Goal: Communication & Community: Answer question/provide support

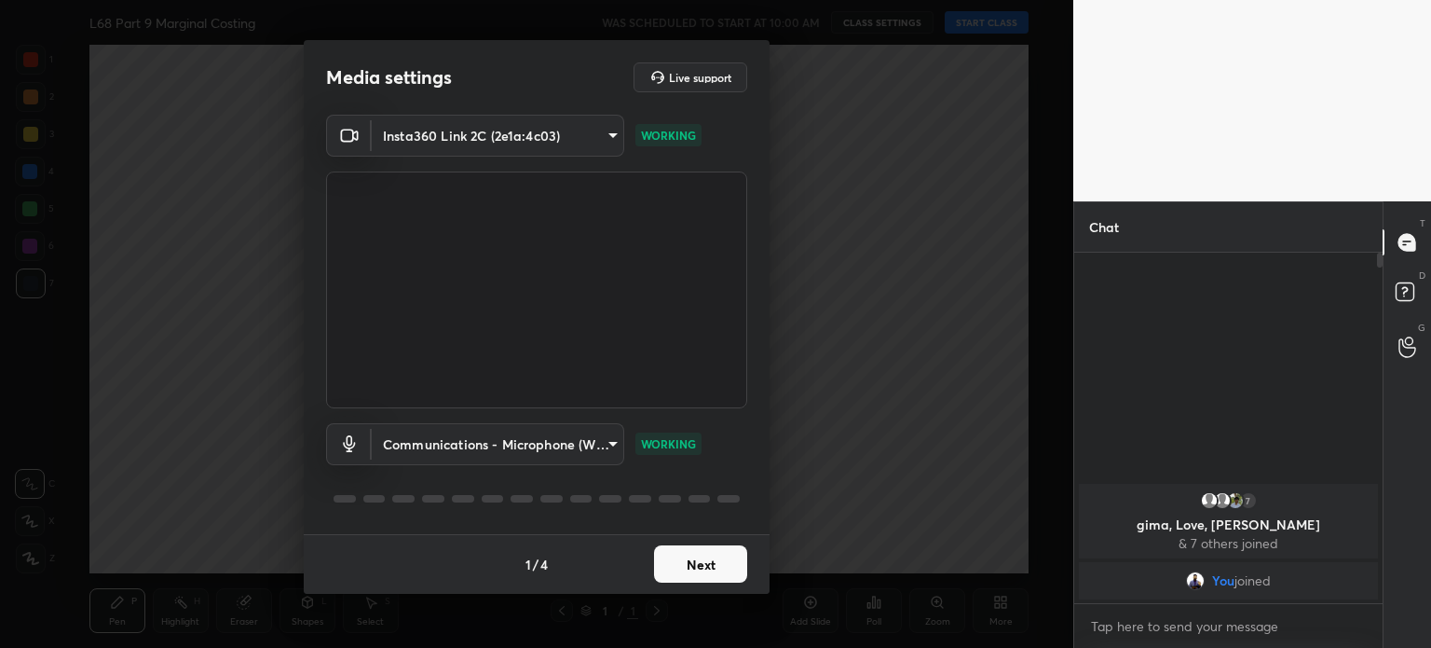
click at [699, 544] on div "1 / 4 Next" at bounding box center [537, 564] width 466 height 60
click at [697, 542] on div "1 / 4 Next" at bounding box center [537, 564] width 466 height 60
click at [693, 541] on div "1 / 4 Next" at bounding box center [537, 564] width 466 height 60
click at [686, 559] on button "Next" at bounding box center [700, 563] width 93 height 37
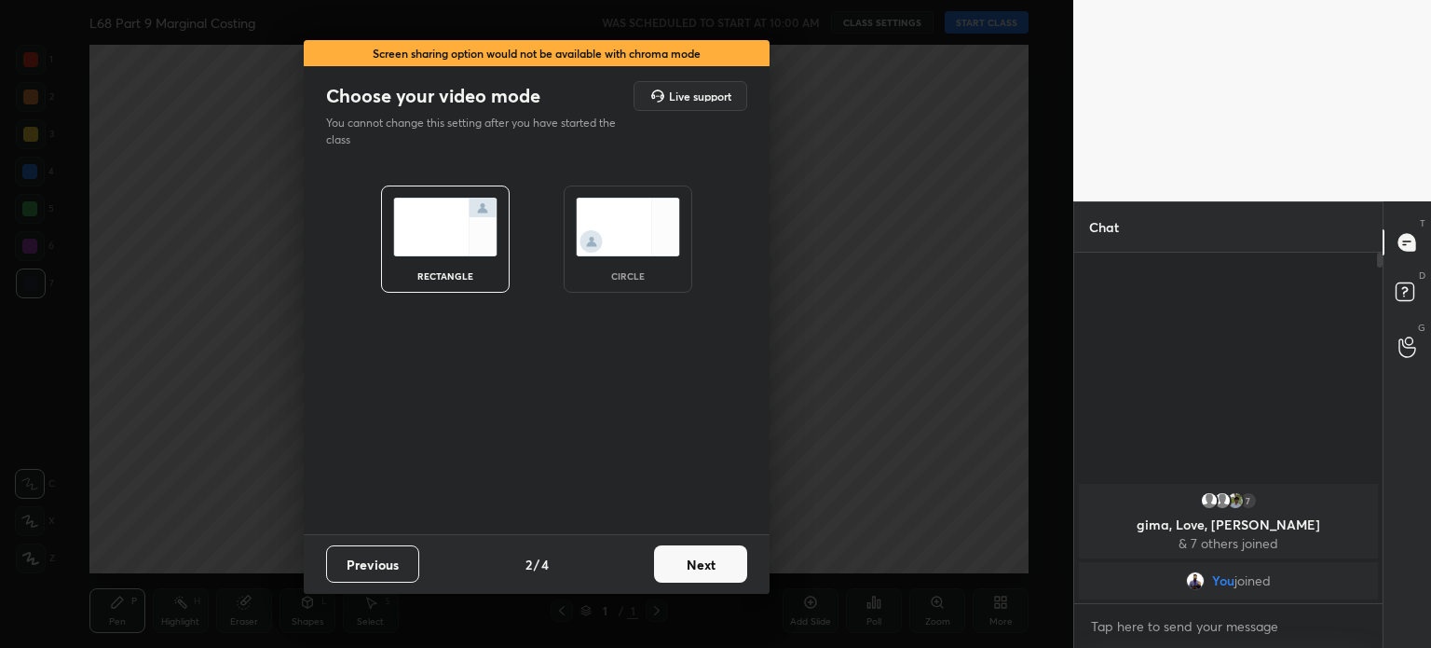
click at [680, 561] on button "Next" at bounding box center [700, 563] width 93 height 37
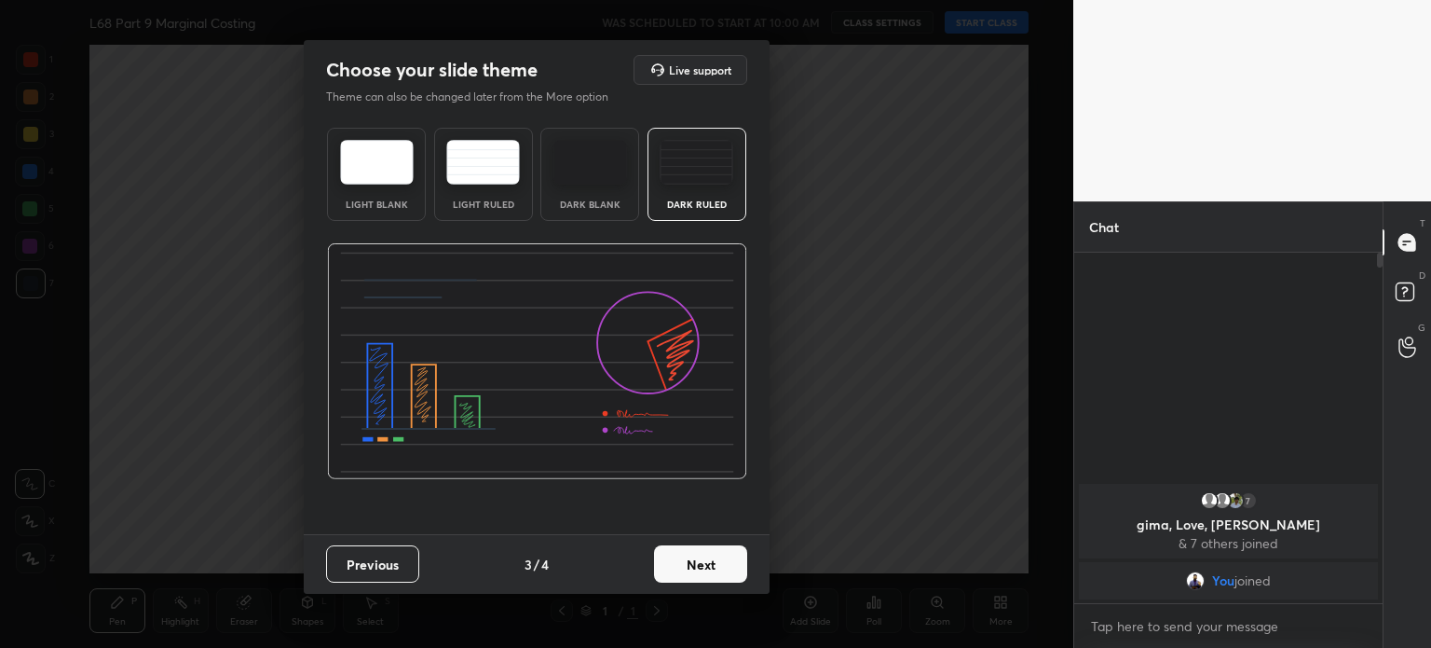
click at [683, 566] on button "Next" at bounding box center [700, 563] width 93 height 37
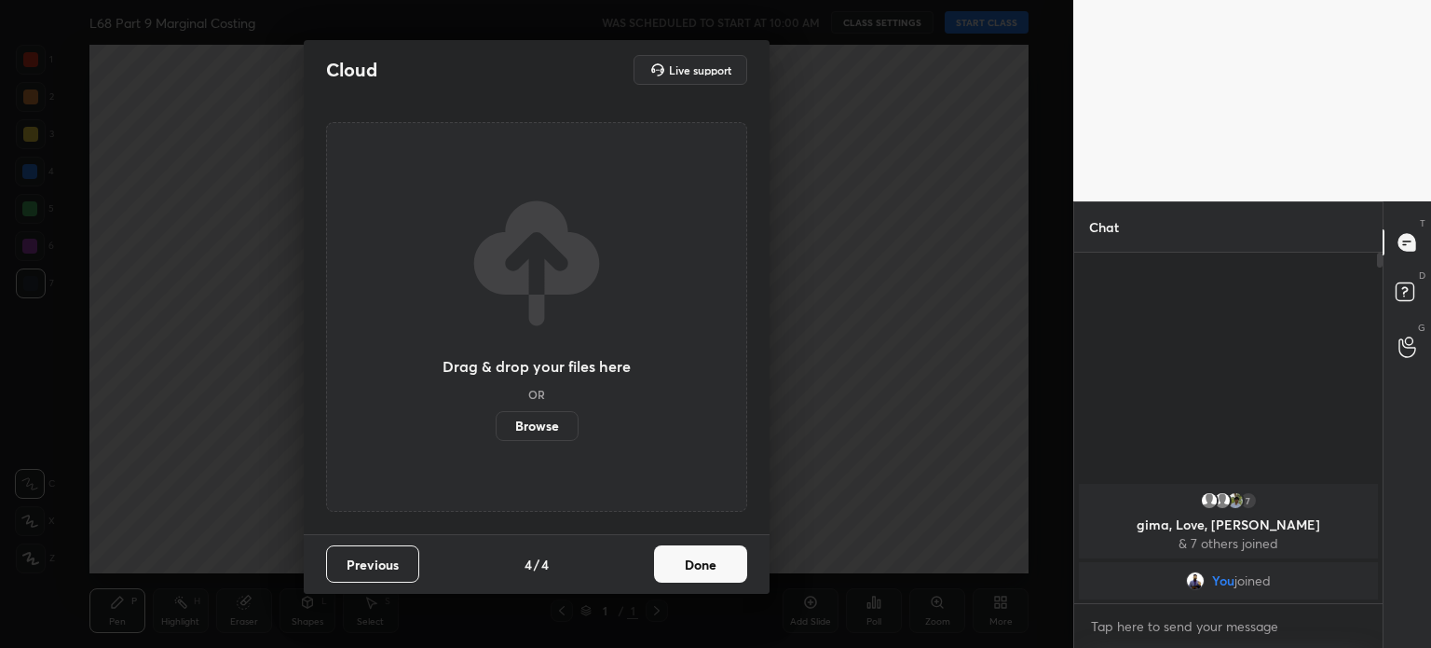
click at [684, 571] on button "Done" at bounding box center [700, 563] width 93 height 37
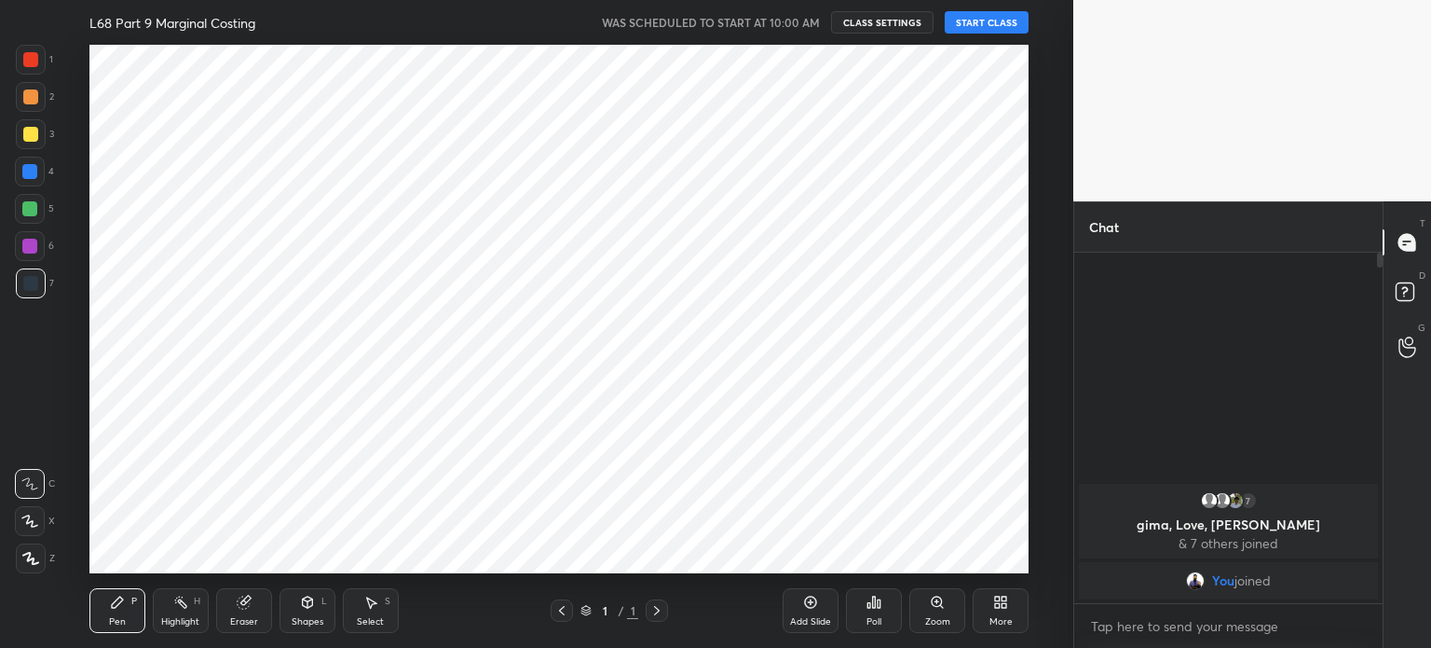
click at [689, 572] on div at bounding box center [536, 324] width 1073 height 648
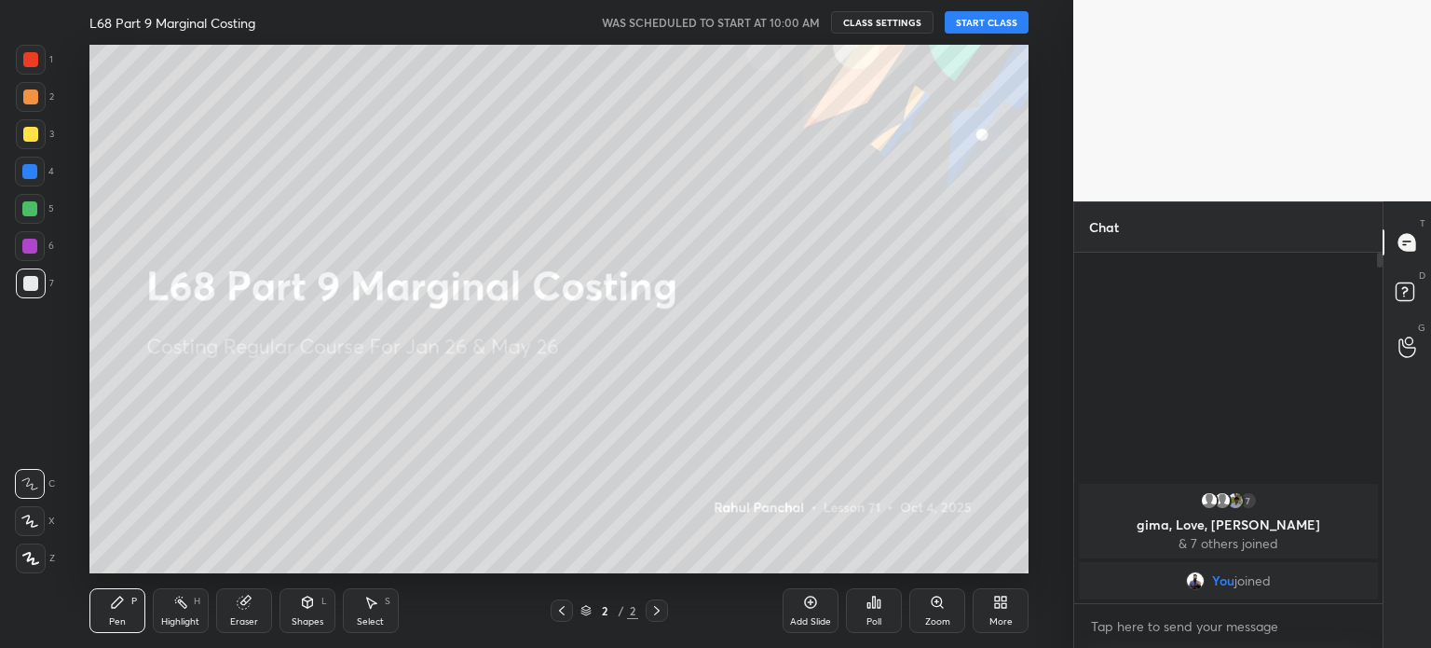
click at [964, 20] on button "START CLASS" at bounding box center [987, 22] width 84 height 22
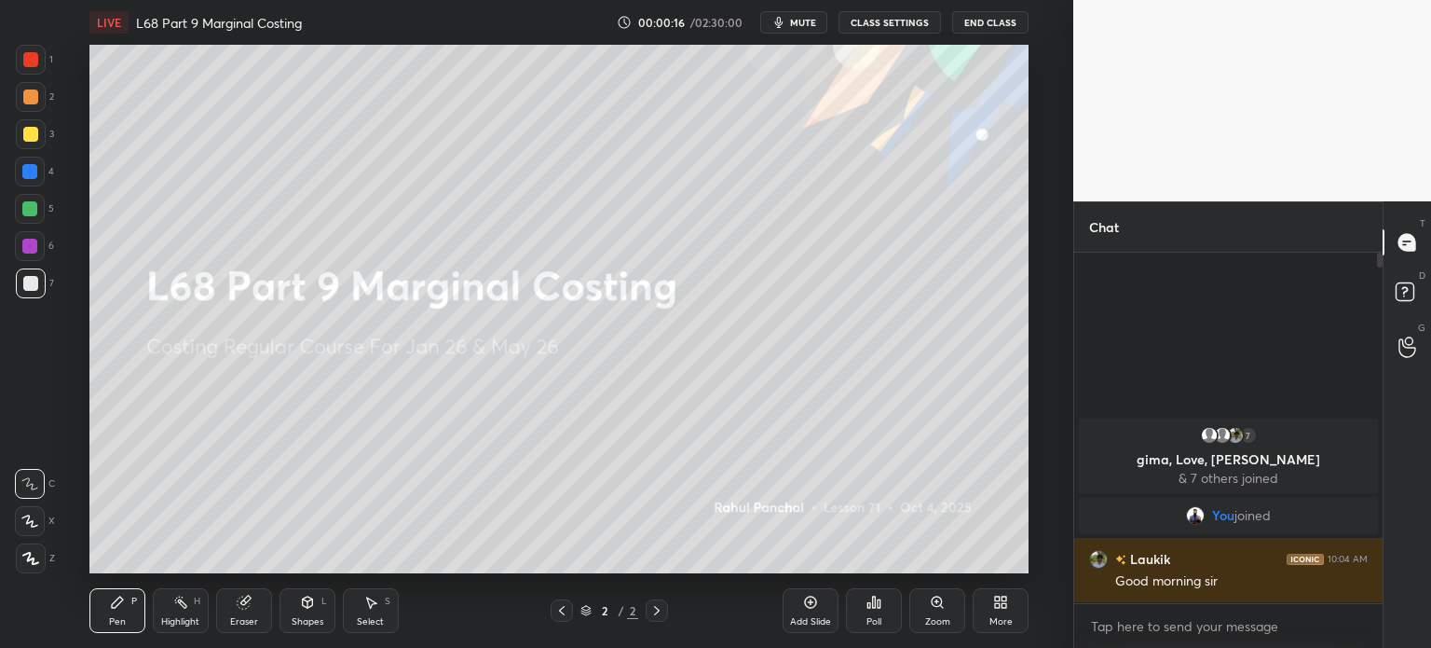
click at [997, 607] on icon at bounding box center [997, 605] width 5 height 5
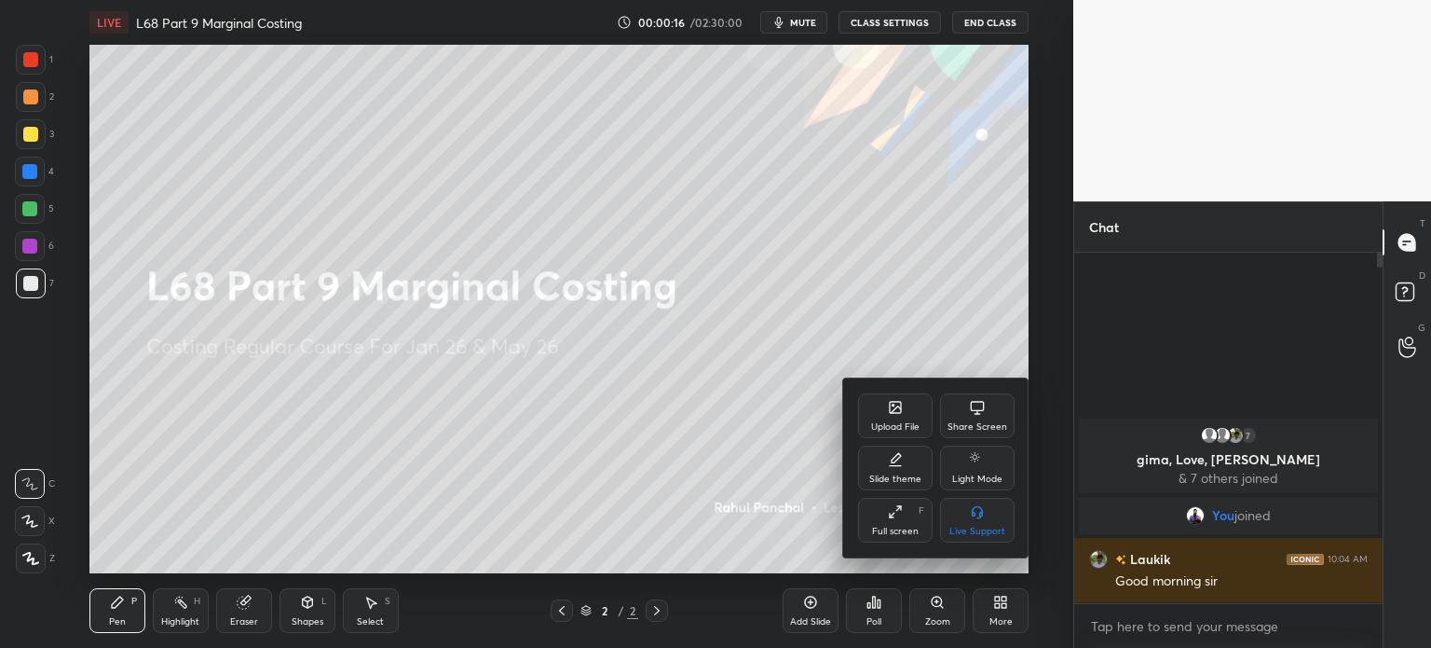
click at [895, 412] on icon at bounding box center [895, 407] width 11 height 11
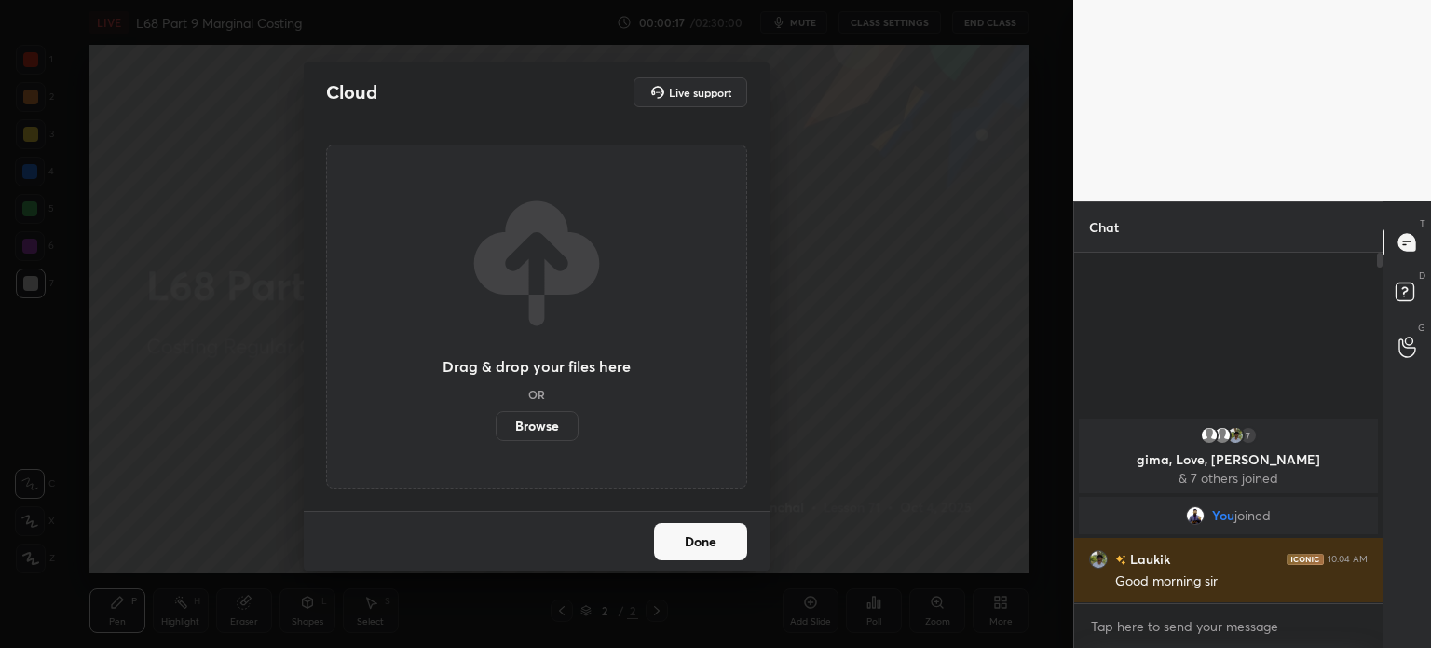
click at [533, 422] on label "Browse" at bounding box center [537, 426] width 83 height 30
click at [496, 422] on input "Browse" at bounding box center [496, 426] width 0 height 30
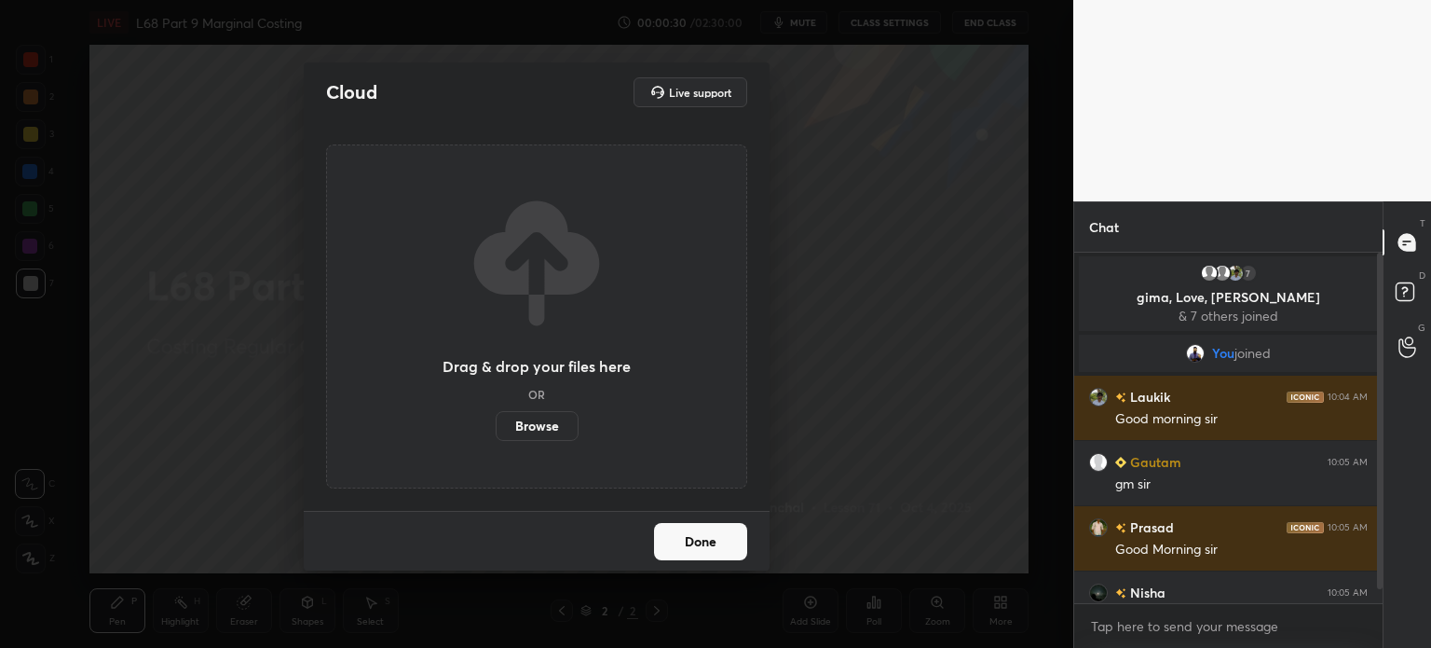
click at [530, 420] on label "Browse" at bounding box center [537, 426] width 83 height 30
click at [496, 420] on input "Browse" at bounding box center [496, 426] width 0 height 30
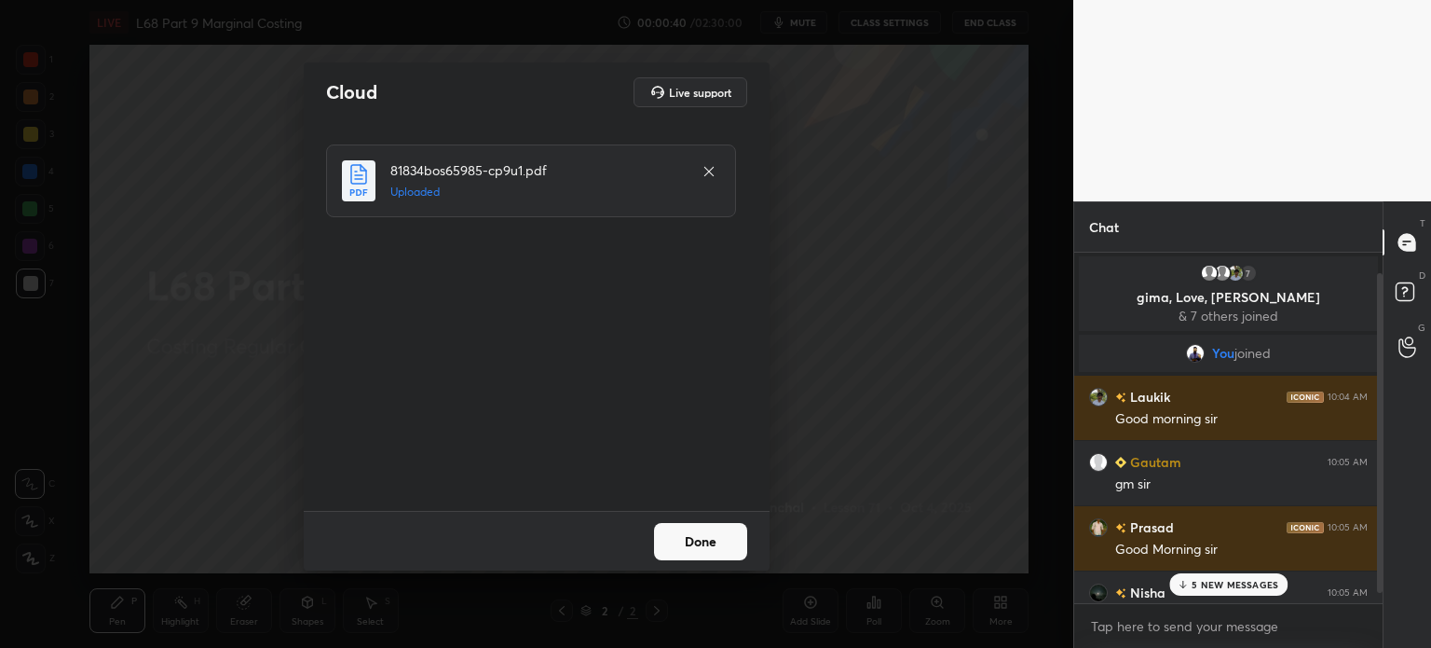
scroll to position [34, 0]
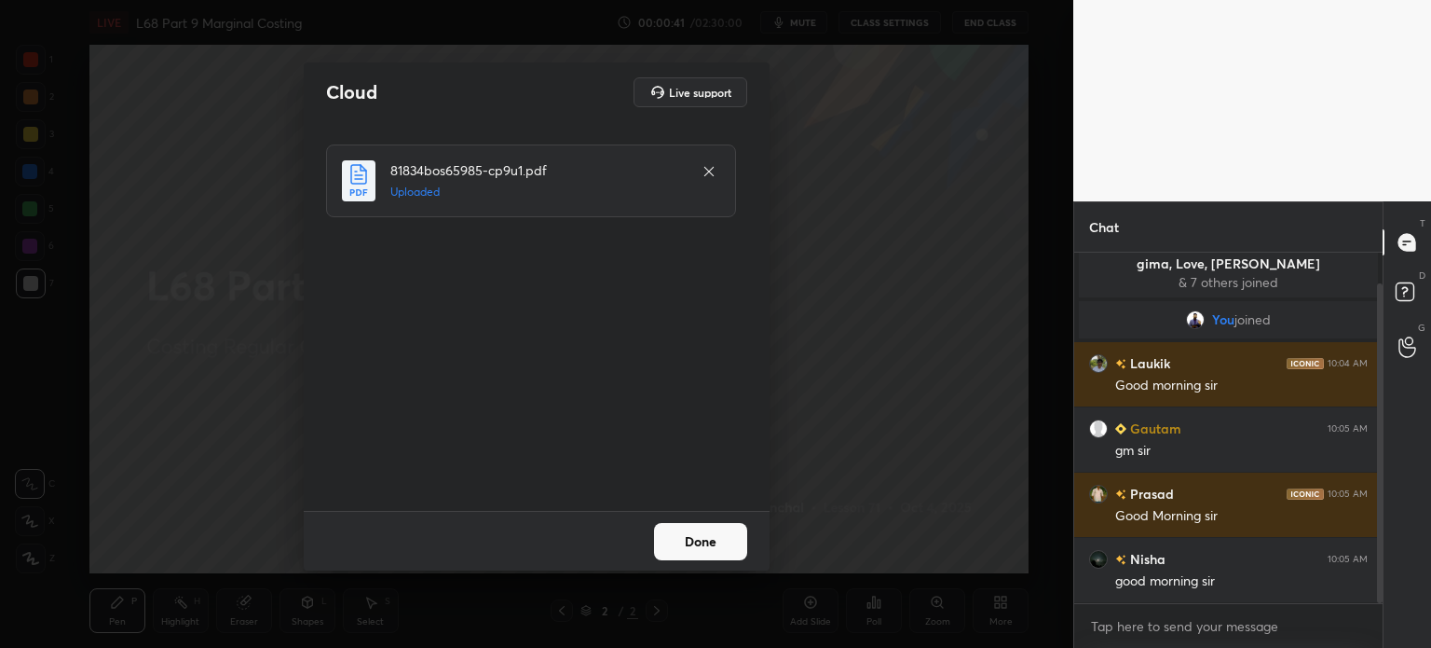
click at [679, 558] on button "Done" at bounding box center [700, 541] width 93 height 37
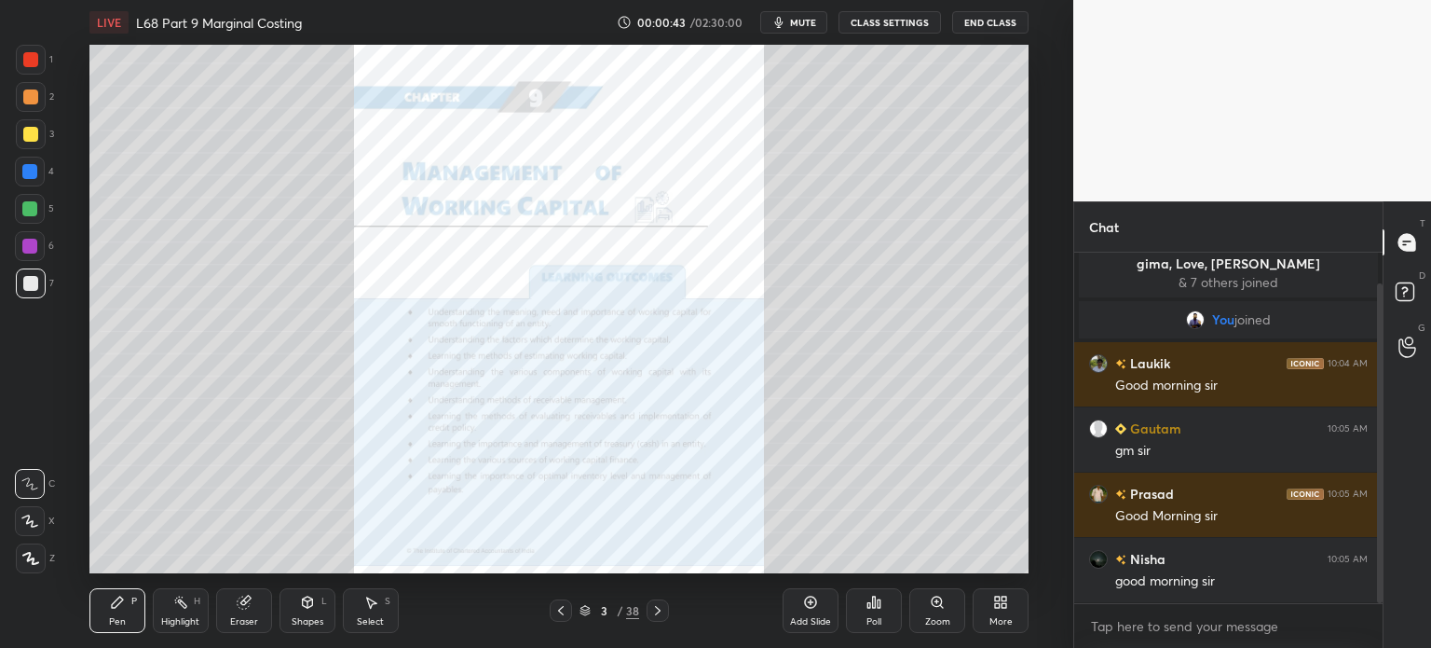
scroll to position [78, 0]
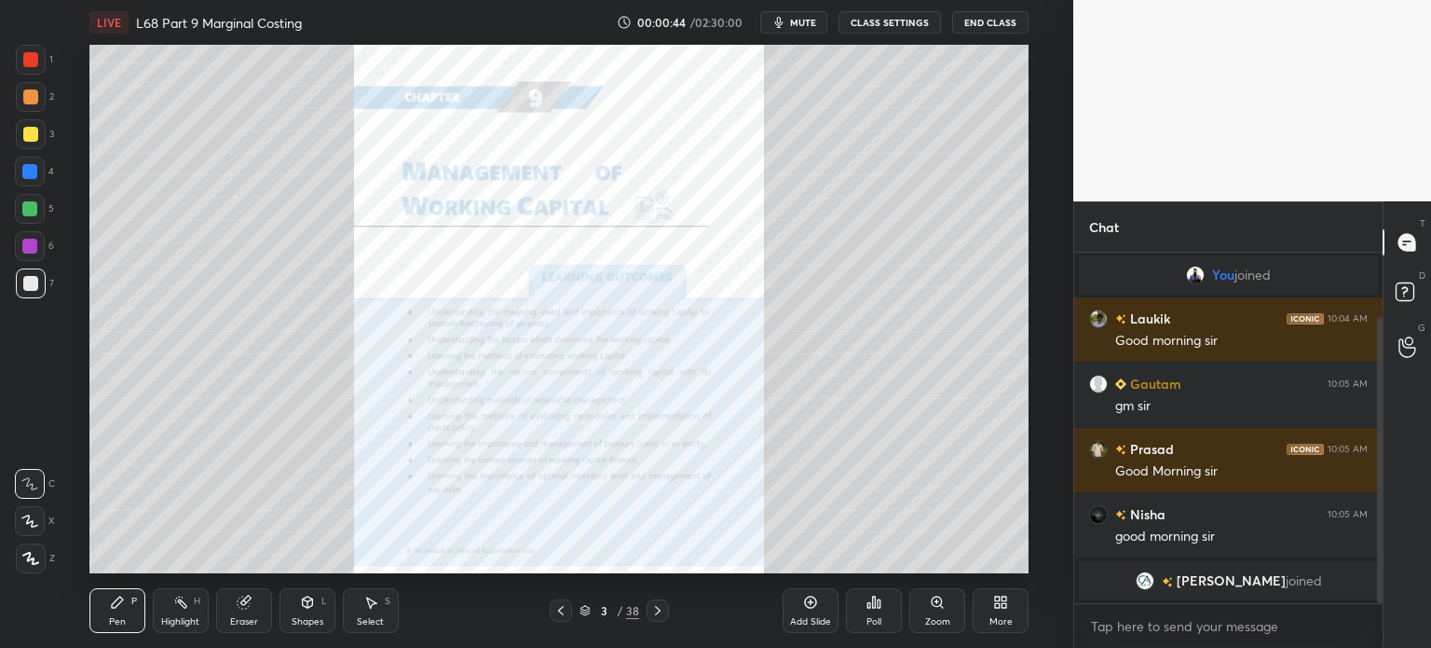
click at [565, 607] on icon at bounding box center [560, 610] width 15 height 15
click at [563, 607] on icon at bounding box center [561, 610] width 6 height 9
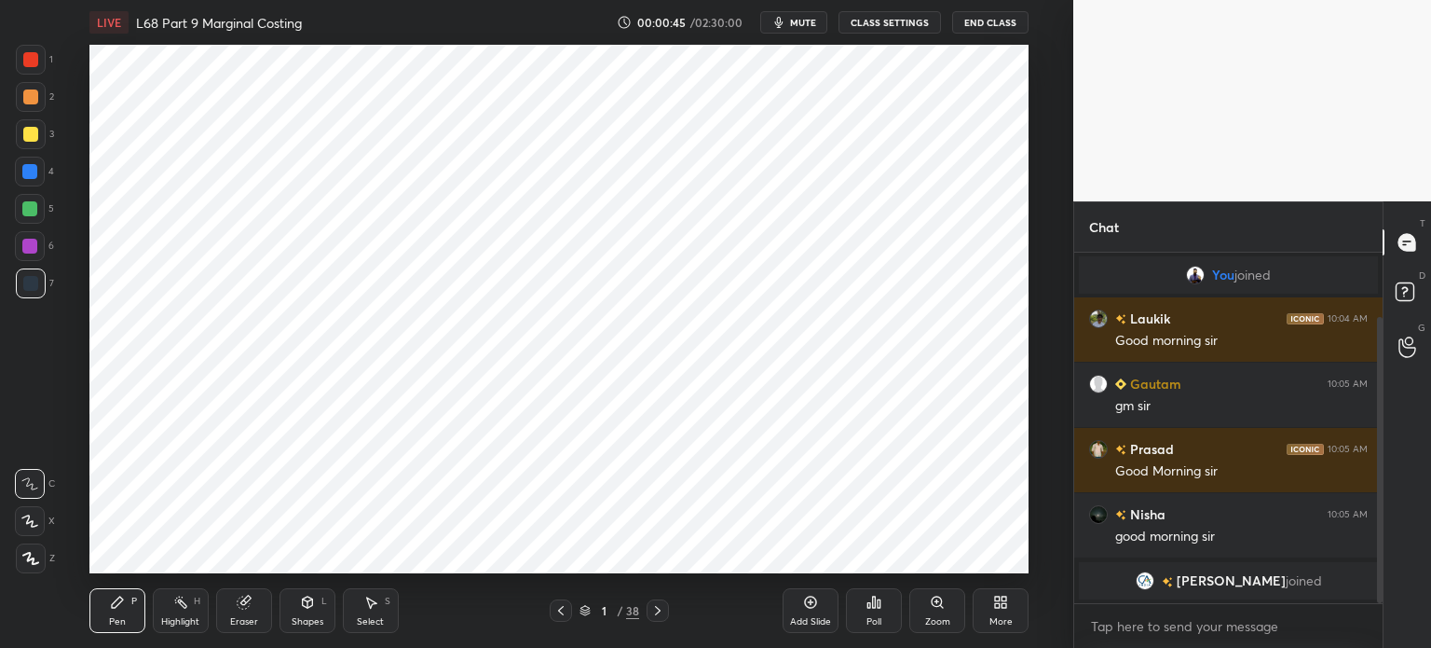
click at [996, 605] on icon at bounding box center [997, 605] width 5 height 5
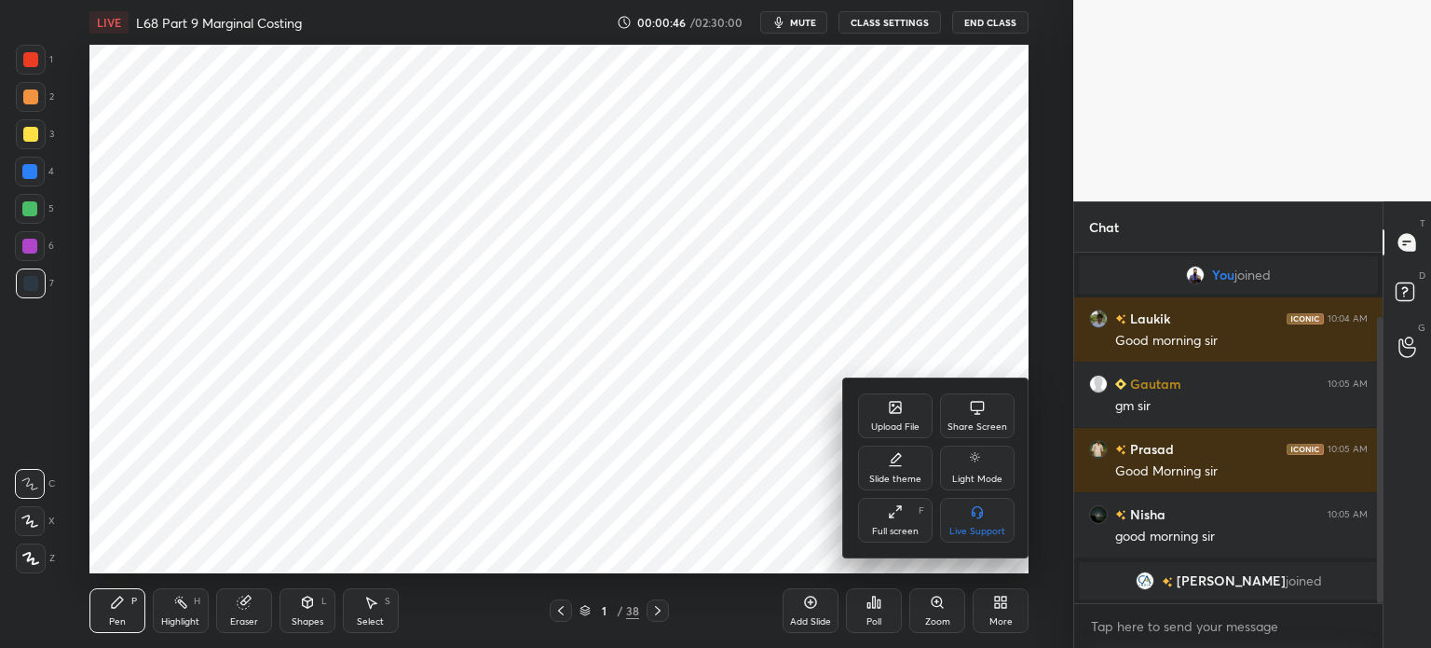
click at [894, 424] on div "Upload File" at bounding box center [895, 426] width 48 height 9
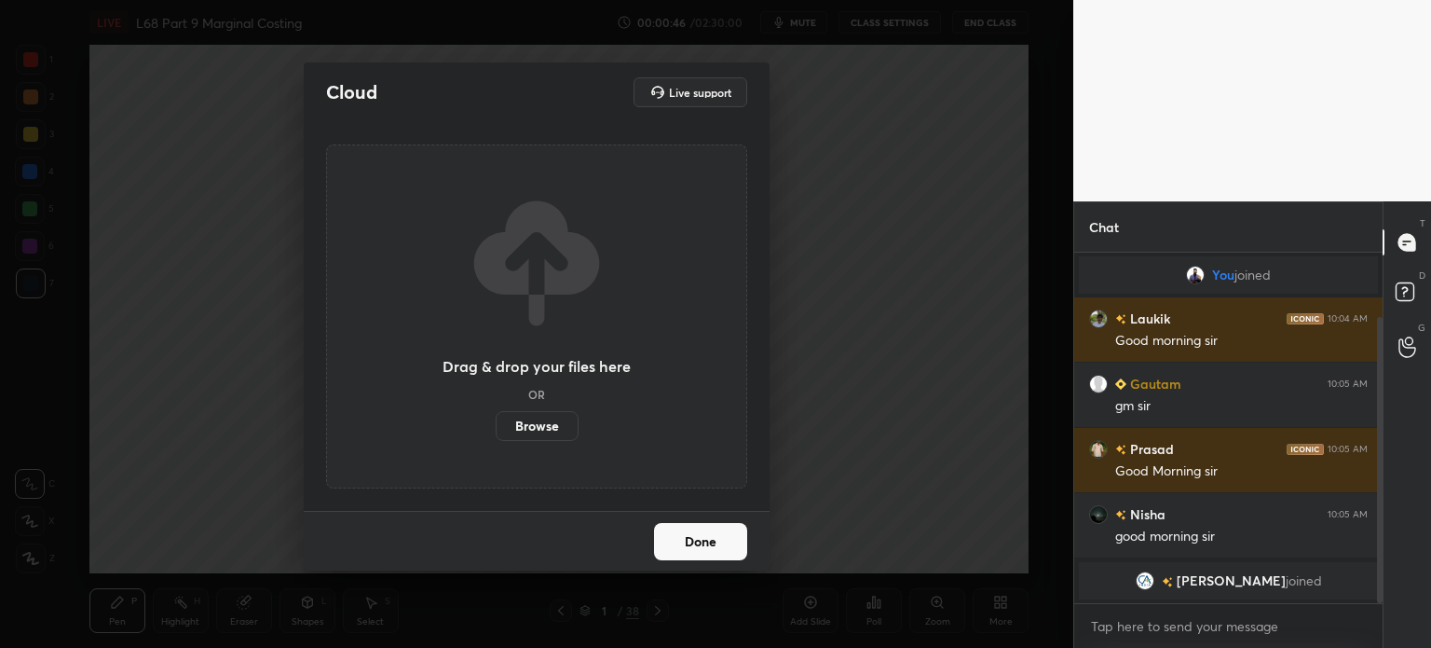
click at [533, 424] on label "Browse" at bounding box center [537, 426] width 83 height 30
click at [496, 424] on input "Browse" at bounding box center [496, 426] width 0 height 30
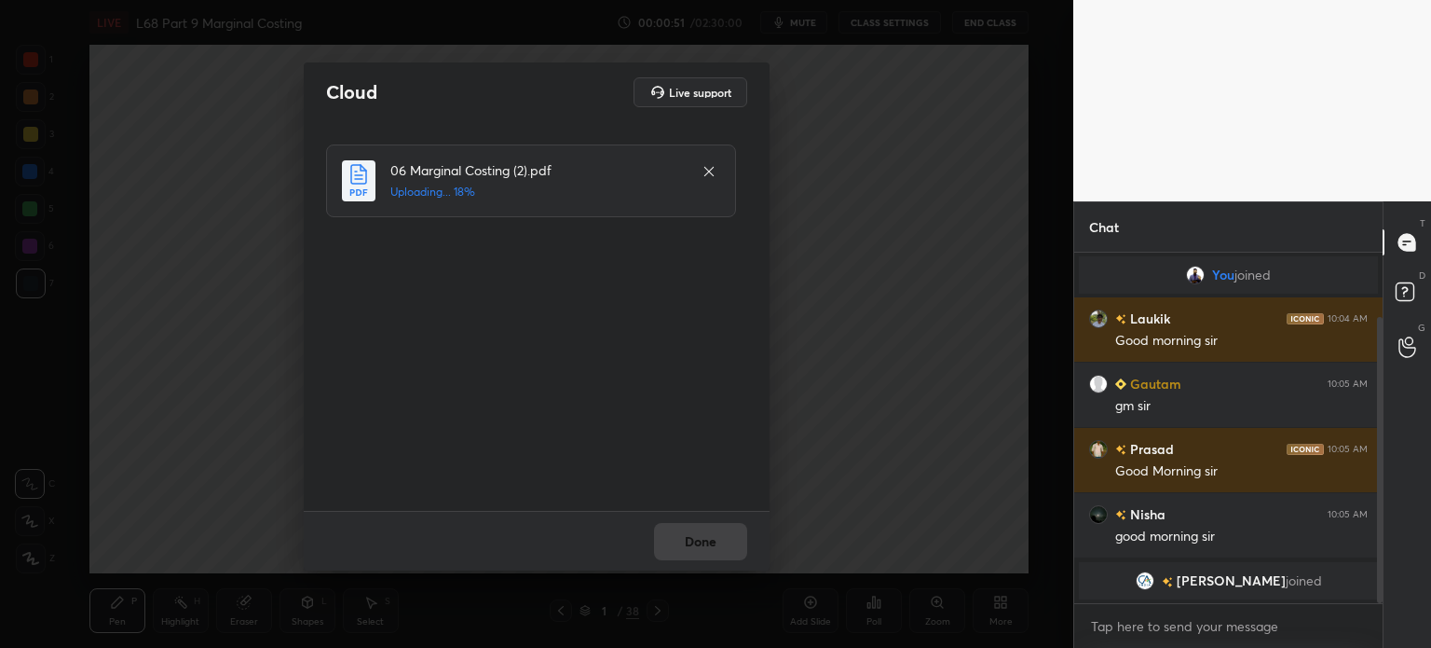
click at [1133, 452] on h6 "Prasad" at bounding box center [1150, 449] width 48 height 20
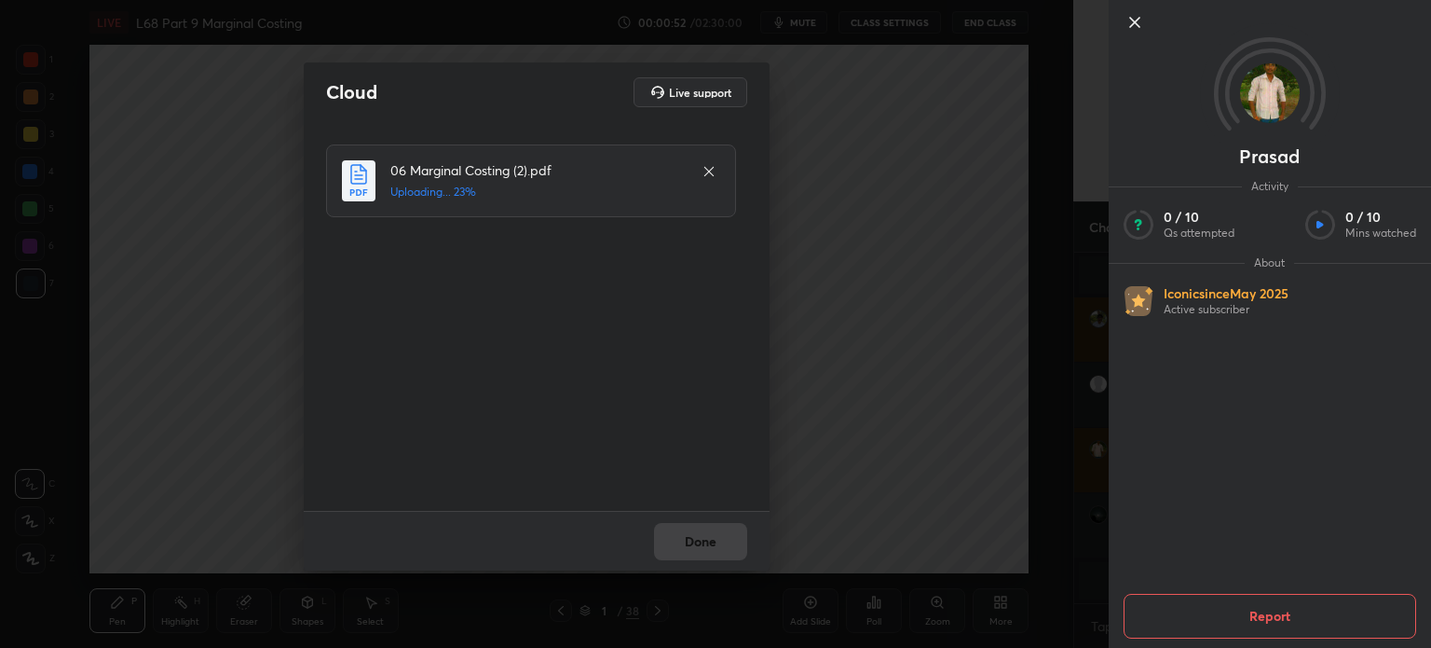
click at [730, 467] on div "06 Marginal Costing (2).pdf Uploading... 23%" at bounding box center [538, 316] width 425 height 344
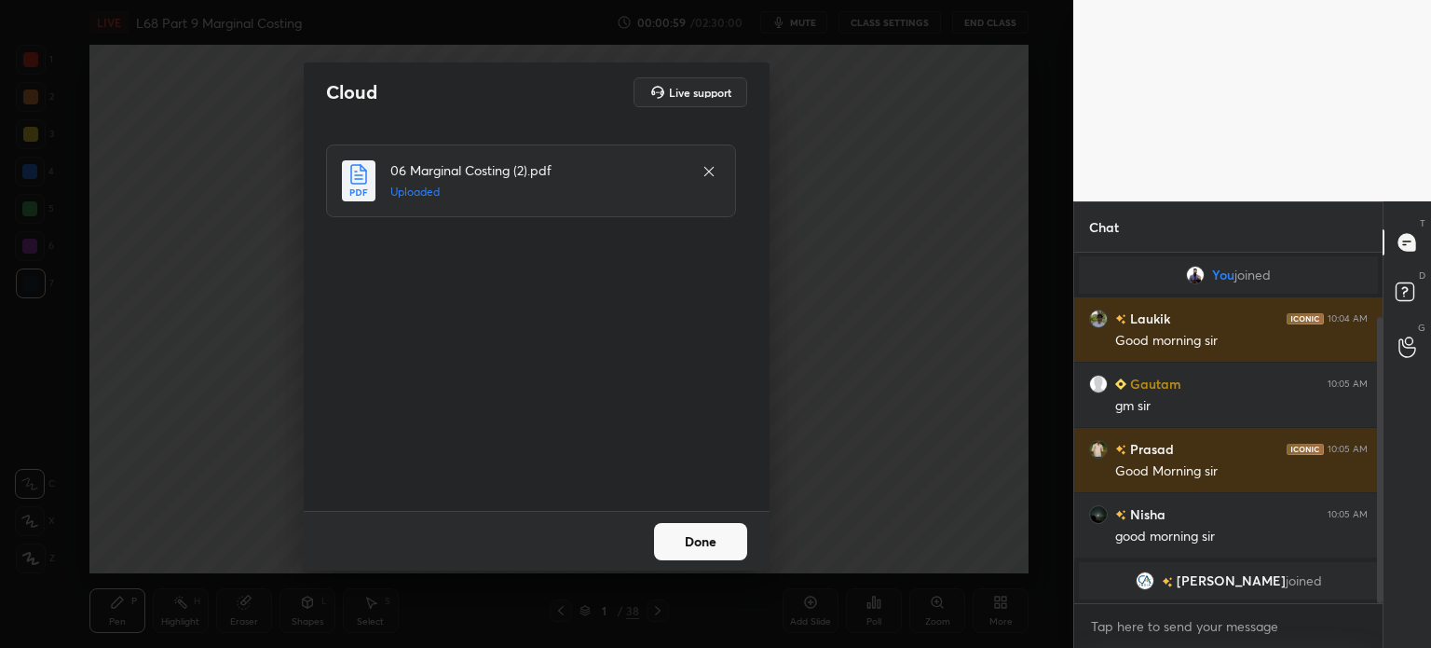
scroll to position [143, 0]
click at [708, 545] on button "Done" at bounding box center [700, 541] width 93 height 37
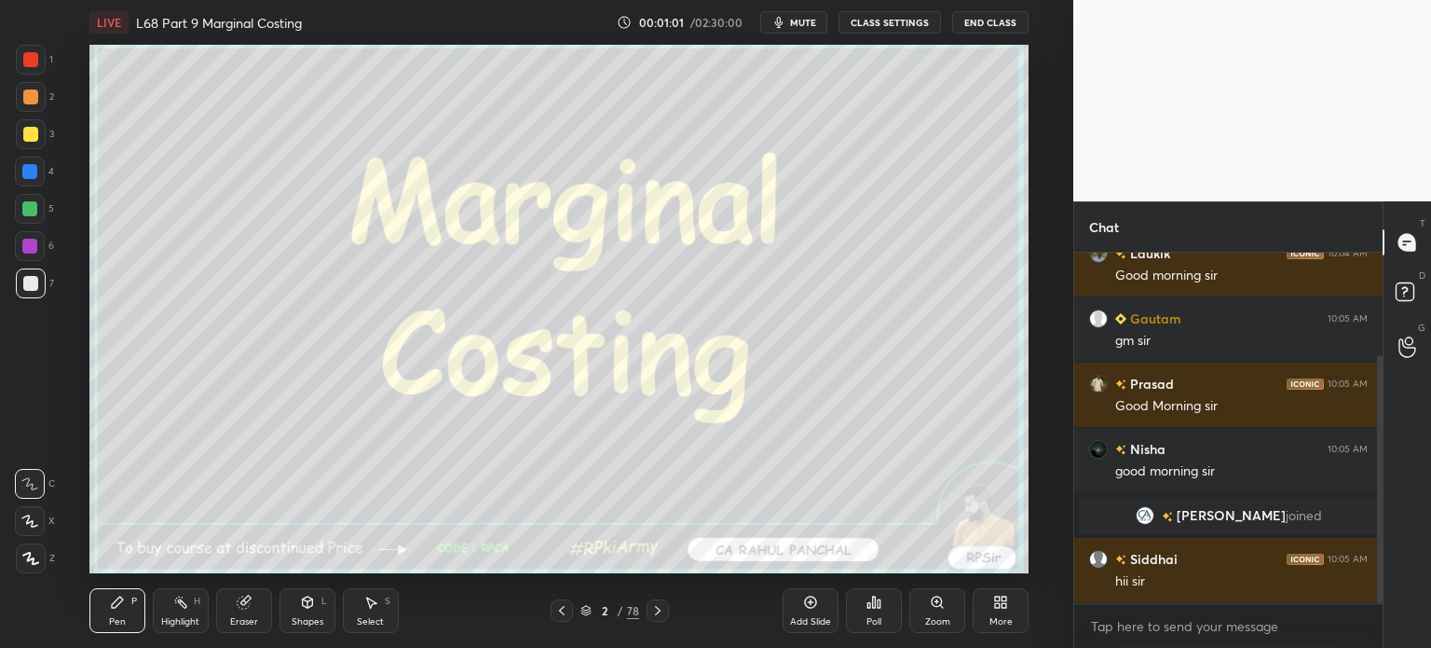
scroll to position [188, 0]
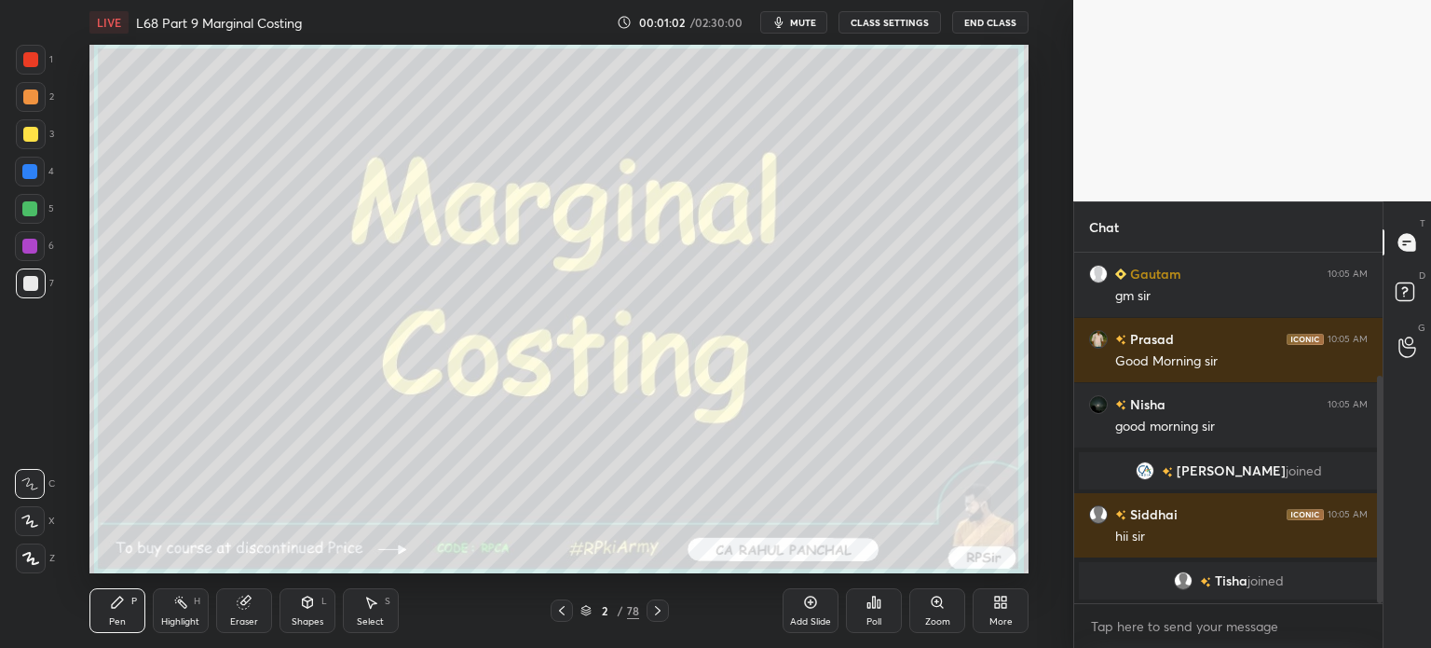
click at [652, 607] on icon at bounding box center [657, 610] width 15 height 15
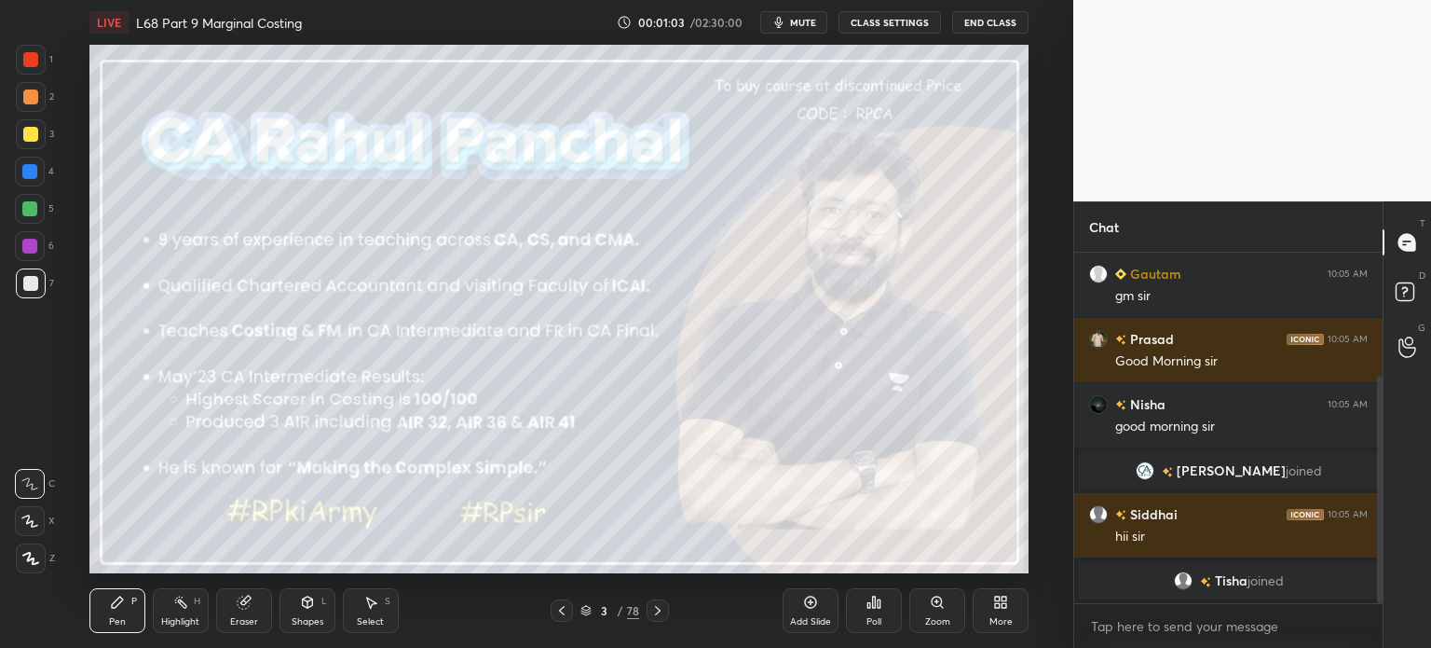
click at [661, 611] on icon at bounding box center [657, 610] width 15 height 15
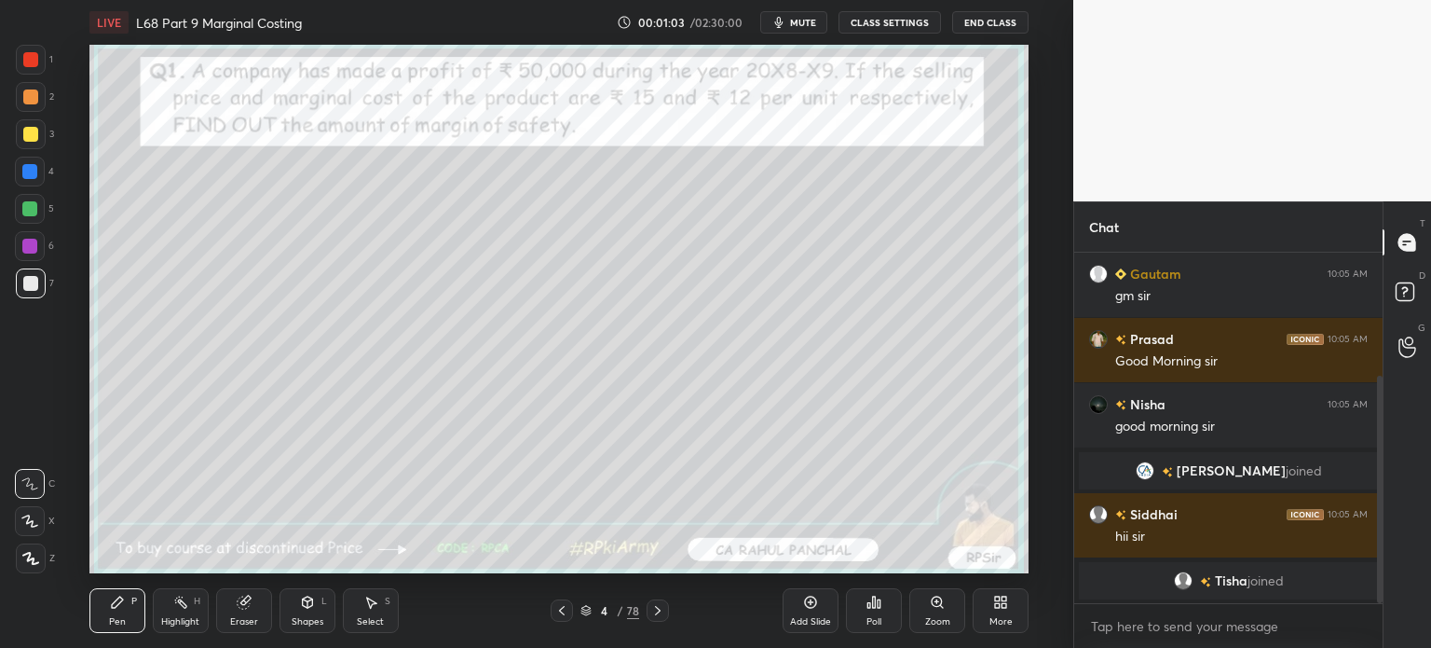
click at [661, 613] on icon at bounding box center [657, 610] width 15 height 15
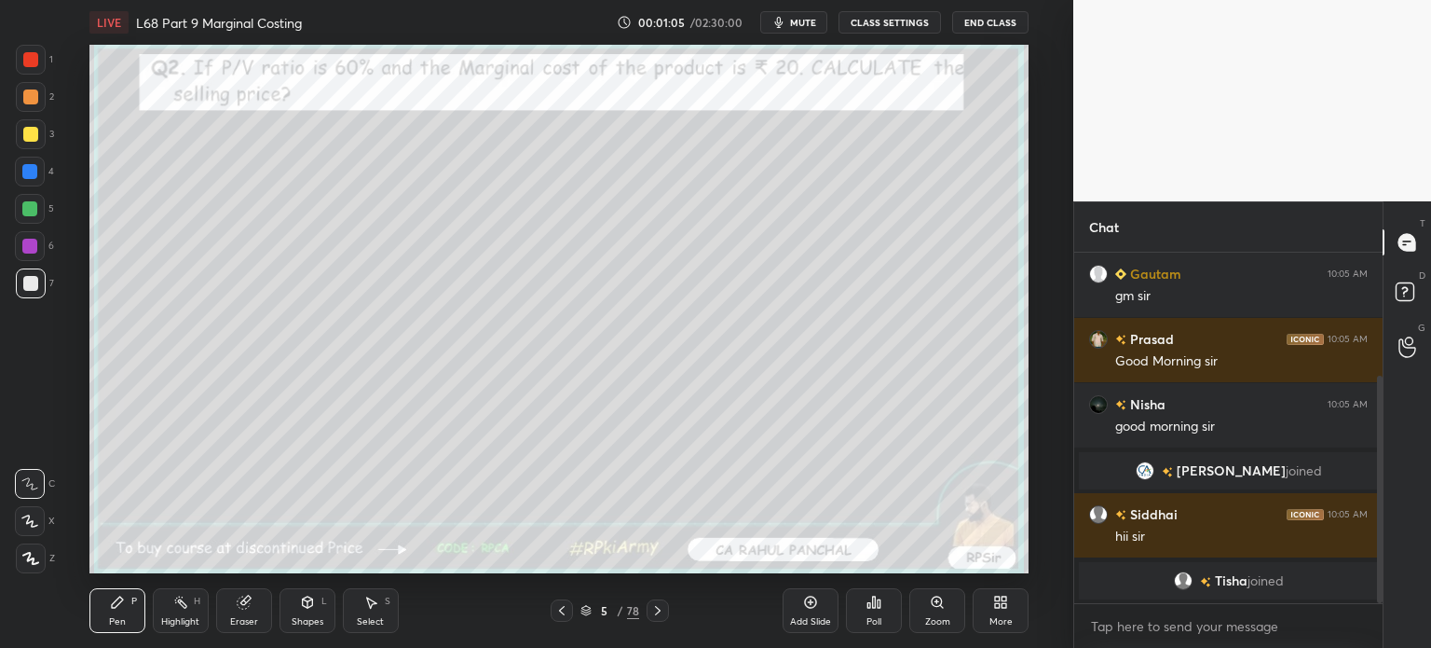
click at [653, 606] on icon at bounding box center [657, 610] width 15 height 15
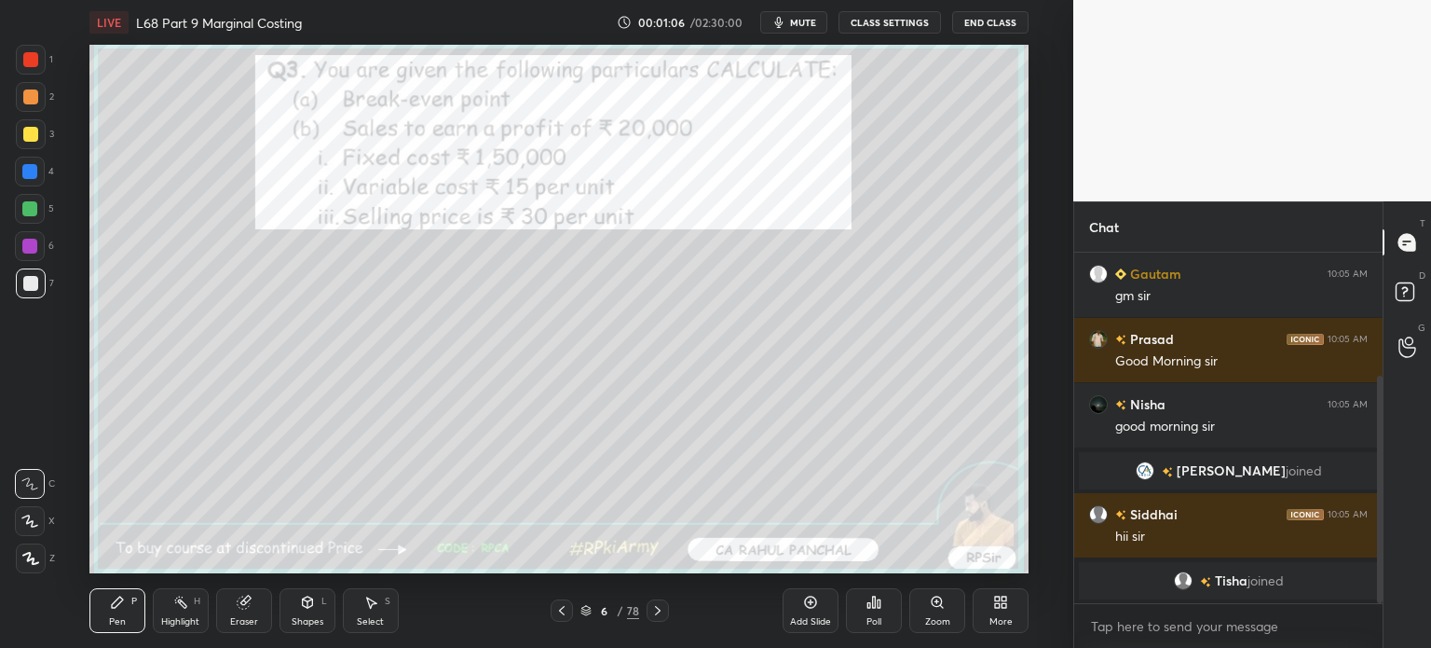
click at [586, 608] on icon at bounding box center [585, 610] width 11 height 11
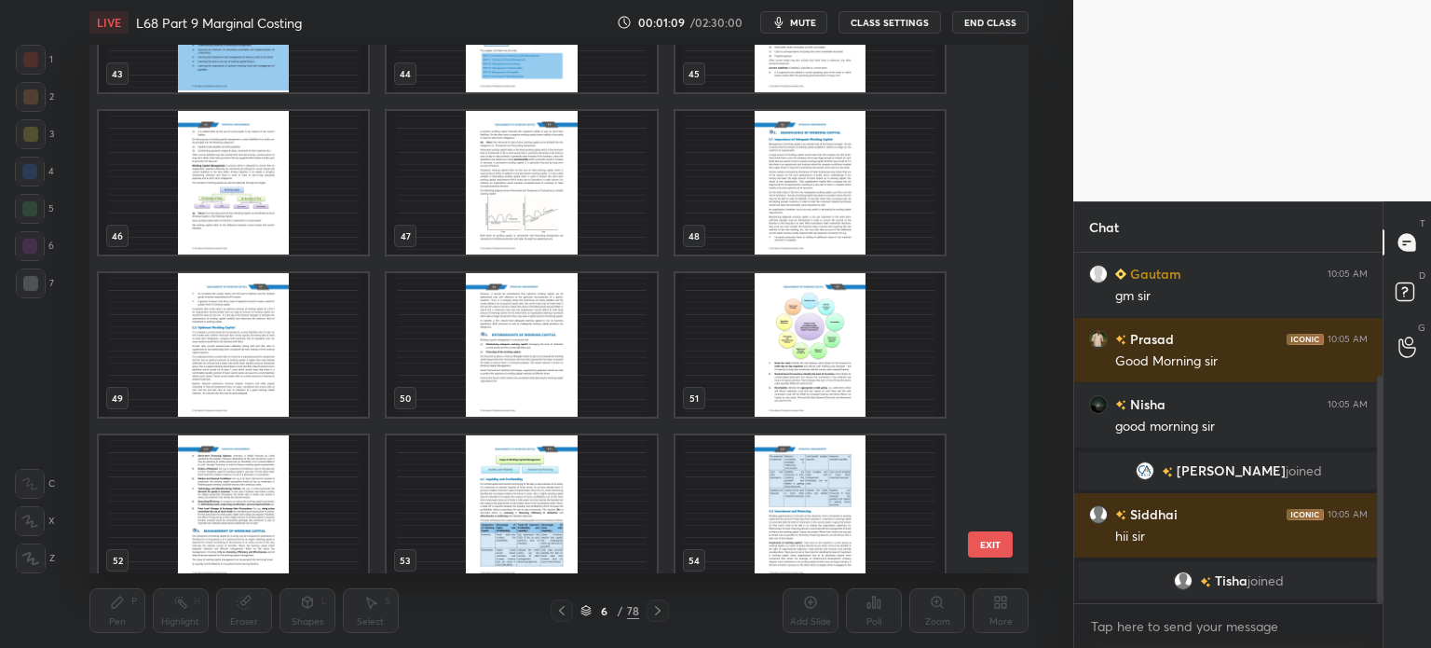
scroll to position [2286, 0]
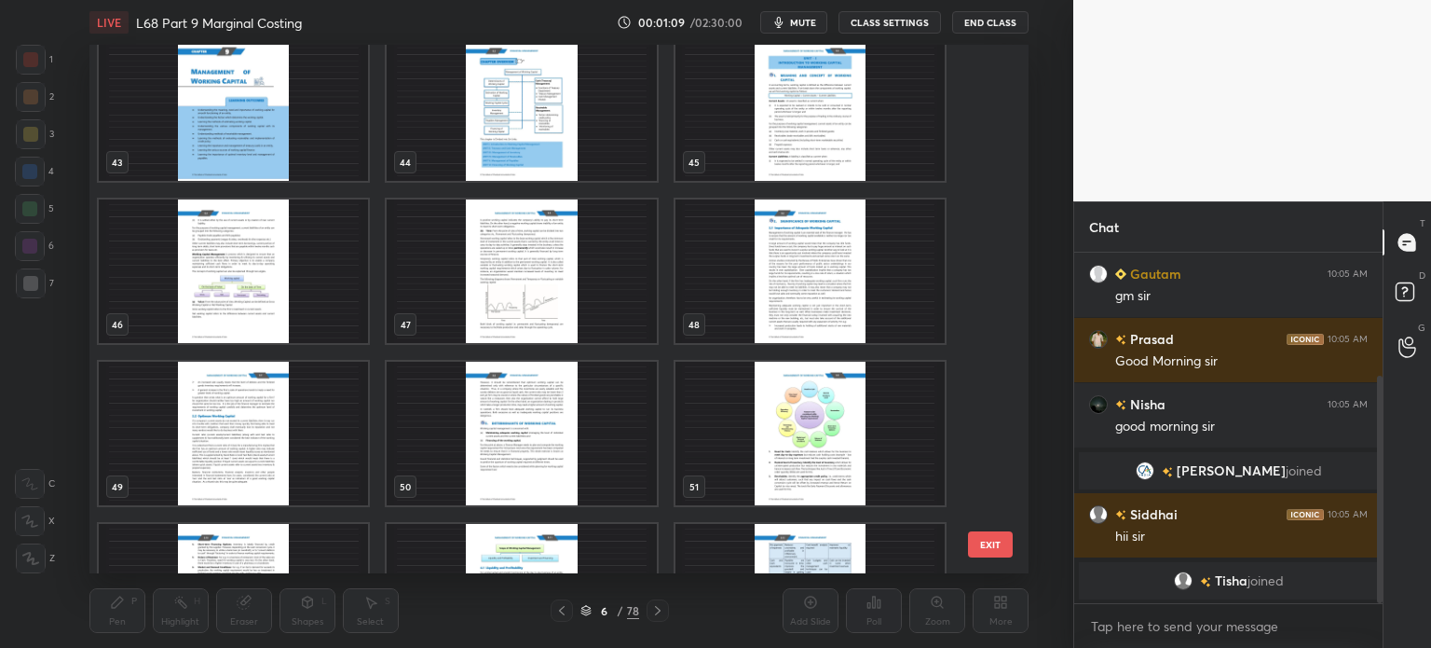
click at [600, 422] on img "grid" at bounding box center [521, 433] width 269 height 143
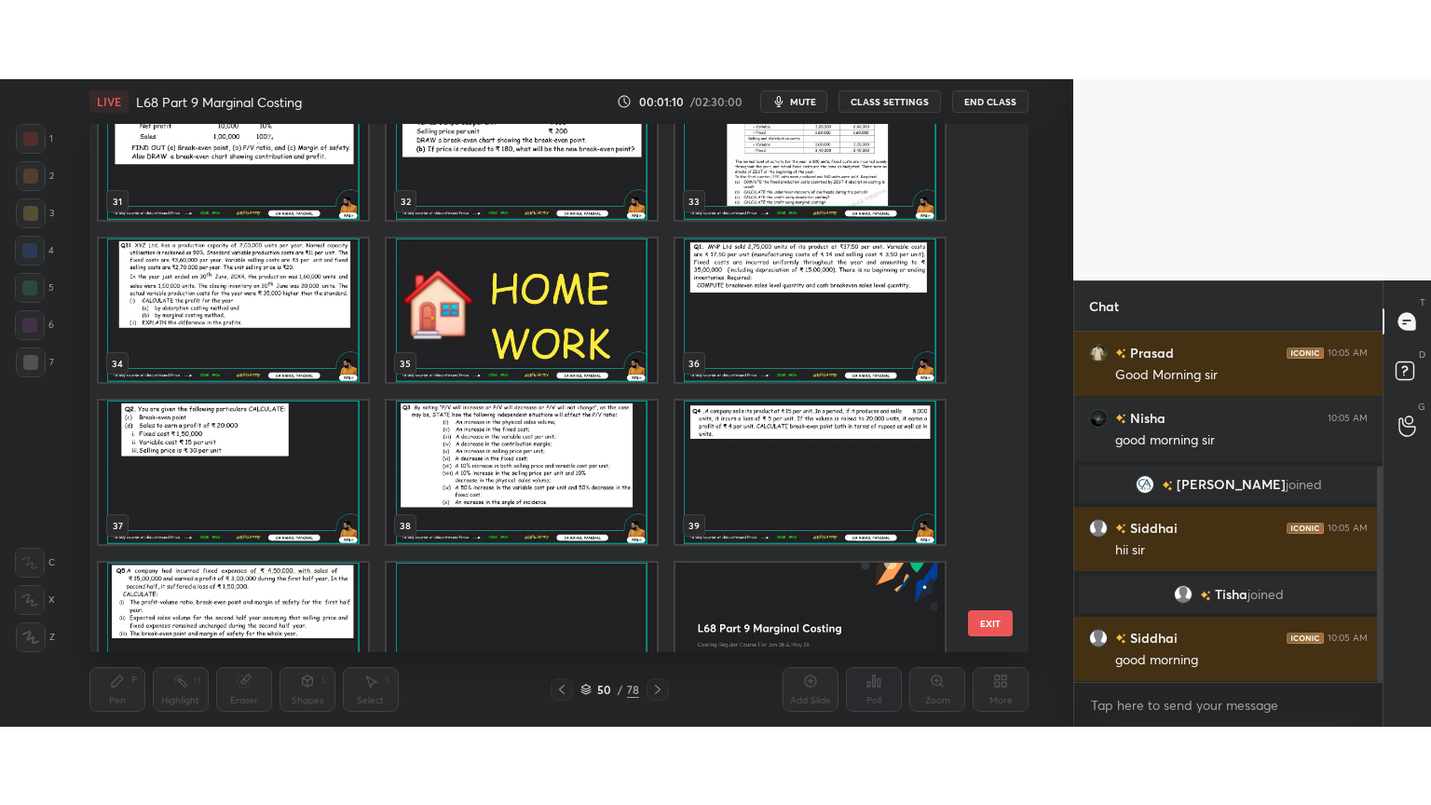
scroll to position [1652, 0]
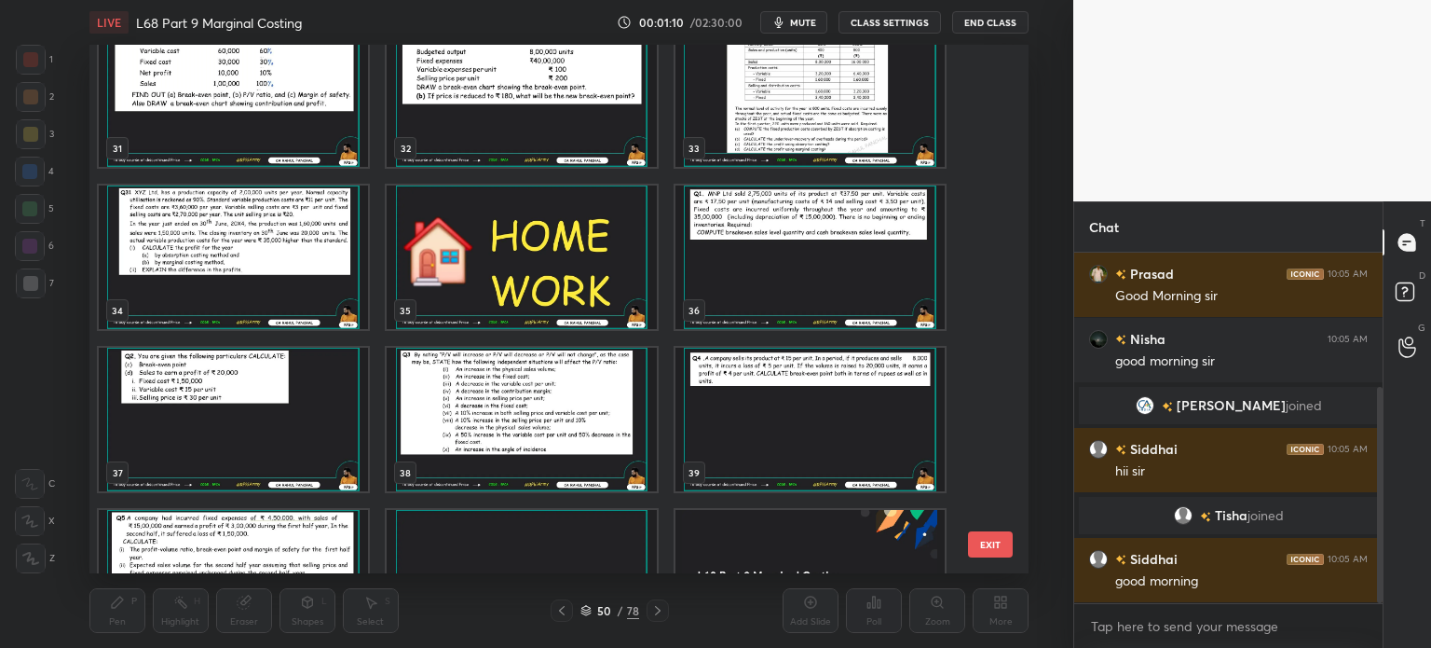
click at [604, 421] on img "grid" at bounding box center [521, 419] width 269 height 143
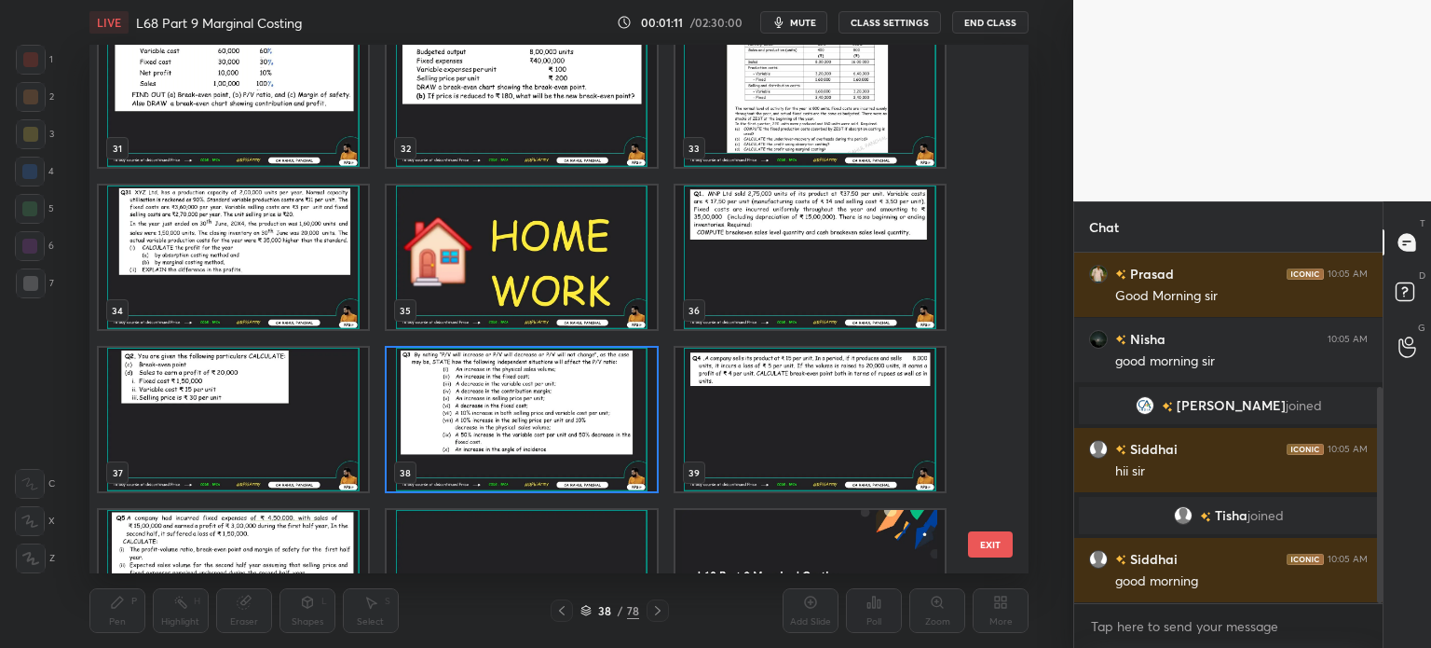
click at [581, 411] on img "grid" at bounding box center [521, 419] width 269 height 143
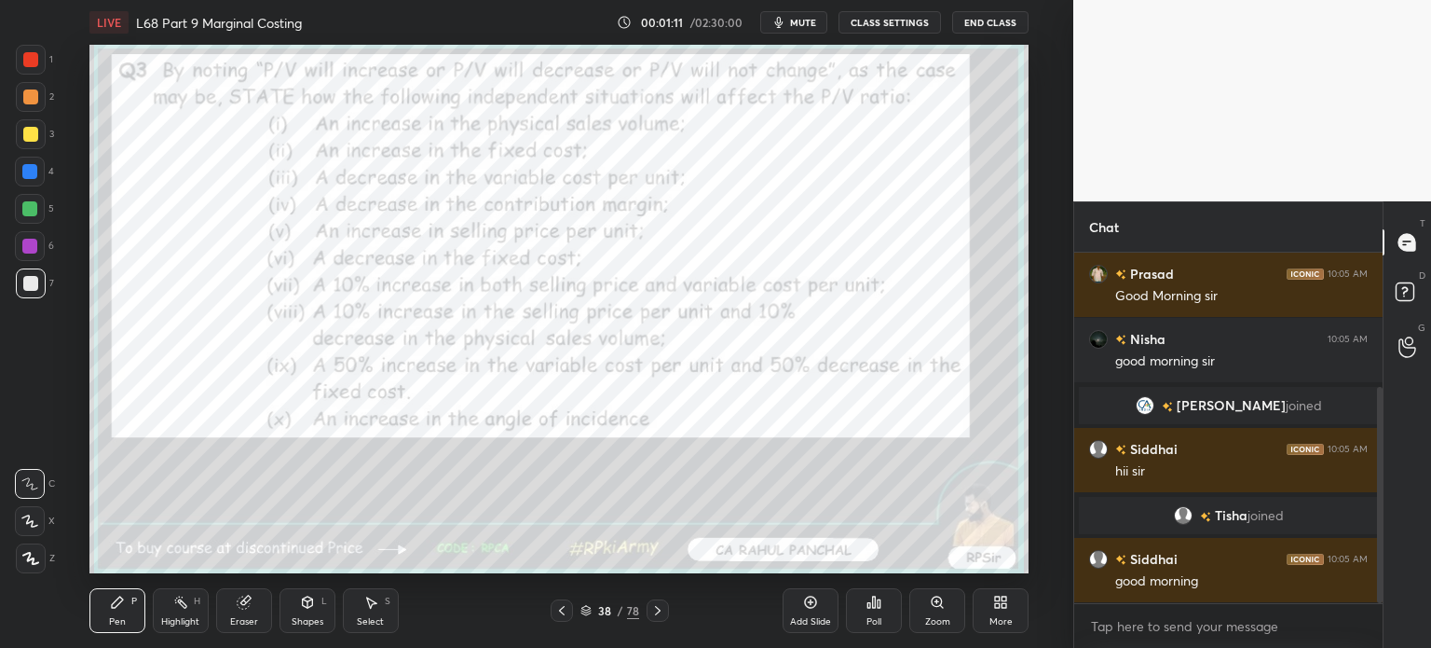
click at [581, 413] on img "grid" at bounding box center [521, 419] width 269 height 143
click at [571, 604] on div at bounding box center [562, 610] width 22 height 22
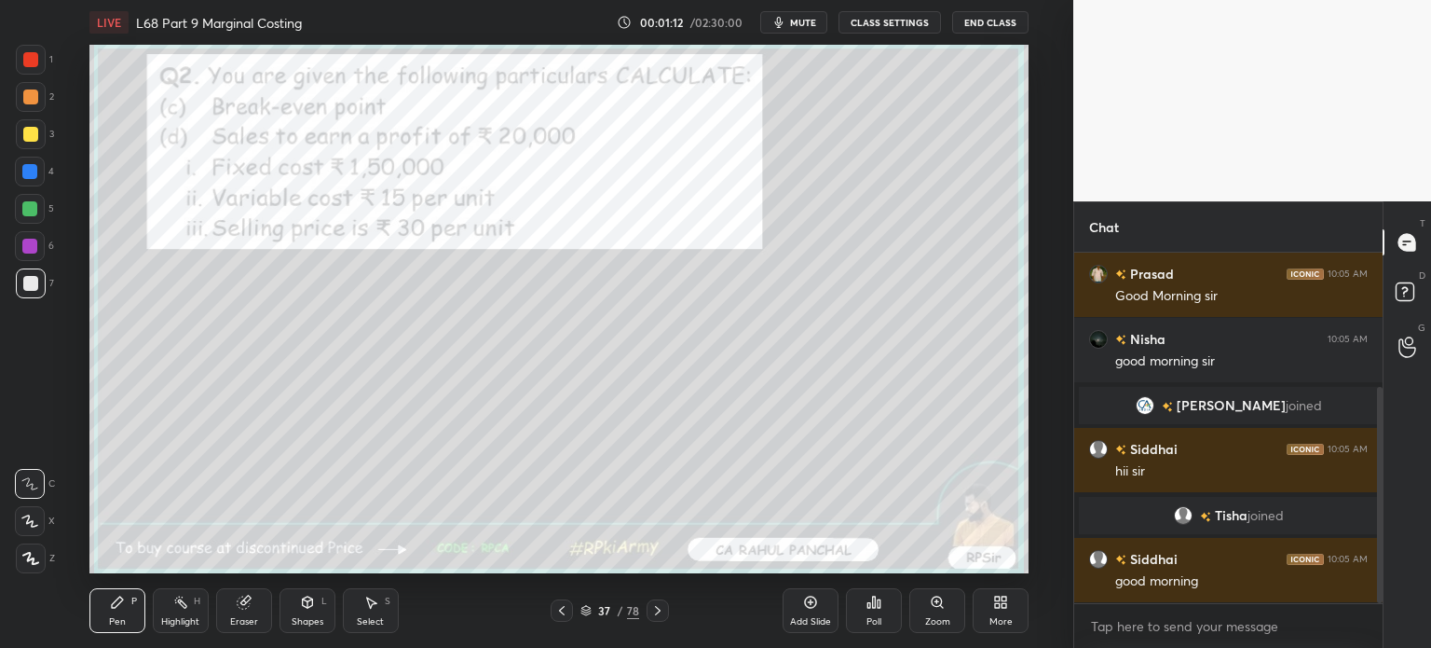
click at [572, 606] on div at bounding box center [562, 610] width 22 height 22
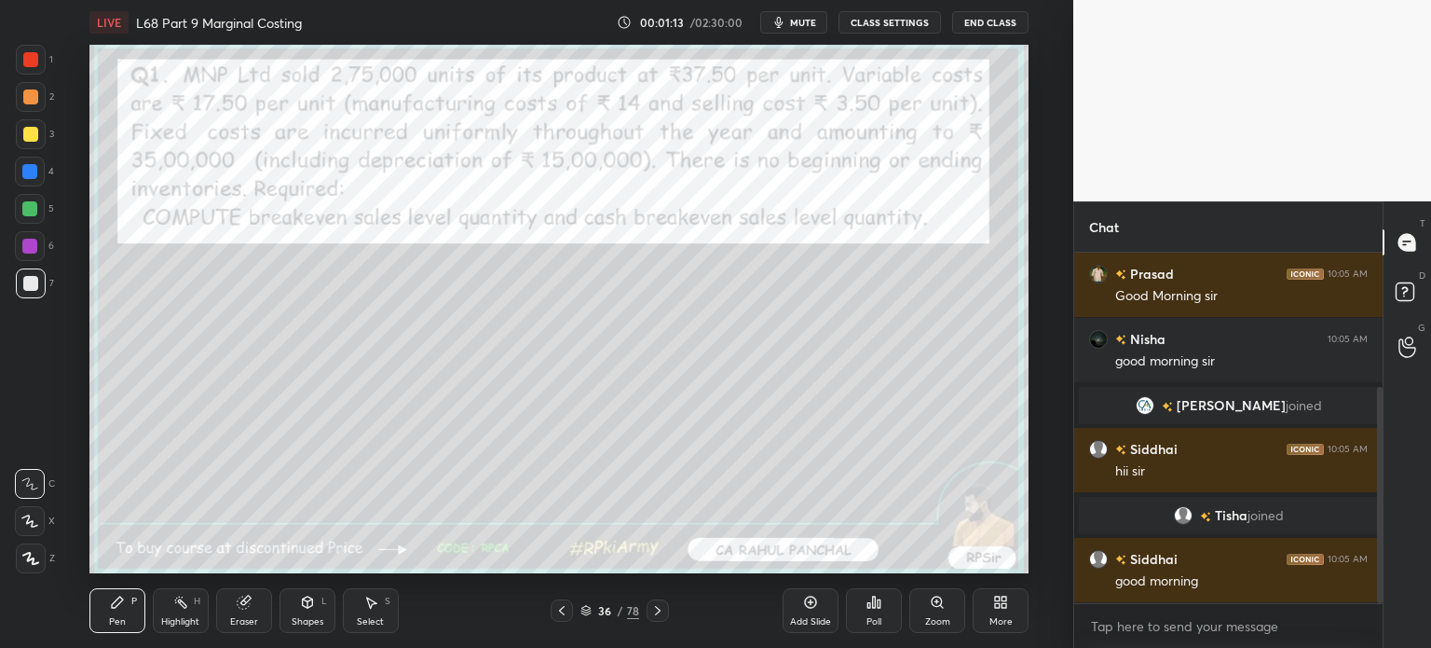
click at [570, 607] on div at bounding box center [562, 610] width 22 height 22
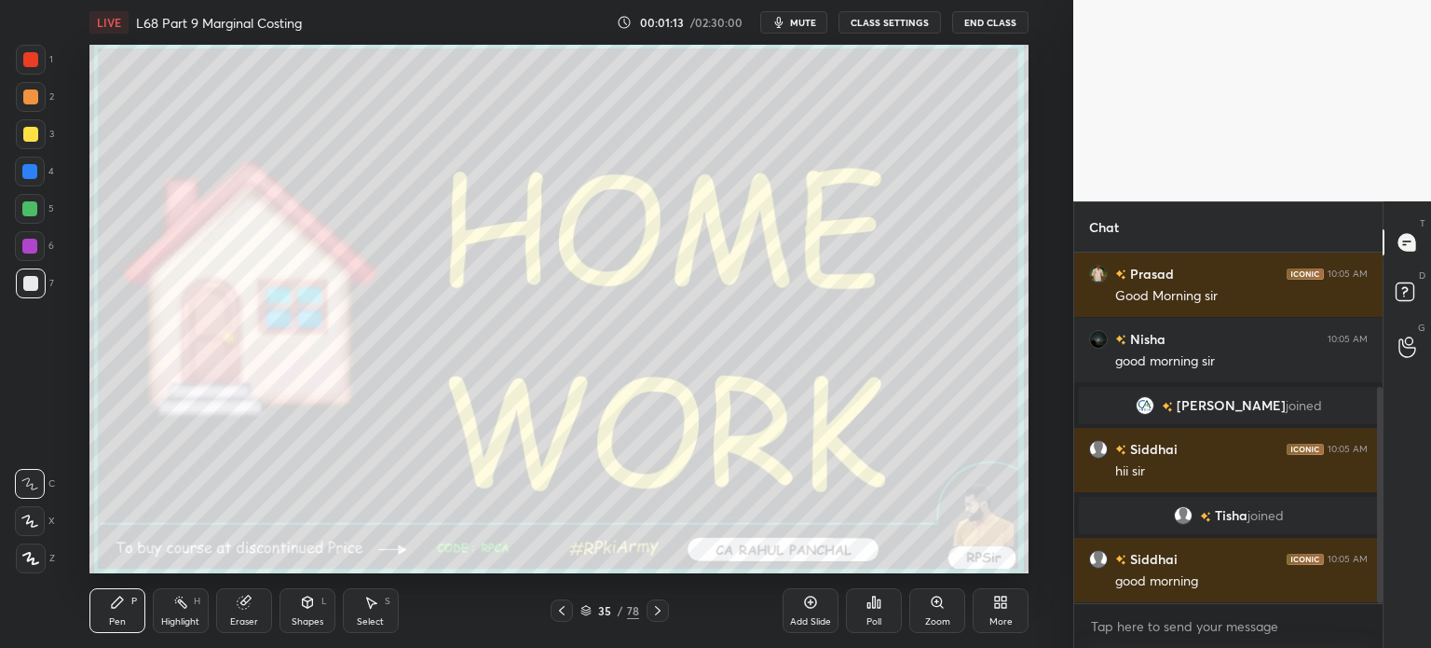
click at [572, 607] on div at bounding box center [562, 610] width 22 height 22
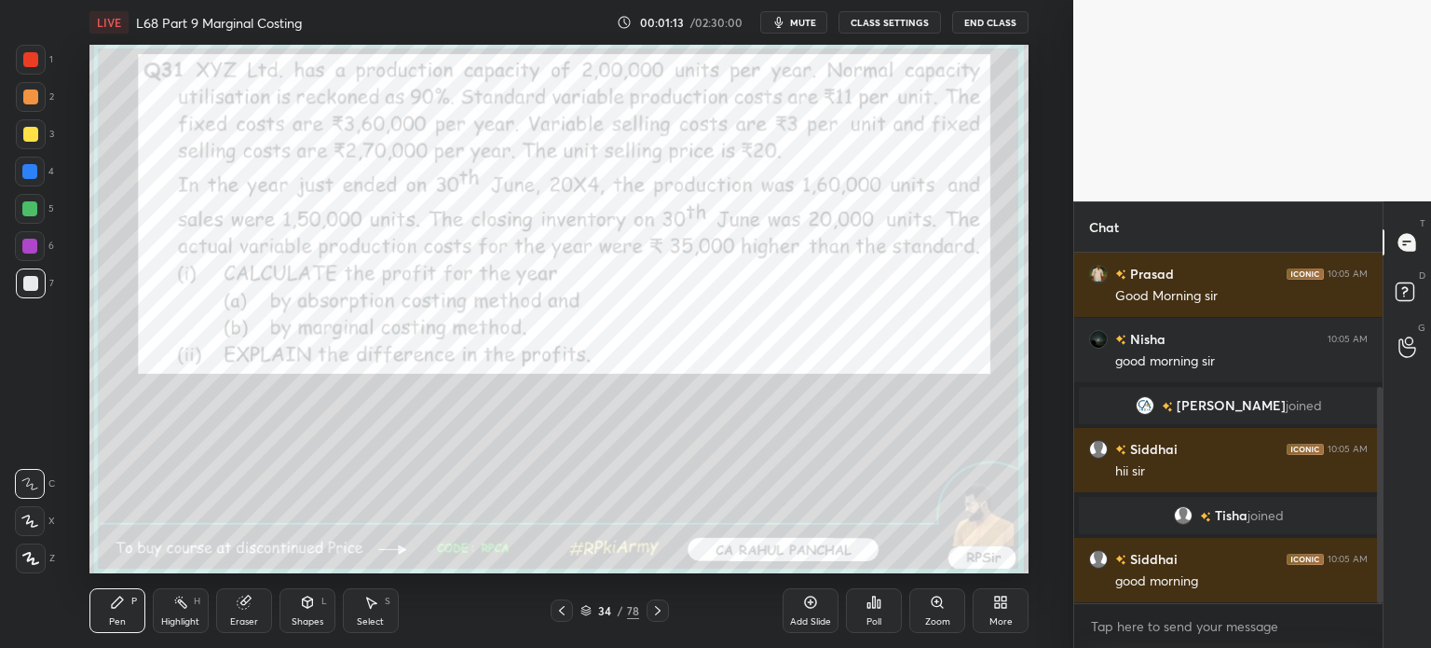
click at [572, 607] on div at bounding box center [562, 610] width 22 height 22
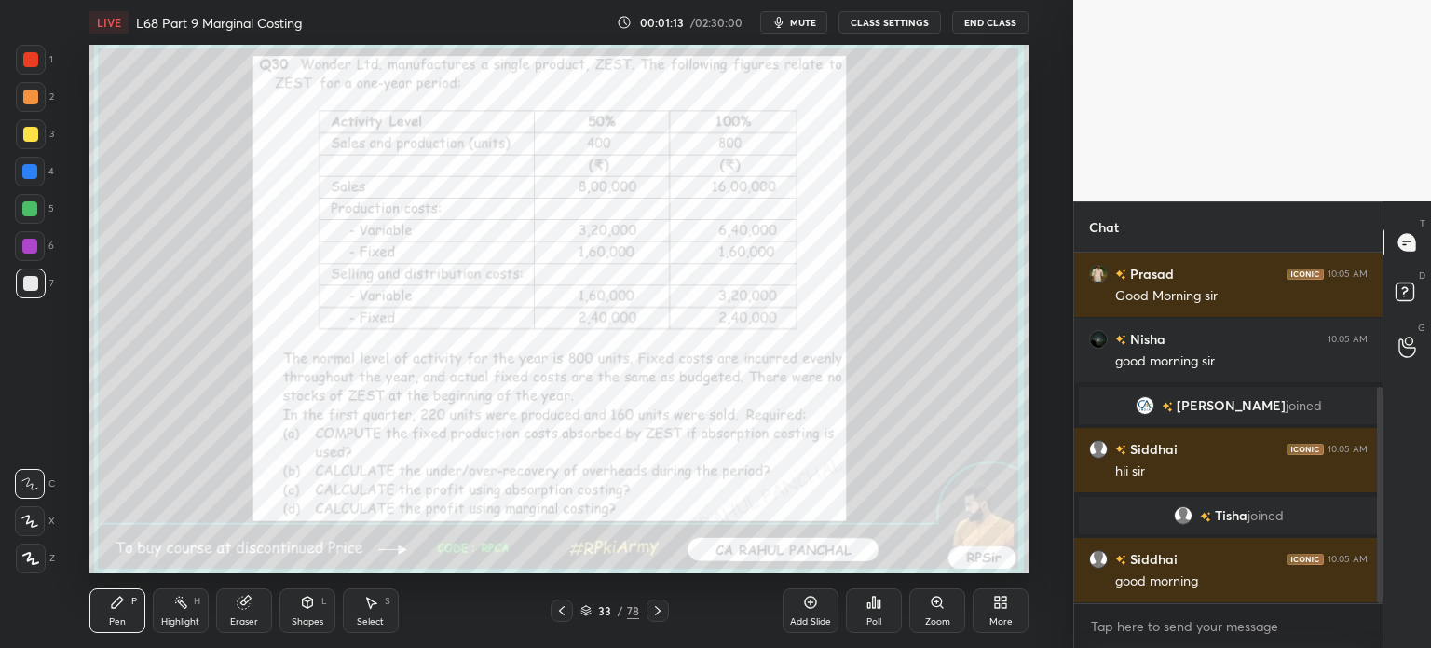
click at [574, 608] on div "33 / 78" at bounding box center [610, 610] width 118 height 22
click at [656, 611] on icon at bounding box center [657, 610] width 15 height 15
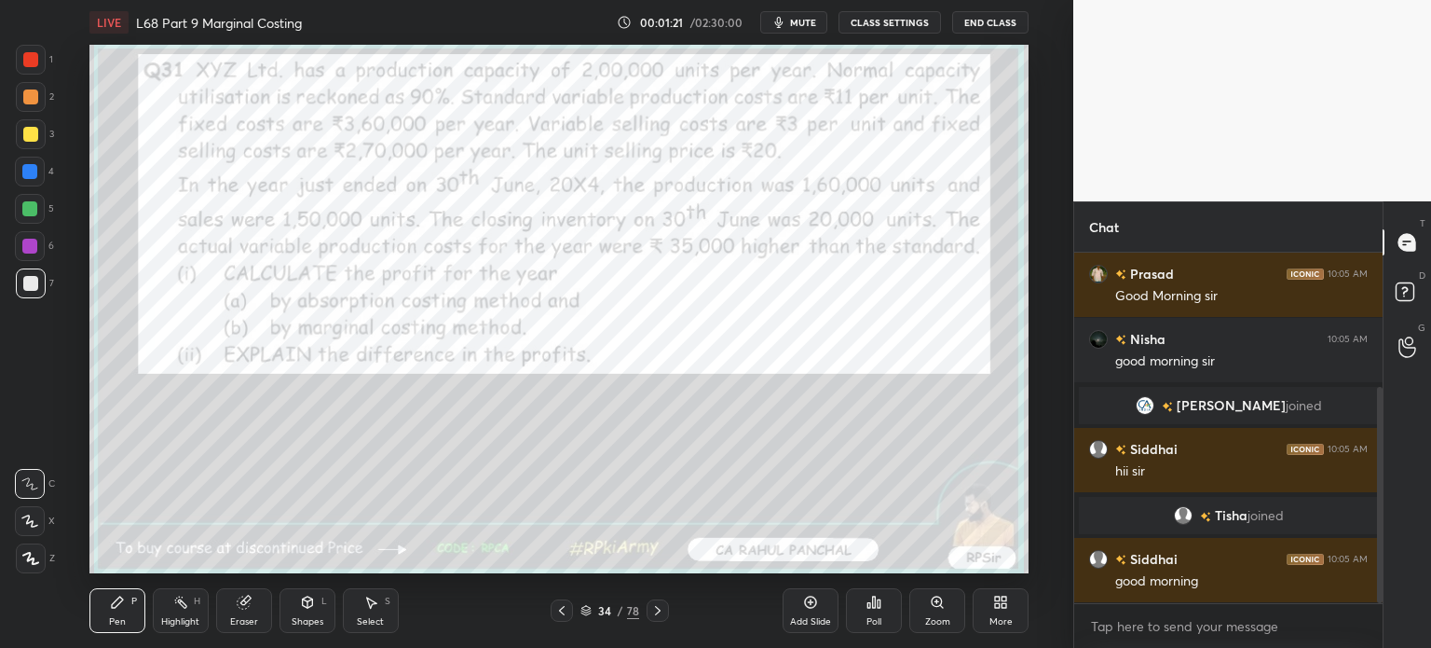
click at [997, 607] on icon at bounding box center [997, 605] width 5 height 5
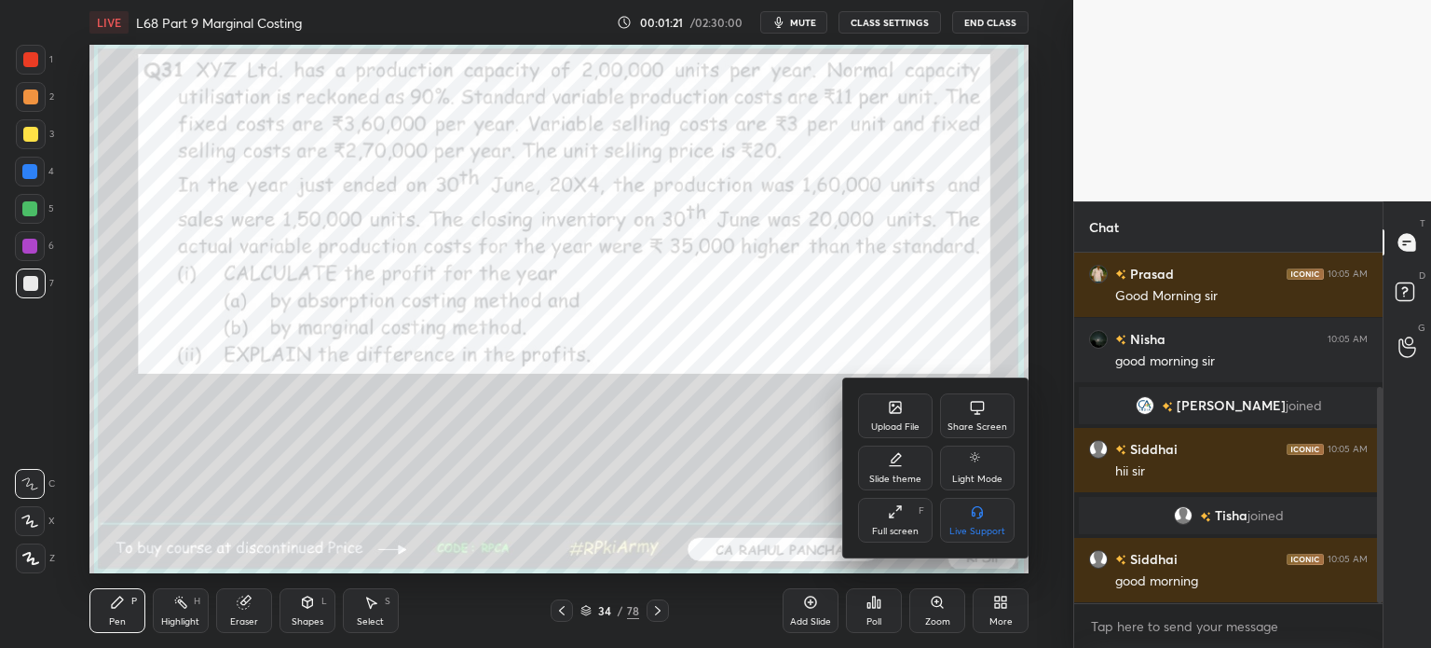
click at [886, 525] on div "Full screen F" at bounding box center [895, 520] width 75 height 45
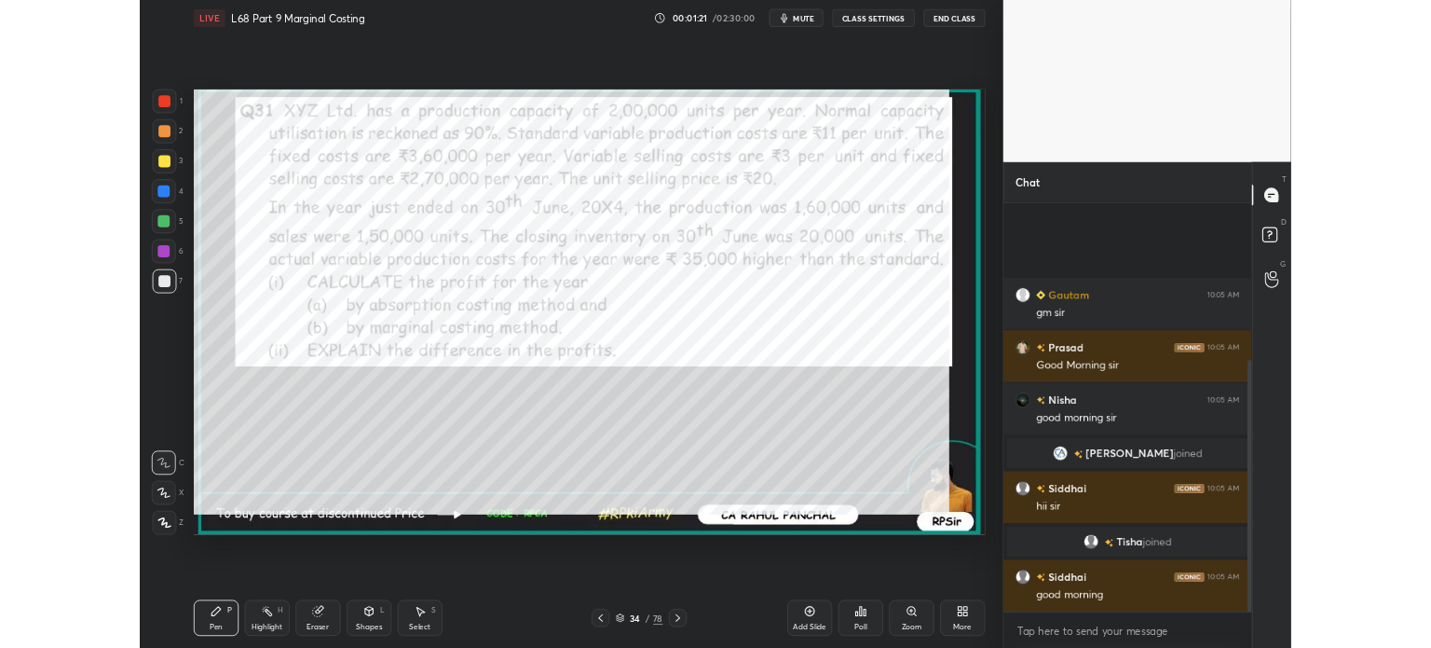
scroll to position [61, 0]
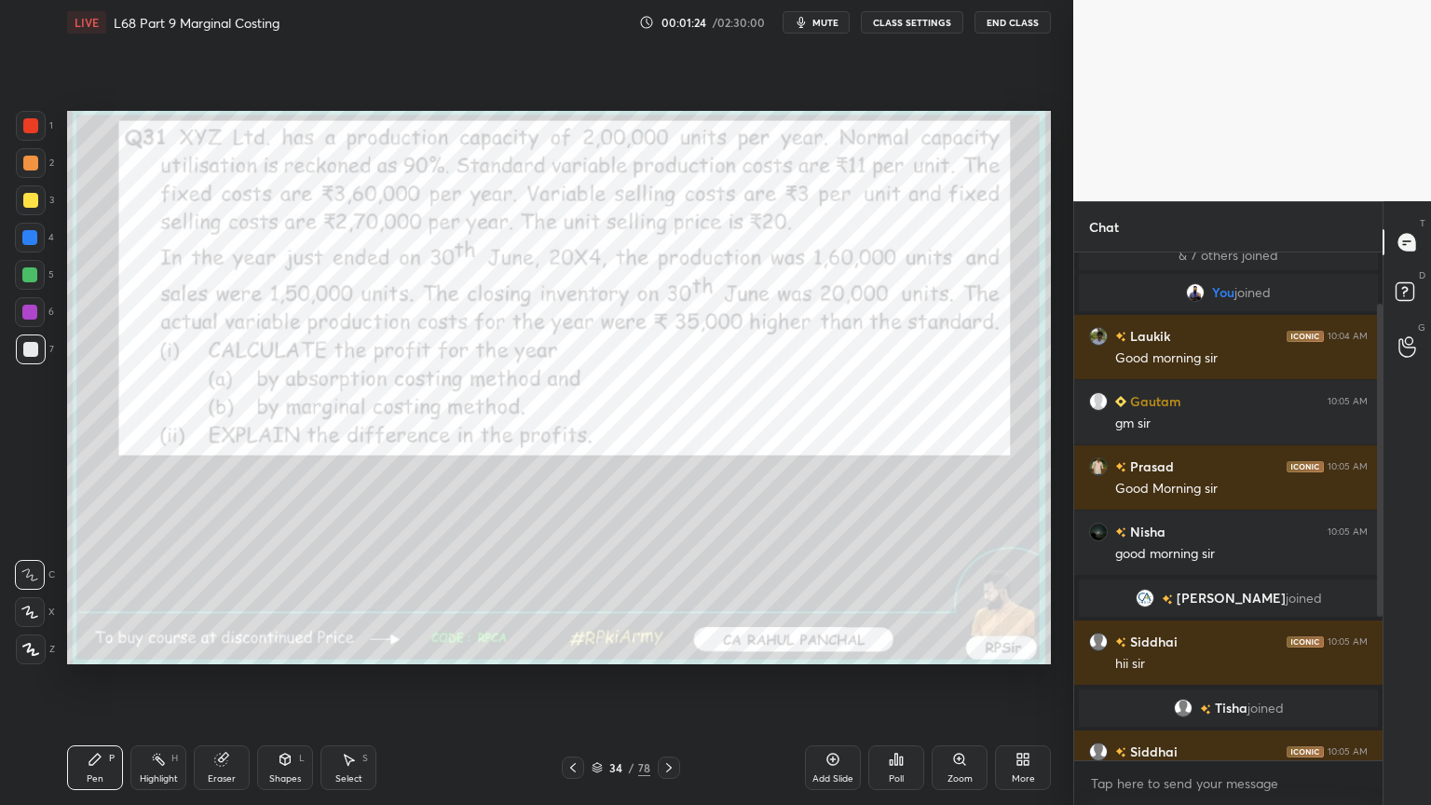
click at [1012, 647] on div "More" at bounding box center [1023, 767] width 56 height 45
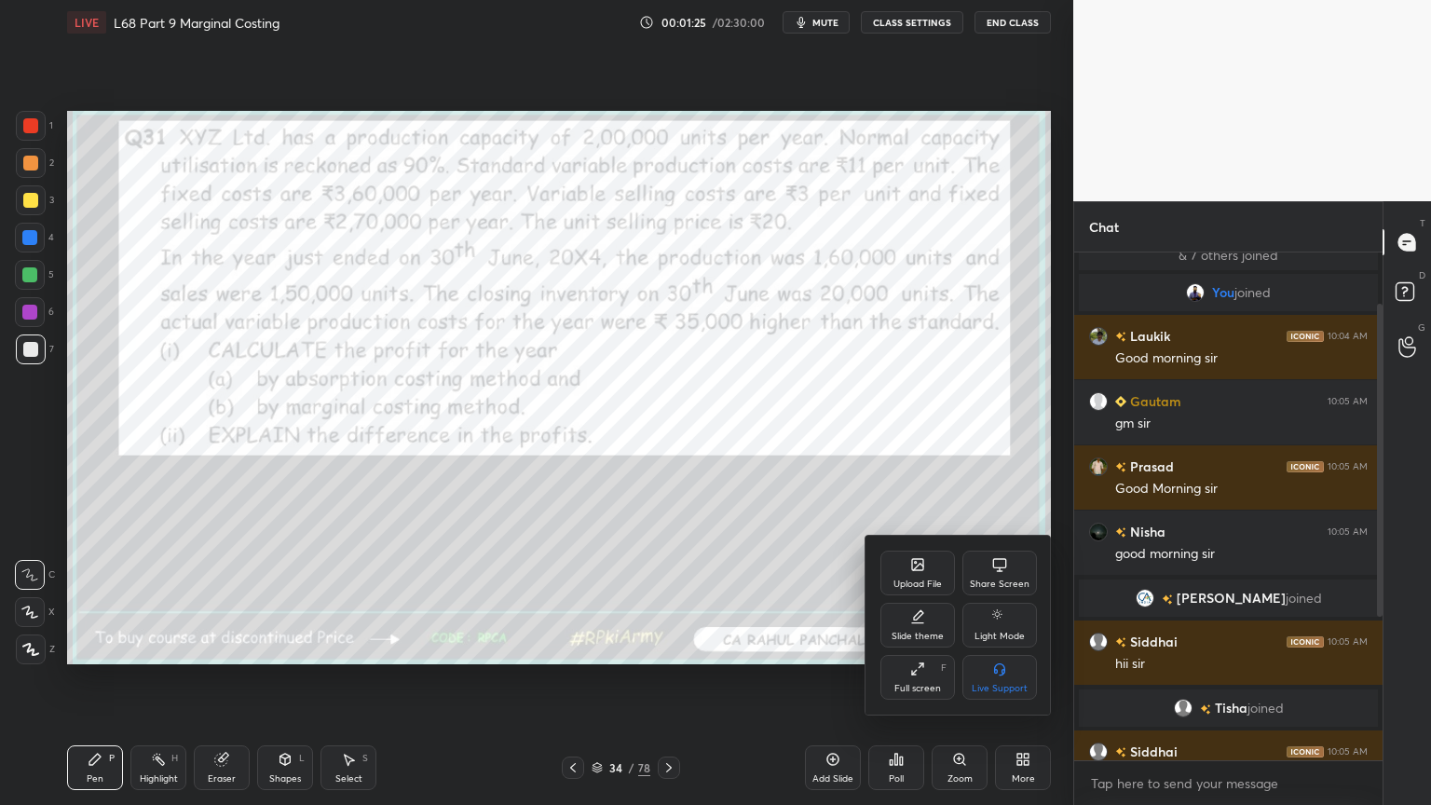
click at [1032, 647] on div at bounding box center [715, 402] width 1431 height 805
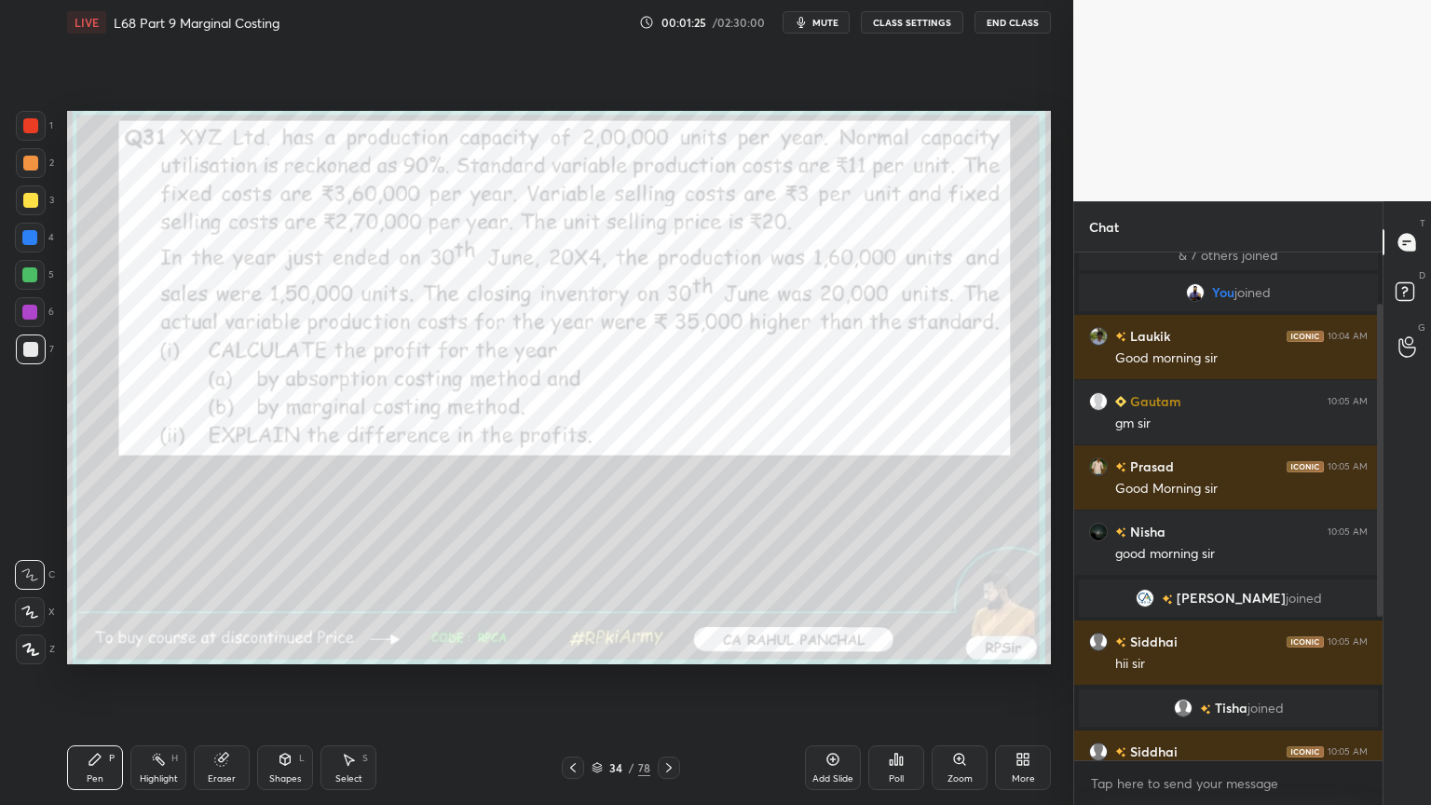
click at [1039, 647] on div "More" at bounding box center [1023, 767] width 56 height 45
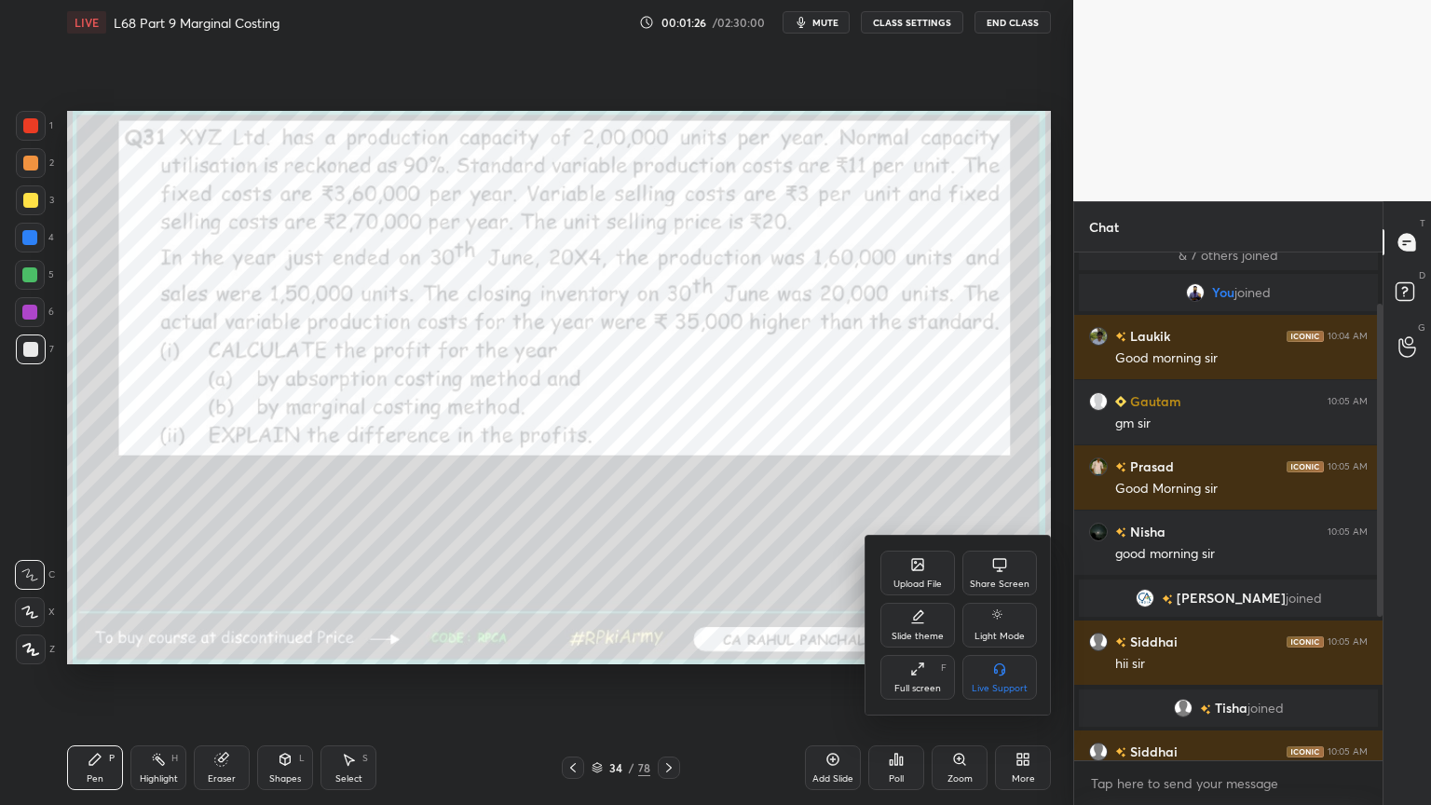
click at [907, 647] on div "Full screen F" at bounding box center [917, 677] width 75 height 45
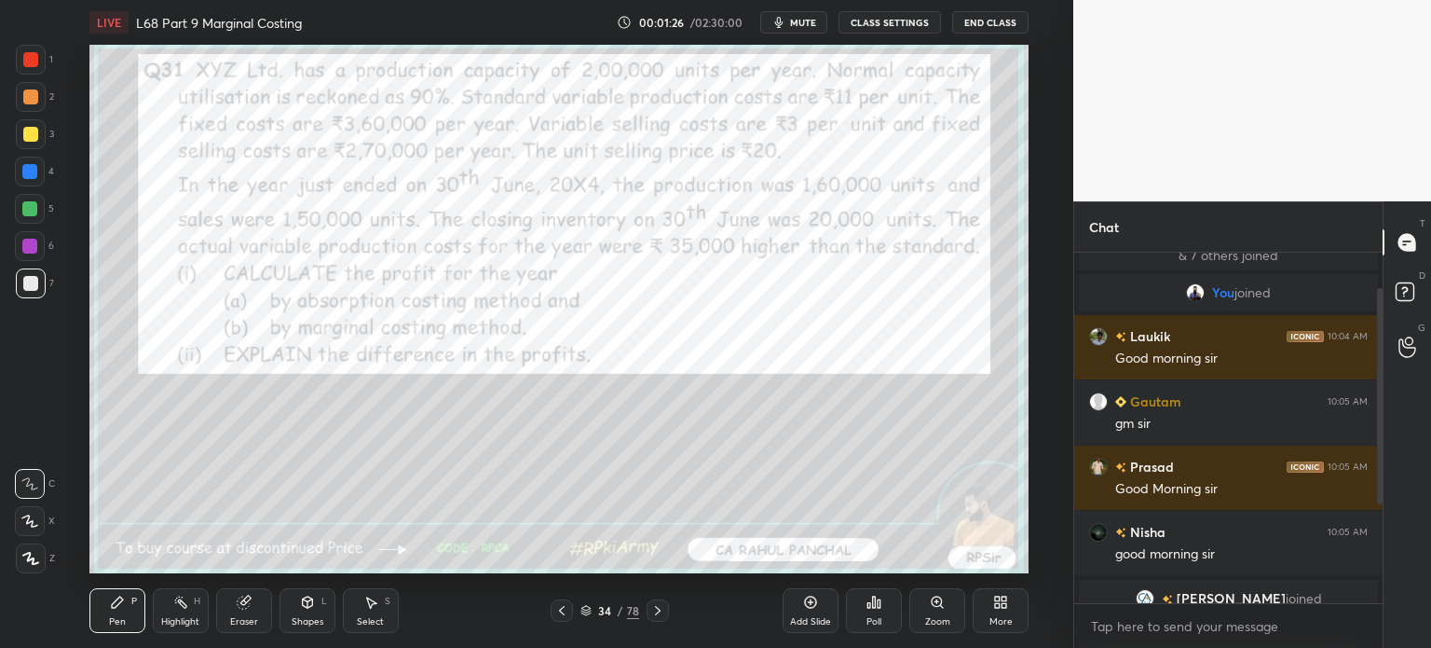
scroll to position [5, 6]
type textarea "x"
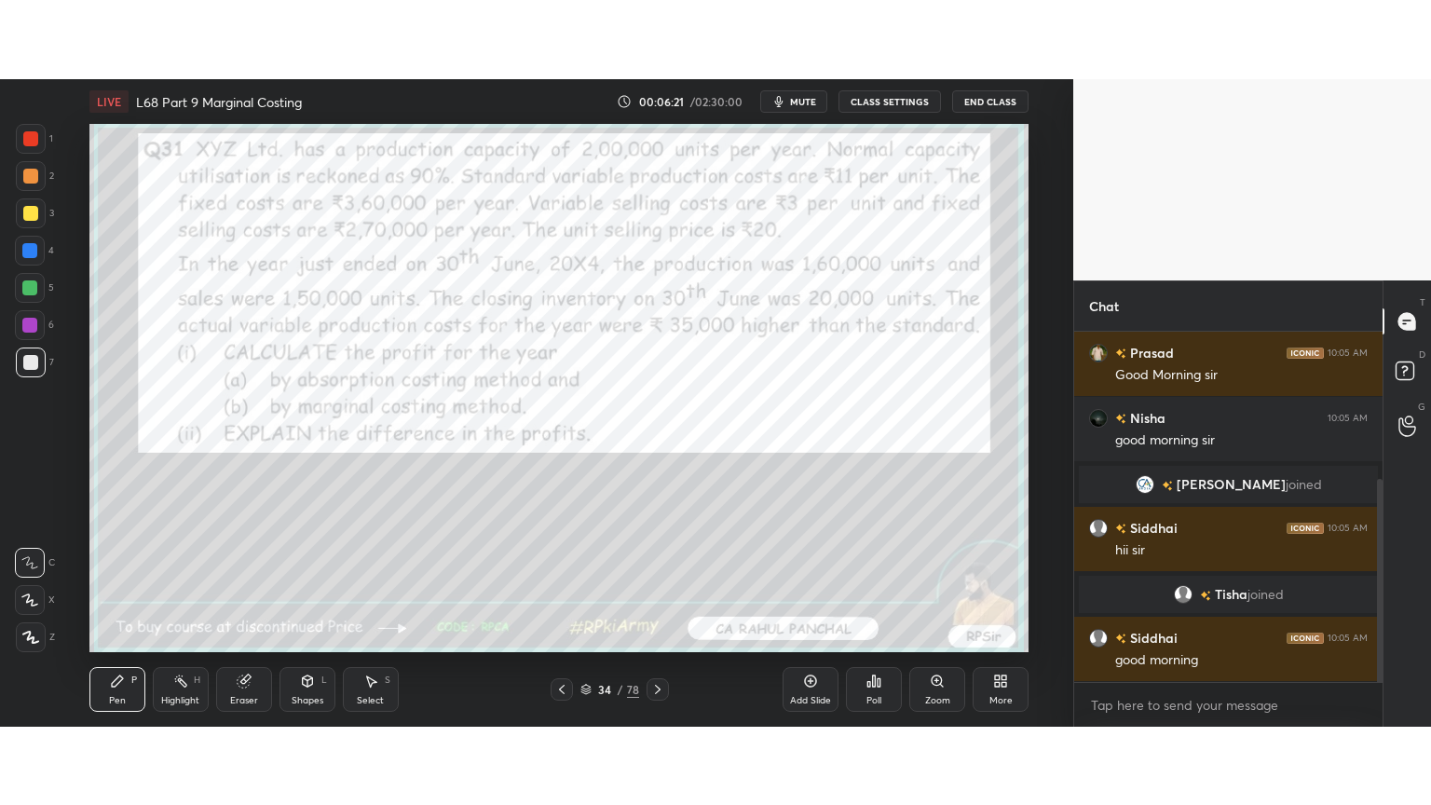
scroll to position [92642, 92172]
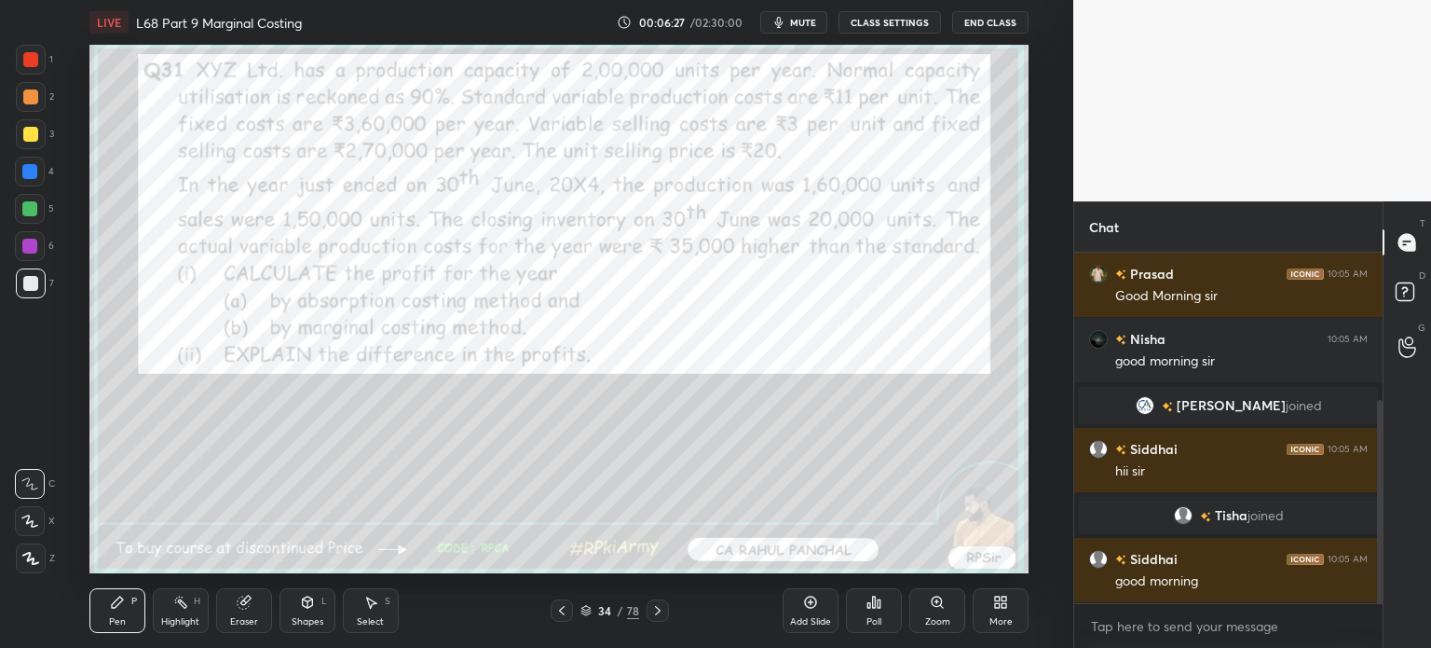
click at [985, 602] on div "More" at bounding box center [1001, 610] width 56 height 45
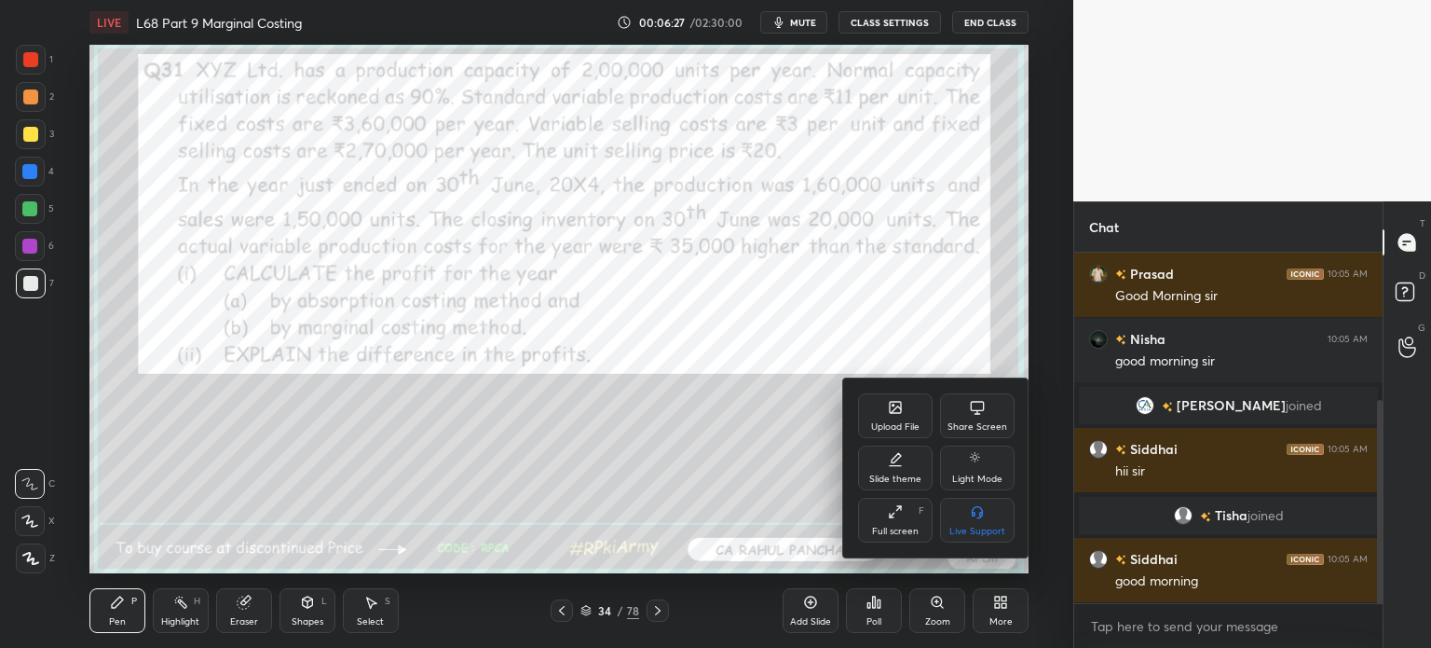
click at [881, 516] on div "Full screen F" at bounding box center [895, 520] width 75 height 45
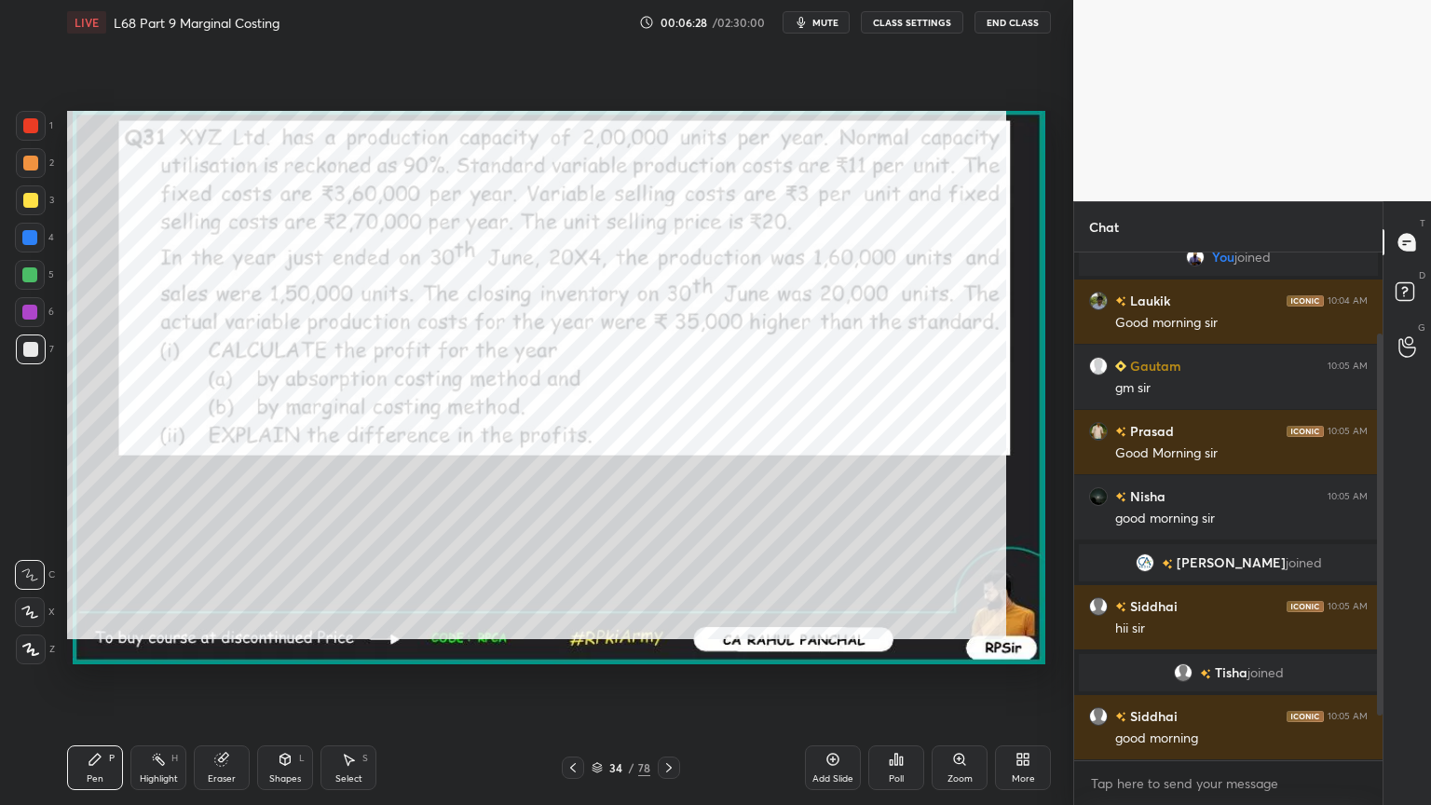
scroll to position [96, 0]
type textarea "x"
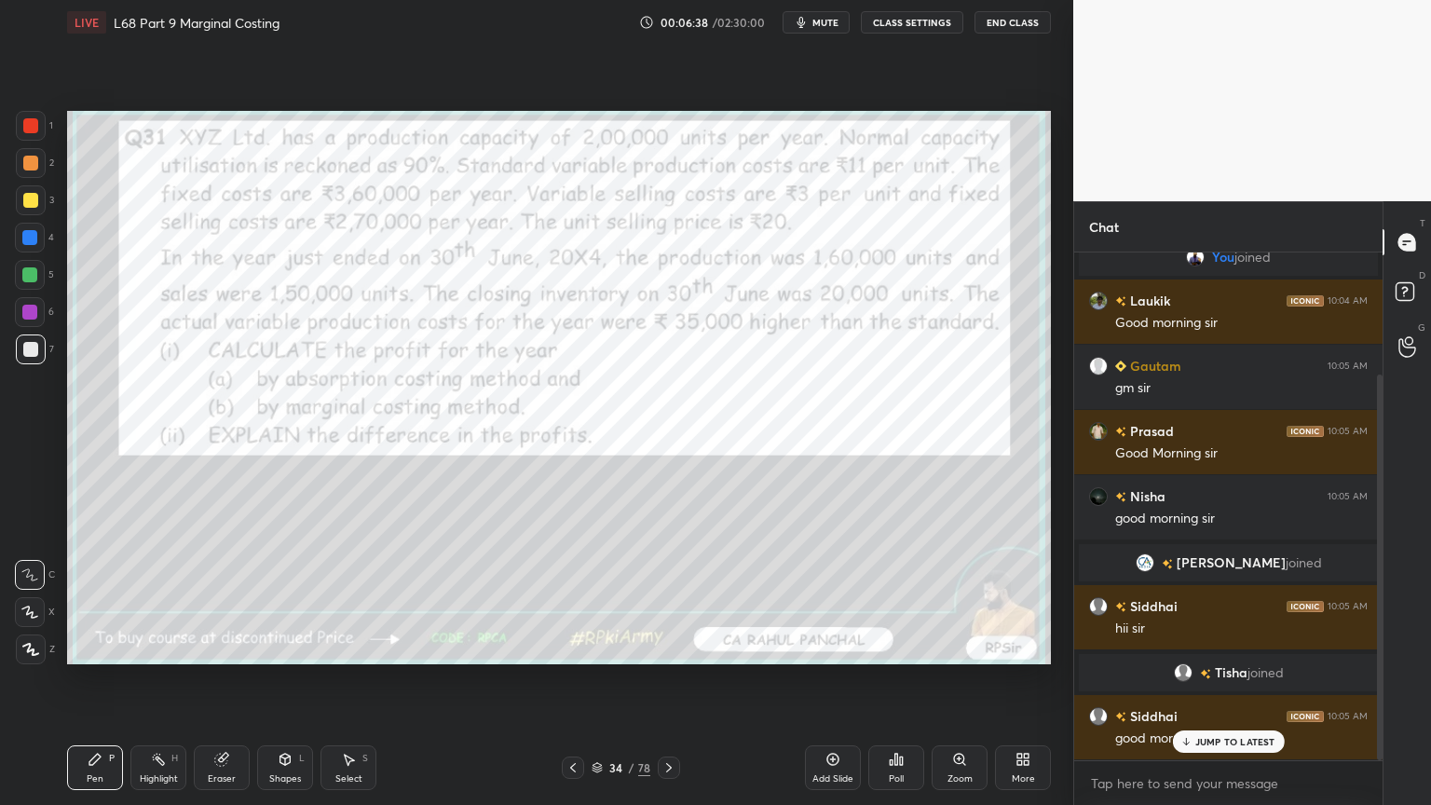
scroll to position [160, 0]
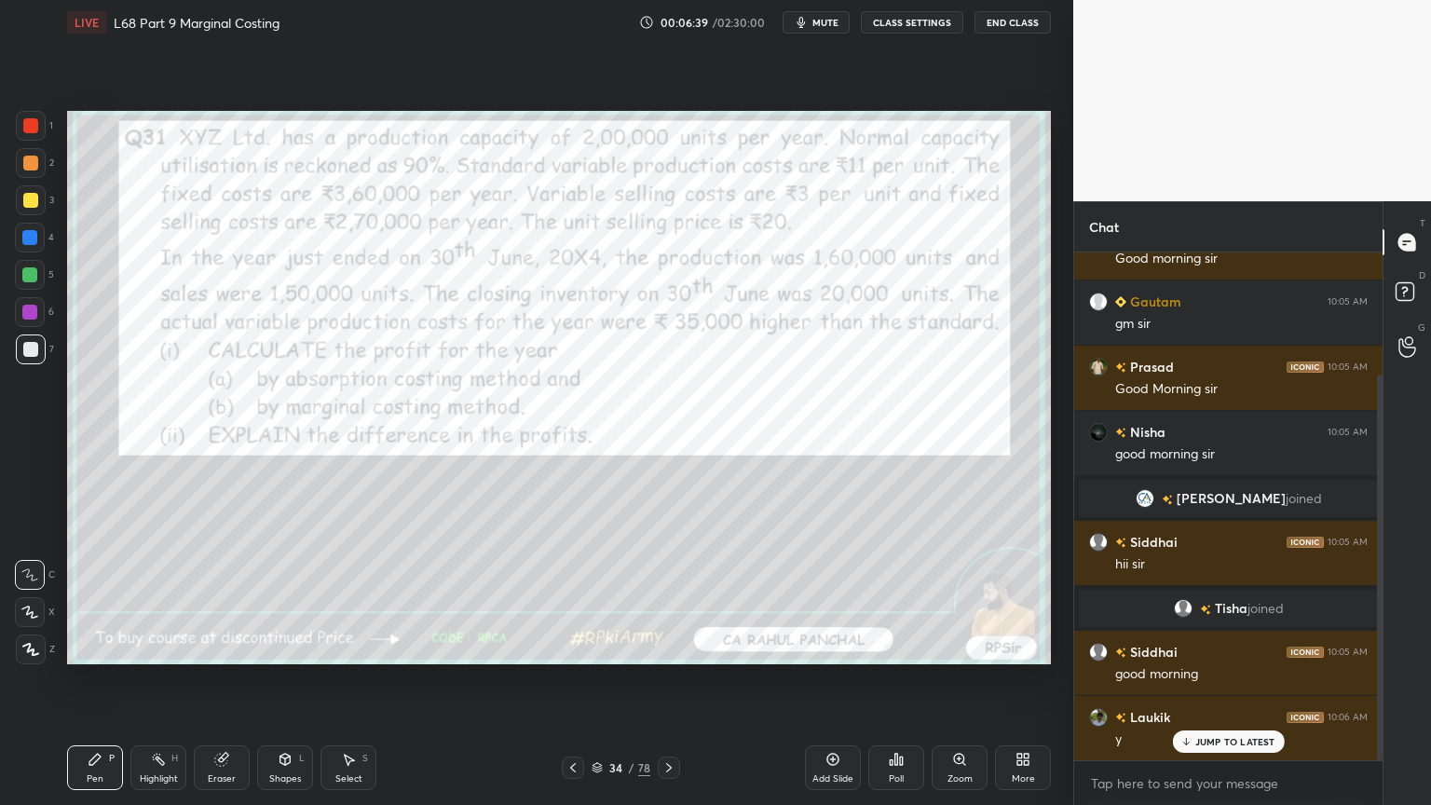
click at [208, 647] on div "Eraser" at bounding box center [222, 778] width 28 height 9
click at [32, 645] on span "Erase all" at bounding box center [30, 649] width 28 height 13
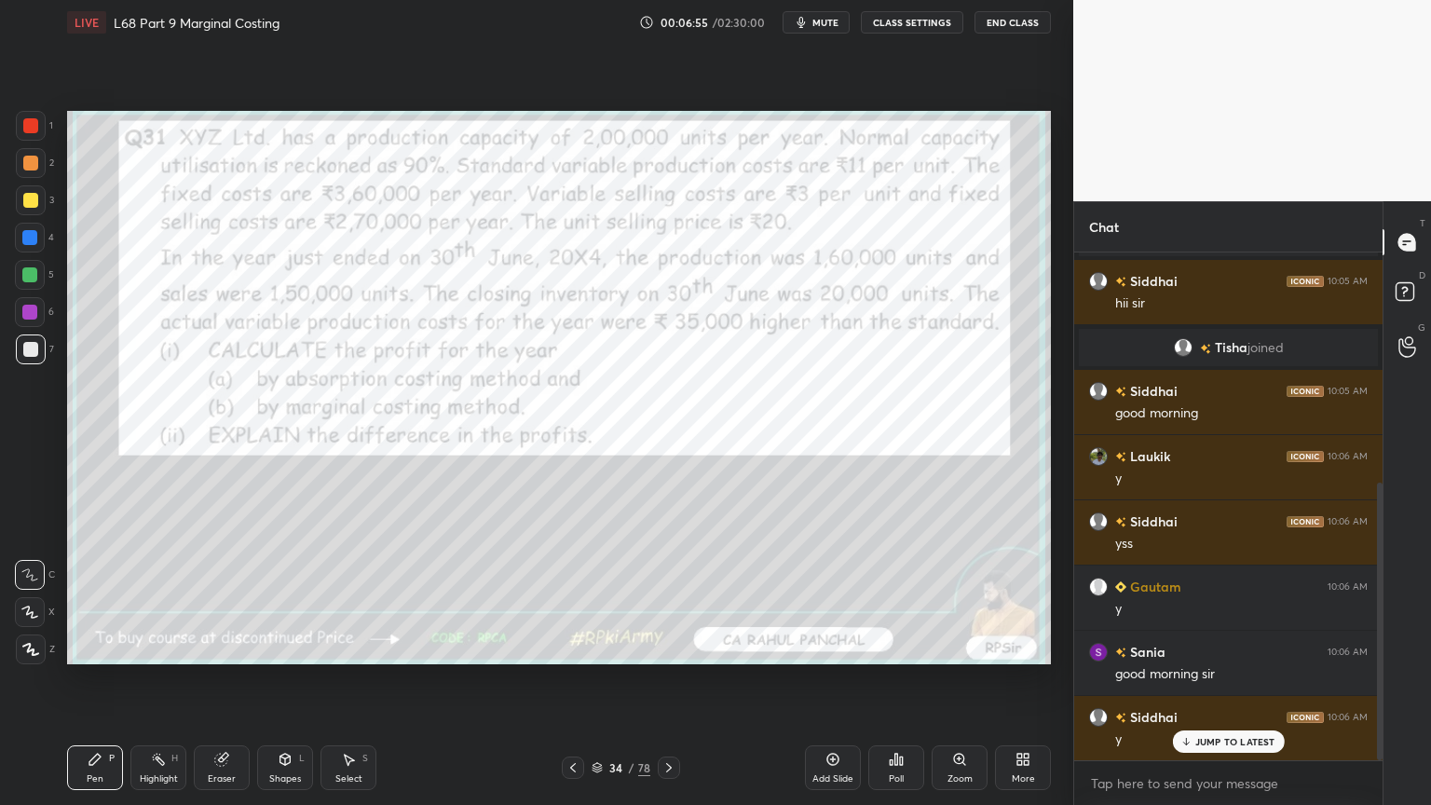
scroll to position [487, 0]
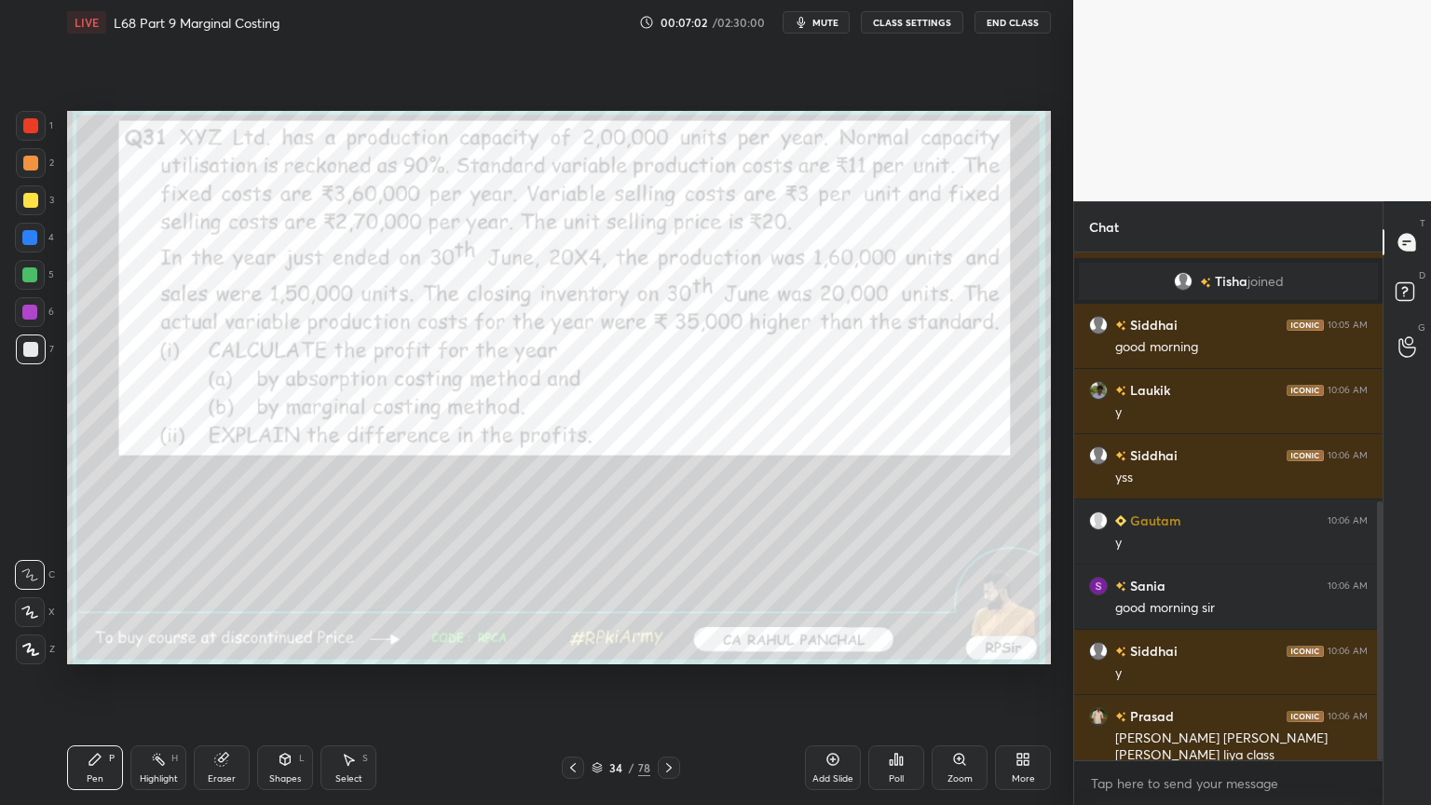
click at [218, 647] on icon at bounding box center [221, 759] width 15 height 15
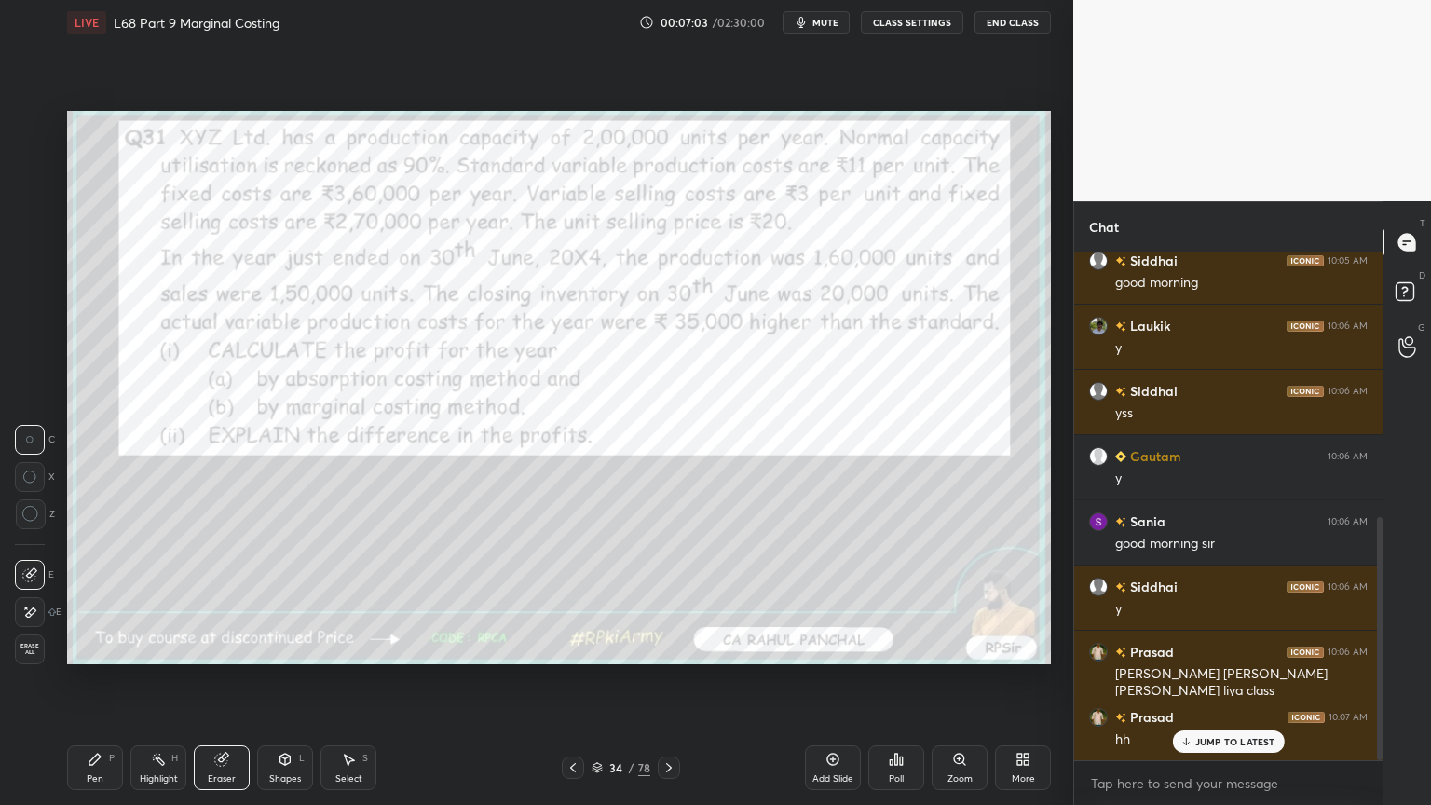
click at [26, 641] on div "Erase all" at bounding box center [30, 649] width 30 height 30
click at [1018, 647] on div "More" at bounding box center [1023, 767] width 56 height 45
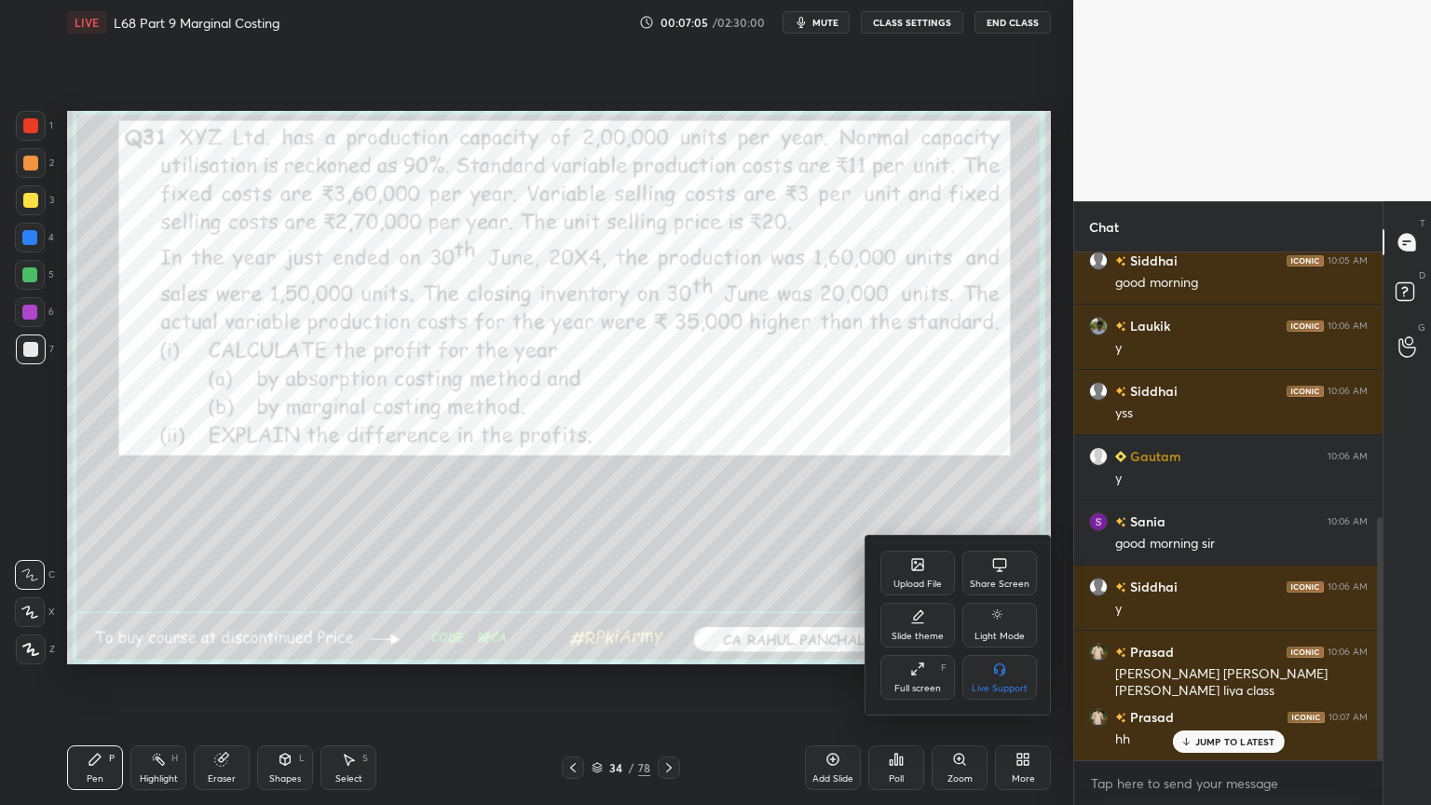
click at [738, 647] on div at bounding box center [715, 402] width 1431 height 805
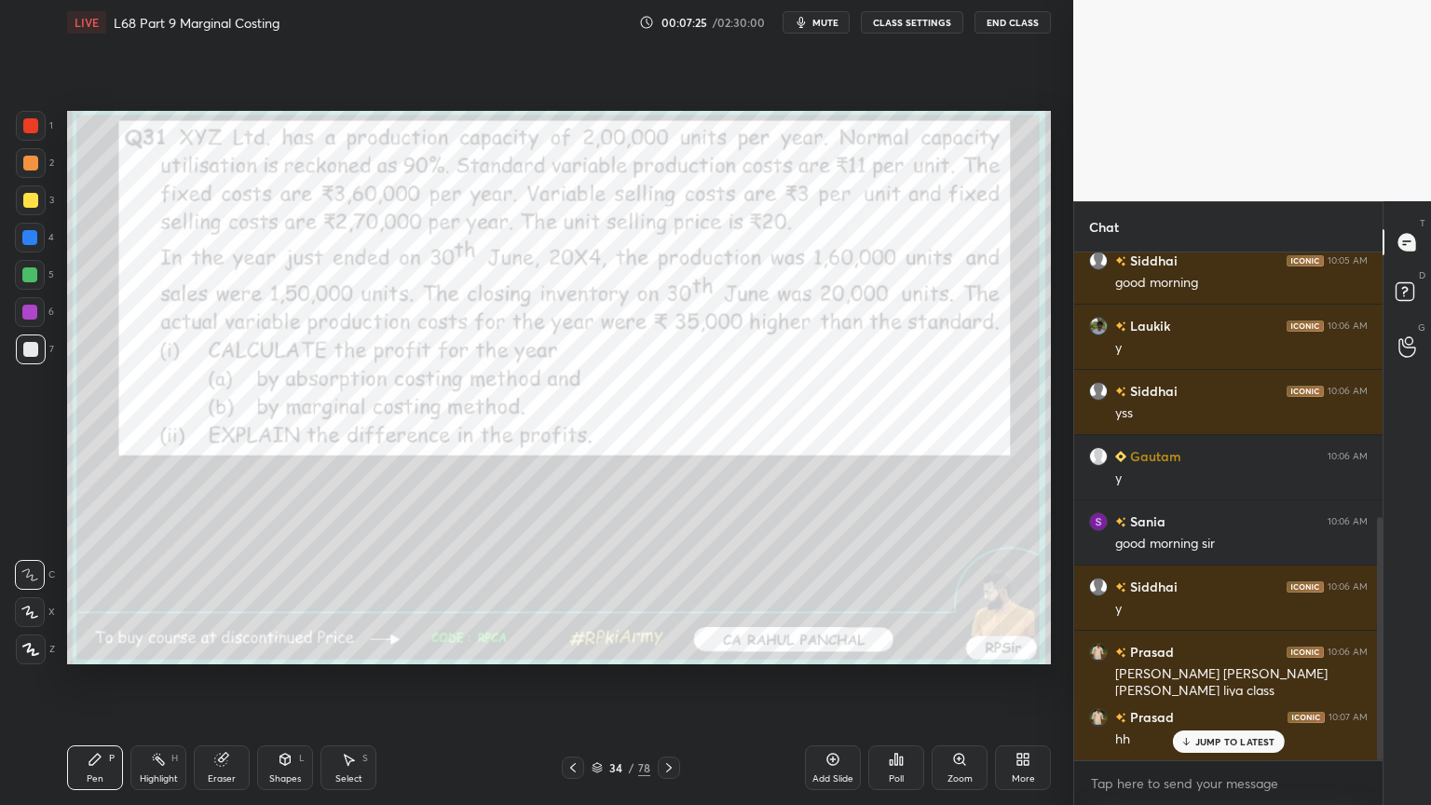
click at [821, 647] on div "Add Slide" at bounding box center [833, 767] width 56 height 45
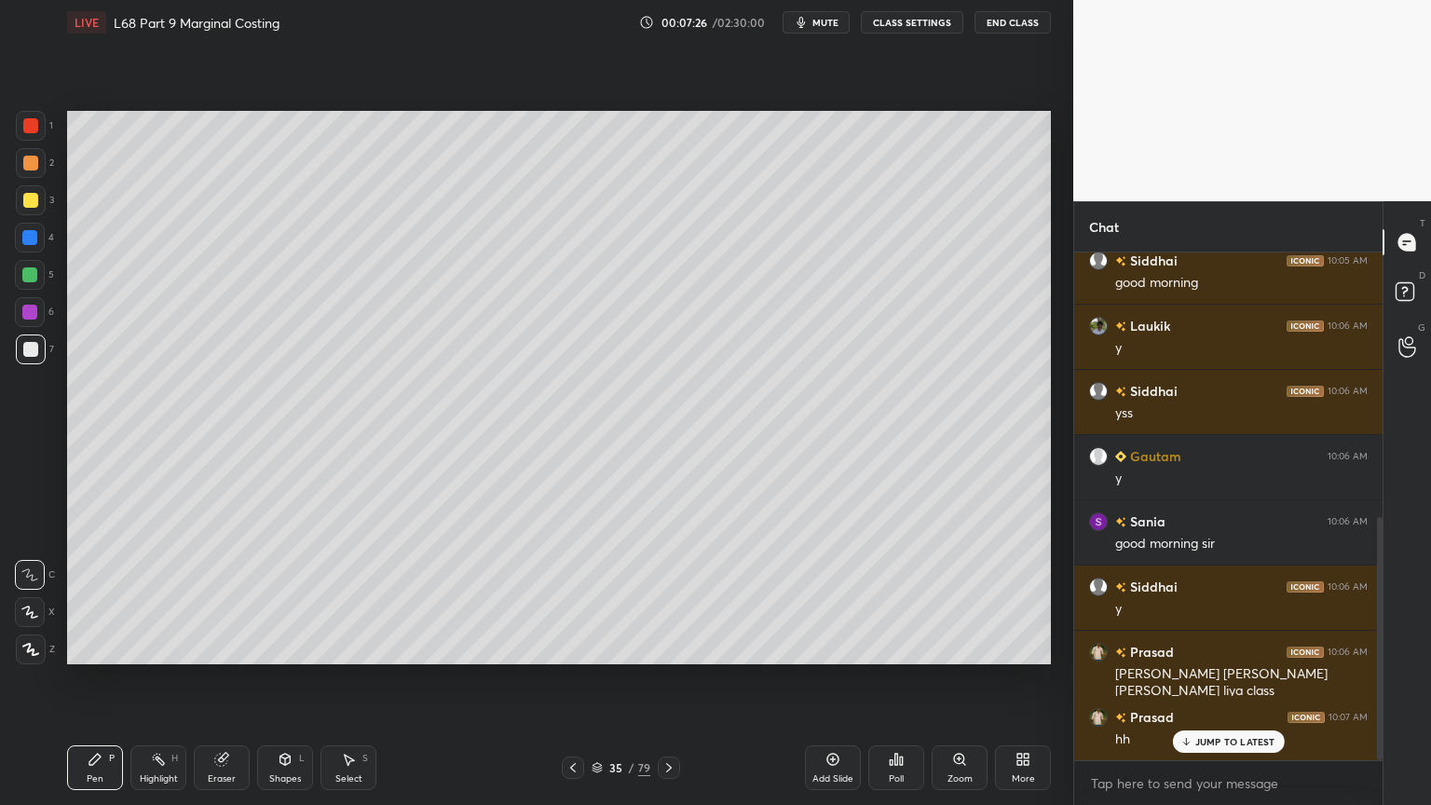
click at [576, 647] on icon at bounding box center [573, 767] width 15 height 15
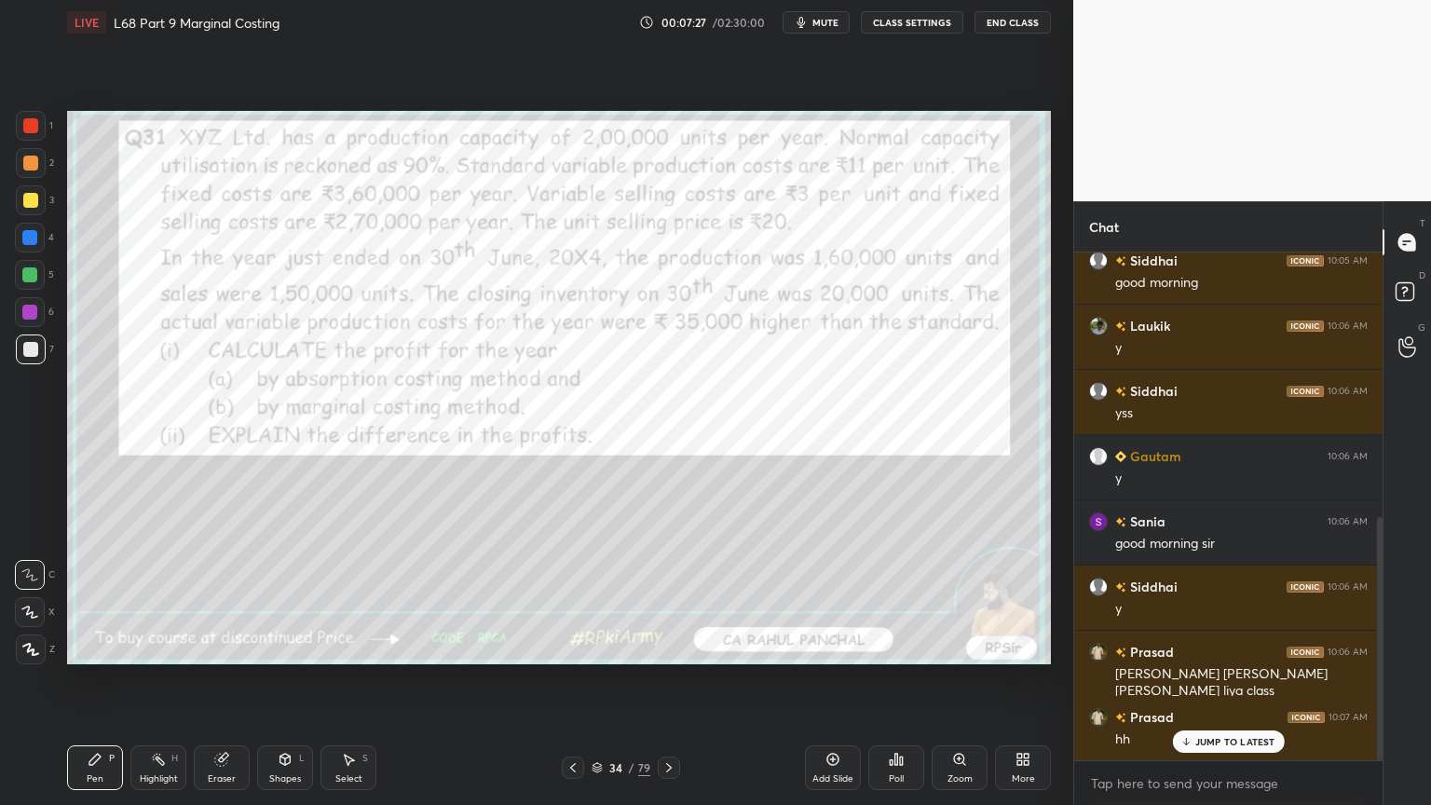
click at [1019, 647] on icon at bounding box center [1019, 762] width 5 height 5
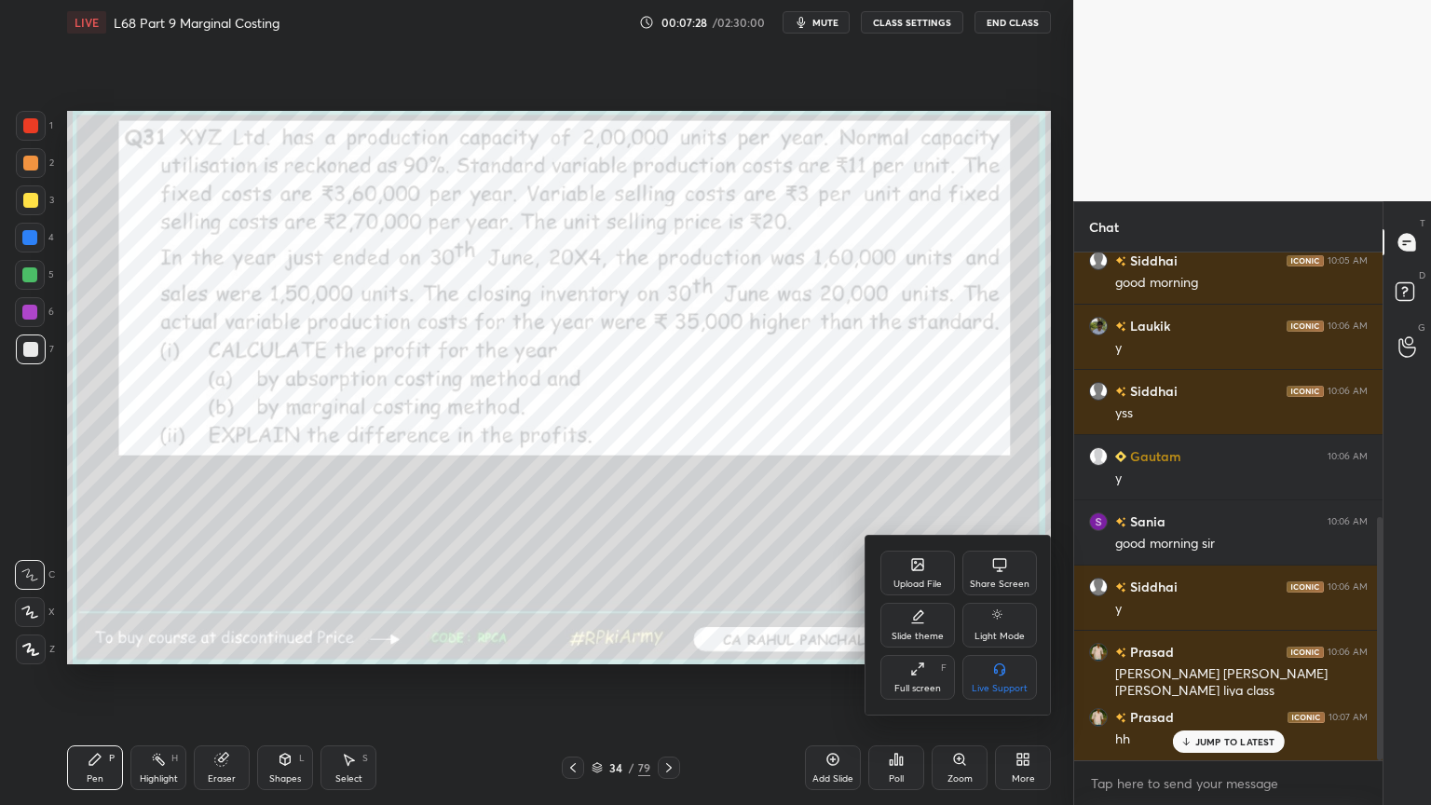
click at [908, 621] on div "Slide theme" at bounding box center [917, 625] width 75 height 45
click at [989, 647] on div "Dark Ruled" at bounding box center [999, 677] width 75 height 45
click at [868, 550] on div "Slide theme Light Blank Light Ruled Dark Blank Dark Ruled" at bounding box center [959, 626] width 186 height 177
click at [881, 566] on icon at bounding box center [881, 562] width 6 height 9
click at [783, 584] on div at bounding box center [715, 402] width 1431 height 805
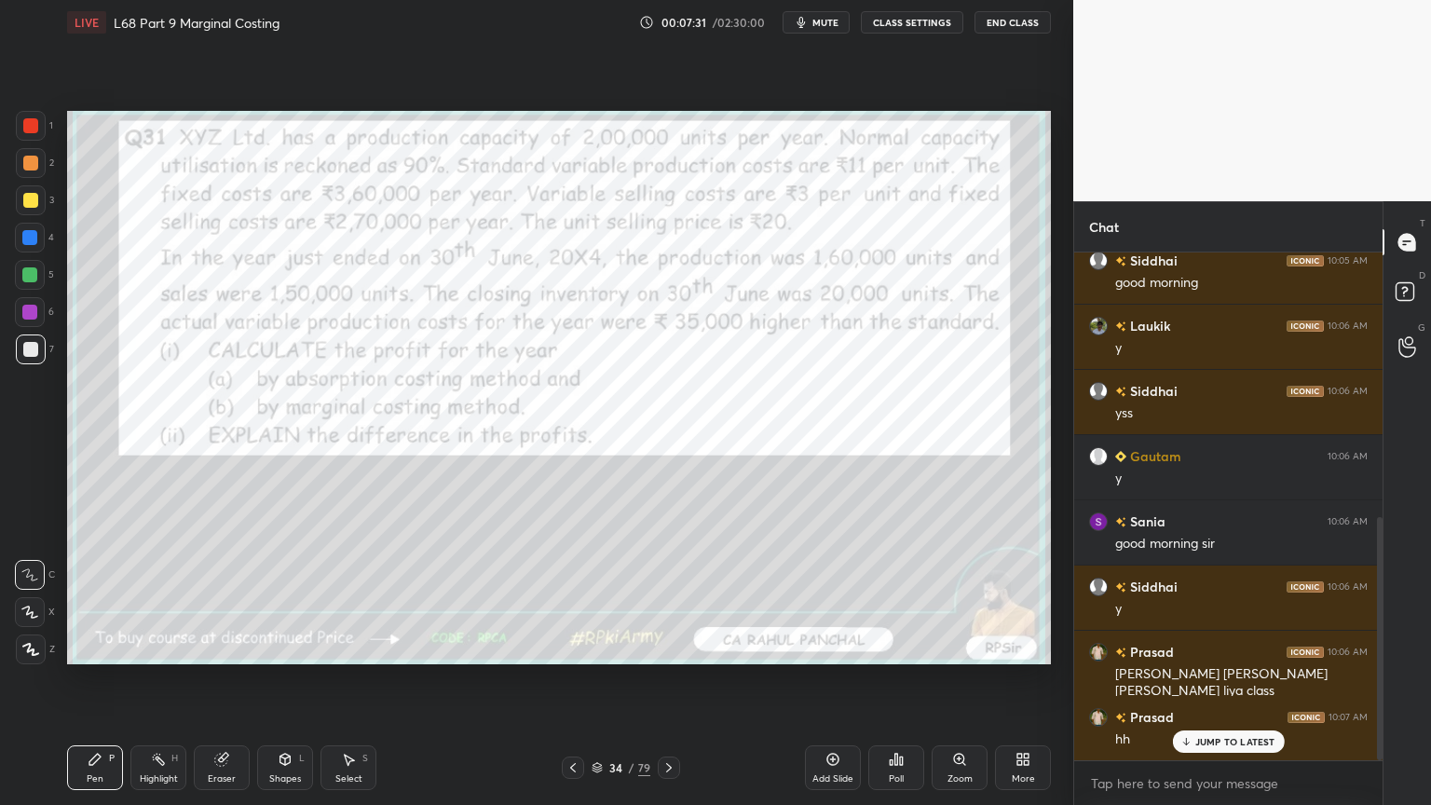
click at [825, 647] on div "Add Slide" at bounding box center [833, 767] width 56 height 45
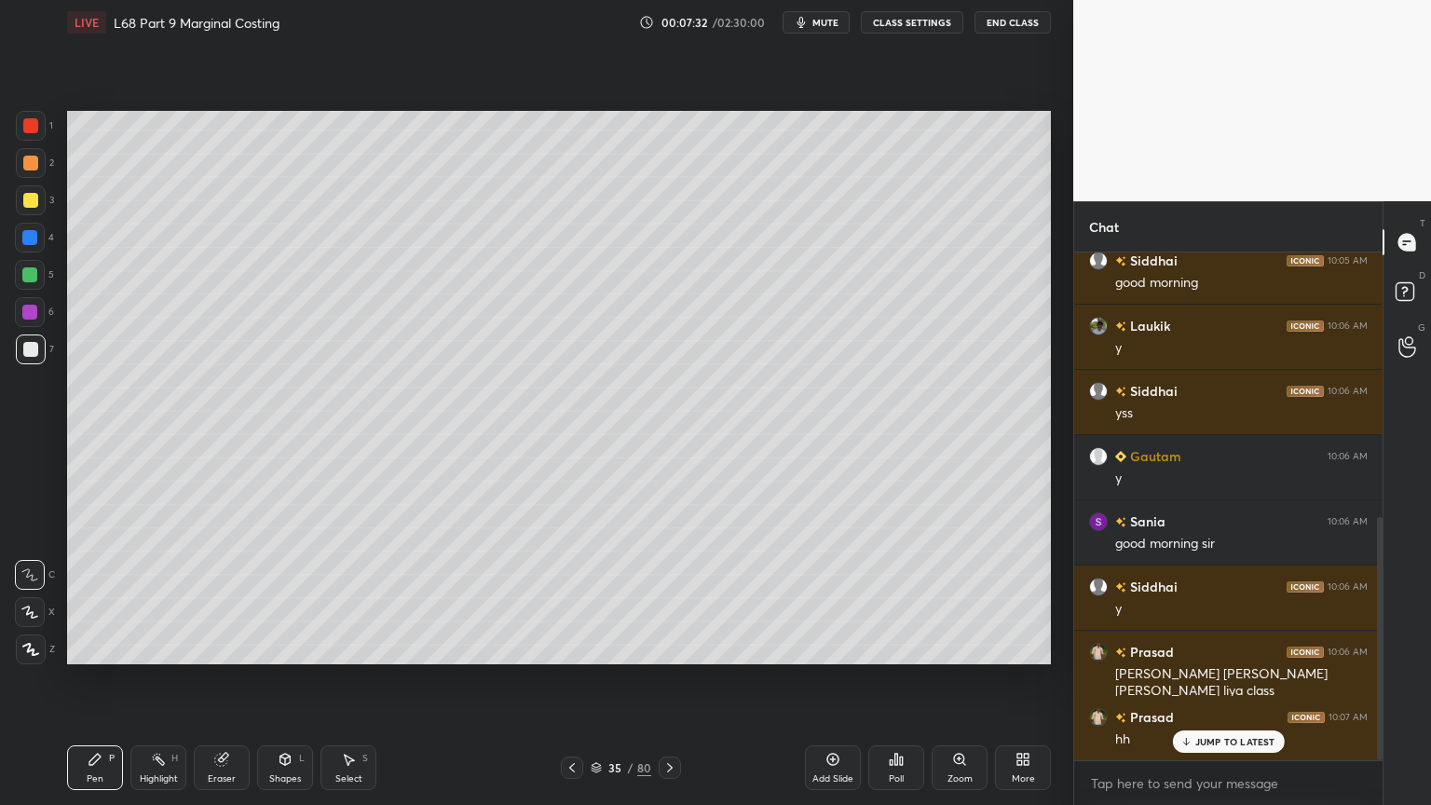
click at [22, 246] on div at bounding box center [30, 238] width 30 height 30
click at [258, 647] on div "Shapes L" at bounding box center [285, 767] width 56 height 45
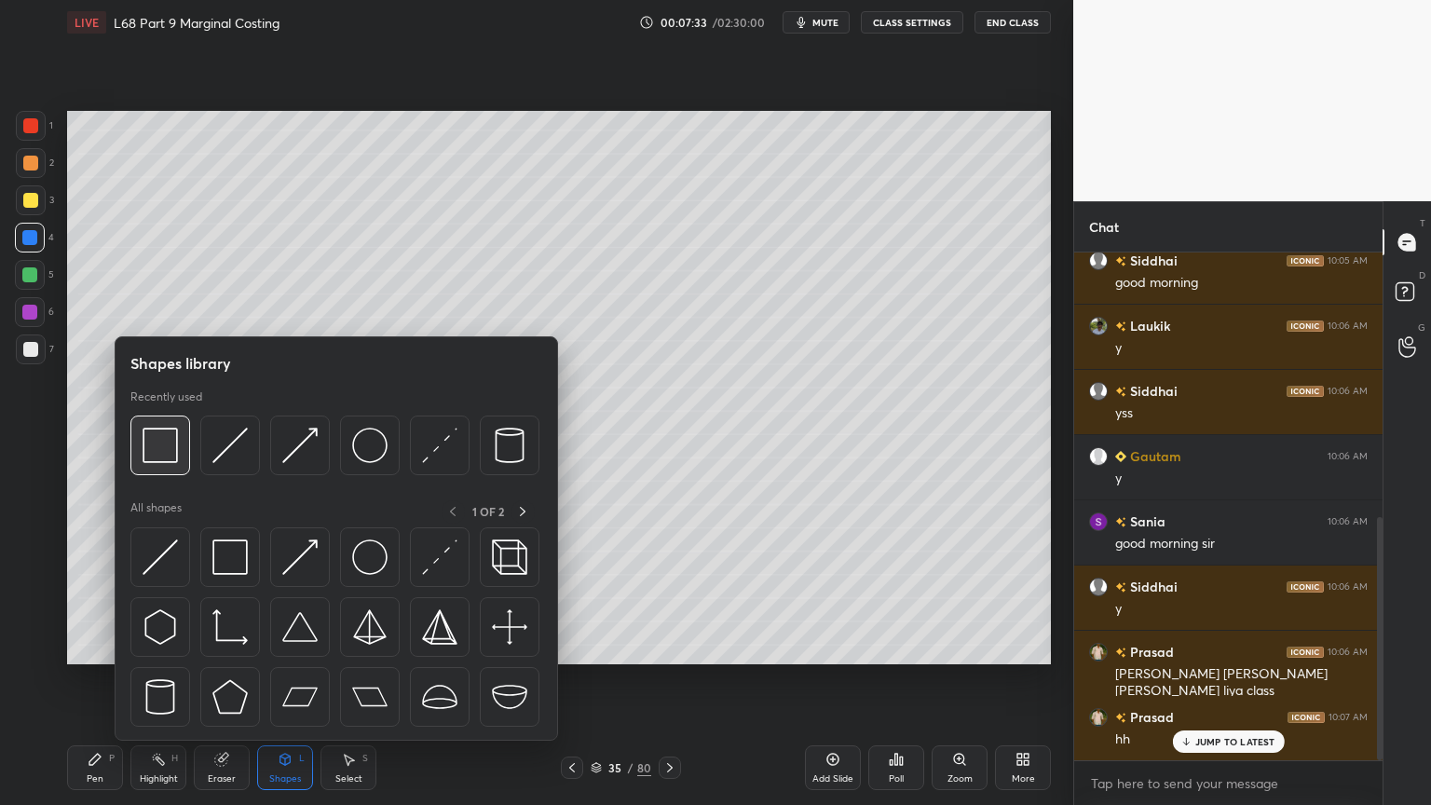
click at [145, 455] on img at bounding box center [160, 445] width 35 height 35
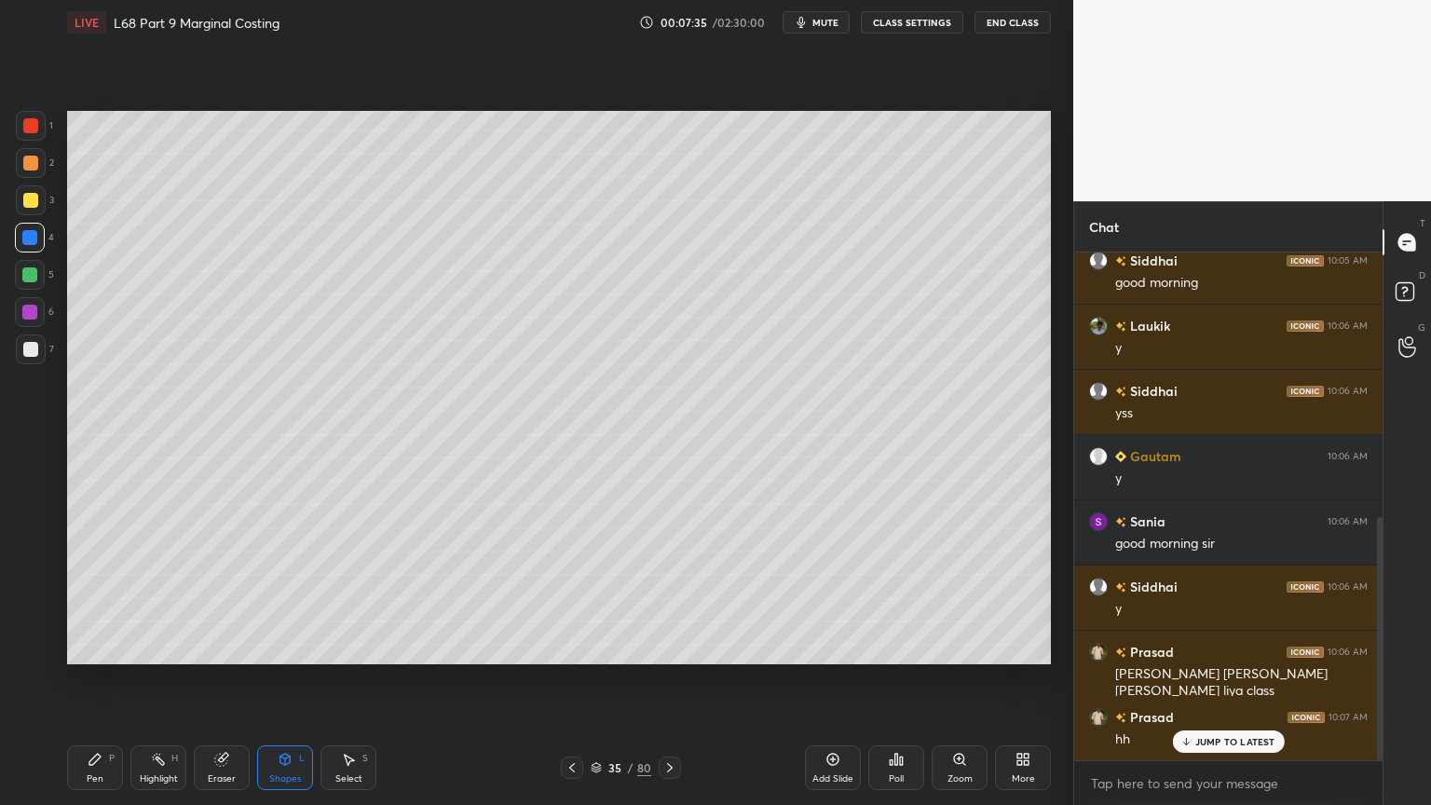
scroll to position [618, 0]
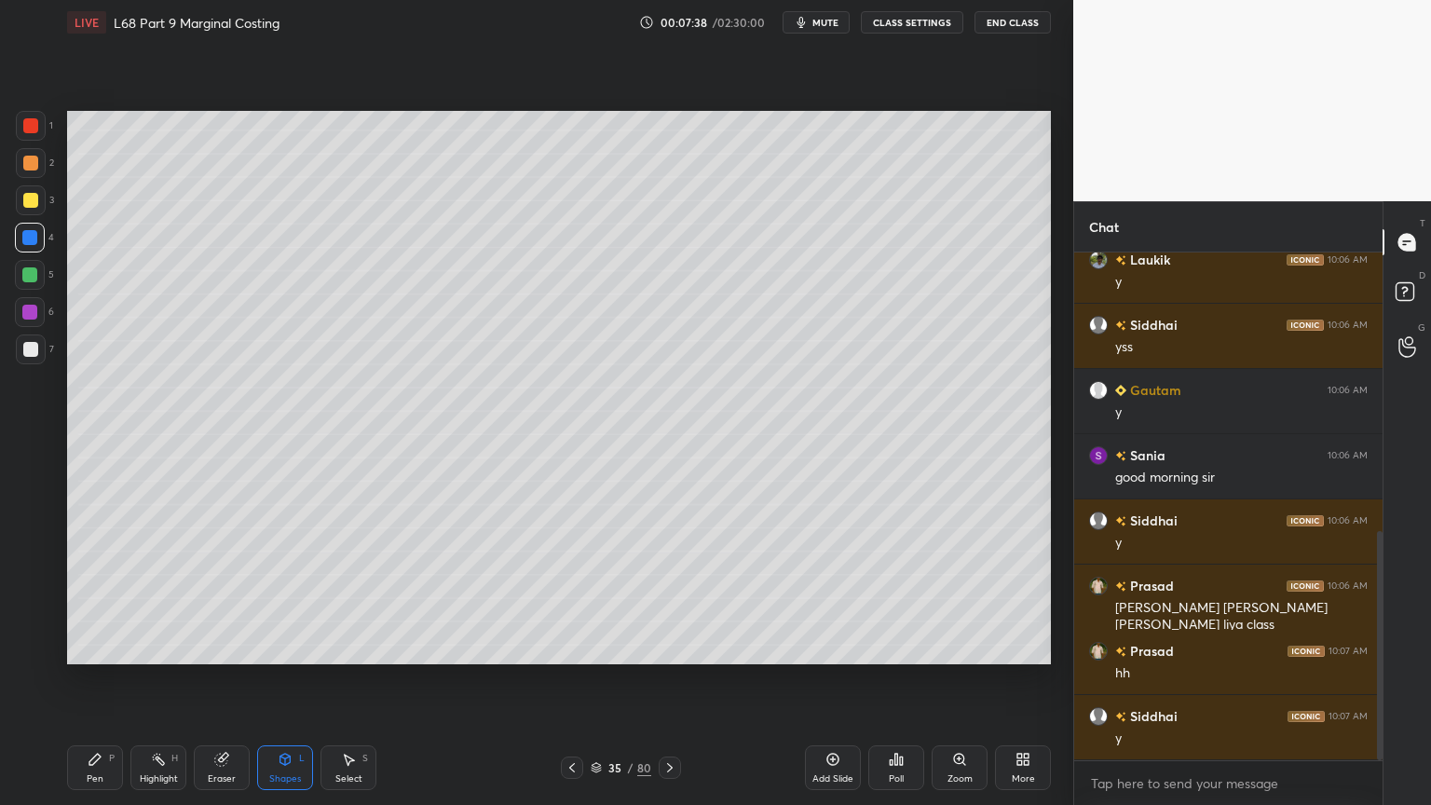
click at [570, 647] on icon at bounding box center [572, 767] width 15 height 15
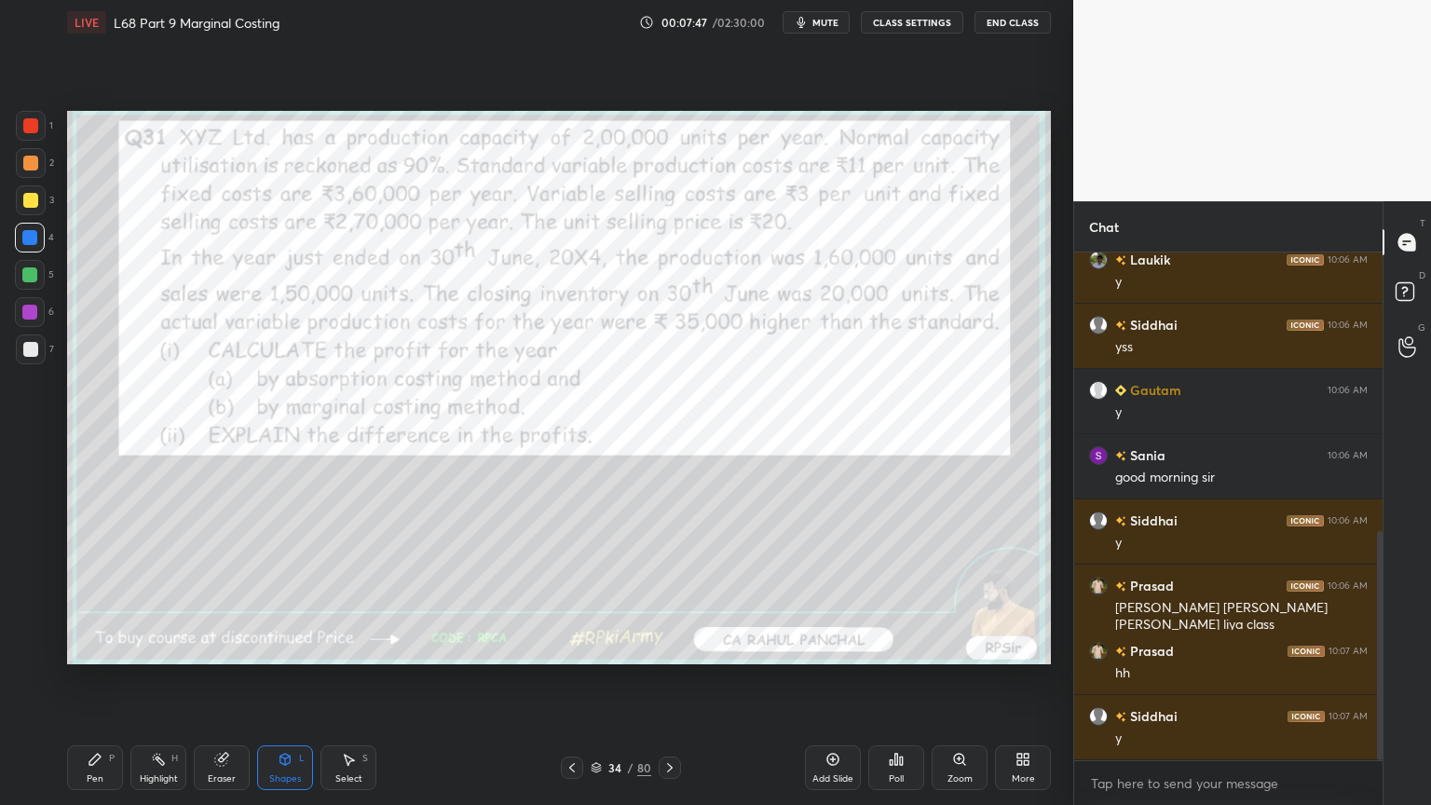
click at [33, 131] on div at bounding box center [30, 125] width 15 height 15
click at [95, 647] on div "Pen P" at bounding box center [95, 767] width 56 height 45
click at [214, 647] on icon at bounding box center [221, 759] width 15 height 15
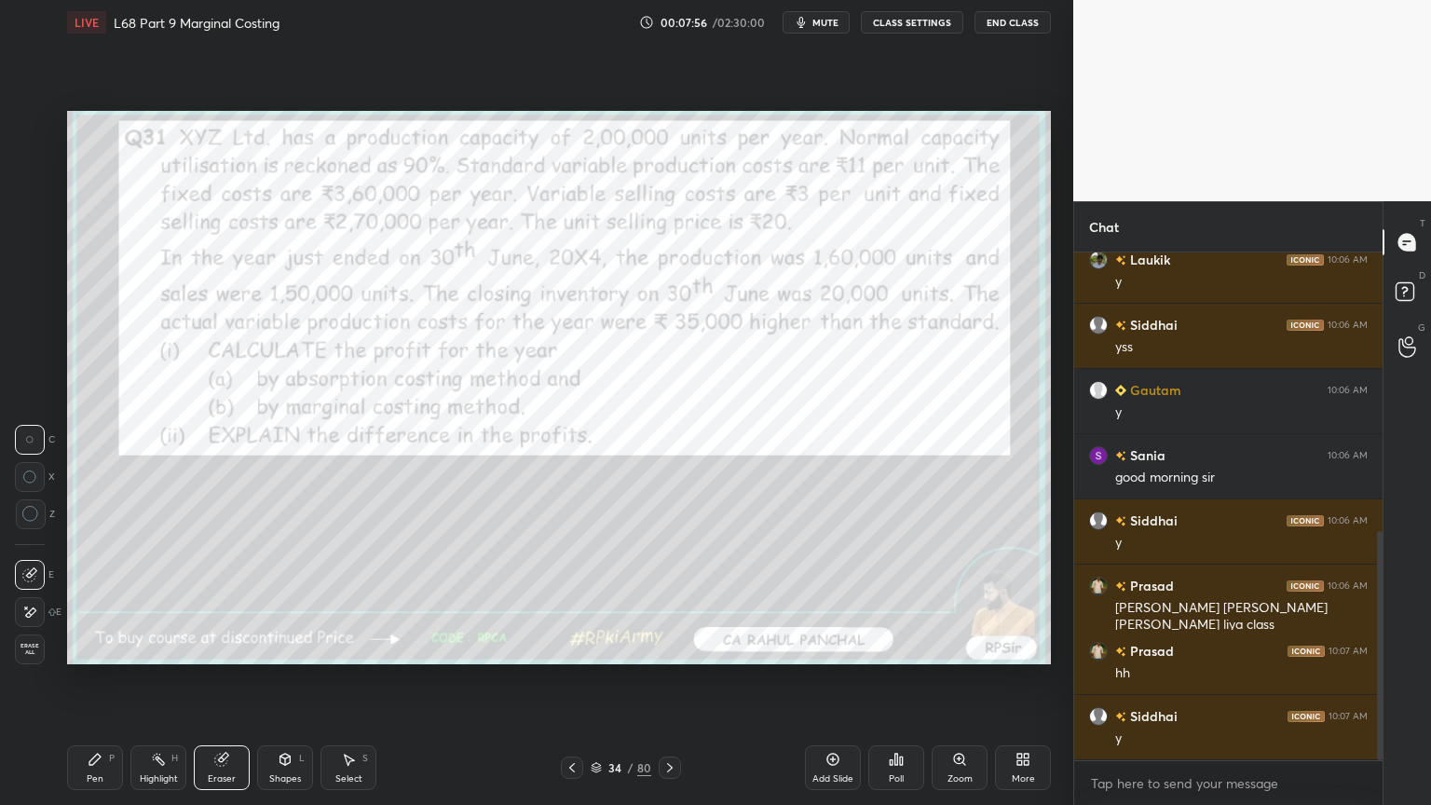
click at [21, 647] on span "Erase all" at bounding box center [30, 649] width 28 height 13
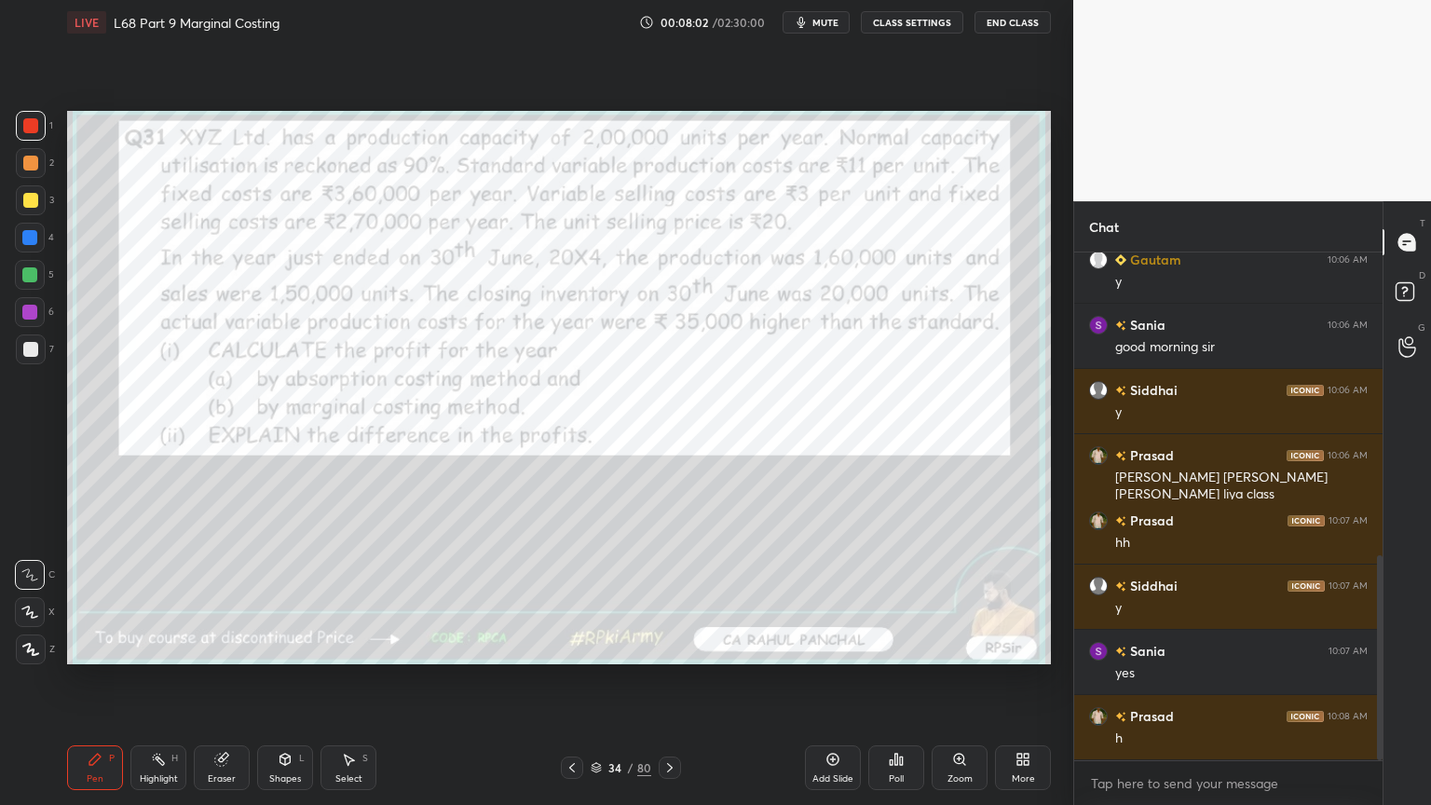
scroll to position [812, 0]
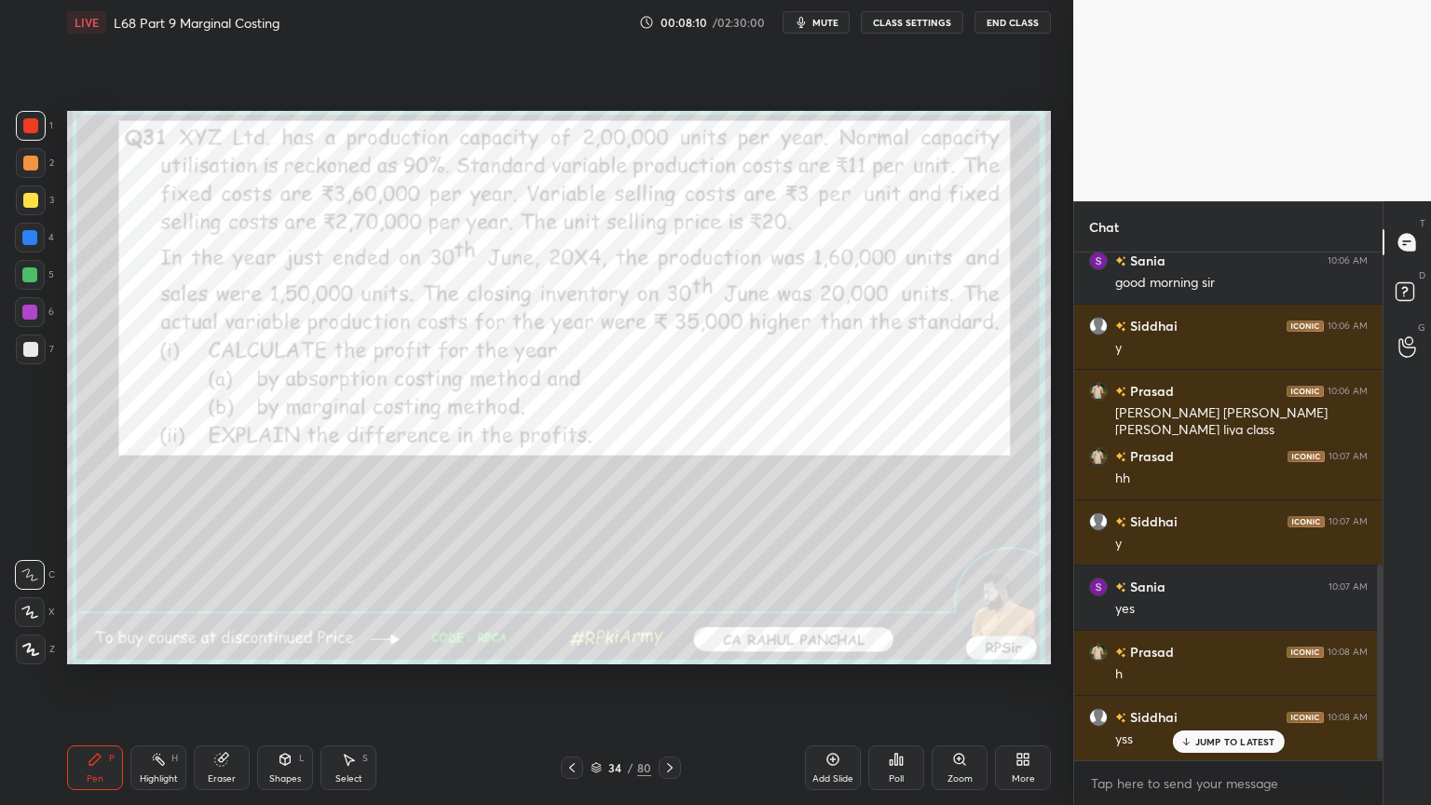
click at [219, 647] on icon at bounding box center [221, 760] width 12 height 12
click at [43, 647] on div "Erase all" at bounding box center [30, 649] width 30 height 30
click at [125, 647] on div "Pen P Highlight H Eraser Shapes L Select S" at bounding box center [251, 767] width 369 height 45
click at [293, 647] on div "Shapes L" at bounding box center [285, 767] width 56 height 45
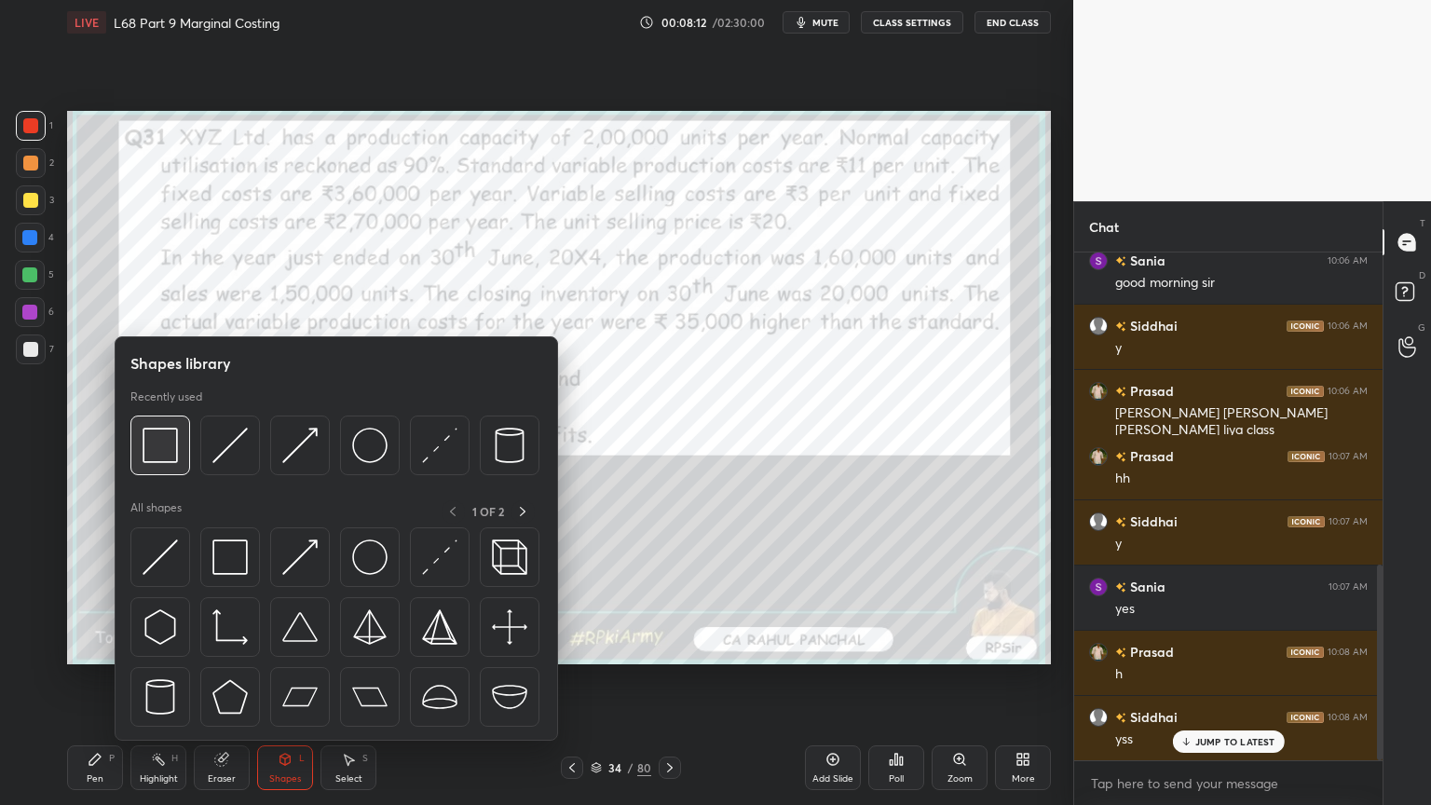
click at [175, 440] on img at bounding box center [160, 445] width 35 height 35
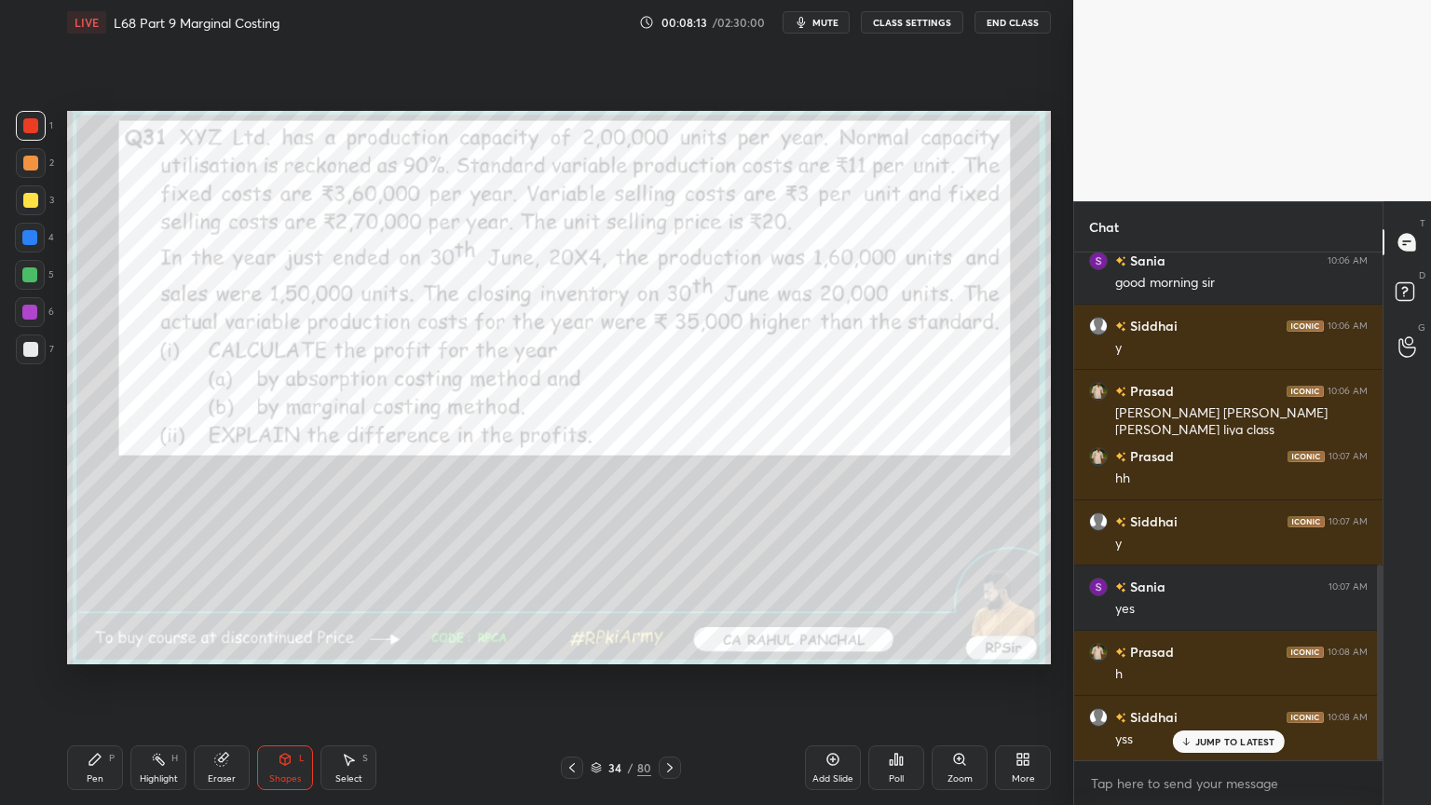
click at [291, 647] on icon at bounding box center [285, 759] width 15 height 15
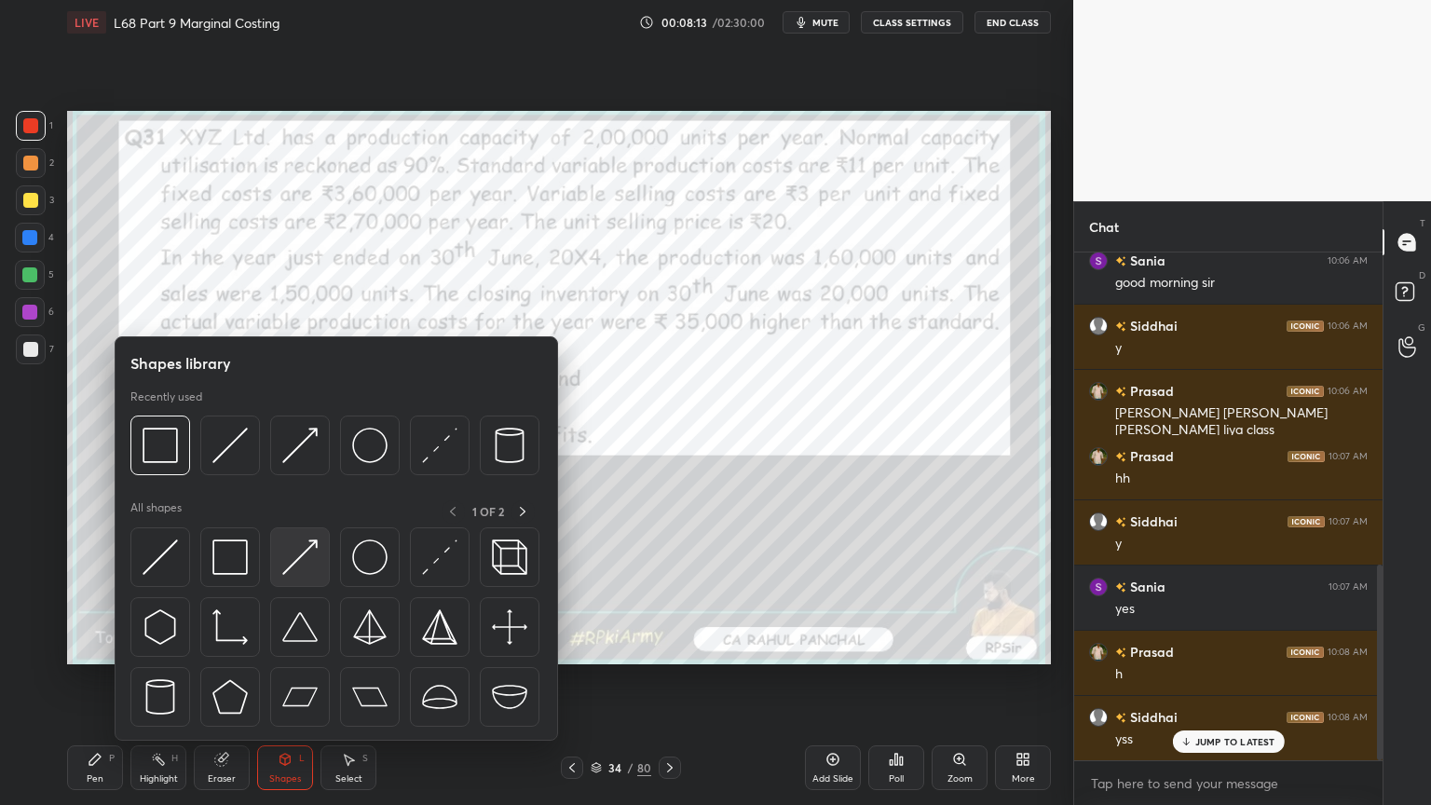
scroll to position [831, 0]
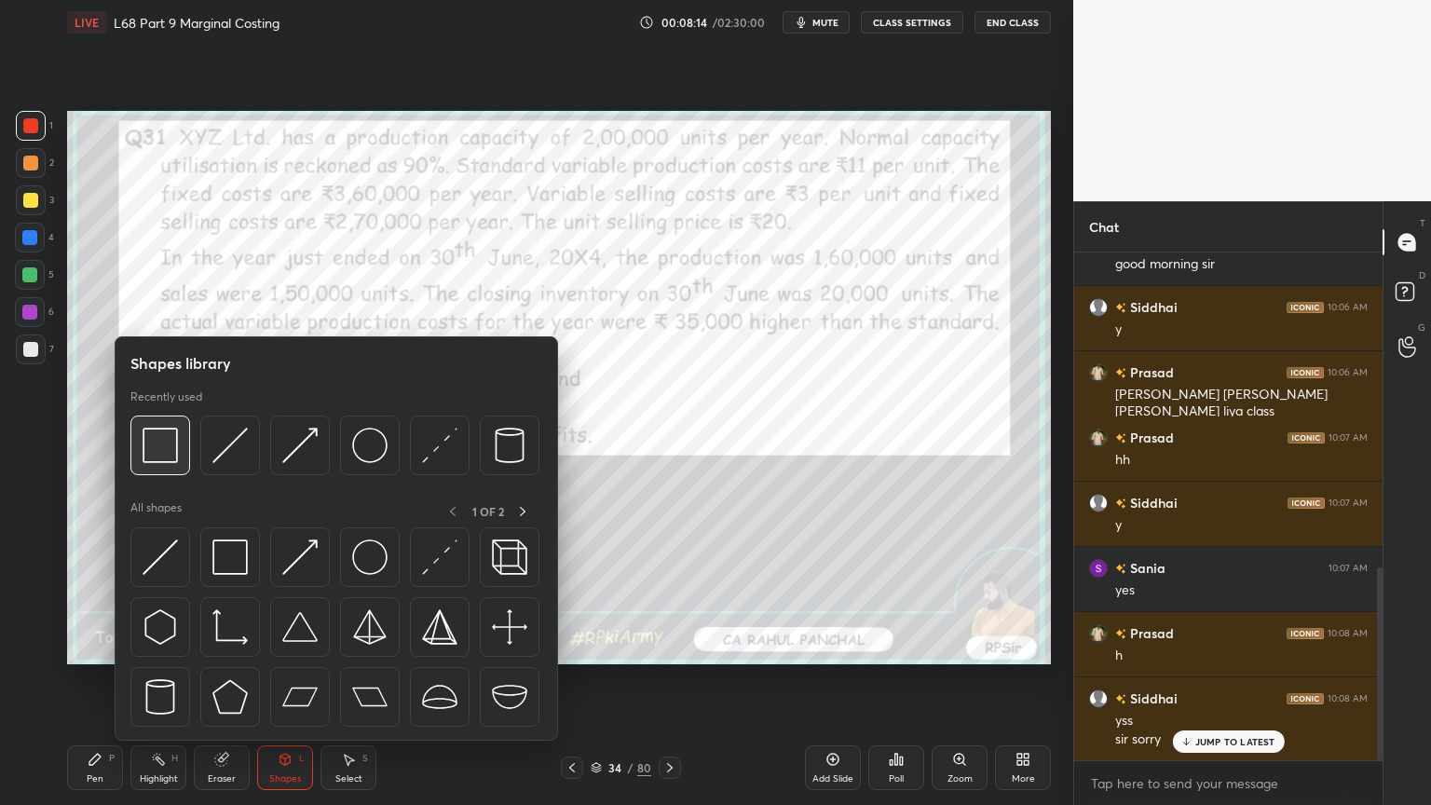
click at [153, 434] on img at bounding box center [160, 445] width 35 height 35
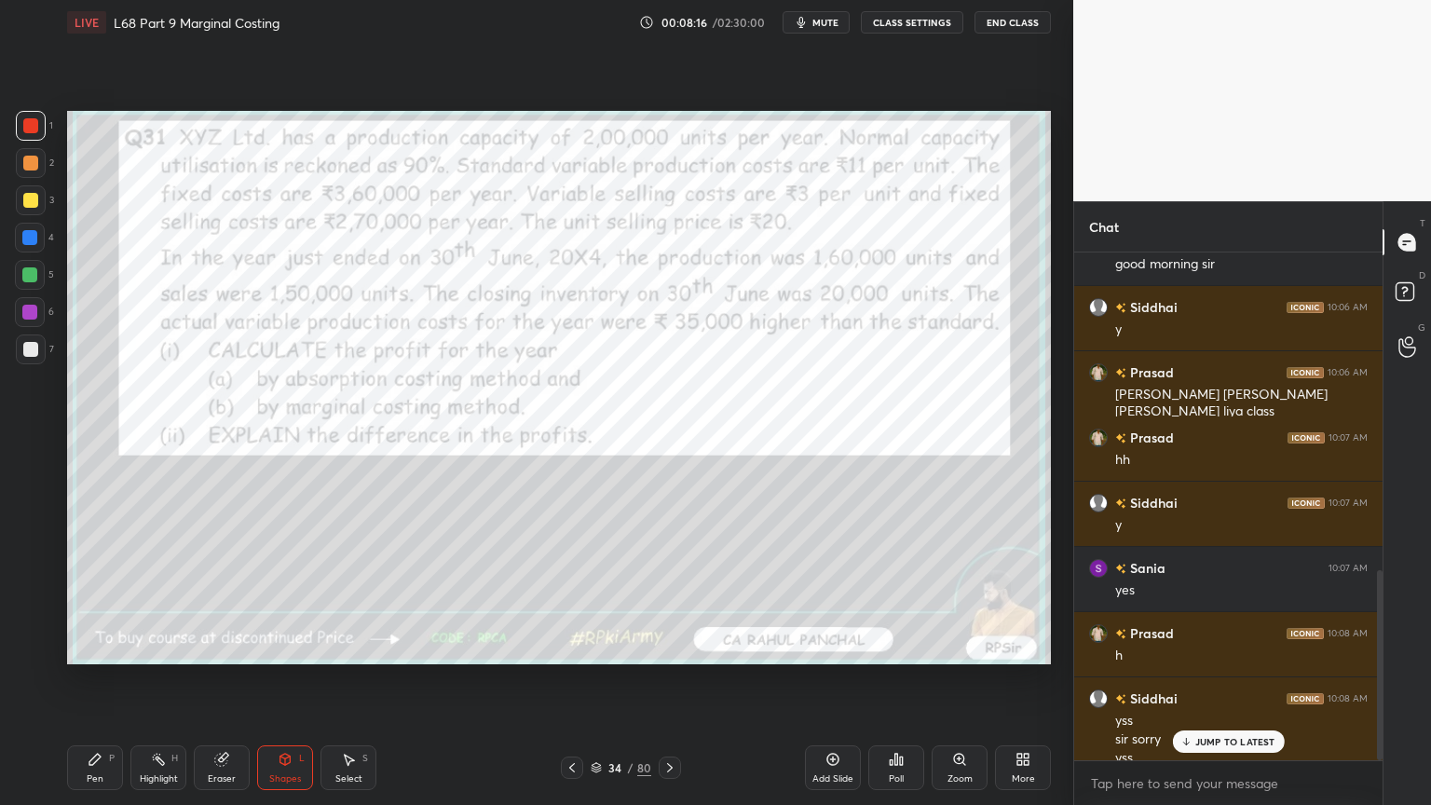
scroll to position [850, 0]
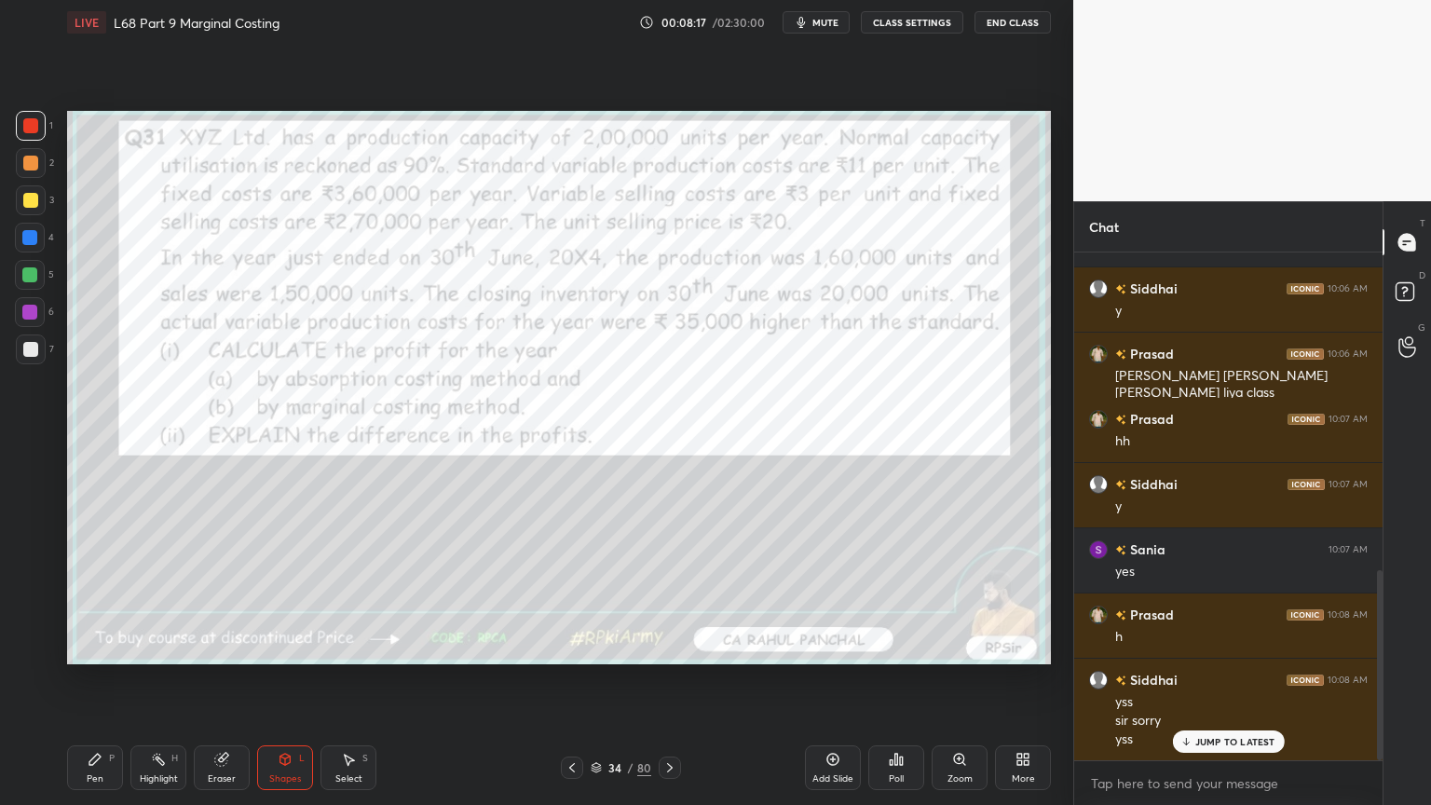
click at [639, 647] on div "Setting up your live class Poll for secs No correct answer Start poll" at bounding box center [559, 388] width 999 height 686
click at [673, 647] on div "Pen P Highlight H Eraser Shapes L Select S 34 / 80 Add Slide Poll Zoom More" at bounding box center [559, 767] width 984 height 75
click at [667, 647] on icon at bounding box center [669, 767] width 15 height 15
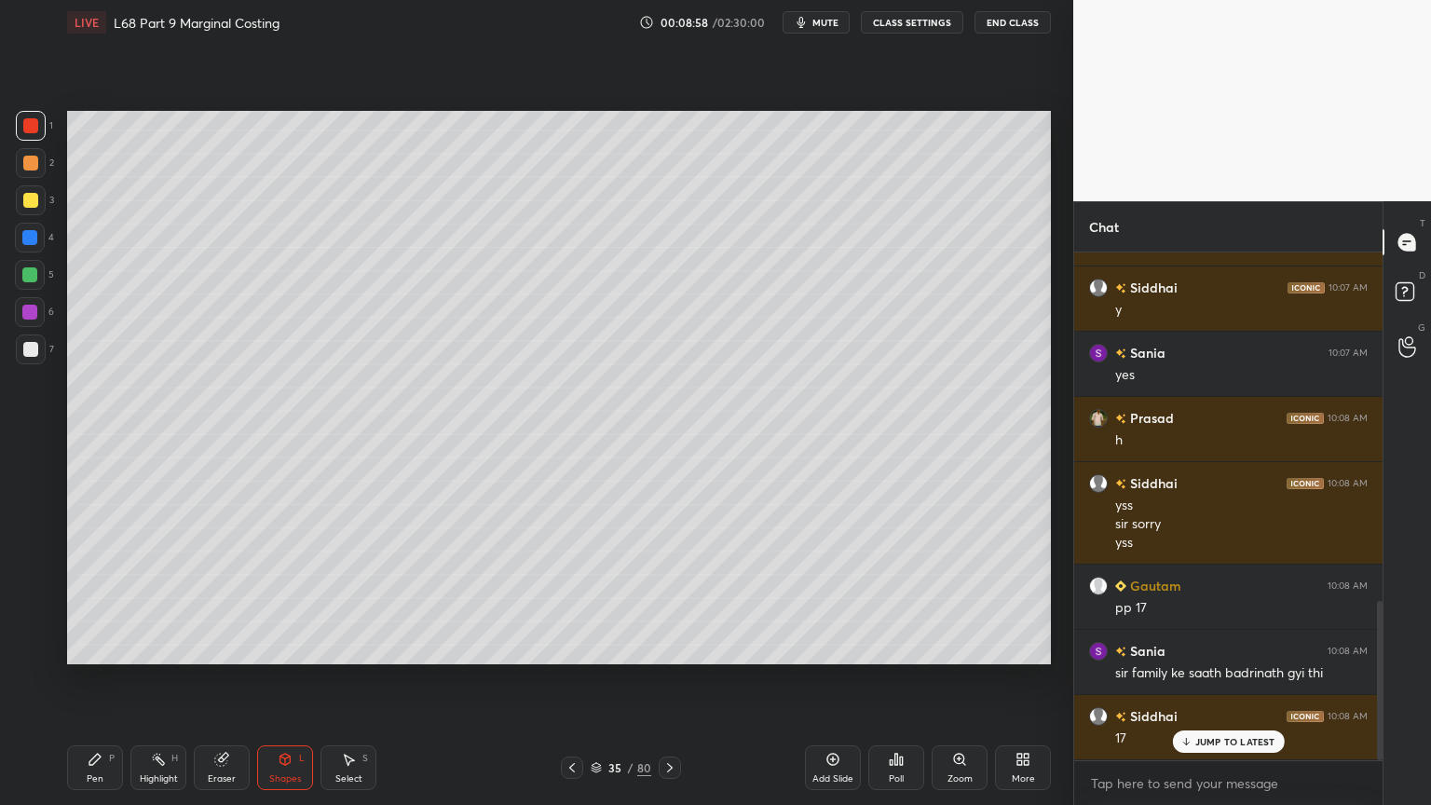
scroll to position [1111, 0]
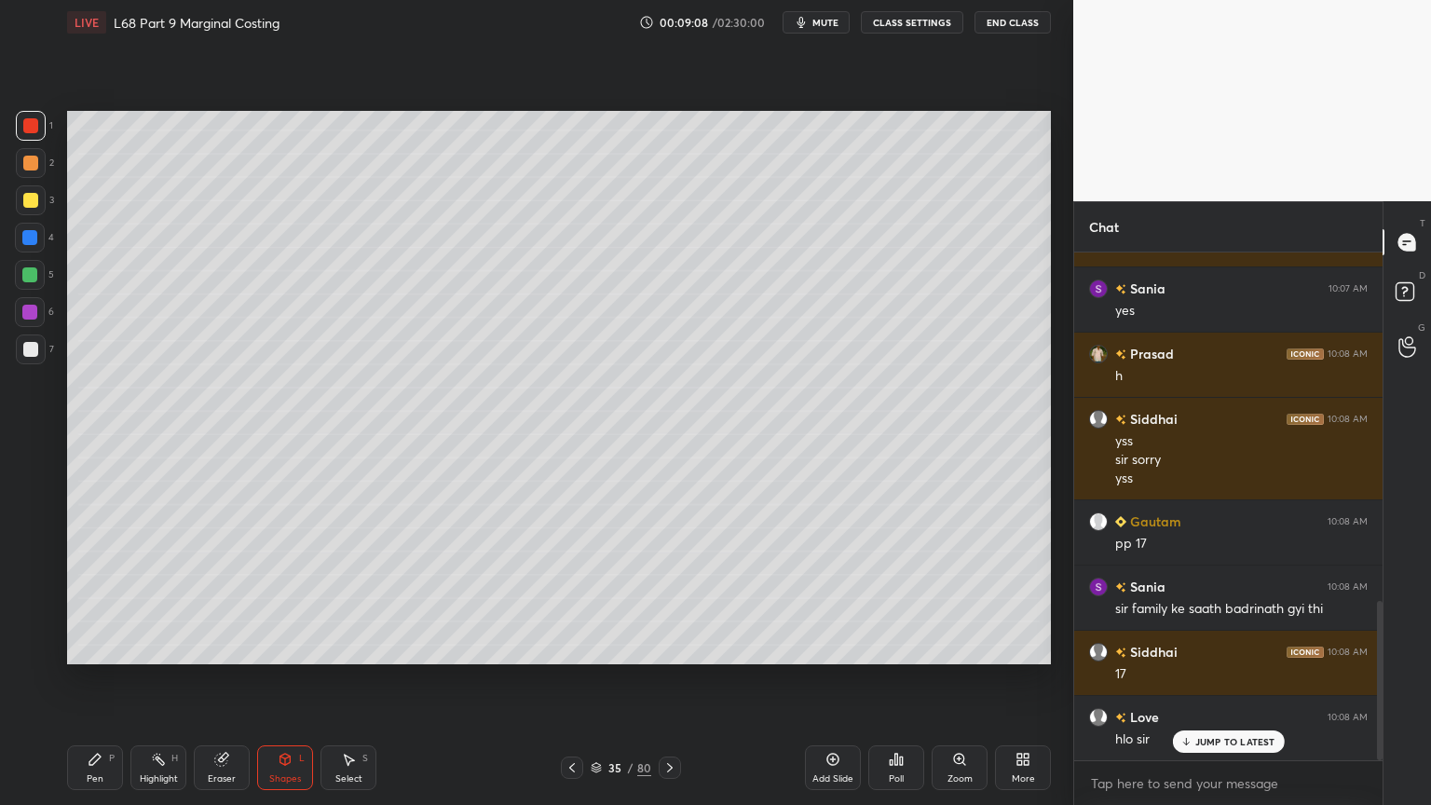
click at [34, 275] on div at bounding box center [29, 274] width 15 height 15
click at [99, 647] on div "Pen" at bounding box center [95, 778] width 17 height 9
click at [7, 610] on div "1 2 3 4 5 6 7 C X Z C X Z E E Erase all H H" at bounding box center [30, 387] width 60 height 553
click at [38, 214] on div at bounding box center [31, 200] width 30 height 30
click at [31, 601] on div at bounding box center [30, 612] width 30 height 30
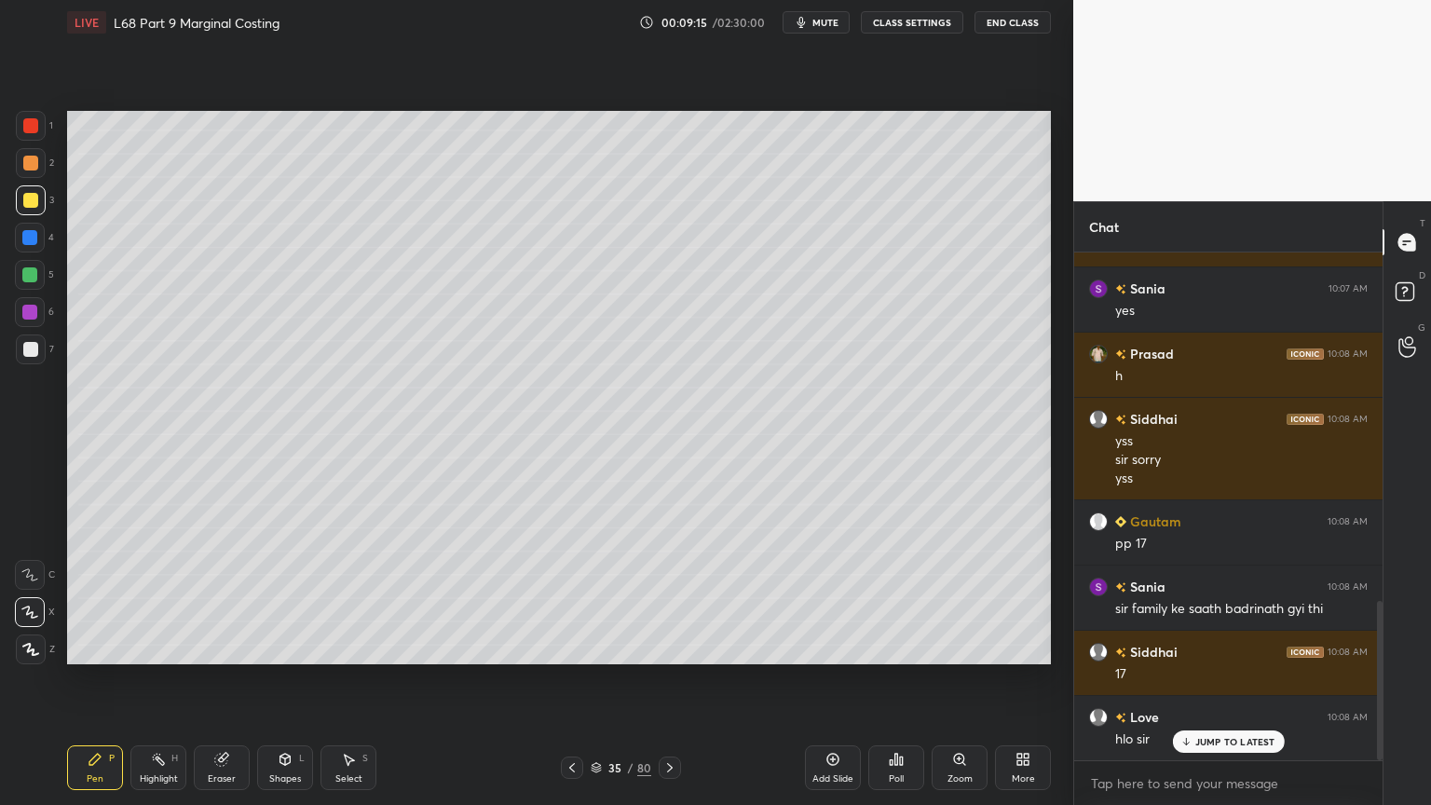
click at [19, 122] on div at bounding box center [31, 126] width 30 height 30
click at [287, 647] on div "Shapes L" at bounding box center [285, 767] width 56 height 45
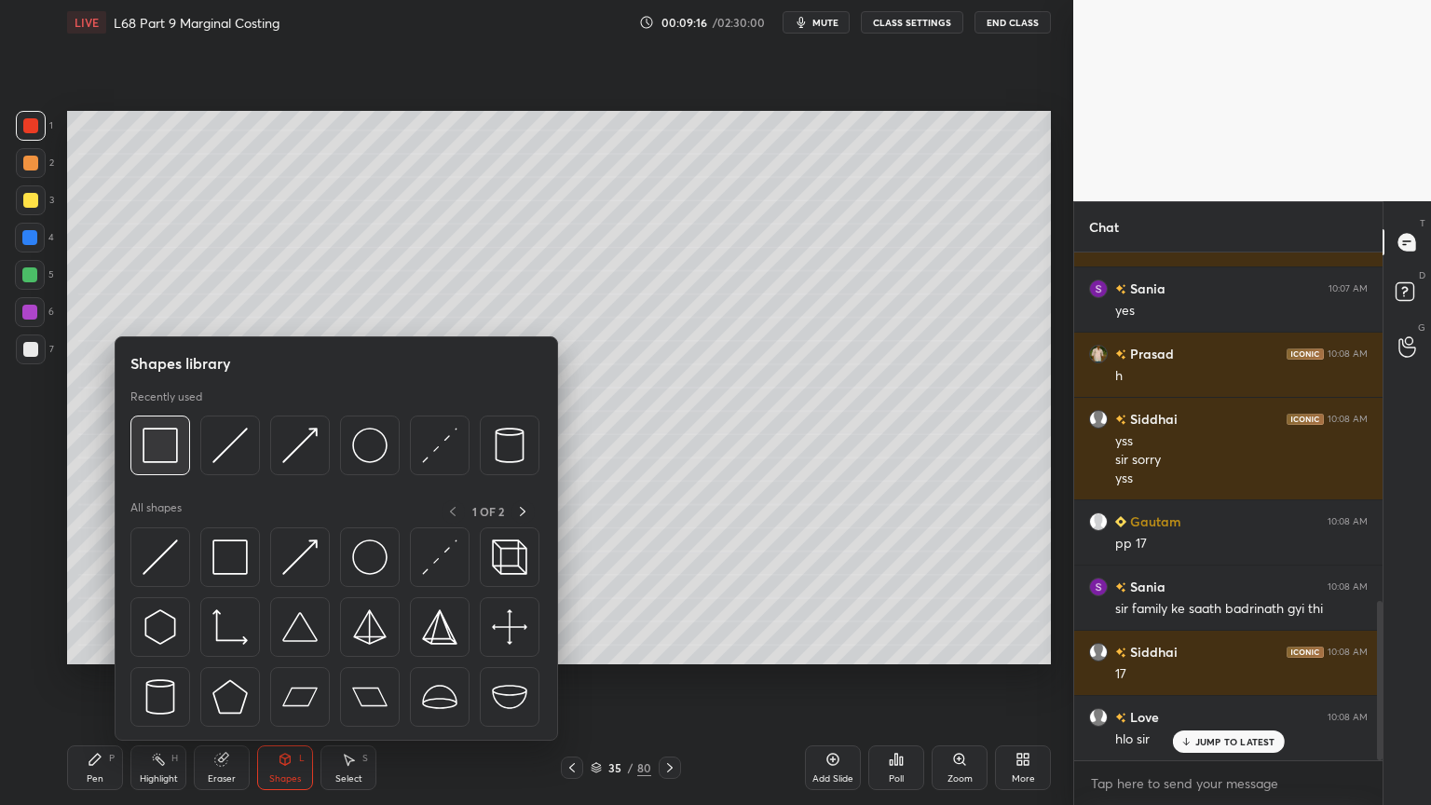
click at [158, 454] on img at bounding box center [160, 445] width 35 height 35
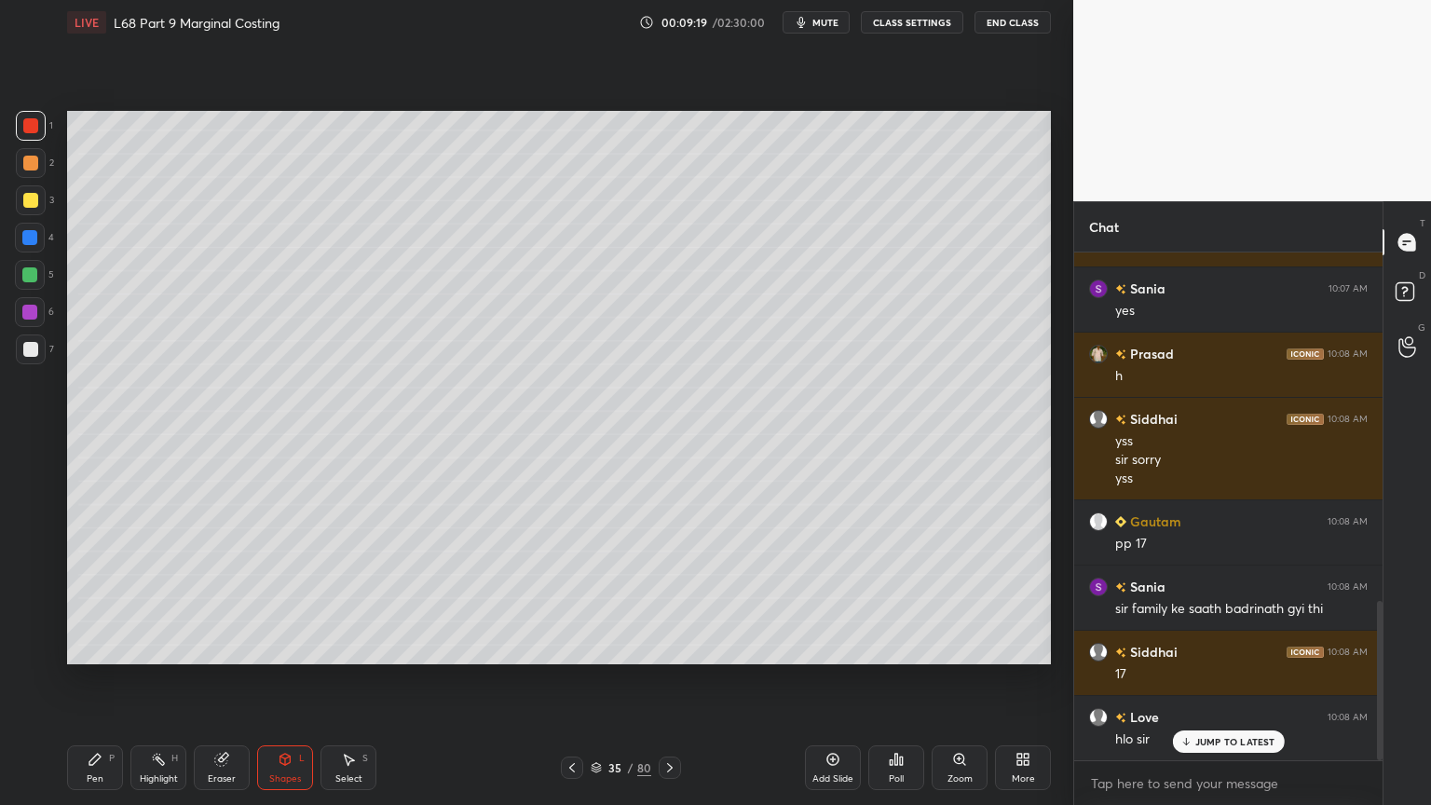
click at [86, 647] on div "Pen P" at bounding box center [95, 767] width 56 height 45
click at [34, 351] on div at bounding box center [30, 349] width 15 height 15
click at [566, 647] on icon at bounding box center [572, 767] width 15 height 15
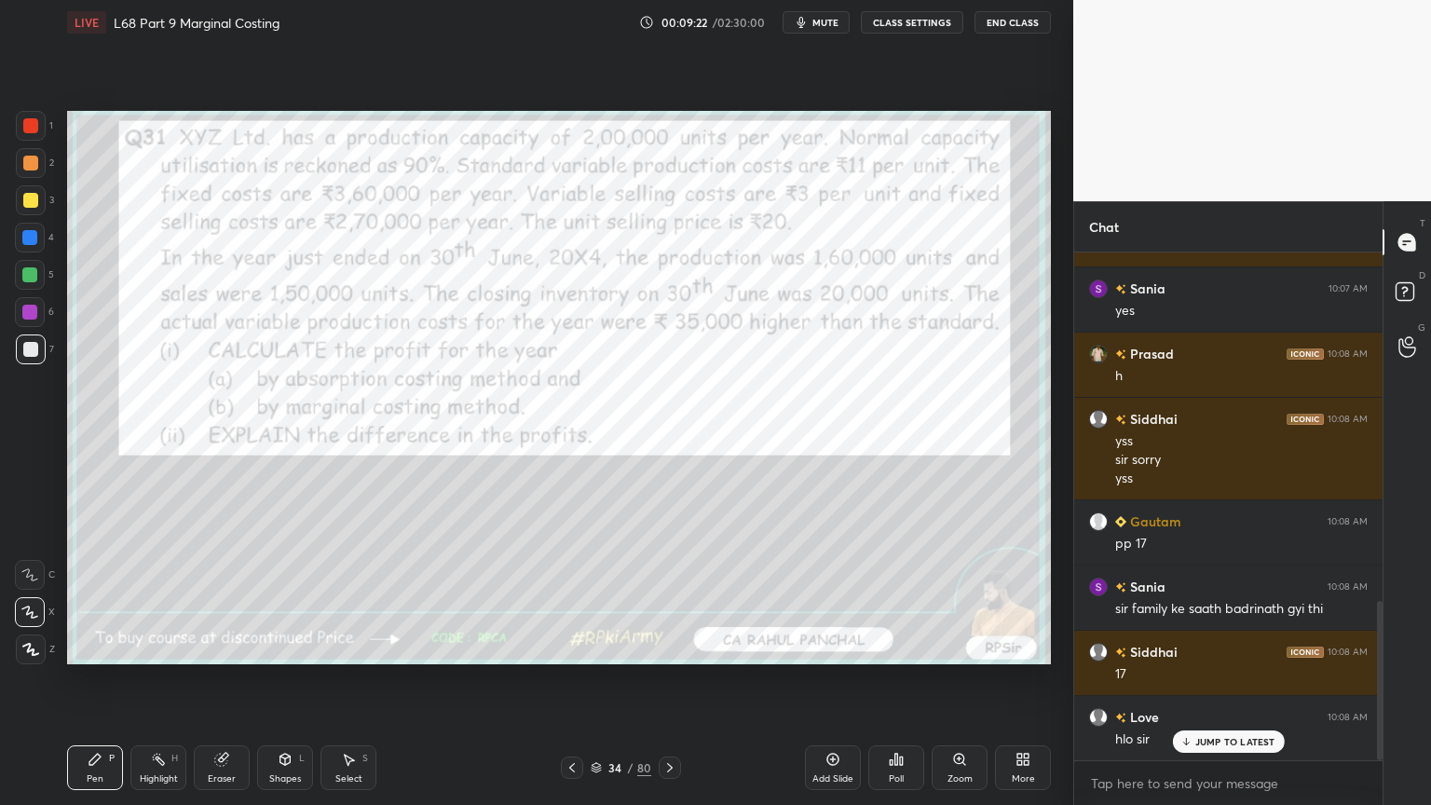
click at [37, 128] on div at bounding box center [30, 125] width 15 height 15
click at [110, 647] on div "Pen P" at bounding box center [95, 767] width 56 height 45
click at [164, 647] on icon at bounding box center [158, 759] width 15 height 15
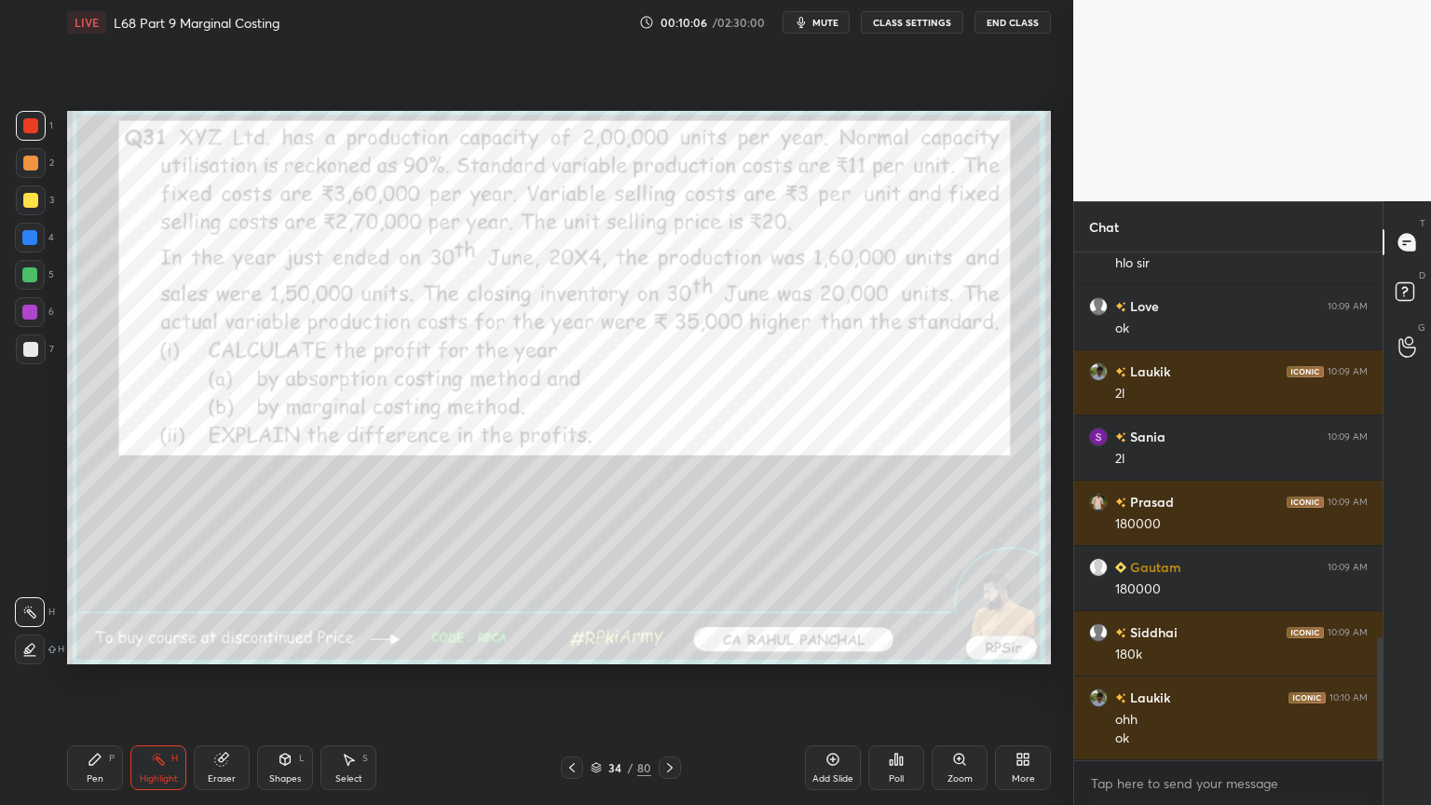
scroll to position [1651, 0]
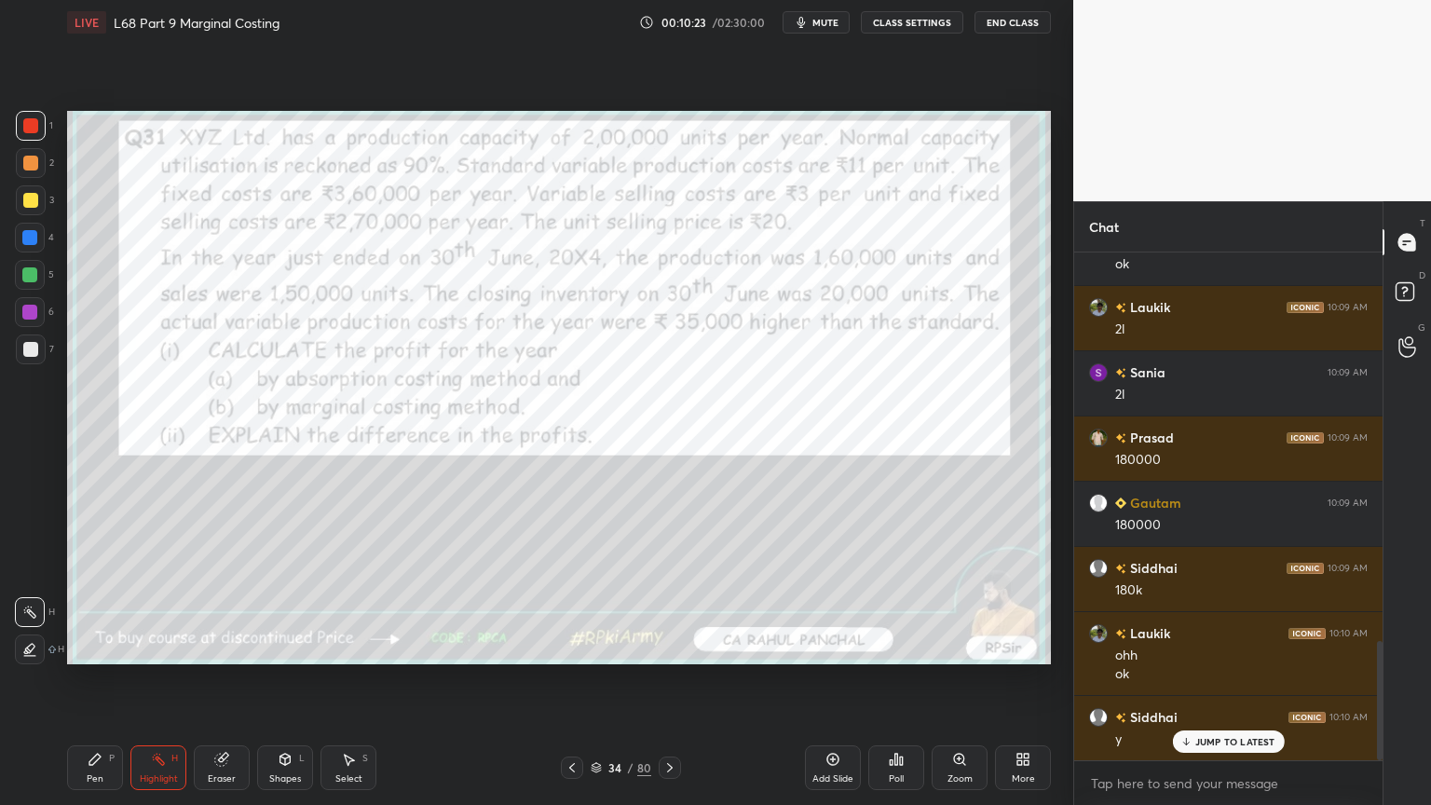
click at [77, 647] on div "Pen P" at bounding box center [95, 767] width 56 height 45
click at [18, 198] on div at bounding box center [31, 200] width 30 height 30
click at [218, 647] on div "Eraser" at bounding box center [222, 778] width 28 height 9
click at [22, 647] on div "Erase all" at bounding box center [30, 649] width 30 height 30
click at [118, 647] on div "Pen P Highlight H Eraser Shapes L Select S 34 / 80 Add Slide Poll Zoom More" at bounding box center [559, 767] width 984 height 75
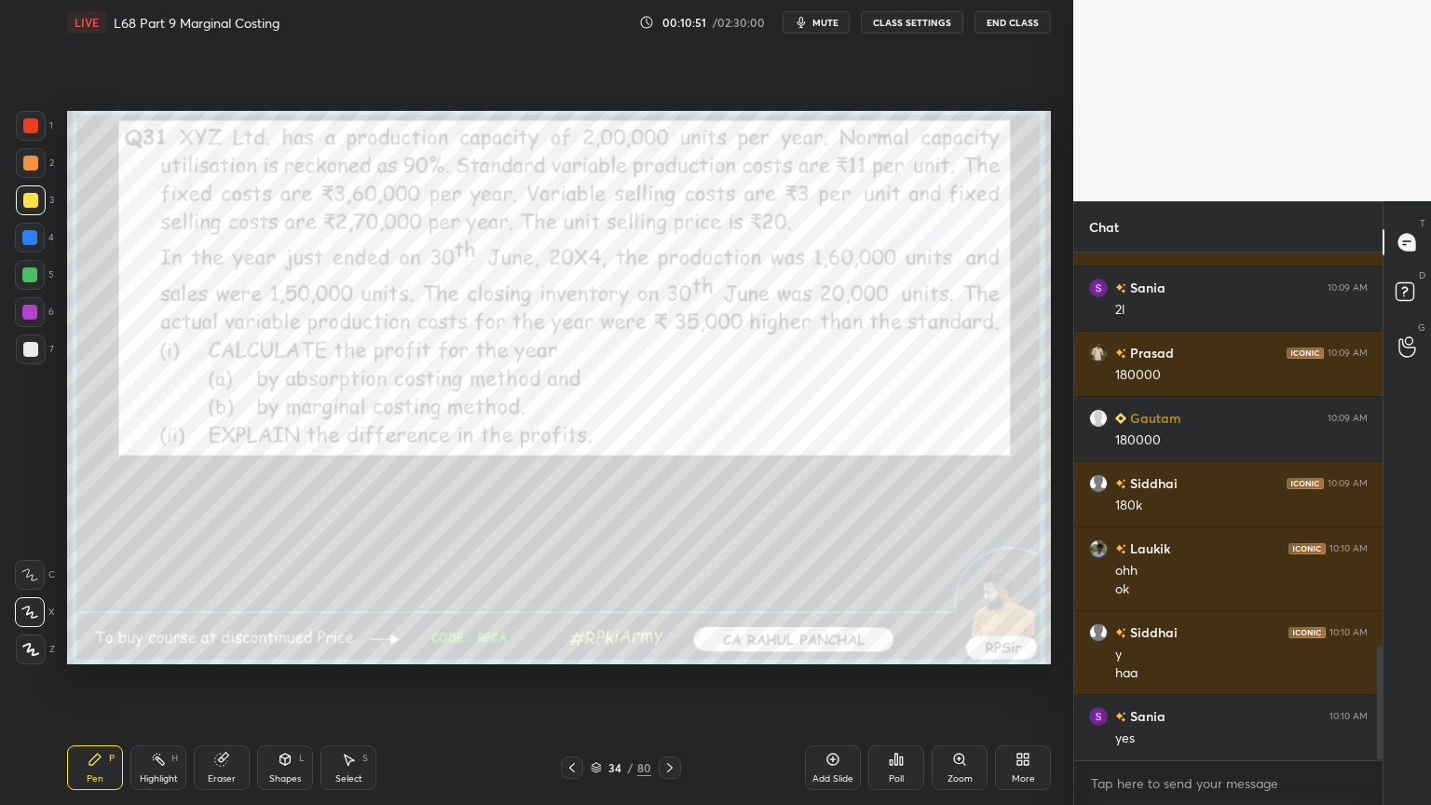
scroll to position [1800, 0]
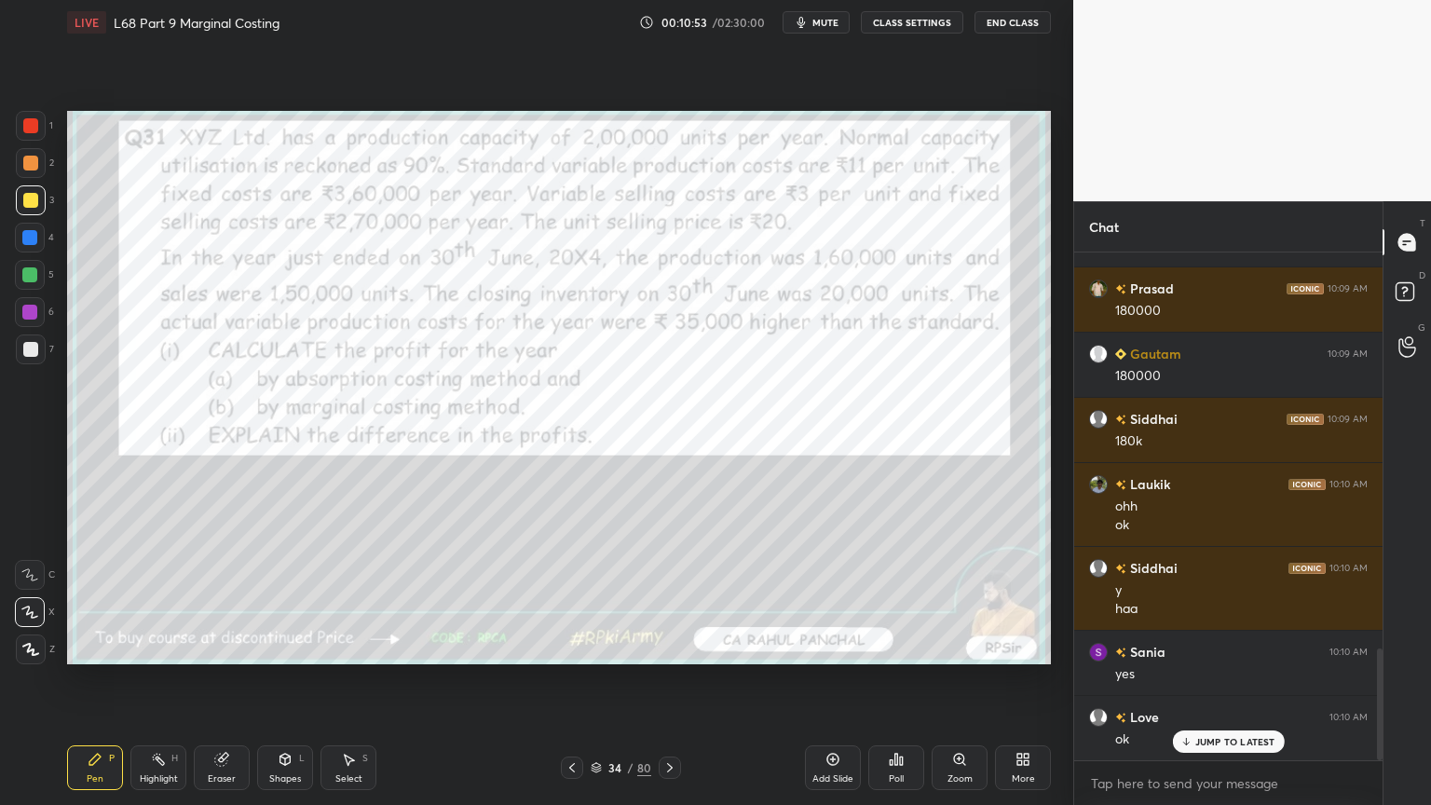
click at [276, 647] on div "Shapes L" at bounding box center [285, 767] width 56 height 45
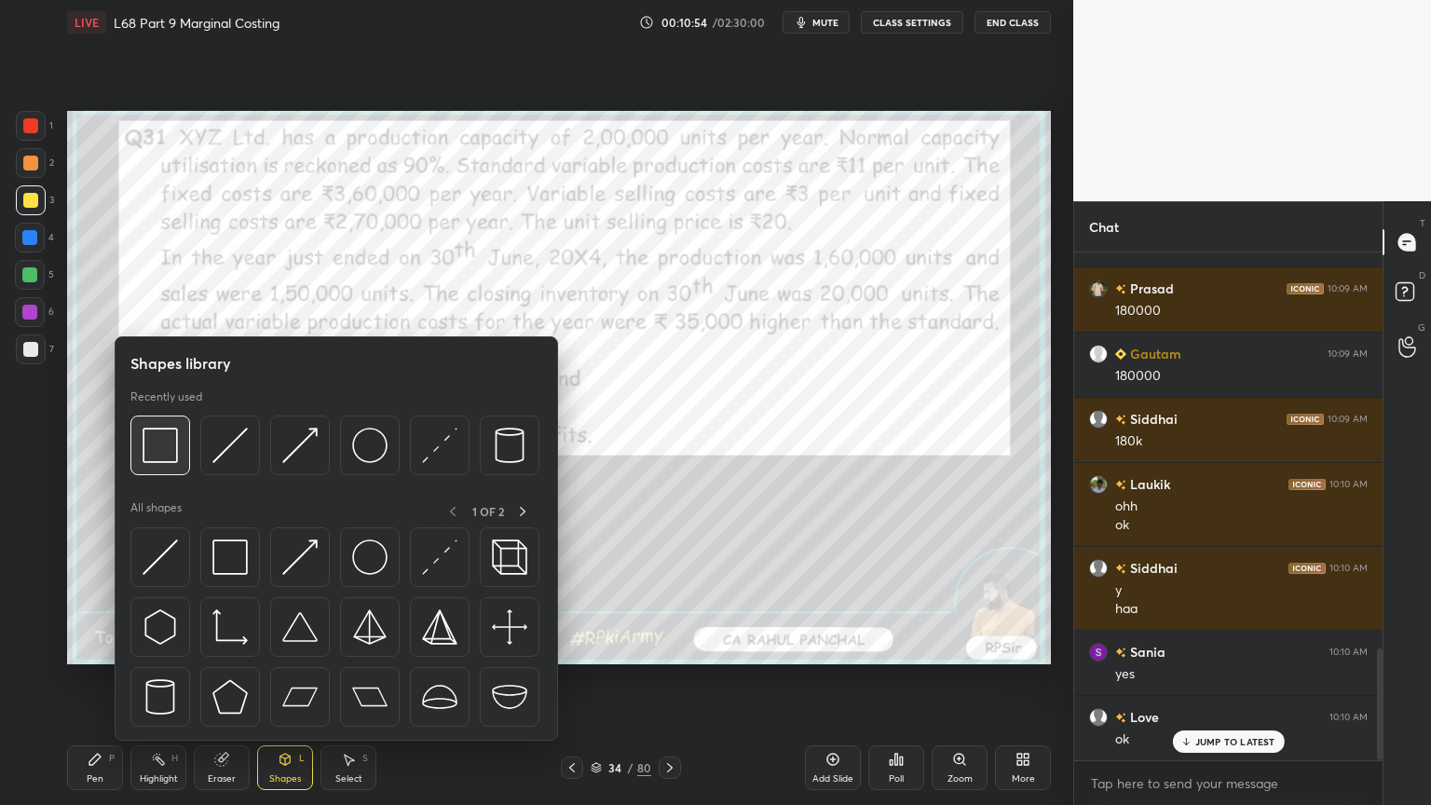
click at [158, 451] on img at bounding box center [160, 445] width 35 height 35
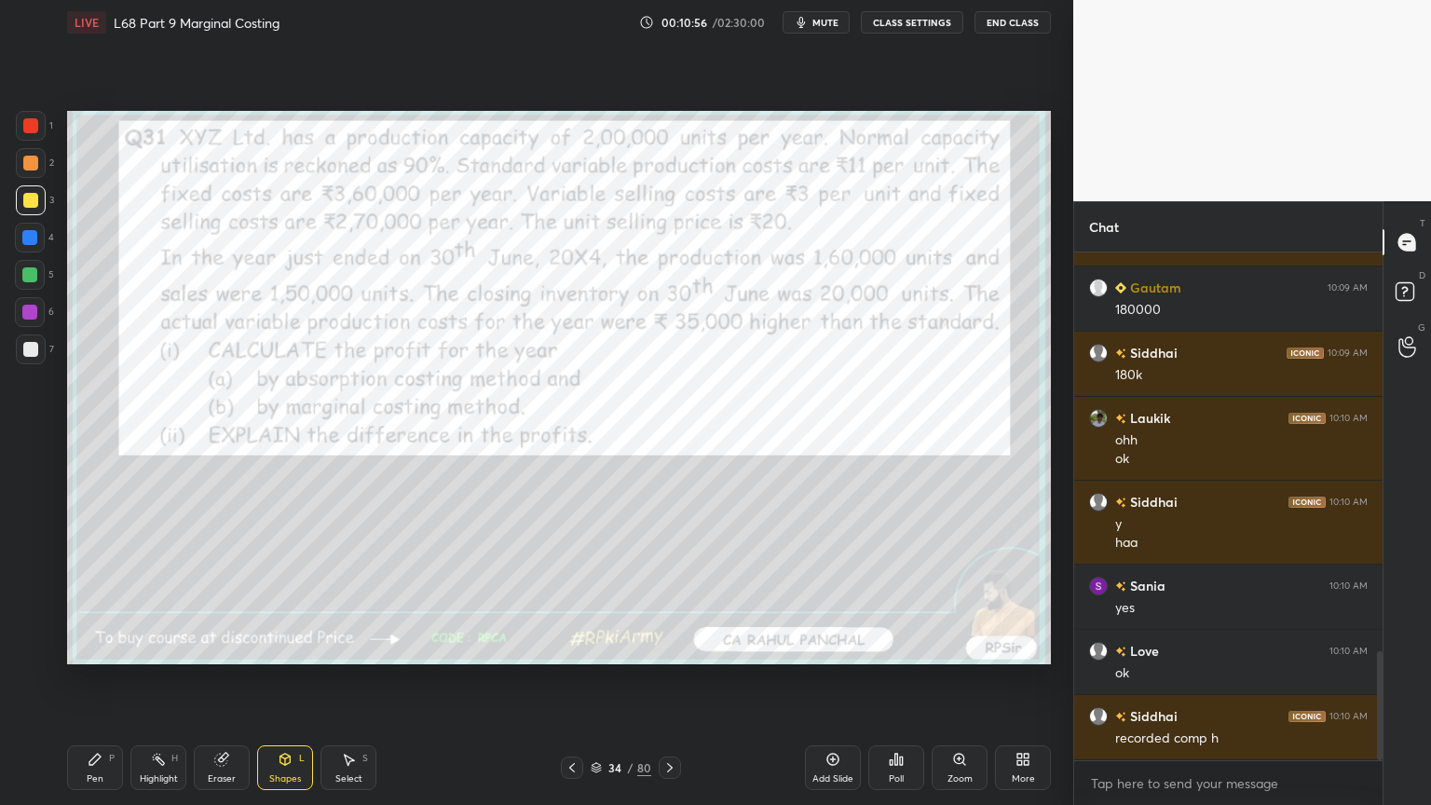
click at [35, 130] on div at bounding box center [30, 125] width 15 height 15
click at [286, 647] on icon at bounding box center [285, 758] width 10 height 3
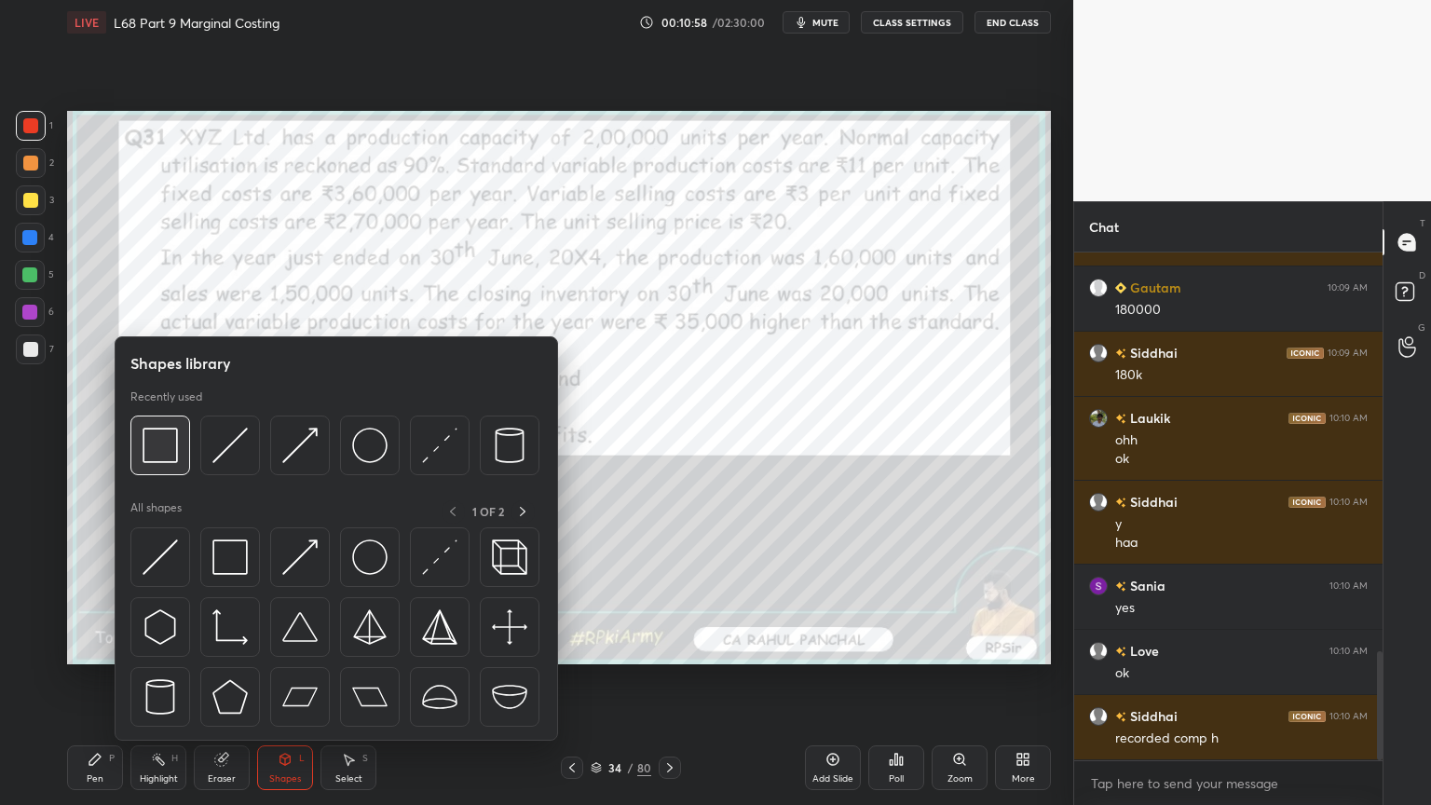
click at [138, 436] on div at bounding box center [160, 446] width 60 height 60
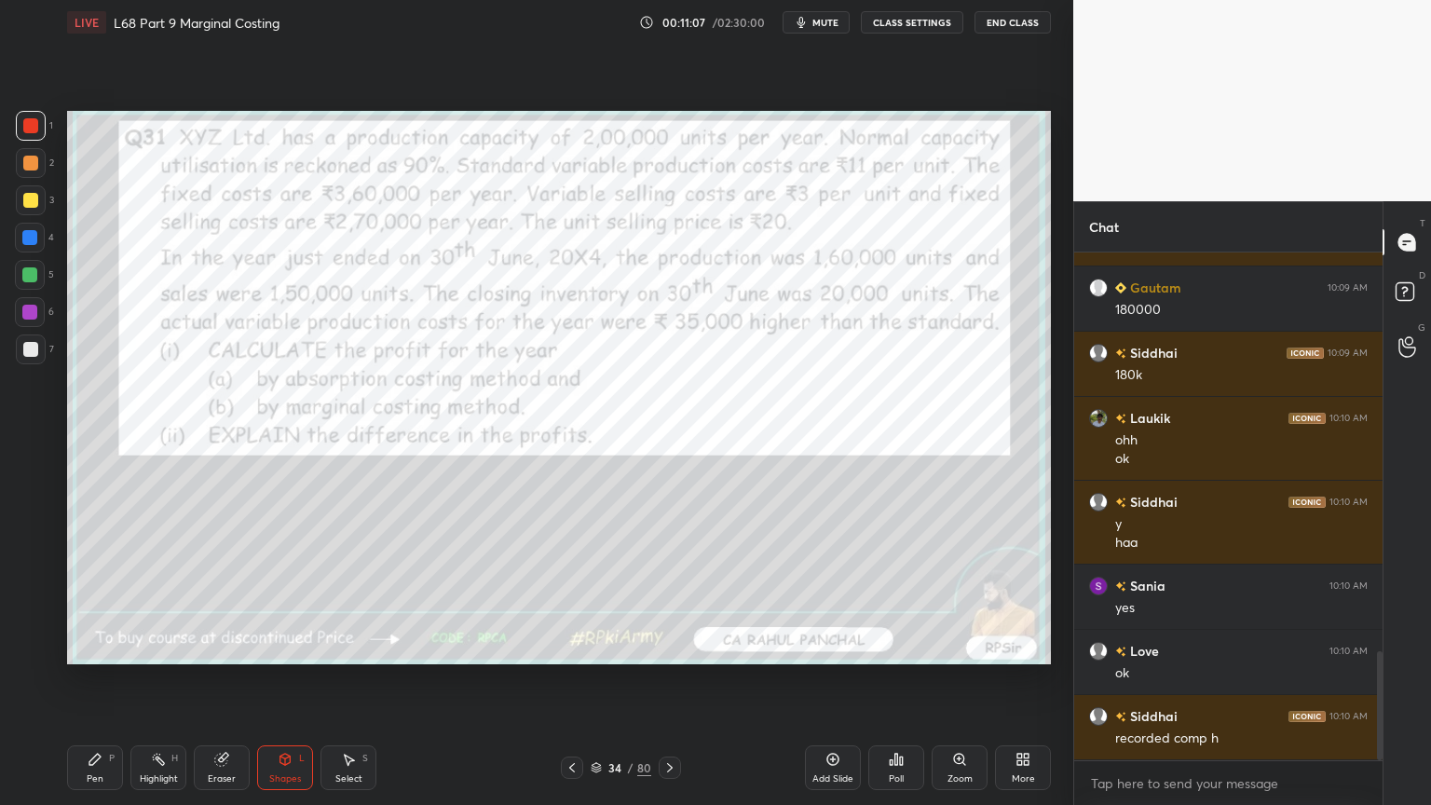
scroll to position [1931, 0]
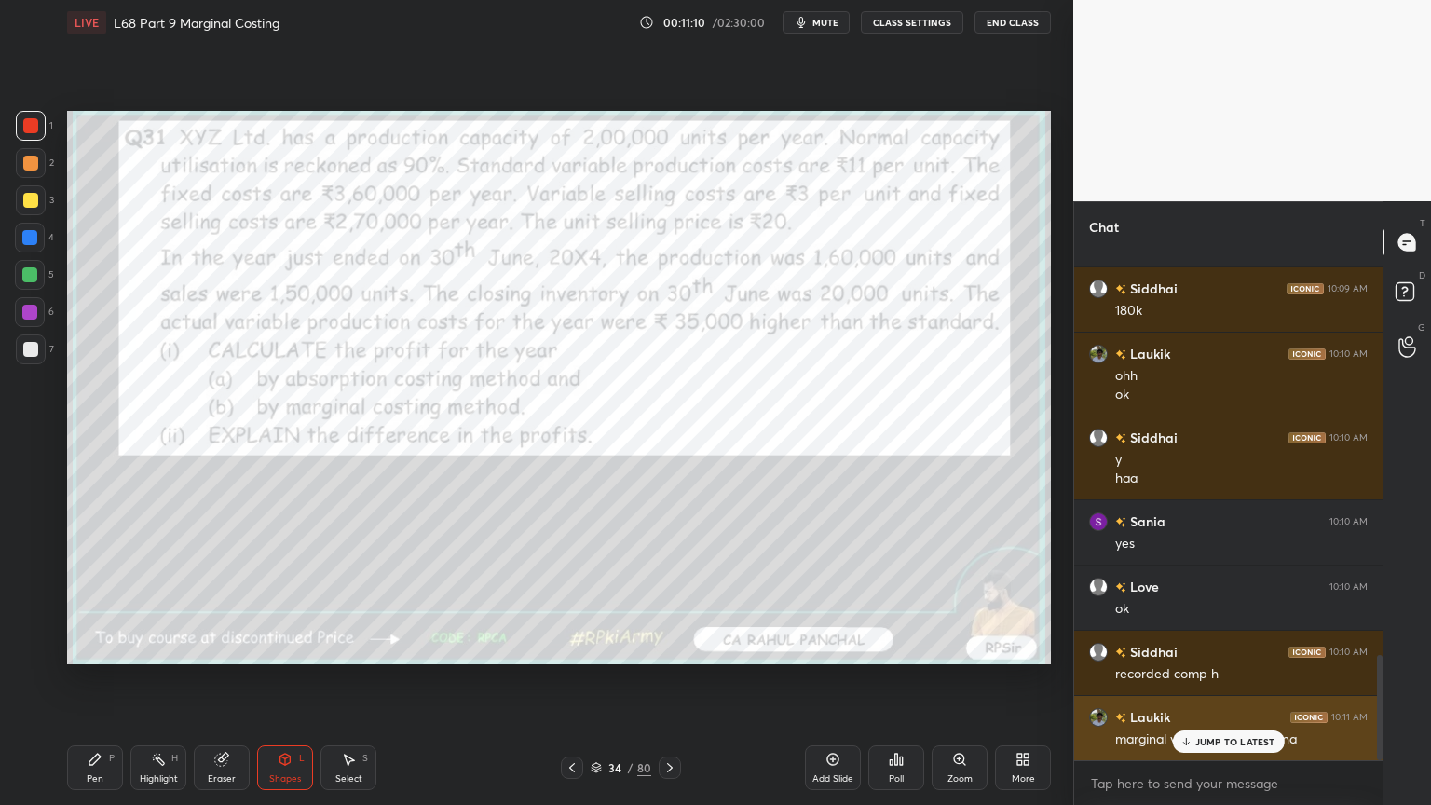
click at [1219, 647] on p "JUMP TO LATEST" at bounding box center [1235, 741] width 80 height 11
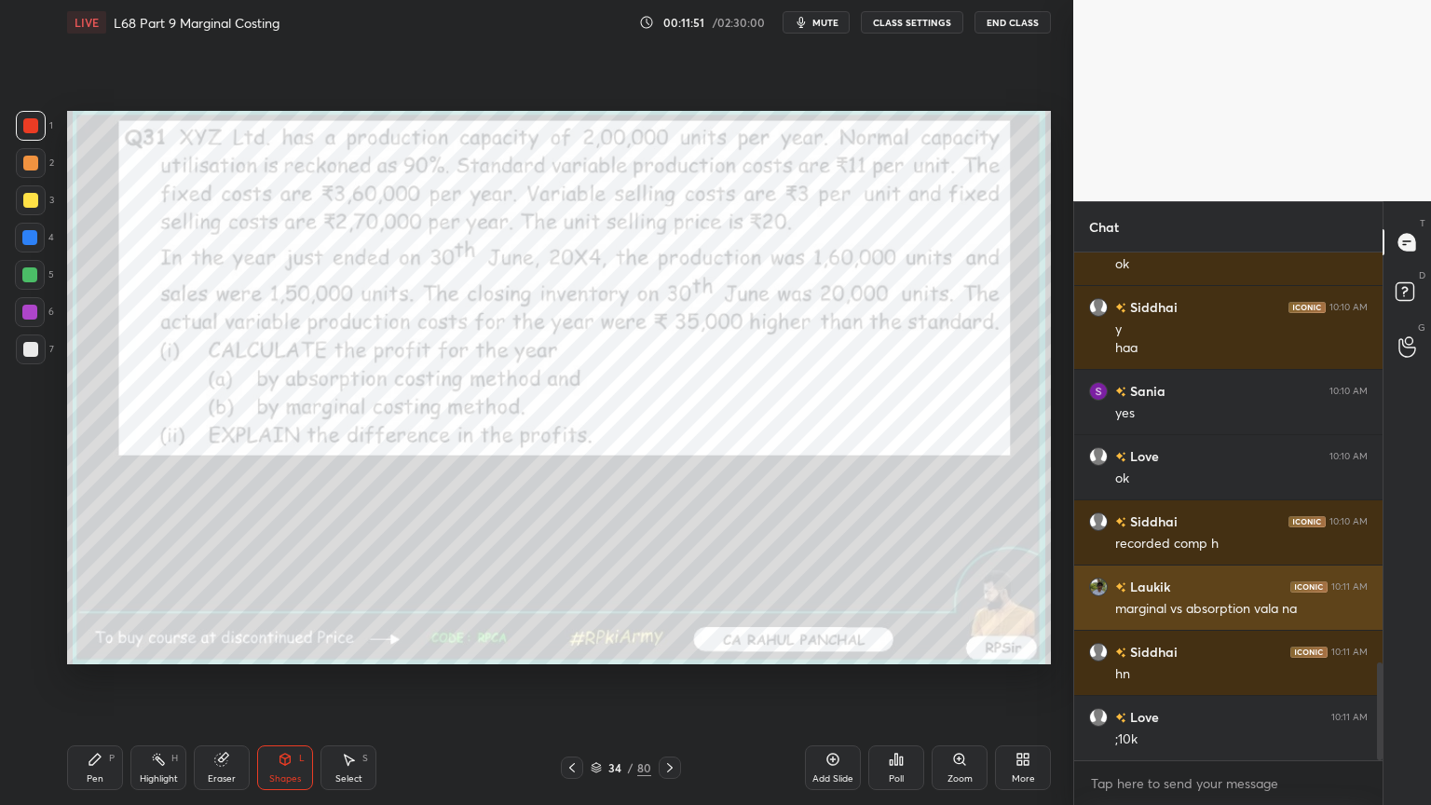
scroll to position [2127, 0]
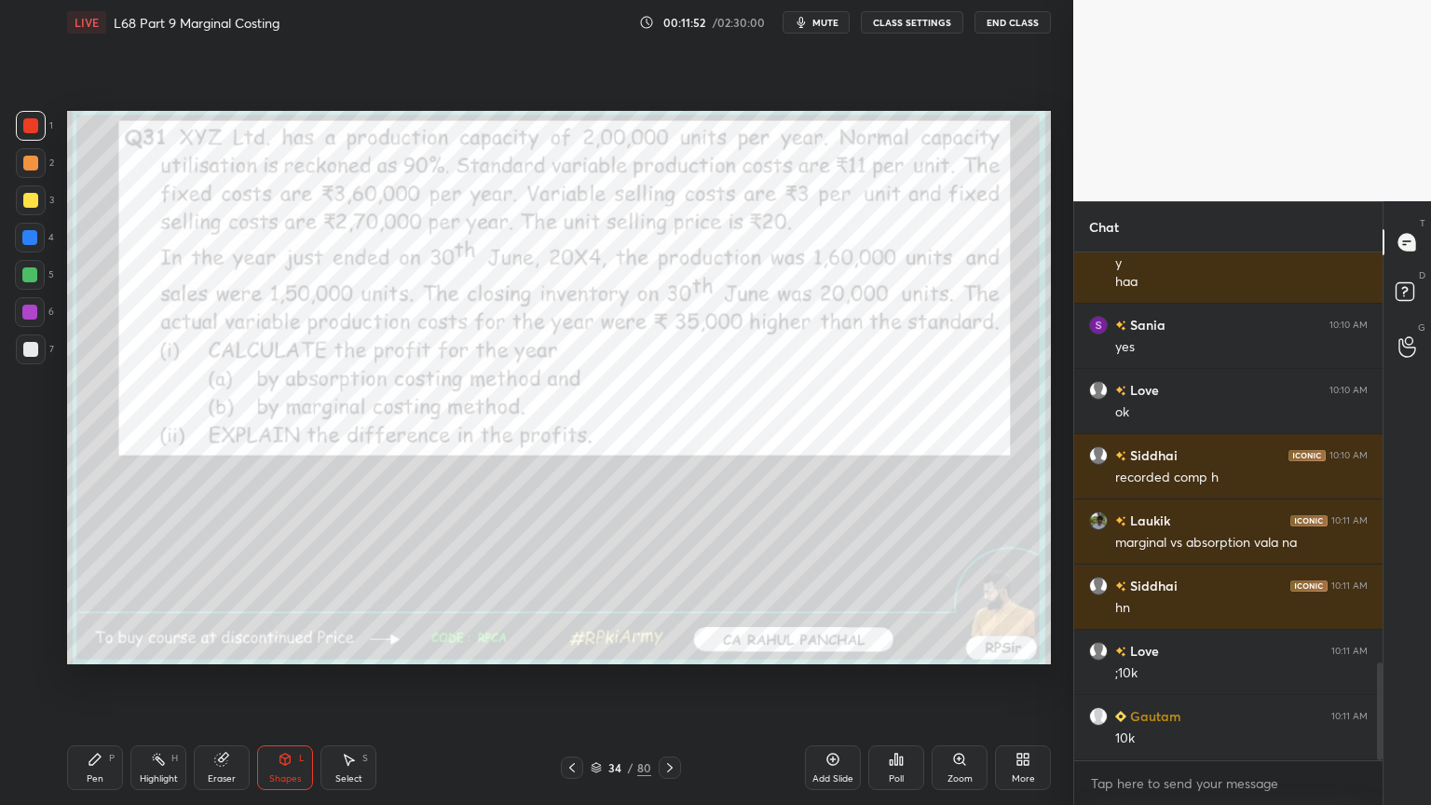
click at [663, 647] on icon at bounding box center [669, 767] width 15 height 15
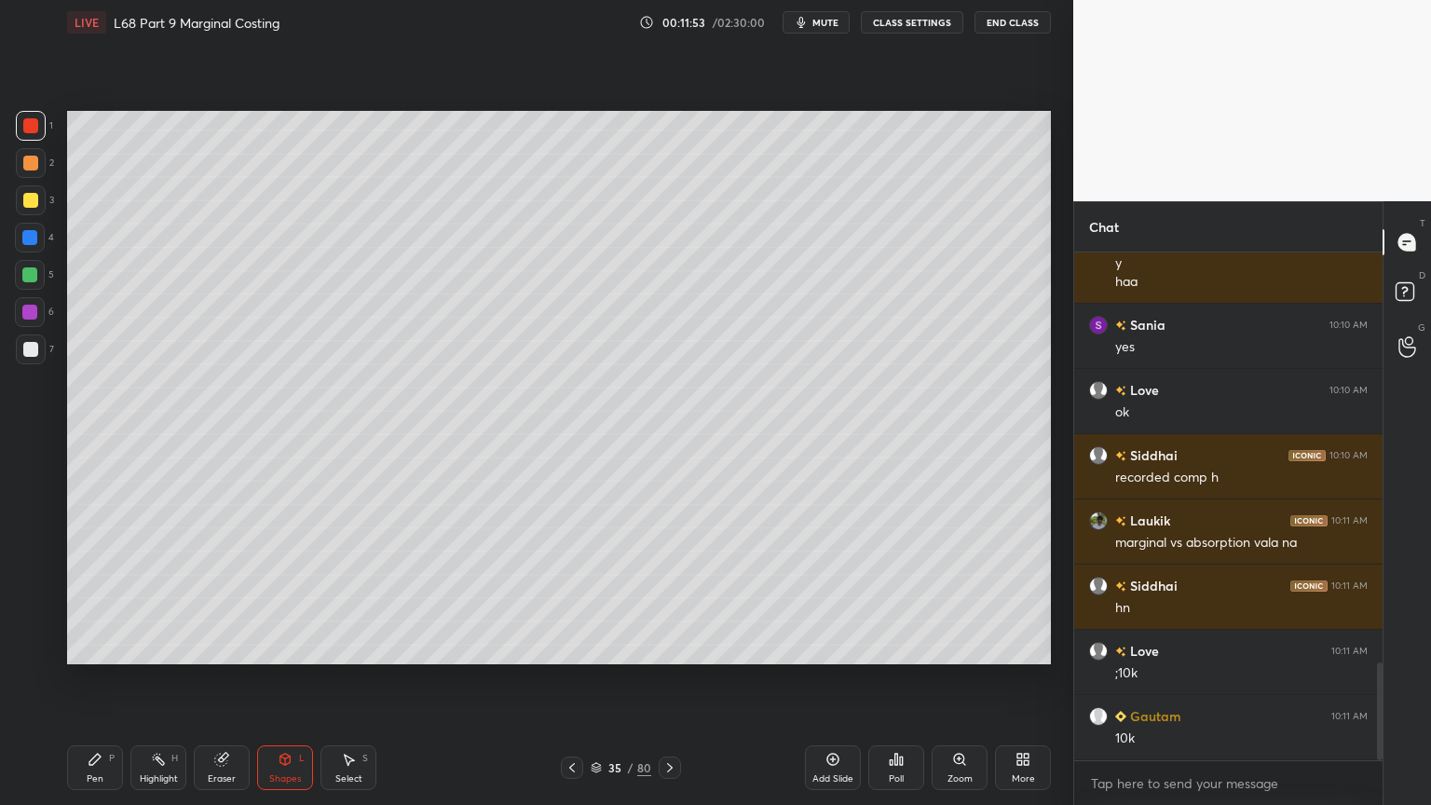
scroll to position [2191, 0]
click at [30, 204] on div at bounding box center [30, 200] width 15 height 15
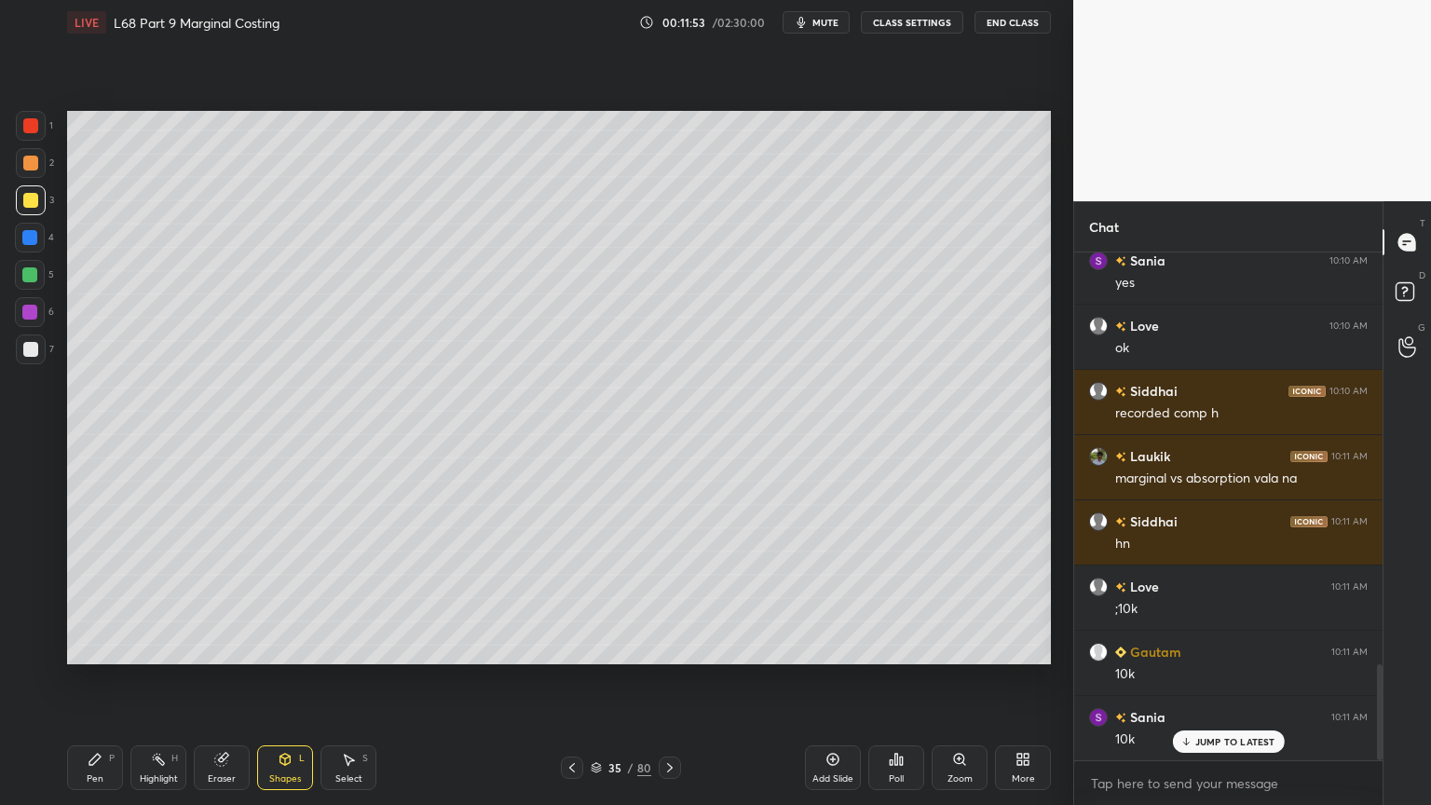
click at [78, 647] on div "Pen P Highlight H Eraser Shapes L Select S 35 / 80 Add Slide Poll Zoom More" at bounding box center [559, 767] width 984 height 75
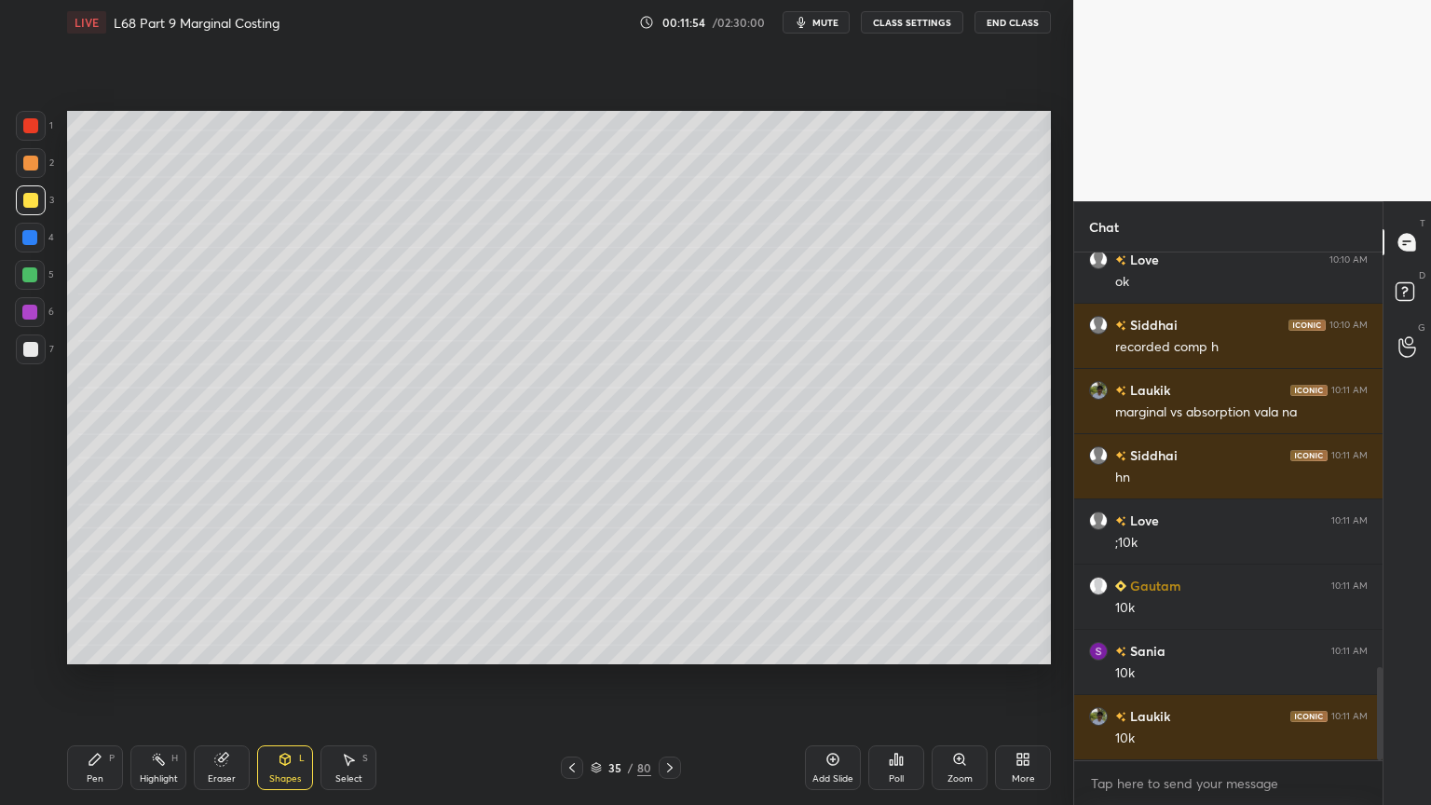
click at [78, 647] on div "Pen P" at bounding box center [95, 767] width 56 height 45
click at [29, 583] on div at bounding box center [30, 575] width 30 height 30
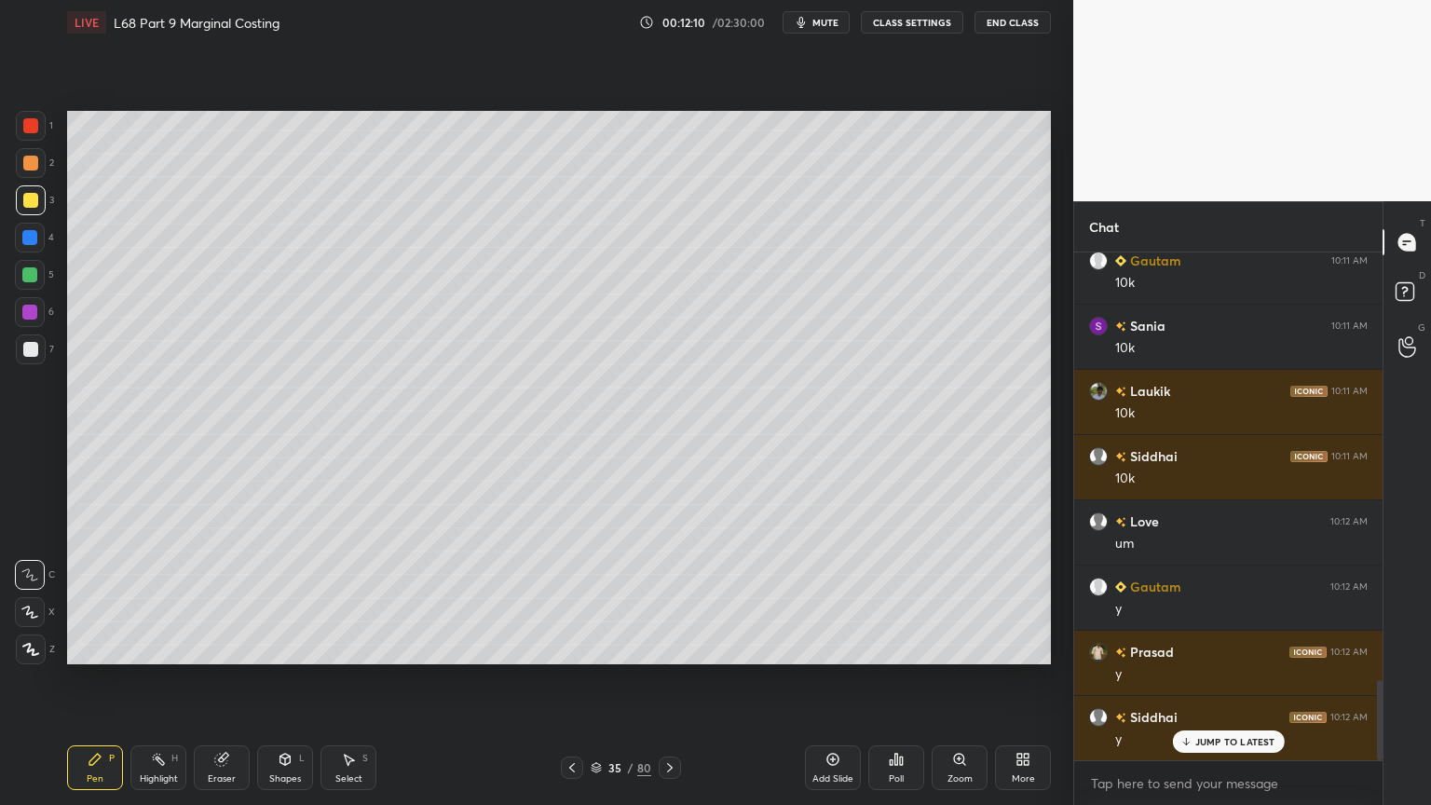
scroll to position [2713, 0]
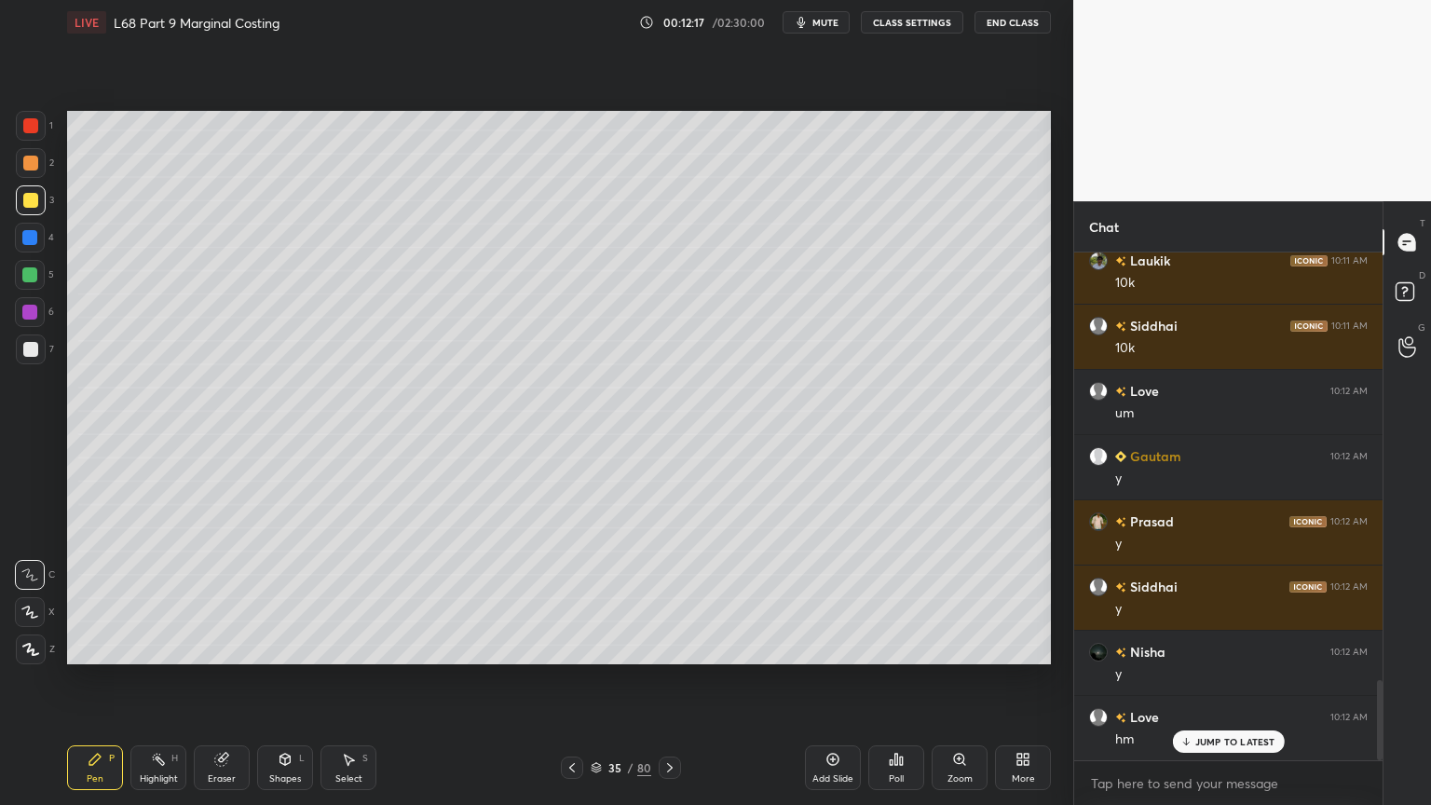
click at [276, 647] on div "Shapes L" at bounding box center [285, 767] width 56 height 45
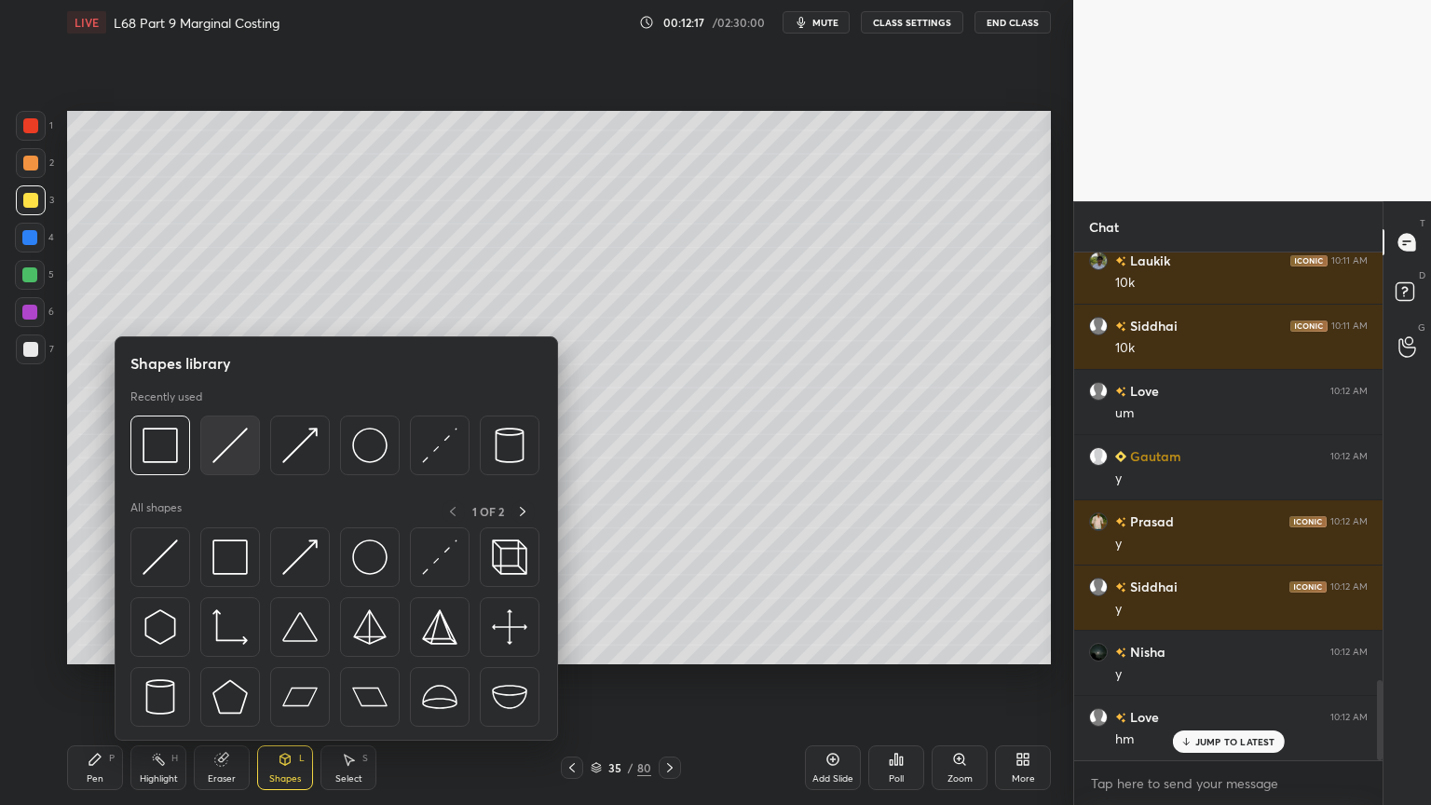
click at [223, 448] on img at bounding box center [229, 445] width 35 height 35
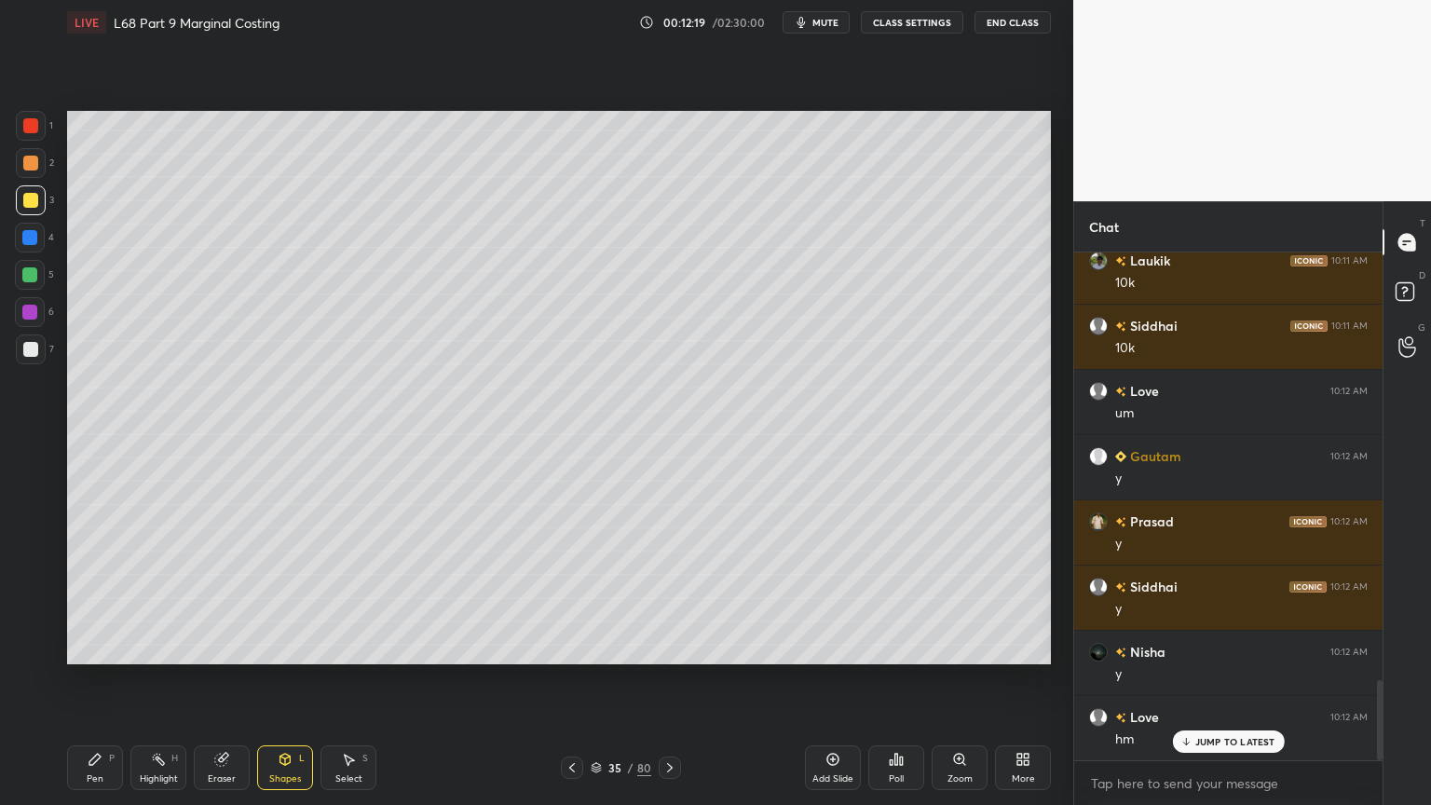
click at [26, 330] on div "6" at bounding box center [34, 315] width 39 height 37
click at [28, 361] on div at bounding box center [31, 349] width 30 height 30
click at [141, 647] on div "Pen P Highlight H Eraser Shapes L Select S 35 / 80 Add Slide Poll Zoom More" at bounding box center [559, 767] width 984 height 75
click at [116, 647] on div "Setting up your live class Poll for secs No correct answer Start poll" at bounding box center [559, 388] width 999 height 686
click at [101, 647] on div "Pen" at bounding box center [95, 778] width 17 height 9
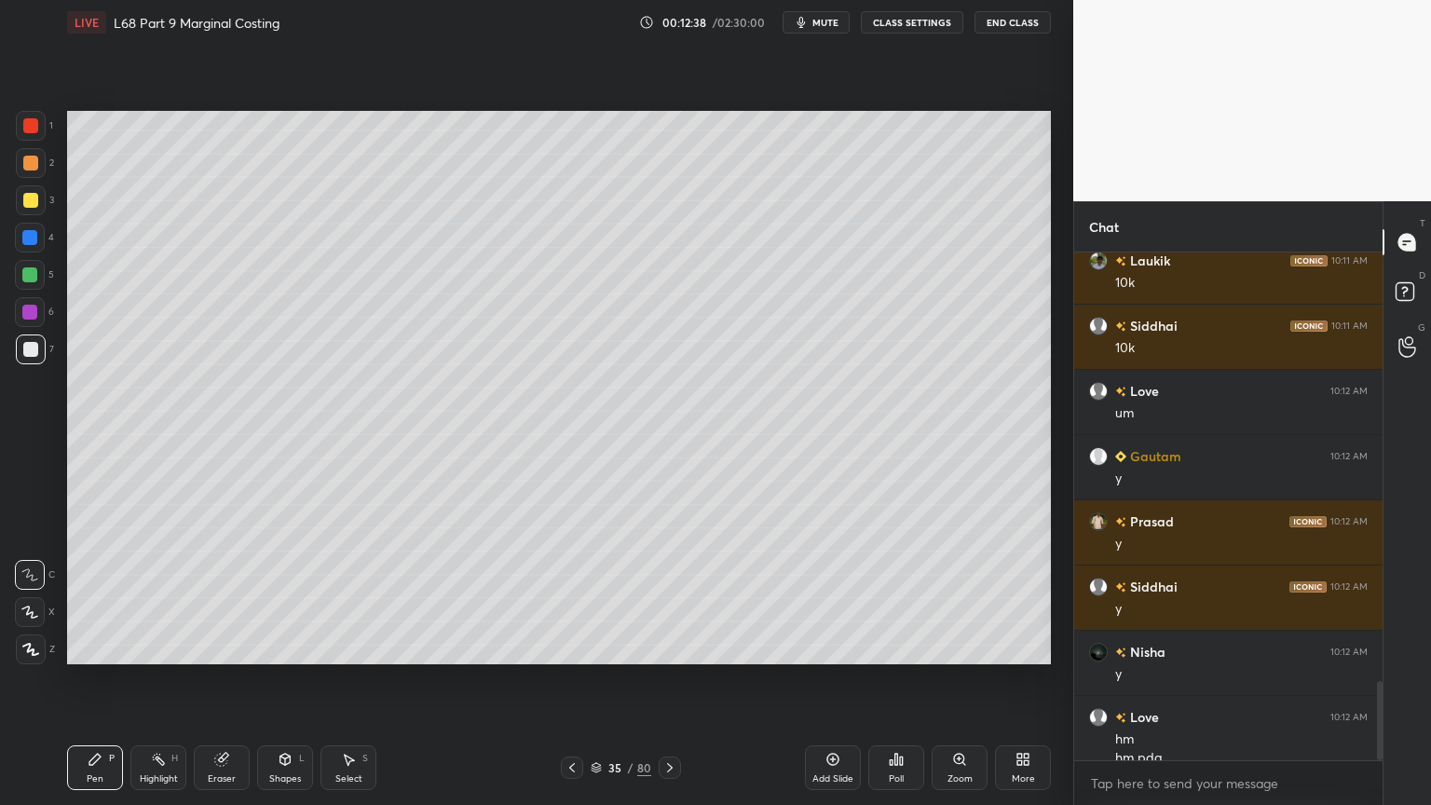
scroll to position [2732, 0]
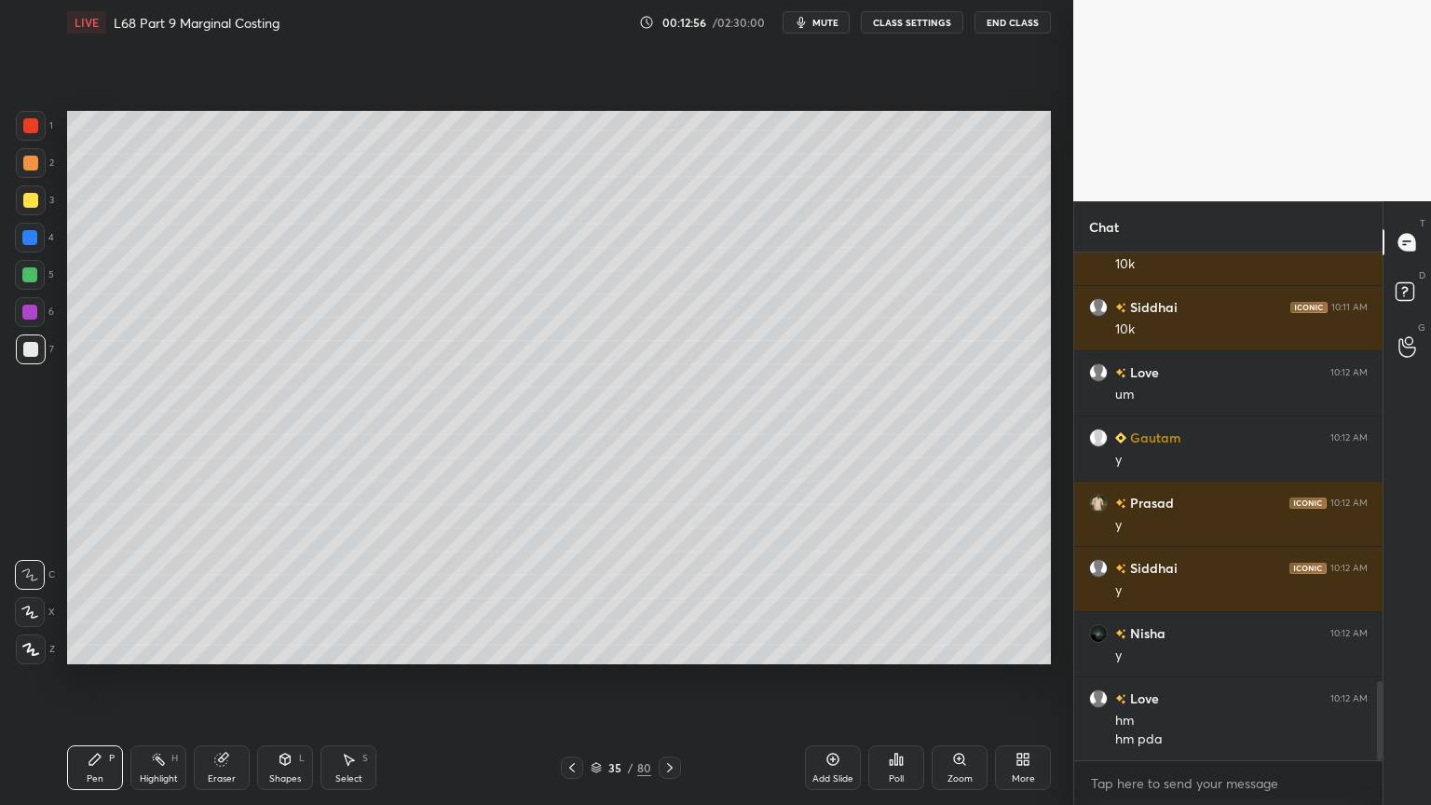
click at [26, 240] on div at bounding box center [29, 237] width 15 height 15
click at [279, 647] on icon at bounding box center [285, 759] width 15 height 15
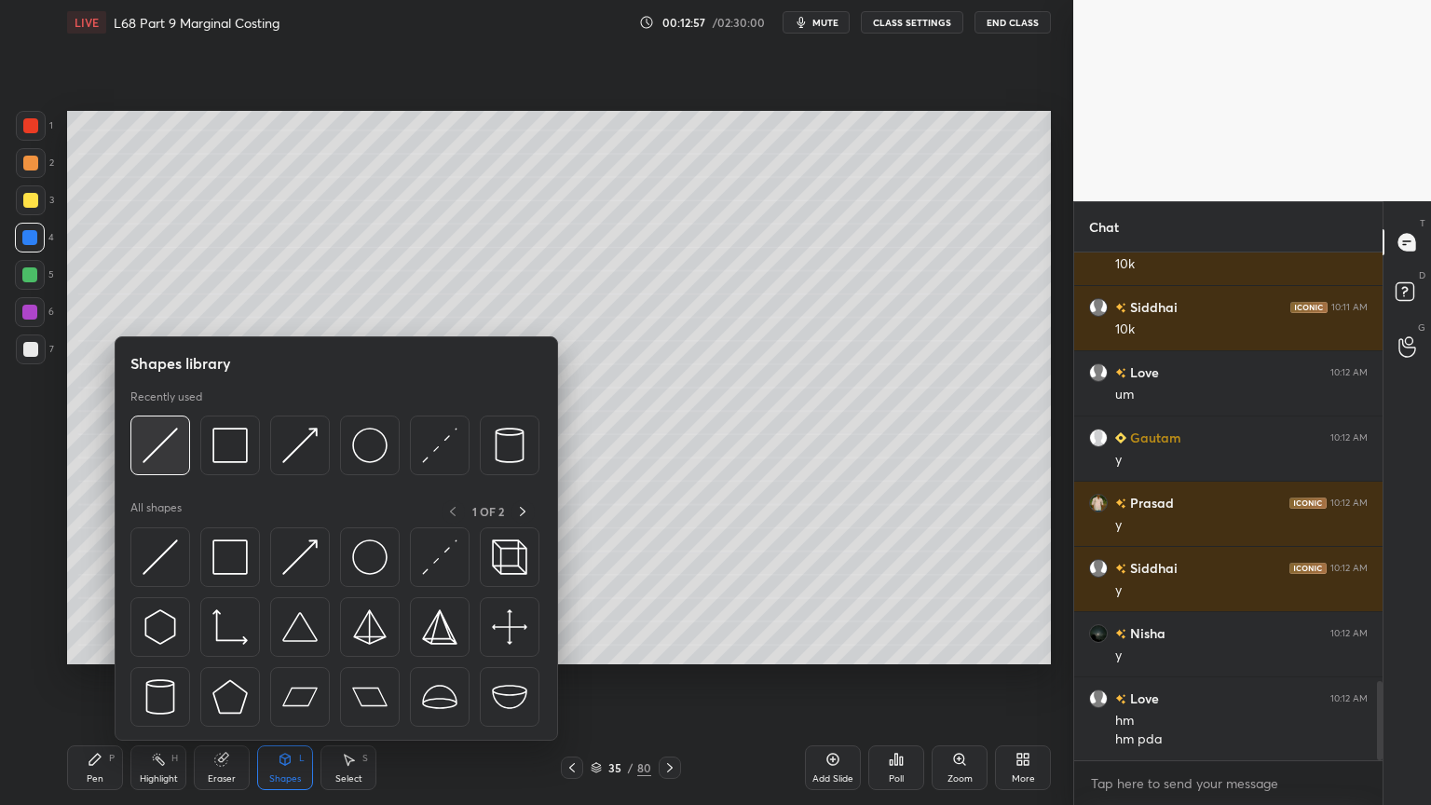
click at [171, 436] on img at bounding box center [160, 445] width 35 height 35
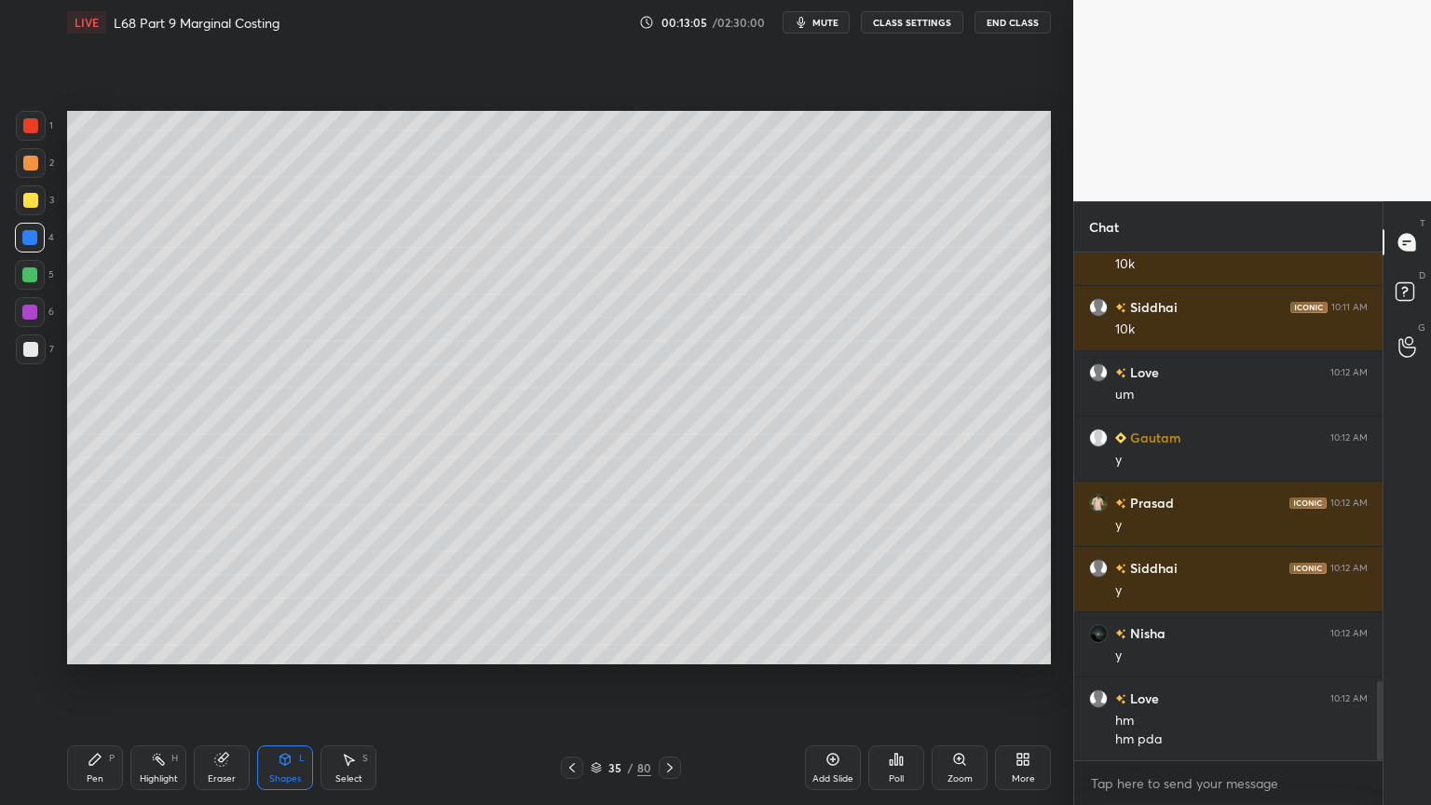
click at [33, 353] on div at bounding box center [30, 349] width 15 height 15
click at [85, 647] on div "Pen P" at bounding box center [95, 767] width 56 height 45
click at [570, 647] on icon at bounding box center [572, 767] width 6 height 9
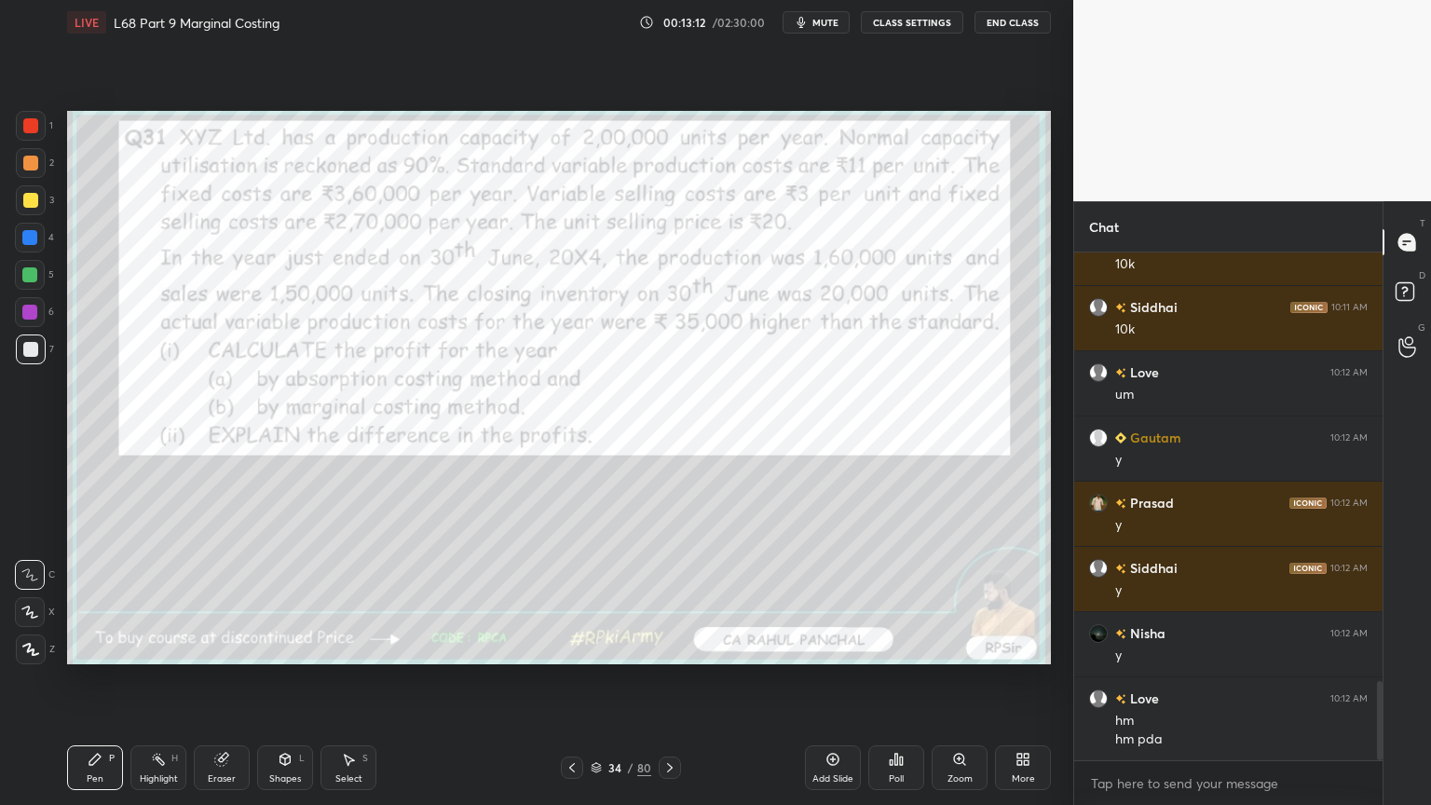
click at [662, 647] on icon at bounding box center [669, 767] width 15 height 15
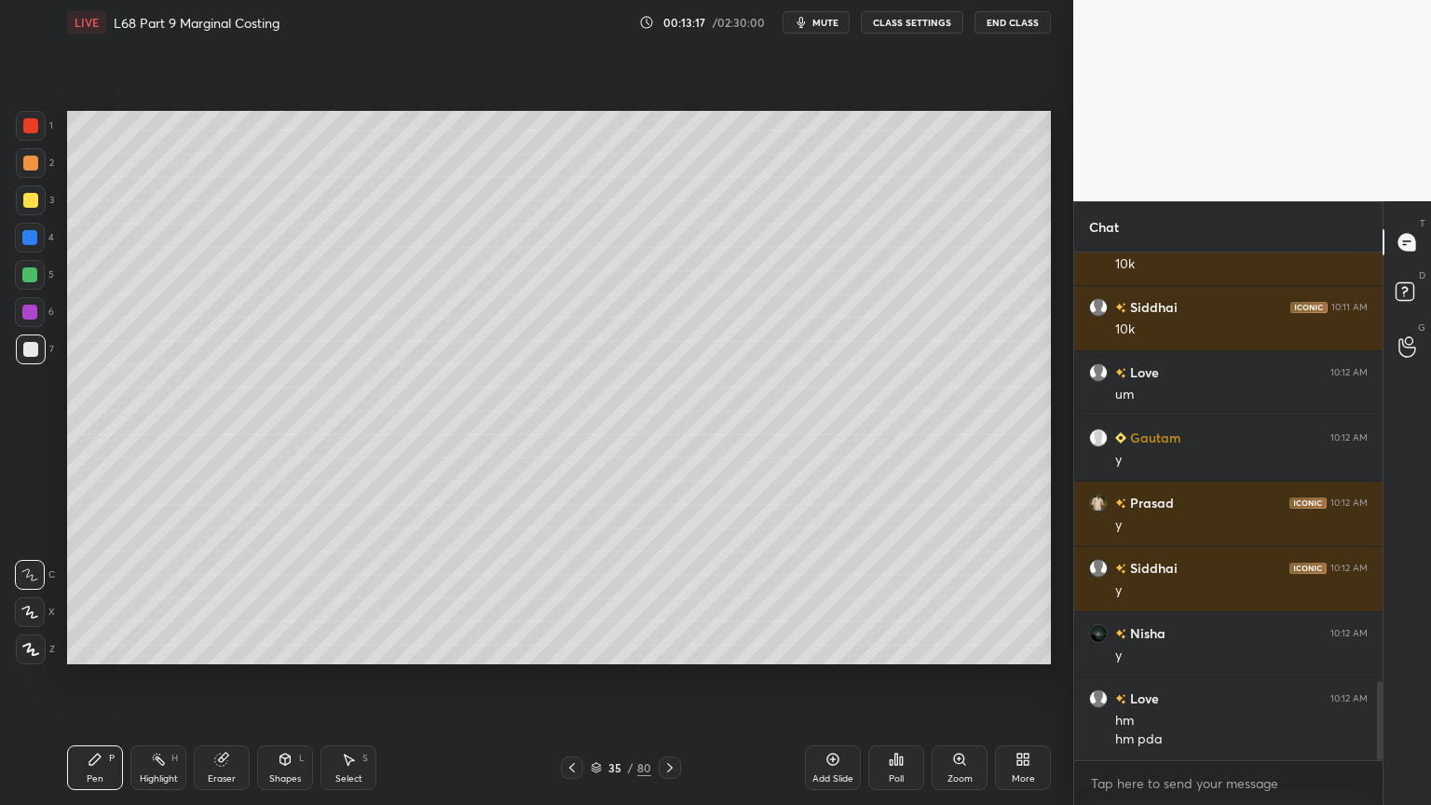
click at [581, 647] on div at bounding box center [572, 768] width 22 height 22
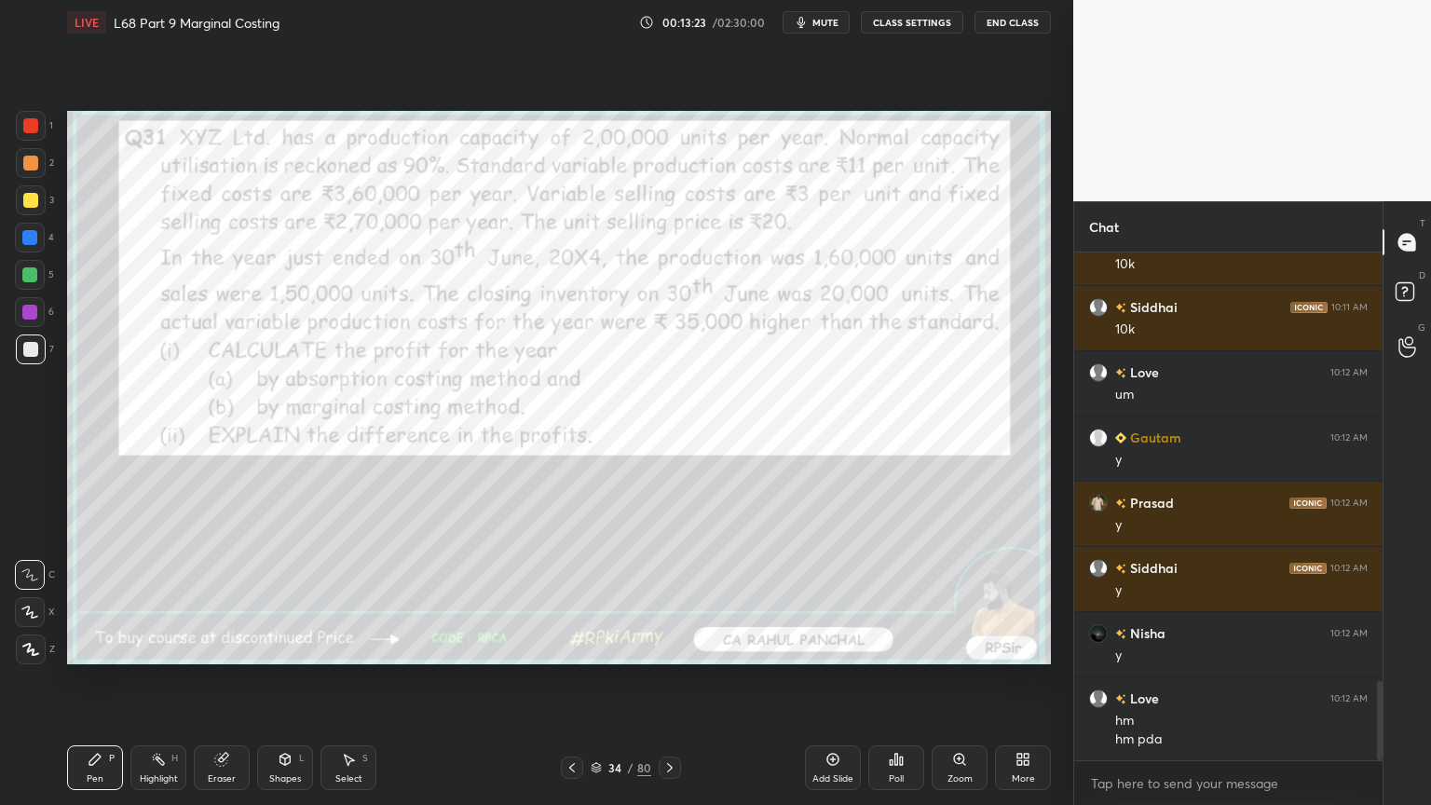
click at [670, 647] on icon at bounding box center [669, 767] width 15 height 15
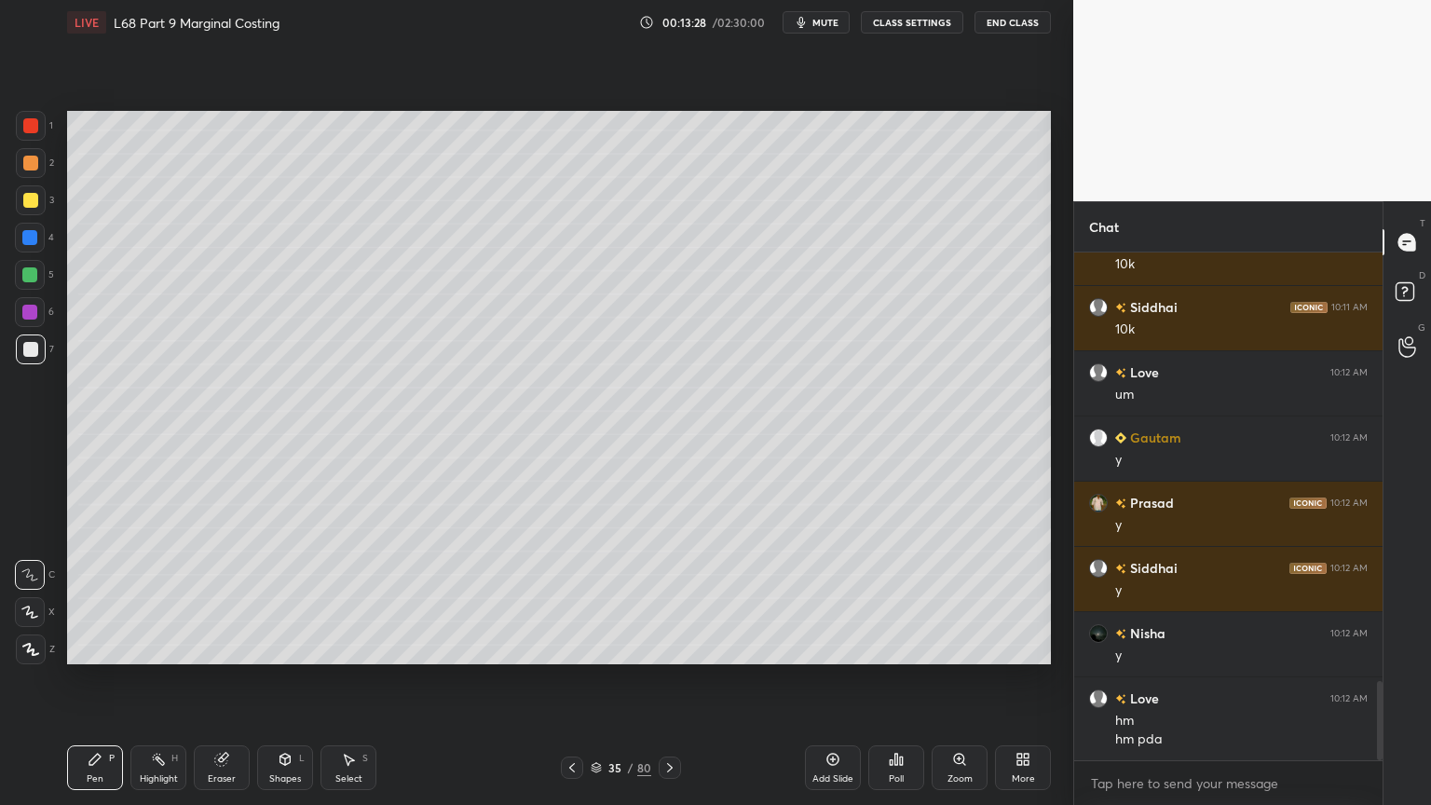
click at [572, 647] on icon at bounding box center [572, 767] width 15 height 15
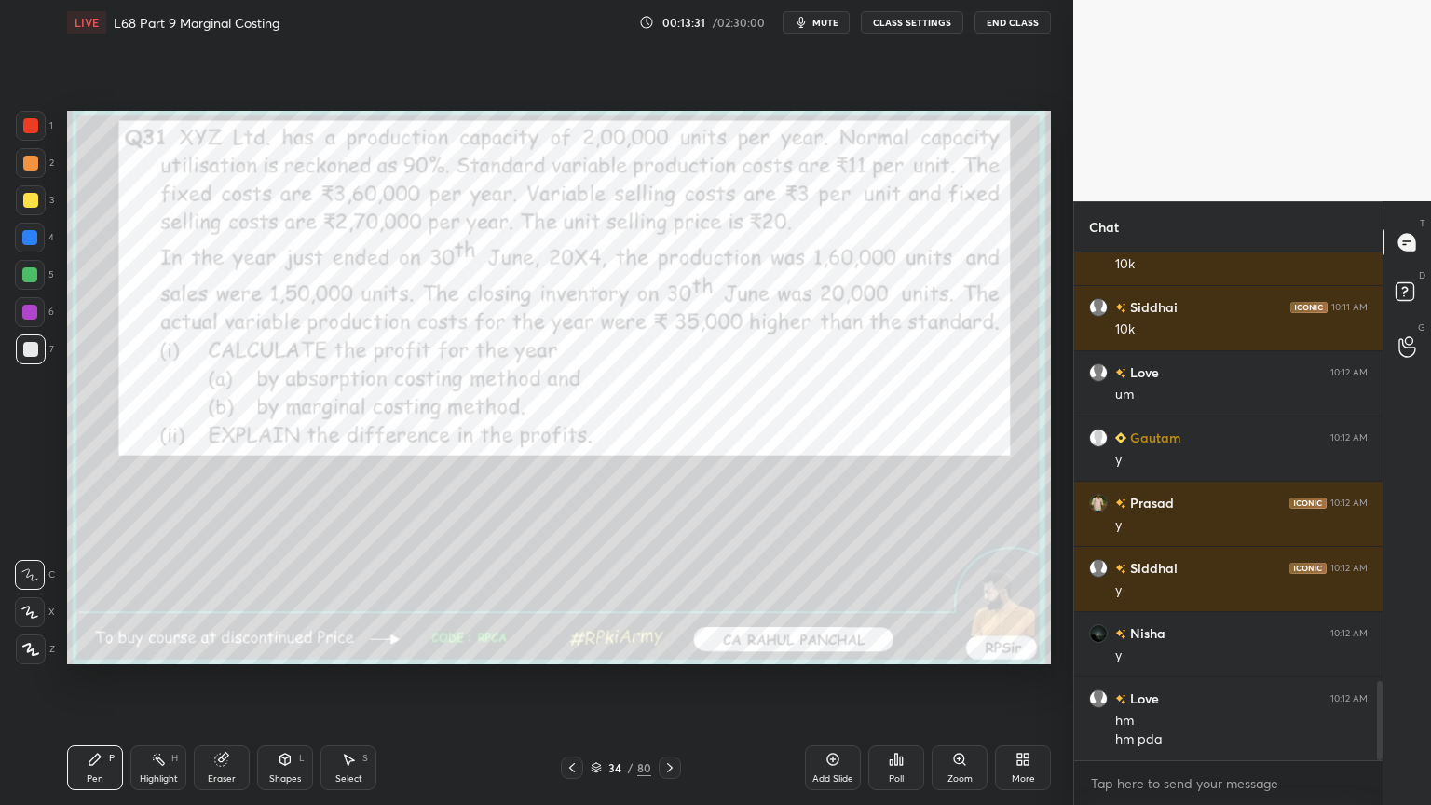
click at [671, 647] on icon at bounding box center [670, 767] width 6 height 9
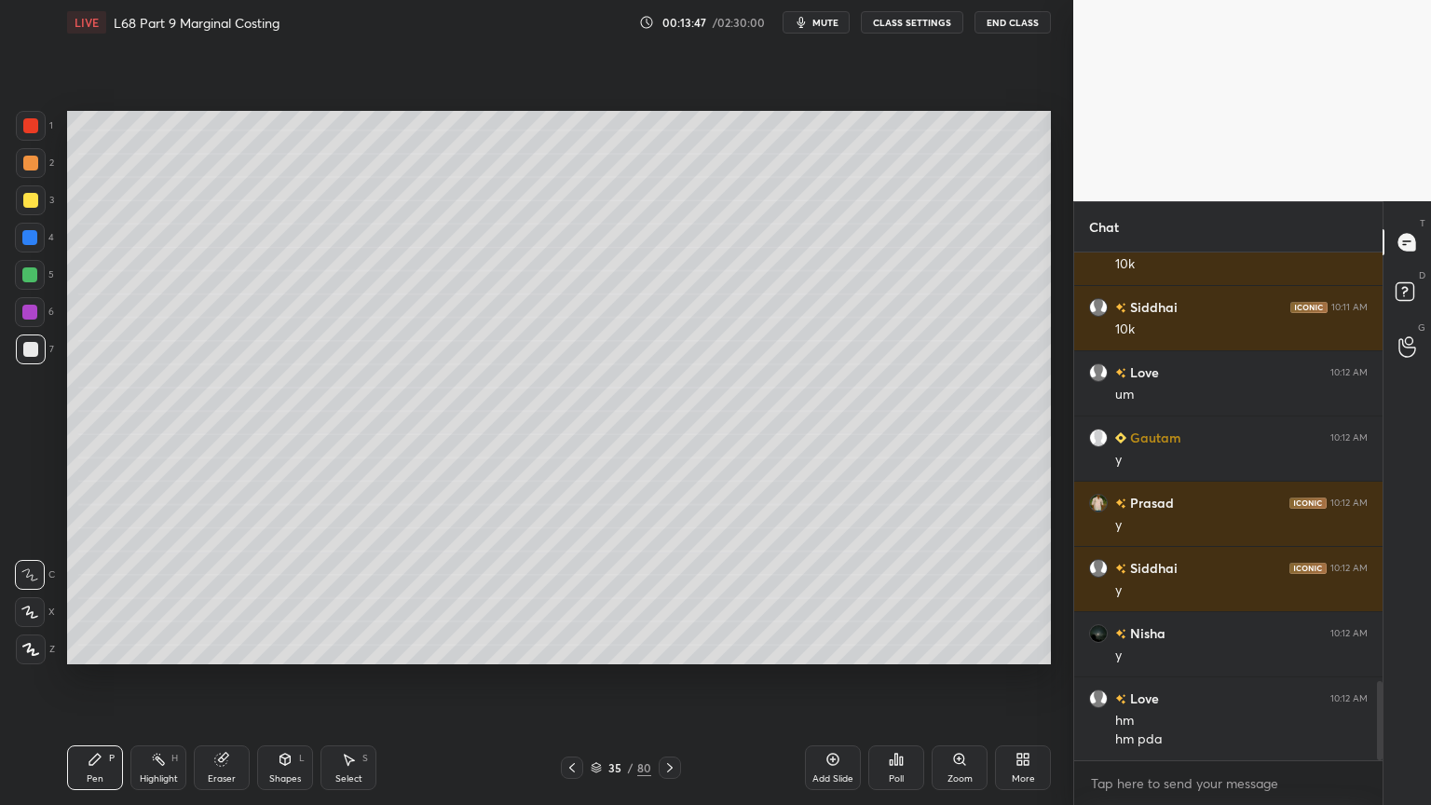
click at [31, 139] on div at bounding box center [31, 126] width 30 height 30
click at [278, 647] on icon at bounding box center [285, 759] width 15 height 15
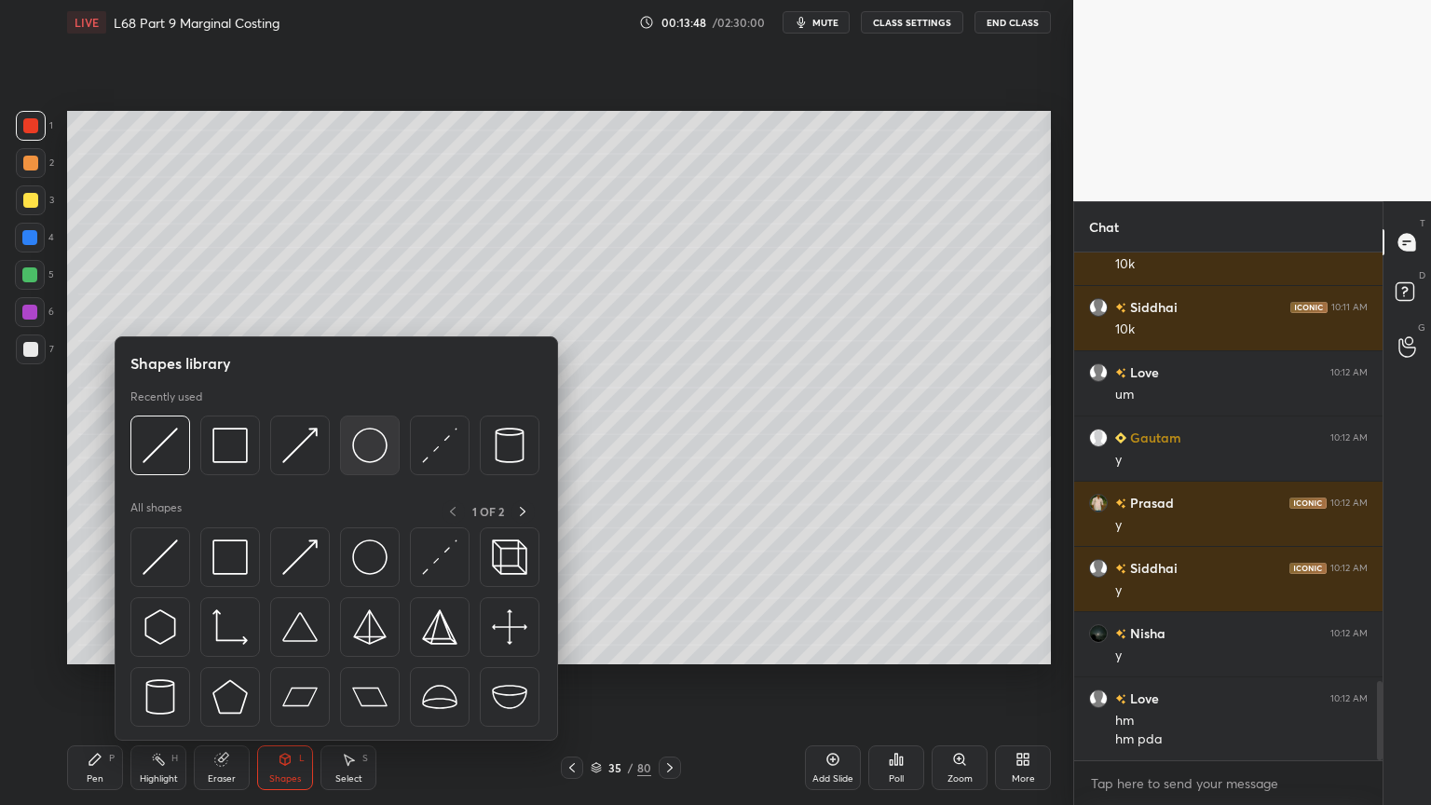
click at [378, 455] on img at bounding box center [369, 445] width 35 height 35
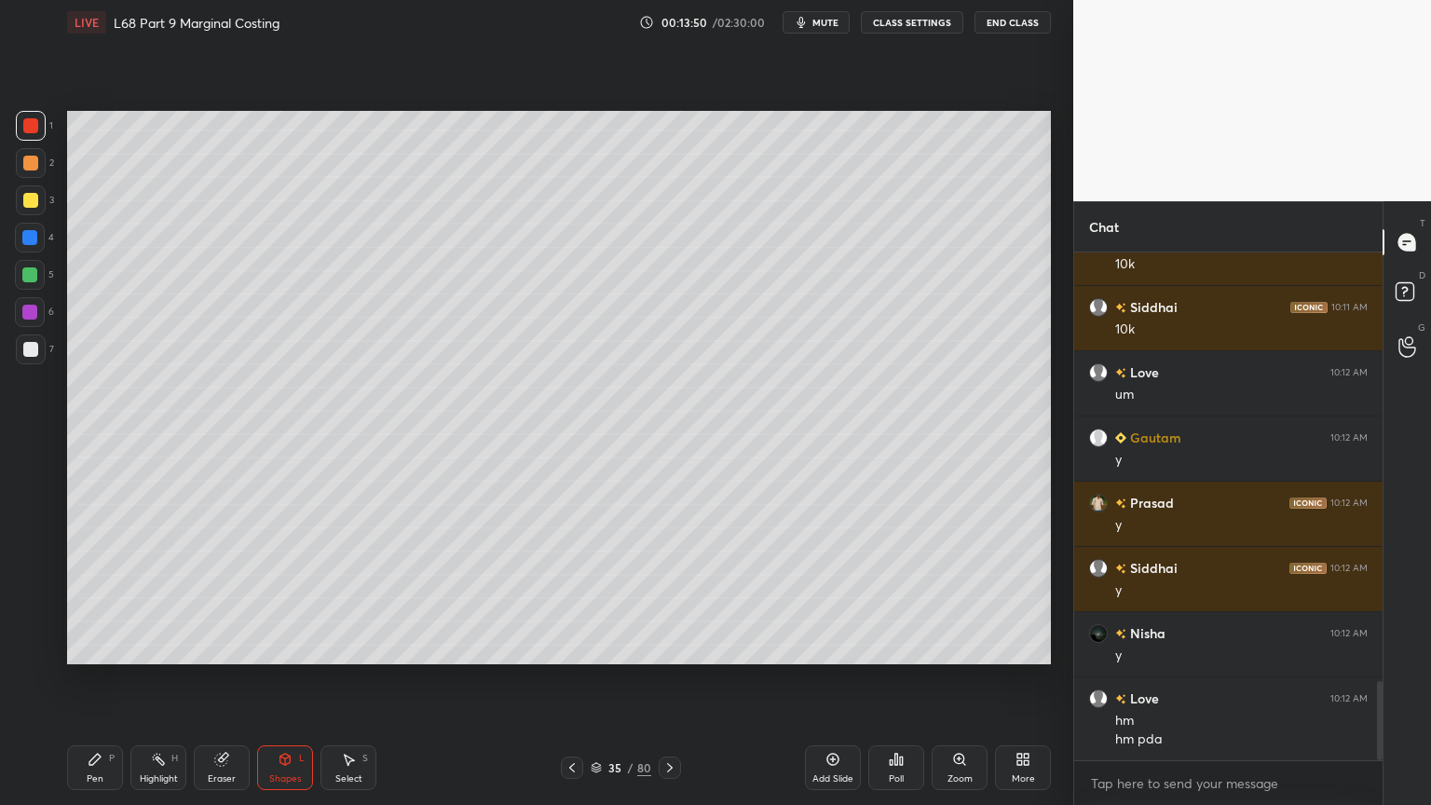
click at [30, 355] on div at bounding box center [30, 349] width 15 height 15
click at [98, 647] on icon at bounding box center [95, 759] width 15 height 15
click at [26, 219] on div "3" at bounding box center [35, 203] width 38 height 37
click at [102, 647] on icon at bounding box center [95, 759] width 15 height 15
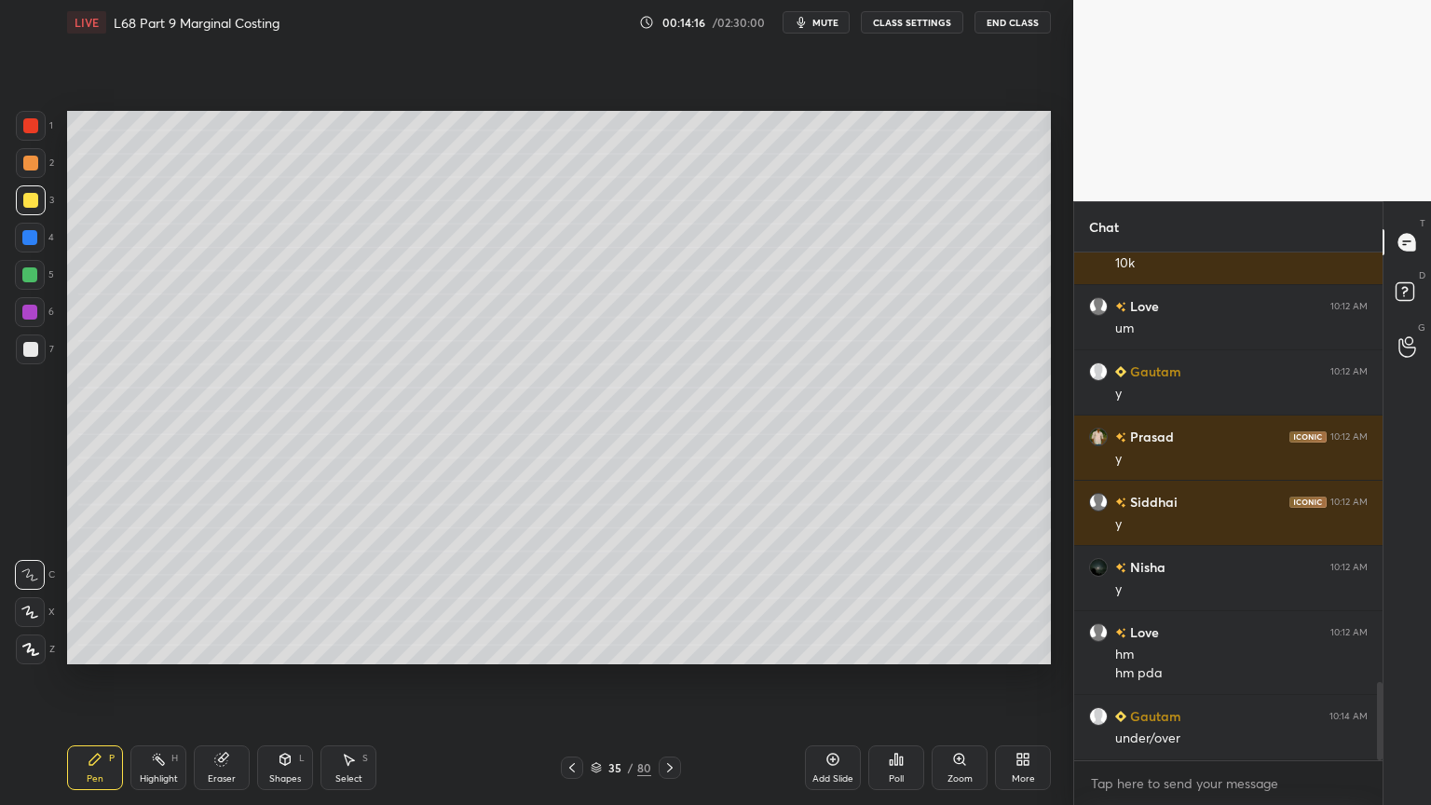
scroll to position [2862, 0]
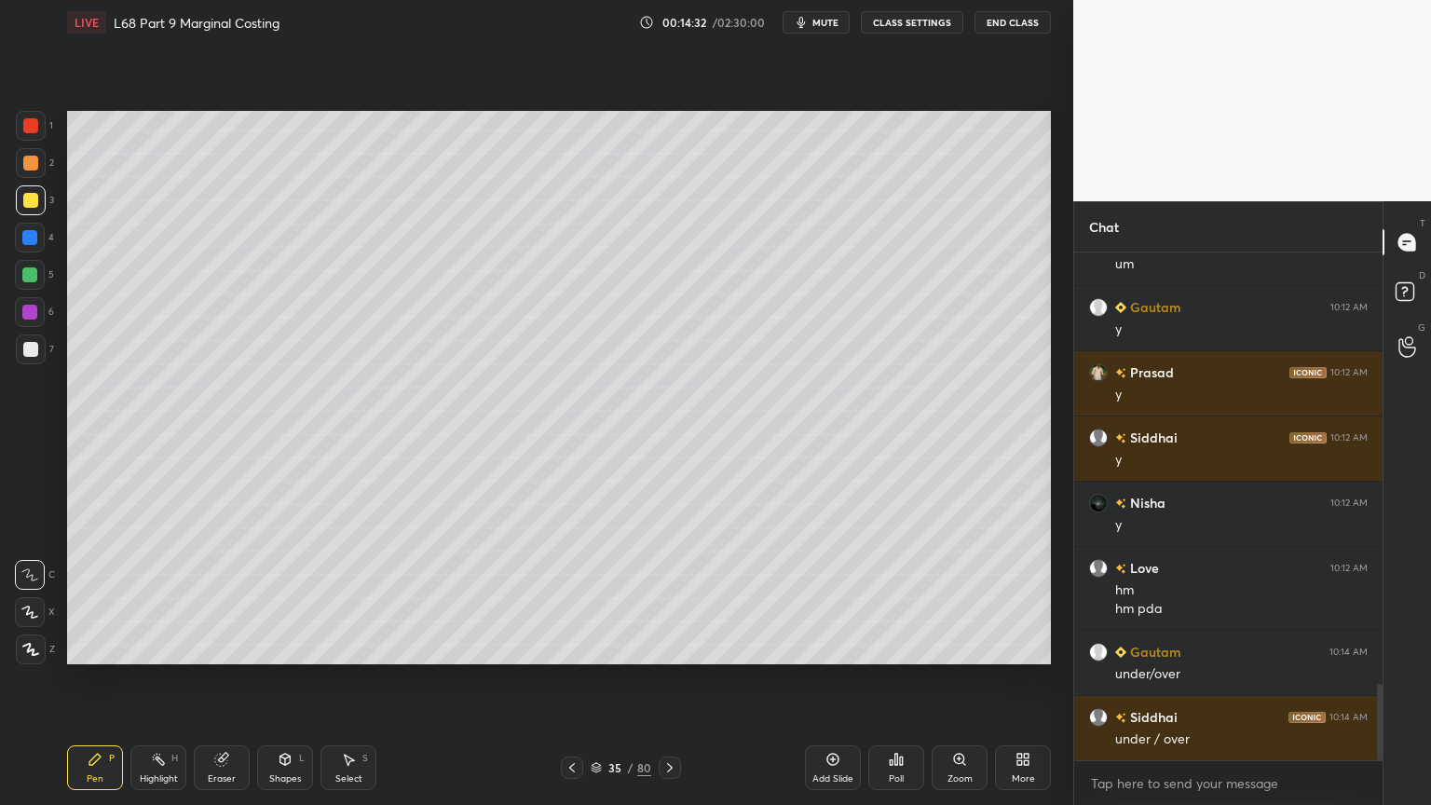
click at [272, 647] on div "Shapes L" at bounding box center [285, 767] width 56 height 45
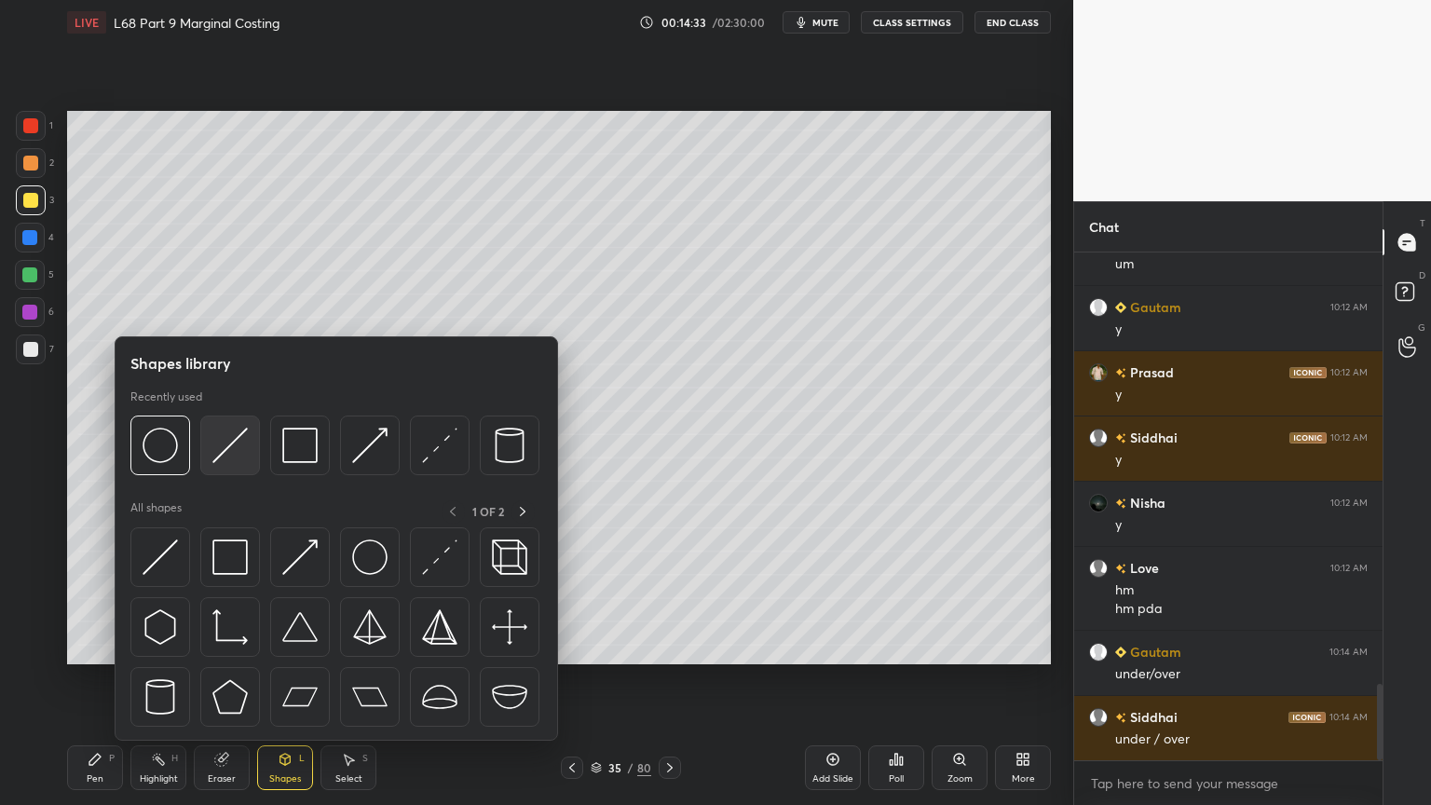
click at [257, 447] on div at bounding box center [230, 446] width 60 height 60
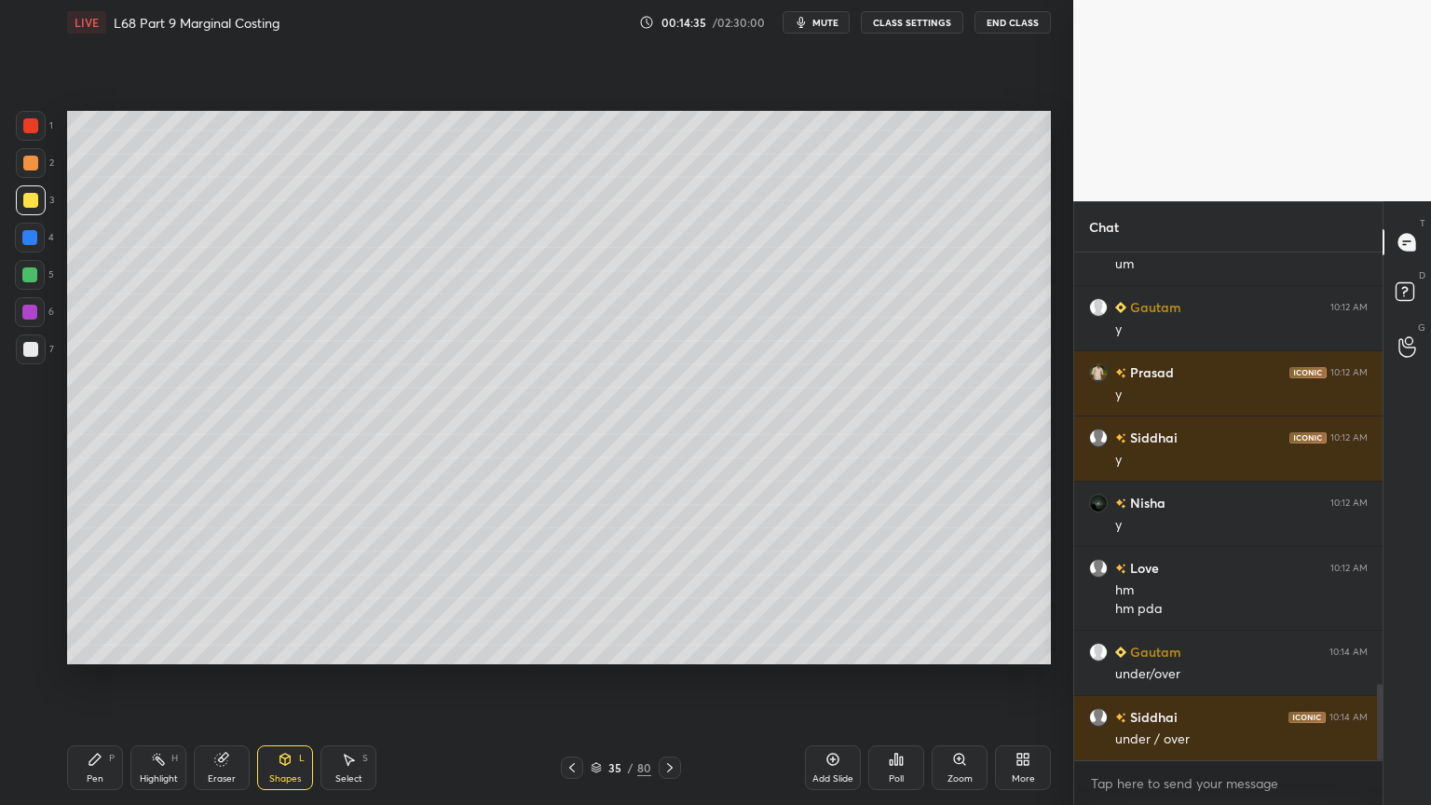
click at [216, 647] on icon at bounding box center [221, 760] width 12 height 12
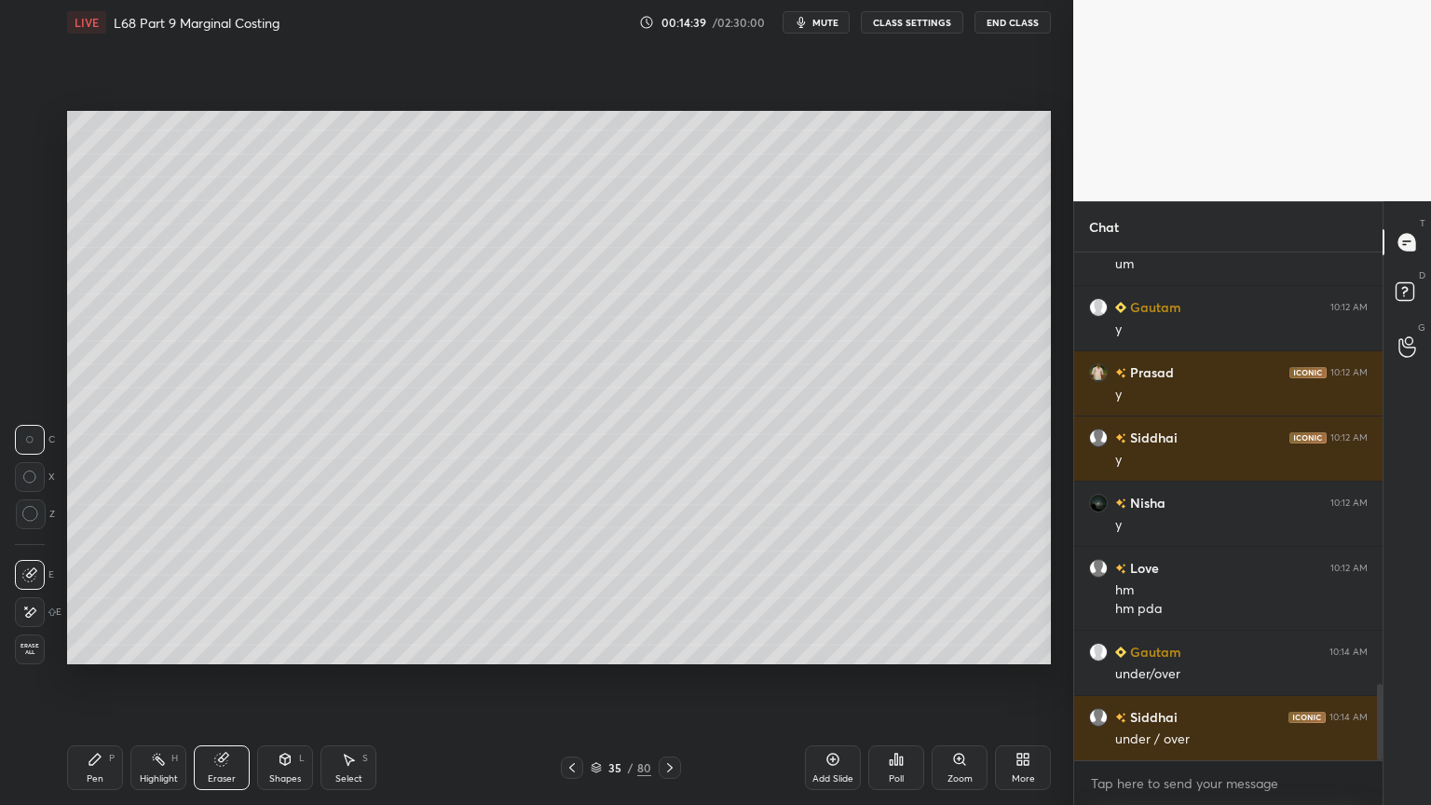
click at [89, 647] on div "Pen P" at bounding box center [95, 767] width 56 height 45
click at [97, 647] on div "Pen" at bounding box center [95, 778] width 17 height 9
click at [24, 347] on div at bounding box center [30, 349] width 15 height 15
click at [563, 647] on div at bounding box center [572, 768] width 22 height 22
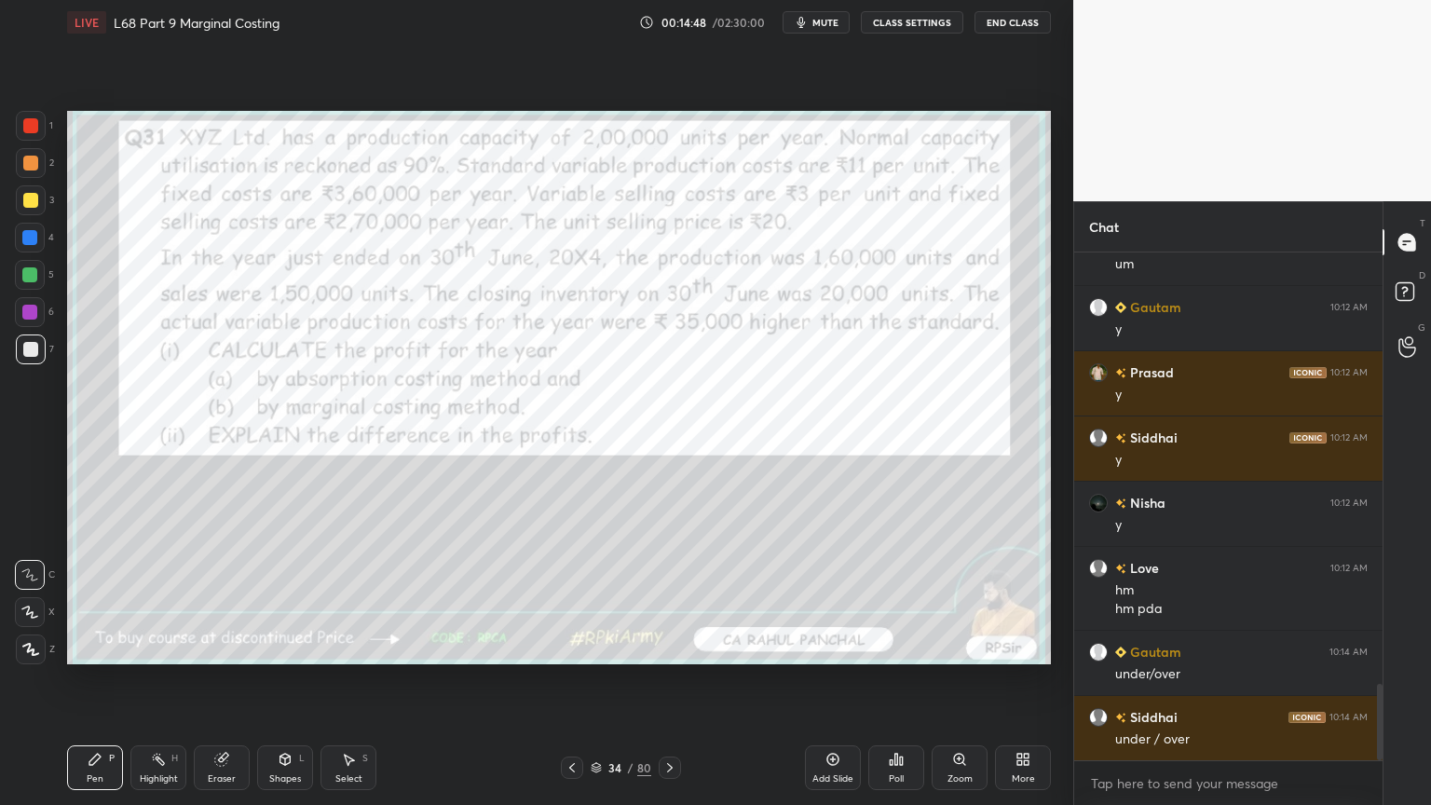
click at [42, 131] on div at bounding box center [31, 126] width 30 height 30
click at [32, 128] on div at bounding box center [30, 125] width 15 height 15
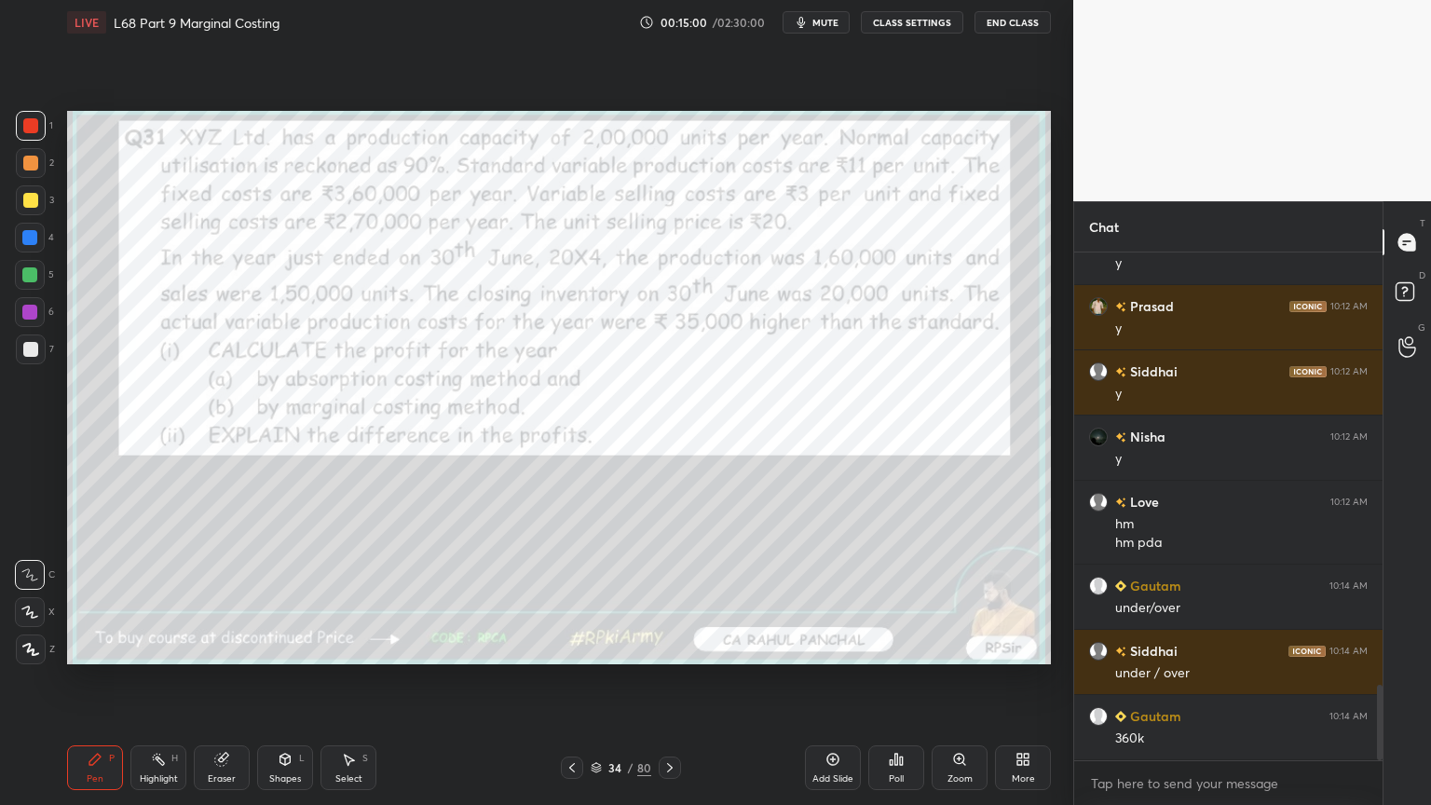
click at [39, 349] on div at bounding box center [31, 349] width 30 height 30
click at [671, 647] on icon at bounding box center [669, 767] width 15 height 15
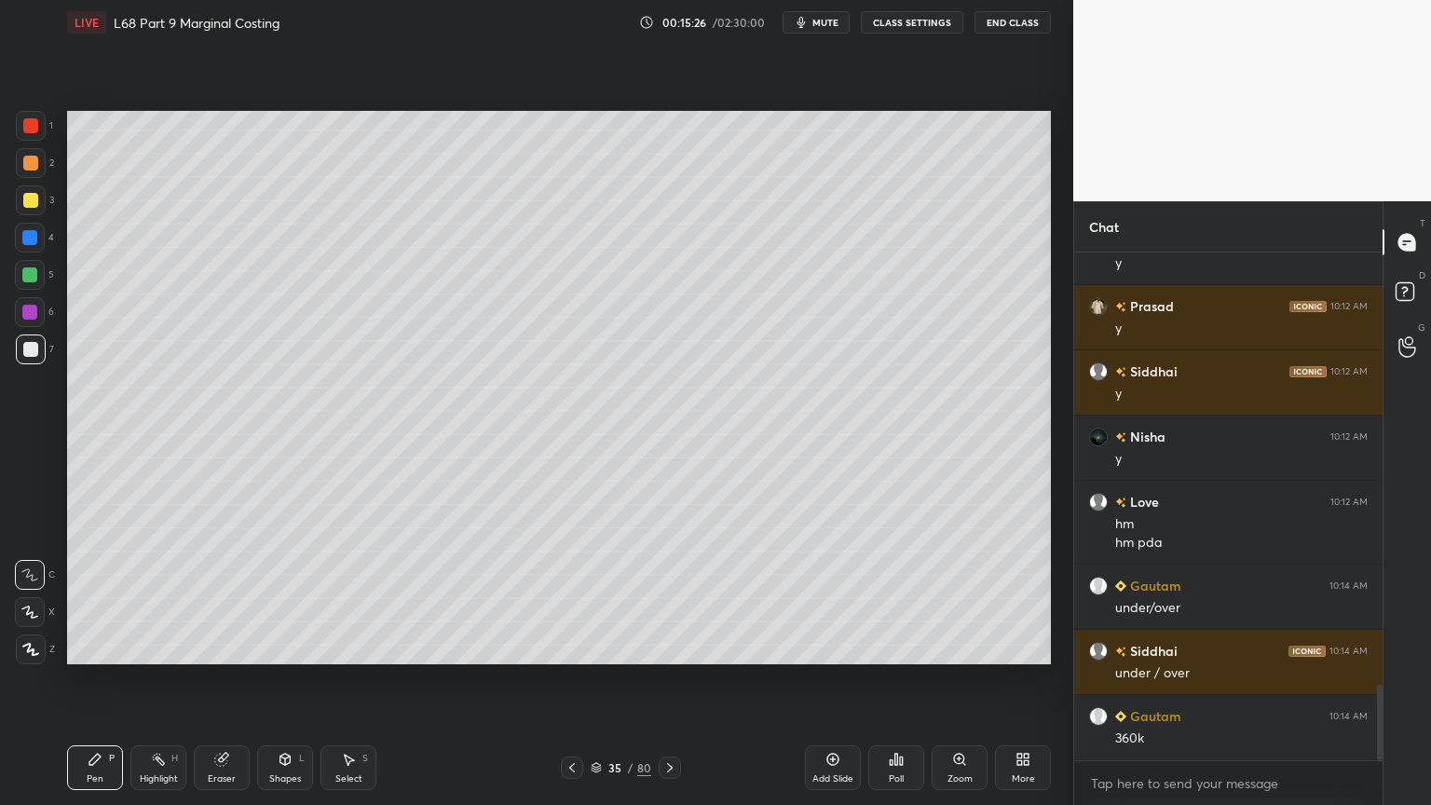
click at [45, 274] on div at bounding box center [30, 275] width 30 height 30
click at [565, 647] on icon at bounding box center [572, 767] width 15 height 15
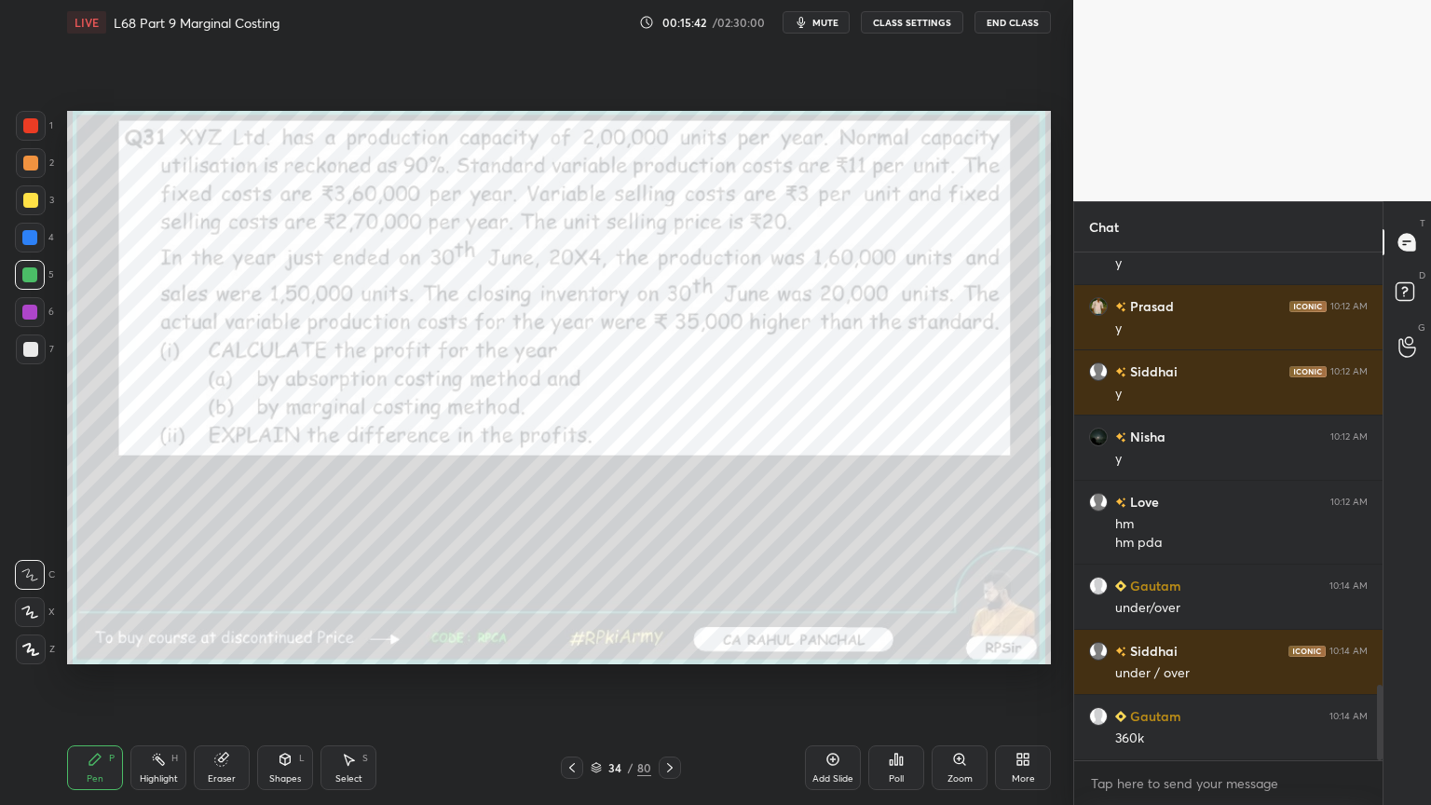
click at [673, 647] on icon at bounding box center [669, 767] width 15 height 15
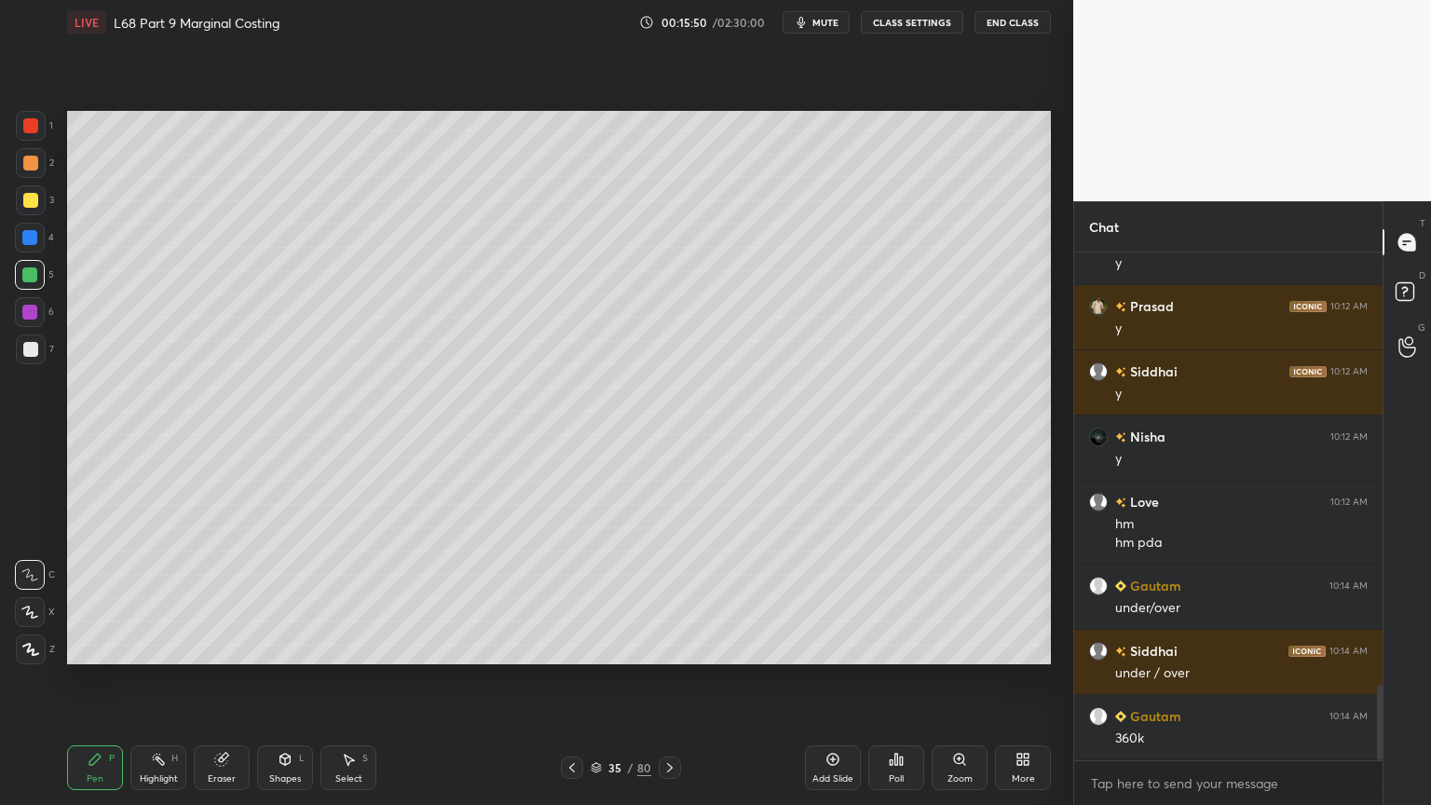
click at [38, 354] on div at bounding box center [31, 349] width 30 height 30
click at [276, 647] on div "Shapes L" at bounding box center [285, 767] width 56 height 45
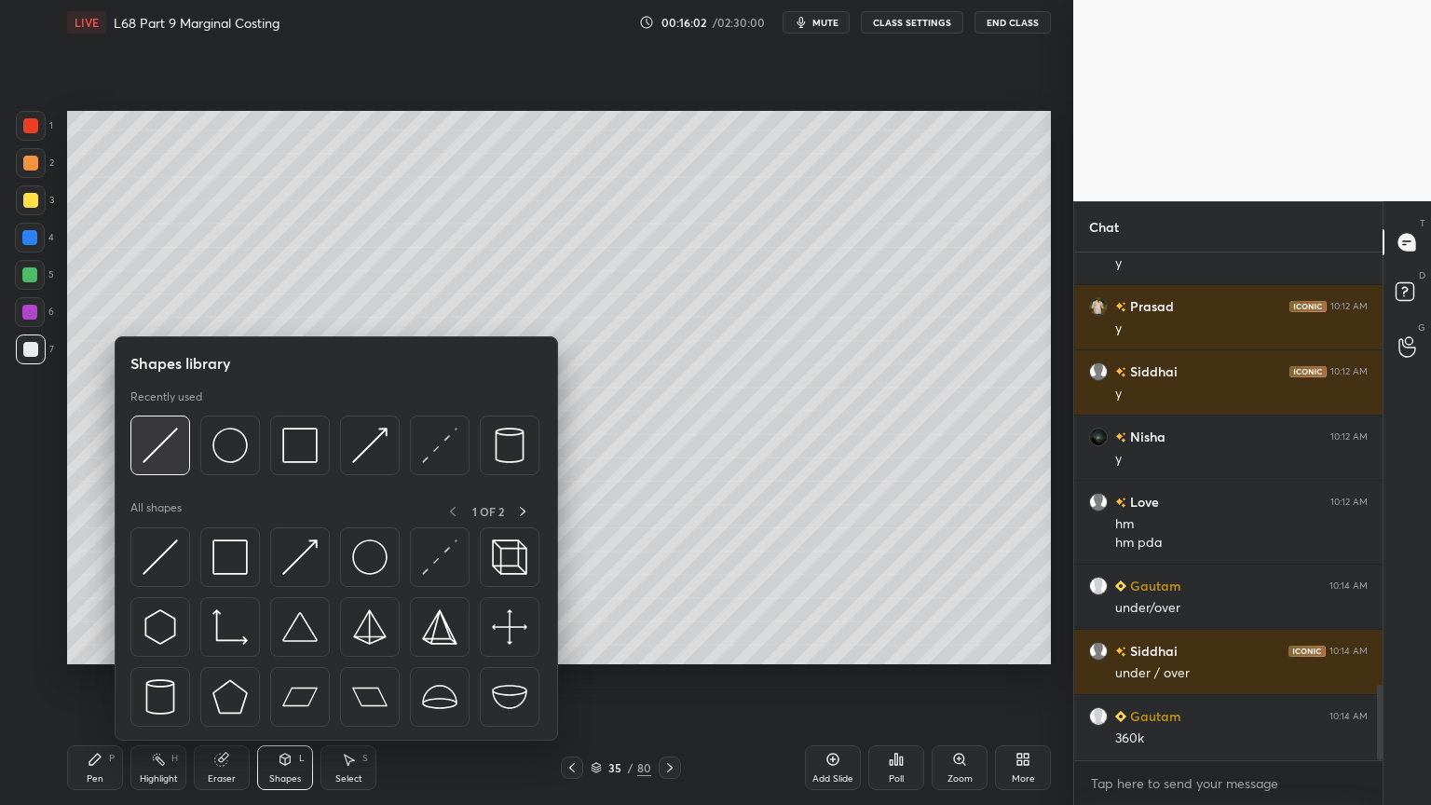
click at [177, 461] on img at bounding box center [160, 445] width 35 height 35
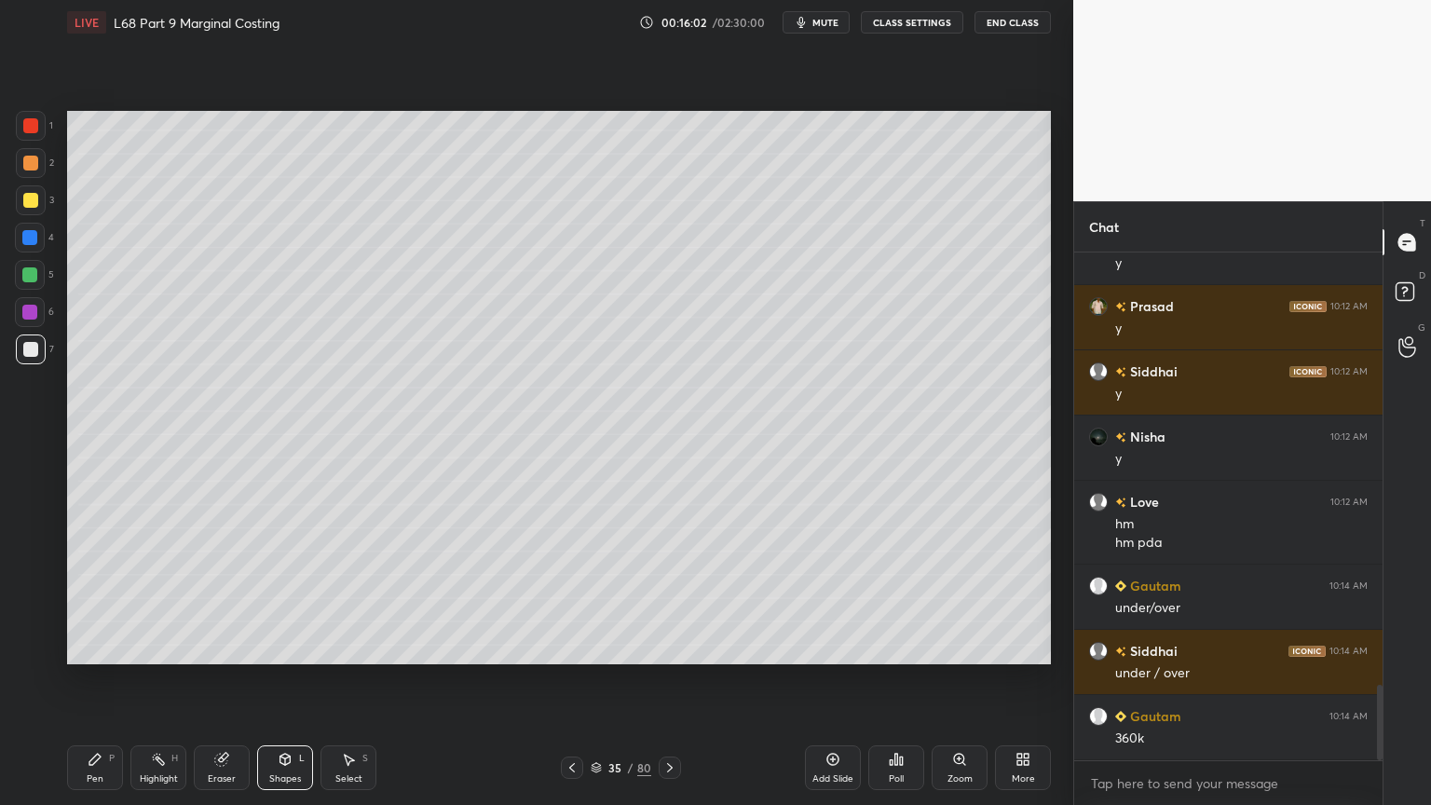
click at [29, 243] on div at bounding box center [29, 237] width 15 height 15
click at [26, 356] on div at bounding box center [30, 349] width 15 height 15
click at [98, 647] on div "Pen" at bounding box center [95, 778] width 17 height 9
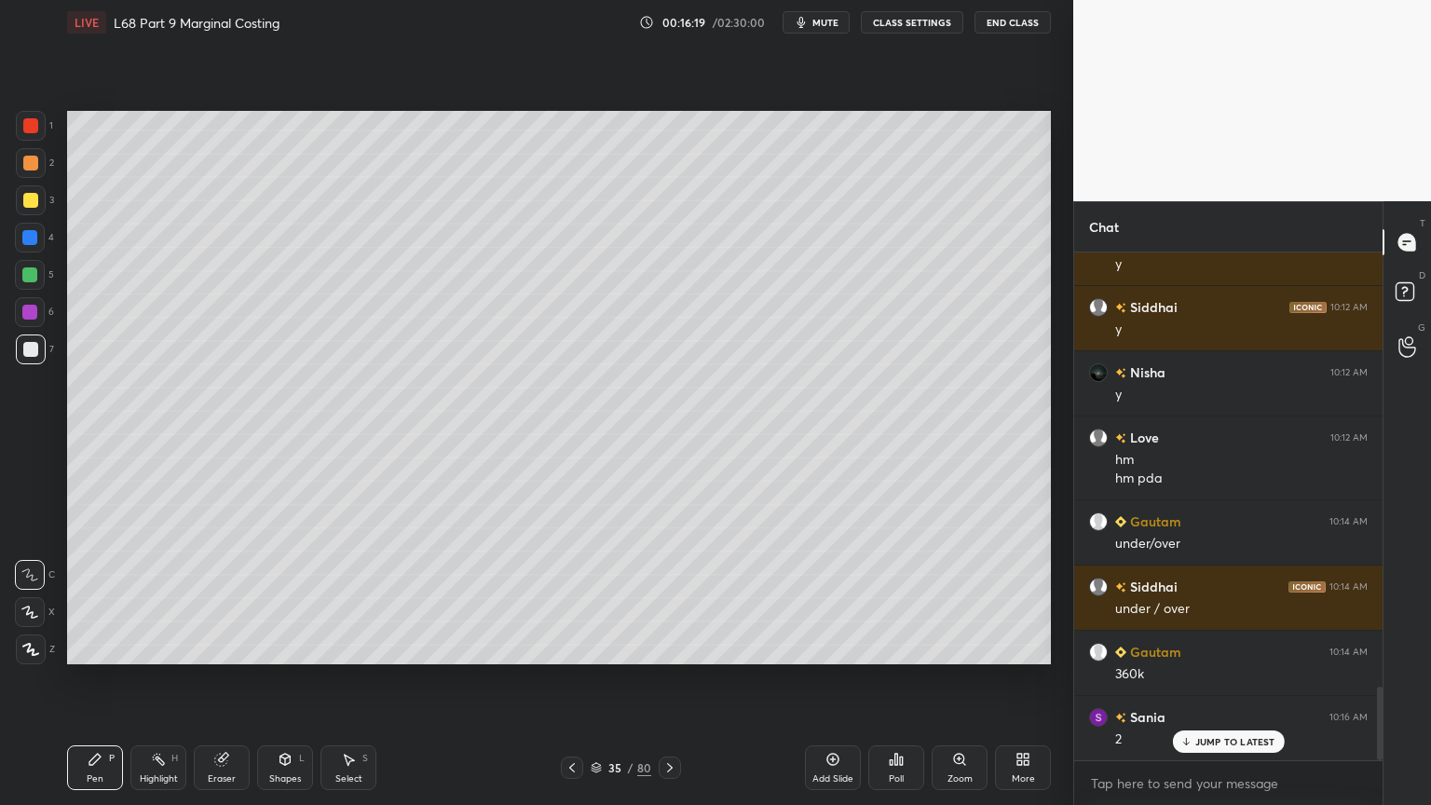
click at [231, 647] on div "Eraser" at bounding box center [222, 767] width 56 height 45
click at [104, 647] on div "Pen P" at bounding box center [95, 767] width 56 height 45
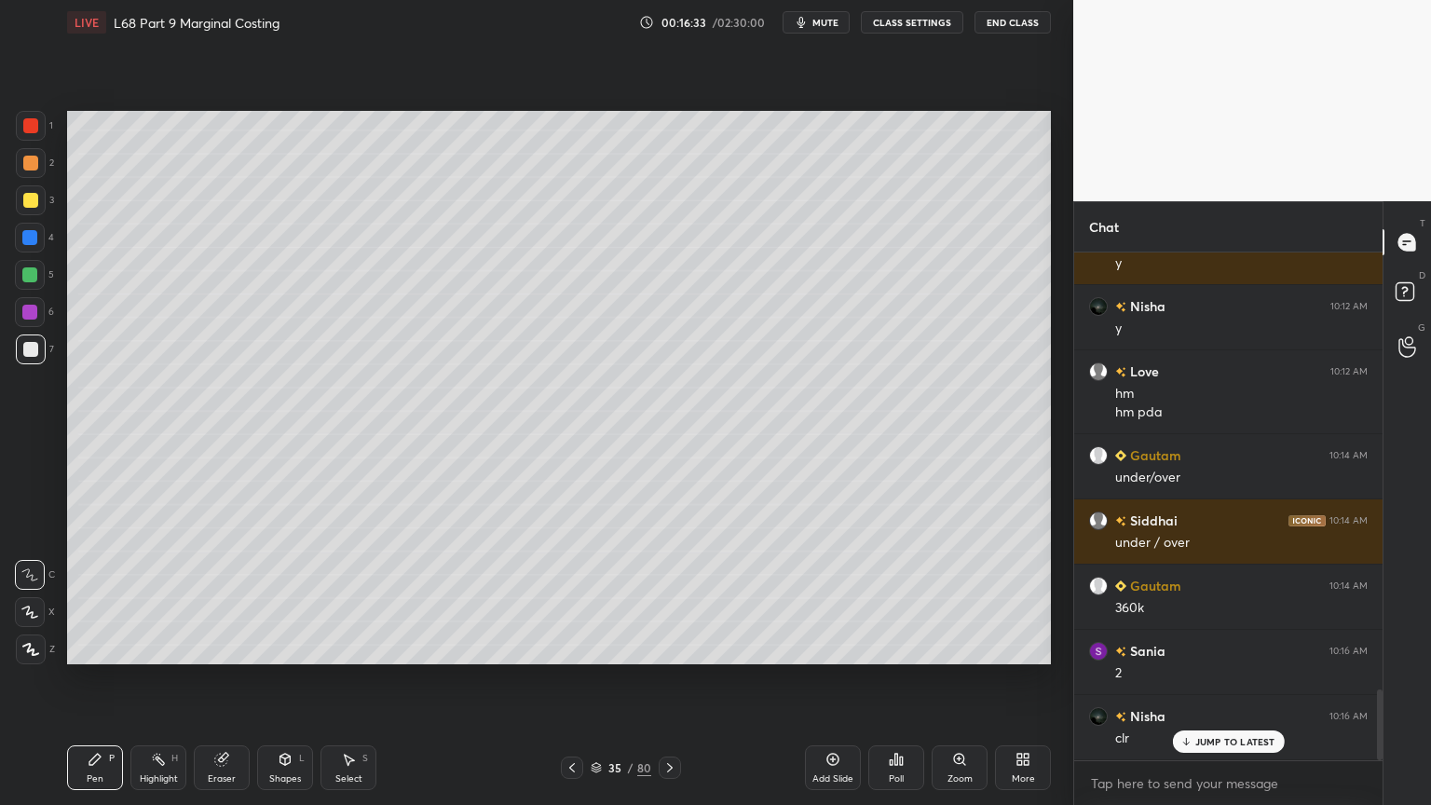
scroll to position [3123, 0]
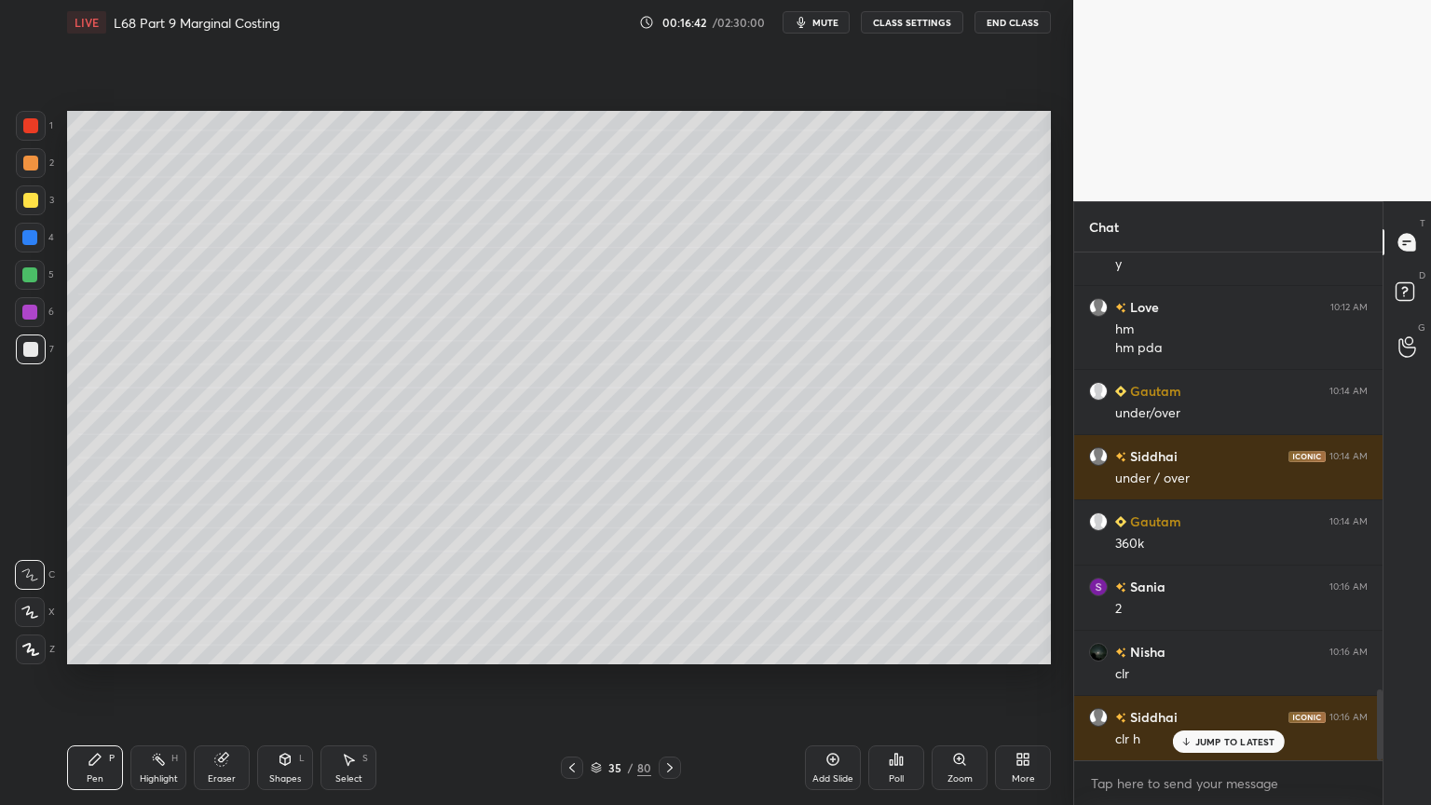
click at [339, 647] on div "Select S" at bounding box center [349, 767] width 56 height 45
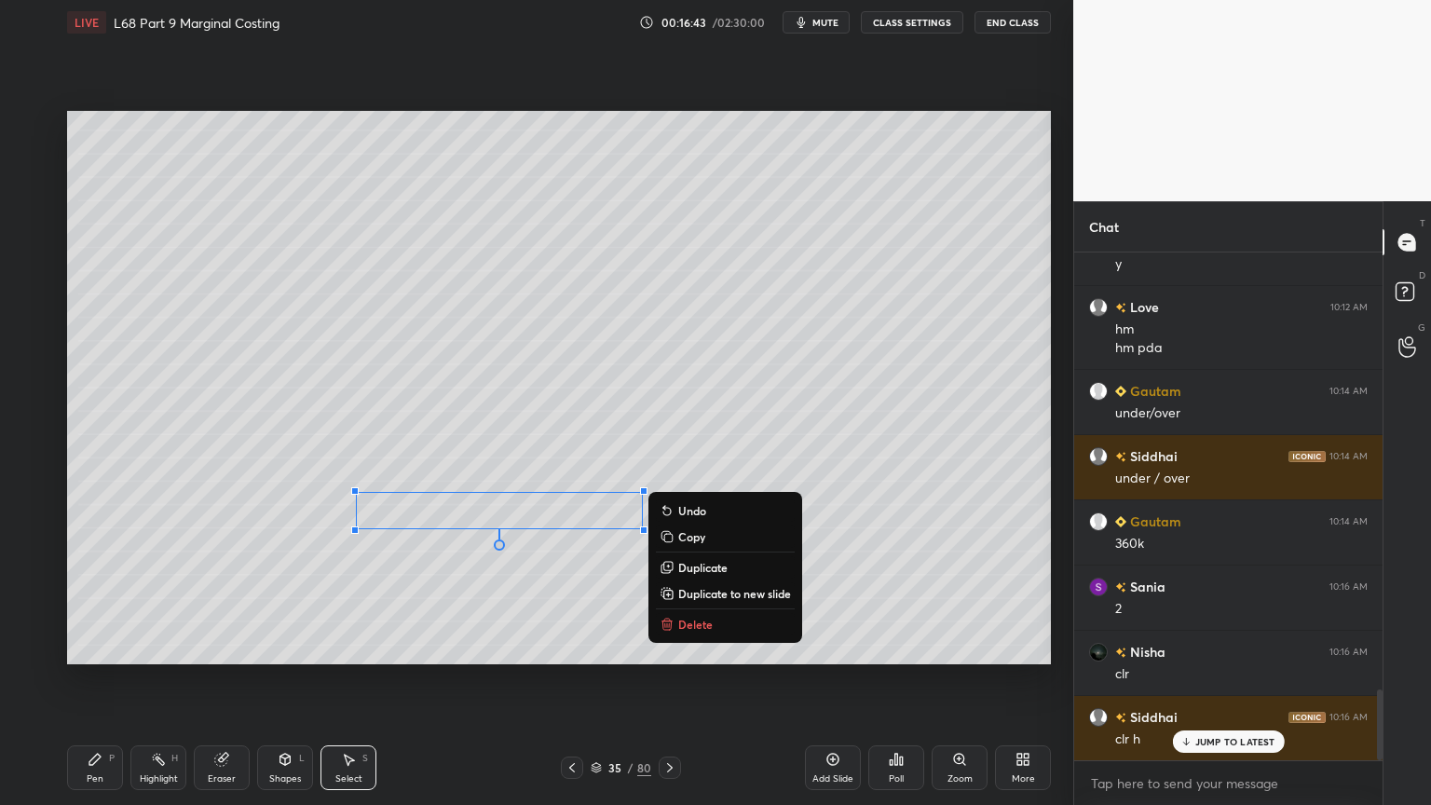
click at [712, 626] on p "Delete" at bounding box center [695, 624] width 34 height 15
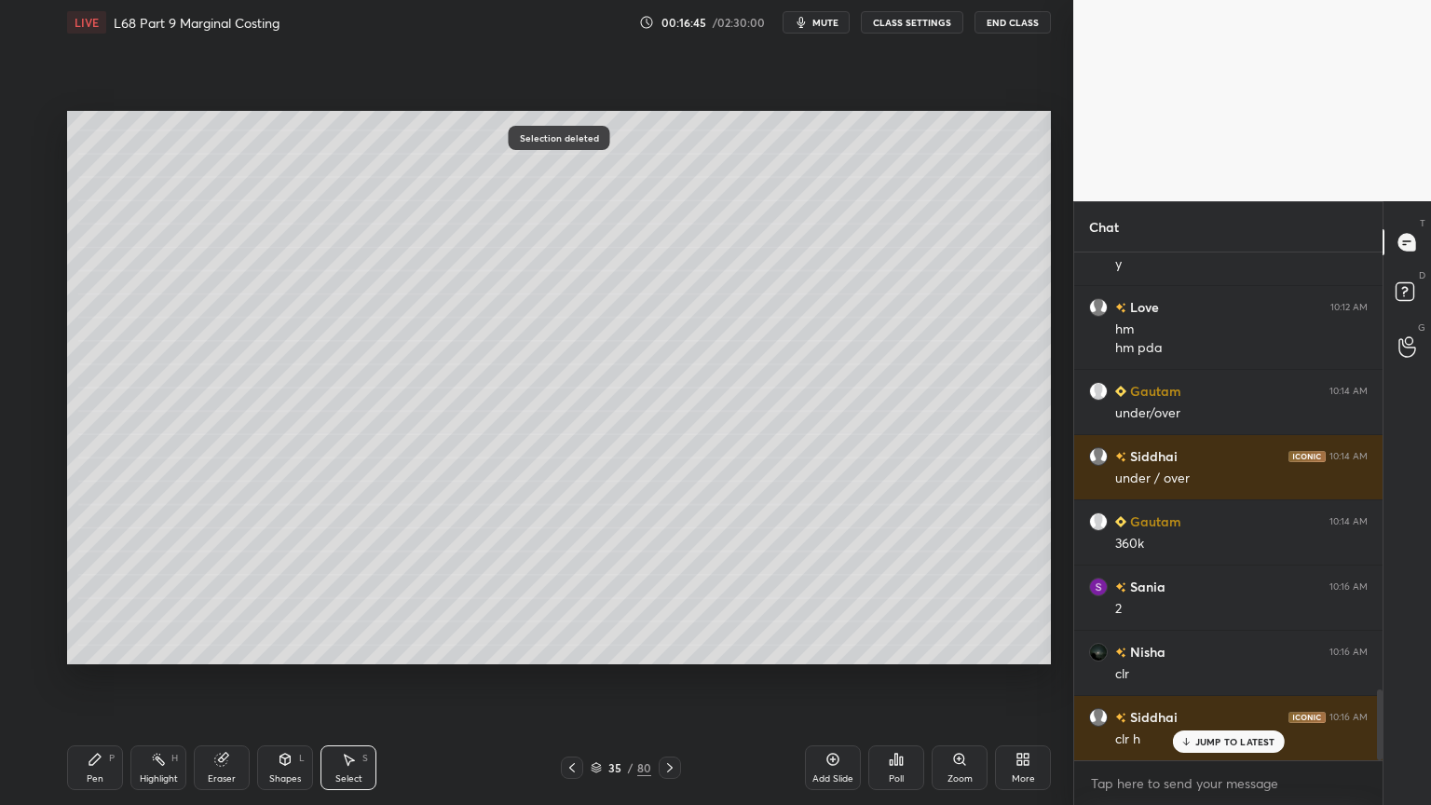
click at [102, 647] on div "Pen P" at bounding box center [95, 767] width 56 height 45
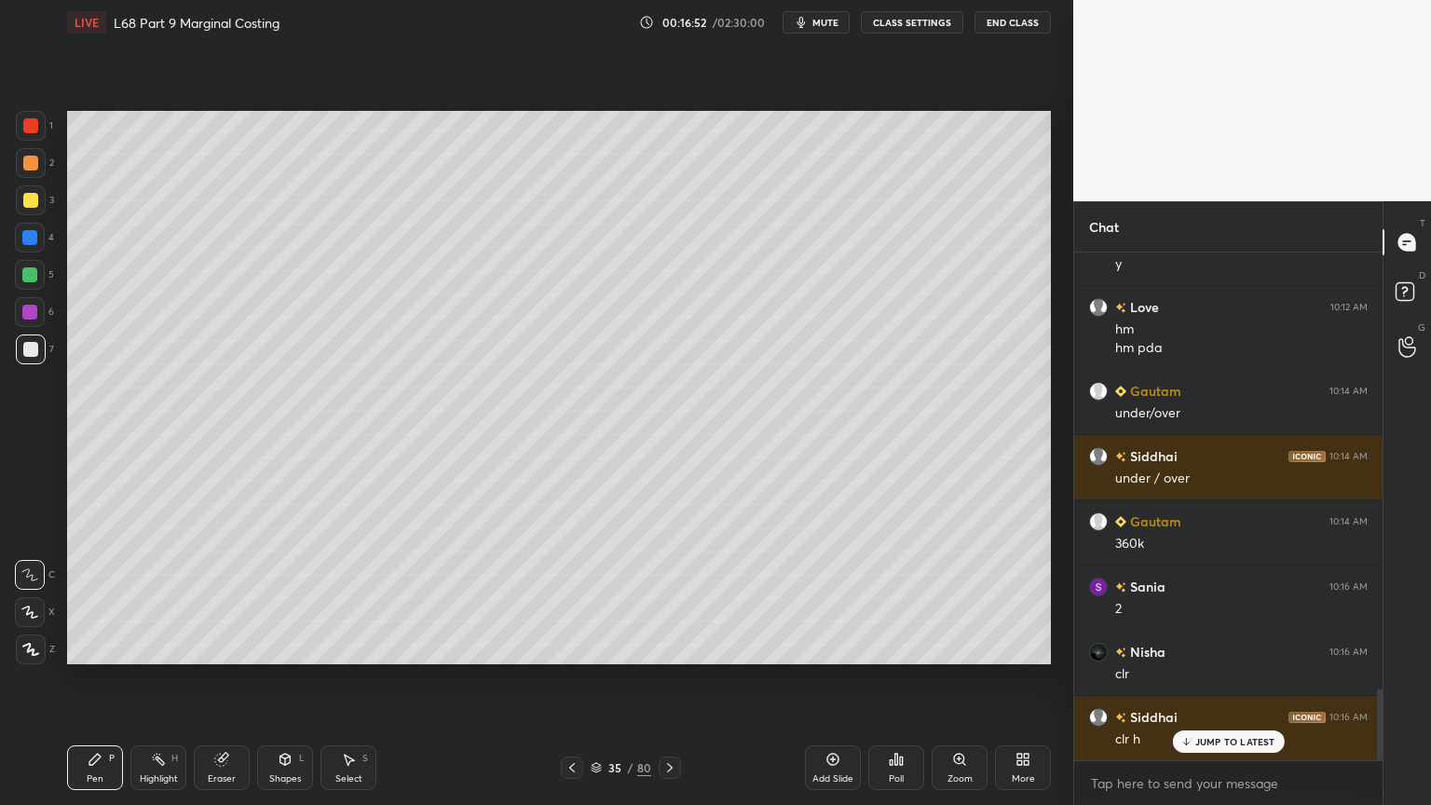
click at [354, 647] on icon at bounding box center [348, 759] width 15 height 15
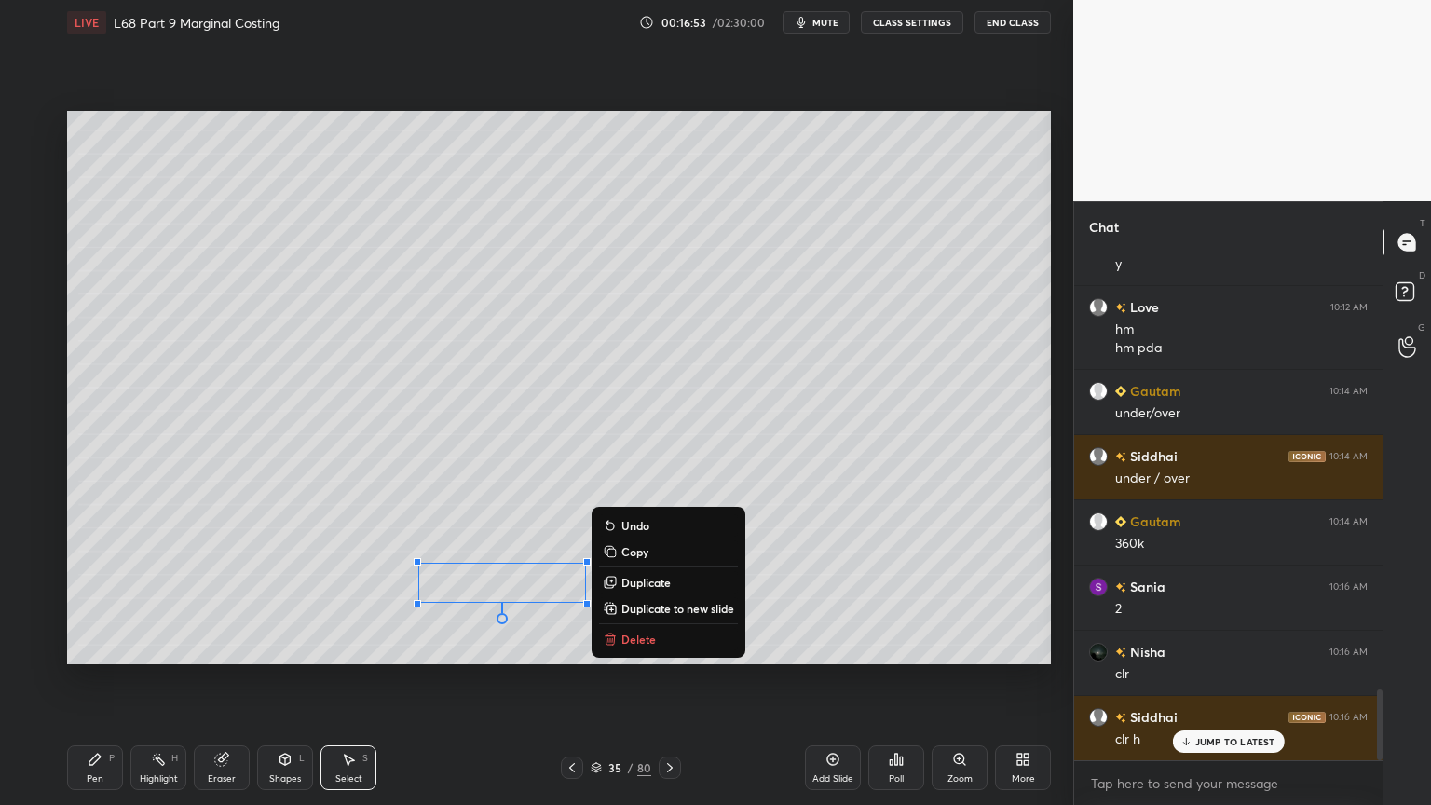
click at [645, 642] on p "Delete" at bounding box center [638, 639] width 34 height 15
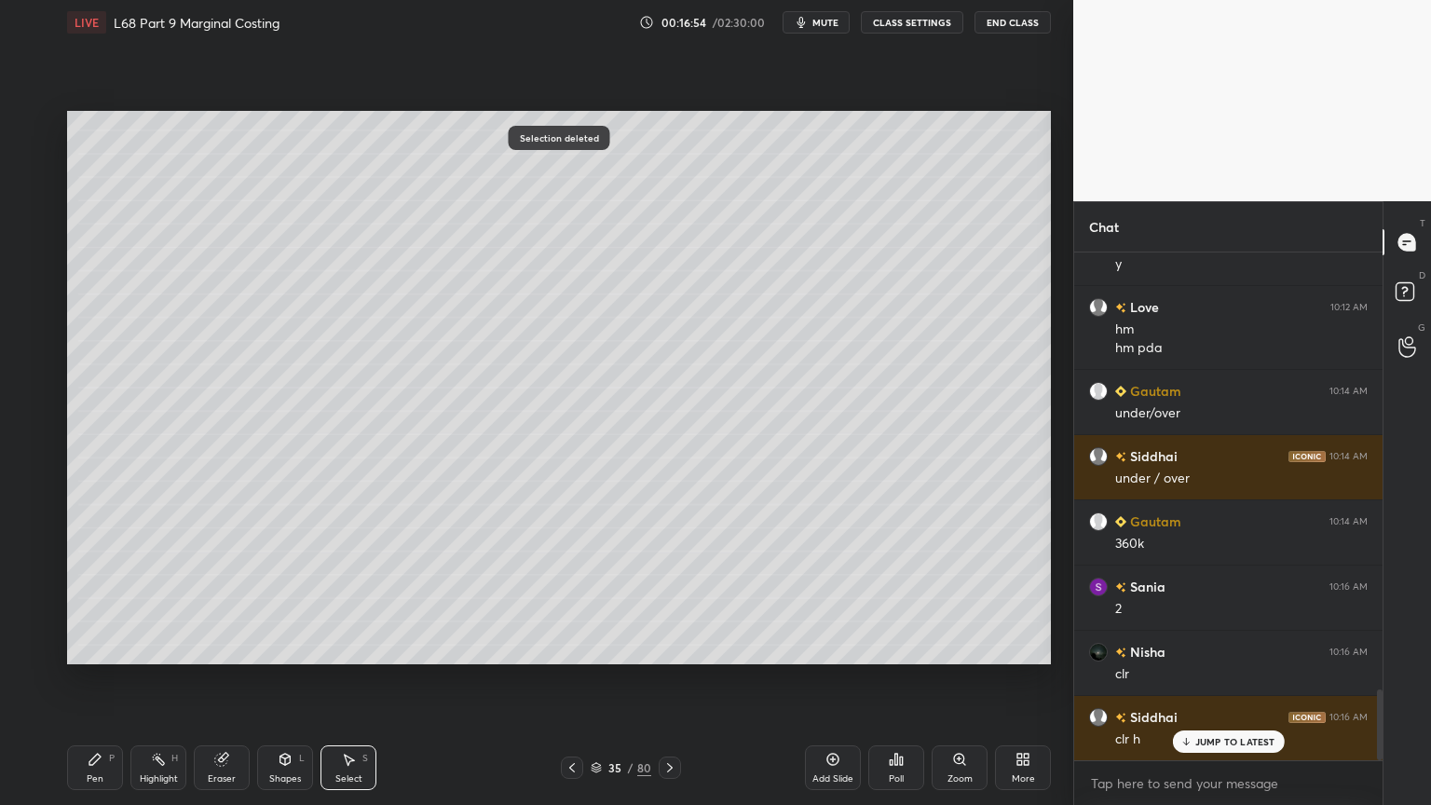
click at [109, 647] on div "P" at bounding box center [112, 758] width 6 height 9
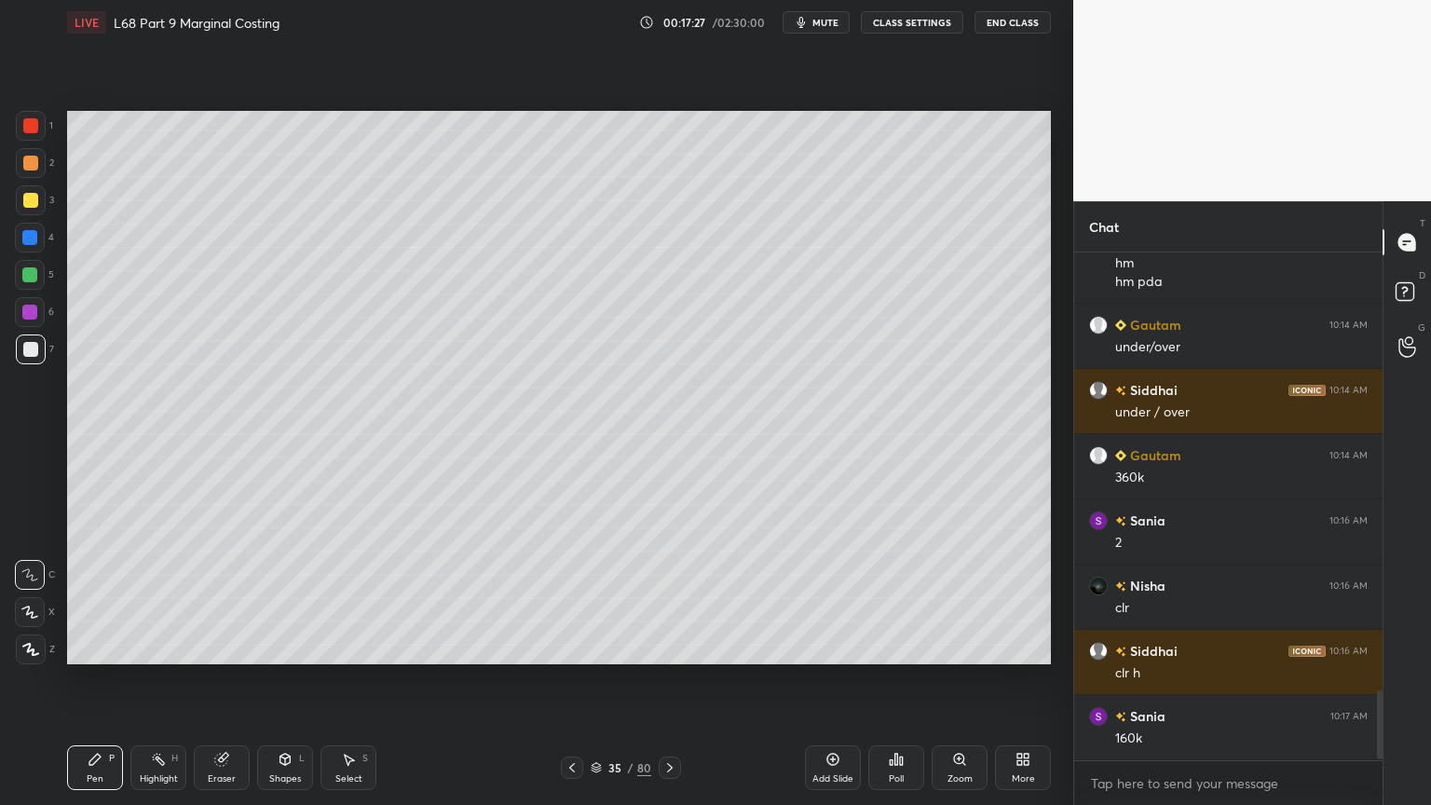
scroll to position [3254, 0]
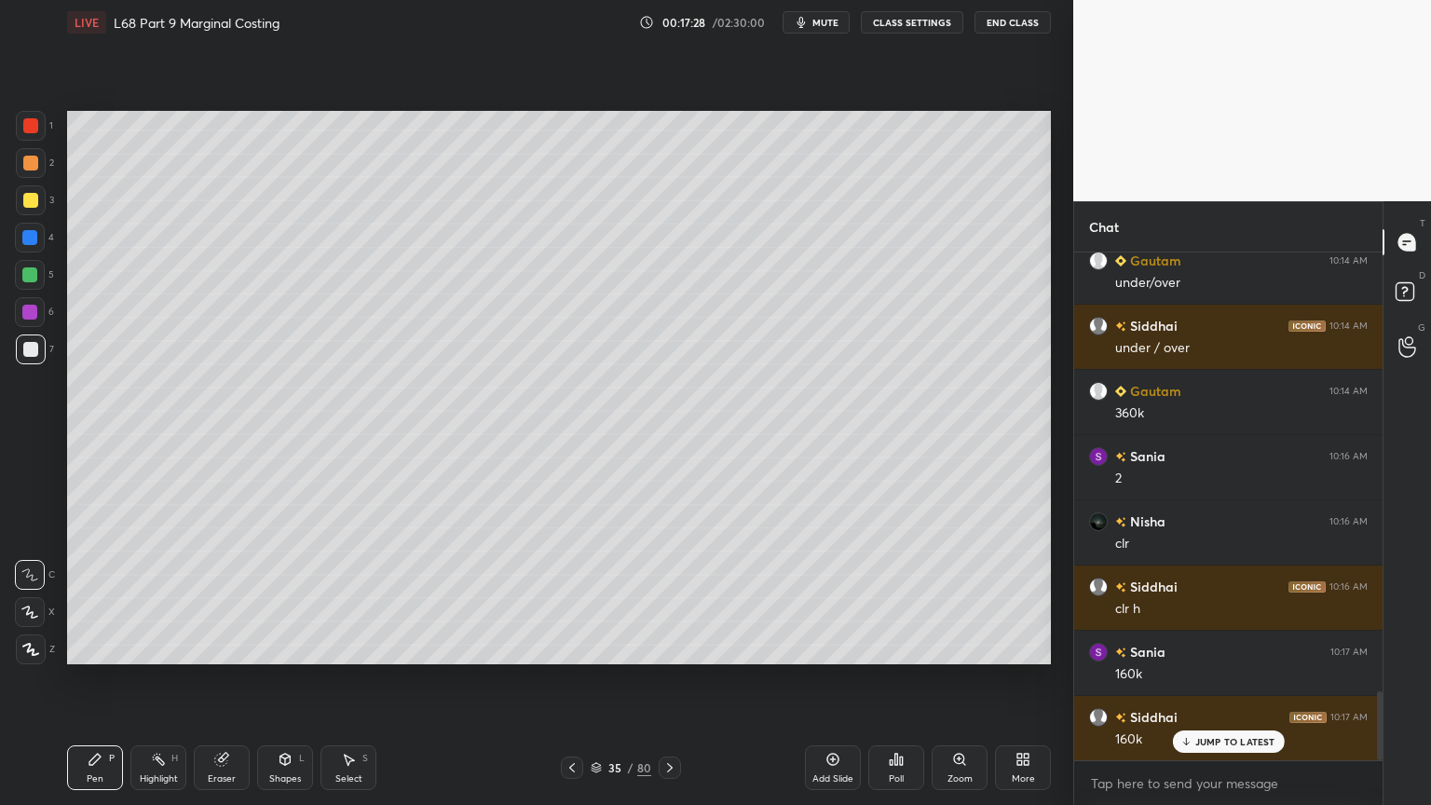
click at [27, 250] on div at bounding box center [30, 238] width 30 height 30
click at [276, 647] on div "Shapes L" at bounding box center [285, 767] width 56 height 45
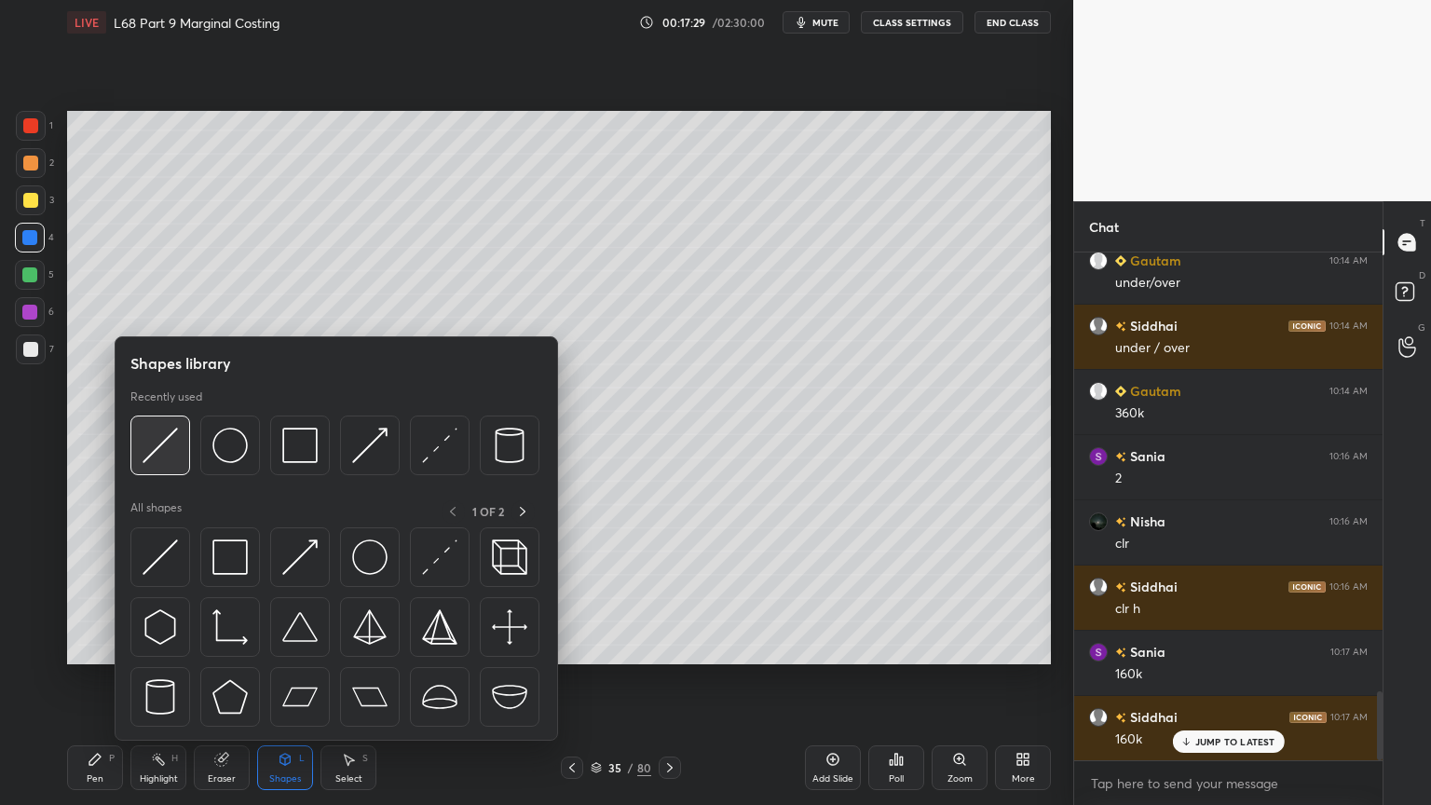
click at [160, 462] on img at bounding box center [160, 445] width 35 height 35
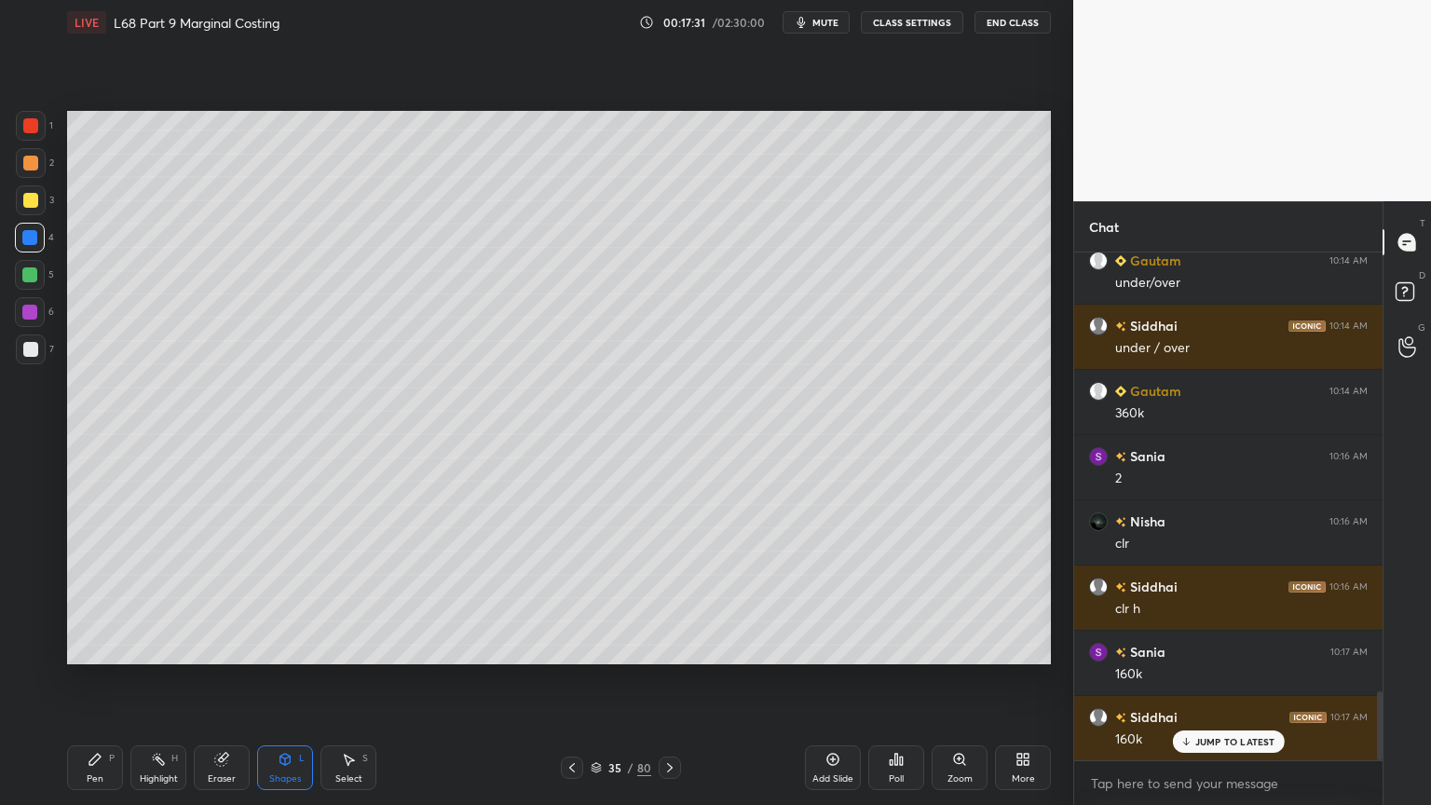
click at [44, 356] on div at bounding box center [31, 349] width 30 height 30
click at [80, 647] on div "Pen P" at bounding box center [95, 767] width 56 height 45
click at [33, 310] on div at bounding box center [29, 312] width 15 height 15
click at [151, 647] on icon at bounding box center [158, 759] width 15 height 15
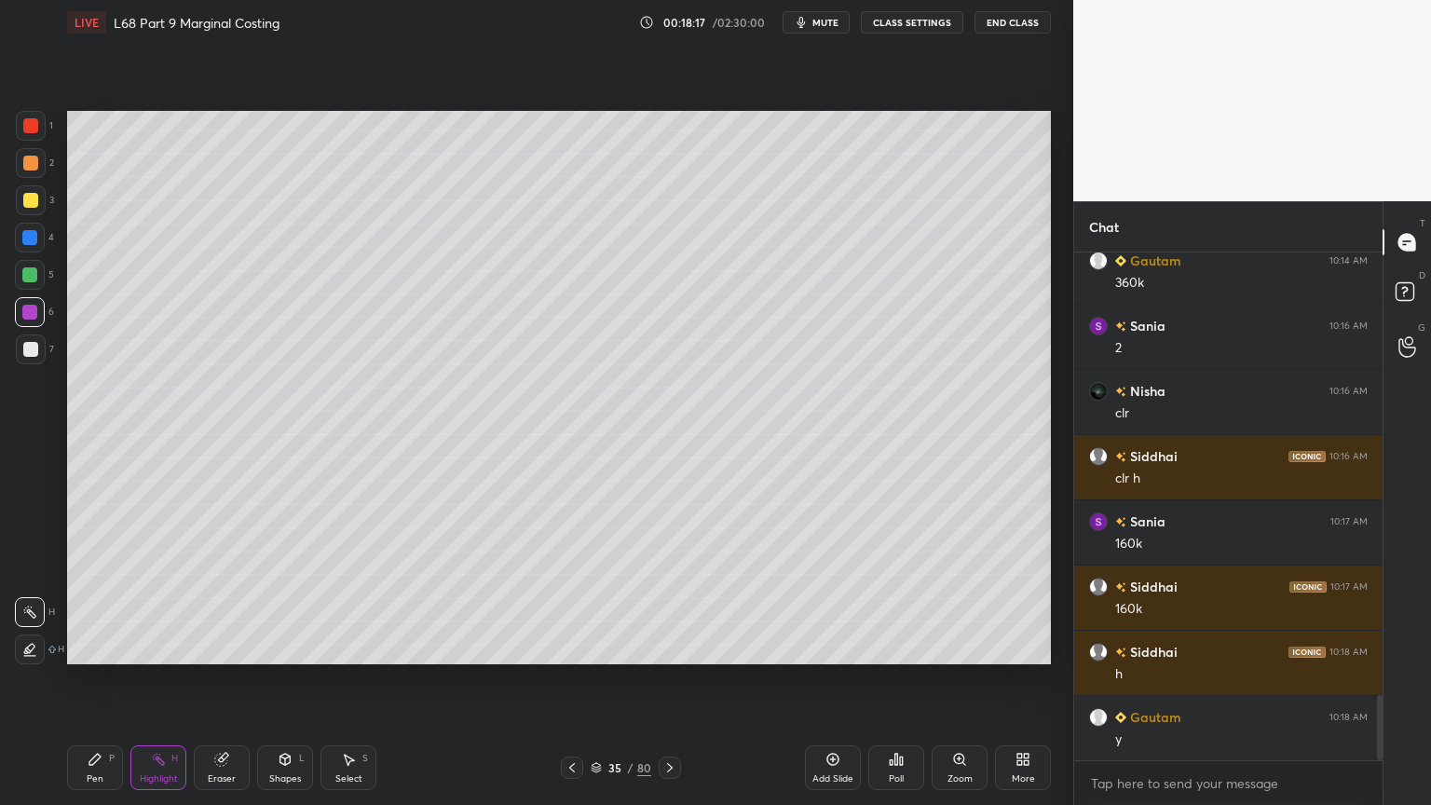
scroll to position [3450, 0]
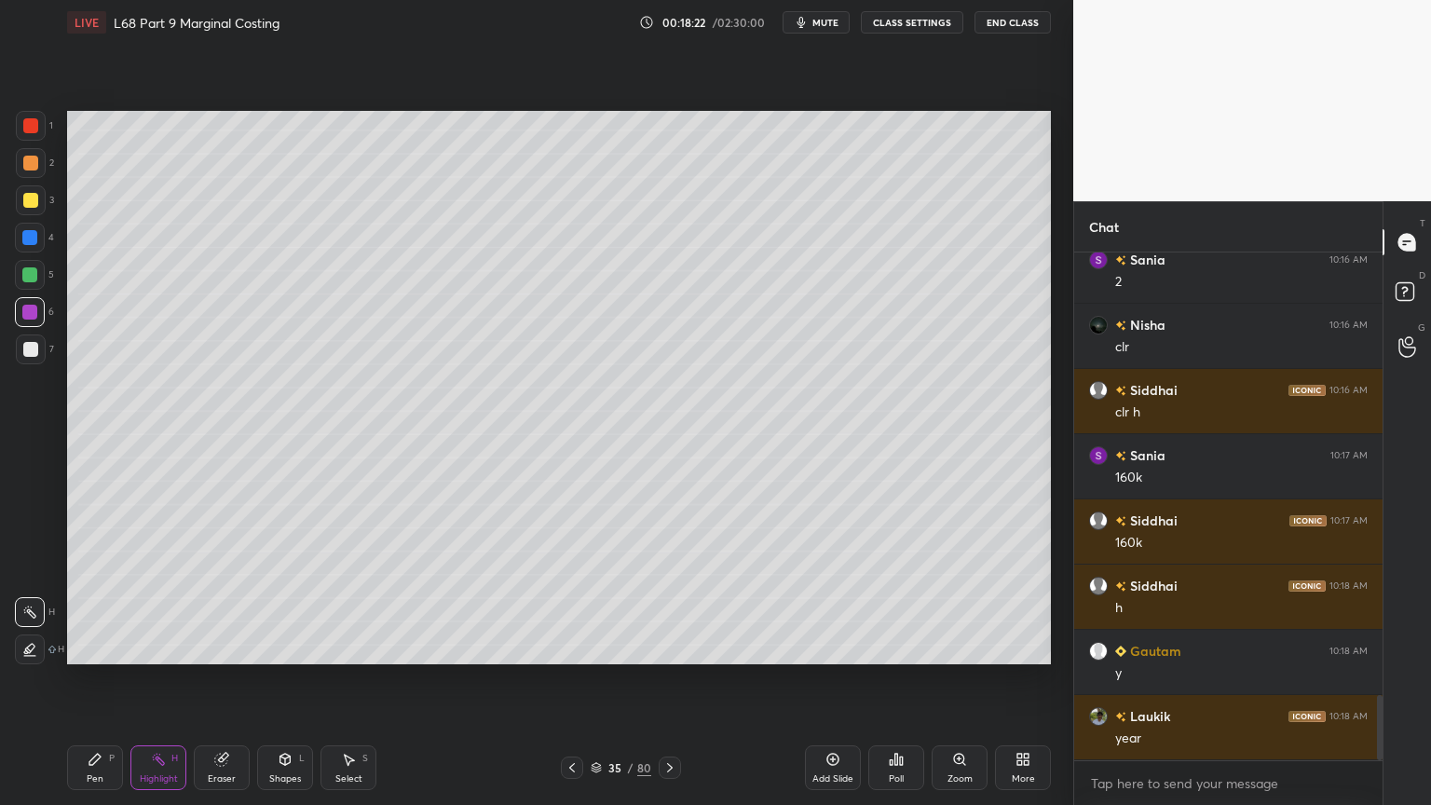
click at [568, 647] on icon at bounding box center [572, 767] width 15 height 15
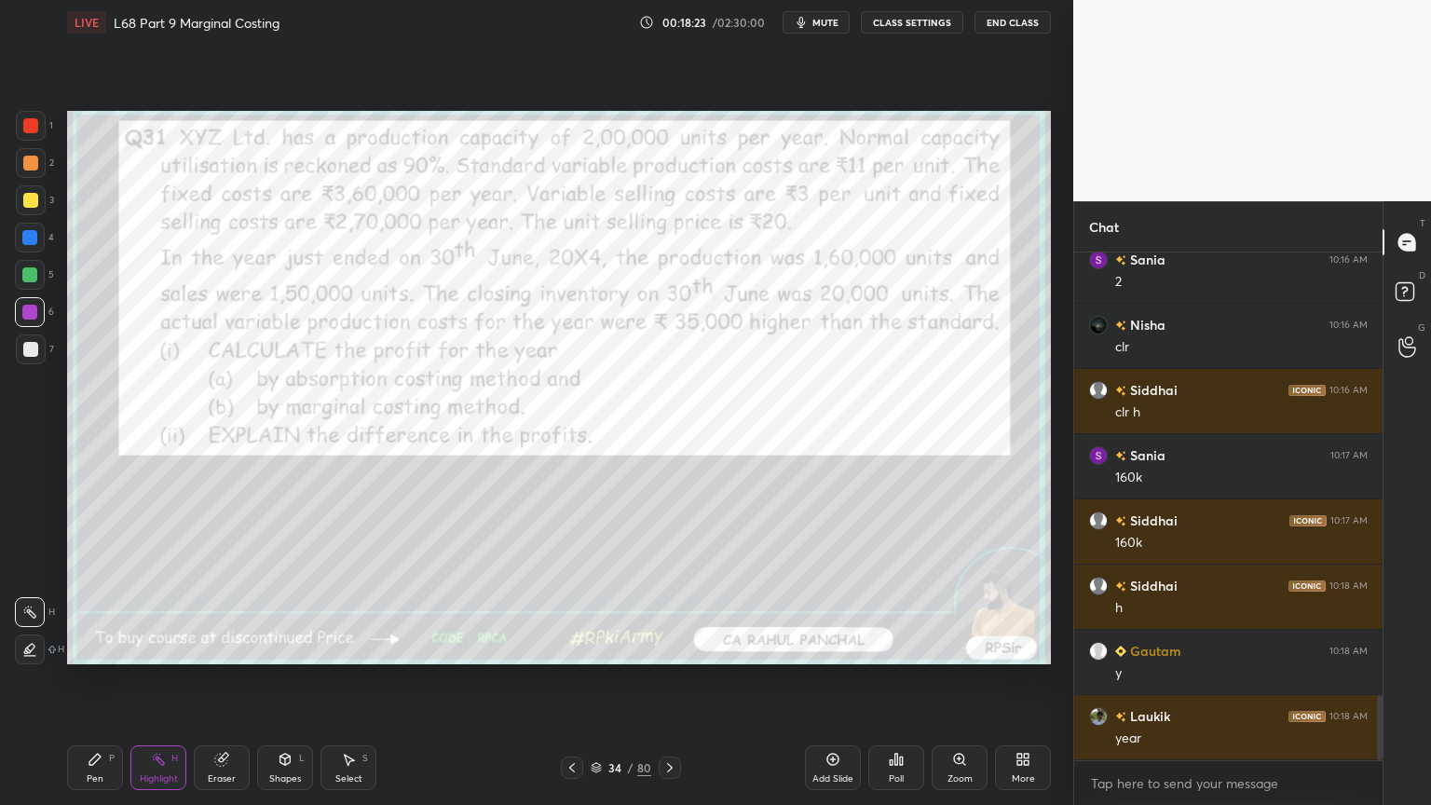
click at [22, 114] on div at bounding box center [31, 126] width 30 height 30
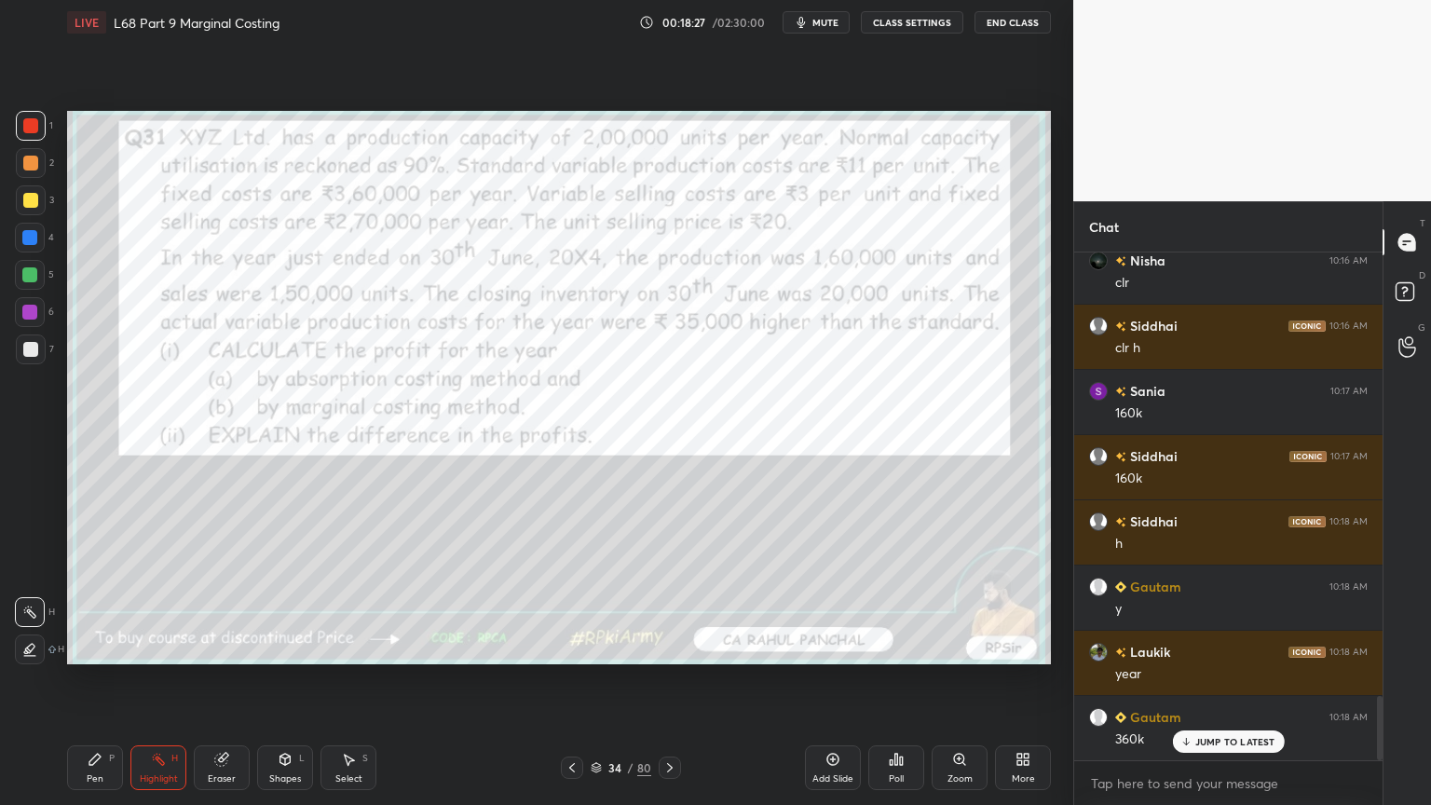
click at [82, 647] on div "Pen P" at bounding box center [95, 767] width 56 height 45
click at [668, 647] on div "Pen P Highlight H Eraser Shapes L Select S 34 / 80 Add Slide Poll Zoom More" at bounding box center [559, 767] width 984 height 75
click at [662, 647] on icon at bounding box center [669, 767] width 15 height 15
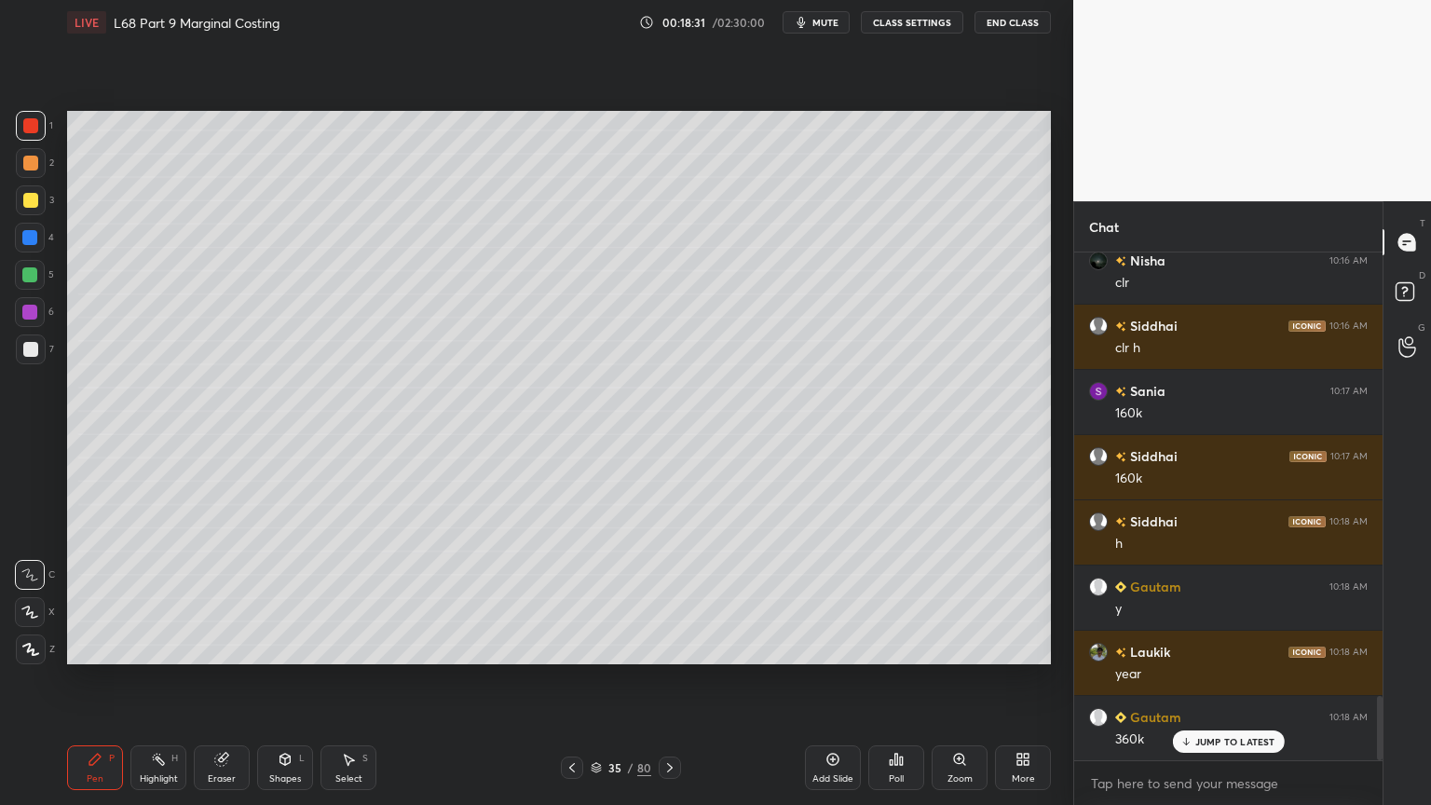
click at [34, 277] on div at bounding box center [29, 274] width 15 height 15
click at [12, 324] on div "1 2 3 4 5 6 7 C X Z C X Z E E Erase all H H" at bounding box center [30, 387] width 60 height 553
click at [11, 310] on div "1 2 3 4 5 6 7 C X Z C X Z E E Erase all H H" at bounding box center [30, 387] width 60 height 553
click at [30, 317] on div at bounding box center [29, 312] width 15 height 15
click at [31, 280] on div at bounding box center [29, 274] width 15 height 15
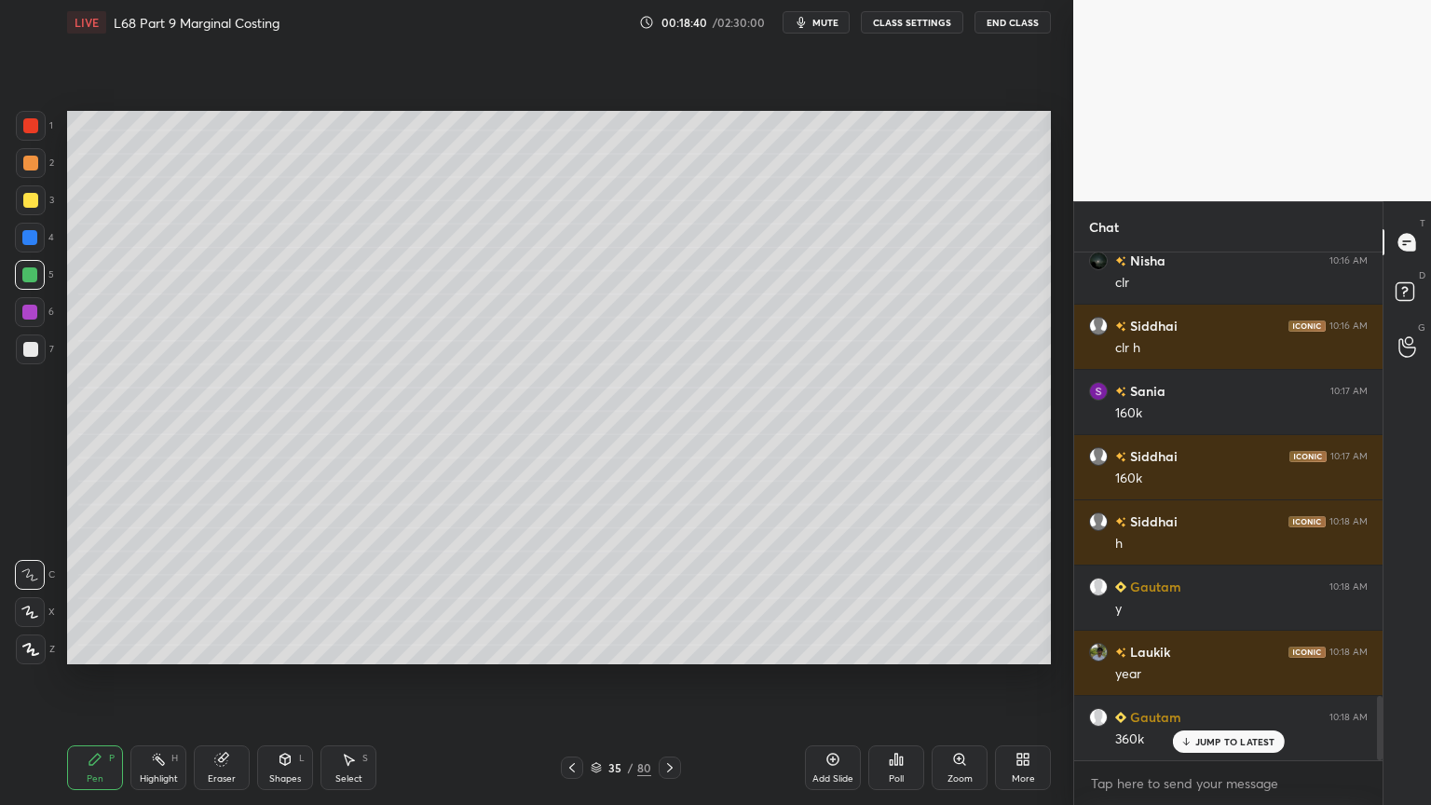
scroll to position [3581, 0]
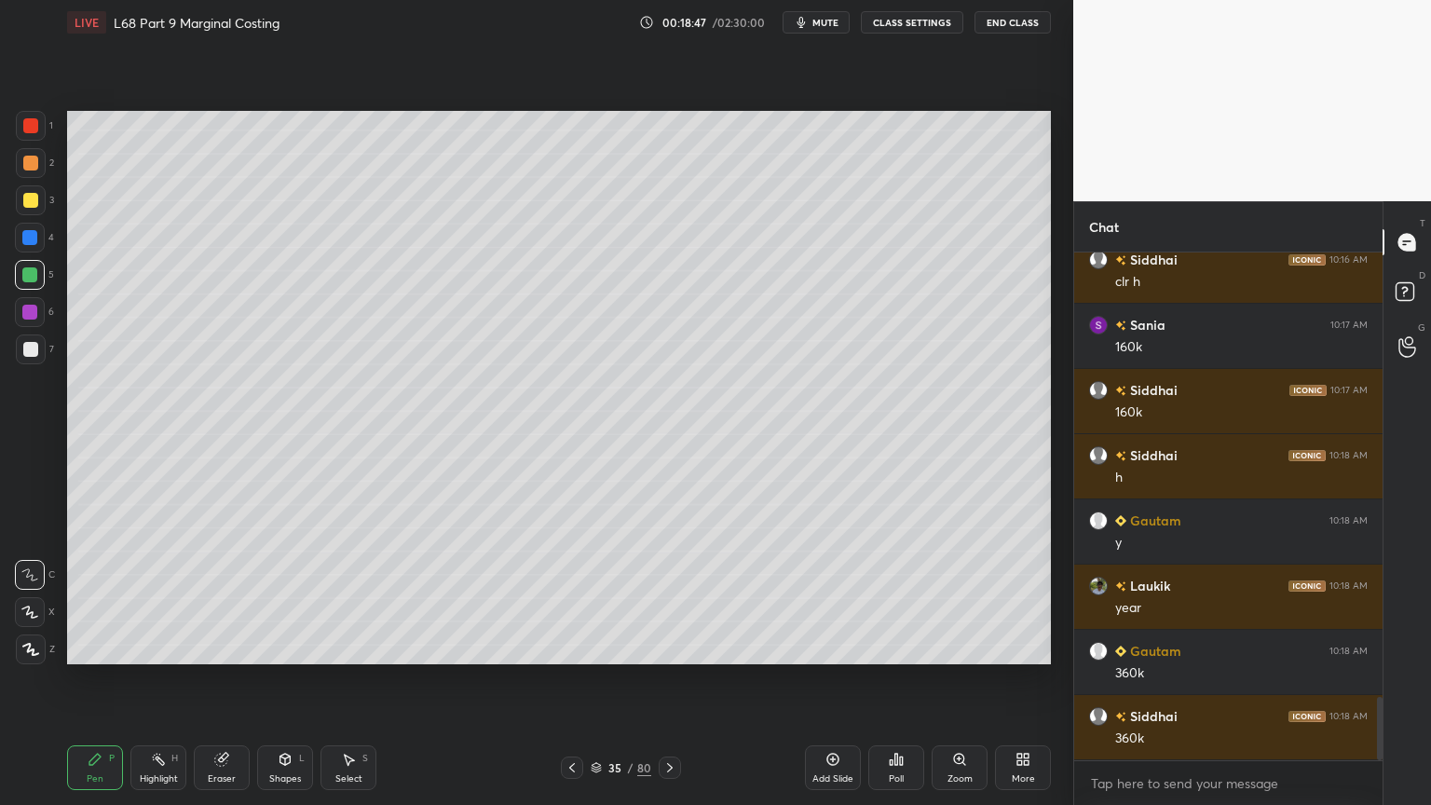
click at [35, 354] on div at bounding box center [30, 349] width 15 height 15
click at [27, 251] on div at bounding box center [30, 238] width 30 height 30
click at [273, 647] on div "Shapes L" at bounding box center [285, 767] width 56 height 45
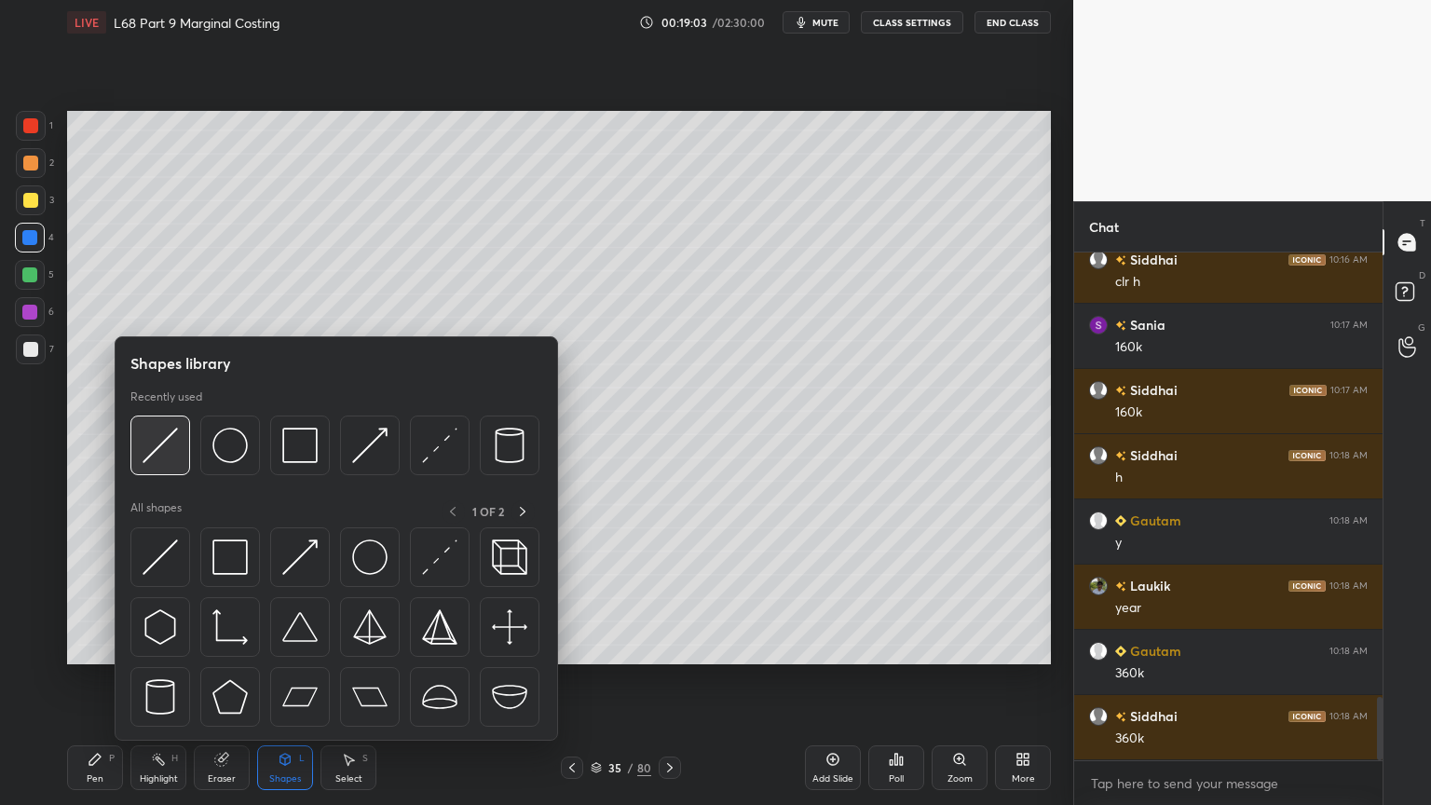
click at [172, 471] on div at bounding box center [160, 446] width 60 height 60
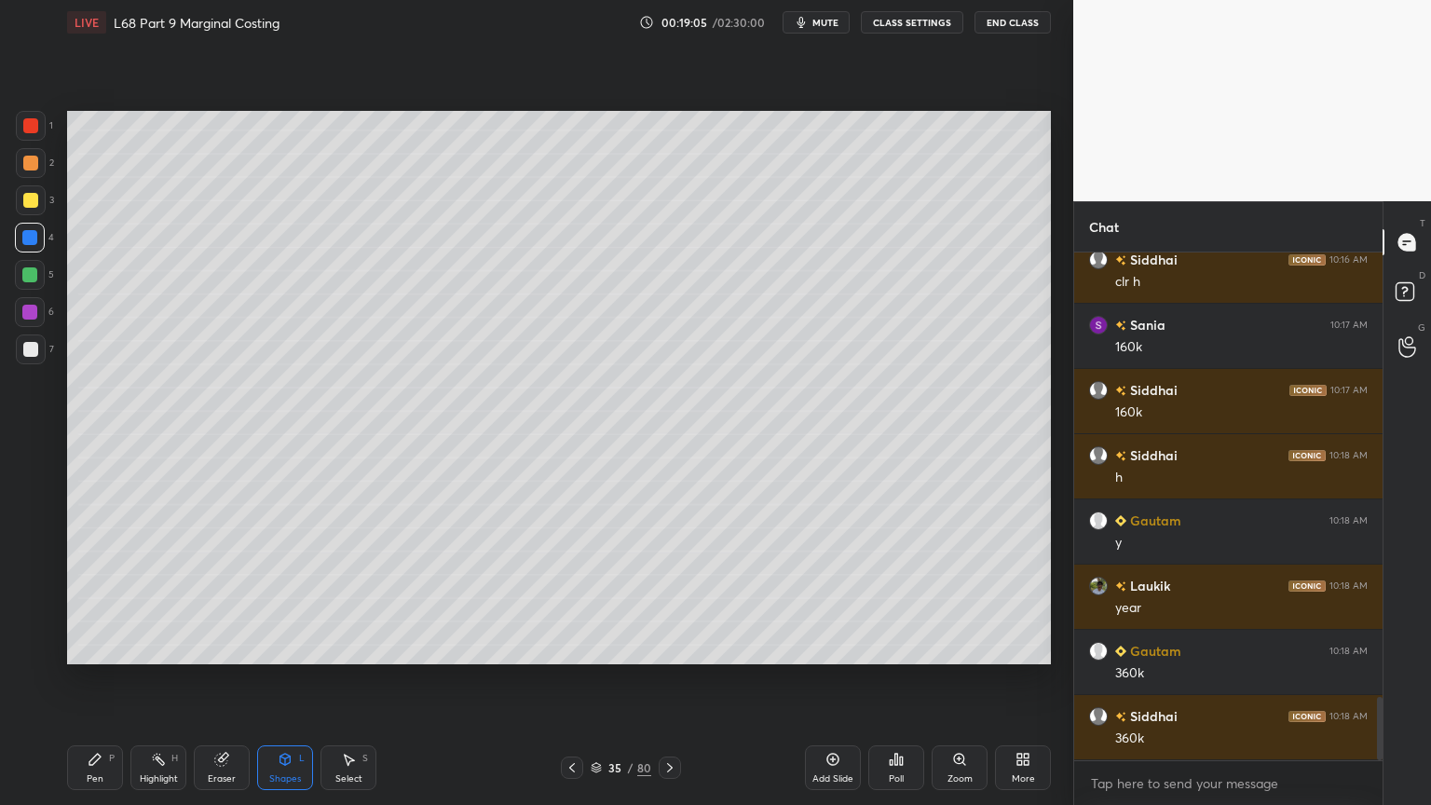
click at [31, 352] on div at bounding box center [30, 349] width 15 height 15
click at [89, 647] on div "Pen P" at bounding box center [95, 767] width 56 height 45
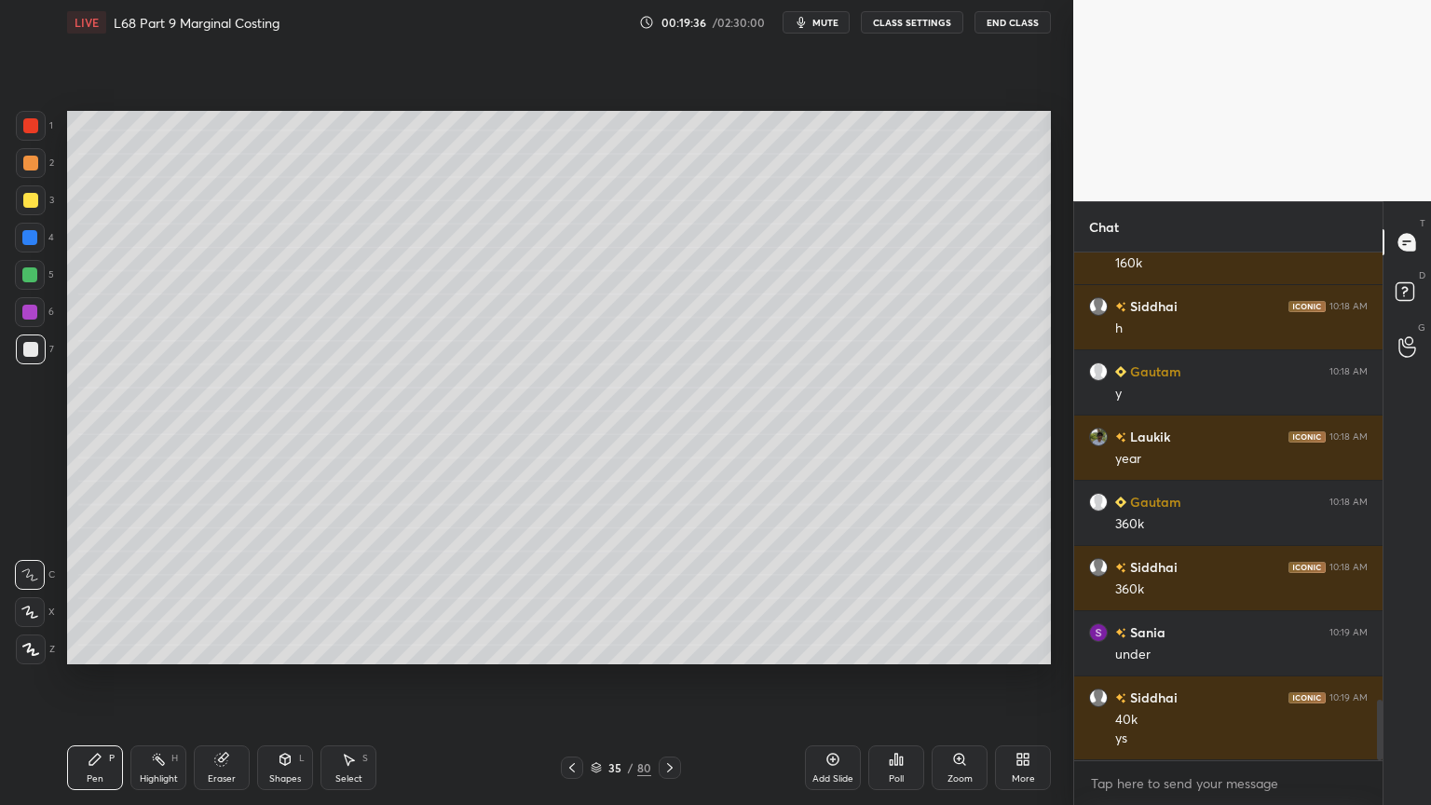
scroll to position [3794, 0]
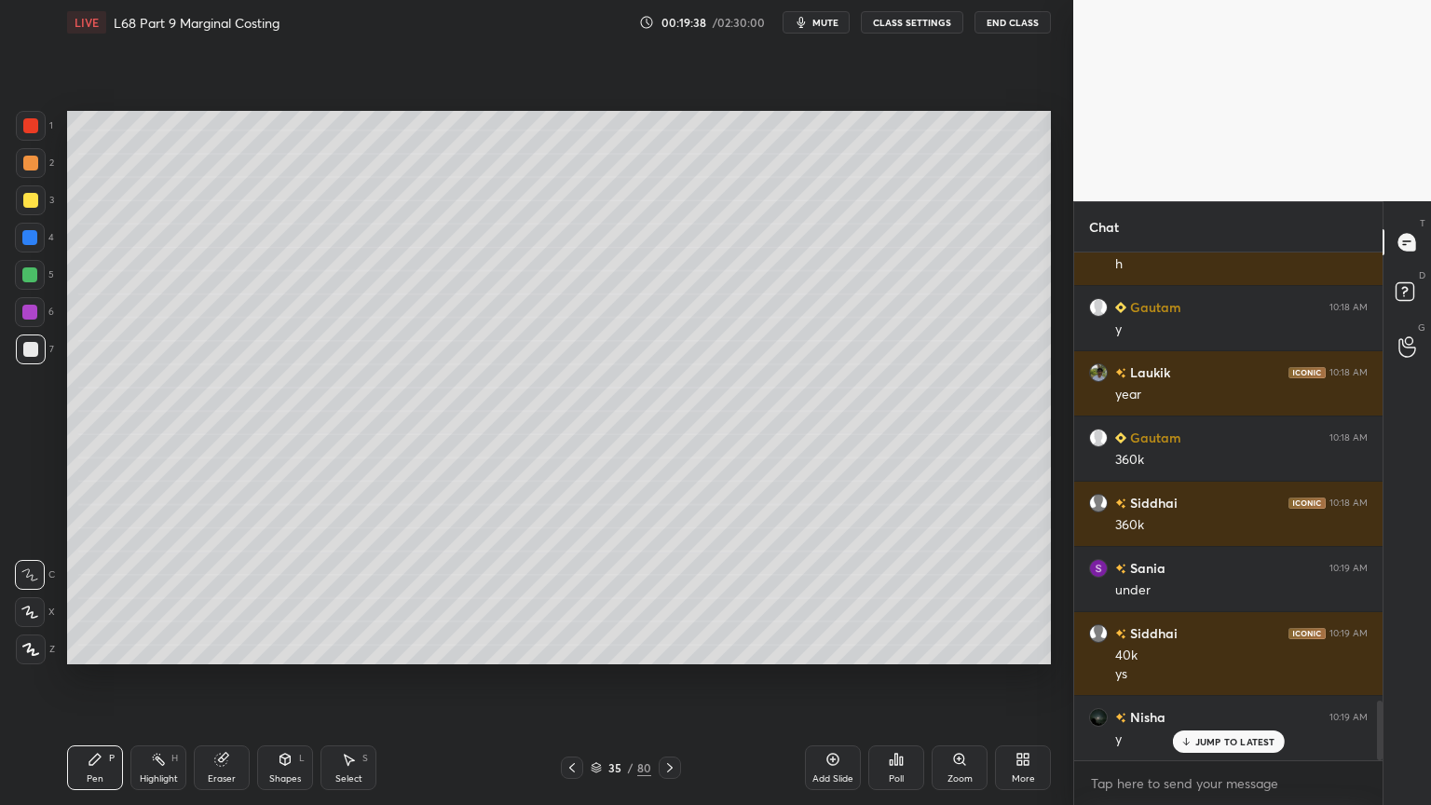
click at [573, 647] on icon at bounding box center [572, 767] width 15 height 15
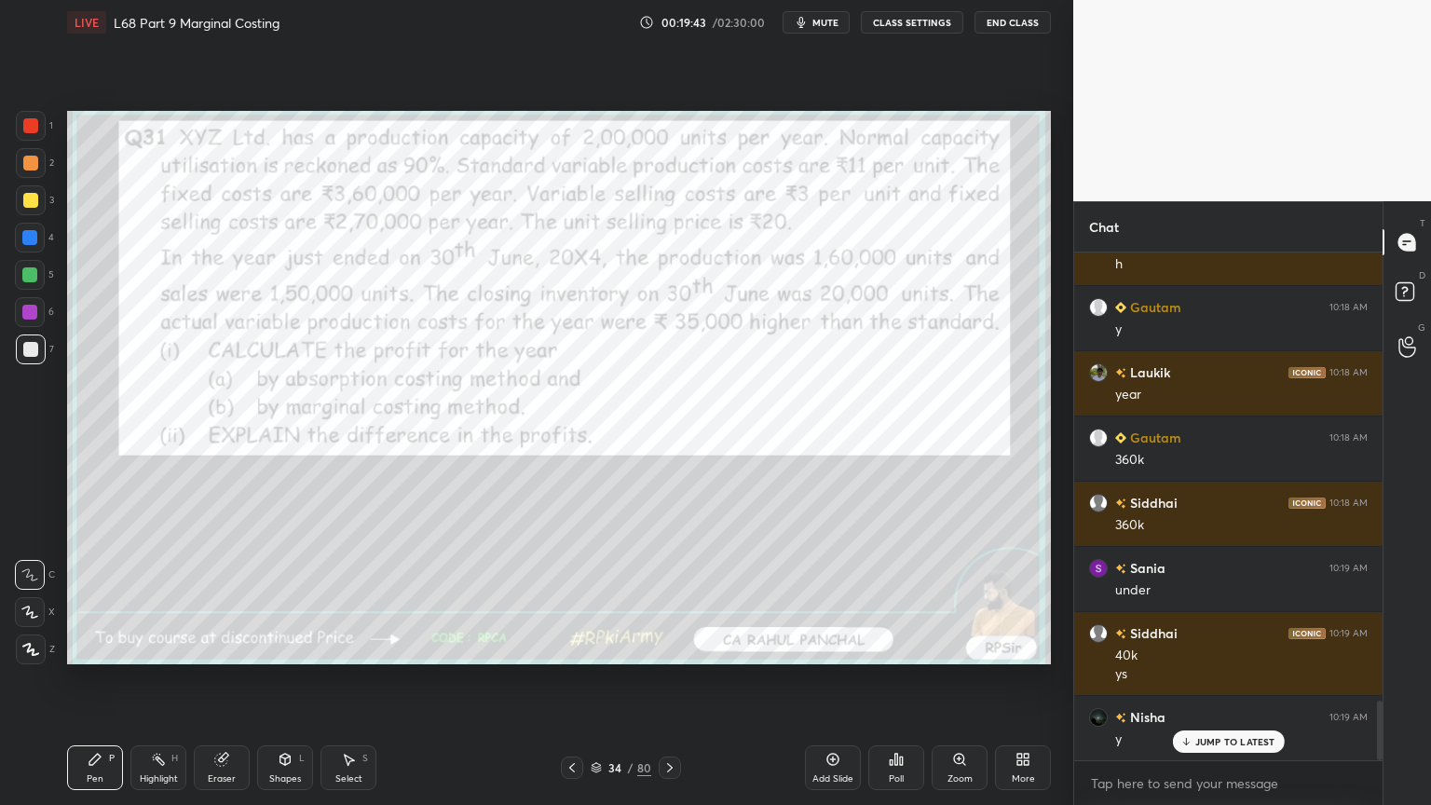
click at [663, 647] on icon at bounding box center [669, 767] width 15 height 15
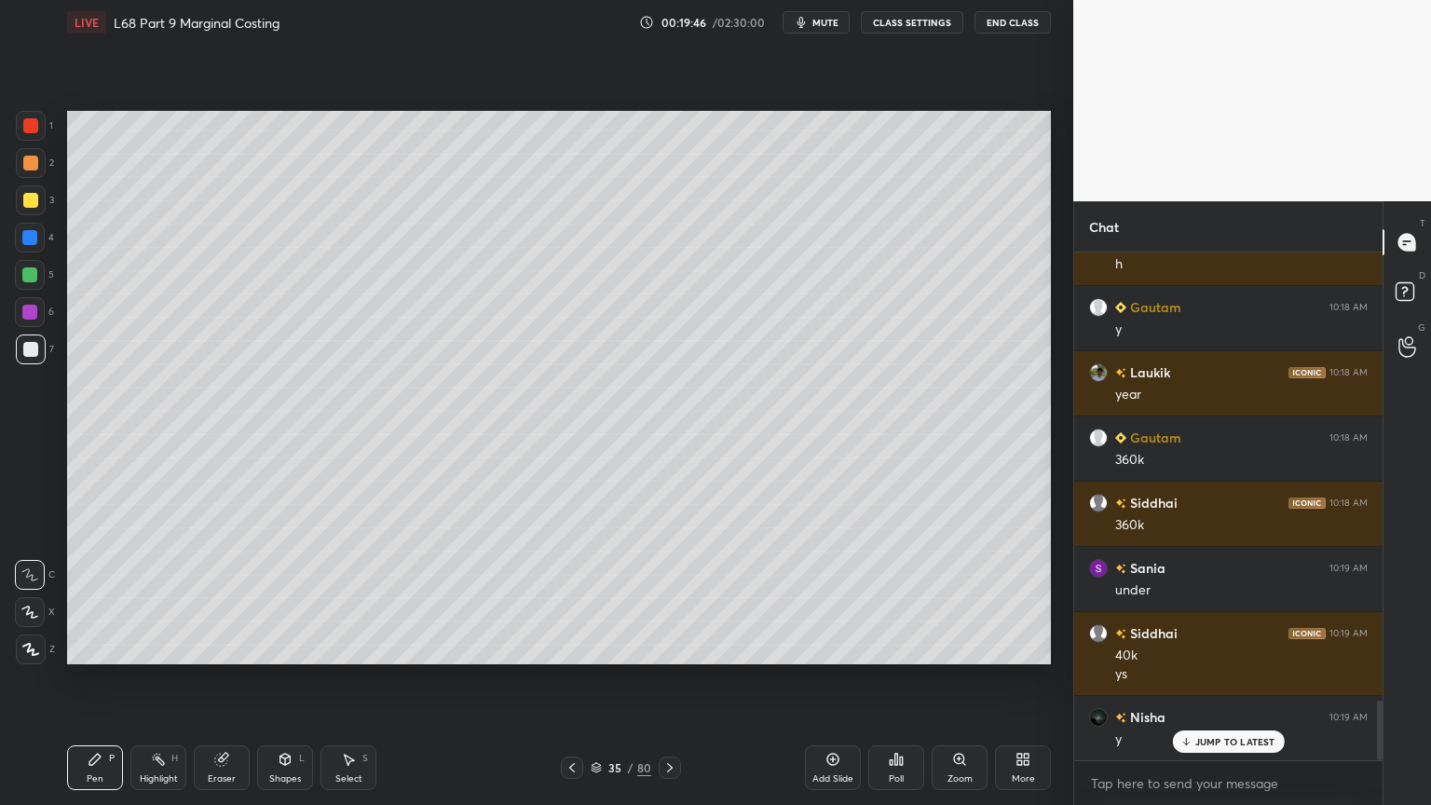
click at [157, 647] on div "Highlight H" at bounding box center [158, 767] width 56 height 45
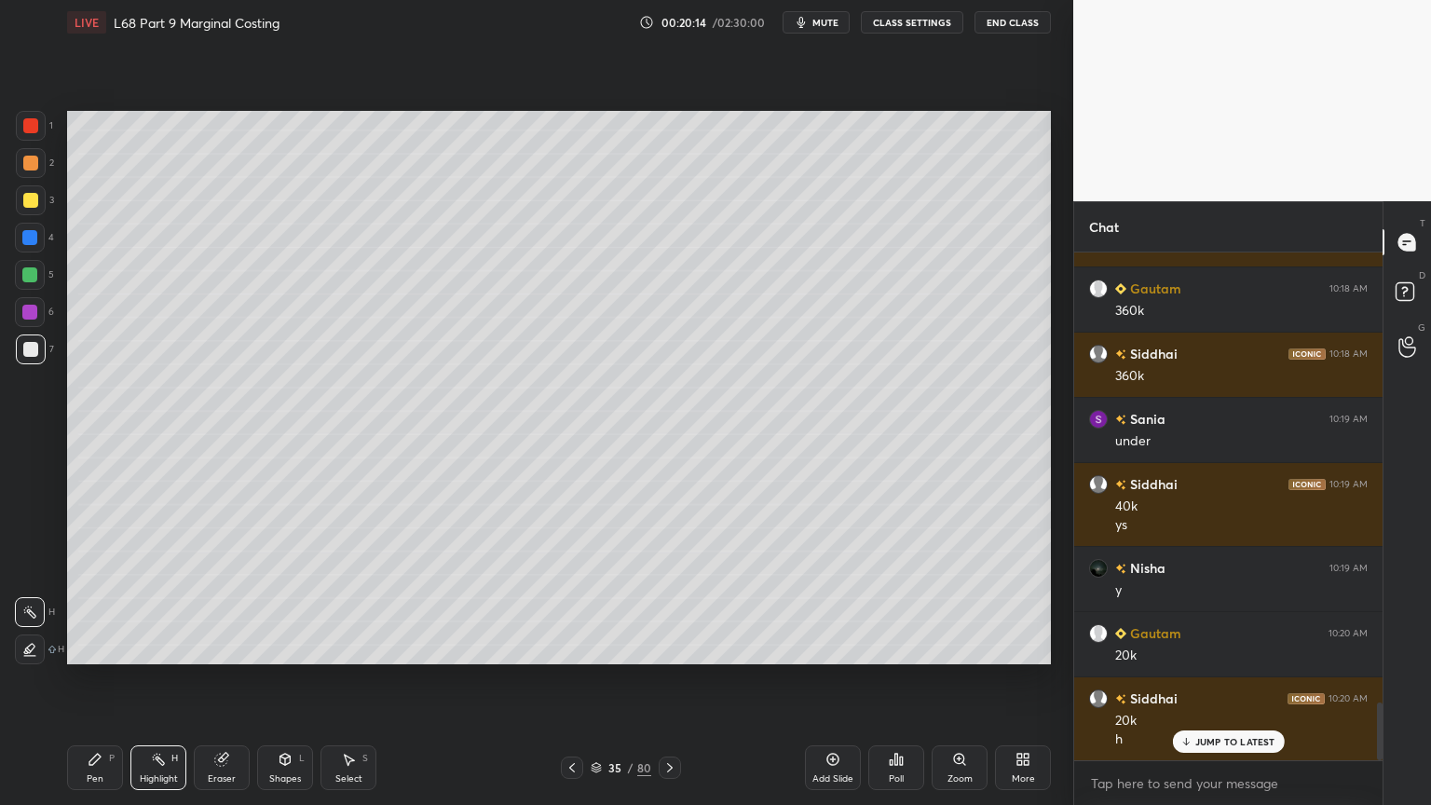
scroll to position [4009, 0]
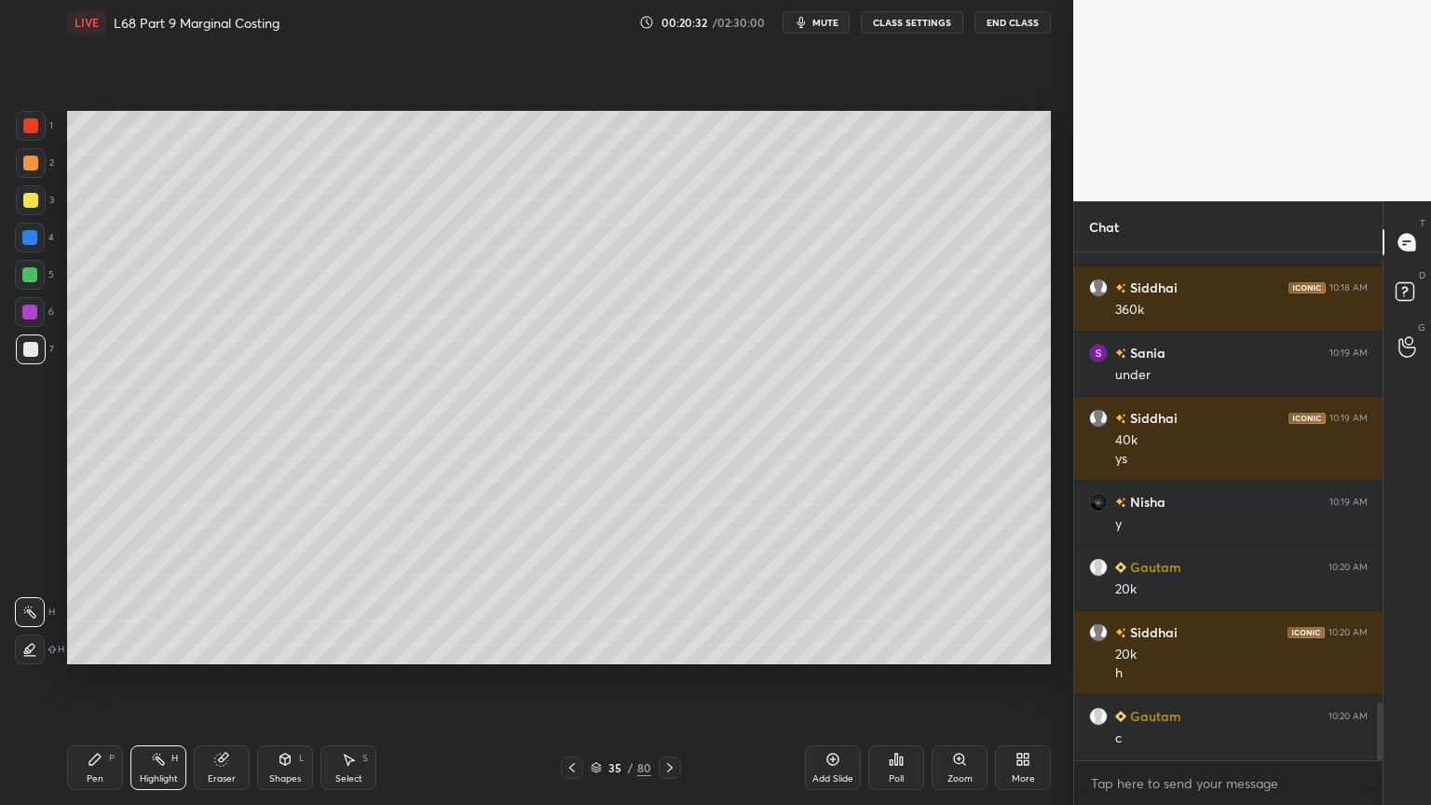
click at [30, 206] on div at bounding box center [30, 200] width 15 height 15
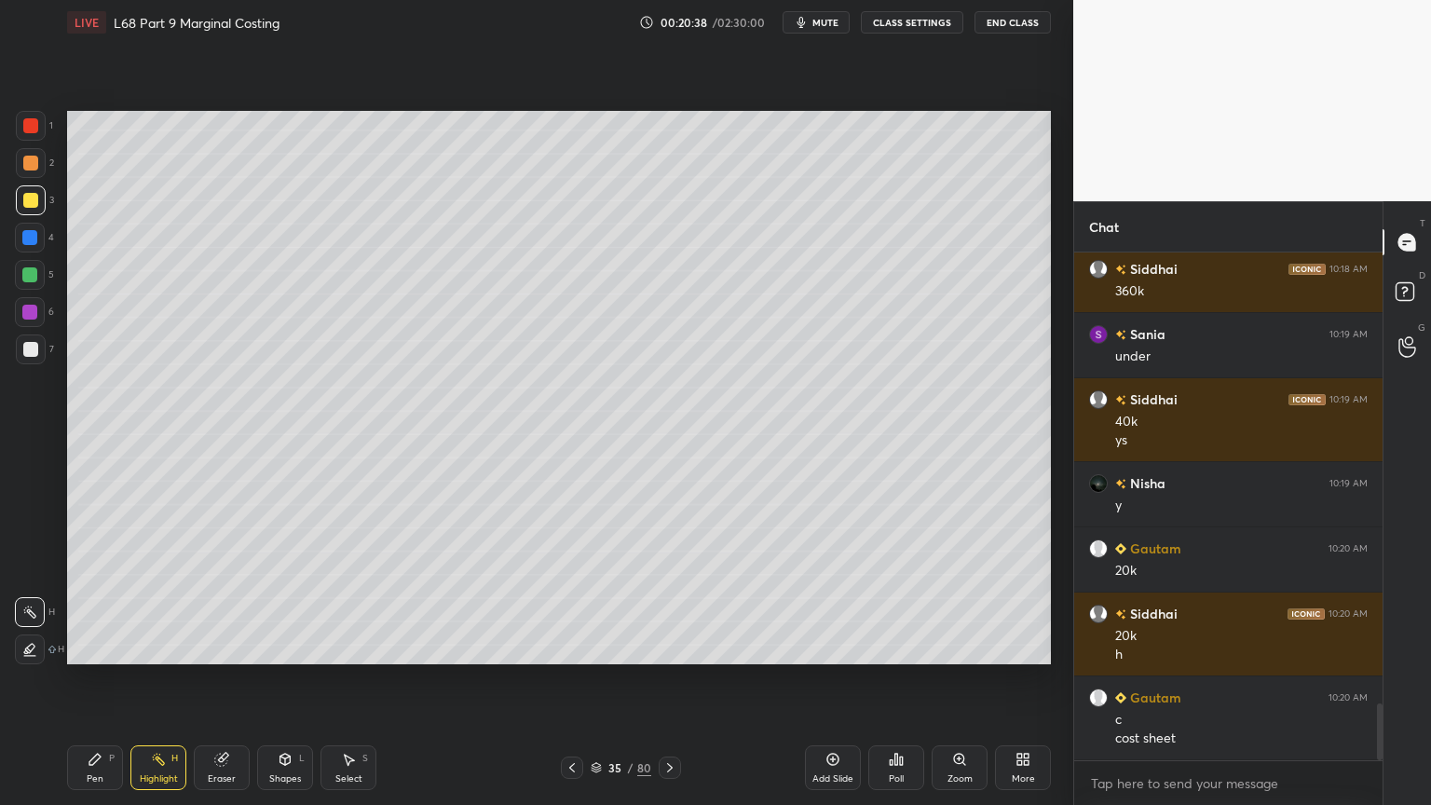
click at [815, 647] on div "Add Slide" at bounding box center [833, 767] width 56 height 45
click at [44, 245] on div at bounding box center [30, 238] width 30 height 30
click at [278, 647] on div "Shapes L" at bounding box center [285, 767] width 56 height 45
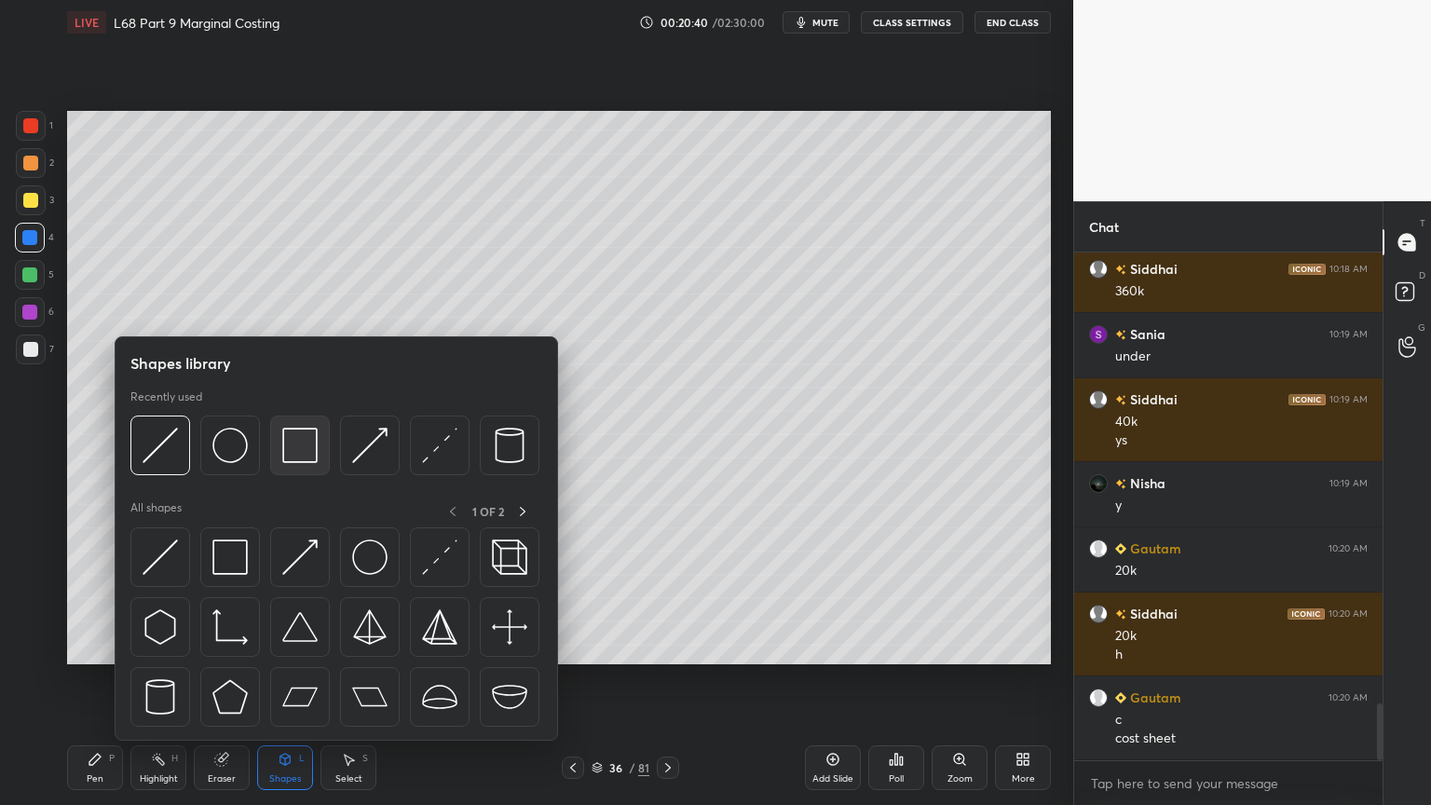
click at [285, 437] on img at bounding box center [299, 445] width 35 height 35
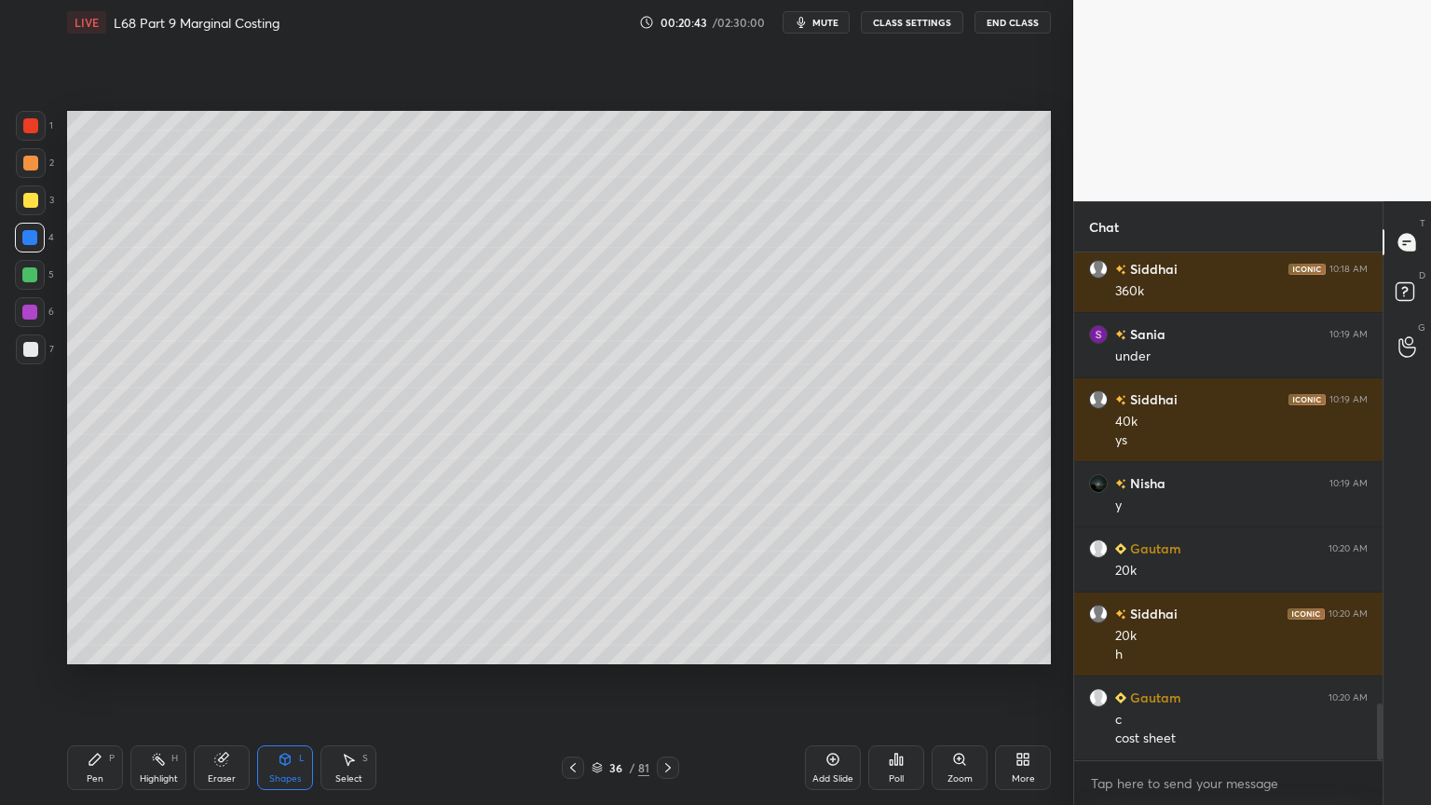
click at [89, 647] on icon at bounding box center [94, 759] width 11 height 11
click at [34, 209] on div at bounding box center [31, 200] width 30 height 30
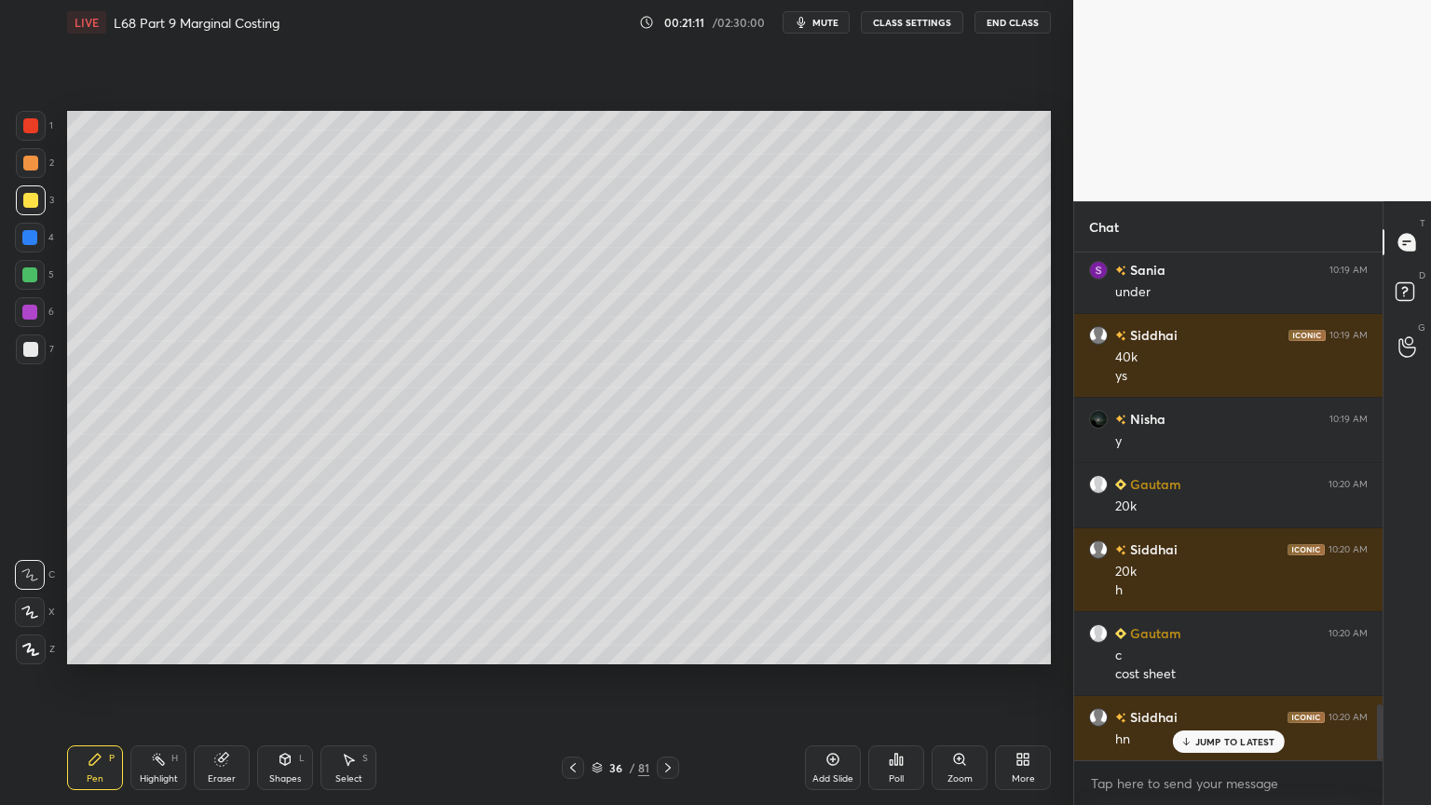
click at [284, 647] on icon at bounding box center [285, 759] width 15 height 15
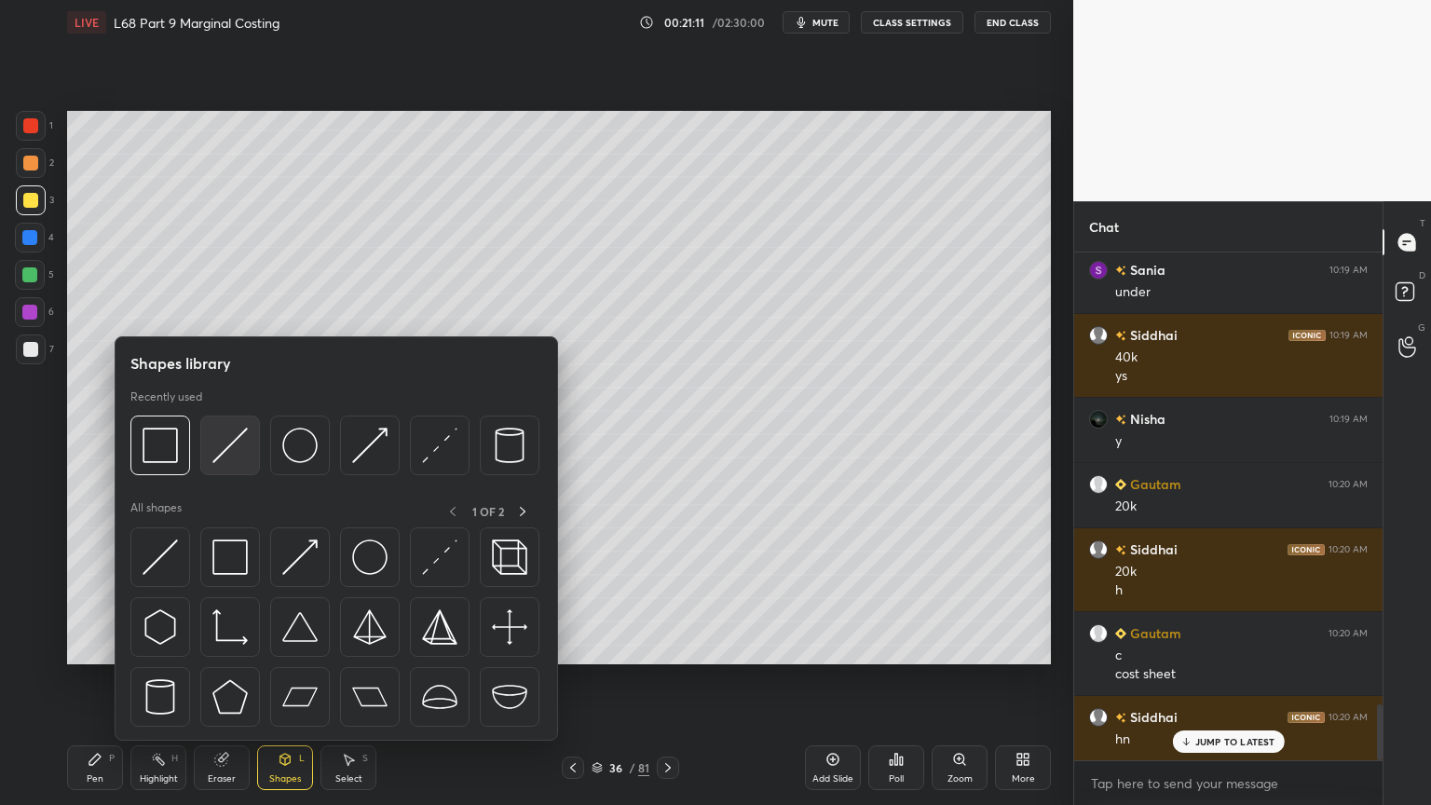
click at [229, 450] on img at bounding box center [229, 445] width 35 height 35
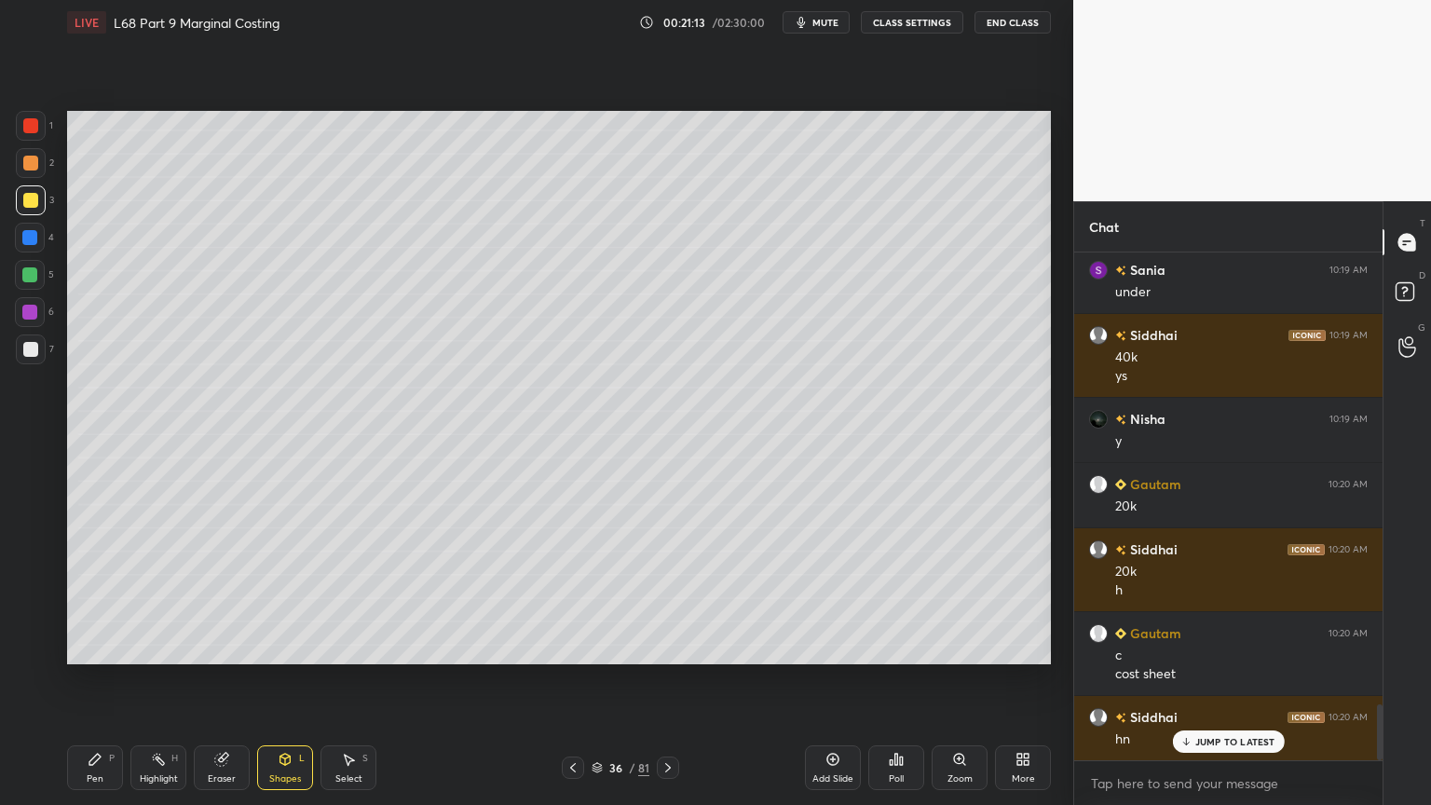
click at [30, 167] on div at bounding box center [30, 163] width 15 height 15
click at [92, 647] on div "Pen P" at bounding box center [95, 767] width 56 height 45
click at [288, 647] on div "Shapes L" at bounding box center [285, 767] width 56 height 45
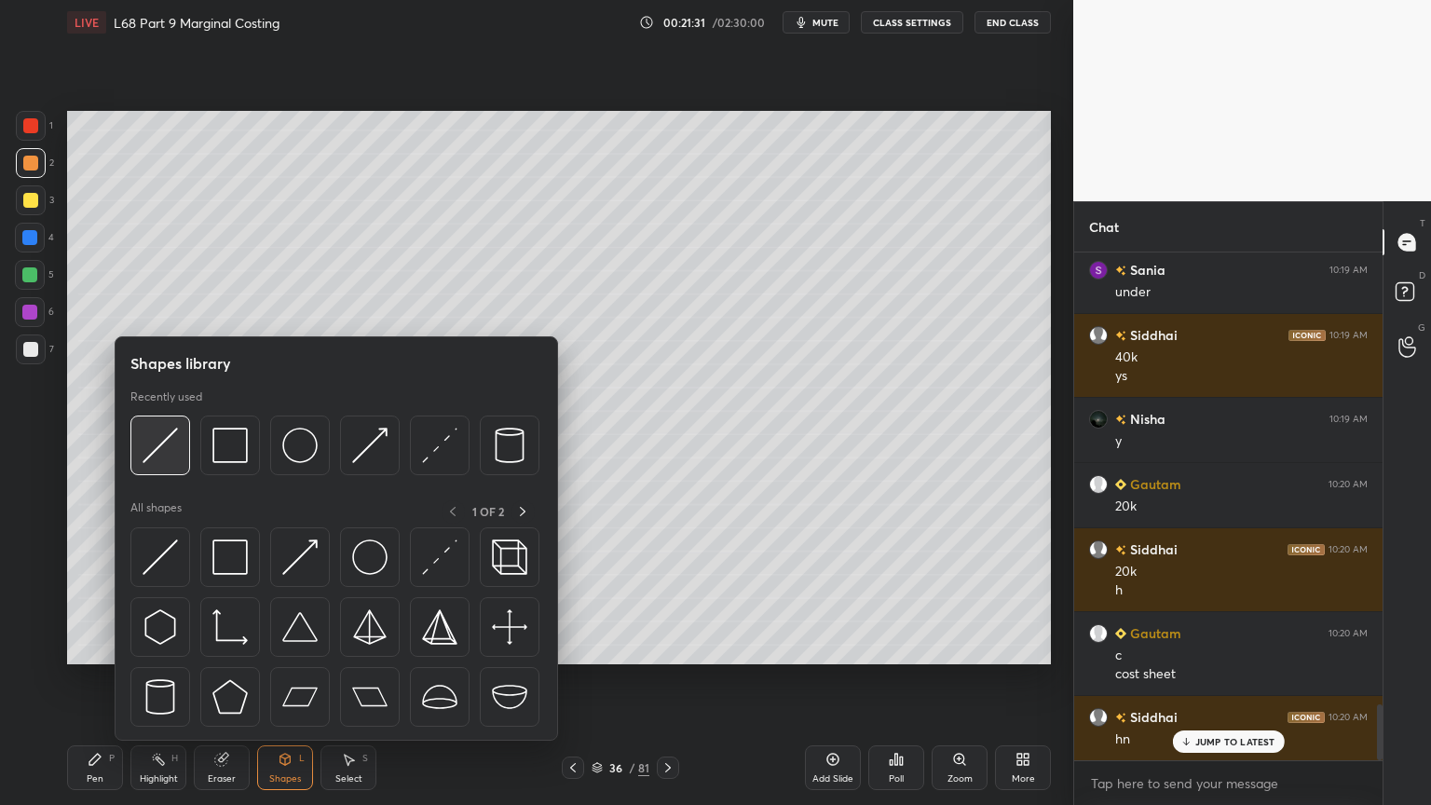
click at [161, 454] on img at bounding box center [160, 445] width 35 height 35
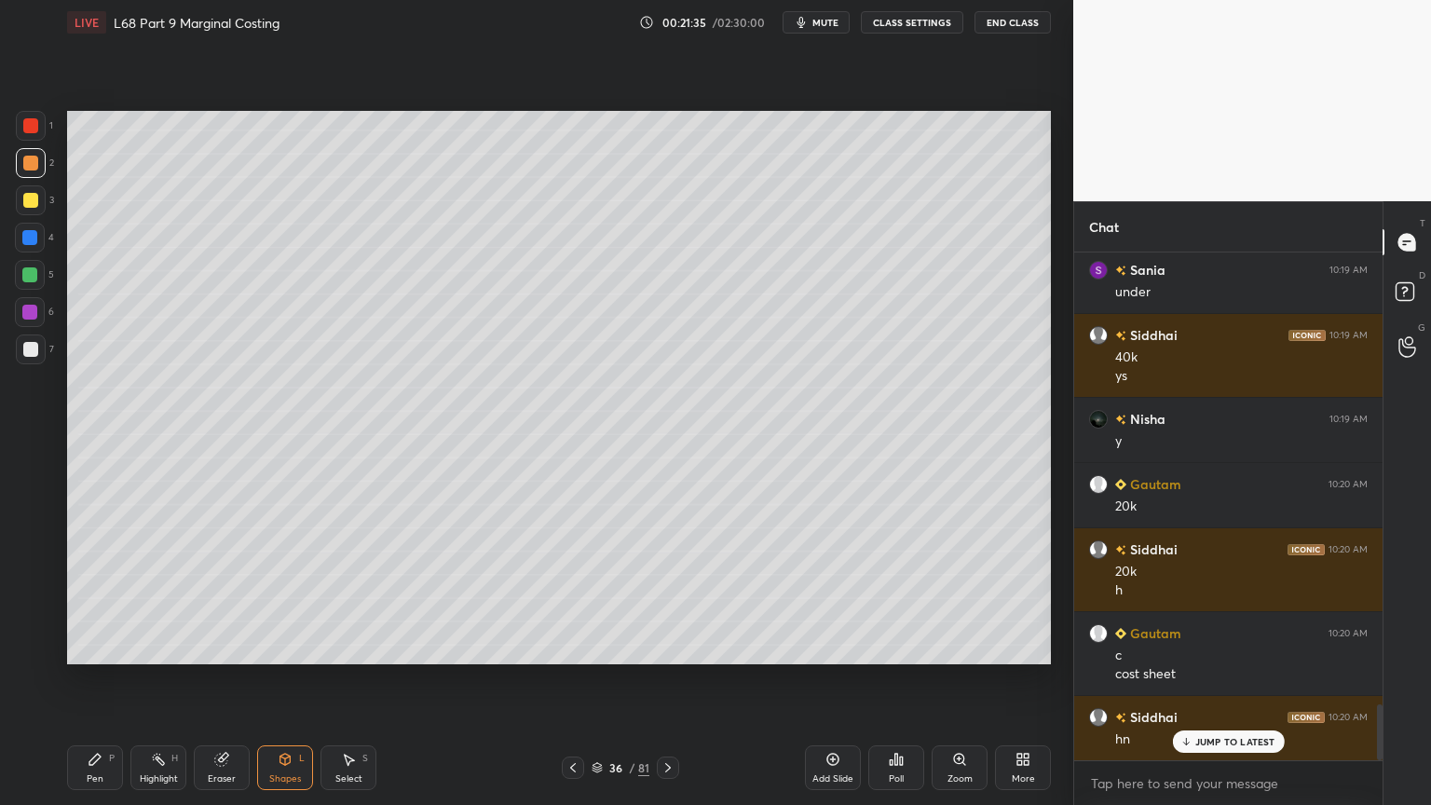
click at [93, 647] on div "Pen" at bounding box center [95, 778] width 17 height 9
click at [22, 358] on div at bounding box center [31, 349] width 30 height 30
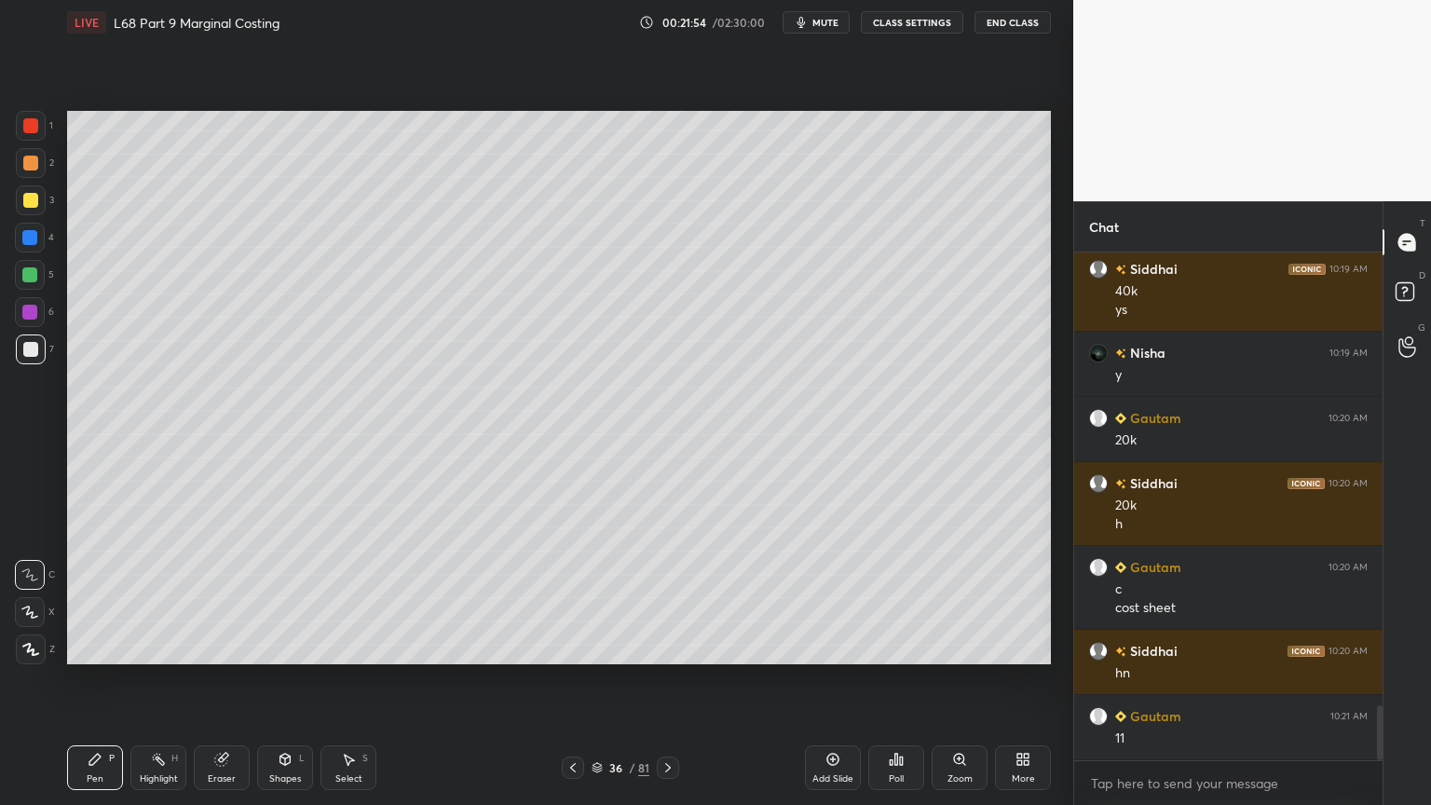
click at [570, 647] on icon at bounding box center [573, 767] width 15 height 15
click at [572, 647] on icon at bounding box center [573, 767] width 15 height 15
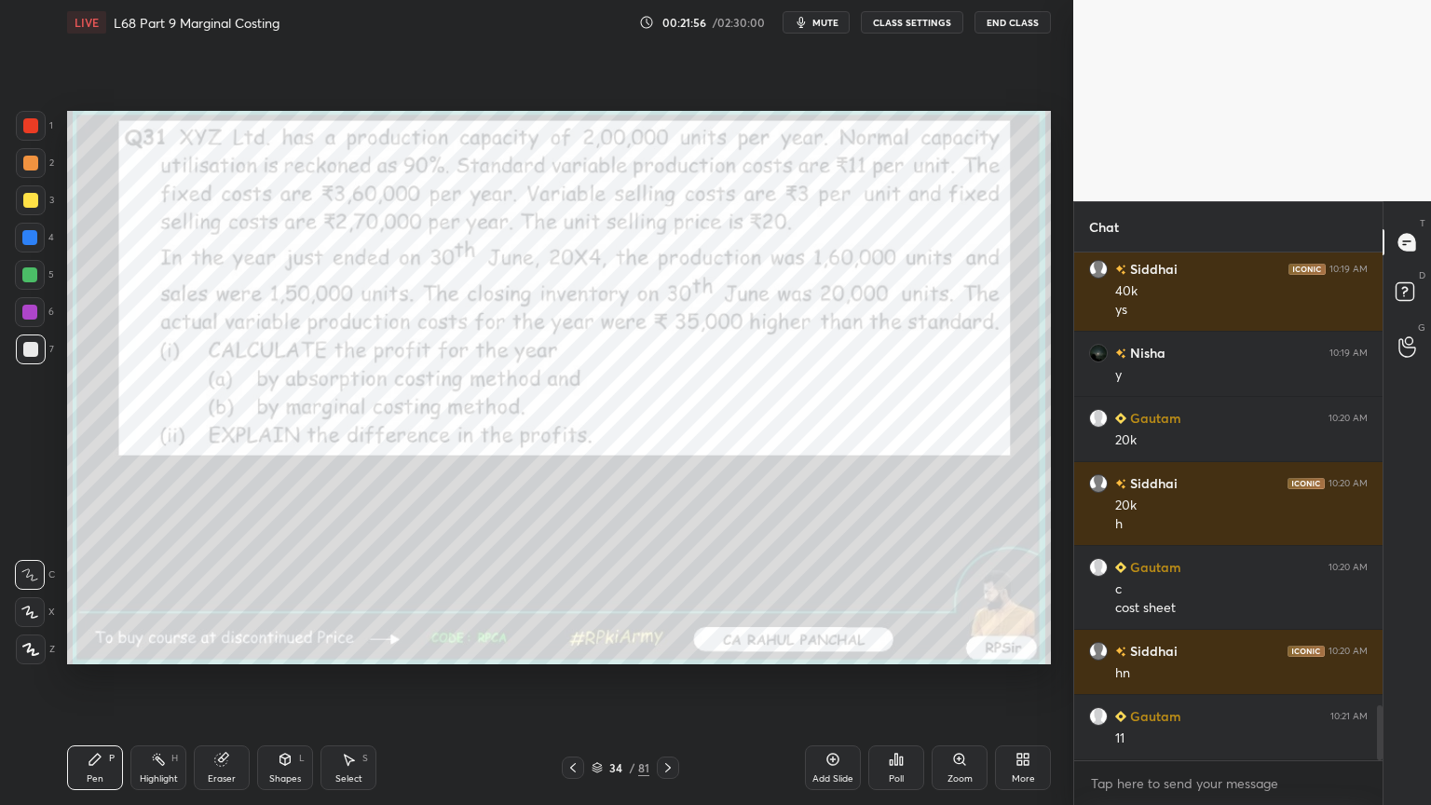
click at [215, 647] on div "Eraser" at bounding box center [222, 767] width 56 height 45
click at [37, 645] on span "Erase all" at bounding box center [30, 649] width 28 height 13
click at [119, 647] on div "Pen P" at bounding box center [95, 767] width 56 height 45
click at [13, 127] on div "1 2 3 4 5 6 7 C X Z C X Z E E Erase all H H" at bounding box center [30, 387] width 60 height 553
click at [40, 135] on div at bounding box center [31, 126] width 30 height 30
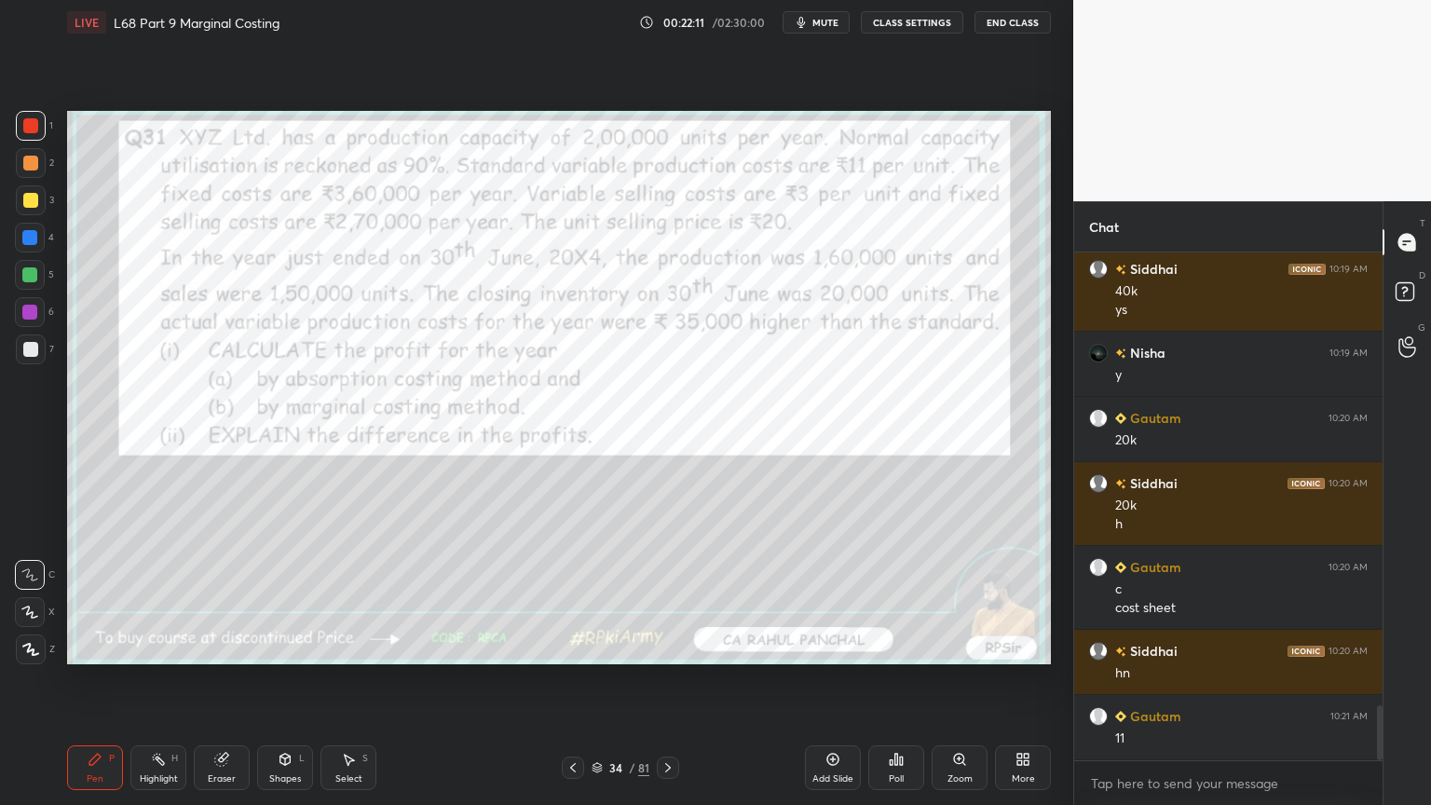
scroll to position [4223, 0]
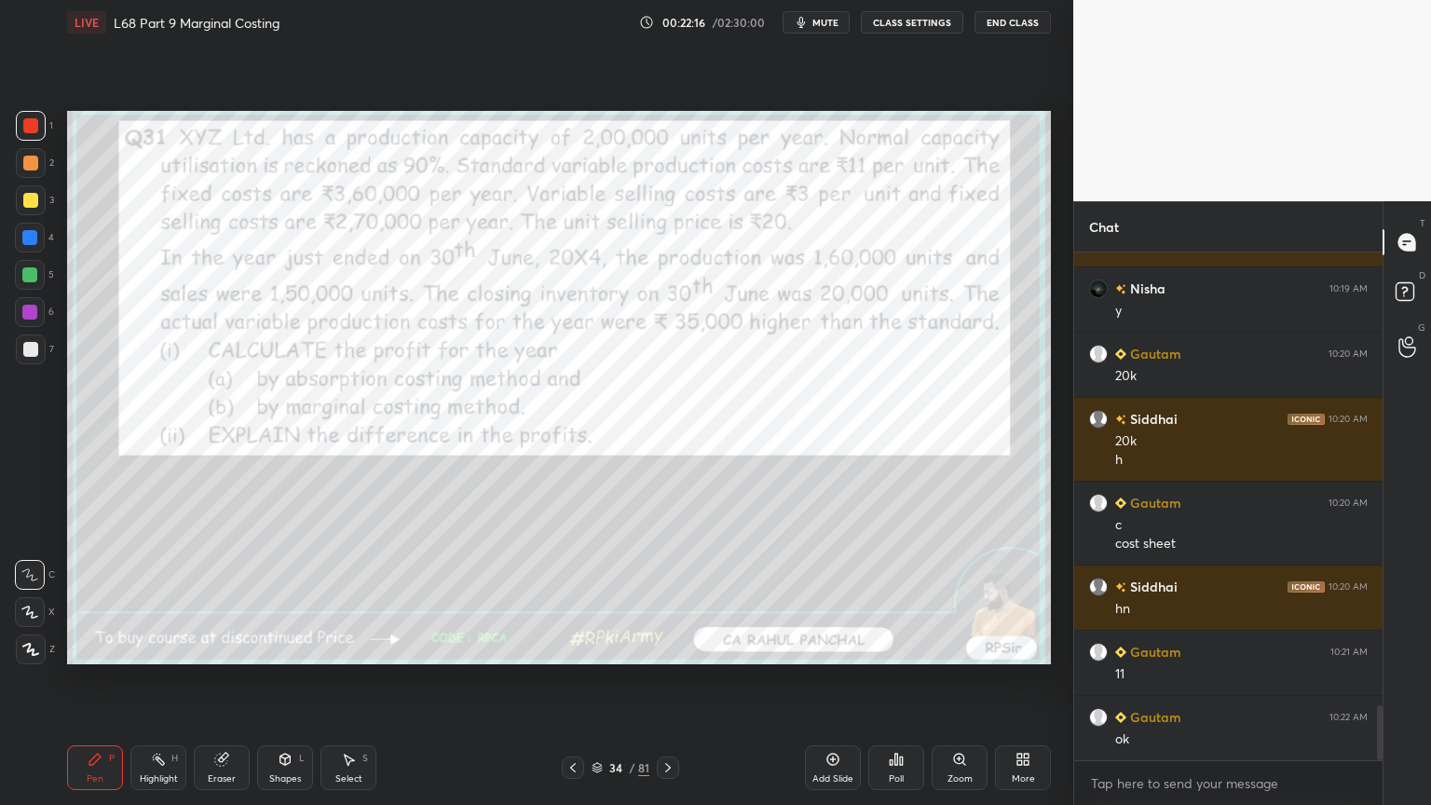
click at [664, 647] on icon at bounding box center [668, 767] width 15 height 15
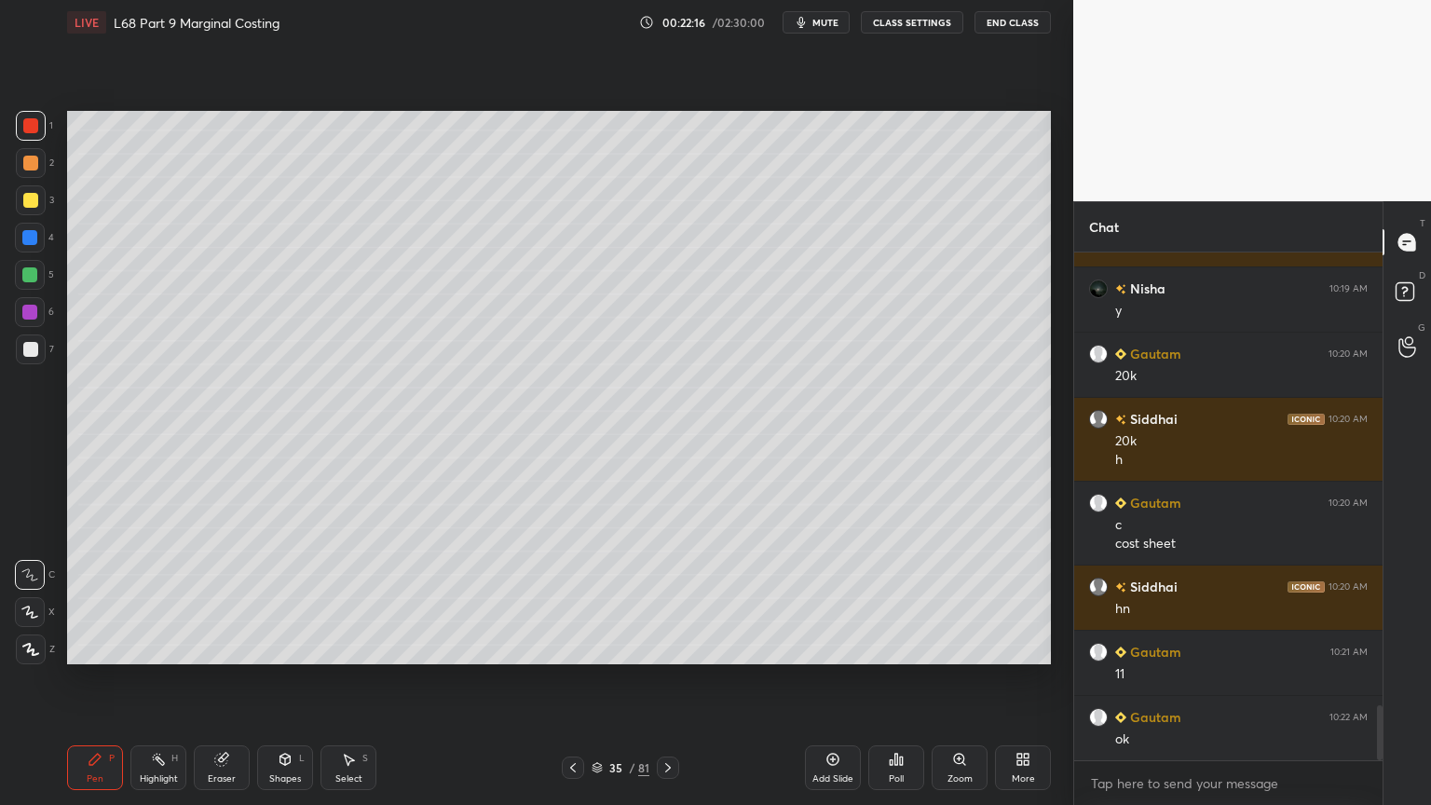
click at [36, 276] on div at bounding box center [29, 274] width 15 height 15
click at [670, 647] on icon at bounding box center [668, 767] width 15 height 15
click at [75, 647] on div "Pen P" at bounding box center [95, 767] width 56 height 45
click at [573, 647] on icon at bounding box center [573, 767] width 15 height 15
click at [572, 647] on icon at bounding box center [573, 767] width 15 height 15
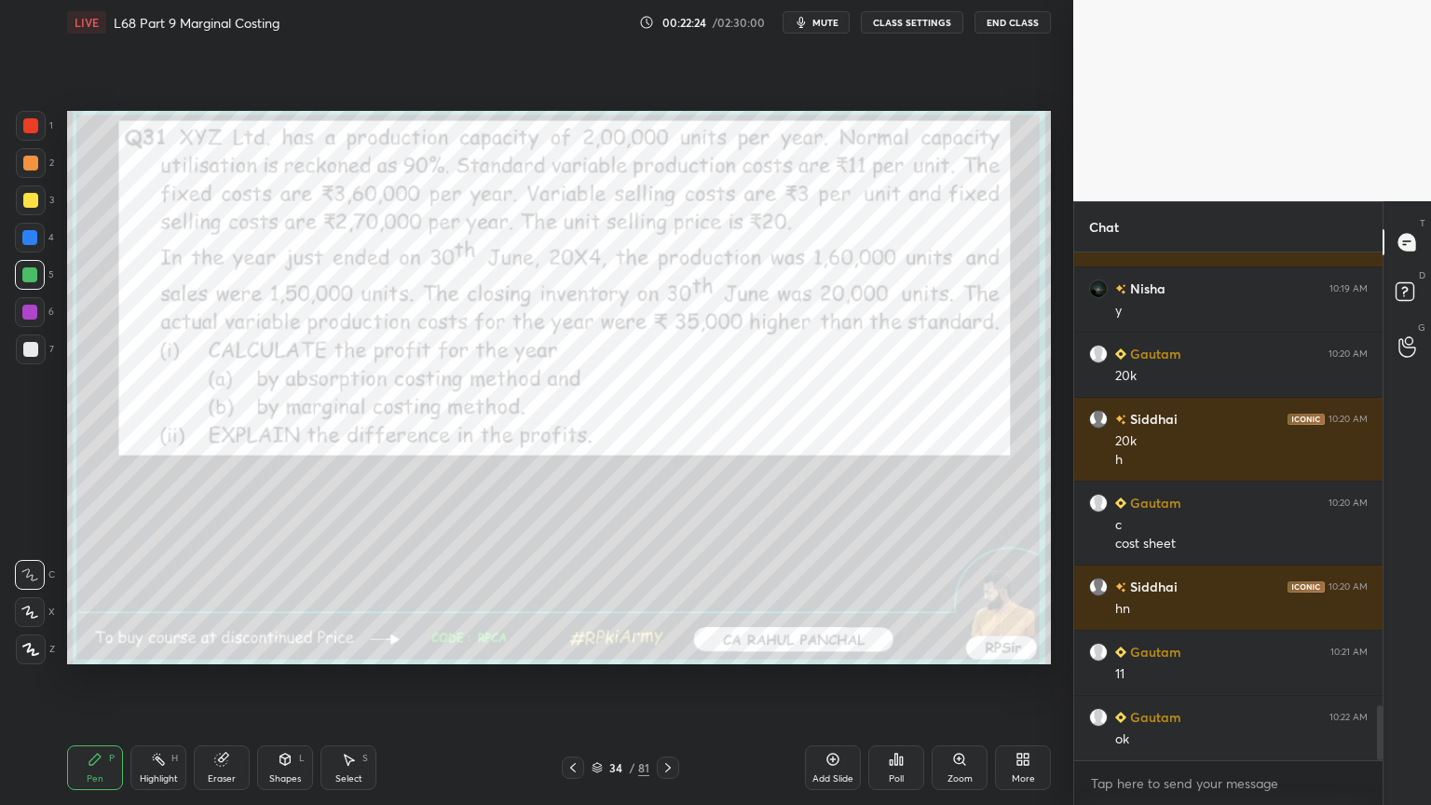
click at [663, 647] on icon at bounding box center [668, 767] width 15 height 15
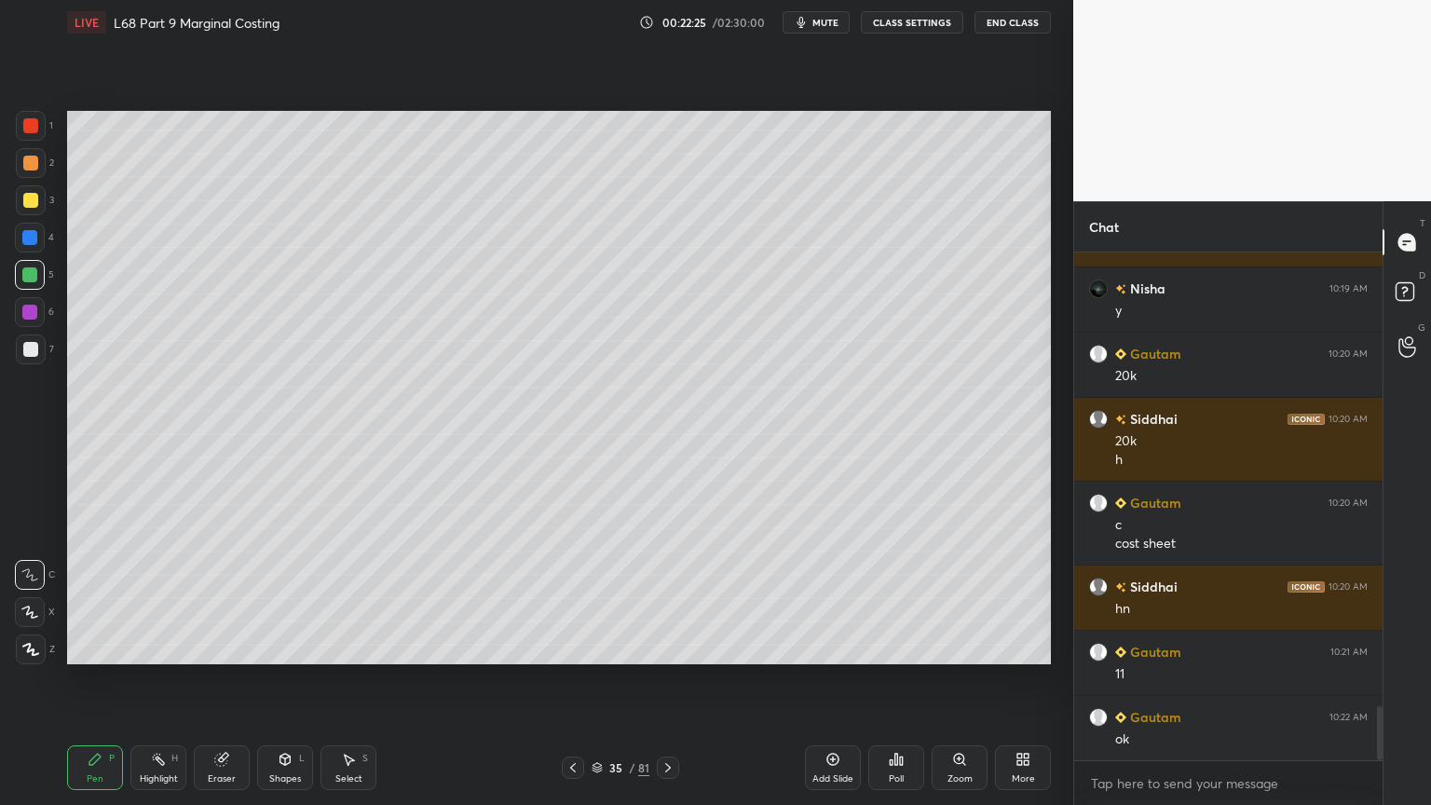
scroll to position [4289, 0]
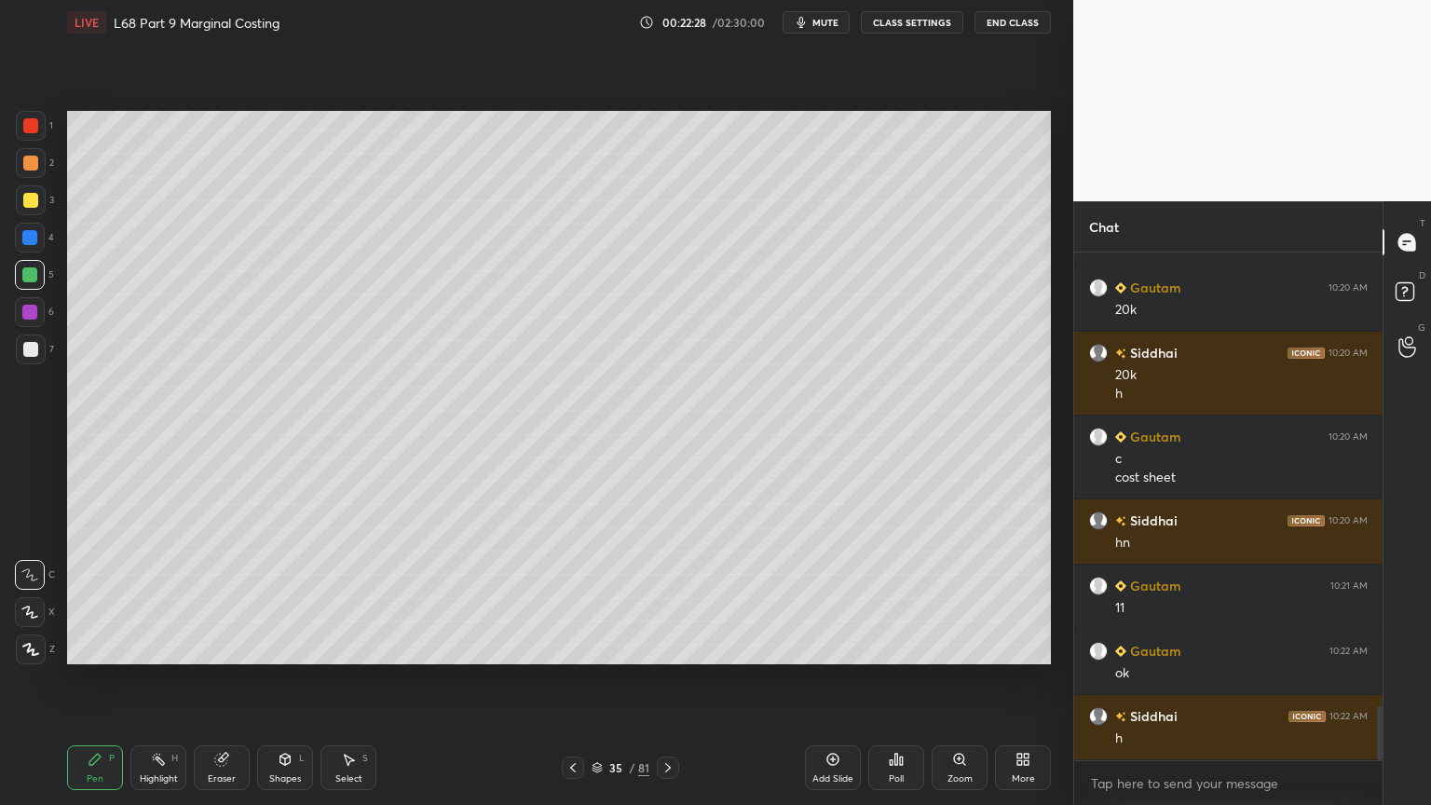
click at [672, 647] on icon at bounding box center [668, 767] width 15 height 15
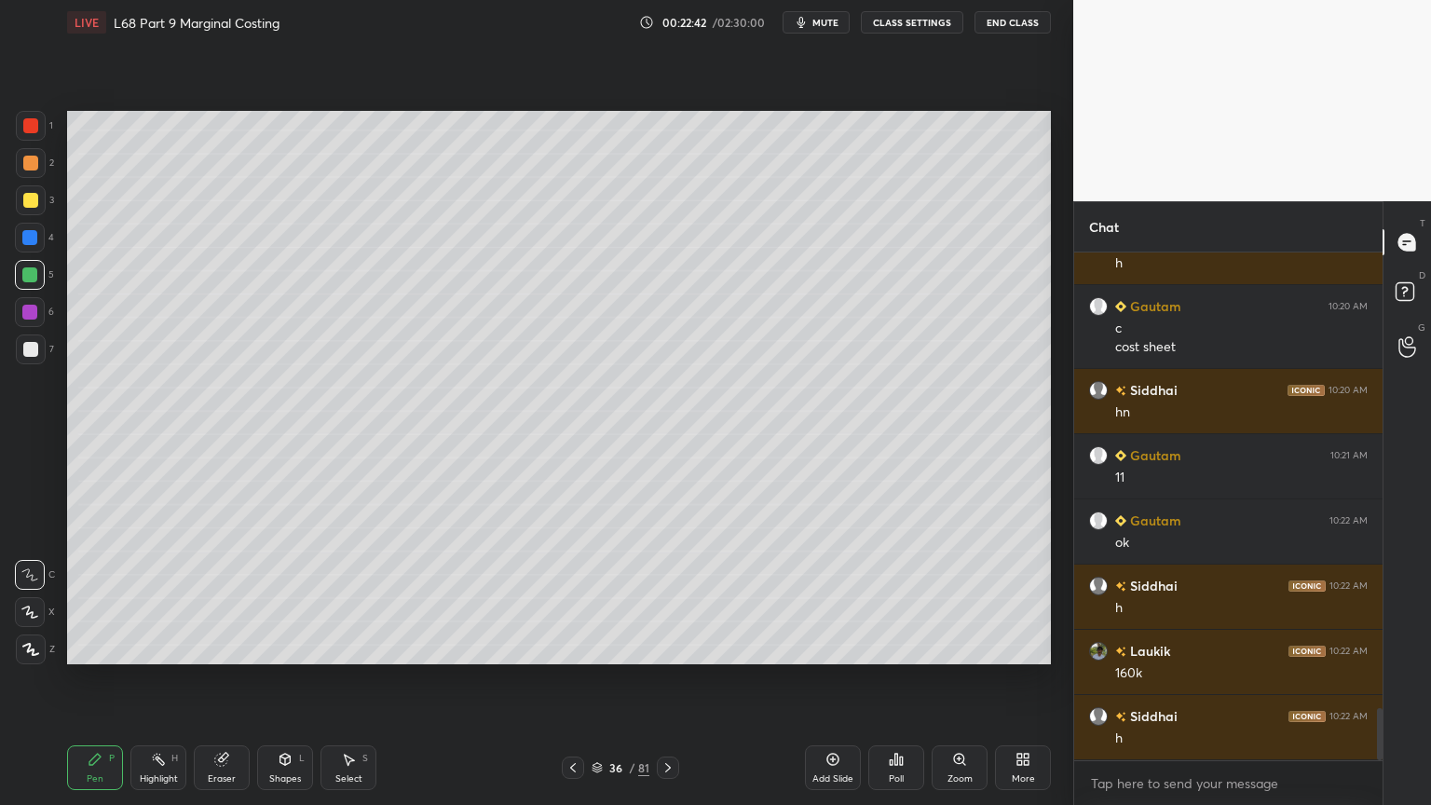
scroll to position [4483, 0]
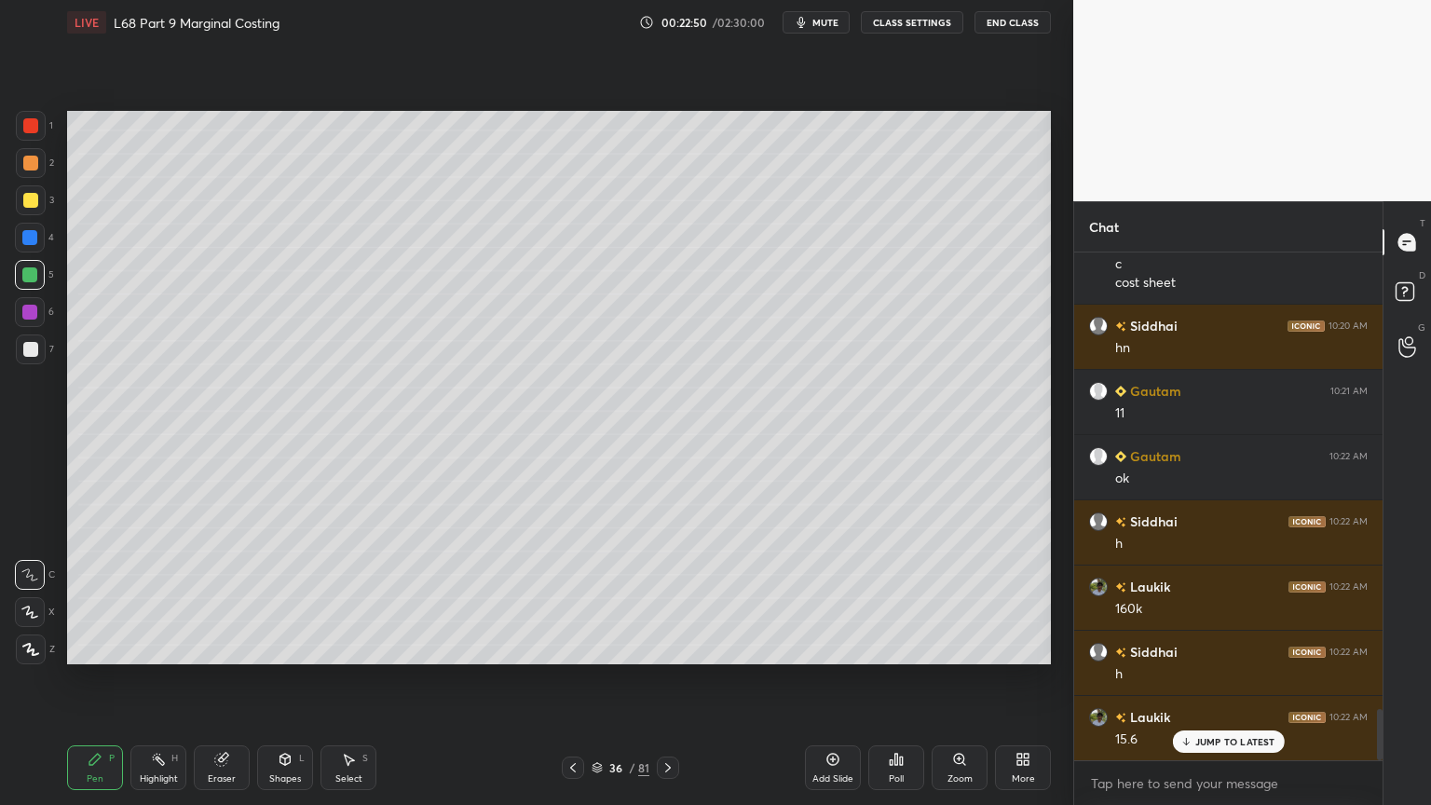
click at [27, 354] on div at bounding box center [30, 349] width 15 height 15
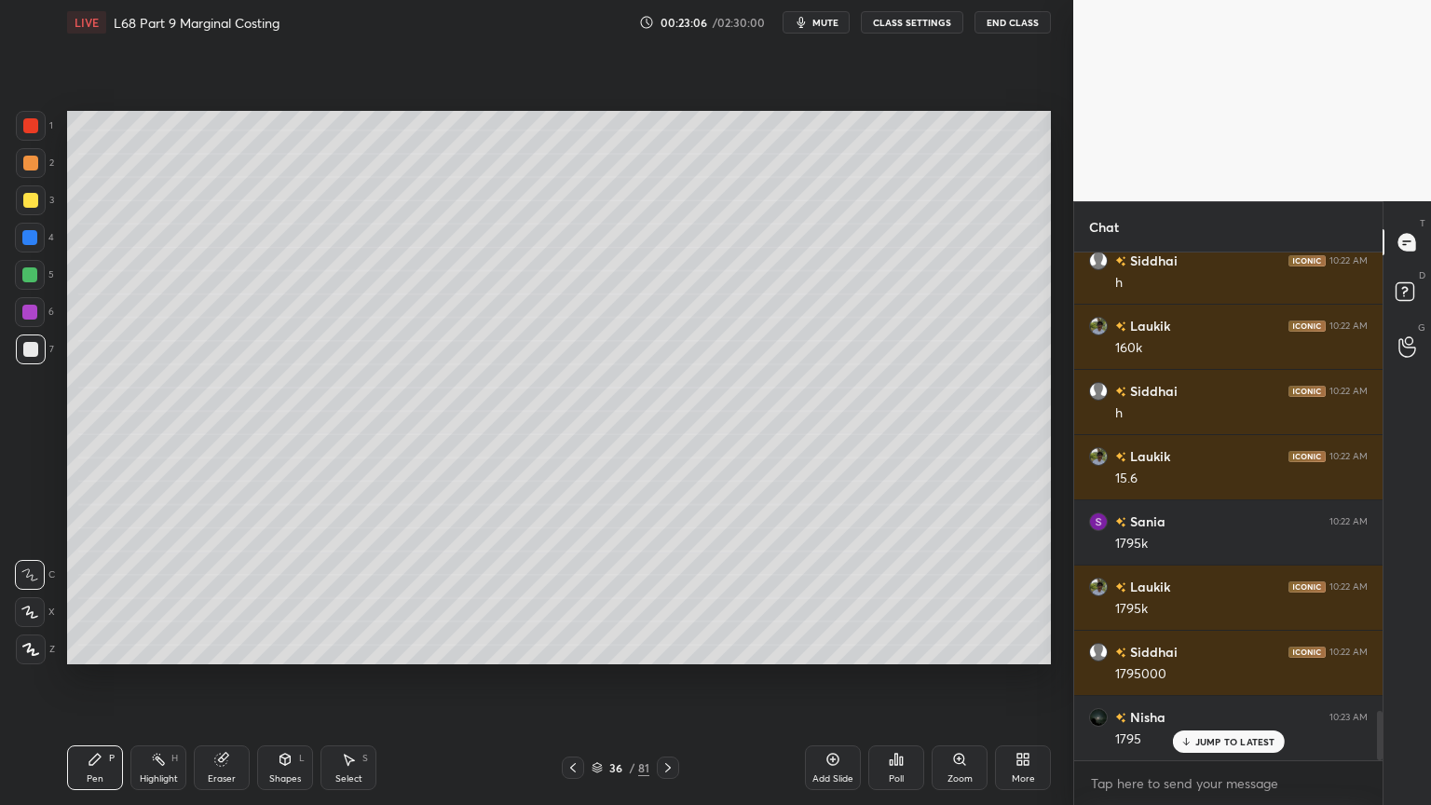
scroll to position [4810, 0]
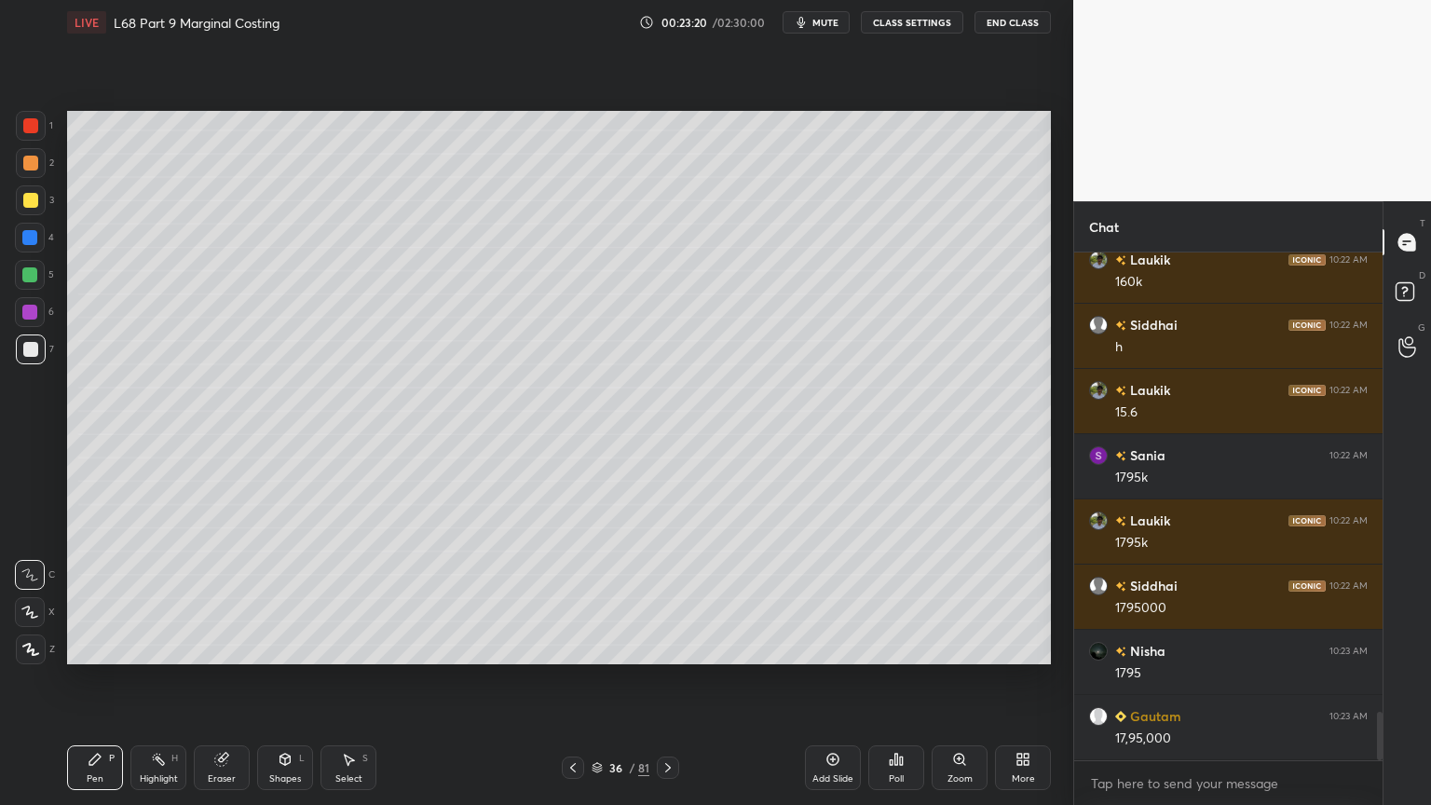
click at [159, 647] on div "Highlight" at bounding box center [159, 778] width 38 height 9
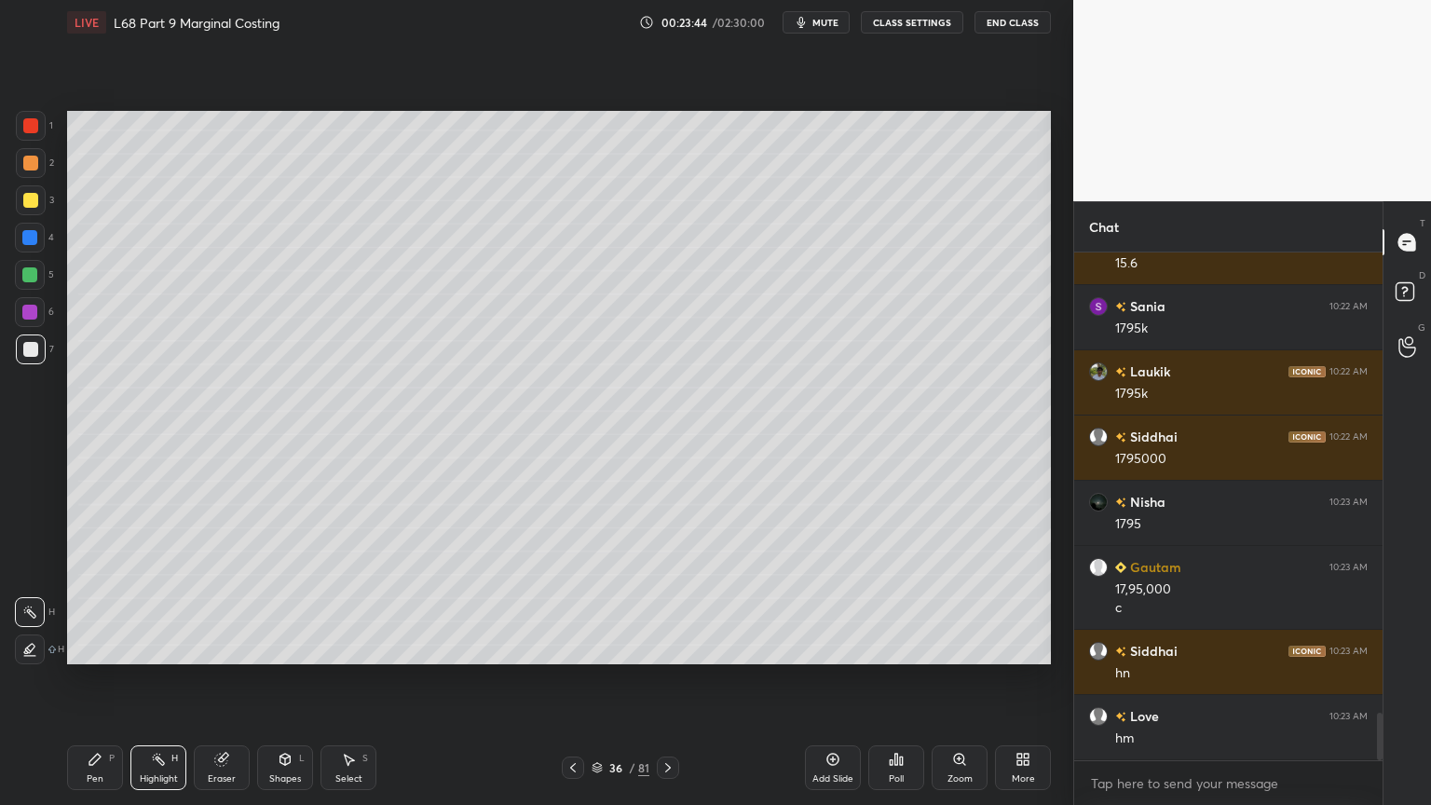
scroll to position [5024, 0]
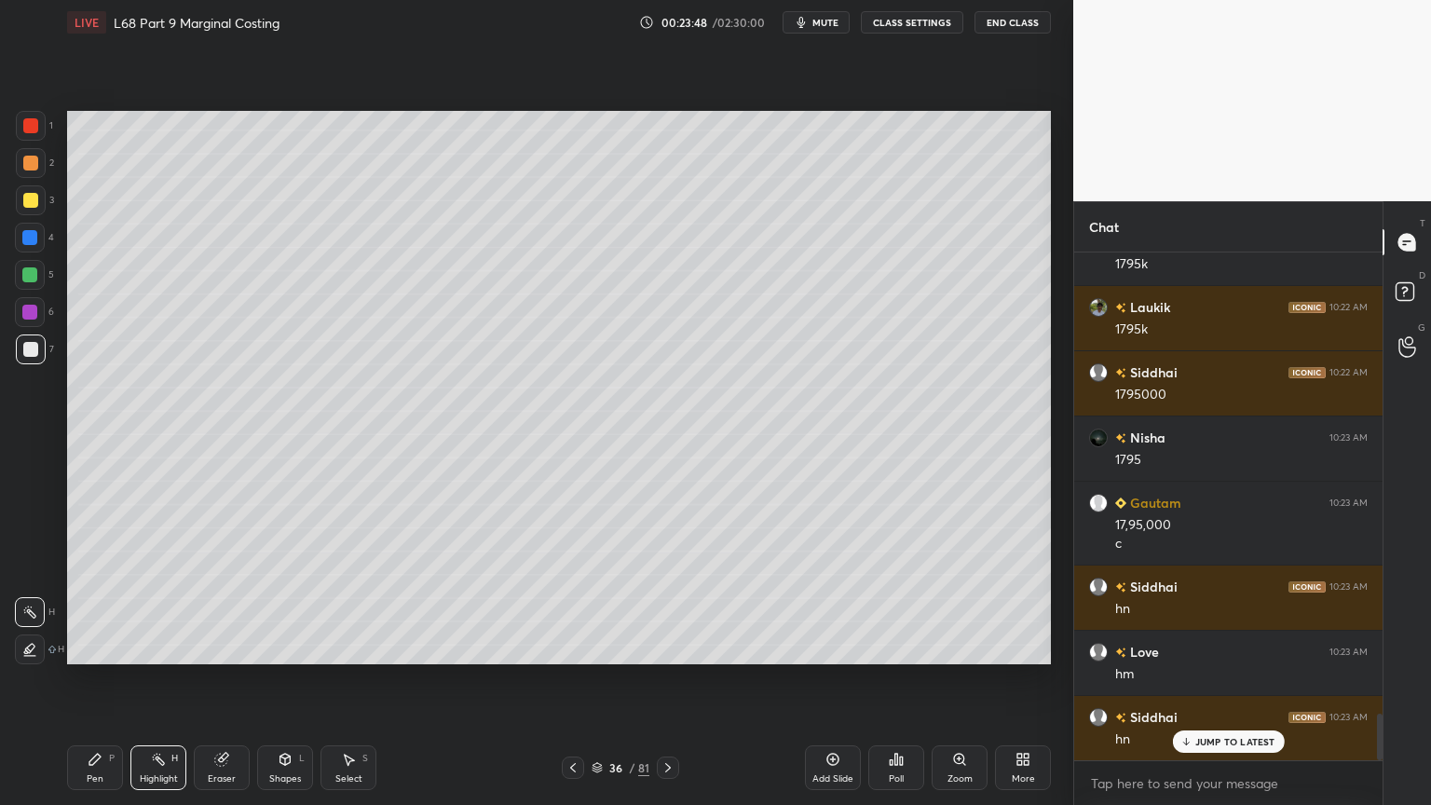
click at [95, 647] on div "Pen P" at bounding box center [95, 767] width 56 height 45
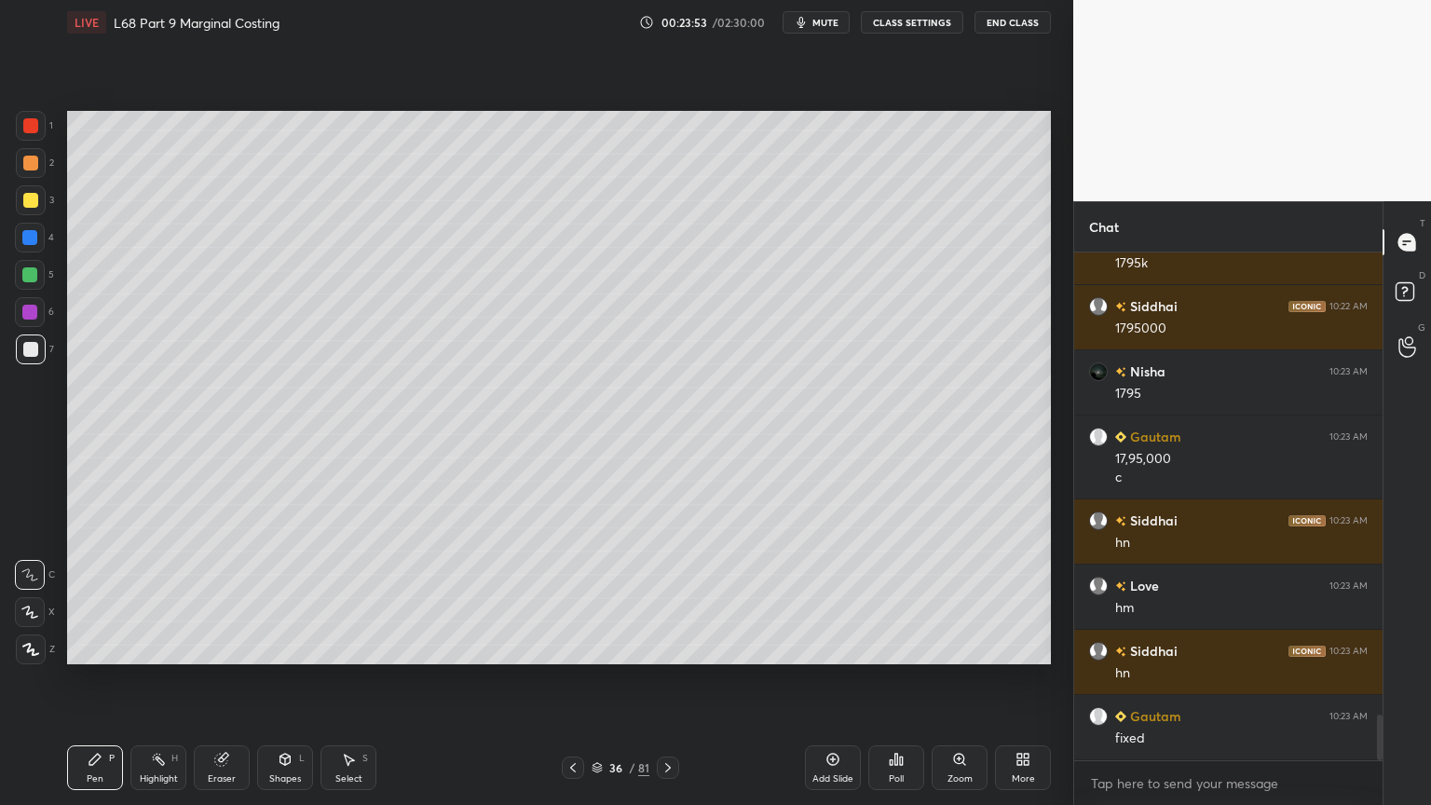
click at [218, 647] on icon at bounding box center [221, 760] width 12 height 12
click at [335, 647] on div "Select S" at bounding box center [349, 767] width 56 height 45
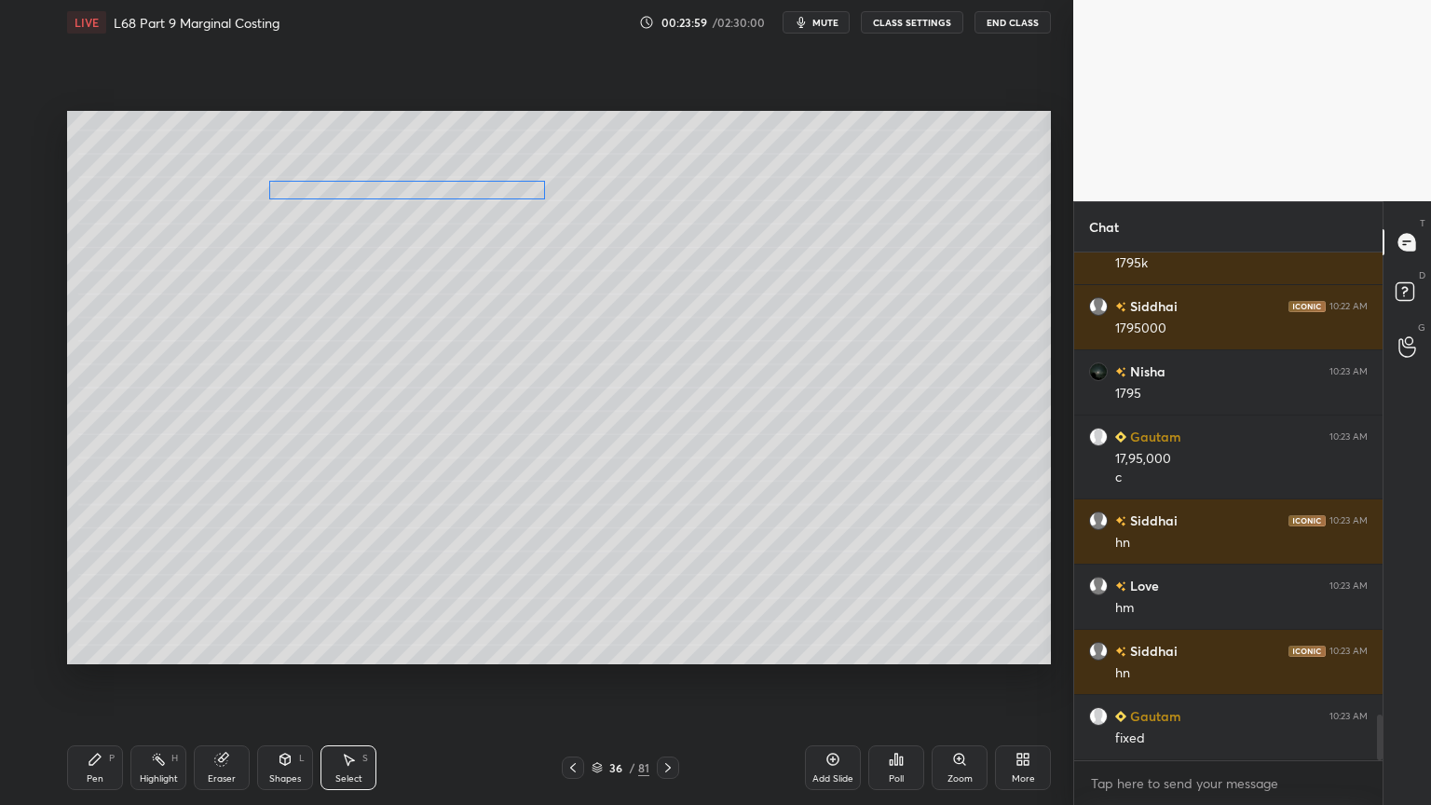
click at [375, 188] on div "0 ° Undo Copy Duplicate Duplicate to new slide Delete" at bounding box center [559, 387] width 984 height 553
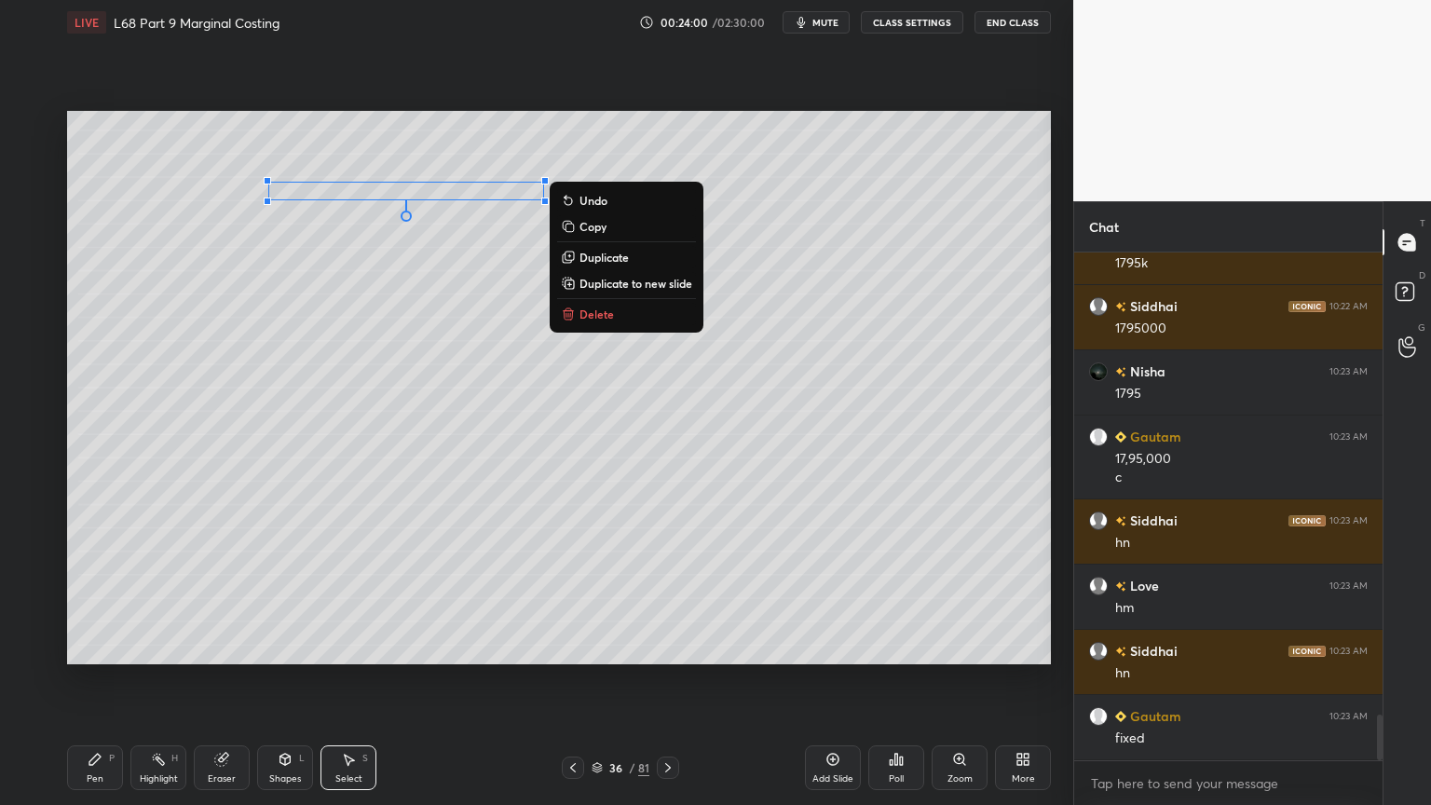
click at [89, 647] on div "Pen P" at bounding box center [95, 767] width 56 height 45
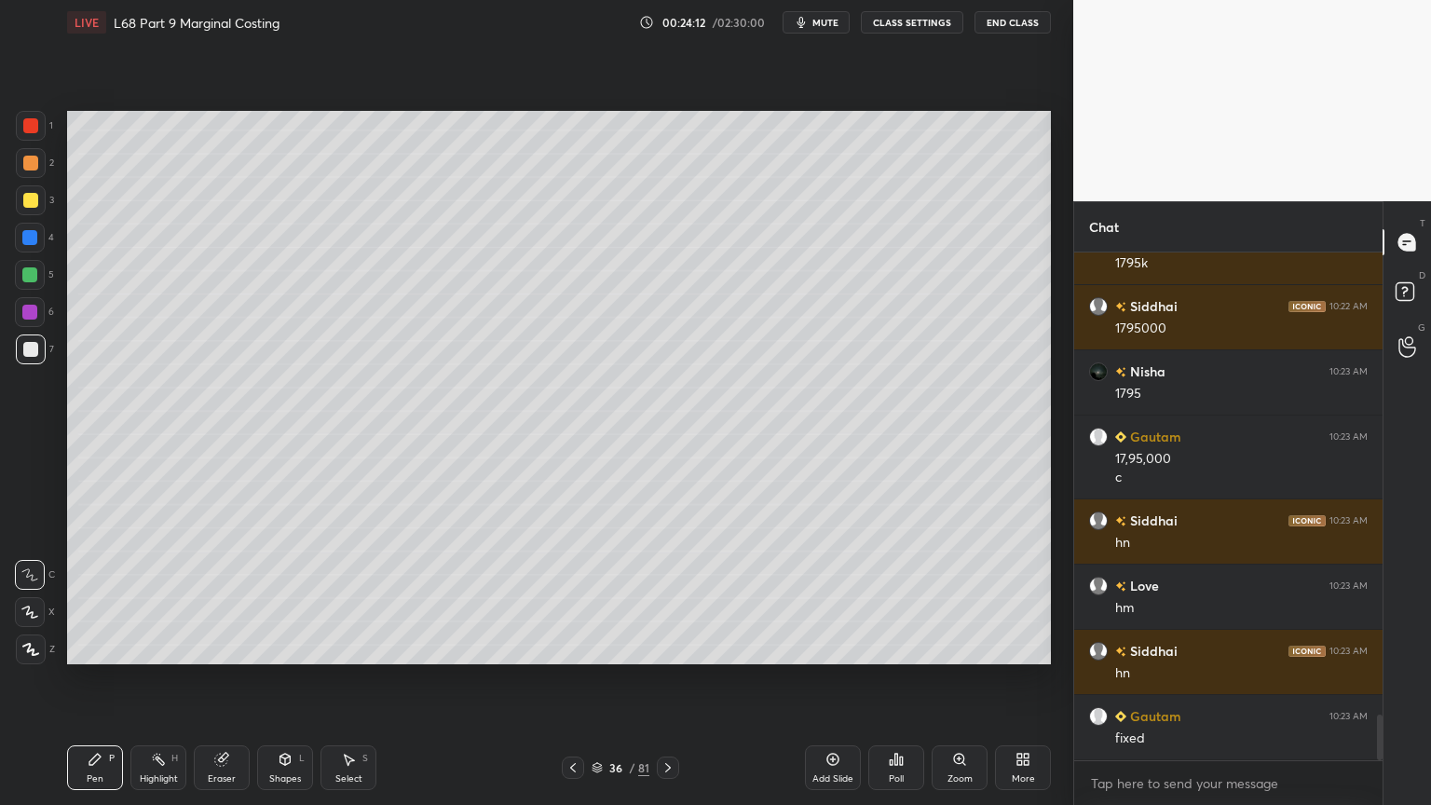
click at [30, 168] on div at bounding box center [30, 163] width 15 height 15
click at [35, 359] on div at bounding box center [31, 349] width 30 height 30
click at [568, 647] on icon at bounding box center [573, 767] width 15 height 15
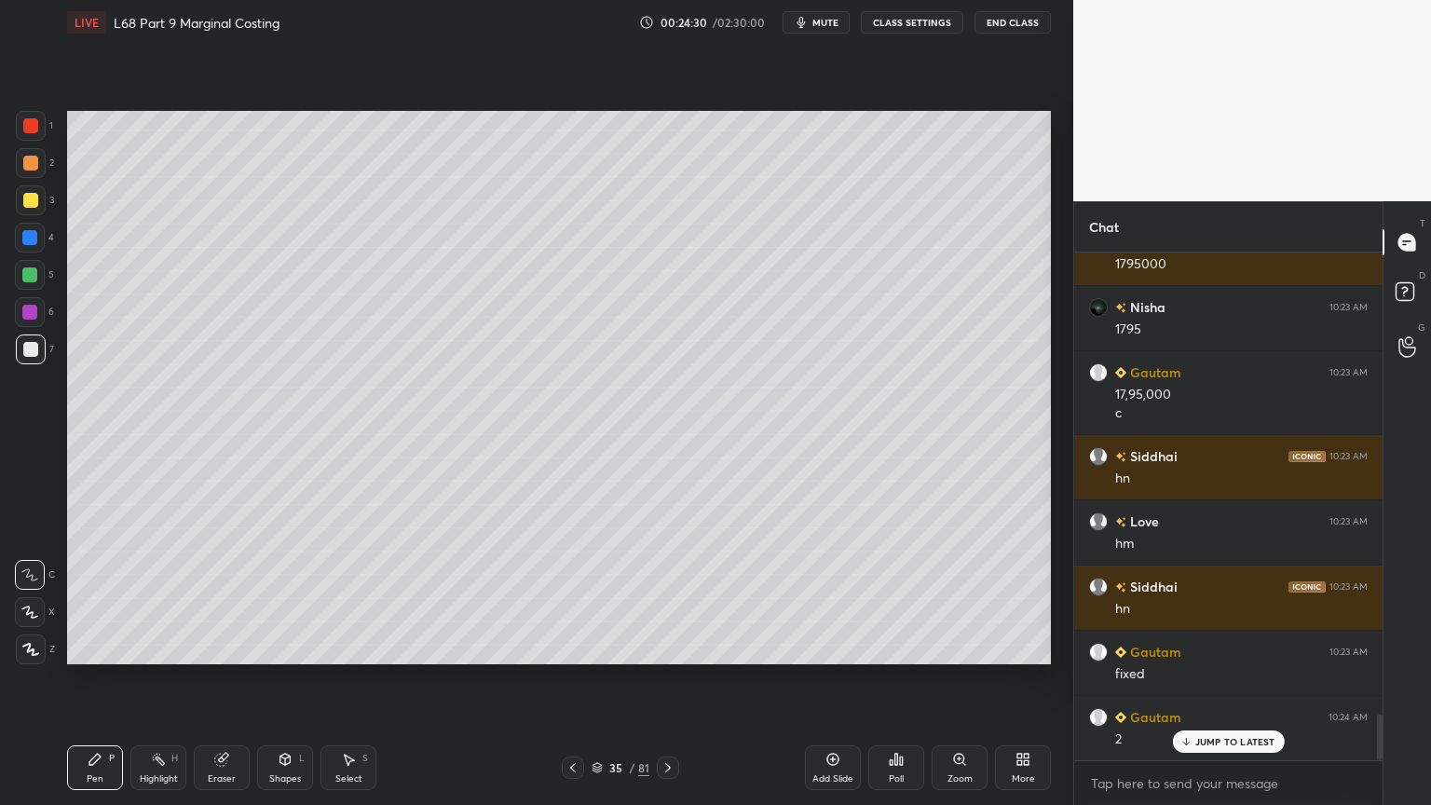
scroll to position [5220, 0]
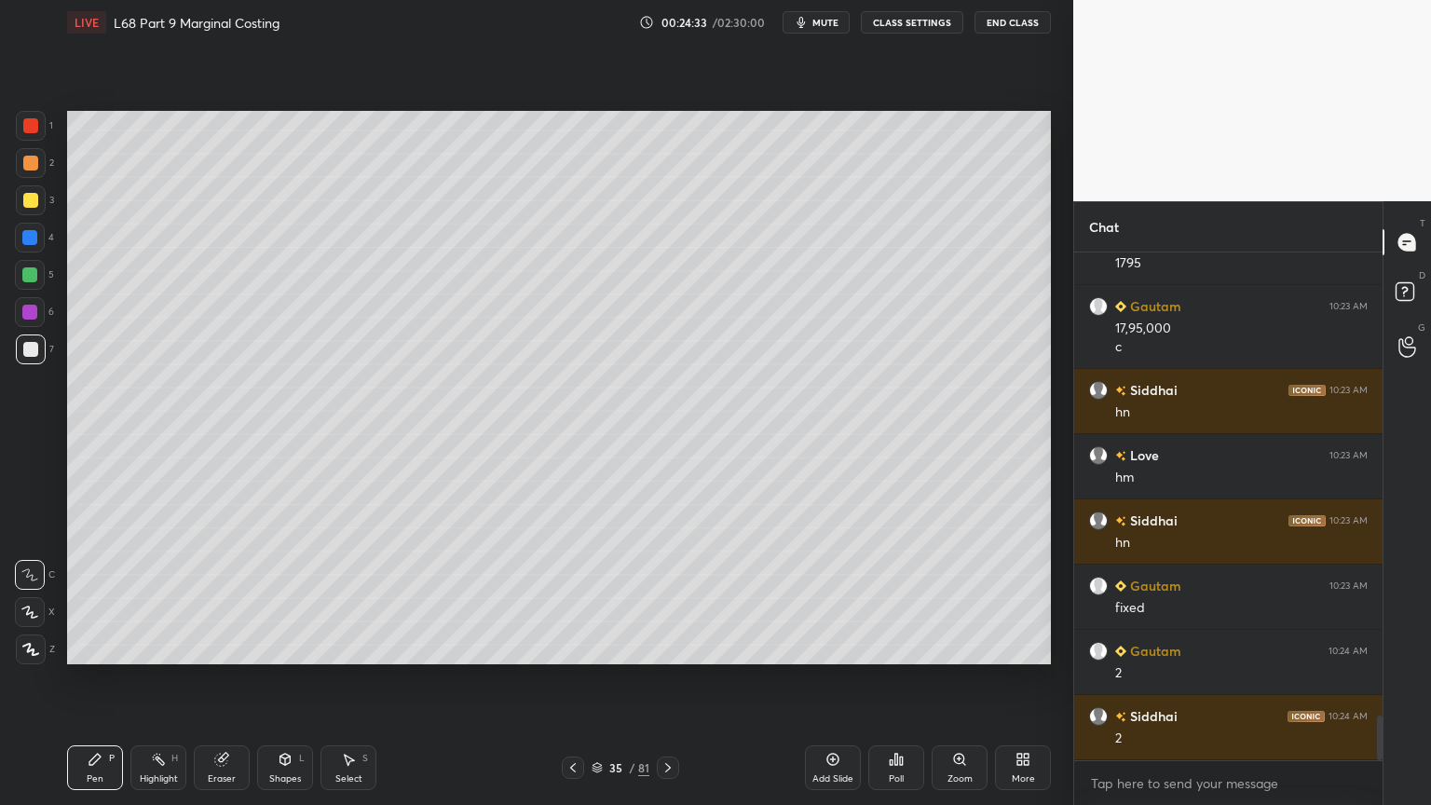
click at [671, 647] on icon at bounding box center [668, 767] width 15 height 15
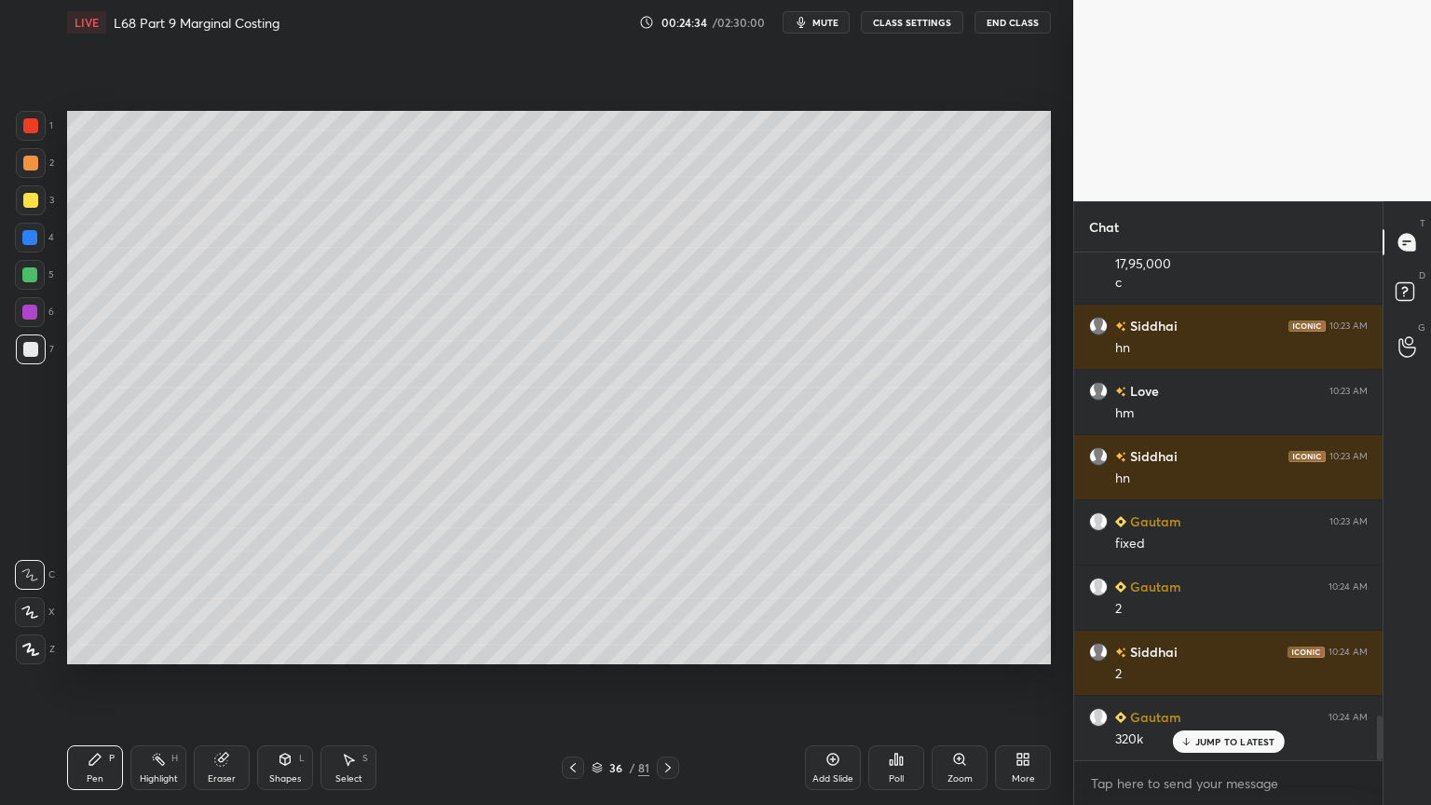
click at [25, 271] on div at bounding box center [29, 274] width 15 height 15
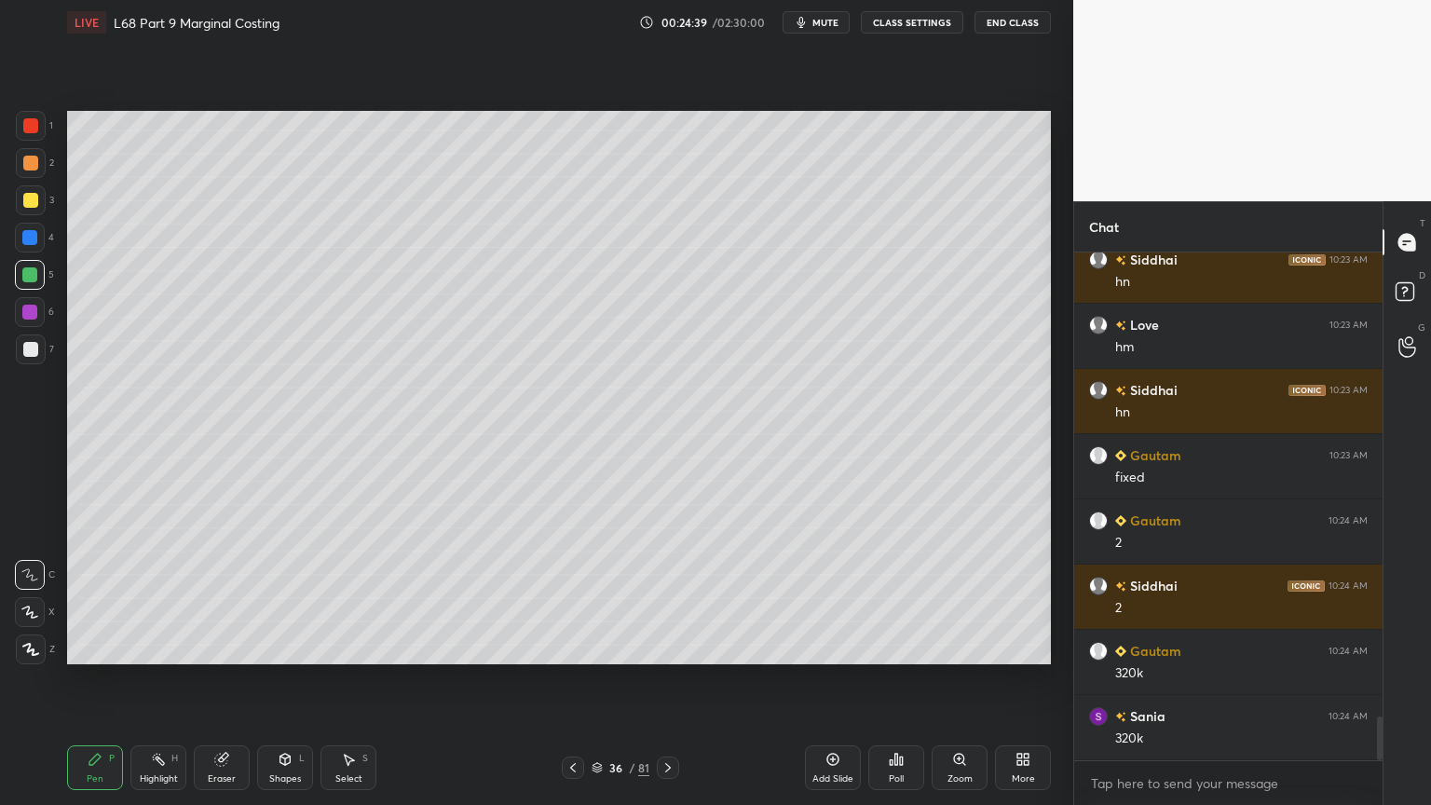
click at [37, 356] on div at bounding box center [31, 349] width 30 height 30
click at [34, 239] on div at bounding box center [29, 237] width 15 height 15
click at [290, 647] on div "Shapes L" at bounding box center [285, 767] width 56 height 45
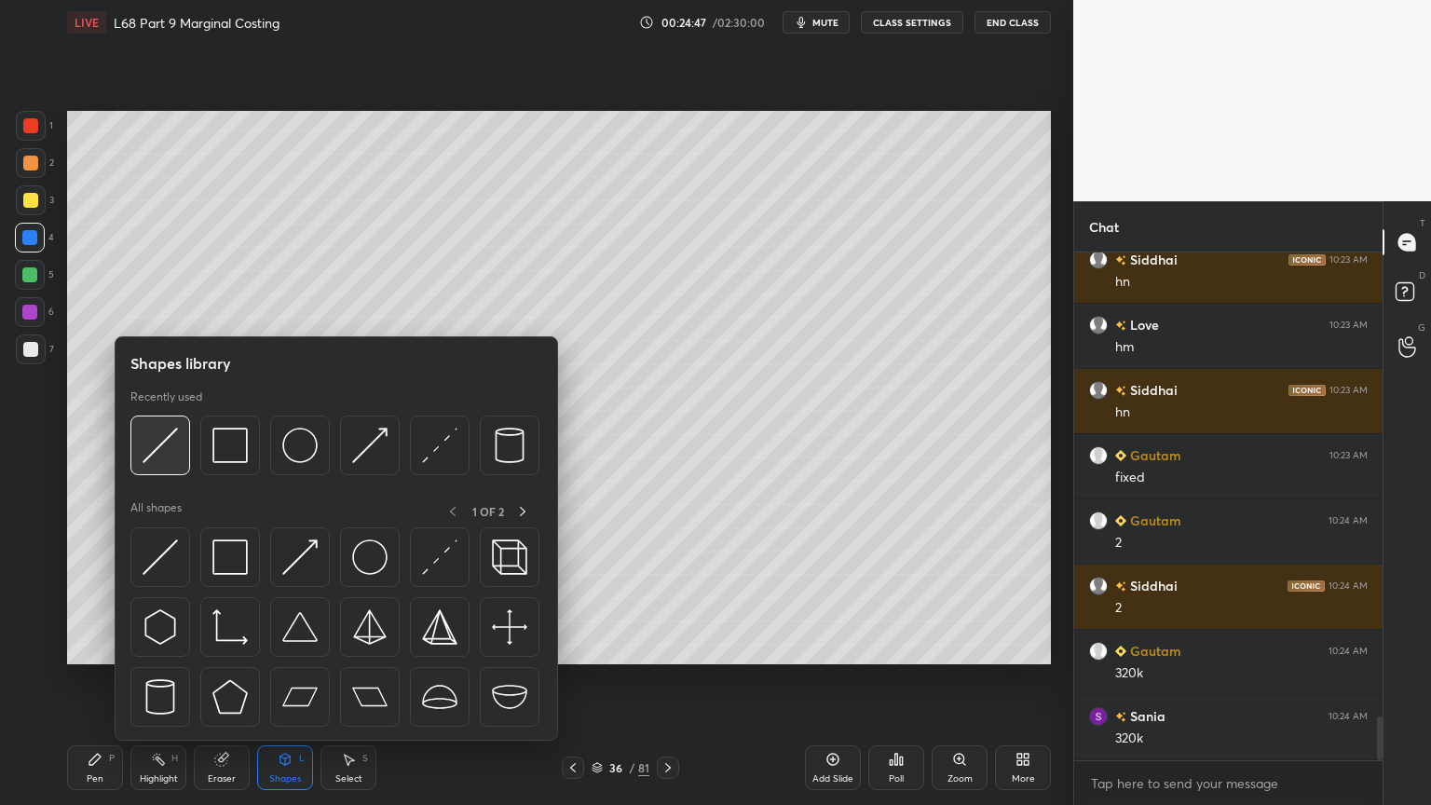
click at [172, 461] on img at bounding box center [160, 445] width 35 height 35
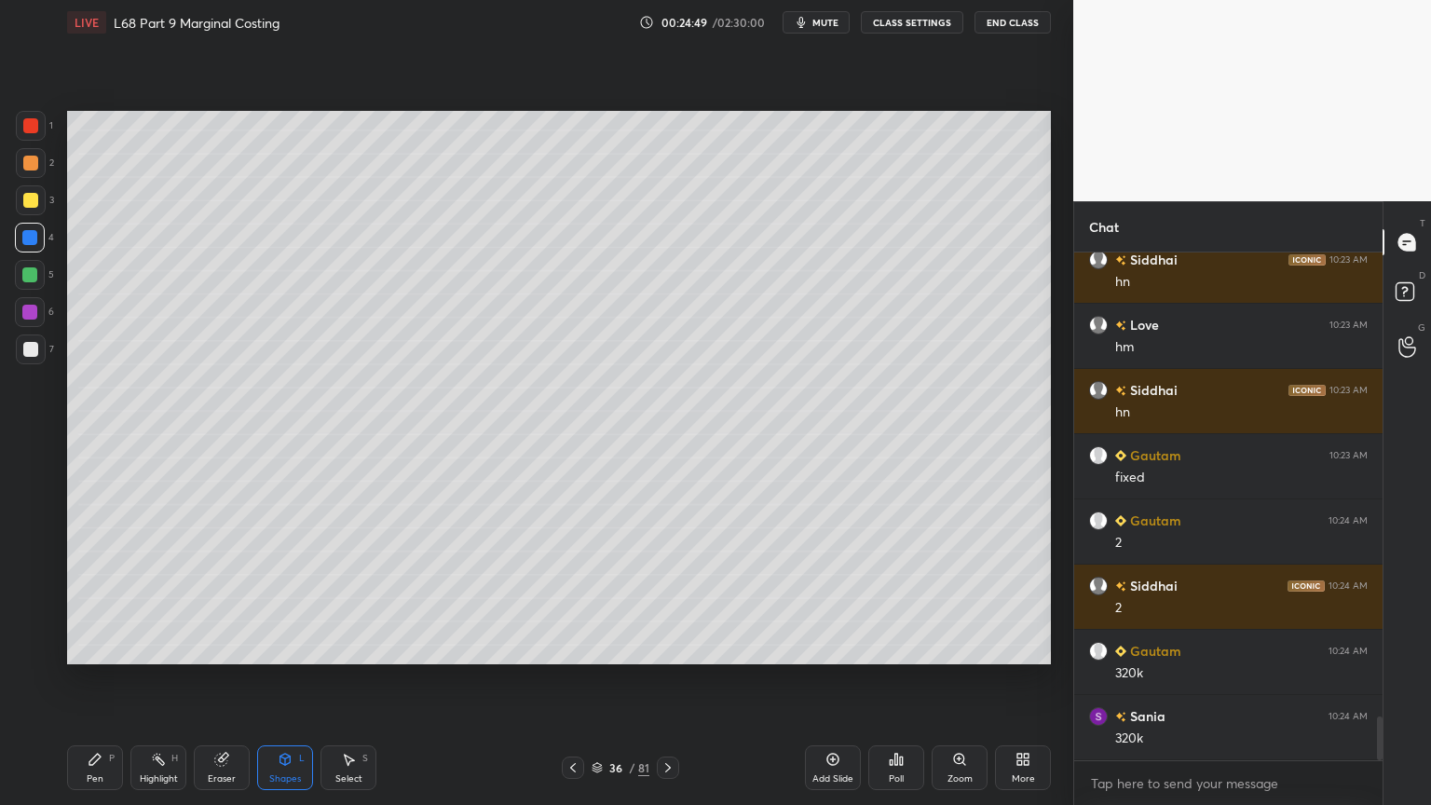
click at [28, 353] on div at bounding box center [30, 349] width 15 height 15
click at [113, 647] on div "Pen P" at bounding box center [95, 767] width 56 height 45
click at [569, 647] on icon at bounding box center [573, 767] width 15 height 15
click at [664, 647] on icon at bounding box center [668, 767] width 15 height 15
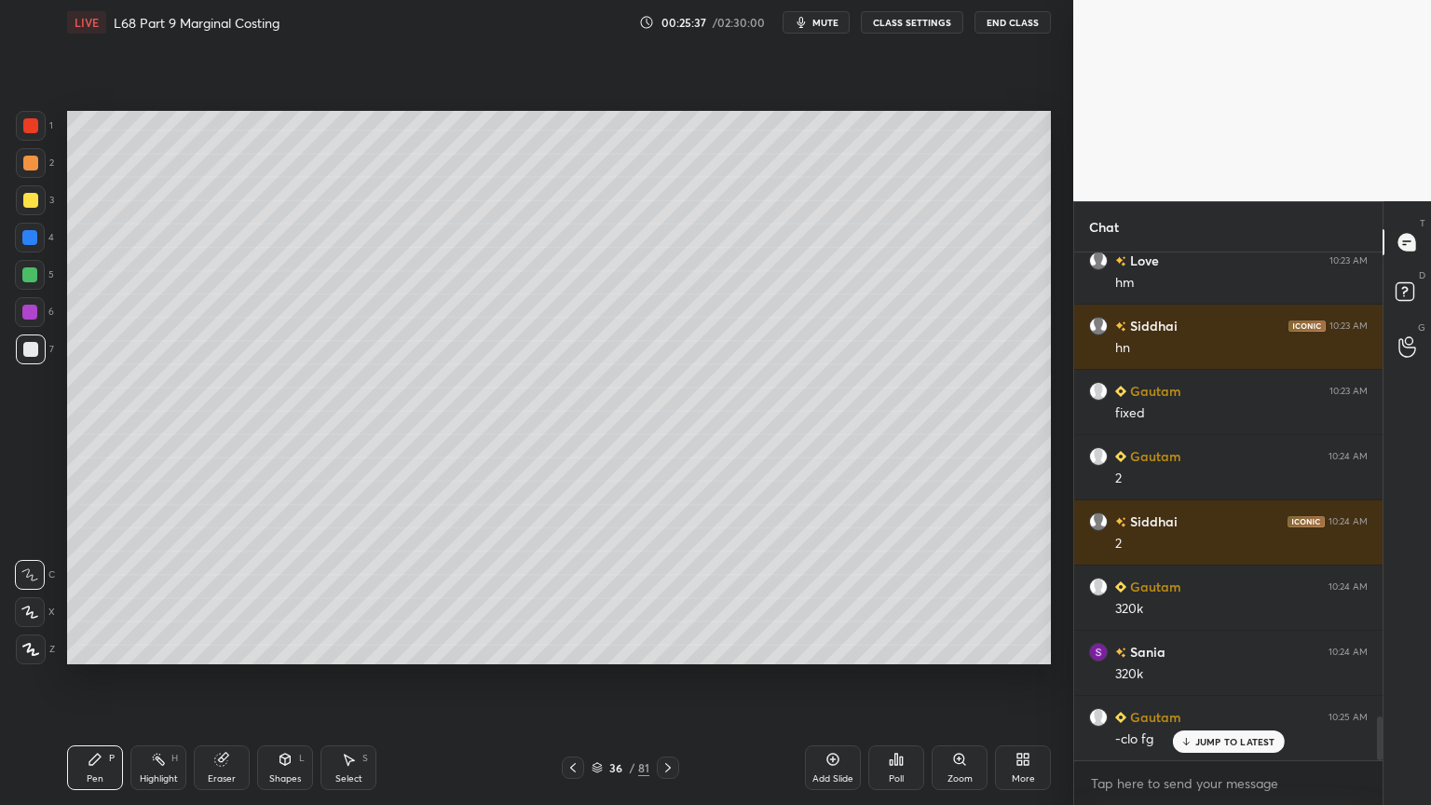
scroll to position [5481, 0]
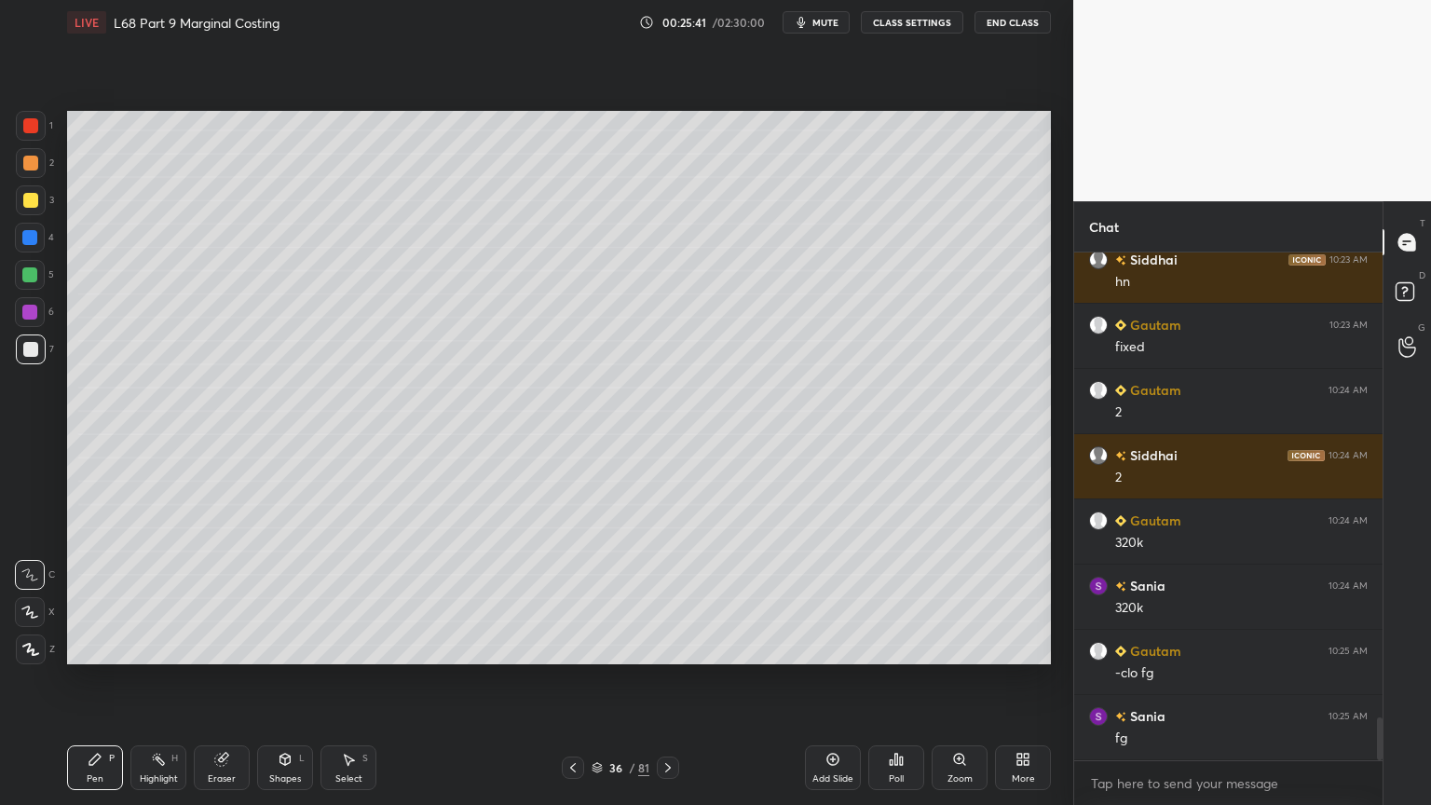
click at [569, 647] on icon at bounding box center [573, 767] width 15 height 15
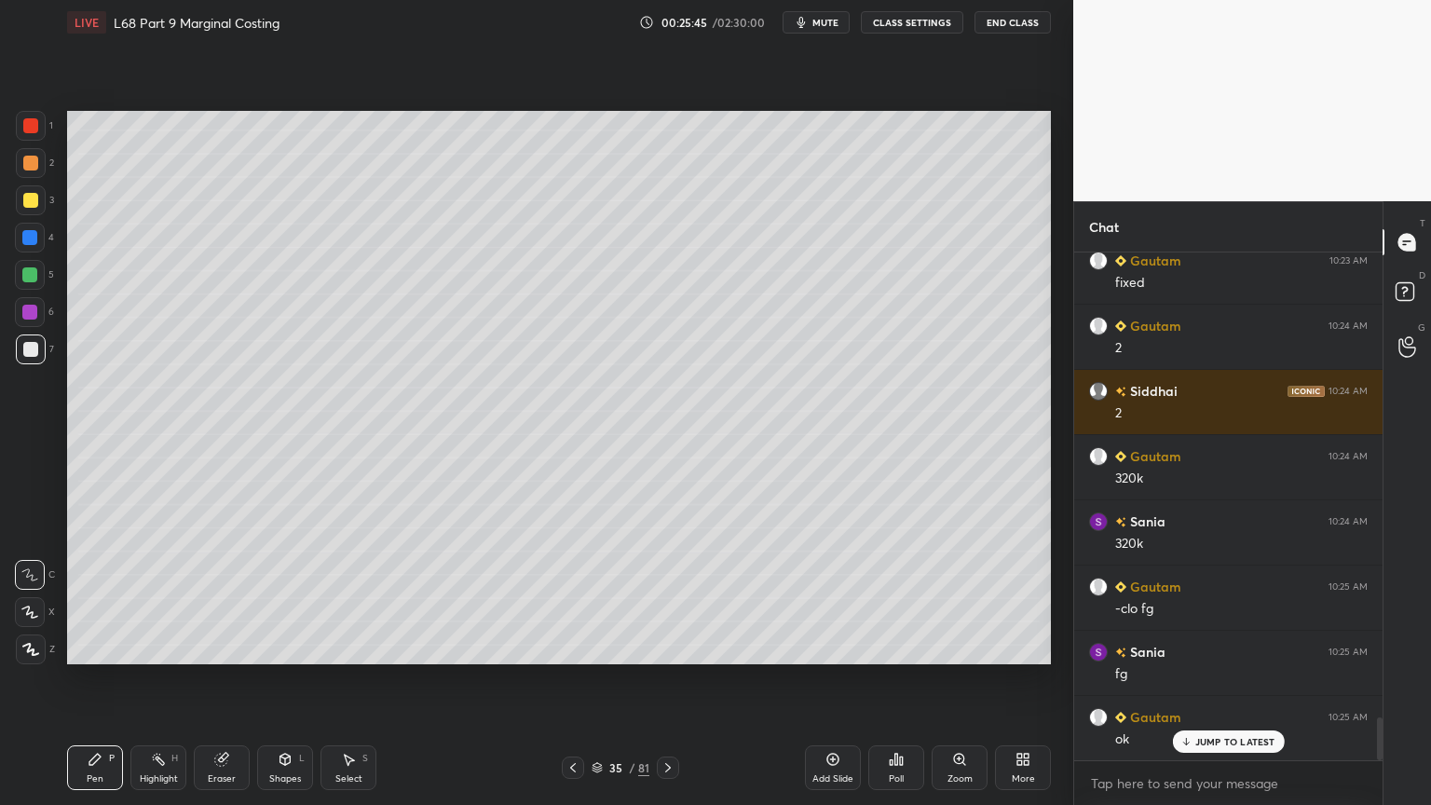
scroll to position [5612, 0]
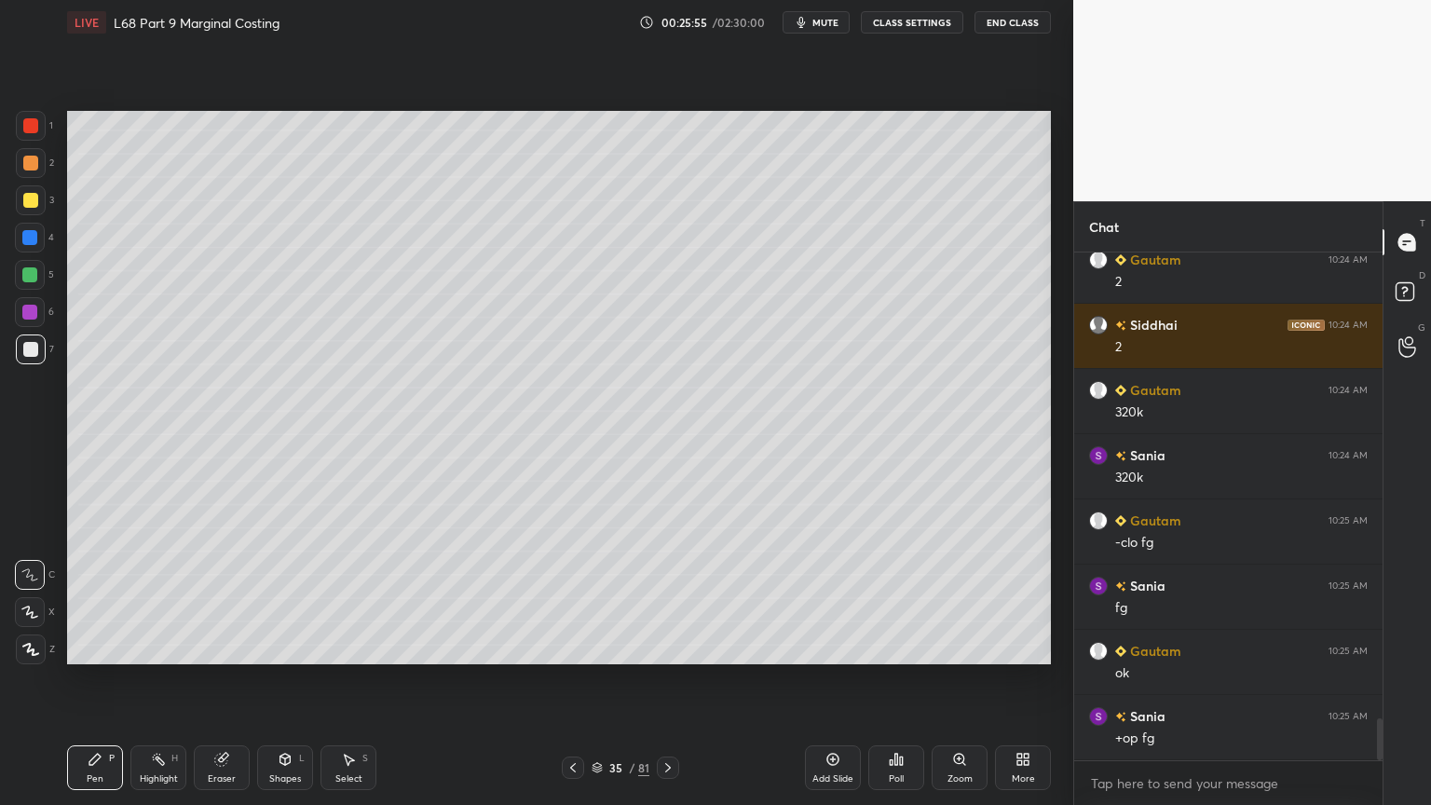
click at [672, 647] on icon at bounding box center [668, 767] width 15 height 15
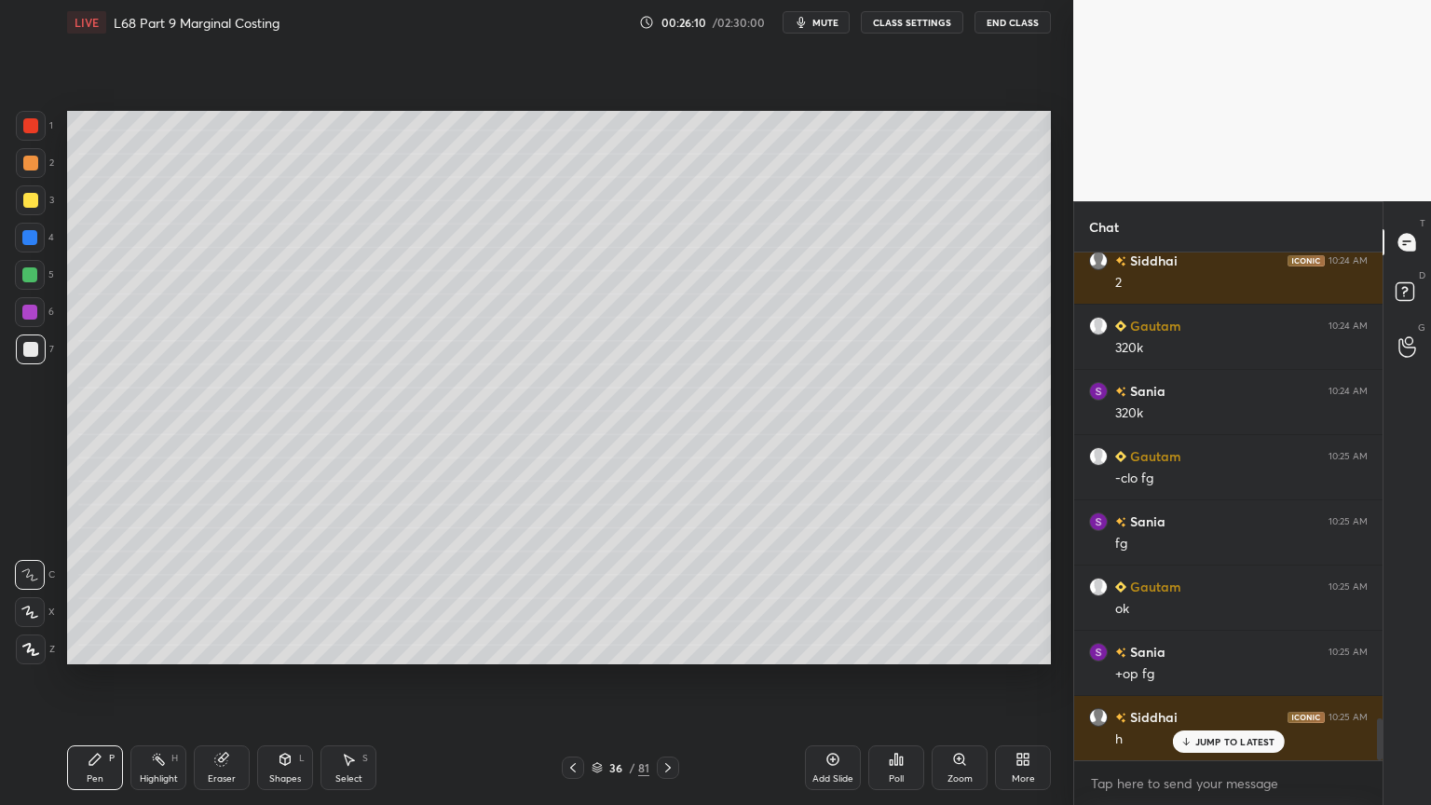
click at [26, 268] on div at bounding box center [29, 274] width 15 height 15
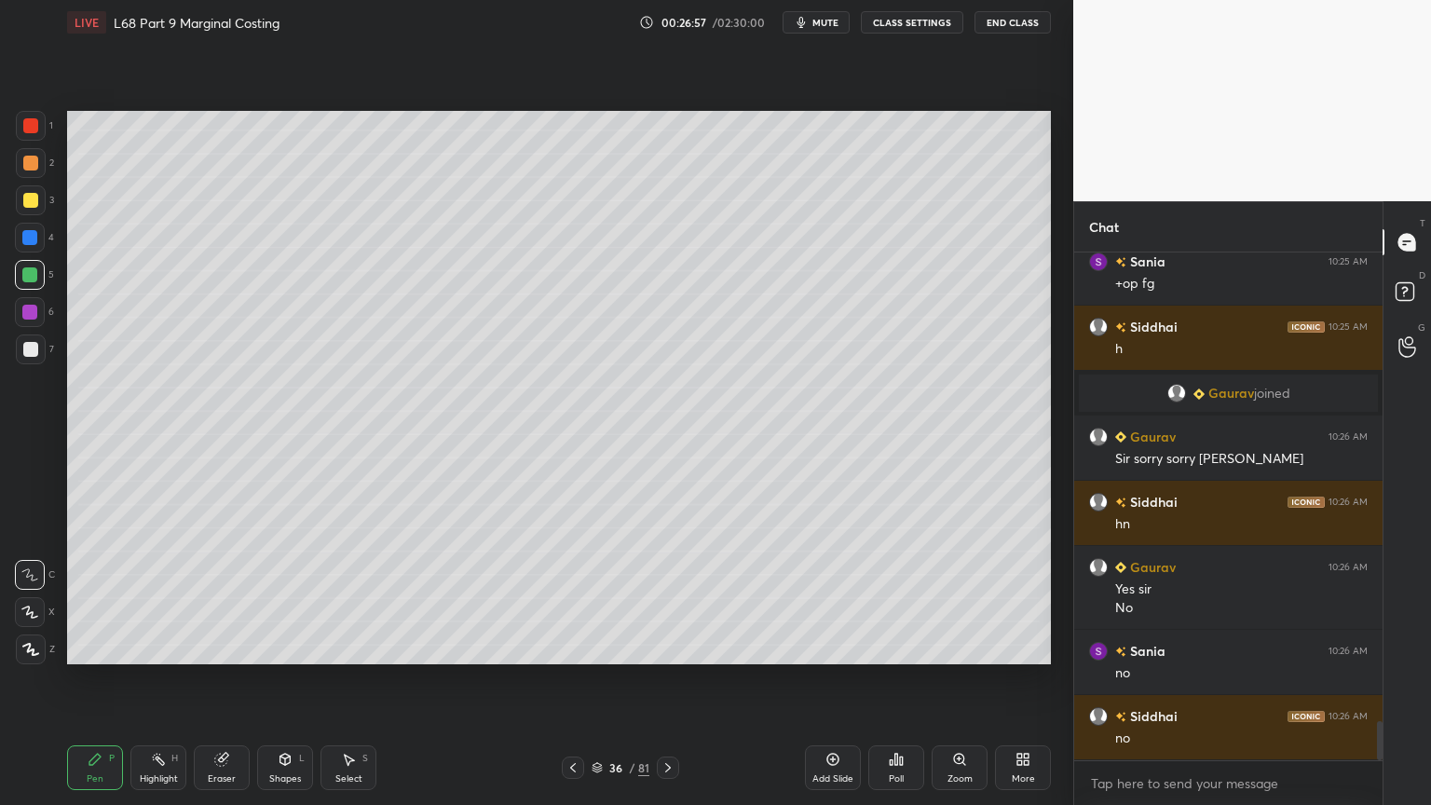
scroll to position [6131, 0]
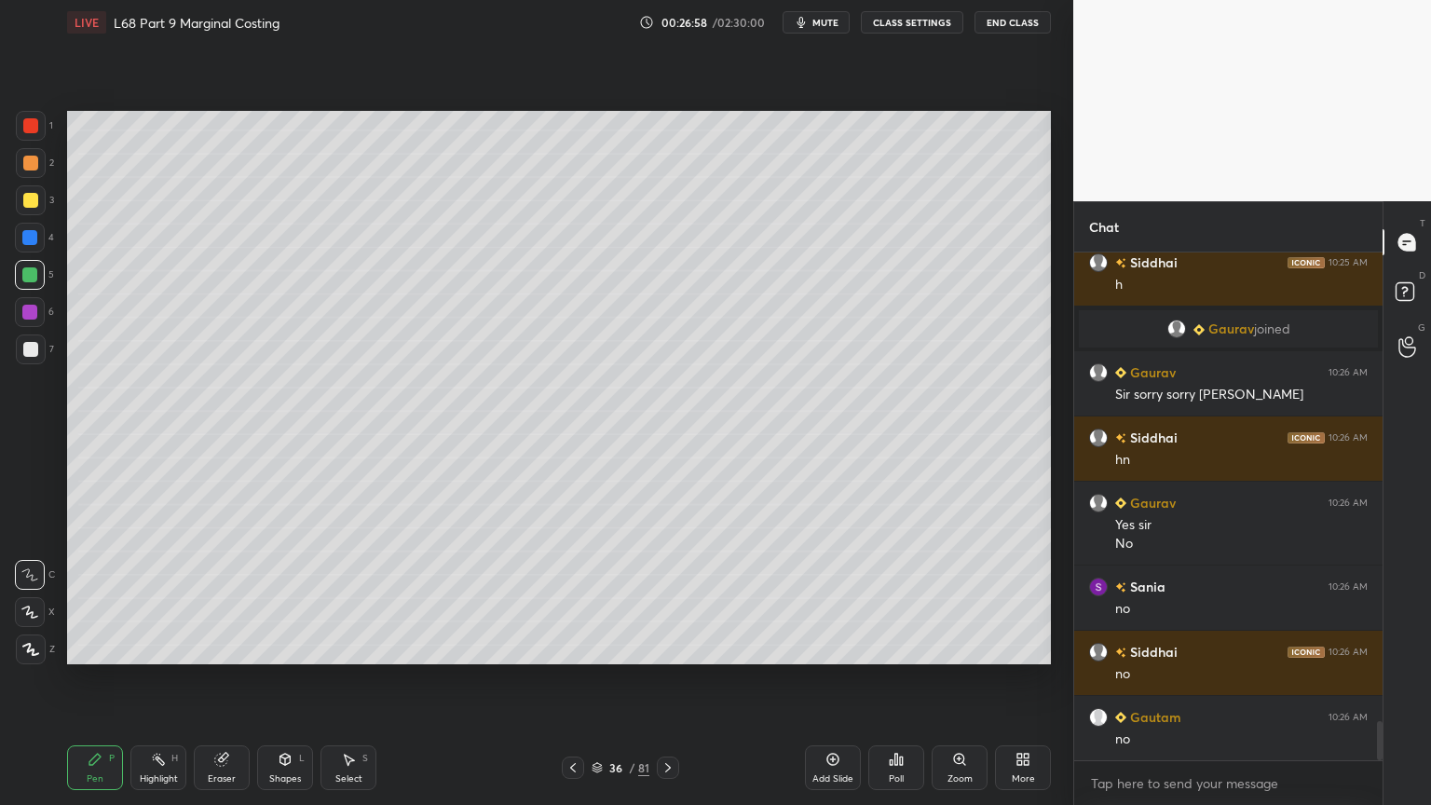
click at [335, 647] on div "Select" at bounding box center [348, 778] width 27 height 9
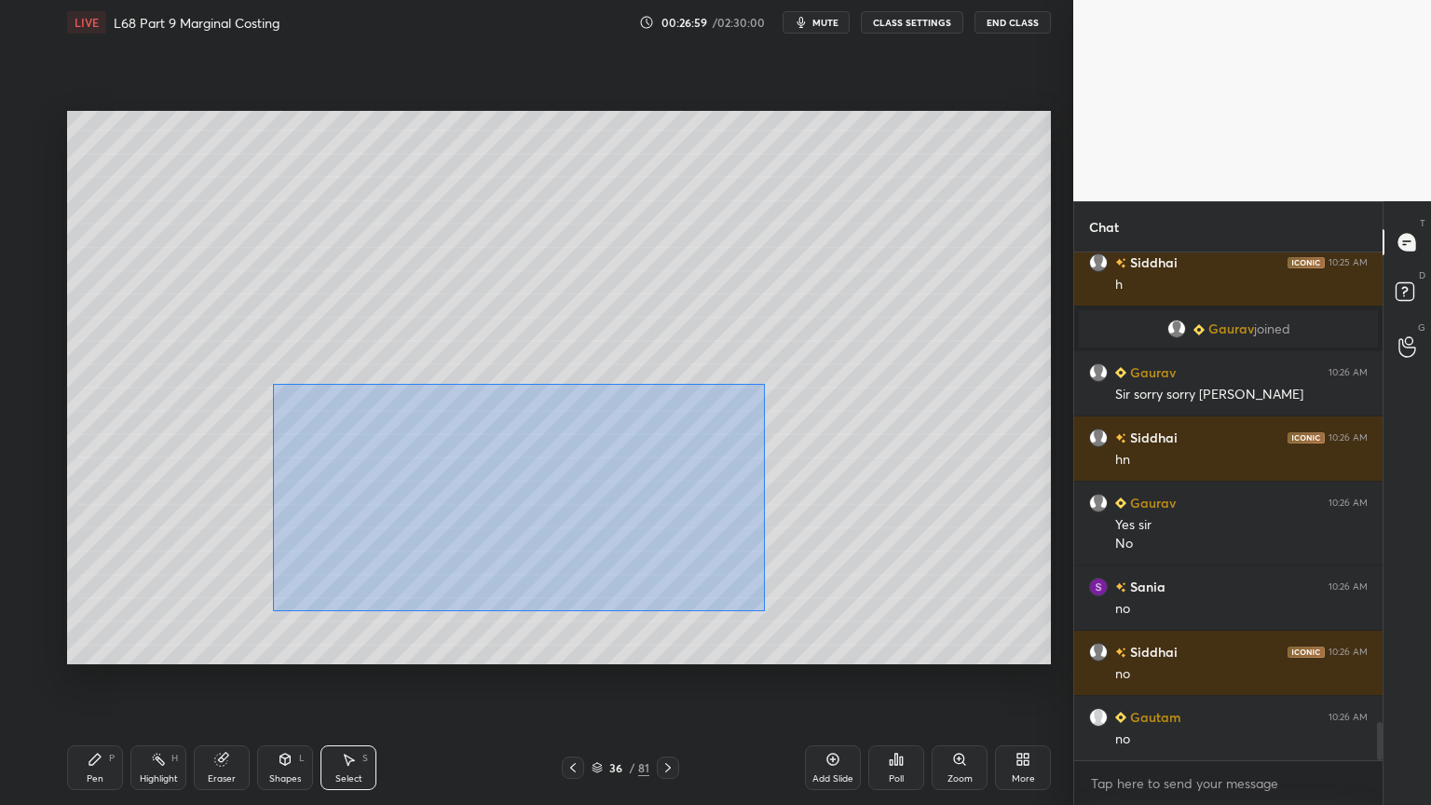
scroll to position [6197, 0]
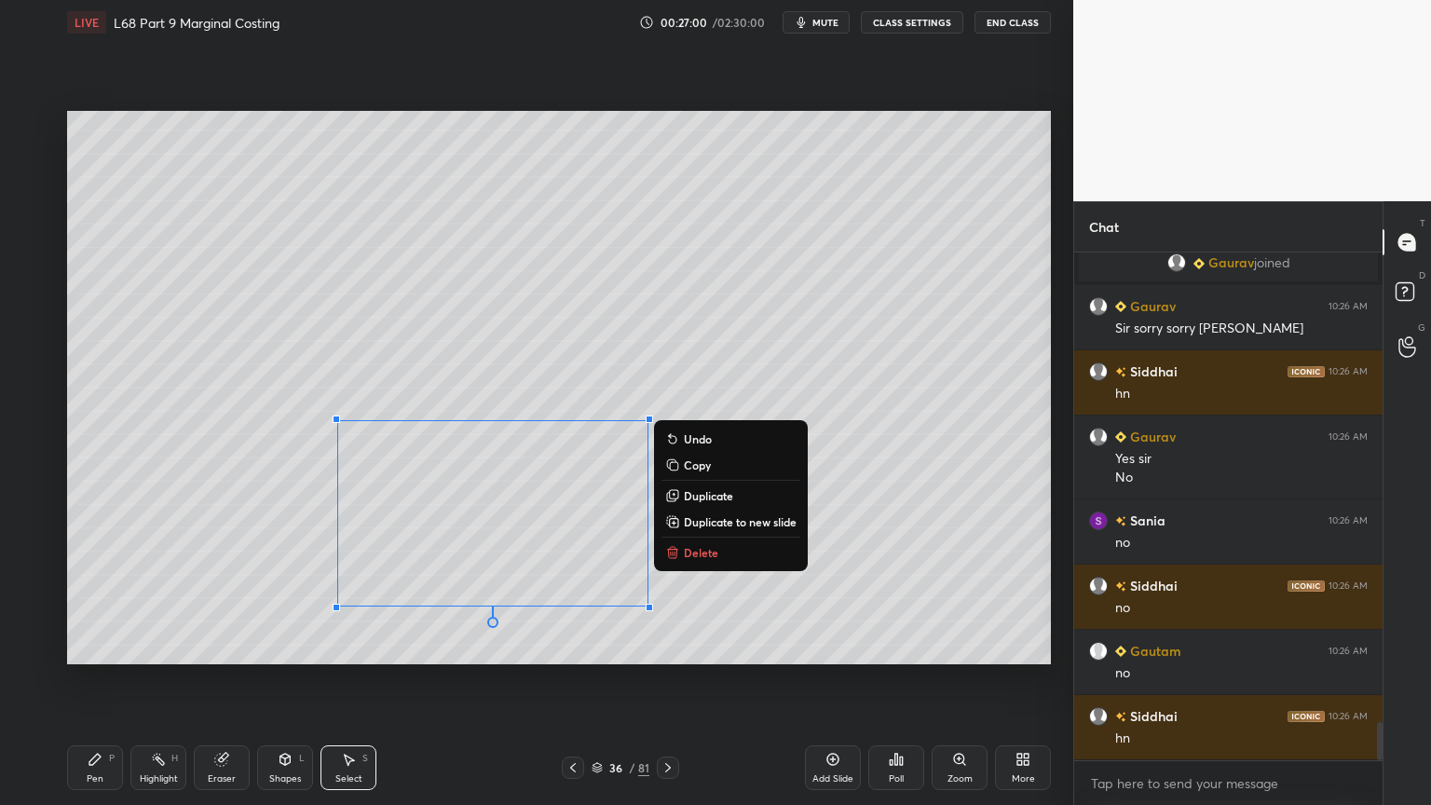
click at [708, 553] on p "Delete" at bounding box center [701, 552] width 34 height 15
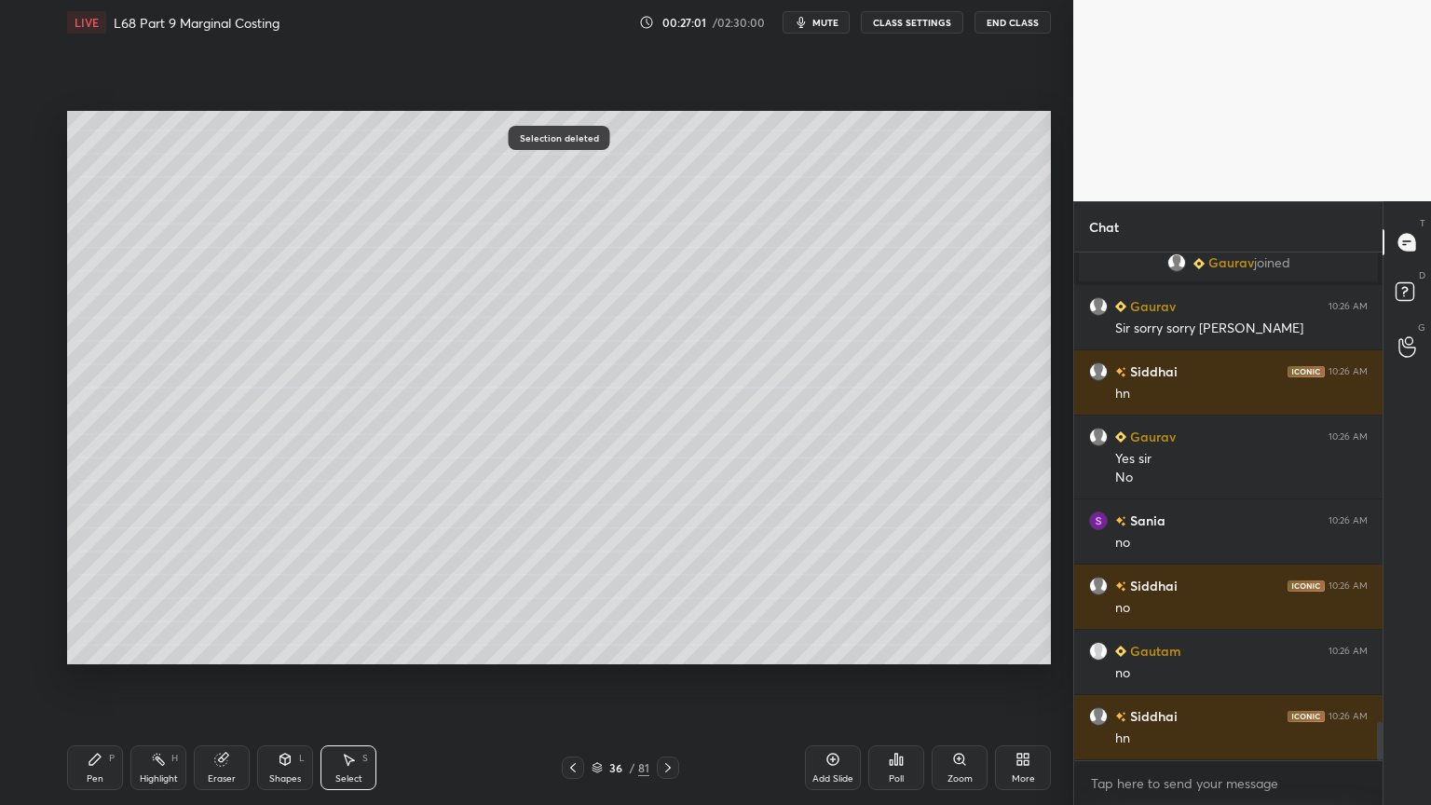
click at [97, 647] on icon at bounding box center [94, 759] width 11 height 11
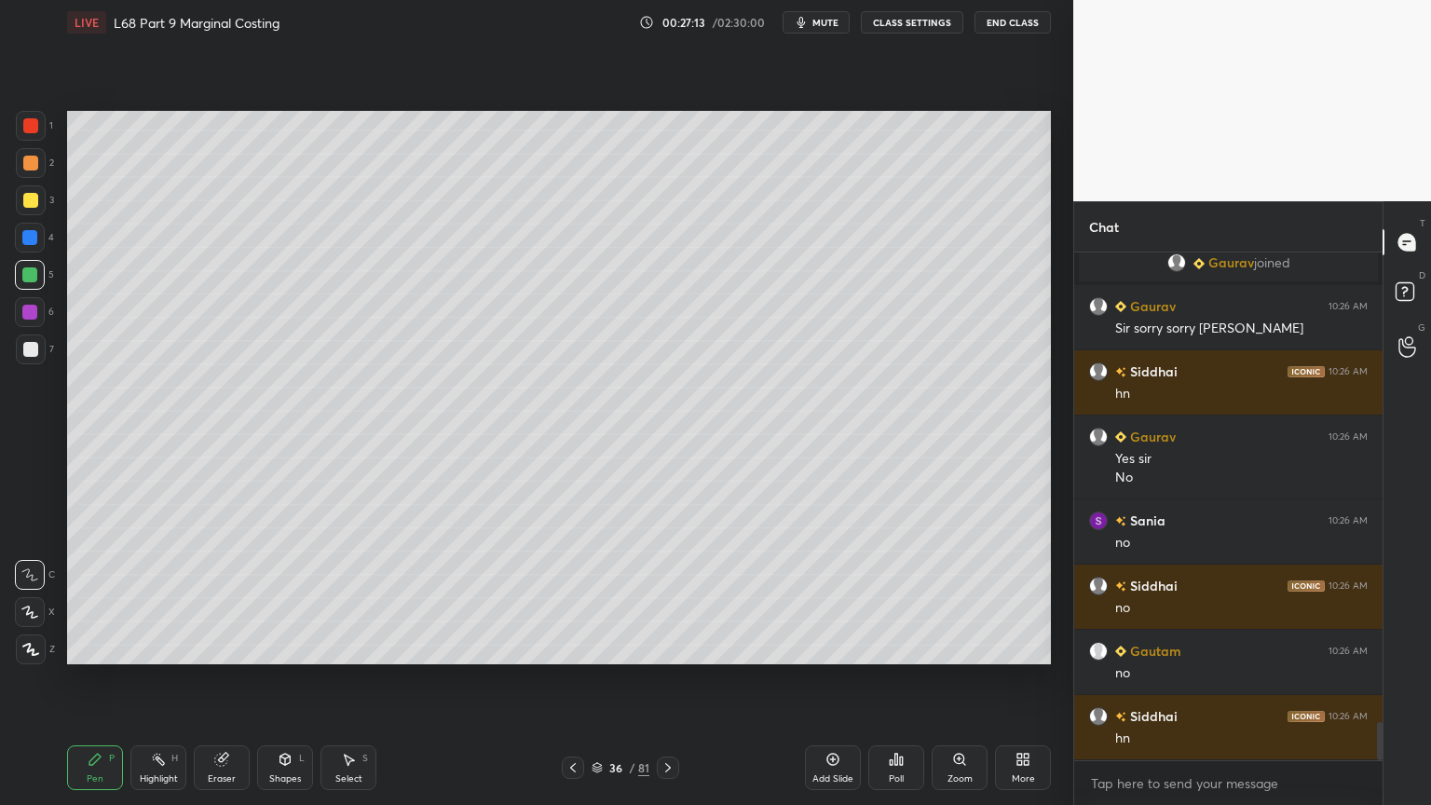
scroll to position [6261, 0]
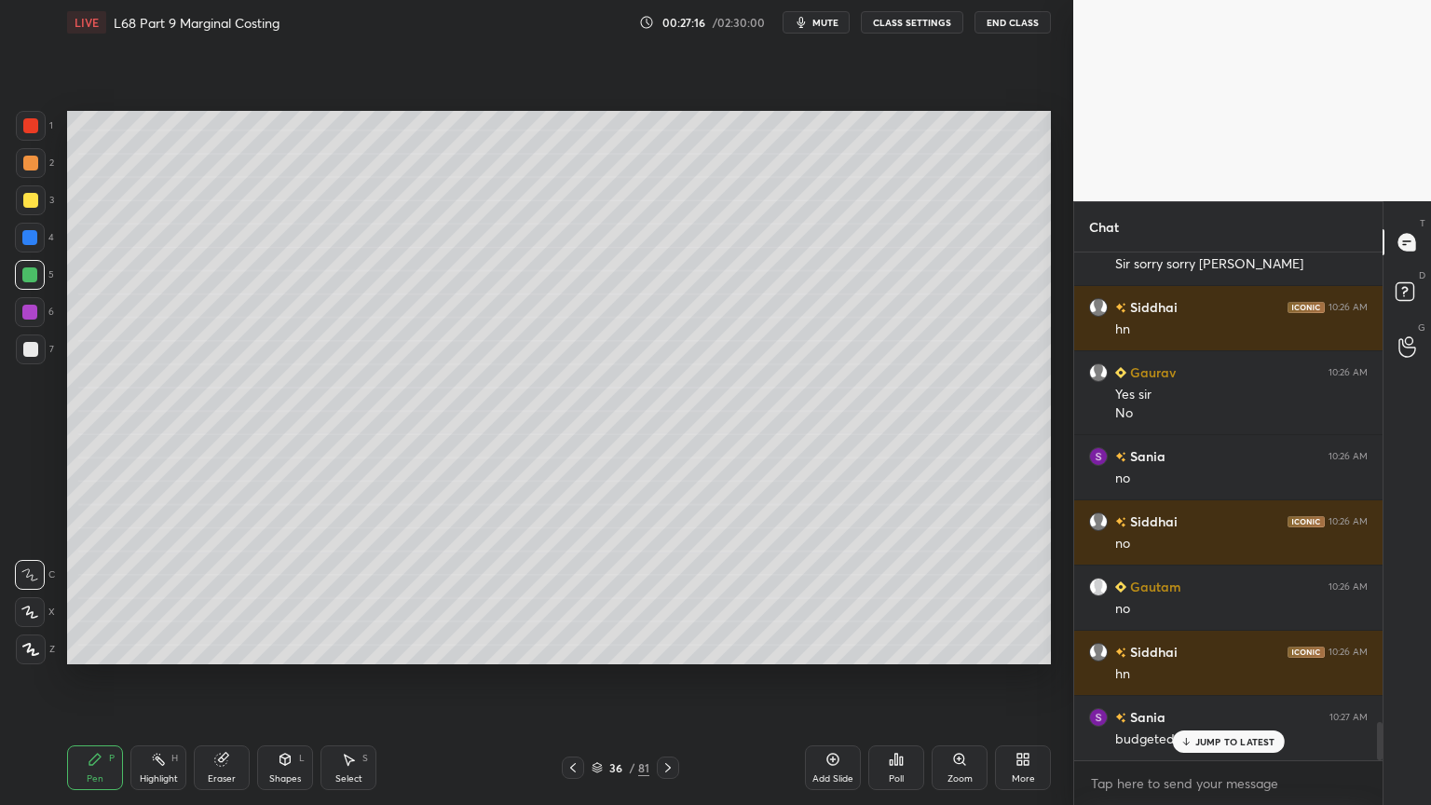
click at [89, 647] on icon at bounding box center [95, 759] width 15 height 15
click at [22, 310] on div at bounding box center [29, 312] width 15 height 15
click at [18, 290] on div "5" at bounding box center [34, 278] width 39 height 37
click at [569, 647] on div at bounding box center [573, 768] width 22 height 22
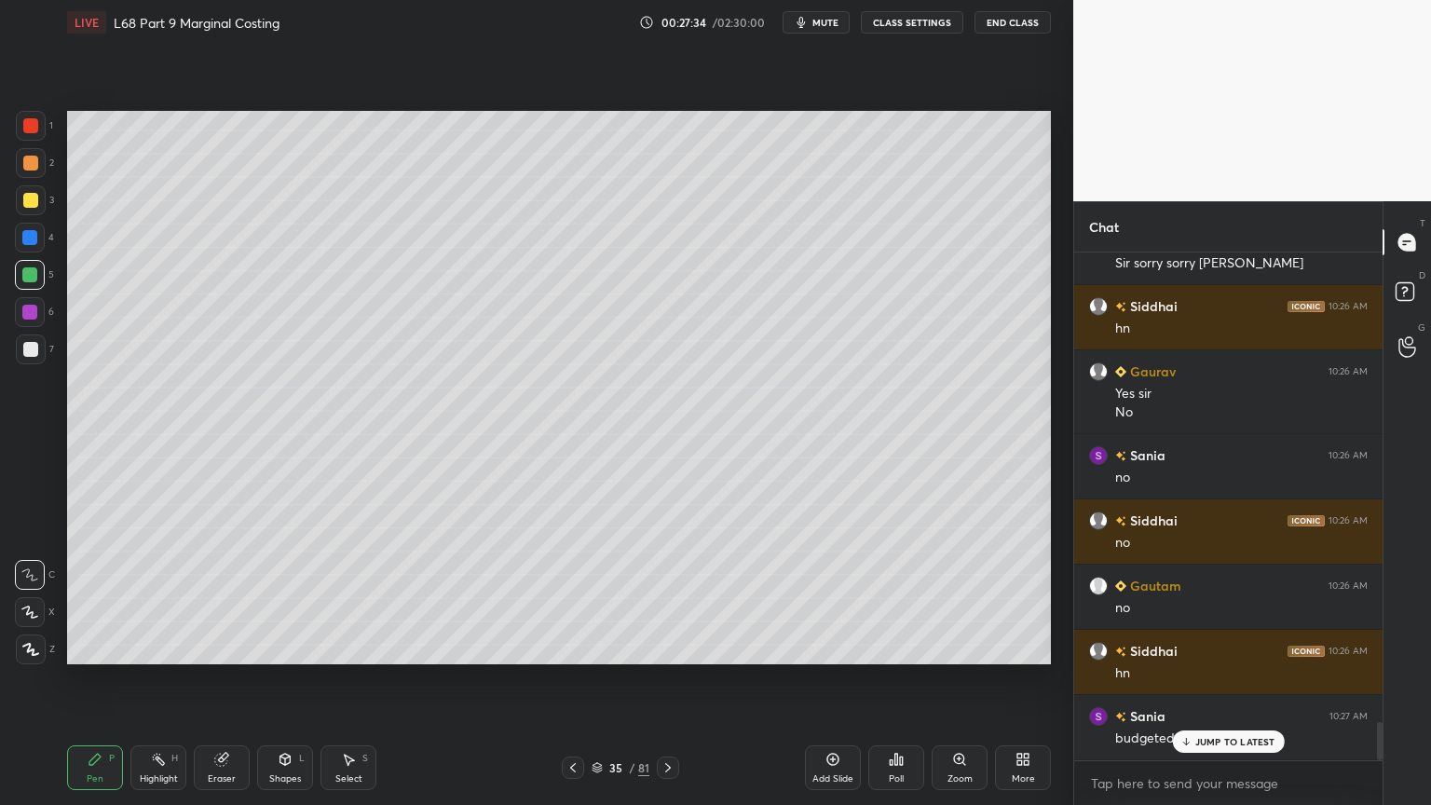
click at [671, 647] on icon at bounding box center [668, 767] width 15 height 15
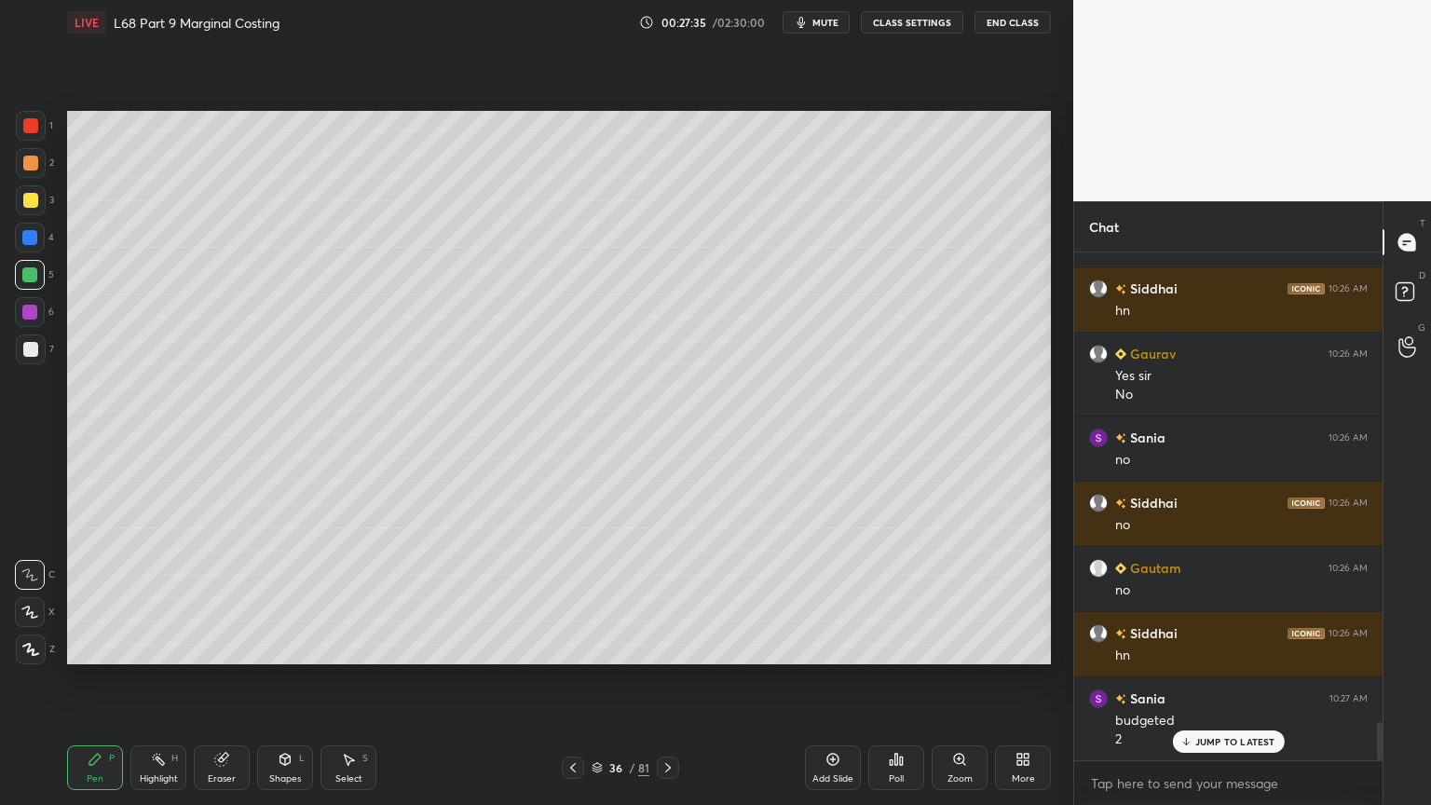
scroll to position [6346, 0]
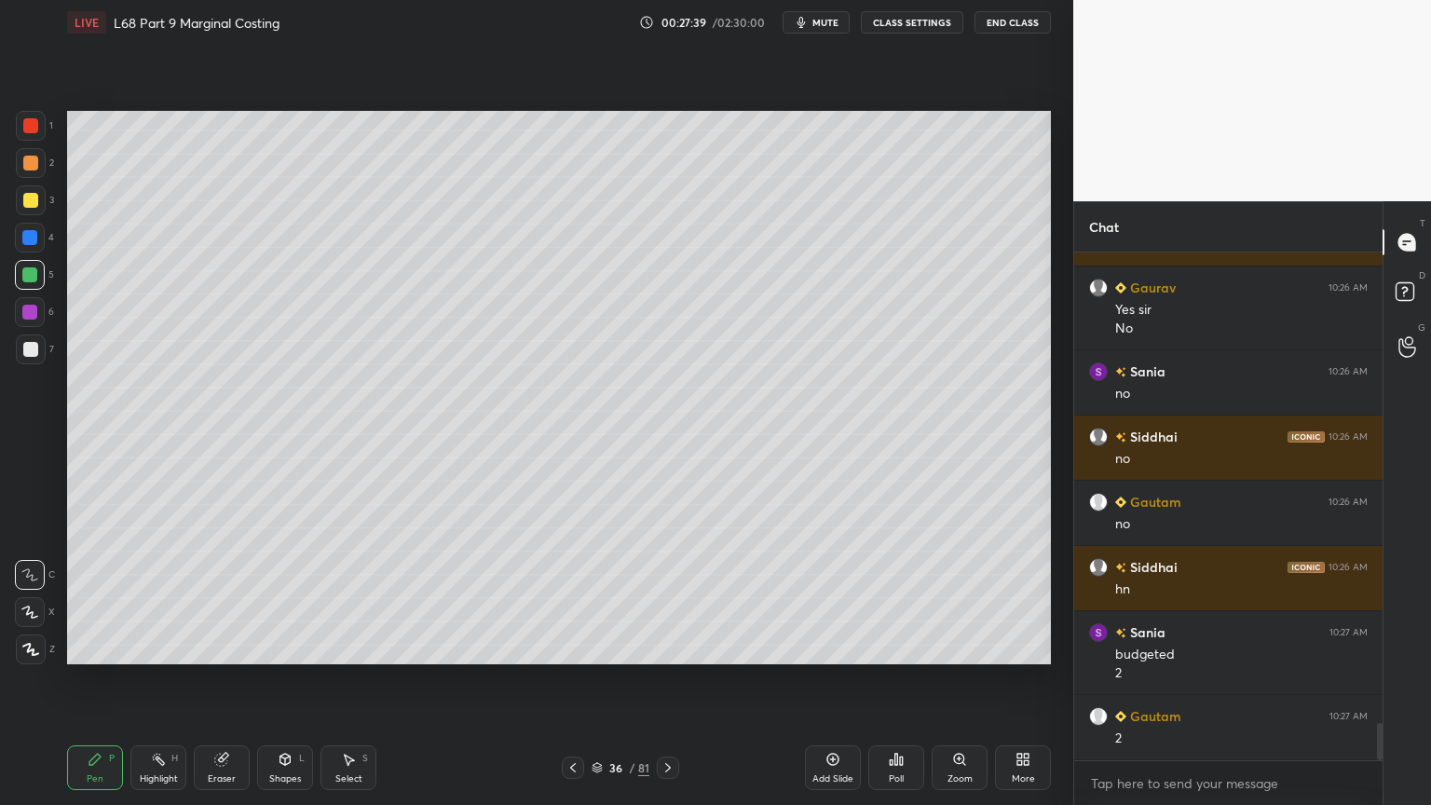
click at [280, 647] on div "Shapes L" at bounding box center [285, 767] width 56 height 45
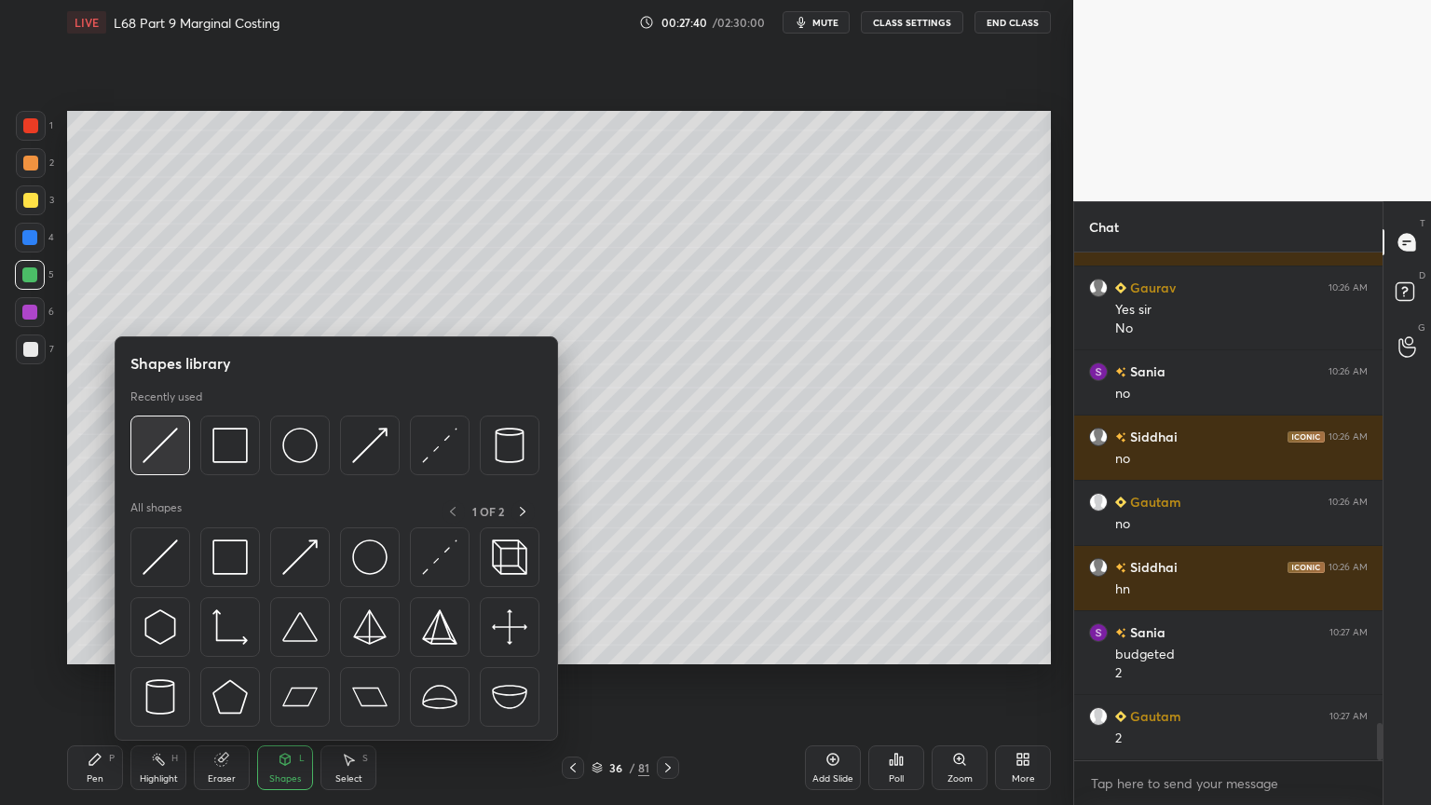
click at [156, 470] on div at bounding box center [160, 446] width 60 height 60
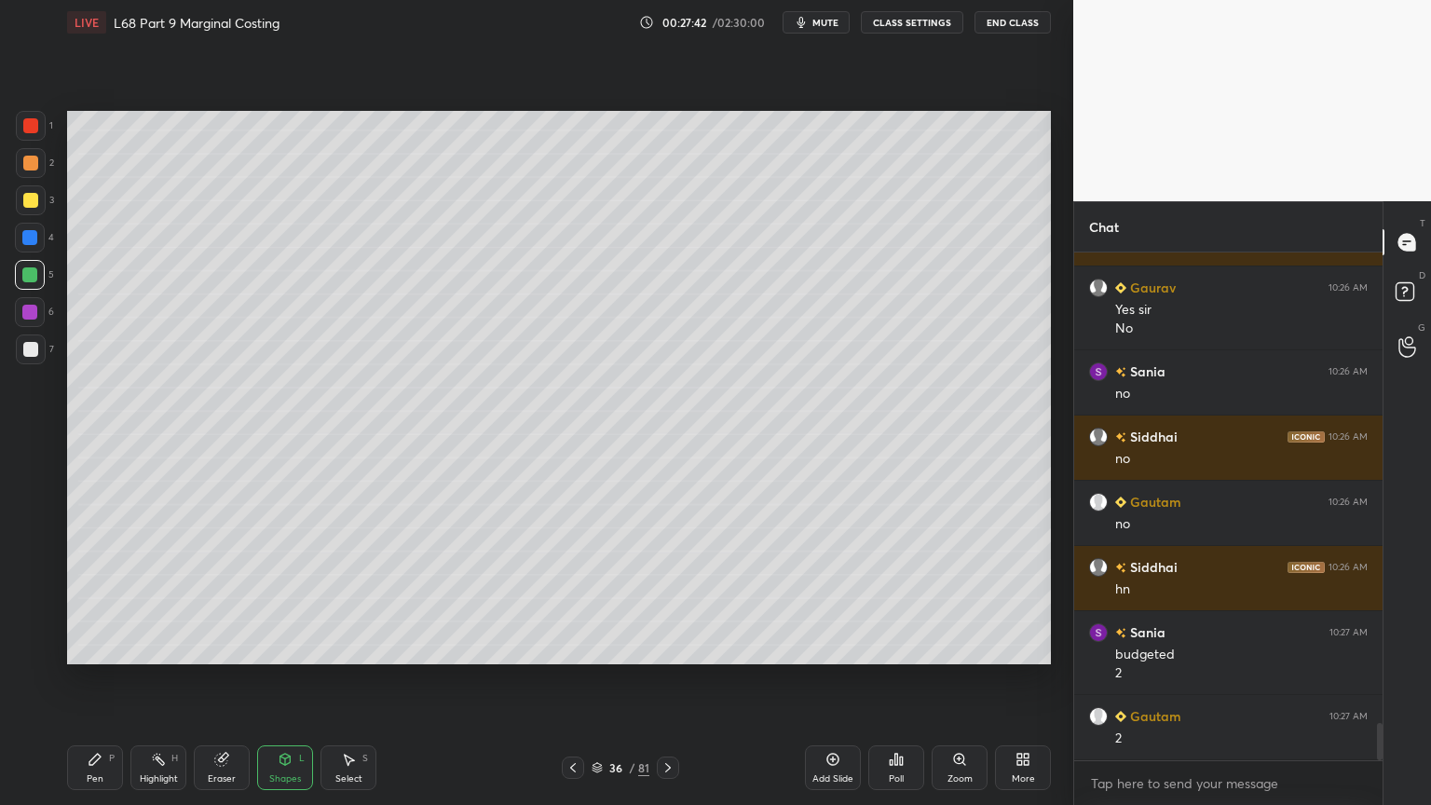
click at [73, 647] on div "Pen P" at bounding box center [95, 767] width 56 height 45
click at [223, 647] on div "Eraser" at bounding box center [222, 778] width 28 height 9
click at [575, 647] on icon at bounding box center [573, 767] width 6 height 9
click at [669, 647] on icon at bounding box center [668, 767] width 15 height 15
click at [99, 647] on div "Pen P" at bounding box center [95, 767] width 56 height 45
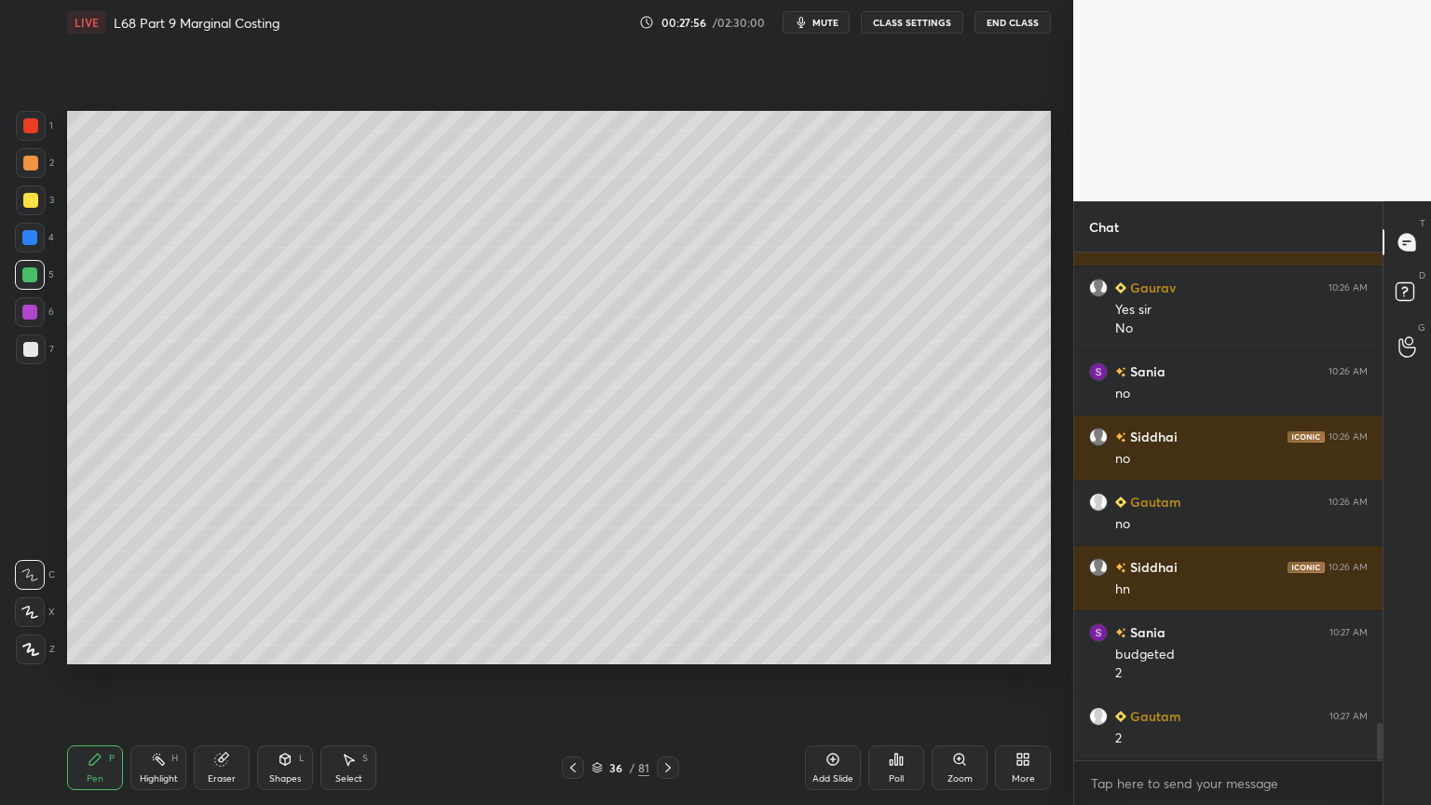
click at [35, 250] on div at bounding box center [30, 238] width 30 height 30
click at [276, 647] on div "Shapes L" at bounding box center [285, 767] width 56 height 45
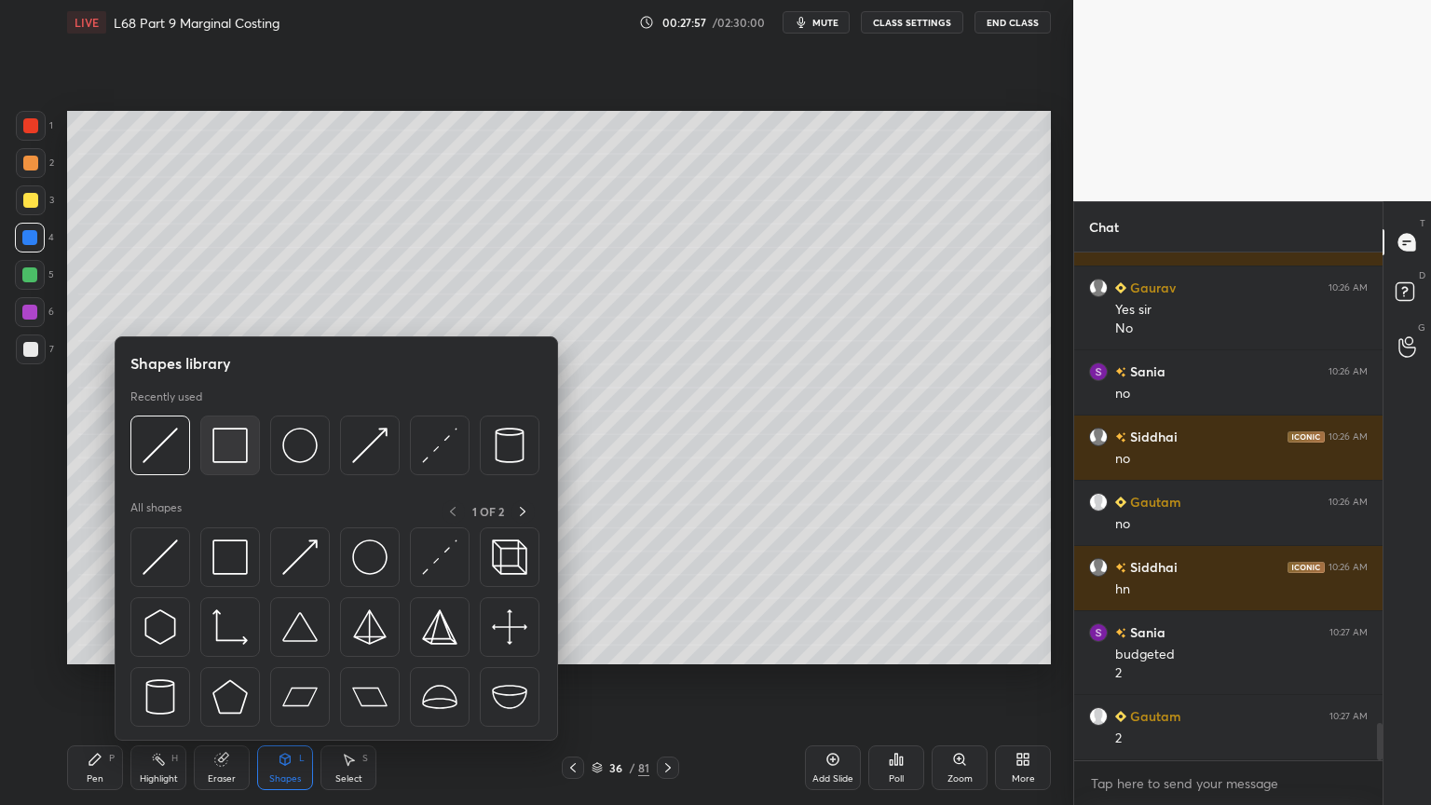
click at [250, 439] on div at bounding box center [230, 446] width 60 height 60
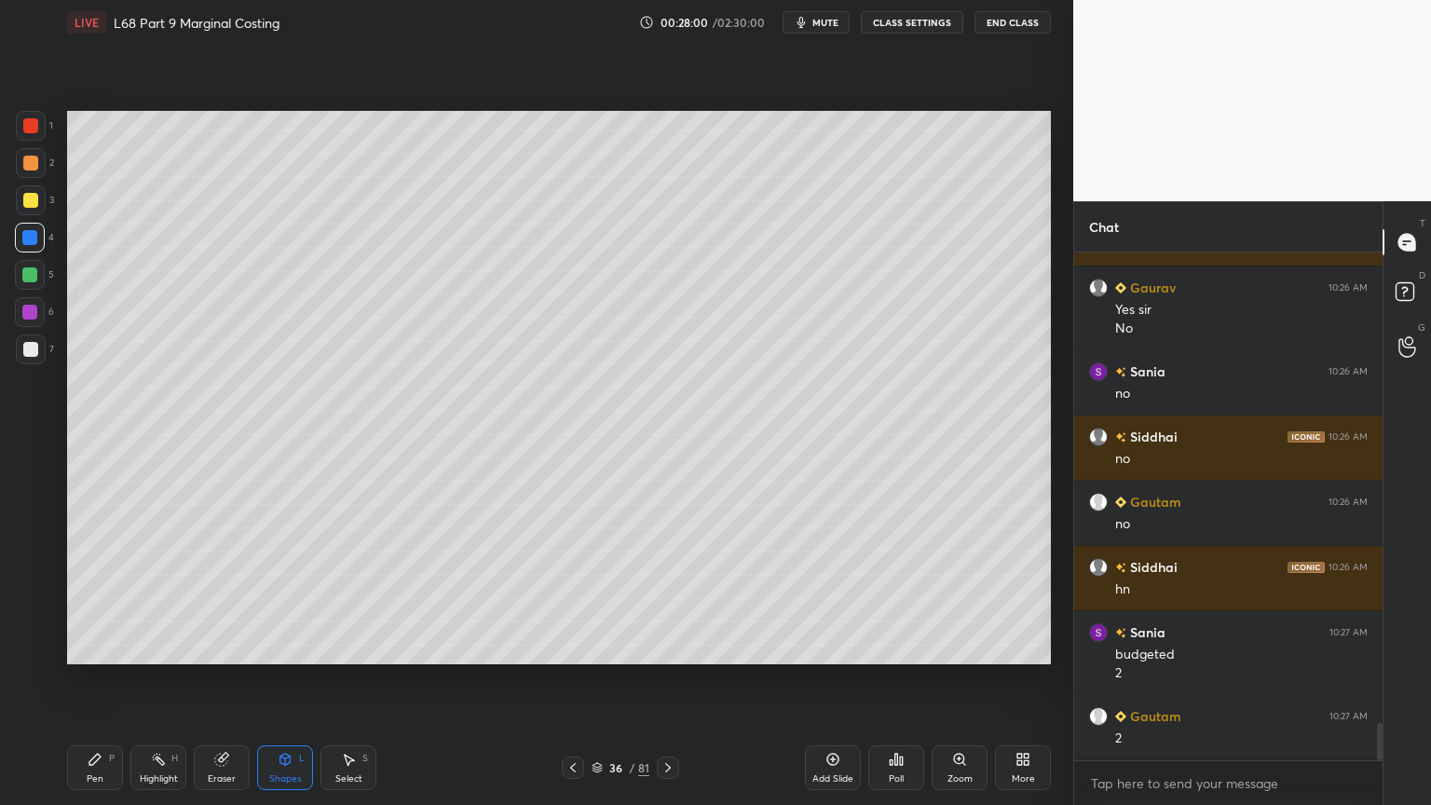
click at [26, 362] on div at bounding box center [31, 349] width 30 height 30
click at [83, 647] on div "Pen P" at bounding box center [95, 767] width 56 height 45
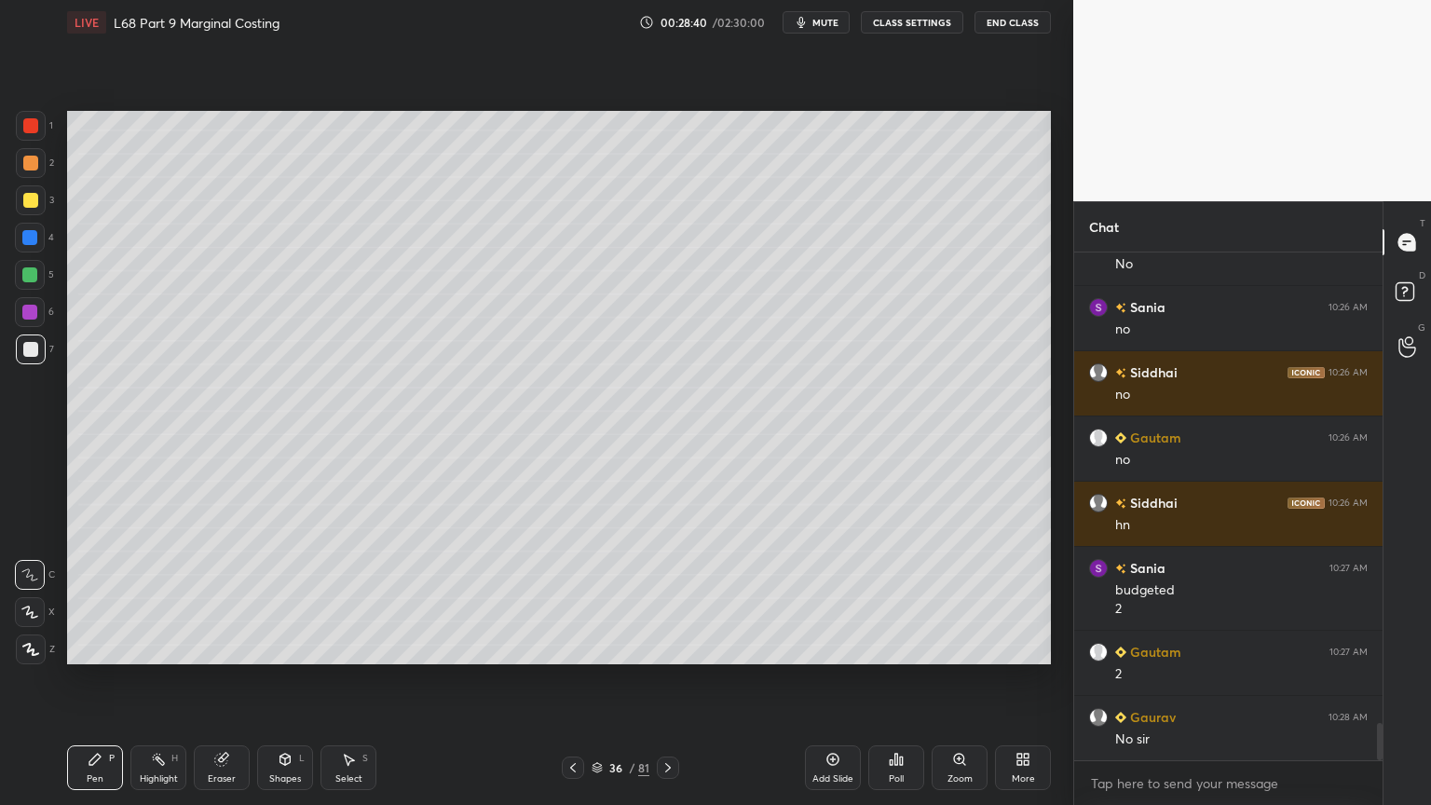
scroll to position [6476, 0]
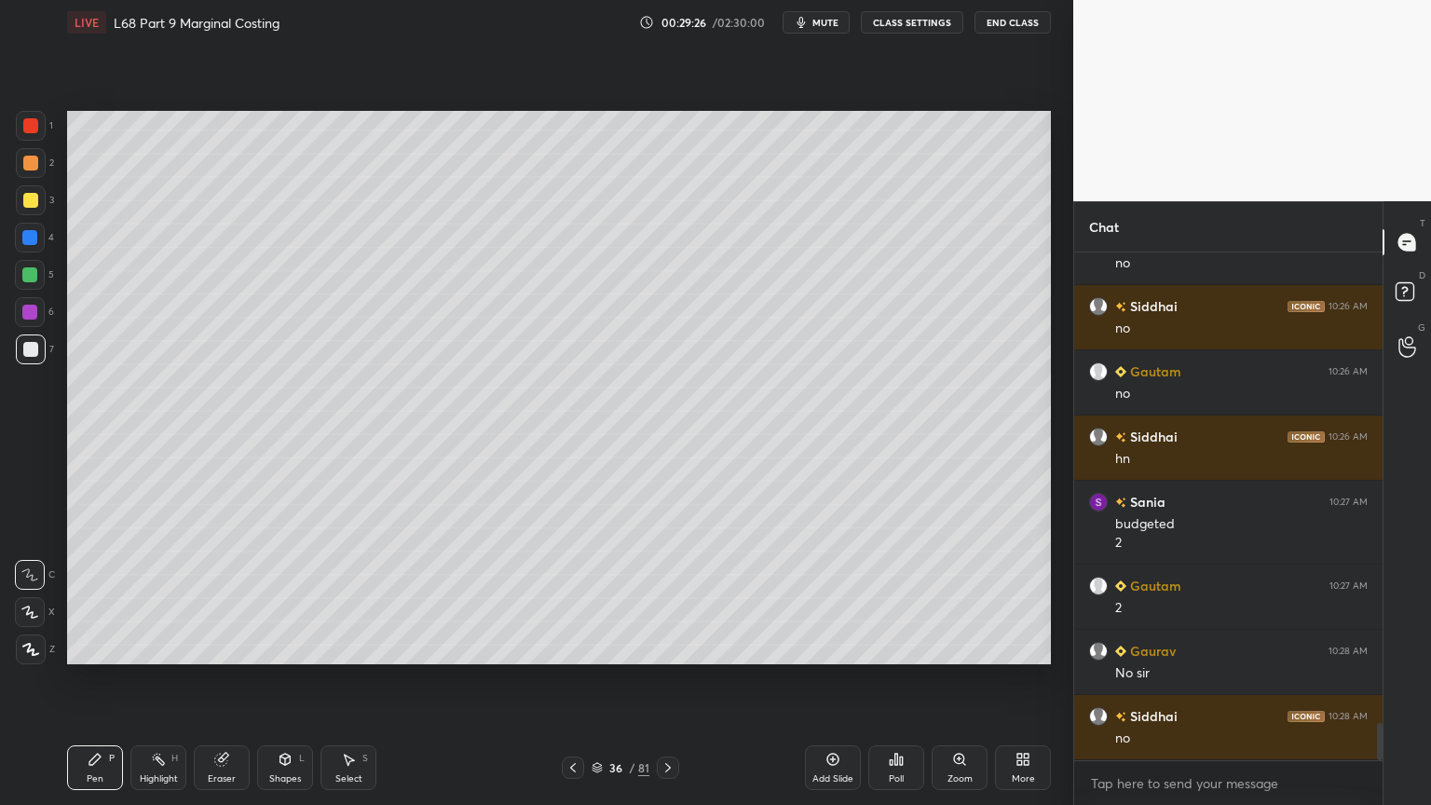
click at [96, 647] on div "Pen" at bounding box center [95, 778] width 17 height 9
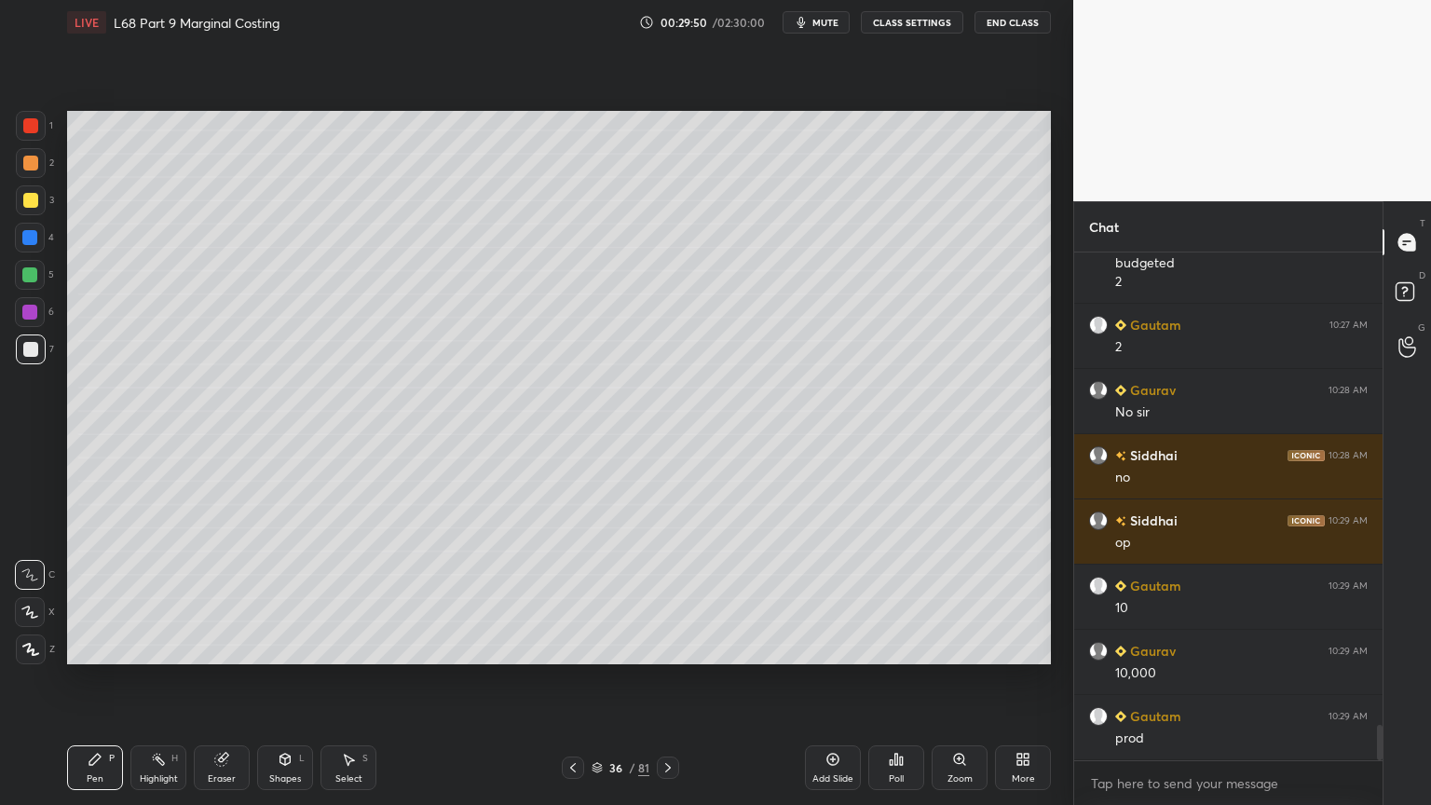
scroll to position [6802, 0]
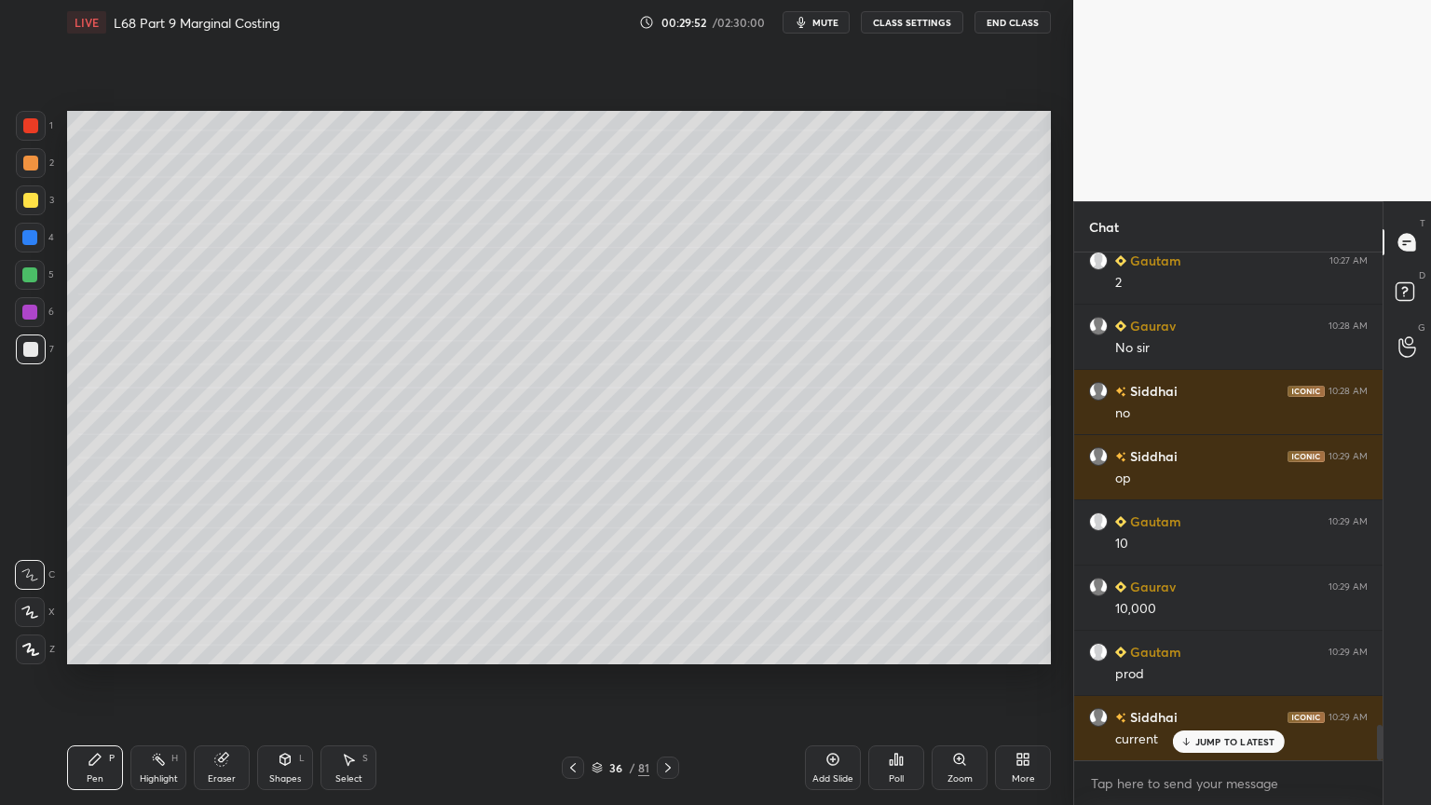
click at [341, 647] on icon at bounding box center [348, 759] width 15 height 15
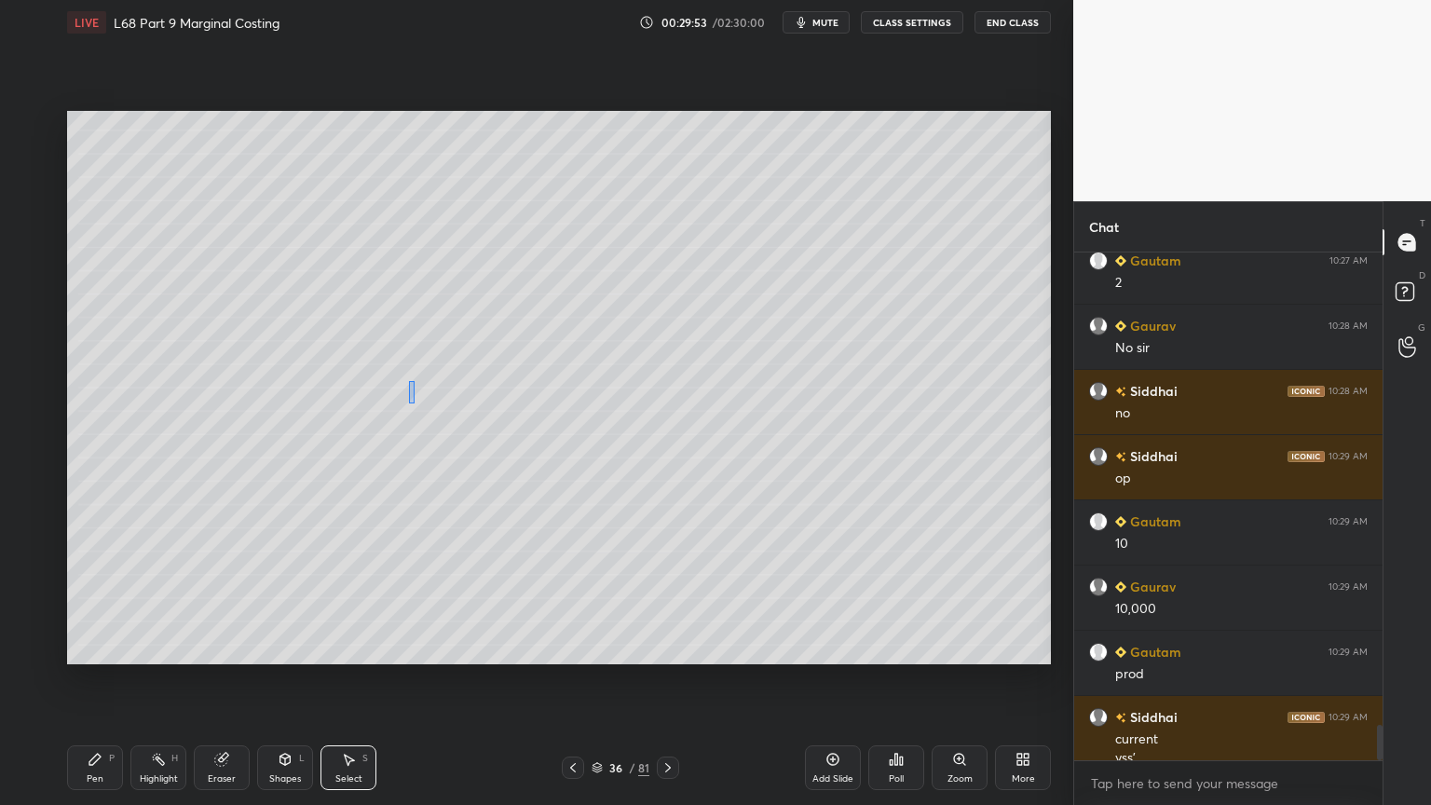
scroll to position [6820, 0]
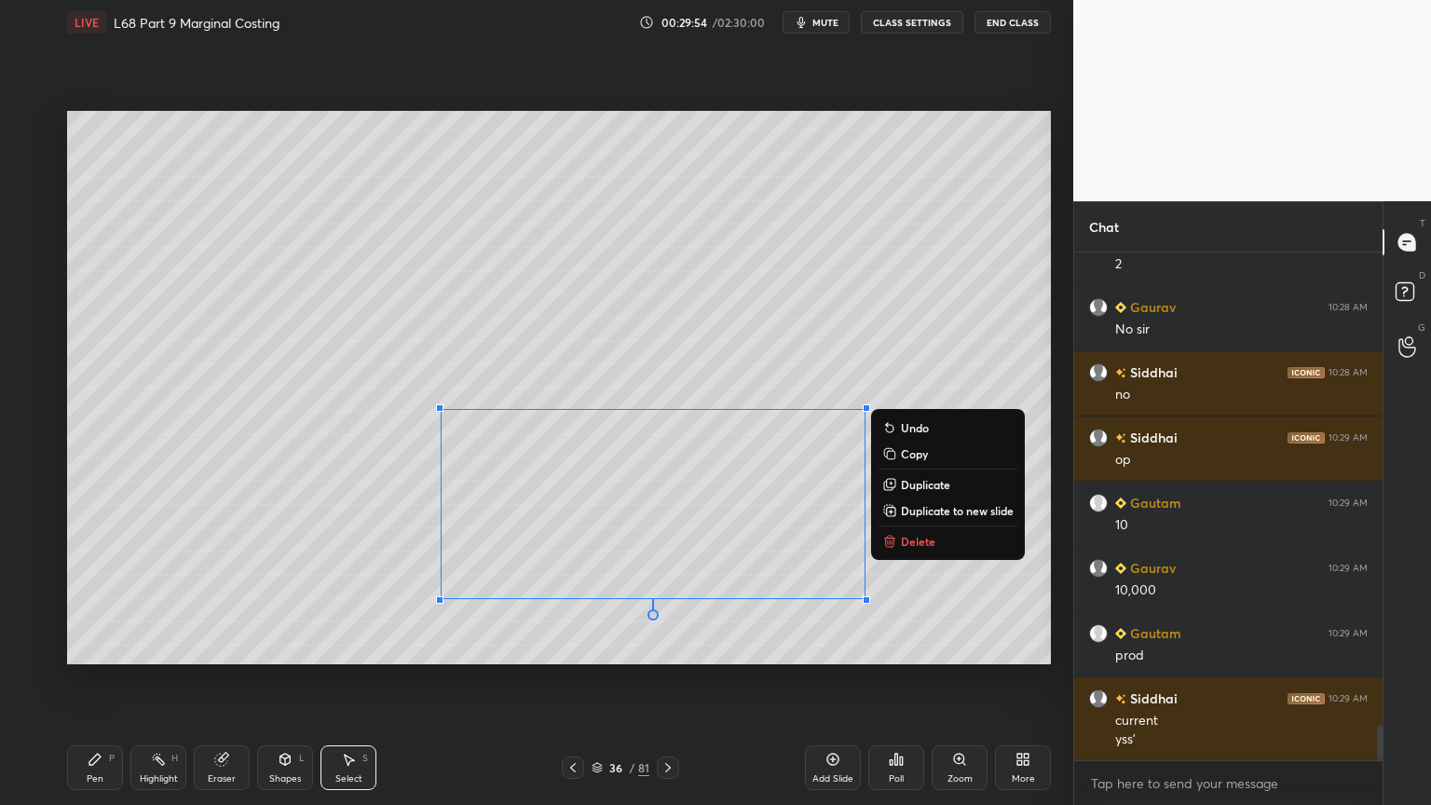
click at [896, 541] on icon at bounding box center [889, 541] width 15 height 15
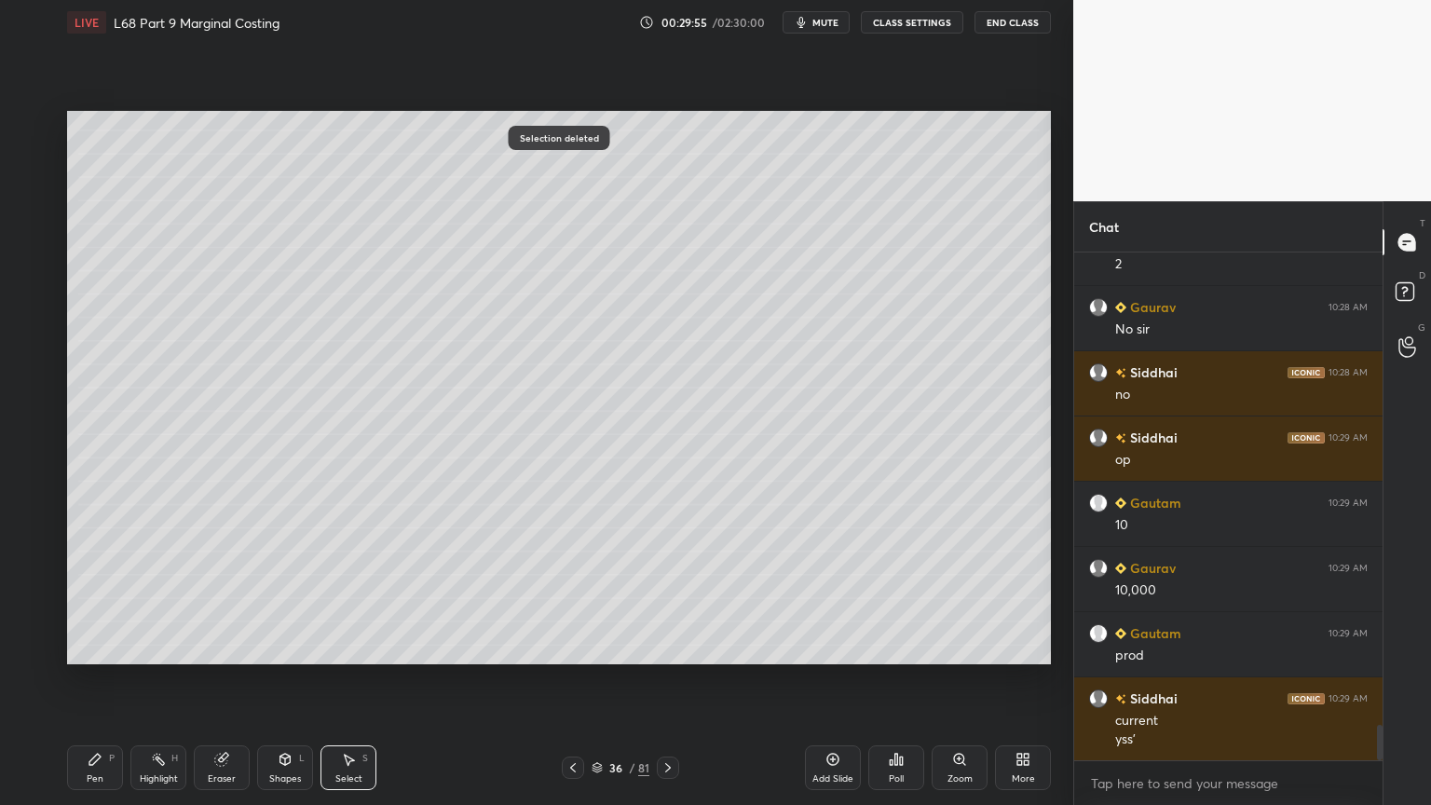
click at [107, 647] on div "Pen P" at bounding box center [95, 767] width 56 height 45
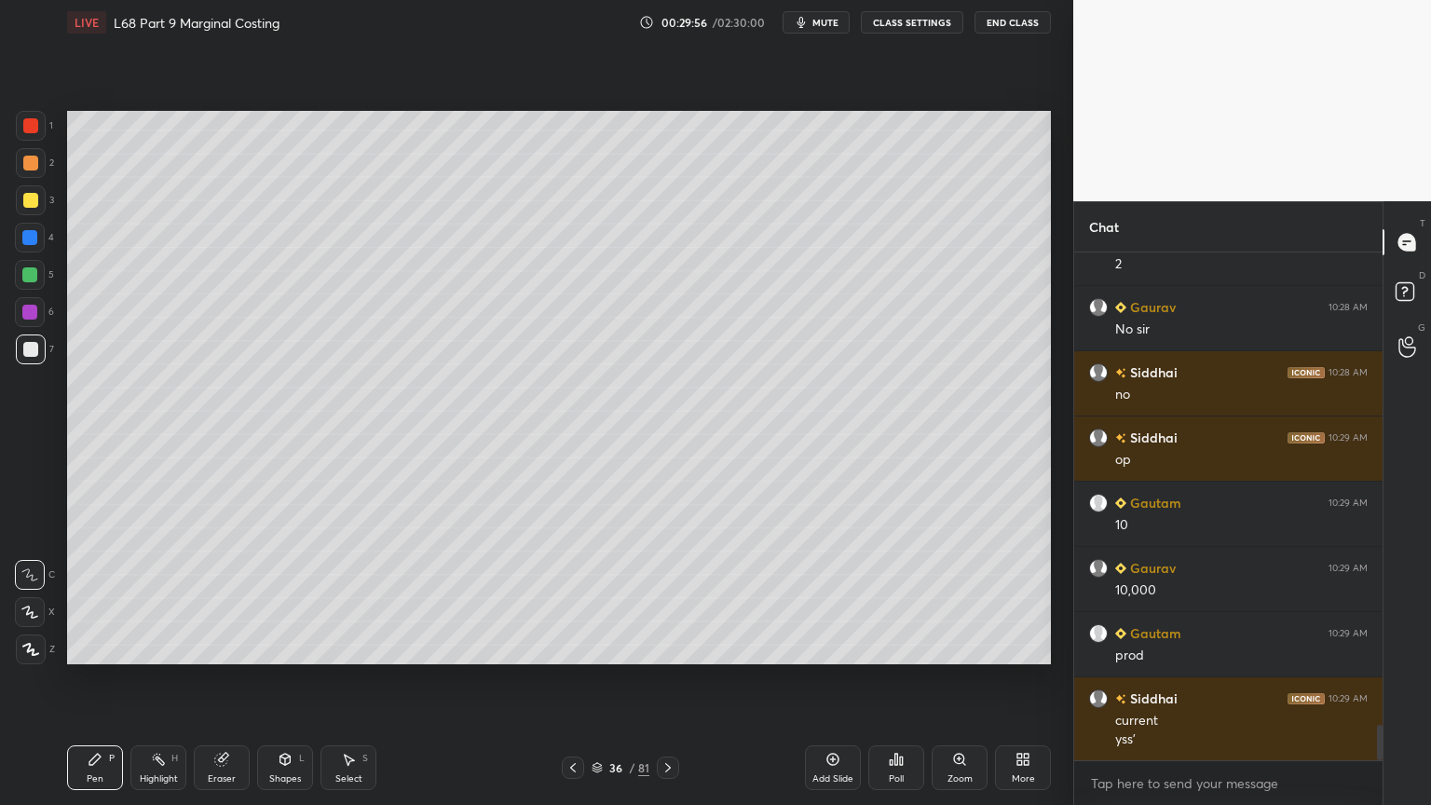
click at [25, 203] on div at bounding box center [30, 200] width 15 height 15
click at [33, 348] on div at bounding box center [30, 349] width 15 height 15
click at [48, 266] on div "5" at bounding box center [34, 275] width 39 height 30
click at [581, 647] on div at bounding box center [573, 768] width 22 height 22
click at [675, 647] on icon at bounding box center [668, 767] width 15 height 15
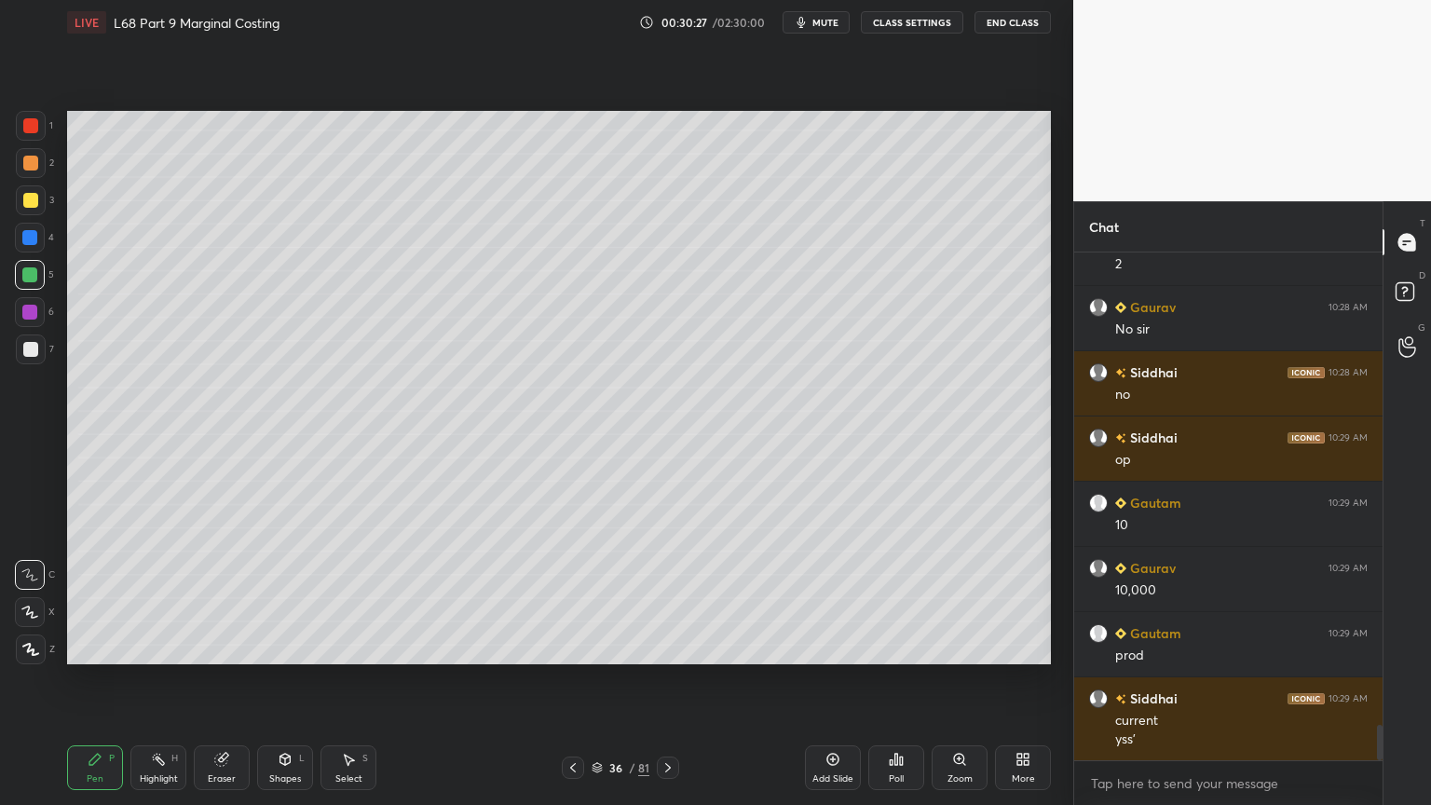
scroll to position [6886, 0]
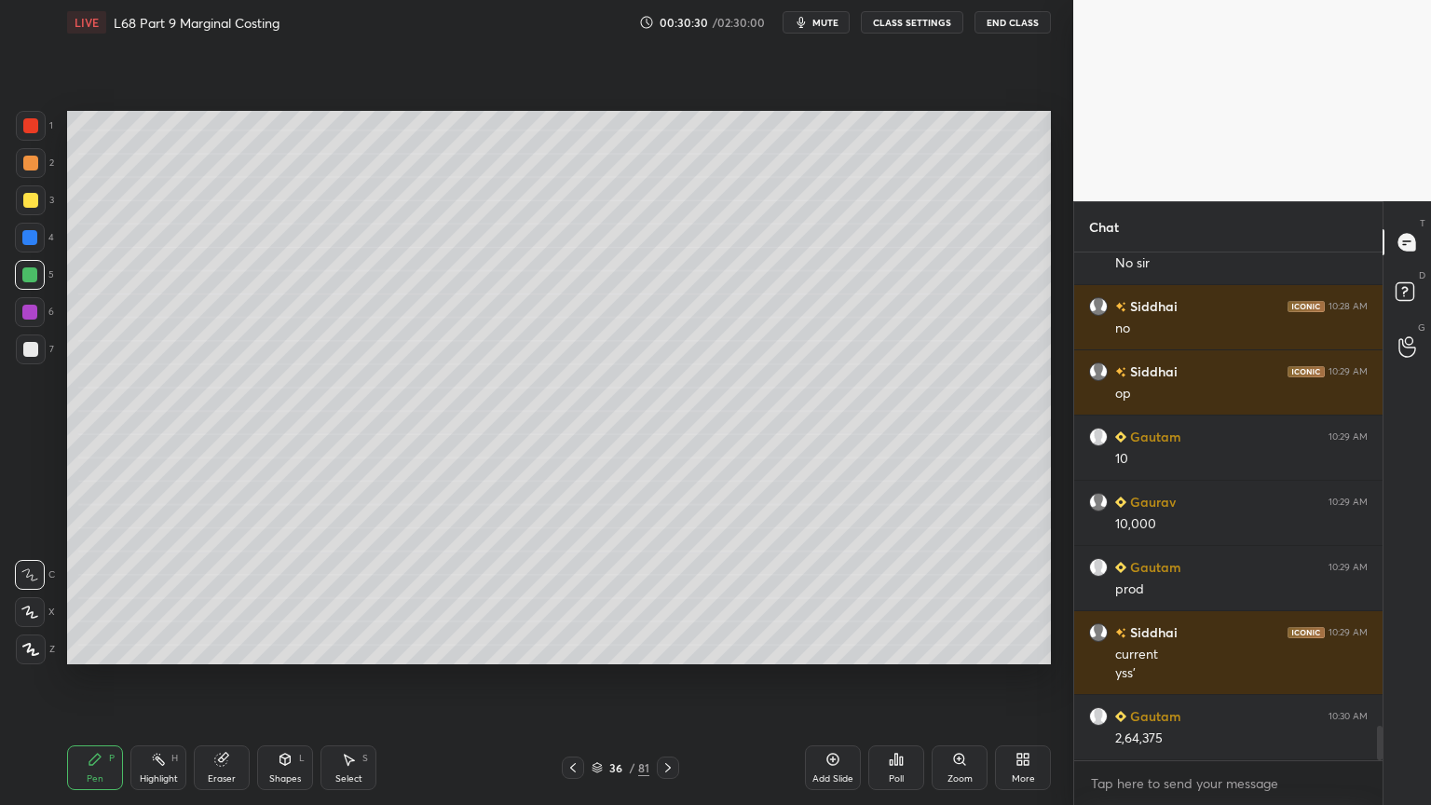
click at [16, 365] on div "7" at bounding box center [35, 352] width 38 height 37
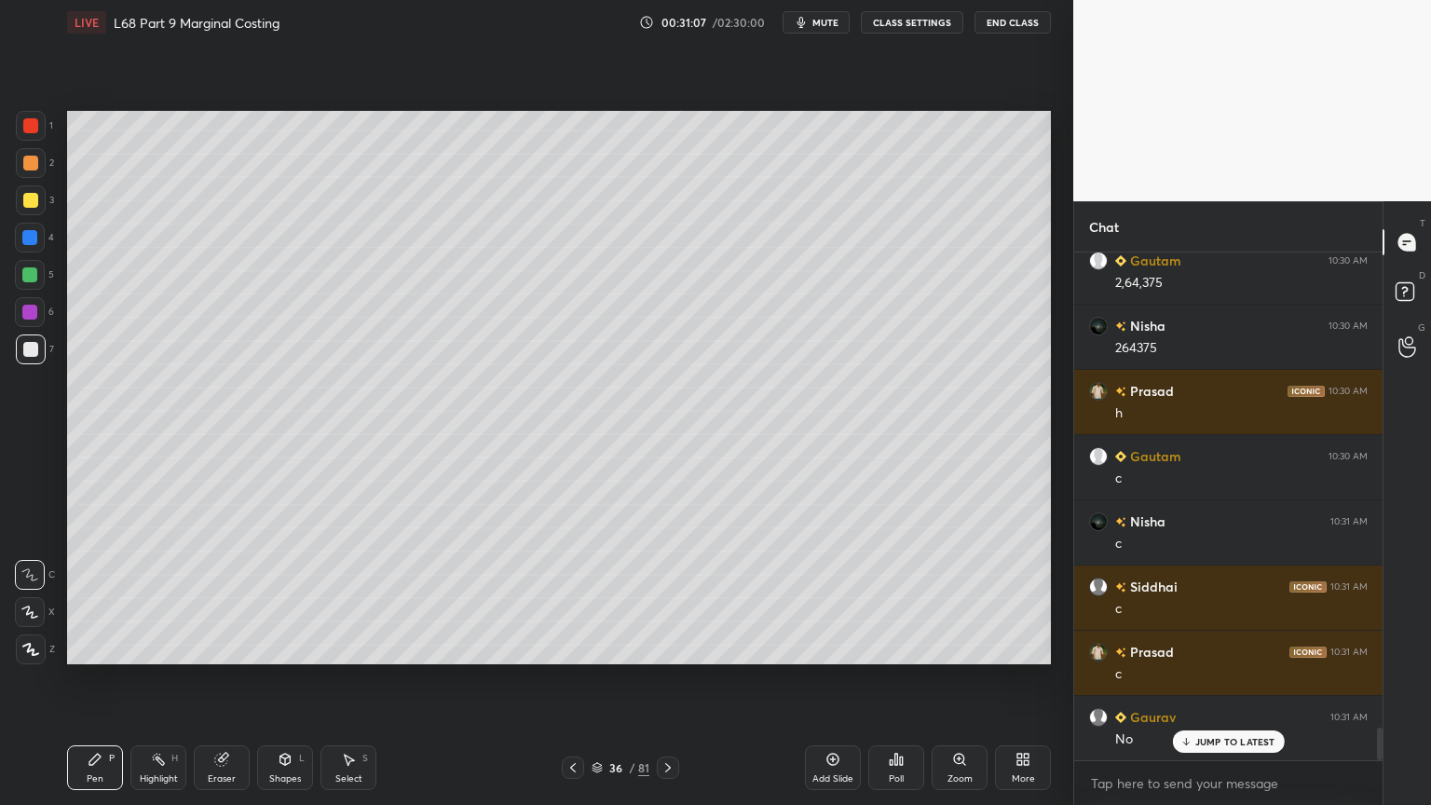
scroll to position [7408, 0]
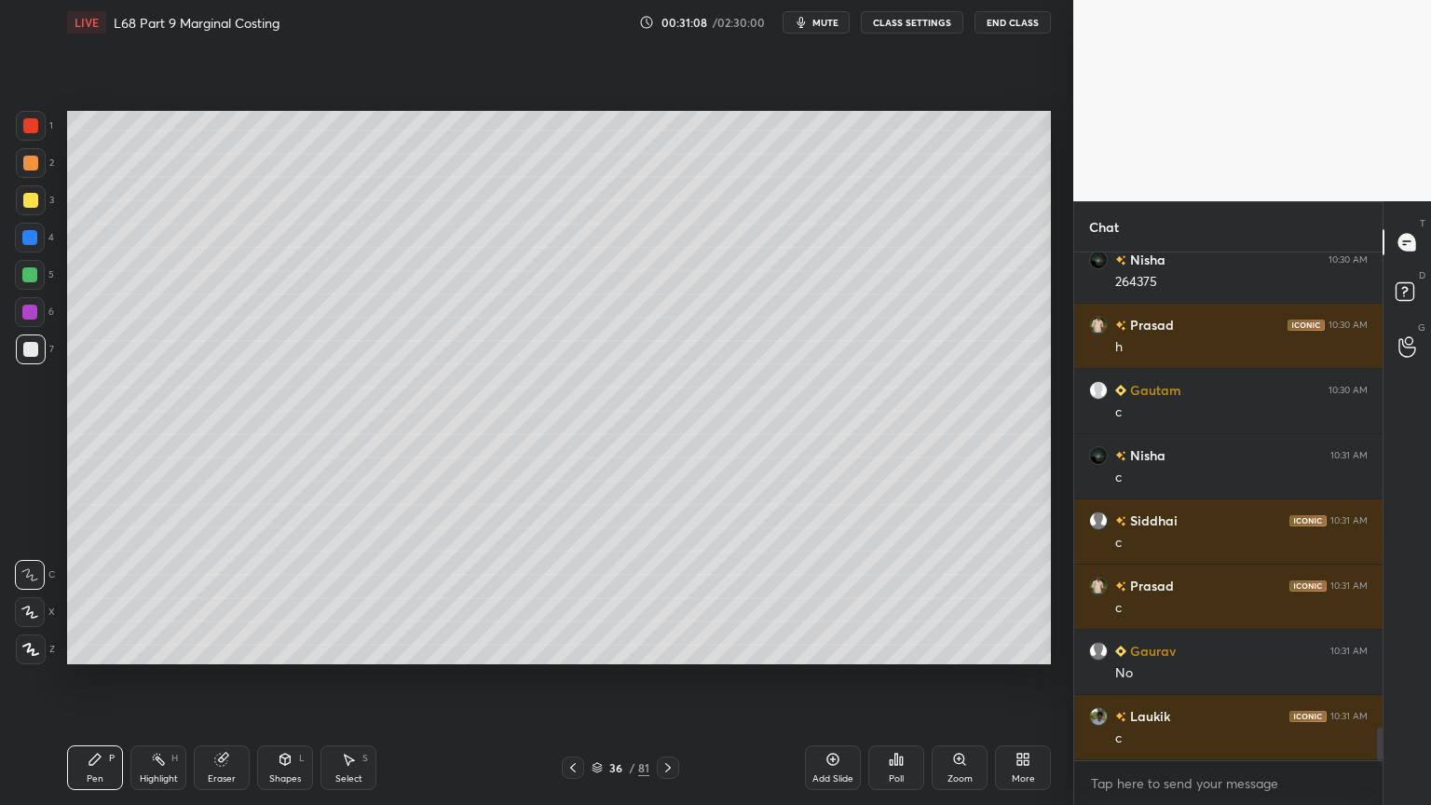
click at [34, 251] on div at bounding box center [30, 238] width 30 height 30
click at [281, 647] on icon at bounding box center [285, 759] width 15 height 15
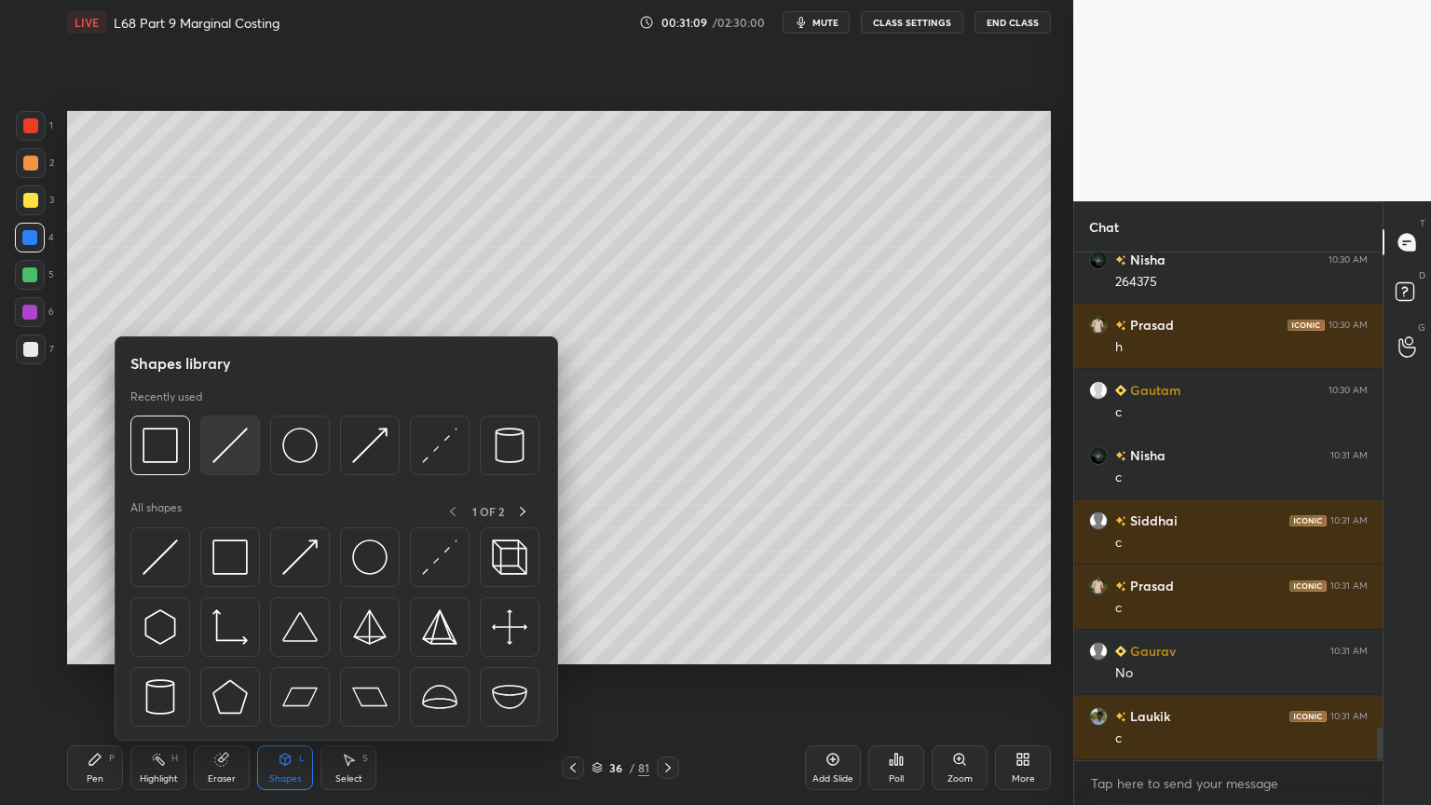
click at [240, 452] on img at bounding box center [229, 445] width 35 height 35
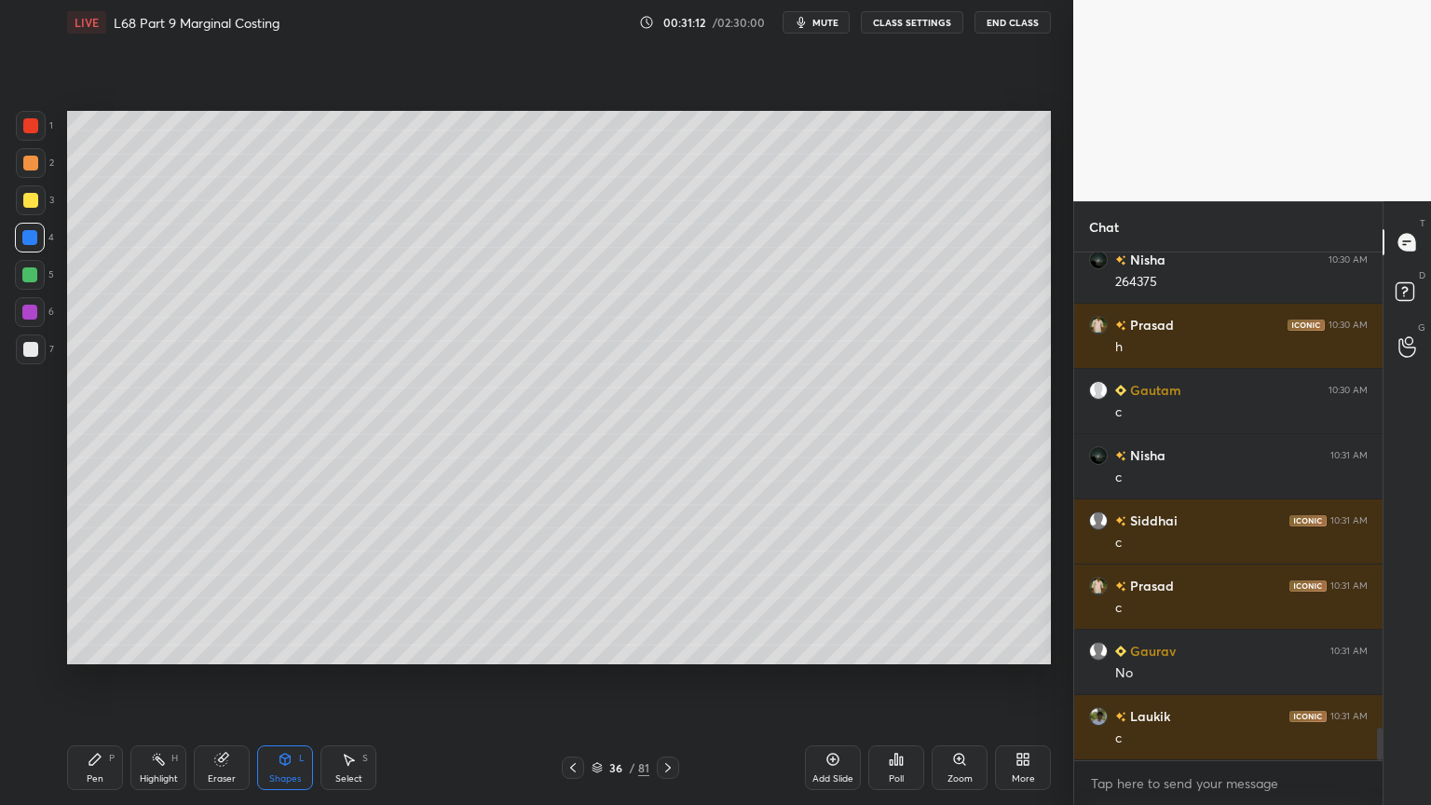
click at [41, 349] on div at bounding box center [31, 349] width 30 height 30
click at [96, 647] on div "Pen P" at bounding box center [95, 767] width 56 height 45
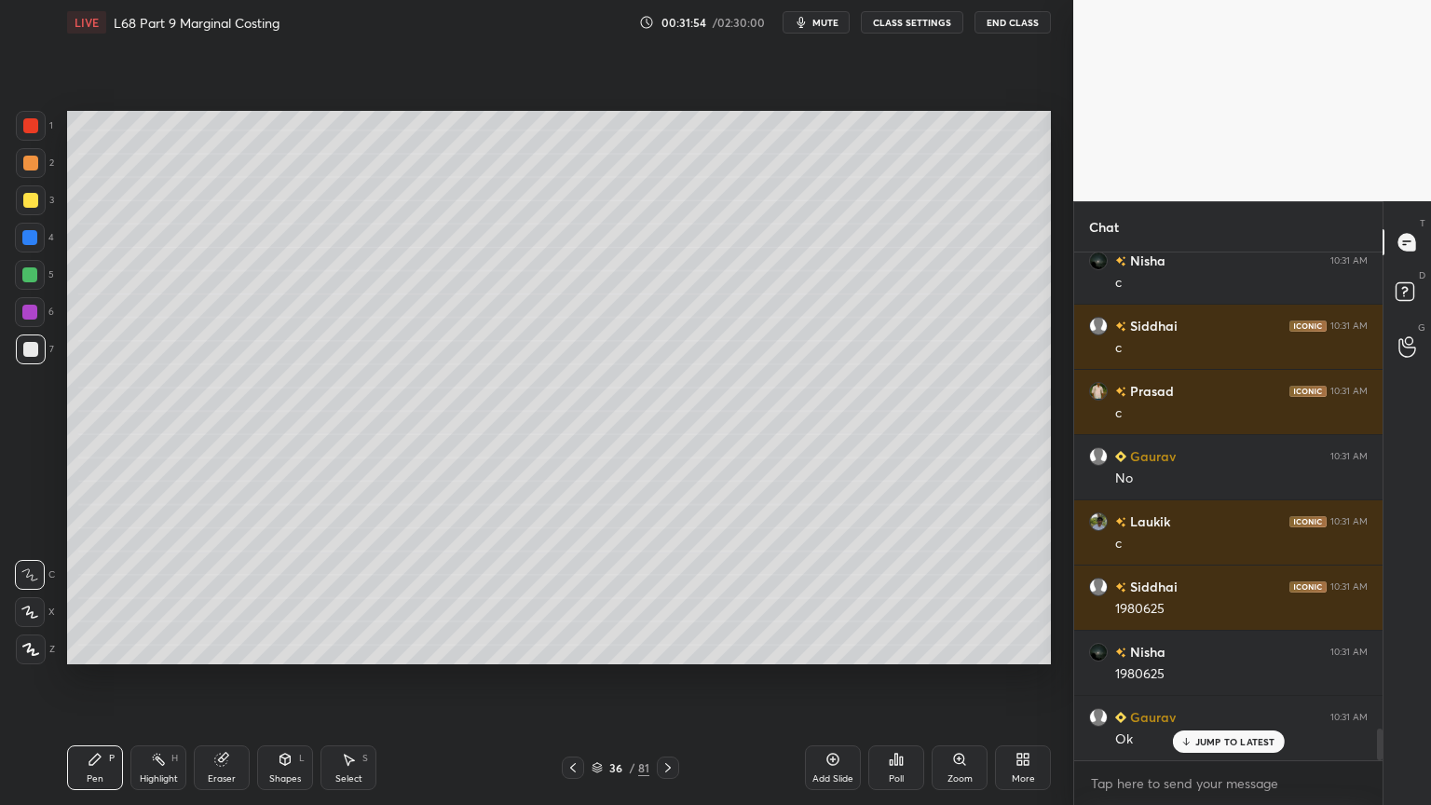
scroll to position [7669, 0]
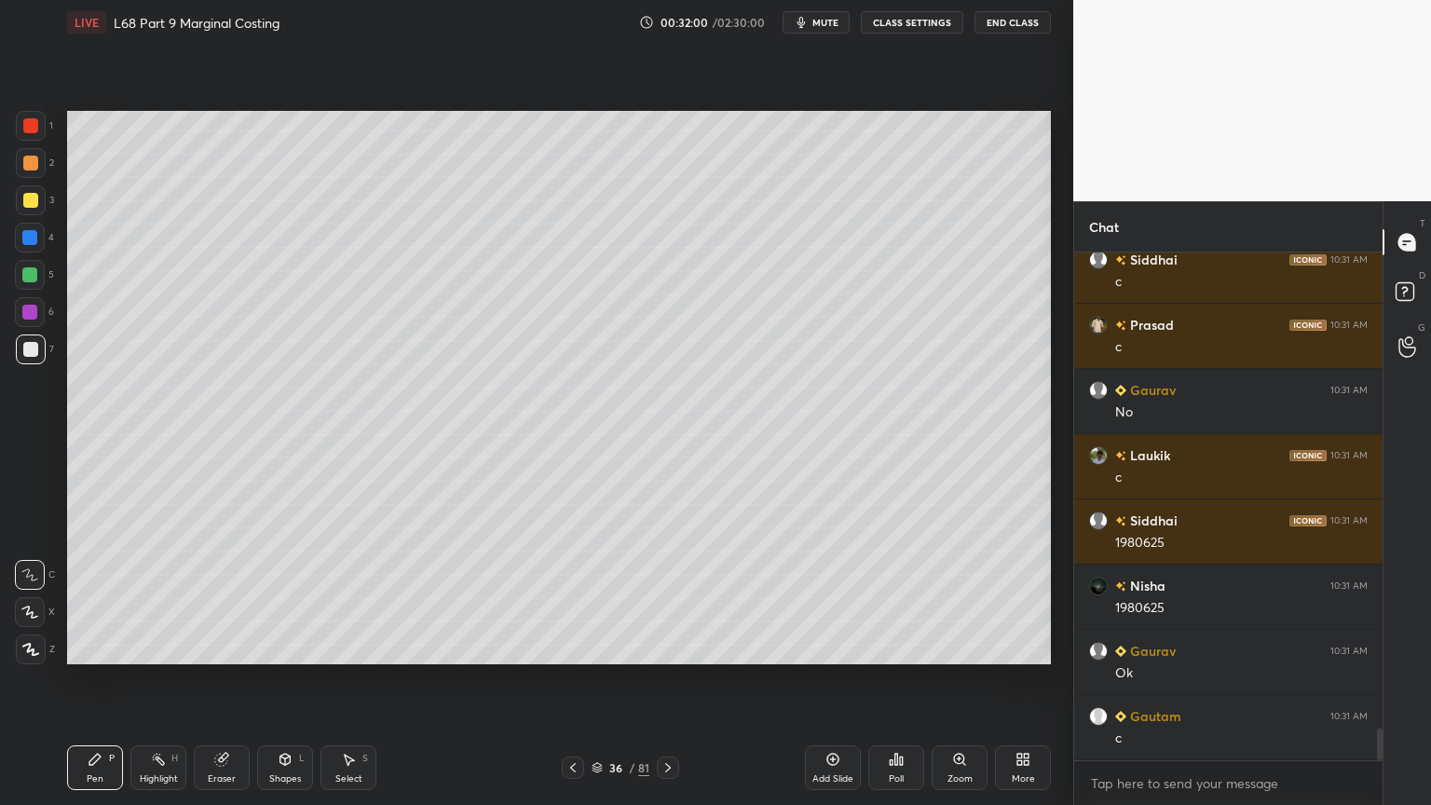
click at [43, 280] on div at bounding box center [30, 275] width 30 height 30
click at [30, 214] on div at bounding box center [31, 200] width 30 height 30
click at [571, 647] on icon at bounding box center [573, 767] width 15 height 15
click at [661, 647] on icon at bounding box center [668, 767] width 15 height 15
click at [574, 647] on icon at bounding box center [573, 767] width 15 height 15
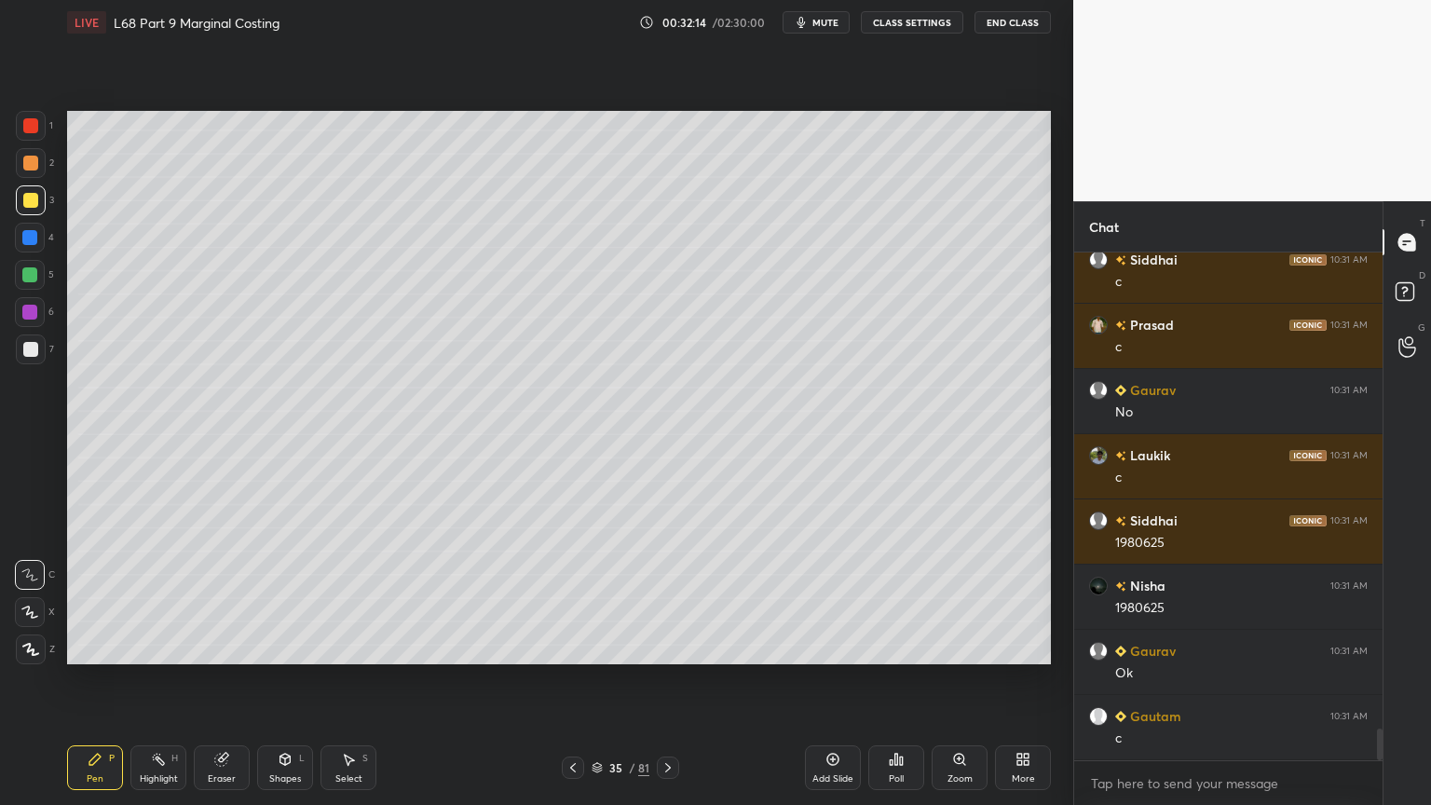
click at [673, 647] on icon at bounding box center [668, 767] width 15 height 15
click at [575, 647] on icon at bounding box center [573, 767] width 15 height 15
click at [674, 647] on icon at bounding box center [668, 767] width 15 height 15
click at [29, 369] on div "7" at bounding box center [35, 352] width 38 height 37
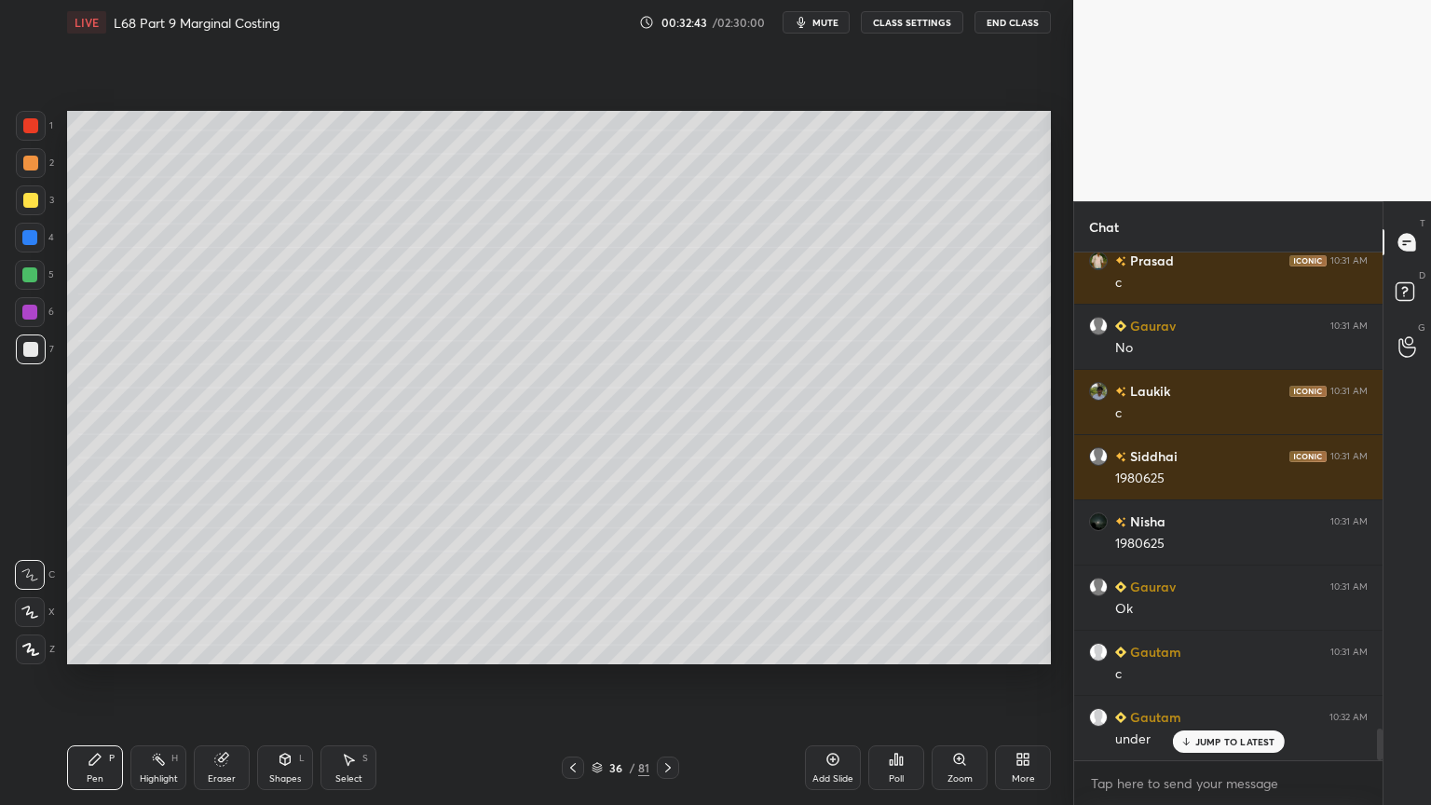
click at [569, 647] on icon at bounding box center [573, 767] width 15 height 15
click at [36, 128] on div at bounding box center [30, 125] width 15 height 15
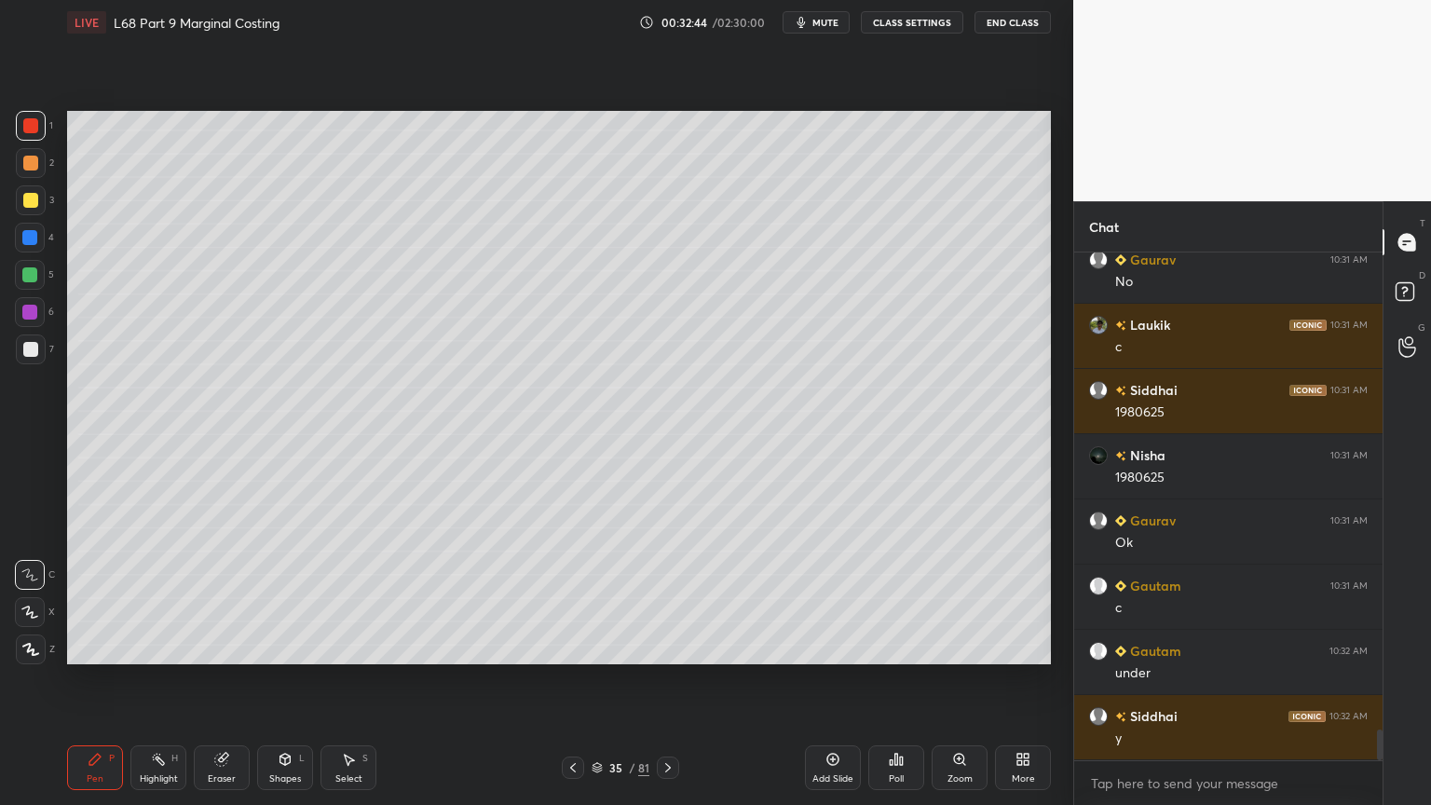
click at [213, 647] on div "Eraser" at bounding box center [222, 778] width 28 height 9
click at [157, 647] on icon at bounding box center [158, 759] width 15 height 15
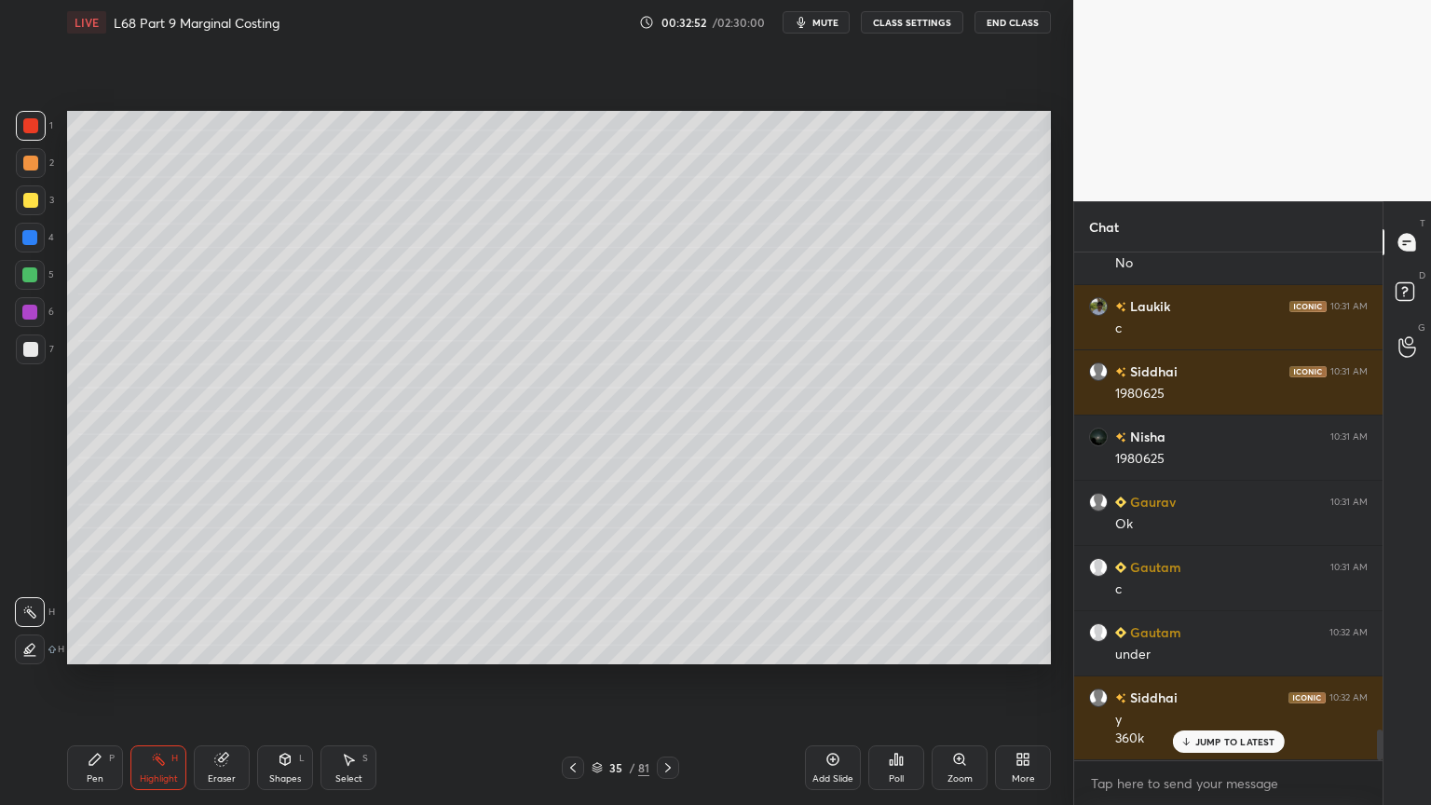
scroll to position [7882, 0]
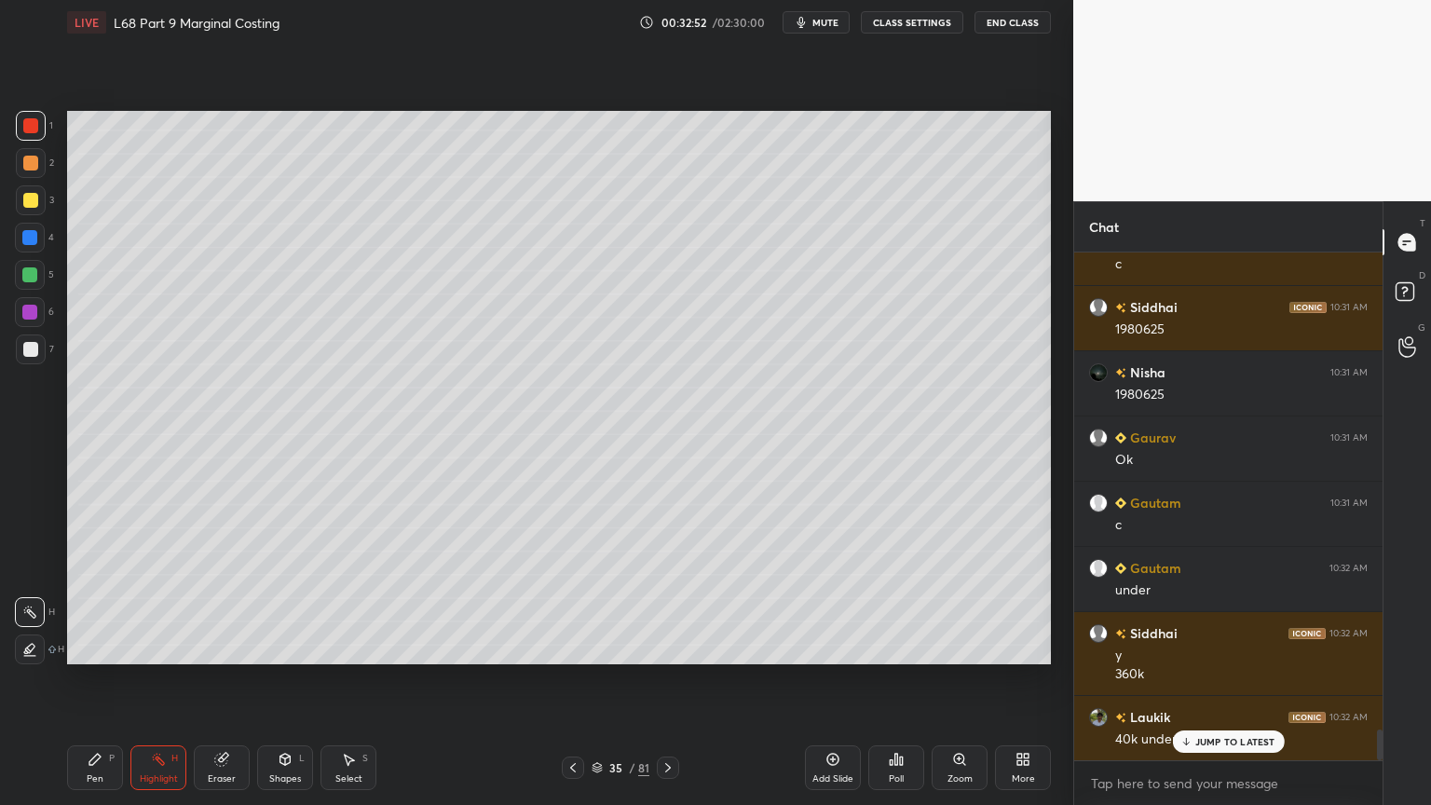
click at [669, 647] on icon at bounding box center [668, 767] width 15 height 15
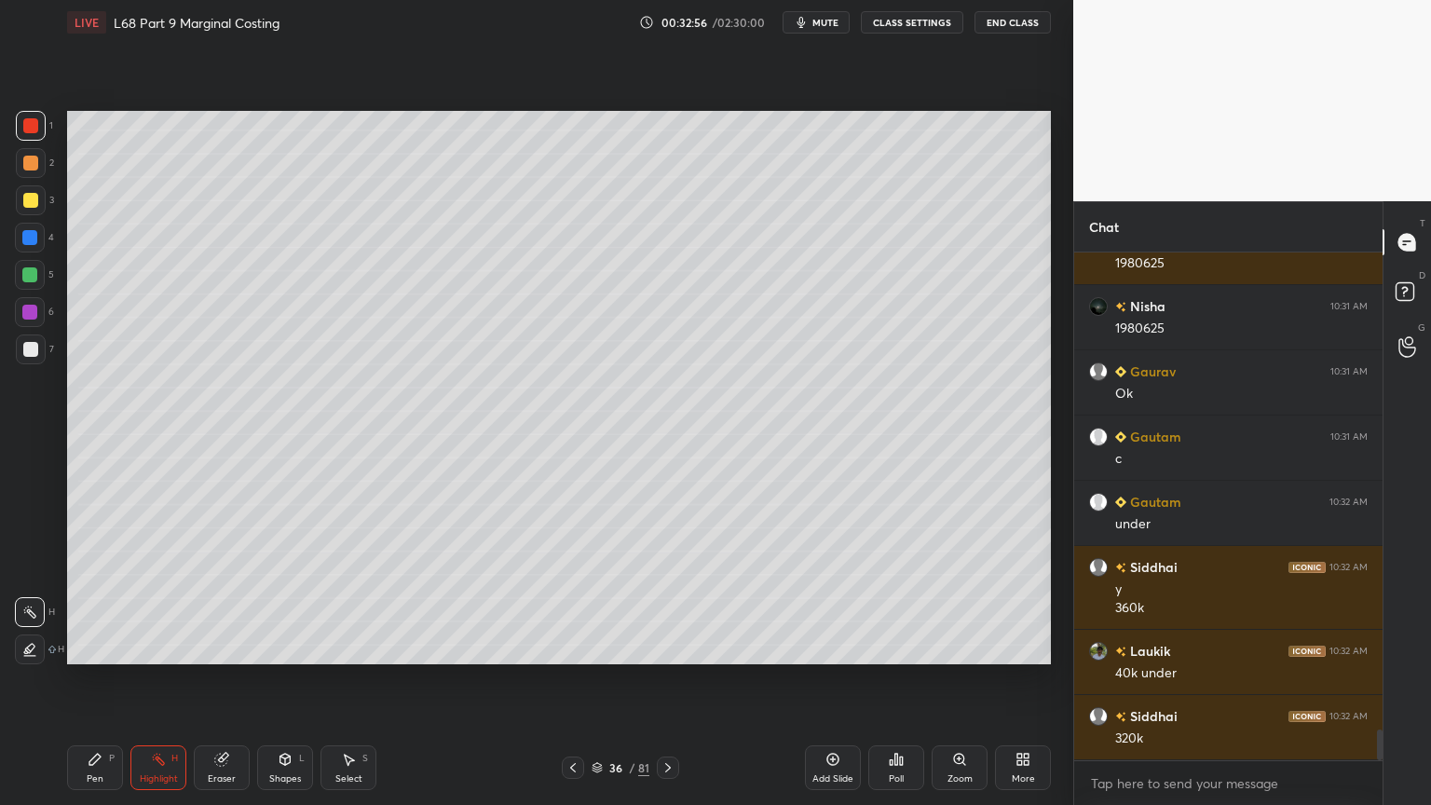
scroll to position [8079, 0]
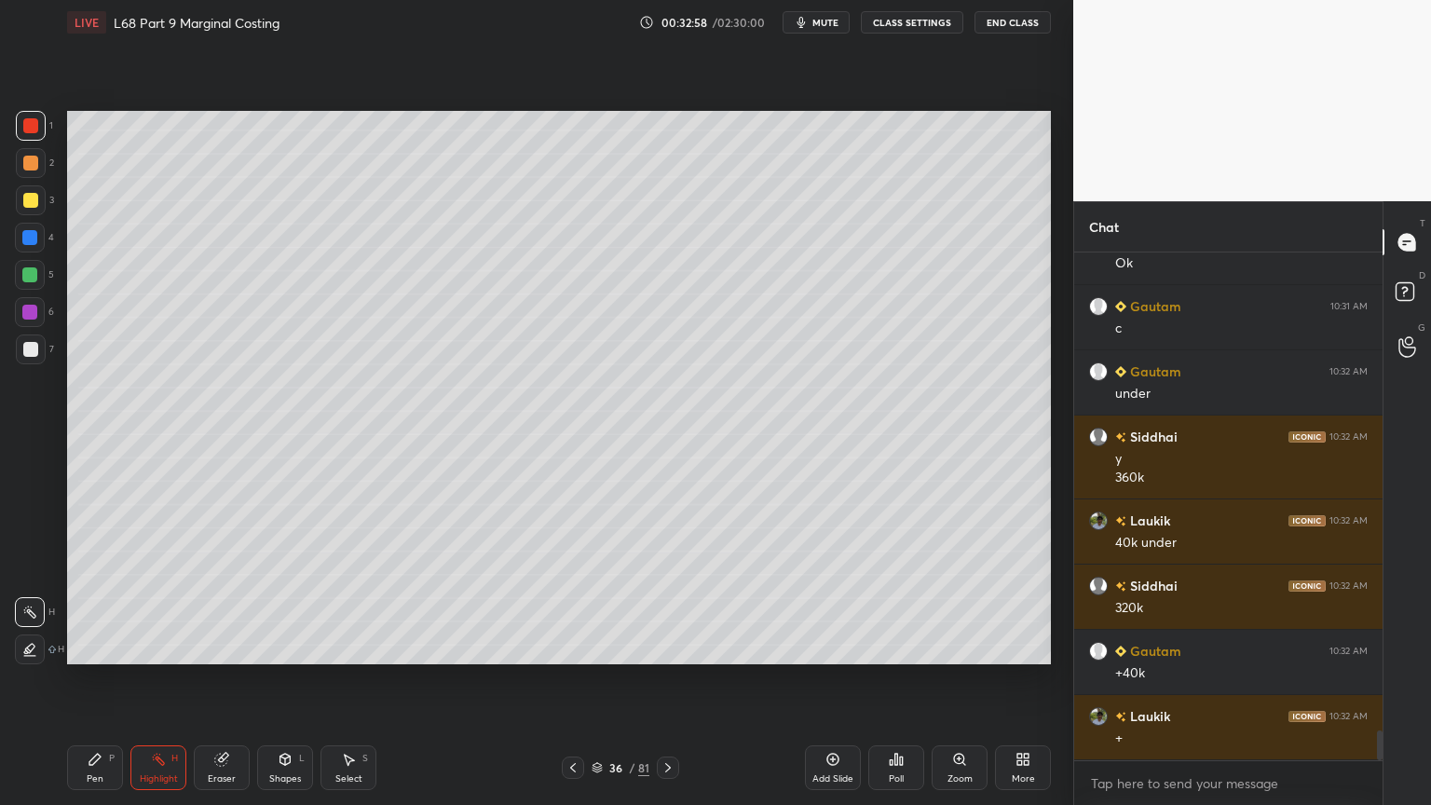
click at [100, 647] on icon at bounding box center [95, 759] width 15 height 15
click at [34, 347] on div at bounding box center [30, 349] width 15 height 15
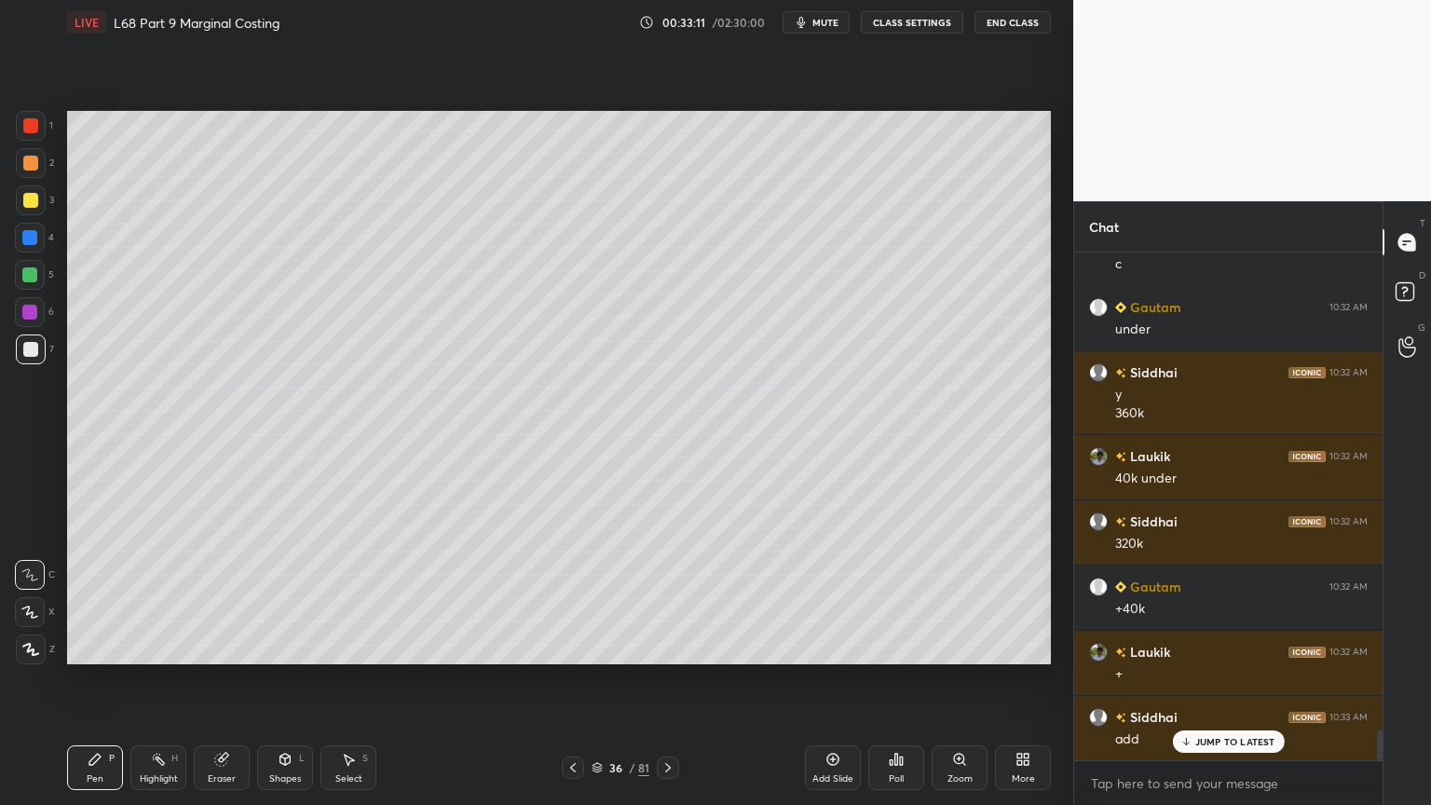
scroll to position [8209, 0]
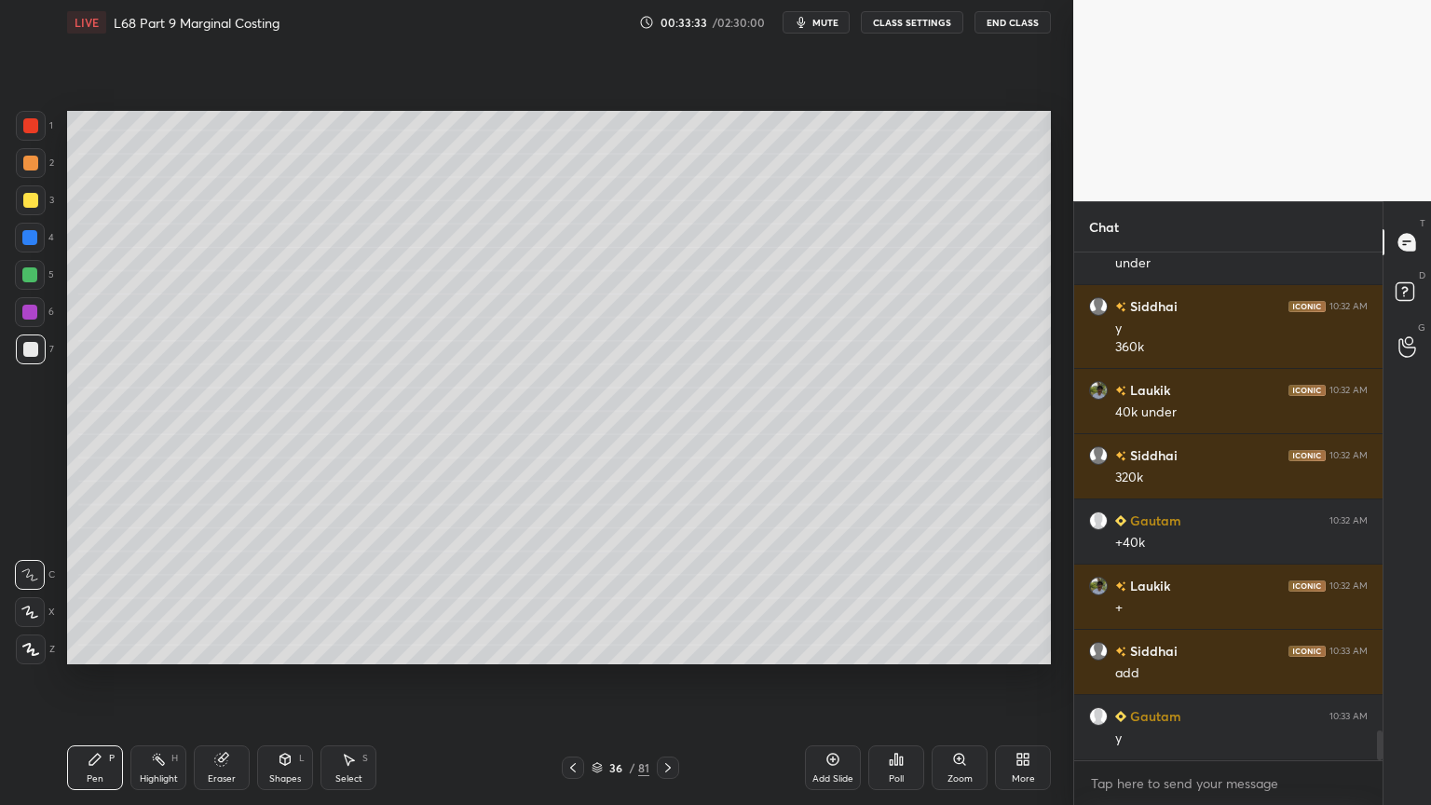
click at [273, 647] on div "Shapes L" at bounding box center [285, 767] width 56 height 45
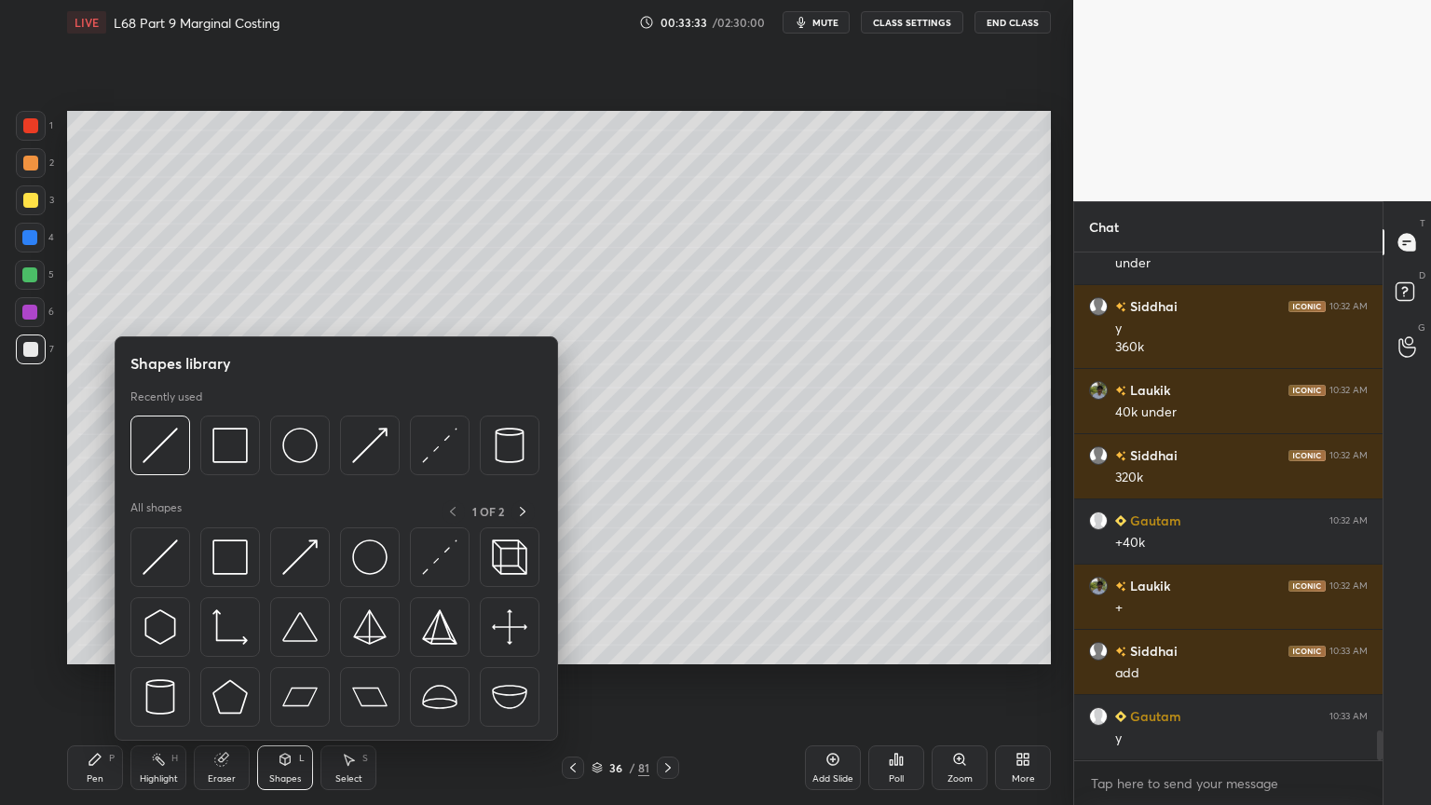
click at [157, 476] on div at bounding box center [334, 451] width 409 height 70
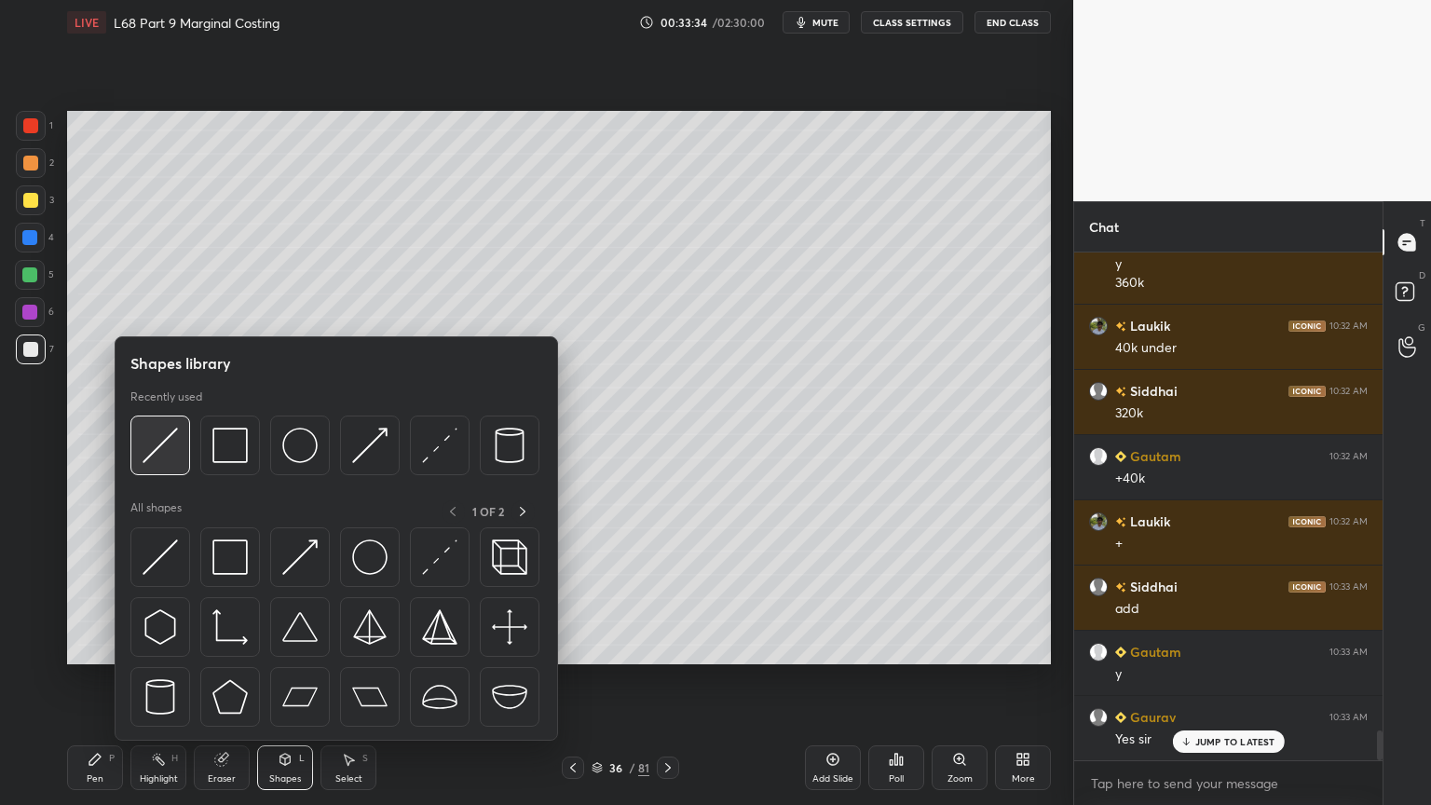
click at [157, 465] on div at bounding box center [160, 446] width 60 height 60
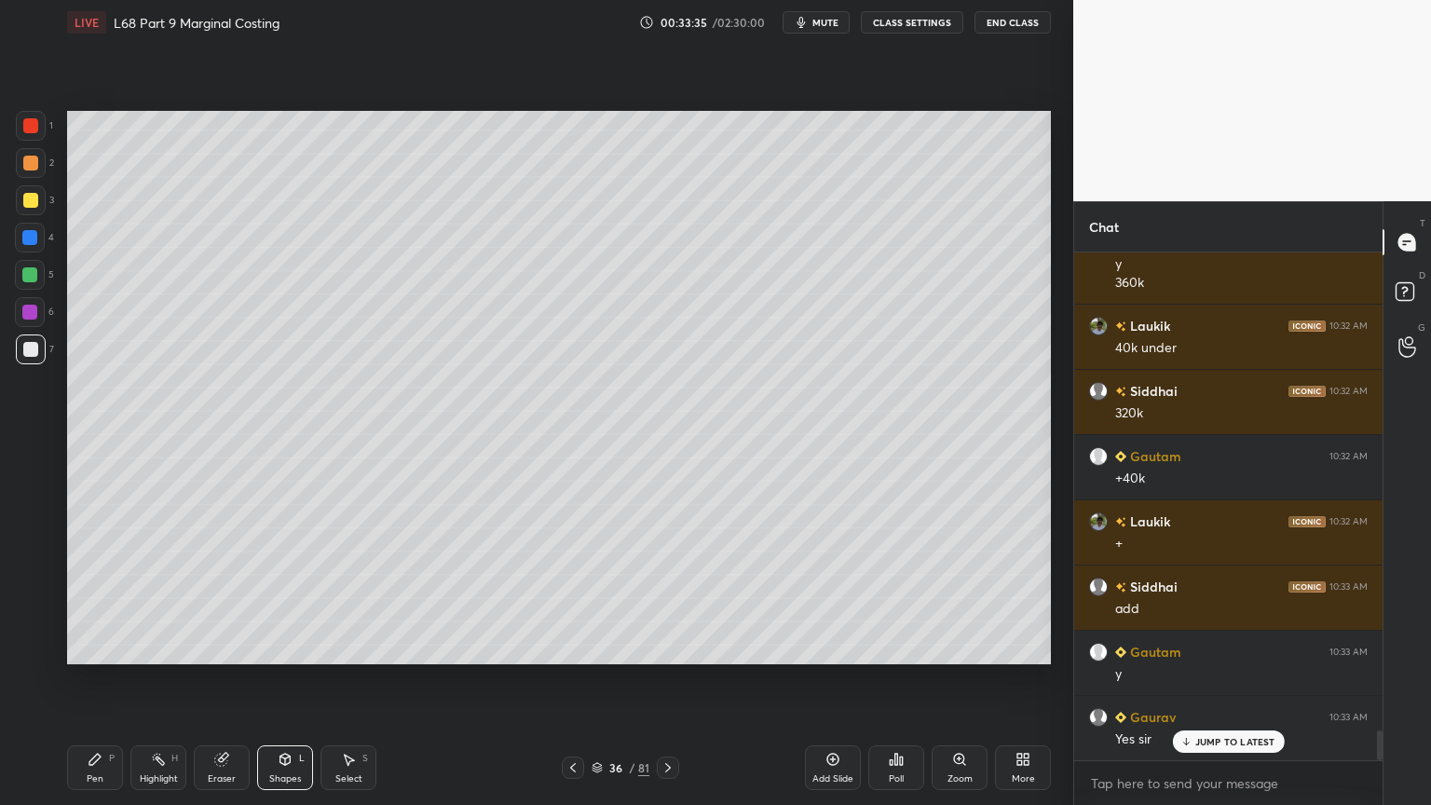
click at [104, 647] on div "Pen P" at bounding box center [95, 767] width 56 height 45
click at [567, 647] on icon at bounding box center [573, 767] width 15 height 15
click at [581, 647] on div at bounding box center [573, 768] width 22 height 22
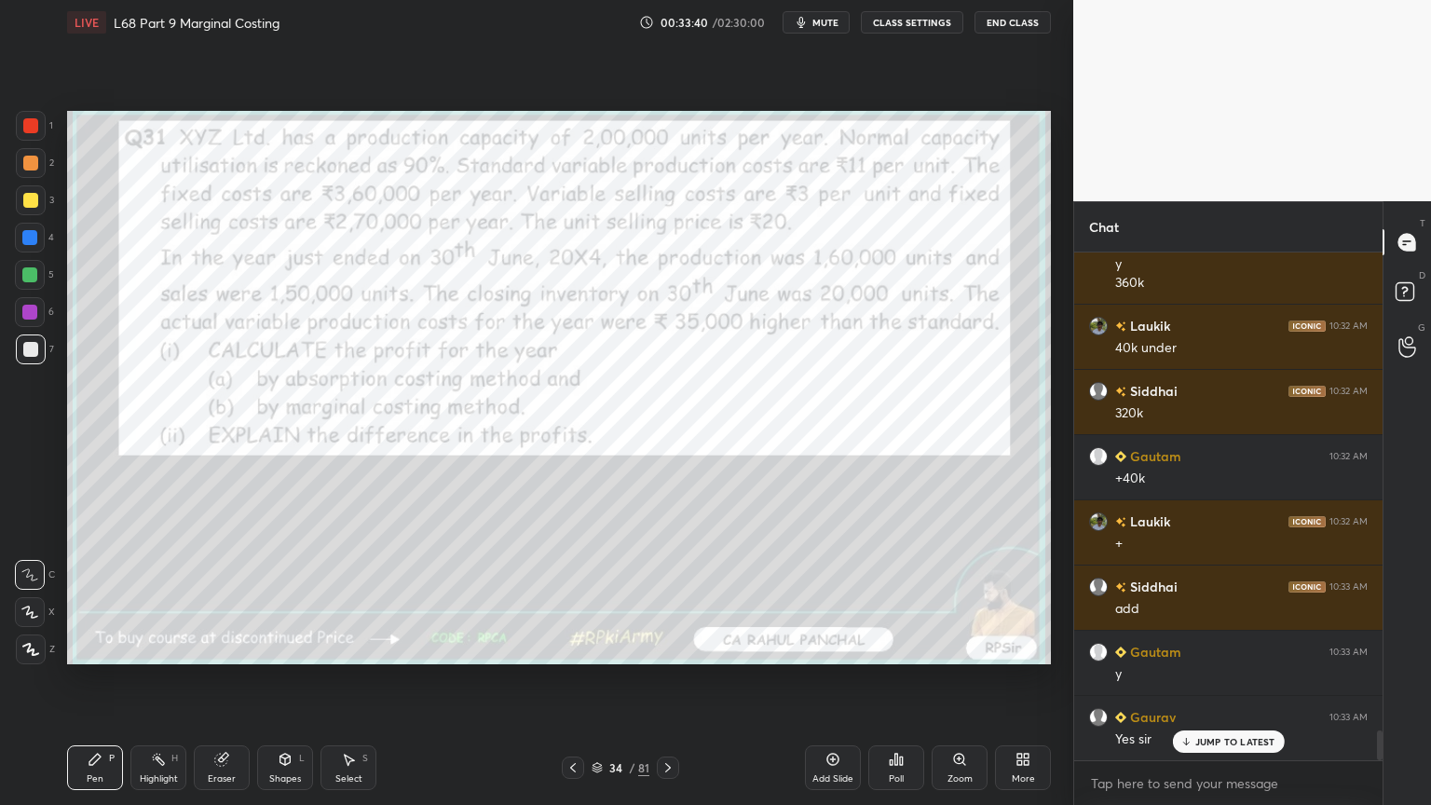
click at [671, 647] on icon at bounding box center [668, 767] width 15 height 15
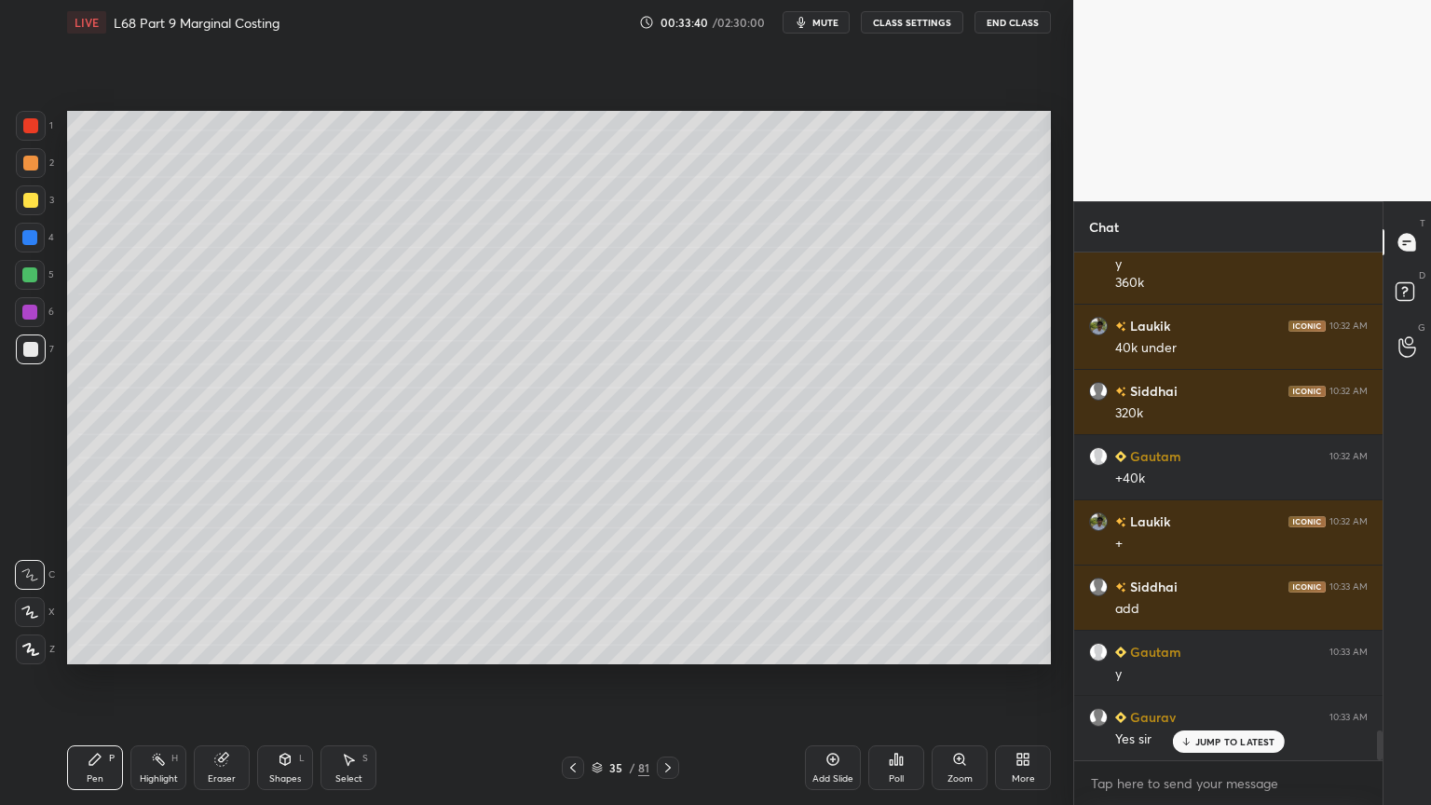
click at [673, 647] on icon at bounding box center [668, 767] width 15 height 15
click at [34, 212] on div at bounding box center [31, 200] width 30 height 30
click at [568, 647] on icon at bounding box center [573, 767] width 15 height 15
click at [569, 647] on icon at bounding box center [573, 767] width 15 height 15
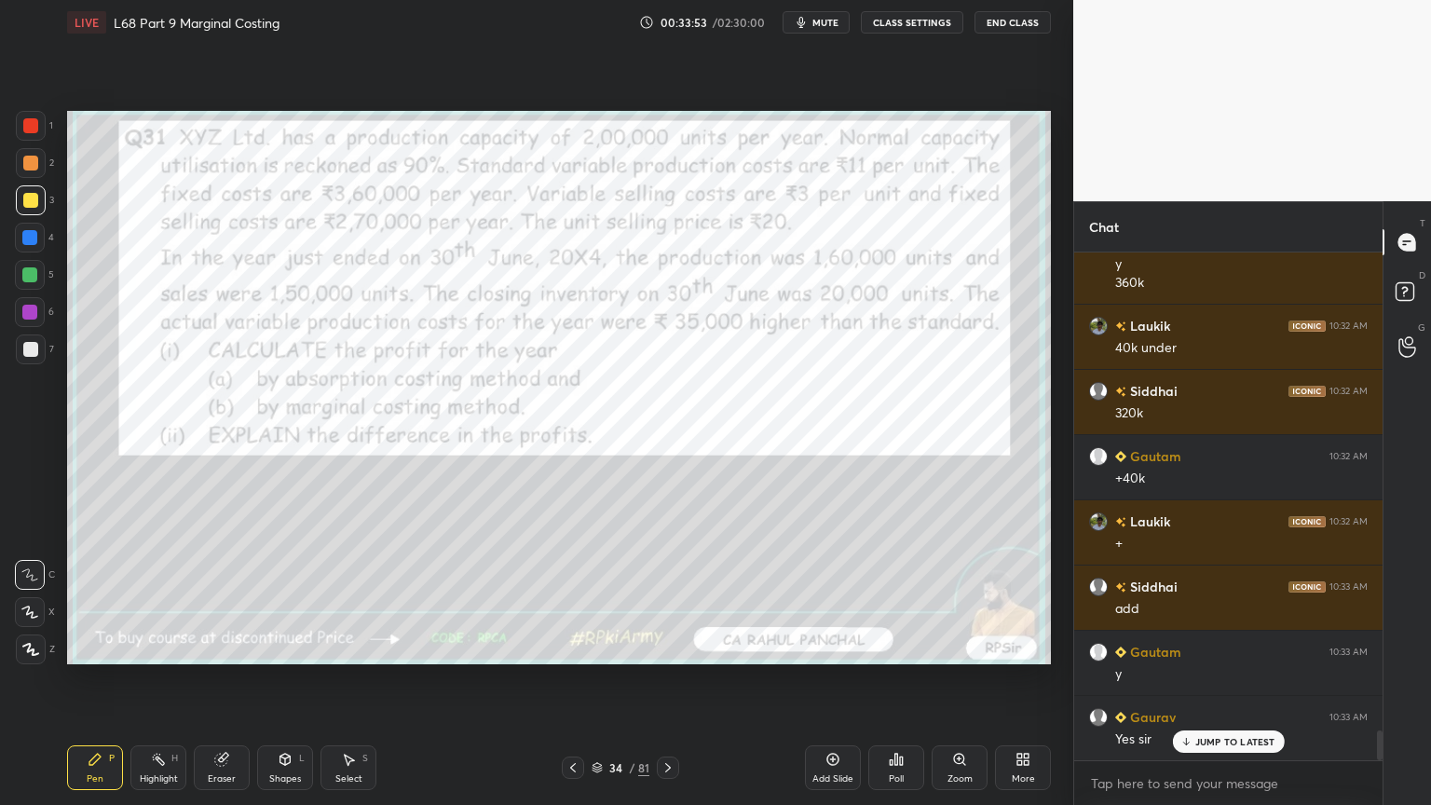
click at [221, 647] on div "Eraser" at bounding box center [222, 767] width 56 height 45
click at [15, 647] on div "Erase all" at bounding box center [30, 649] width 30 height 30
click at [100, 647] on icon at bounding box center [95, 759] width 15 height 15
click at [34, 130] on div at bounding box center [30, 125] width 15 height 15
click at [668, 647] on icon at bounding box center [668, 767] width 15 height 15
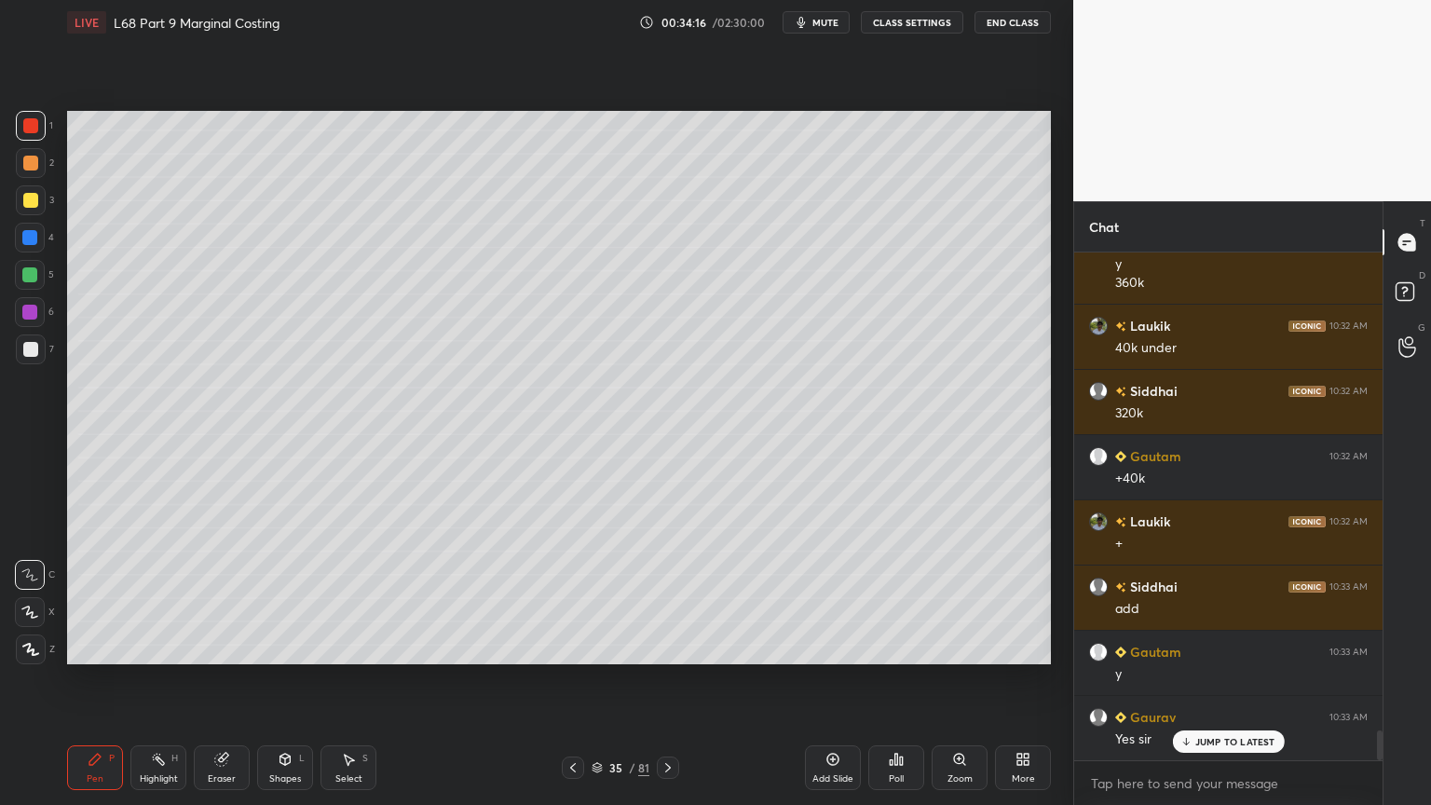
click at [36, 263] on div at bounding box center [30, 275] width 30 height 30
click at [671, 647] on icon at bounding box center [668, 767] width 15 height 15
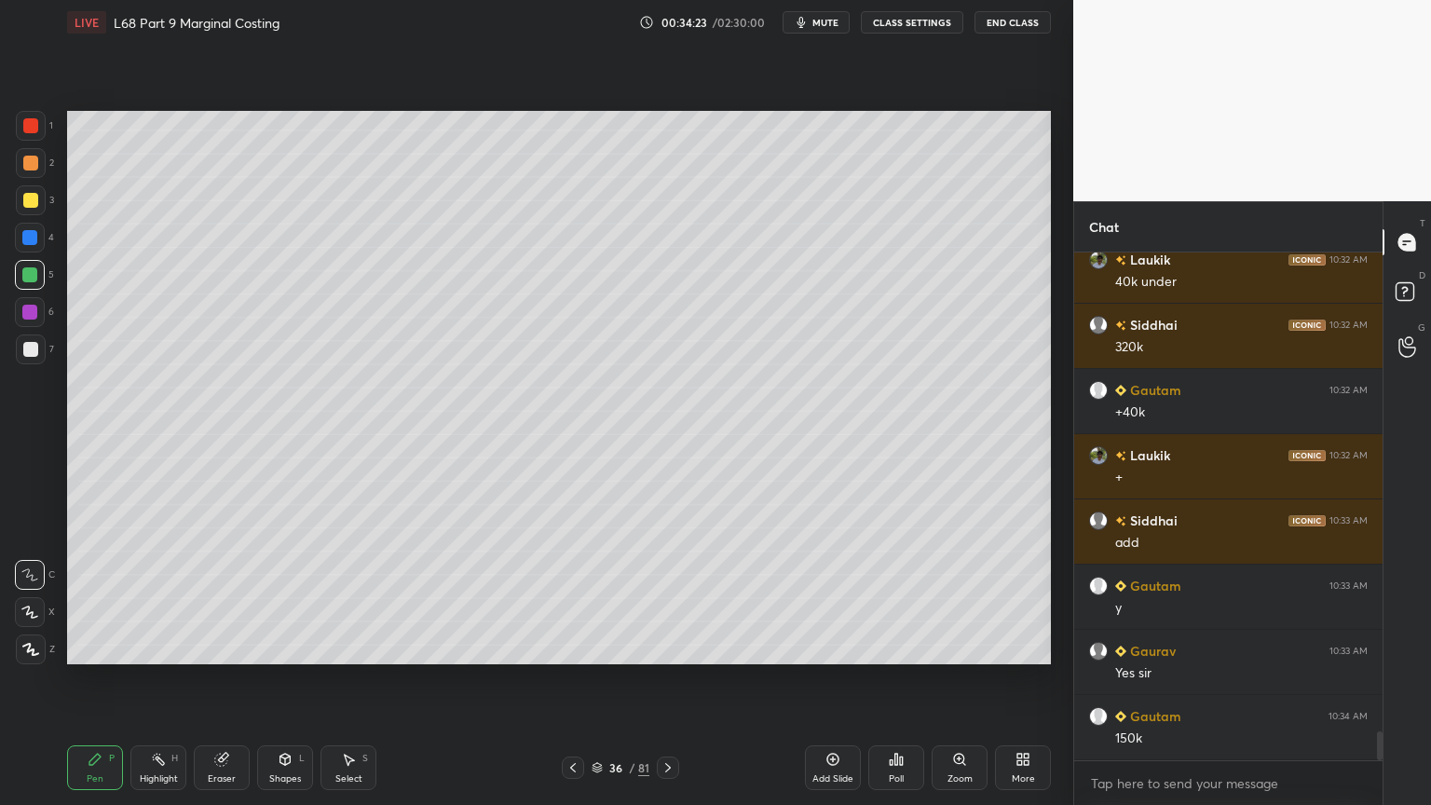
click at [34, 345] on div at bounding box center [30, 349] width 15 height 15
click at [574, 647] on icon at bounding box center [573, 767] width 6 height 9
click at [571, 647] on icon at bounding box center [573, 767] width 6 height 9
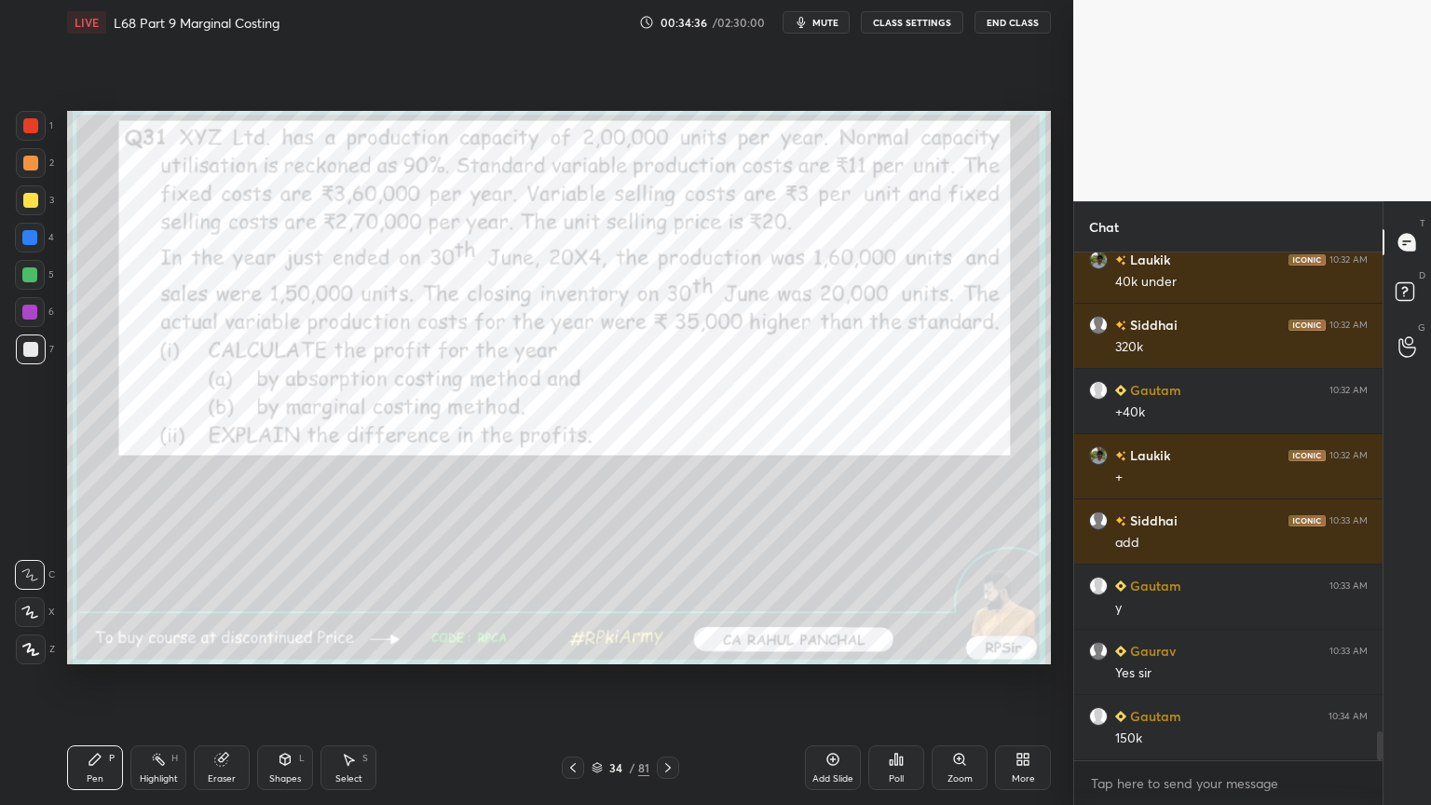
click at [675, 647] on icon at bounding box center [668, 767] width 15 height 15
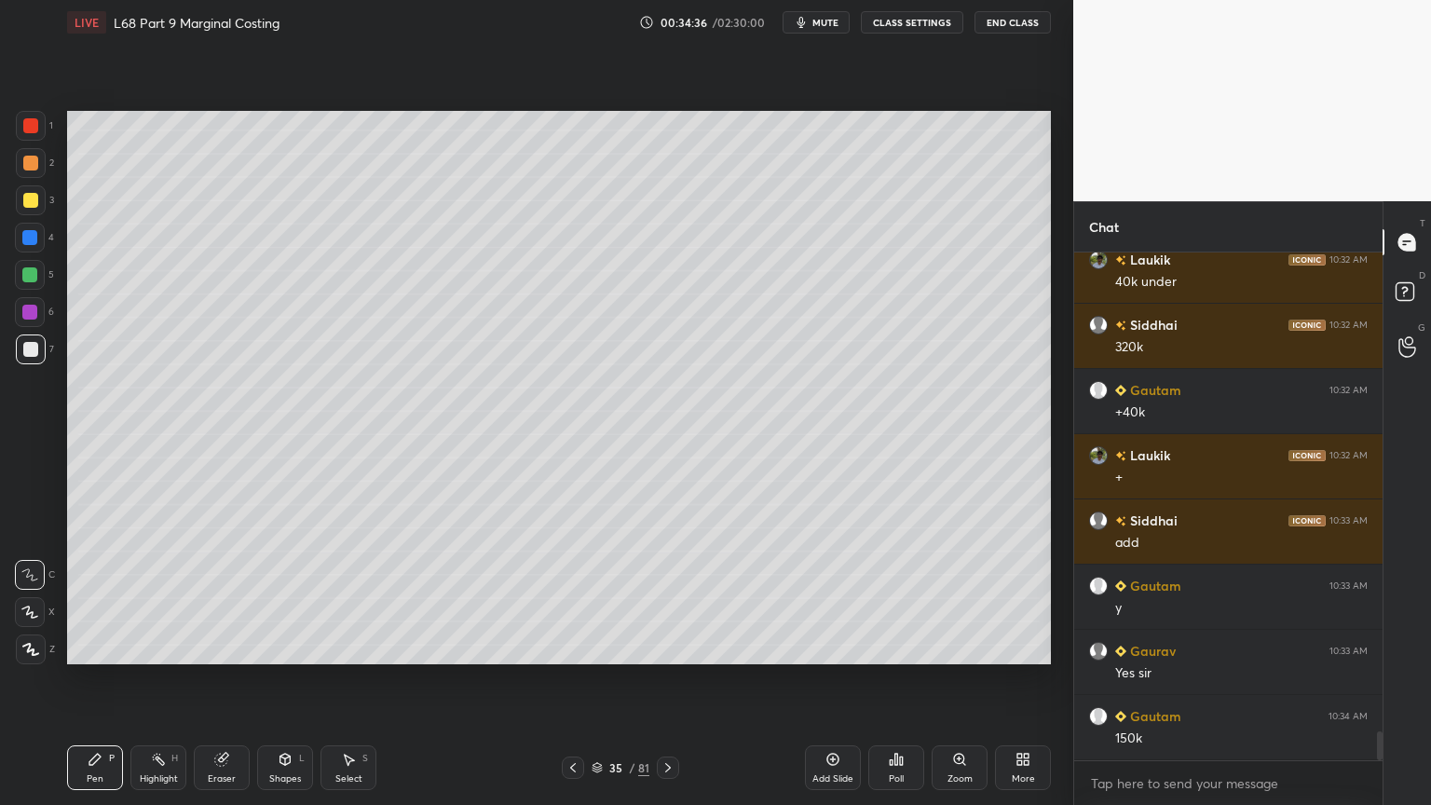
click at [676, 647] on div at bounding box center [668, 768] width 22 height 22
click at [28, 239] on div at bounding box center [29, 237] width 15 height 15
click at [282, 647] on icon at bounding box center [285, 759] width 15 height 15
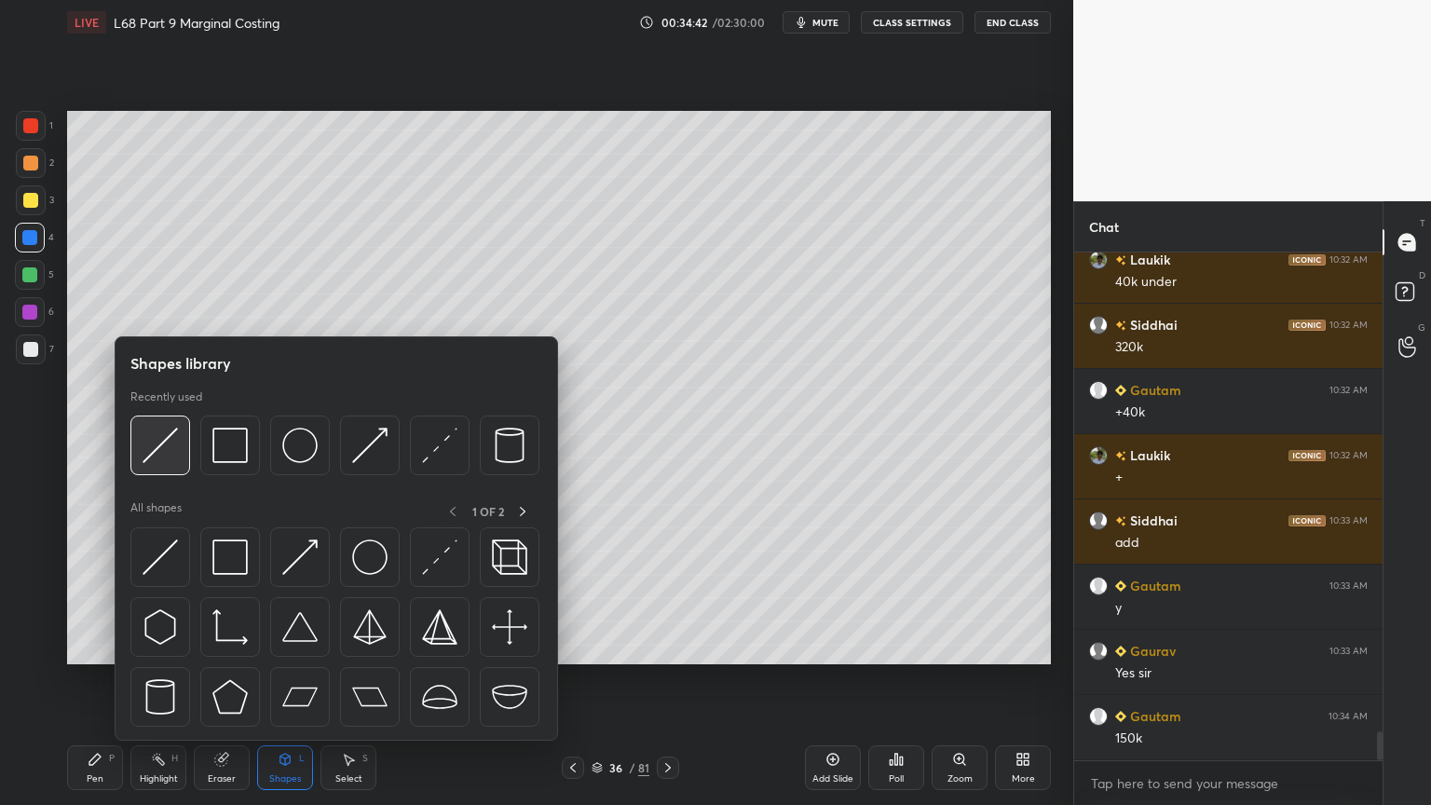
click at [153, 462] on img at bounding box center [160, 445] width 35 height 35
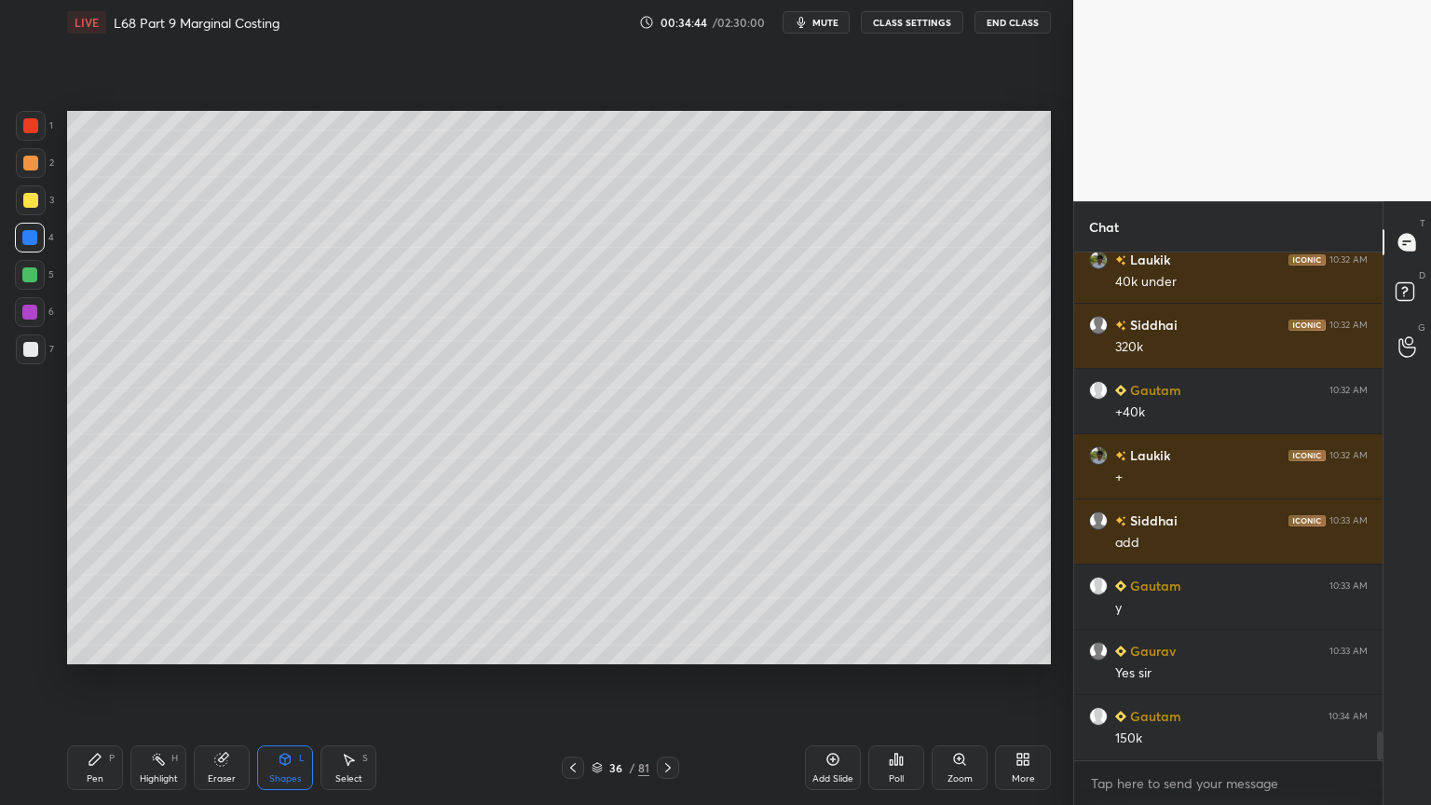
click at [30, 355] on div at bounding box center [30, 349] width 15 height 15
click at [101, 647] on icon at bounding box center [95, 759] width 15 height 15
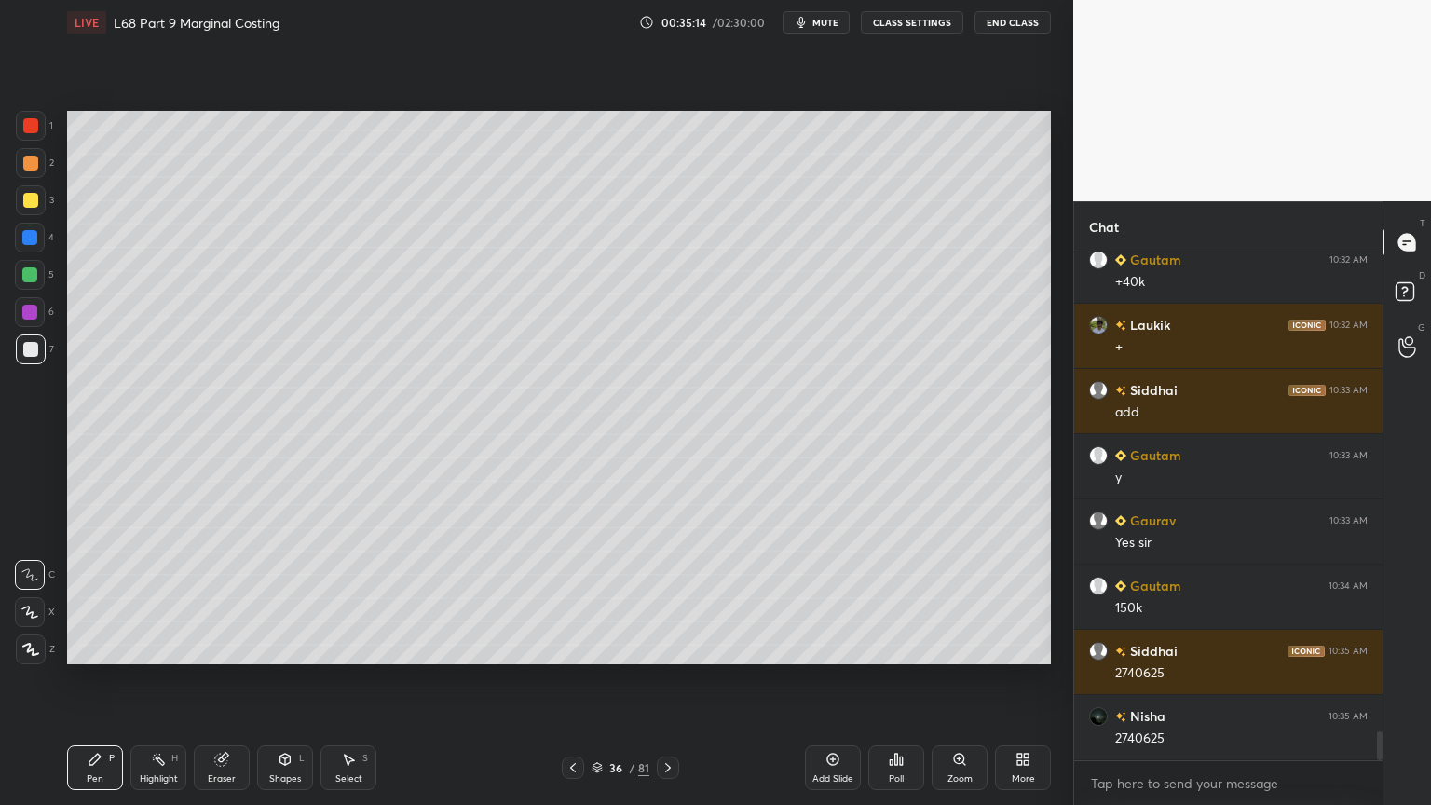
scroll to position [8534, 0]
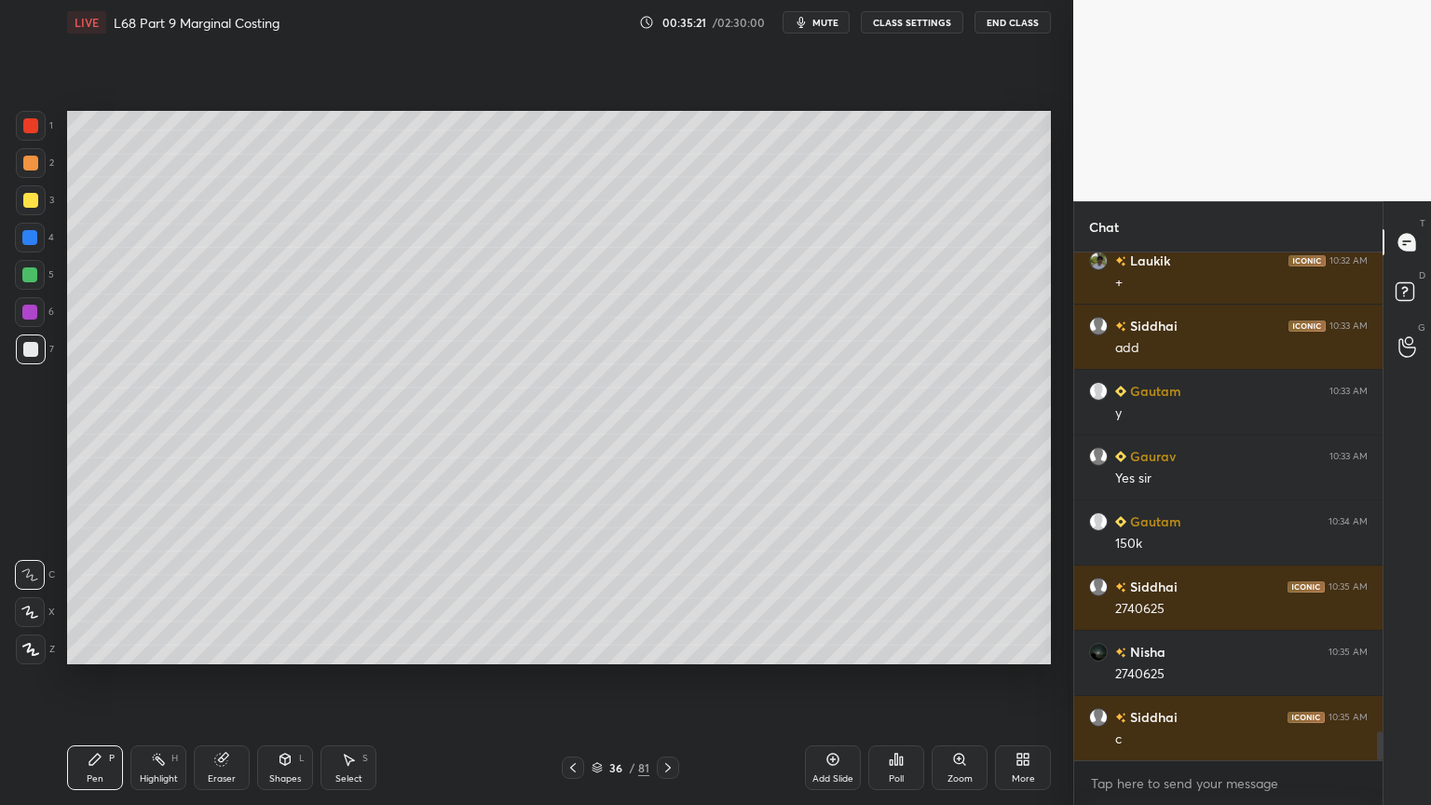
click at [38, 283] on div at bounding box center [30, 275] width 30 height 30
click at [28, 255] on div "4" at bounding box center [34, 241] width 39 height 37
click at [274, 647] on div "Shapes L" at bounding box center [285, 767] width 56 height 45
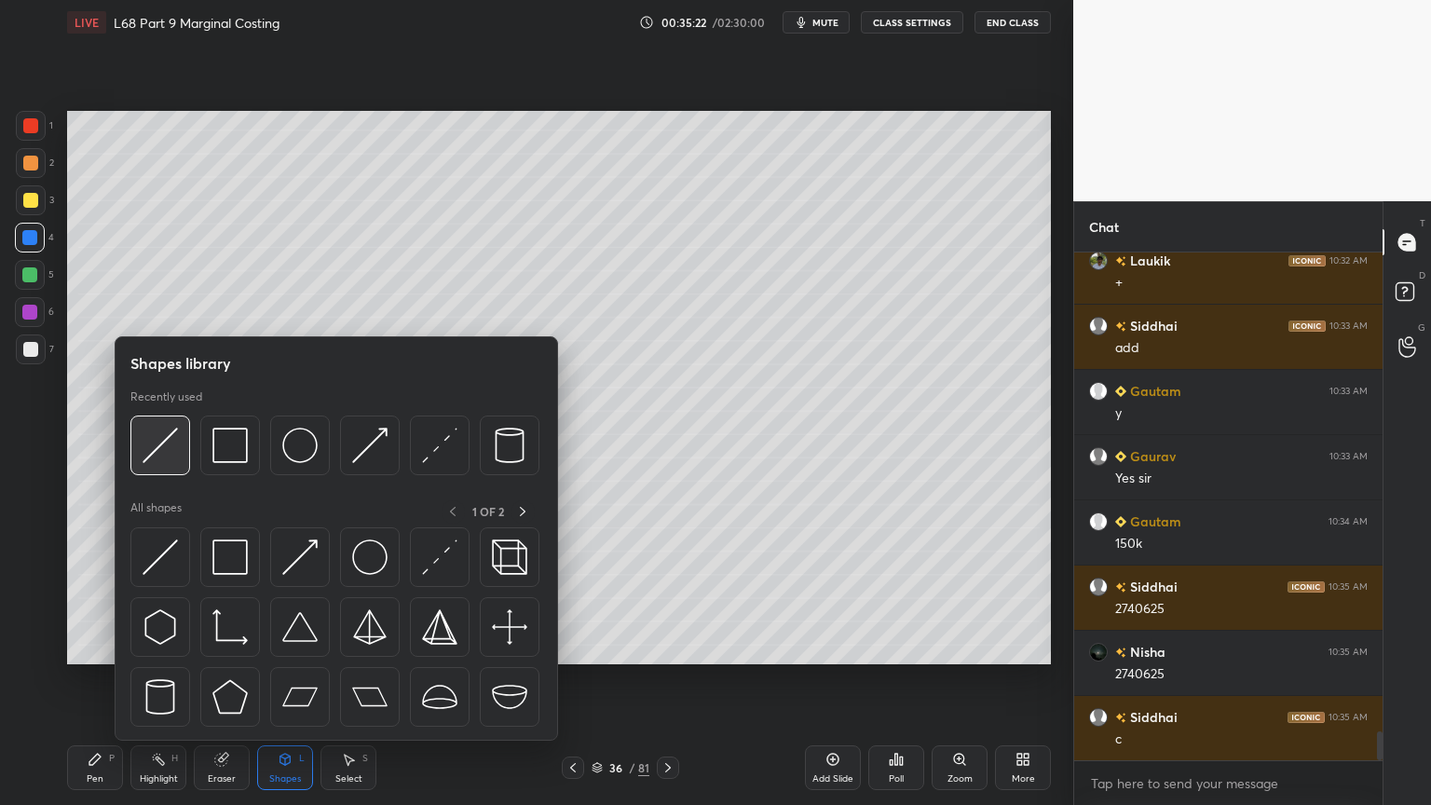
click at [174, 463] on div at bounding box center [160, 446] width 60 height 60
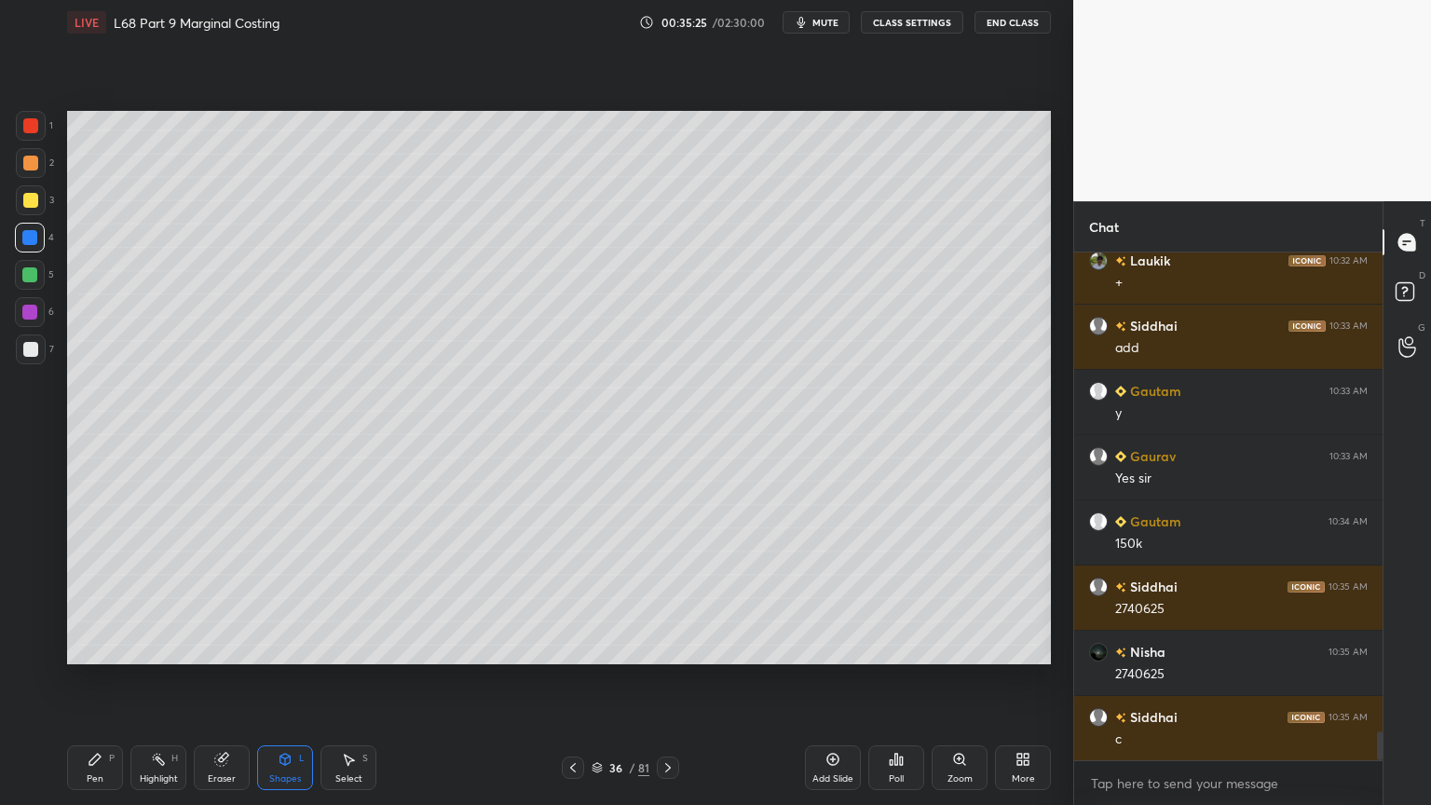
click at [24, 354] on div at bounding box center [30, 349] width 15 height 15
click at [23, 161] on div at bounding box center [30, 163] width 15 height 15
click at [88, 647] on icon at bounding box center [95, 759] width 15 height 15
click at [570, 647] on icon at bounding box center [573, 767] width 15 height 15
click at [579, 647] on icon at bounding box center [573, 767] width 15 height 15
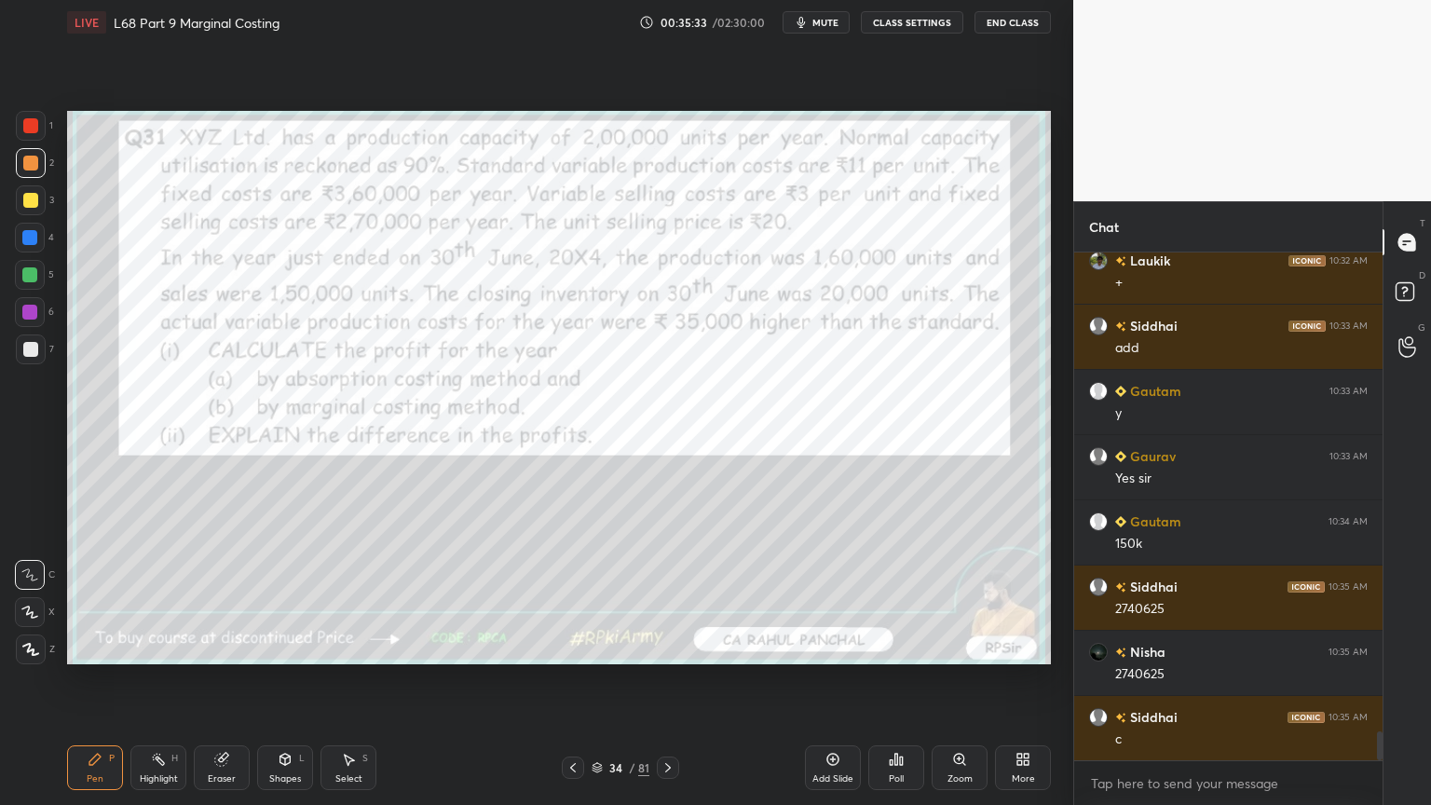
click at [665, 647] on icon at bounding box center [668, 767] width 15 height 15
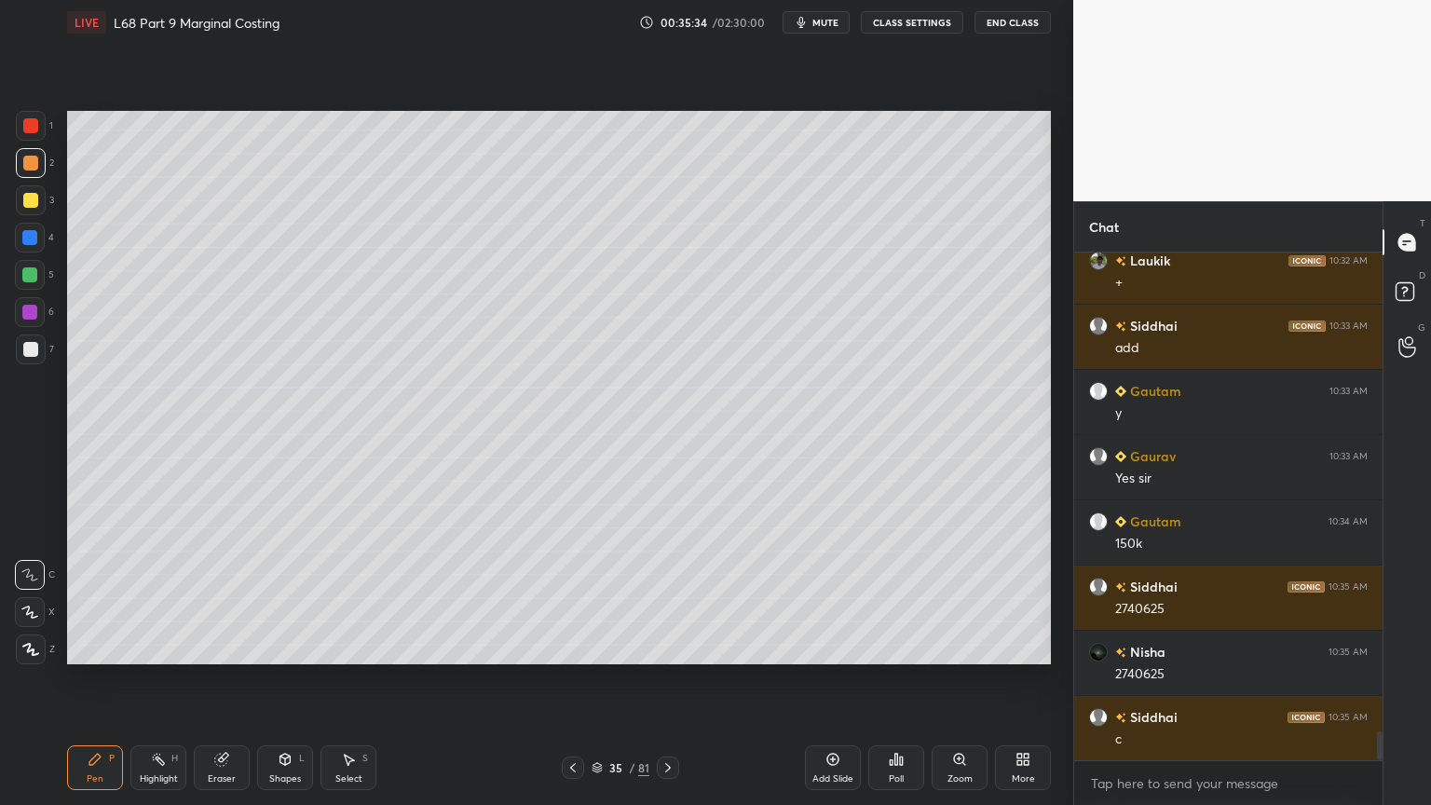
click at [671, 647] on icon at bounding box center [668, 767] width 15 height 15
click at [21, 344] on div at bounding box center [31, 349] width 30 height 30
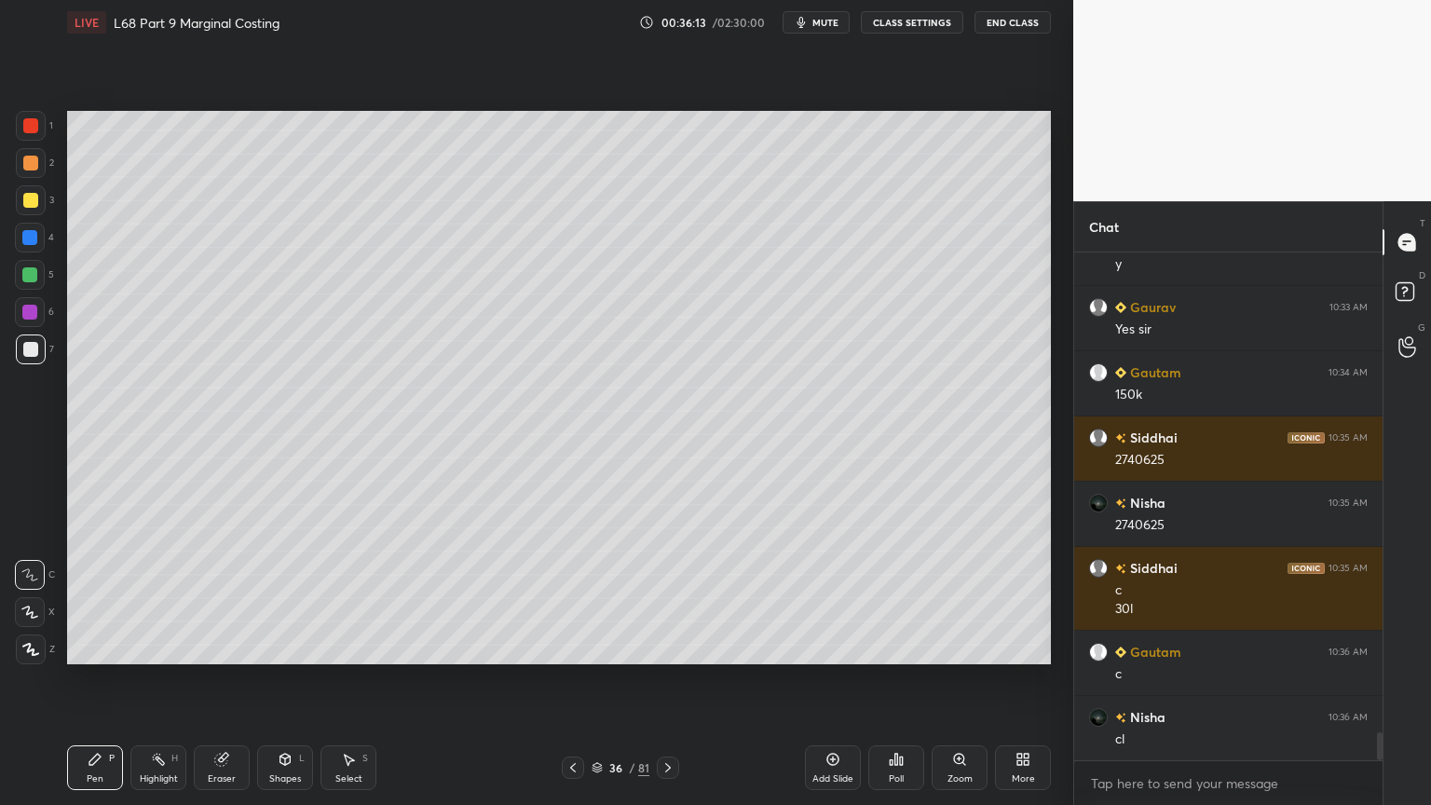
scroll to position [8750, 0]
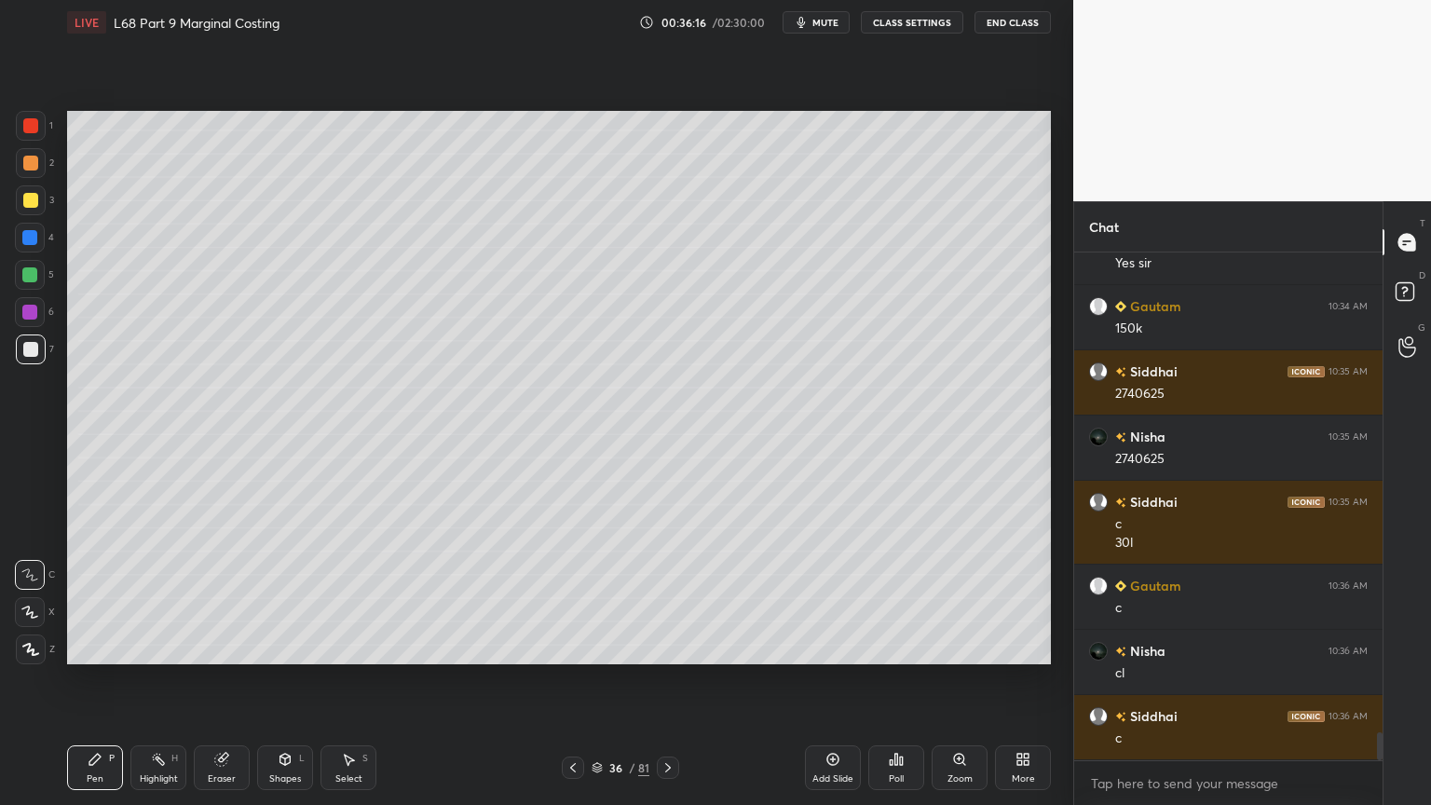
click at [29, 138] on div at bounding box center [31, 126] width 30 height 30
click at [284, 647] on icon at bounding box center [285, 758] width 10 height 3
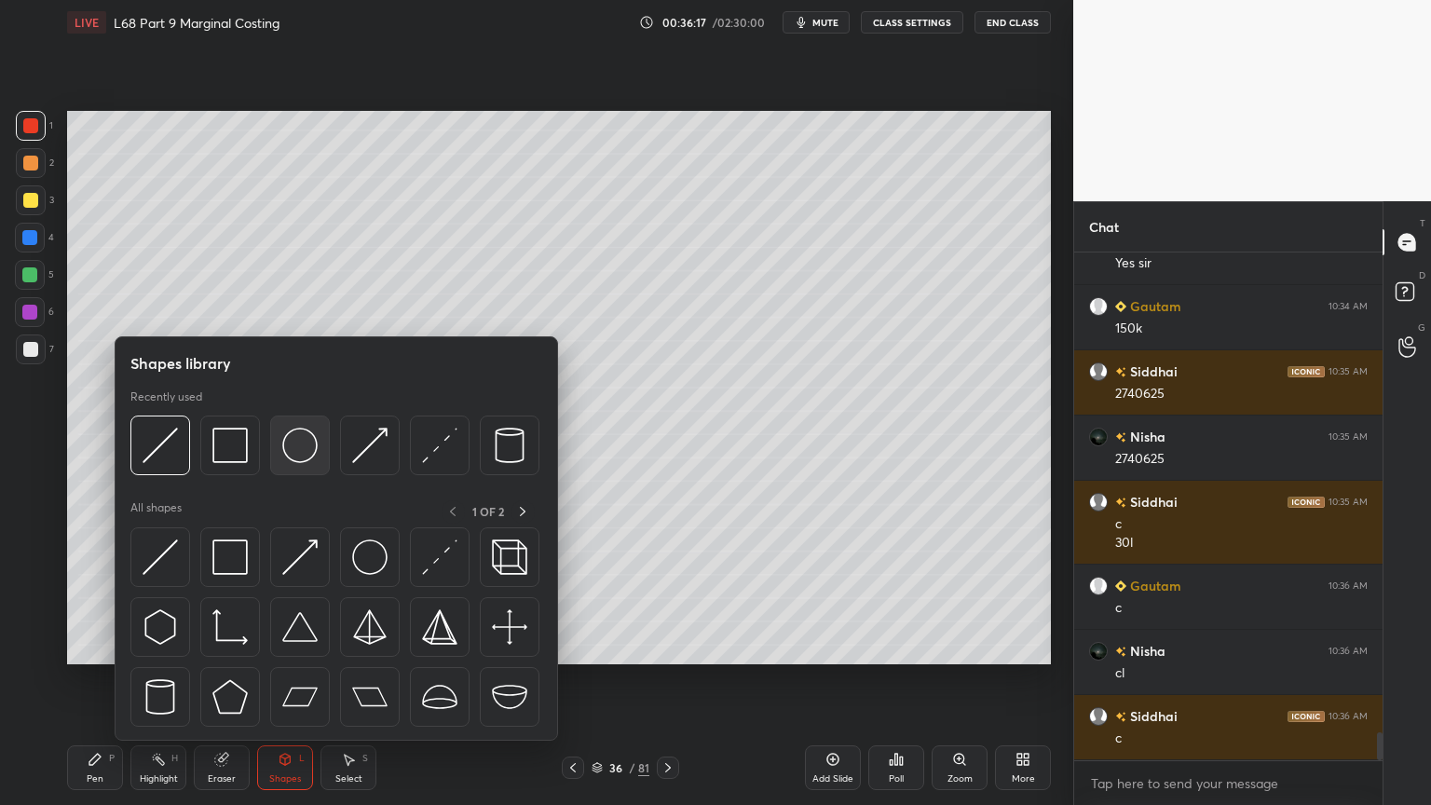
click at [293, 452] on img at bounding box center [299, 445] width 35 height 35
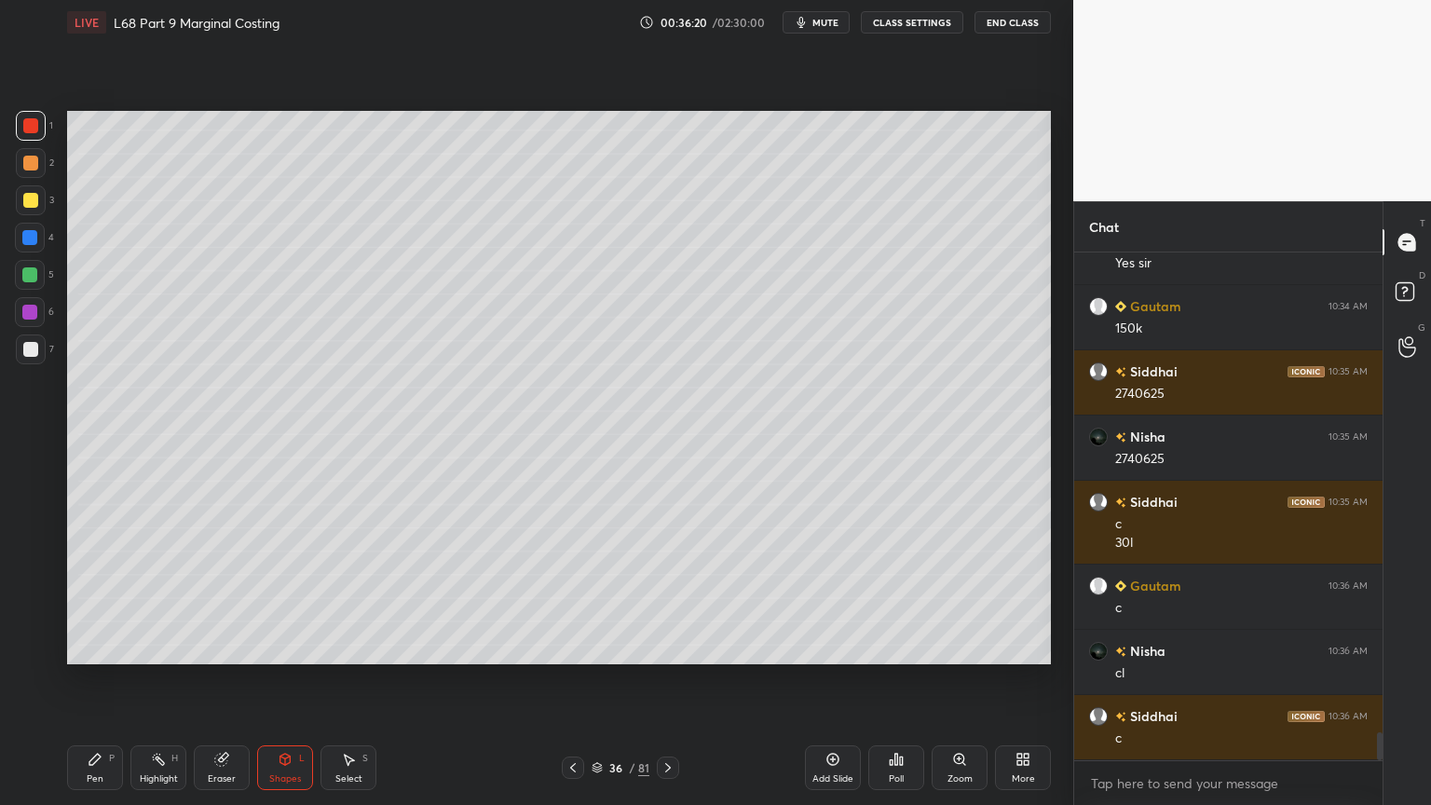
click at [41, 358] on div at bounding box center [31, 349] width 30 height 30
click at [95, 647] on div "Pen P" at bounding box center [95, 767] width 56 height 45
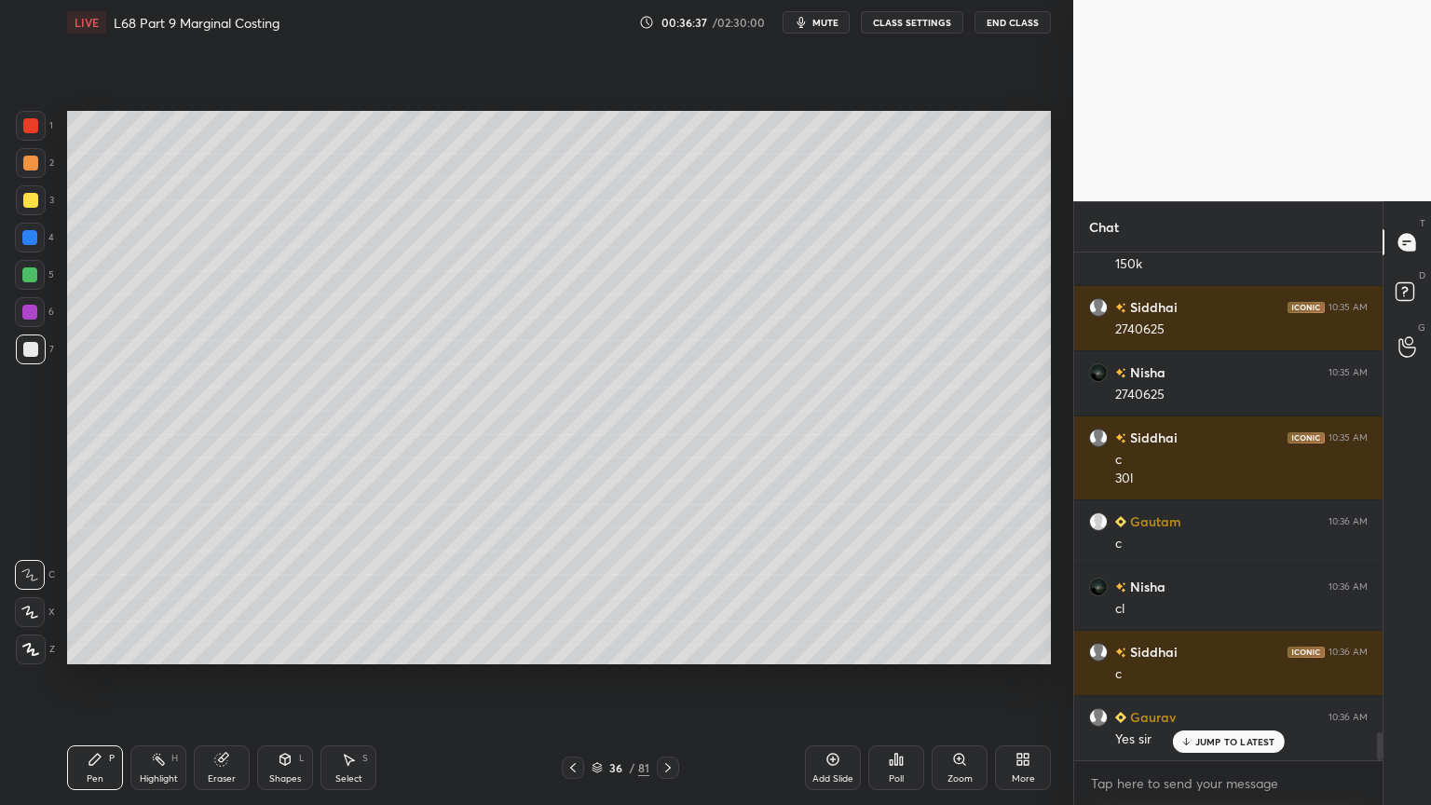
click at [34, 201] on div at bounding box center [30, 200] width 15 height 15
click at [671, 647] on icon at bounding box center [668, 767] width 15 height 15
click at [567, 647] on icon at bounding box center [573, 767] width 15 height 15
click at [822, 647] on div "Add Slide" at bounding box center [833, 767] width 56 height 45
click at [299, 647] on div "Shapes" at bounding box center [285, 778] width 32 height 9
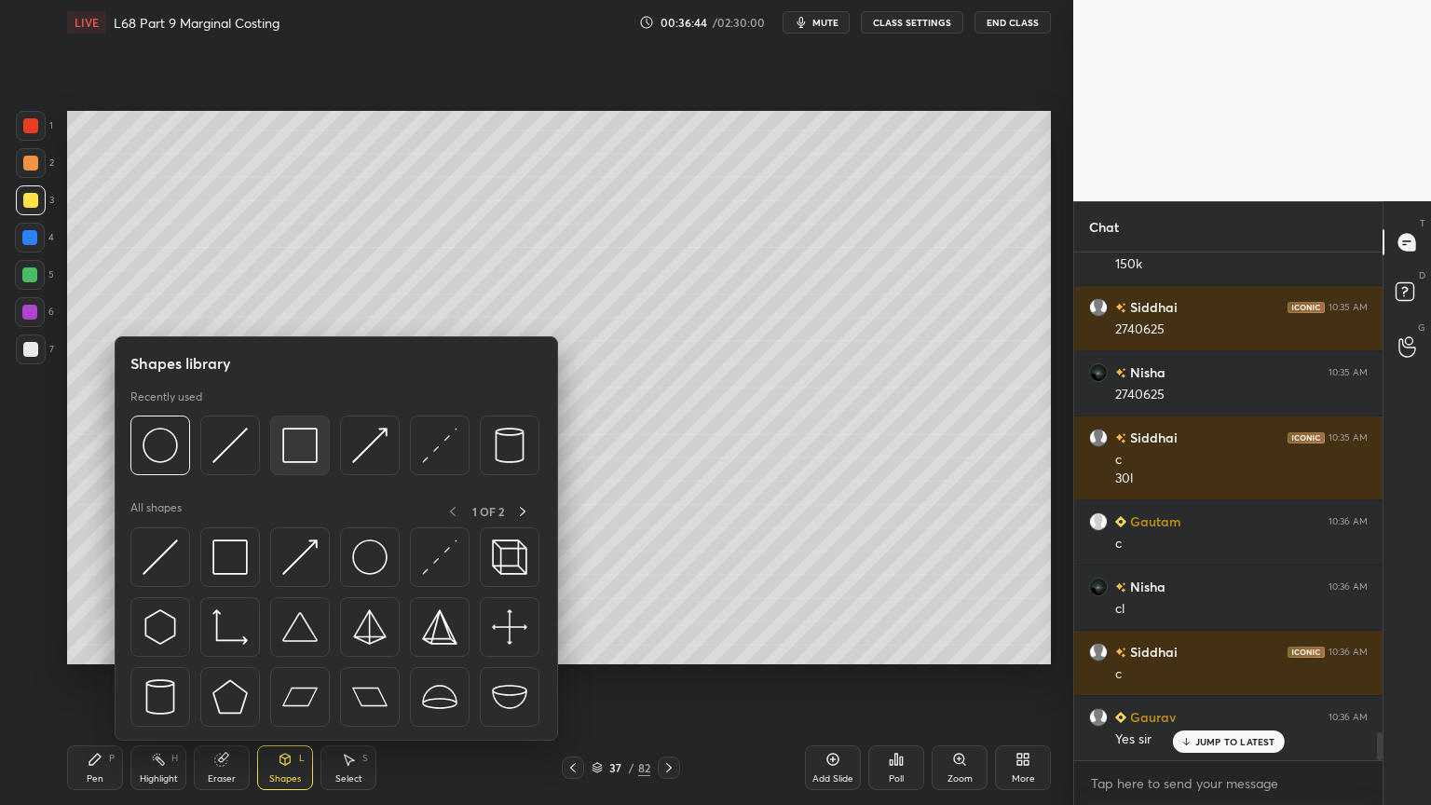
click at [304, 441] on img at bounding box center [299, 445] width 35 height 35
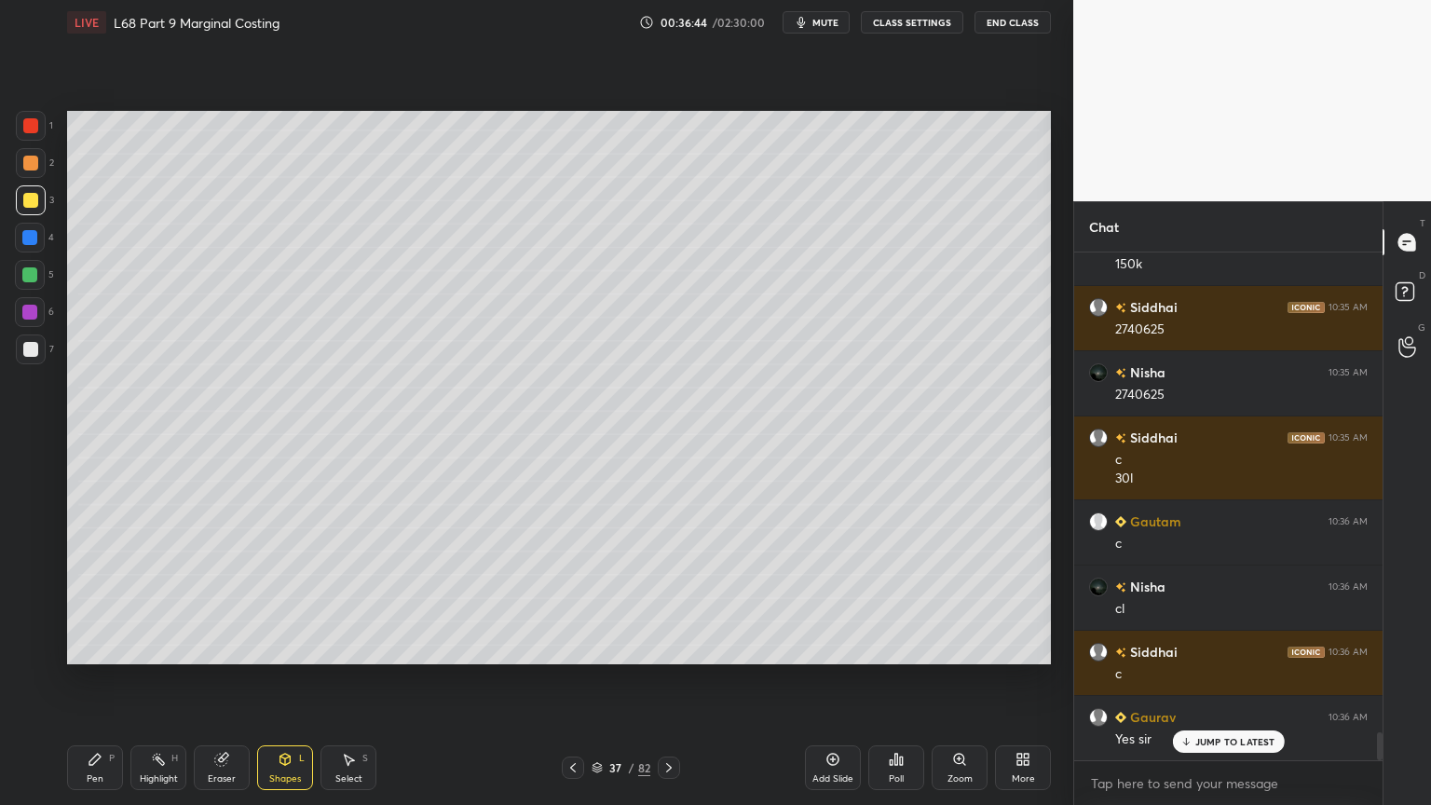
click at [27, 226] on div at bounding box center [30, 238] width 30 height 30
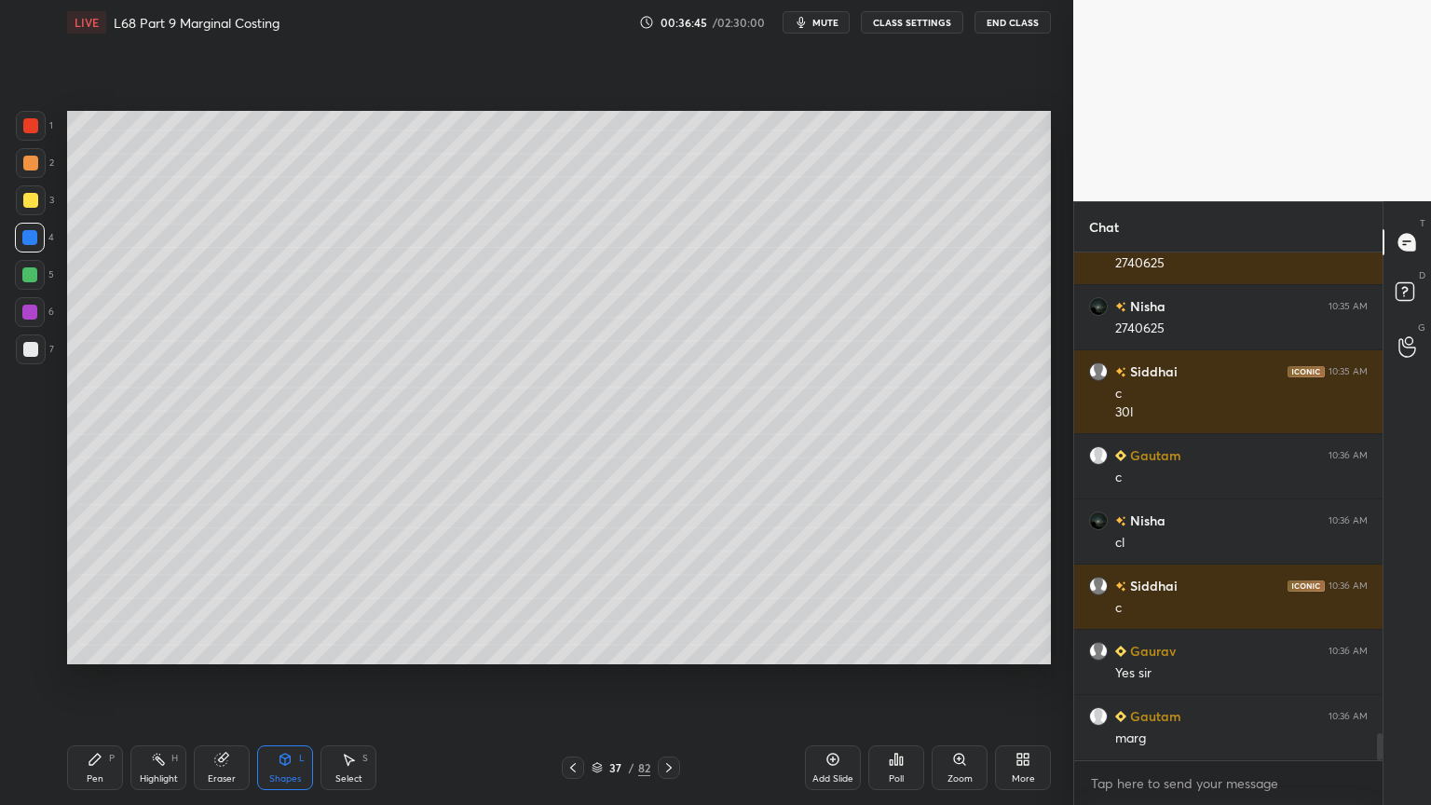
click at [274, 647] on div "Shapes L" at bounding box center [285, 767] width 56 height 45
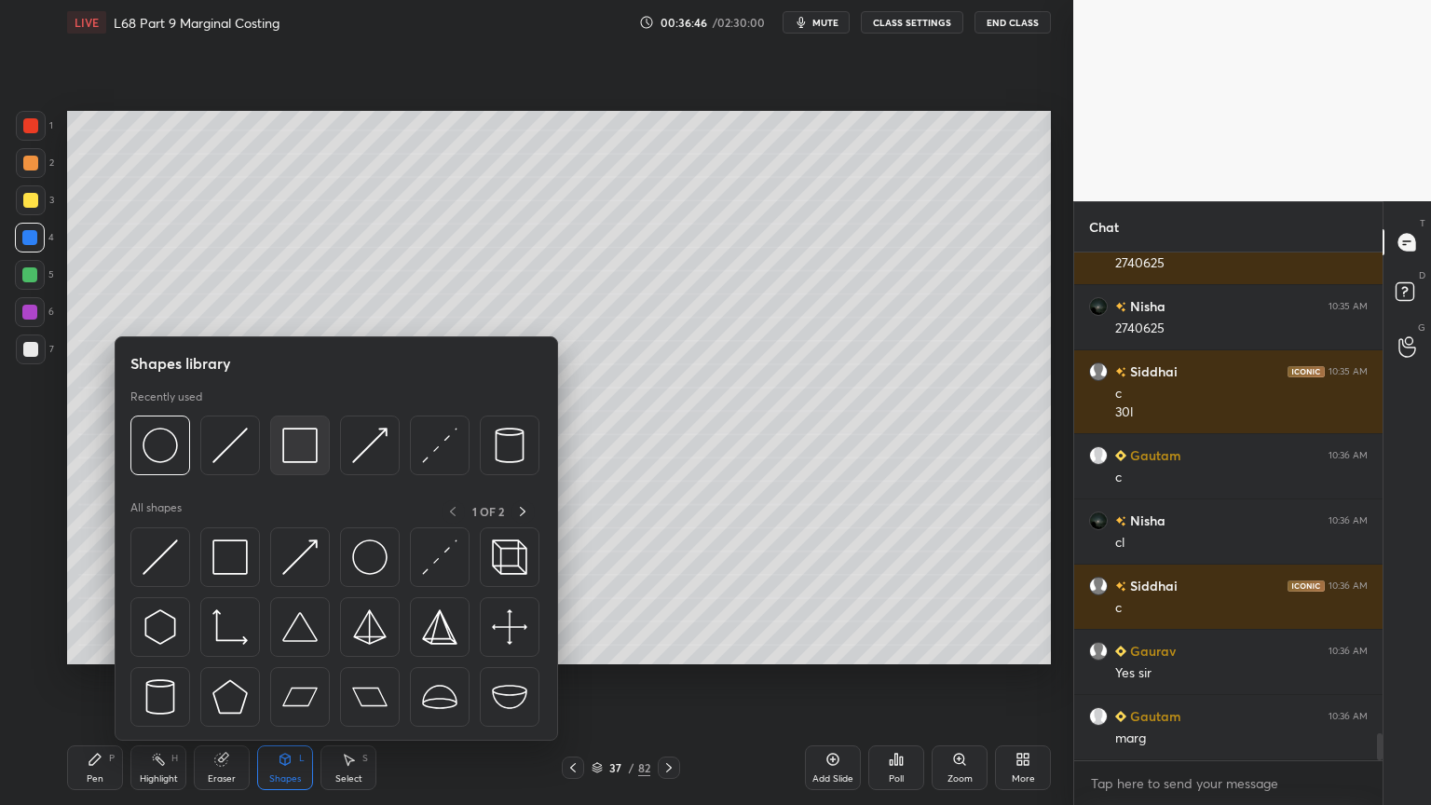
click at [292, 429] on img at bounding box center [299, 445] width 35 height 35
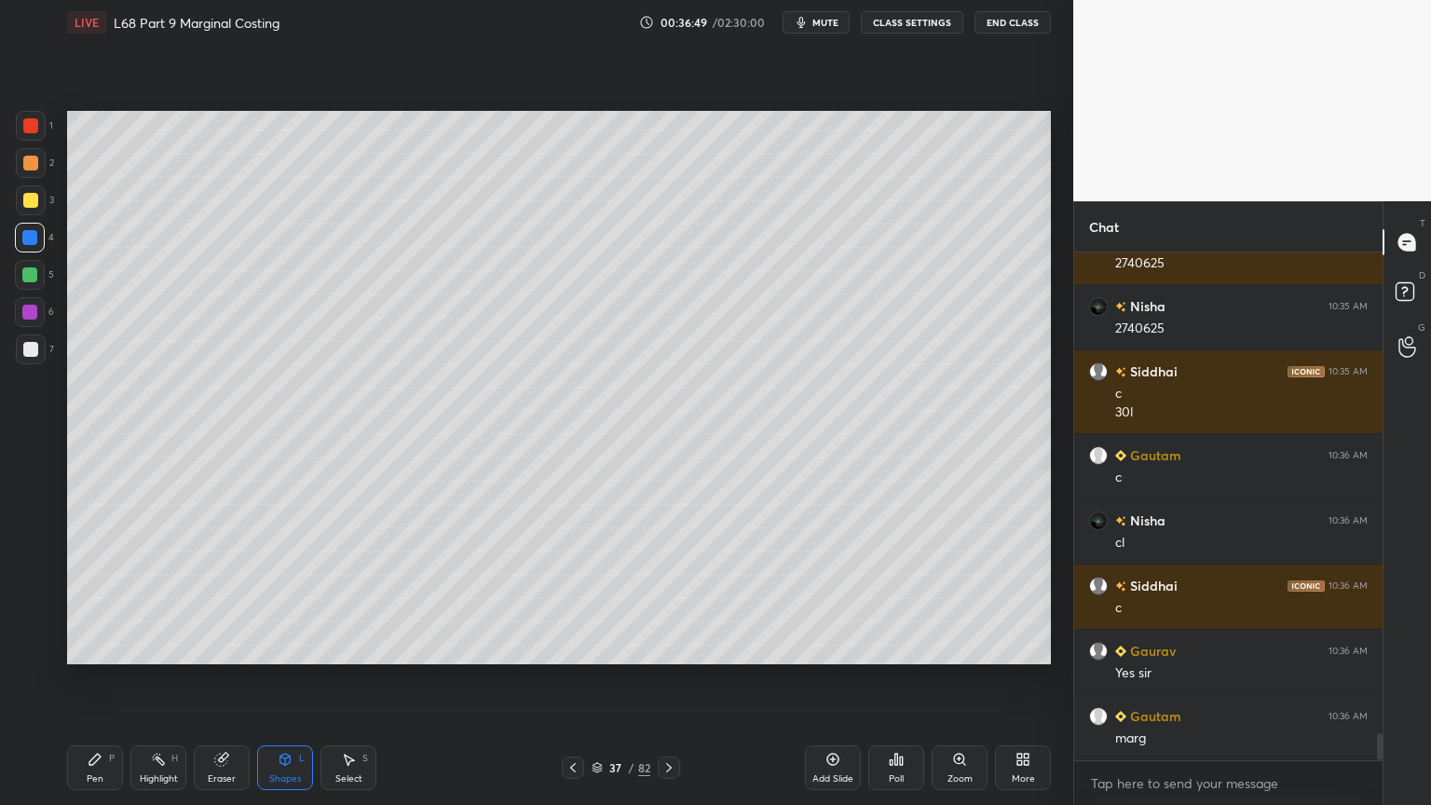
click at [79, 647] on div "Pen P" at bounding box center [95, 767] width 56 height 45
click at [35, 206] on div at bounding box center [30, 200] width 15 height 15
click at [569, 647] on div at bounding box center [573, 768] width 22 height 22
click at [672, 647] on icon at bounding box center [669, 767] width 15 height 15
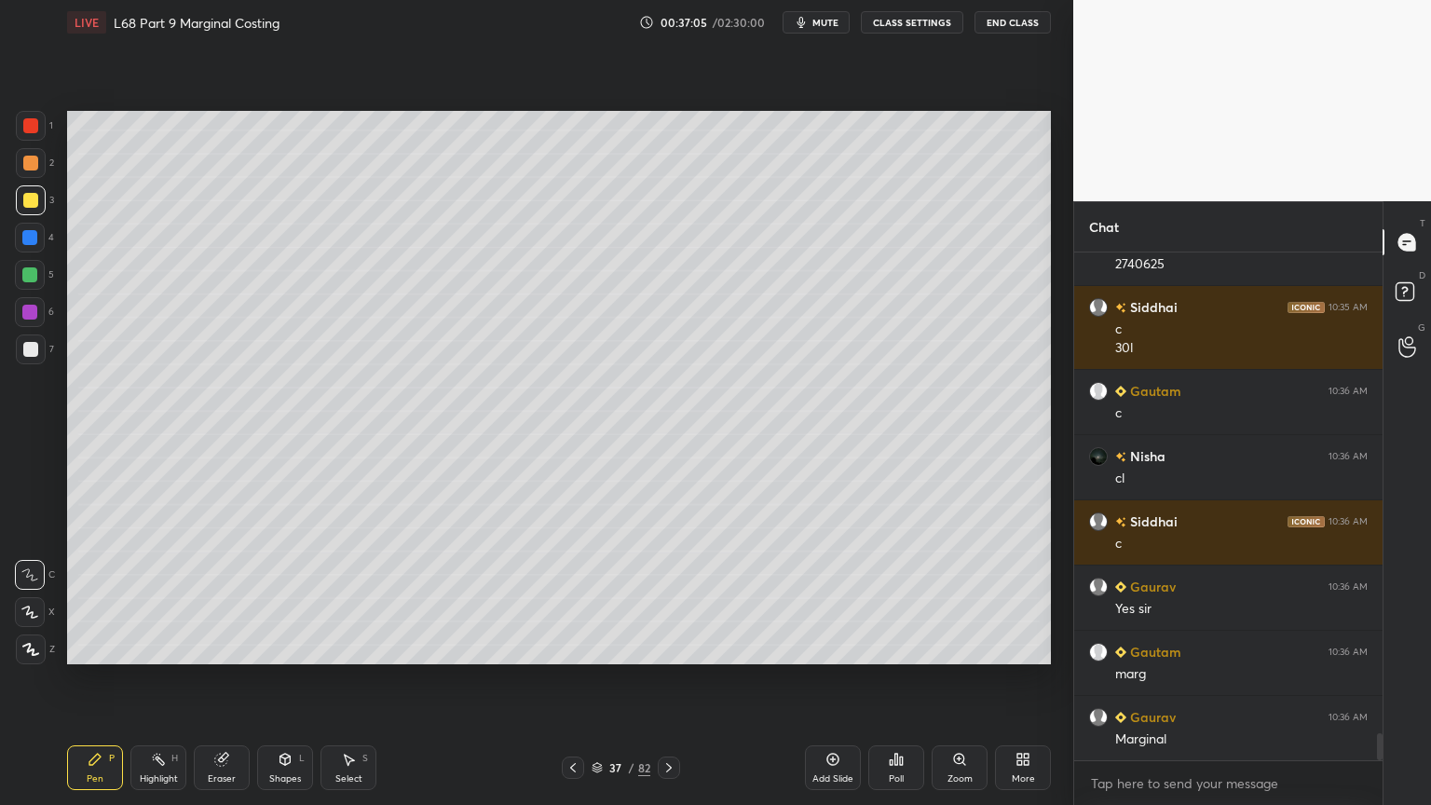
scroll to position [9011, 0]
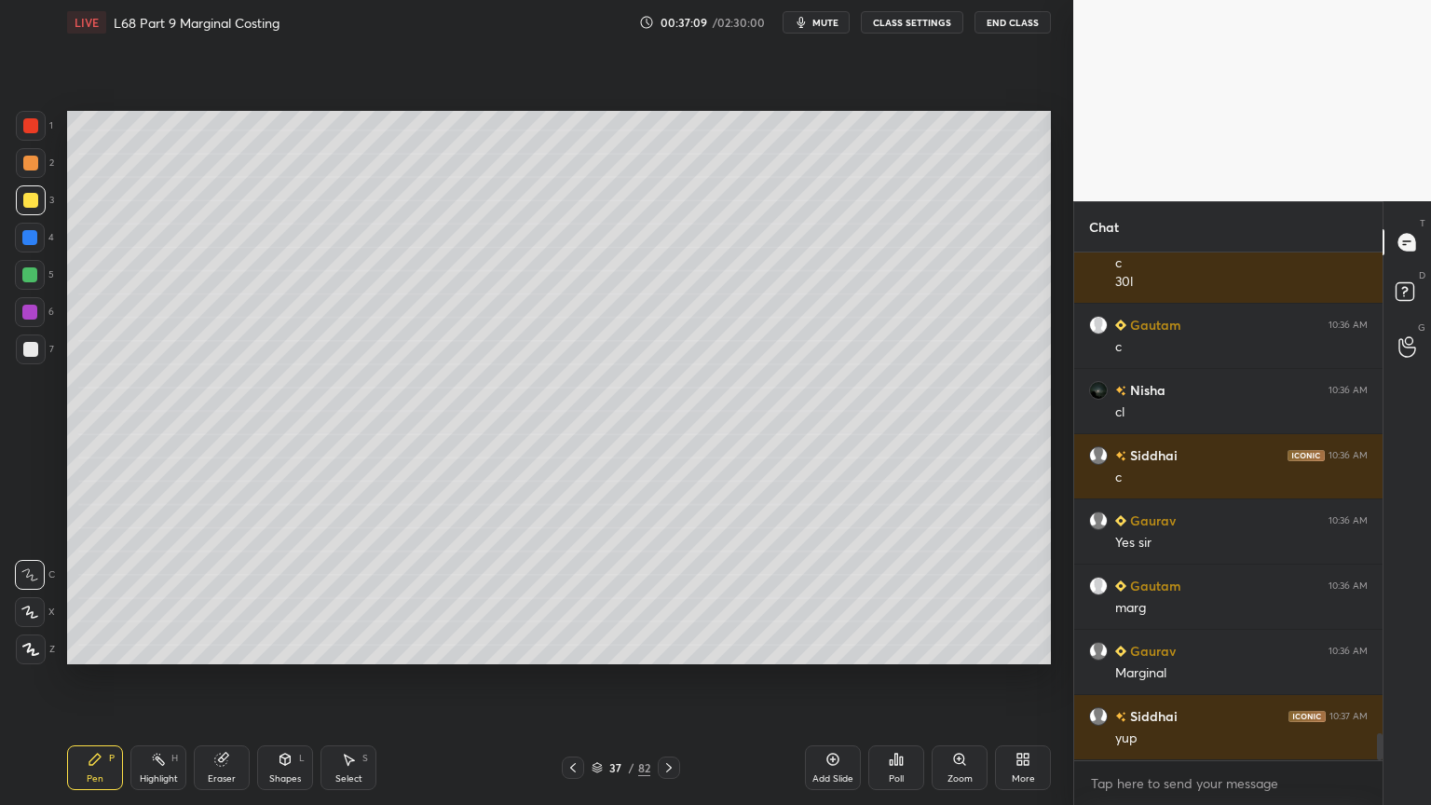
click at [573, 647] on icon at bounding box center [573, 767] width 15 height 15
click at [670, 647] on icon at bounding box center [669, 767] width 15 height 15
click at [566, 647] on icon at bounding box center [573, 767] width 15 height 15
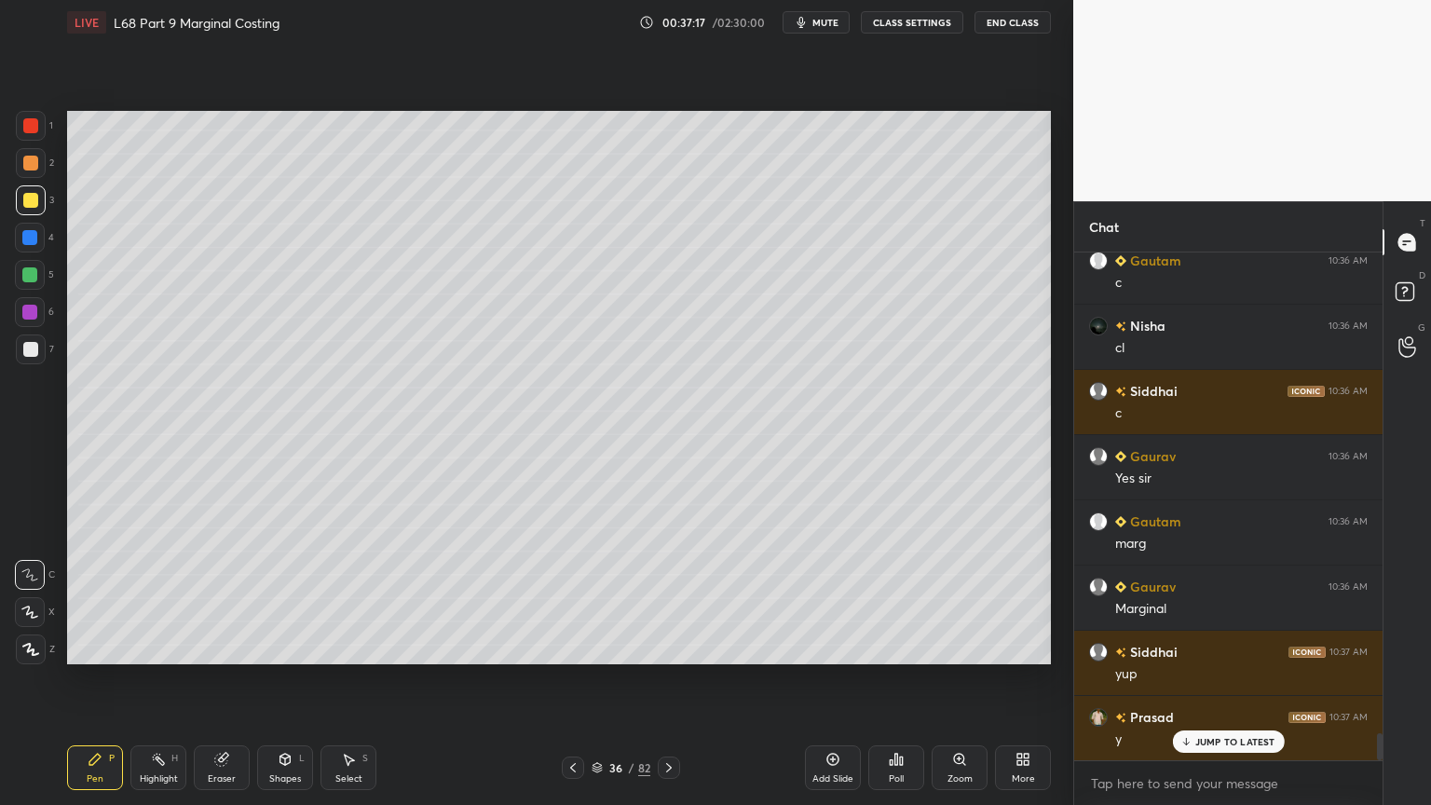
click at [673, 647] on icon at bounding box center [669, 767] width 15 height 15
click at [272, 647] on div "Shapes" at bounding box center [285, 778] width 32 height 9
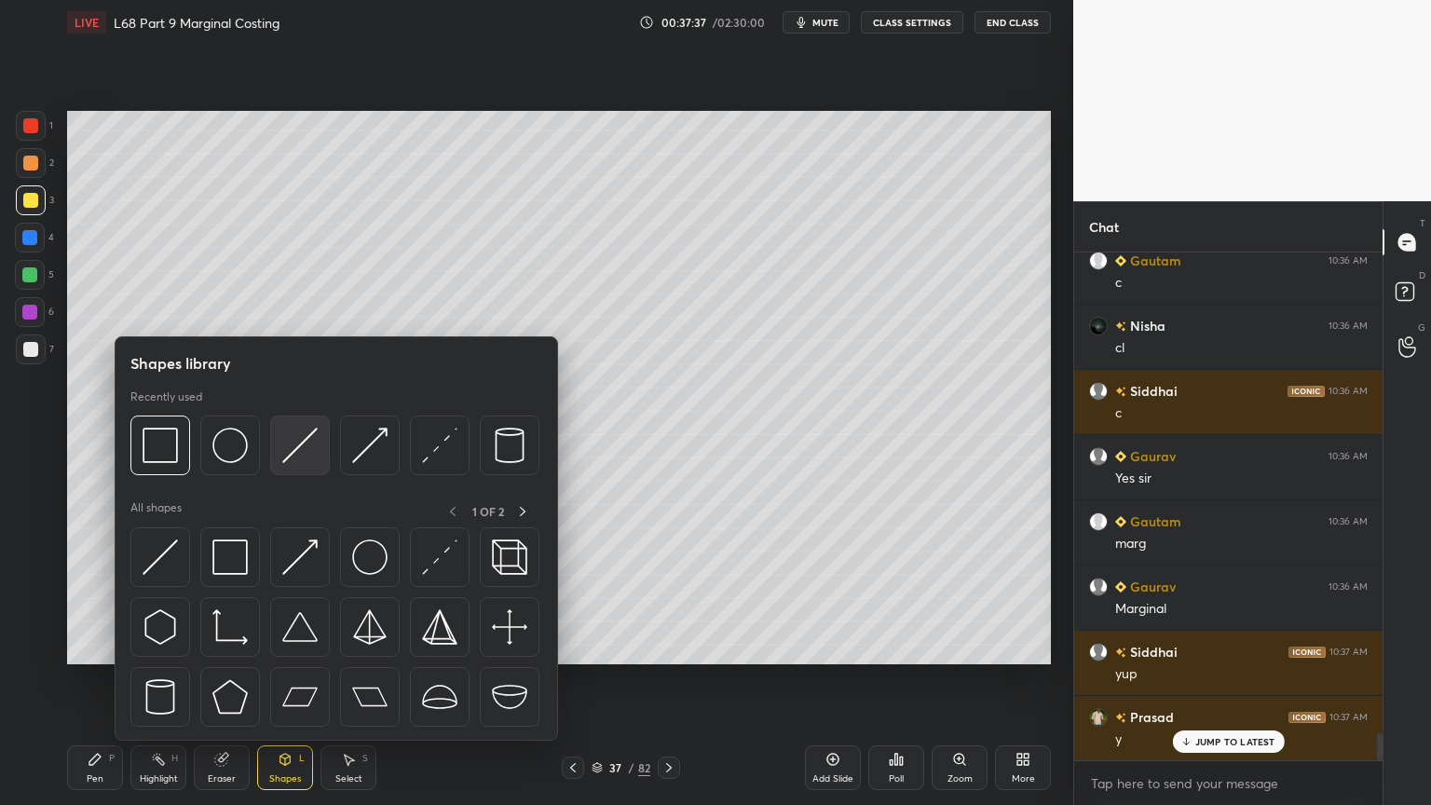
click at [295, 445] on img at bounding box center [299, 445] width 35 height 35
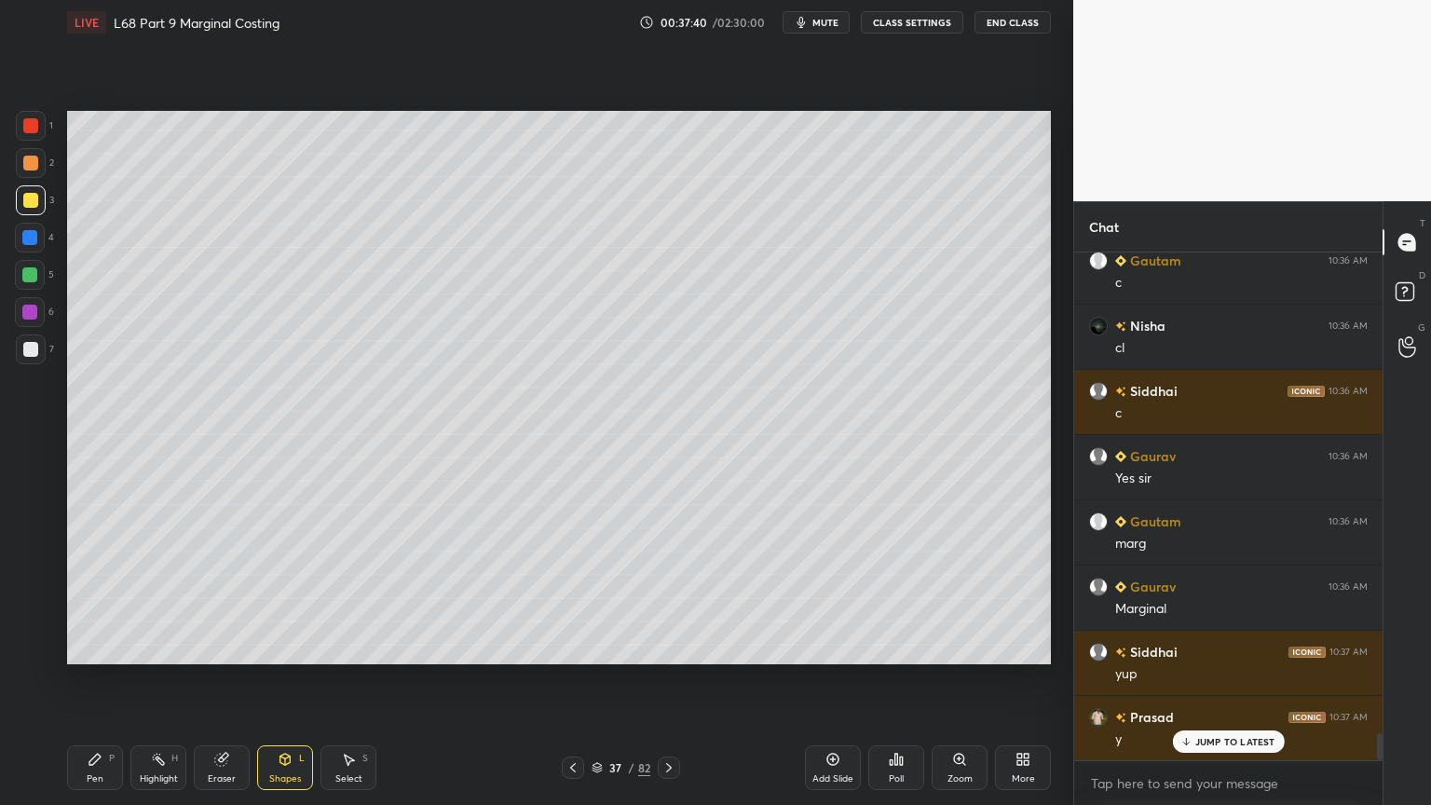
click at [30, 337] on div at bounding box center [31, 349] width 30 height 30
click at [85, 647] on div "Pen P" at bounding box center [95, 767] width 56 height 45
click at [578, 647] on div at bounding box center [573, 768] width 22 height 22
click at [667, 647] on icon at bounding box center [669, 767] width 15 height 15
click at [39, 171] on div at bounding box center [31, 163] width 30 height 30
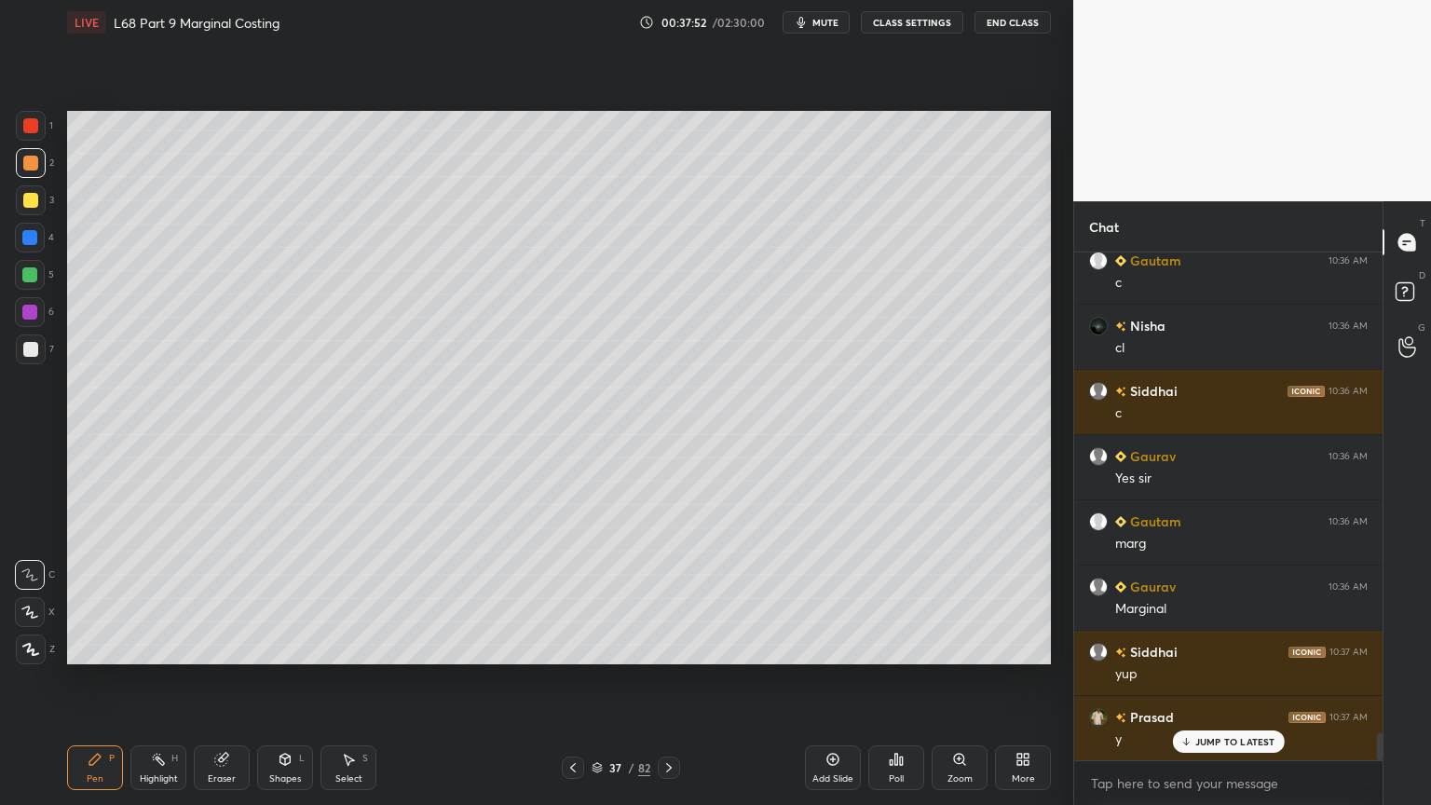
click at [296, 647] on div "Shapes L" at bounding box center [285, 767] width 56 height 45
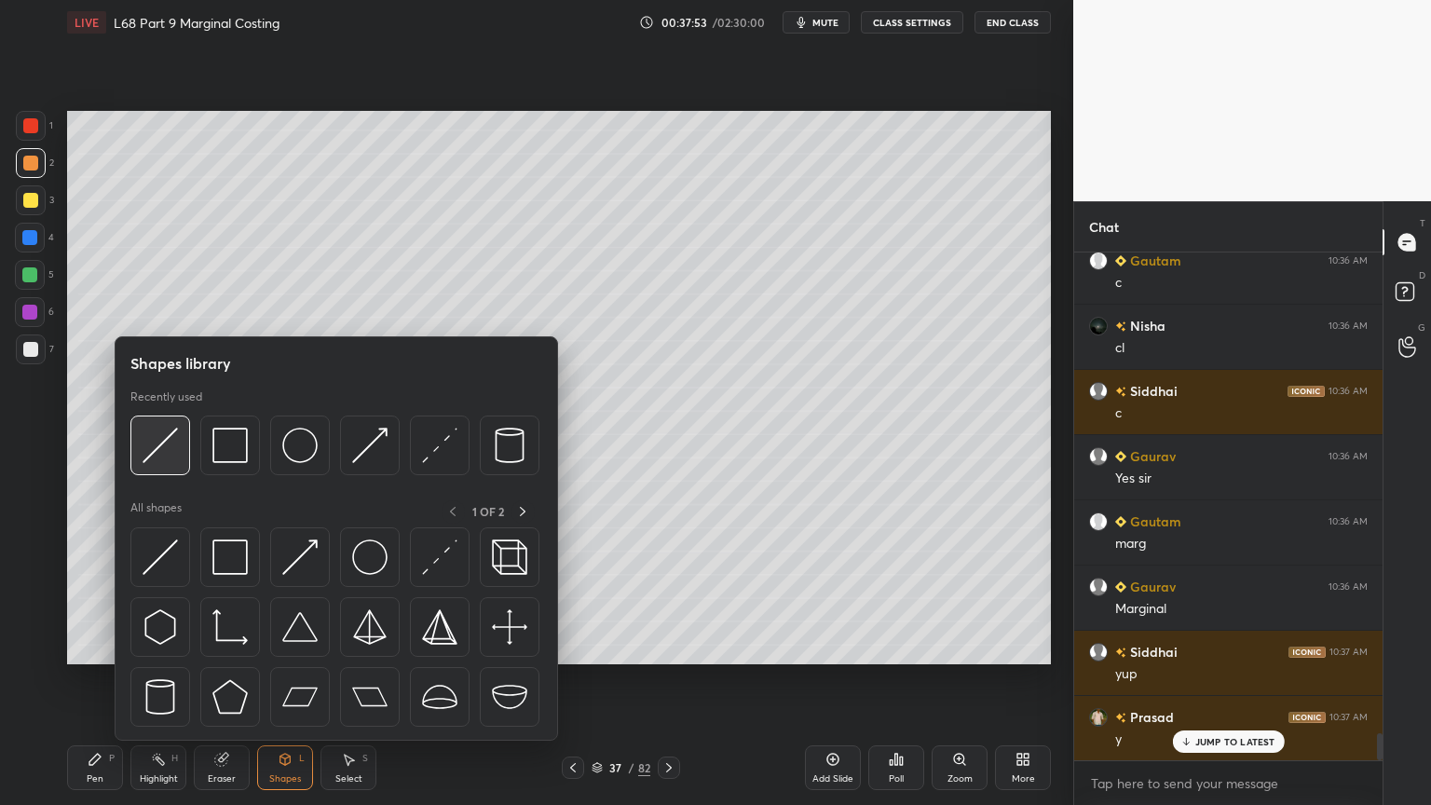
click at [175, 455] on img at bounding box center [160, 445] width 35 height 35
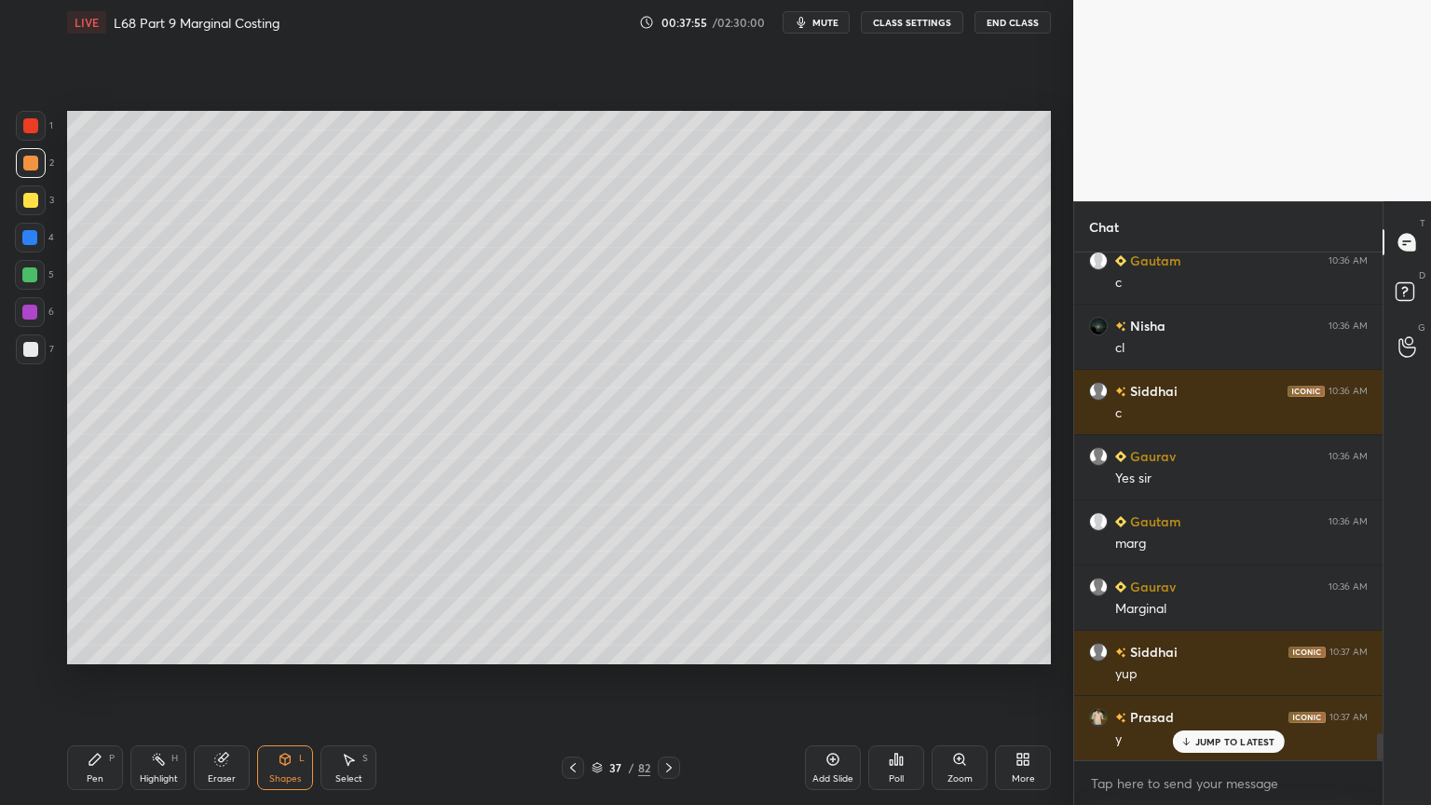
click at [105, 647] on div "Pen P" at bounding box center [95, 767] width 56 height 45
click at [34, 349] on div at bounding box center [30, 349] width 15 height 15
click at [570, 647] on icon at bounding box center [573, 767] width 15 height 15
click at [666, 647] on icon at bounding box center [669, 767] width 15 height 15
click at [38, 241] on div at bounding box center [30, 238] width 30 height 30
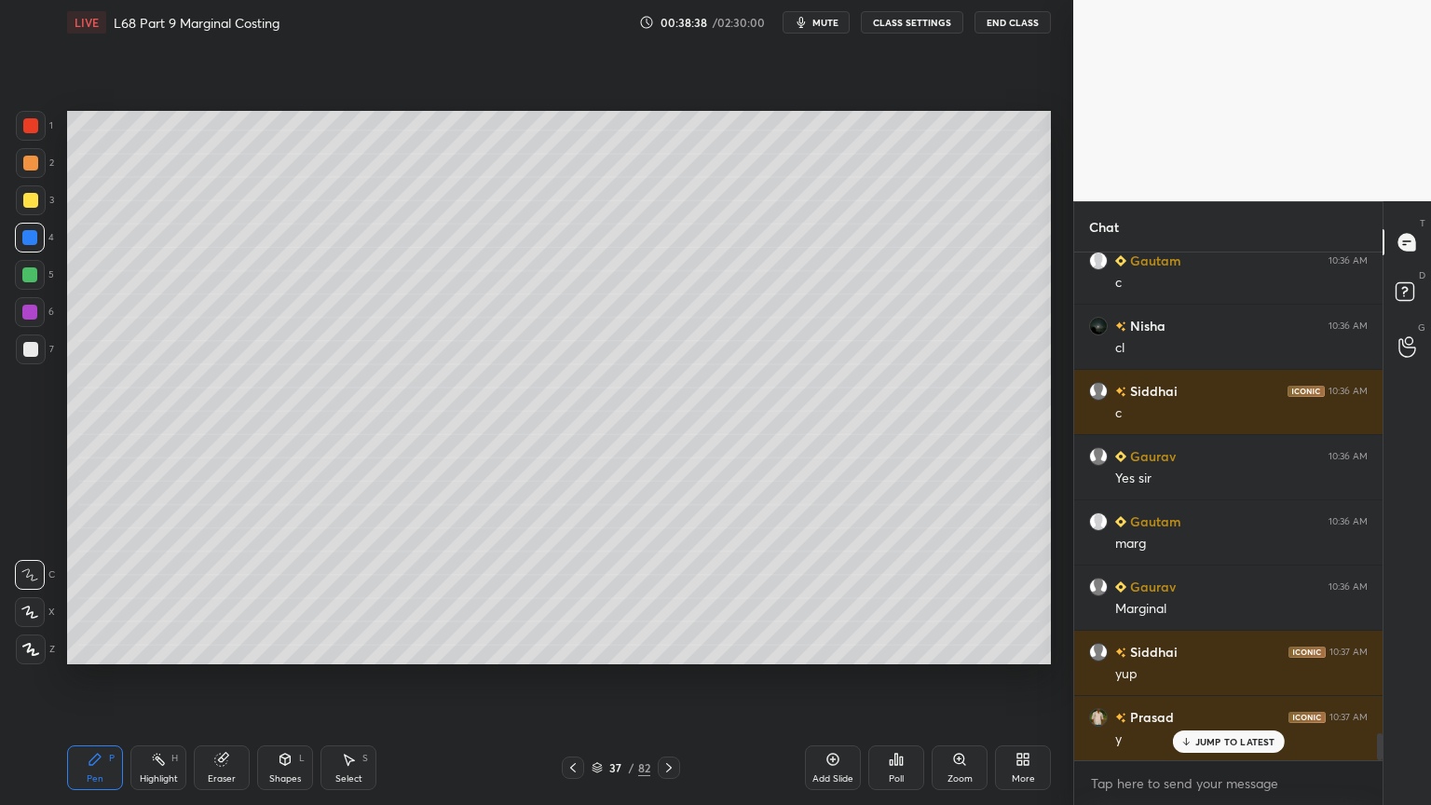
click at [274, 647] on div "Shapes L" at bounding box center [285, 767] width 56 height 45
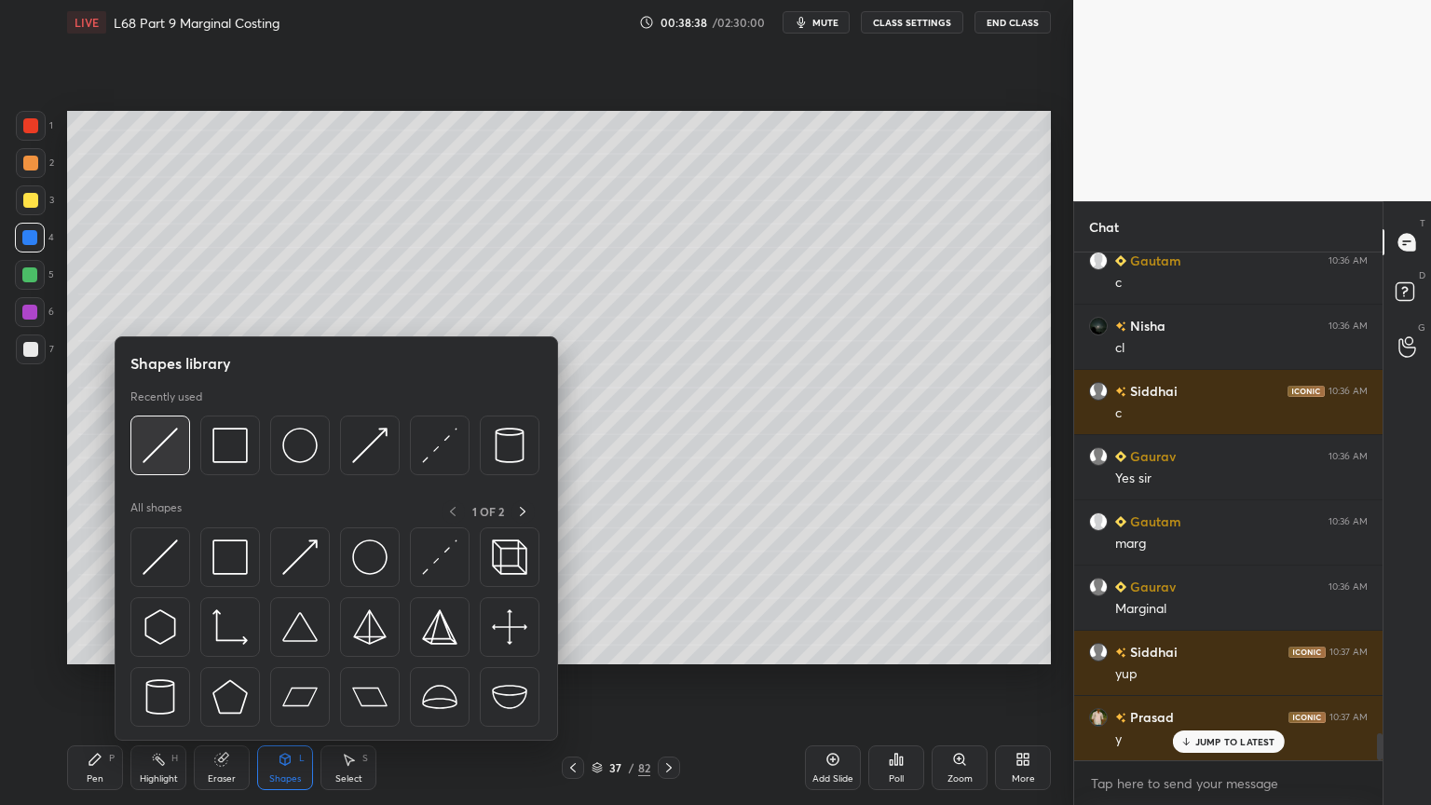
click at [166, 463] on div at bounding box center [160, 446] width 60 height 60
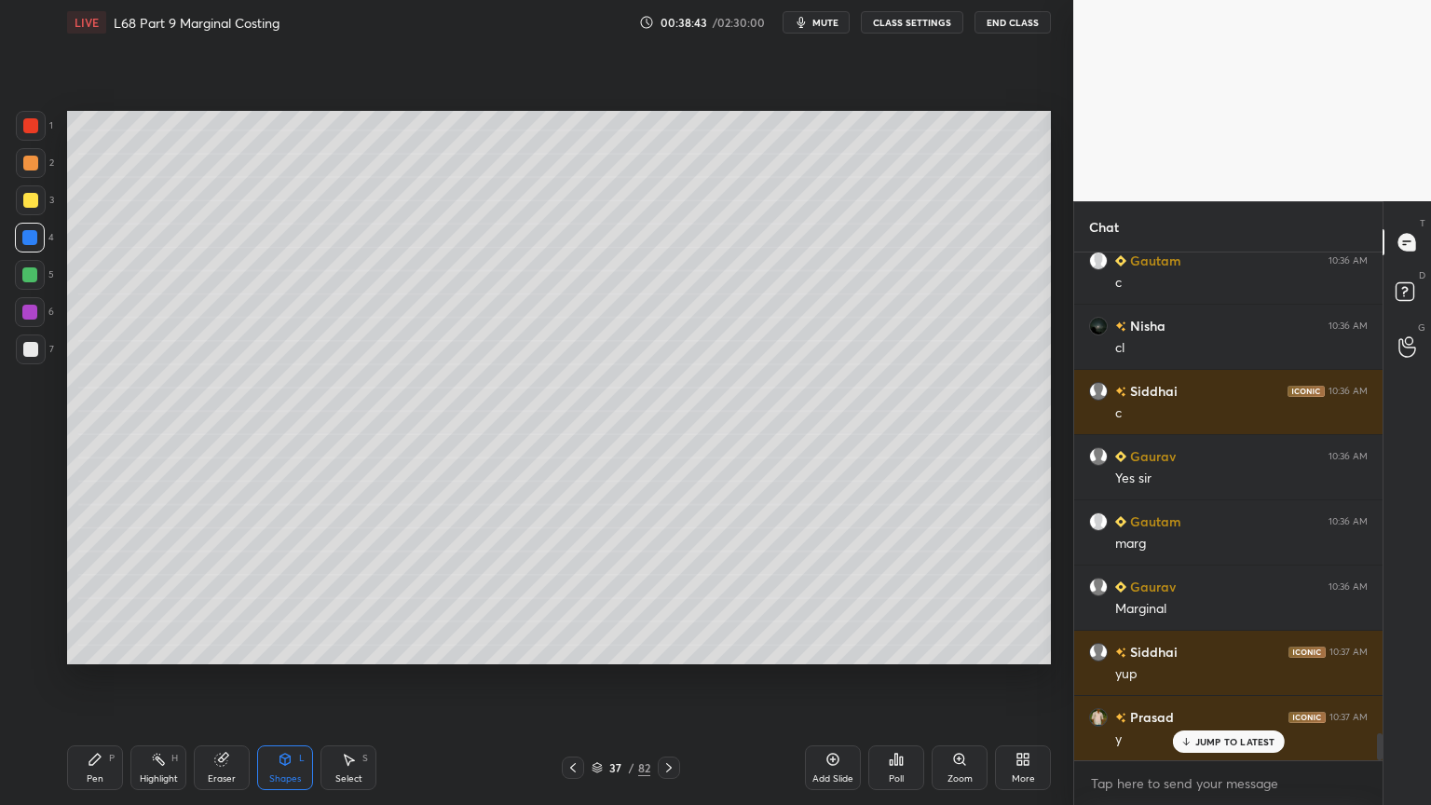
click at [31, 169] on div at bounding box center [30, 163] width 15 height 15
click at [82, 647] on div "Pen P" at bounding box center [95, 767] width 56 height 45
click at [572, 647] on div at bounding box center [573, 768] width 22 height 22
click at [670, 647] on icon at bounding box center [669, 767] width 15 height 15
click at [26, 272] on div at bounding box center [29, 274] width 15 height 15
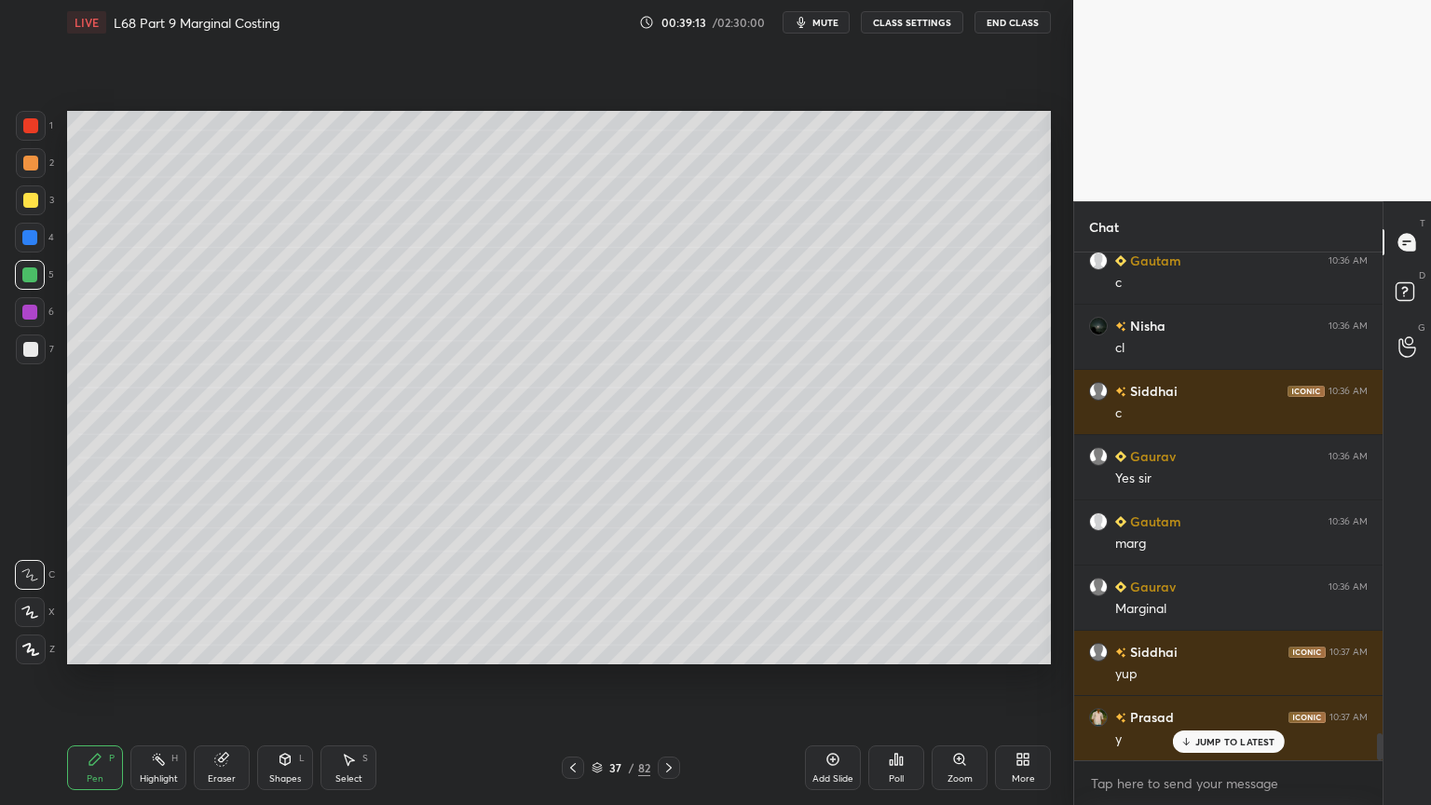
click at [22, 360] on div at bounding box center [31, 349] width 30 height 30
click at [574, 647] on icon at bounding box center [573, 767] width 15 height 15
click at [670, 647] on icon at bounding box center [669, 767] width 15 height 15
click at [30, 209] on div at bounding box center [31, 200] width 30 height 30
click at [571, 647] on icon at bounding box center [573, 767] width 15 height 15
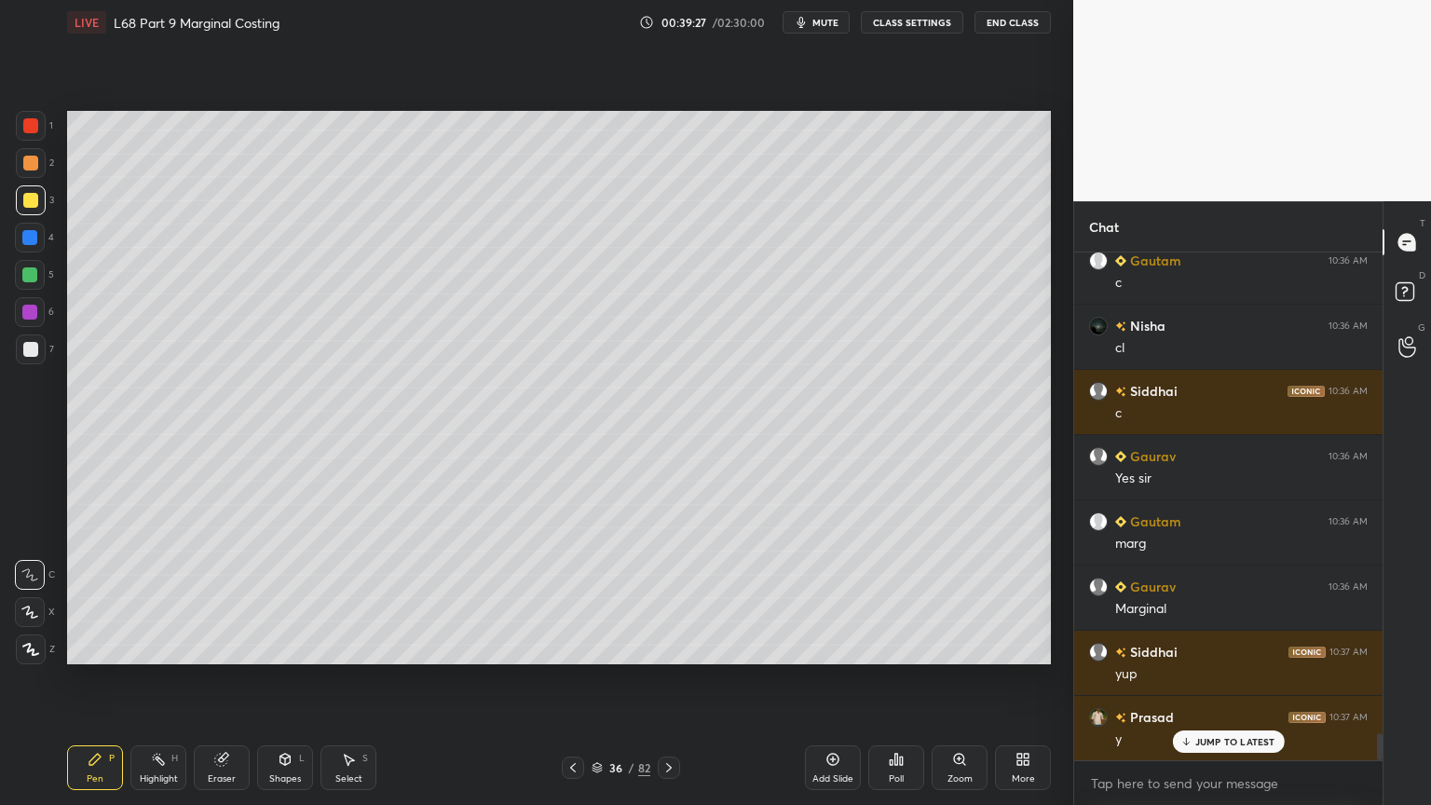
click at [577, 647] on icon at bounding box center [573, 767] width 15 height 15
click at [669, 647] on icon at bounding box center [669, 767] width 15 height 15
click at [666, 647] on icon at bounding box center [669, 767] width 15 height 15
click at [298, 647] on div "Shapes L" at bounding box center [285, 767] width 56 height 45
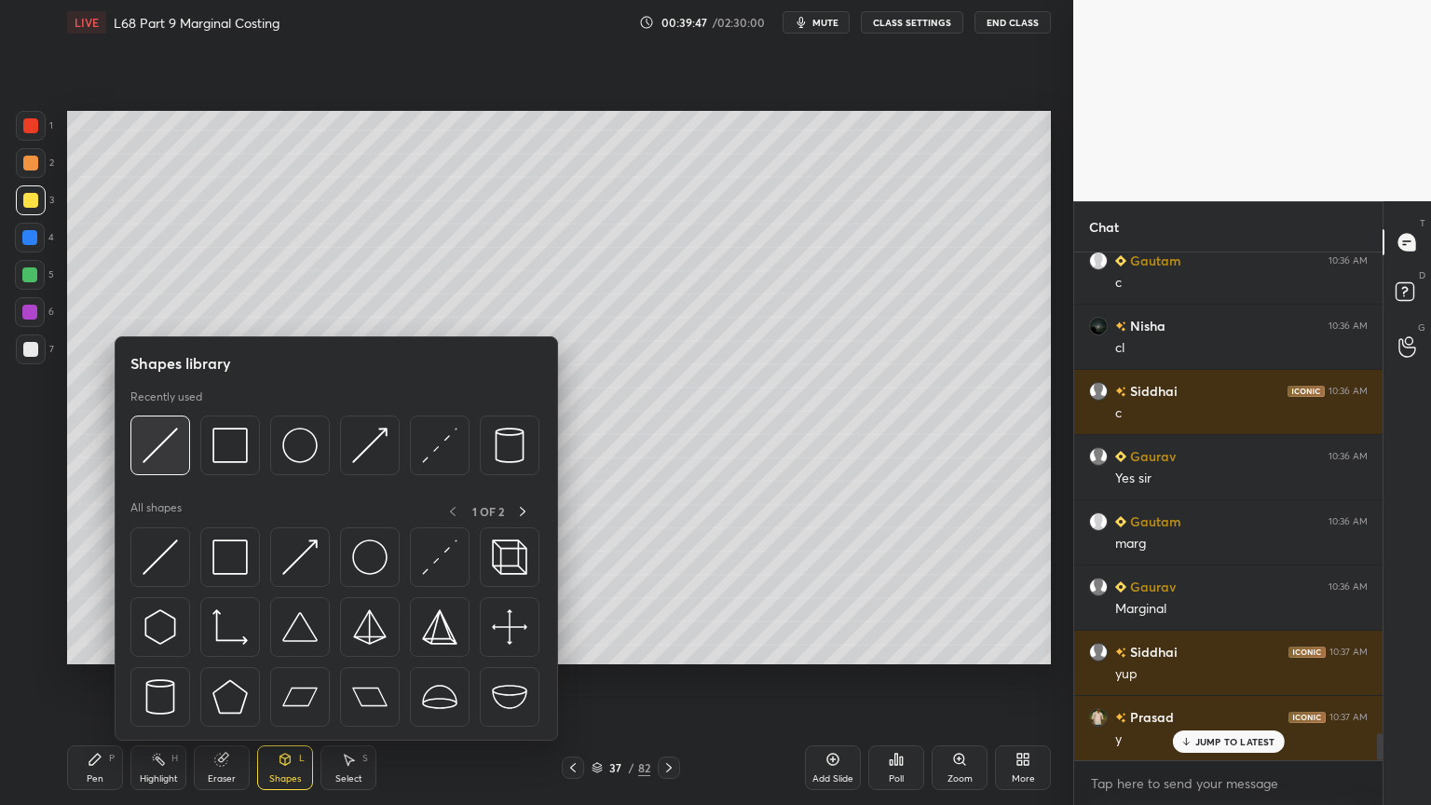
click at [164, 461] on img at bounding box center [160, 445] width 35 height 35
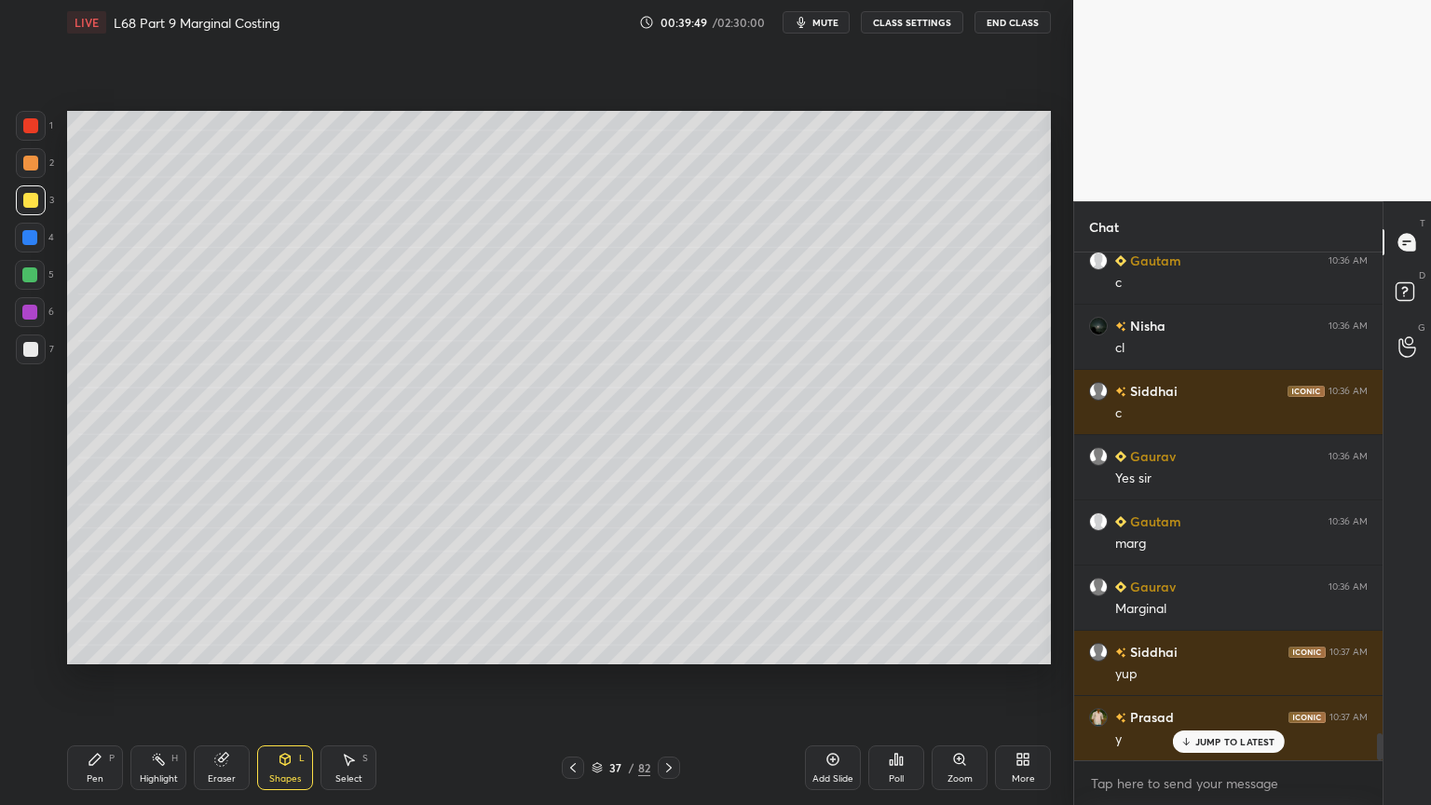
click at [34, 358] on div at bounding box center [31, 349] width 30 height 30
click at [93, 647] on div "Pen P" at bounding box center [95, 767] width 56 height 45
click at [571, 647] on icon at bounding box center [573, 767] width 15 height 15
click at [153, 647] on div "Highlight H" at bounding box center [158, 767] width 56 height 45
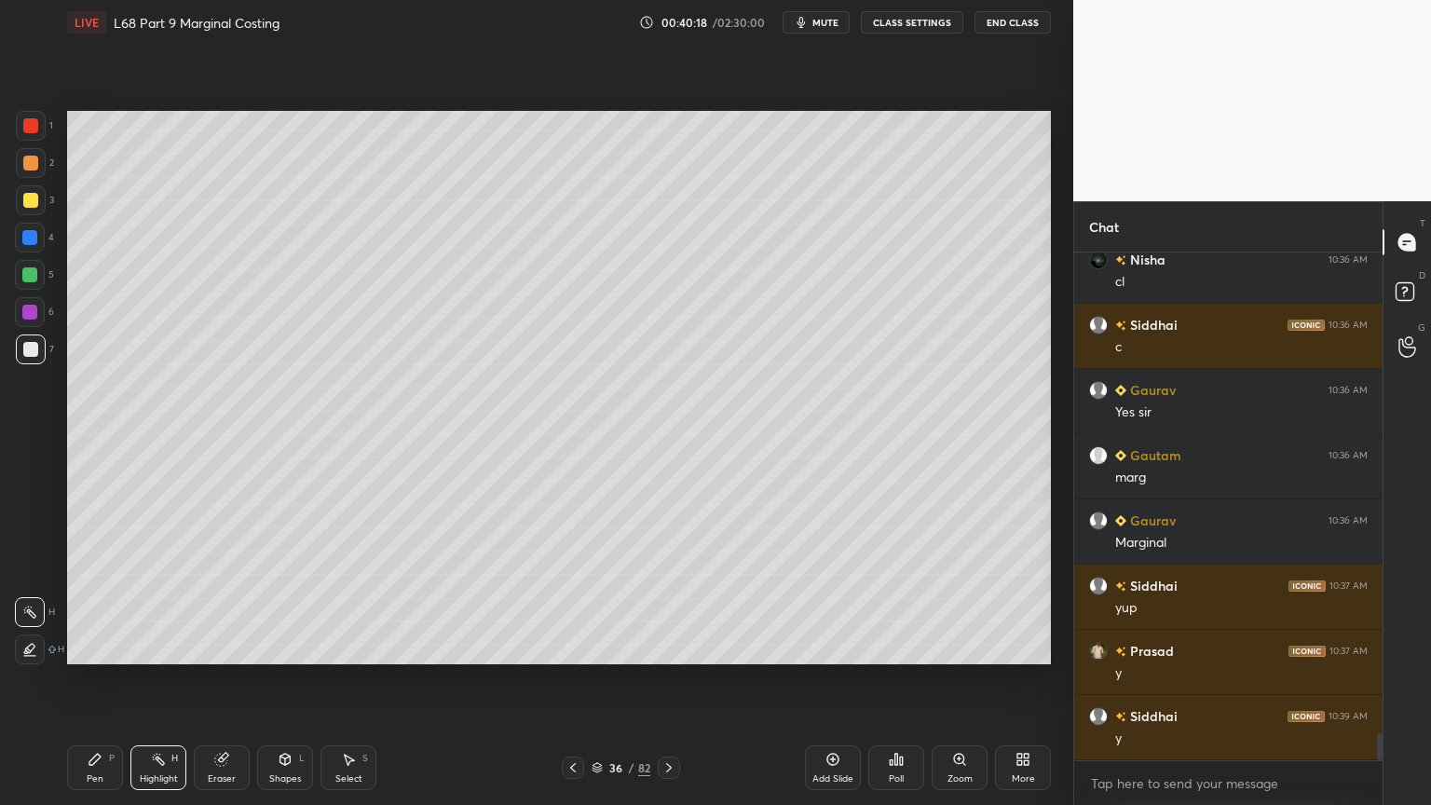
click at [668, 647] on icon at bounding box center [669, 767] width 15 height 15
click at [14, 350] on div "1 2 3 4 5 6 7 C X Z C X Z E E Erase all H H" at bounding box center [30, 387] width 60 height 553
click at [77, 647] on div "Pen P" at bounding box center [95, 767] width 56 height 45
click at [37, 280] on div at bounding box center [30, 275] width 30 height 30
click at [36, 350] on div at bounding box center [30, 349] width 15 height 15
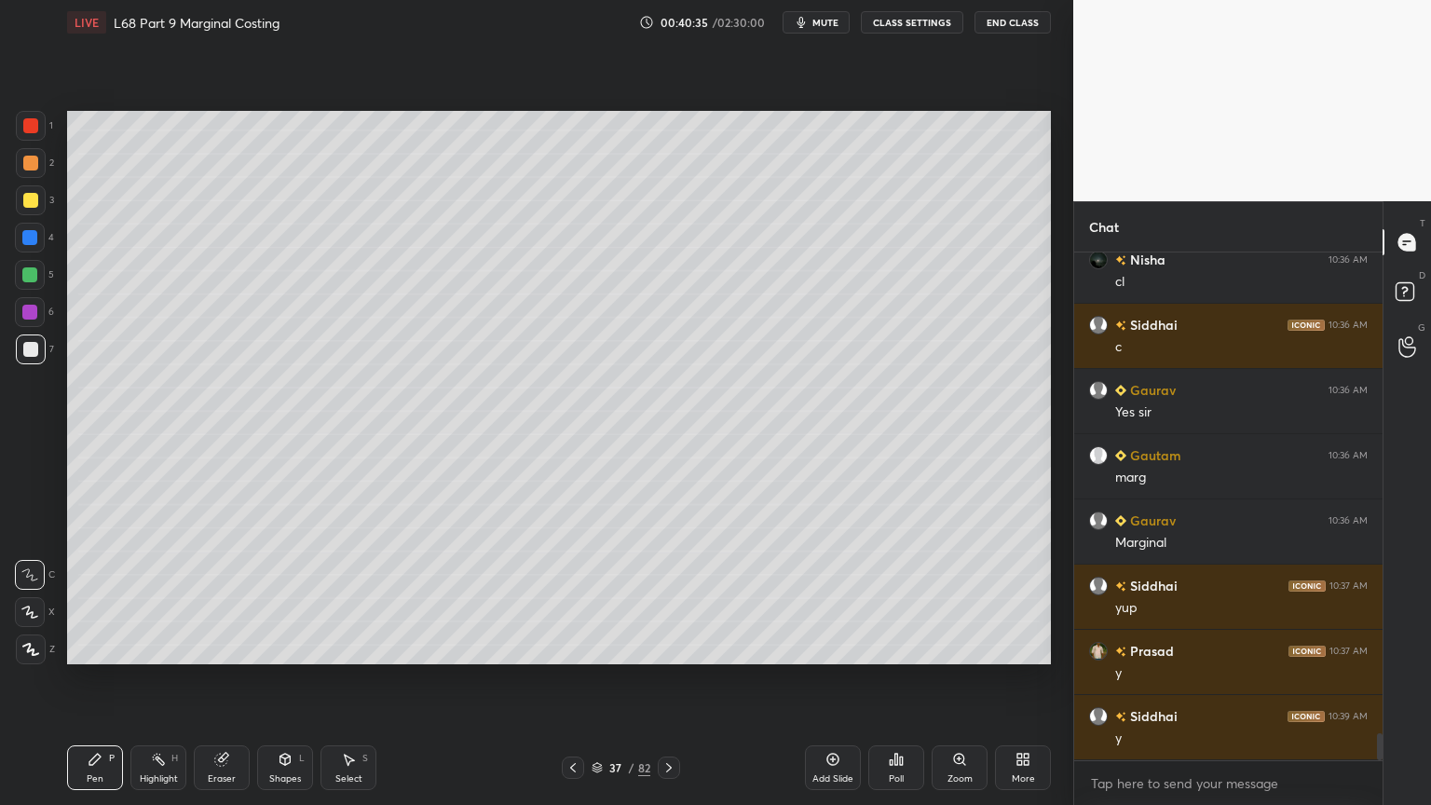
click at [570, 647] on icon at bounding box center [573, 767] width 15 height 15
click at [681, 647] on div "36 / 82" at bounding box center [620, 768] width 369 height 22
click at [671, 647] on icon at bounding box center [669, 767] width 15 height 15
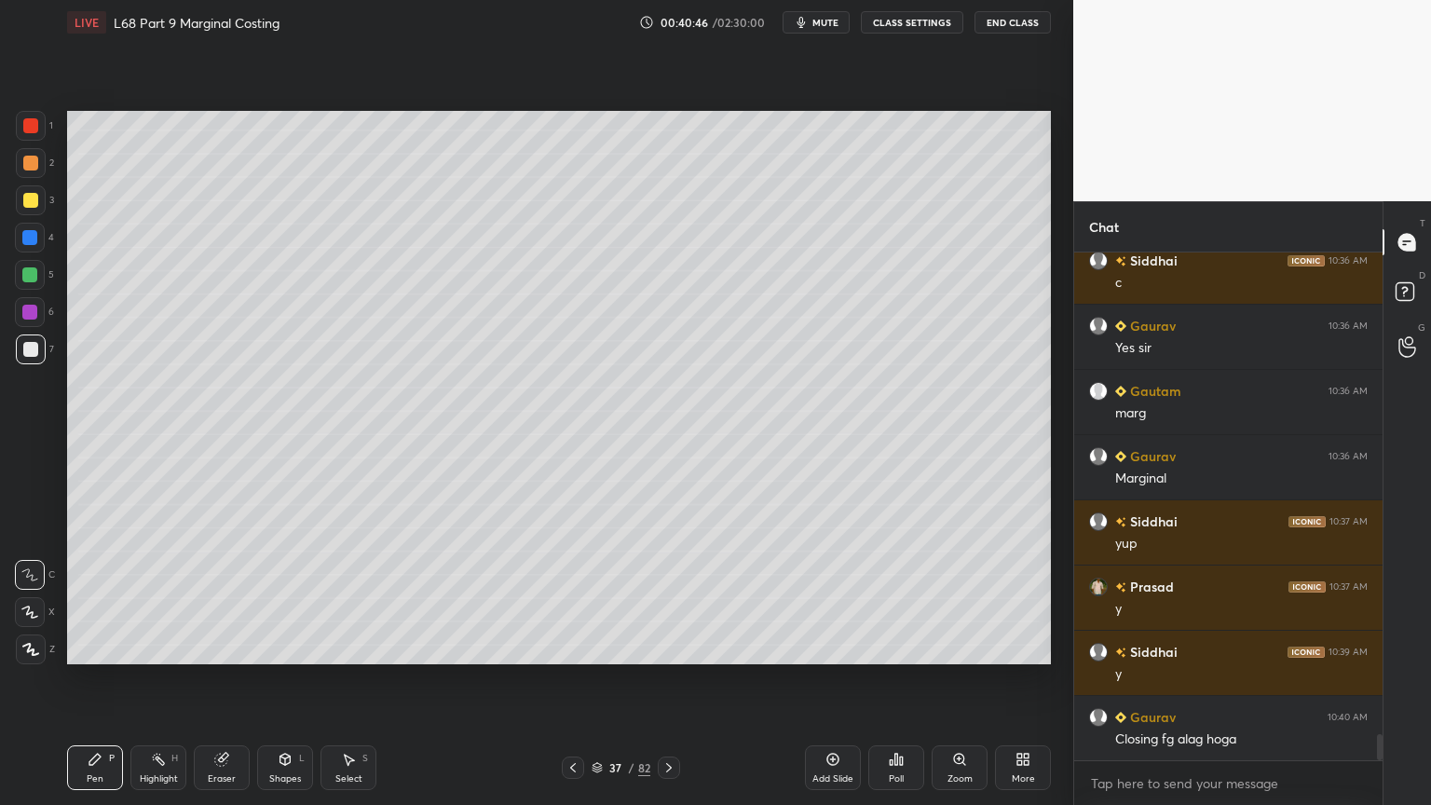
click at [569, 647] on icon at bounding box center [573, 767] width 15 height 15
click at [670, 647] on icon at bounding box center [669, 767] width 15 height 15
click at [570, 647] on icon at bounding box center [573, 767] width 6 height 9
click at [667, 647] on icon at bounding box center [669, 767] width 15 height 15
click at [332, 647] on div "Select S" at bounding box center [349, 767] width 56 height 45
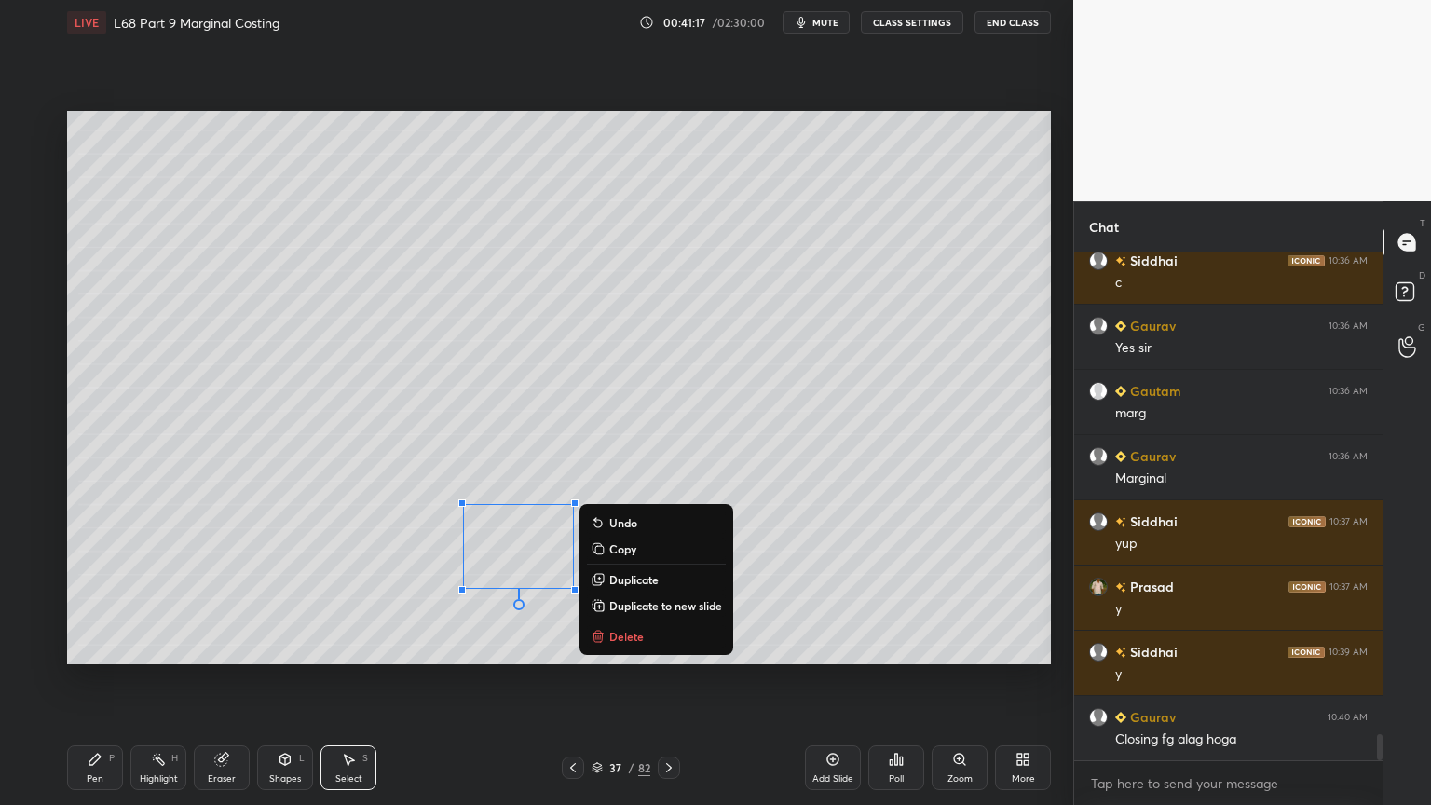
click at [611, 630] on p "Delete" at bounding box center [626, 636] width 34 height 15
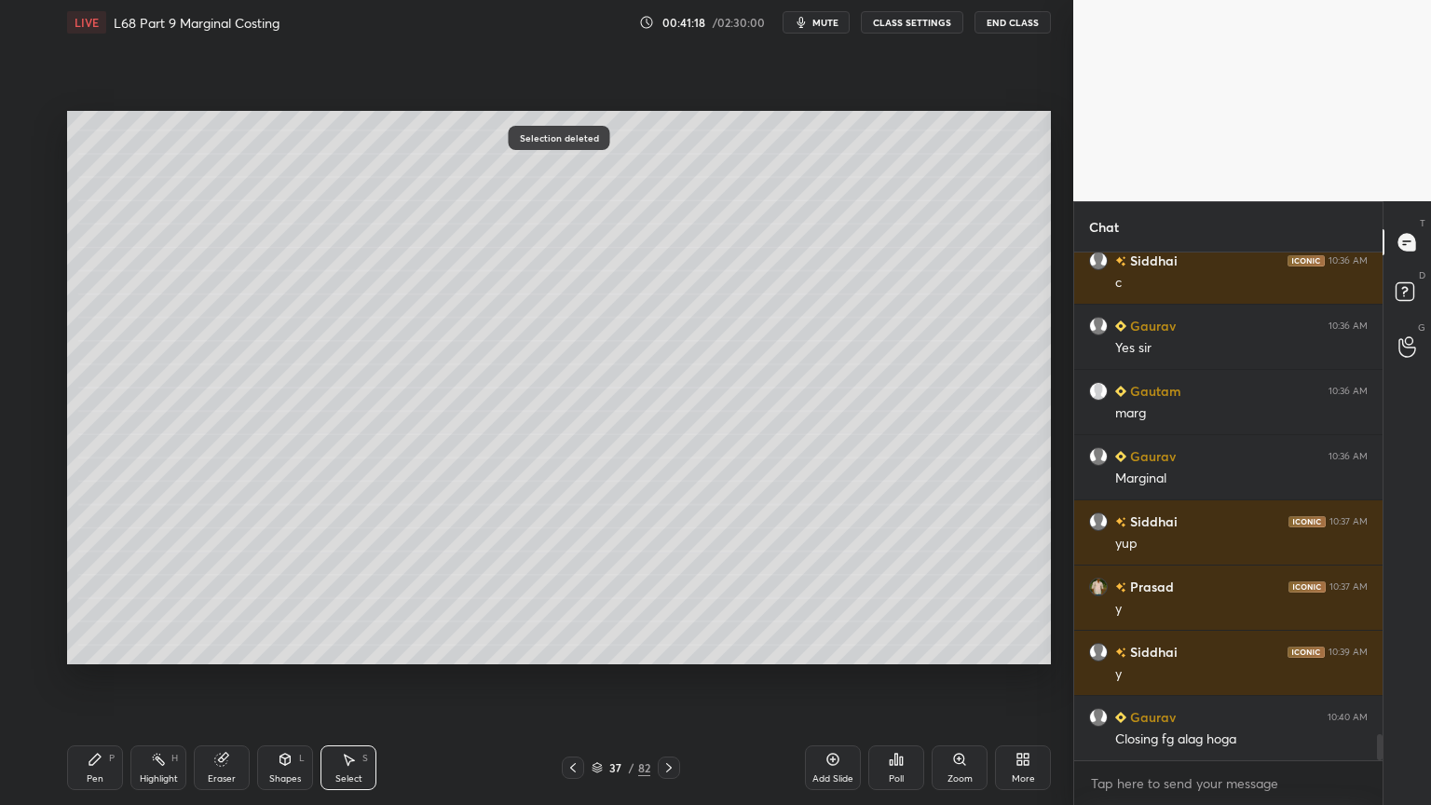
click at [93, 647] on div "Pen P" at bounding box center [95, 767] width 56 height 45
click at [577, 647] on div at bounding box center [573, 768] width 22 height 22
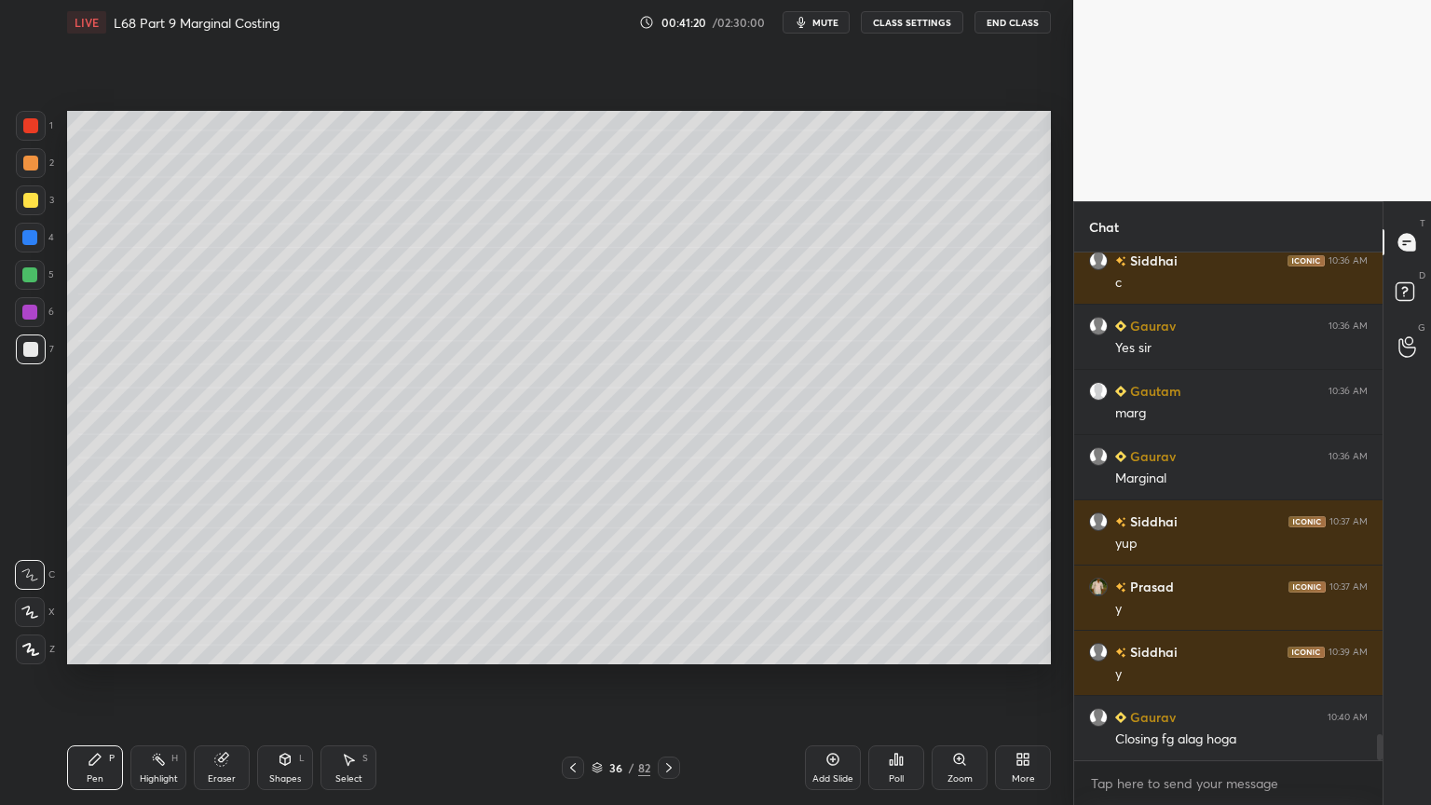
click at [142, 647] on div "Highlight" at bounding box center [159, 778] width 38 height 9
click at [95, 647] on icon at bounding box center [95, 759] width 15 height 15
click at [40, 201] on div at bounding box center [31, 200] width 30 height 30
click at [563, 647] on div at bounding box center [573, 768] width 22 height 22
click at [675, 647] on div at bounding box center [669, 768] width 22 height 22
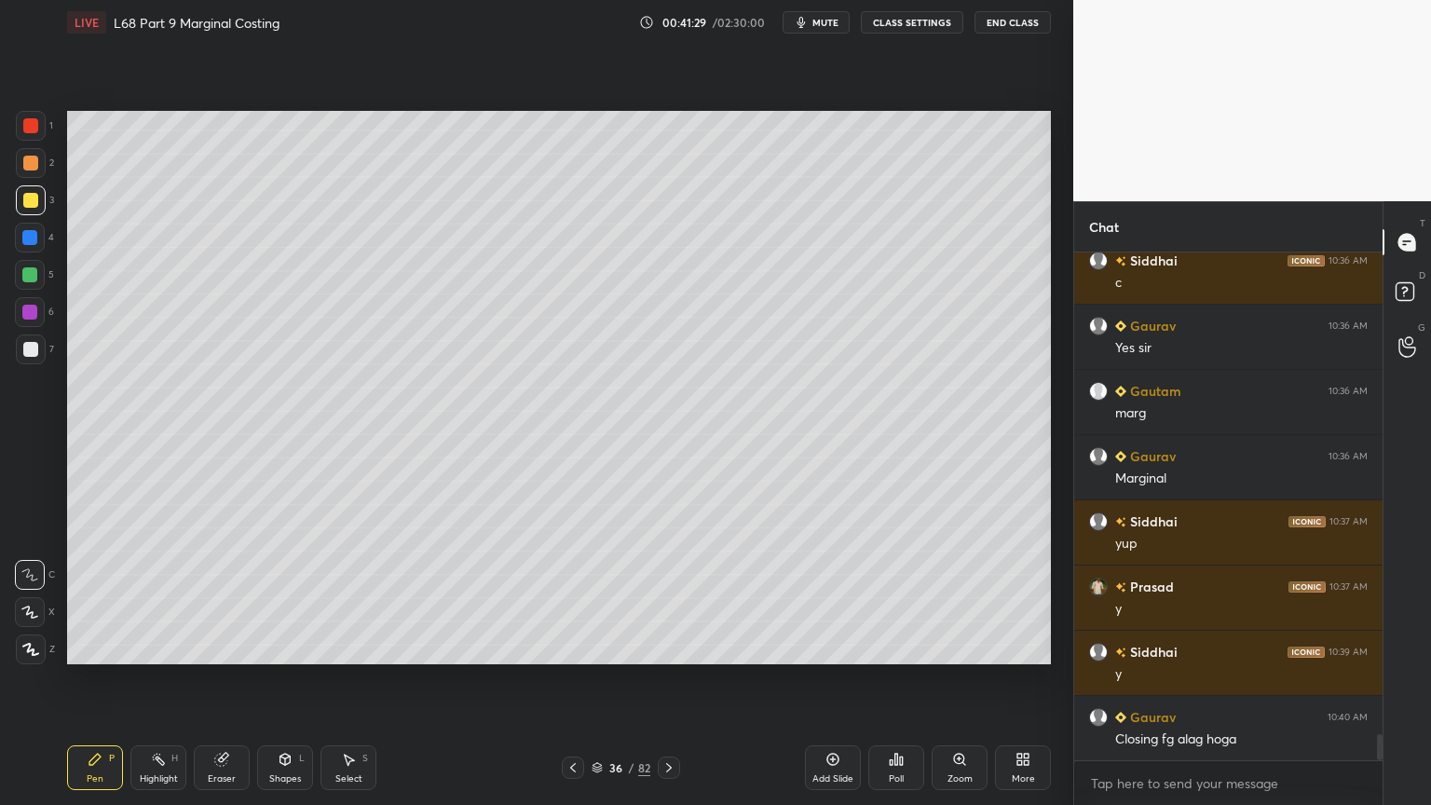
click at [669, 647] on icon at bounding box center [669, 767] width 15 height 15
click at [25, 283] on div at bounding box center [30, 275] width 30 height 30
click at [26, 321] on div at bounding box center [30, 312] width 30 height 30
click at [27, 352] on div at bounding box center [30, 349] width 15 height 15
click at [570, 647] on icon at bounding box center [573, 767] width 15 height 15
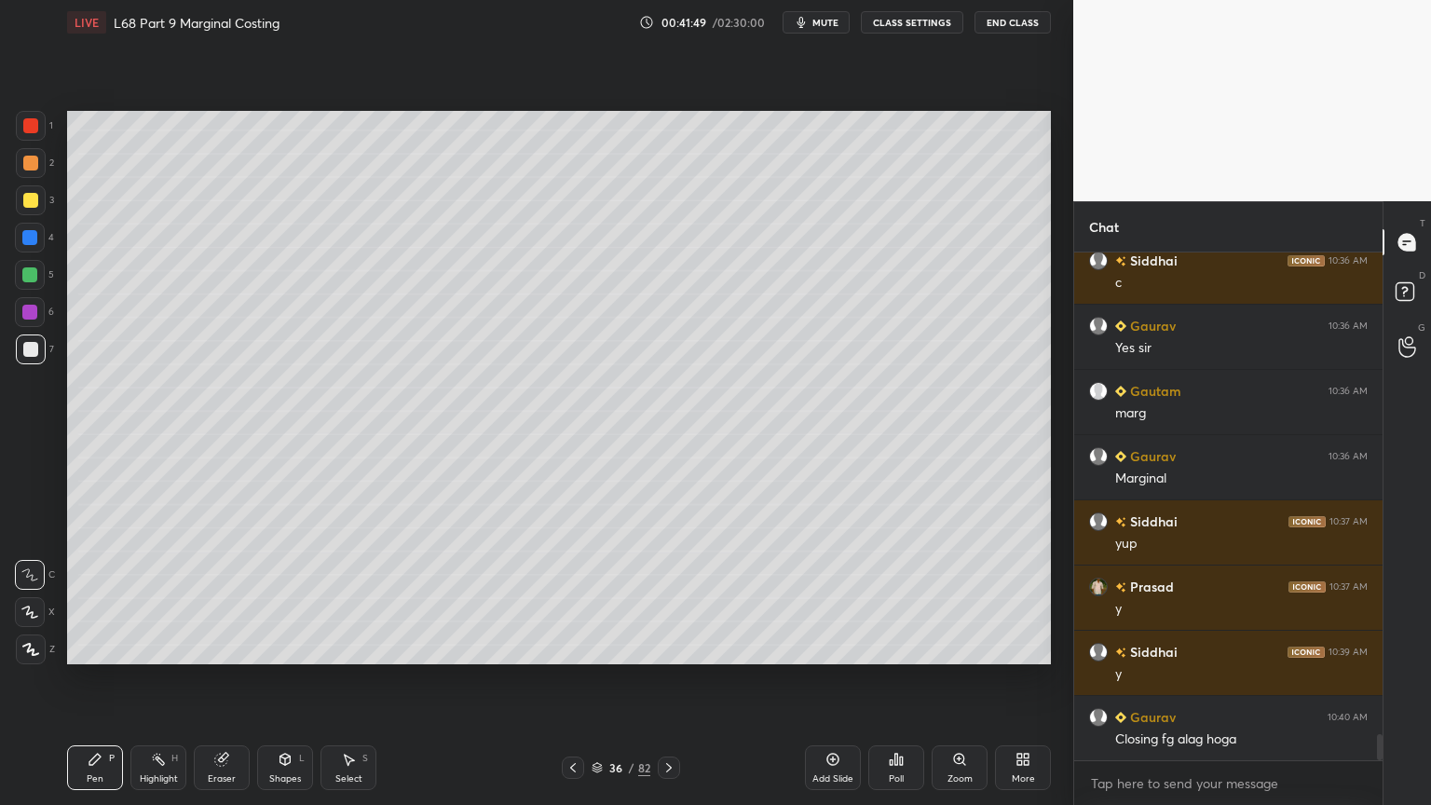
click at [669, 647] on icon at bounding box center [669, 767] width 6 height 9
click at [571, 647] on div at bounding box center [573, 768] width 22 height 22
click at [157, 647] on icon at bounding box center [158, 759] width 15 height 15
click at [562, 647] on div at bounding box center [573, 768] width 22 height 22
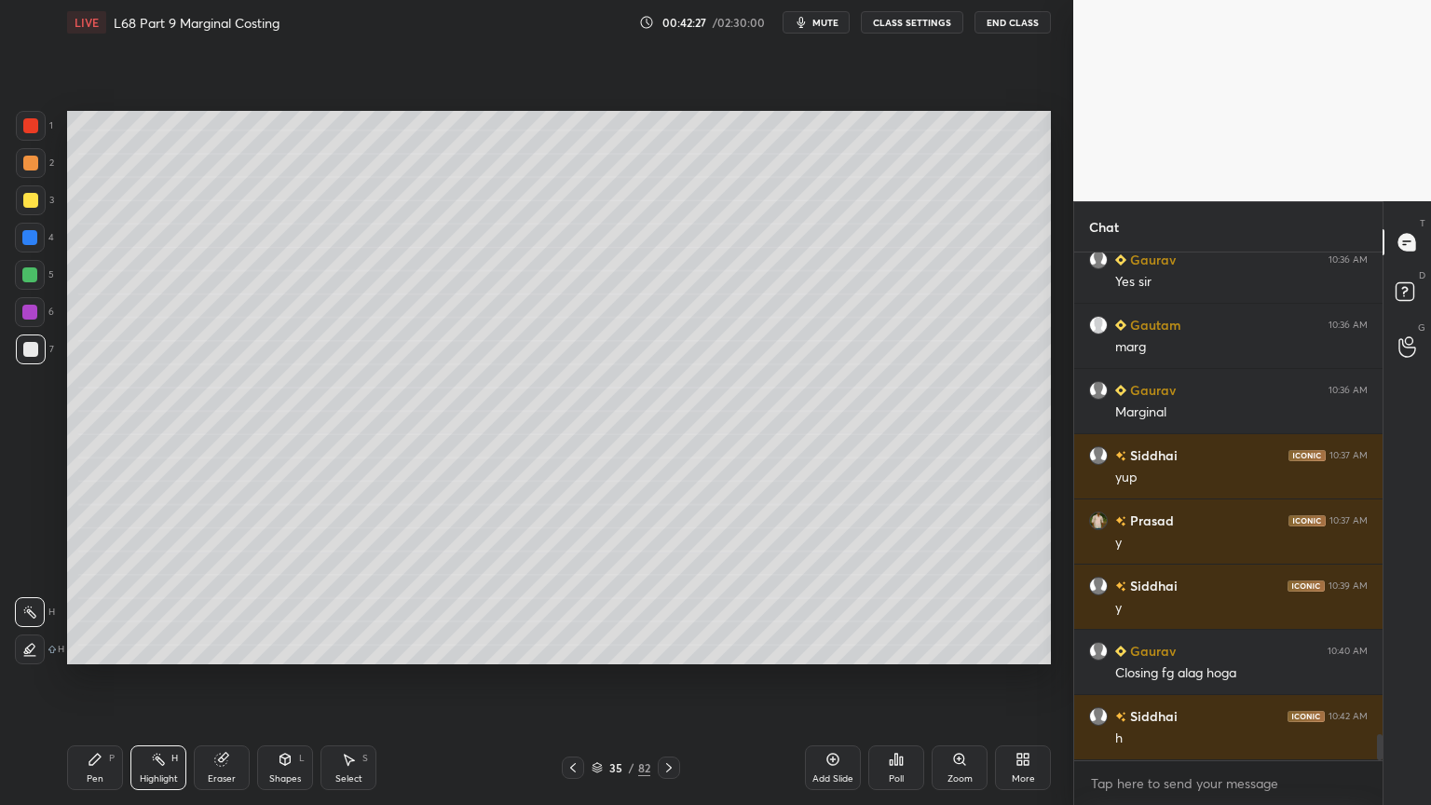
click at [670, 647] on icon at bounding box center [669, 767] width 6 height 9
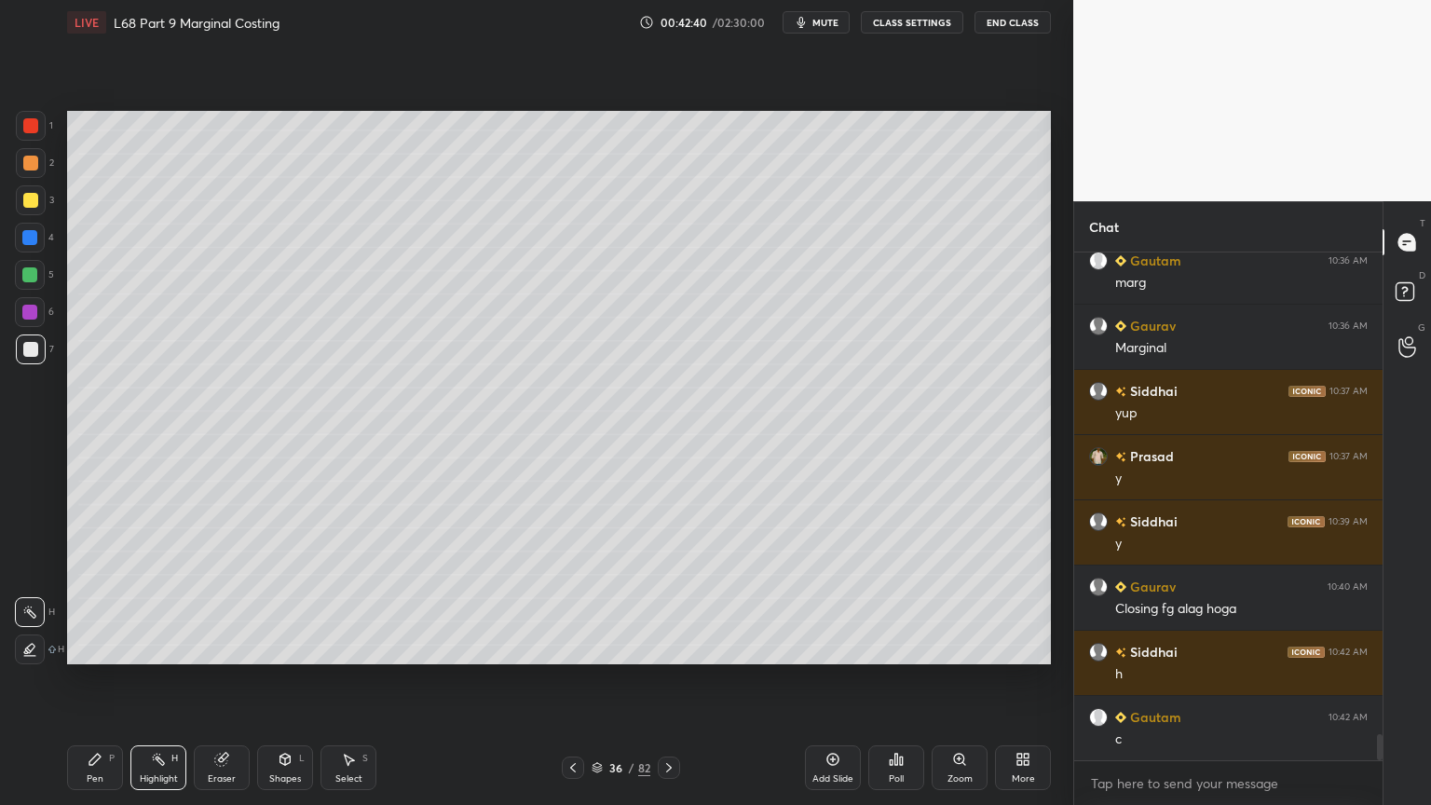
click at [662, 647] on icon at bounding box center [669, 767] width 15 height 15
click at [30, 280] on div at bounding box center [29, 274] width 15 height 15
click at [94, 647] on icon at bounding box center [94, 759] width 11 height 11
click at [48, 366] on div "7" at bounding box center [35, 352] width 38 height 37
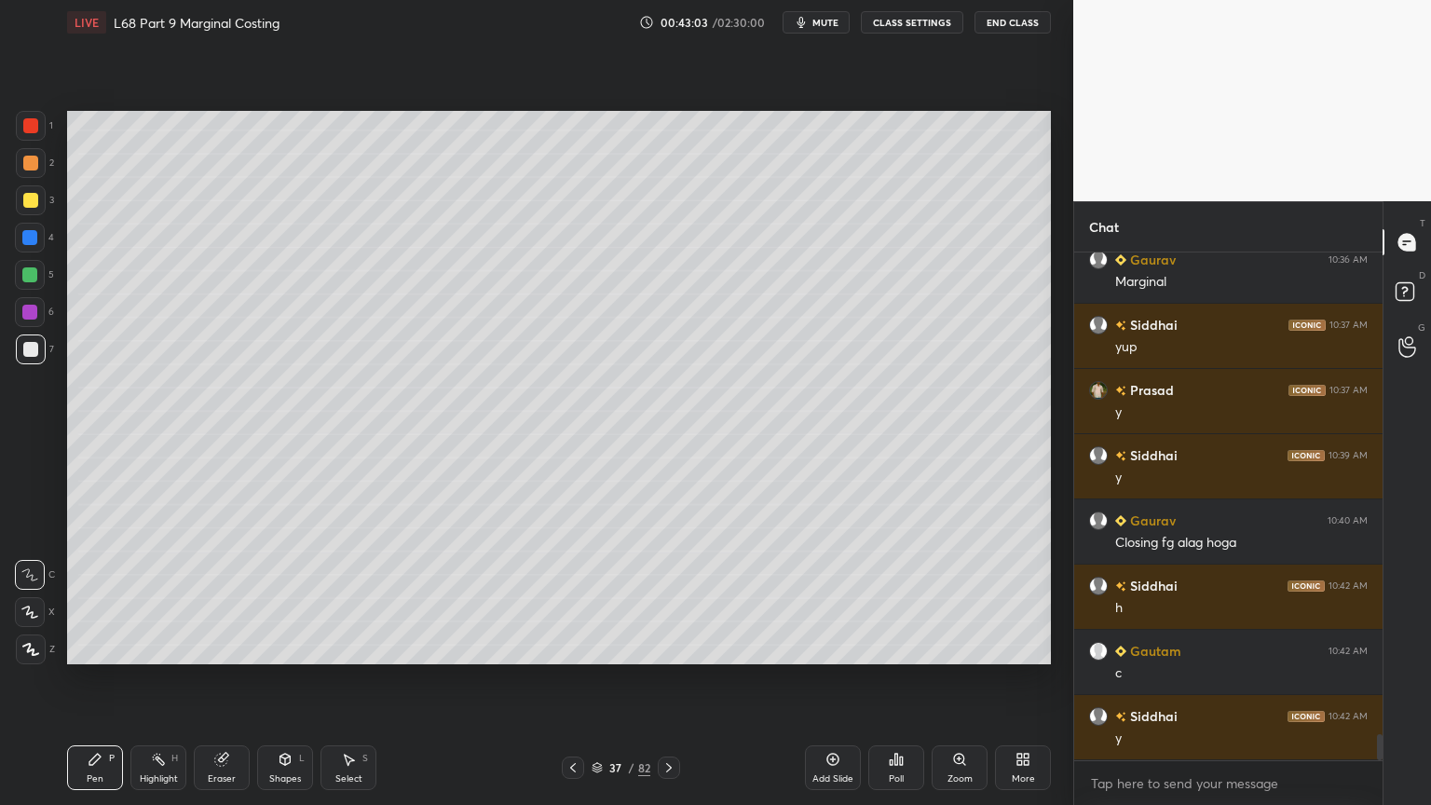
click at [22, 278] on div at bounding box center [29, 274] width 15 height 15
click at [579, 647] on icon at bounding box center [573, 767] width 15 height 15
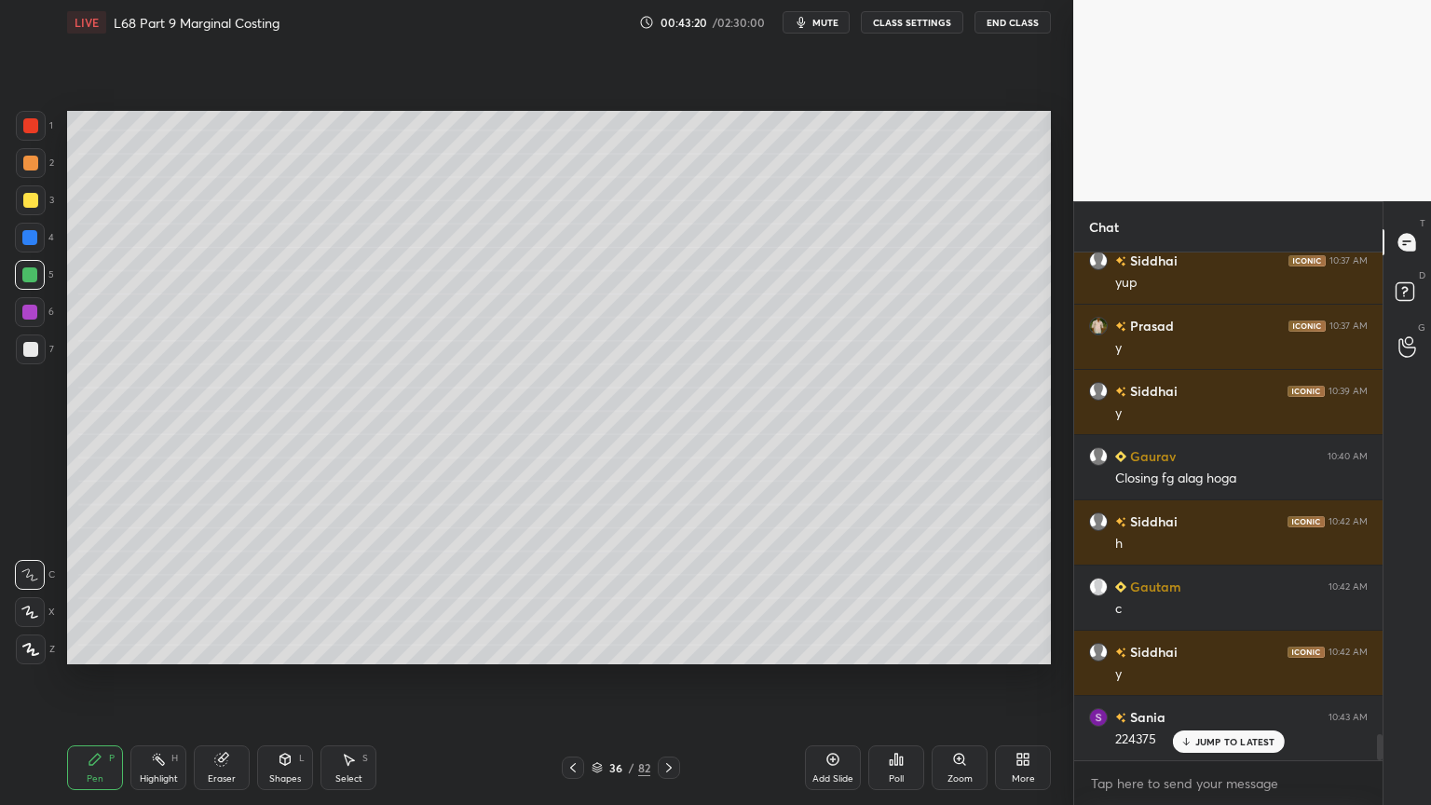
click at [567, 647] on icon at bounding box center [573, 767] width 15 height 15
click at [664, 647] on icon at bounding box center [669, 767] width 15 height 15
click at [669, 647] on icon at bounding box center [669, 767] width 6 height 9
click at [672, 647] on icon at bounding box center [669, 767] width 15 height 15
click at [572, 647] on icon at bounding box center [573, 767] width 15 height 15
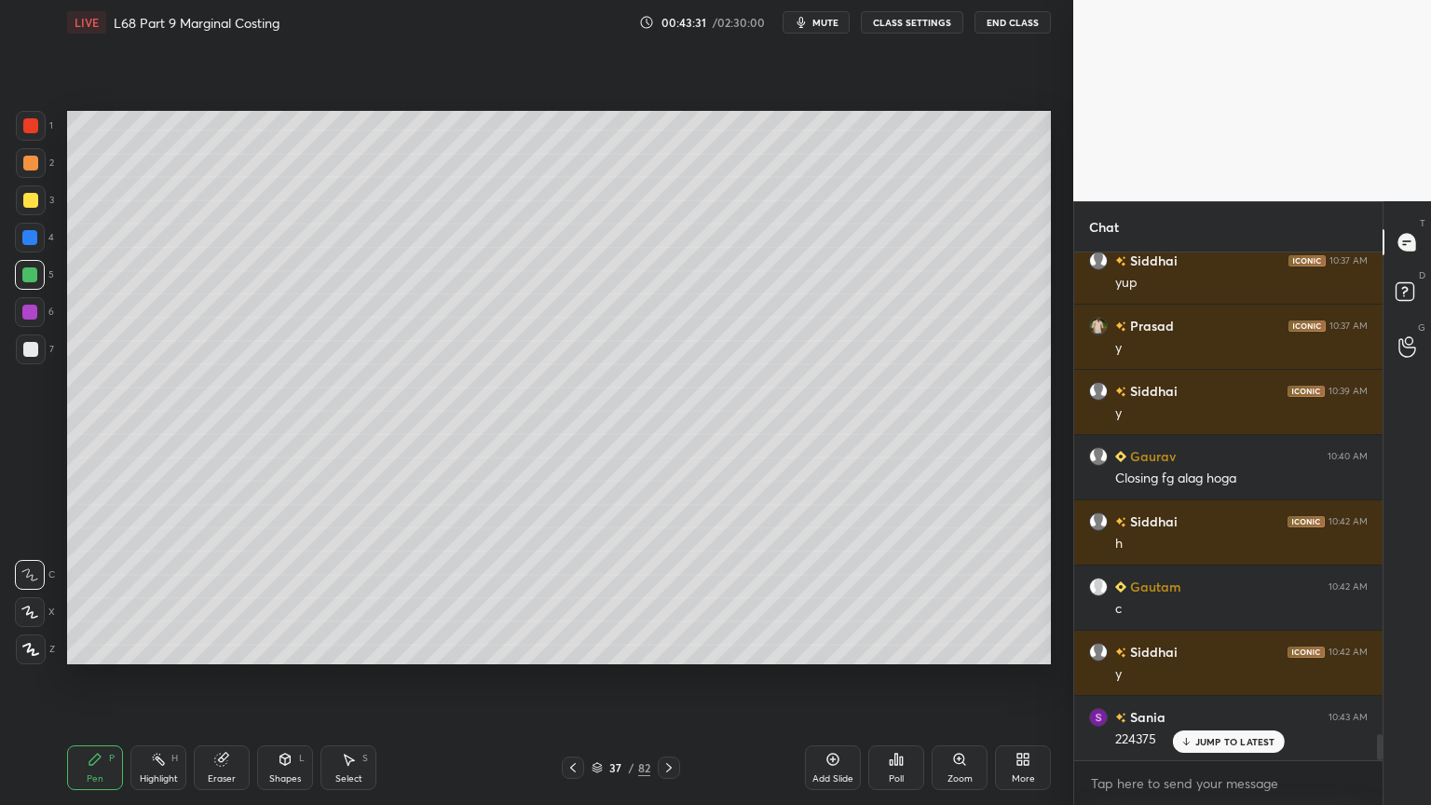
click at [39, 245] on div at bounding box center [30, 238] width 30 height 30
click at [287, 647] on div "Shapes L" at bounding box center [285, 767] width 56 height 45
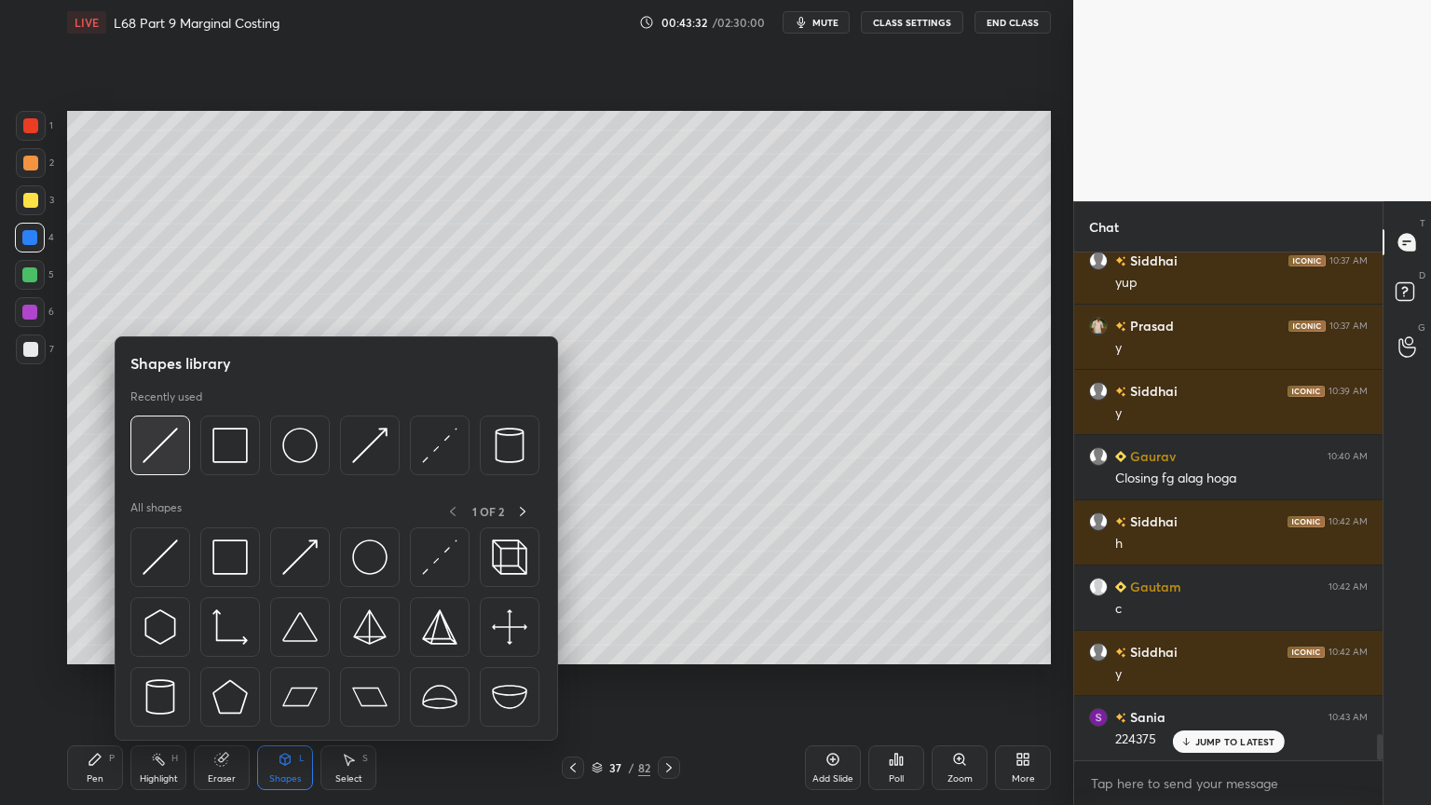
click at [155, 451] on img at bounding box center [160, 445] width 35 height 35
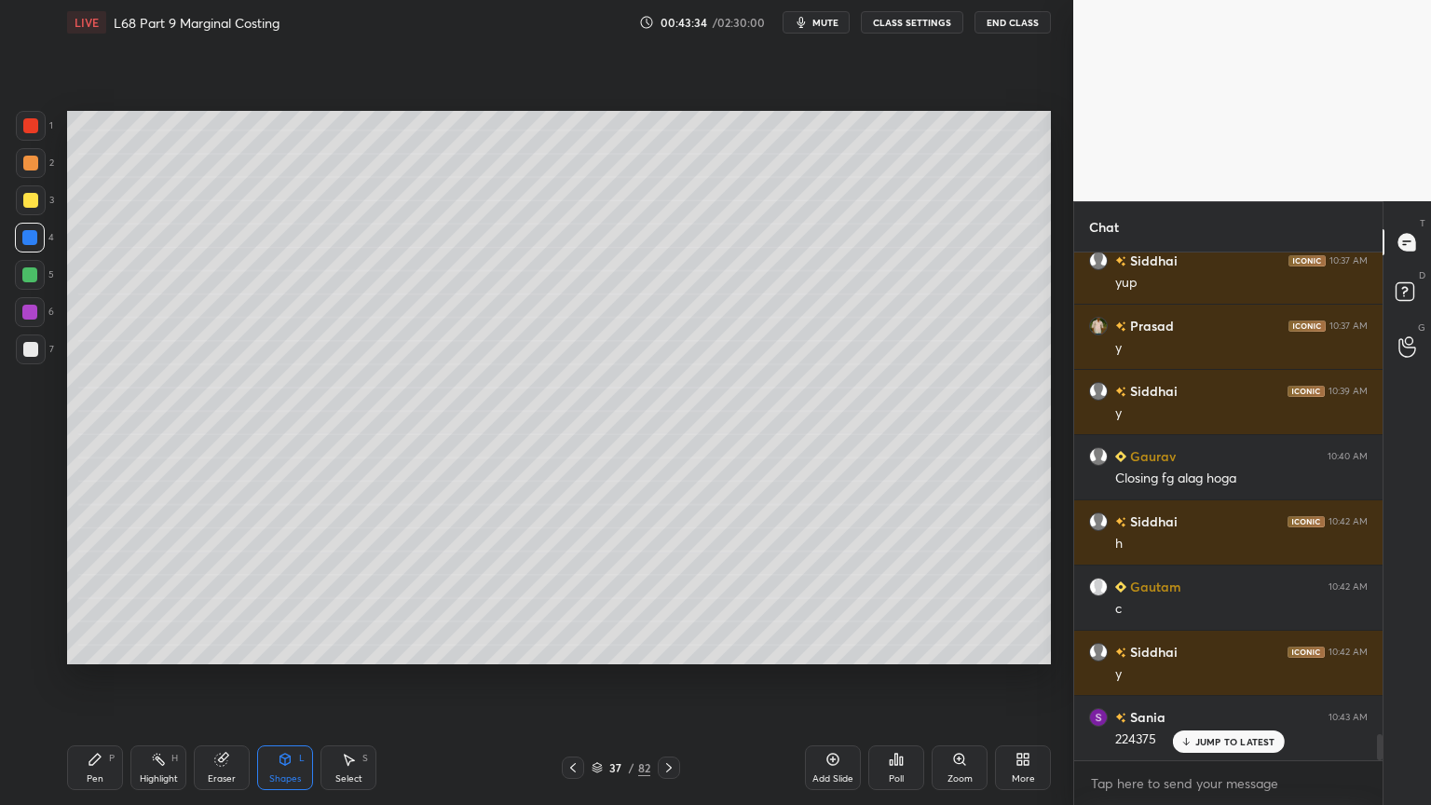
click at [20, 350] on div at bounding box center [31, 349] width 30 height 30
click at [80, 647] on div "Pen P" at bounding box center [95, 767] width 56 height 45
click at [29, 129] on div at bounding box center [30, 125] width 15 height 15
click at [28, 354] on div at bounding box center [30, 349] width 15 height 15
click at [104, 647] on div "Pen P" at bounding box center [95, 767] width 56 height 45
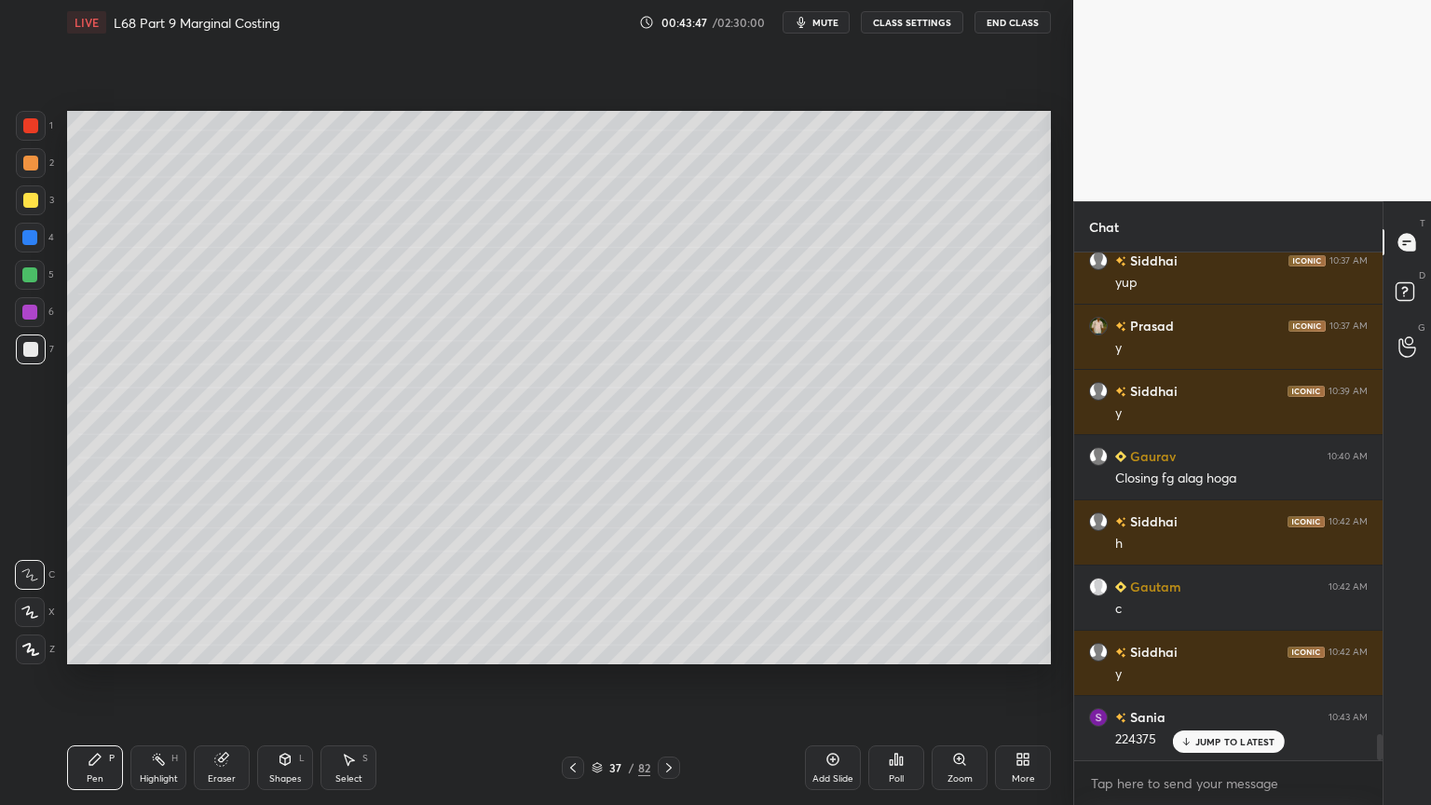
scroll to position [9532, 0]
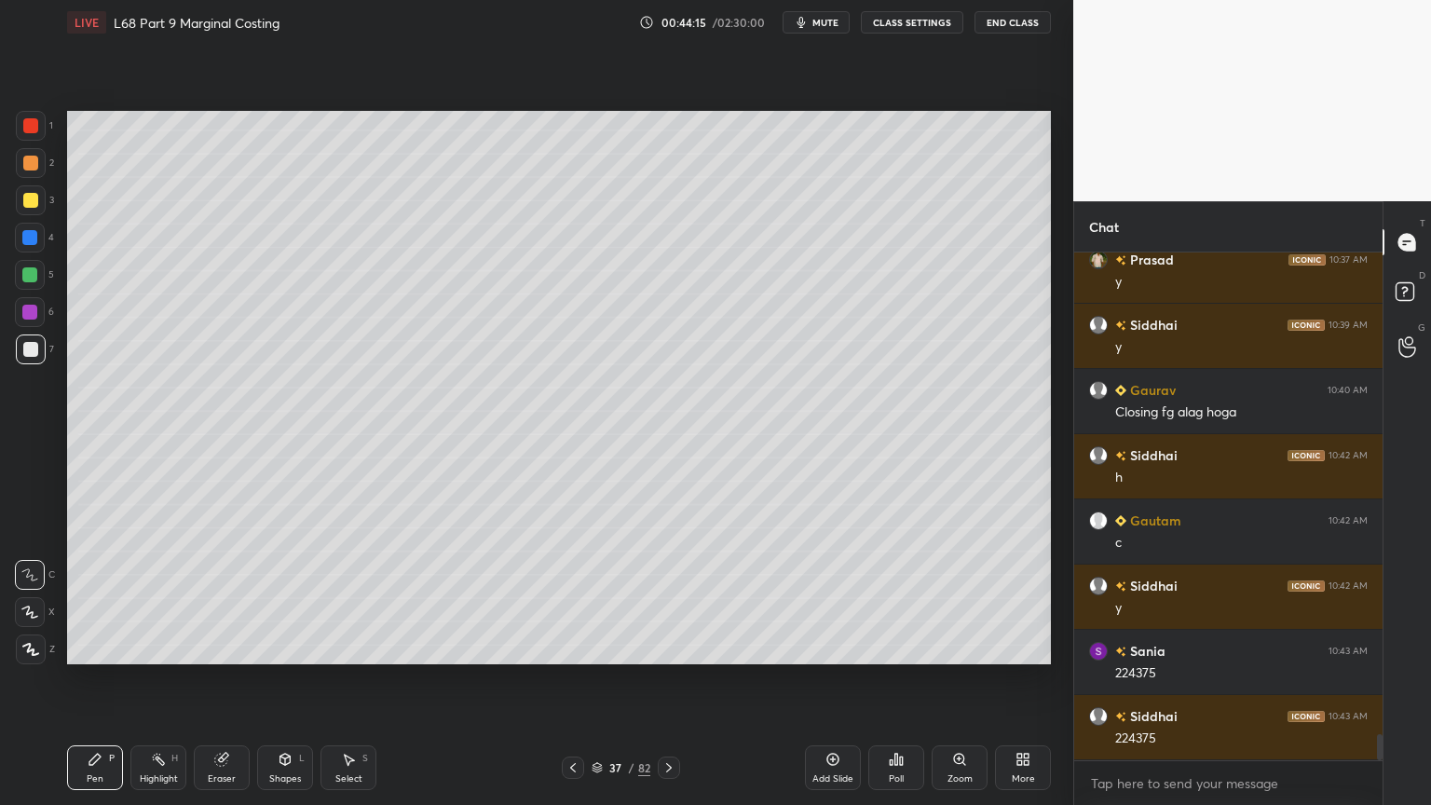
click at [31, 246] on div at bounding box center [30, 238] width 30 height 30
click at [287, 647] on icon at bounding box center [285, 759] width 10 height 11
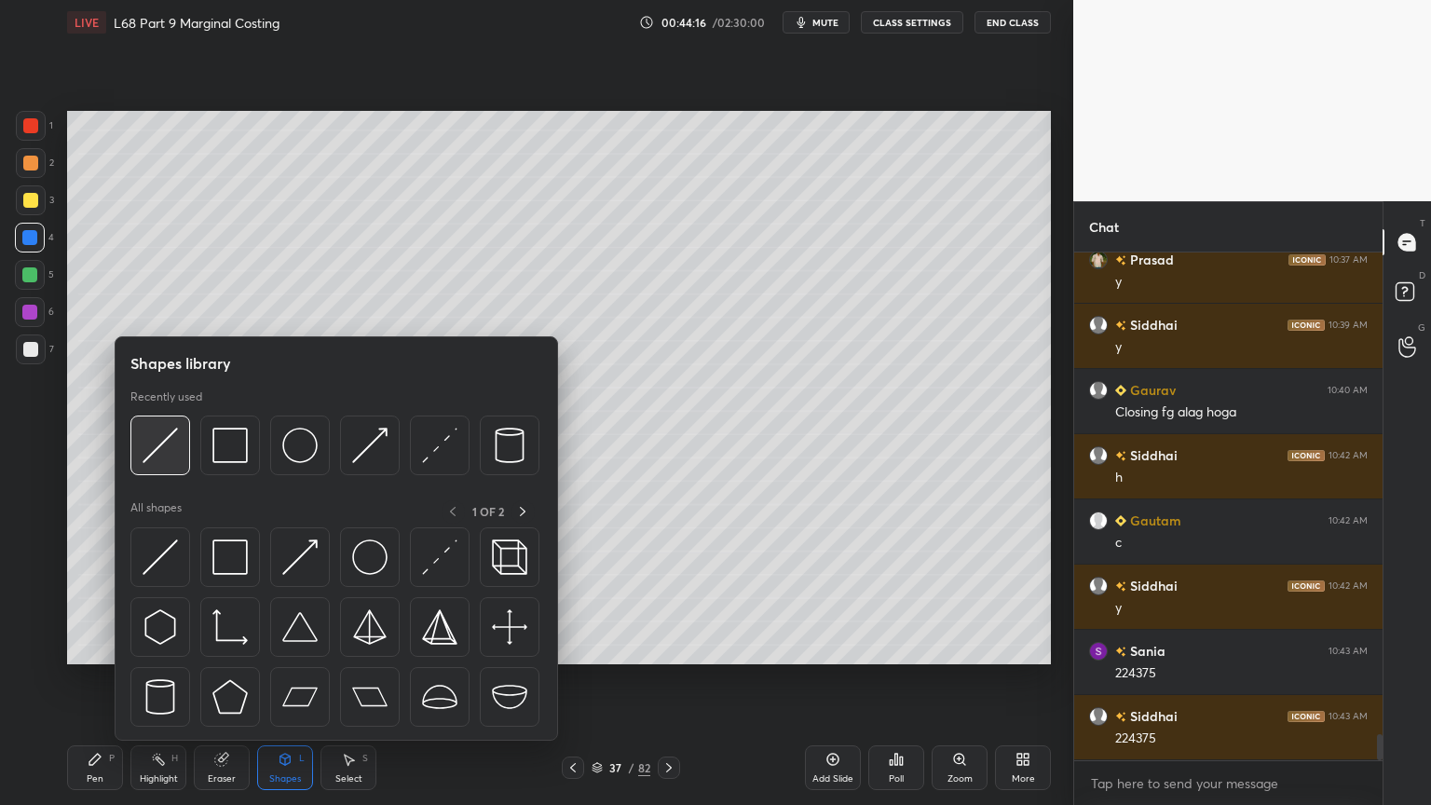
click at [160, 461] on img at bounding box center [160, 445] width 35 height 35
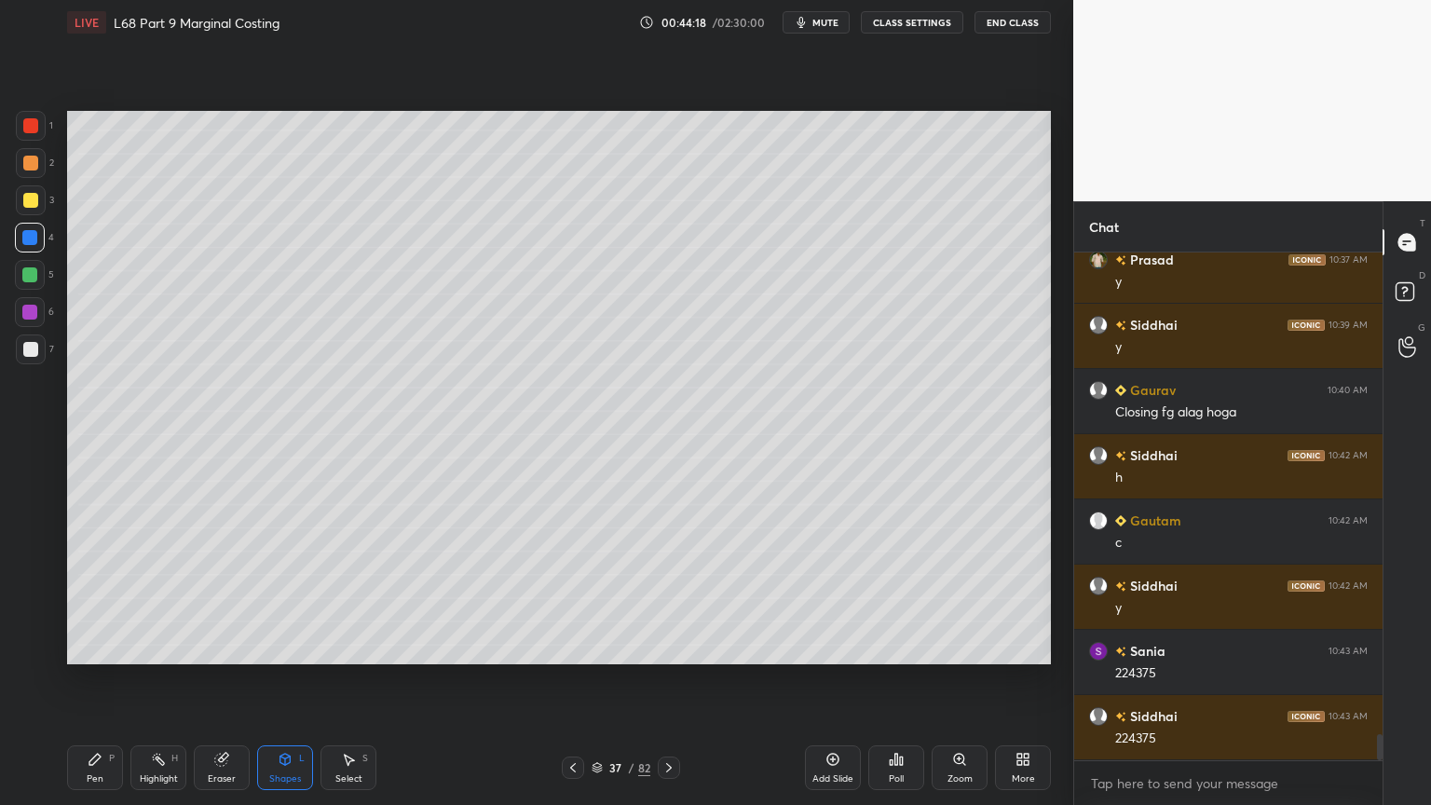
click at [101, 647] on div "Pen P" at bounding box center [95, 767] width 56 height 45
click at [38, 360] on div at bounding box center [31, 349] width 30 height 30
click at [226, 647] on icon at bounding box center [221, 760] width 12 height 12
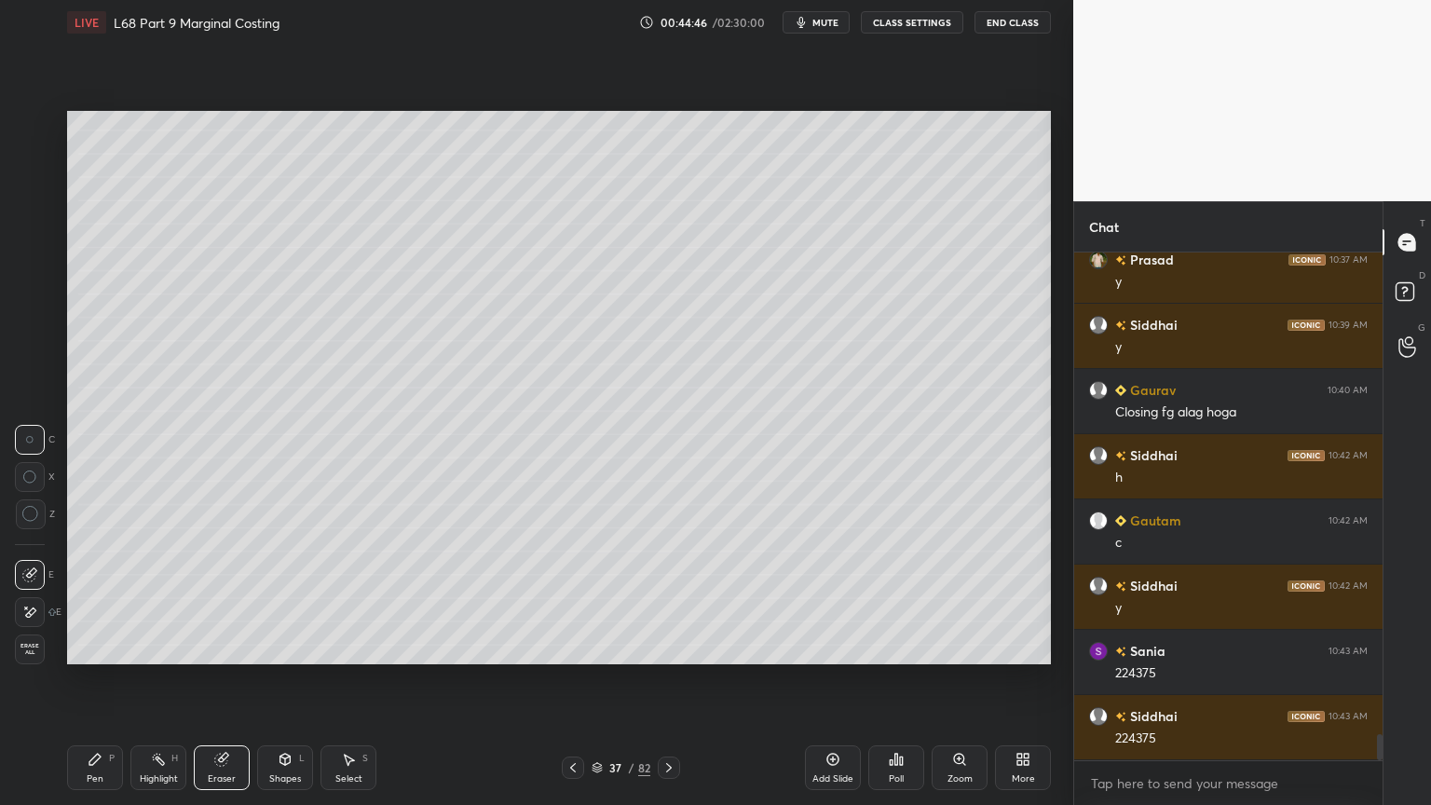
click at [100, 647] on div "Pen P" at bounding box center [95, 767] width 56 height 45
click at [34, 277] on div at bounding box center [29, 274] width 15 height 15
click at [574, 647] on icon at bounding box center [573, 767] width 15 height 15
click at [220, 647] on div "Eraser" at bounding box center [222, 767] width 56 height 45
click at [158, 647] on rect at bounding box center [160, 761] width 9 height 9
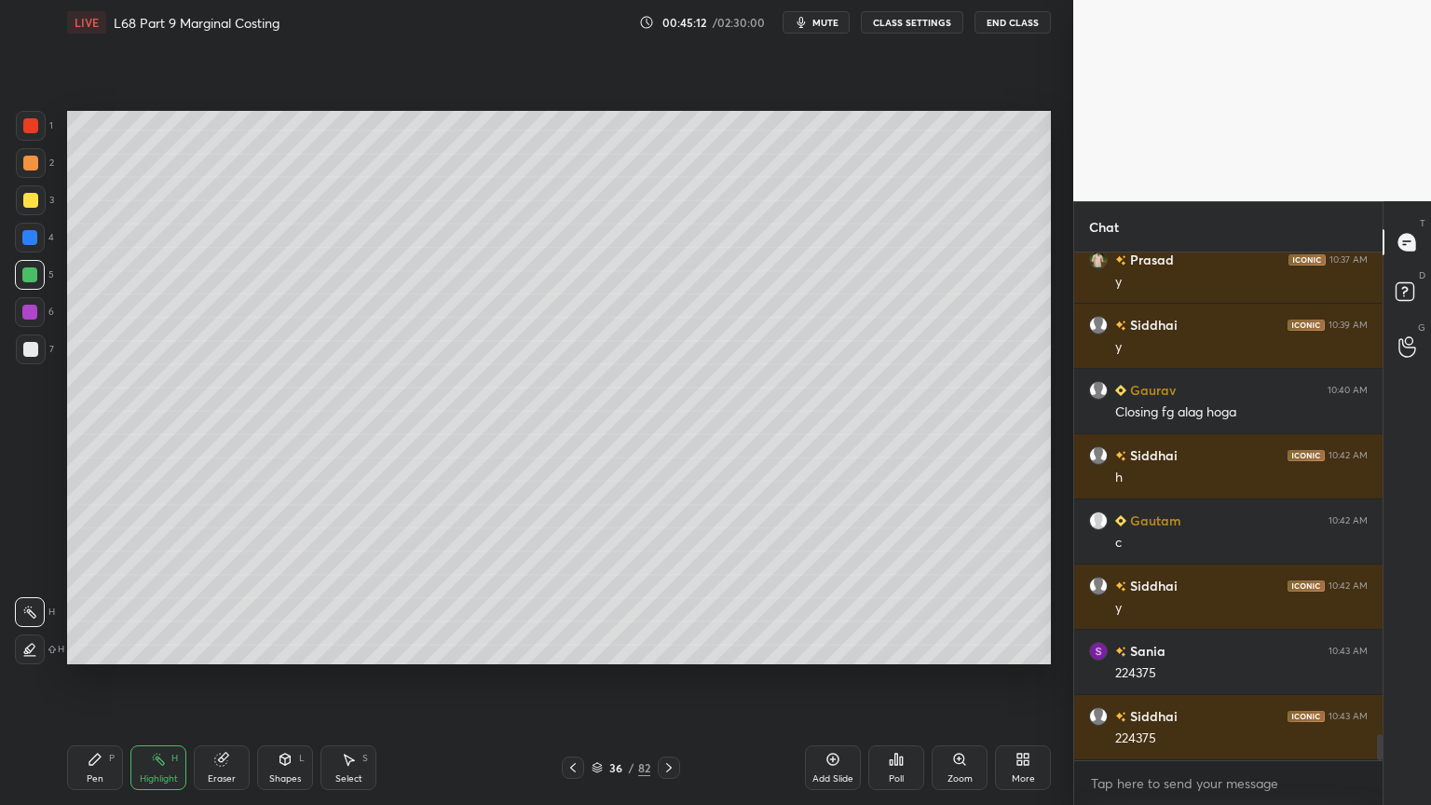
click at [665, 647] on icon at bounding box center [669, 767] width 15 height 15
click at [85, 647] on div "Pen P" at bounding box center [95, 767] width 56 height 45
click at [33, 362] on div at bounding box center [31, 349] width 30 height 30
click at [584, 647] on div "37 / 82" at bounding box center [621, 768] width 118 height 22
click at [573, 647] on icon at bounding box center [573, 767] width 15 height 15
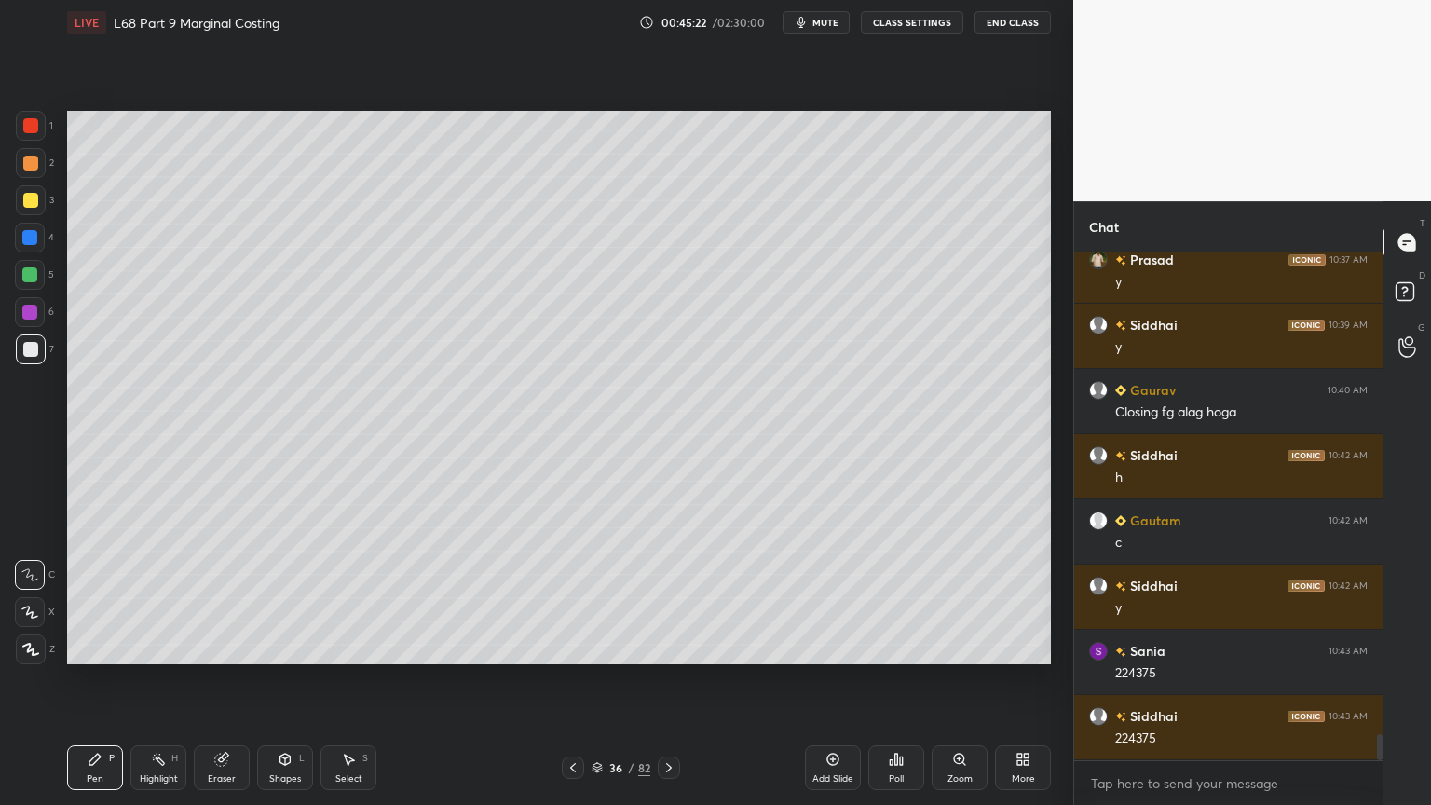
click at [673, 647] on icon at bounding box center [669, 767] width 15 height 15
click at [16, 267] on div at bounding box center [30, 275] width 30 height 30
click at [26, 246] on div at bounding box center [30, 238] width 30 height 30
click at [291, 647] on icon at bounding box center [285, 759] width 15 height 15
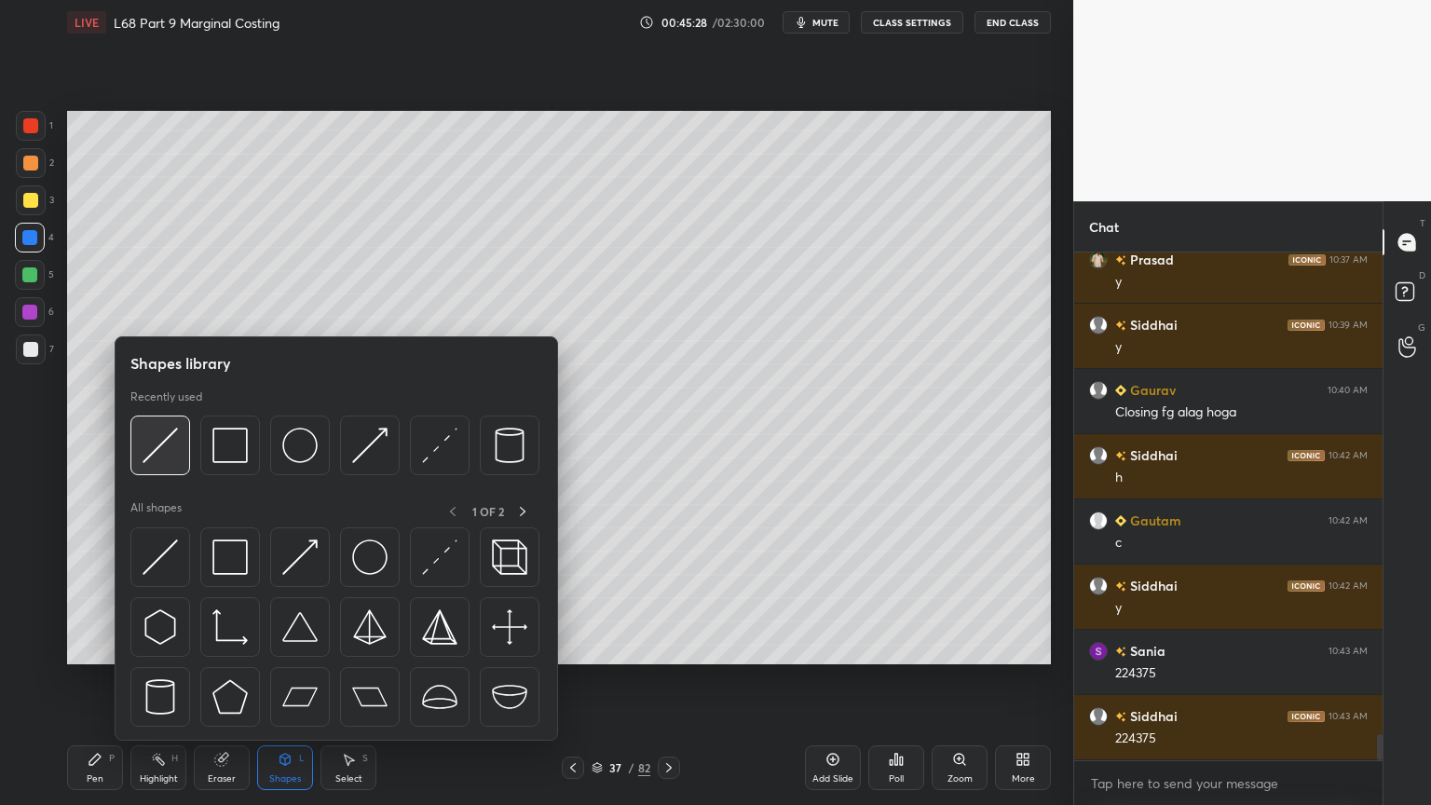
click at [166, 461] on img at bounding box center [160, 445] width 35 height 35
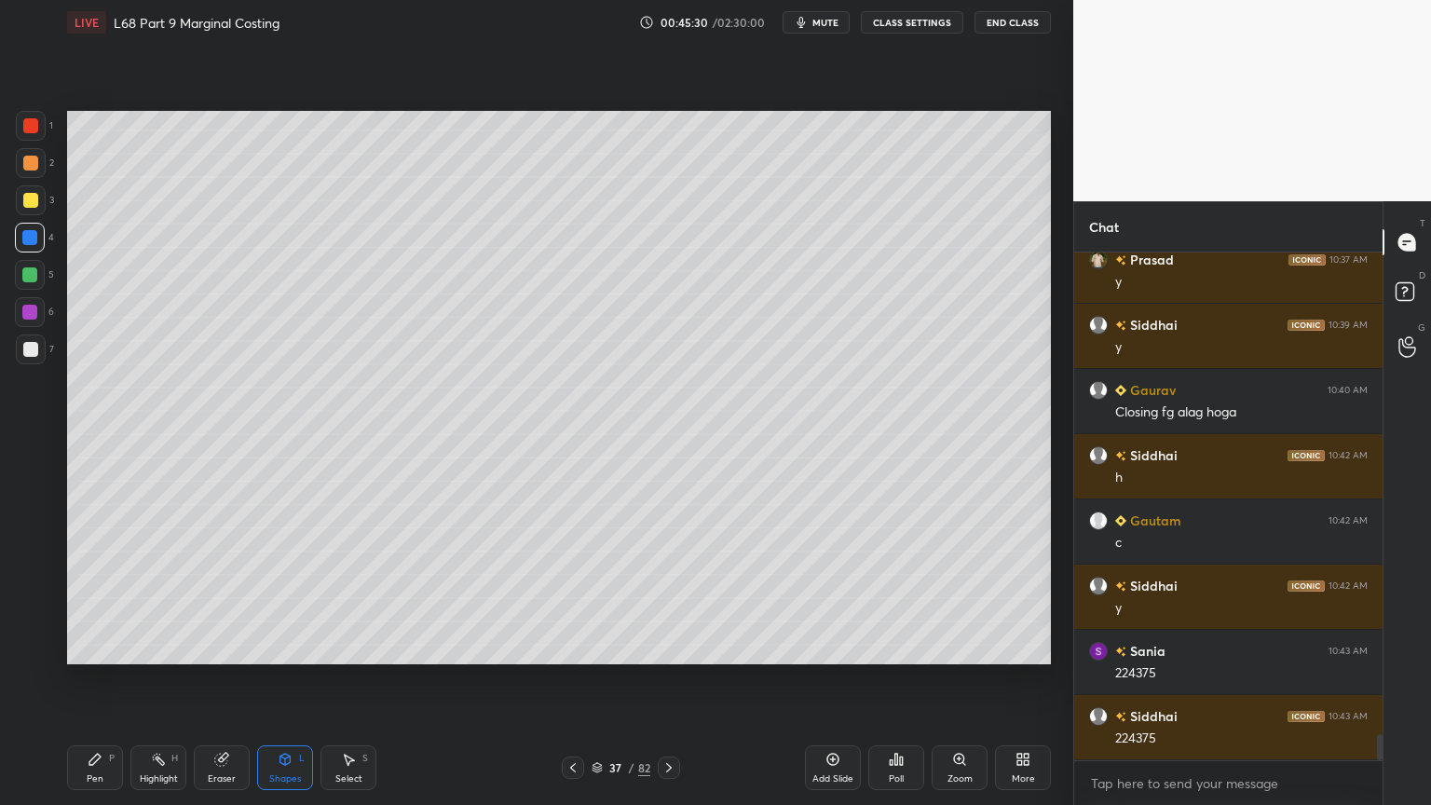
click at [27, 354] on div at bounding box center [30, 349] width 15 height 15
click at [100, 647] on icon at bounding box center [95, 759] width 15 height 15
click at [43, 276] on div at bounding box center [30, 275] width 30 height 30
click at [26, 361] on div at bounding box center [31, 349] width 30 height 30
click at [571, 647] on icon at bounding box center [573, 767] width 15 height 15
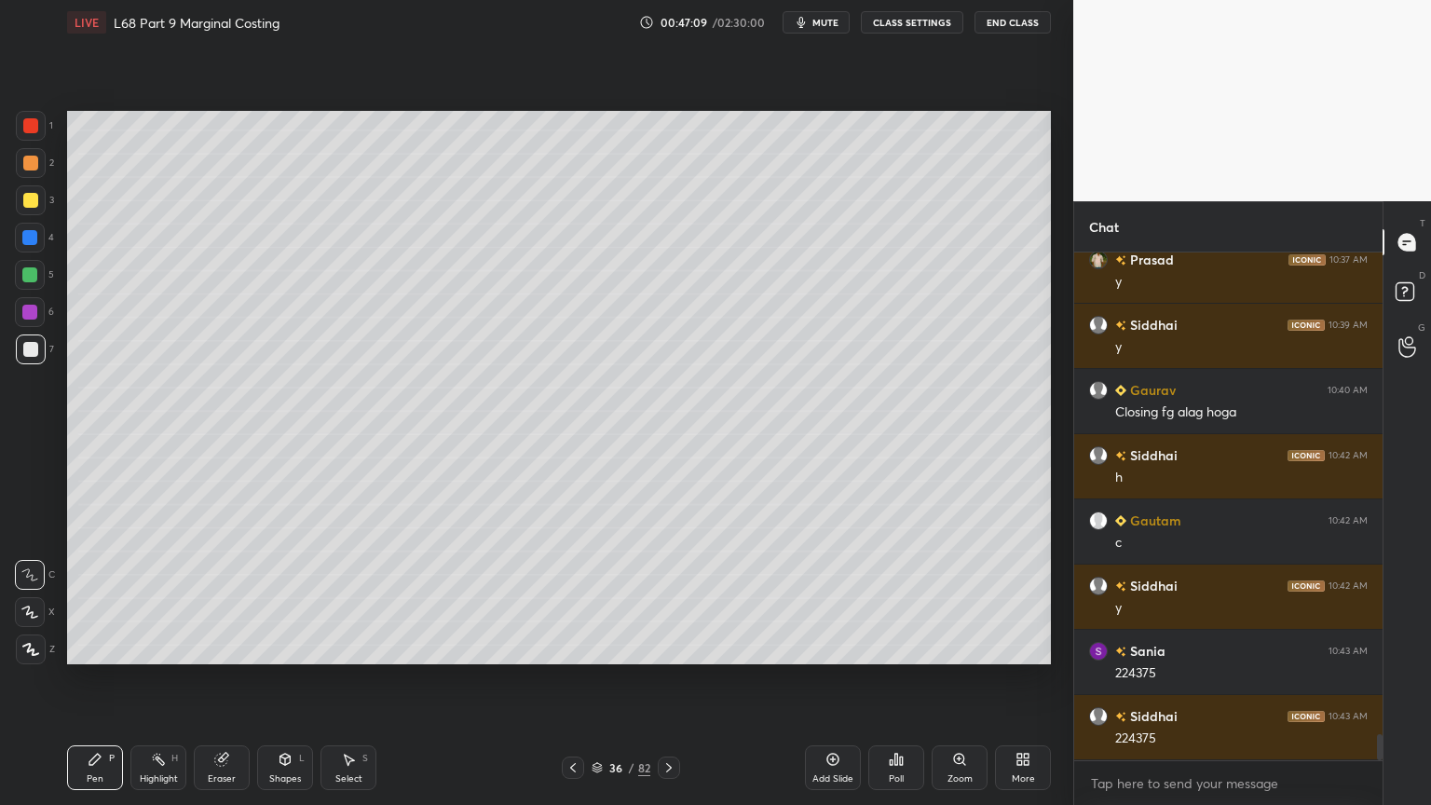
click at [570, 647] on icon at bounding box center [573, 767] width 15 height 15
click at [569, 647] on icon at bounding box center [573, 767] width 15 height 15
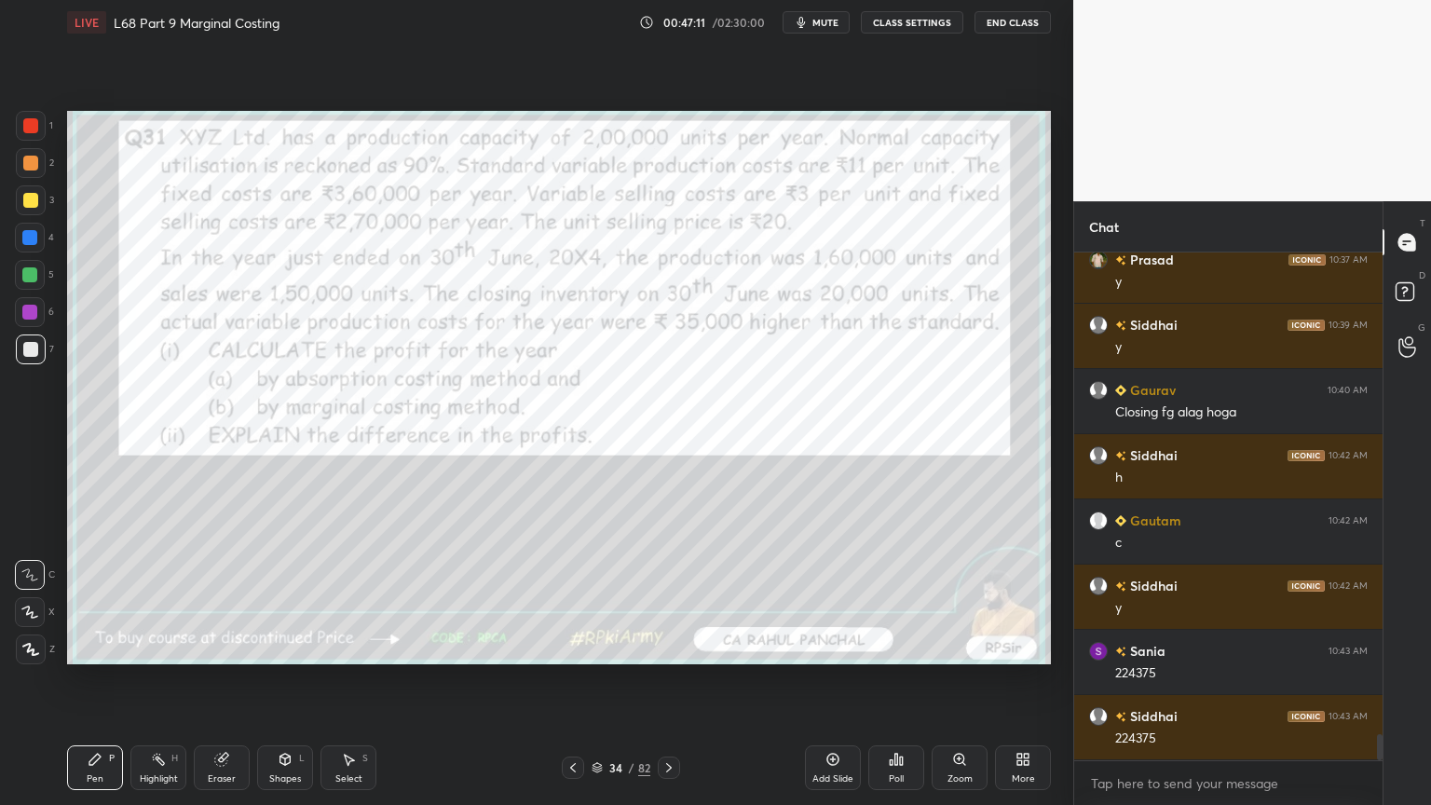
click at [235, 647] on div "Eraser" at bounding box center [222, 767] width 56 height 45
click at [34, 638] on div "Erase all" at bounding box center [30, 649] width 30 height 30
click at [107, 647] on div "Pen P" at bounding box center [95, 767] width 56 height 45
click at [45, 123] on div at bounding box center [31, 126] width 30 height 30
click at [671, 647] on icon at bounding box center [669, 767] width 6 height 9
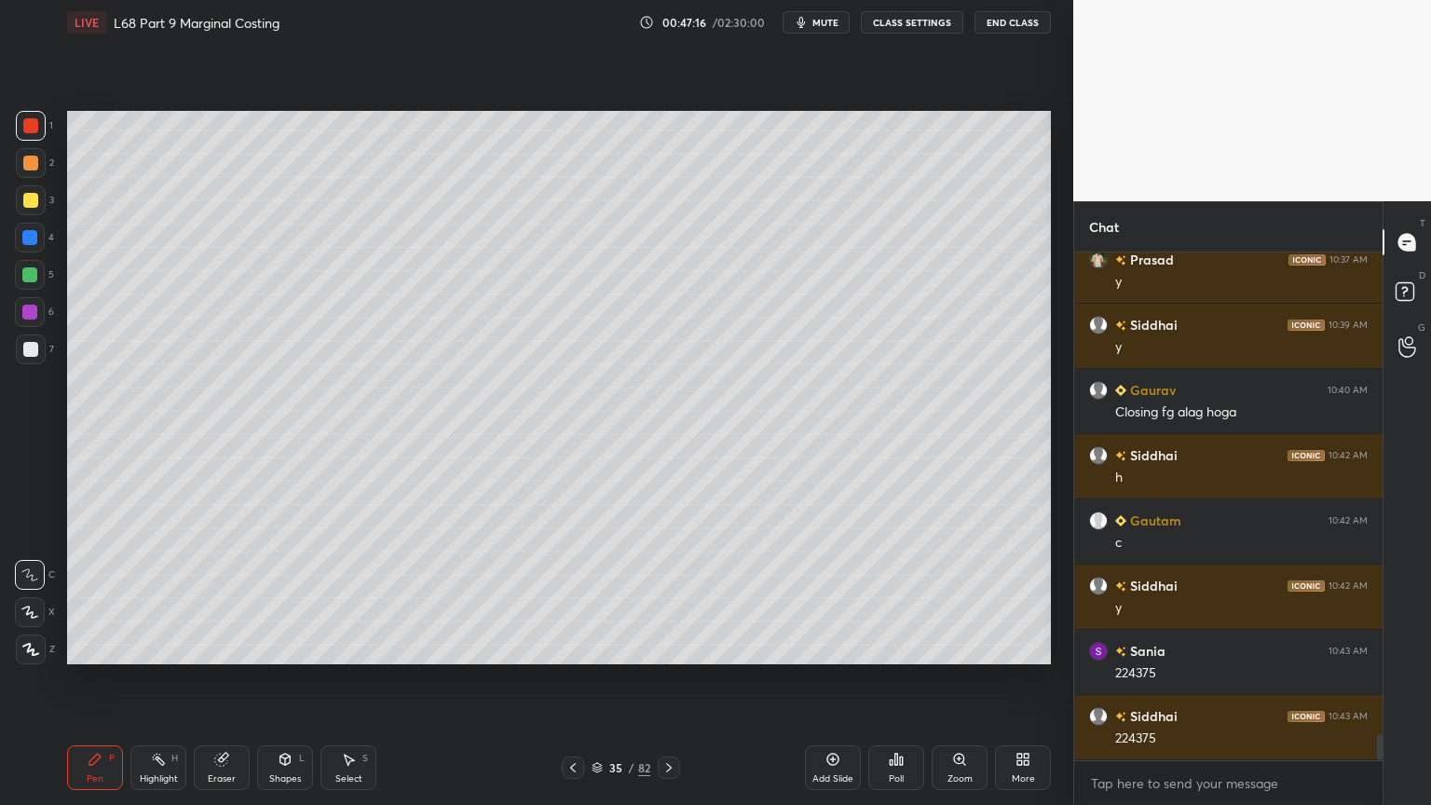
click at [161, 647] on rect at bounding box center [160, 761] width 9 height 9
click at [675, 647] on icon at bounding box center [669, 767] width 15 height 15
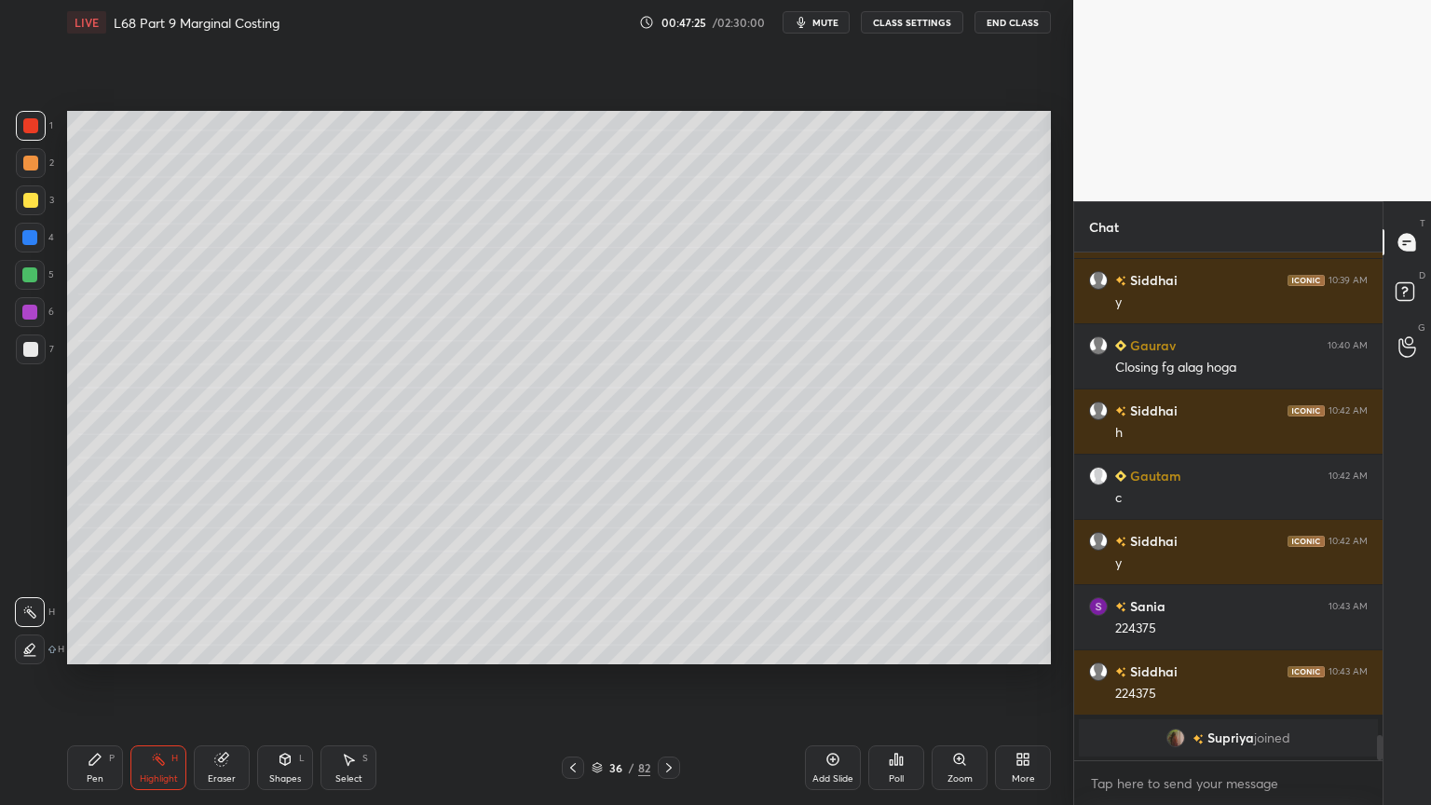
click at [574, 647] on icon at bounding box center [573, 767] width 6 height 9
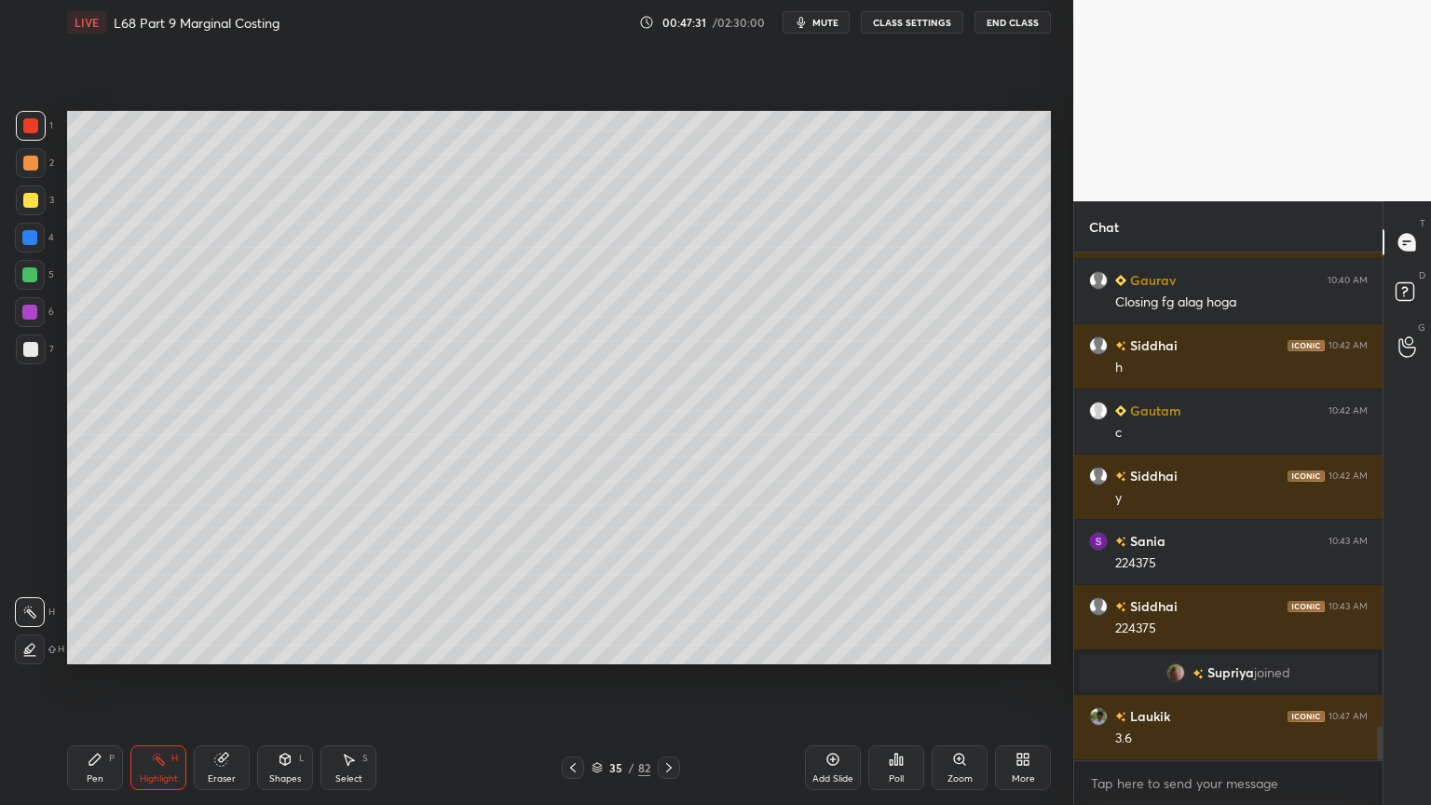
scroll to position [7028, 0]
click at [580, 647] on div at bounding box center [573, 768] width 22 height 22
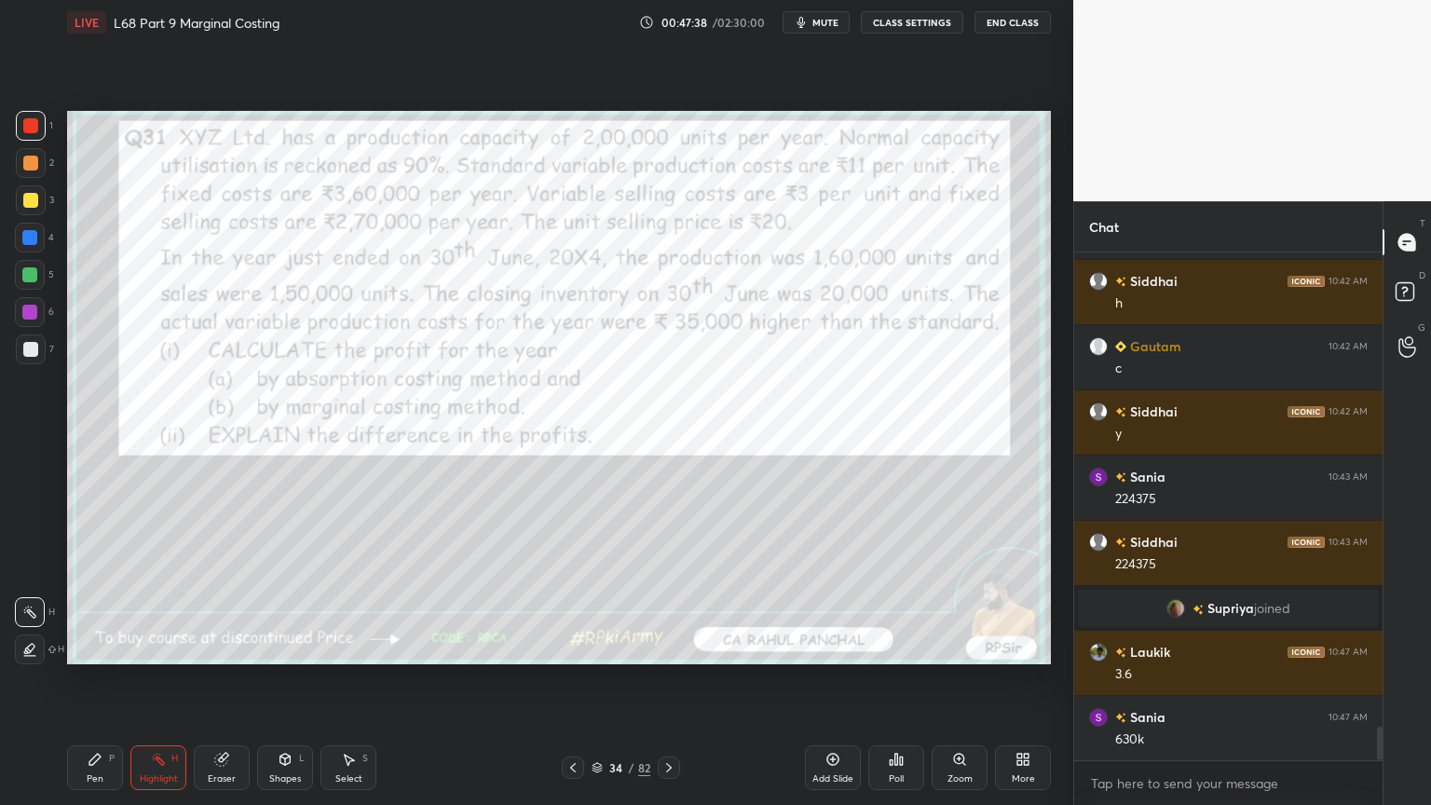
scroll to position [7158, 0]
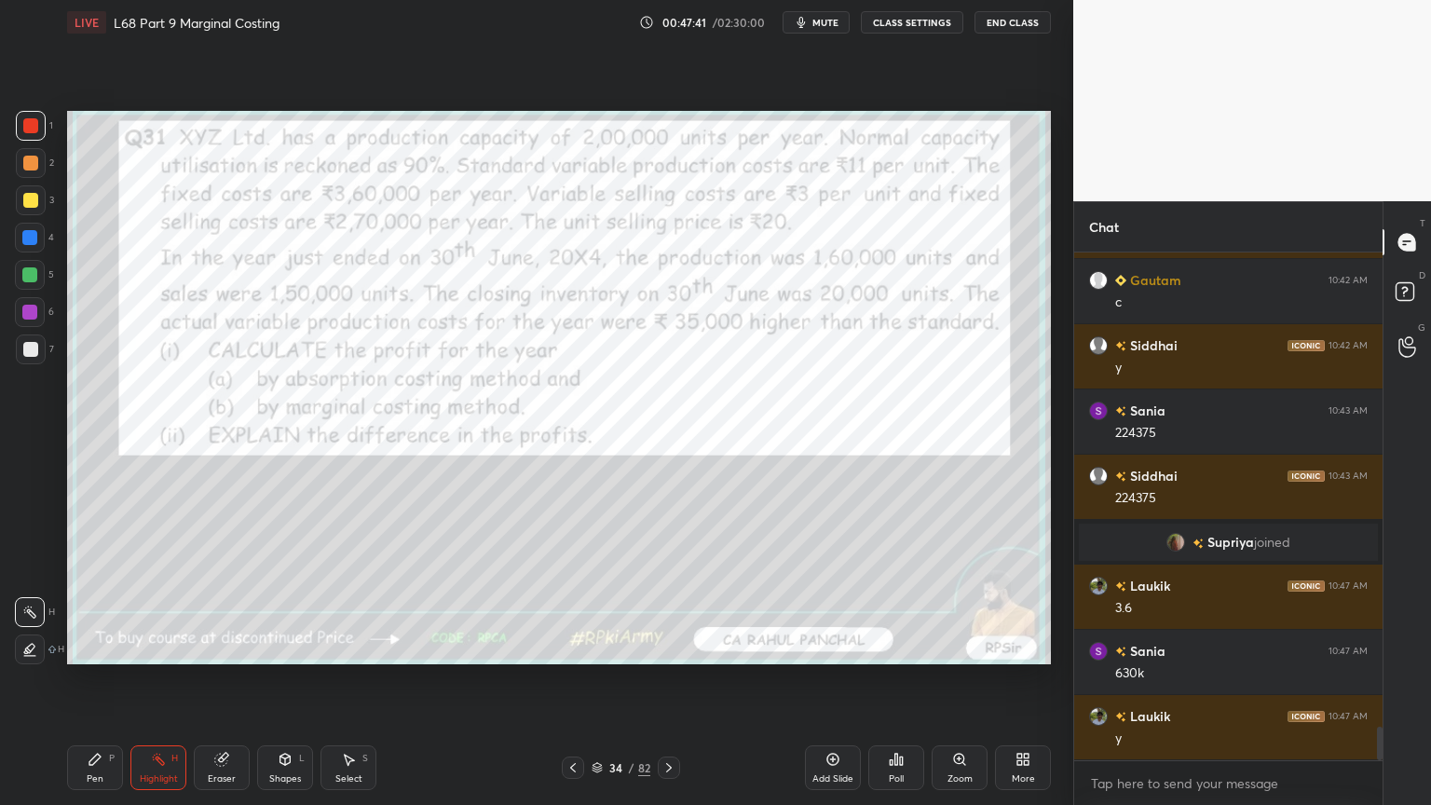
click at [669, 647] on icon at bounding box center [669, 767] width 15 height 15
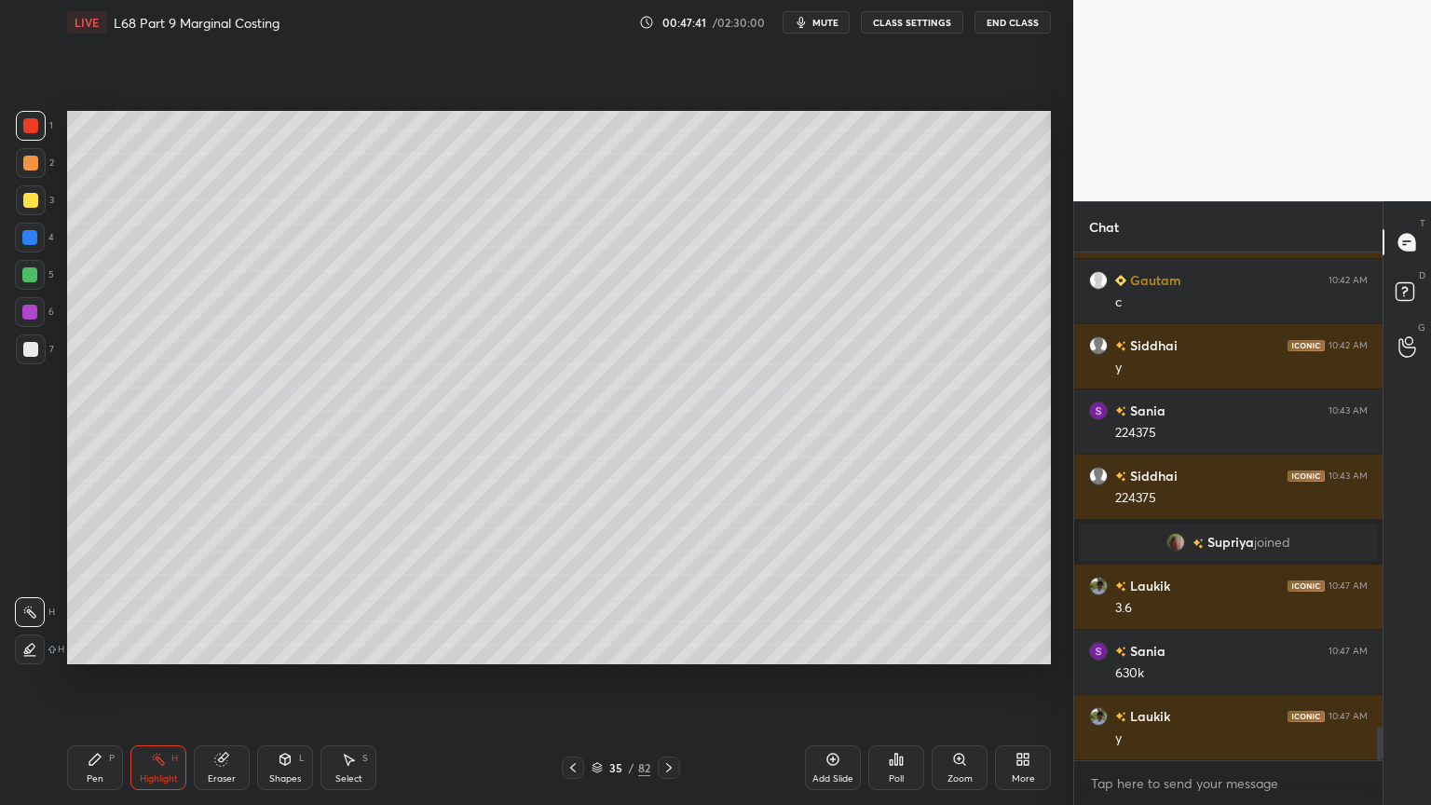
click at [672, 647] on icon at bounding box center [669, 767] width 15 height 15
click at [673, 647] on icon at bounding box center [669, 767] width 15 height 15
click at [34, 318] on div at bounding box center [29, 312] width 15 height 15
click at [89, 647] on div "Pen P" at bounding box center [95, 767] width 56 height 45
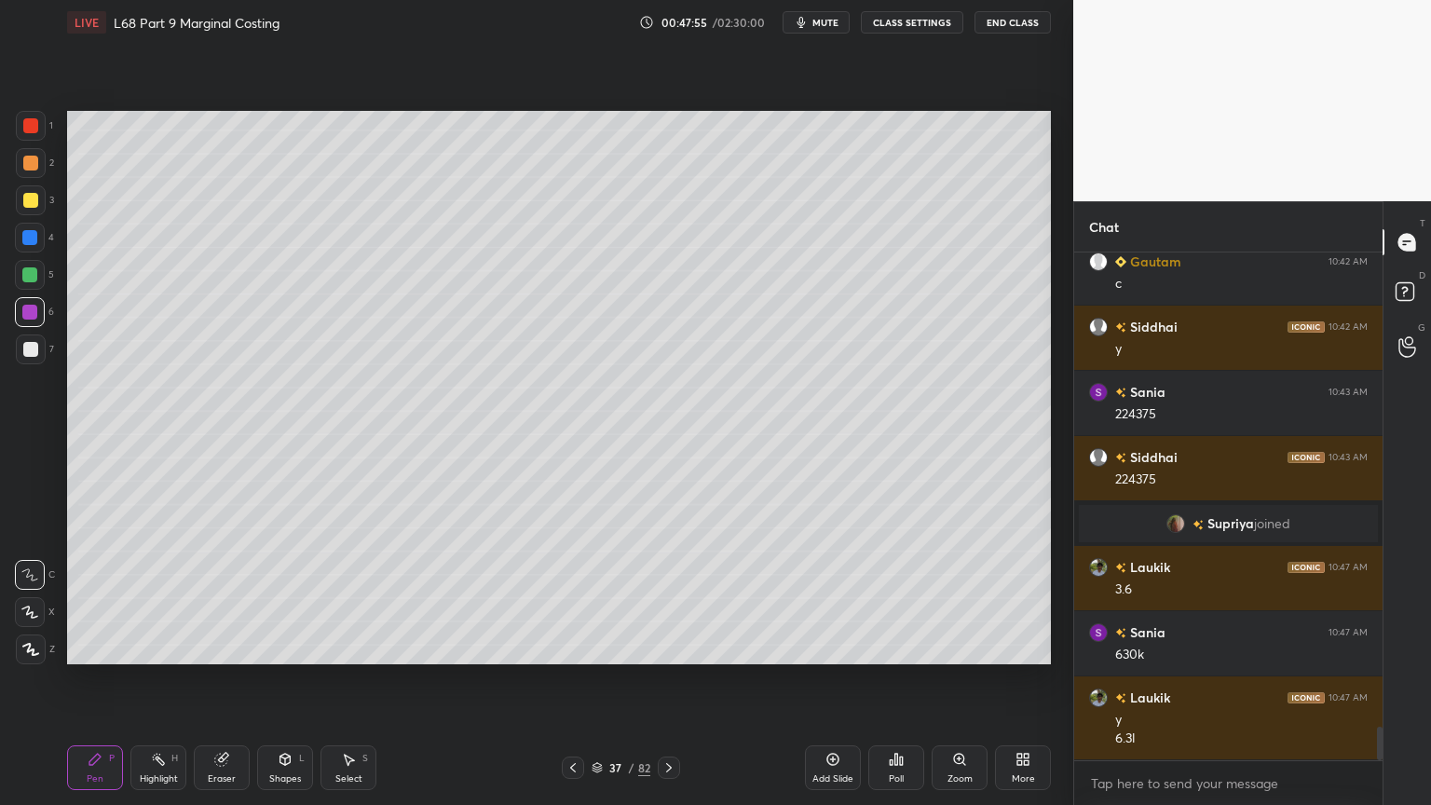
click at [39, 366] on div "7" at bounding box center [35, 352] width 38 height 37
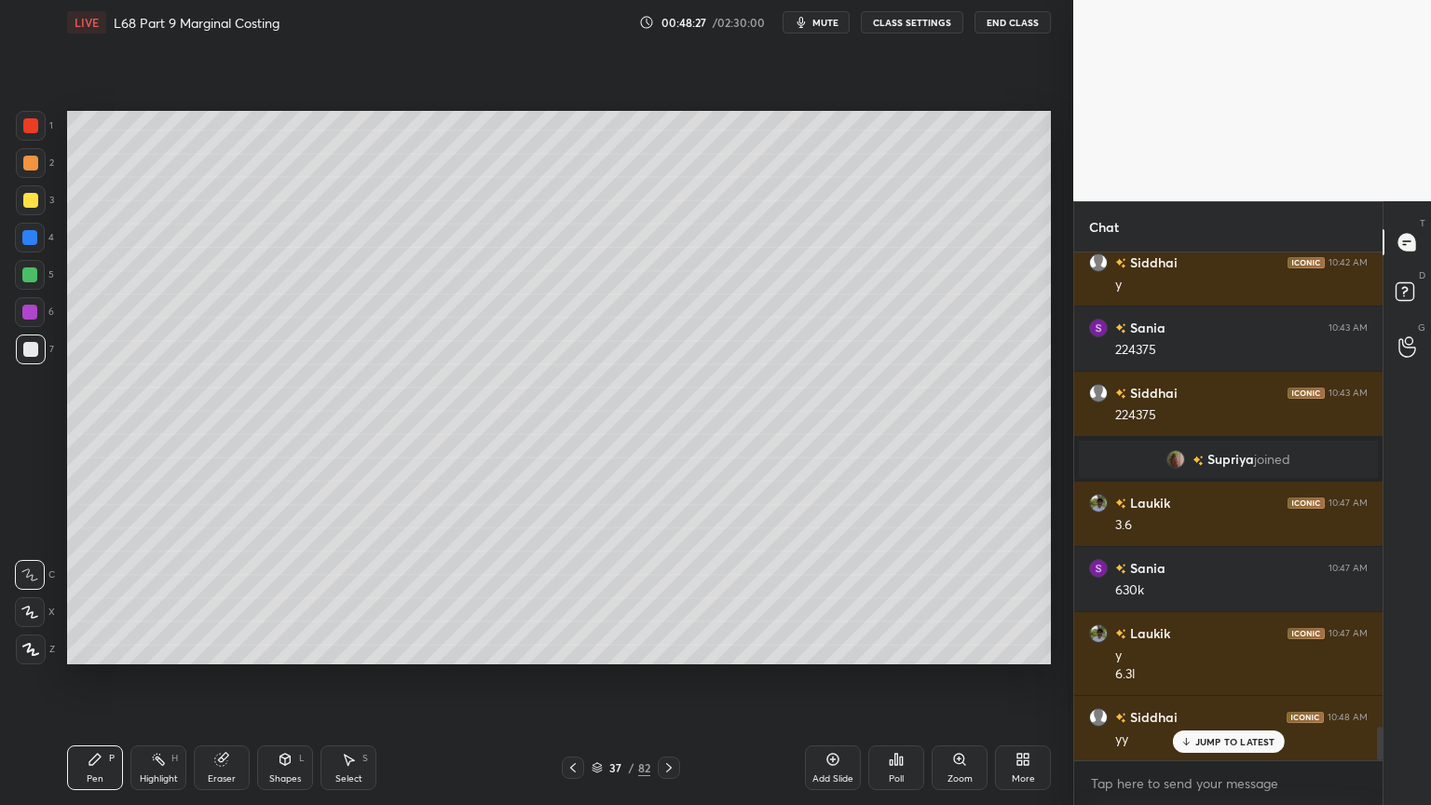
click at [570, 647] on icon at bounding box center [573, 767] width 15 height 15
click at [153, 647] on div "Highlight H" at bounding box center [158, 767] width 56 height 45
click at [675, 647] on icon at bounding box center [669, 767] width 15 height 15
click at [568, 647] on div at bounding box center [573, 768] width 22 height 22
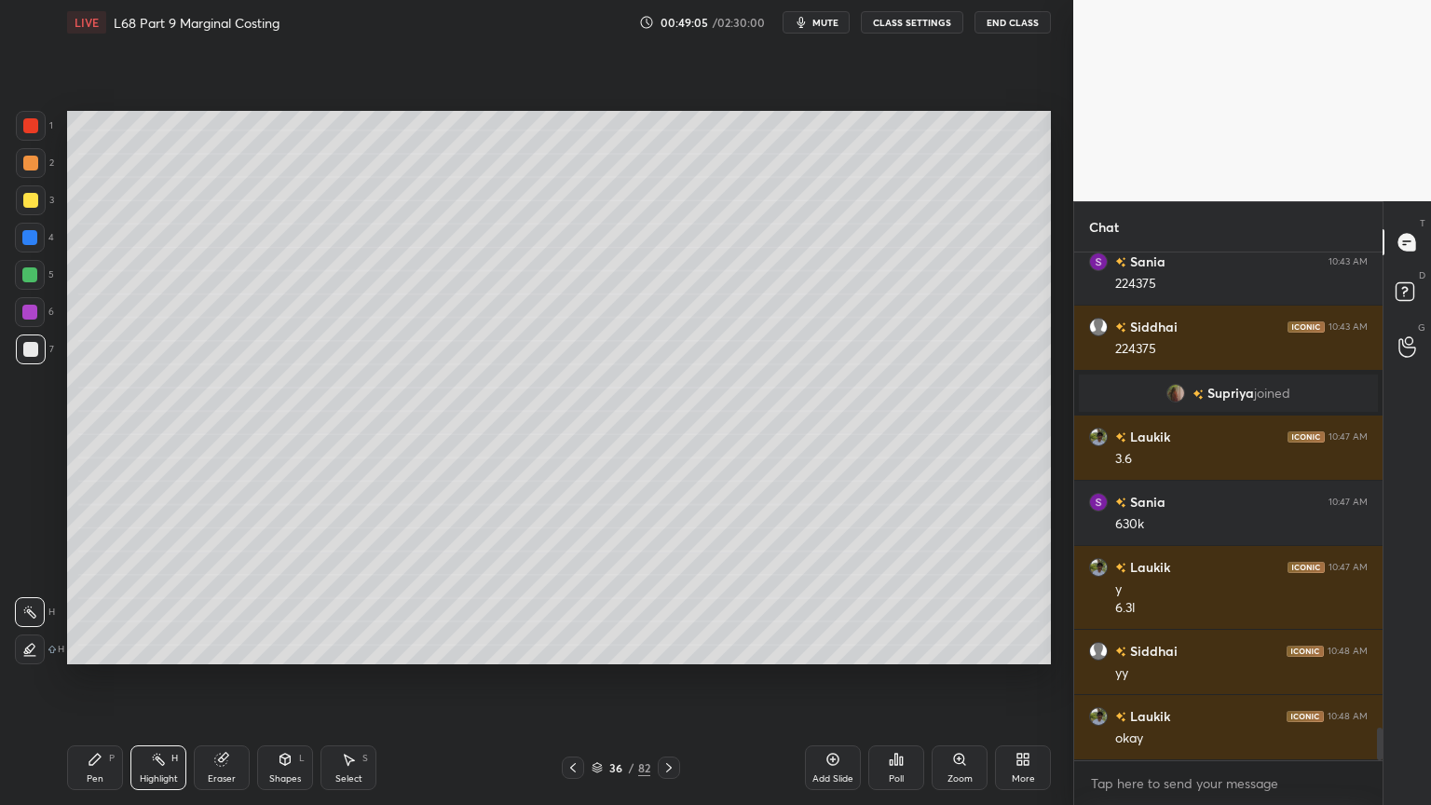
click at [670, 647] on icon at bounding box center [669, 767] width 15 height 15
click at [91, 647] on div "Pen P" at bounding box center [95, 767] width 56 height 45
click at [566, 647] on icon at bounding box center [573, 767] width 15 height 15
click at [25, 126] on div at bounding box center [30, 125] width 15 height 15
click at [280, 647] on div "Shapes L" at bounding box center [285, 767] width 56 height 45
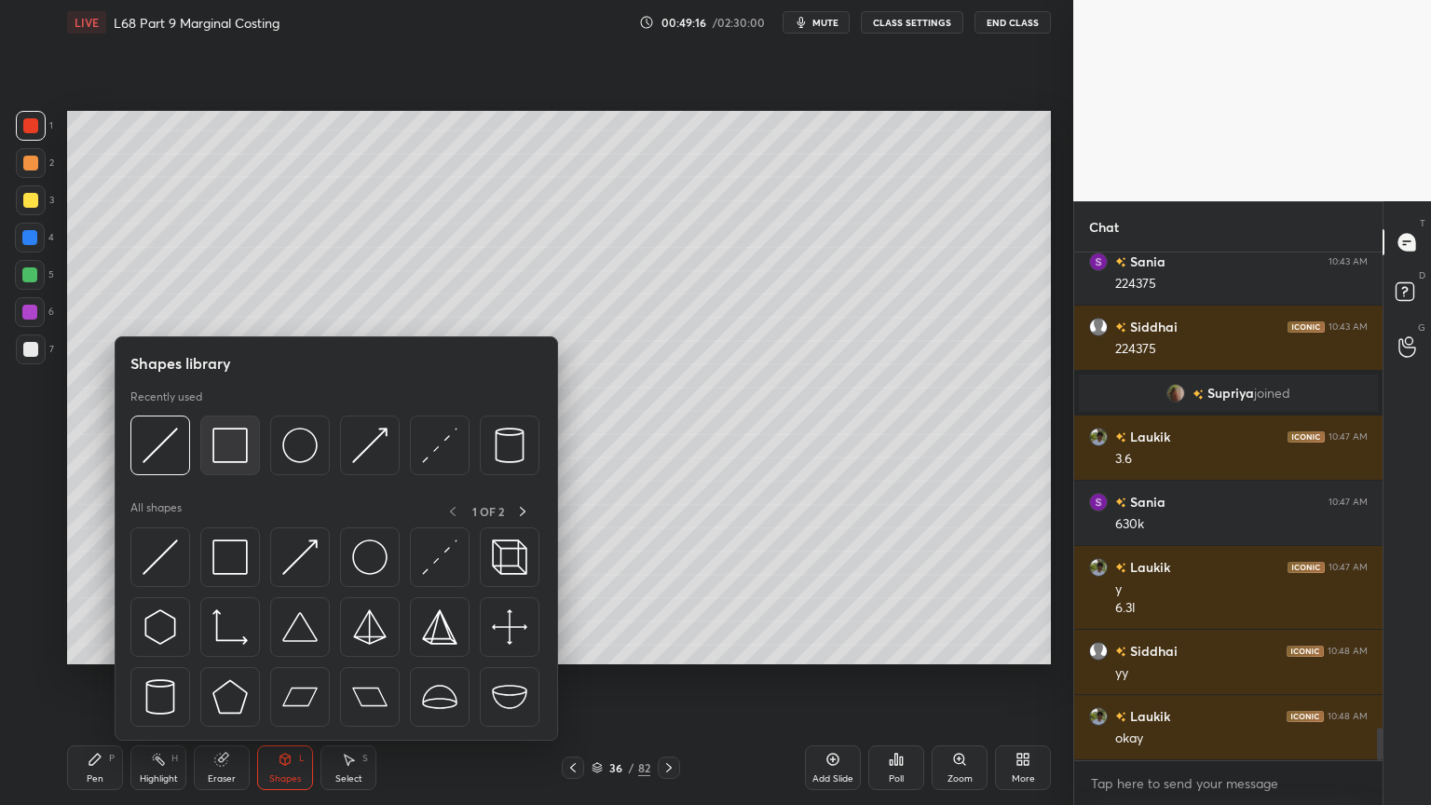
click at [234, 434] on img at bounding box center [229, 445] width 35 height 35
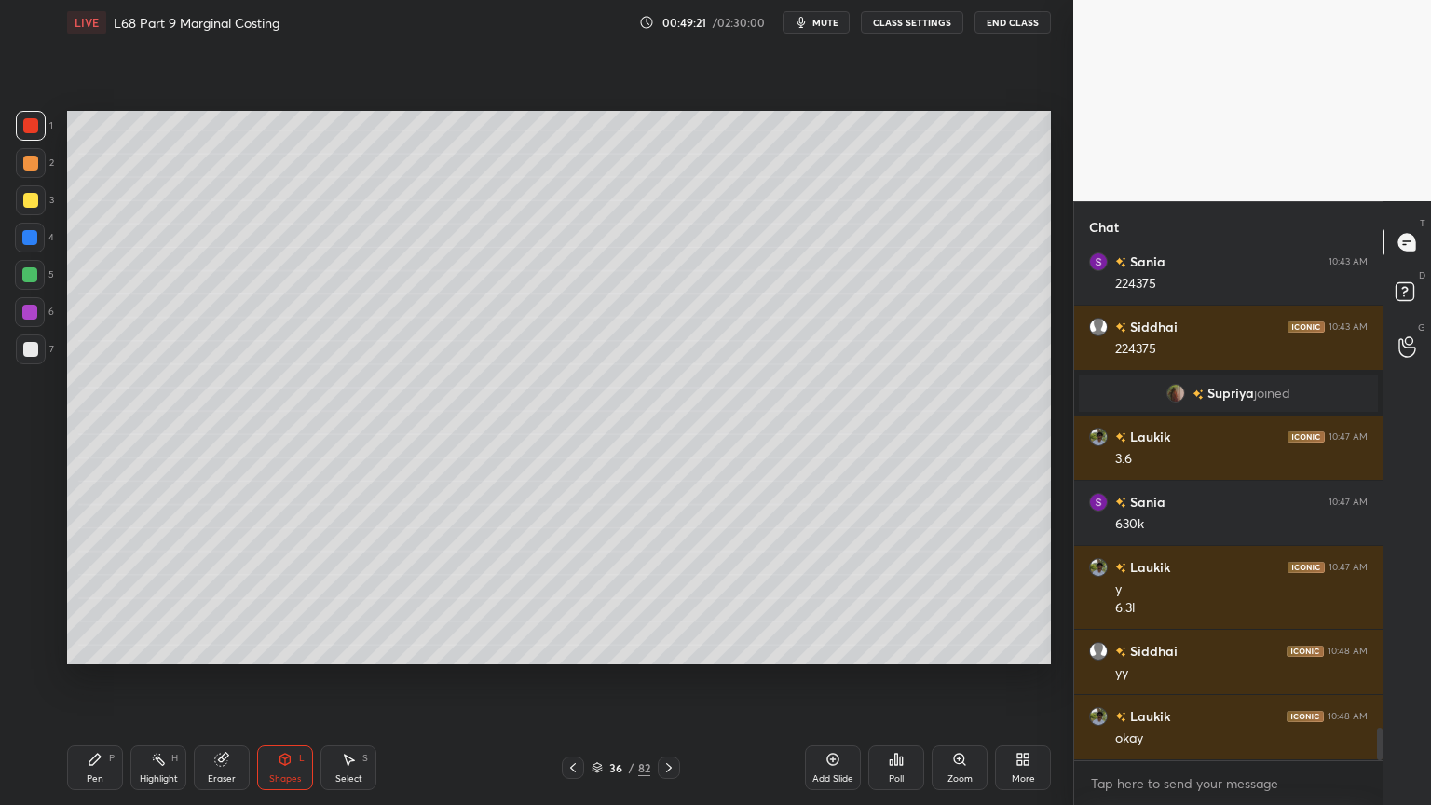
click at [662, 647] on icon at bounding box center [669, 767] width 15 height 15
click at [102, 647] on div "Pen P" at bounding box center [95, 767] width 56 height 45
click at [211, 647] on div "Eraser" at bounding box center [222, 767] width 56 height 45
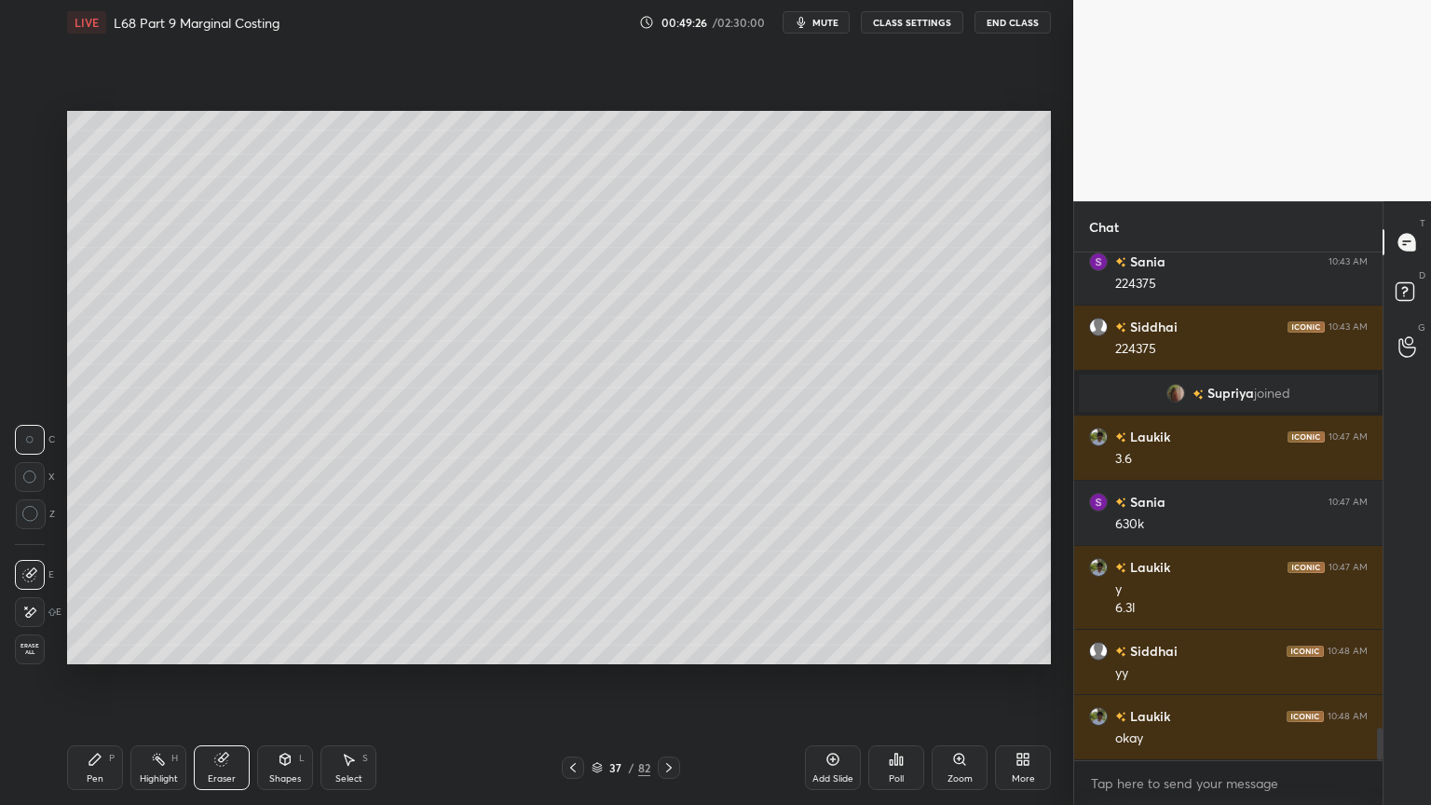
click at [157, 647] on icon at bounding box center [158, 759] width 15 height 15
click at [563, 647] on div at bounding box center [573, 768] width 22 height 22
click at [664, 647] on icon at bounding box center [669, 767] width 15 height 15
click at [570, 647] on icon at bounding box center [573, 767] width 15 height 15
click at [669, 647] on icon at bounding box center [669, 767] width 6 height 9
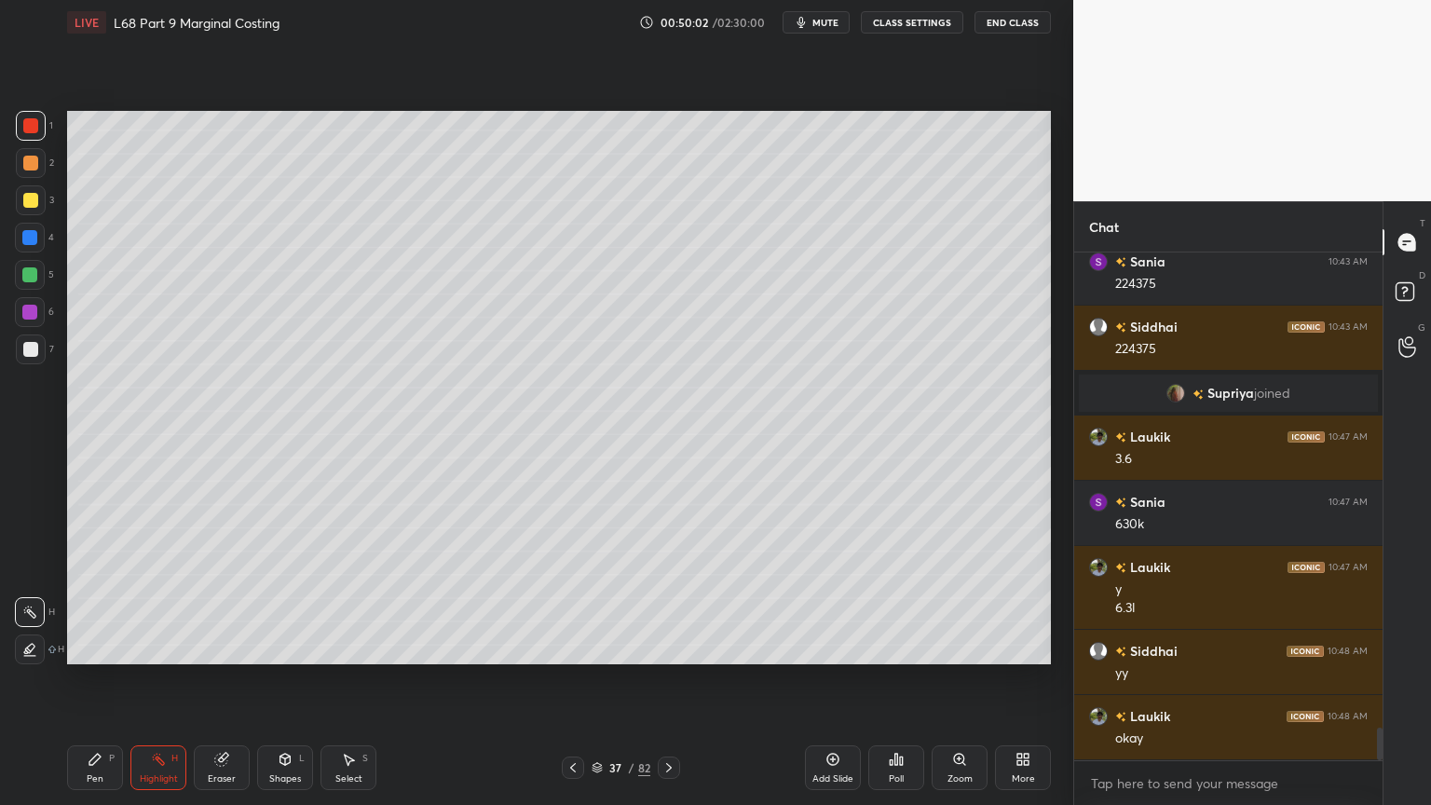
click at [568, 647] on icon at bounding box center [573, 767] width 15 height 15
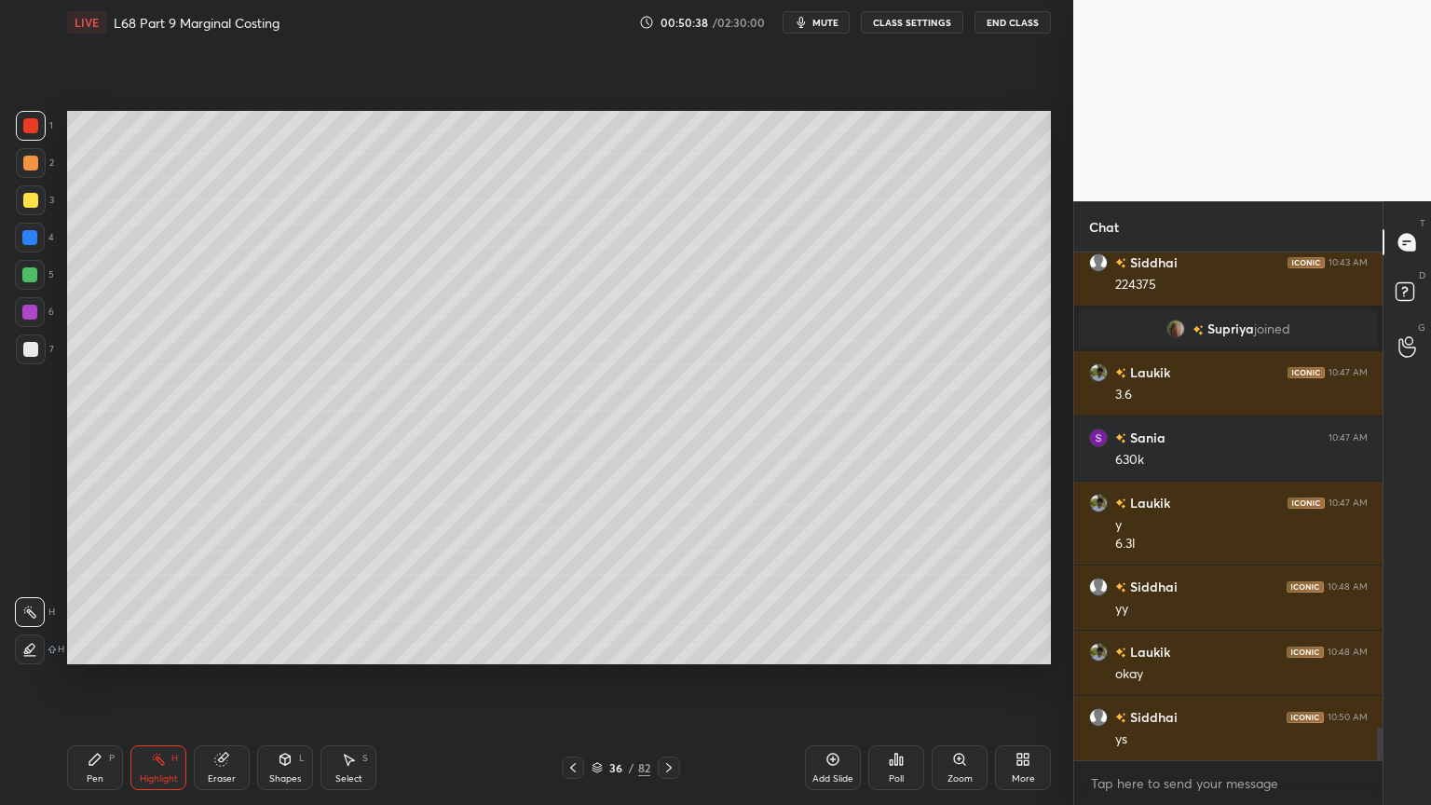
click at [675, 647] on div at bounding box center [669, 768] width 22 height 22
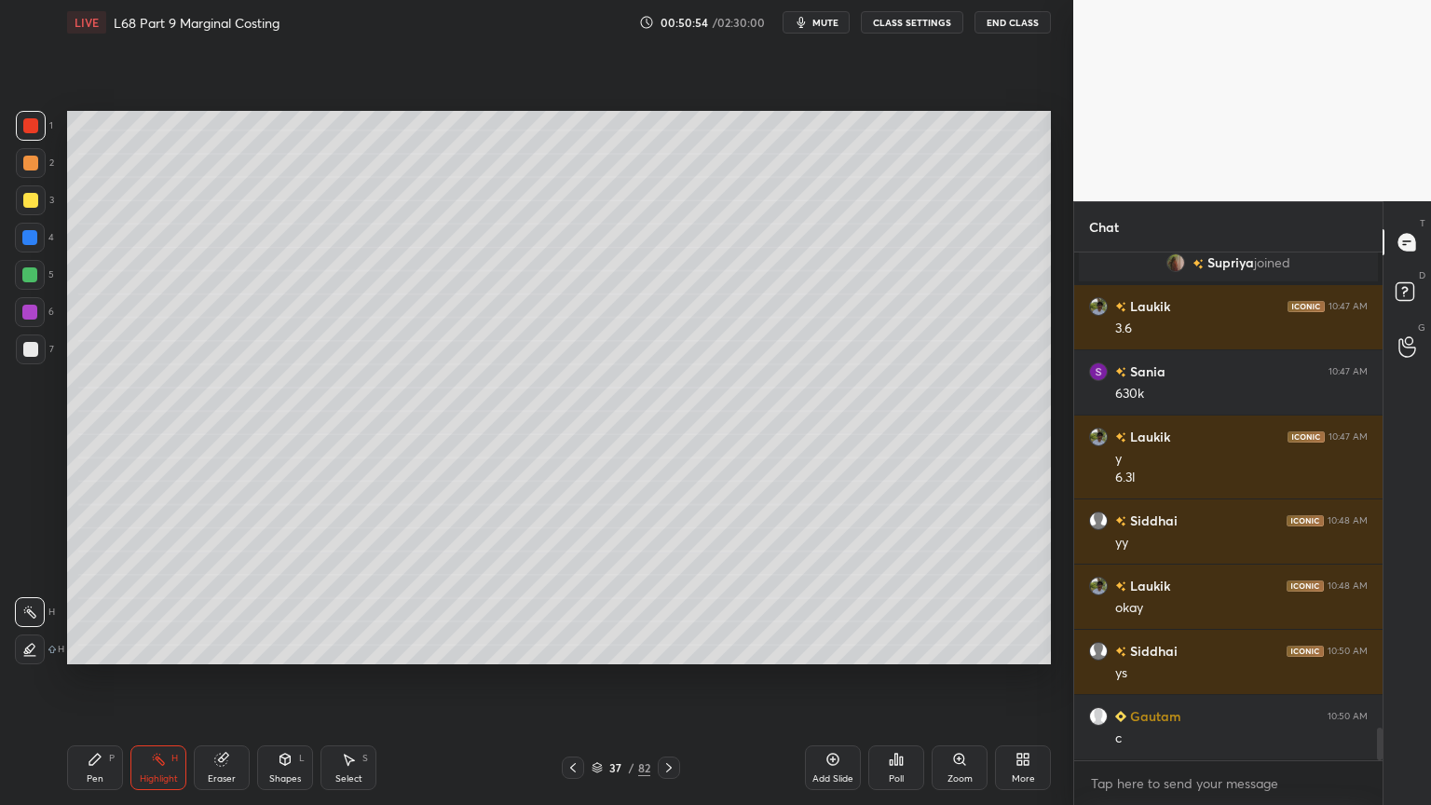
click at [46, 216] on div "3" at bounding box center [35, 203] width 38 height 37
click at [87, 647] on div "Pen" at bounding box center [95, 778] width 17 height 9
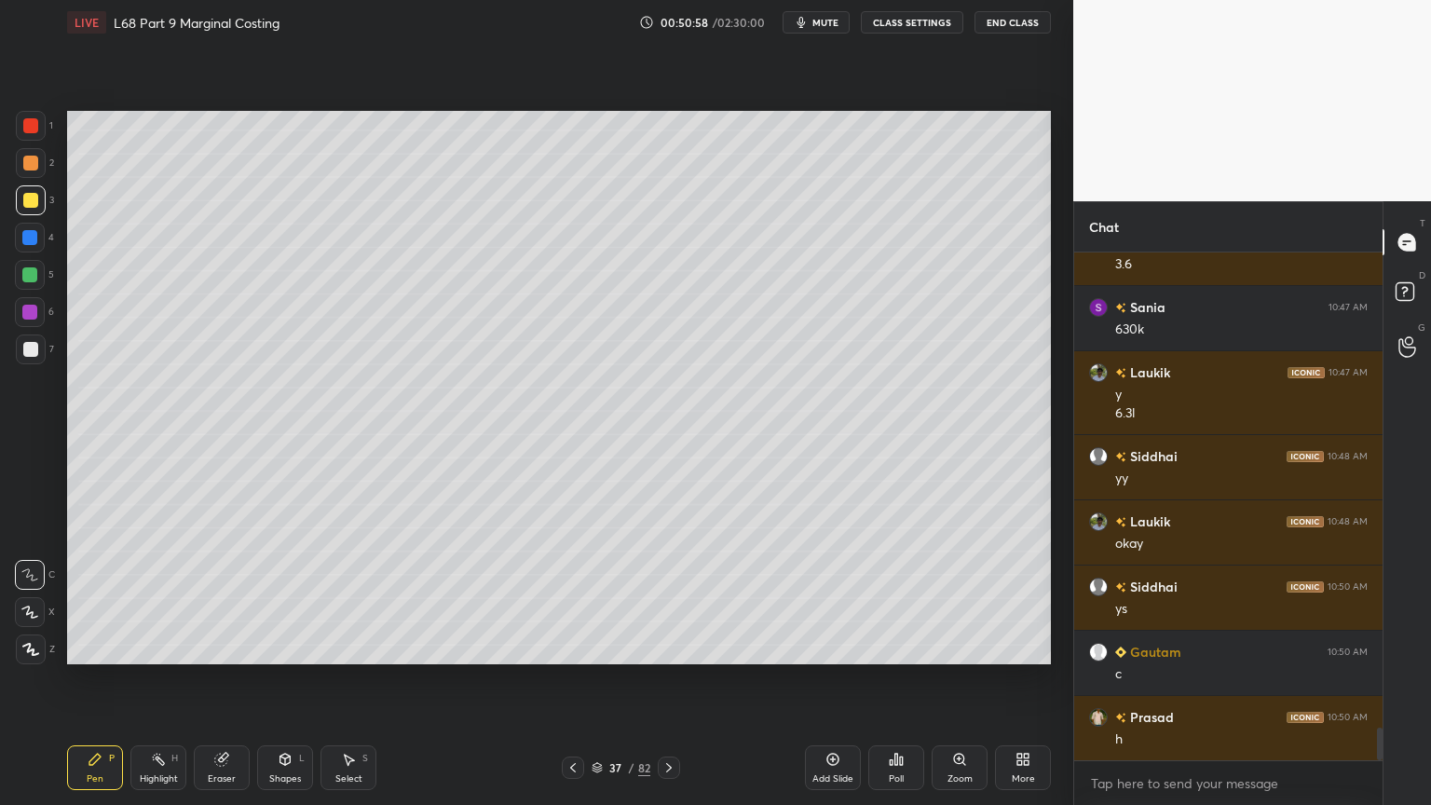
scroll to position [7568, 0]
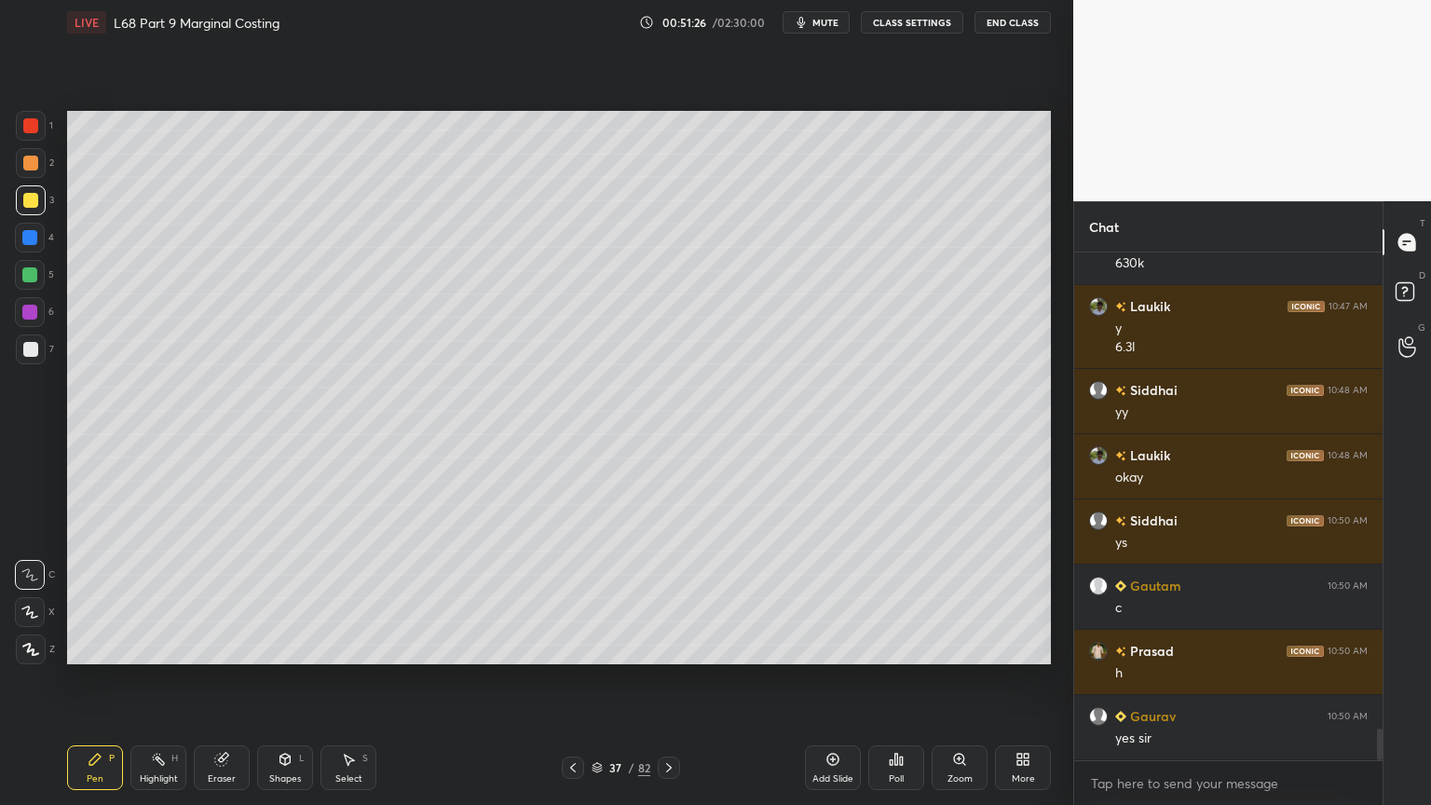
click at [276, 647] on div "Shapes" at bounding box center [285, 778] width 32 height 9
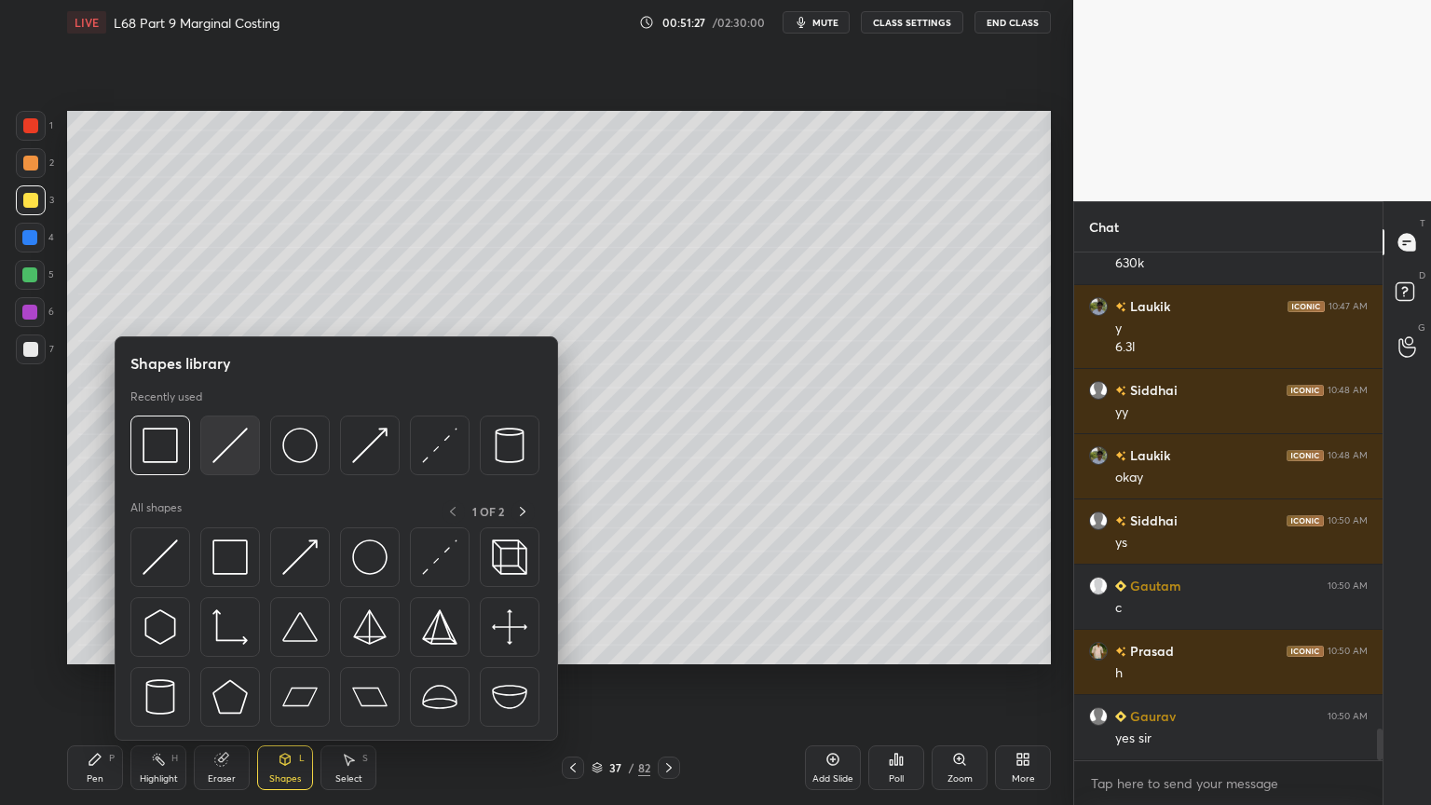
click at [223, 454] on img at bounding box center [229, 445] width 35 height 35
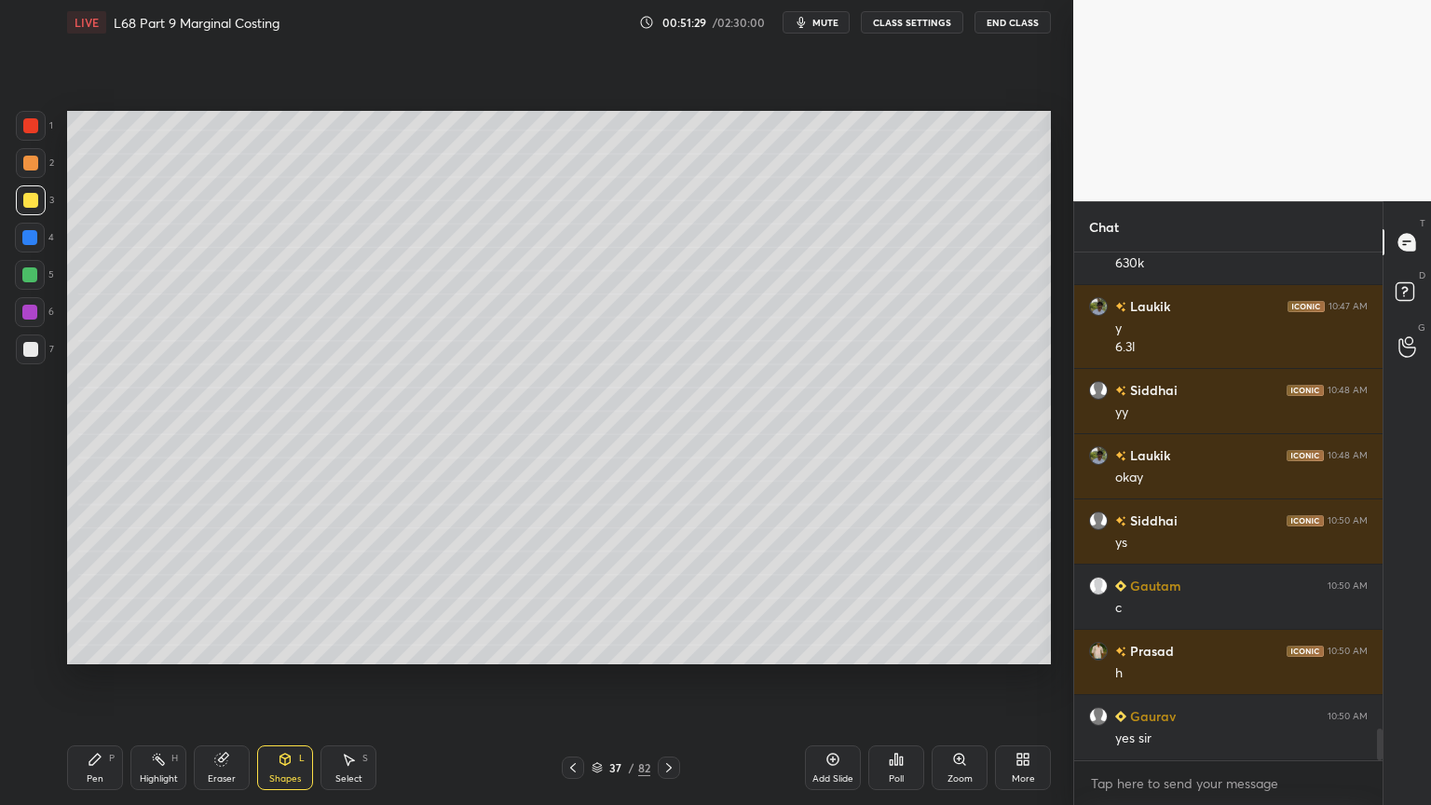
click at [89, 647] on div "Pen P" at bounding box center [95, 767] width 56 height 45
click at [16, 342] on div at bounding box center [31, 349] width 30 height 30
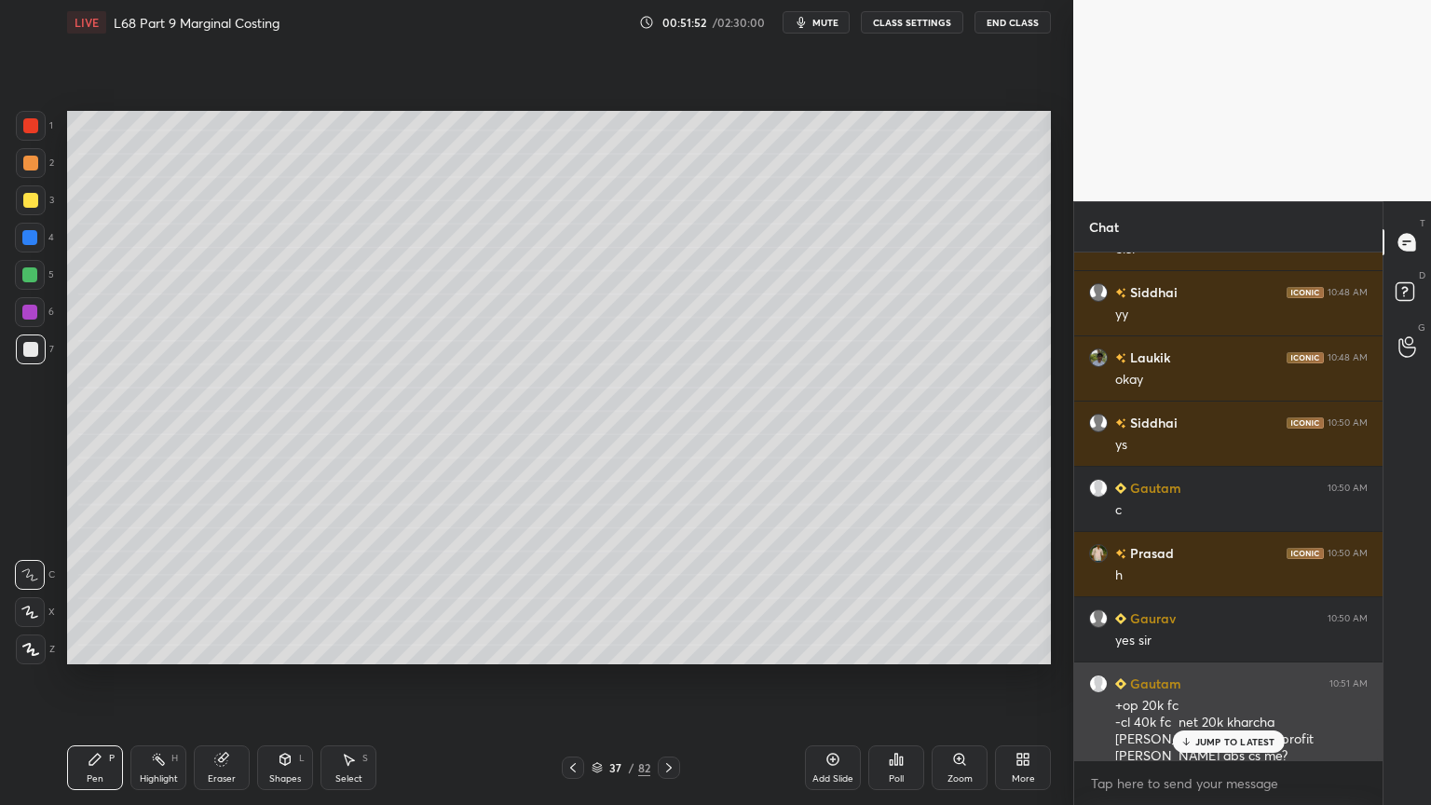
click at [1197, 647] on p "JUMP TO LATEST" at bounding box center [1235, 741] width 80 height 11
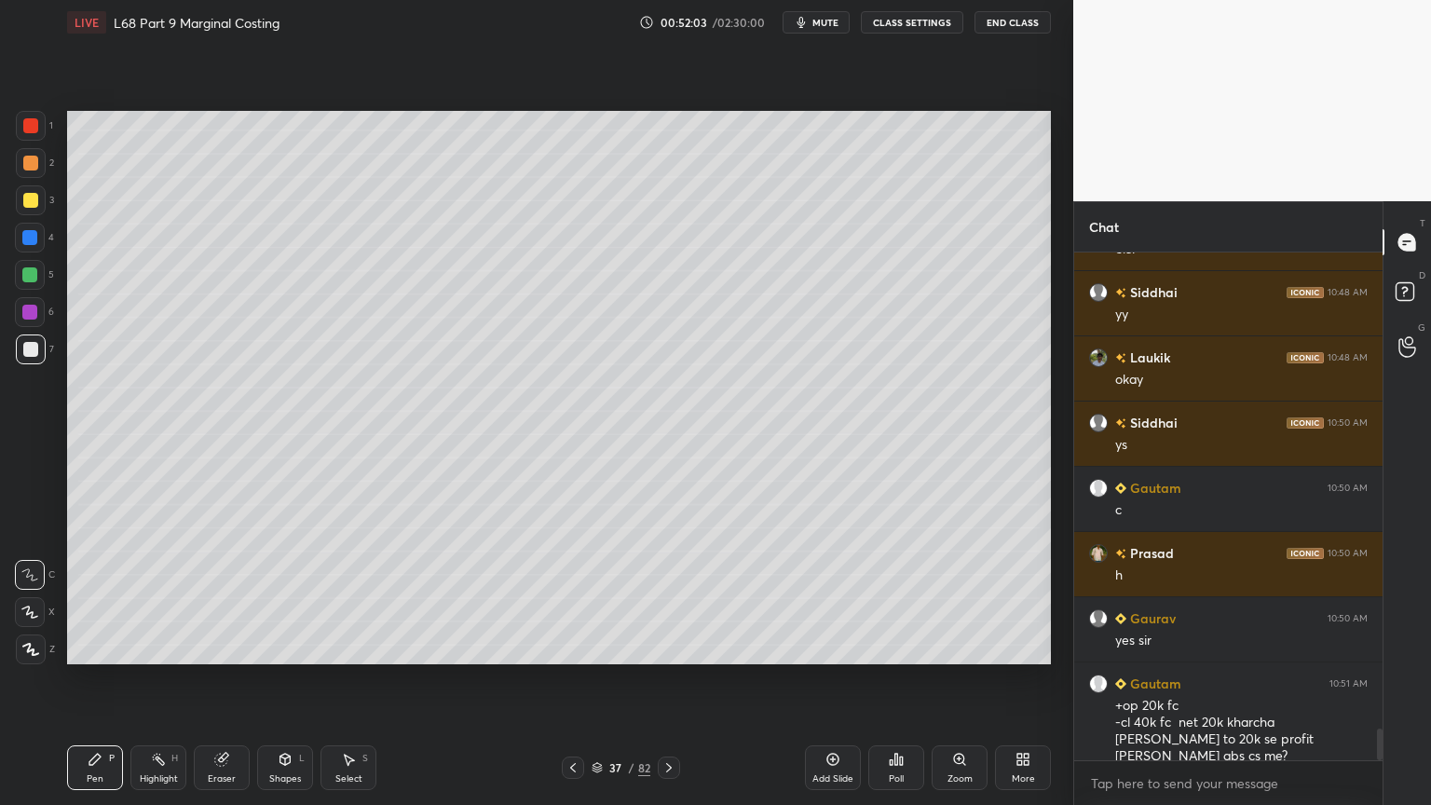
click at [102, 647] on div "Pen P" at bounding box center [95, 767] width 56 height 45
click at [30, 240] on div at bounding box center [29, 237] width 15 height 15
click at [281, 647] on icon at bounding box center [285, 759] width 10 height 11
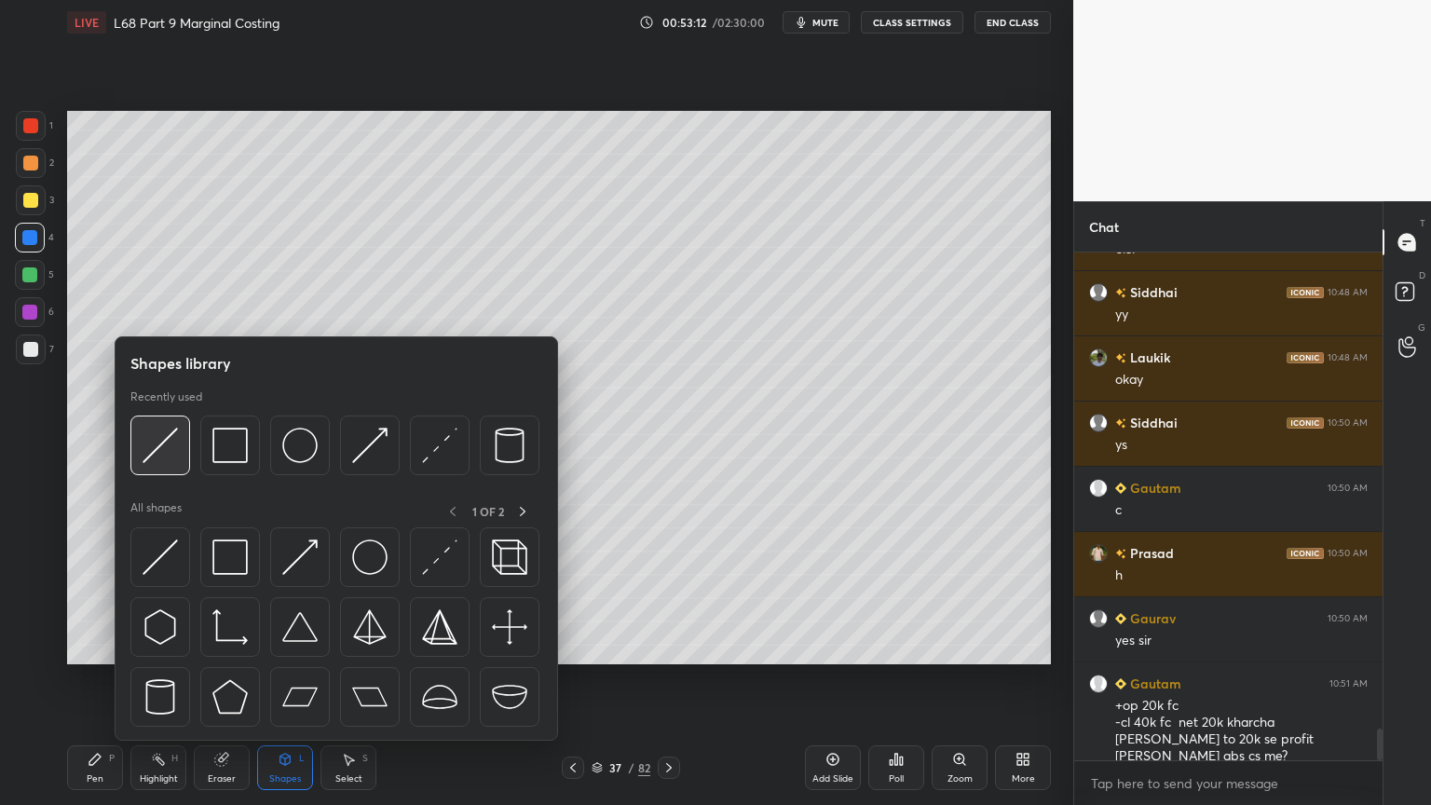
click at [162, 443] on img at bounding box center [160, 445] width 35 height 35
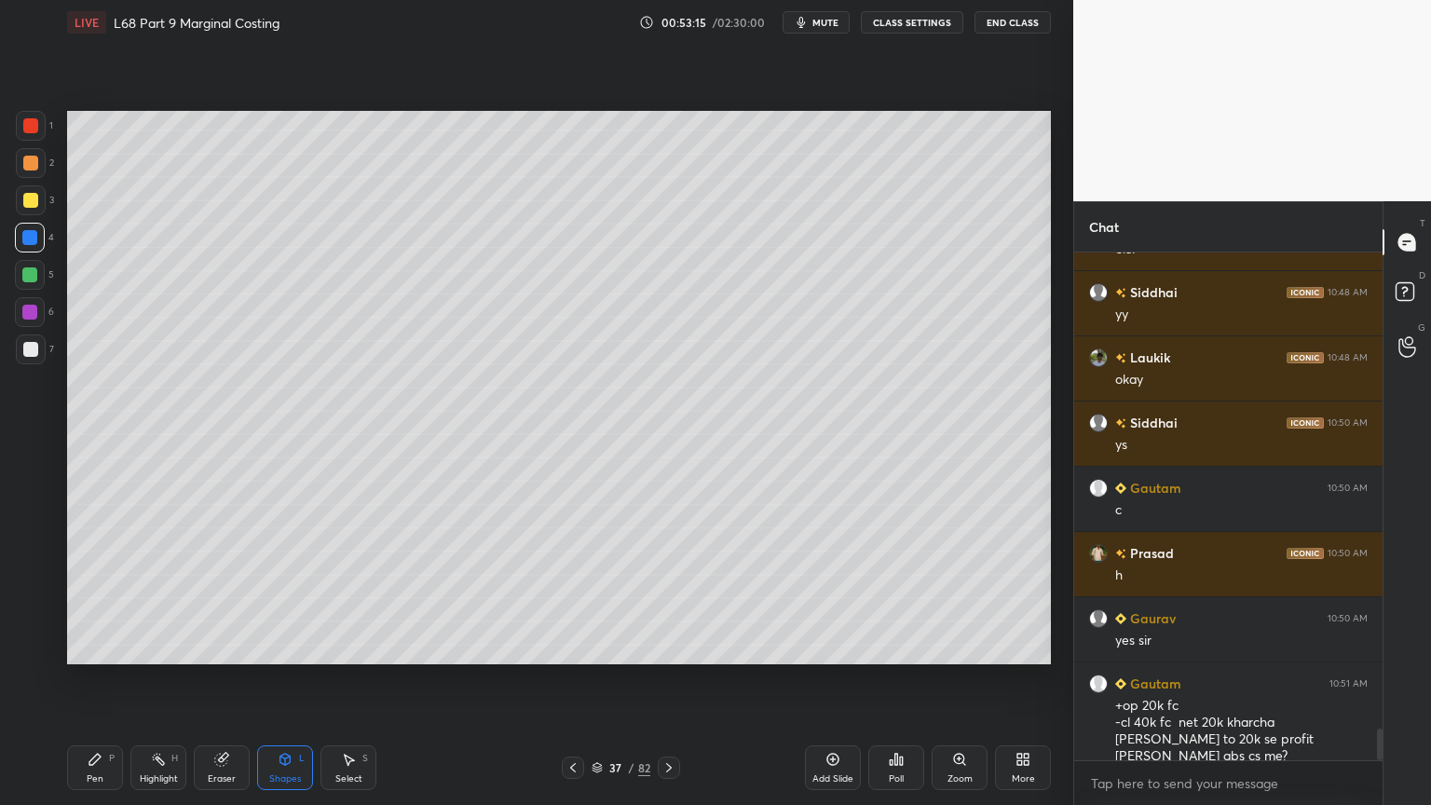
click at [13, 356] on div "1 2 3 4 5 6 7 C X Z C X Z E E Erase all H H" at bounding box center [30, 387] width 60 height 553
click at [113, 647] on div "P" at bounding box center [112, 758] width 6 height 9
click at [573, 647] on icon at bounding box center [573, 767] width 15 height 15
click at [40, 355] on div at bounding box center [31, 349] width 30 height 30
click at [672, 647] on icon at bounding box center [669, 767] width 15 height 15
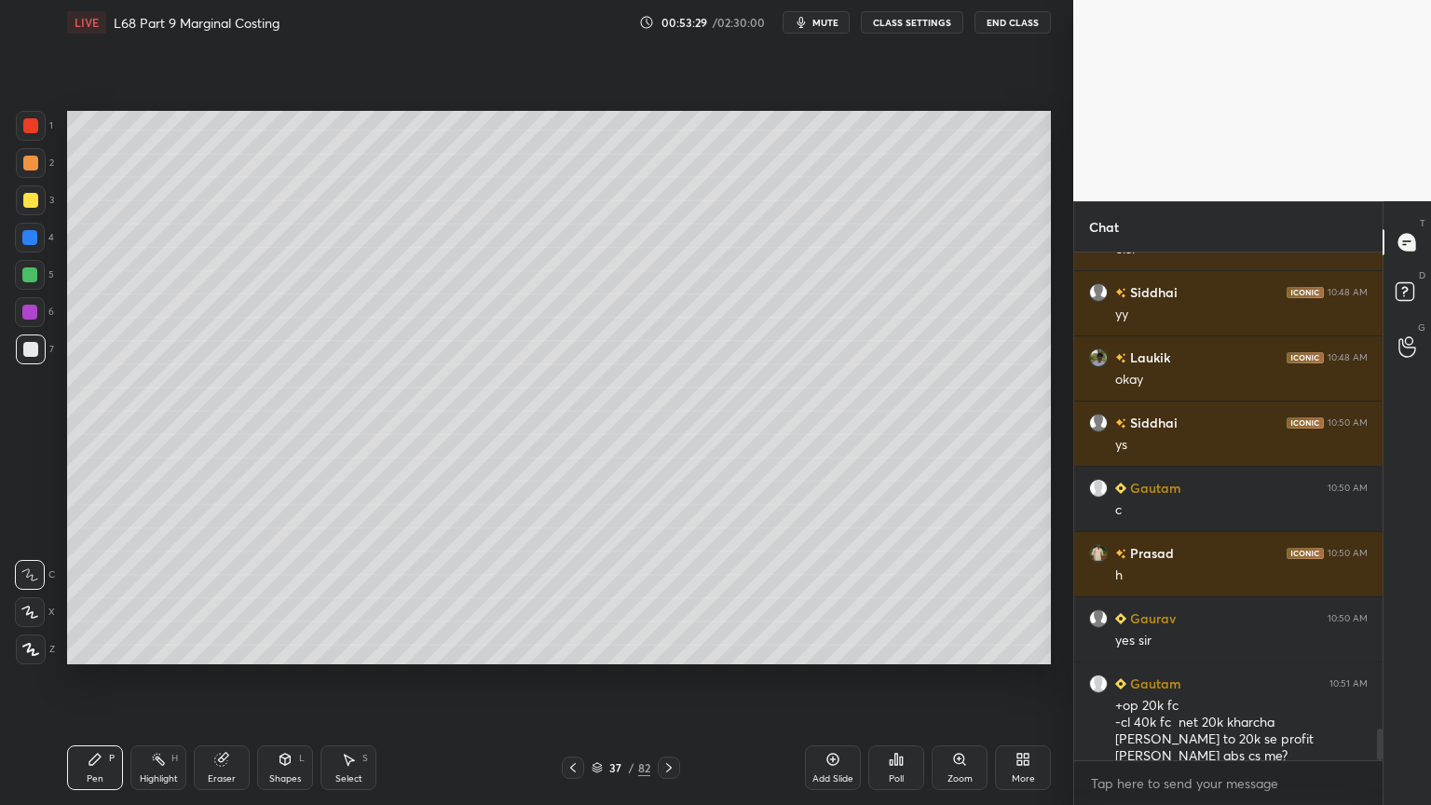
click at [24, 245] on div at bounding box center [30, 238] width 30 height 30
click at [566, 647] on icon at bounding box center [573, 767] width 15 height 15
click at [675, 647] on icon at bounding box center [669, 767] width 15 height 15
click at [570, 647] on icon at bounding box center [573, 767] width 15 height 15
click at [675, 647] on icon at bounding box center [669, 767] width 15 height 15
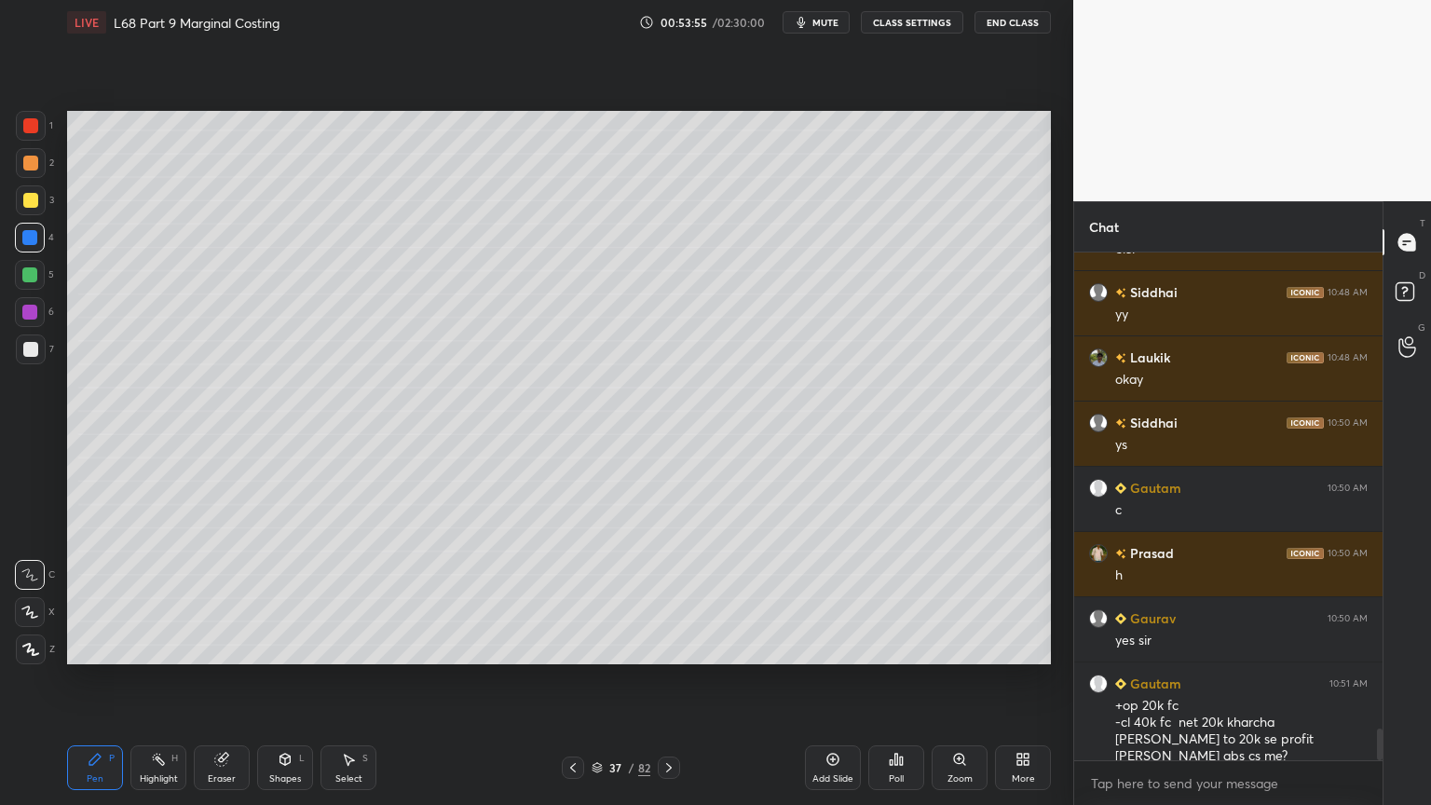
click at [34, 340] on div at bounding box center [31, 349] width 30 height 30
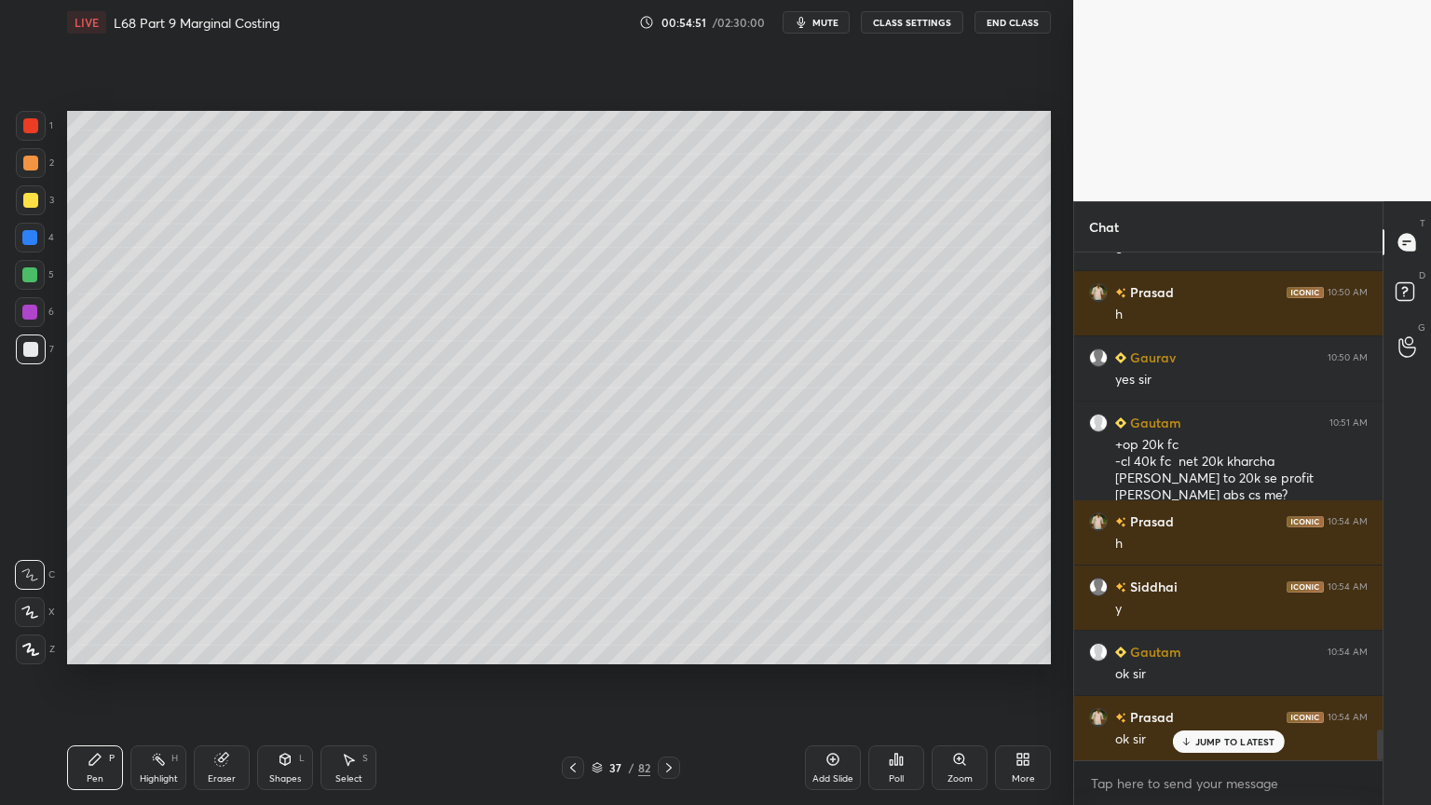
scroll to position [7993, 0]
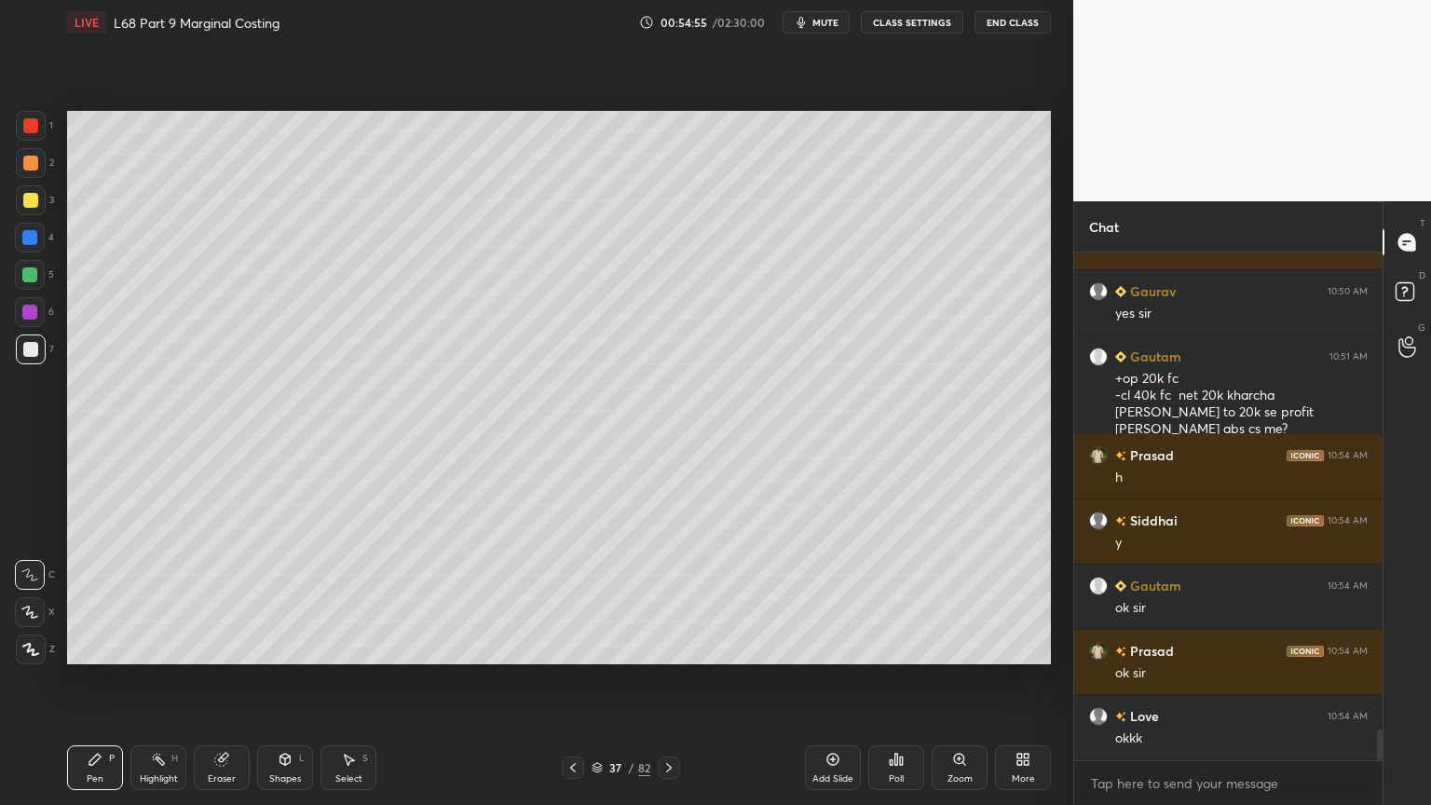
click at [825, 647] on icon at bounding box center [832, 759] width 15 height 15
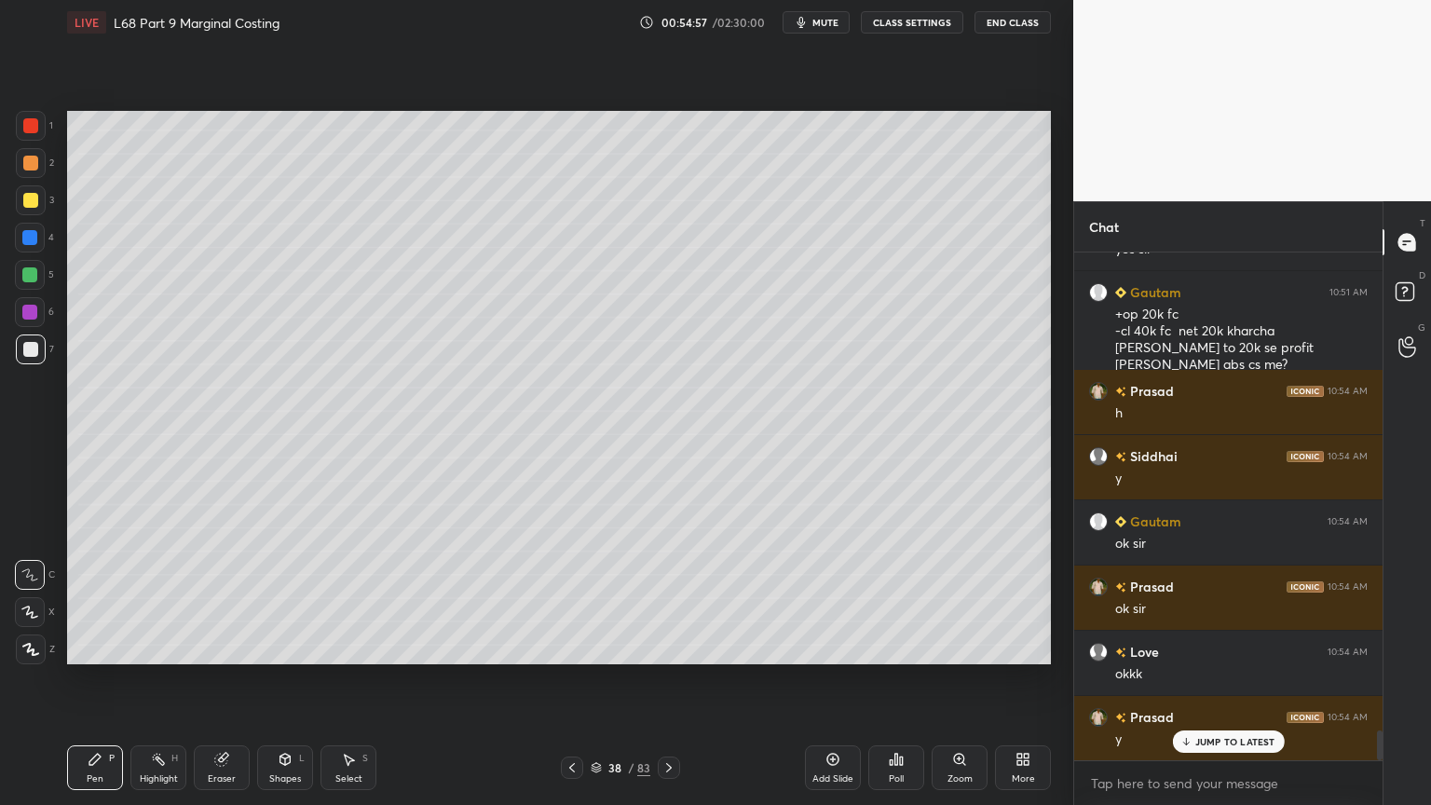
click at [30, 249] on div at bounding box center [30, 238] width 30 height 30
click at [287, 647] on div "Shapes" at bounding box center [285, 778] width 32 height 9
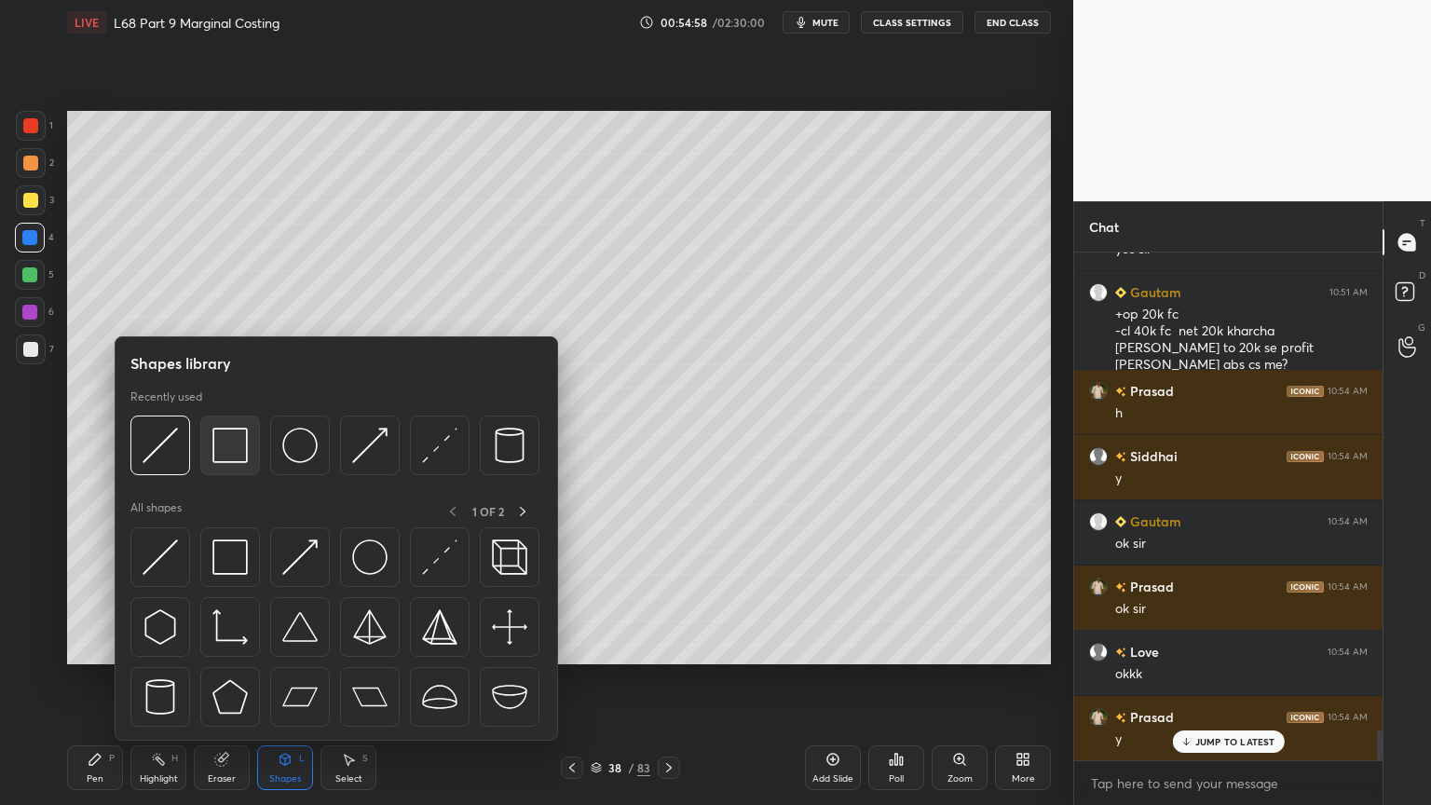
click at [236, 446] on img at bounding box center [229, 445] width 35 height 35
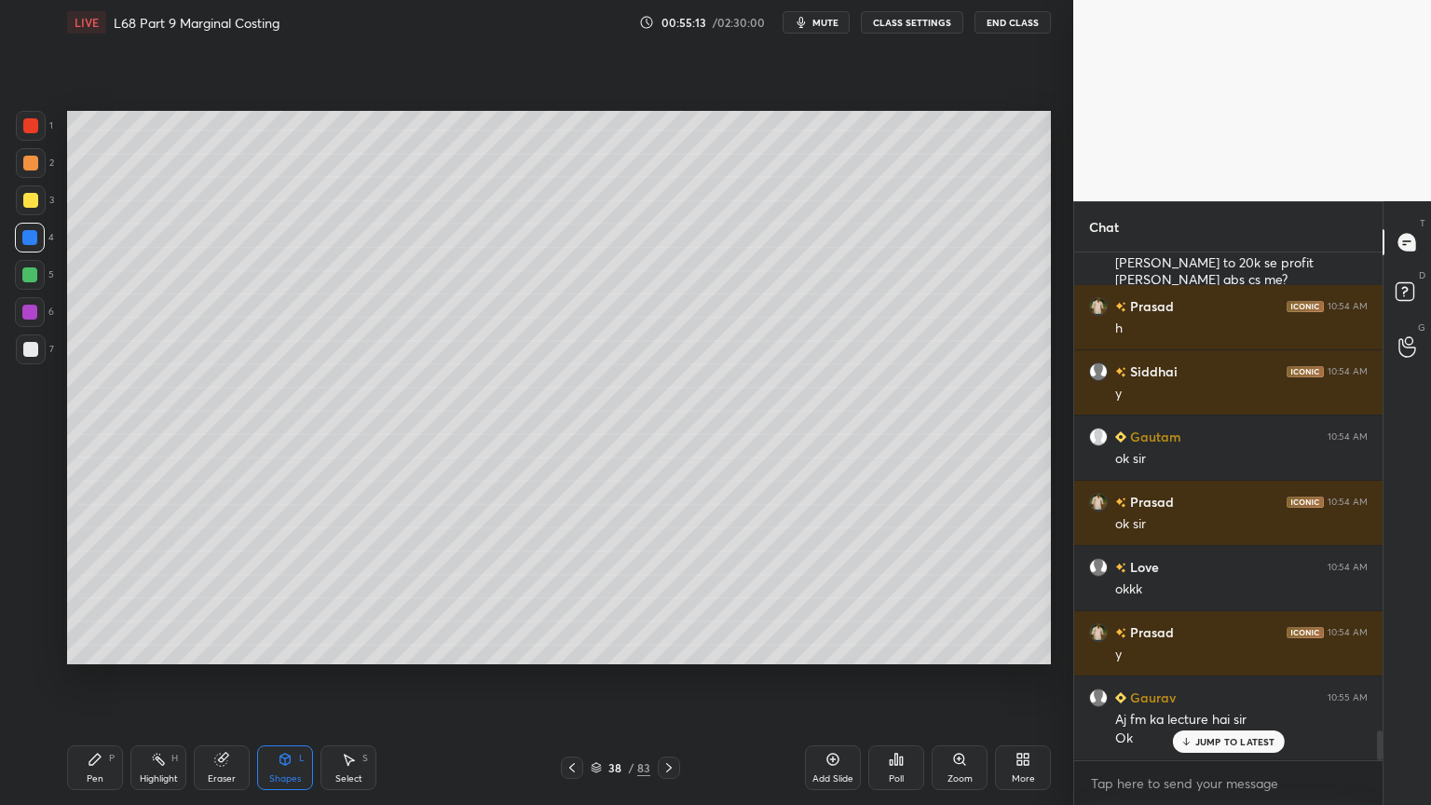
scroll to position [8207, 0]
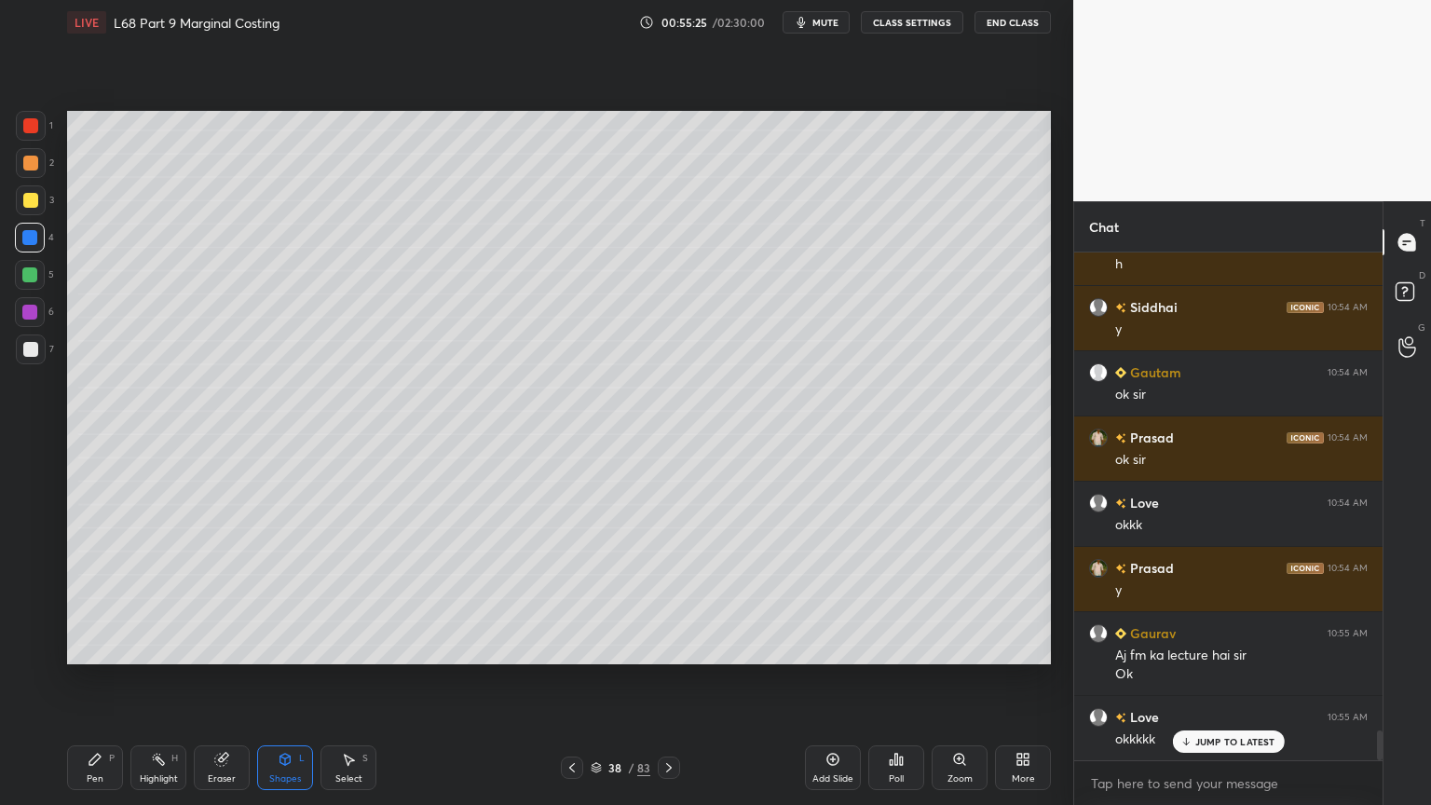
click at [107, 647] on div "Pen P" at bounding box center [95, 767] width 56 height 45
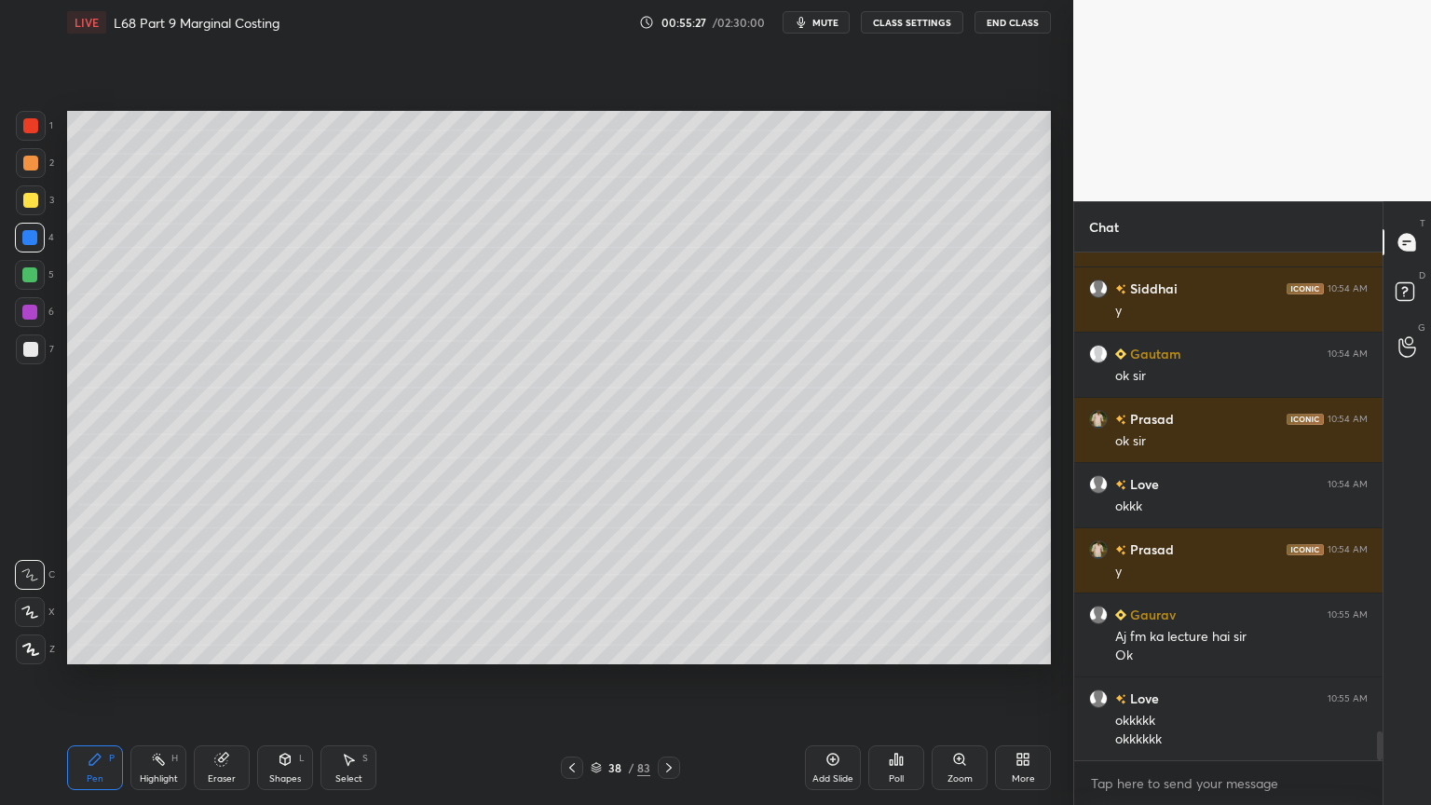
scroll to position [8291, 0]
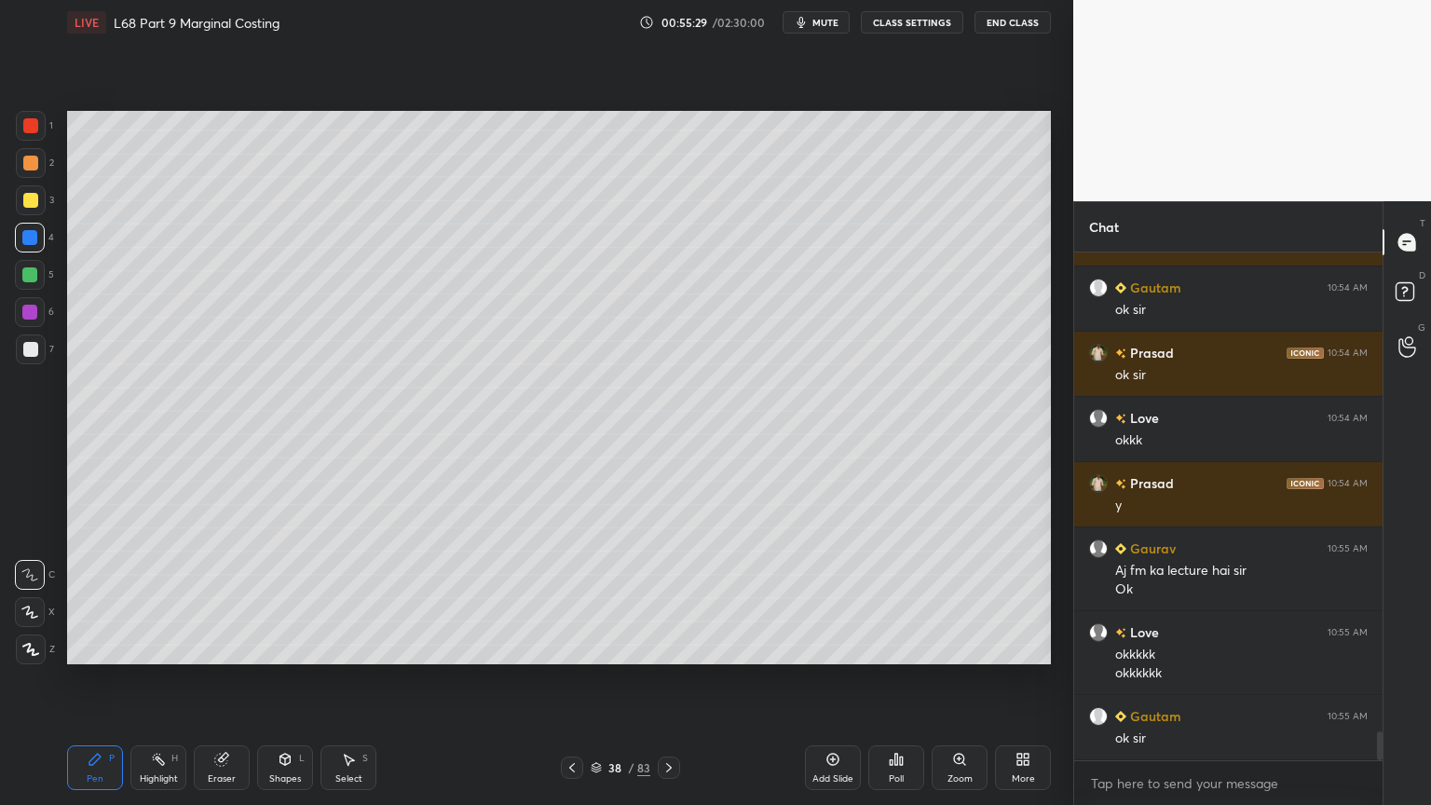
click at [351, 647] on div "Select" at bounding box center [348, 778] width 27 height 9
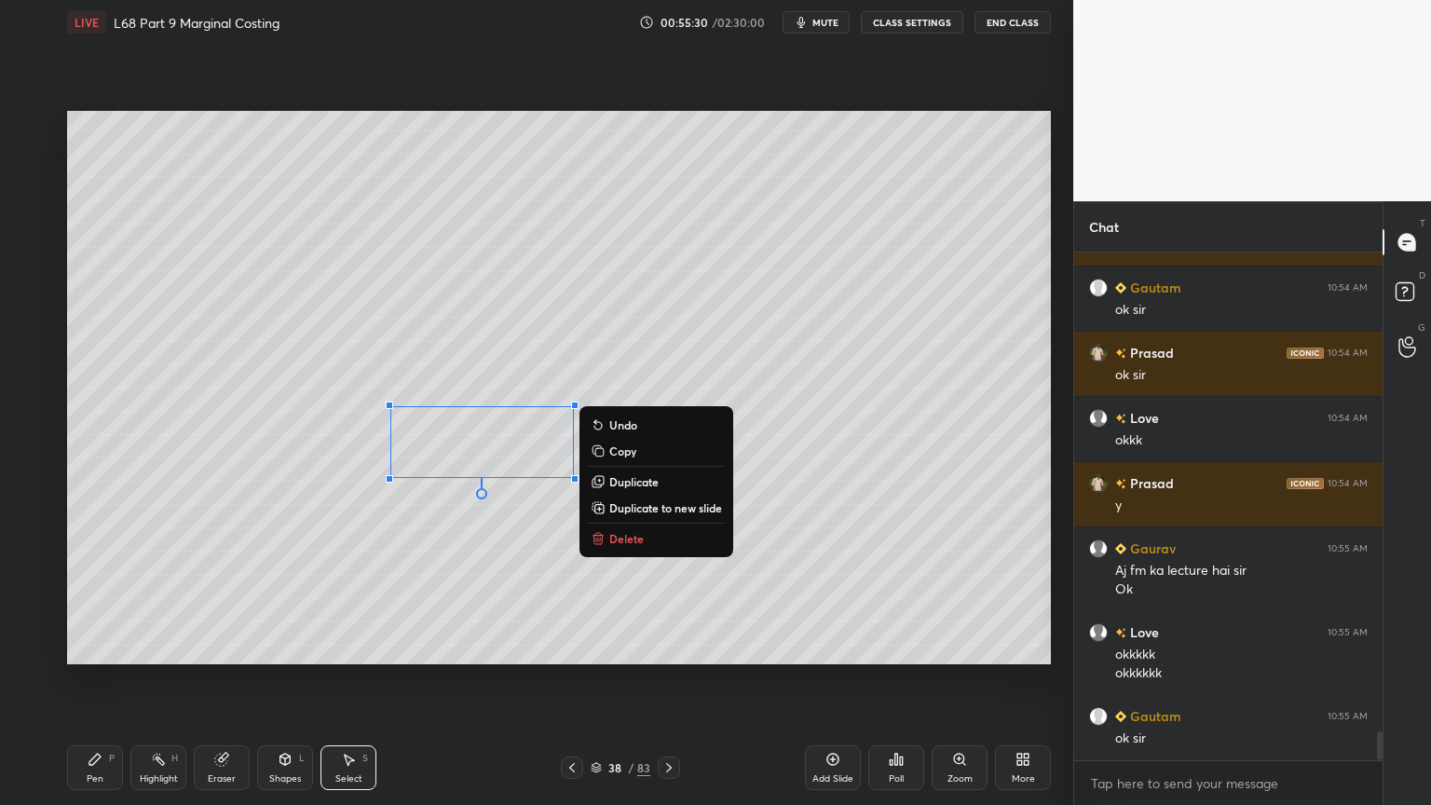
click at [689, 552] on div "0 ° Undo Copy Duplicate Duplicate to new slide Delete" at bounding box center [559, 387] width 984 height 553
click at [678, 534] on button "Delete" at bounding box center [656, 538] width 139 height 22
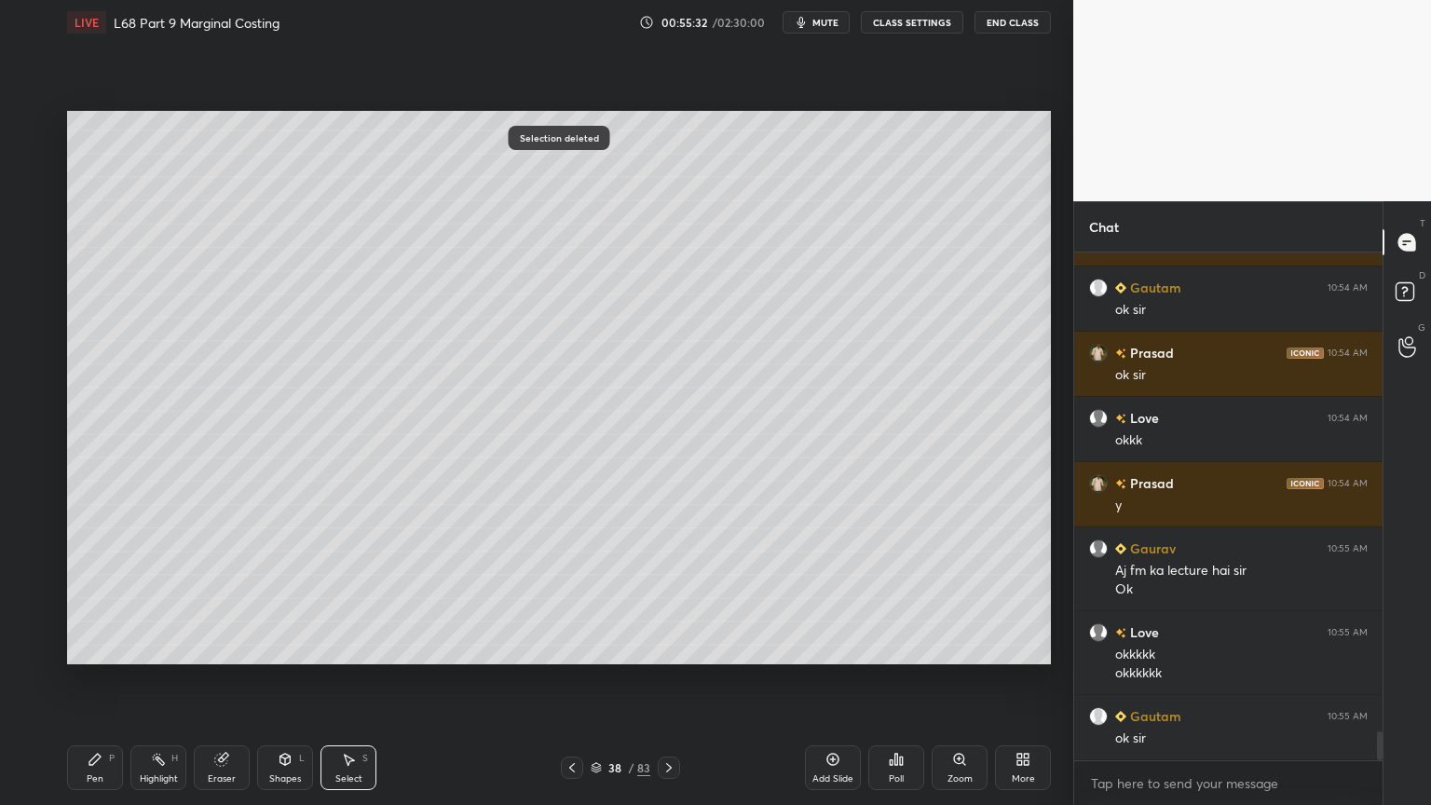
click at [101, 647] on div "Pen P" at bounding box center [95, 767] width 56 height 45
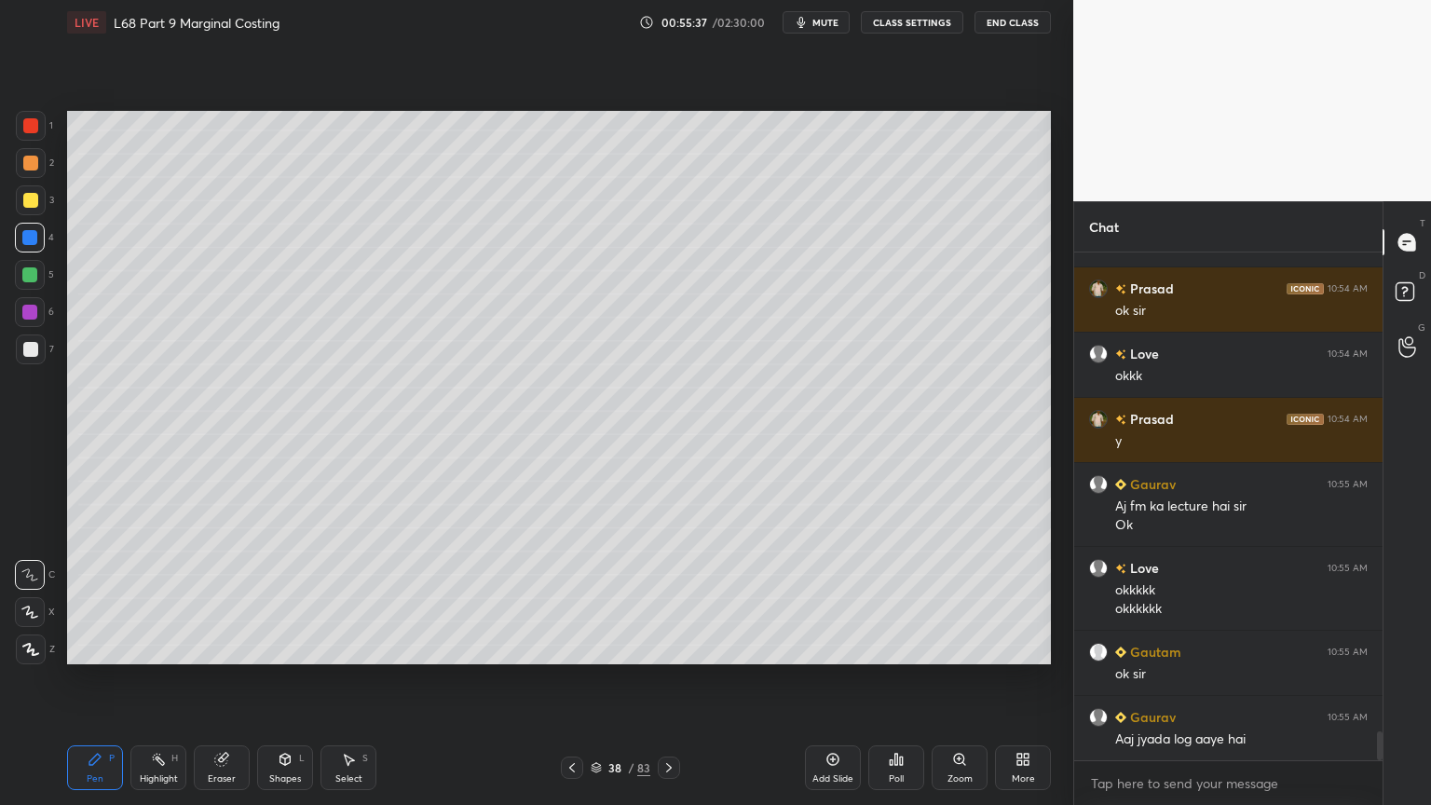
scroll to position [8422, 0]
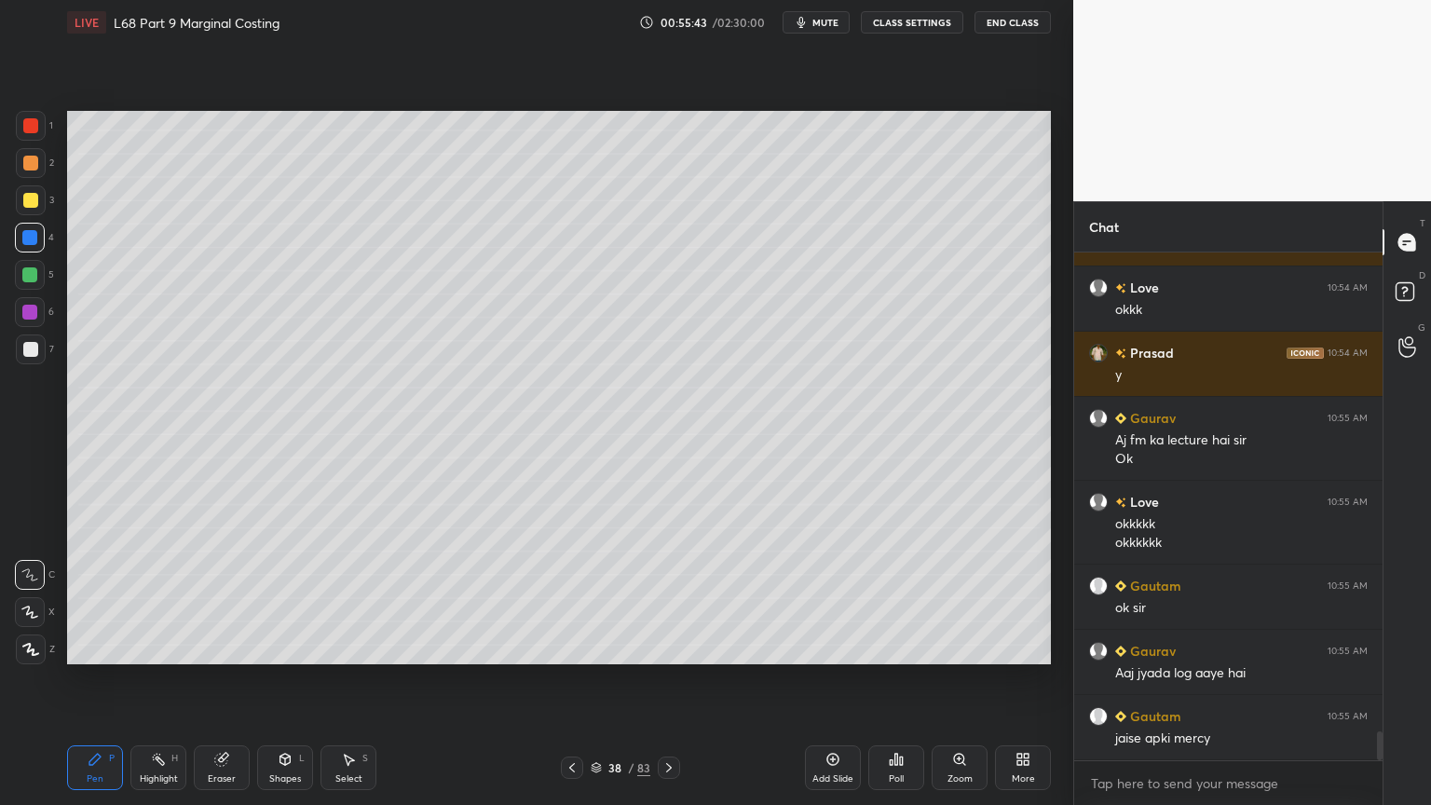
click at [339, 647] on div "Select S" at bounding box center [349, 767] width 56 height 45
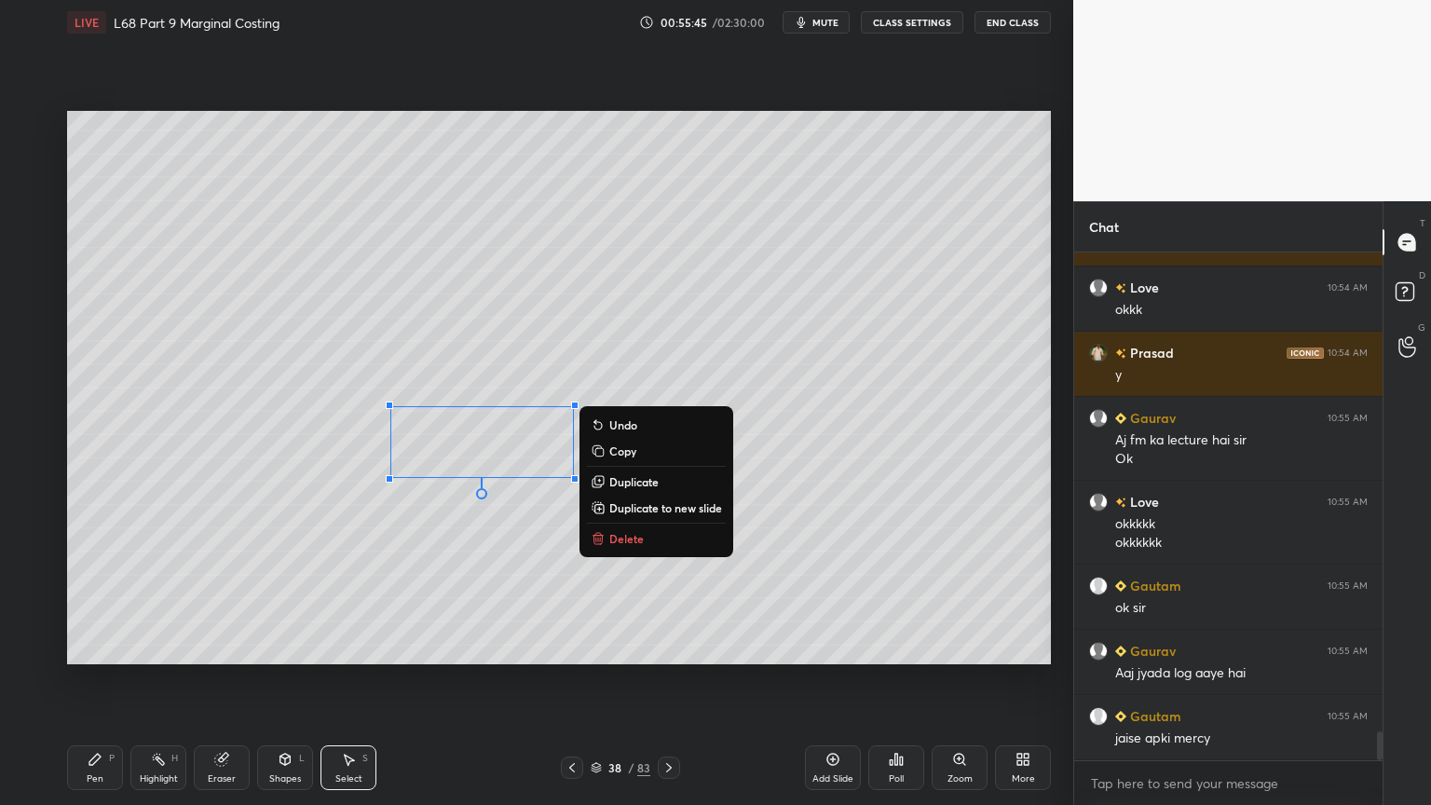
click at [630, 543] on p "Delete" at bounding box center [626, 538] width 34 height 15
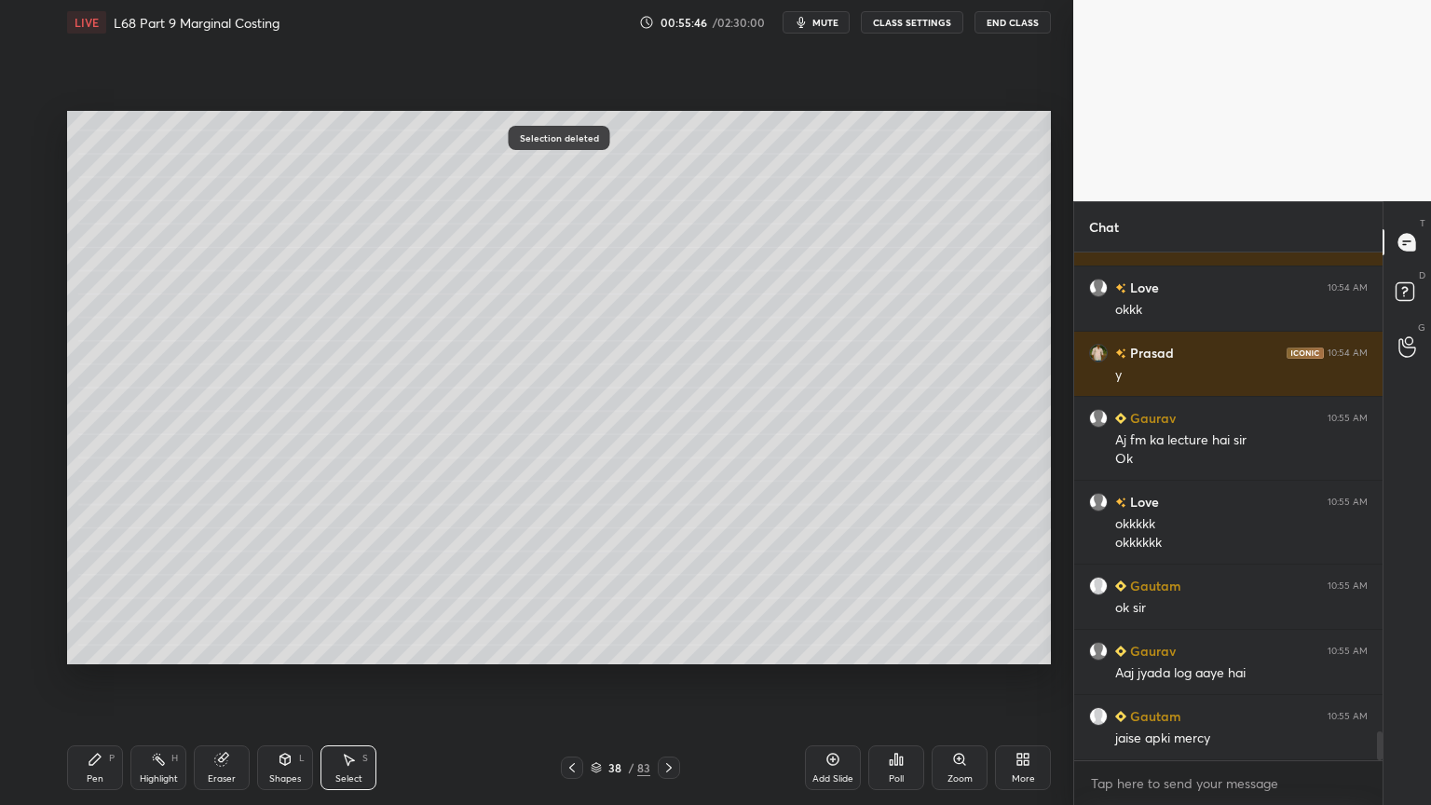
click at [133, 647] on div "Highlight H" at bounding box center [158, 767] width 56 height 45
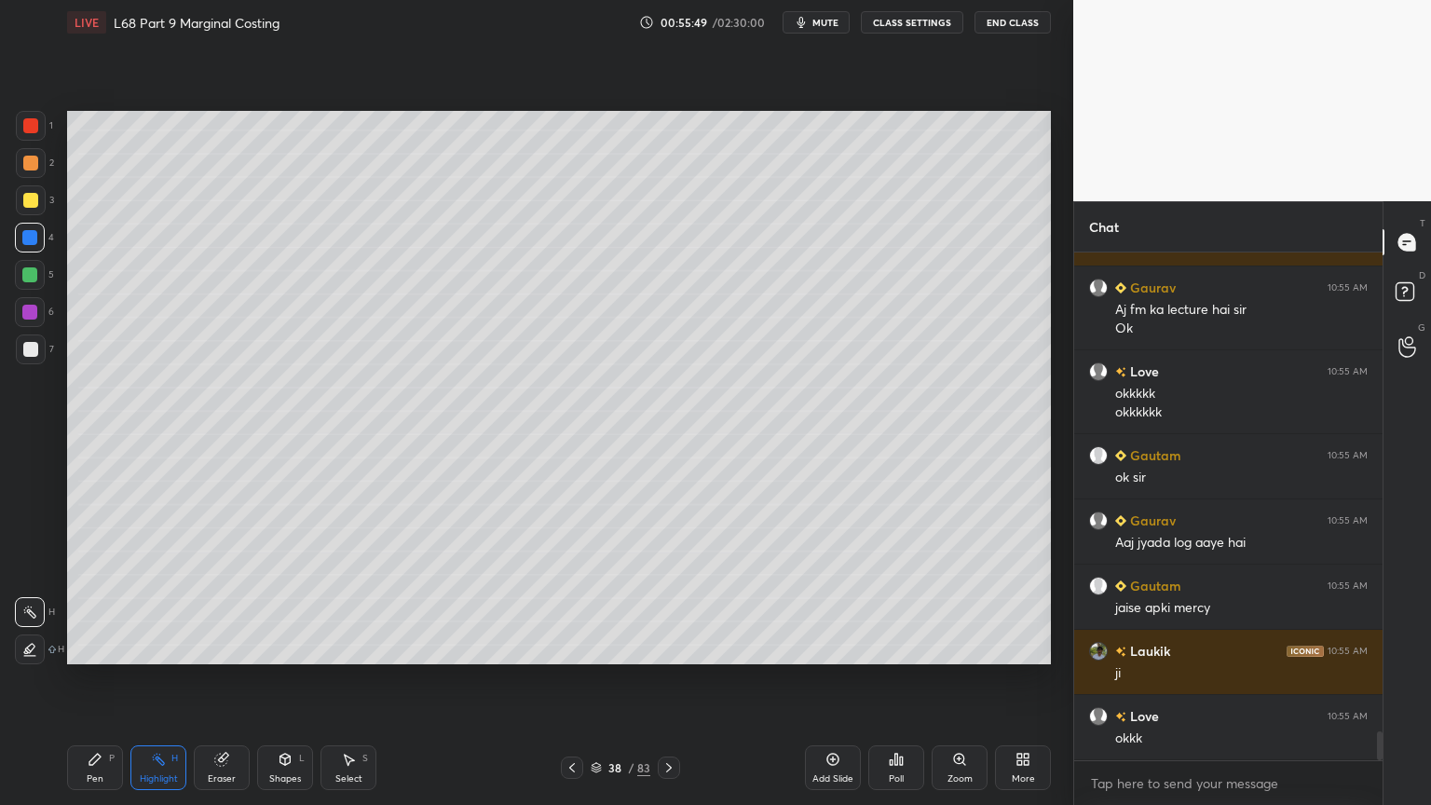
scroll to position [8616, 0]
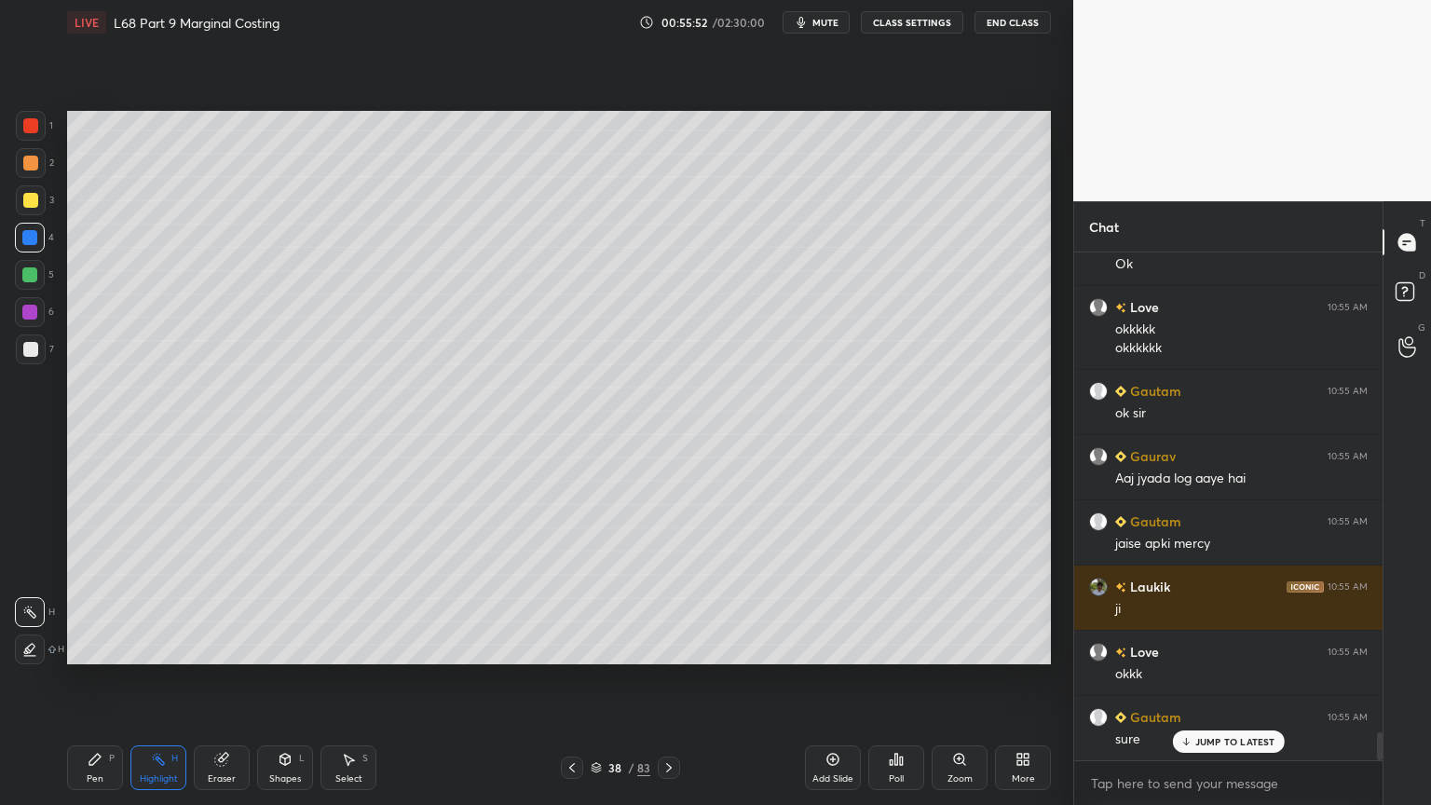
click at [30, 166] on div at bounding box center [30, 163] width 15 height 15
click at [32, 130] on div at bounding box center [30, 125] width 15 height 15
click at [16, 189] on div at bounding box center [31, 200] width 30 height 30
click at [26, 170] on div at bounding box center [30, 163] width 15 height 15
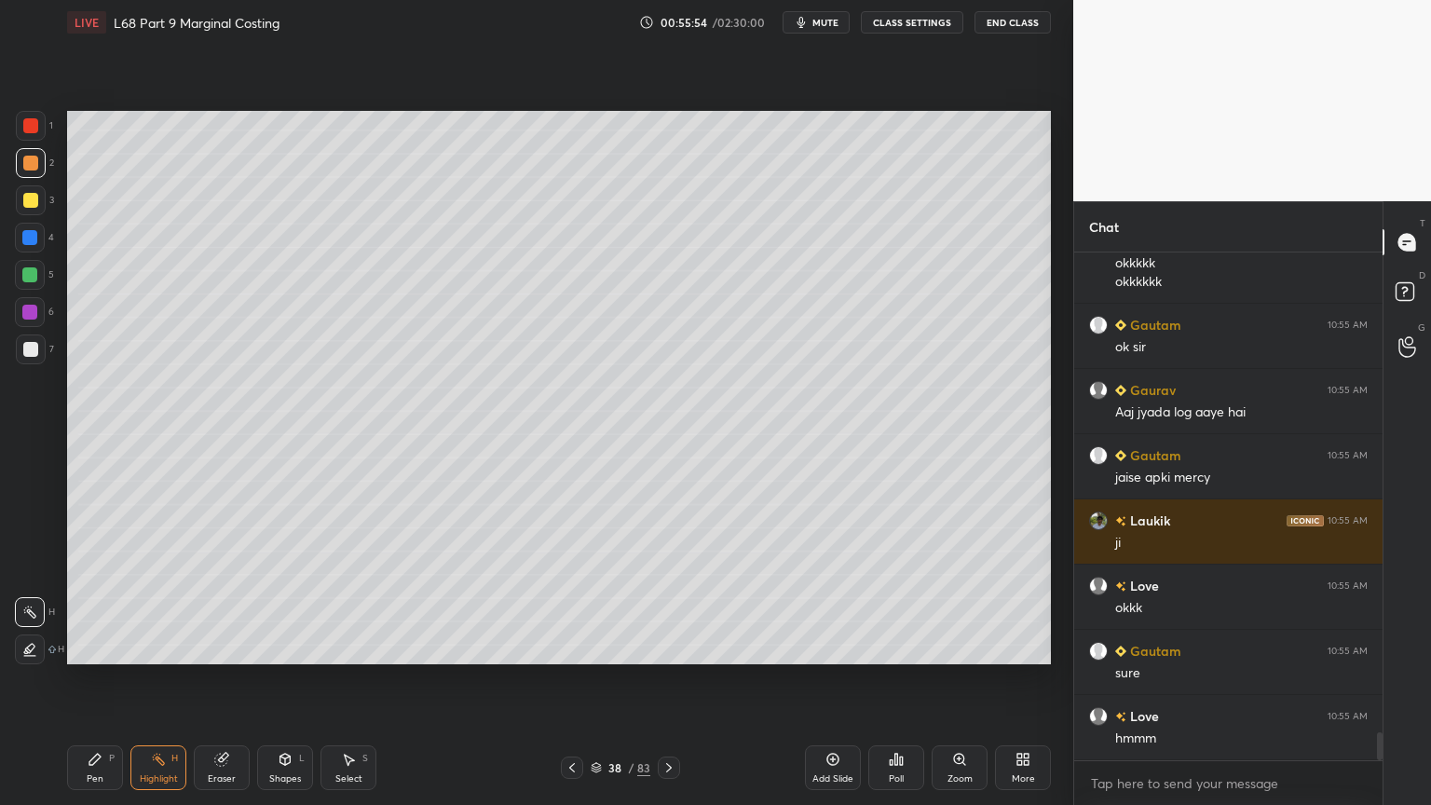
click at [20, 142] on div "1" at bounding box center [34, 129] width 37 height 37
click at [575, 647] on div at bounding box center [572, 768] width 22 height 22
click at [669, 647] on icon at bounding box center [669, 767] width 15 height 15
click at [74, 647] on div "Pen P" at bounding box center [95, 767] width 56 height 45
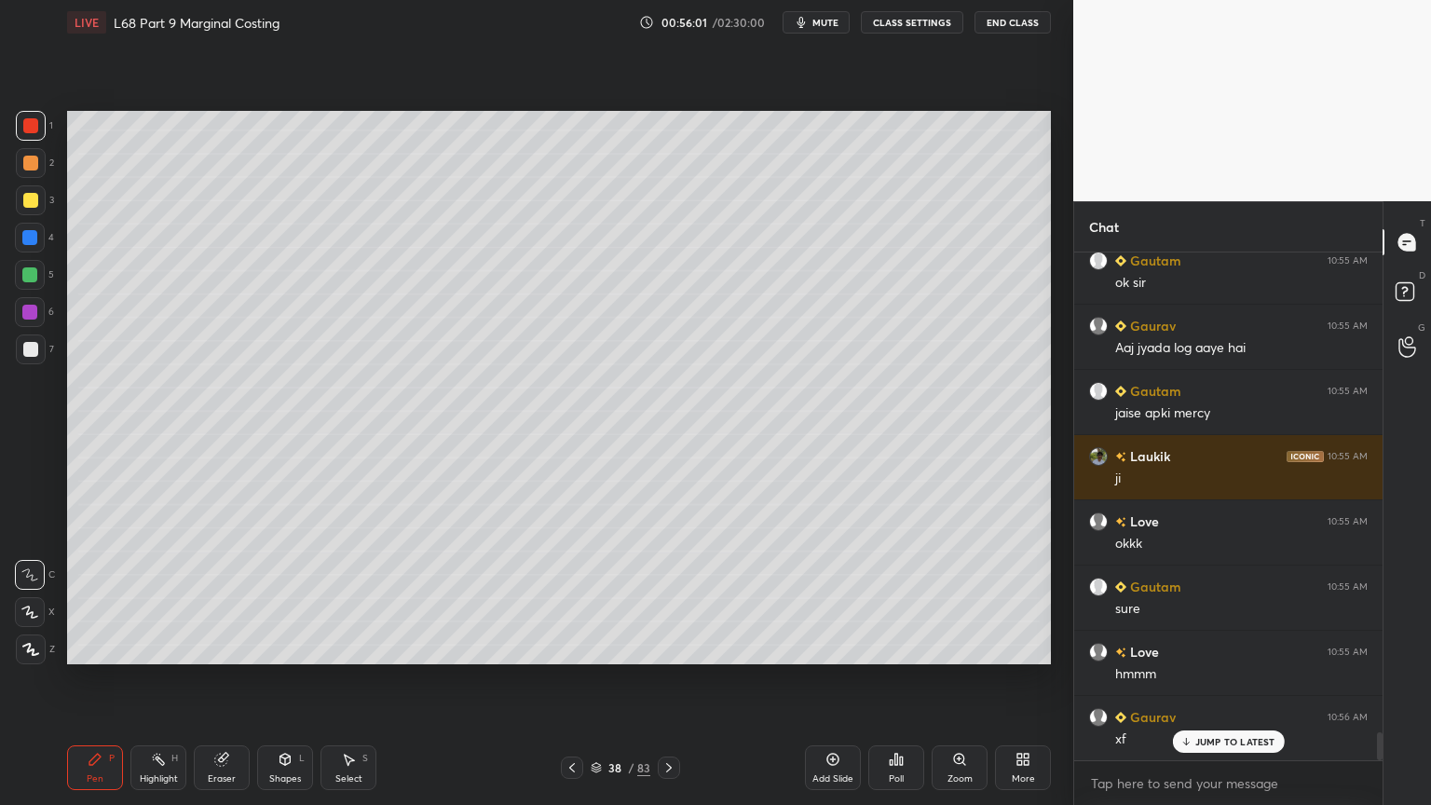
click at [115, 647] on div "Pen P" at bounding box center [95, 767] width 56 height 45
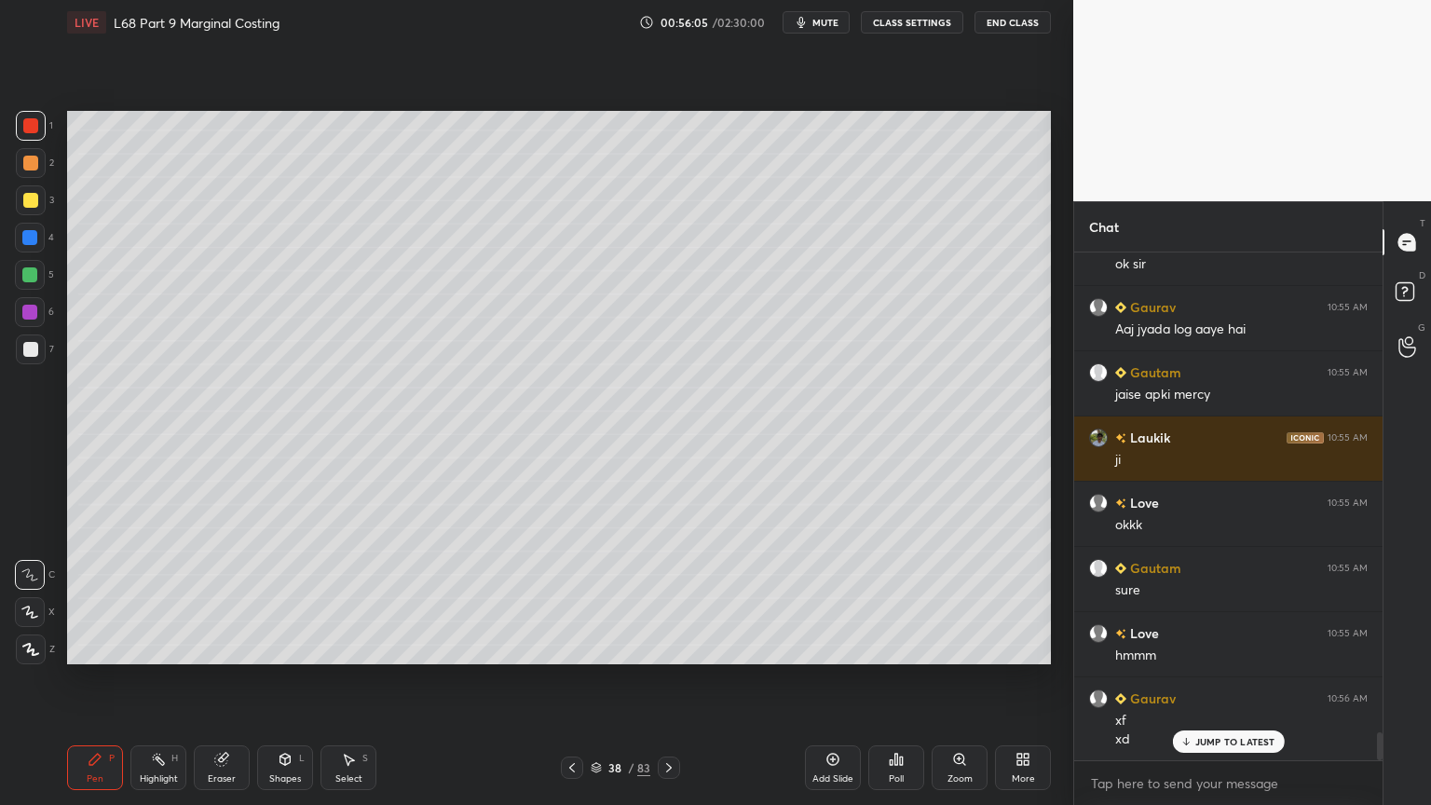
click at [34, 214] on div at bounding box center [31, 200] width 30 height 30
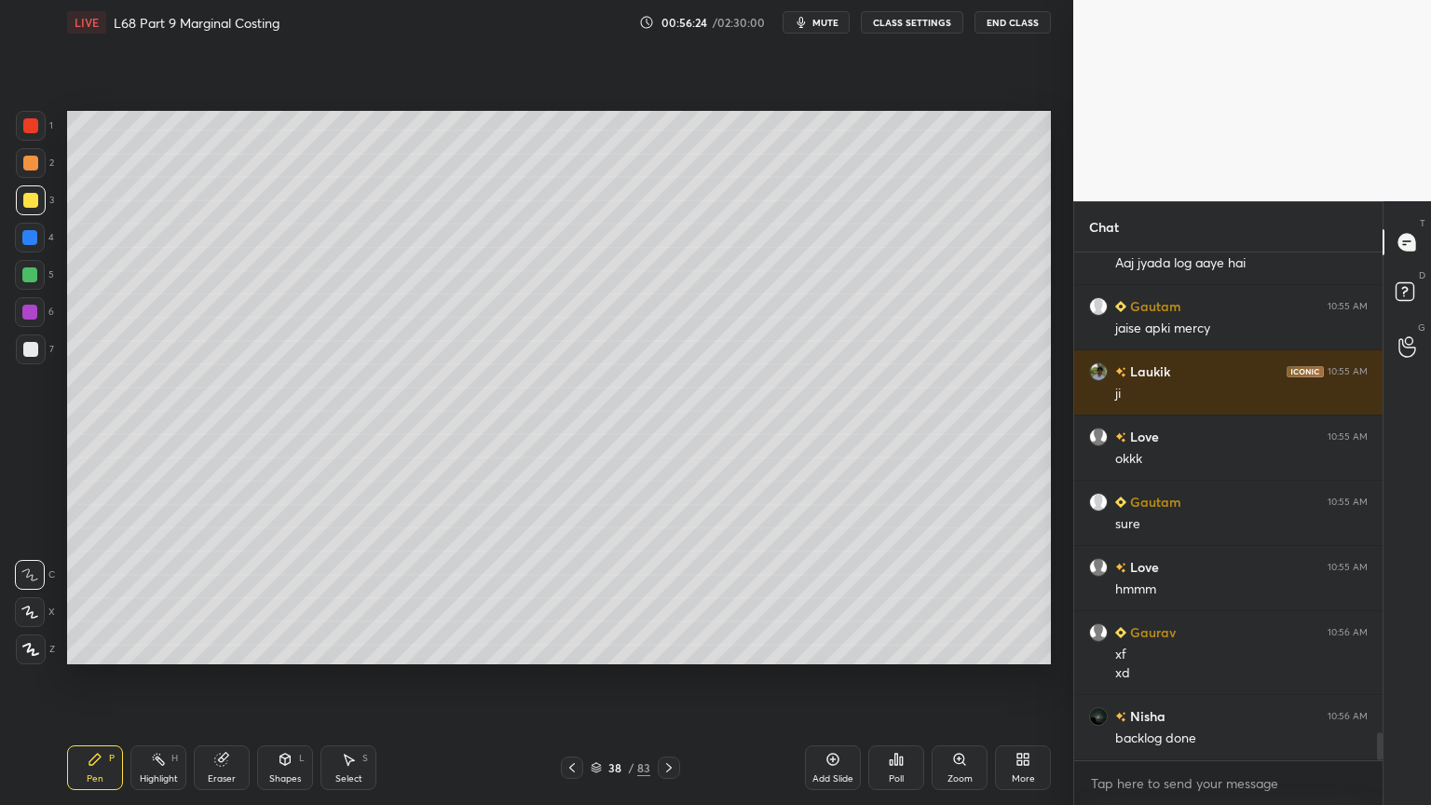
click at [21, 348] on div at bounding box center [31, 349] width 30 height 30
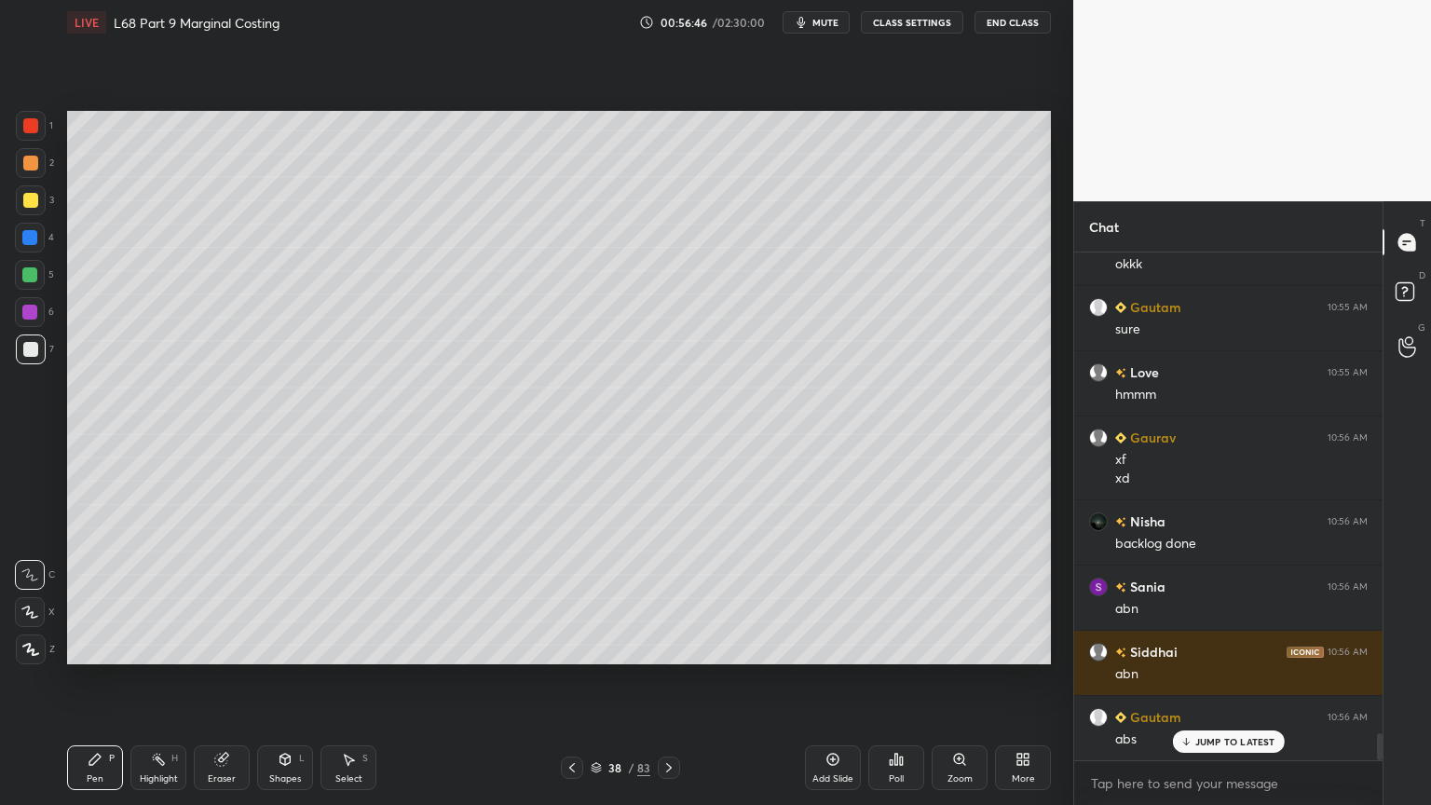
scroll to position [9093, 0]
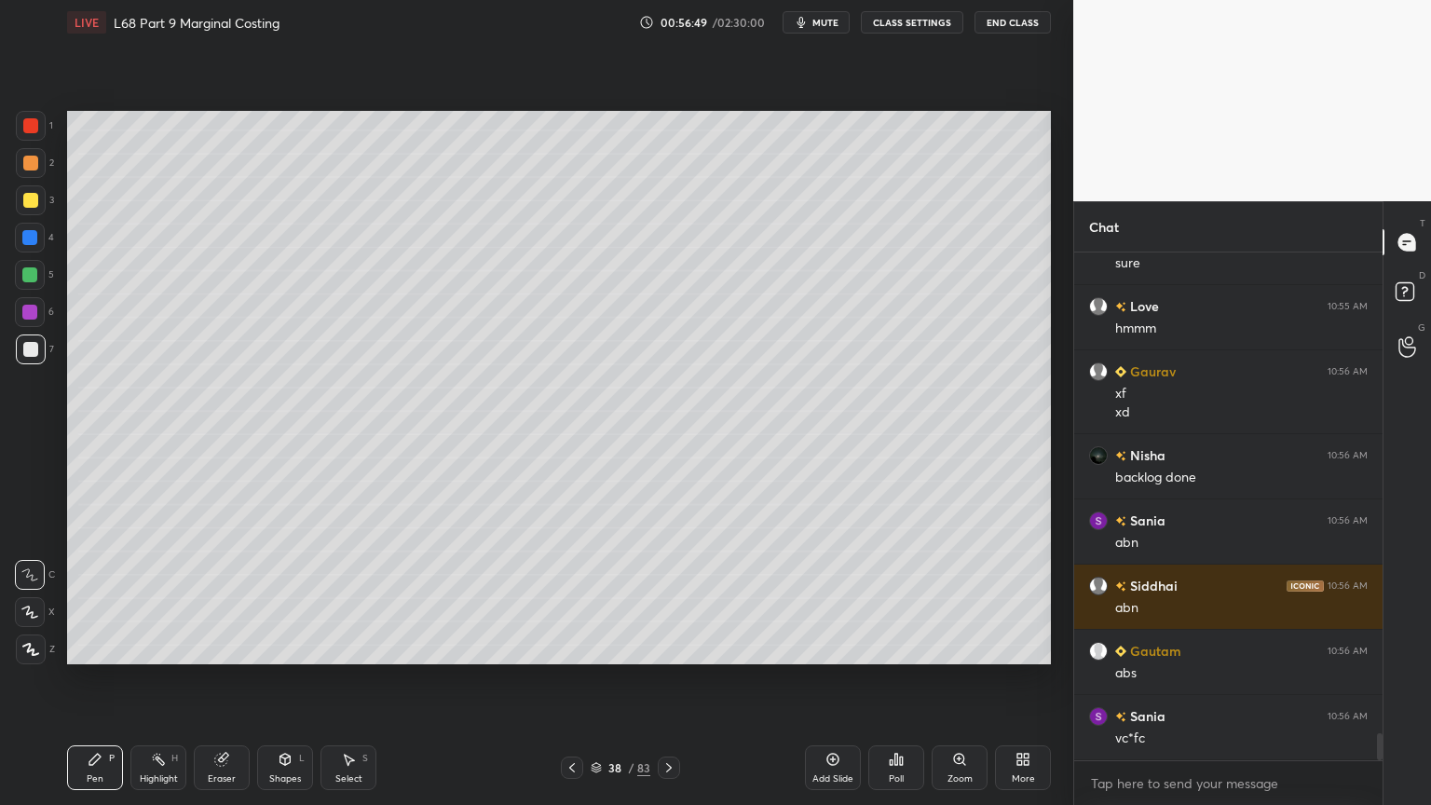
click at [25, 280] on div at bounding box center [29, 274] width 15 height 15
click at [570, 647] on icon at bounding box center [572, 767] width 15 height 15
click at [671, 647] on icon at bounding box center [669, 767] width 15 height 15
click at [667, 647] on icon at bounding box center [669, 767] width 15 height 15
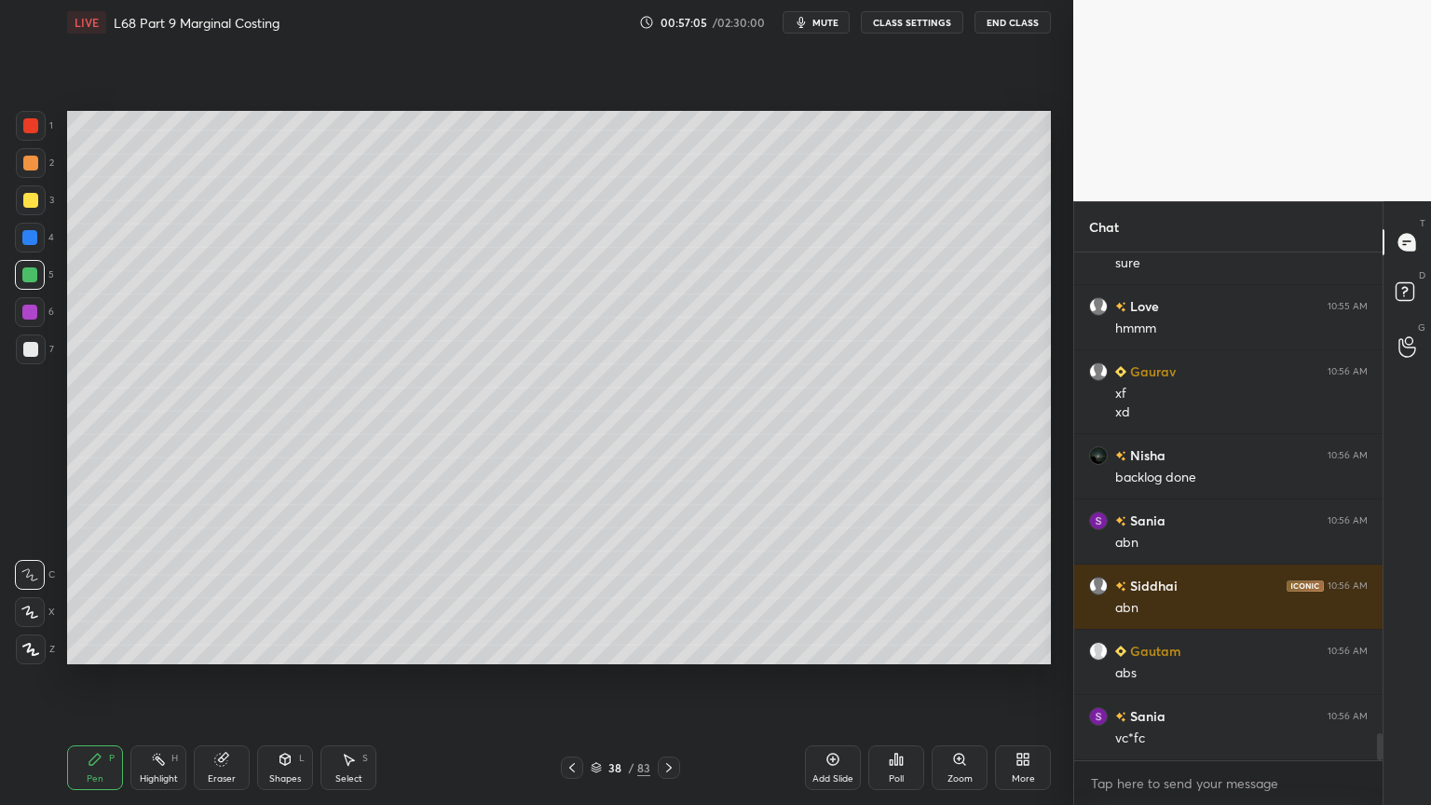
scroll to position [9157, 0]
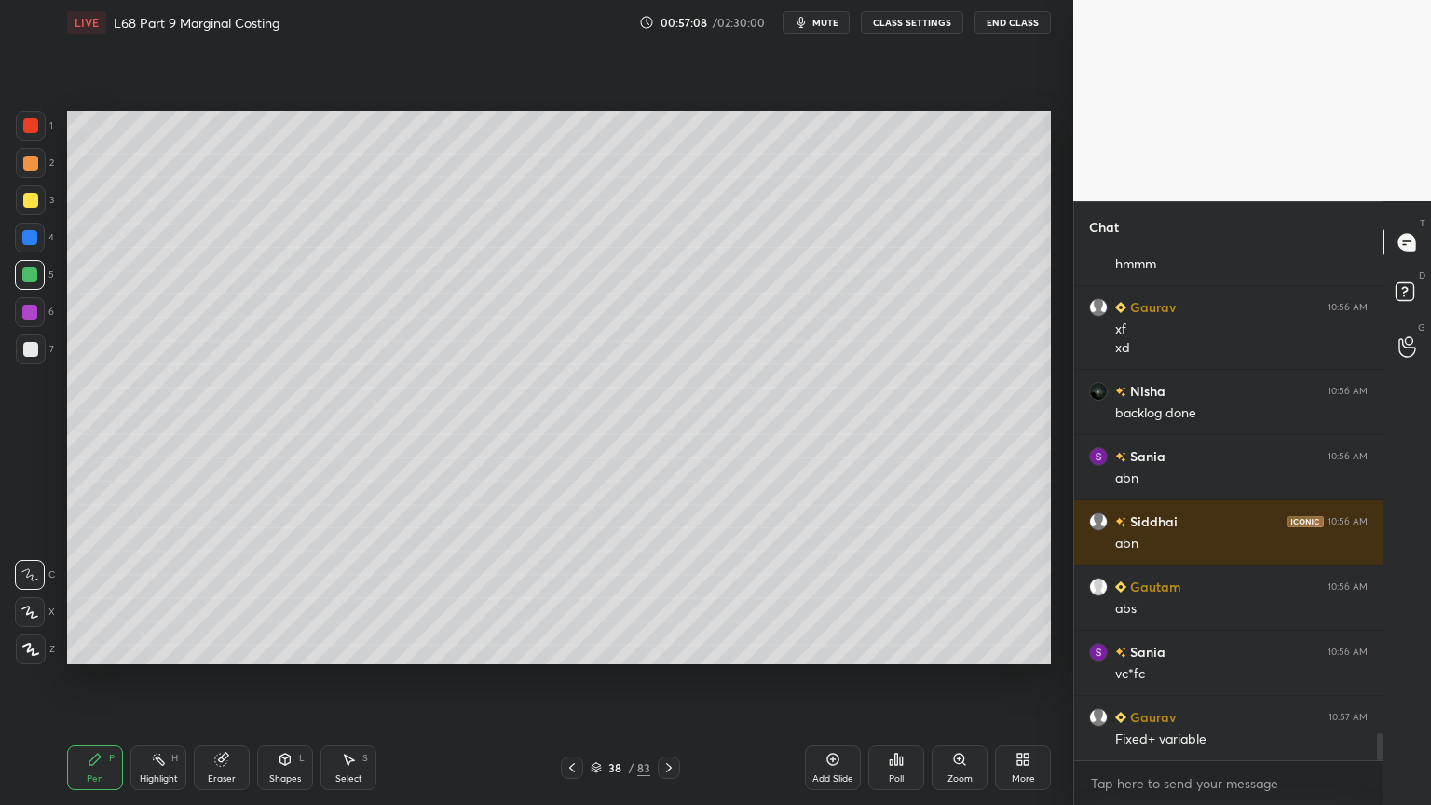
click at [569, 647] on icon at bounding box center [572, 767] width 15 height 15
click at [675, 647] on icon at bounding box center [669, 767] width 15 height 15
click at [30, 325] on div at bounding box center [30, 312] width 30 height 30
click at [576, 647] on div at bounding box center [572, 768] width 22 height 22
click at [671, 647] on icon at bounding box center [669, 767] width 15 height 15
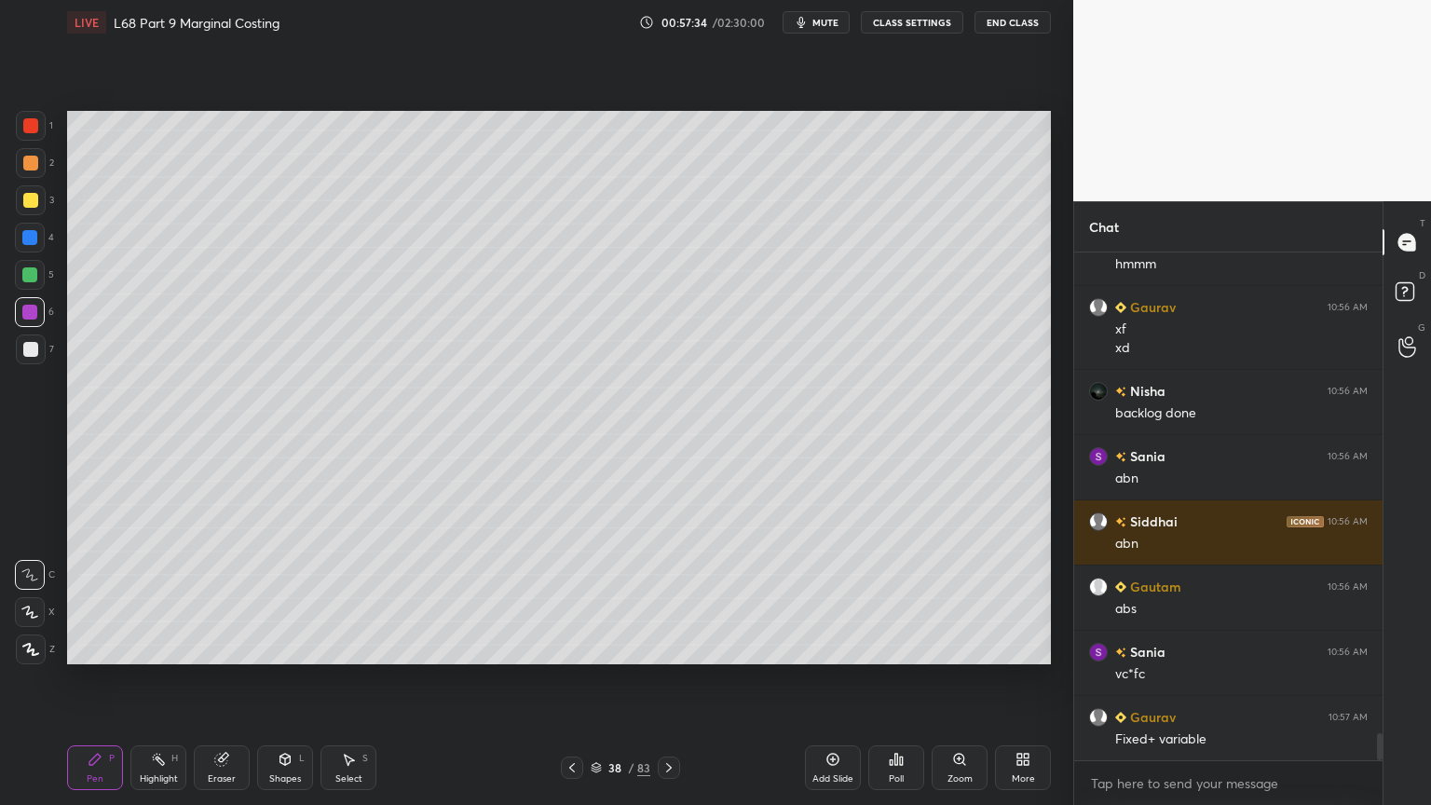
click at [354, 647] on div "Select" at bounding box center [348, 778] width 27 height 9
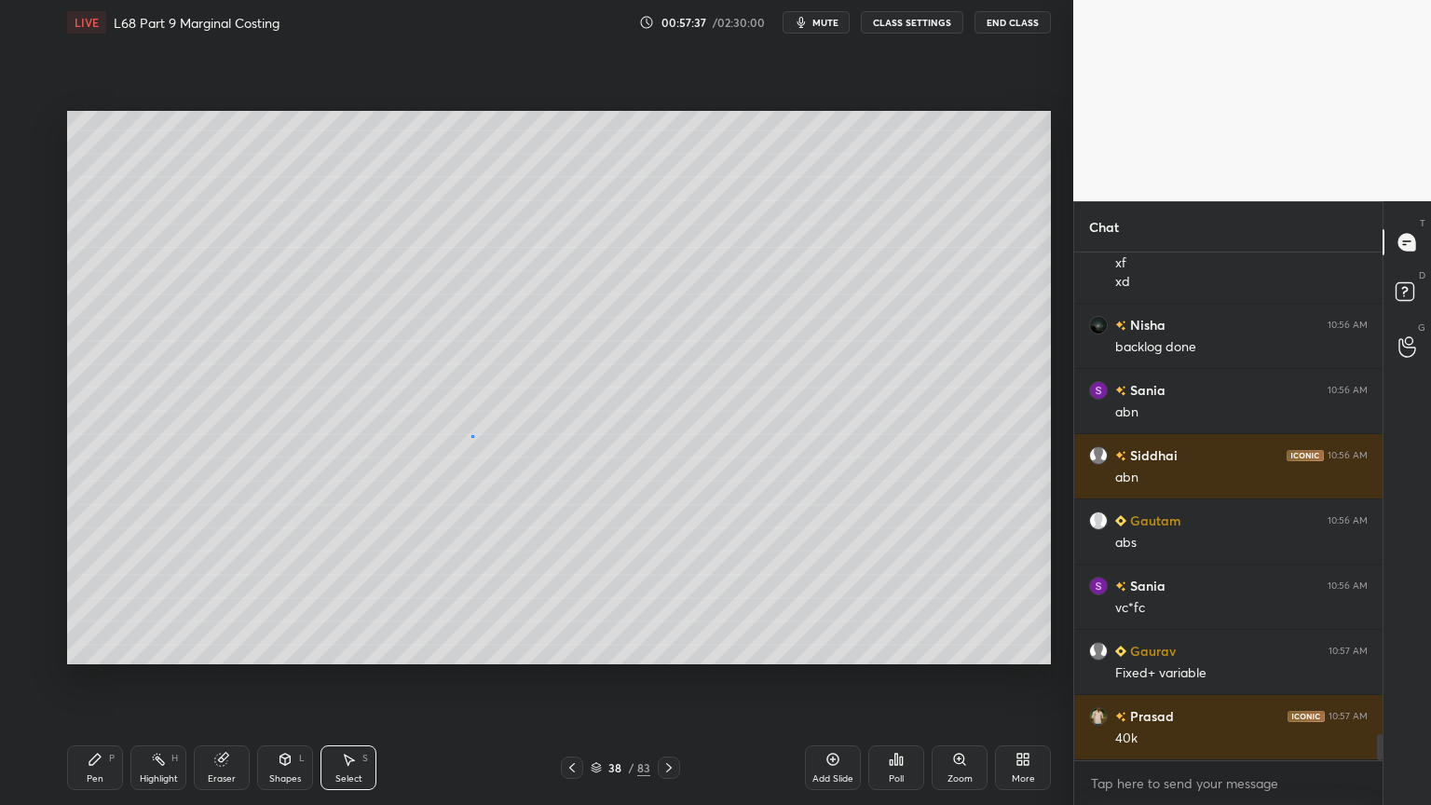
click at [471, 436] on div "0 ° Undo Copy Duplicate Duplicate to new slide Delete" at bounding box center [559, 387] width 984 height 553
click at [89, 647] on div "Pen P Highlight H Eraser Shapes L Select S 38 / 83 Add Slide Poll Zoom More" at bounding box center [559, 767] width 984 height 75
click at [337, 647] on div "Select S" at bounding box center [349, 767] width 56 height 45
click at [86, 647] on div "Pen P" at bounding box center [95, 767] width 56 height 45
click at [324, 647] on div "Select S" at bounding box center [349, 767] width 56 height 45
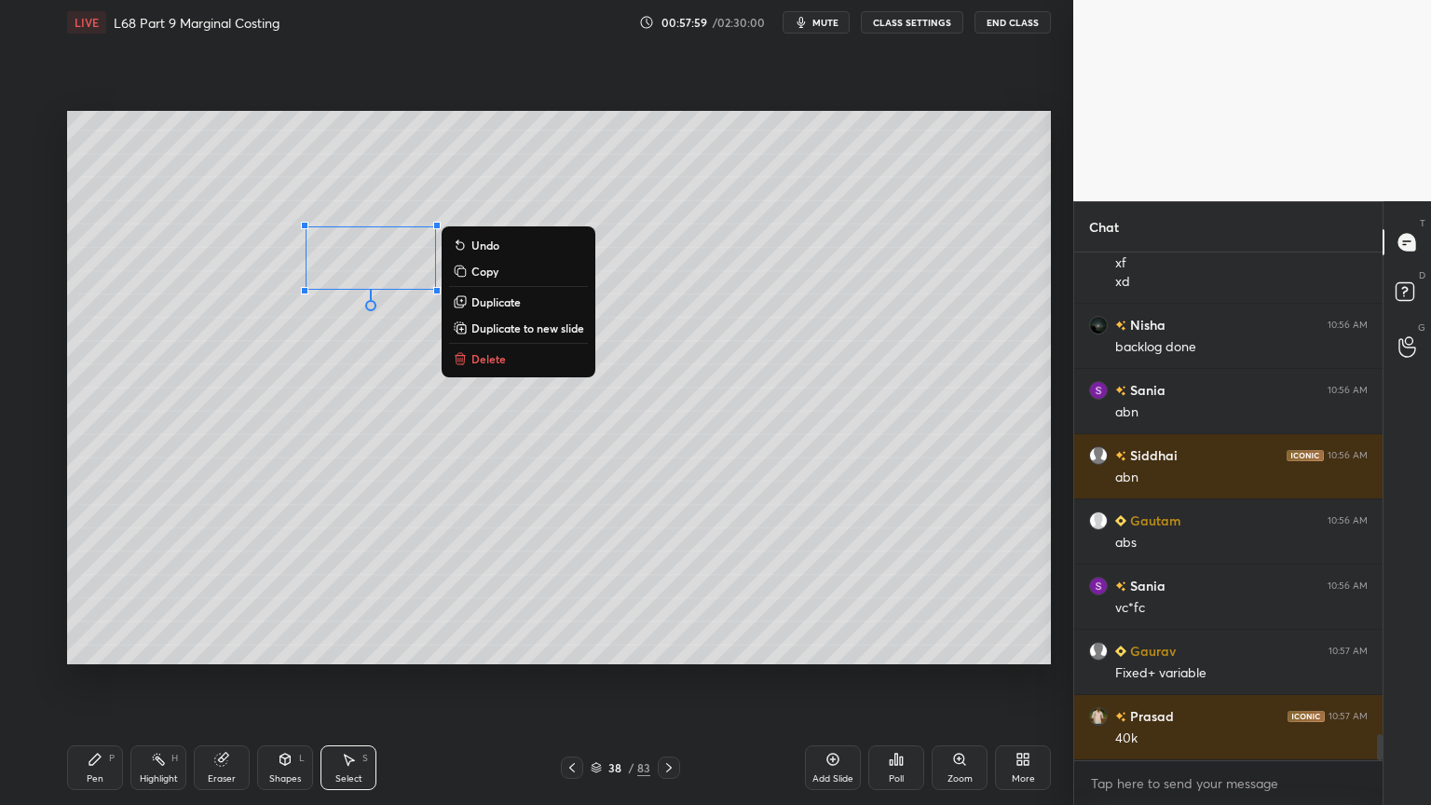
click at [669, 449] on div "0 ° Undo Copy Duplicate Duplicate to new slide Delete" at bounding box center [559, 387] width 984 height 553
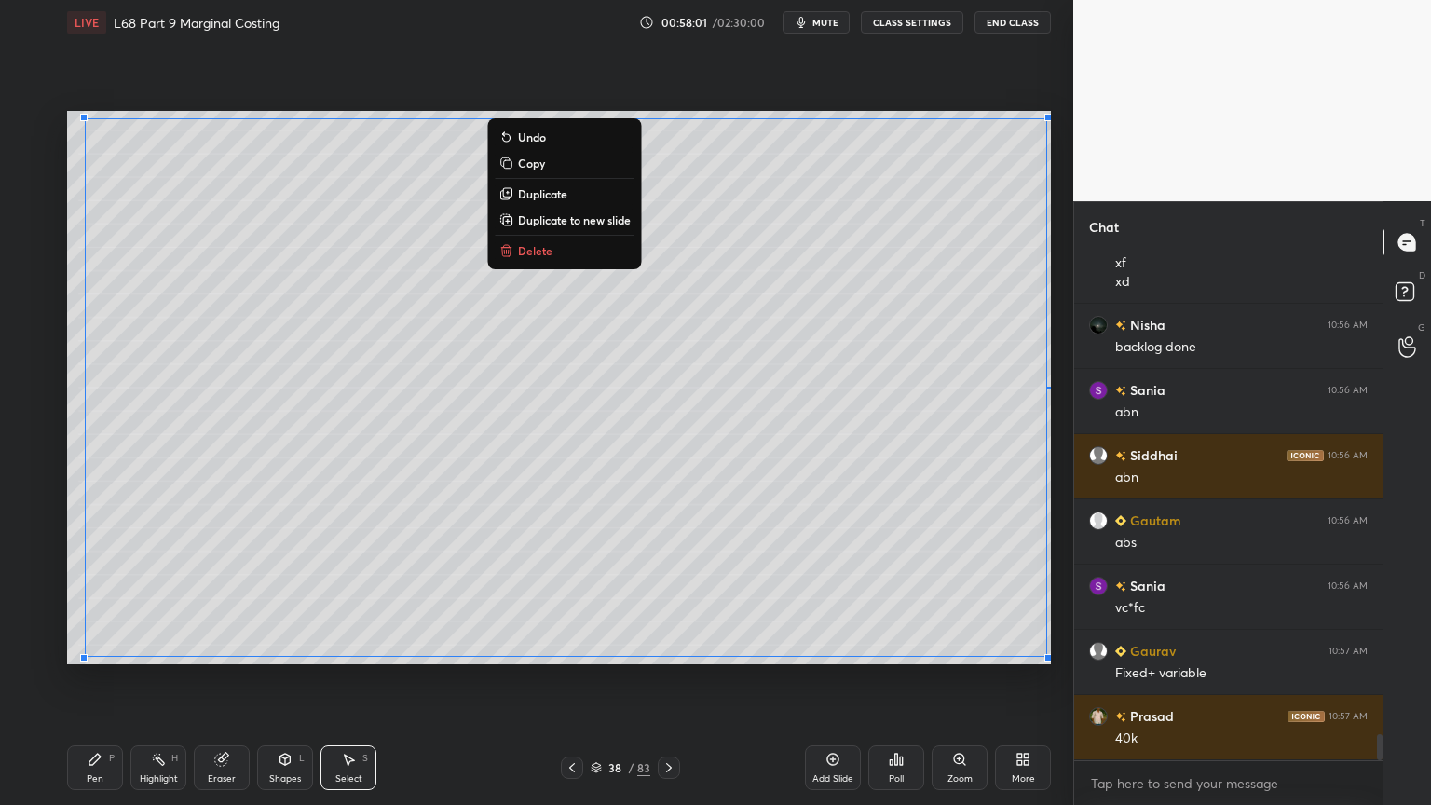
click at [94, 647] on div "Pen" at bounding box center [95, 778] width 17 height 9
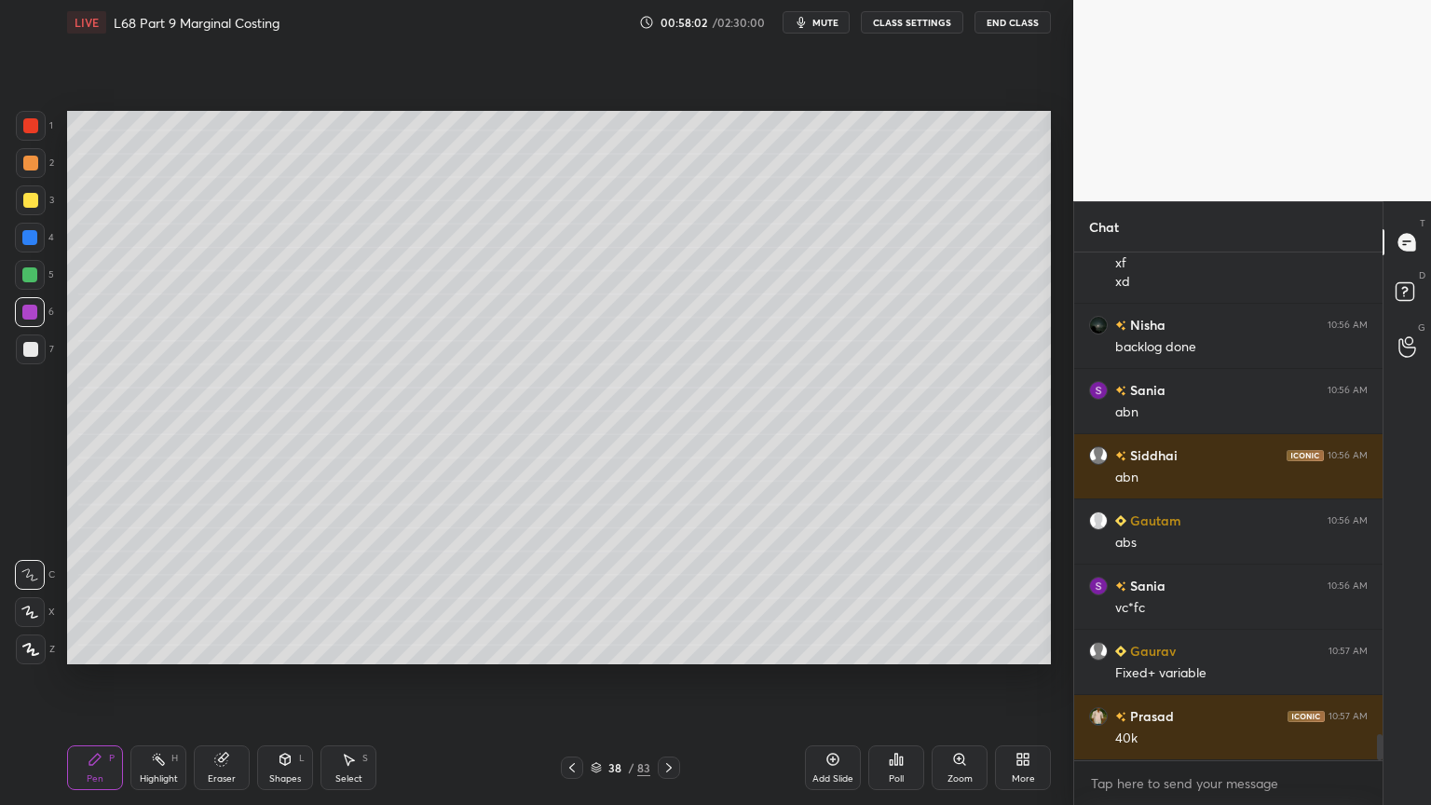
click at [347, 647] on icon at bounding box center [348, 759] width 15 height 15
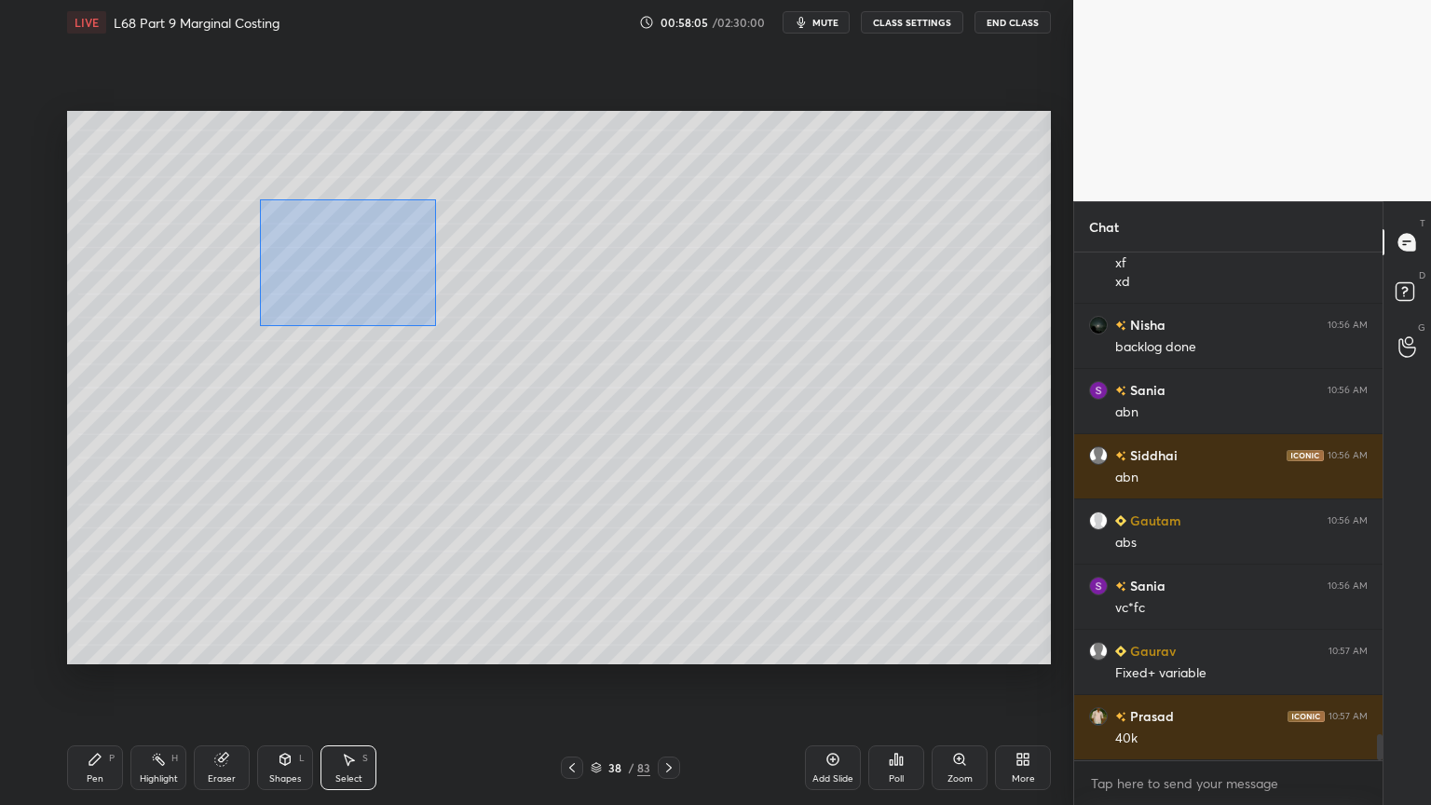
scroll to position [9287, 0]
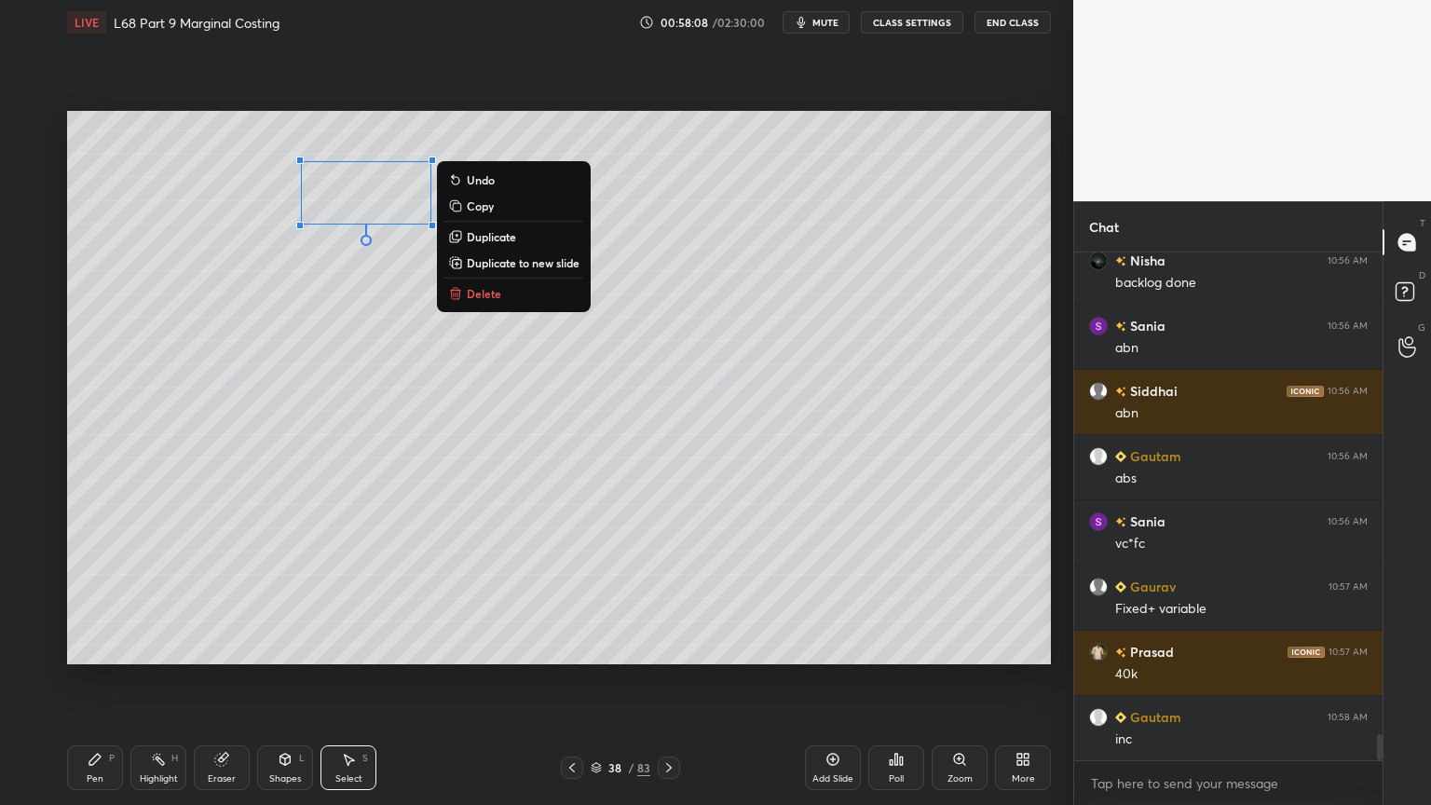
click at [280, 358] on div "0 ° Undo Copy Duplicate Duplicate to new slide Delete" at bounding box center [559, 387] width 984 height 553
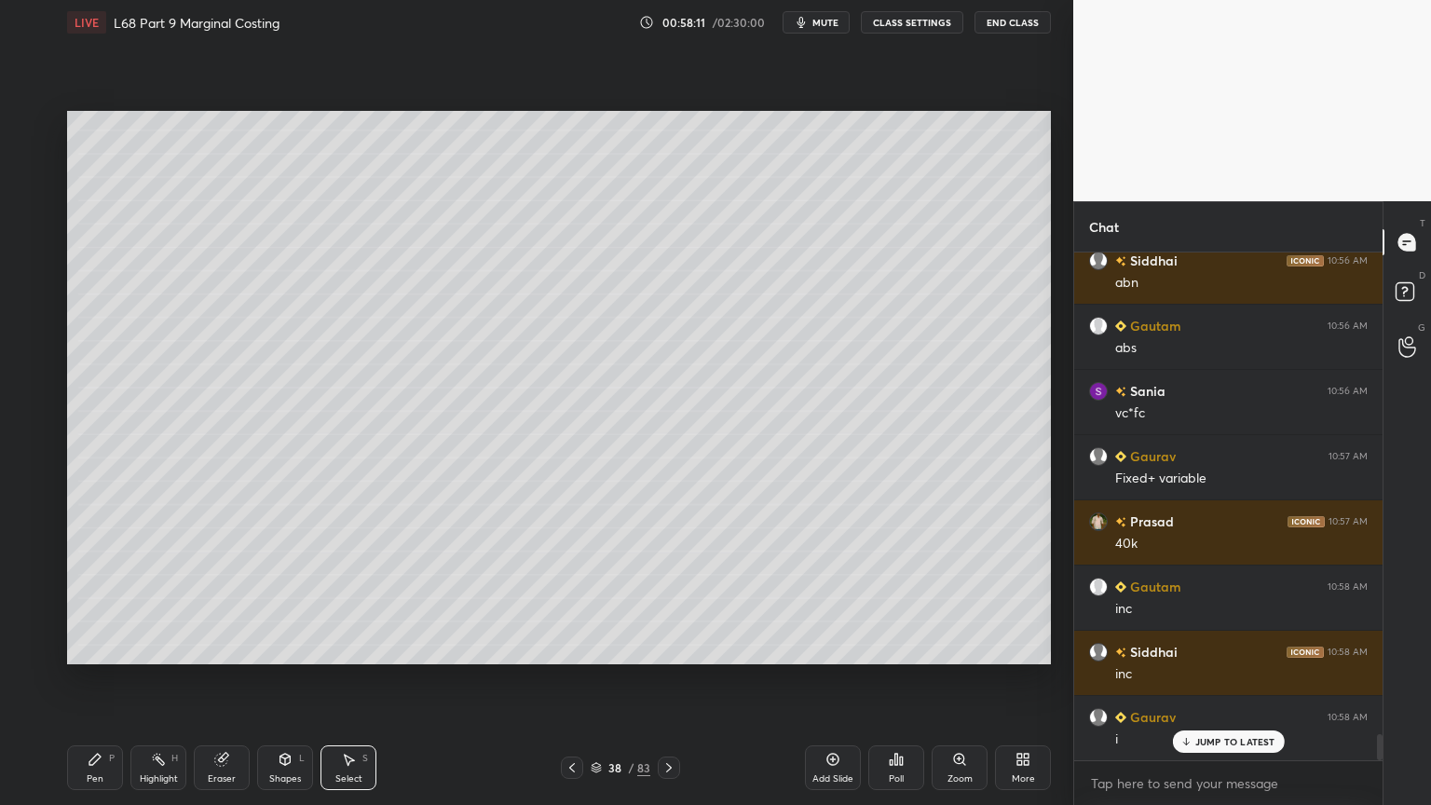
scroll to position [9484, 0]
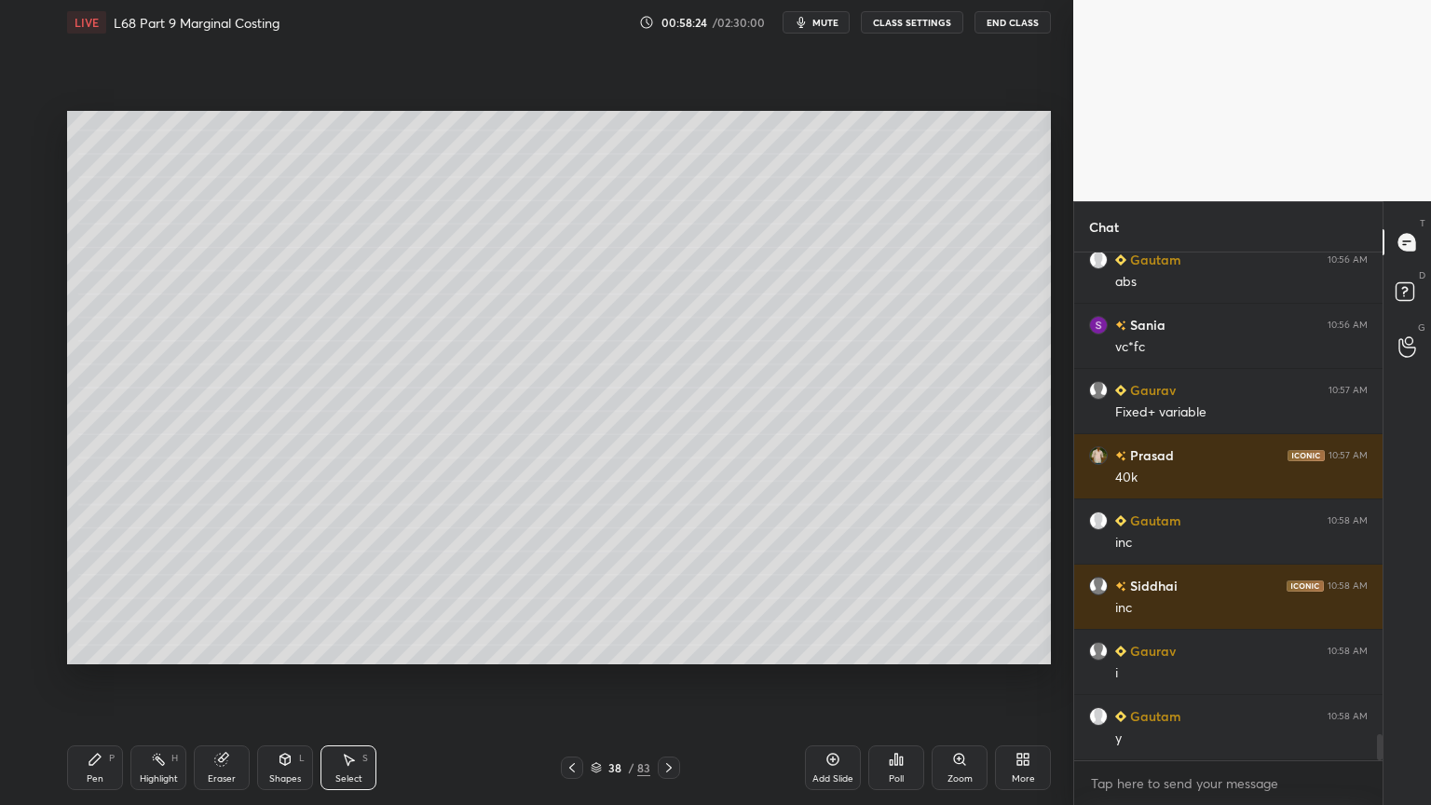
click at [89, 647] on icon at bounding box center [94, 759] width 11 height 11
click at [26, 130] on div at bounding box center [30, 125] width 15 height 15
click at [324, 647] on div "Select S" at bounding box center [349, 767] width 56 height 45
click at [272, 647] on div "Shapes L" at bounding box center [285, 767] width 56 height 45
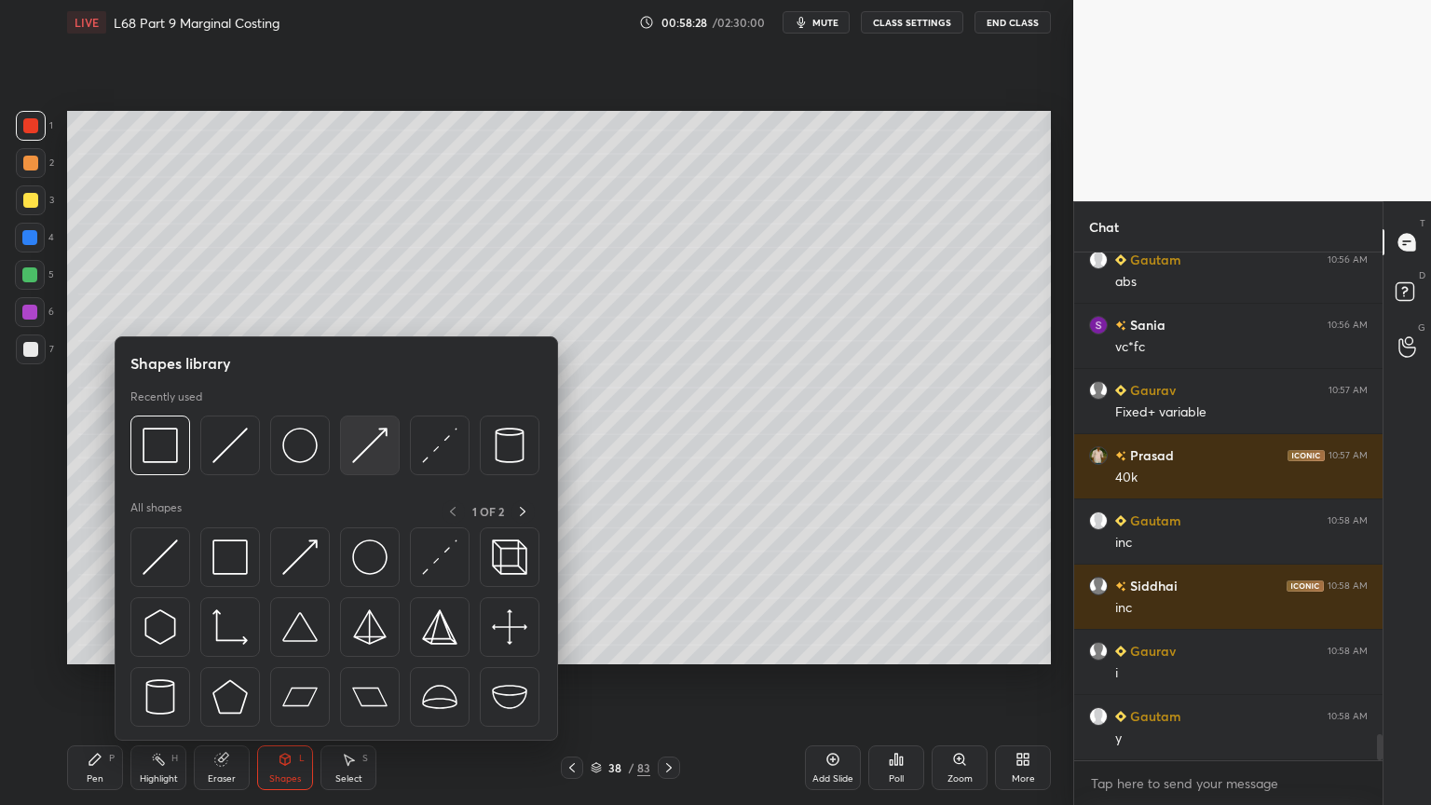
click at [386, 428] on img at bounding box center [369, 445] width 35 height 35
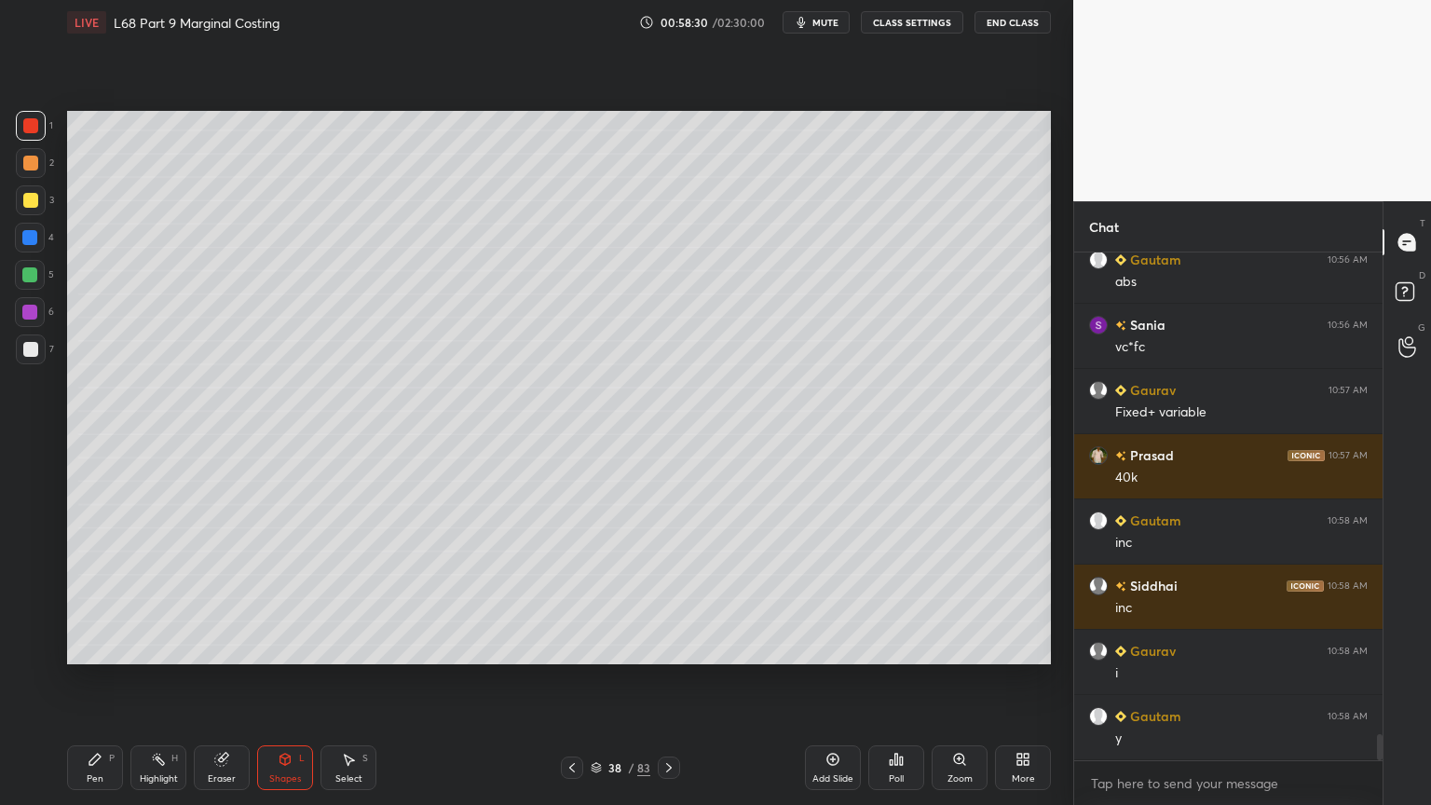
click at [95, 647] on icon at bounding box center [94, 759] width 11 height 11
click at [41, 345] on div at bounding box center [31, 349] width 30 height 30
click at [570, 647] on div at bounding box center [572, 768] width 22 height 22
click at [662, 647] on icon at bounding box center [669, 767] width 15 height 15
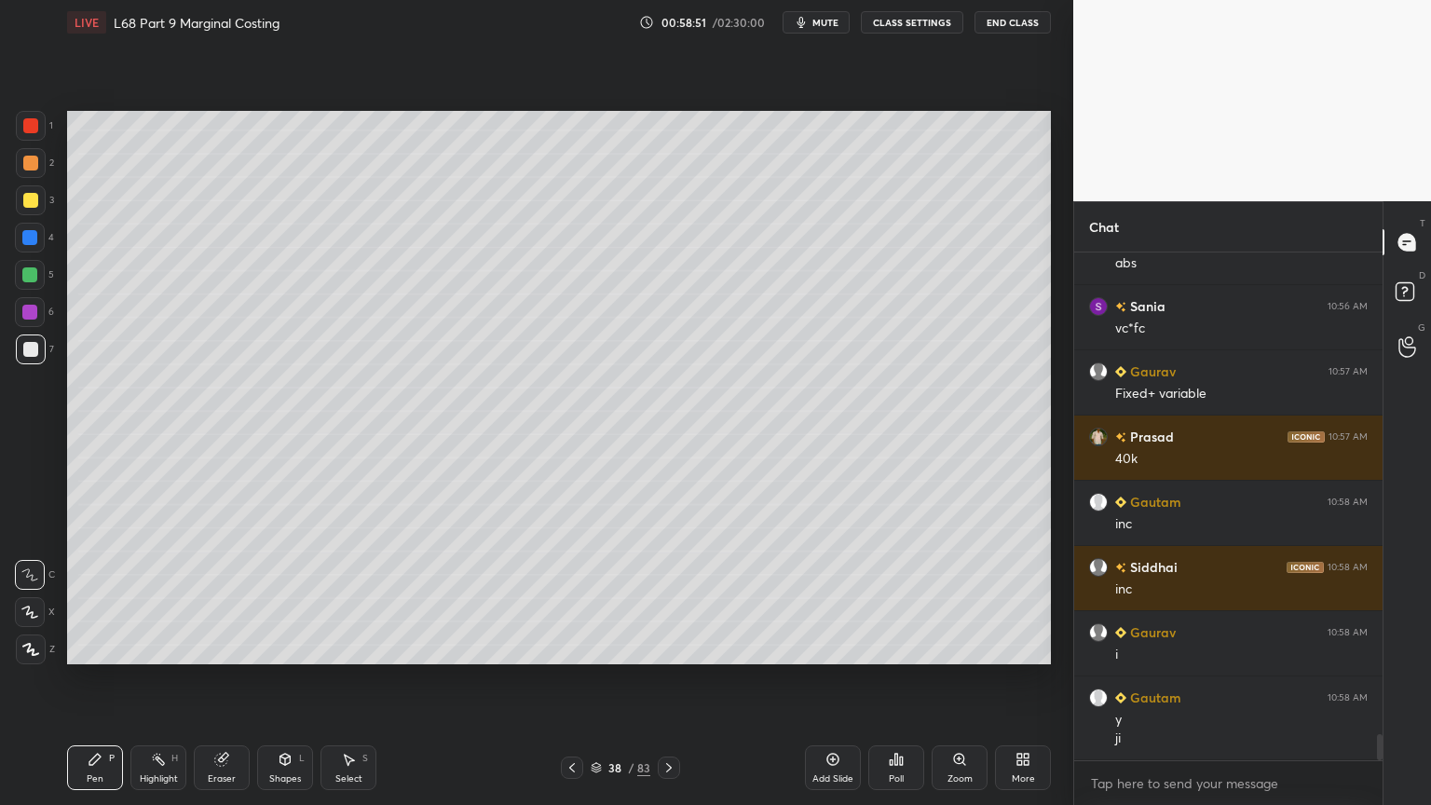
click at [34, 211] on div at bounding box center [31, 200] width 30 height 30
click at [34, 240] on div at bounding box center [29, 237] width 15 height 15
click at [32, 278] on div at bounding box center [29, 274] width 15 height 15
click at [566, 647] on icon at bounding box center [572, 767] width 15 height 15
click at [570, 647] on icon at bounding box center [572, 767] width 6 height 9
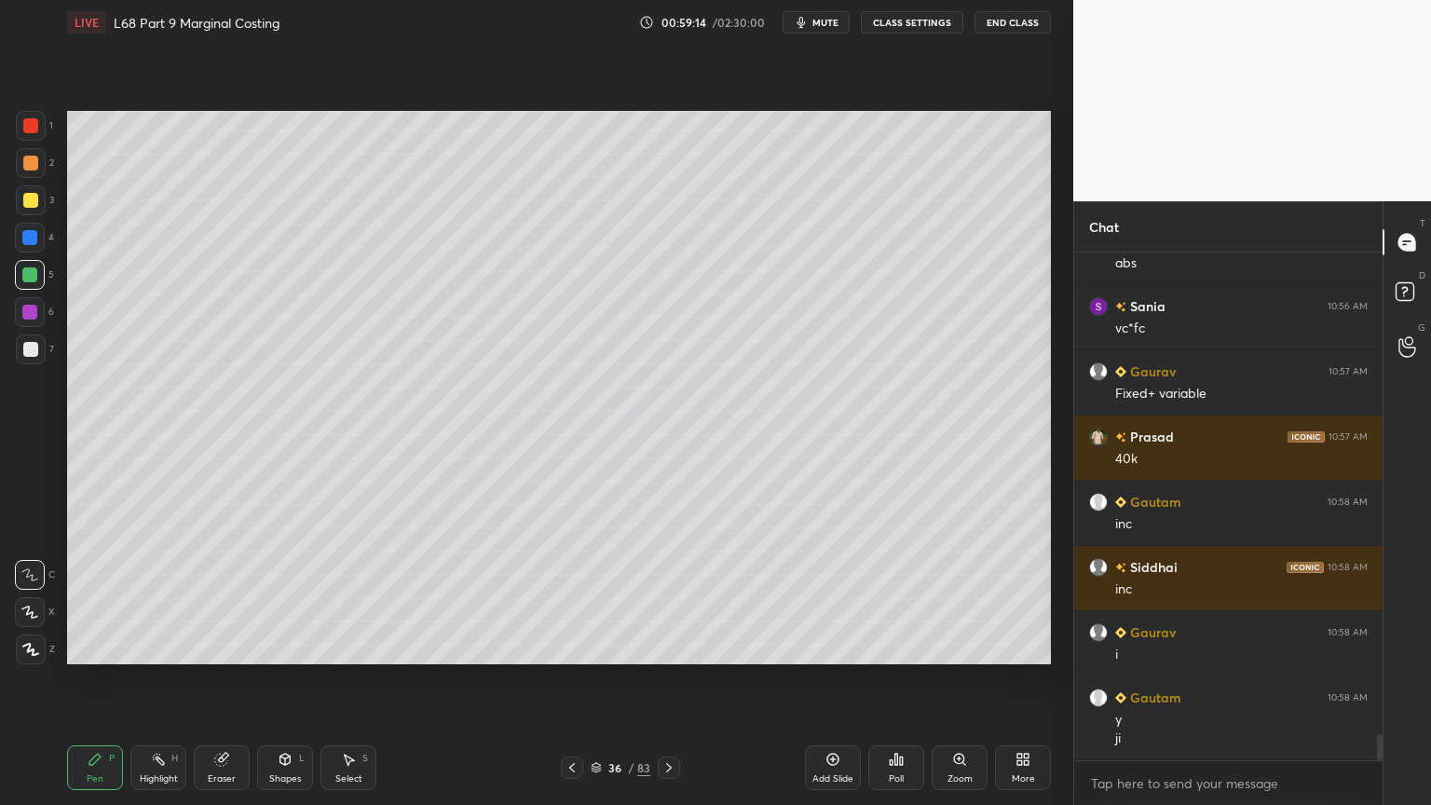
click at [574, 647] on icon at bounding box center [572, 767] width 6 height 9
click at [676, 647] on div at bounding box center [669, 768] width 22 height 22
click at [673, 647] on icon at bounding box center [669, 767] width 15 height 15
click at [671, 647] on icon at bounding box center [669, 767] width 6 height 9
click at [578, 647] on icon at bounding box center [572, 767] width 15 height 15
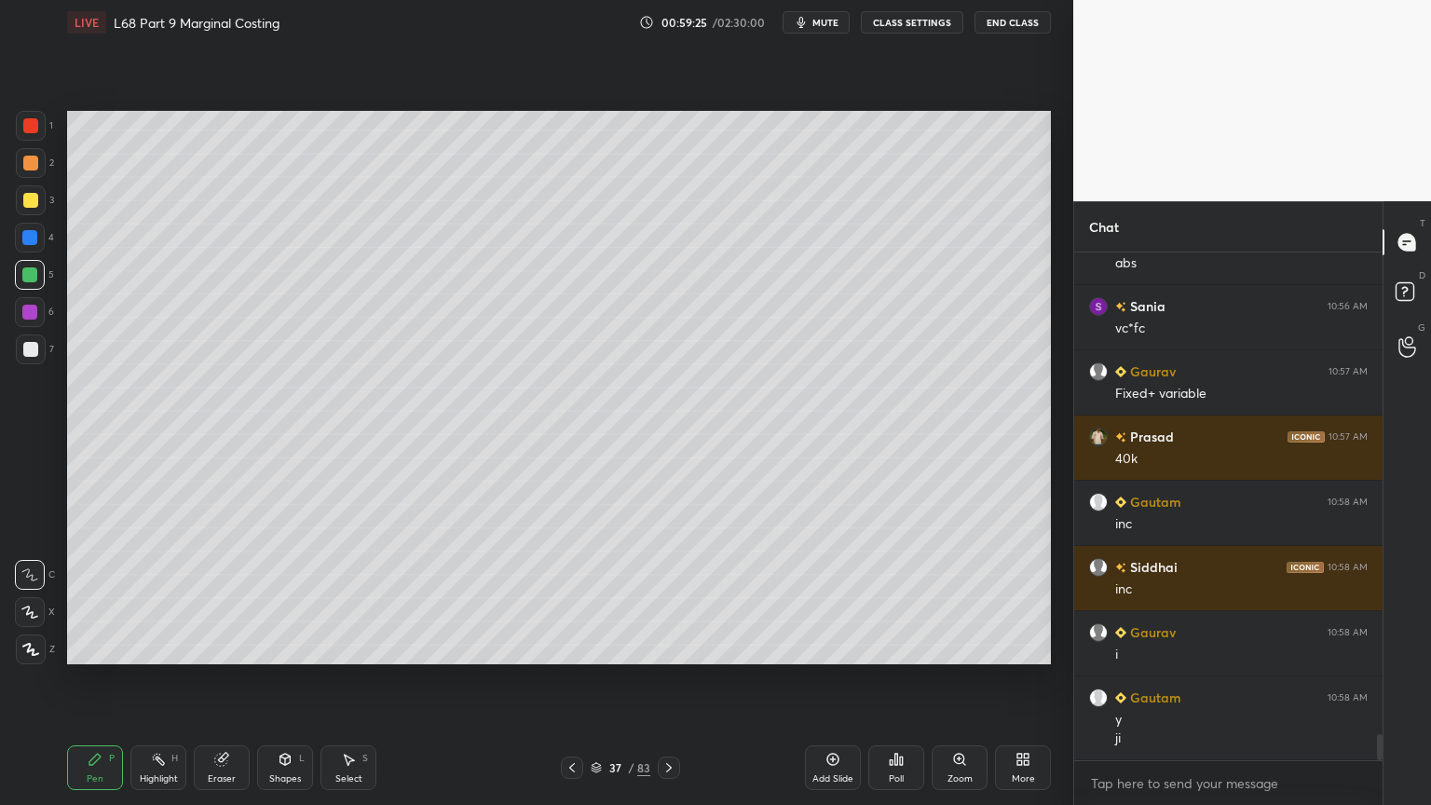
click at [667, 647] on icon at bounding box center [669, 767] width 15 height 15
click at [22, 312] on div at bounding box center [29, 312] width 15 height 15
click at [348, 647] on div "Select" at bounding box center [348, 778] width 27 height 9
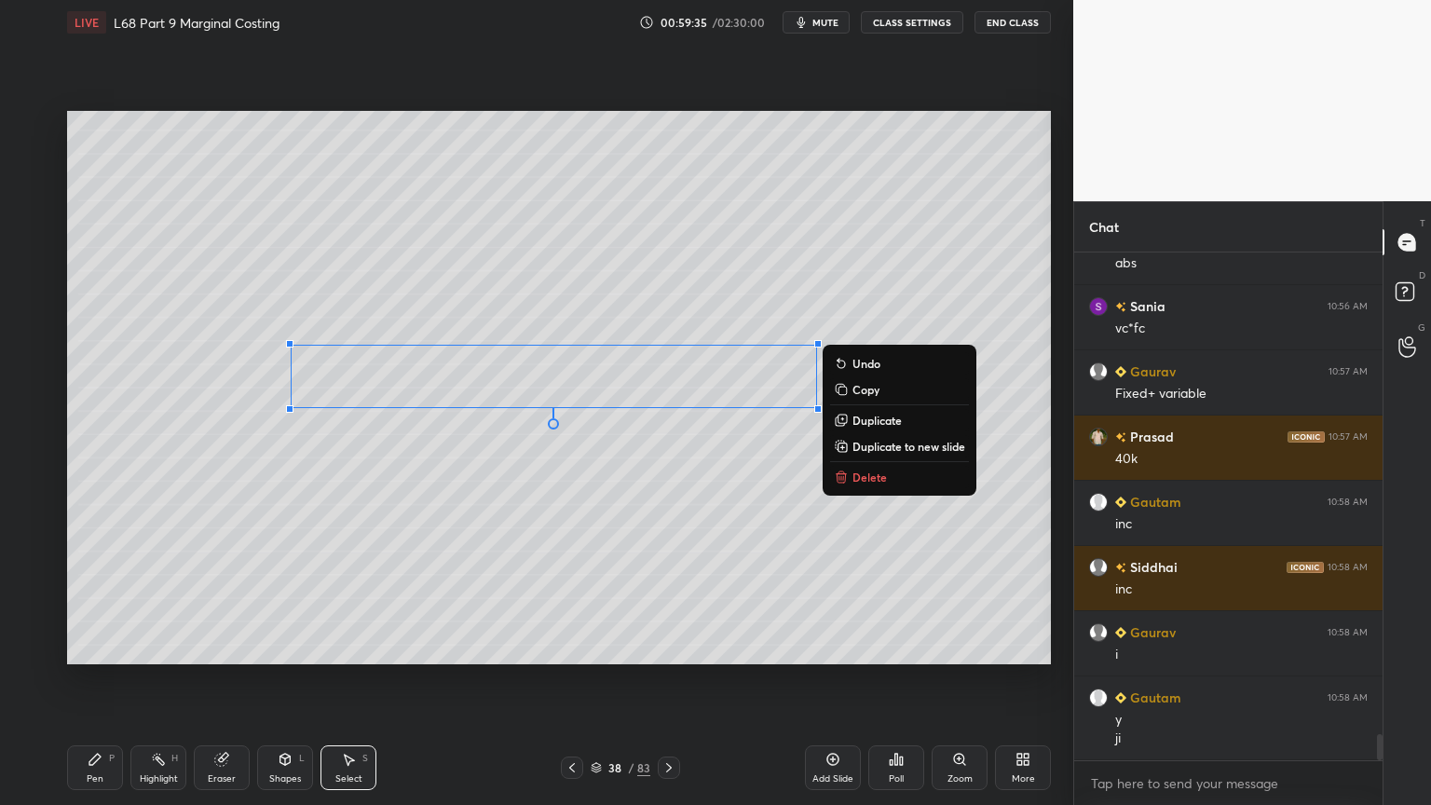
click at [499, 523] on div "0 ° Undo Copy Duplicate Duplicate to new slide Delete" at bounding box center [559, 387] width 984 height 553
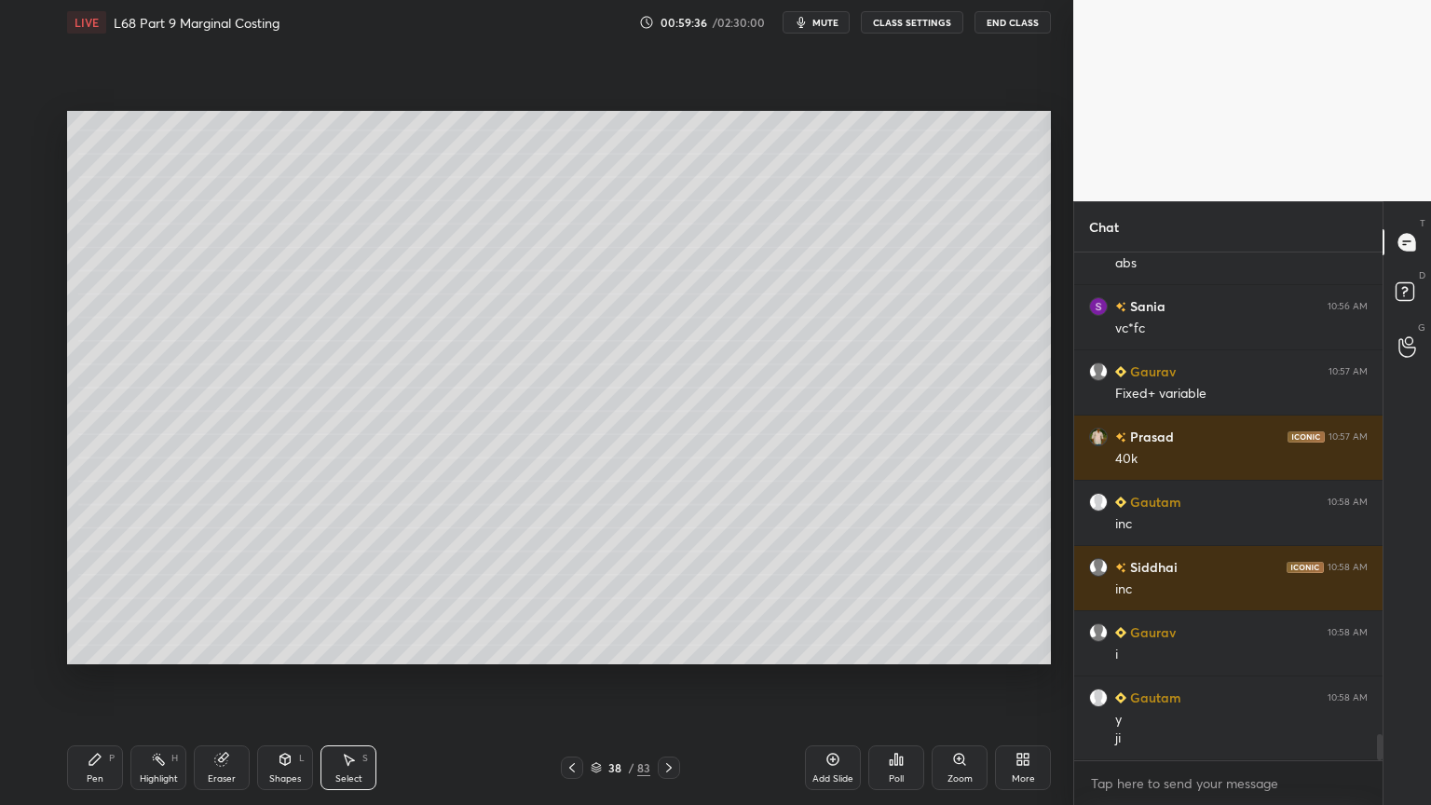
click at [110, 647] on div "Pen P" at bounding box center [95, 767] width 56 height 45
click at [336, 647] on div "Select S" at bounding box center [349, 767] width 56 height 45
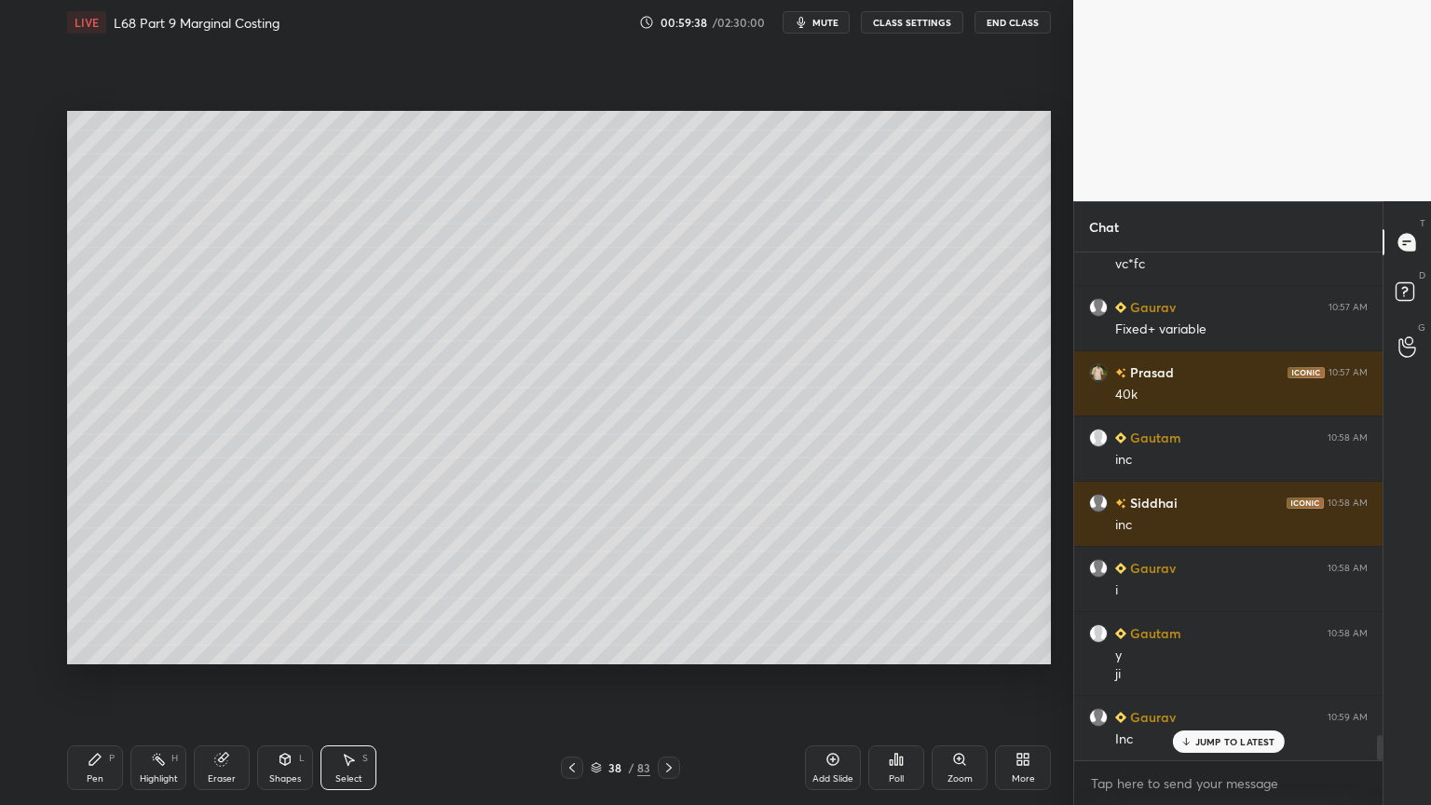
click at [100, 647] on icon at bounding box center [94, 759] width 11 height 11
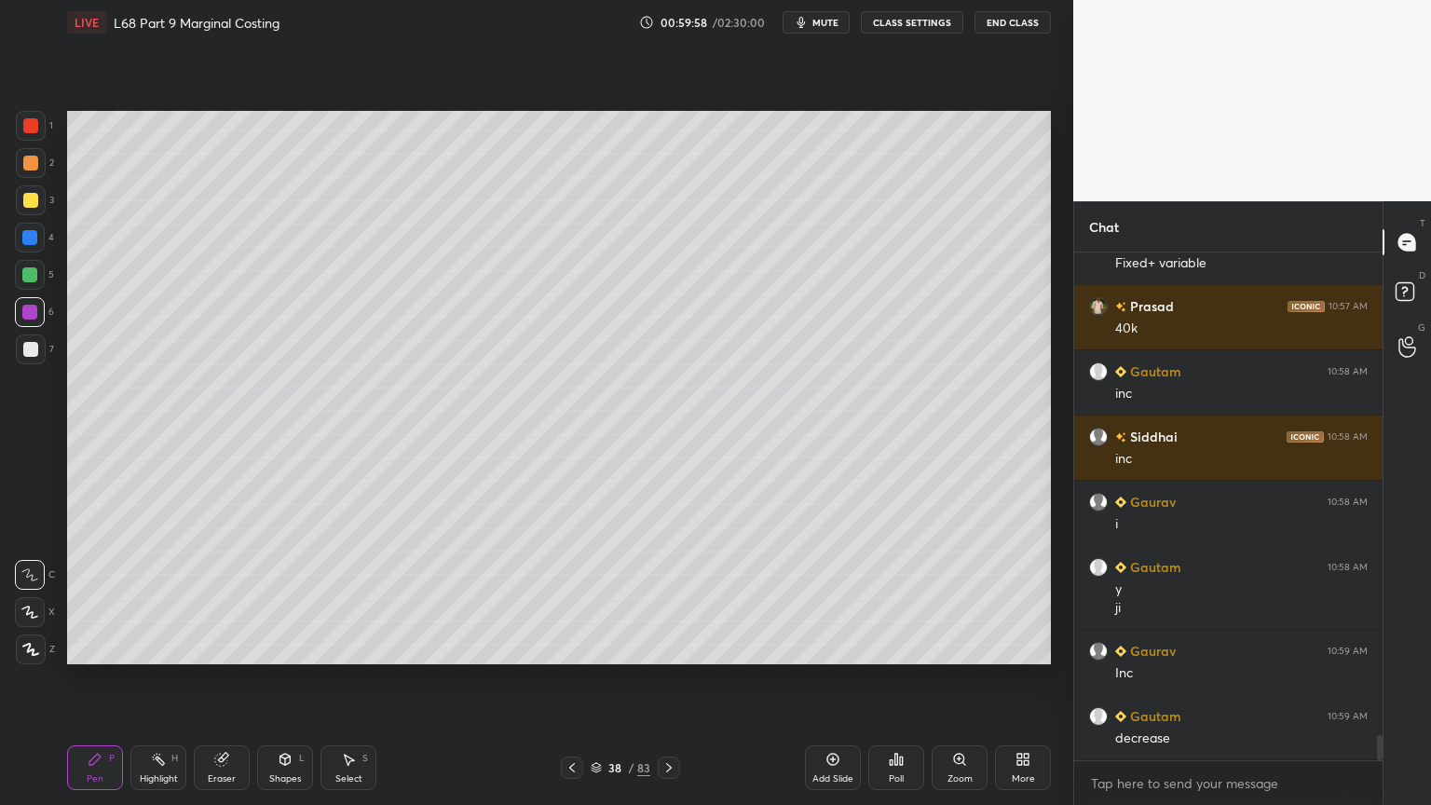
click at [339, 647] on div "Select" at bounding box center [348, 778] width 27 height 9
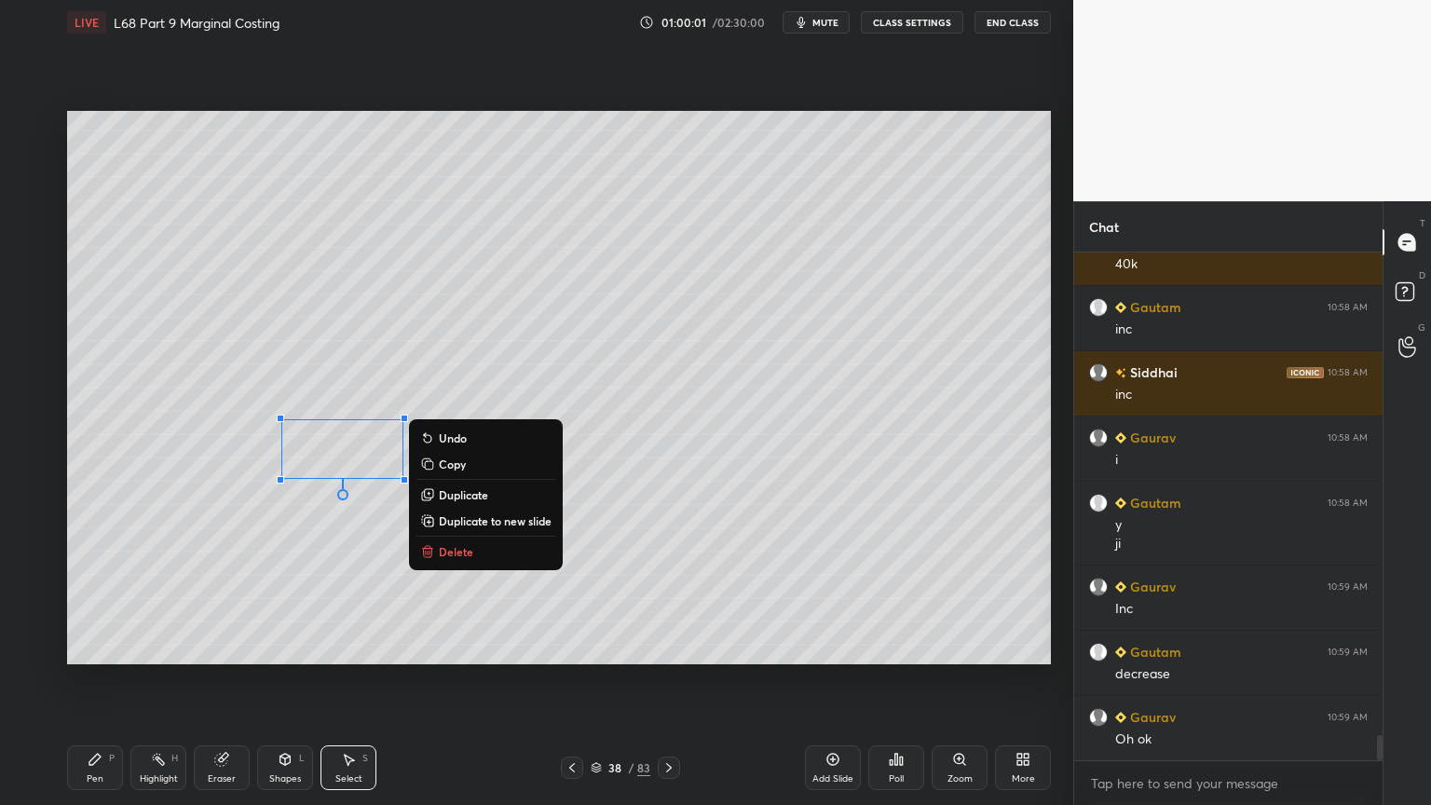
scroll to position [9763, 0]
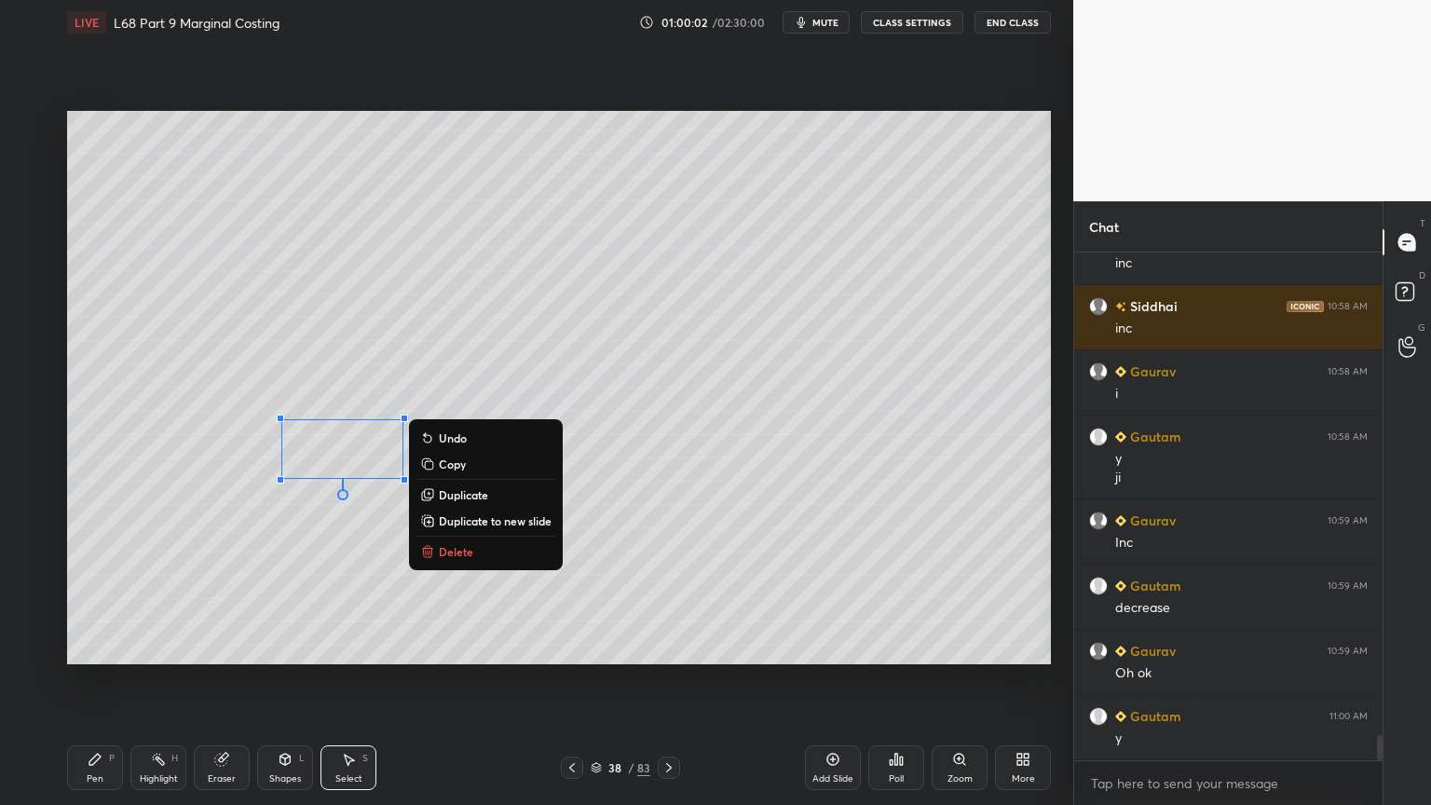
click at [340, 647] on div "Select S" at bounding box center [349, 767] width 56 height 45
click at [111, 647] on div "P" at bounding box center [112, 758] width 6 height 9
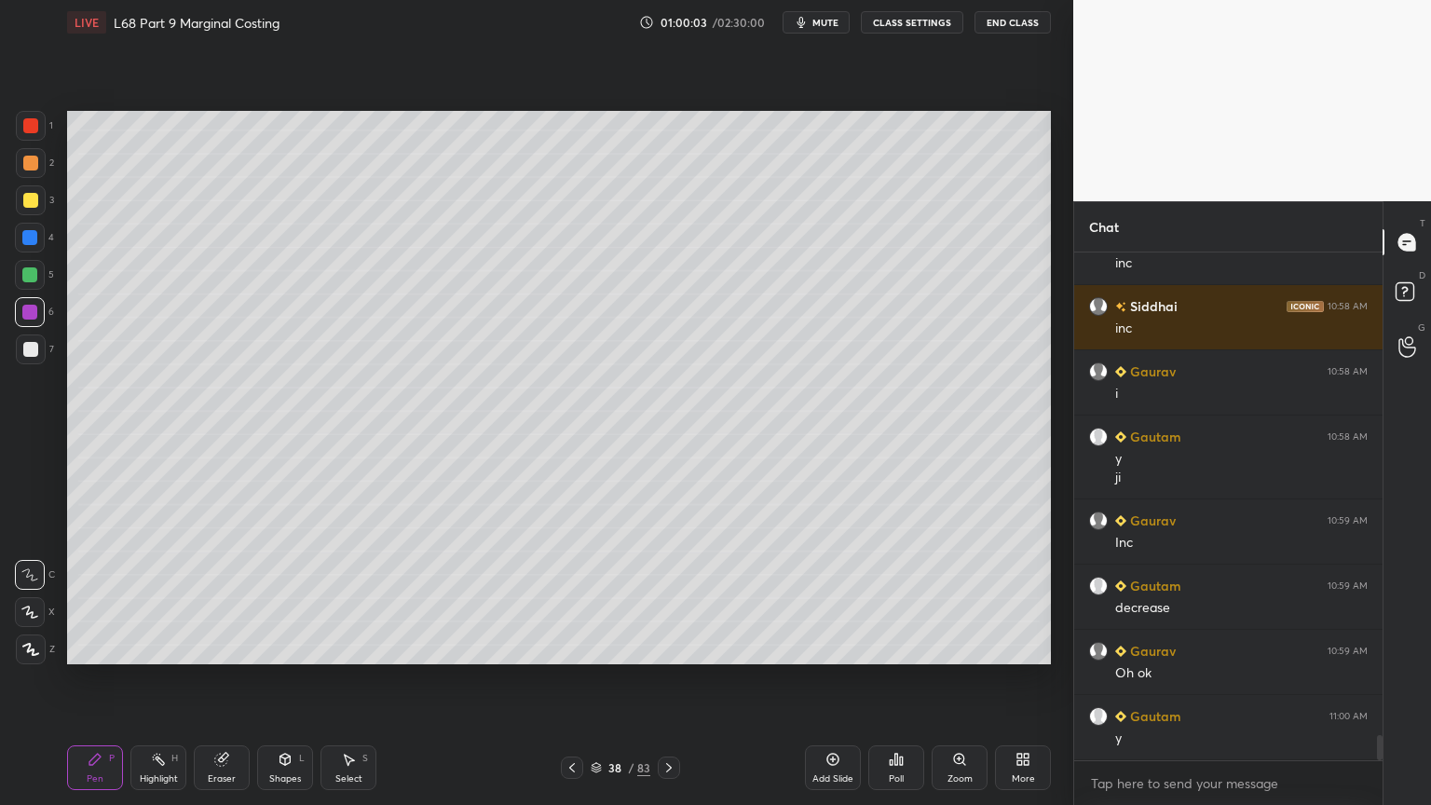
click at [342, 647] on icon at bounding box center [348, 759] width 15 height 15
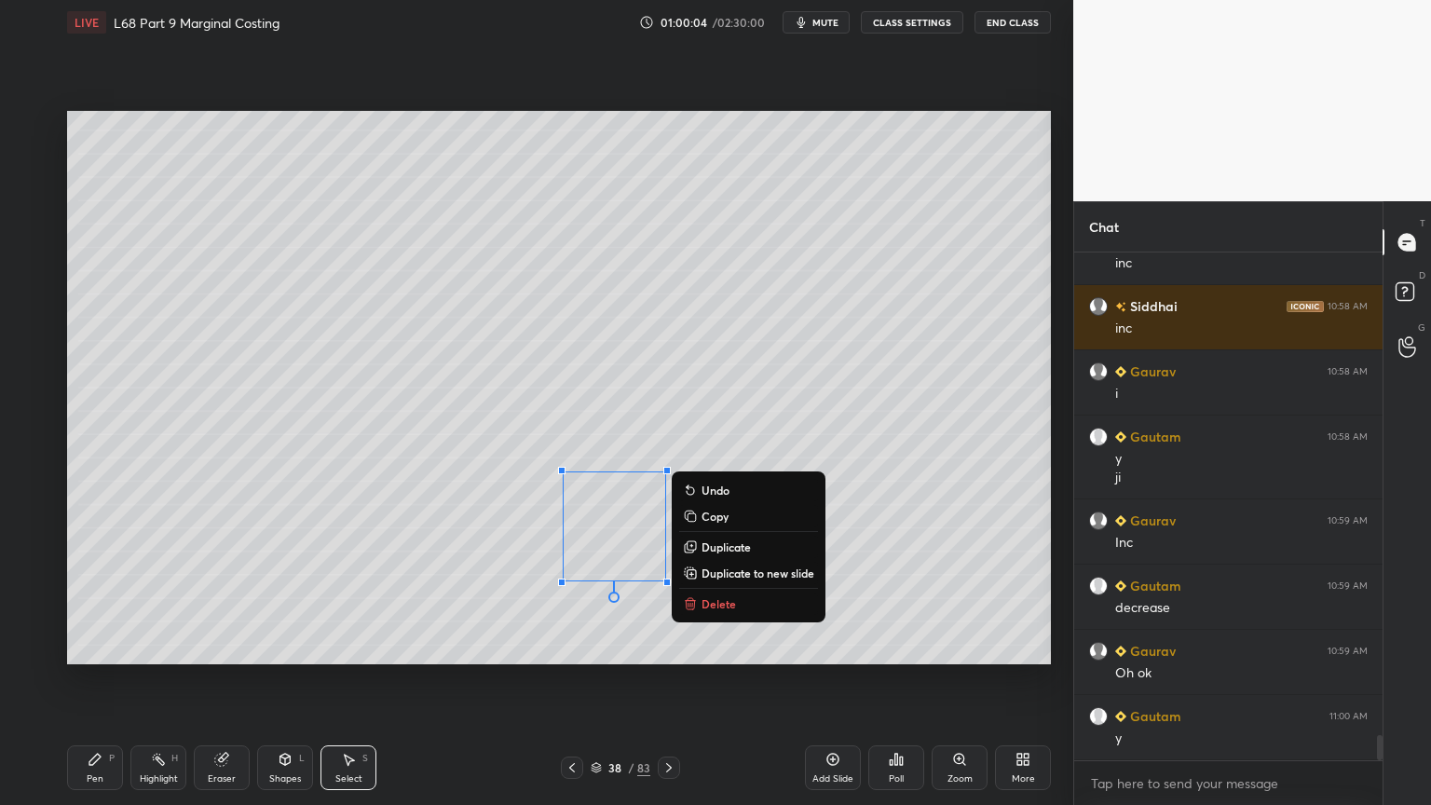
click at [711, 594] on button "Delete" at bounding box center [748, 604] width 139 height 22
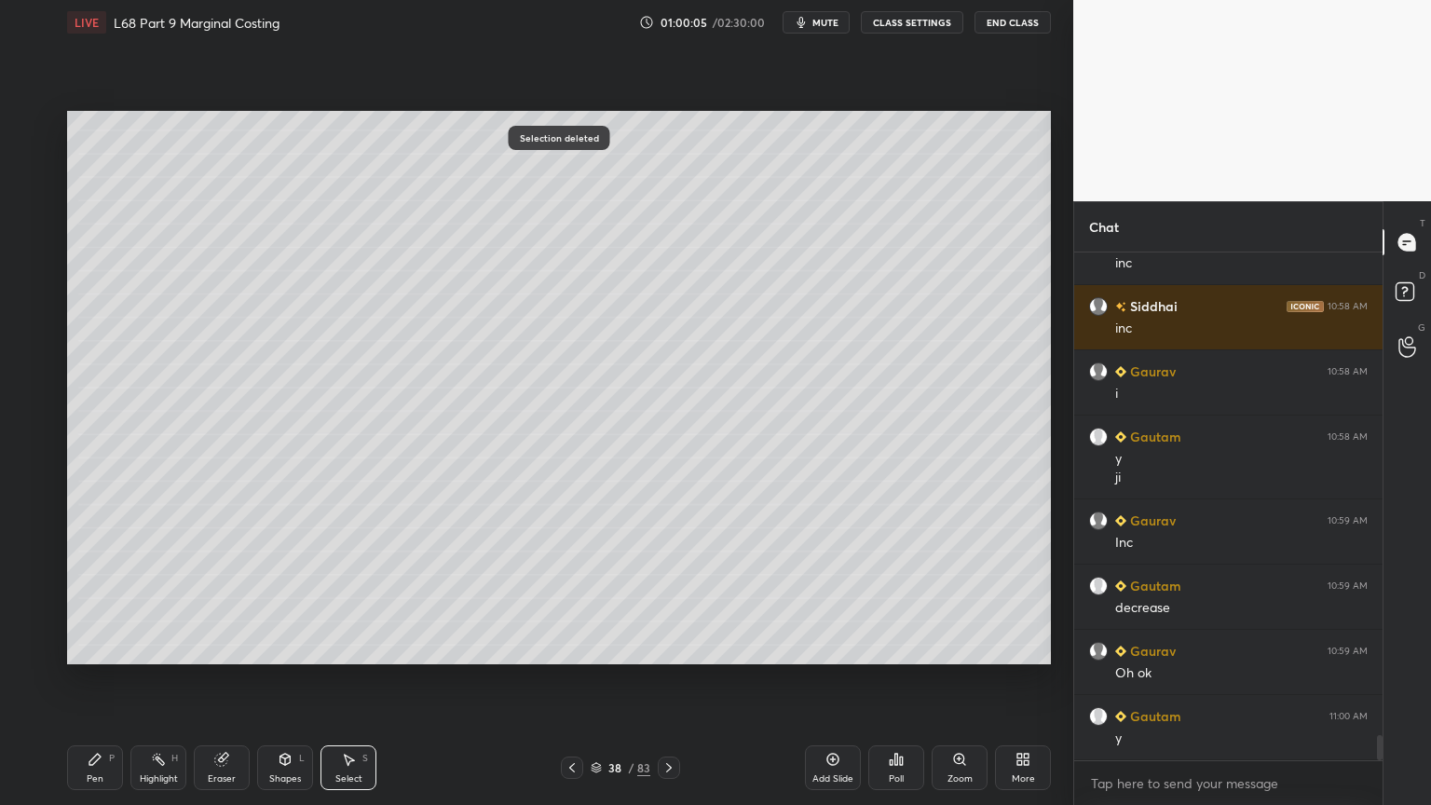
click at [119, 647] on div "Pen P Highlight H Eraser Shapes L Select S 38 / 83 Add Slide Poll Zoom More" at bounding box center [559, 767] width 984 height 75
click at [95, 647] on div "Pen P" at bounding box center [95, 767] width 56 height 45
click at [294, 647] on div "Shapes L" at bounding box center [285, 767] width 56 height 45
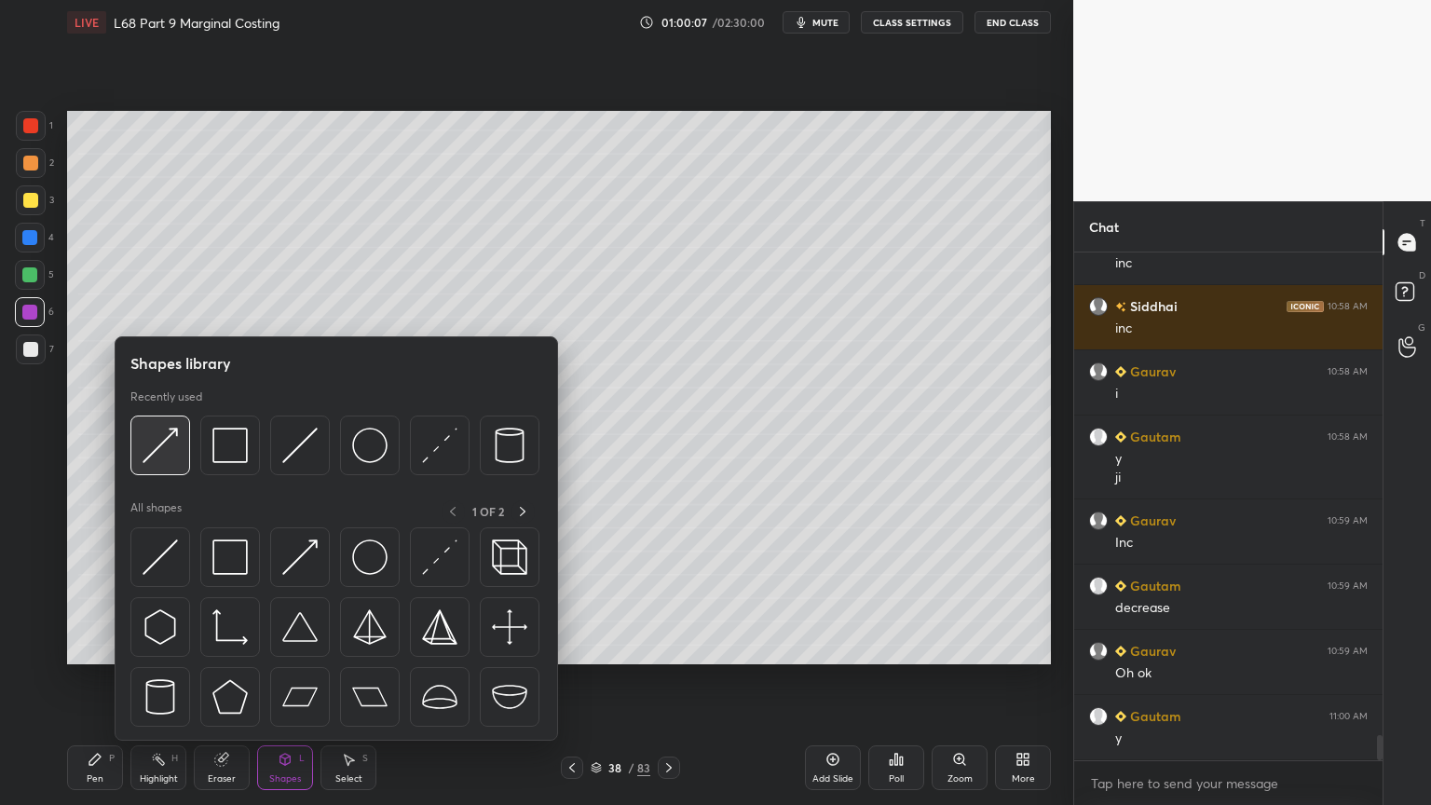
click at [148, 444] on img at bounding box center [160, 445] width 35 height 35
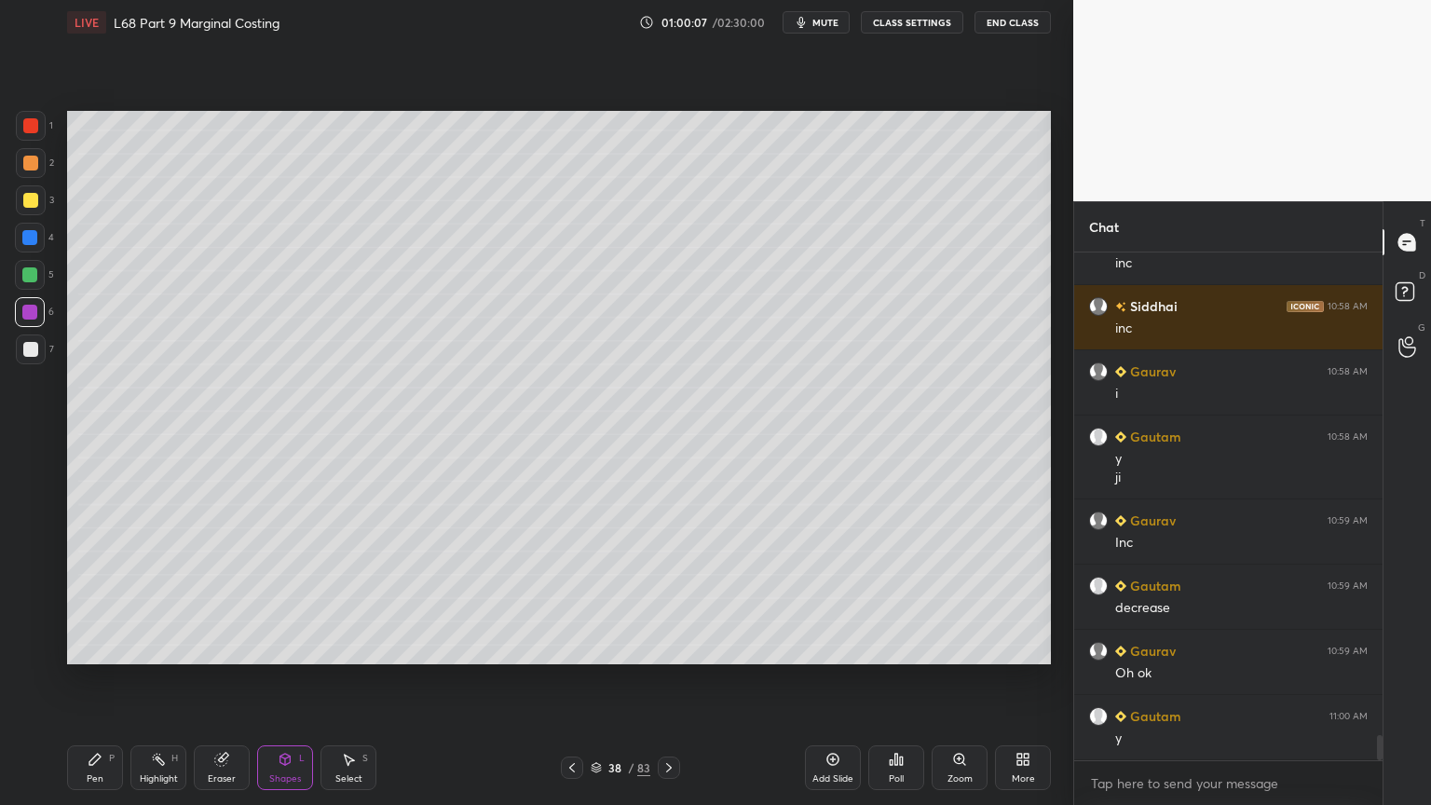
click at [33, 134] on div at bounding box center [31, 126] width 30 height 30
click at [26, 347] on div at bounding box center [30, 349] width 15 height 15
click at [76, 647] on div "Pen P" at bounding box center [95, 767] width 56 height 45
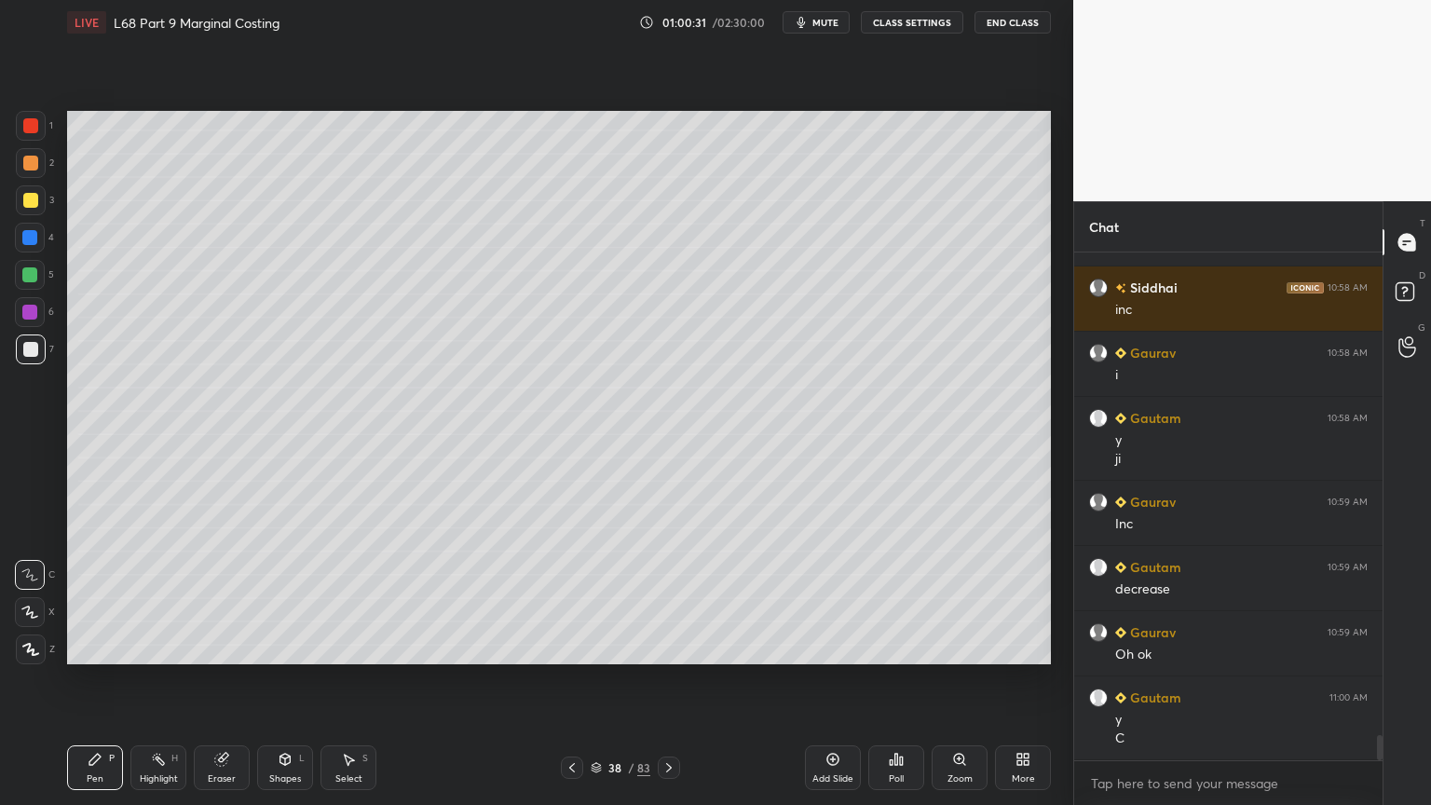
click at [581, 647] on div at bounding box center [572, 768] width 22 height 22
click at [658, 647] on div at bounding box center [669, 768] width 22 height 22
click at [569, 647] on icon at bounding box center [572, 767] width 15 height 15
click at [580, 647] on div at bounding box center [572, 768] width 22 height 22
click at [583, 647] on div "36 / 83" at bounding box center [620, 768] width 119 height 22
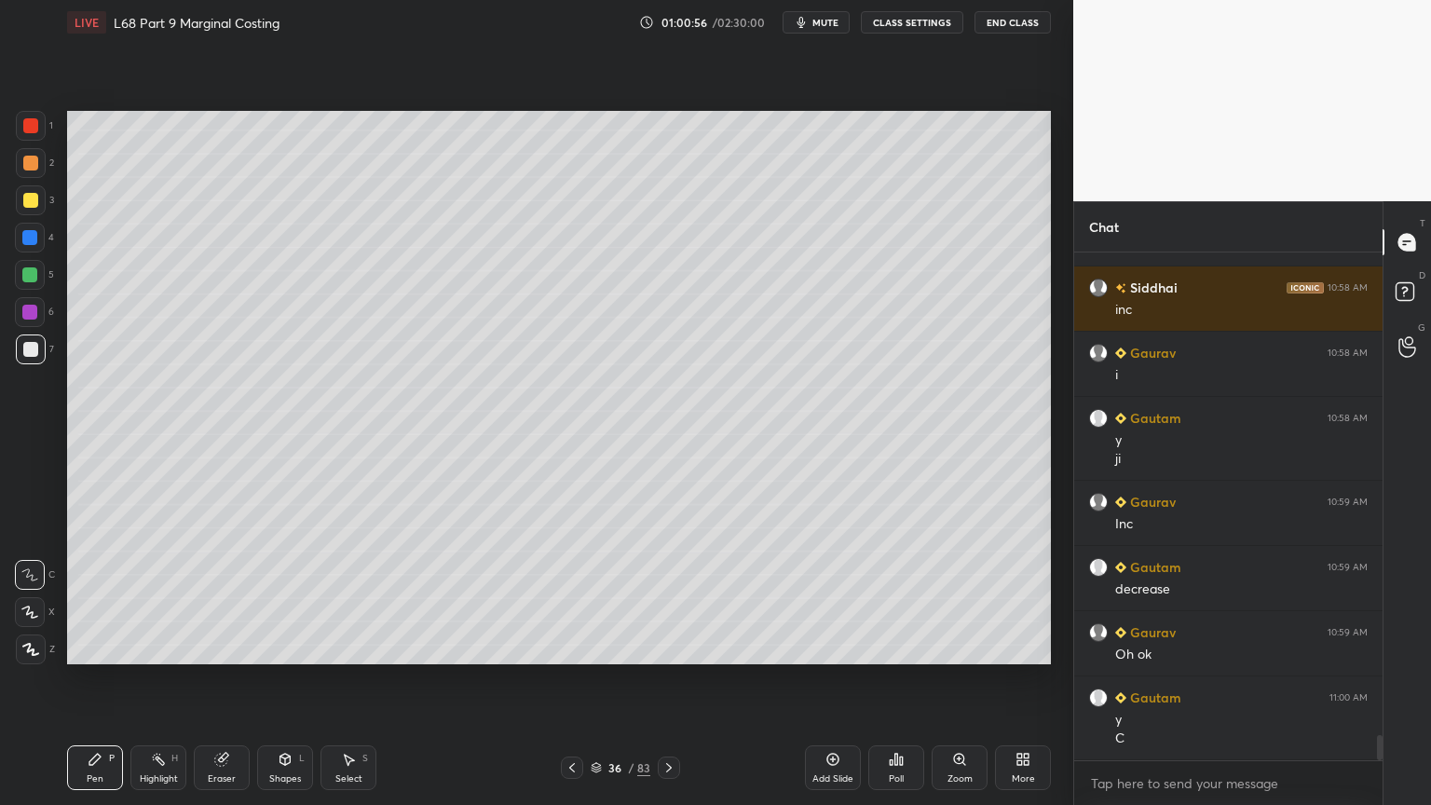
click at [569, 647] on icon at bounding box center [572, 767] width 15 height 15
click at [566, 647] on icon at bounding box center [572, 767] width 15 height 15
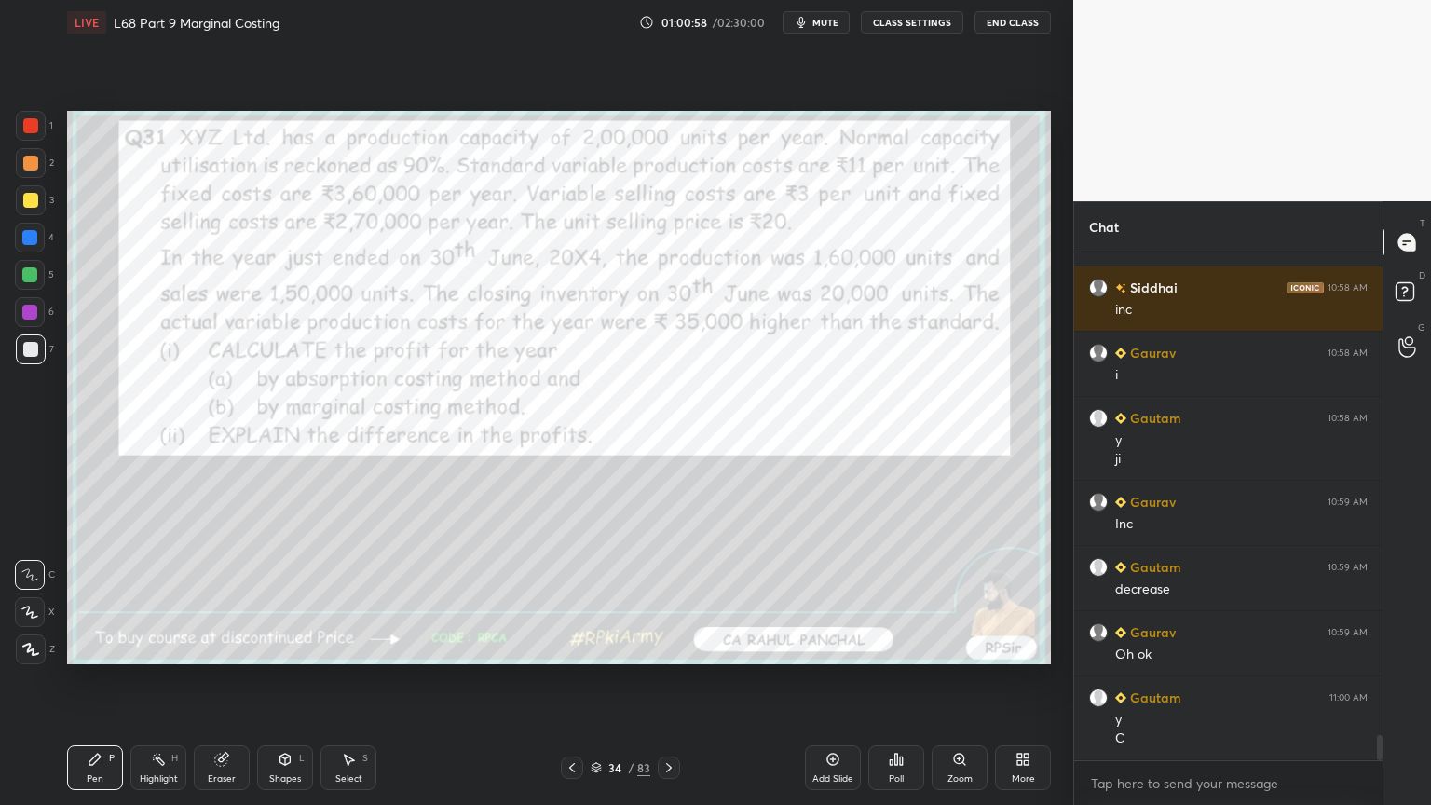
click at [220, 647] on div "Eraser" at bounding box center [222, 778] width 28 height 9
click at [34, 647] on div "Erase all" at bounding box center [30, 649] width 30 height 30
click at [593, 647] on icon at bounding box center [596, 771] width 9 height 3
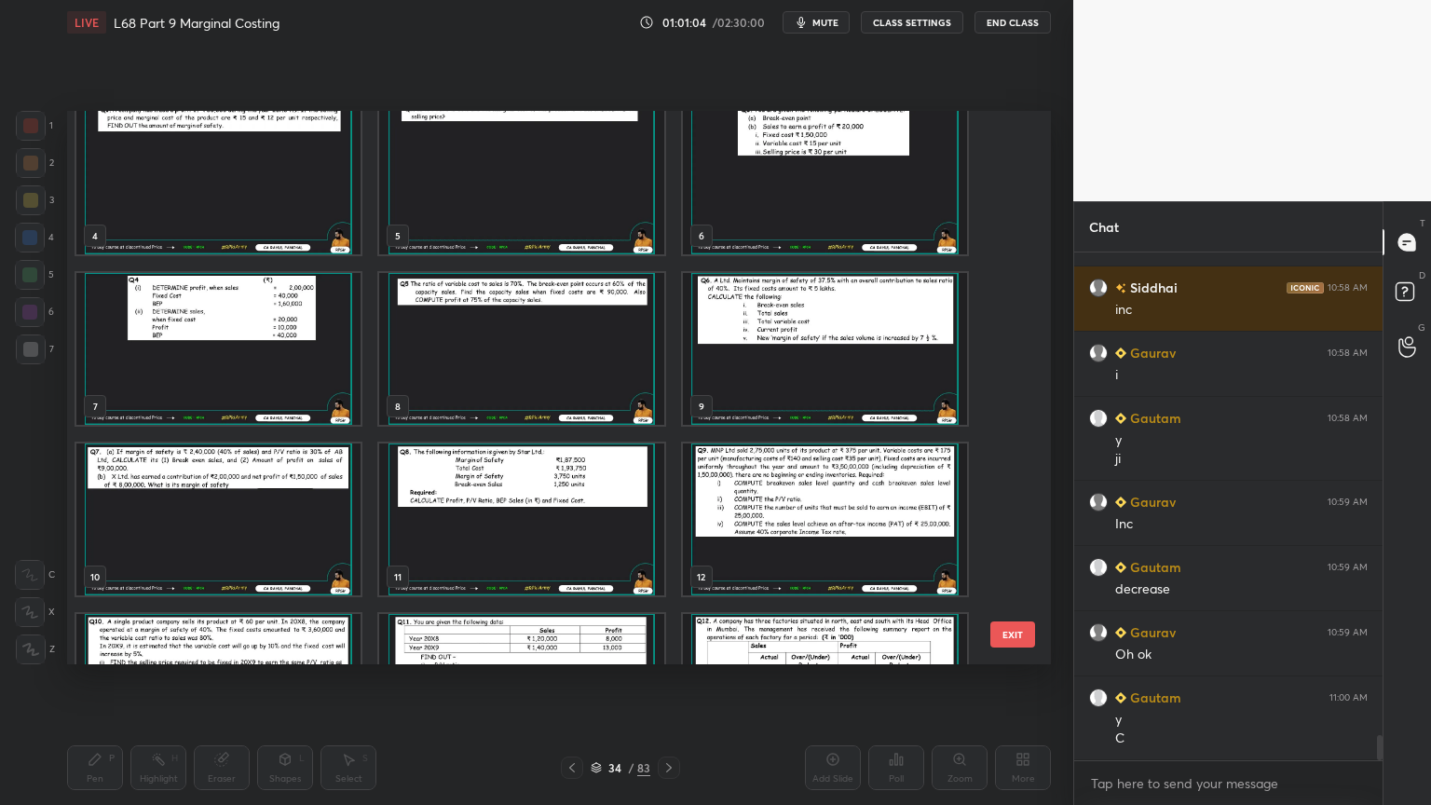
scroll to position [0, 0]
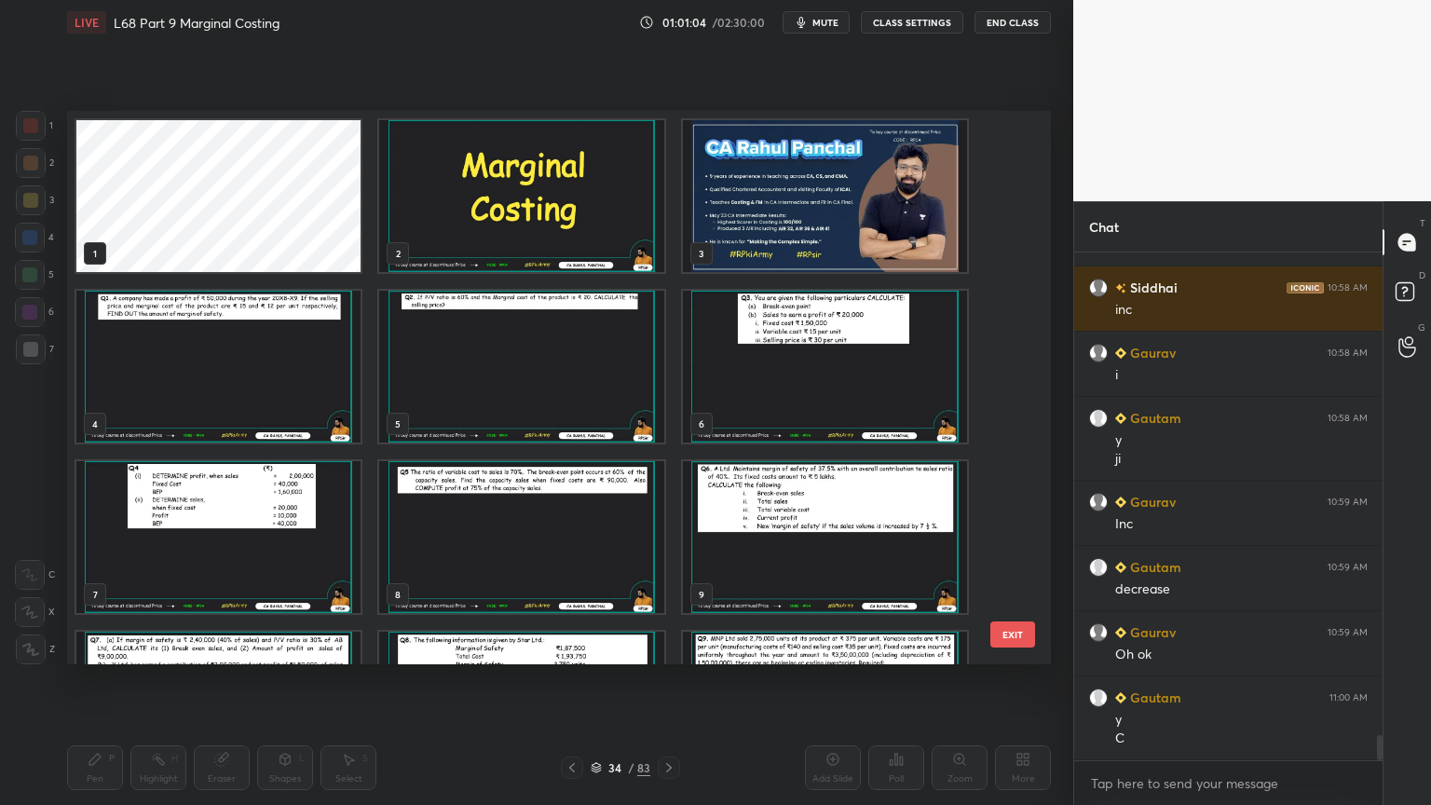
click at [481, 256] on img "grid" at bounding box center [521, 196] width 284 height 152
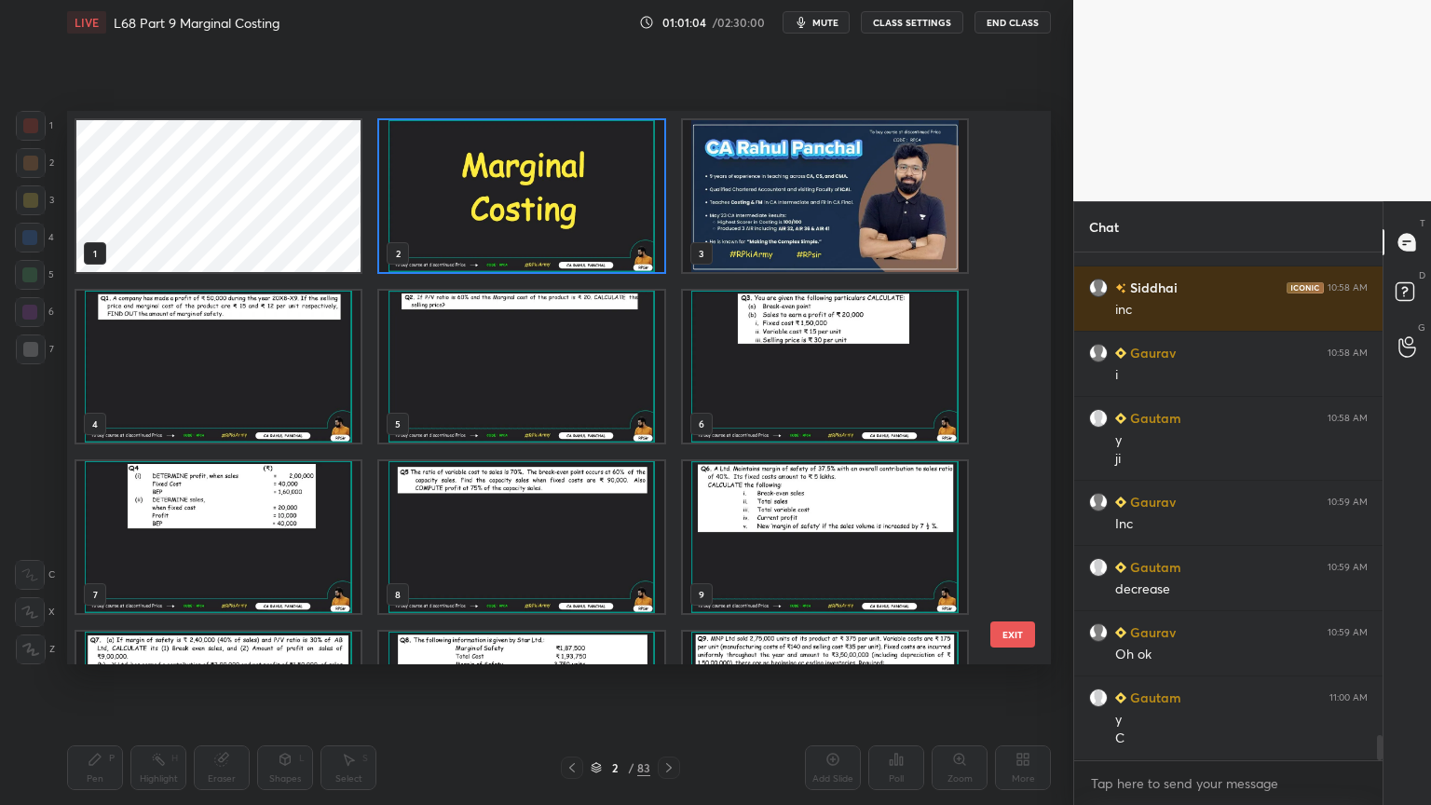
click at [471, 252] on img "grid" at bounding box center [521, 196] width 284 height 152
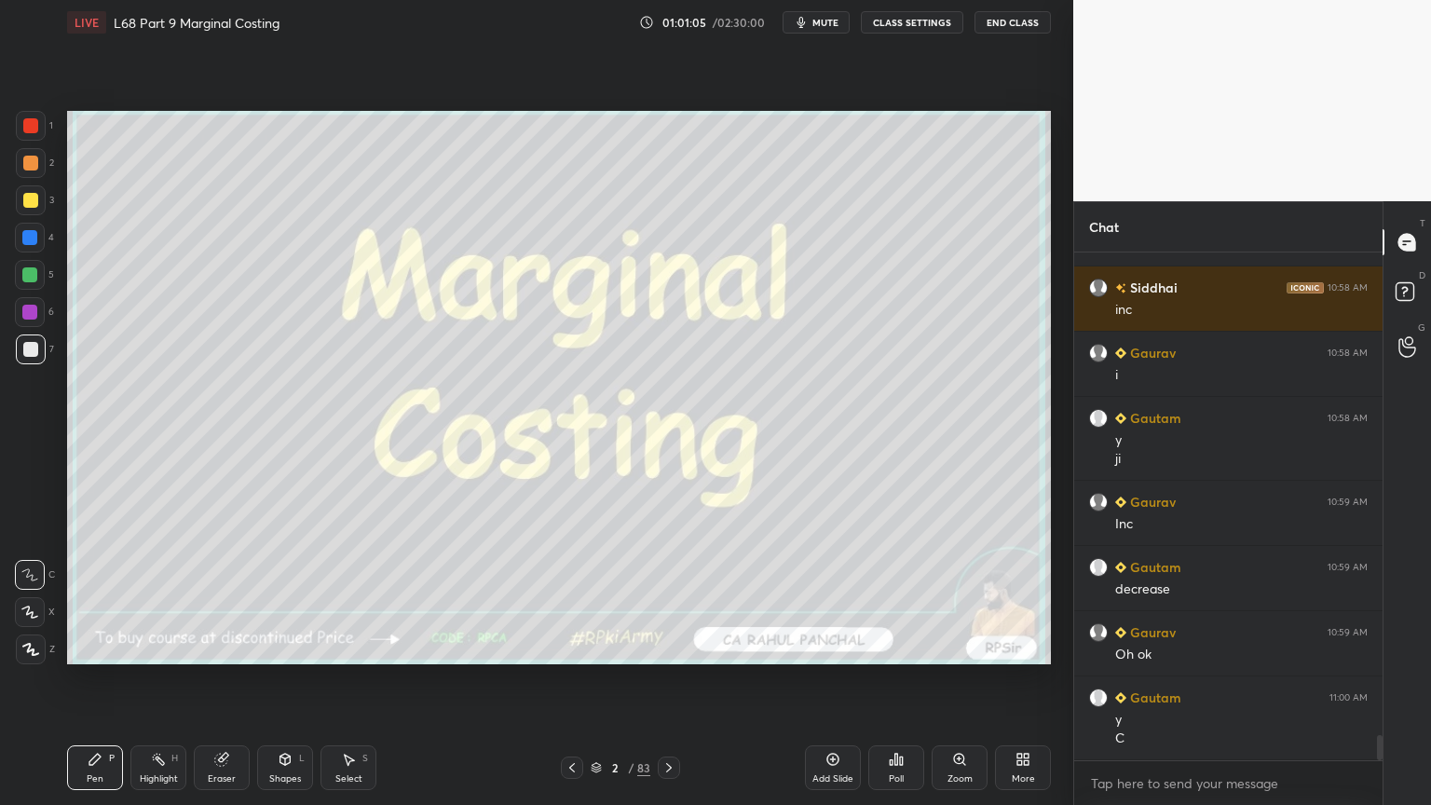
click at [575, 647] on icon at bounding box center [572, 767] width 15 height 15
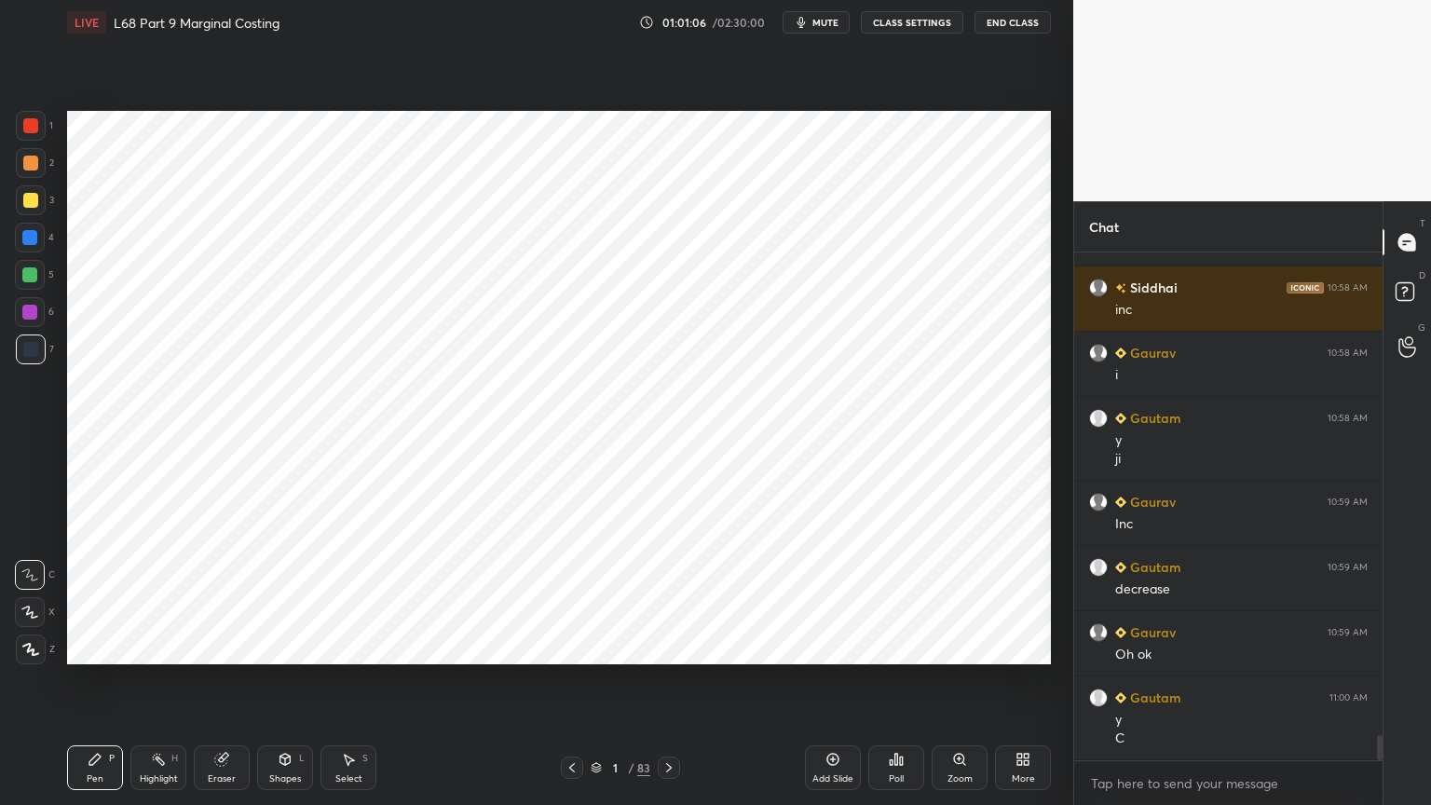
click at [666, 647] on icon at bounding box center [669, 767] width 15 height 15
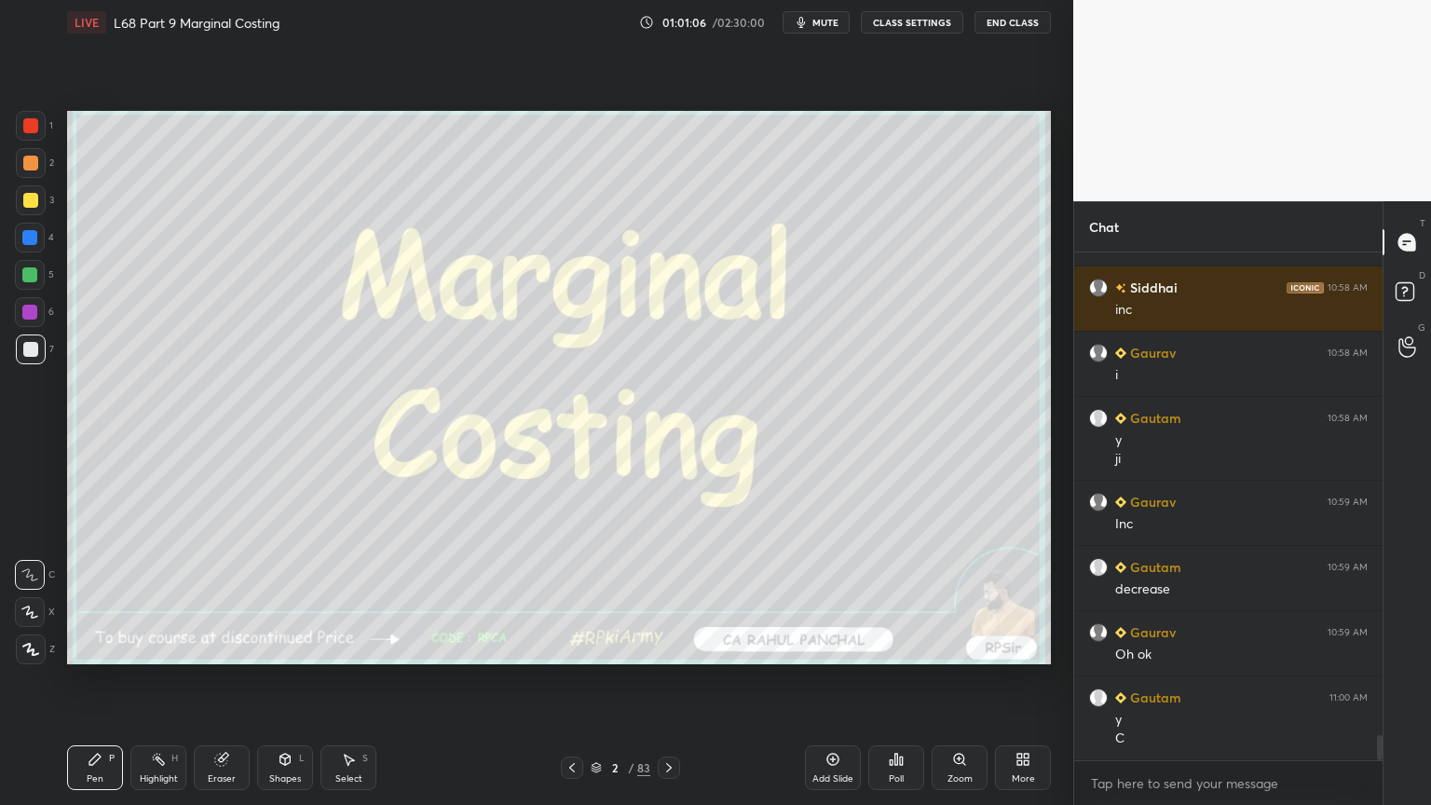
click at [673, 647] on icon at bounding box center [669, 767] width 15 height 15
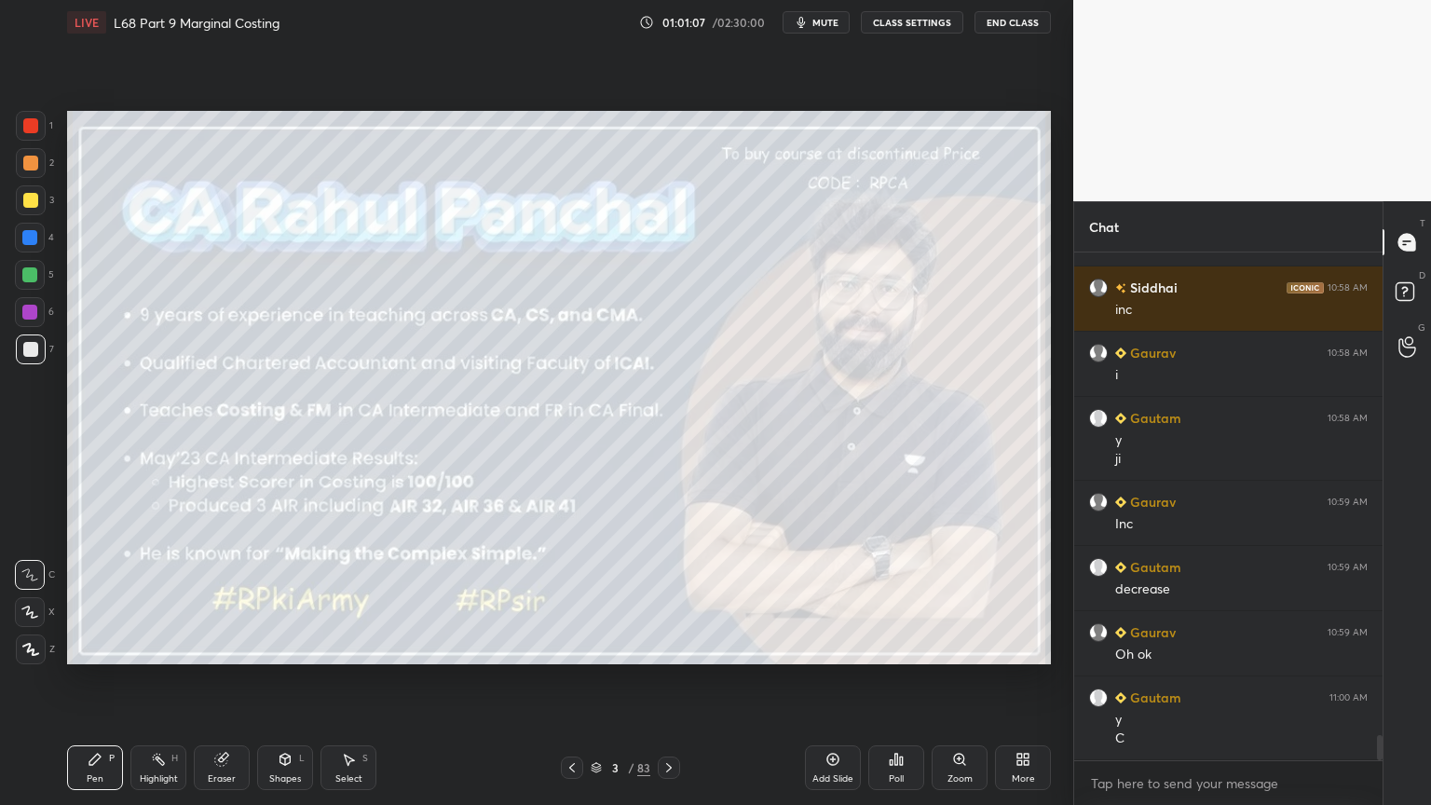
click at [575, 647] on icon at bounding box center [572, 767] width 15 height 15
click at [570, 647] on icon at bounding box center [572, 767] width 15 height 15
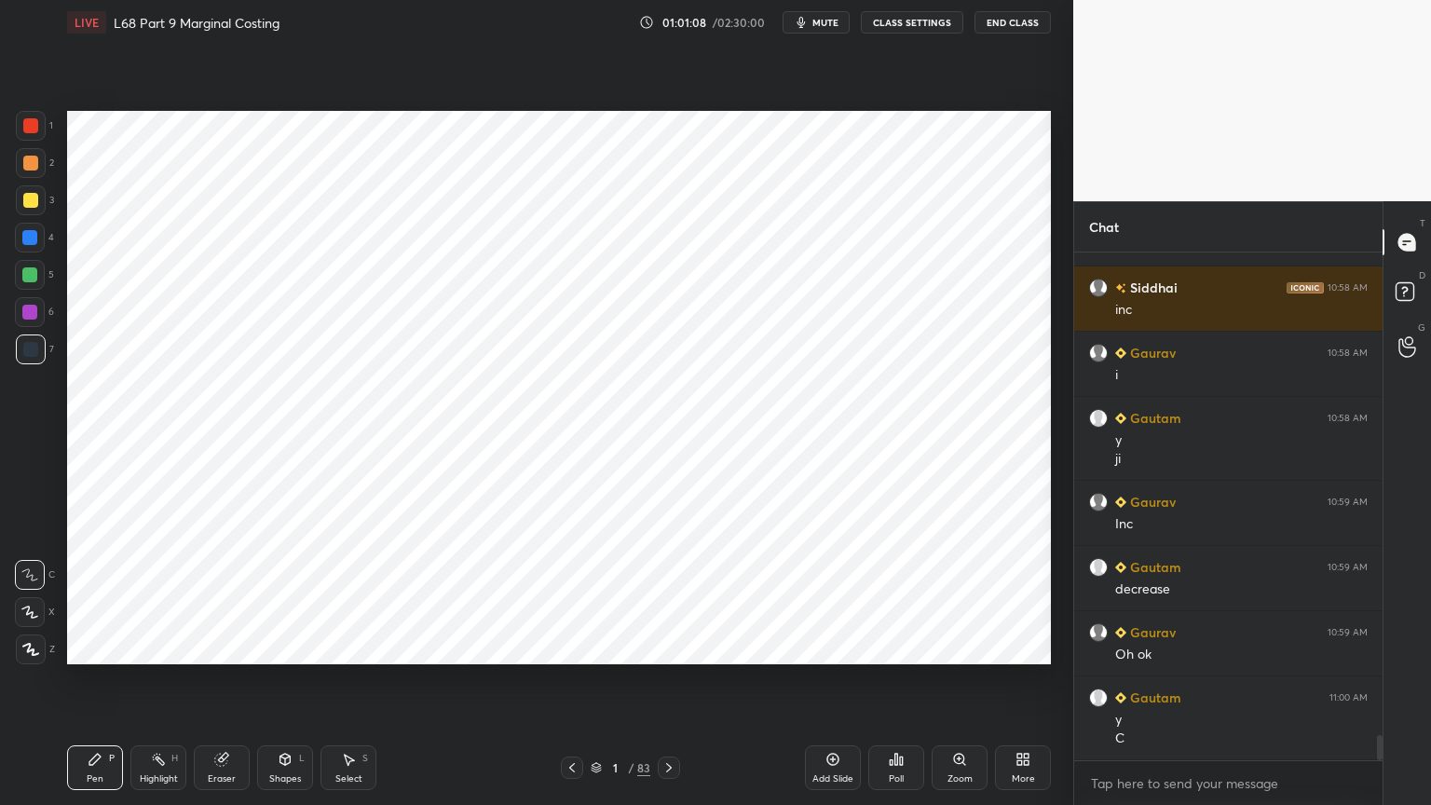
click at [567, 647] on icon at bounding box center [572, 767] width 15 height 15
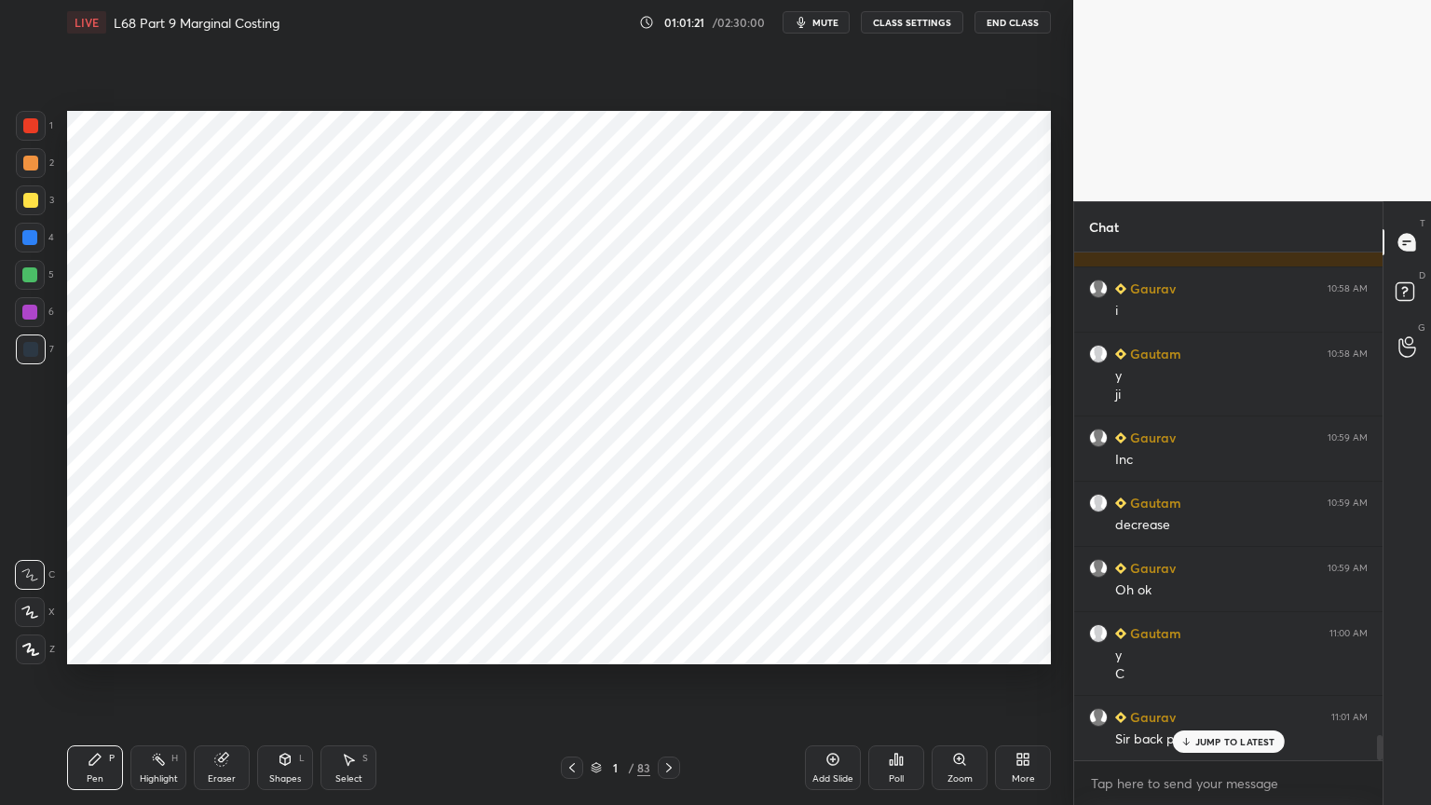
click at [594, 647] on icon at bounding box center [596, 769] width 9 height 3
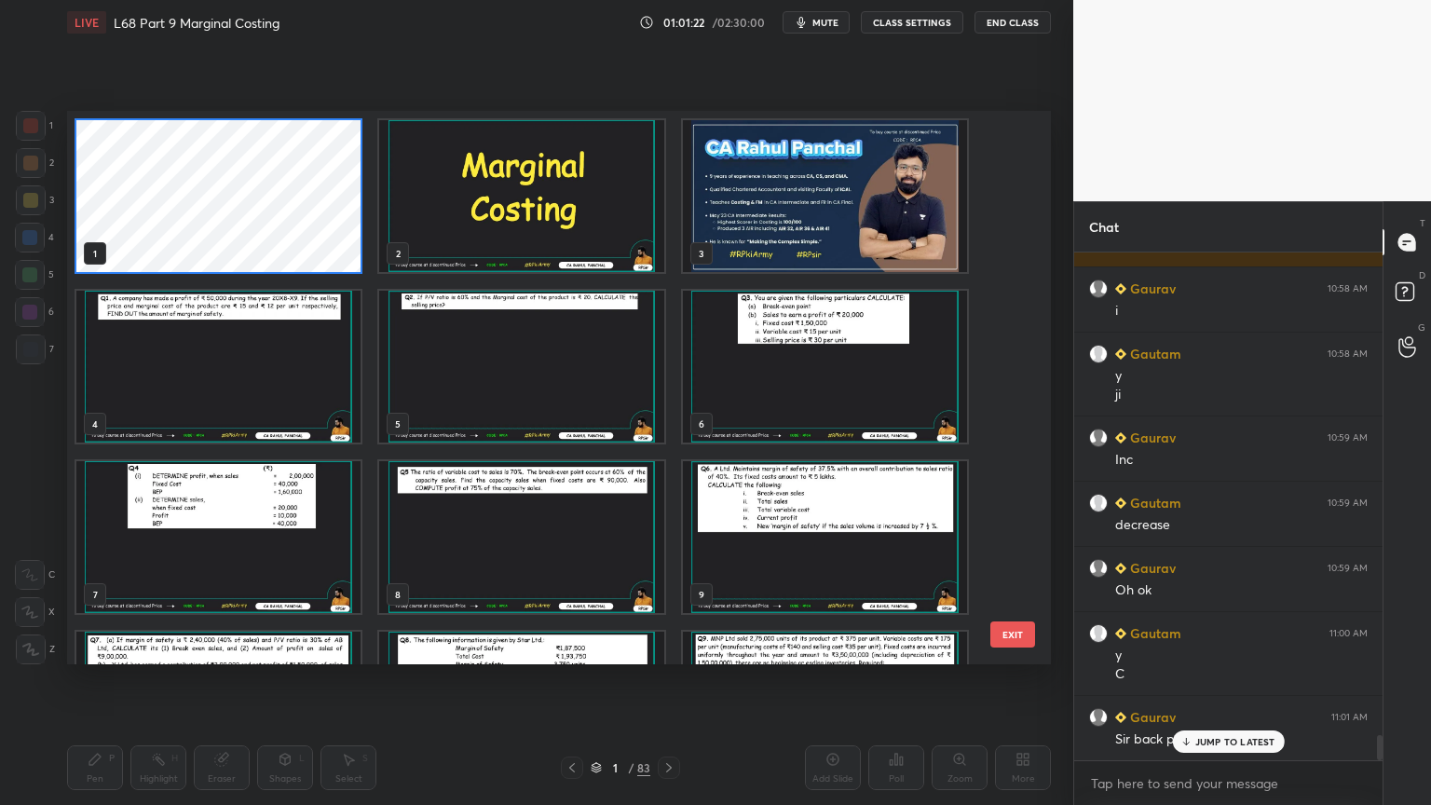
scroll to position [548, 975]
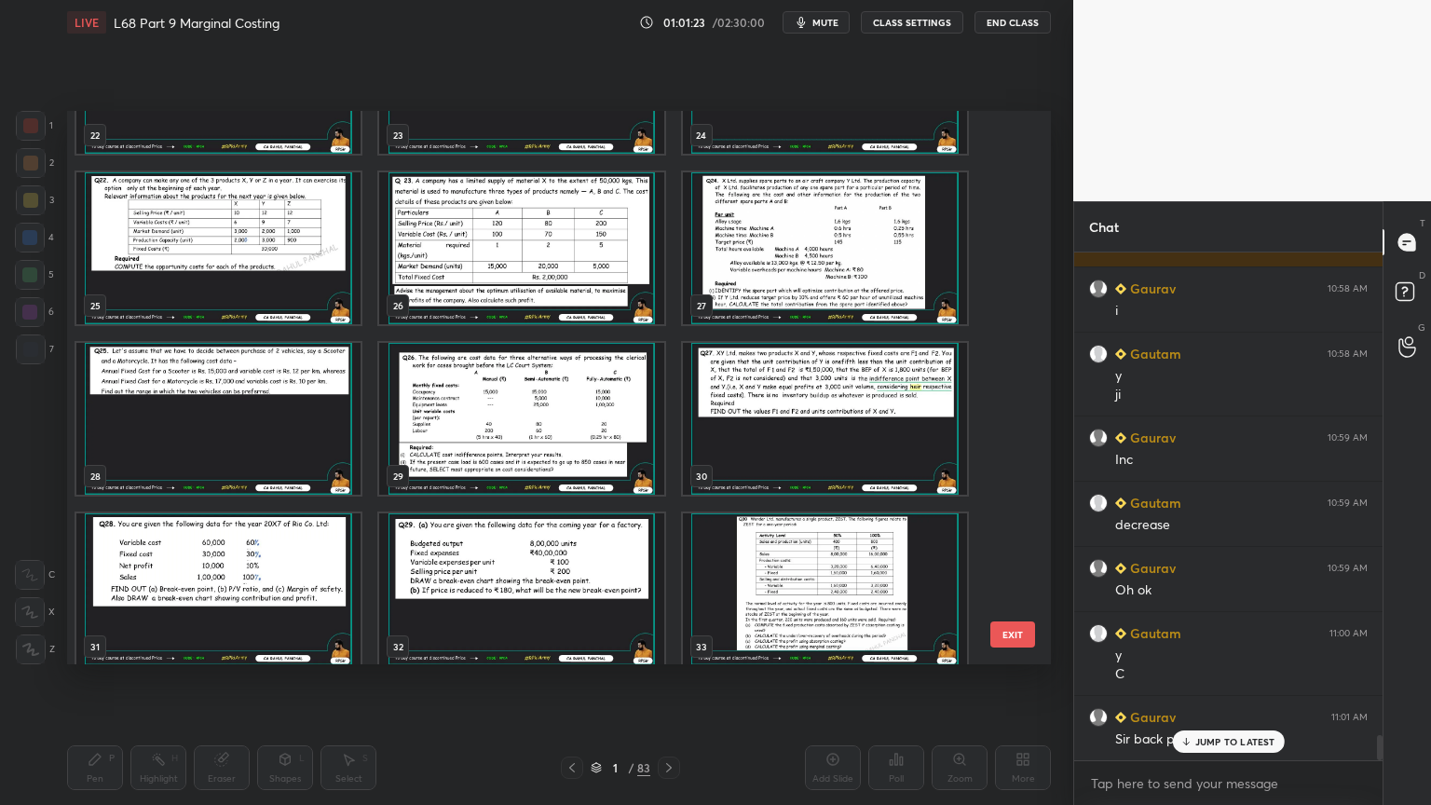
click at [550, 570] on img "grid" at bounding box center [521, 589] width 284 height 152
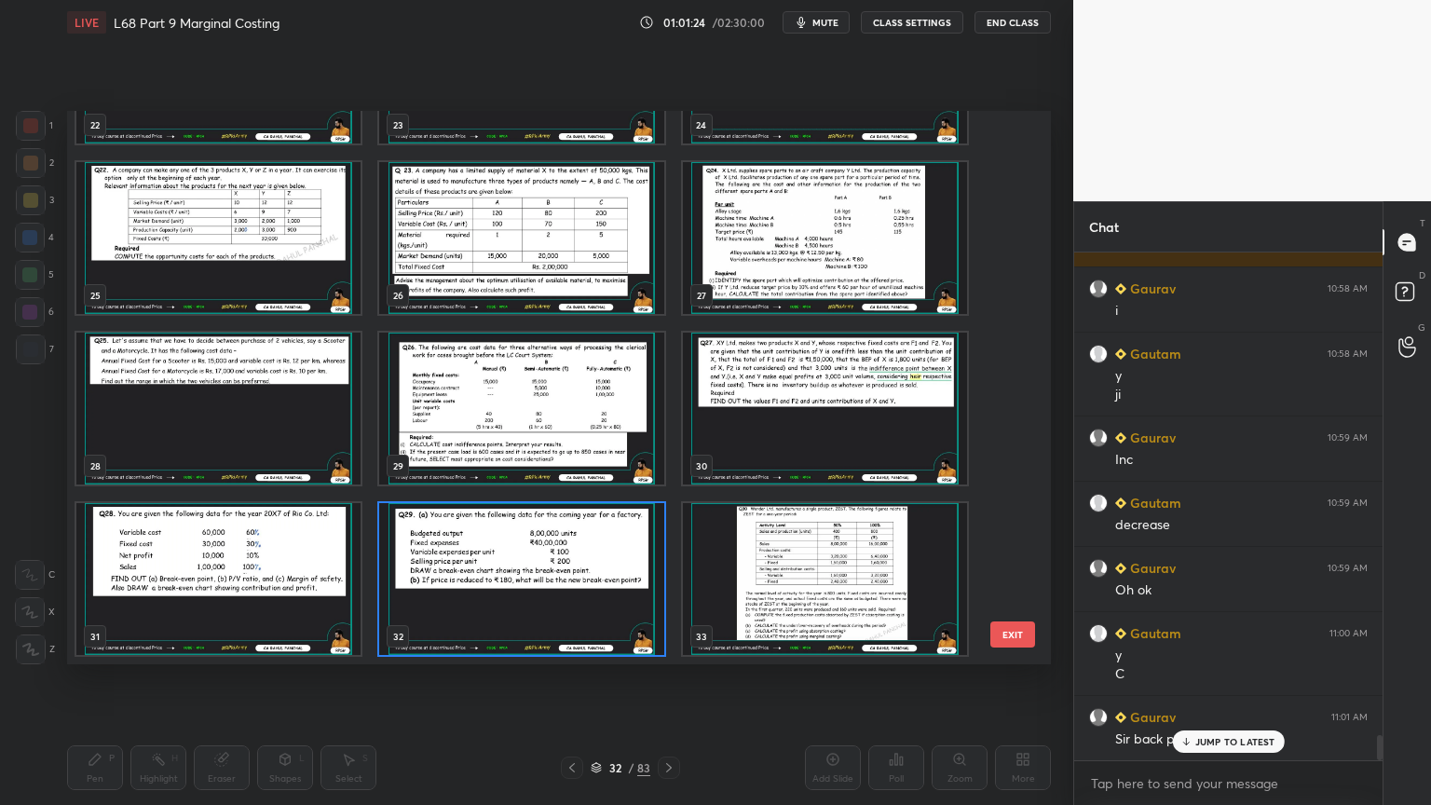
click at [732, 615] on img "grid" at bounding box center [825, 579] width 284 height 152
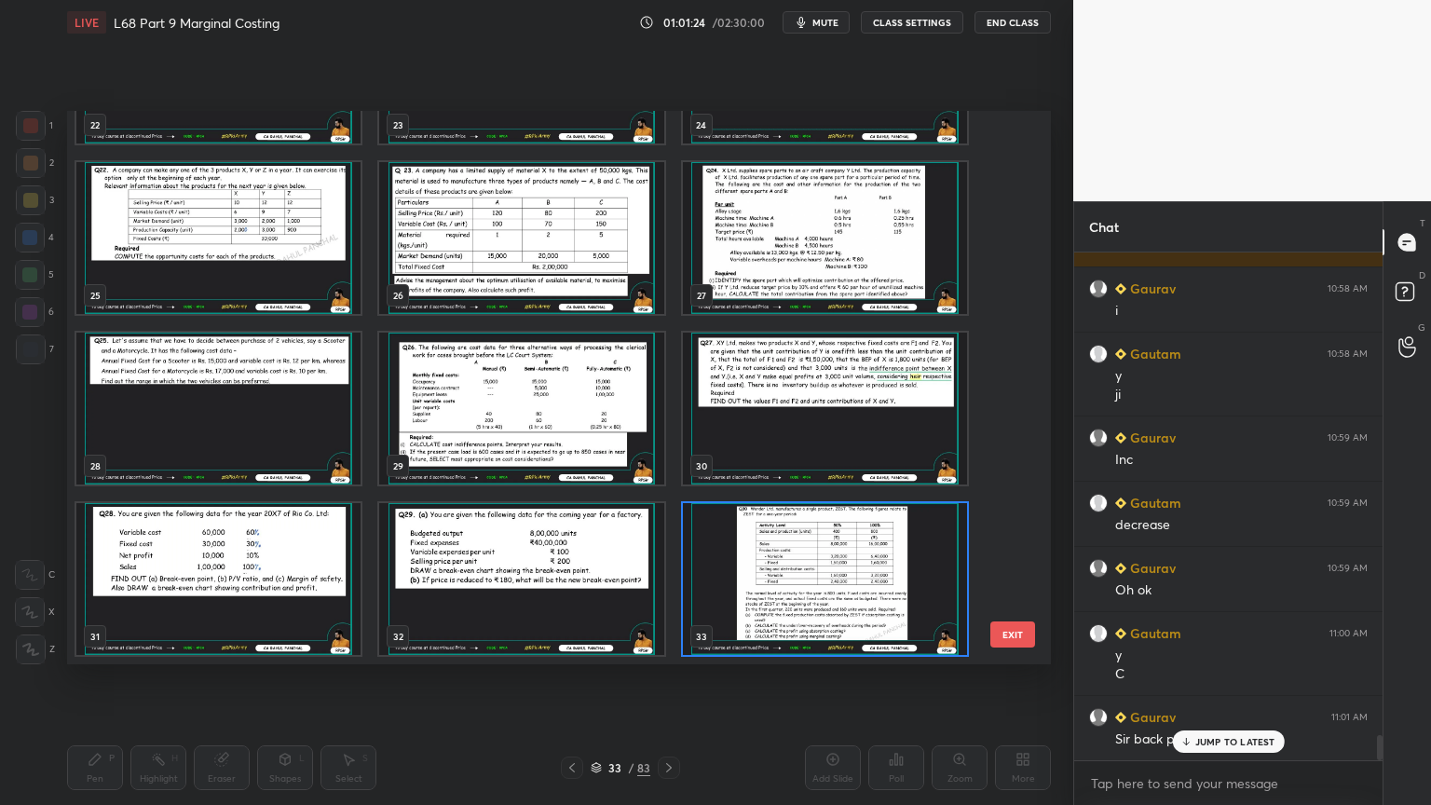
click at [735, 616] on img "grid" at bounding box center [825, 579] width 284 height 152
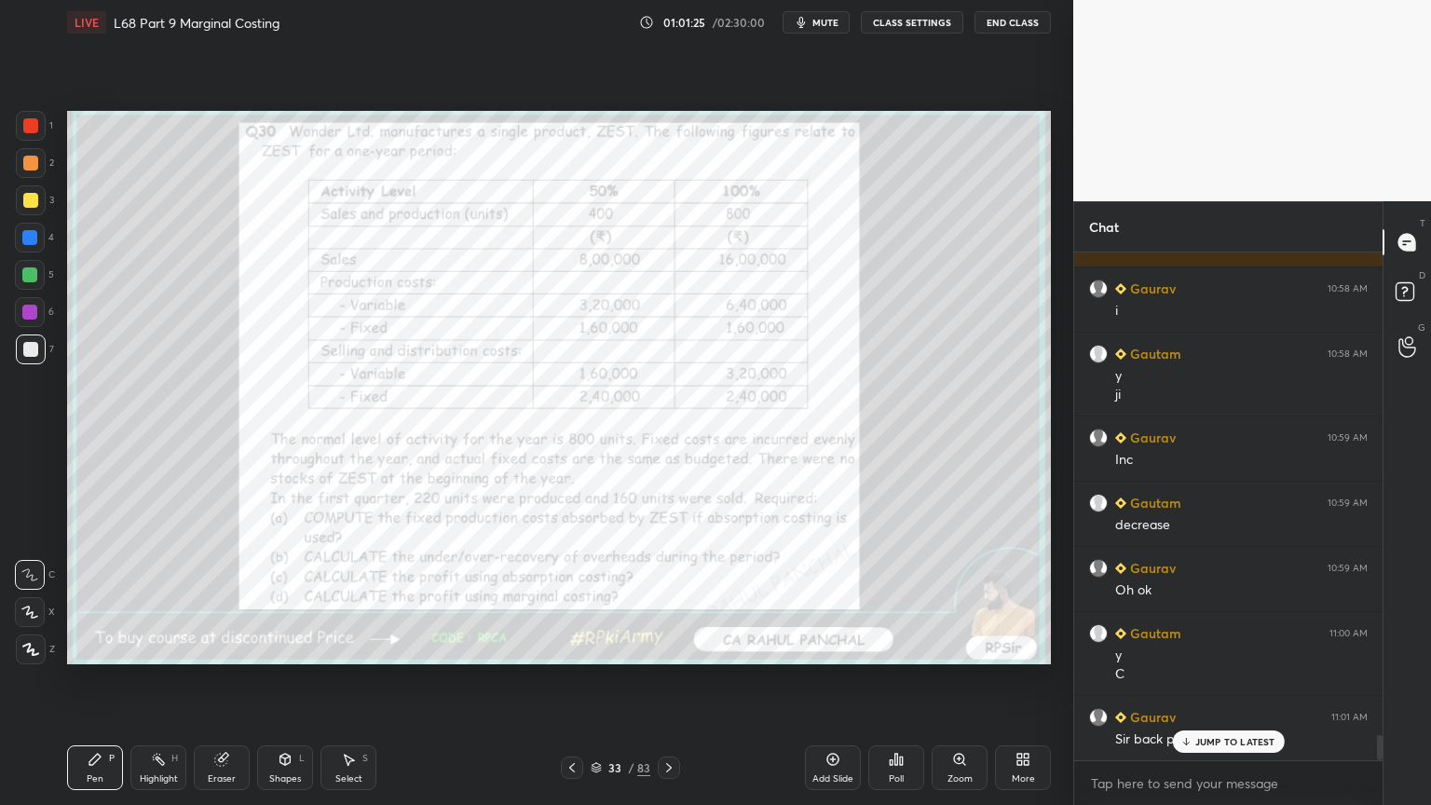
click at [666, 647] on icon at bounding box center [669, 767] width 15 height 15
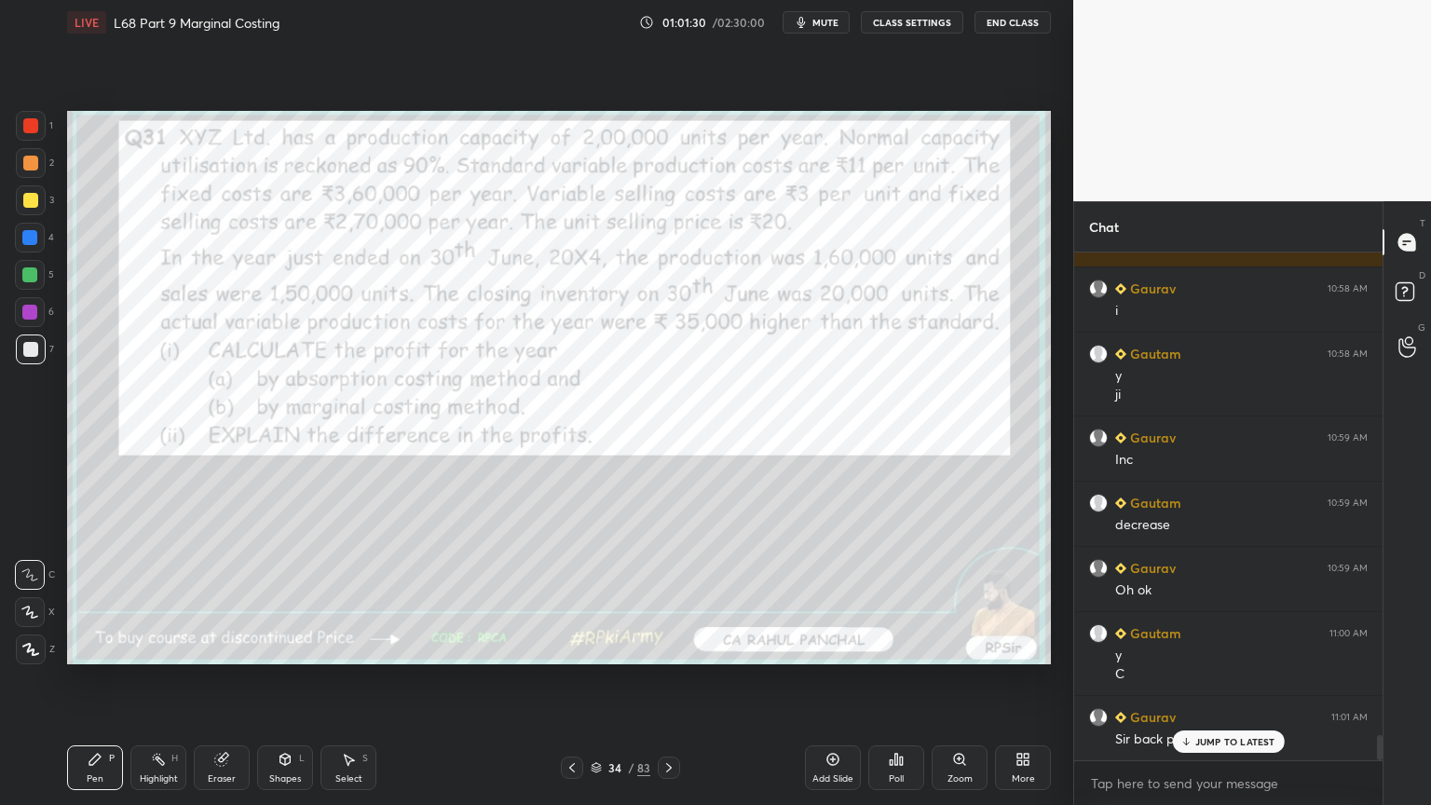
click at [667, 647] on icon at bounding box center [669, 767] width 6 height 9
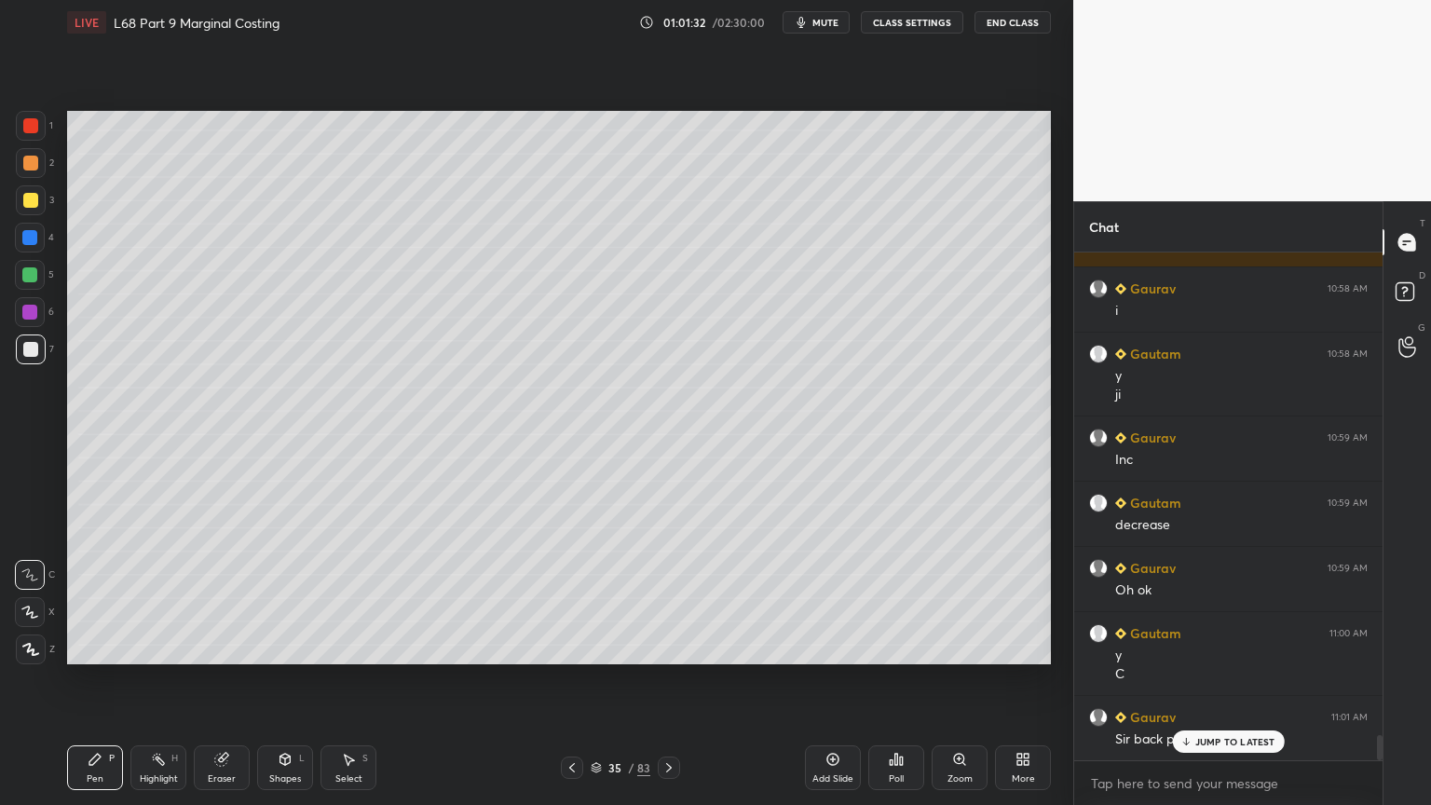
click at [669, 647] on icon at bounding box center [669, 767] width 6 height 9
click at [667, 647] on icon at bounding box center [669, 767] width 15 height 15
click at [671, 647] on icon at bounding box center [669, 767] width 15 height 15
click at [1210, 647] on p "JUMP TO LATEST" at bounding box center [1235, 741] width 80 height 11
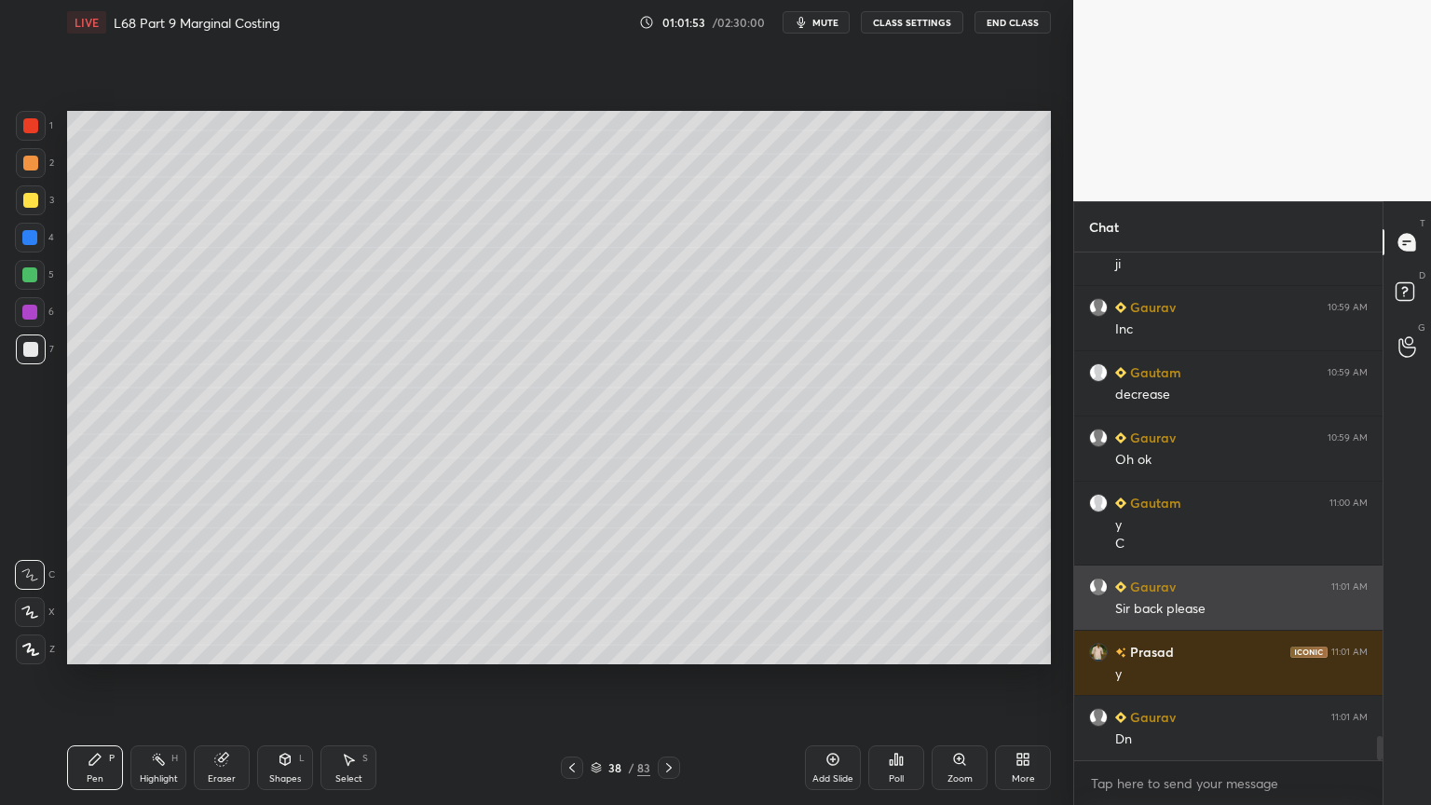
scroll to position [10043, 0]
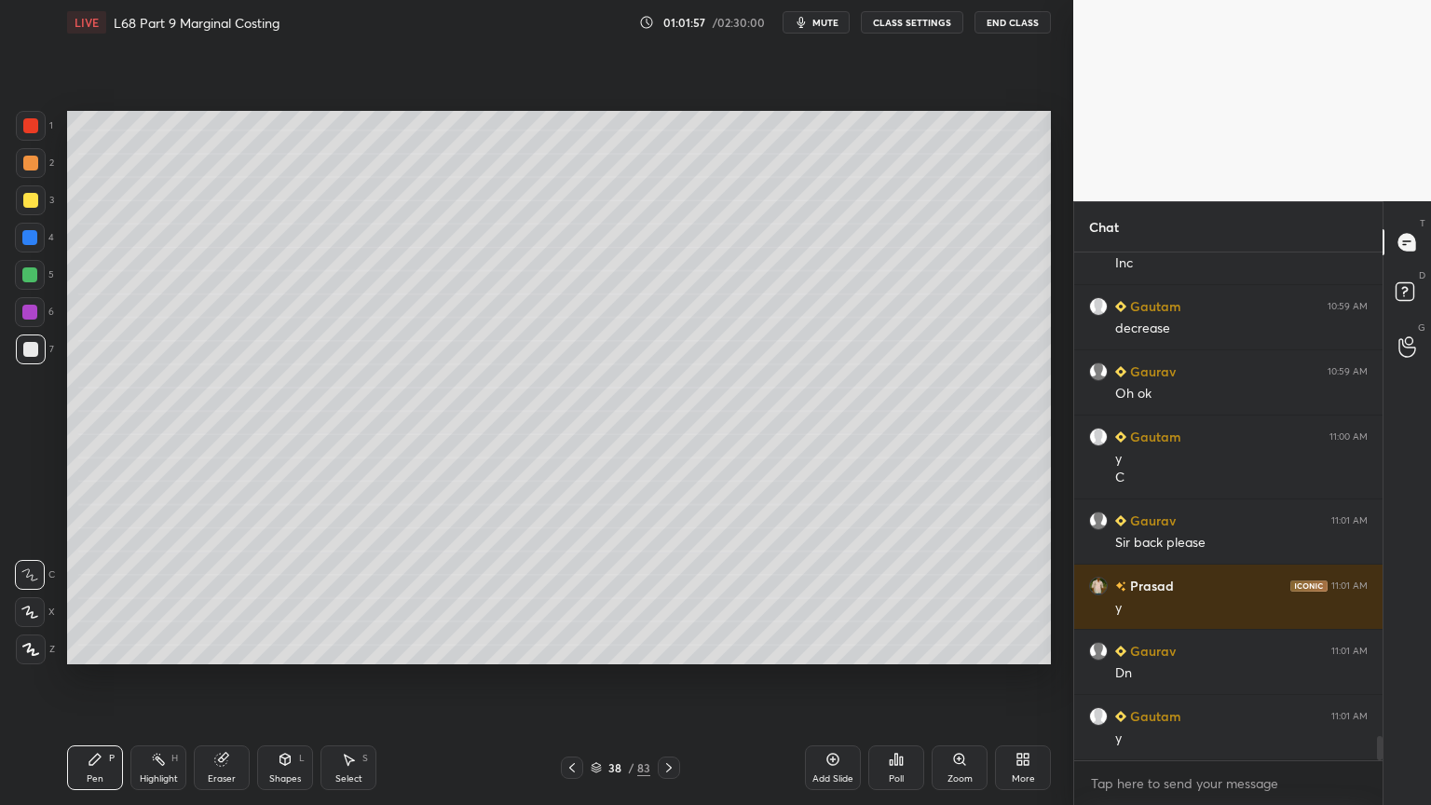
click at [895, 647] on div "Poll" at bounding box center [896, 778] width 15 height 9
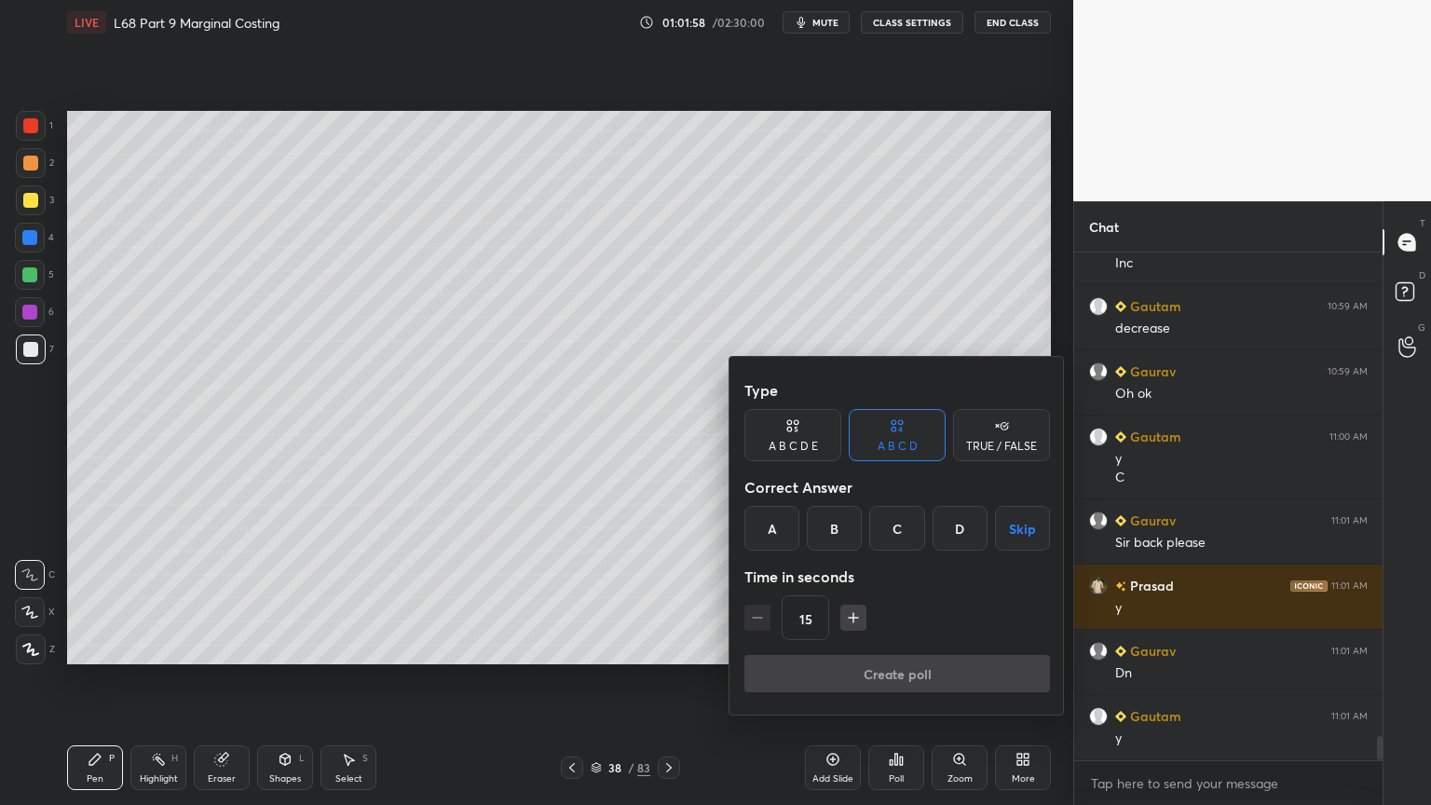
click at [883, 528] on div "C" at bounding box center [896, 528] width 55 height 45
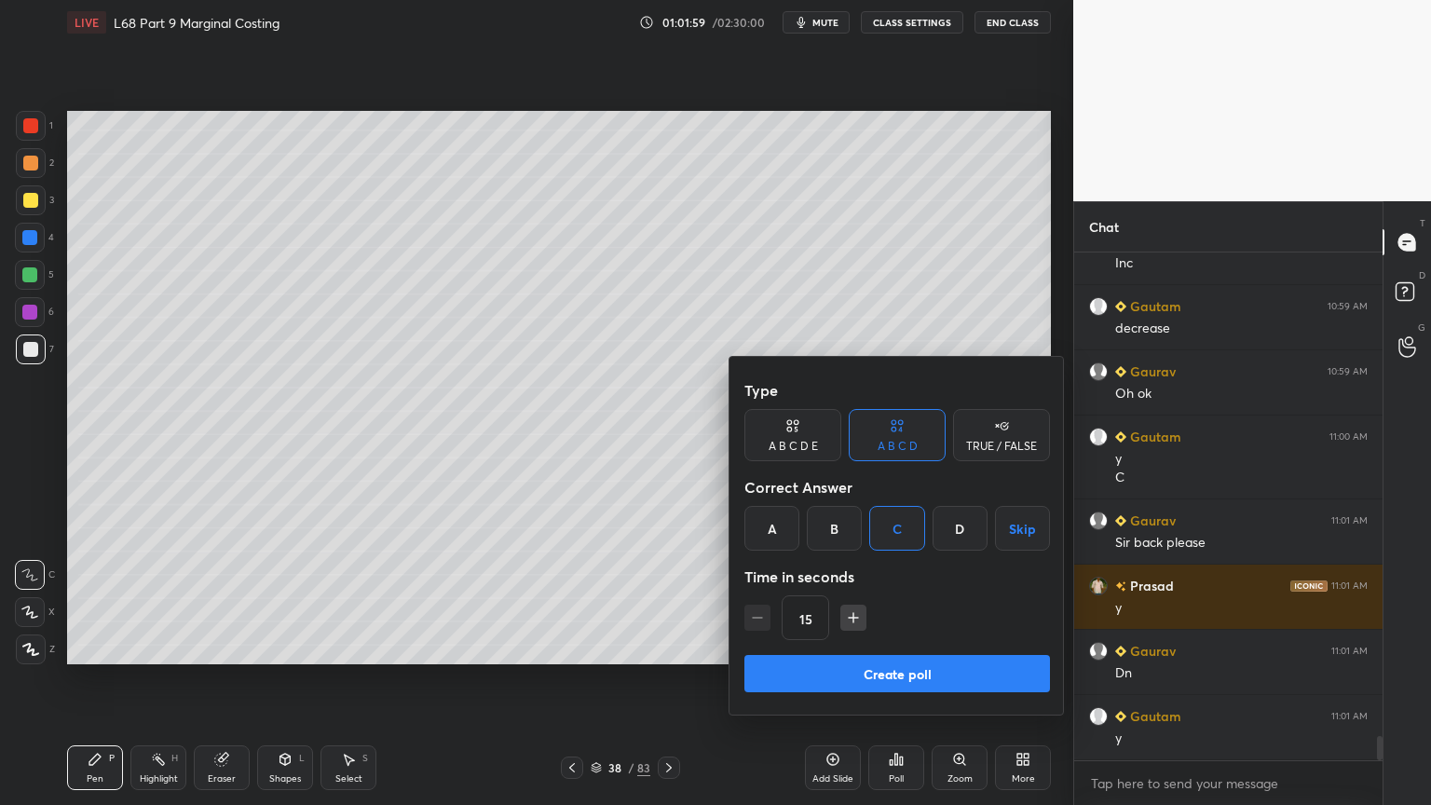
click at [854, 625] on icon "button" at bounding box center [853, 617] width 19 height 19
click at [856, 625] on icon "button" at bounding box center [853, 617] width 19 height 19
click at [854, 625] on icon "button" at bounding box center [853, 617] width 19 height 19
click at [853, 624] on icon "button" at bounding box center [853, 617] width 19 height 19
click at [853, 625] on icon "button" at bounding box center [853, 617] width 19 height 19
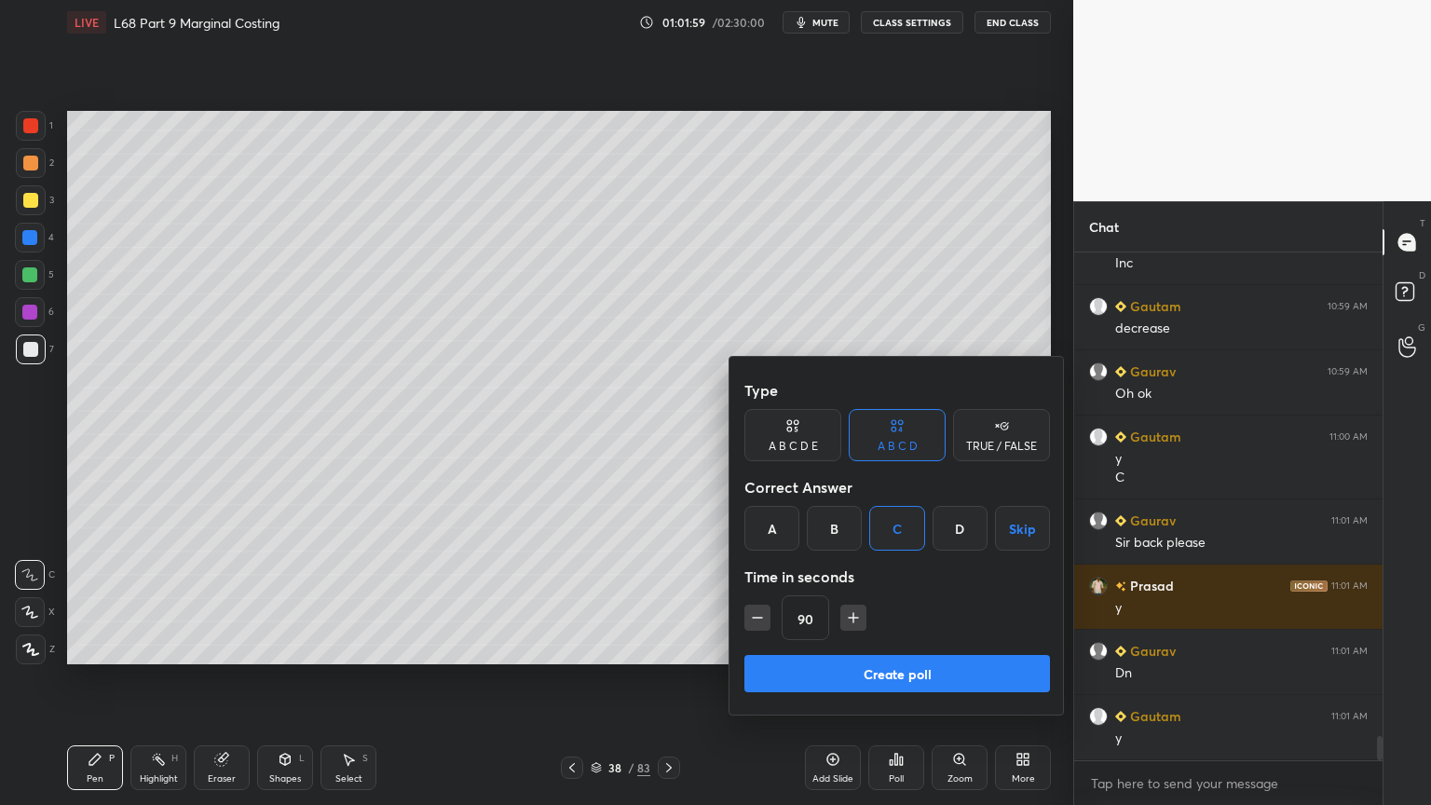
click at [853, 624] on icon "button" at bounding box center [853, 617] width 19 height 19
click at [853, 621] on icon "button" at bounding box center [862, 617] width 19 height 19
click at [862, 621] on icon "button" at bounding box center [862, 617] width 0 height 9
click at [861, 620] on icon "button" at bounding box center [862, 617] width 19 height 19
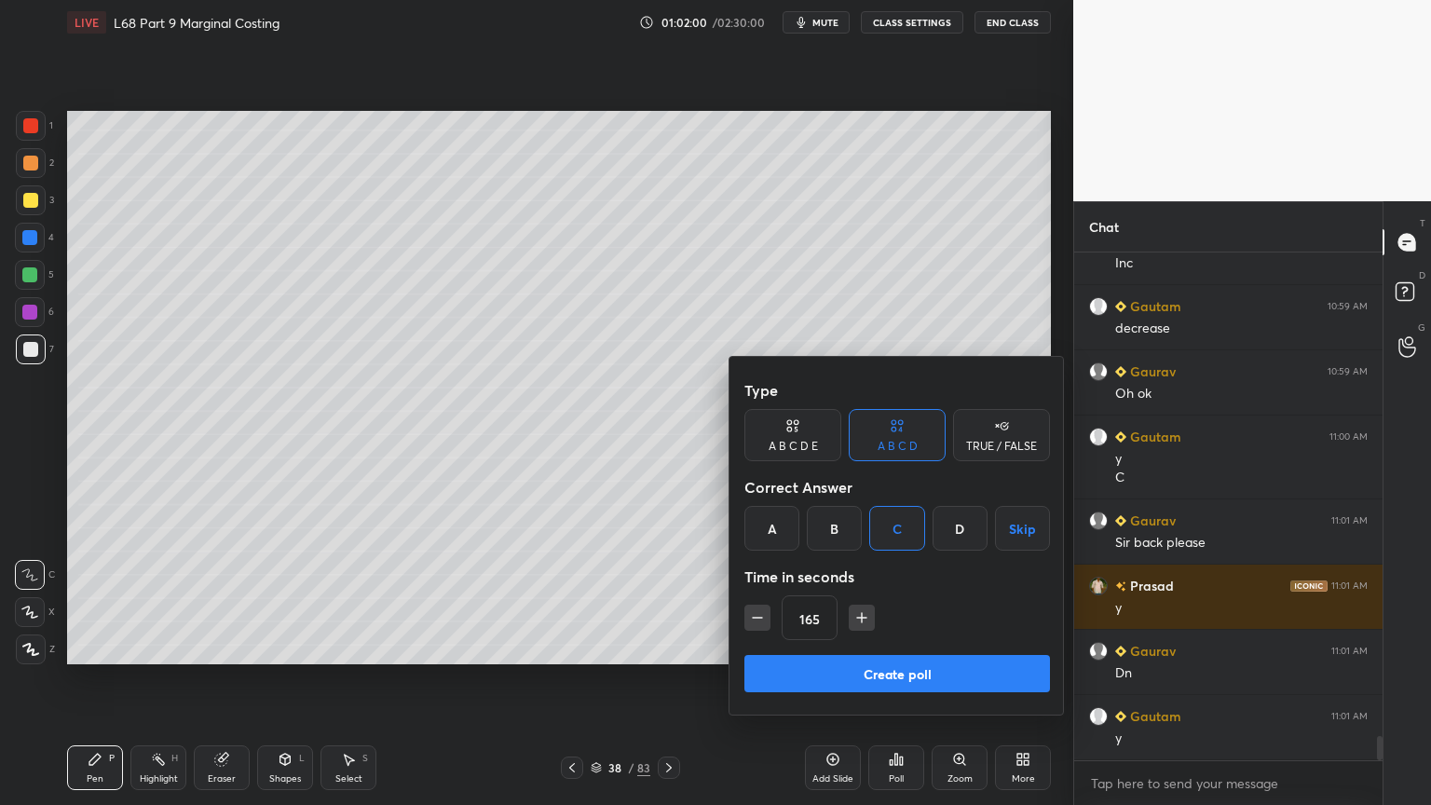
click at [862, 616] on icon "button" at bounding box center [862, 617] width 0 height 9
click at [861, 618] on icon "button" at bounding box center [861, 618] width 9 height 0
click at [860, 618] on icon "button" at bounding box center [861, 618] width 9 height 0
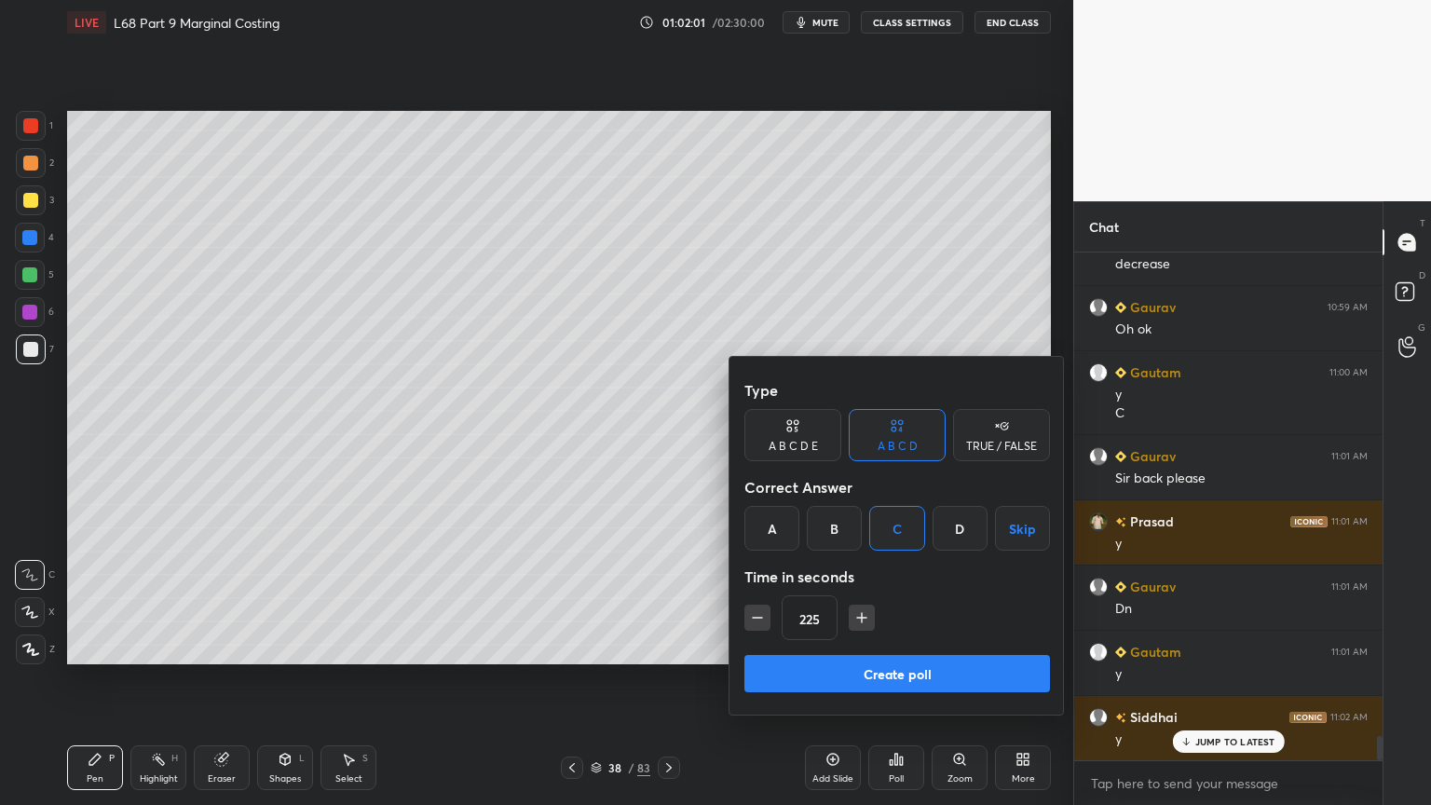
click at [859, 618] on icon "button" at bounding box center [861, 618] width 9 height 0
click at [858, 618] on icon "button" at bounding box center [861, 618] width 9 height 0
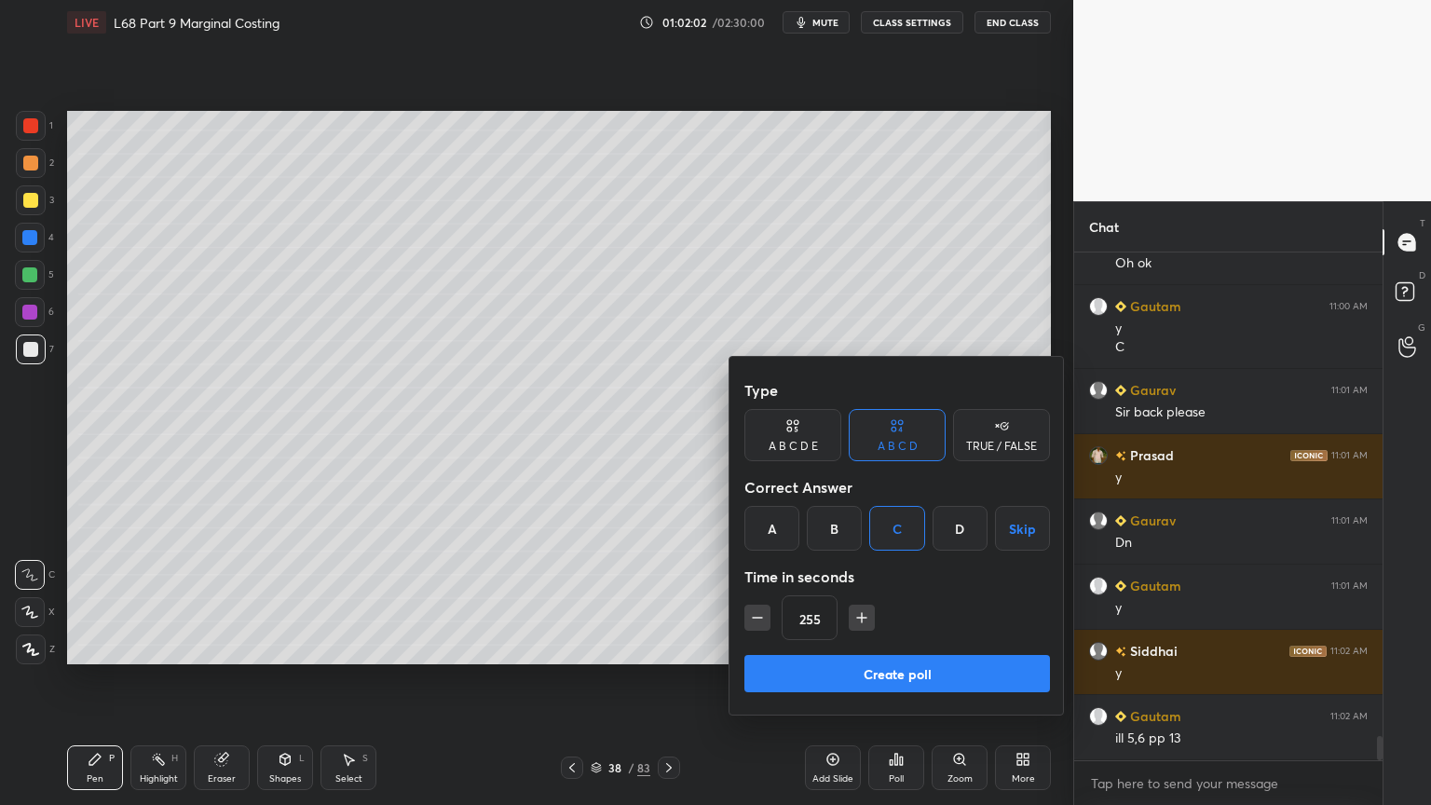
click at [853, 616] on icon "button" at bounding box center [862, 617] width 19 height 19
click at [855, 616] on icon "button" at bounding box center [862, 617] width 19 height 19
click at [854, 618] on icon "button" at bounding box center [862, 617] width 19 height 19
type input "300"
click at [892, 647] on button "Create poll" at bounding box center [897, 673] width 306 height 37
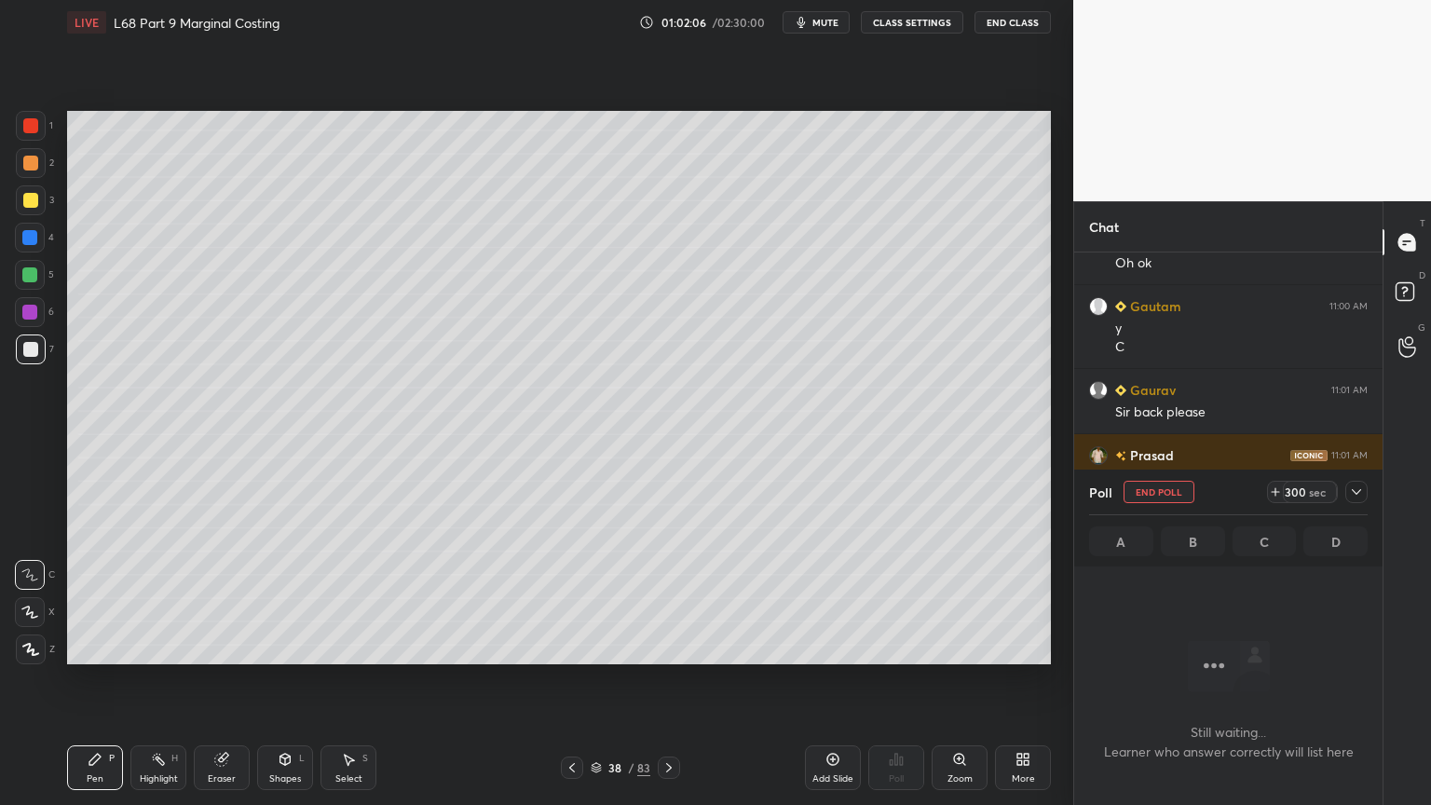
scroll to position [6, 6]
click at [820, 25] on span "mute" at bounding box center [825, 22] width 26 height 13
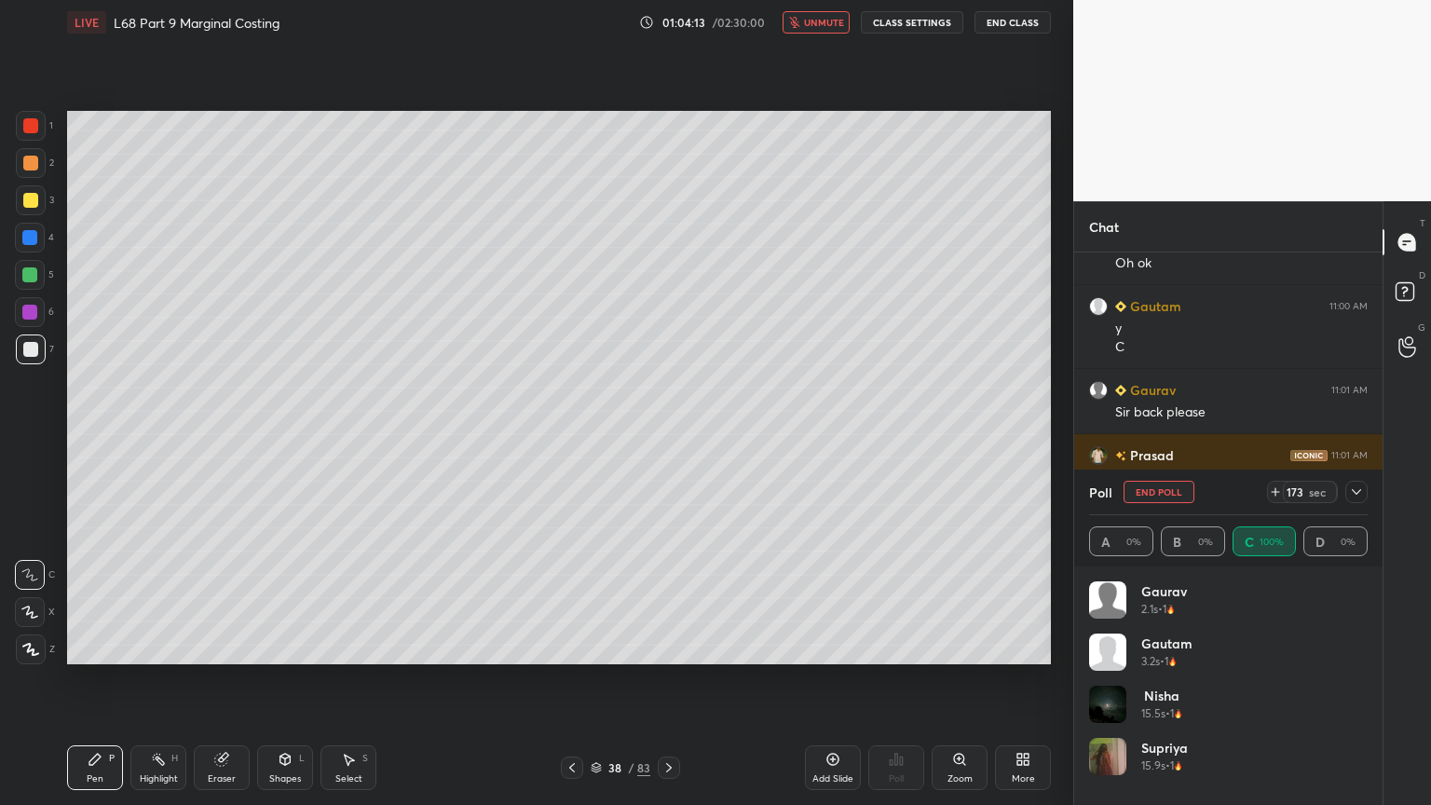
scroll to position [10335, 0]
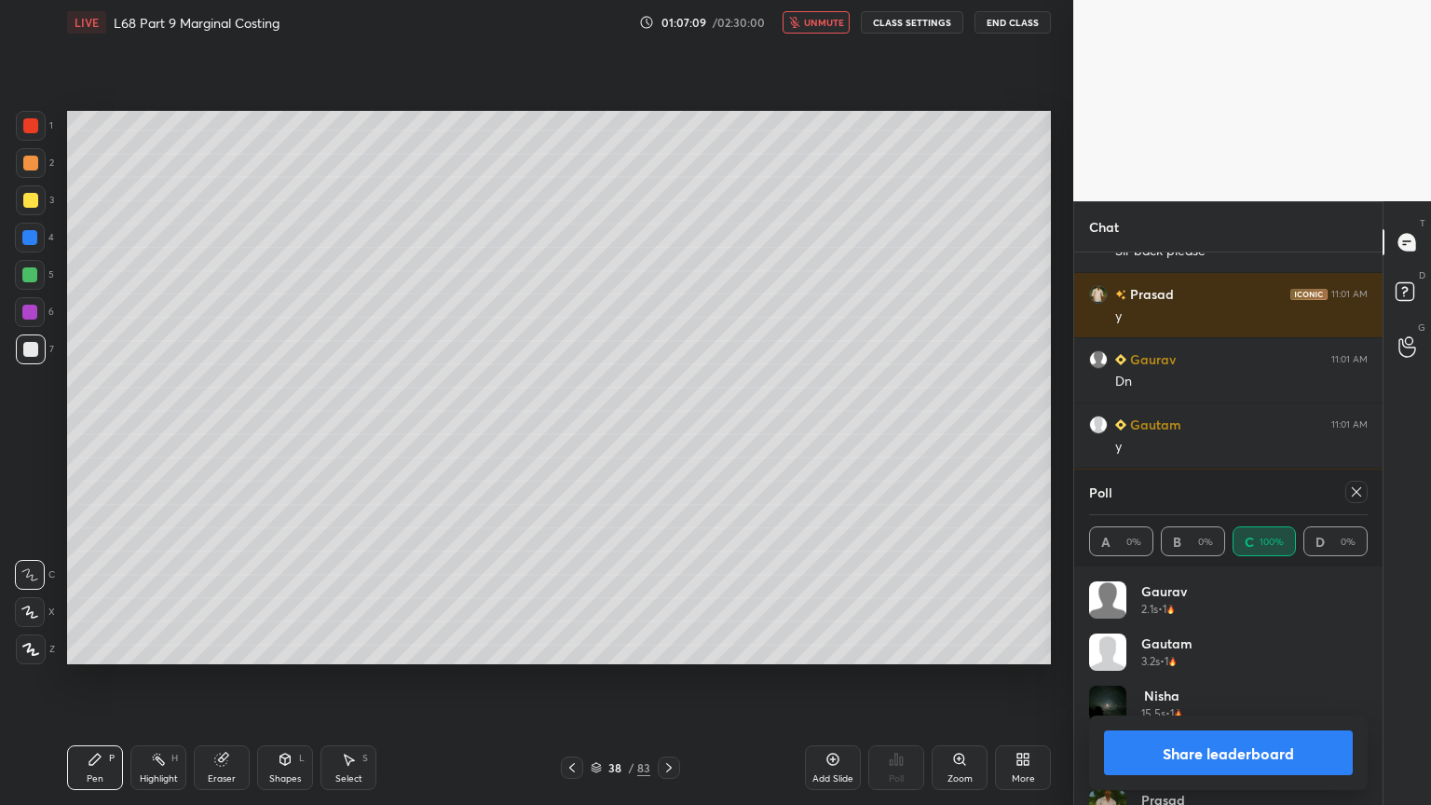
click at [1155, 647] on button "Share leaderboard" at bounding box center [1228, 752] width 249 height 45
type textarea "x"
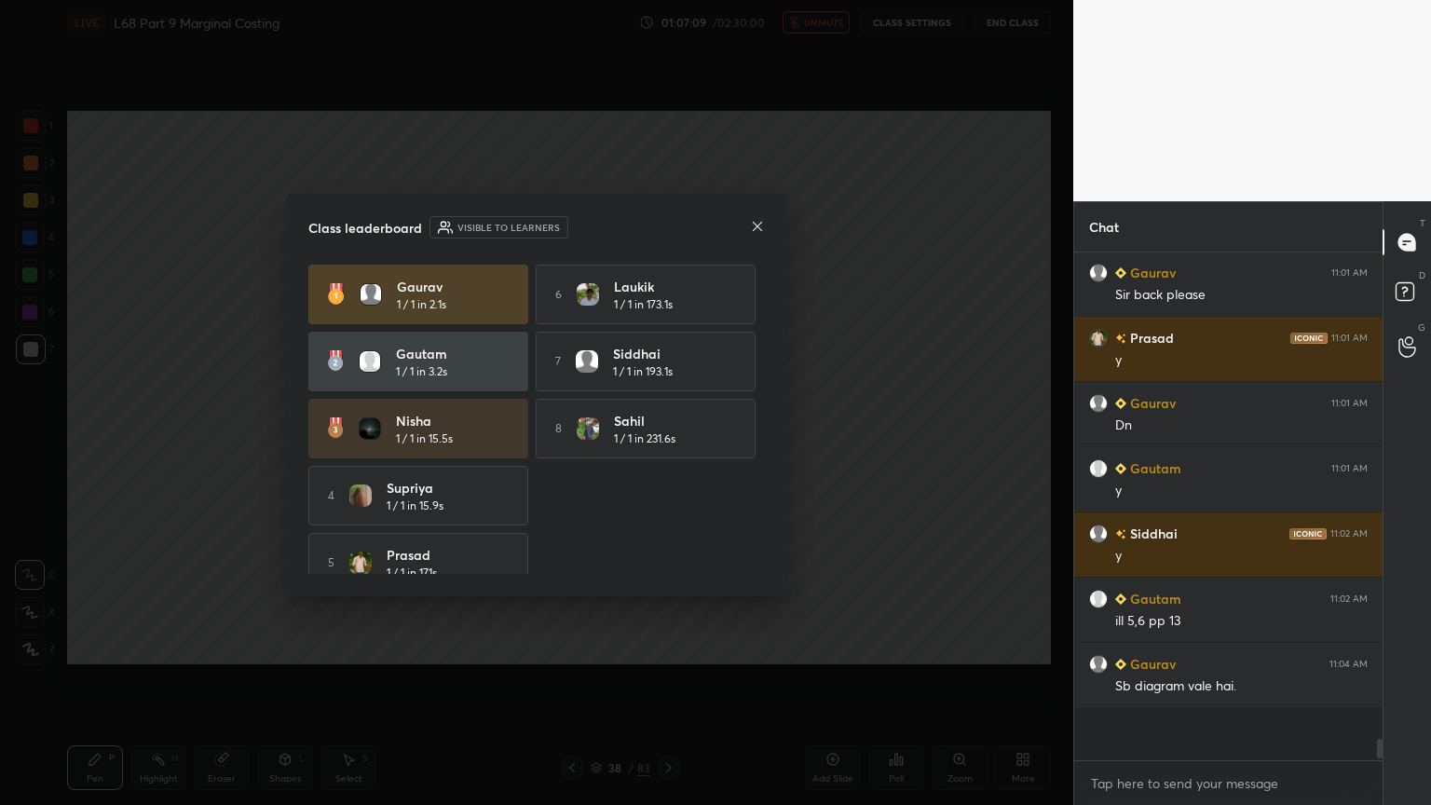
scroll to position [503, 303]
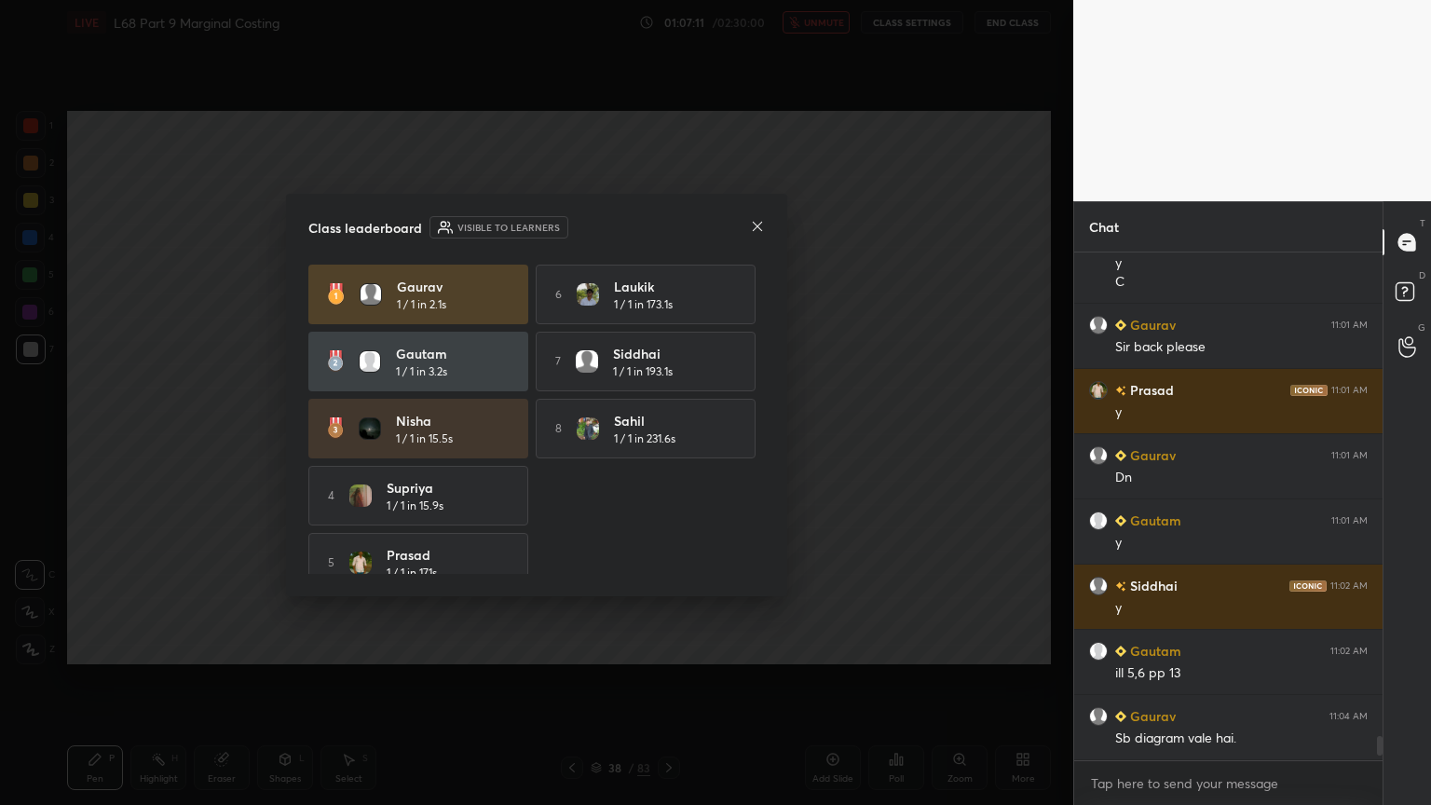
click at [760, 228] on icon at bounding box center [757, 225] width 9 height 9
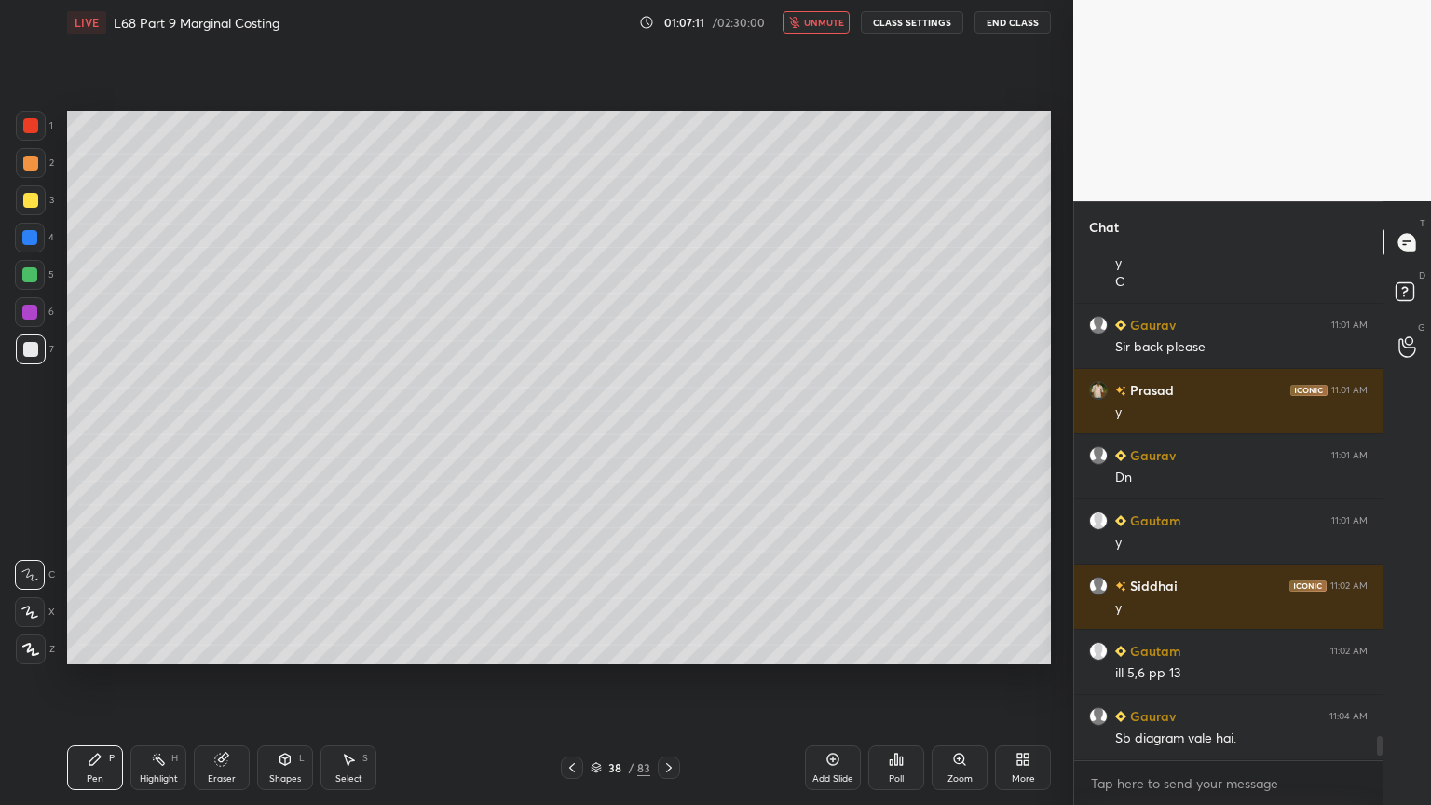
click at [798, 19] on icon "button" at bounding box center [794, 22] width 11 height 11
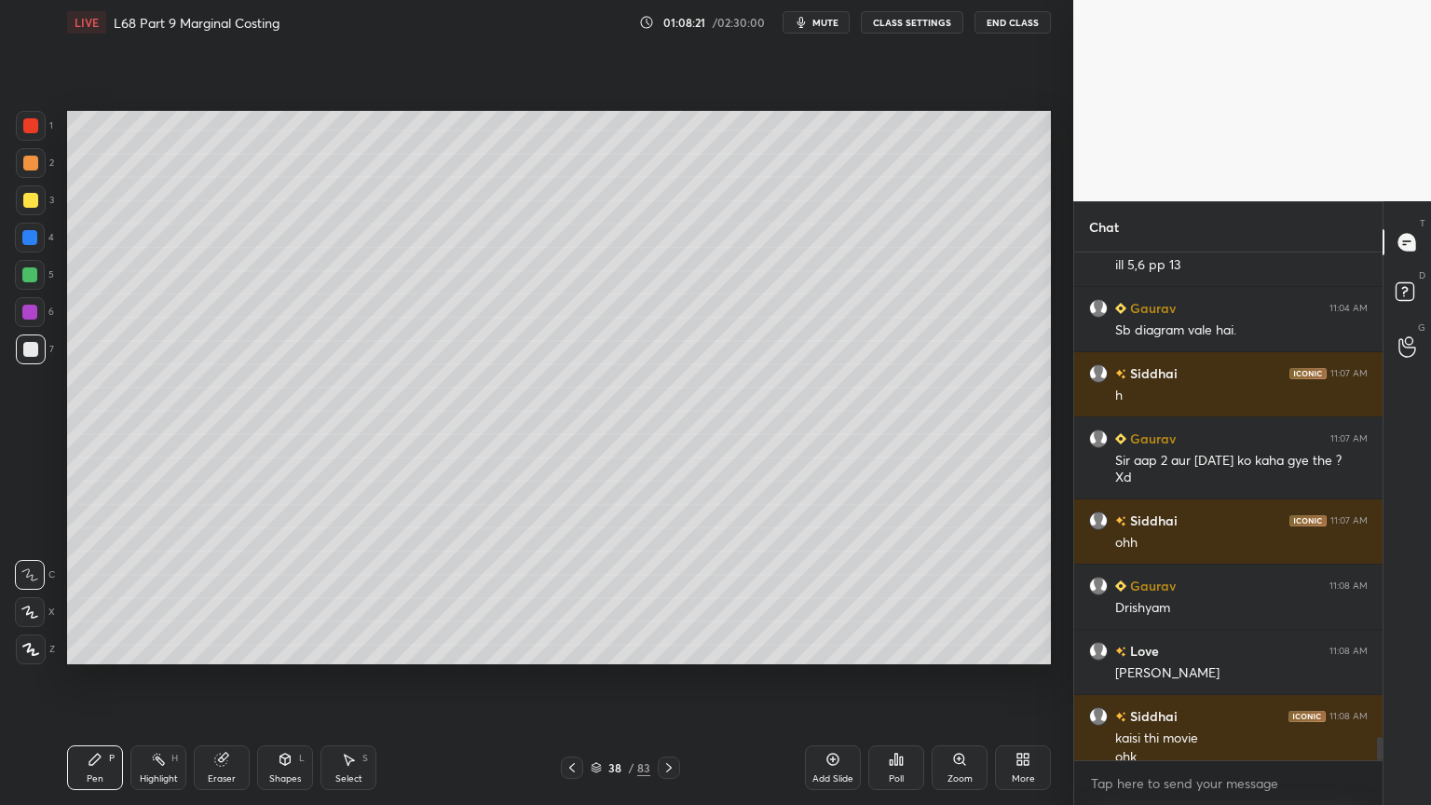
scroll to position [10665, 0]
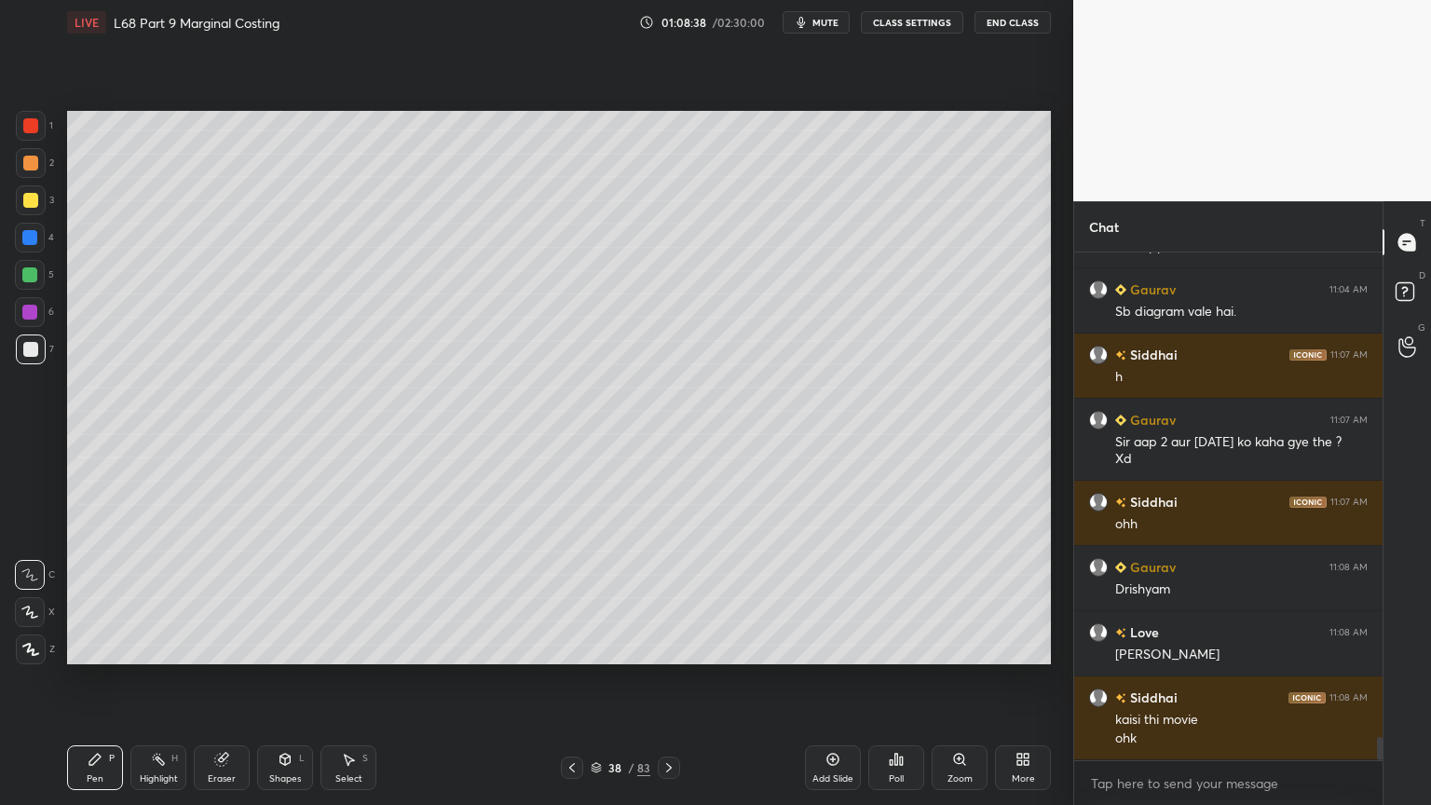
click at [577, 647] on icon at bounding box center [572, 767] width 15 height 15
click at [580, 647] on div at bounding box center [572, 768] width 22 height 22
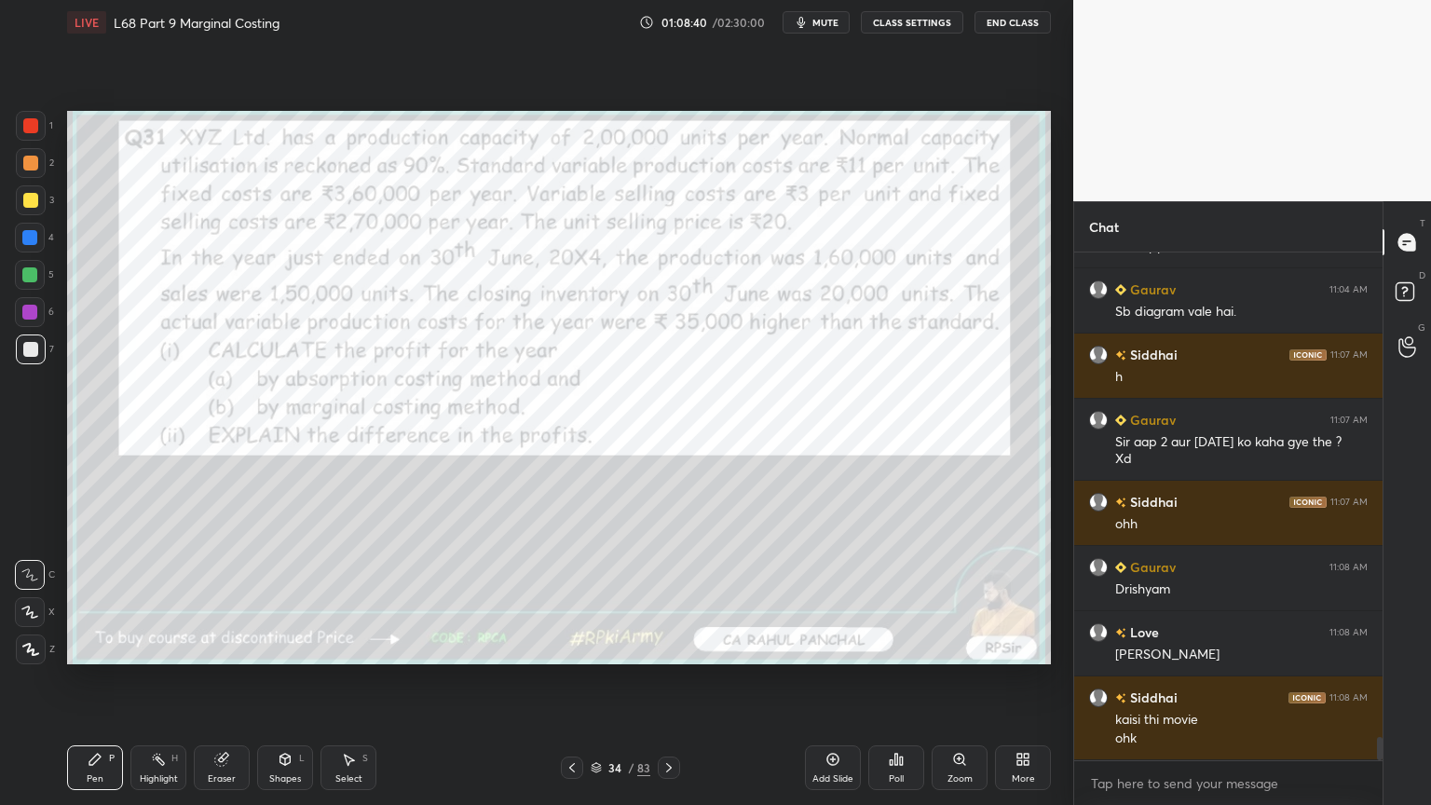
click at [580, 647] on div at bounding box center [572, 768] width 22 height 22
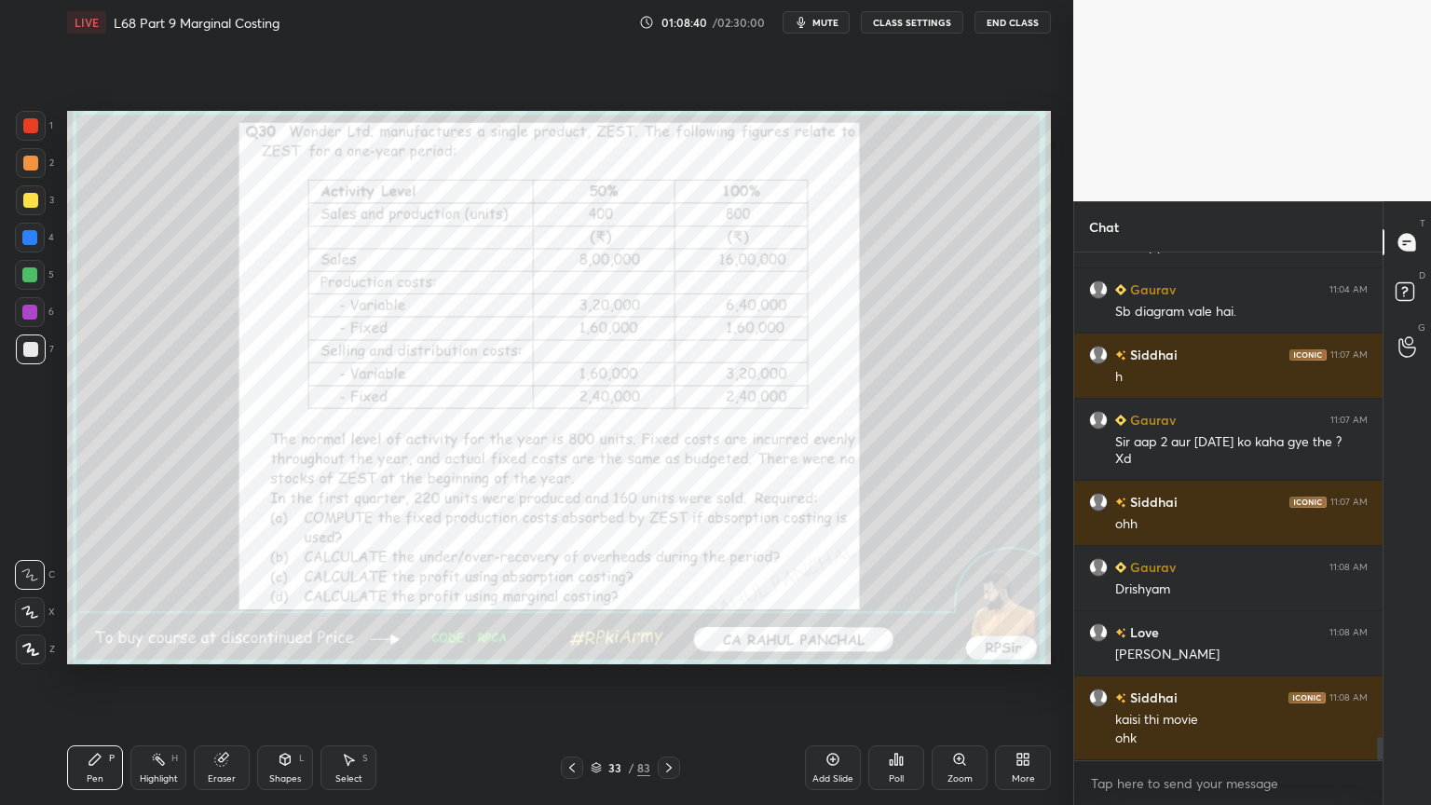
click at [580, 647] on div at bounding box center [572, 768] width 22 height 22
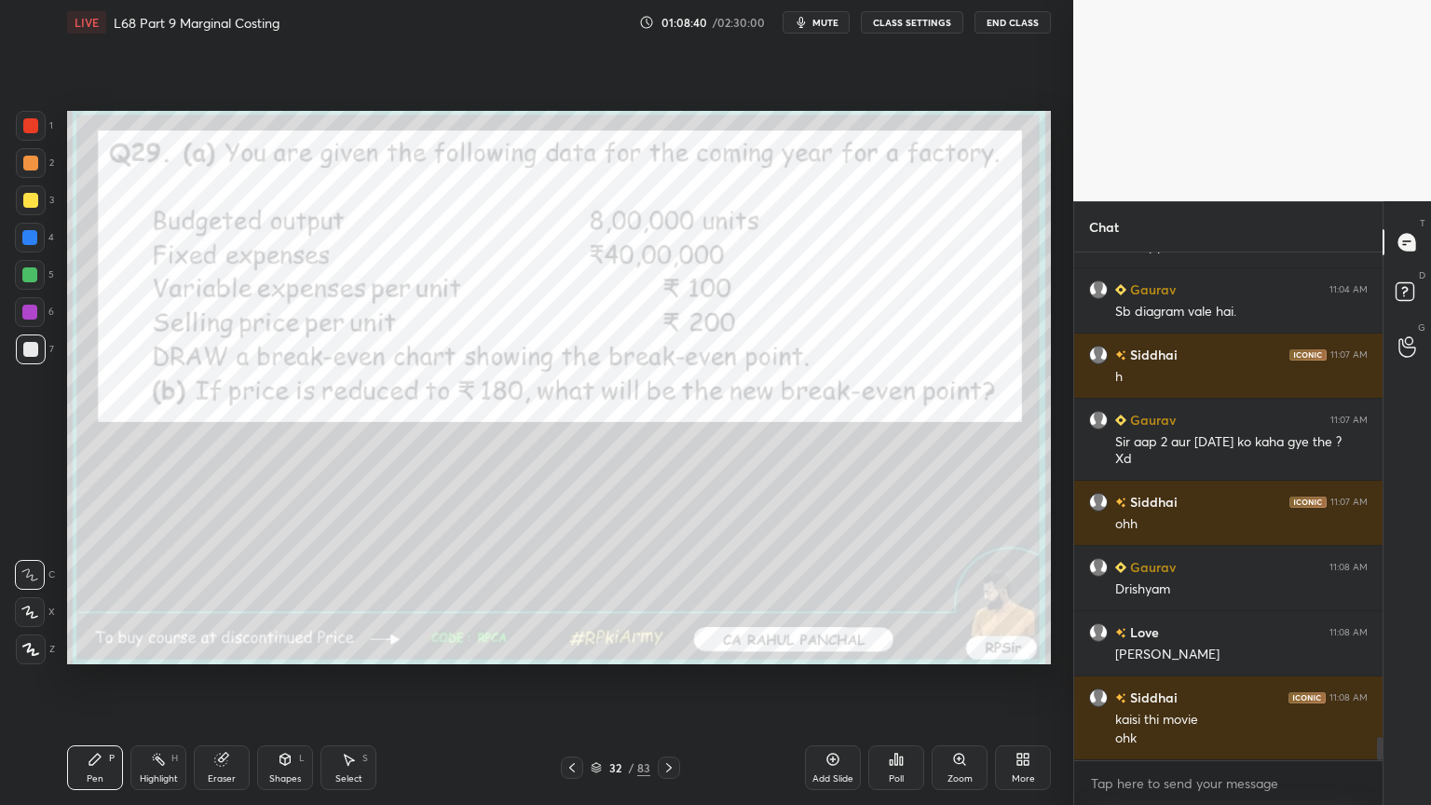
click at [580, 647] on div at bounding box center [572, 768] width 22 height 22
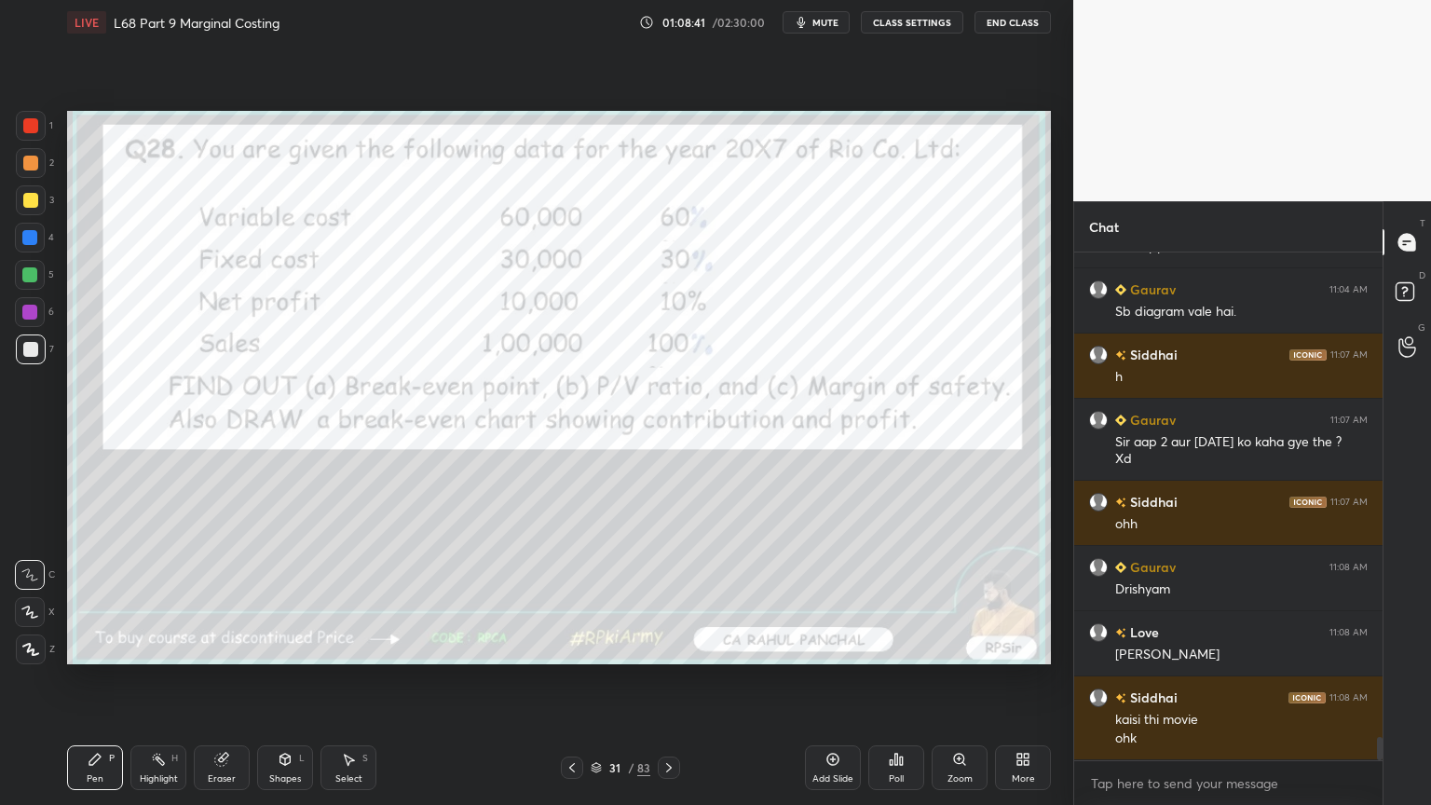
click at [662, 647] on icon at bounding box center [669, 767] width 15 height 15
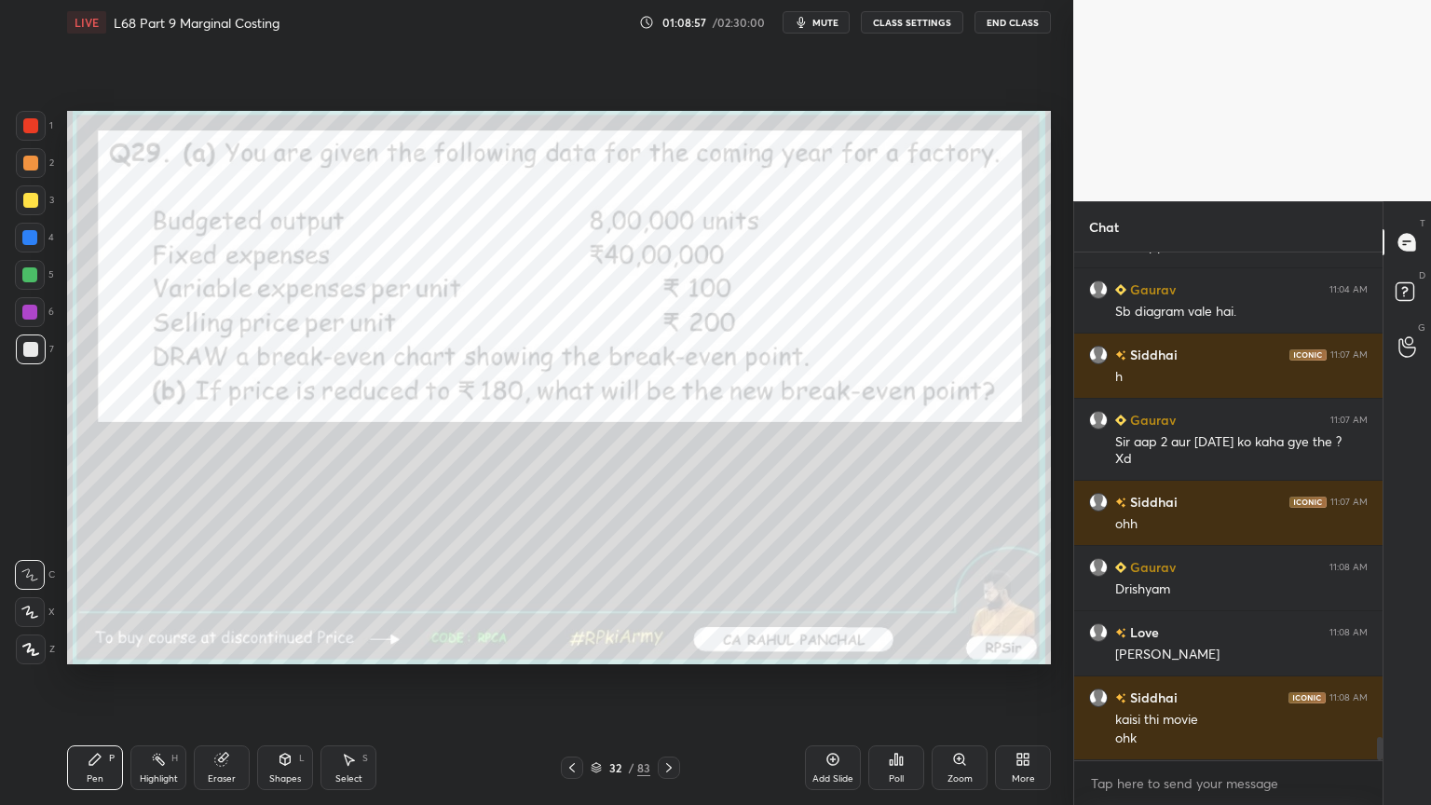
scroll to position [10684, 0]
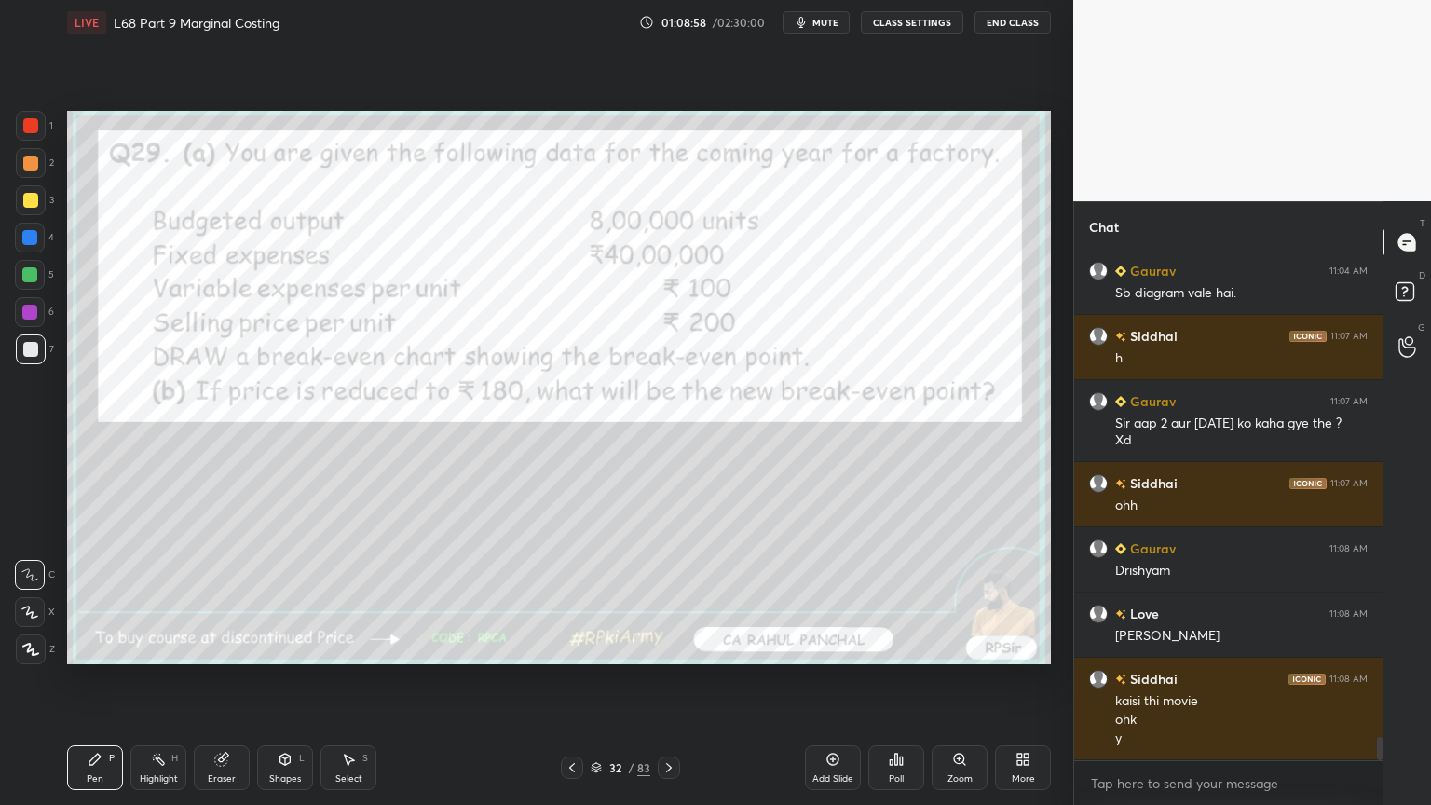
click at [816, 647] on div "Add Slide" at bounding box center [833, 767] width 56 height 45
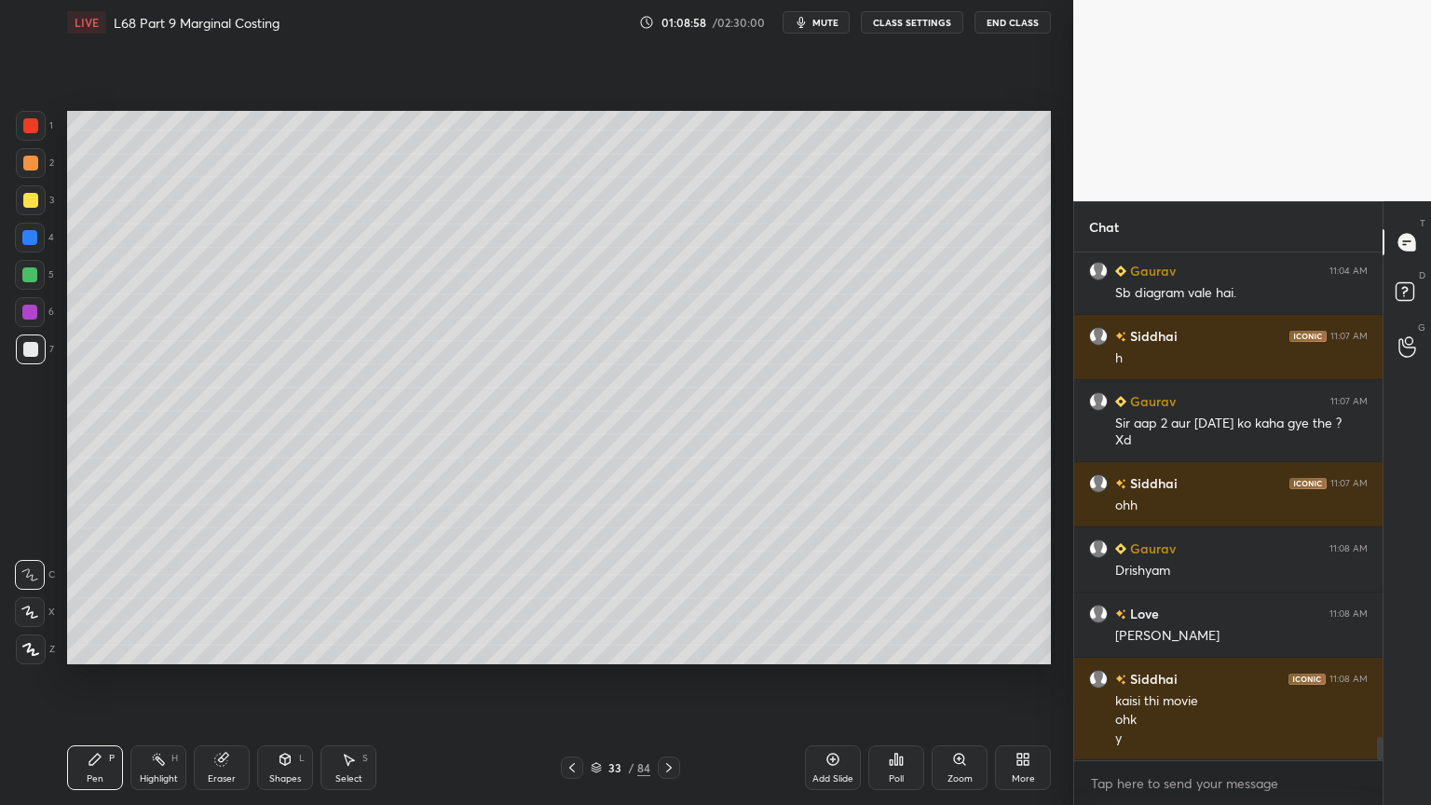
scroll to position [10748, 0]
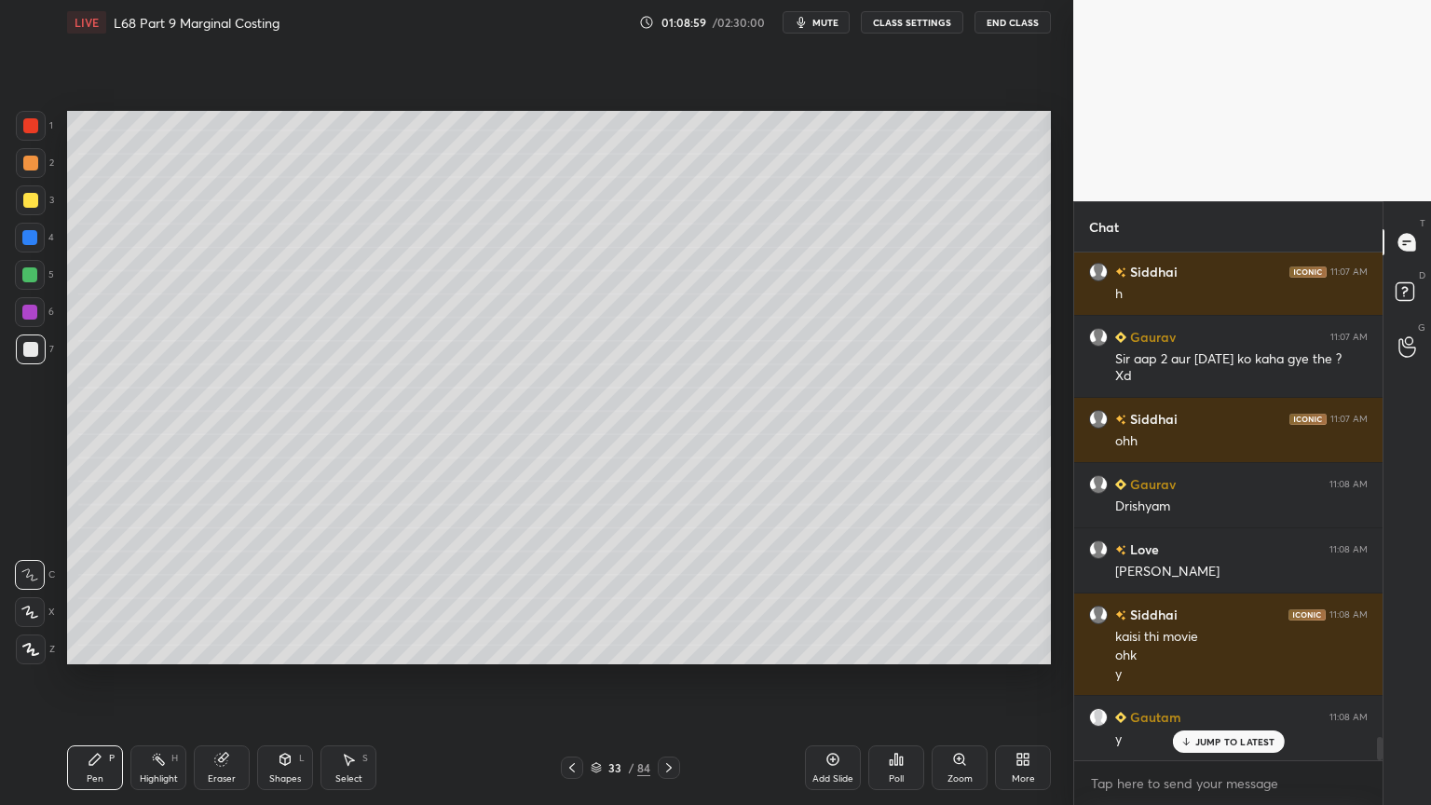
click at [26, 246] on div at bounding box center [30, 238] width 30 height 30
click at [289, 647] on icon at bounding box center [285, 759] width 15 height 15
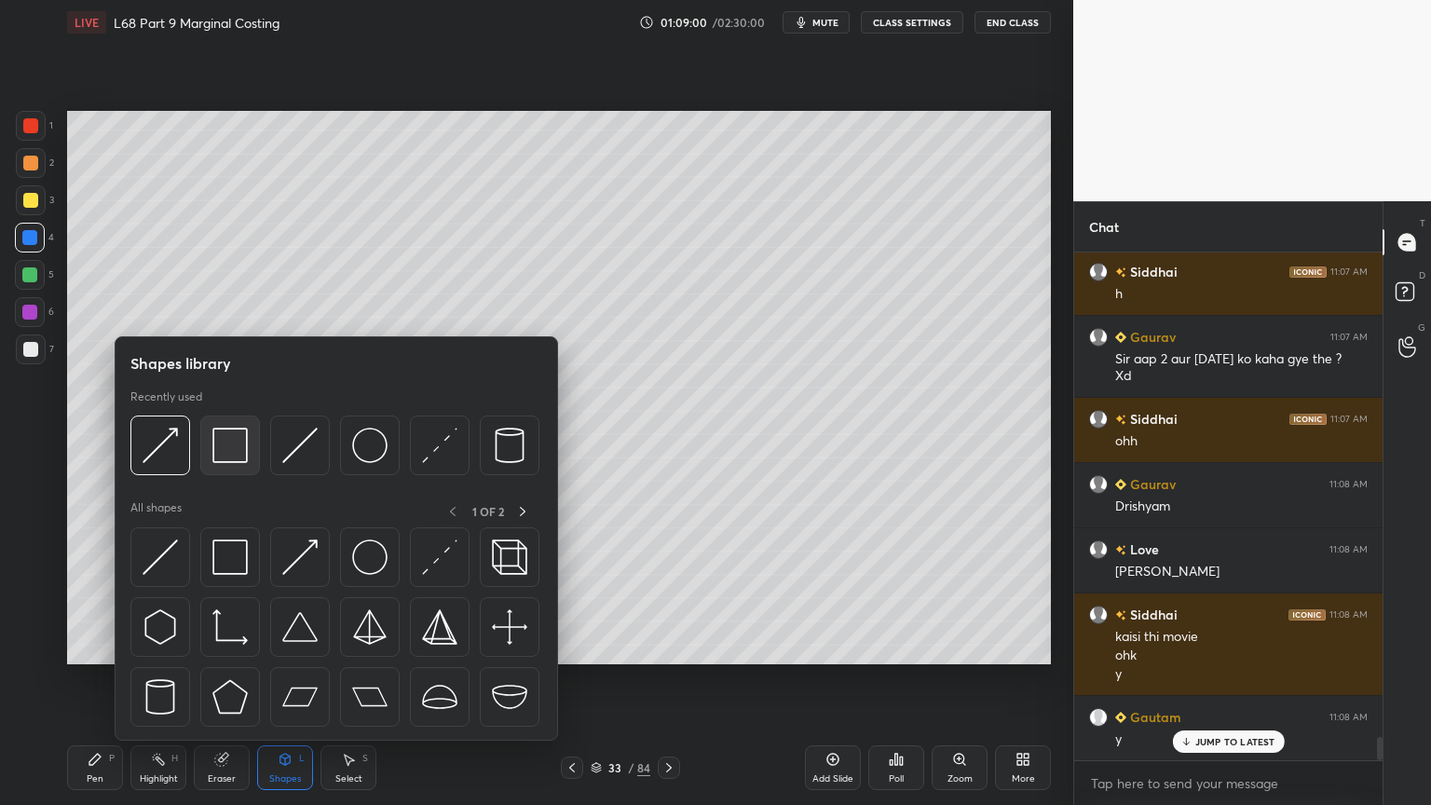
click at [222, 435] on img at bounding box center [229, 445] width 35 height 35
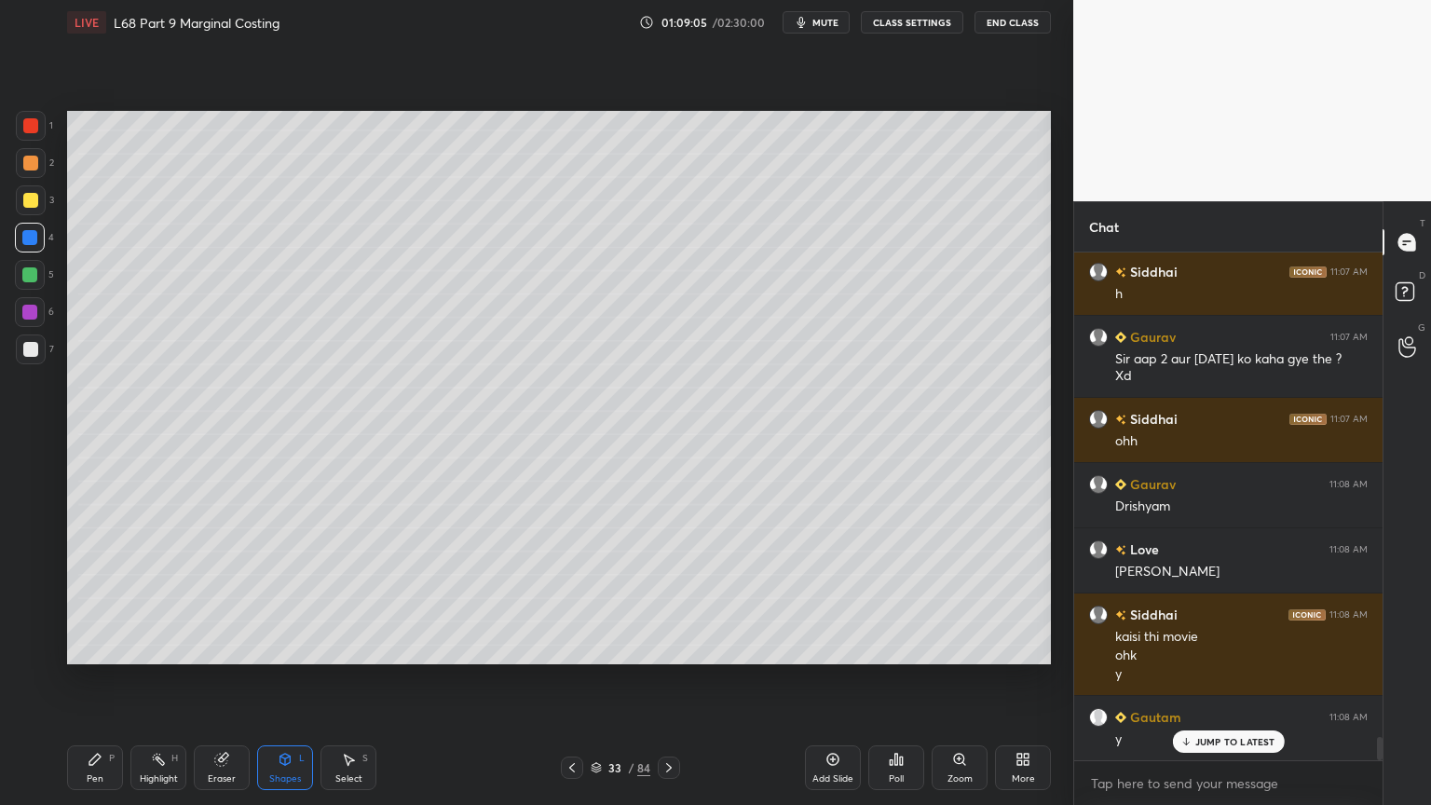
click at [93, 647] on icon at bounding box center [94, 759] width 11 height 11
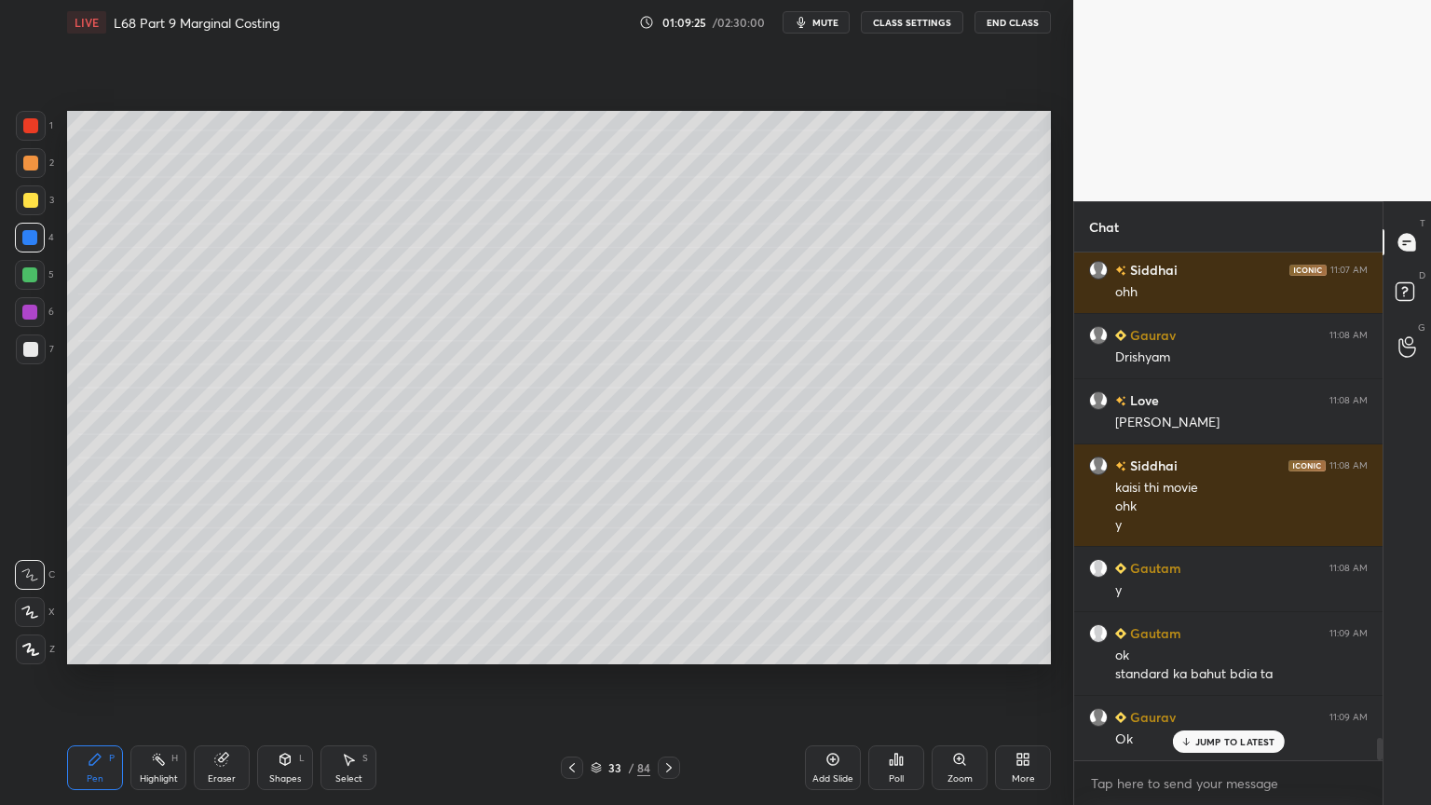
scroll to position [10963, 0]
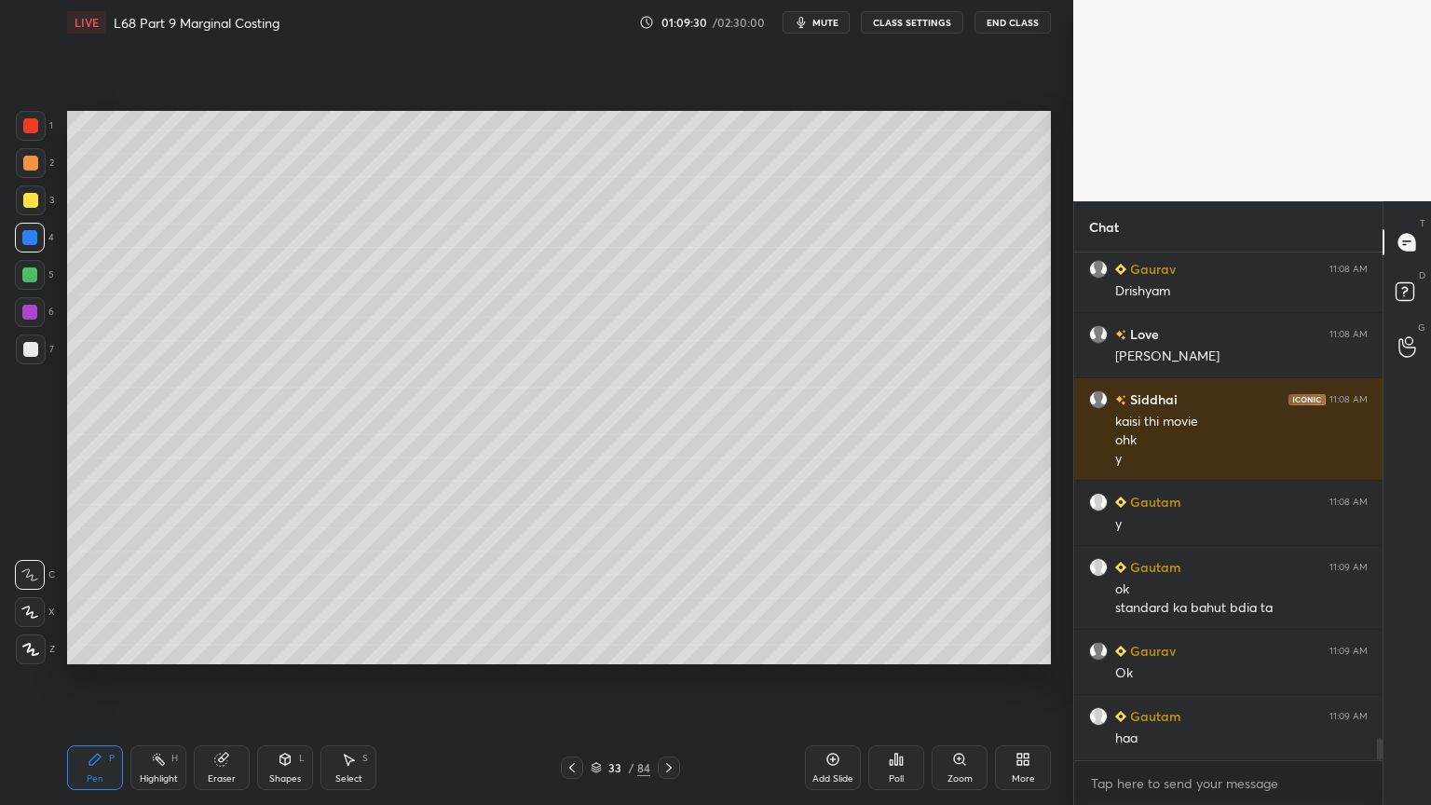
click at [578, 647] on icon at bounding box center [572, 767] width 15 height 15
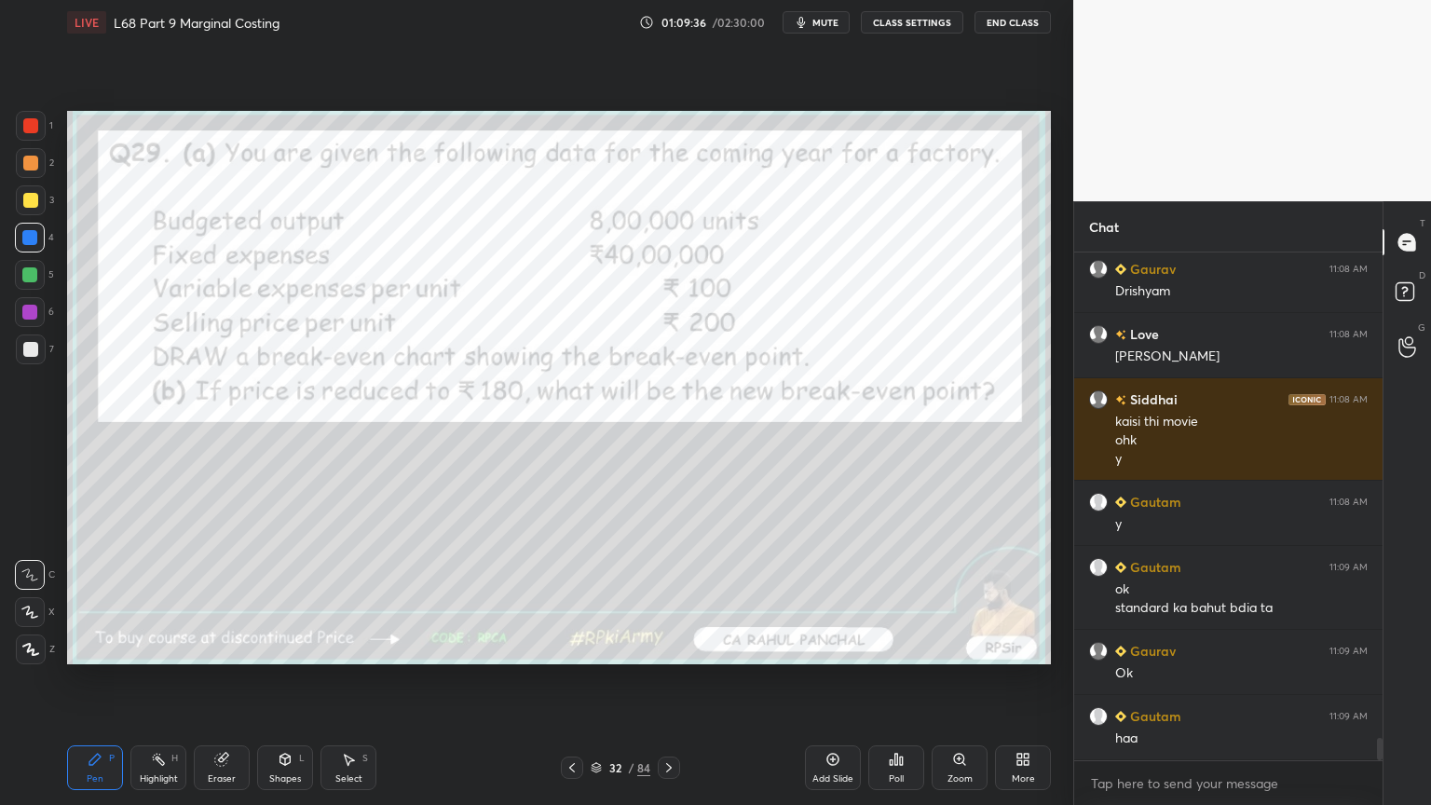
click at [14, 129] on div "1 2 3 4 5 6 7 C X Z C X Z E E Erase all H H" at bounding box center [30, 387] width 60 height 553
click at [227, 647] on div "Eraser" at bounding box center [222, 767] width 56 height 45
click at [34, 647] on div "Erase all" at bounding box center [30, 649] width 30 height 30
click at [118, 647] on div "Pen P" at bounding box center [95, 767] width 56 height 45
click at [38, 628] on div "Z" at bounding box center [35, 645] width 39 height 37
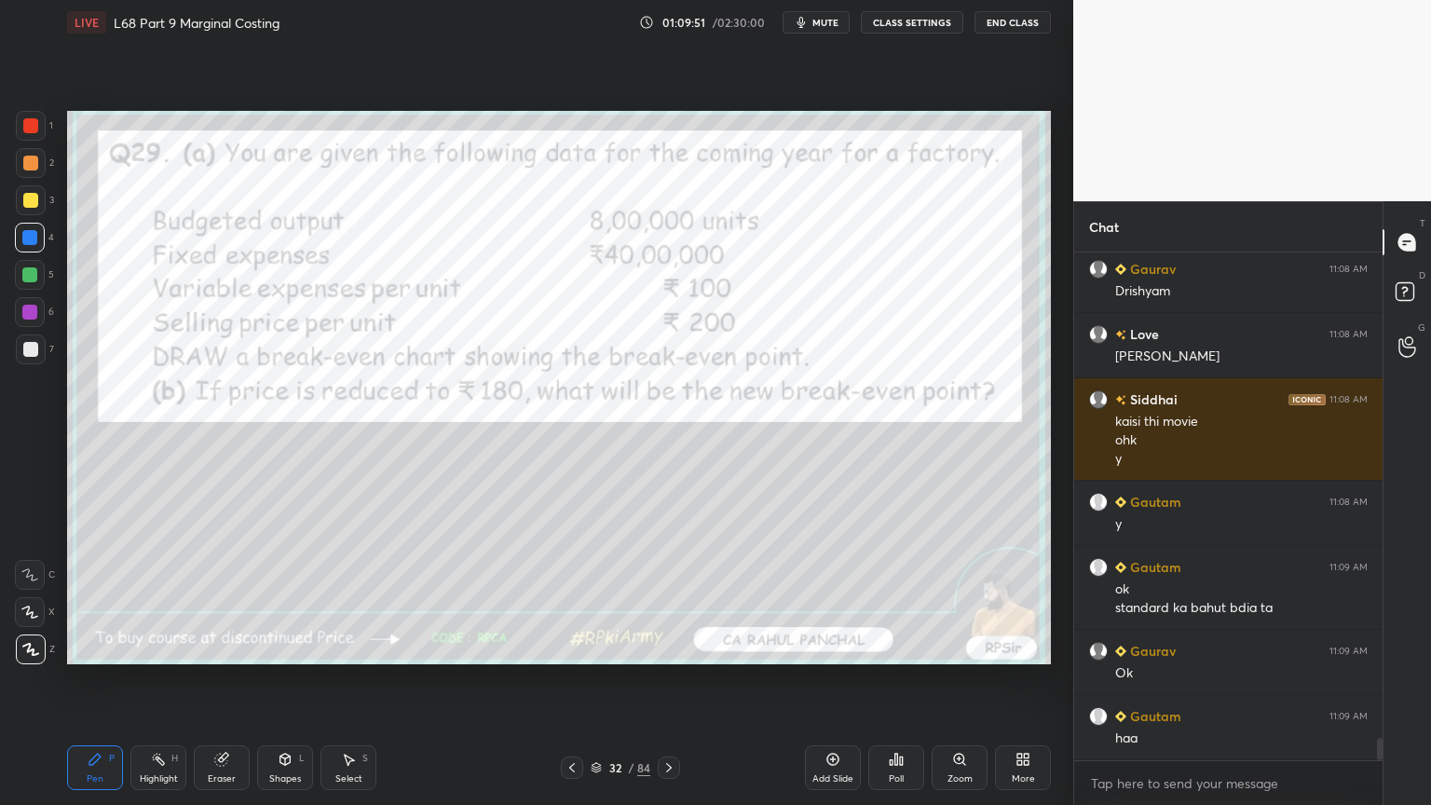
click at [224, 647] on div "Eraser" at bounding box center [222, 778] width 28 height 9
click at [101, 647] on div "Pen P" at bounding box center [95, 767] width 56 height 45
click at [224, 647] on icon at bounding box center [221, 760] width 12 height 12
click at [34, 644] on span "Erase all" at bounding box center [30, 649] width 28 height 13
click at [102, 647] on div "Pen P" at bounding box center [95, 767] width 56 height 45
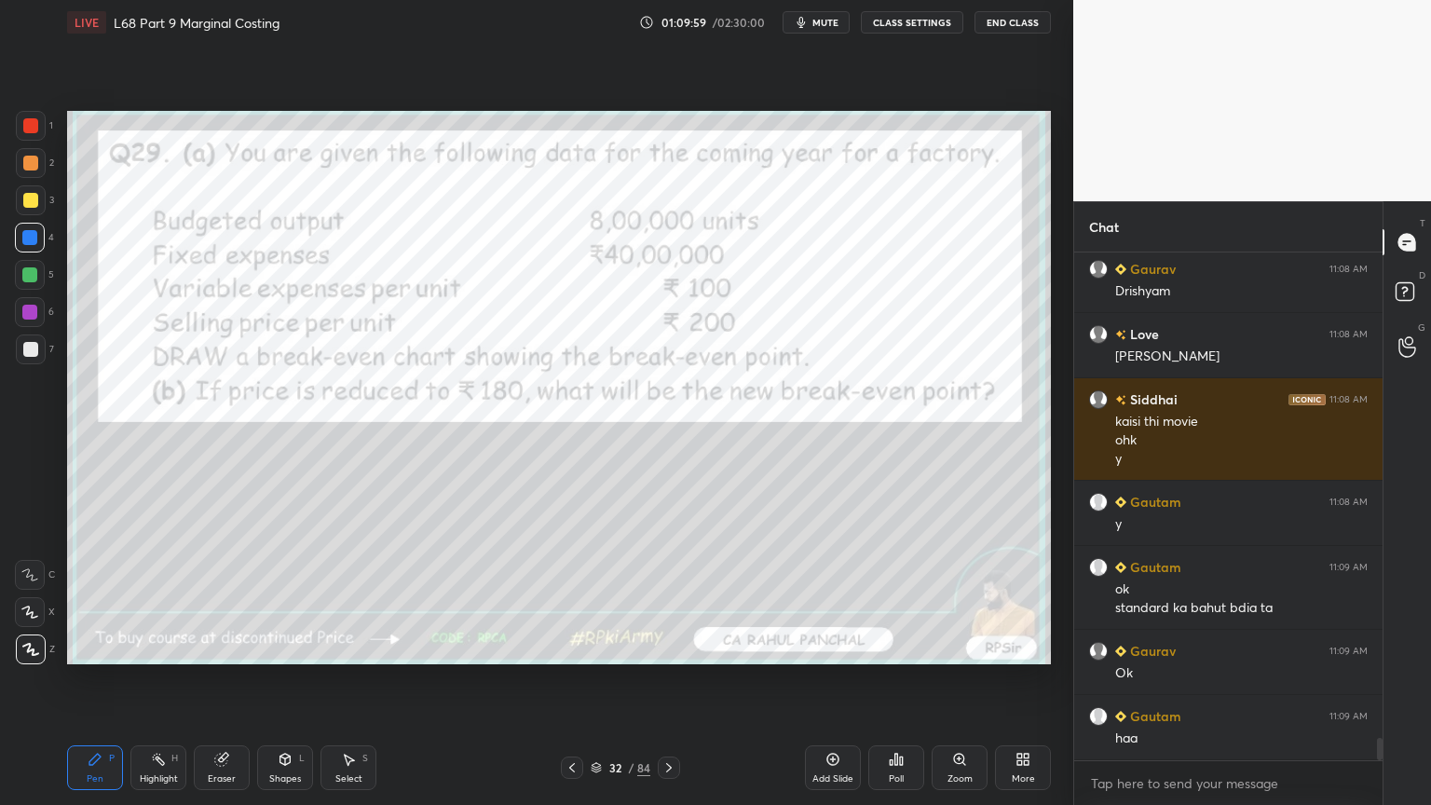
click at [169, 647] on div "Highlight" at bounding box center [159, 778] width 38 height 9
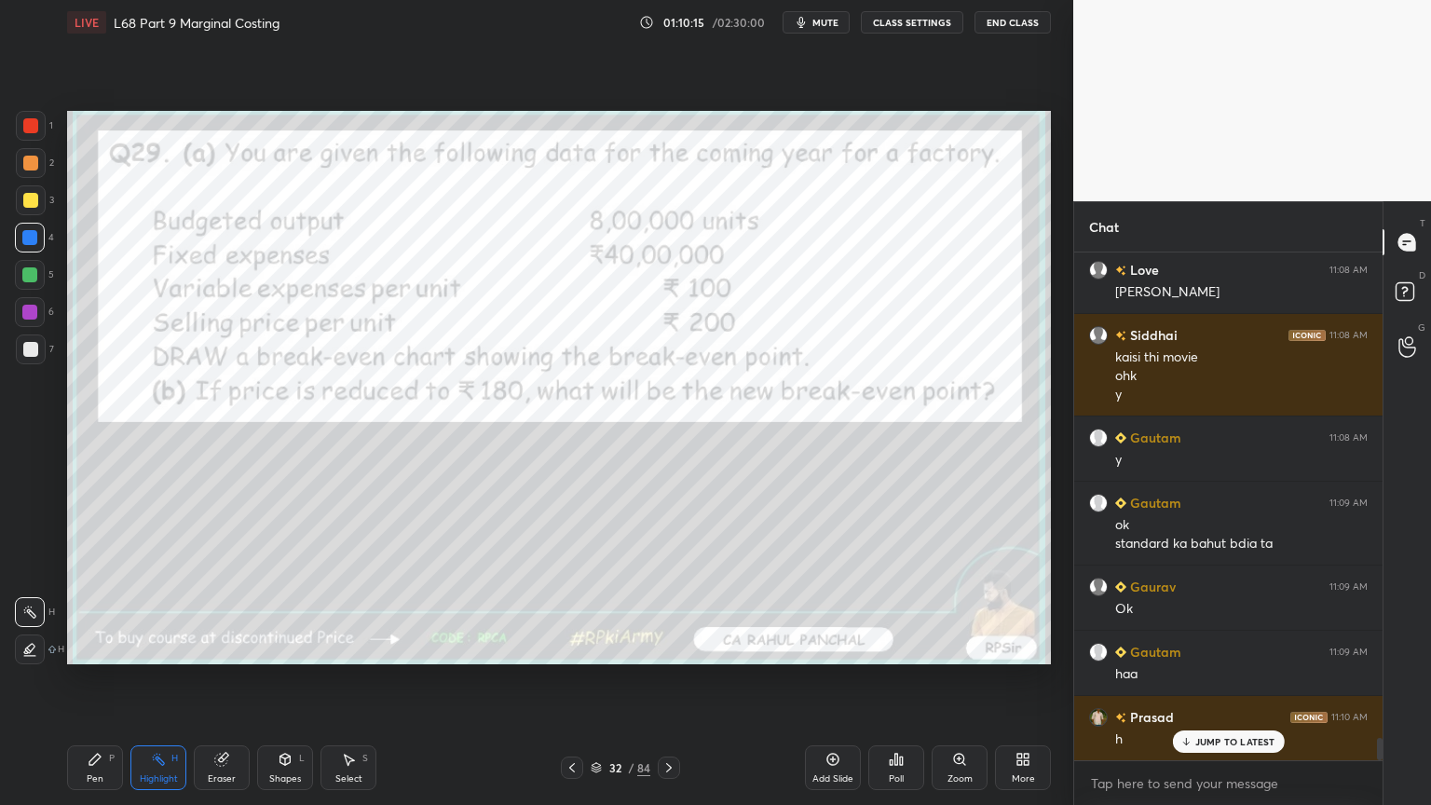
click at [283, 647] on div "Shapes L" at bounding box center [285, 767] width 56 height 45
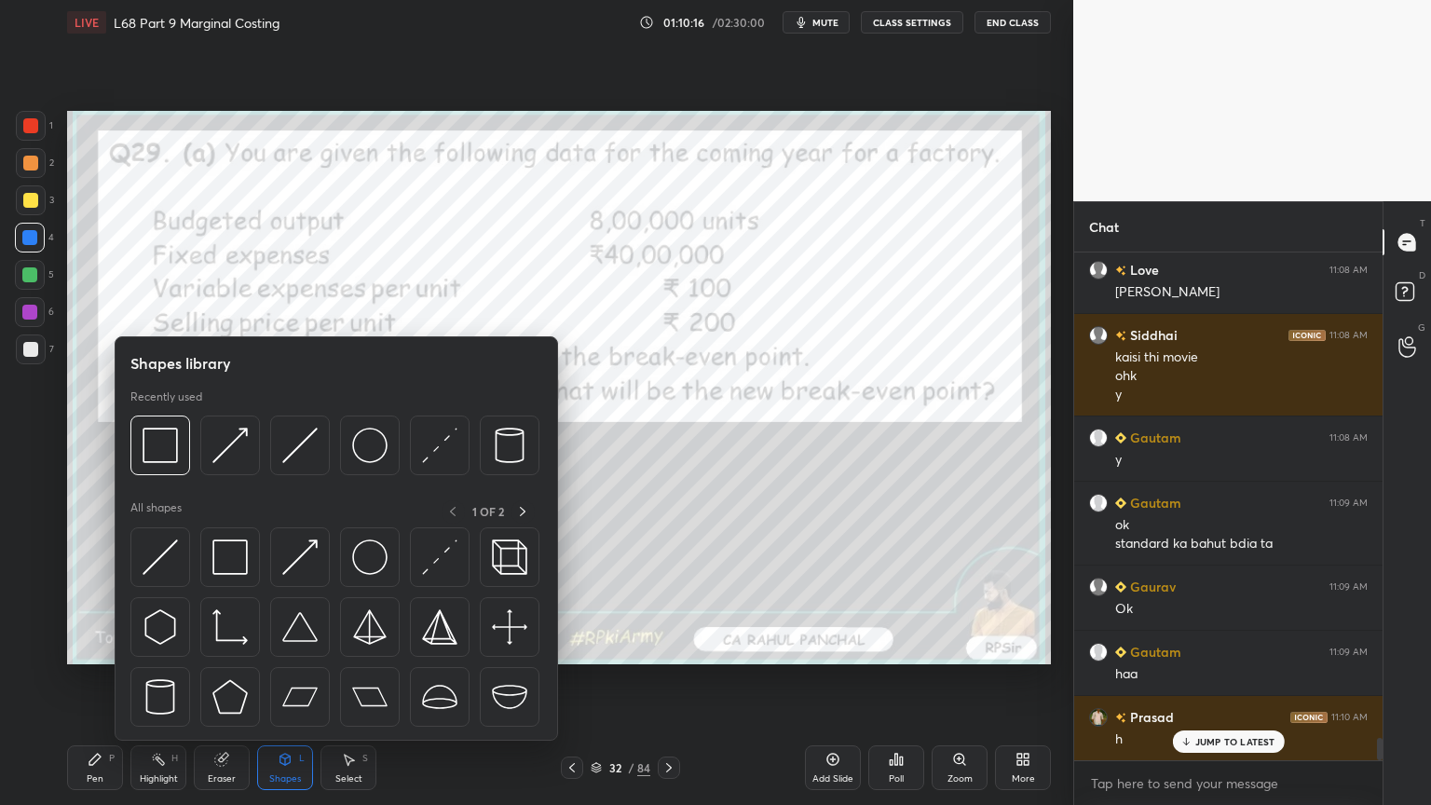
click at [194, 442] on div at bounding box center [334, 451] width 409 height 70
click at [25, 127] on div at bounding box center [30, 125] width 15 height 15
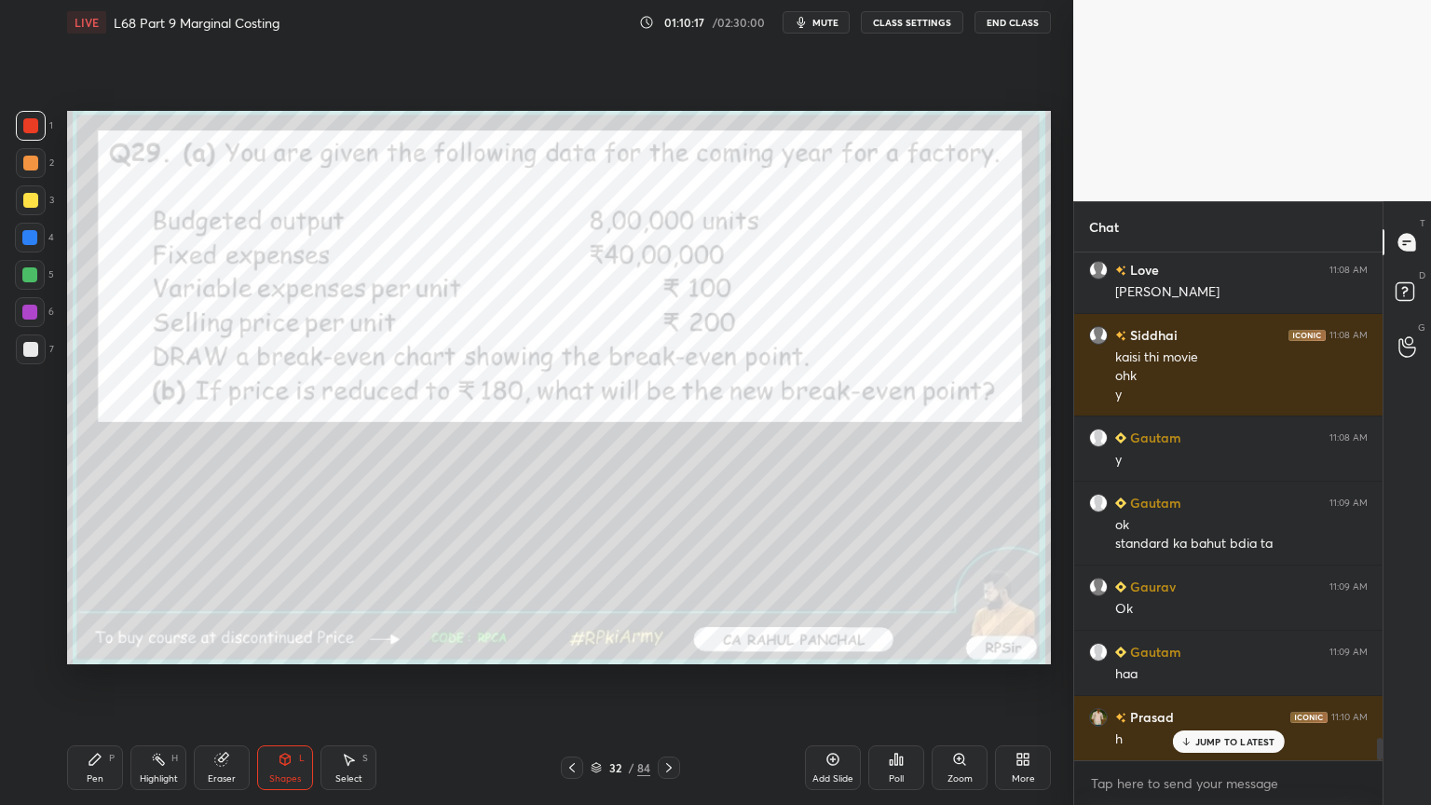
click at [288, 647] on icon at bounding box center [285, 759] width 15 height 15
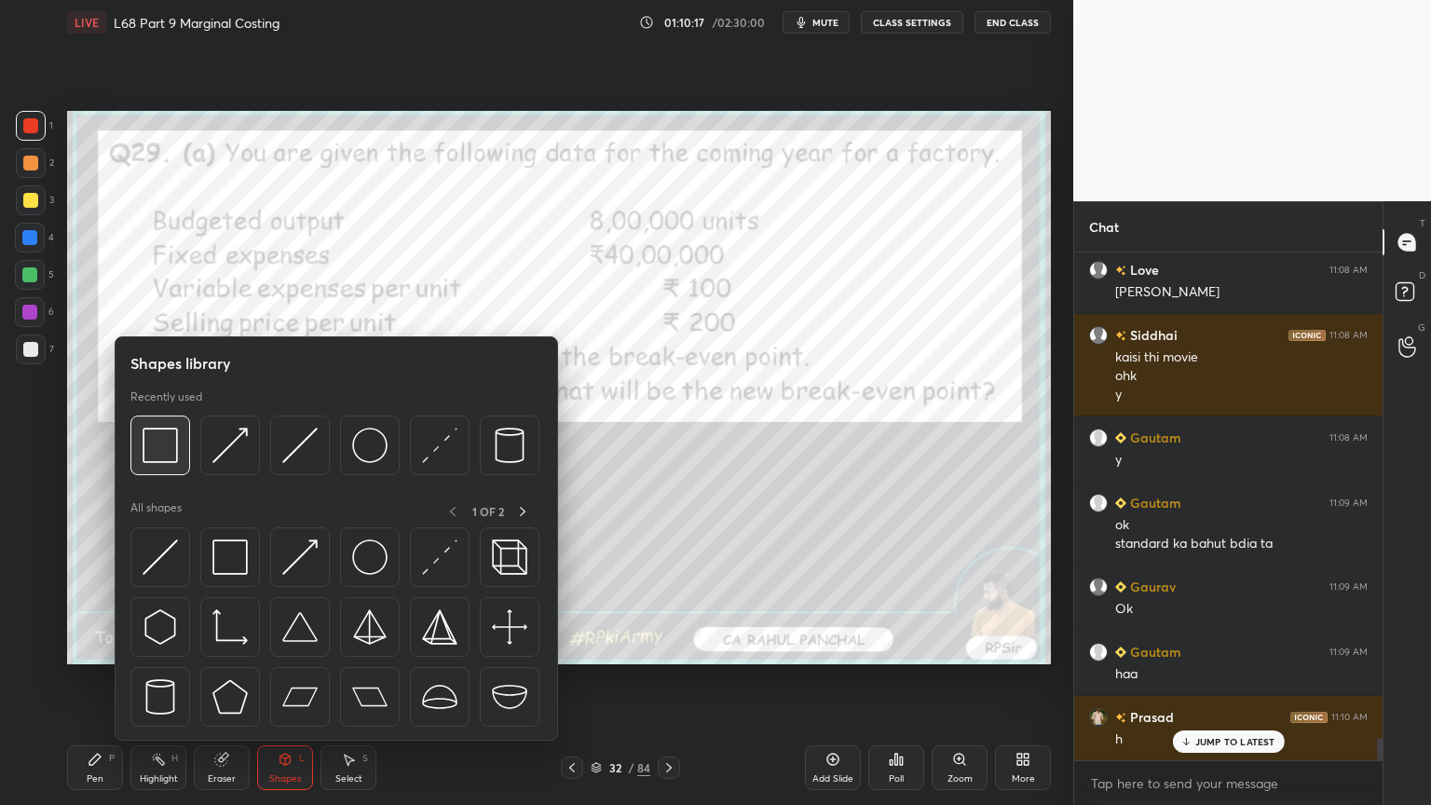
click at [140, 455] on div at bounding box center [160, 446] width 60 height 60
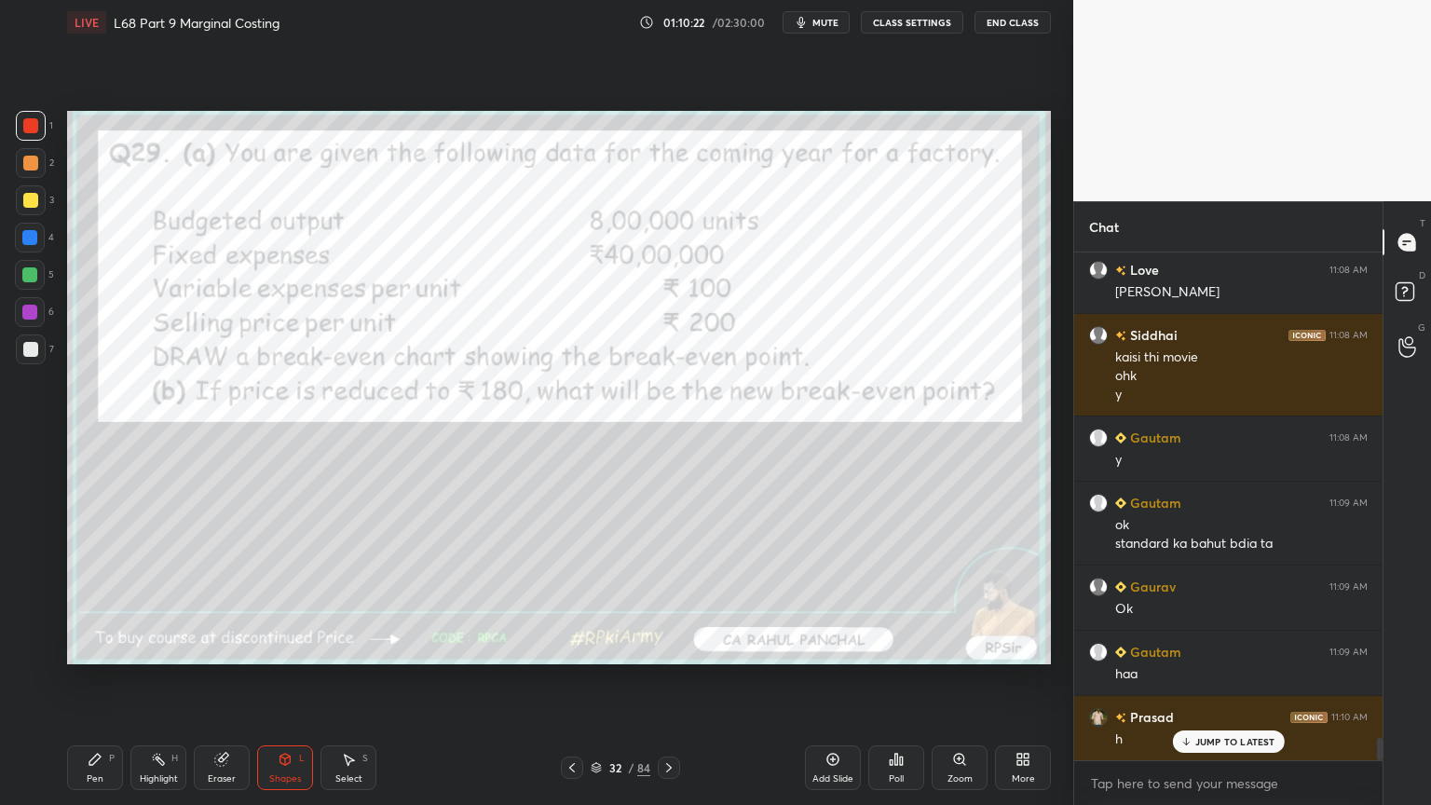
click at [95, 647] on icon at bounding box center [95, 759] width 15 height 15
click at [89, 647] on icon at bounding box center [95, 759] width 15 height 15
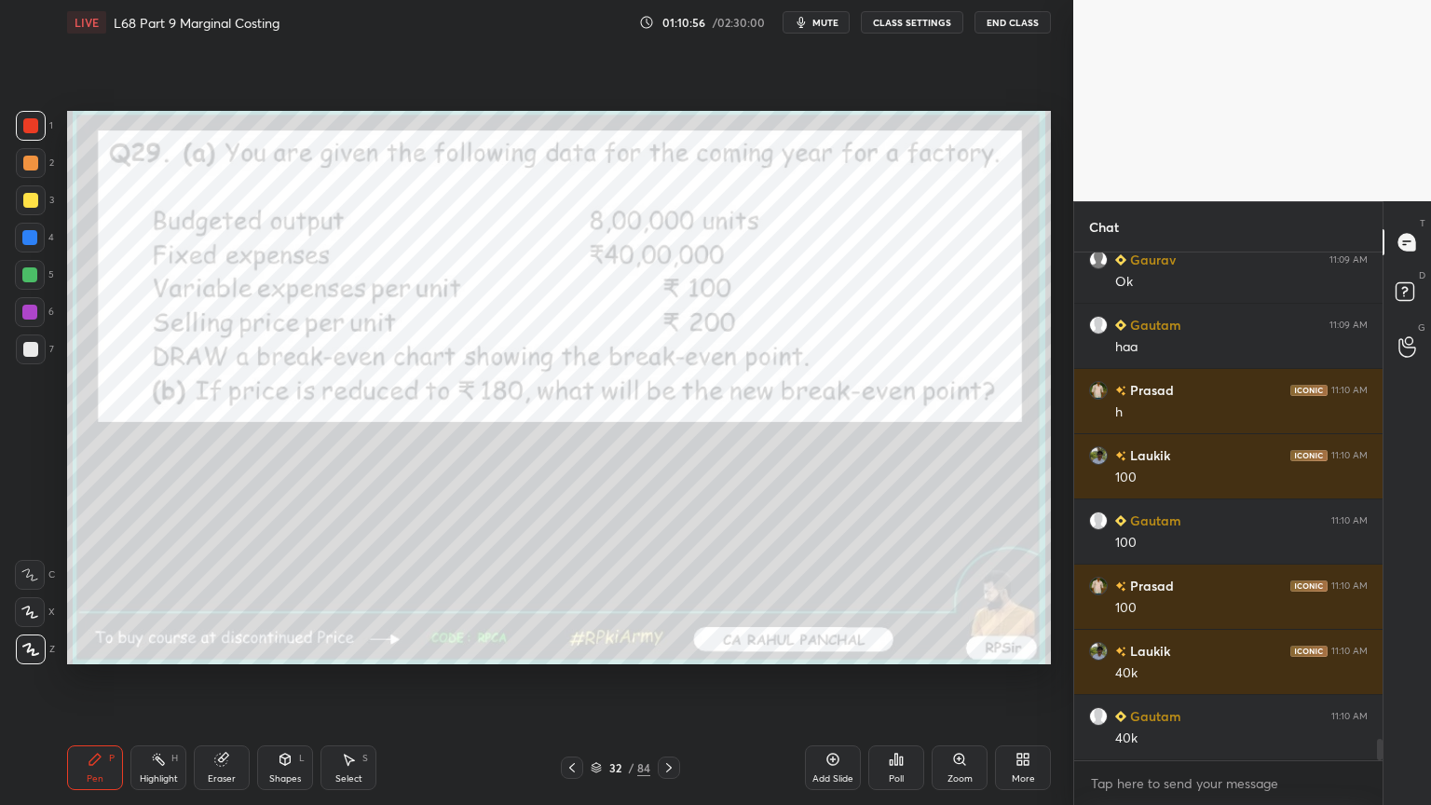
scroll to position [11419, 0]
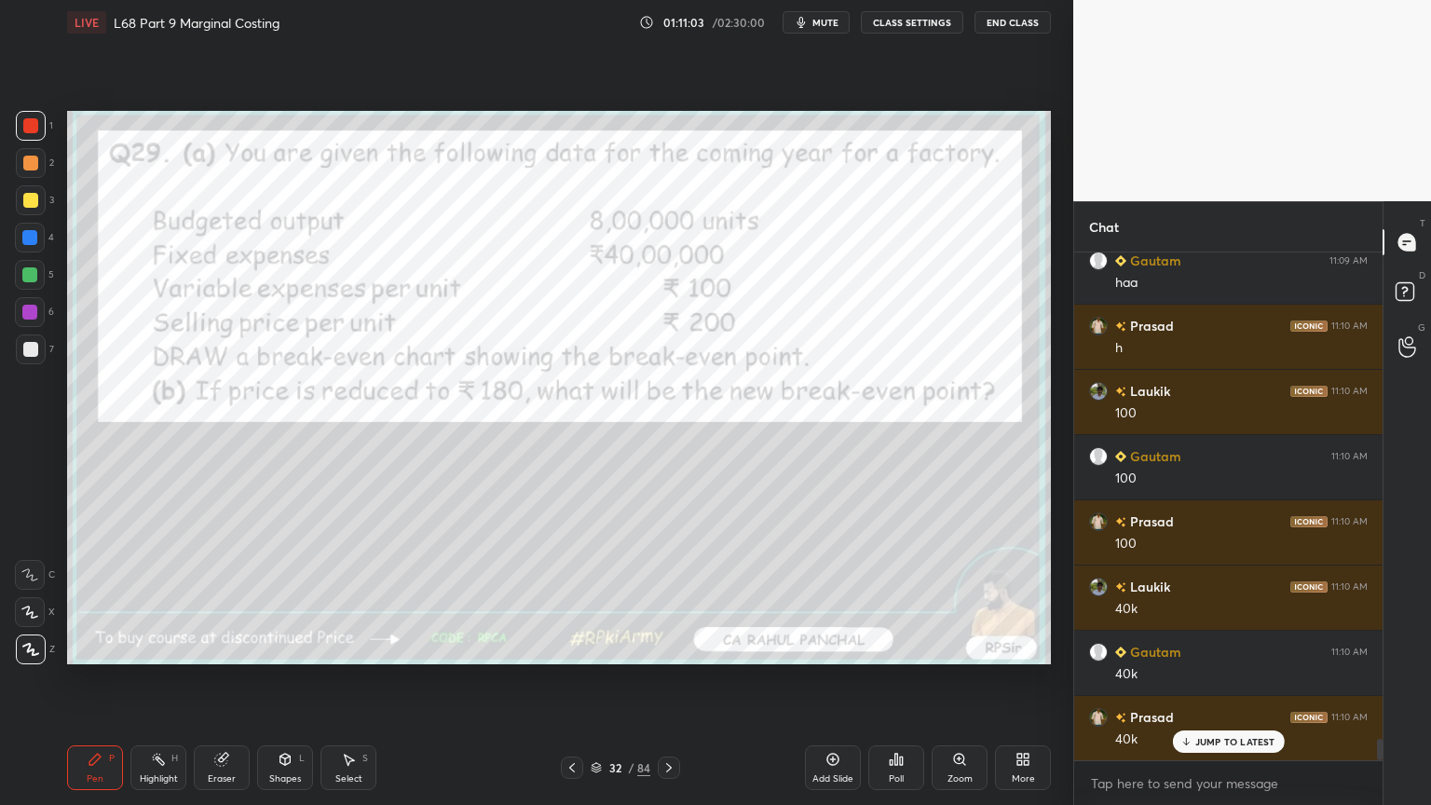
click at [667, 647] on icon at bounding box center [669, 767] width 15 height 15
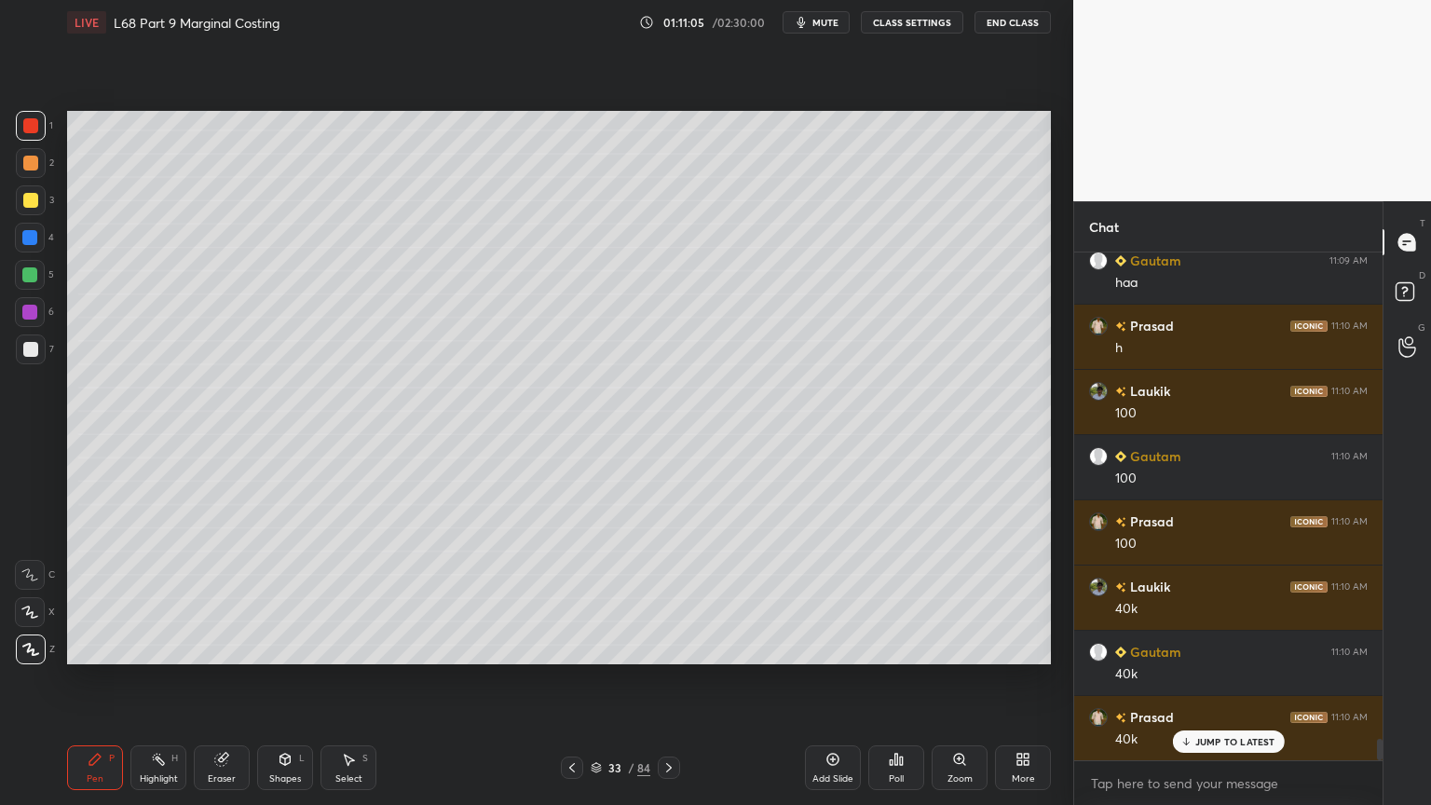
click at [26, 208] on div at bounding box center [31, 200] width 30 height 30
click at [37, 131] on div at bounding box center [30, 125] width 15 height 15
click at [267, 647] on div "Shapes L" at bounding box center [285, 767] width 56 height 45
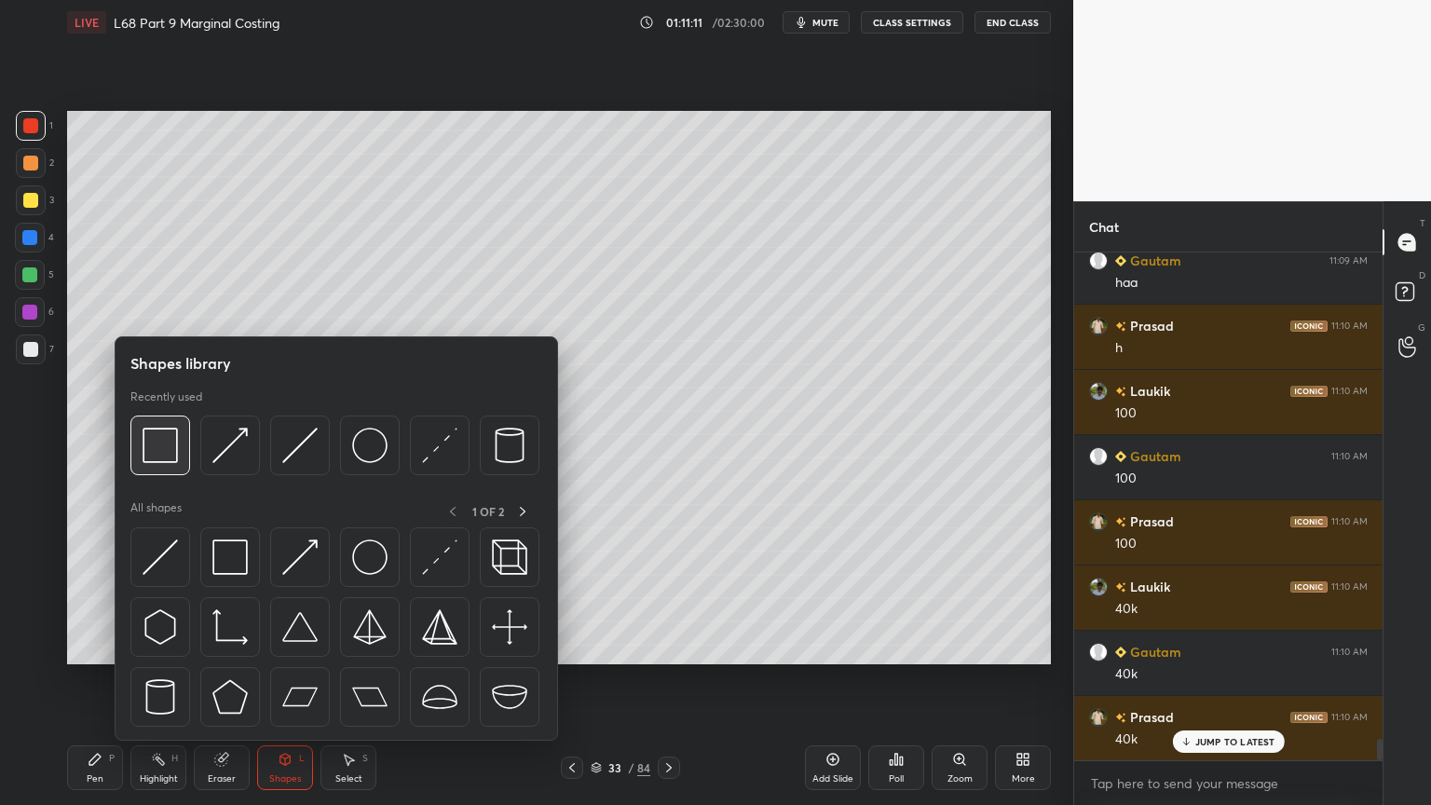
click at [164, 448] on img at bounding box center [160, 445] width 35 height 35
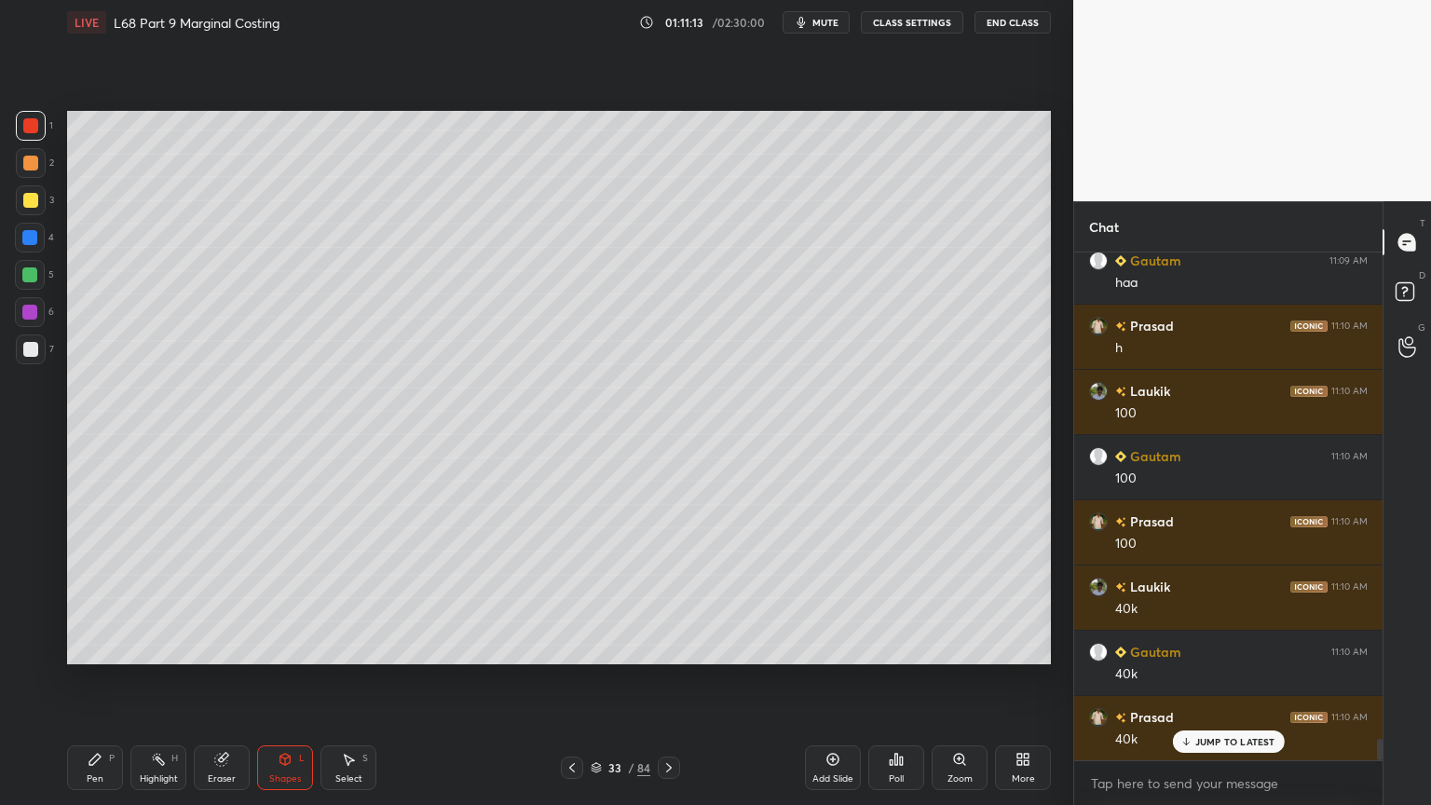
click at [89, 647] on icon at bounding box center [95, 759] width 15 height 15
click at [96, 647] on div "Pen P" at bounding box center [95, 767] width 56 height 45
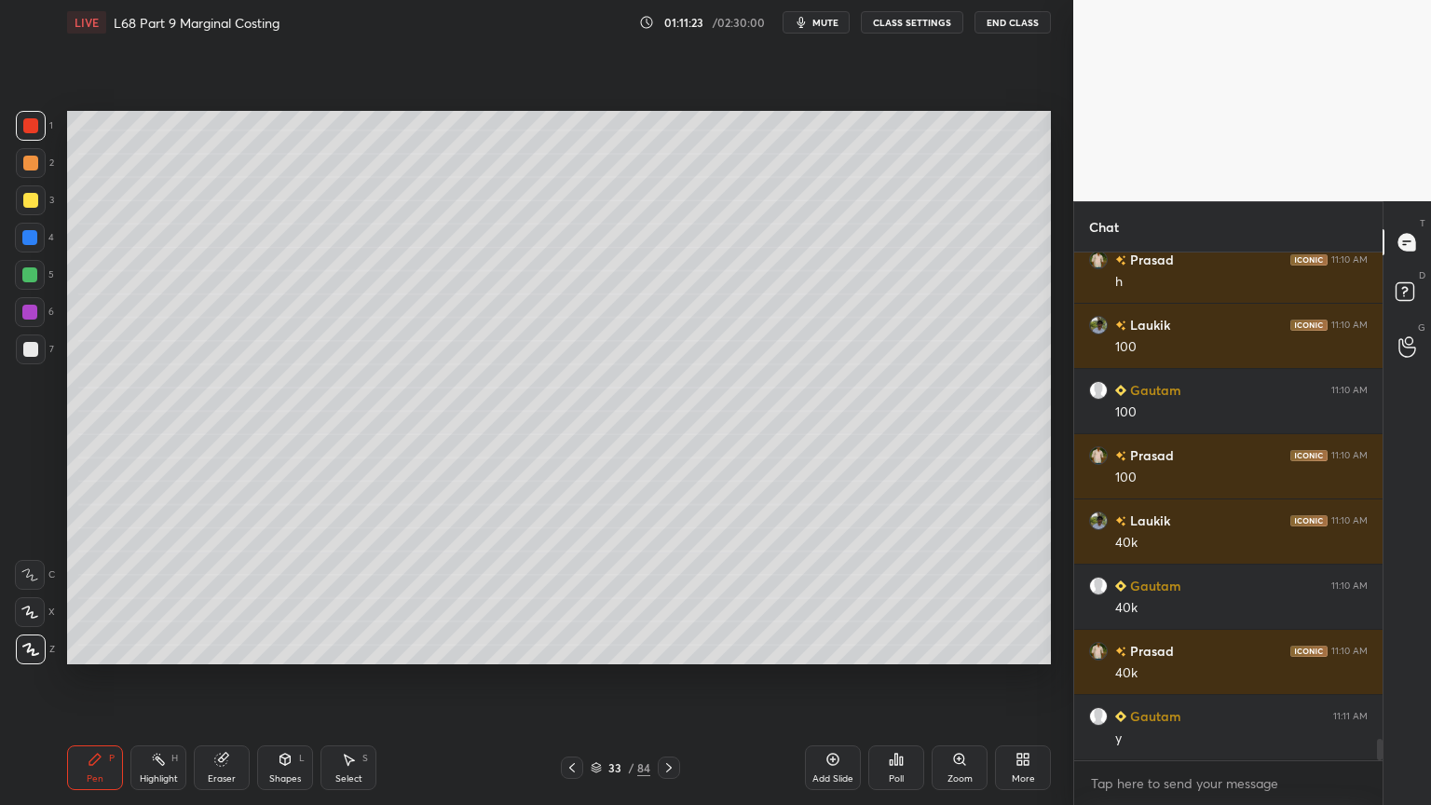
click at [31, 206] on div at bounding box center [30, 200] width 15 height 15
click at [140, 647] on div "Highlight H" at bounding box center [158, 767] width 56 height 45
click at [92, 647] on icon at bounding box center [94, 759] width 11 height 11
click at [38, 588] on div at bounding box center [30, 575] width 30 height 30
click at [31, 175] on div at bounding box center [31, 163] width 30 height 30
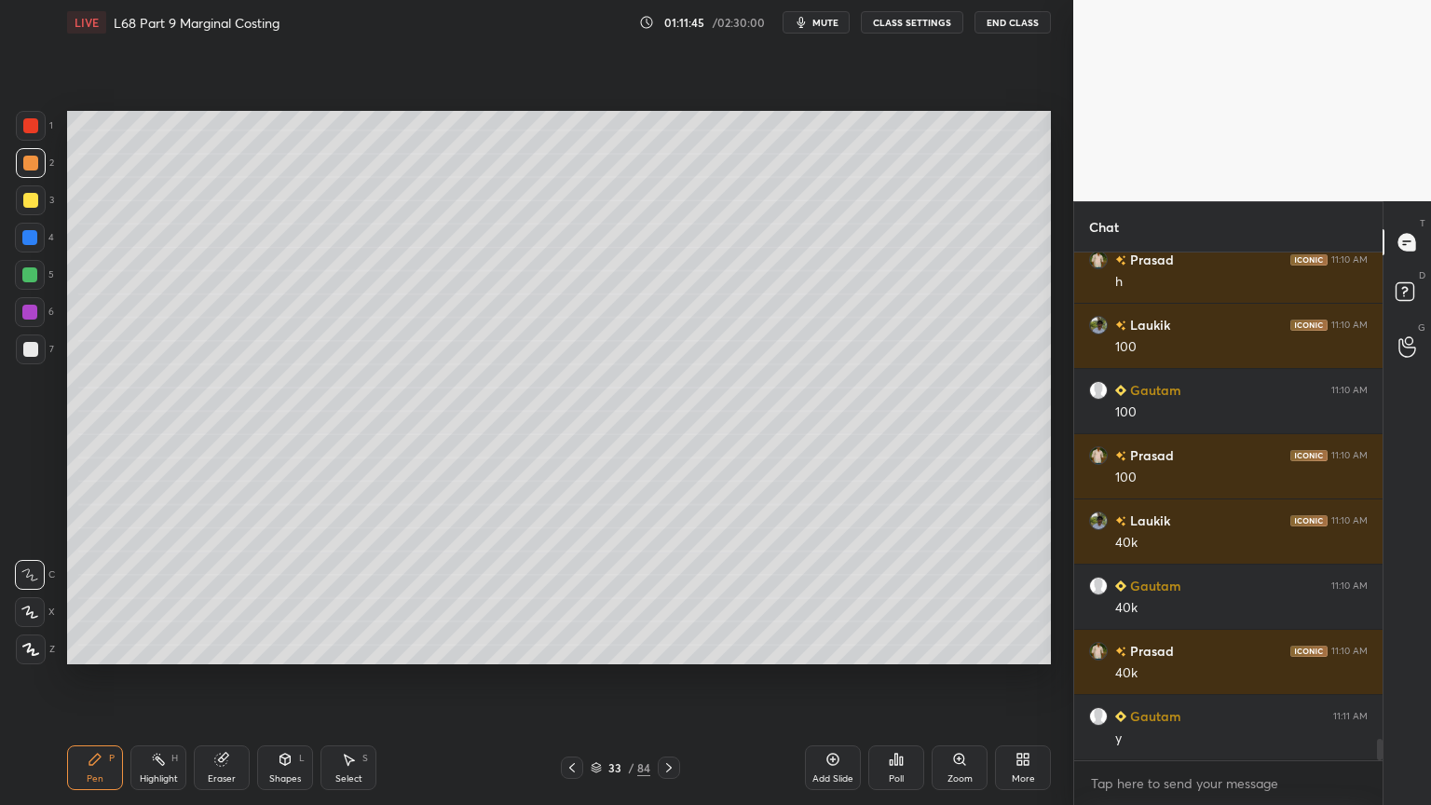
click at [307, 647] on div "Shapes L" at bounding box center [285, 767] width 56 height 45
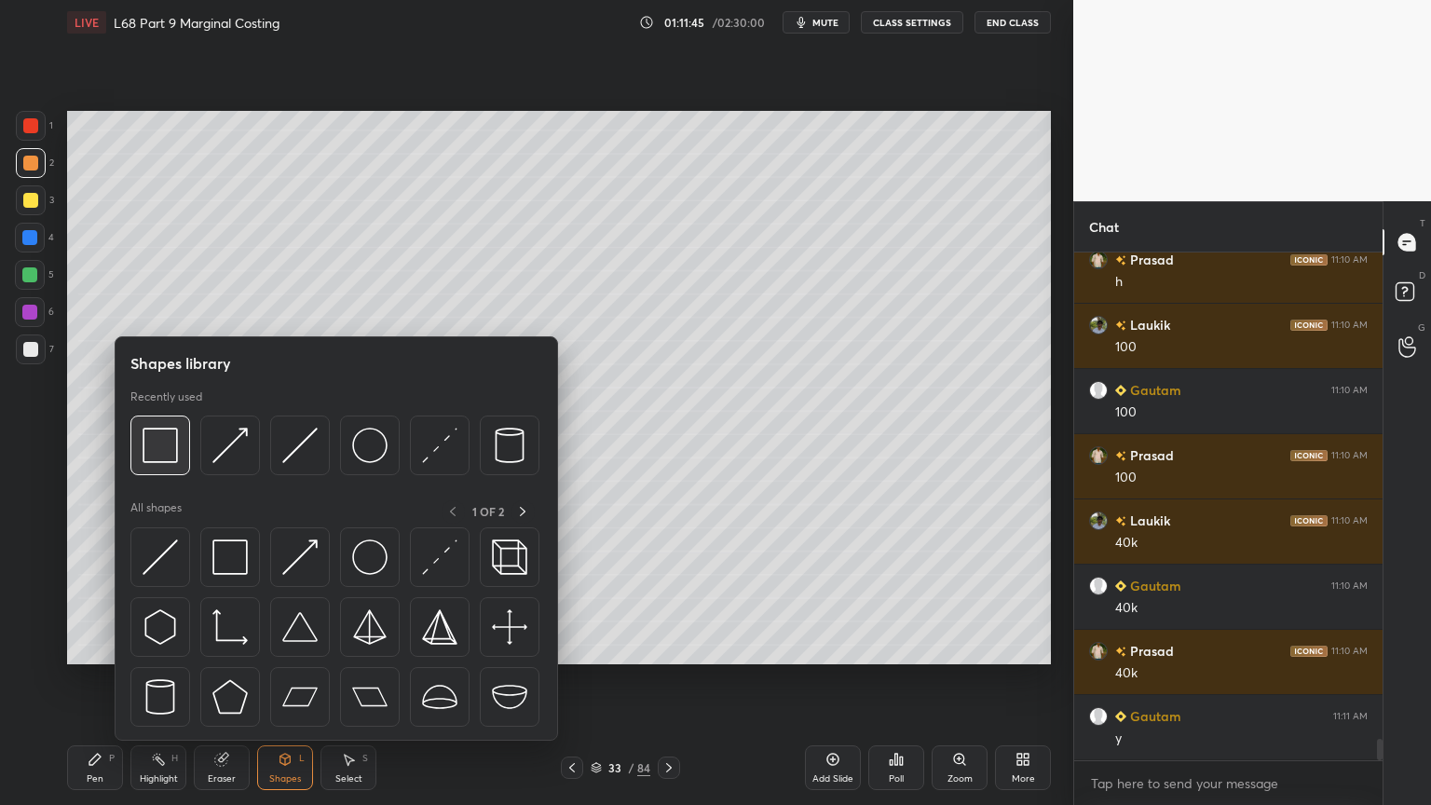
click at [179, 463] on div at bounding box center [160, 446] width 60 height 60
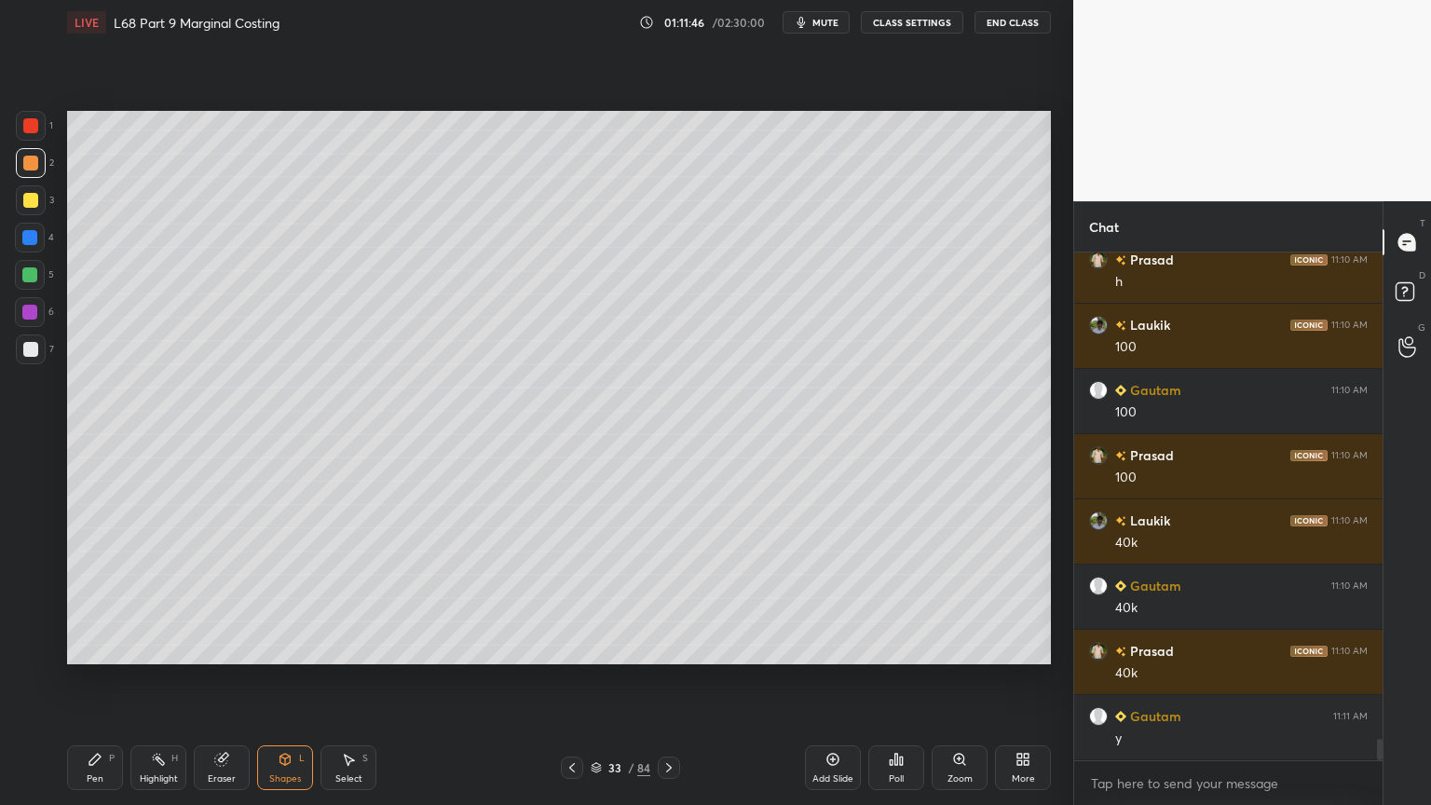
click at [286, 647] on icon at bounding box center [285, 759] width 10 height 11
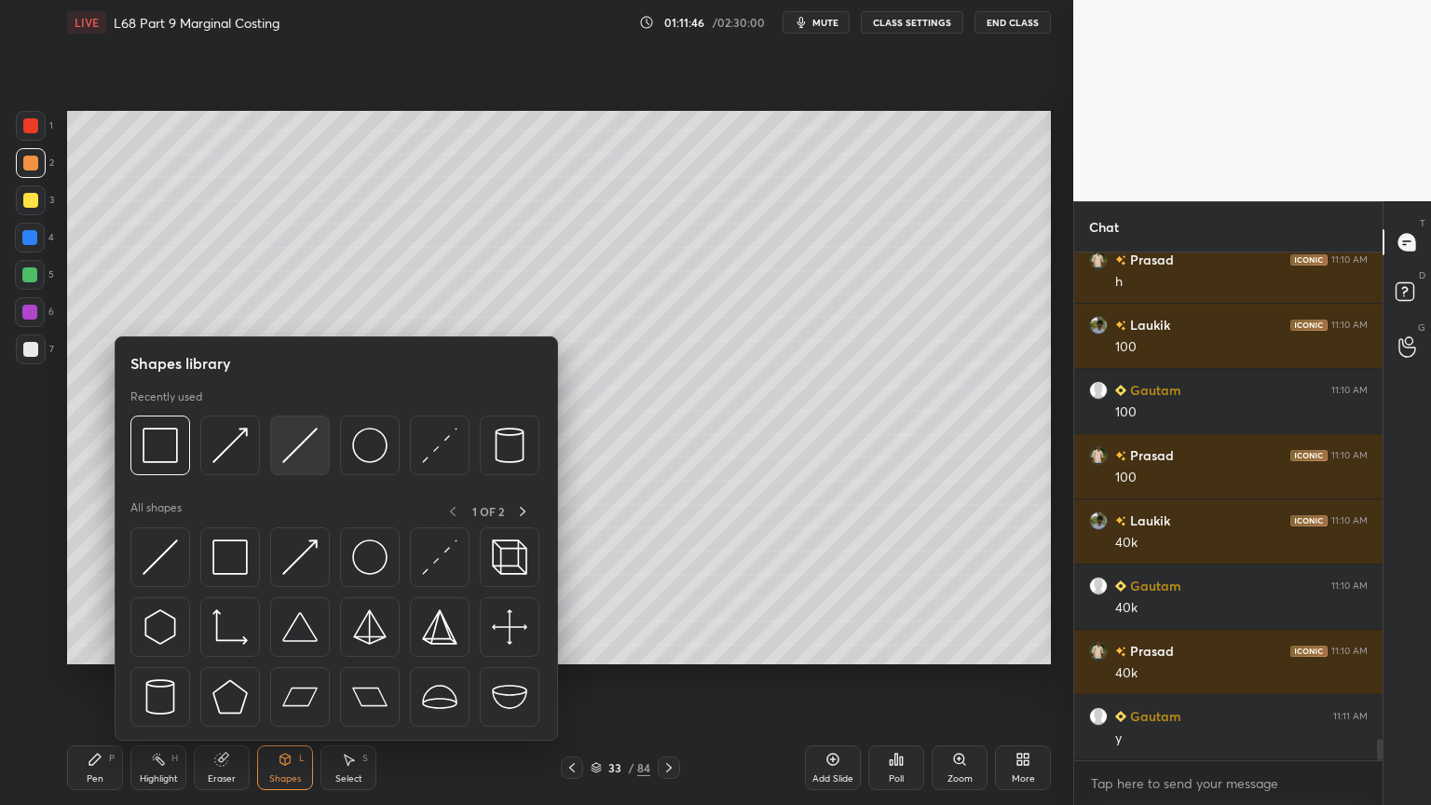
click at [301, 453] on img at bounding box center [299, 445] width 35 height 35
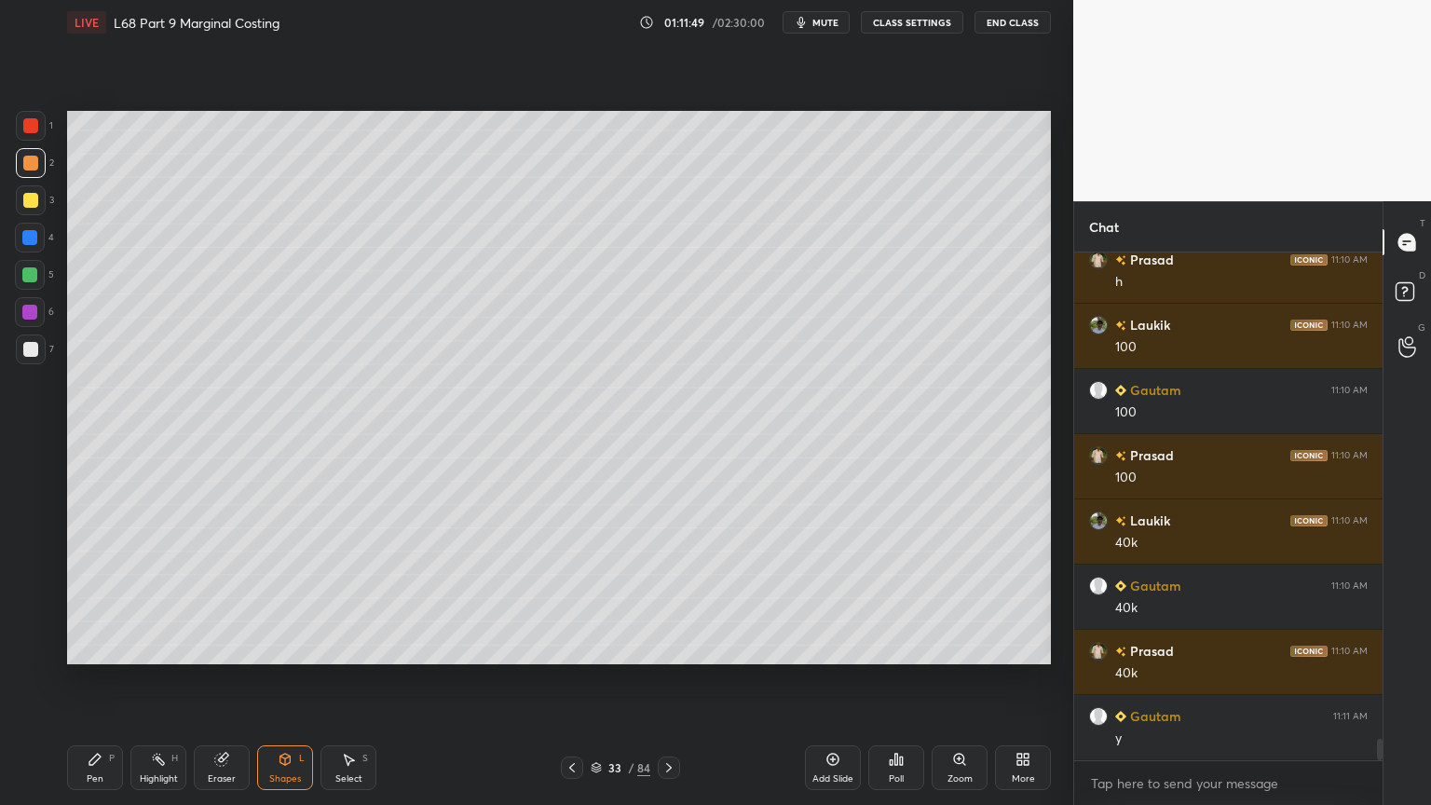
click at [117, 647] on div "Pen P" at bounding box center [95, 767] width 56 height 45
click at [37, 348] on div at bounding box center [30, 349] width 15 height 15
click at [100, 647] on icon at bounding box center [94, 759] width 11 height 11
click at [284, 647] on div "Shapes" at bounding box center [285, 778] width 32 height 9
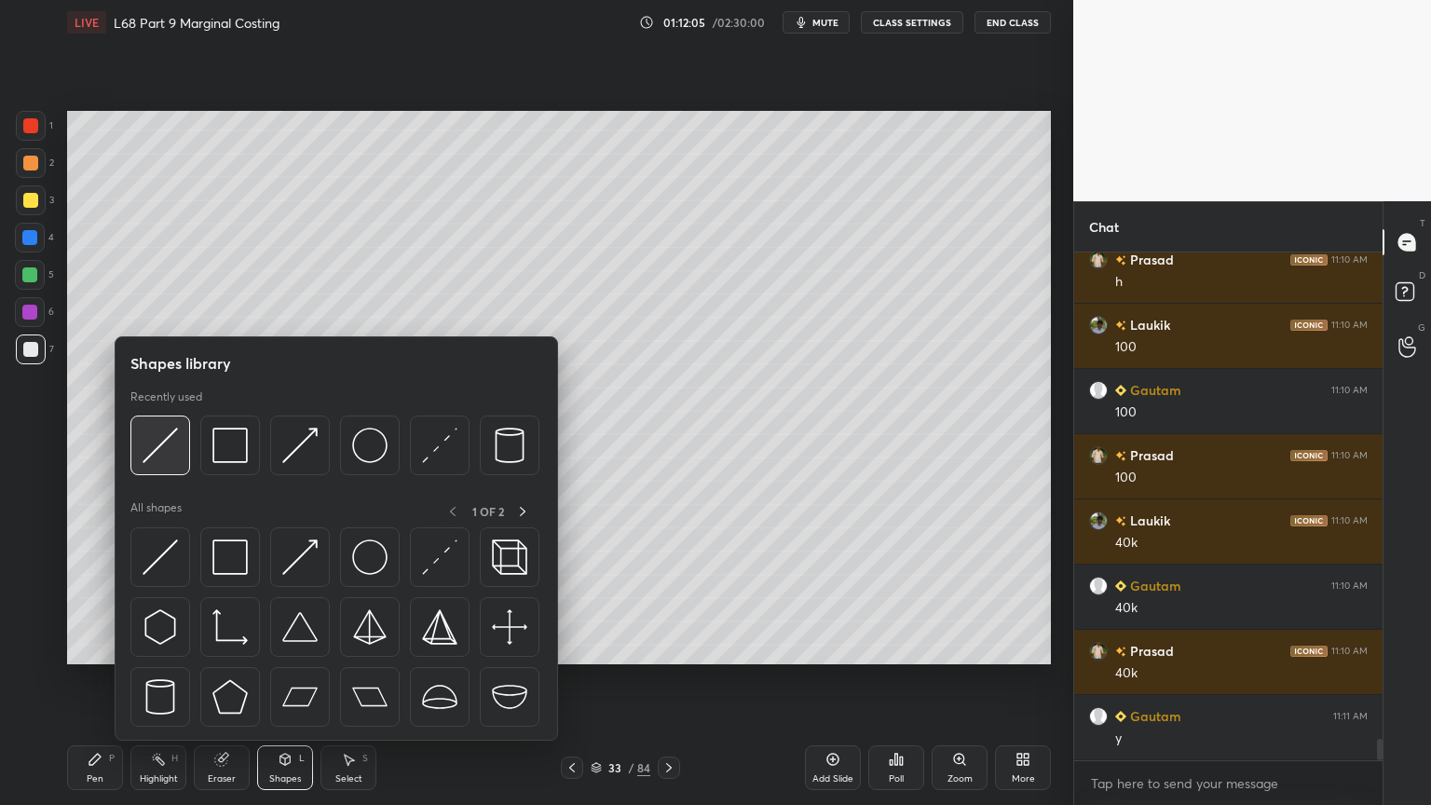
click at [168, 450] on img at bounding box center [160, 445] width 35 height 35
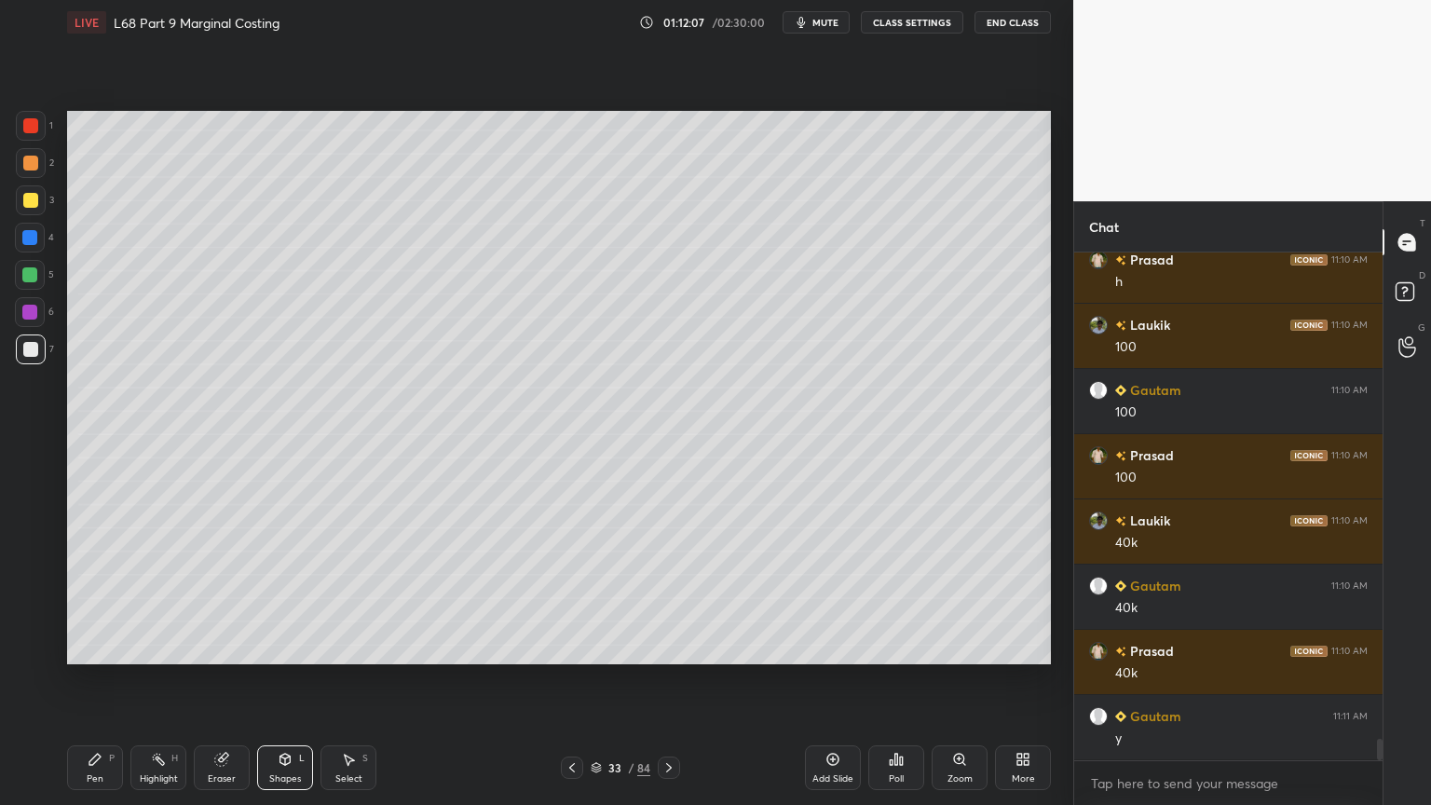
click at [78, 647] on div "Pen P" at bounding box center [95, 767] width 56 height 45
click at [566, 647] on icon at bounding box center [572, 767] width 15 height 15
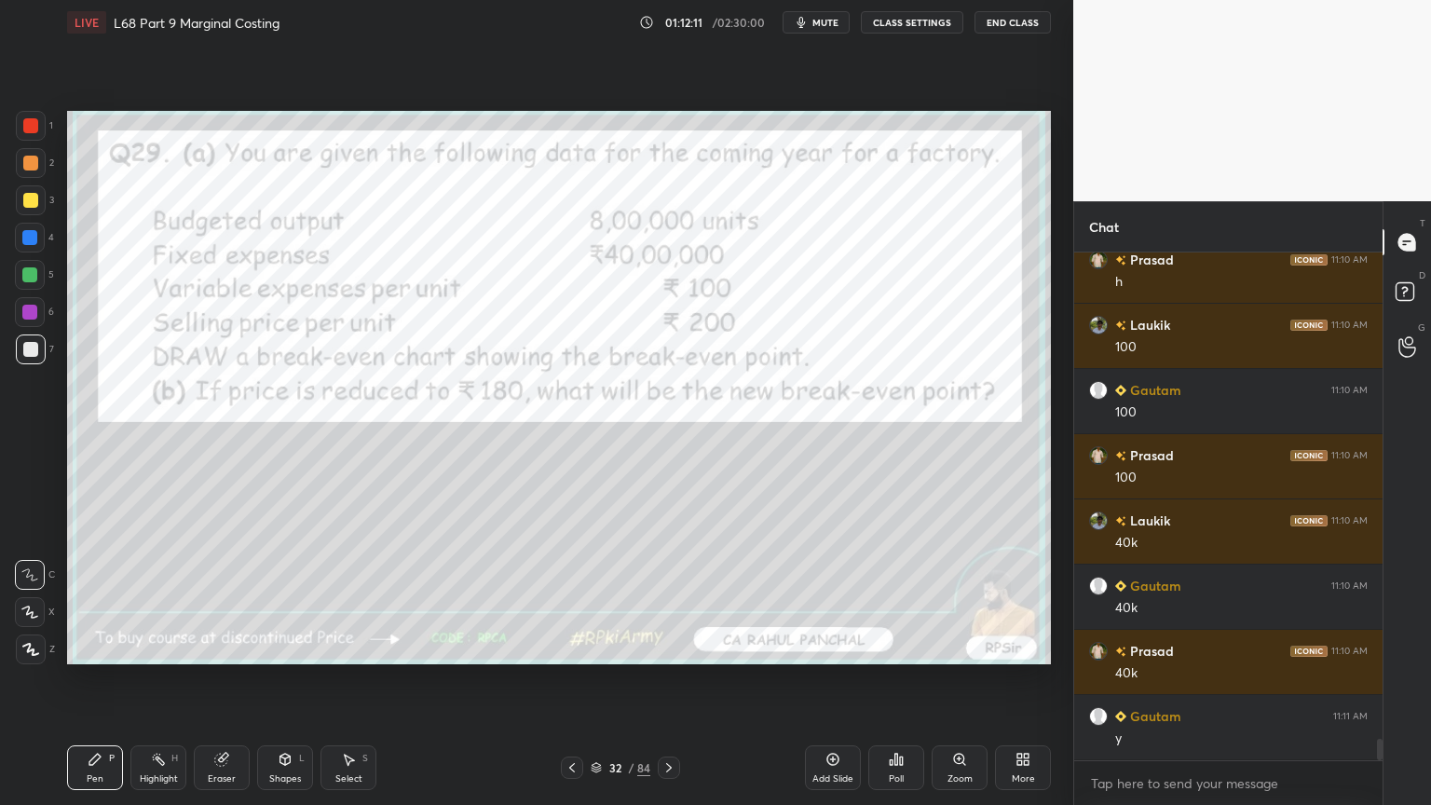
click at [670, 647] on icon at bounding box center [669, 767] width 15 height 15
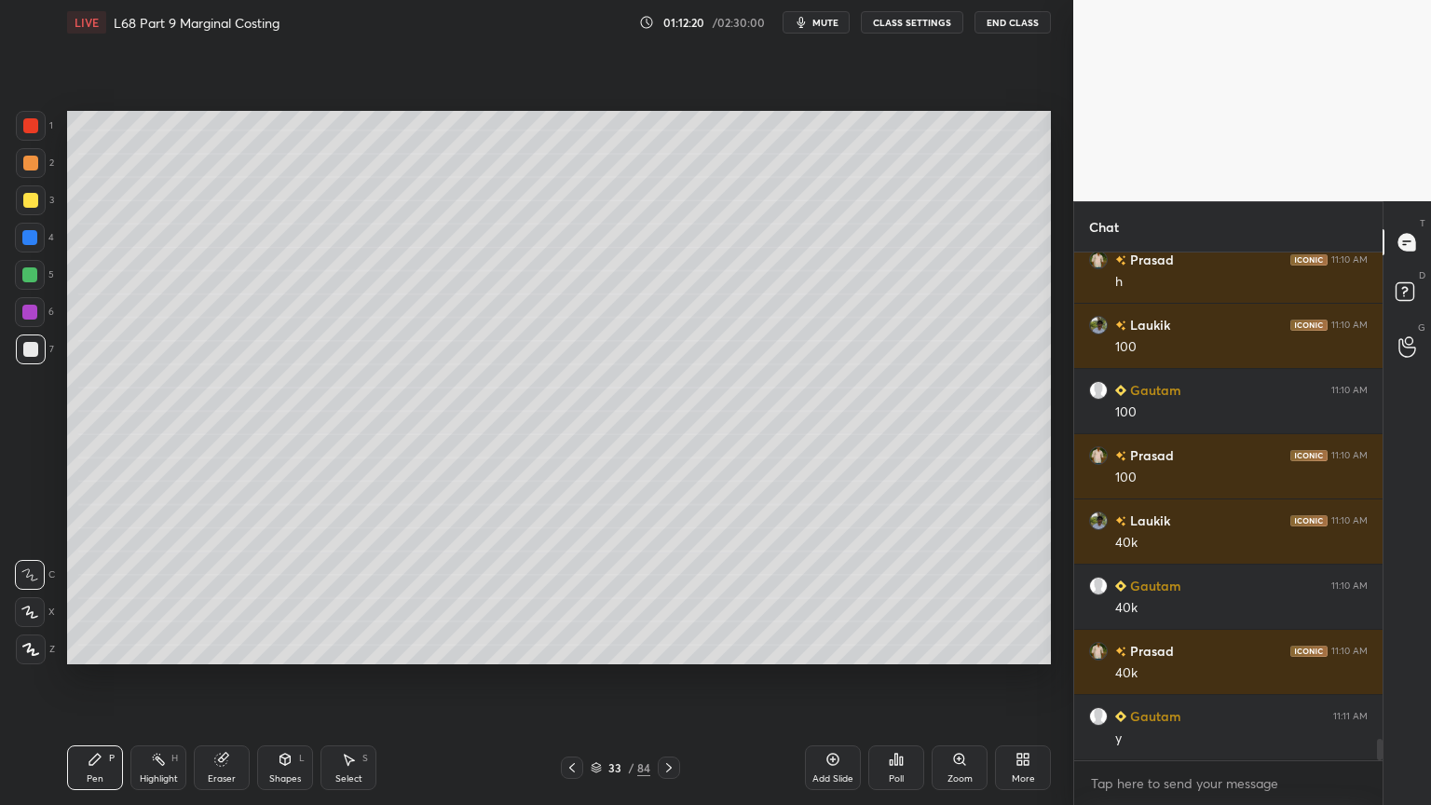
click at [276, 647] on div "Shapes L" at bounding box center [285, 767] width 56 height 45
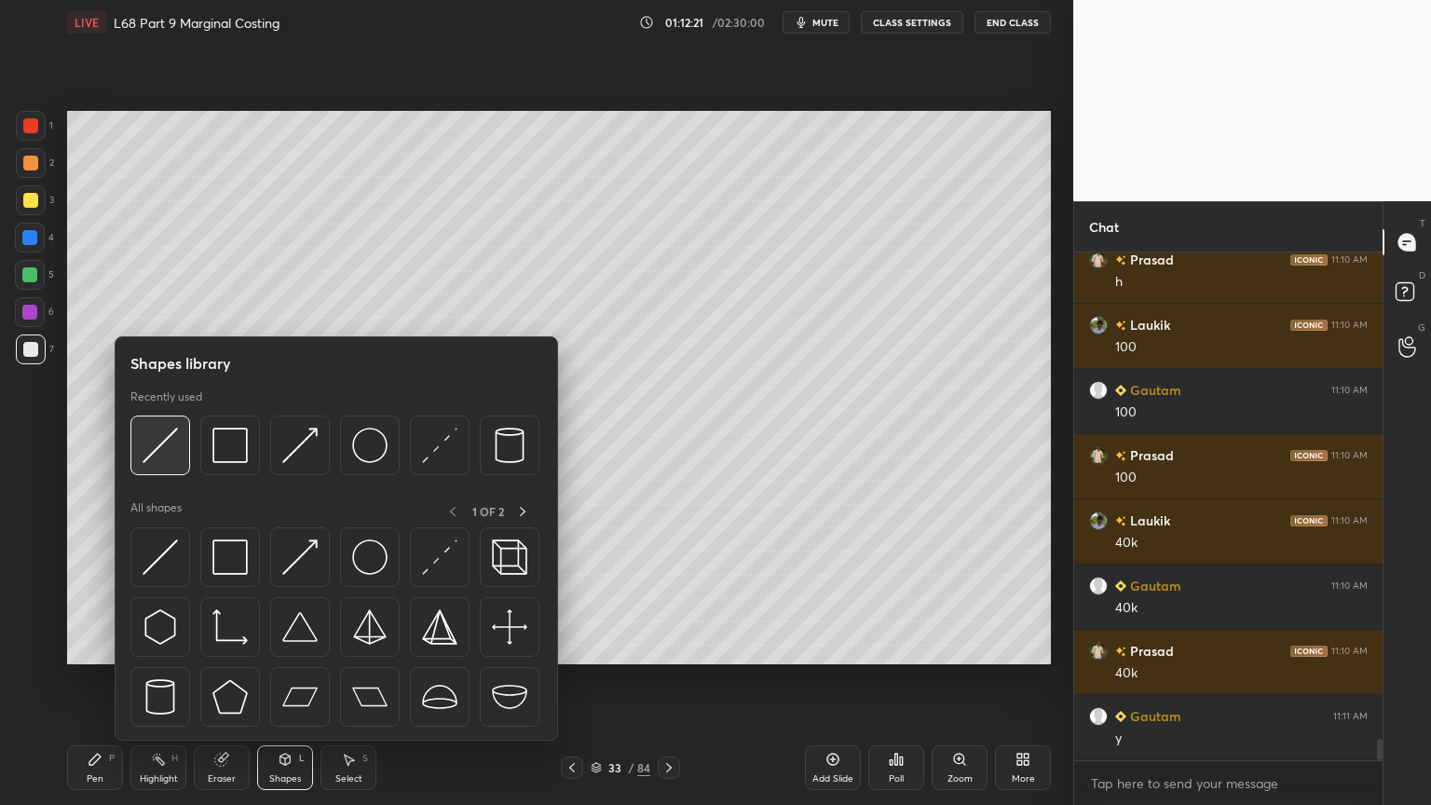
click at [171, 454] on img at bounding box center [160, 445] width 35 height 35
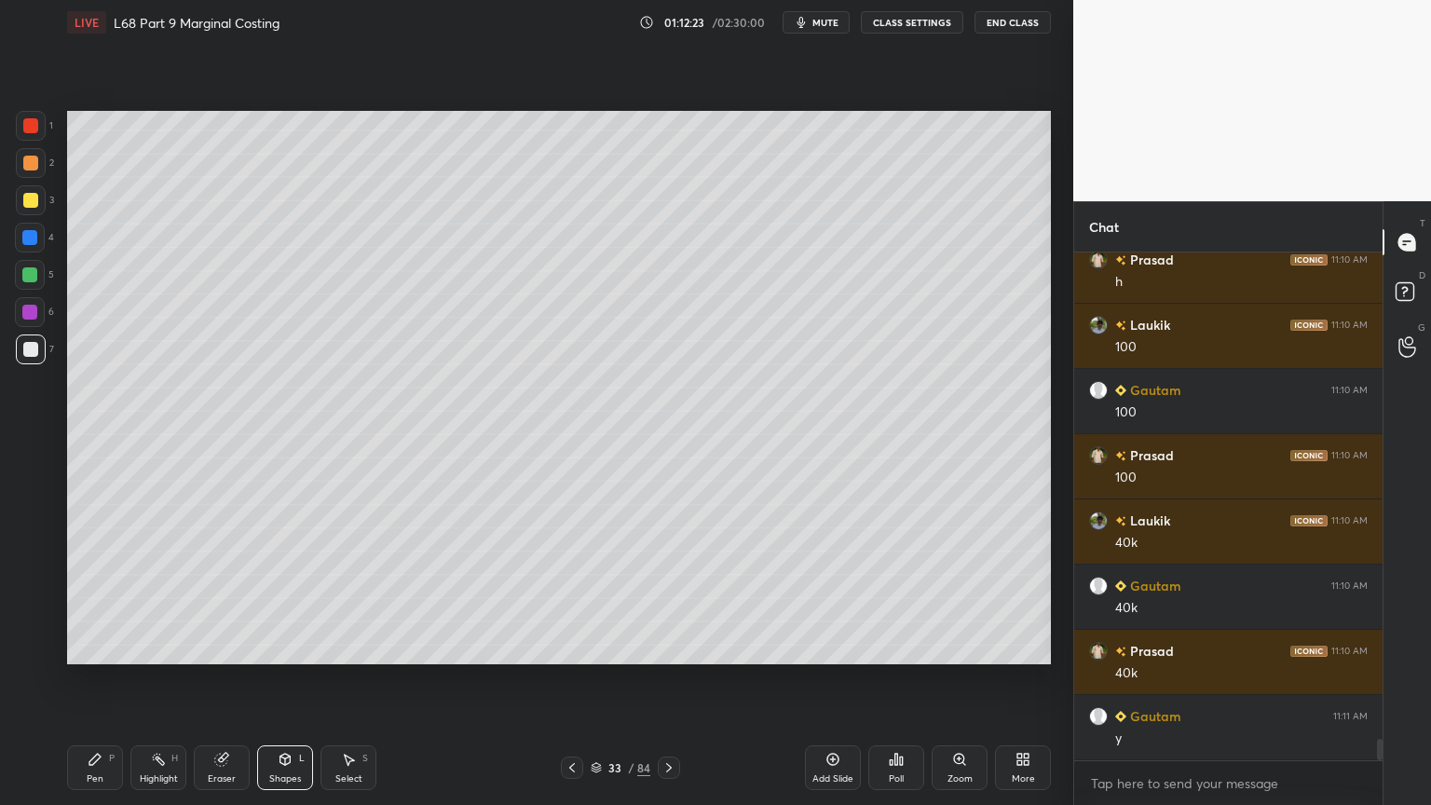
click at [100, 647] on icon at bounding box center [95, 759] width 15 height 15
click at [37, 206] on div at bounding box center [31, 200] width 30 height 30
click at [571, 647] on icon at bounding box center [572, 767] width 15 height 15
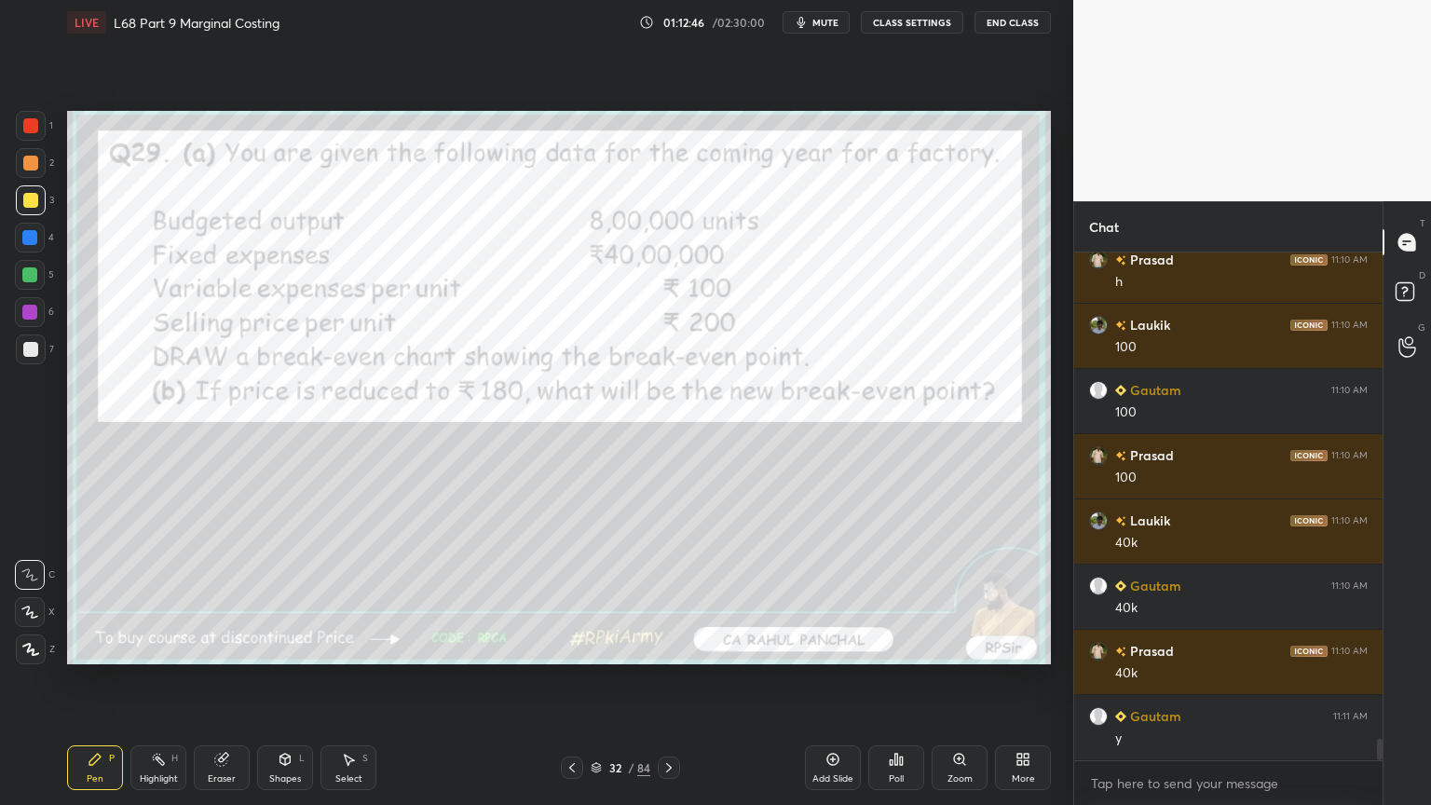
click at [670, 647] on icon at bounding box center [669, 767] width 15 height 15
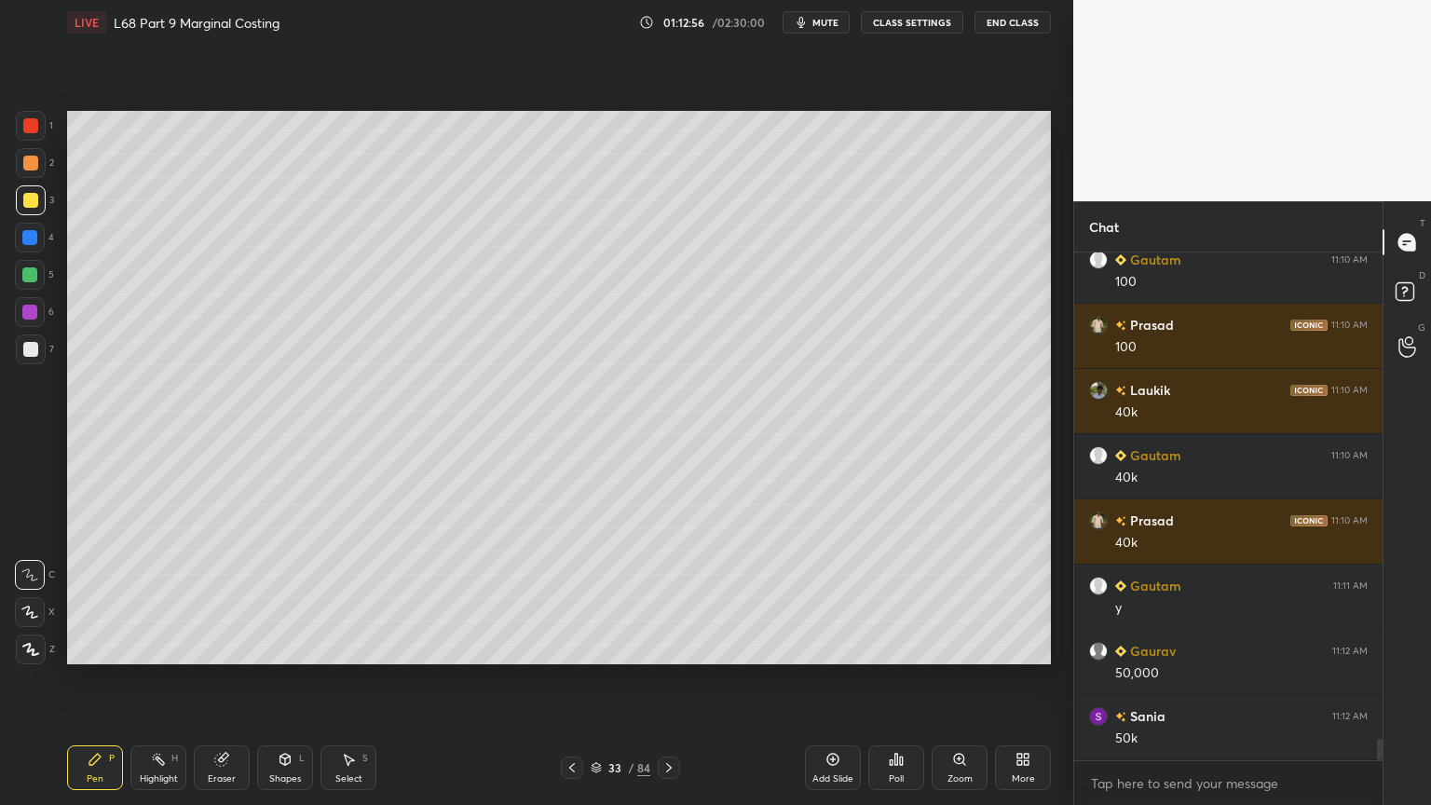
scroll to position [11680, 0]
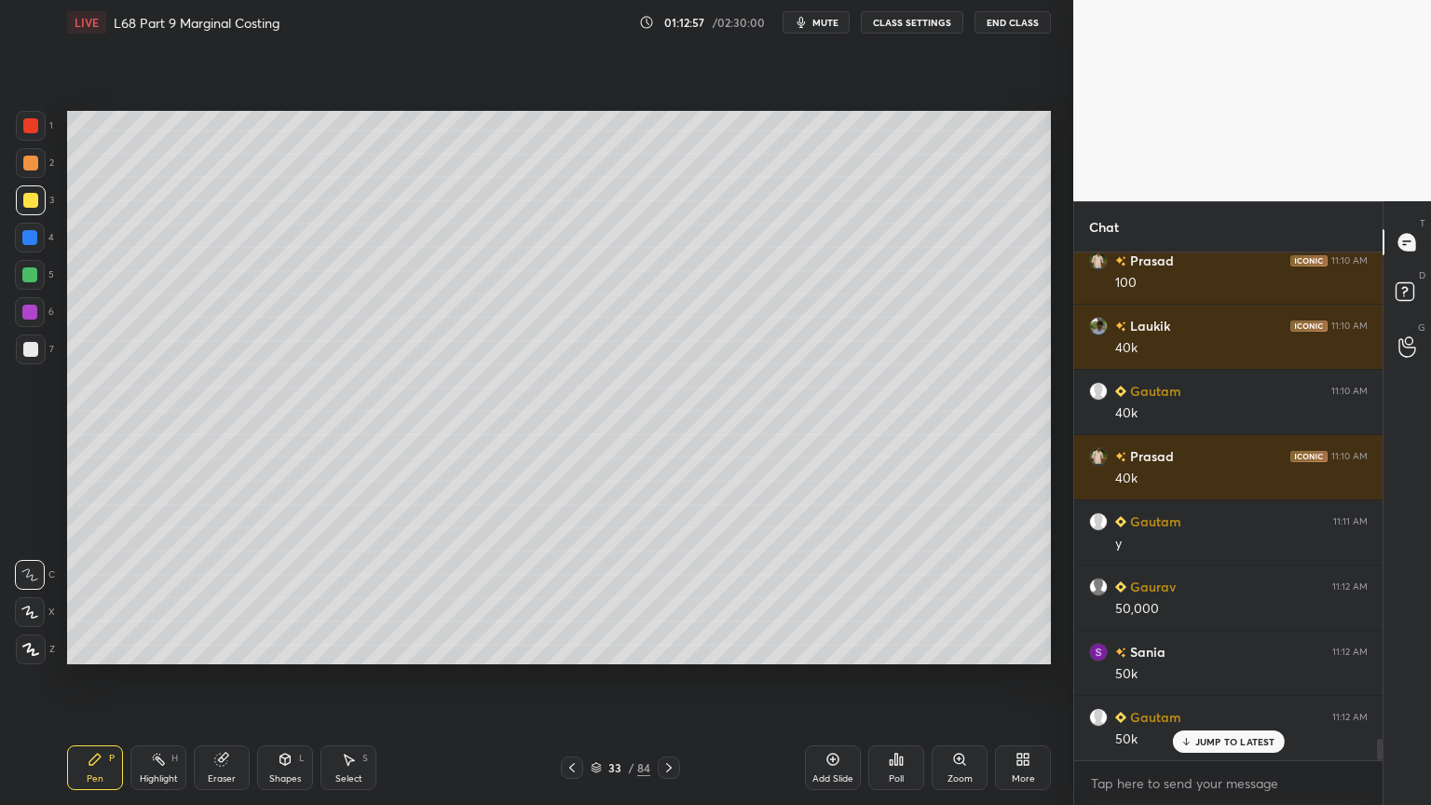
click at [31, 176] on div at bounding box center [31, 163] width 30 height 30
click at [288, 647] on div "Shapes L" at bounding box center [285, 767] width 56 height 45
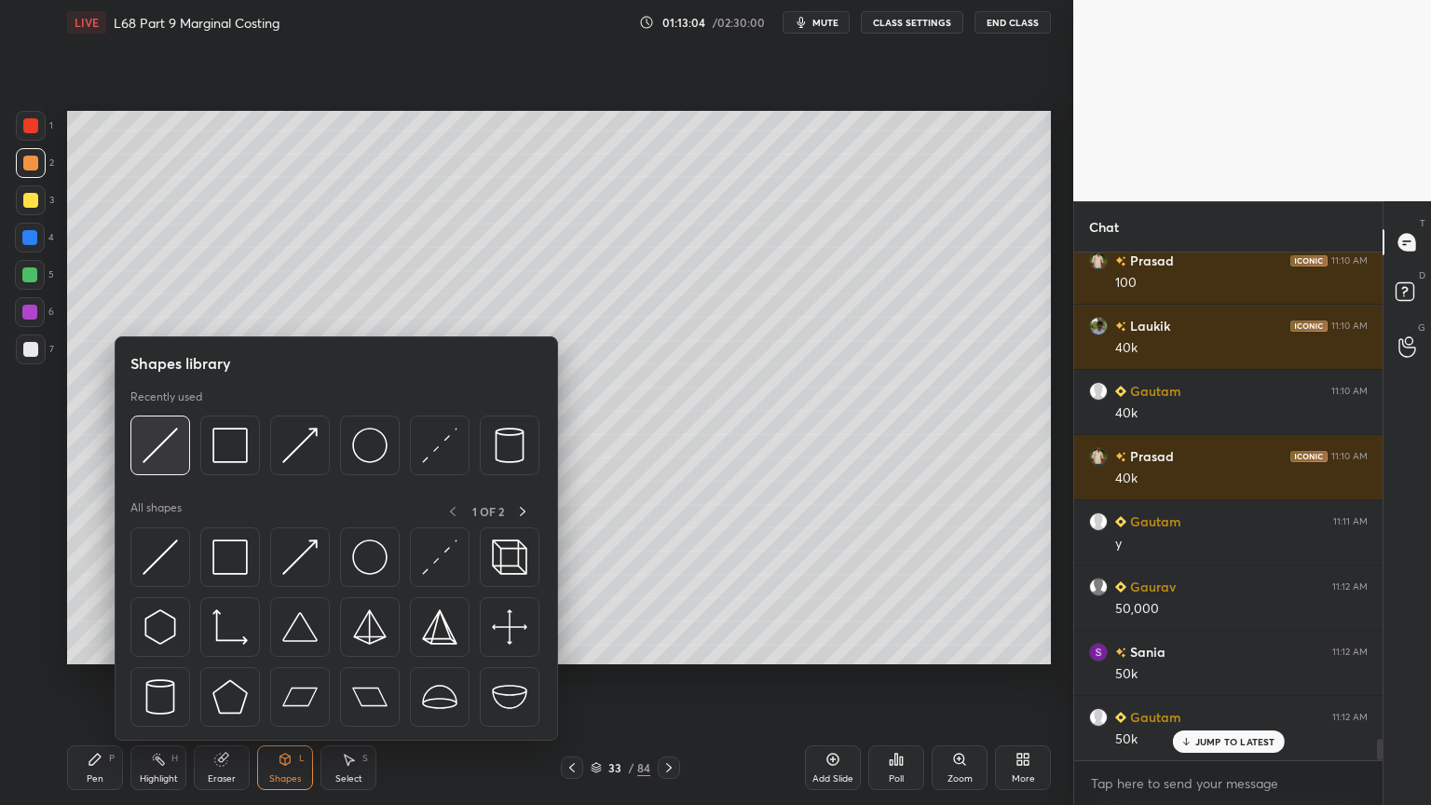
click at [153, 451] on img at bounding box center [160, 445] width 35 height 35
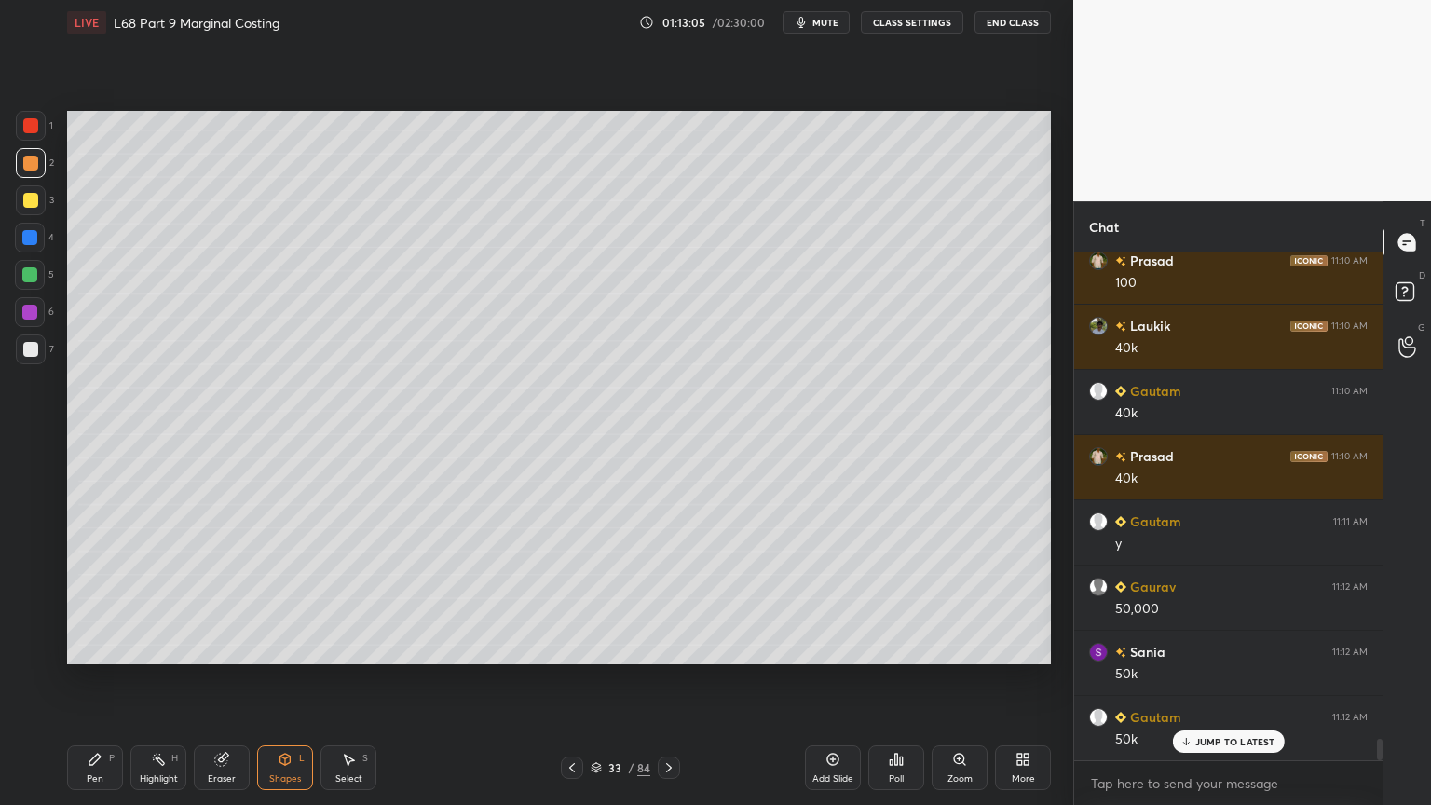
click at [79, 647] on div "Pen P" at bounding box center [95, 767] width 56 height 45
click at [33, 337] on div at bounding box center [31, 349] width 30 height 30
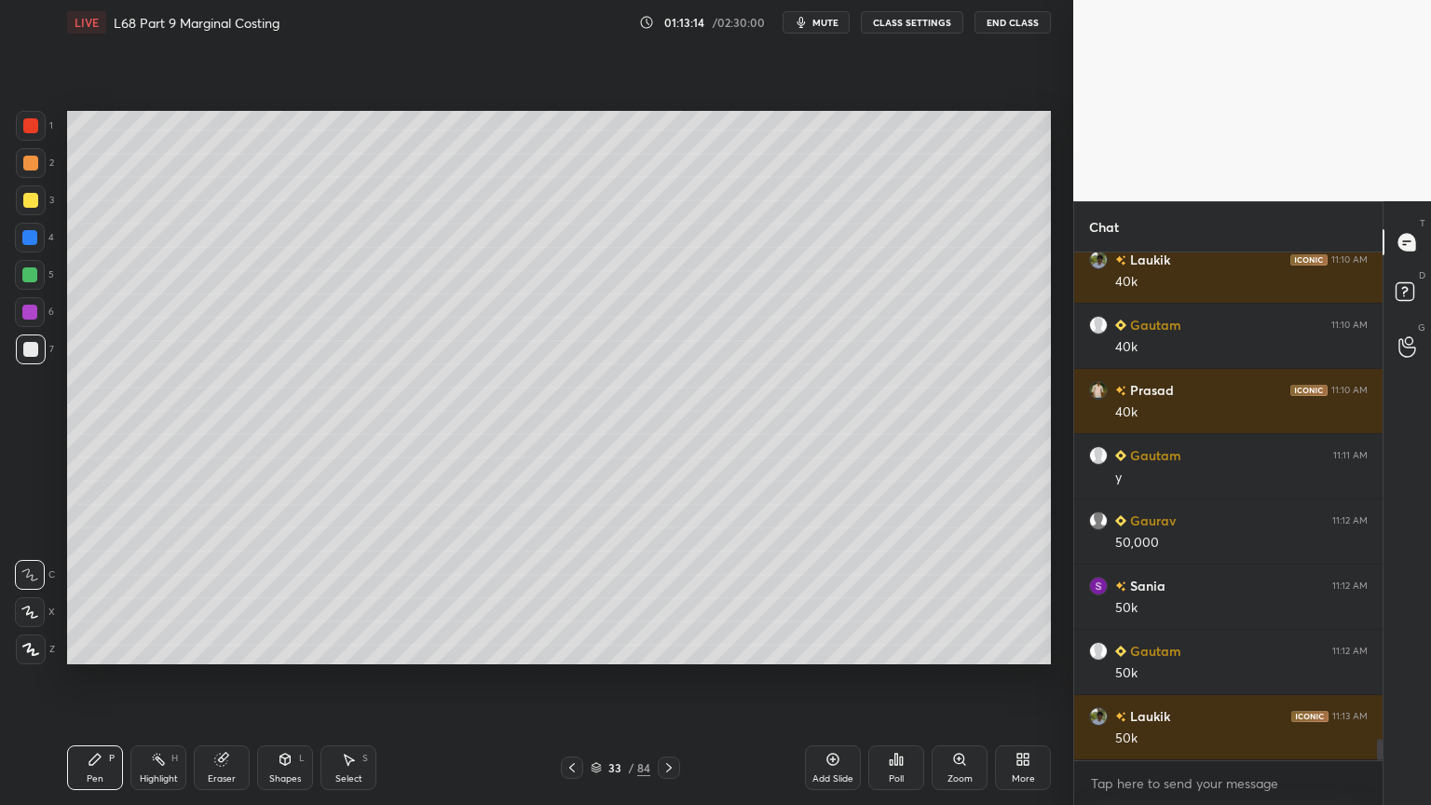
click at [283, 647] on icon at bounding box center [285, 759] width 10 height 11
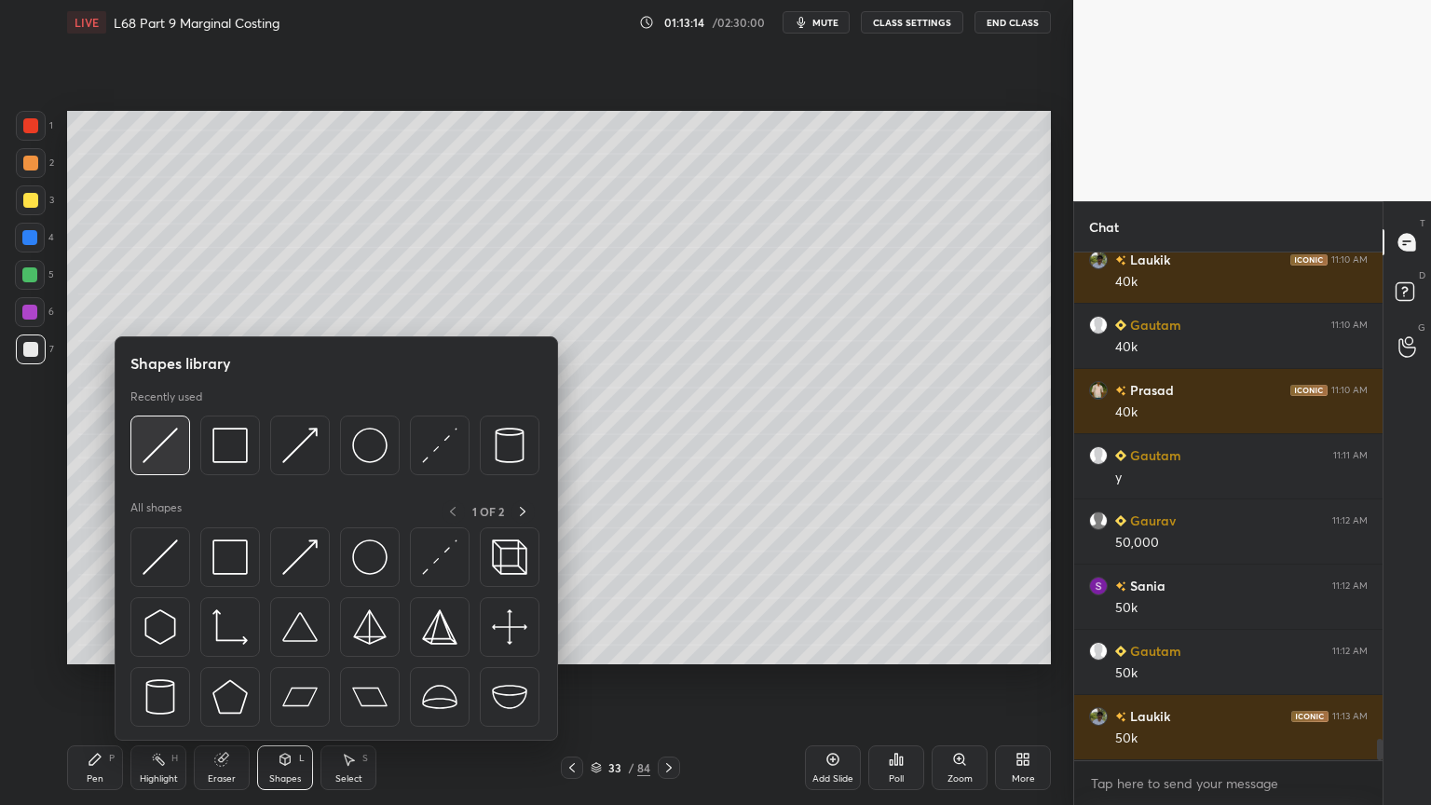
click at [167, 443] on img at bounding box center [160, 445] width 35 height 35
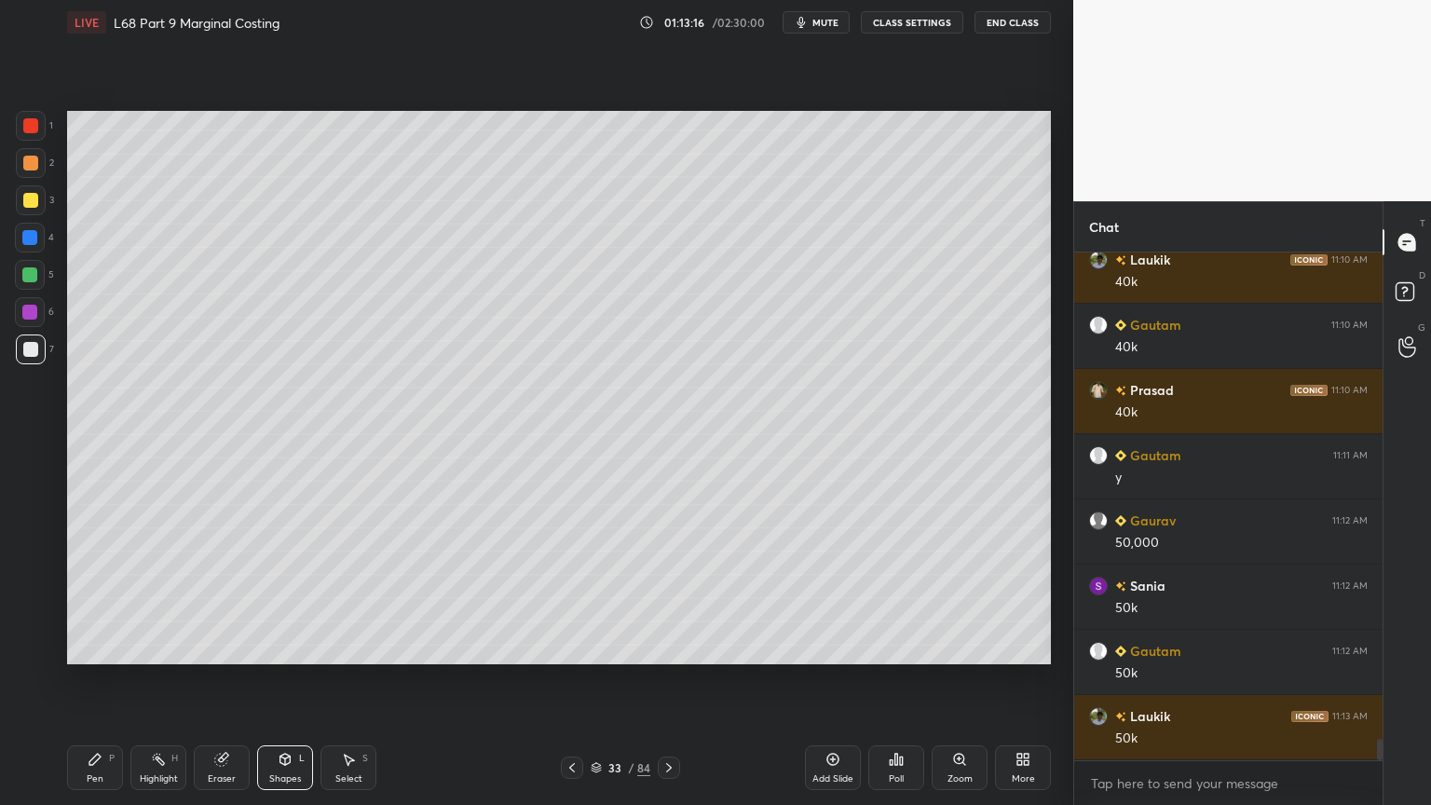
click at [88, 647] on div "Pen" at bounding box center [95, 778] width 17 height 9
click at [264, 647] on div "Shapes L" at bounding box center [285, 767] width 56 height 45
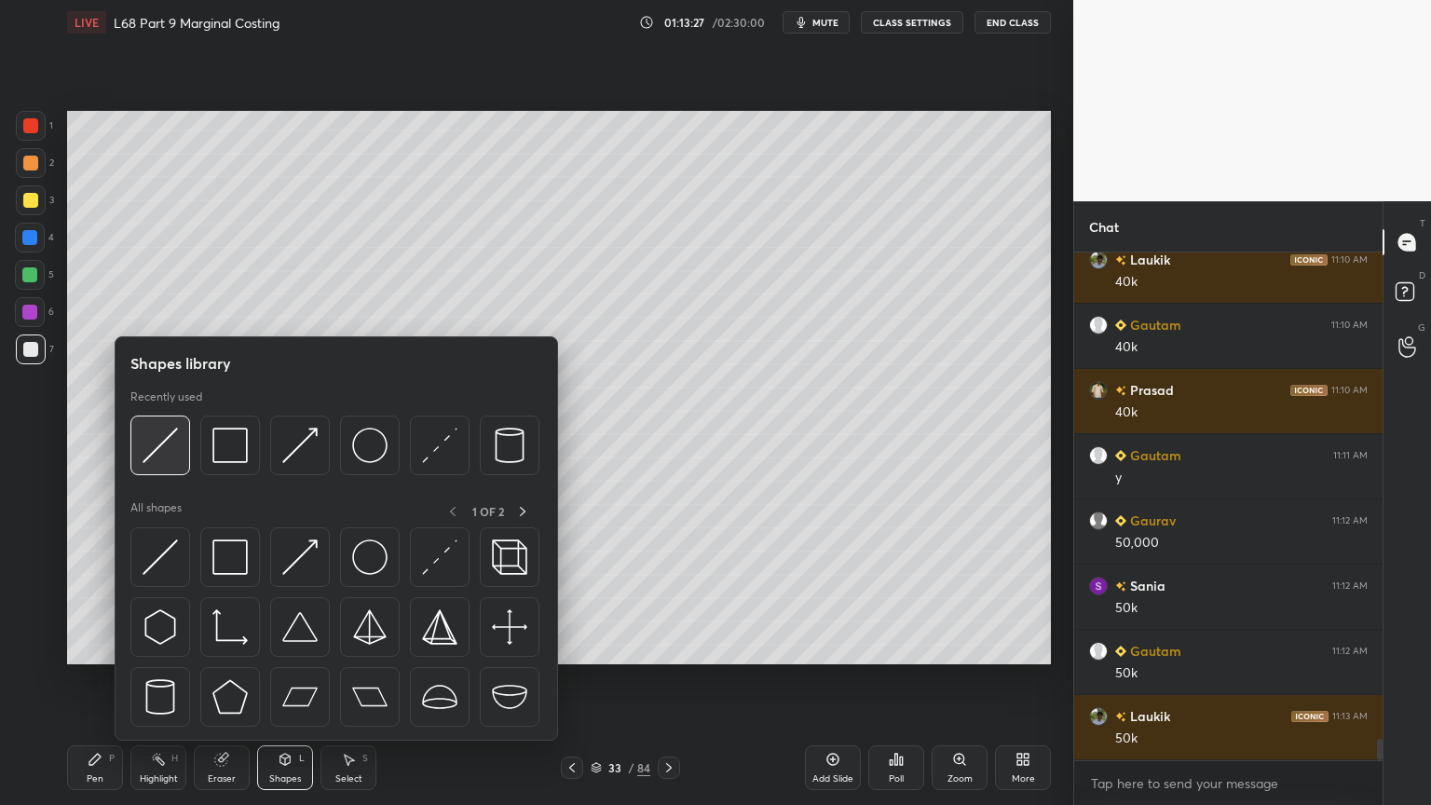
click at [164, 458] on img at bounding box center [160, 445] width 35 height 35
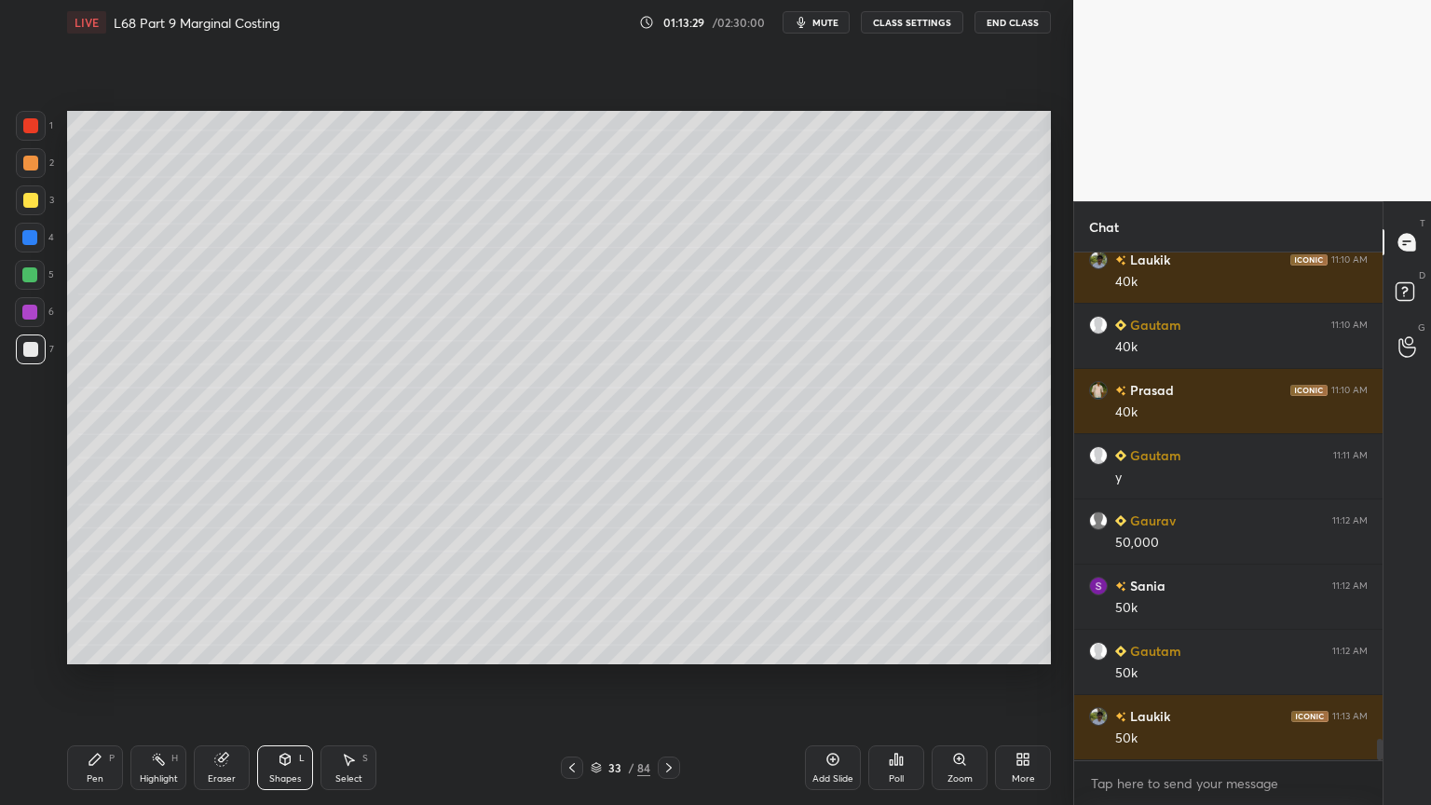
click at [108, 647] on div "Pen P" at bounding box center [95, 767] width 56 height 45
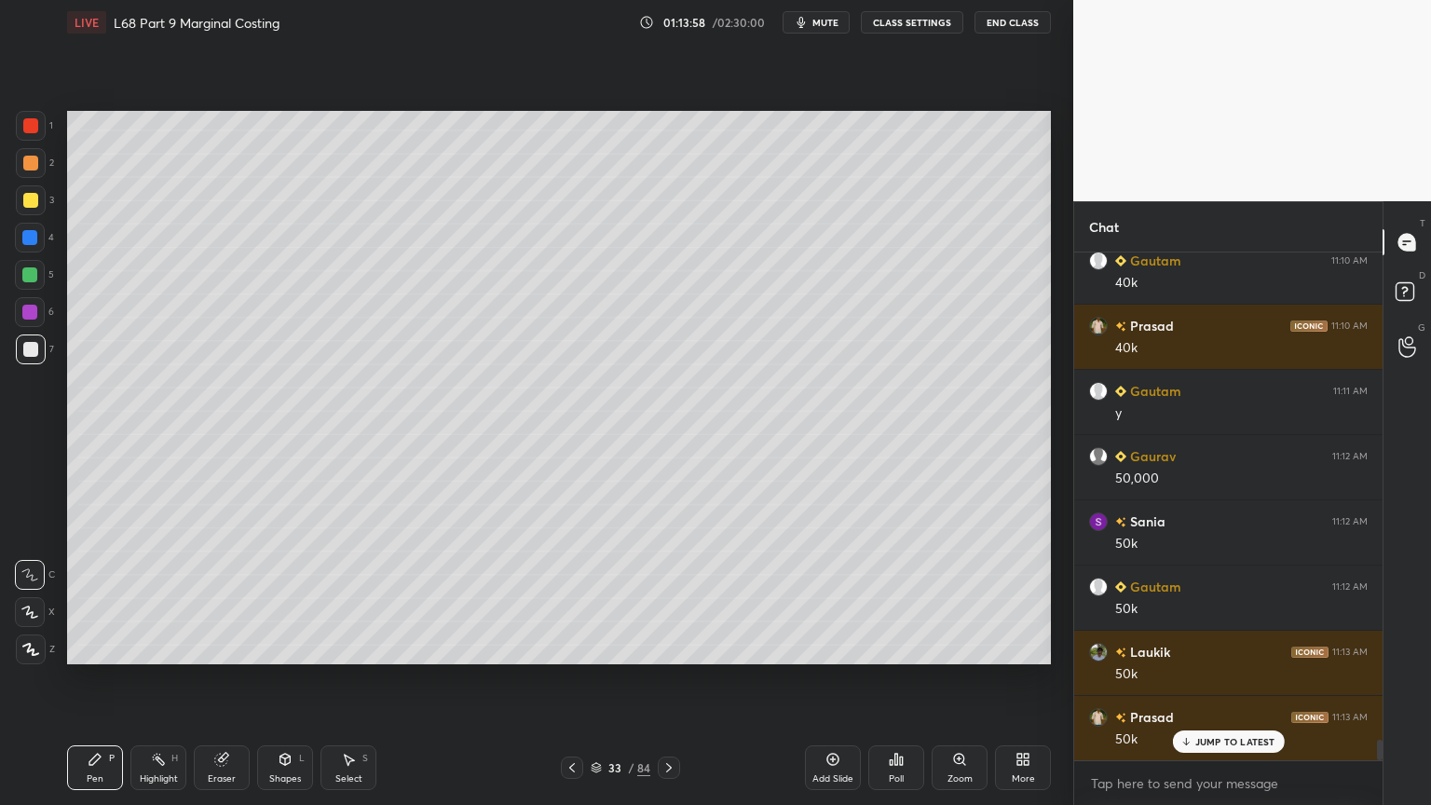
scroll to position [11877, 0]
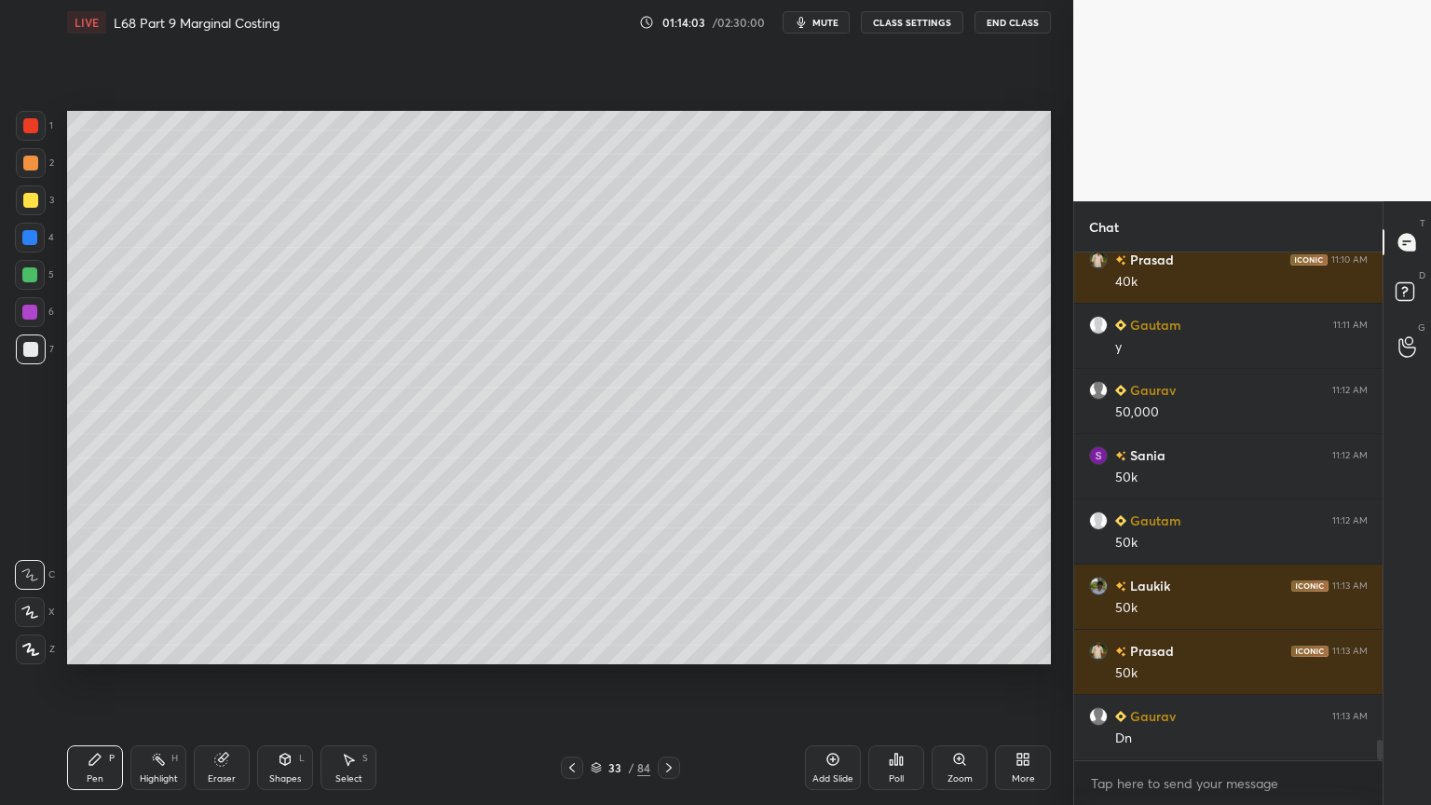
click at [1004, 647] on div "More" at bounding box center [1023, 767] width 56 height 45
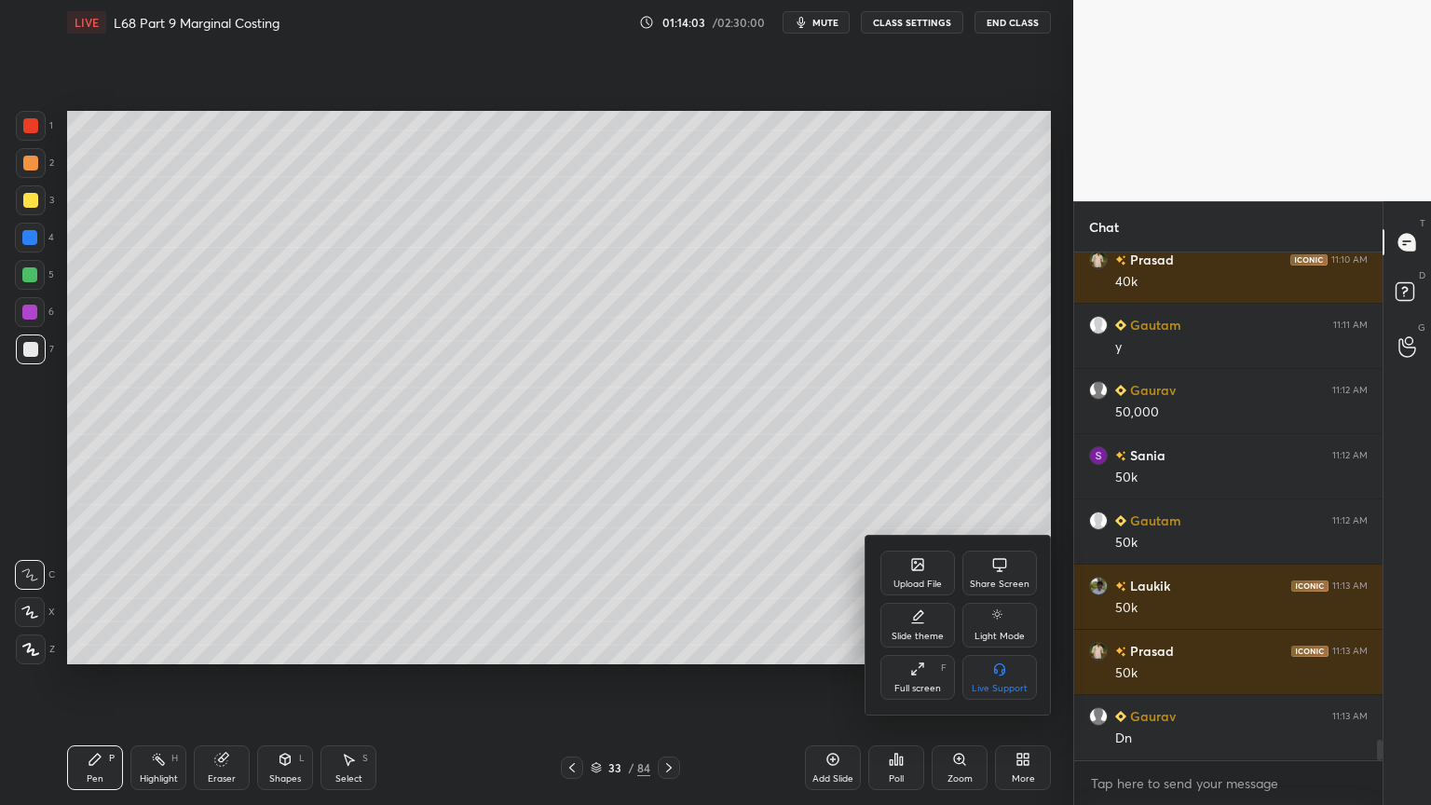
click at [898, 625] on div "Slide theme" at bounding box center [917, 625] width 75 height 45
click at [993, 637] on div "Light Ruled" at bounding box center [1000, 636] width 49 height 9
click at [885, 563] on icon at bounding box center [880, 562] width 15 height 15
click at [283, 647] on div at bounding box center [715, 402] width 1431 height 805
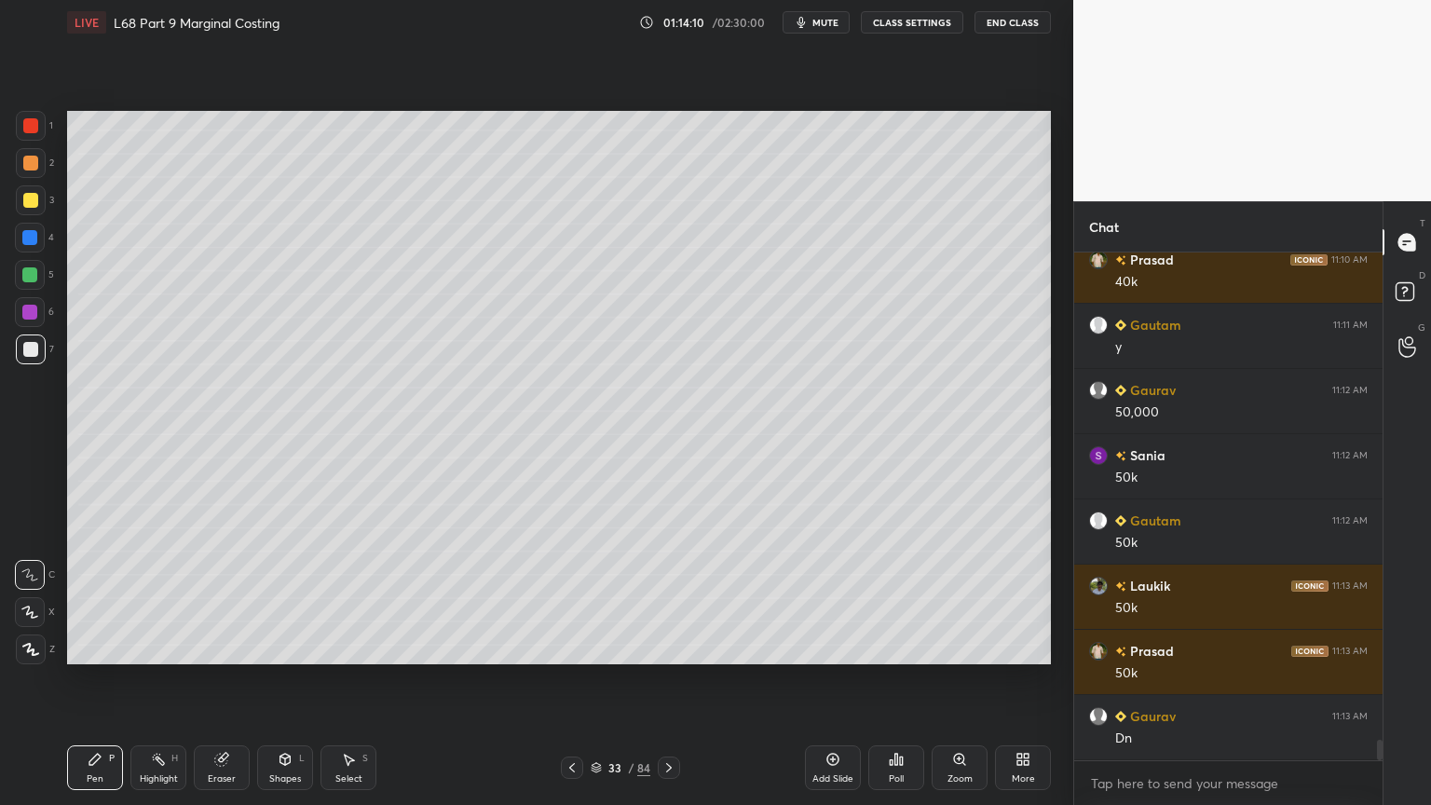
click at [283, 647] on div "Shapes L" at bounding box center [285, 767] width 56 height 45
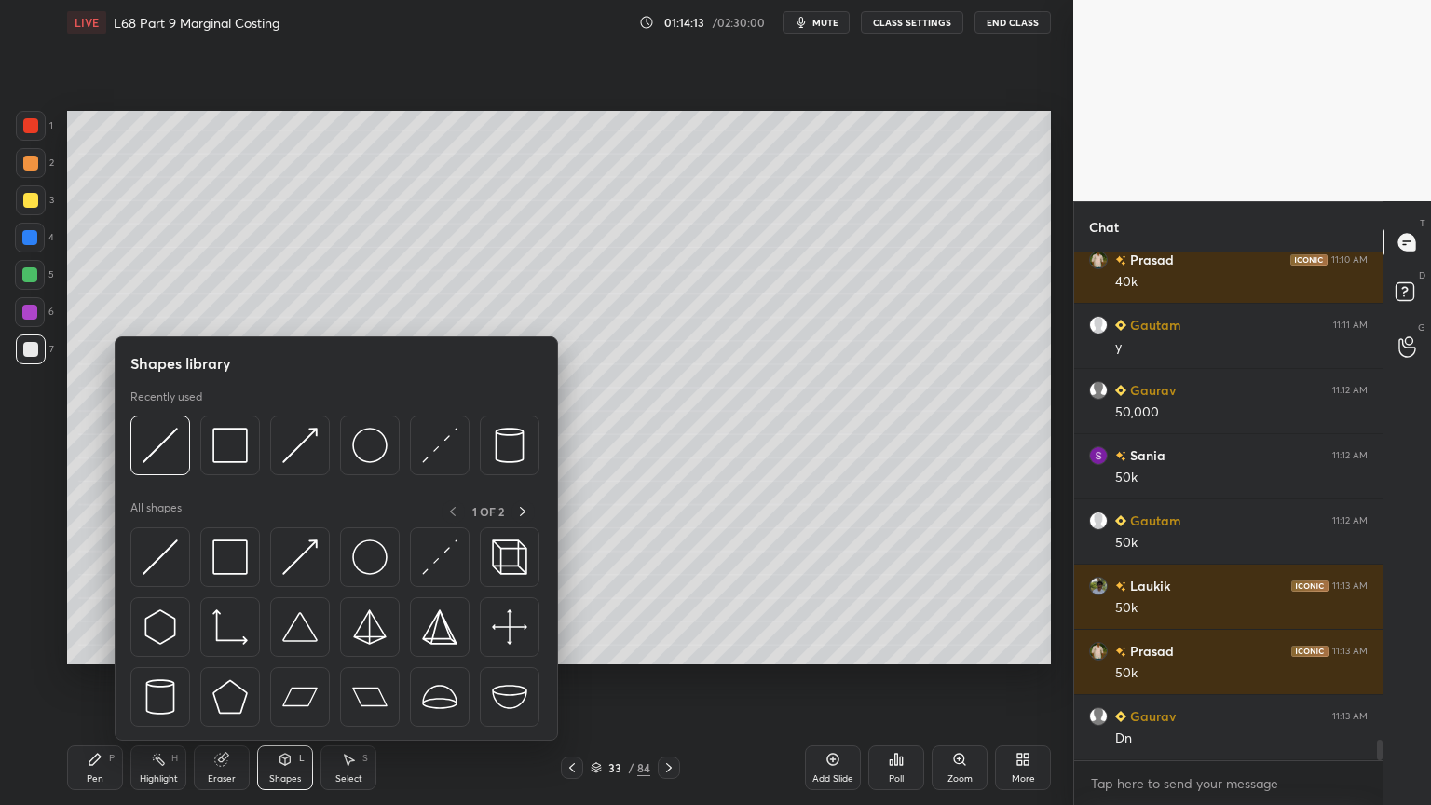
click at [668, 647] on div "Setting up your live class Poll for secs No correct answer Start poll" at bounding box center [559, 388] width 999 height 686
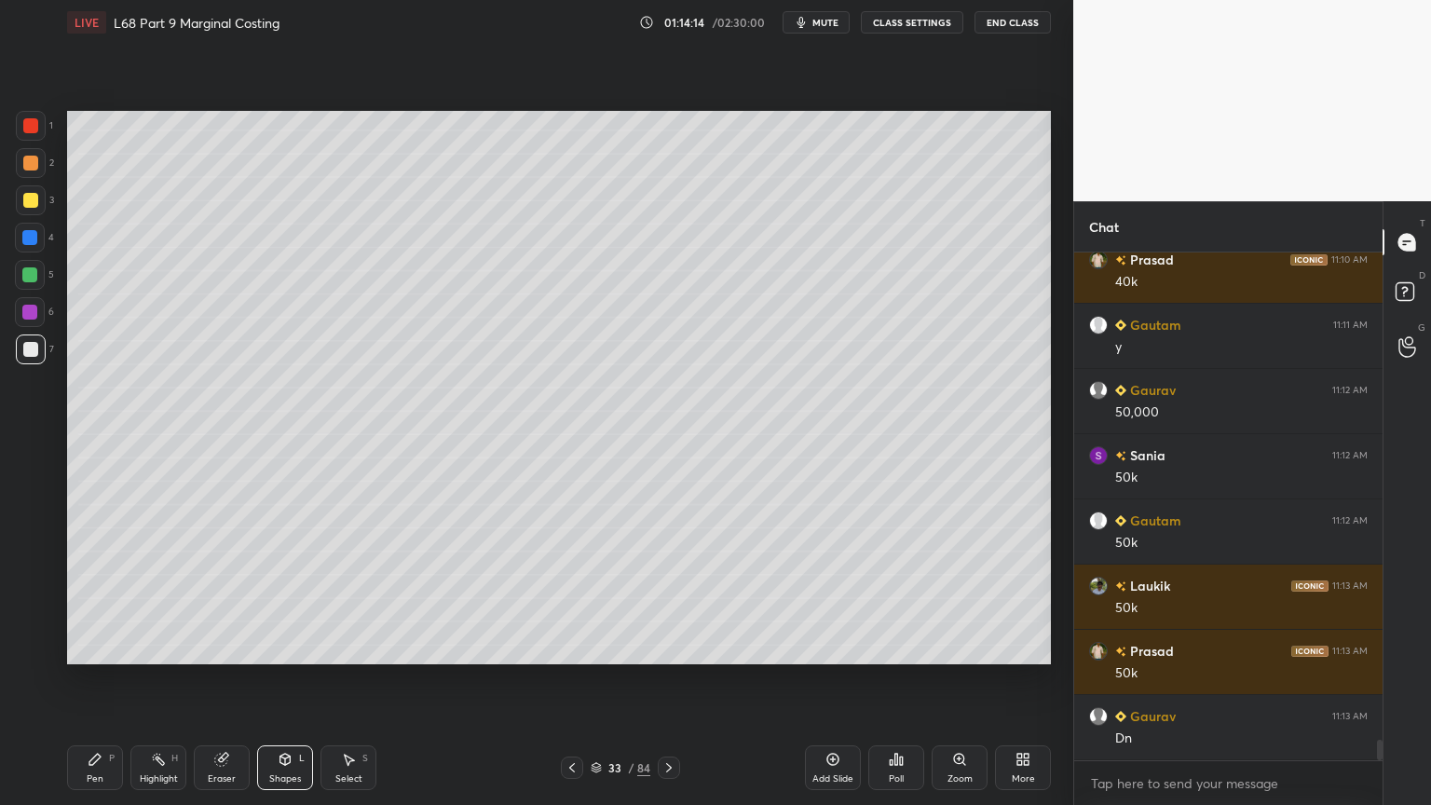
click at [100, 647] on div "Pen" at bounding box center [95, 778] width 17 height 9
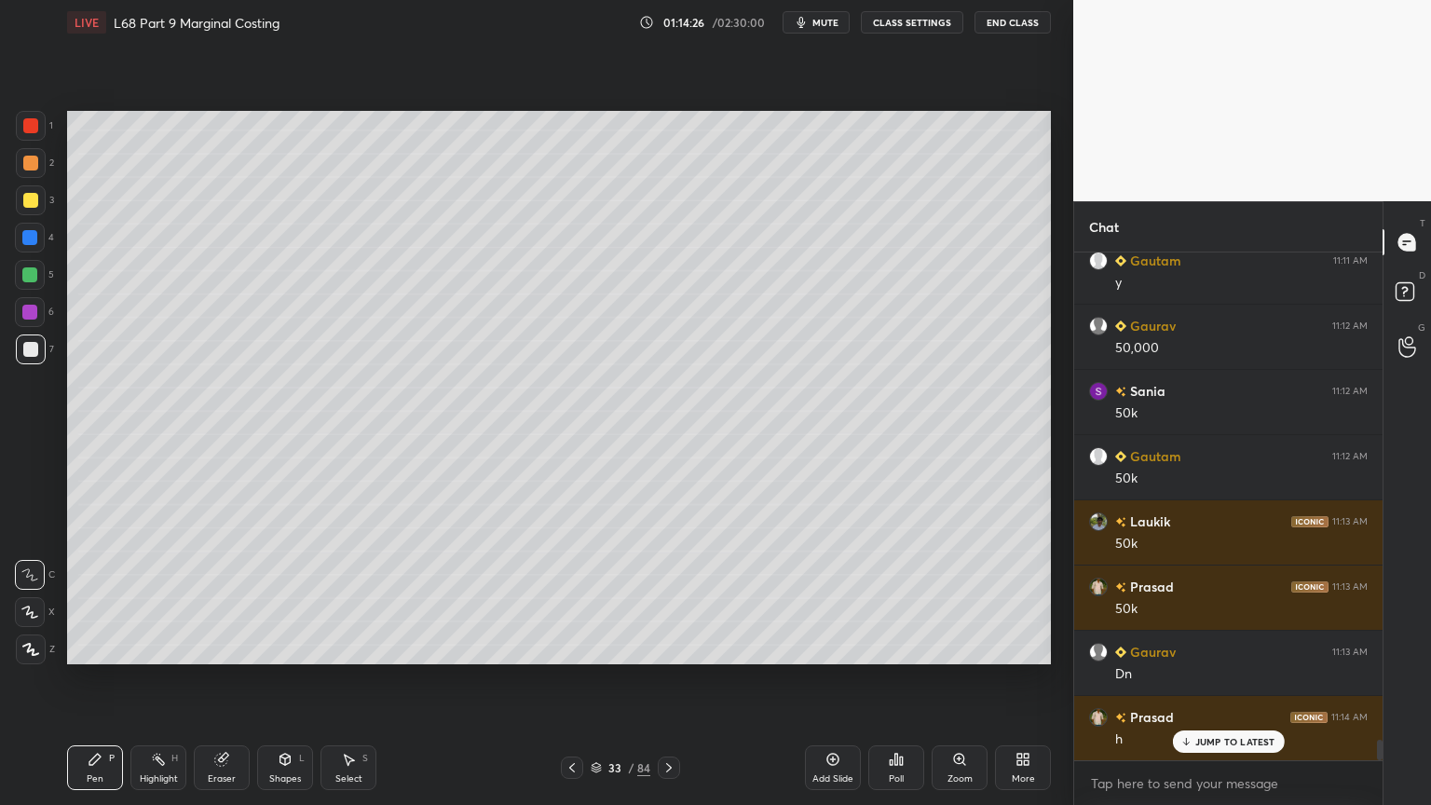
click at [27, 246] on div at bounding box center [30, 238] width 30 height 30
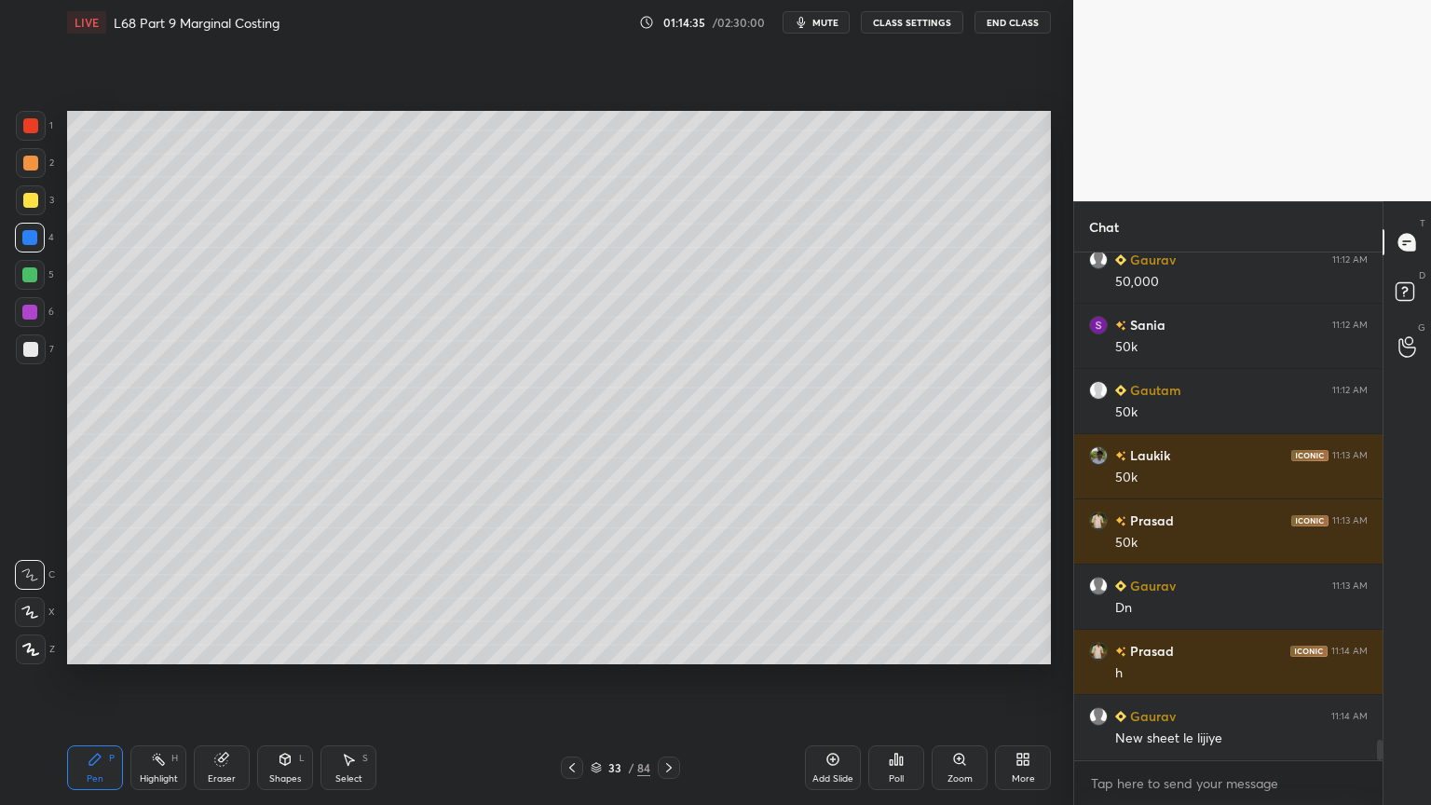
click at [287, 647] on icon at bounding box center [285, 759] width 10 height 11
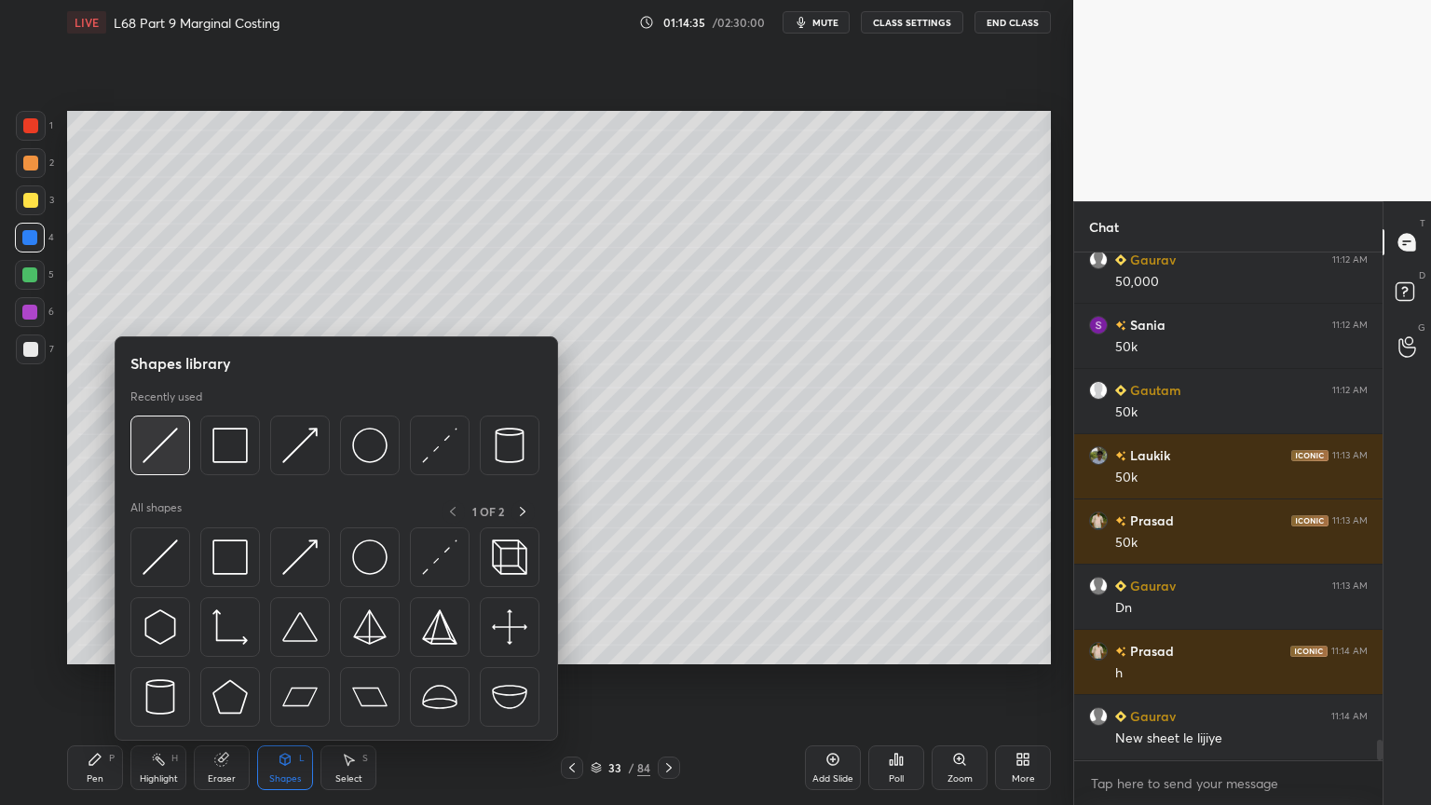
click at [159, 446] on img at bounding box center [160, 445] width 35 height 35
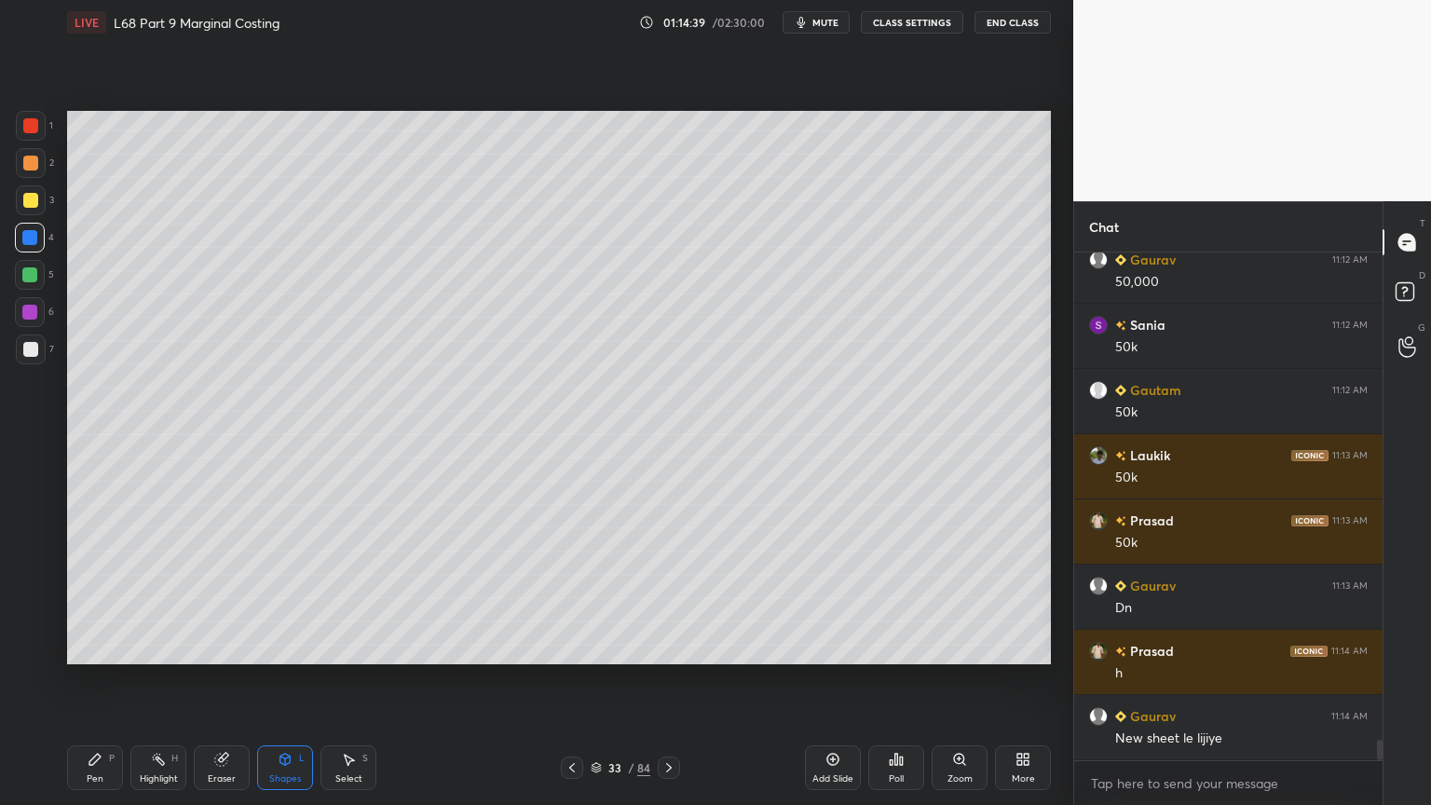
click at [280, 647] on icon at bounding box center [285, 759] width 15 height 15
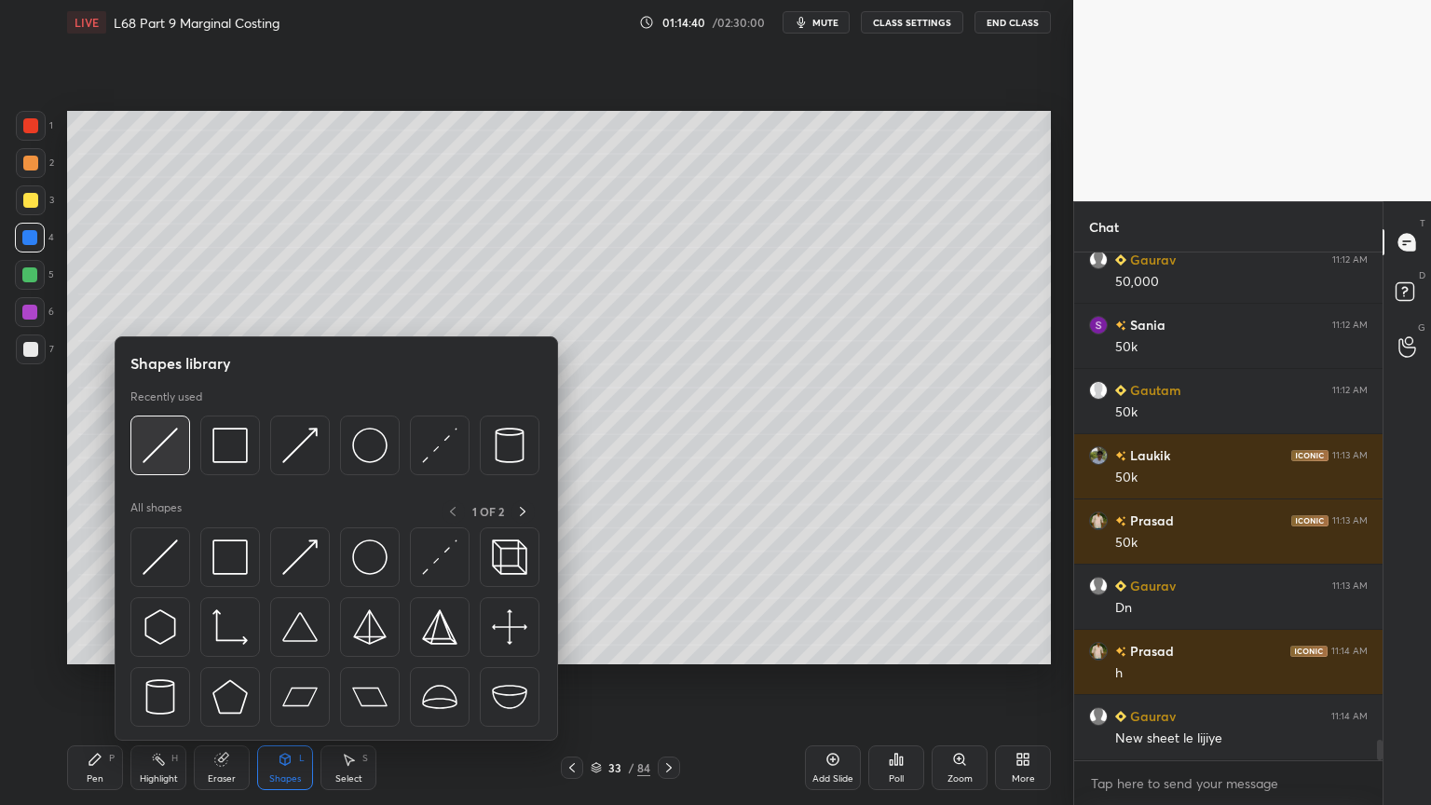
click at [157, 457] on img at bounding box center [160, 445] width 35 height 35
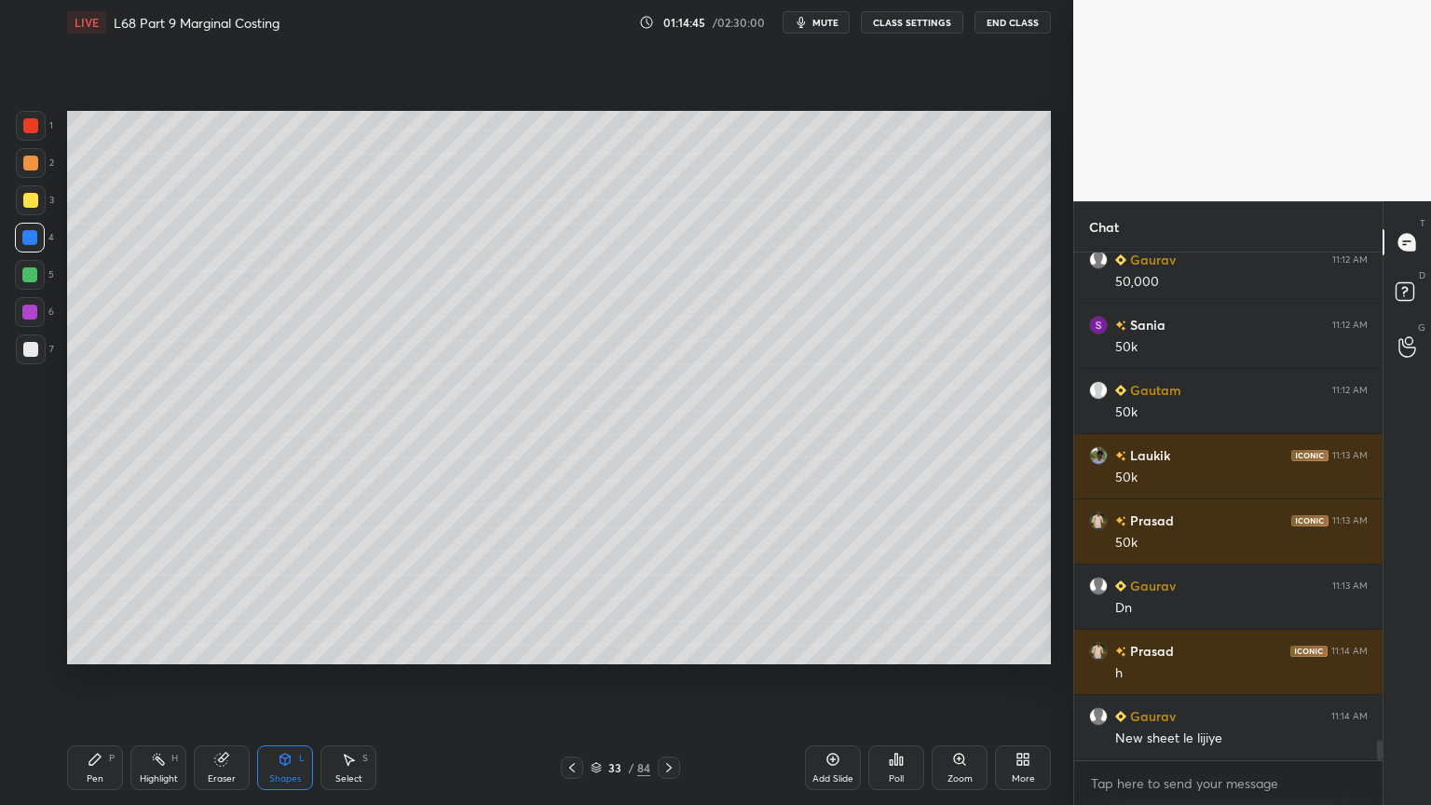
click at [89, 647] on div "Pen" at bounding box center [95, 778] width 17 height 9
click at [82, 647] on div "Pen P" at bounding box center [95, 767] width 56 height 45
click at [30, 111] on div at bounding box center [31, 126] width 30 height 30
click at [155, 647] on div "Highlight H" at bounding box center [158, 767] width 56 height 45
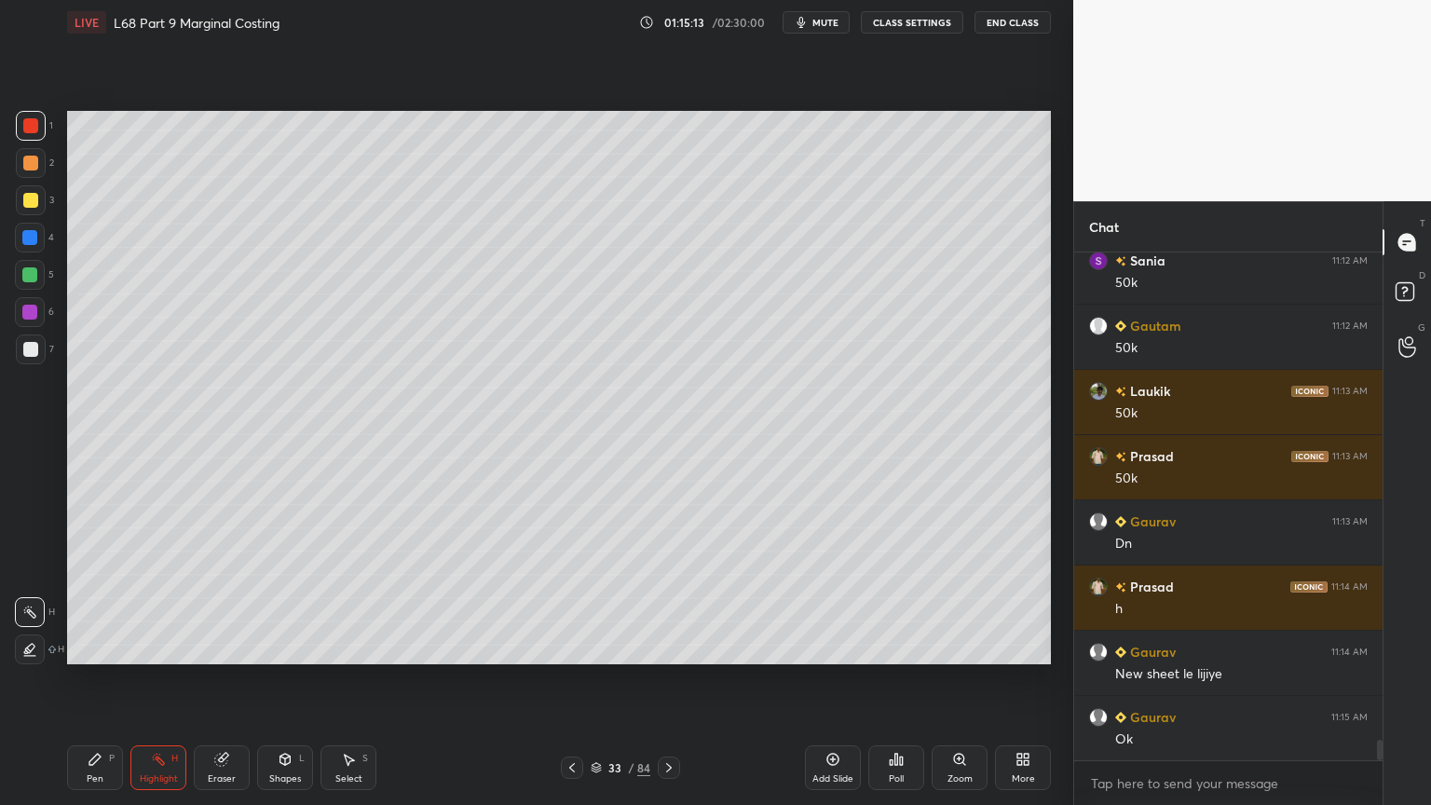
click at [42, 354] on div at bounding box center [31, 349] width 30 height 30
click at [89, 647] on div "Pen P" at bounding box center [95, 767] width 56 height 45
click at [338, 647] on div "Select" at bounding box center [348, 778] width 27 height 9
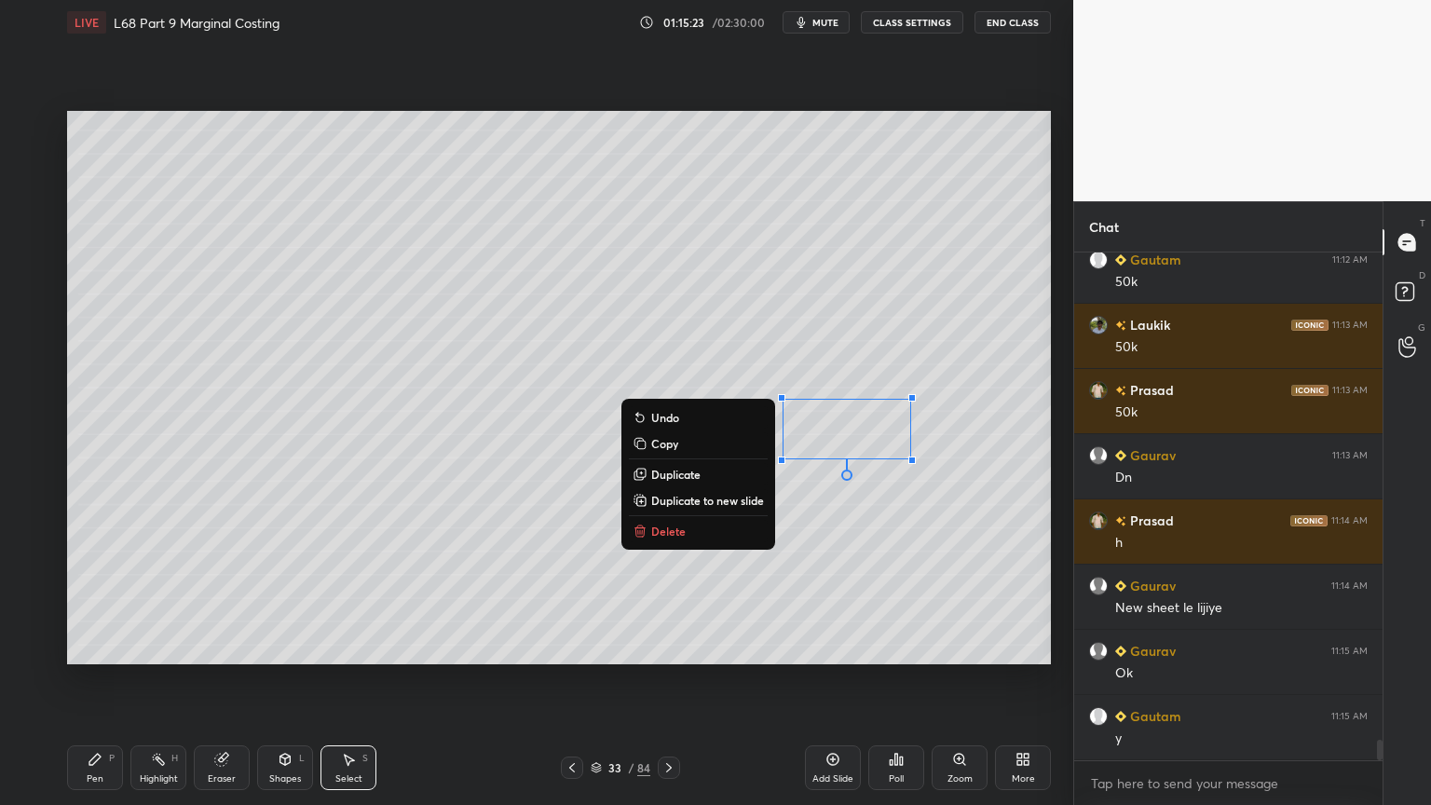
click at [712, 522] on button "Delete" at bounding box center [698, 531] width 139 height 22
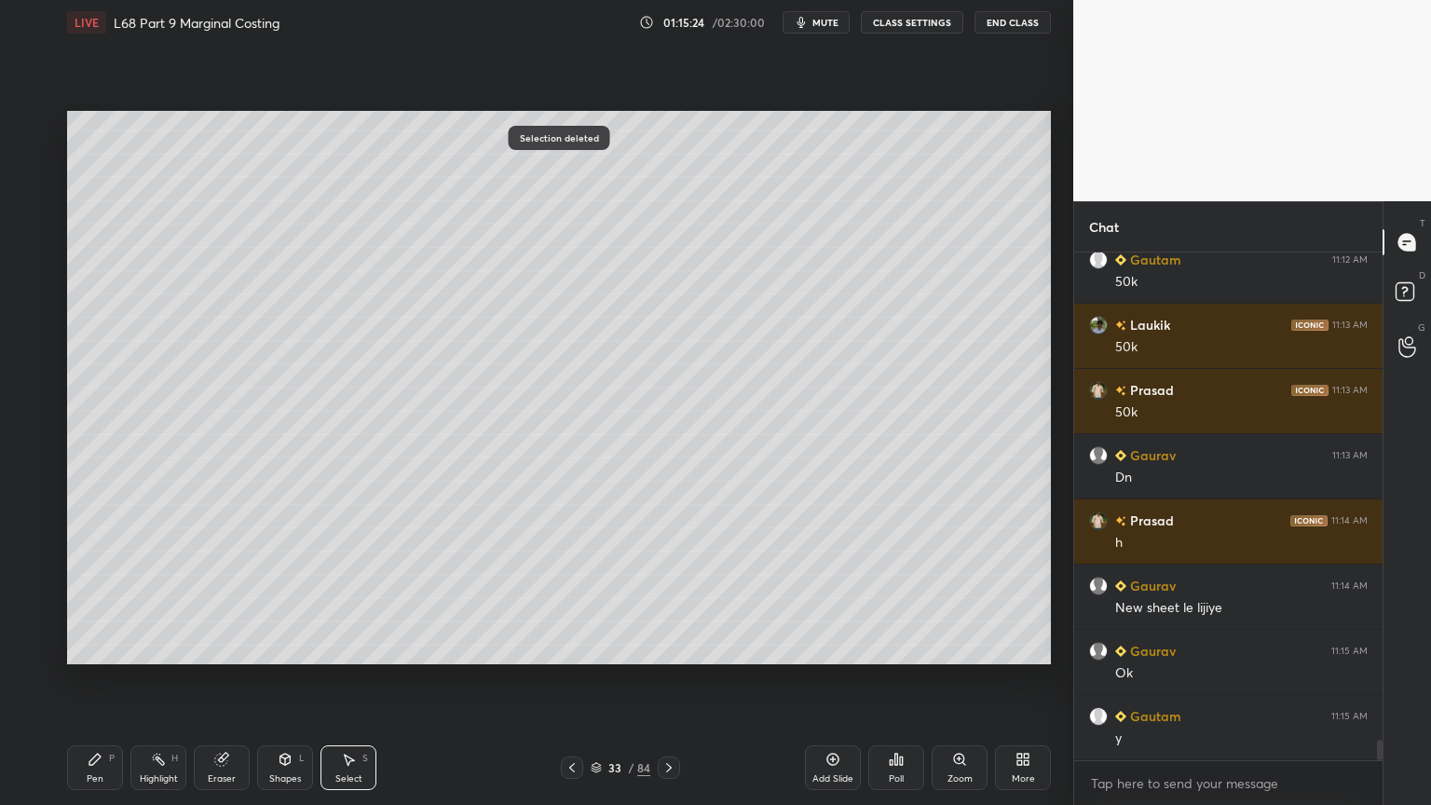
click at [89, 647] on div "Pen" at bounding box center [95, 778] width 17 height 9
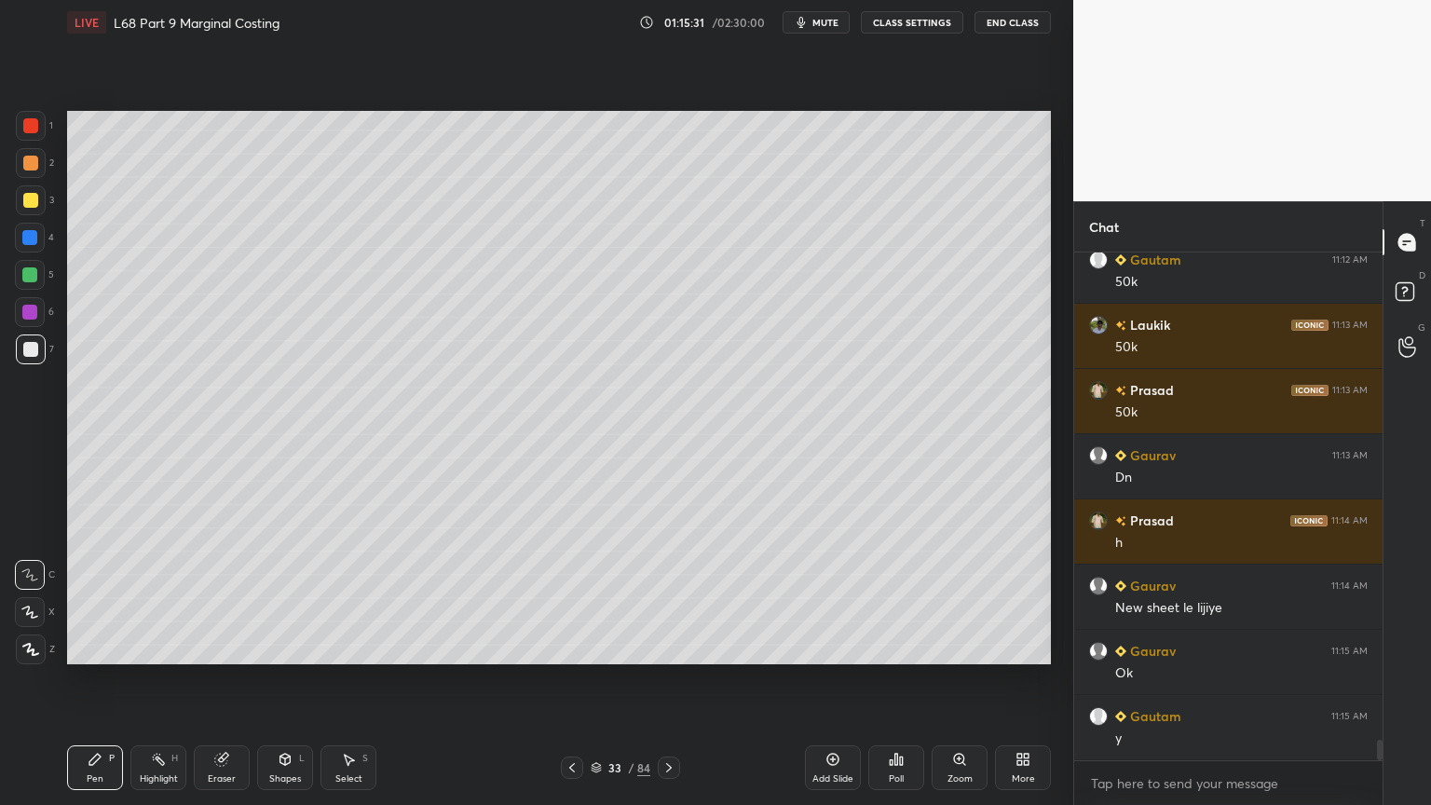
click at [343, 647] on div "Select S" at bounding box center [349, 767] width 56 height 45
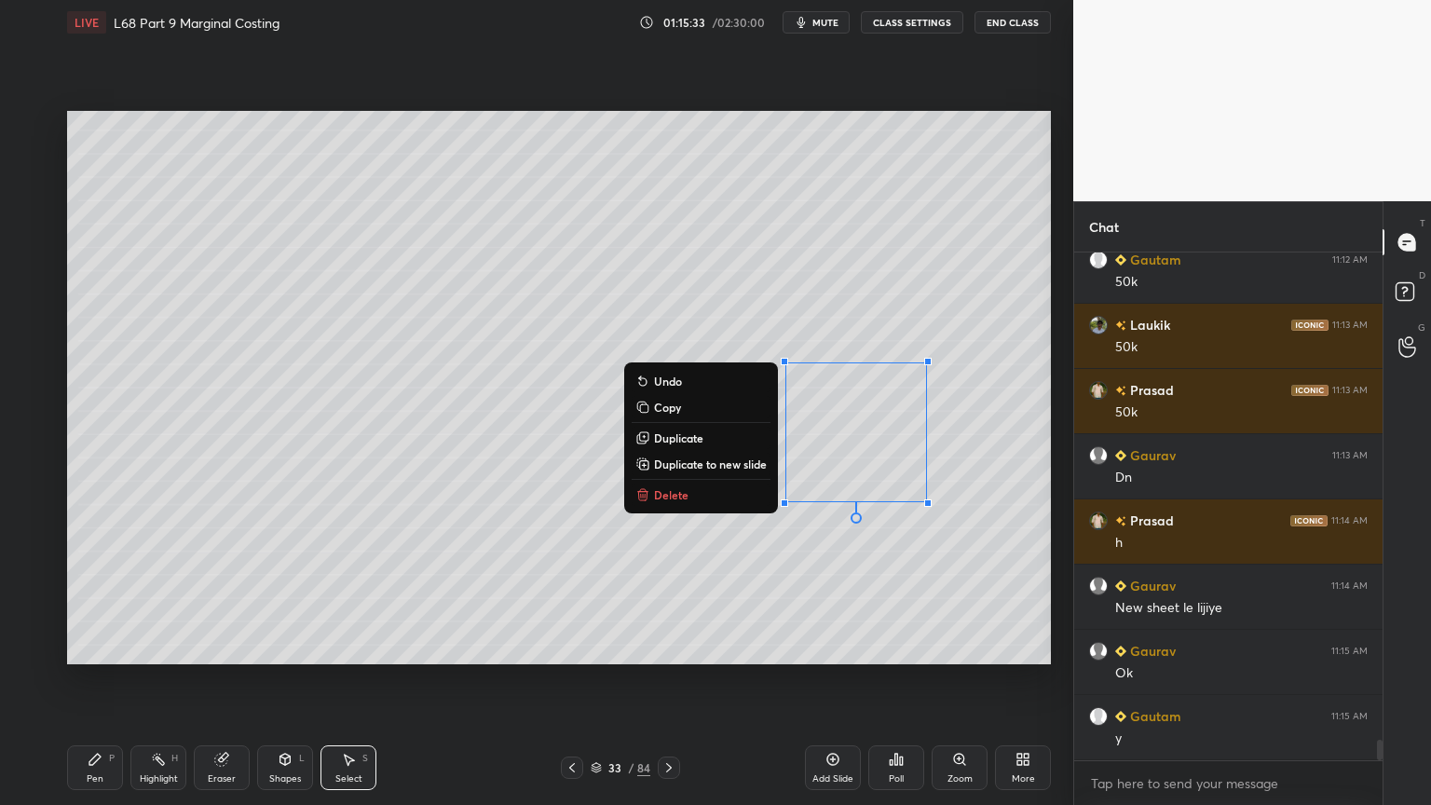
click at [718, 489] on button "Delete" at bounding box center [701, 495] width 139 height 22
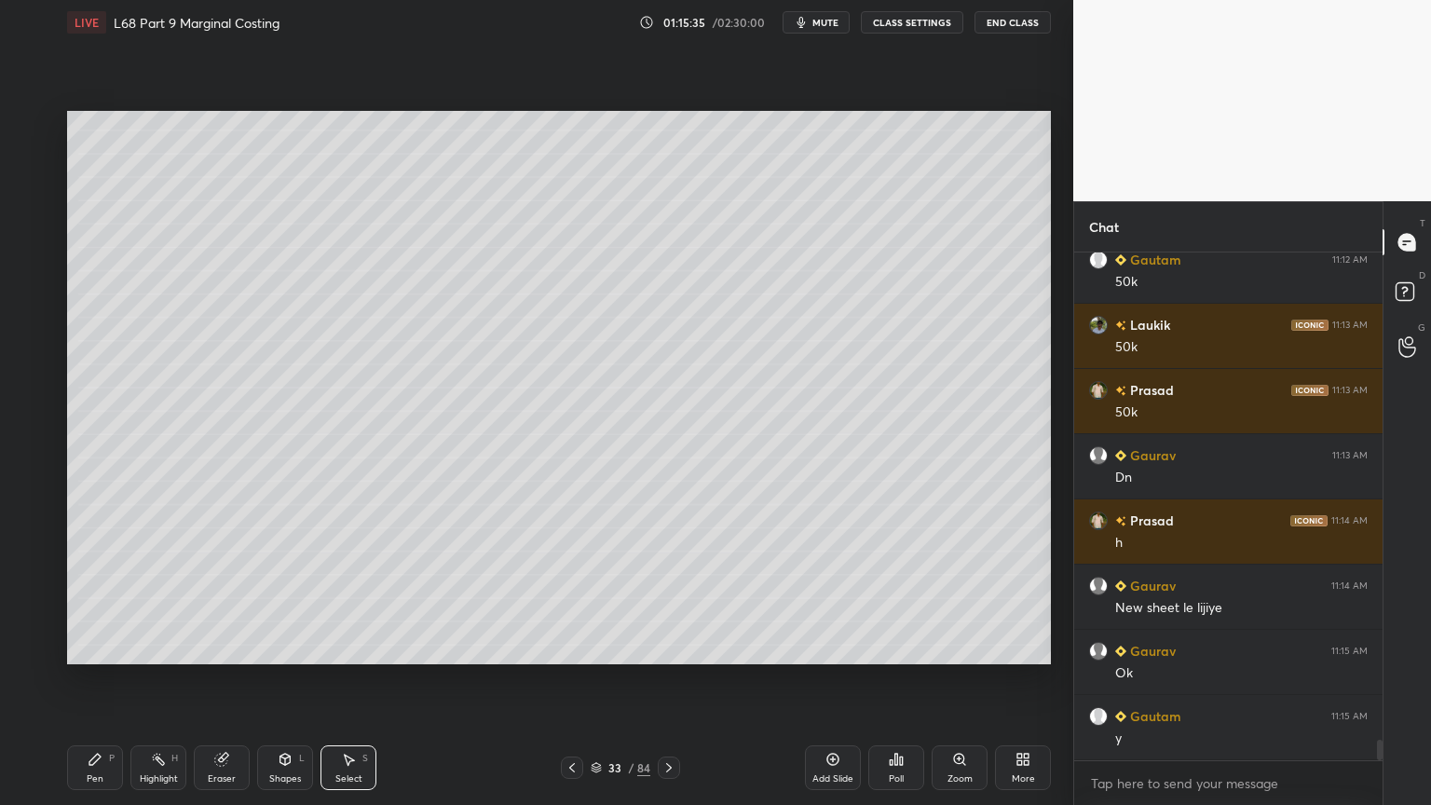
click at [93, 647] on div "Pen" at bounding box center [95, 778] width 17 height 9
click at [344, 647] on div "Select" at bounding box center [348, 778] width 27 height 9
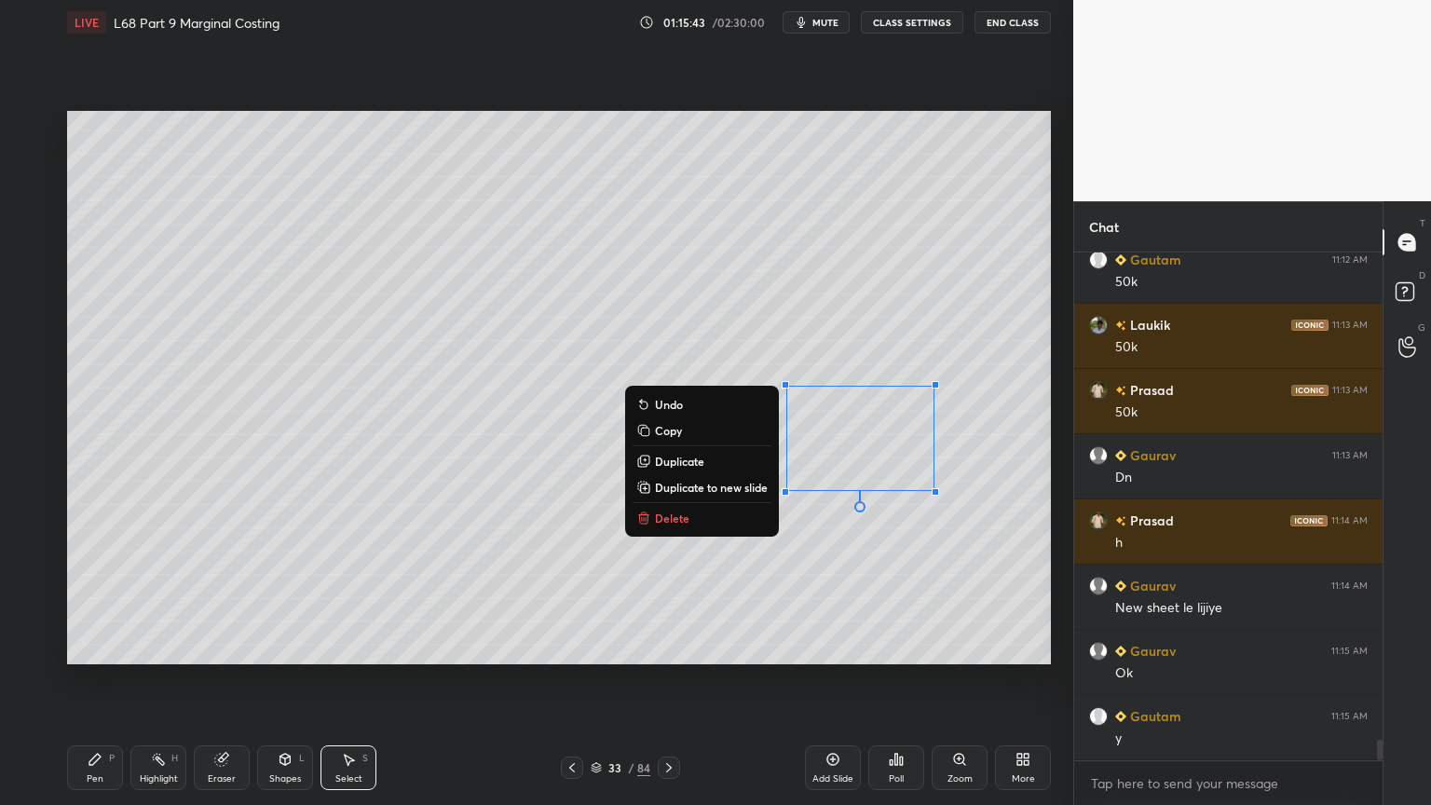
click at [674, 519] on p "Delete" at bounding box center [672, 518] width 34 height 15
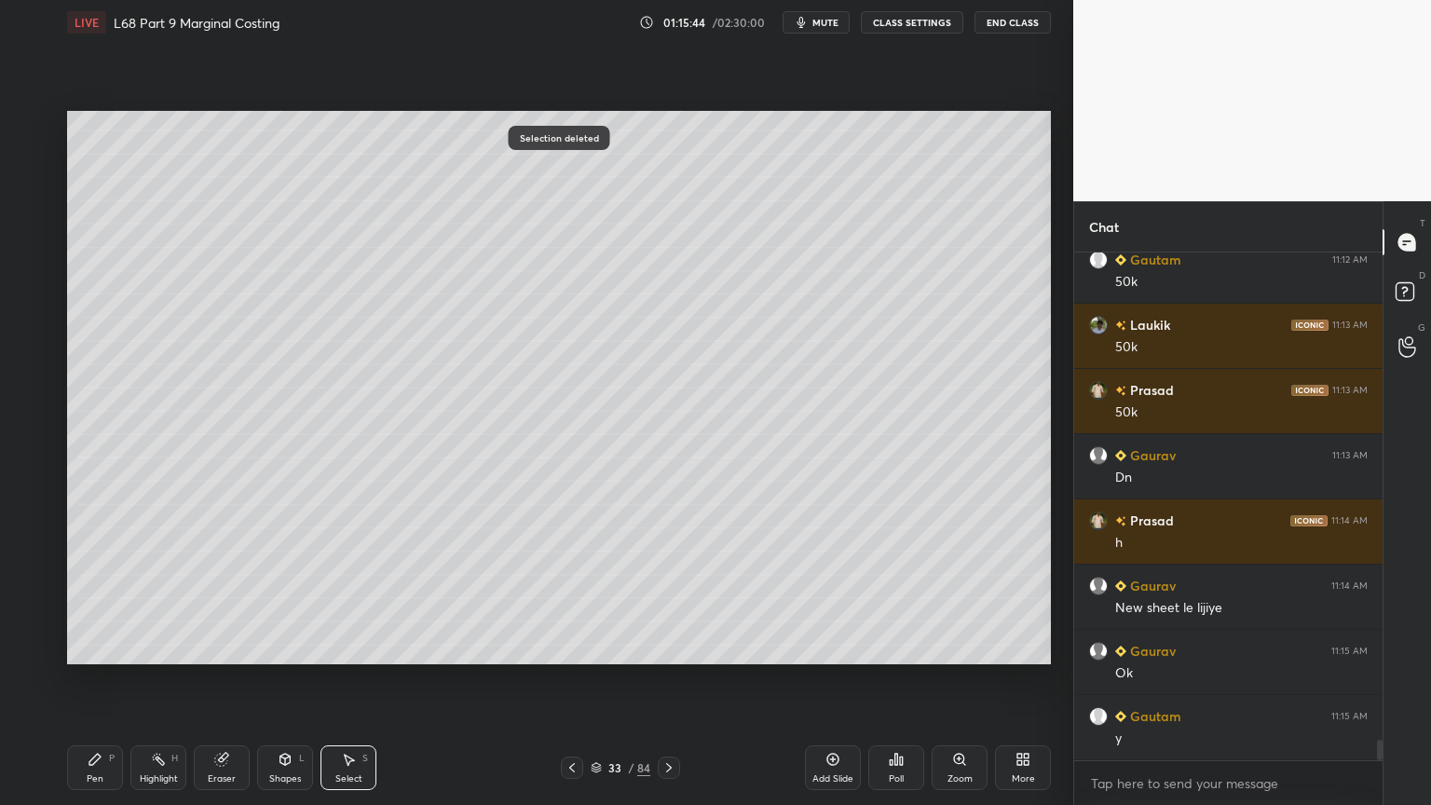
click at [89, 647] on icon at bounding box center [95, 759] width 15 height 15
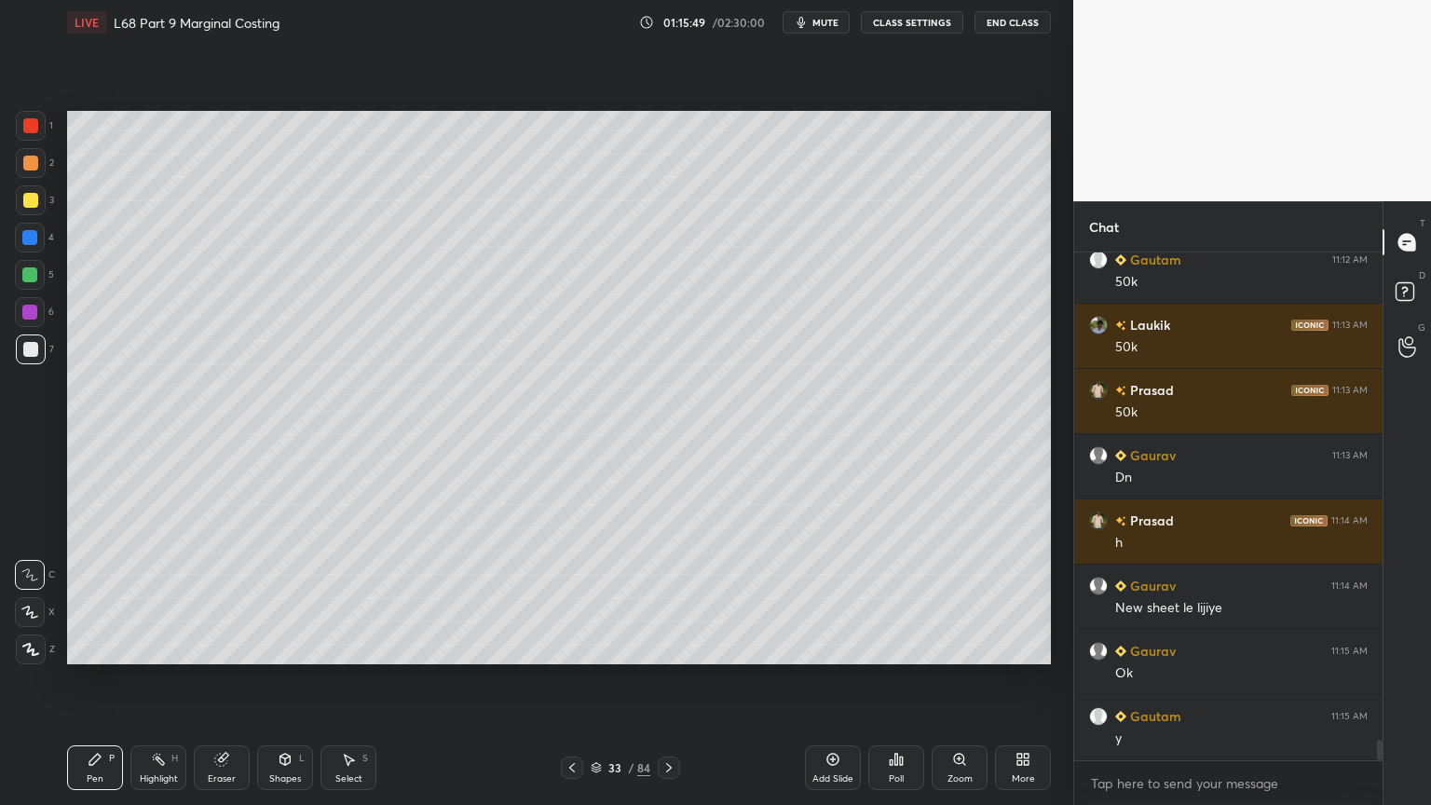
click at [352, 647] on icon at bounding box center [348, 759] width 15 height 15
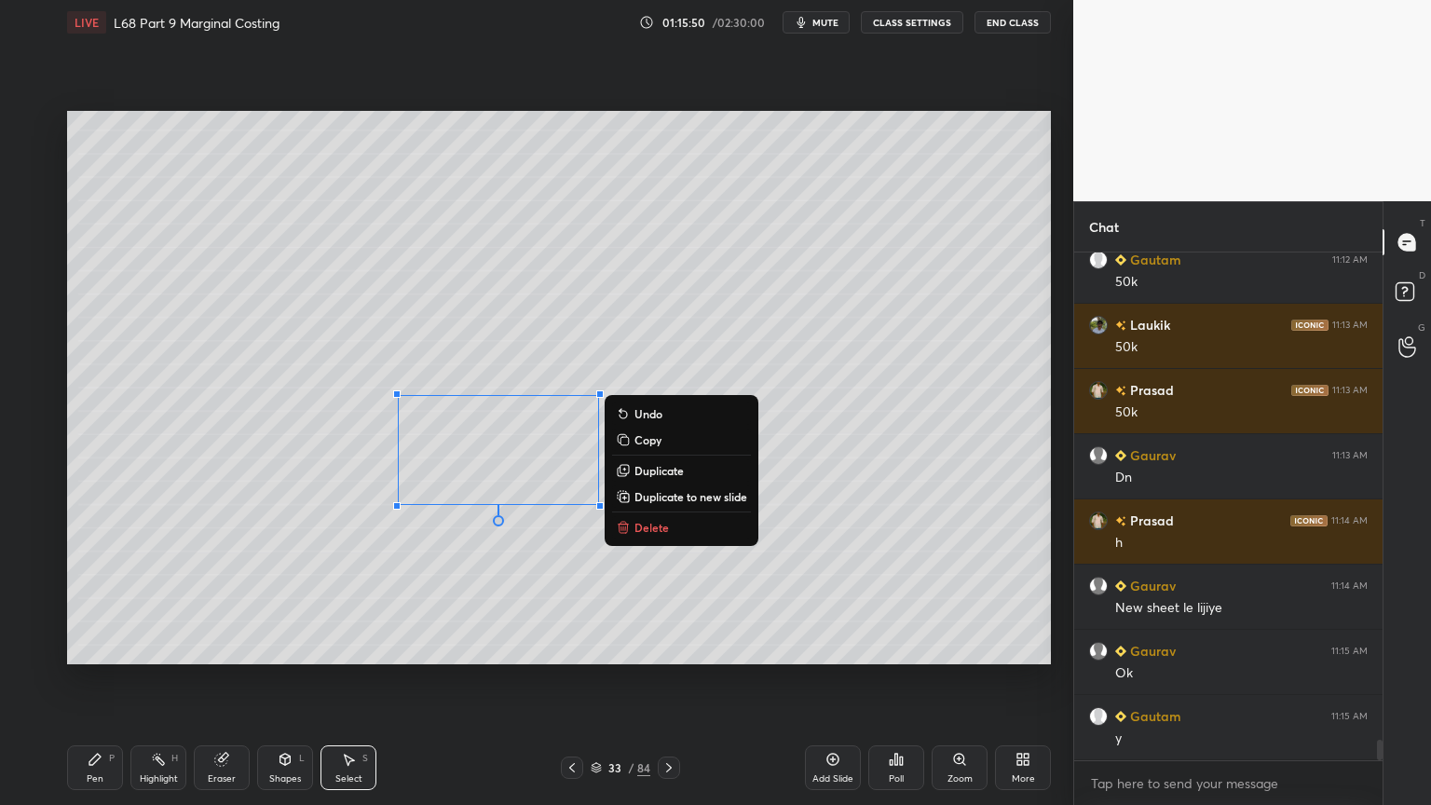
click at [660, 537] on button "Delete" at bounding box center [681, 527] width 139 height 22
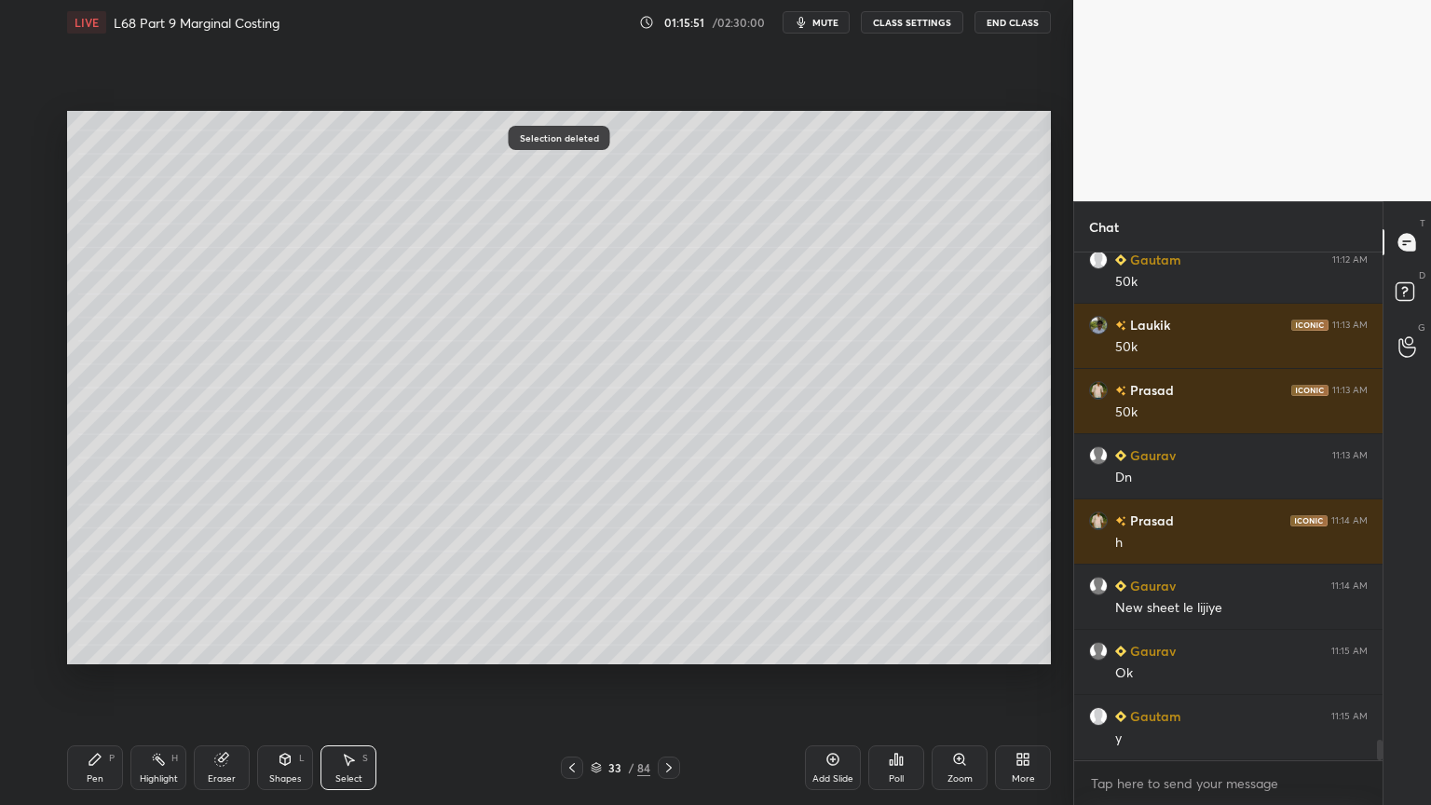
click at [97, 647] on div "Pen P" at bounding box center [95, 767] width 56 height 45
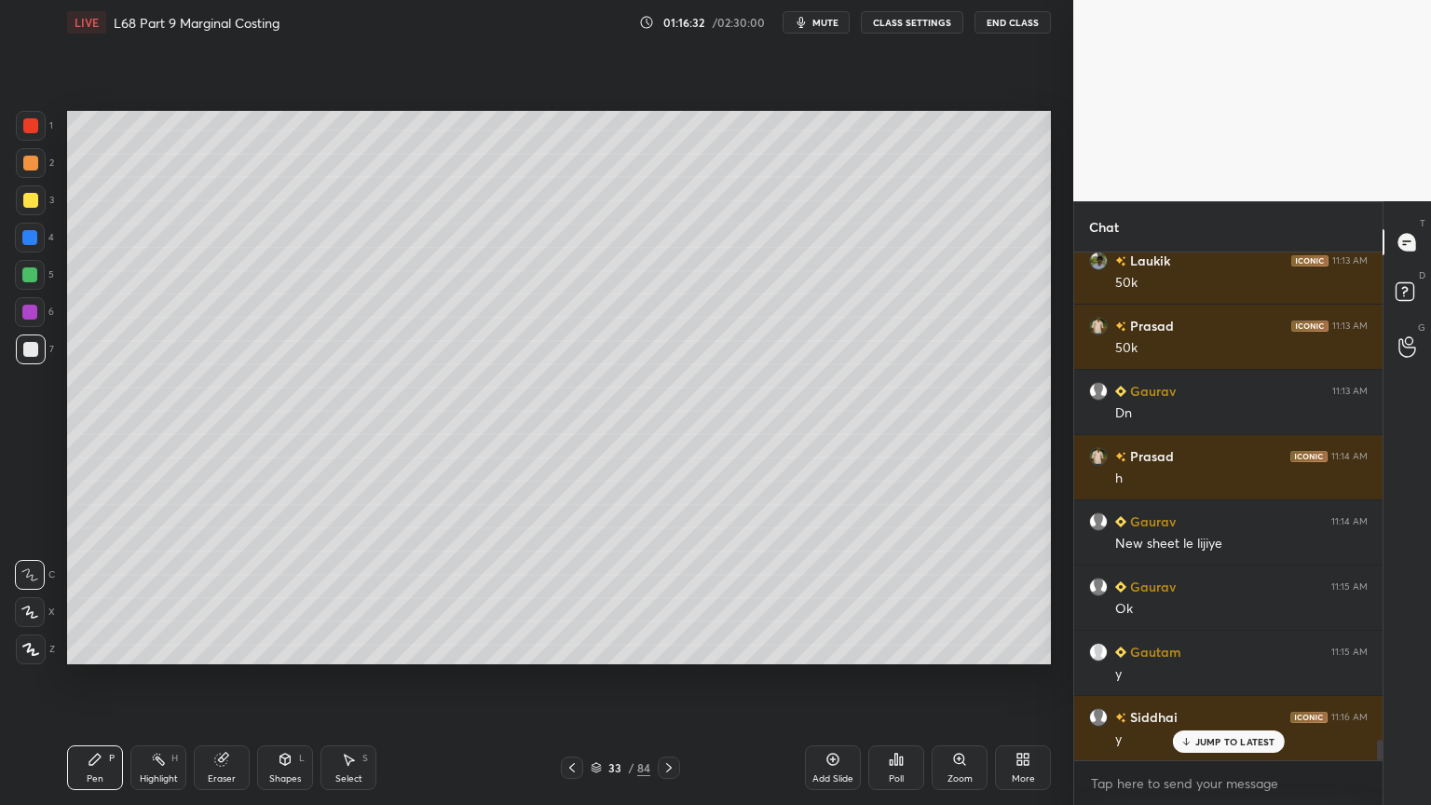
scroll to position [12268, 0]
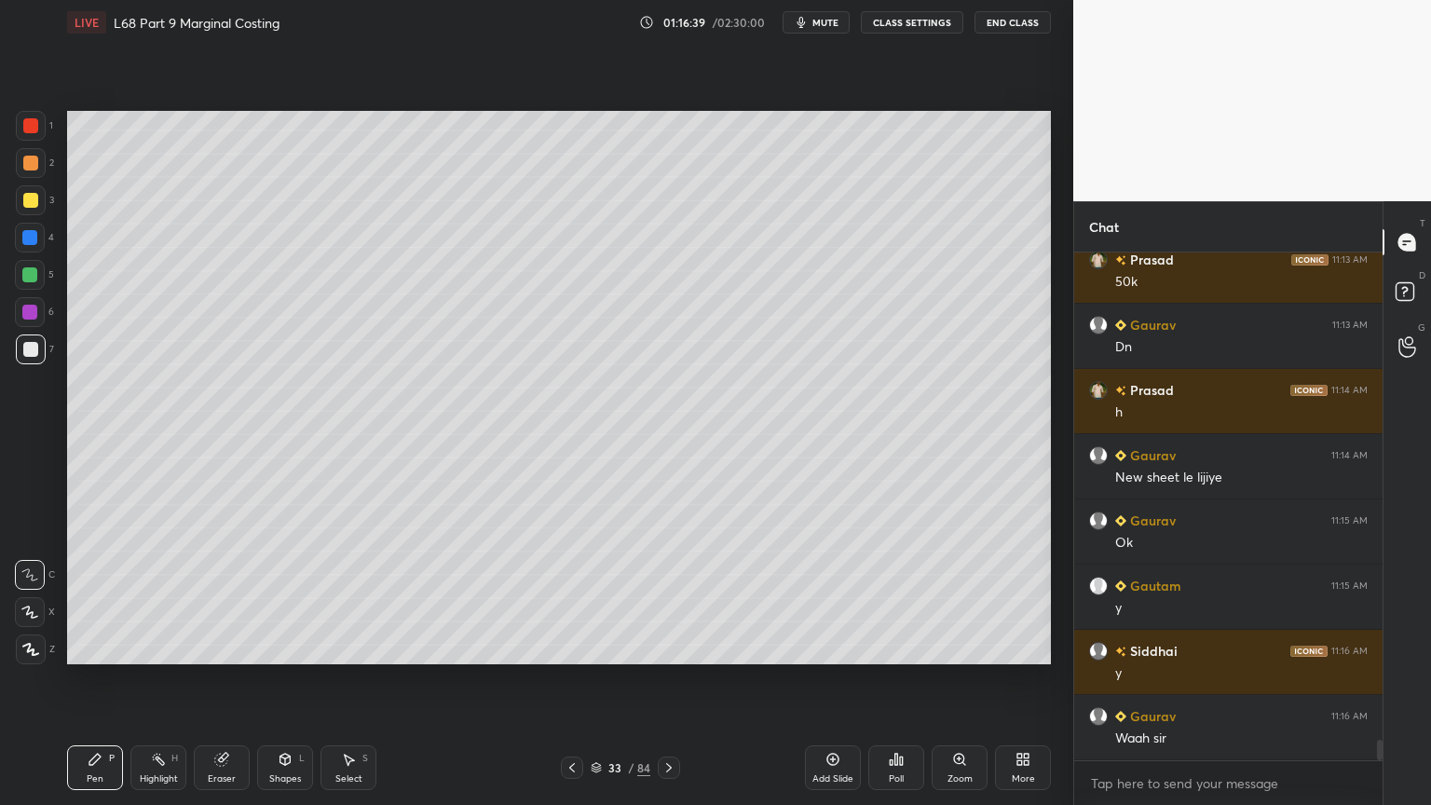
click at [23, 205] on div at bounding box center [30, 200] width 15 height 15
click at [43, 354] on div at bounding box center [31, 349] width 30 height 30
click at [569, 647] on icon at bounding box center [572, 767] width 15 height 15
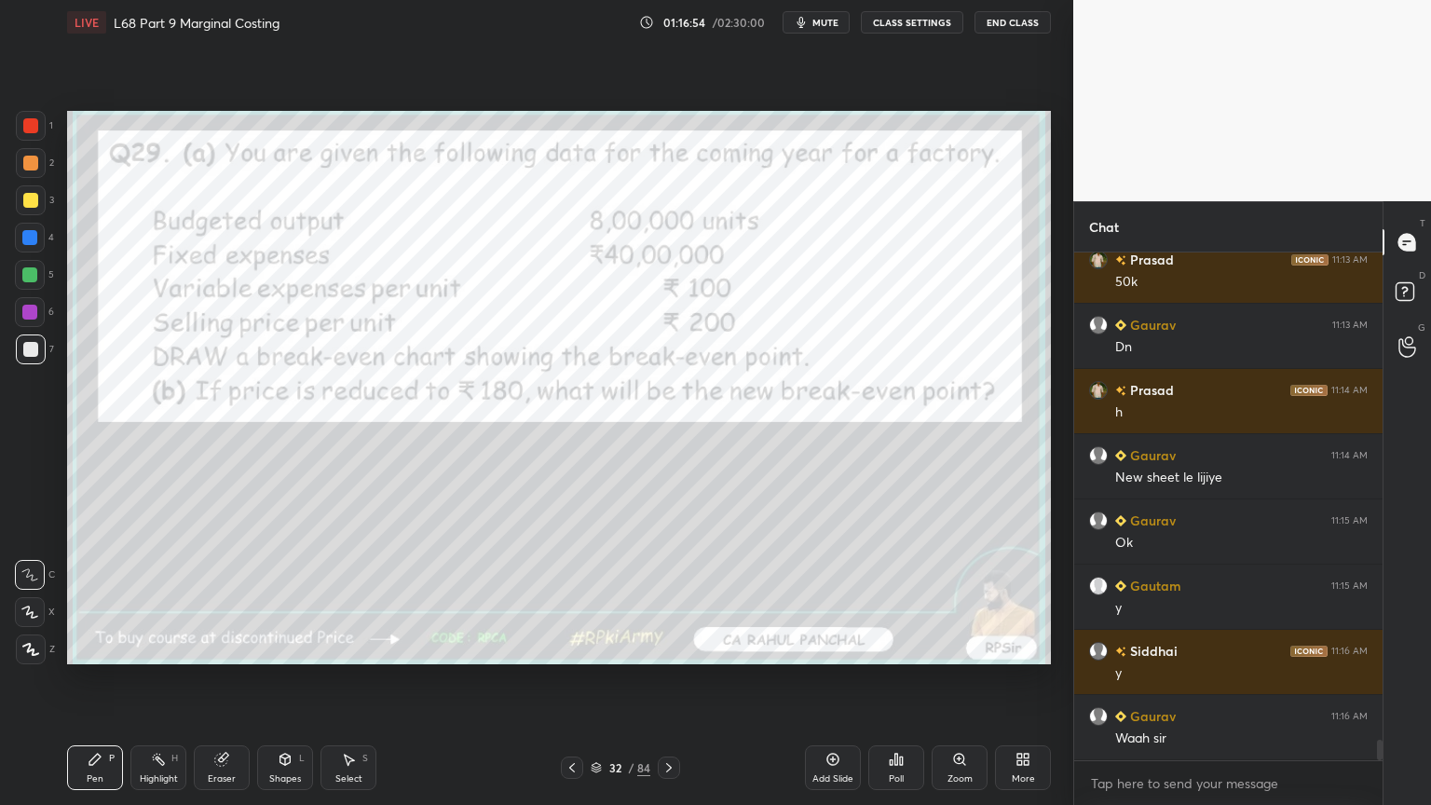
click at [39, 125] on div at bounding box center [31, 126] width 30 height 30
click at [674, 647] on icon at bounding box center [669, 767] width 15 height 15
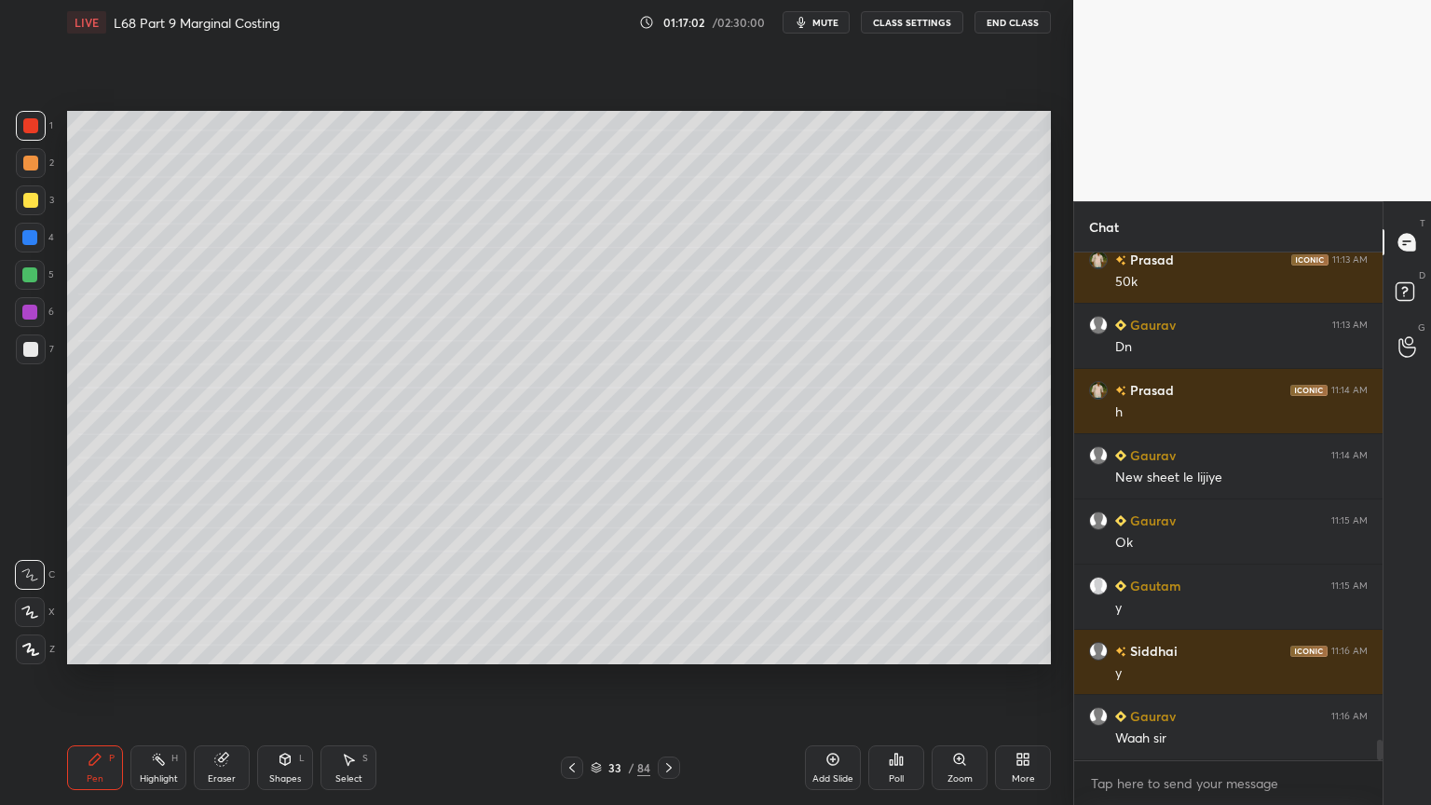
scroll to position [12332, 0]
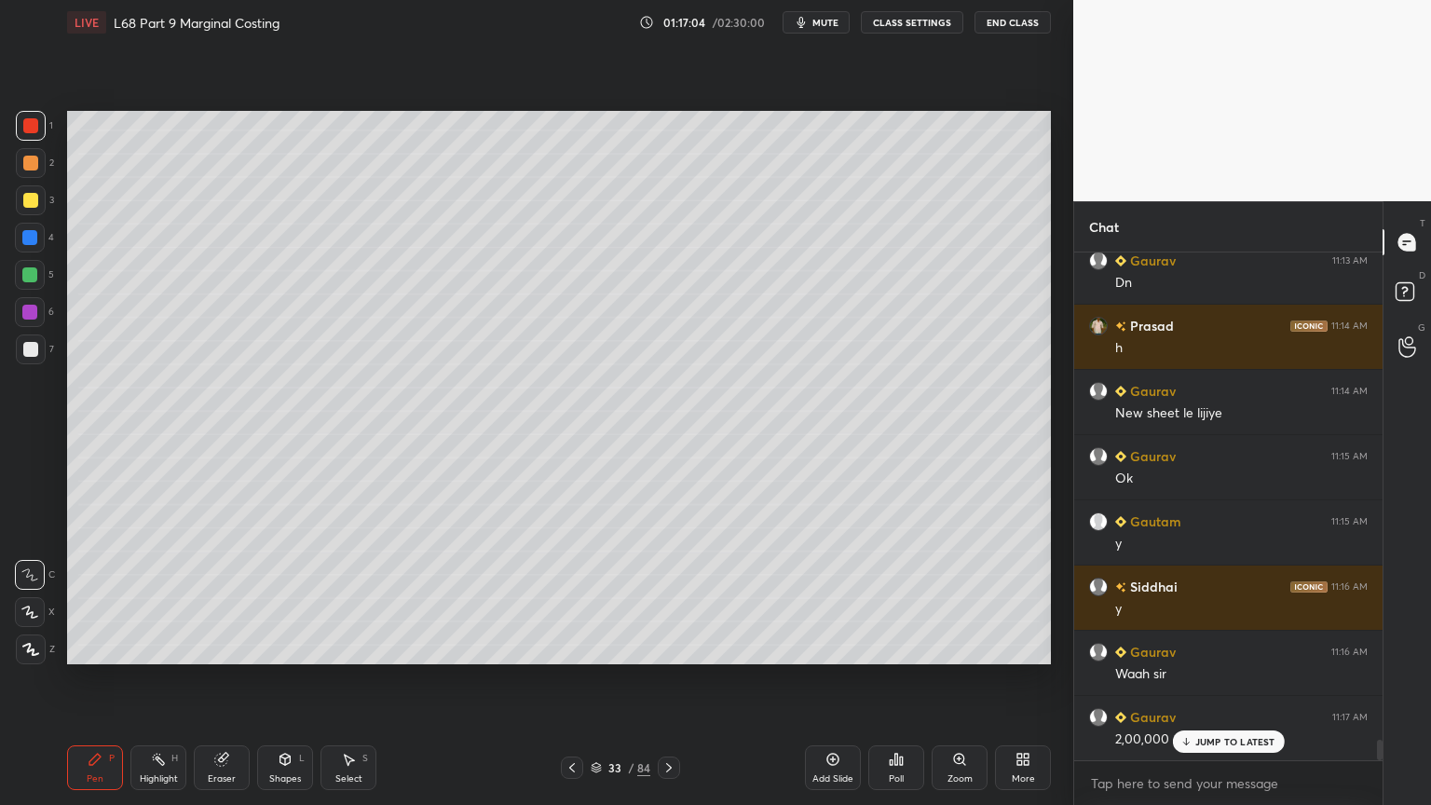
click at [26, 361] on div at bounding box center [31, 349] width 30 height 30
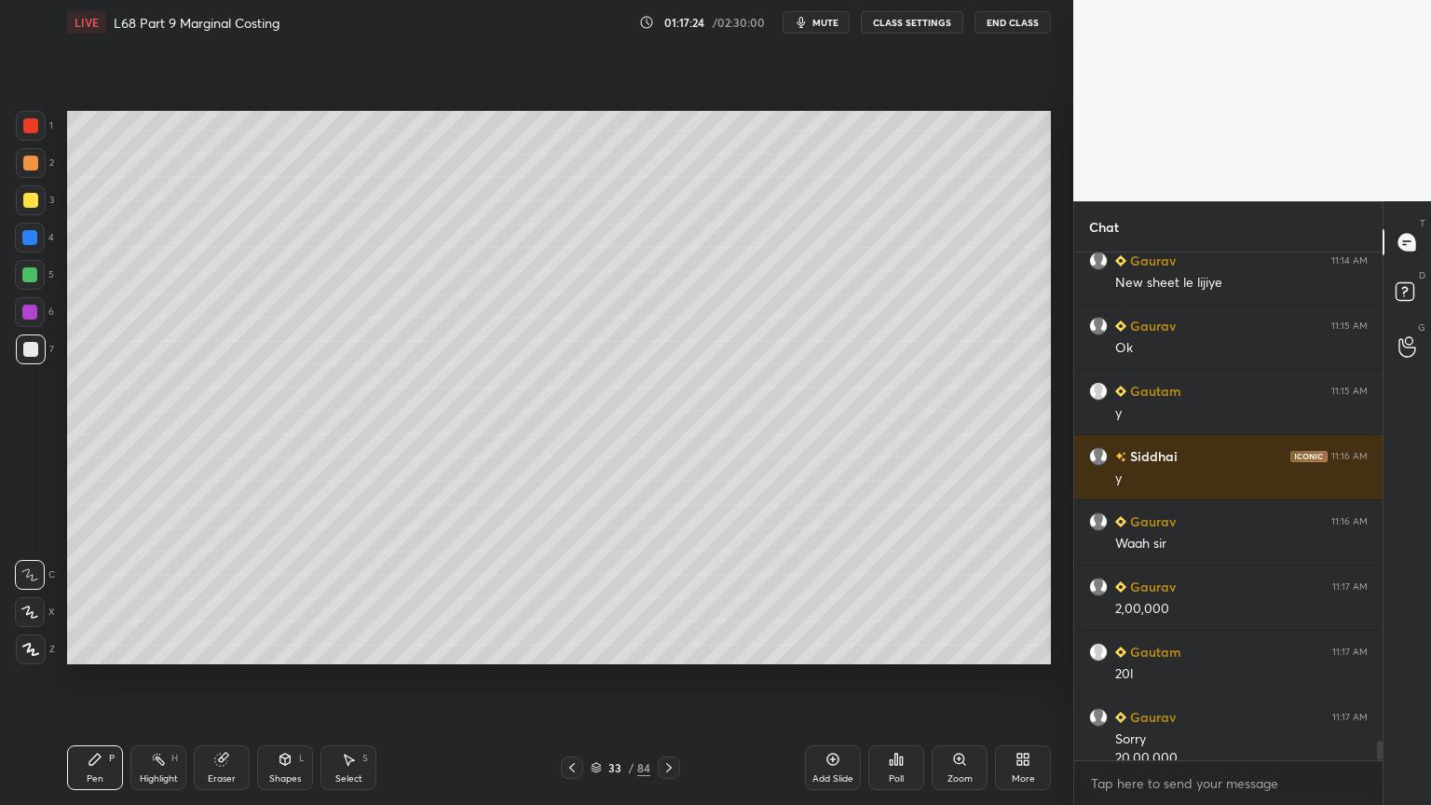
scroll to position [12481, 0]
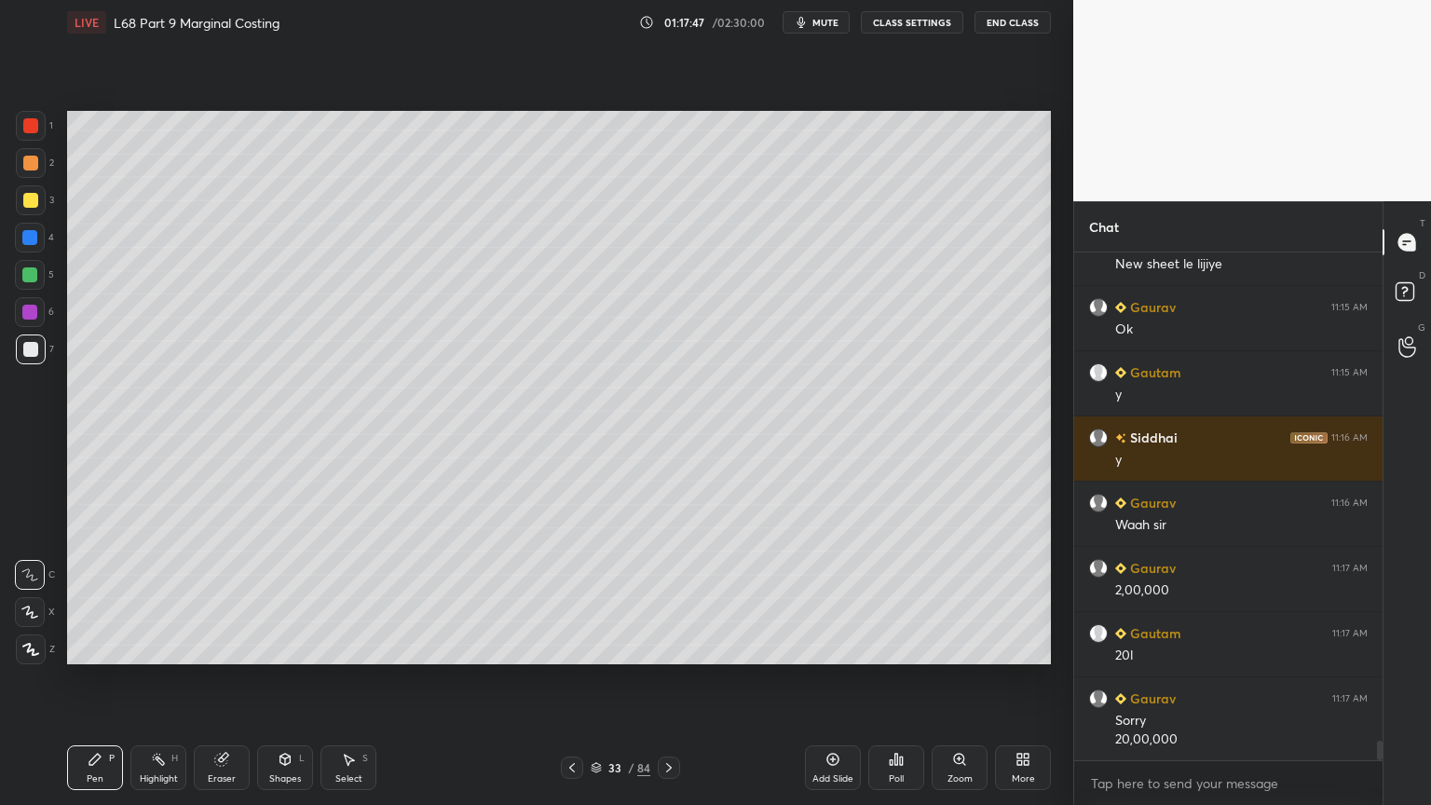
click at [34, 276] on div at bounding box center [29, 274] width 15 height 15
click at [37, 178] on div "2" at bounding box center [35, 166] width 38 height 37
click at [287, 647] on icon at bounding box center [285, 759] width 10 height 11
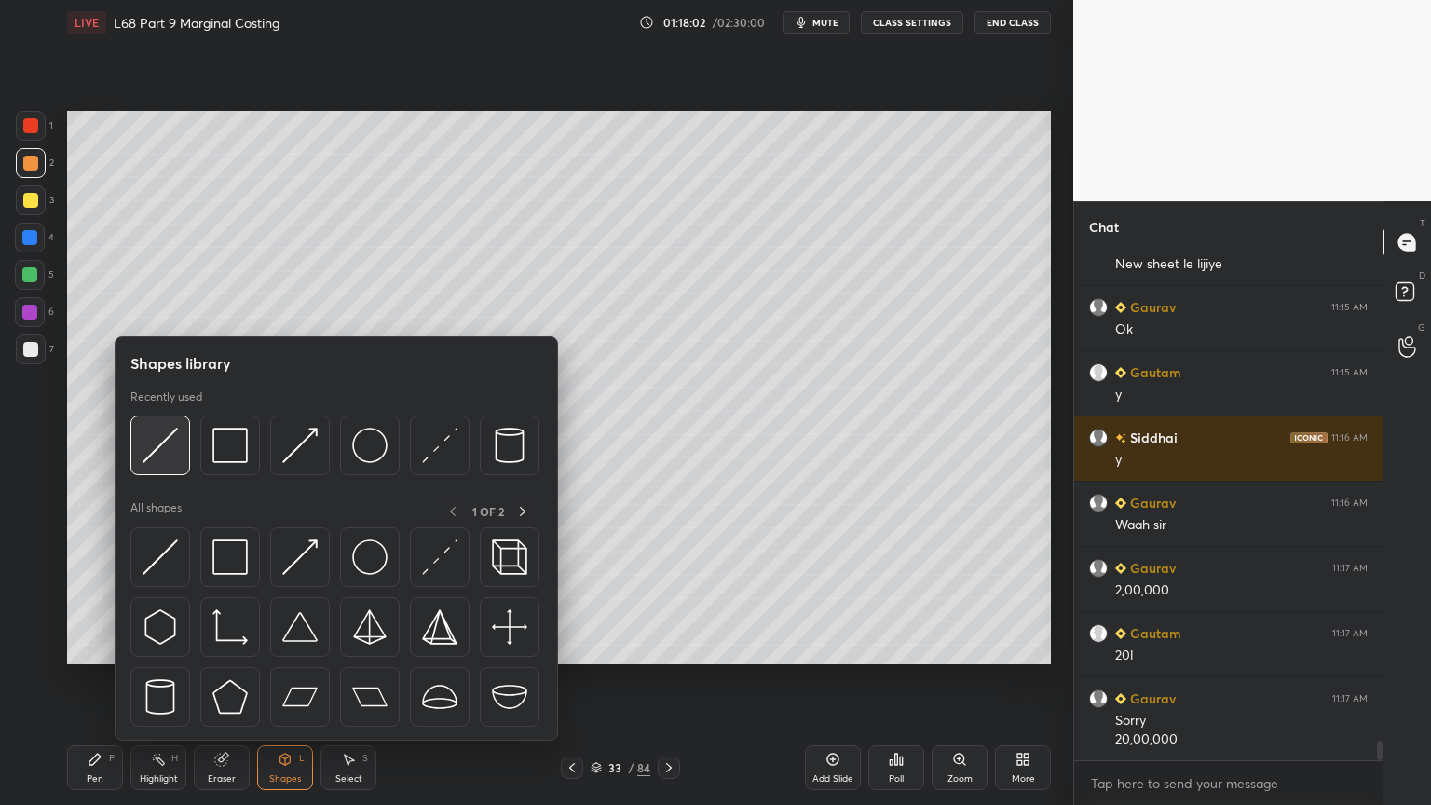
click at [171, 458] on img at bounding box center [160, 445] width 35 height 35
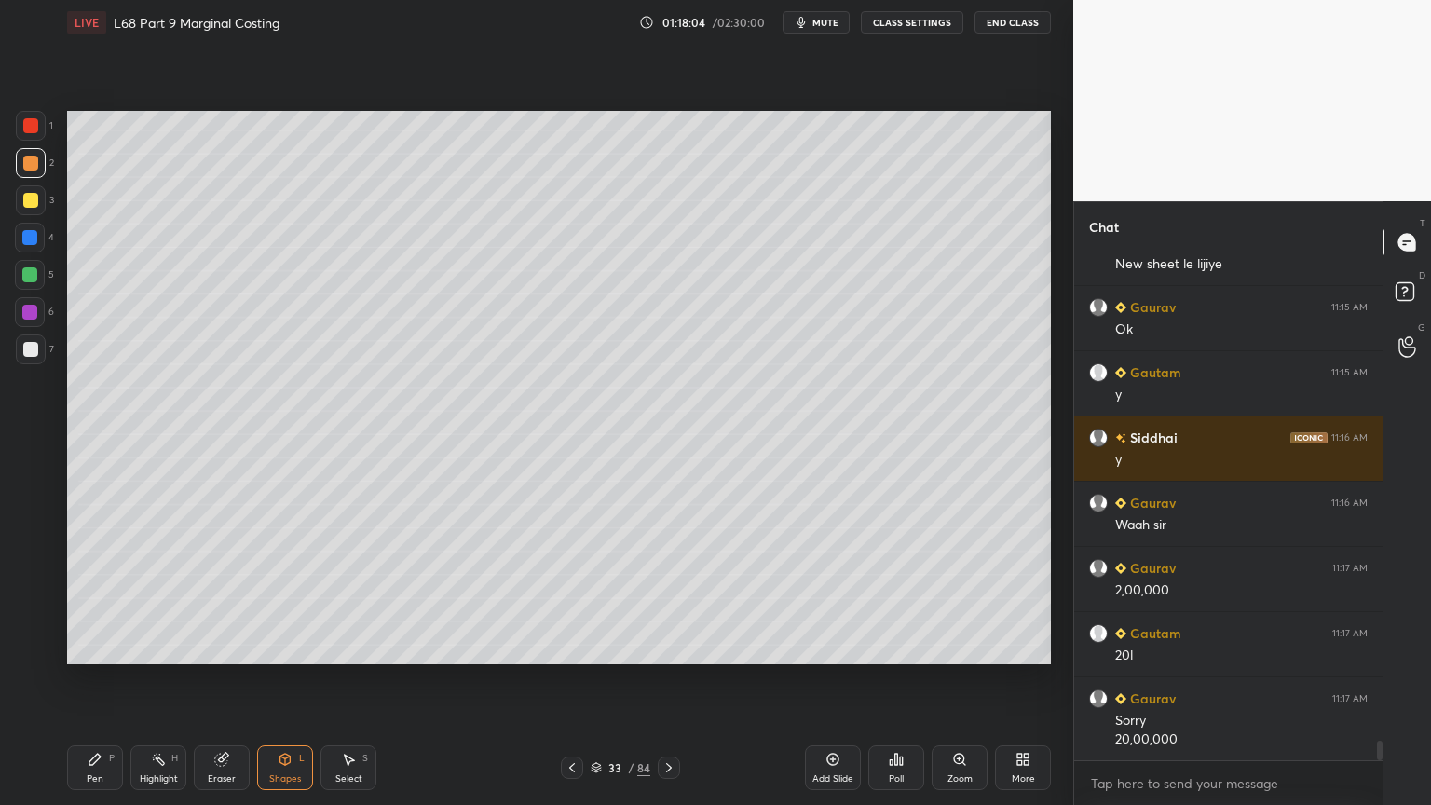
click at [33, 356] on div at bounding box center [30, 349] width 15 height 15
click at [103, 647] on div "Pen P" at bounding box center [95, 767] width 56 height 45
click at [32, 348] on div at bounding box center [30, 349] width 15 height 15
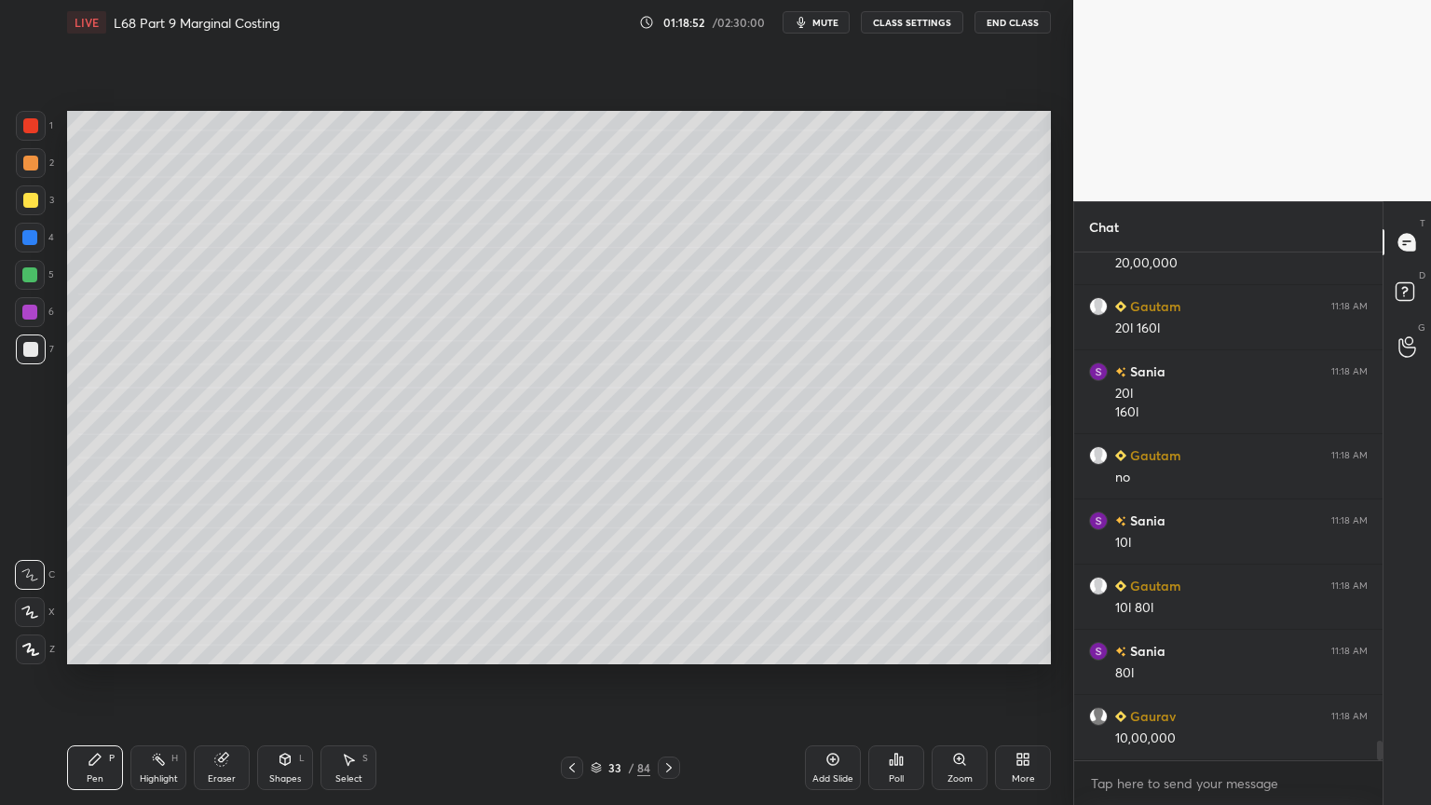
scroll to position [13022, 0]
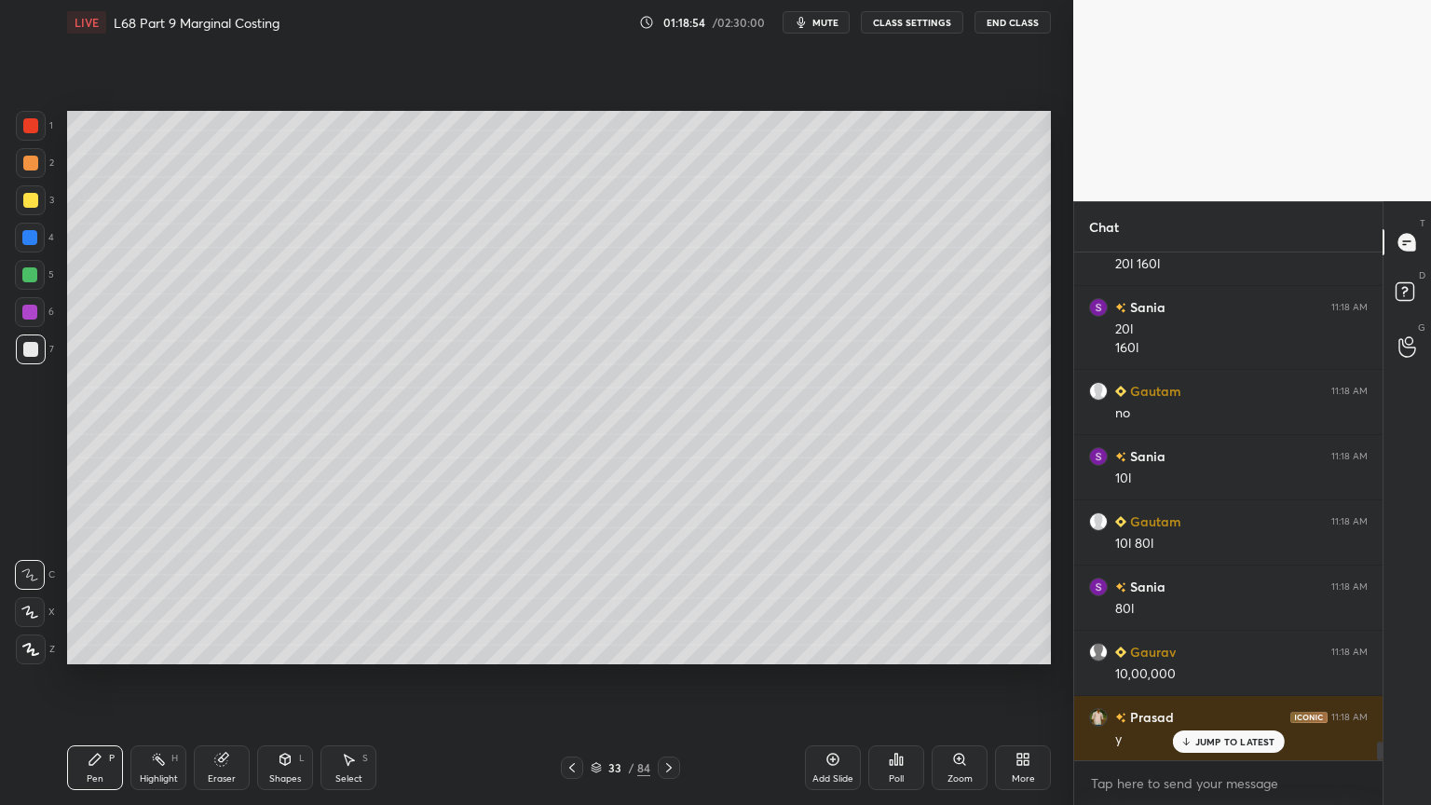
click at [580, 647] on div at bounding box center [572, 768] width 22 height 22
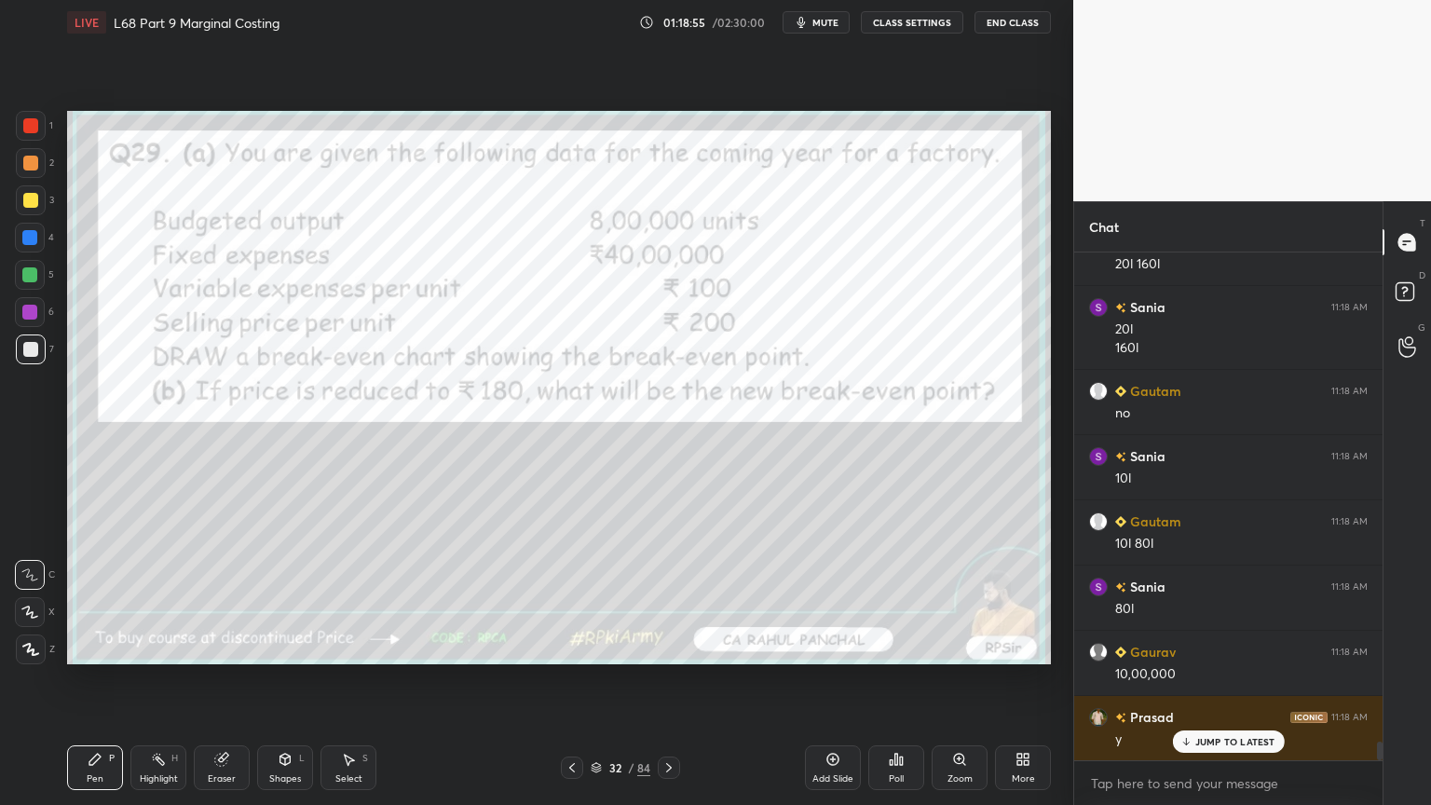
click at [662, 647] on icon at bounding box center [669, 767] width 15 height 15
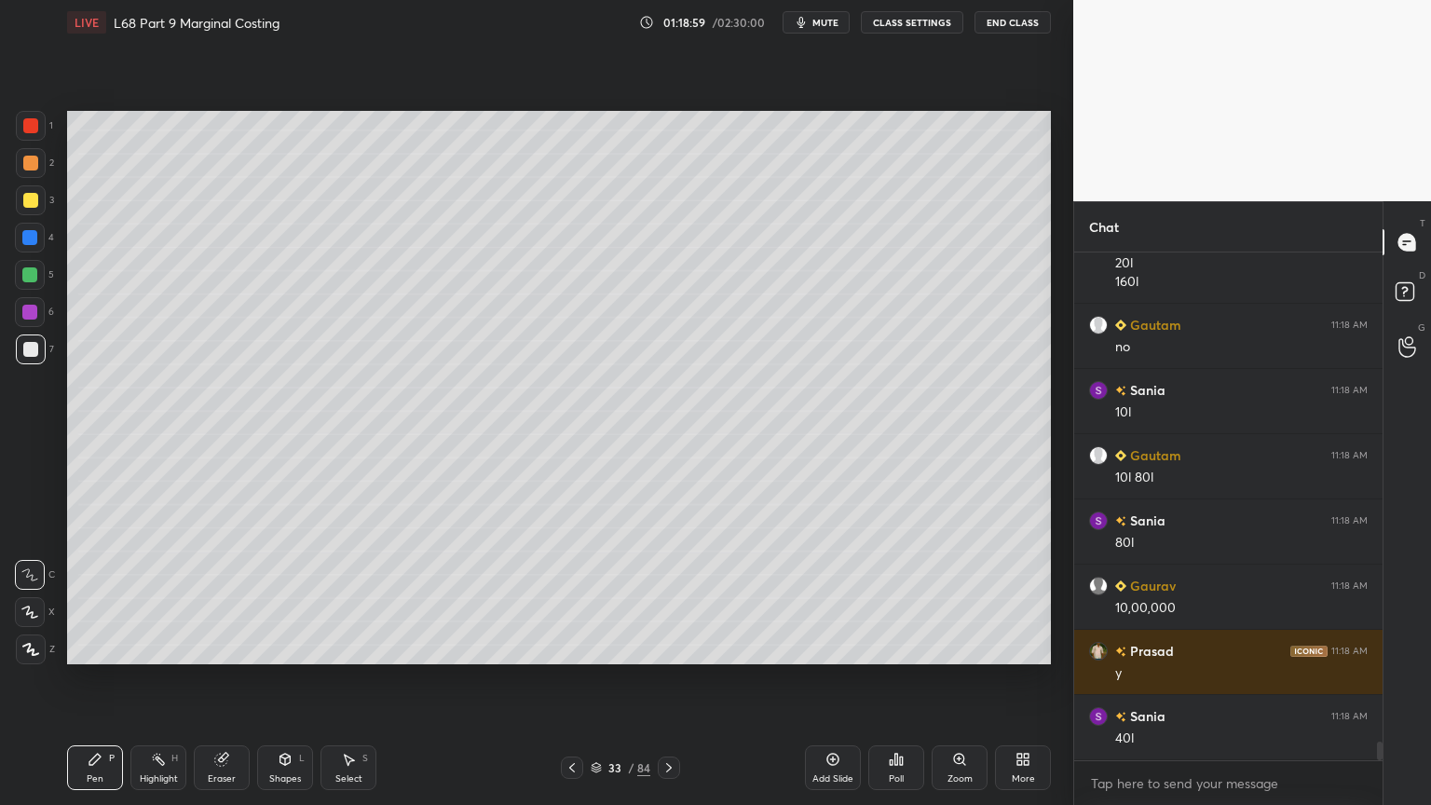
scroll to position [13152, 0]
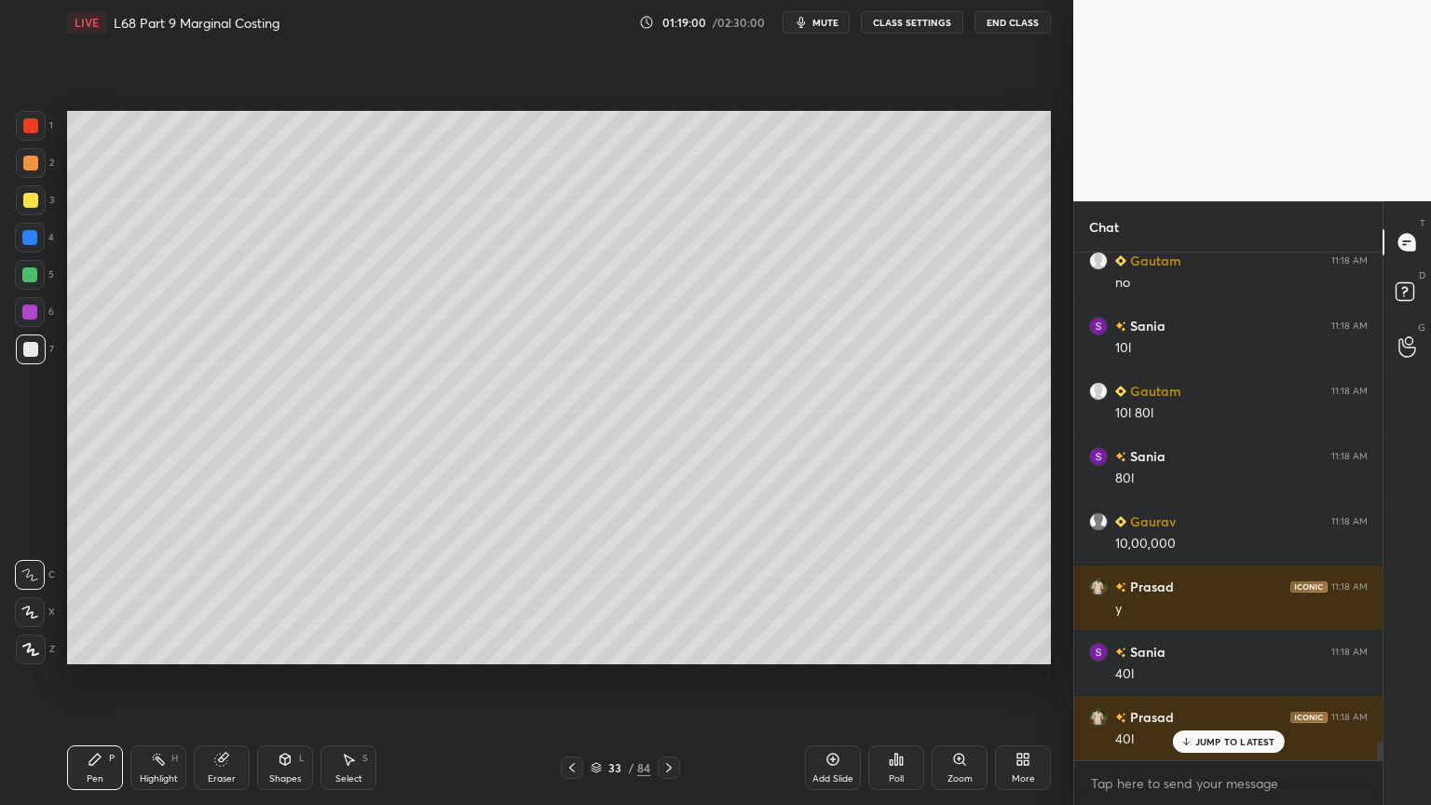
click at [287, 647] on div "Shapes L" at bounding box center [285, 767] width 56 height 45
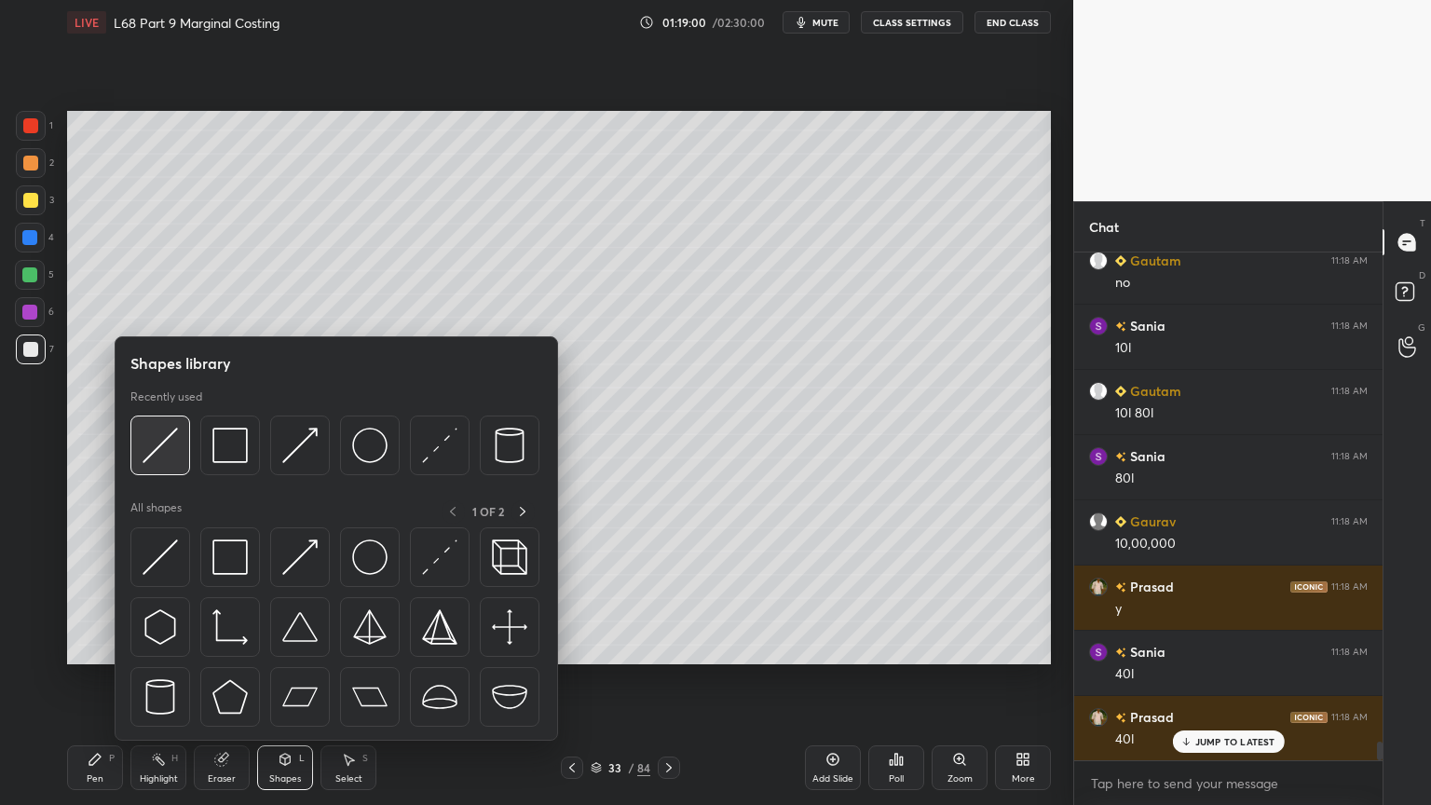
click at [168, 451] on img at bounding box center [160, 445] width 35 height 35
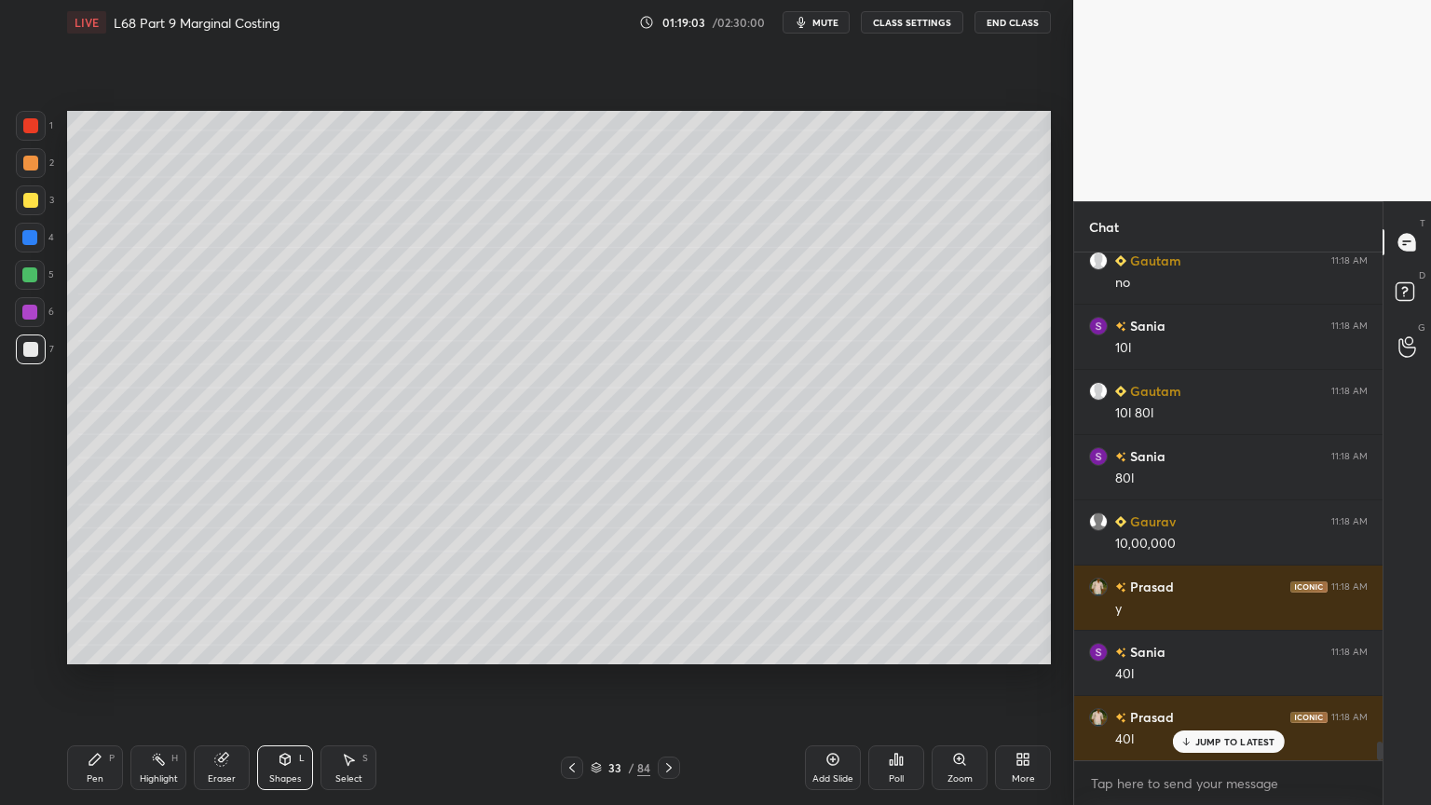
click at [93, 647] on icon at bounding box center [94, 759] width 11 height 11
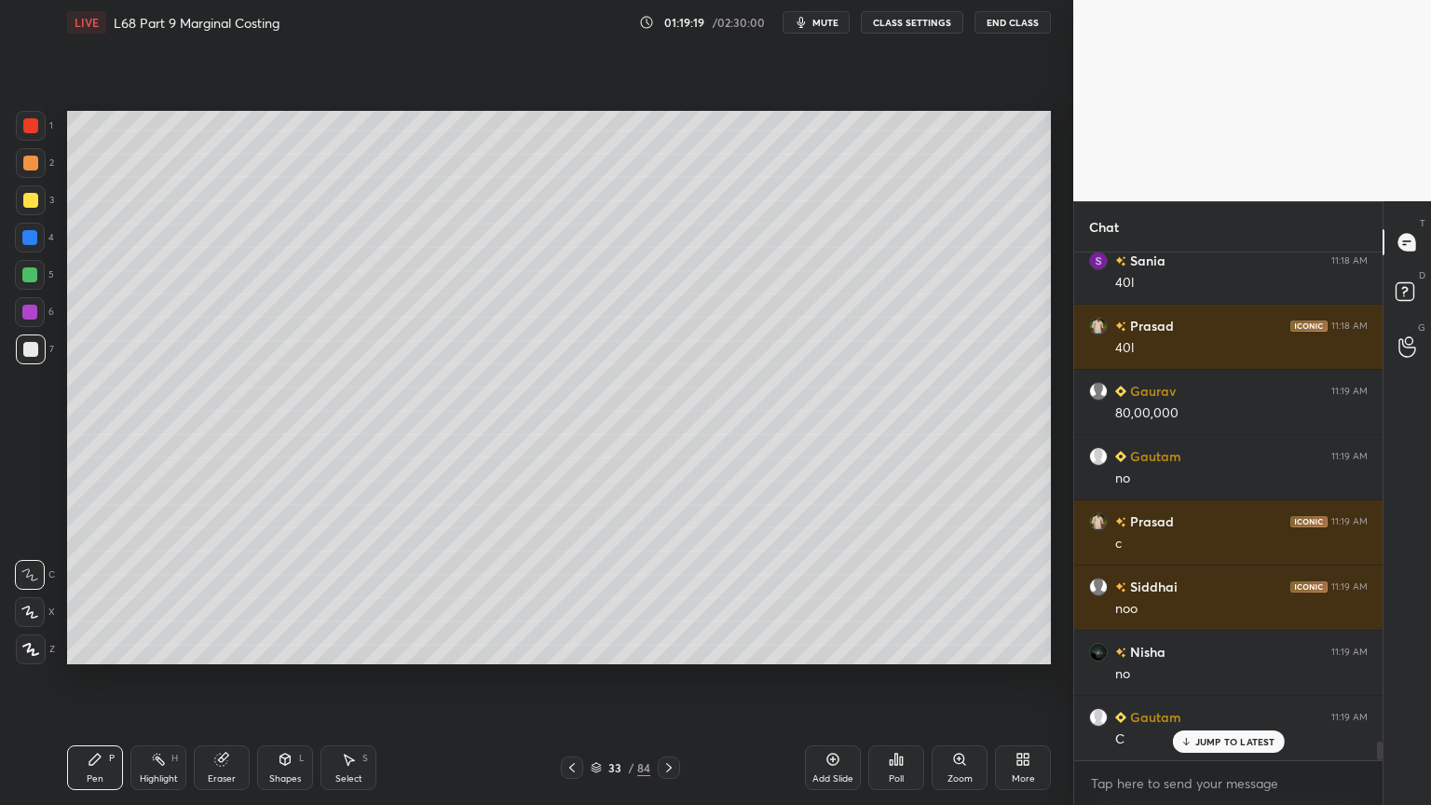
scroll to position [13610, 0]
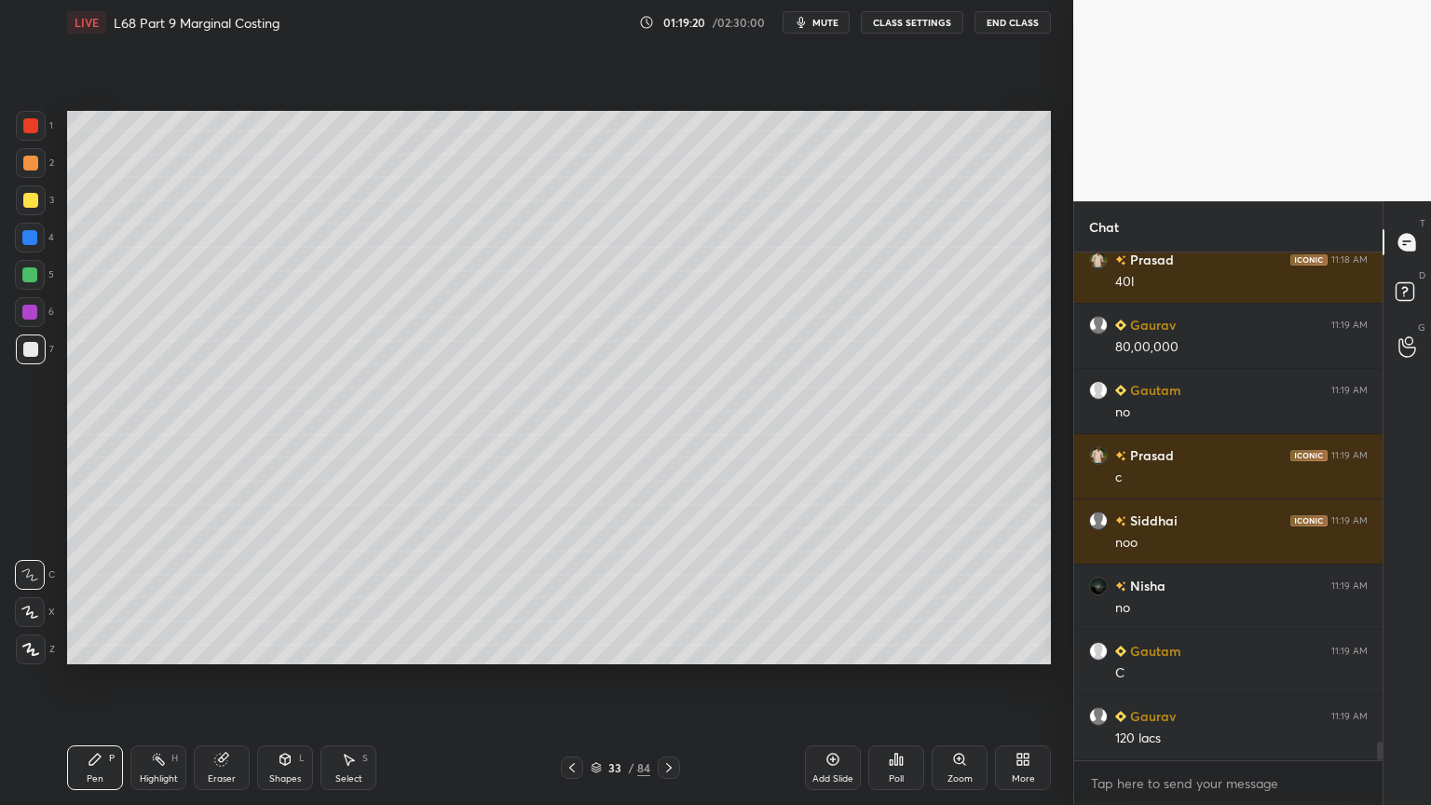
click at [33, 132] on div at bounding box center [30, 125] width 15 height 15
click at [223, 647] on div "Eraser" at bounding box center [222, 778] width 28 height 9
click at [95, 647] on div "Pen P" at bounding box center [95, 767] width 56 height 45
click at [26, 359] on div at bounding box center [31, 349] width 30 height 30
click at [40, 127] on div at bounding box center [31, 126] width 30 height 30
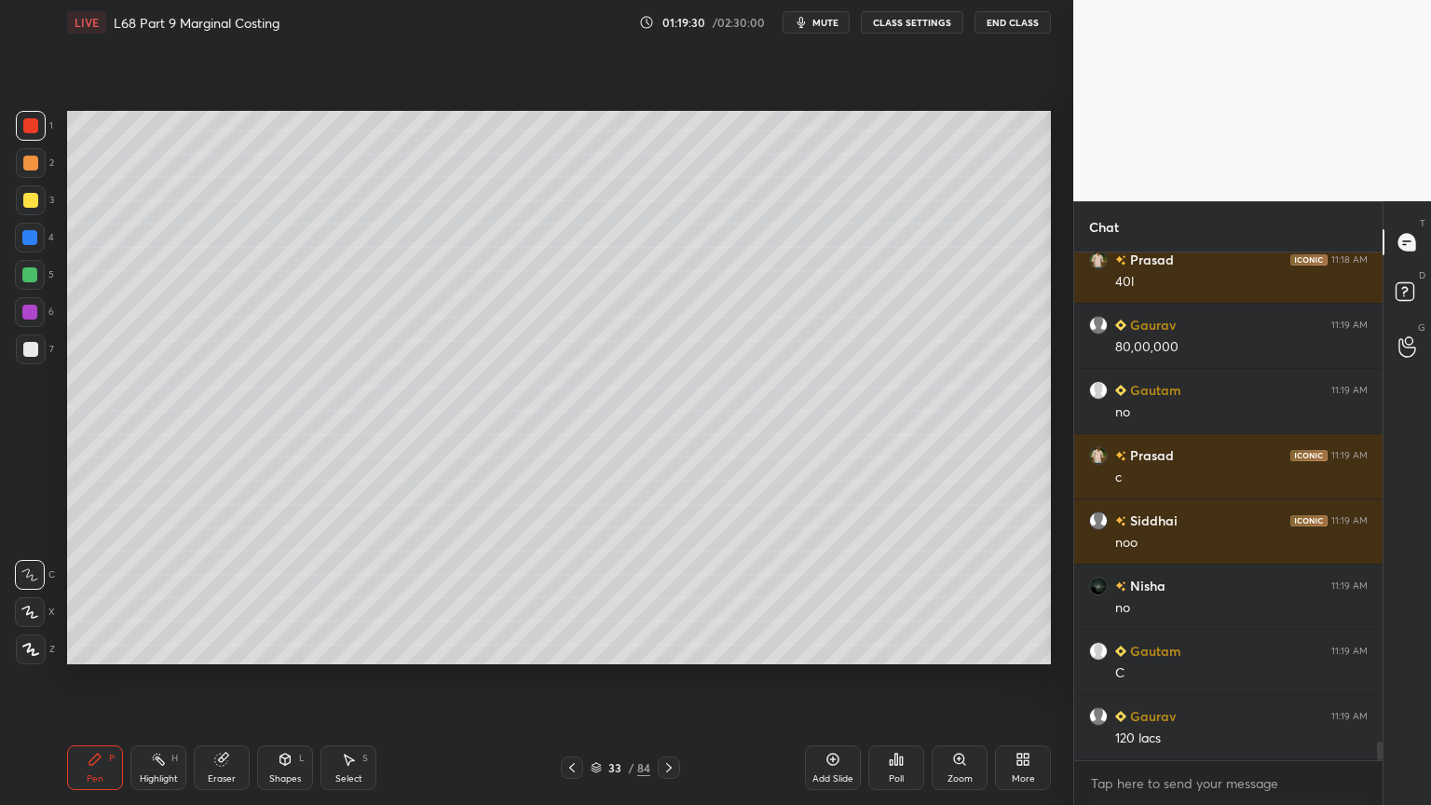
click at [63, 647] on div "LIVE L68 Part 9 Marginal Costing 01:19:30 / 02:30:00 mute CLASS SETTINGS End Cl…" at bounding box center [559, 402] width 999 height 805
click at [162, 647] on div "Highlight" at bounding box center [159, 778] width 38 height 9
click at [217, 647] on div "Eraser" at bounding box center [222, 767] width 56 height 45
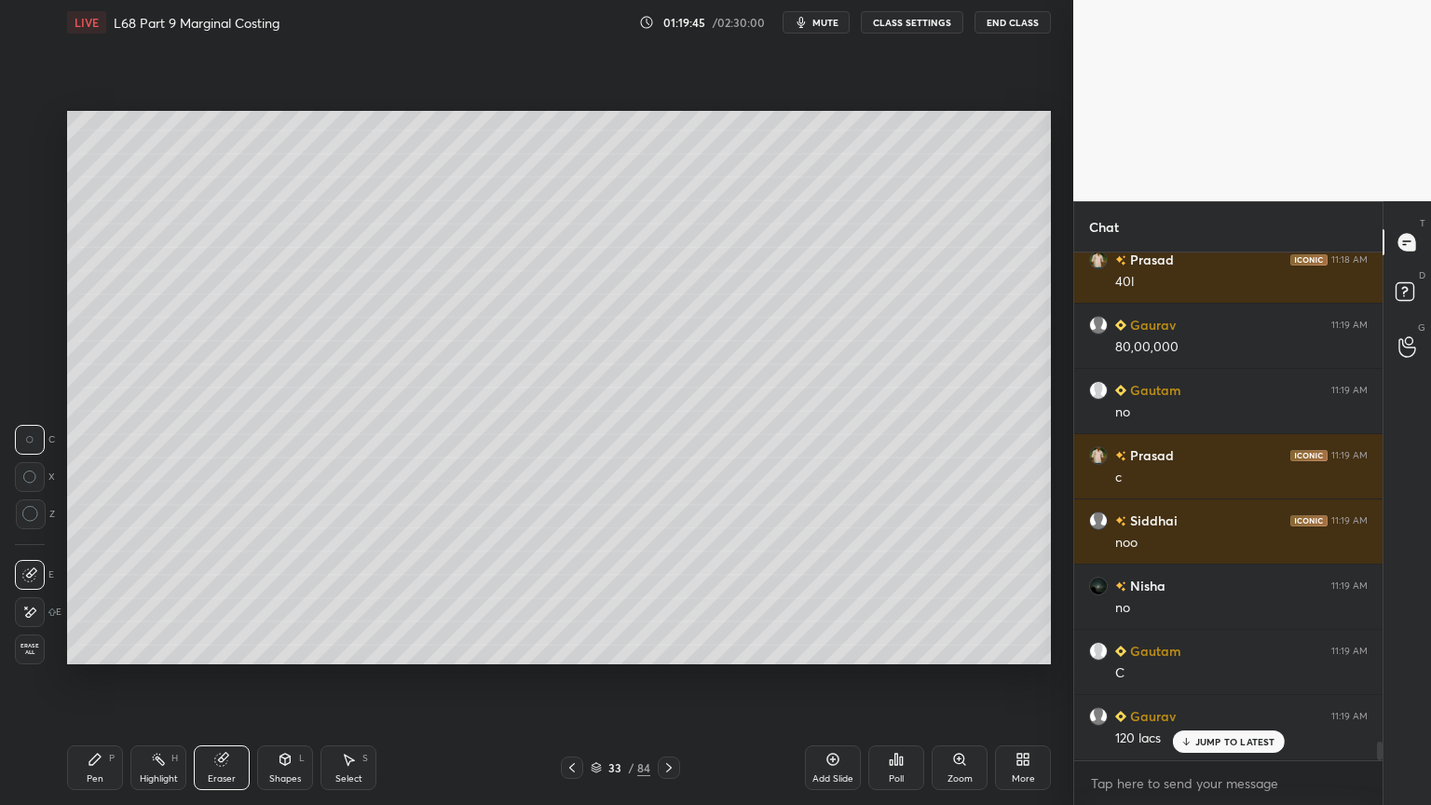
scroll to position [13674, 0]
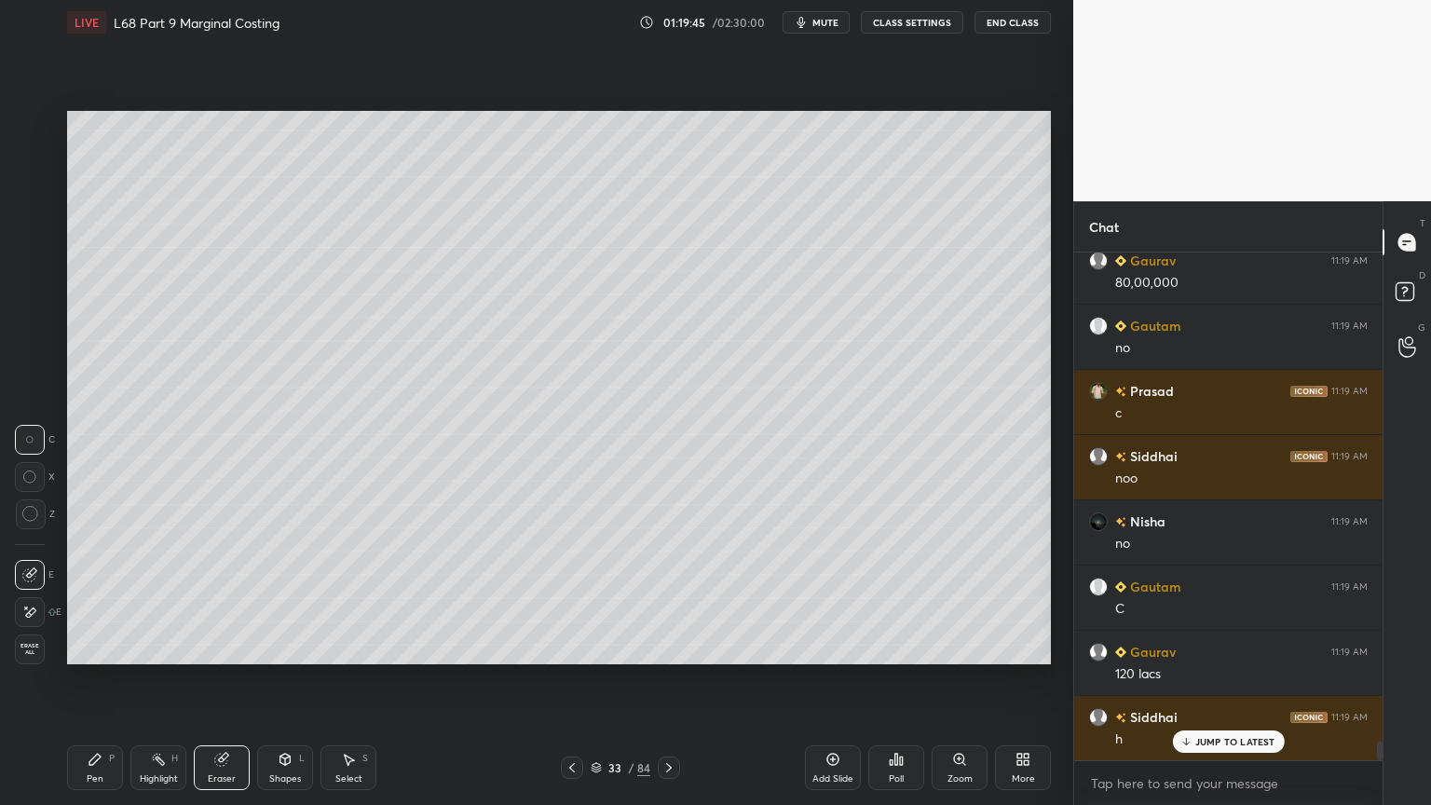
click at [90, 647] on icon at bounding box center [94, 759] width 11 height 11
click at [154, 647] on icon at bounding box center [158, 759] width 15 height 15
click at [269, 647] on div "Shapes" at bounding box center [285, 778] width 32 height 9
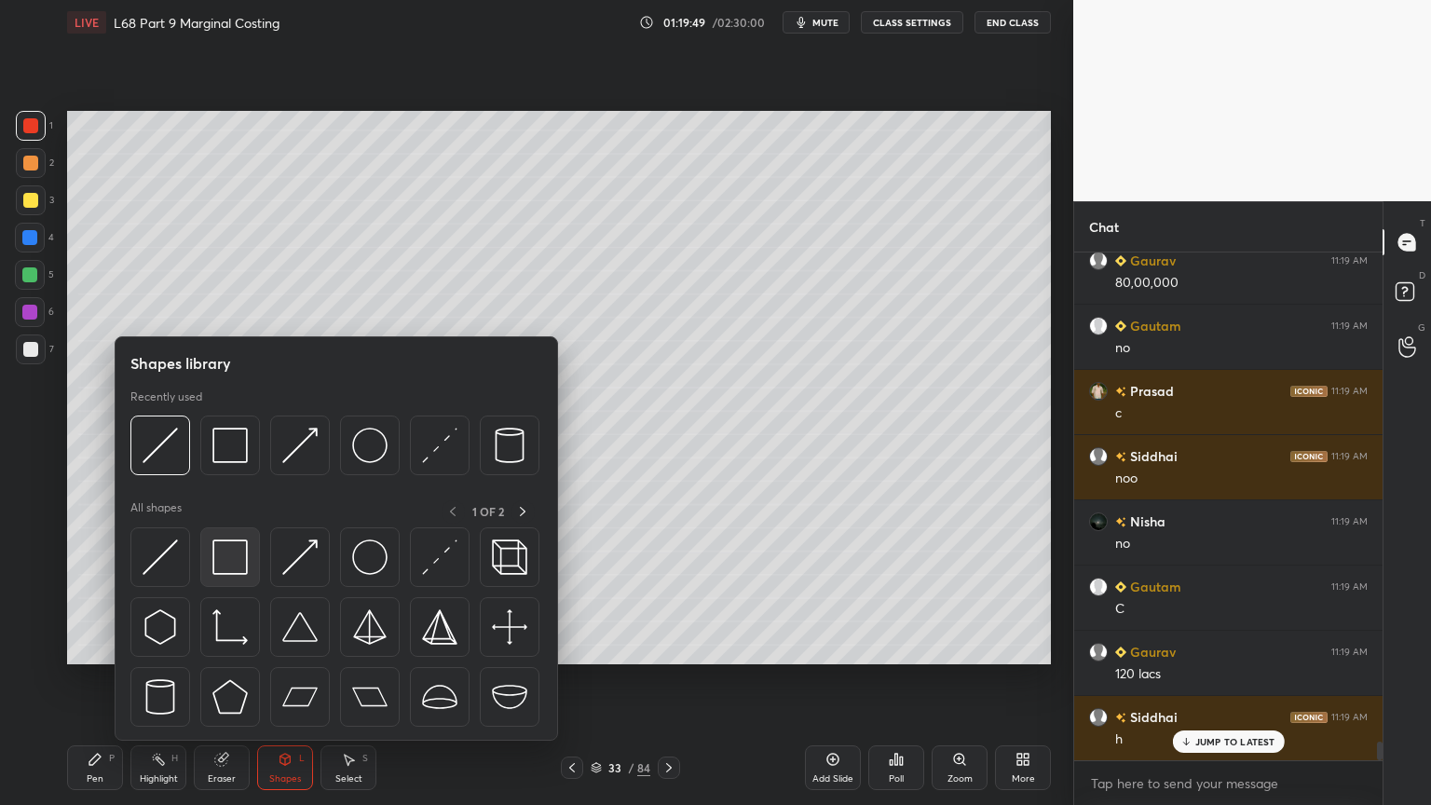
click at [227, 545] on img at bounding box center [229, 556] width 35 height 35
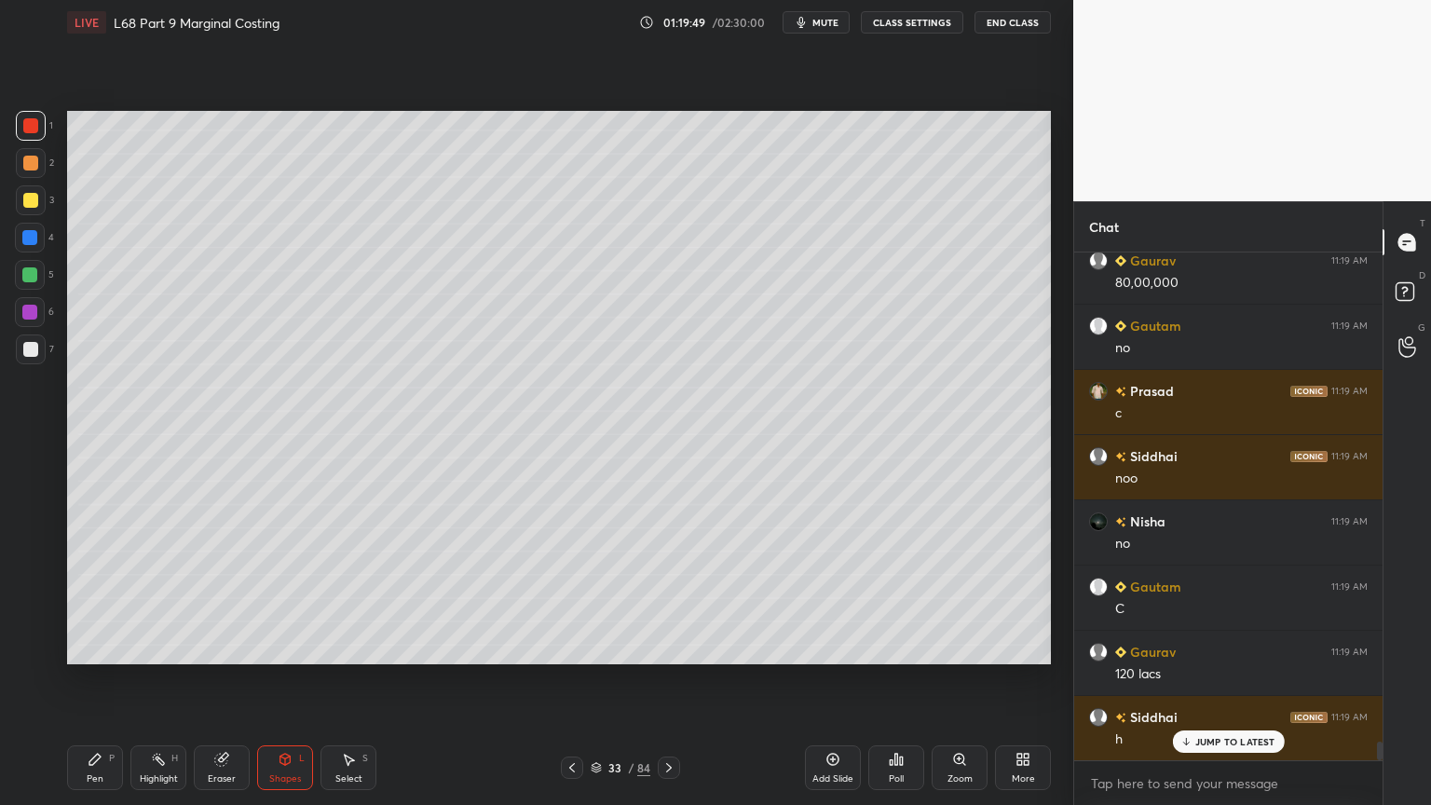
click at [34, 248] on div at bounding box center [30, 238] width 30 height 30
click at [95, 647] on icon at bounding box center [94, 759] width 11 height 11
click at [29, 133] on div at bounding box center [31, 126] width 30 height 30
click at [221, 647] on icon at bounding box center [221, 760] width 12 height 12
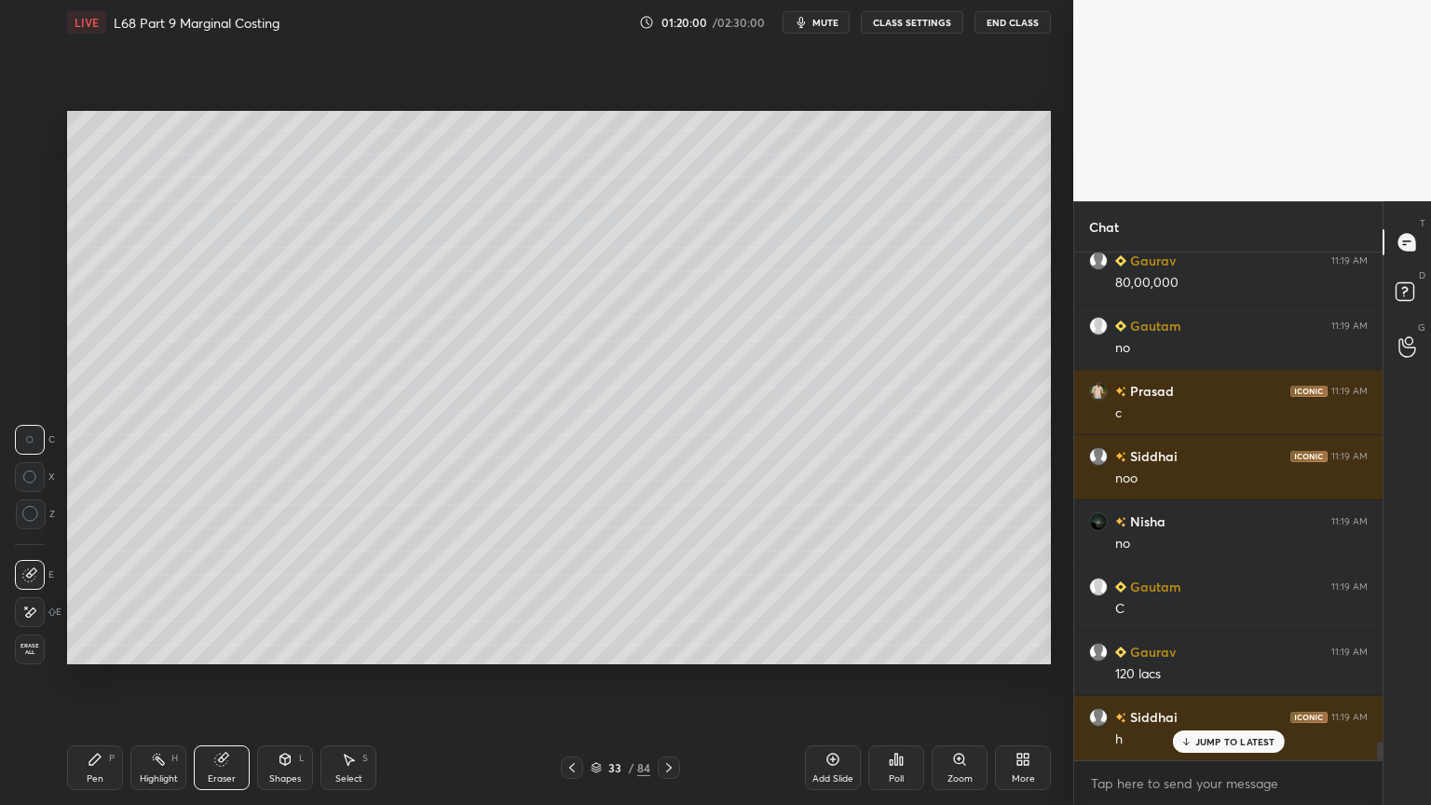
click at [34, 616] on icon at bounding box center [29, 613] width 15 height 16
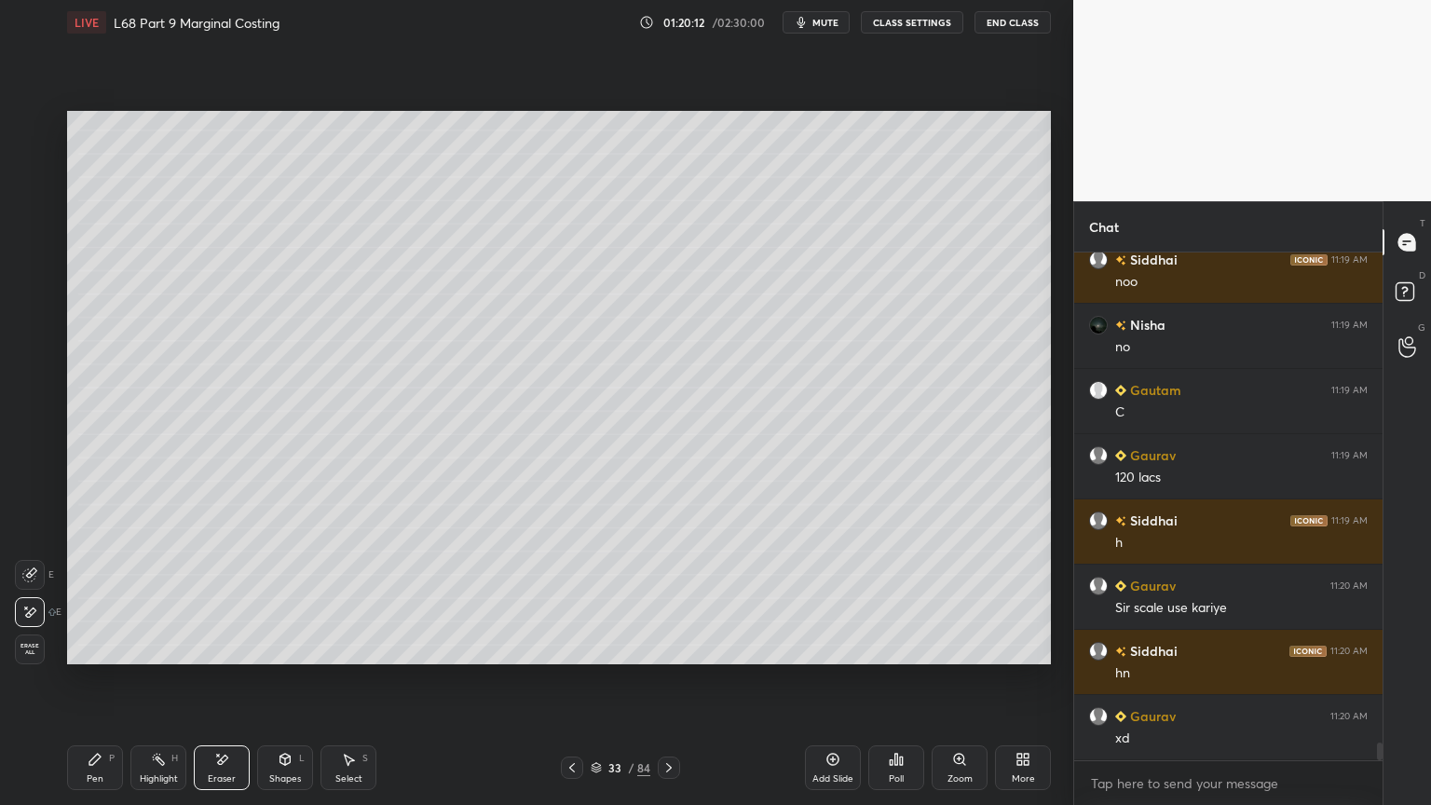
scroll to position [13935, 0]
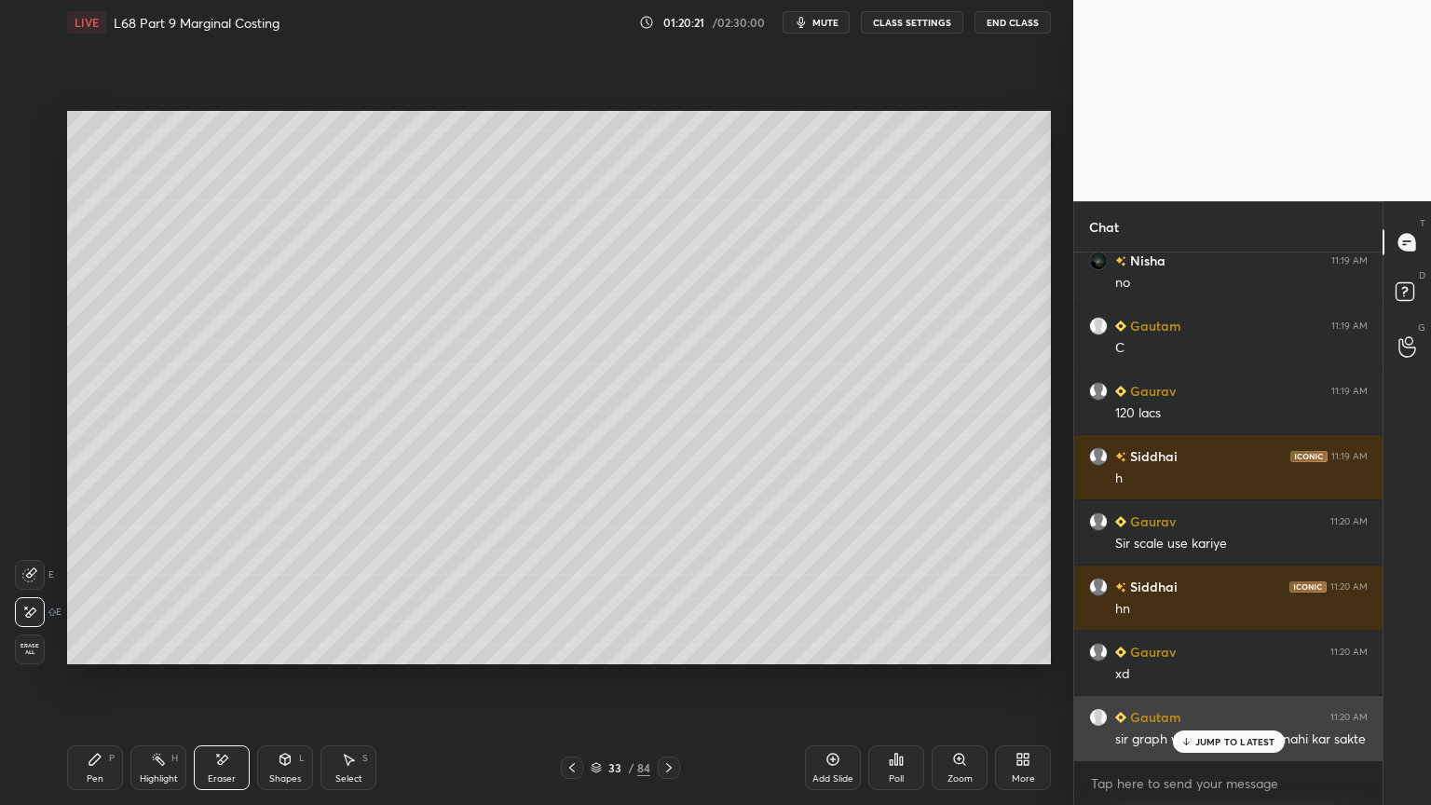
click at [1226, 647] on p "JUMP TO LATEST" at bounding box center [1235, 741] width 80 height 11
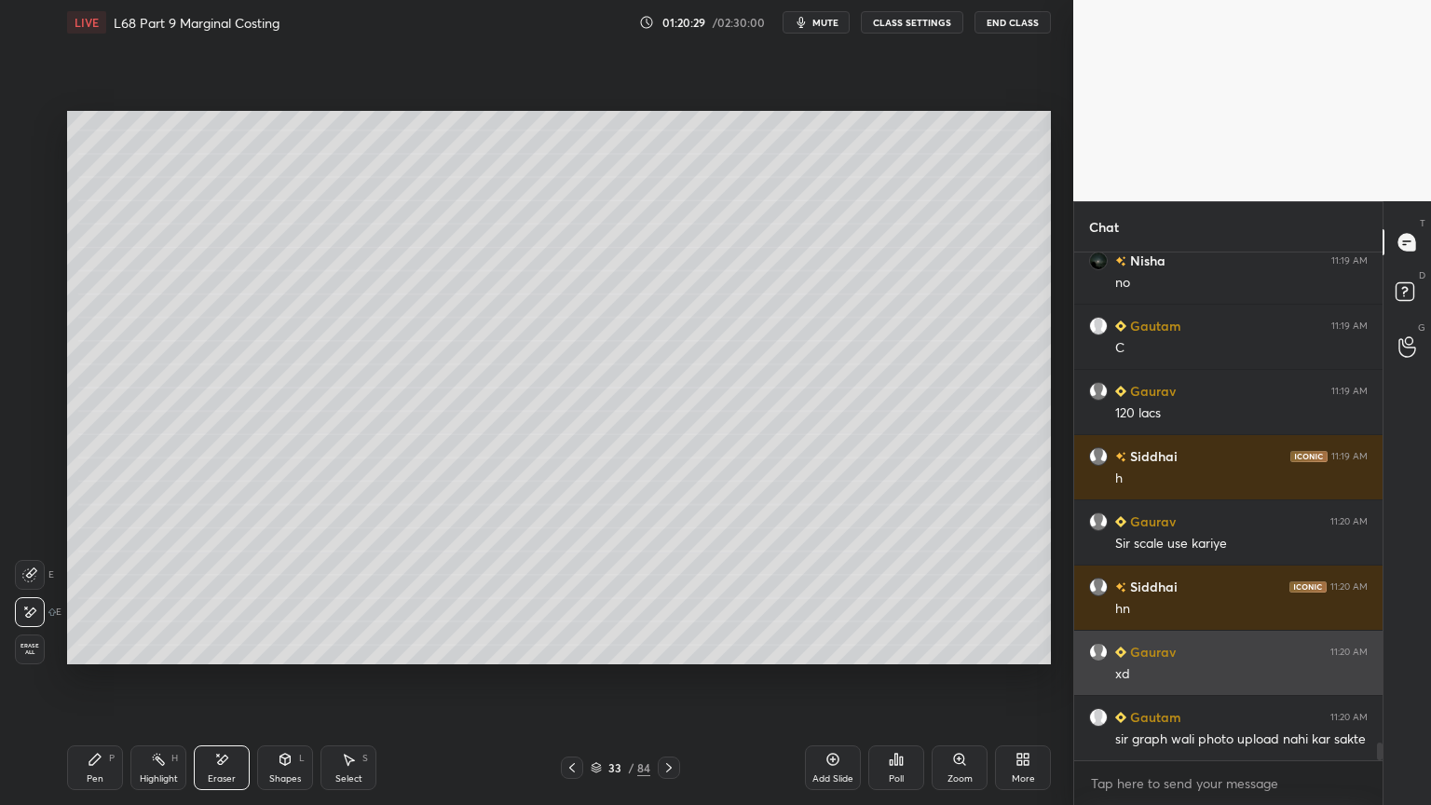
scroll to position [13953, 0]
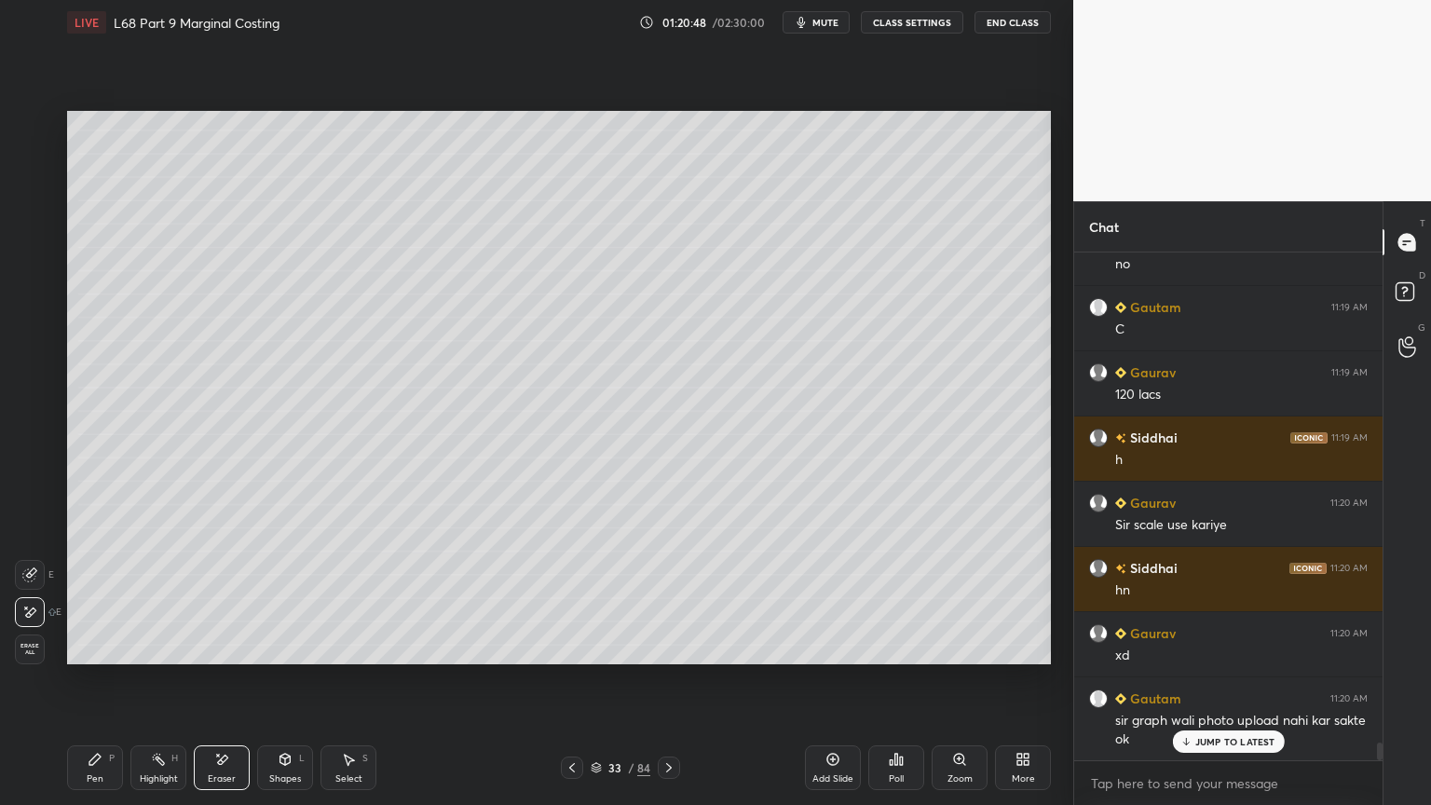
click at [90, 647] on icon at bounding box center [95, 759] width 15 height 15
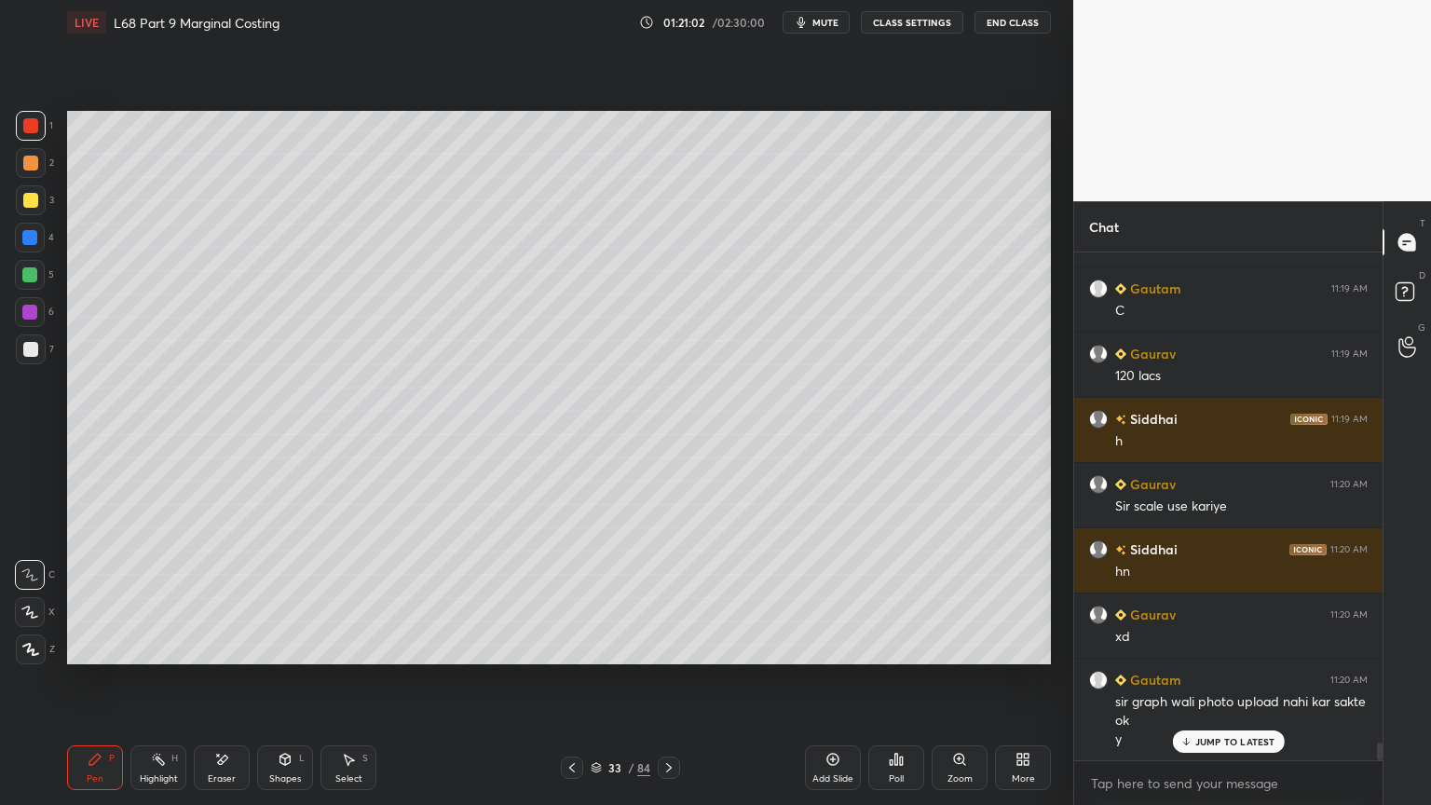
click at [280, 647] on icon at bounding box center [285, 759] width 15 height 15
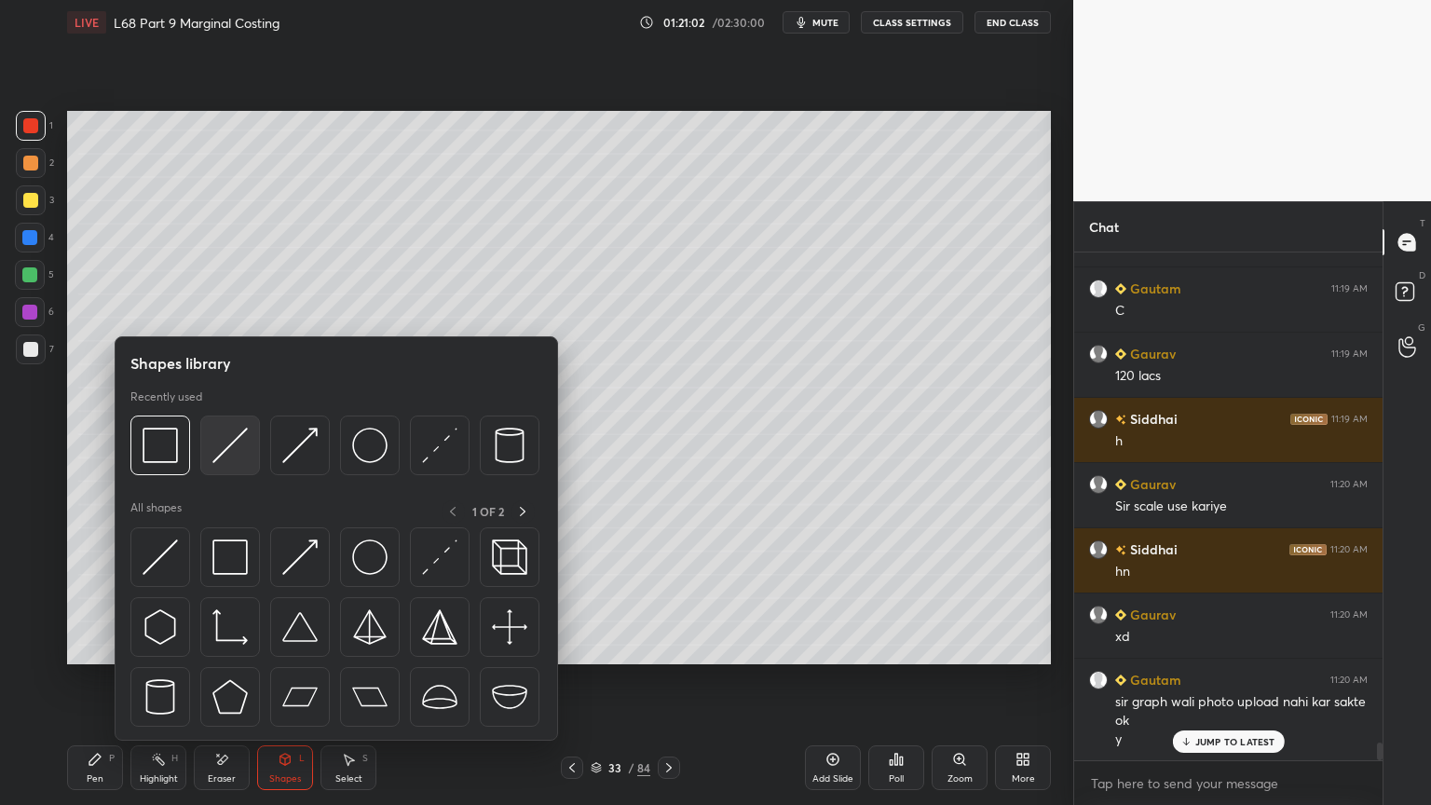
click at [234, 447] on img at bounding box center [229, 445] width 35 height 35
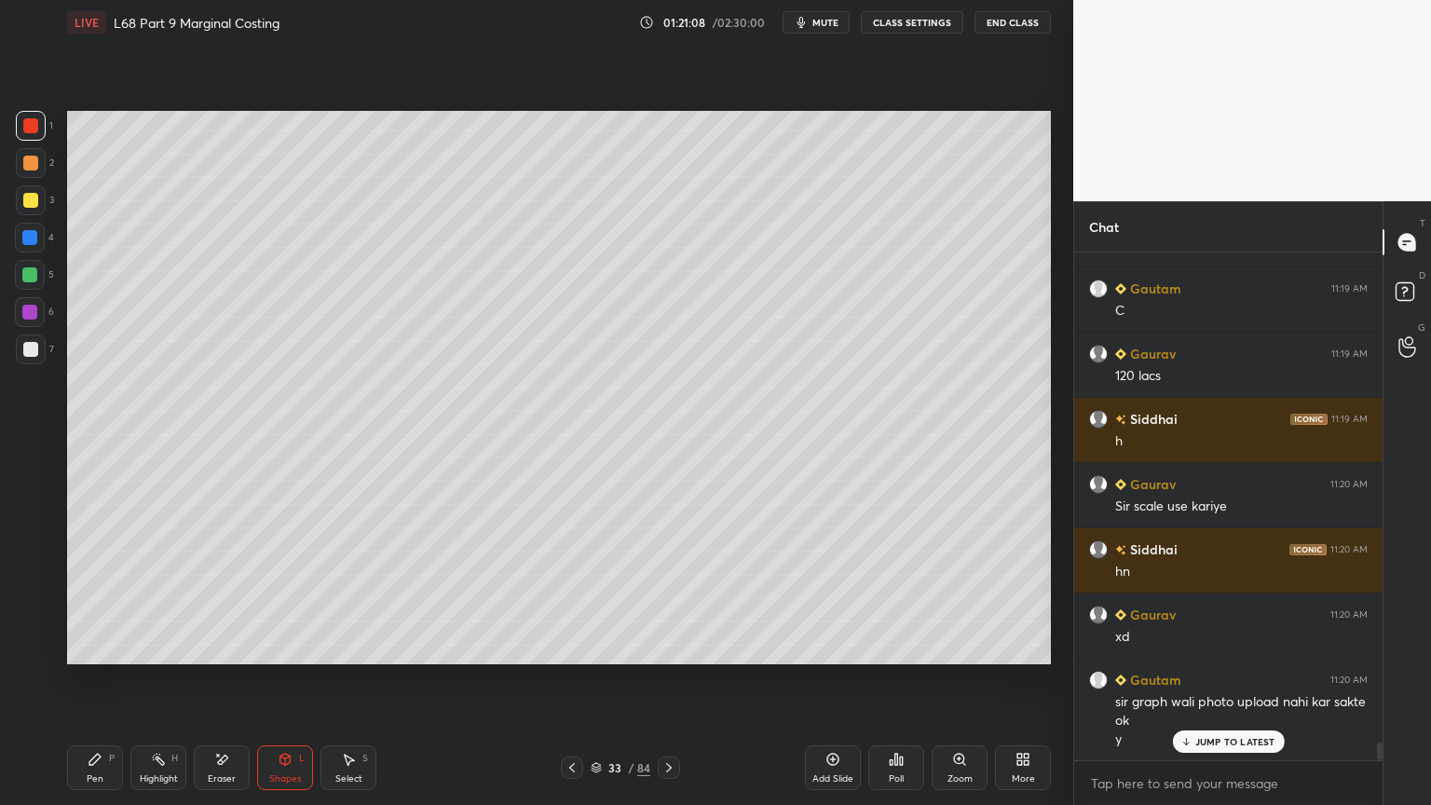
click at [87, 647] on div "Pen P" at bounding box center [95, 767] width 56 height 45
click at [98, 647] on div "Pen" at bounding box center [95, 778] width 17 height 9
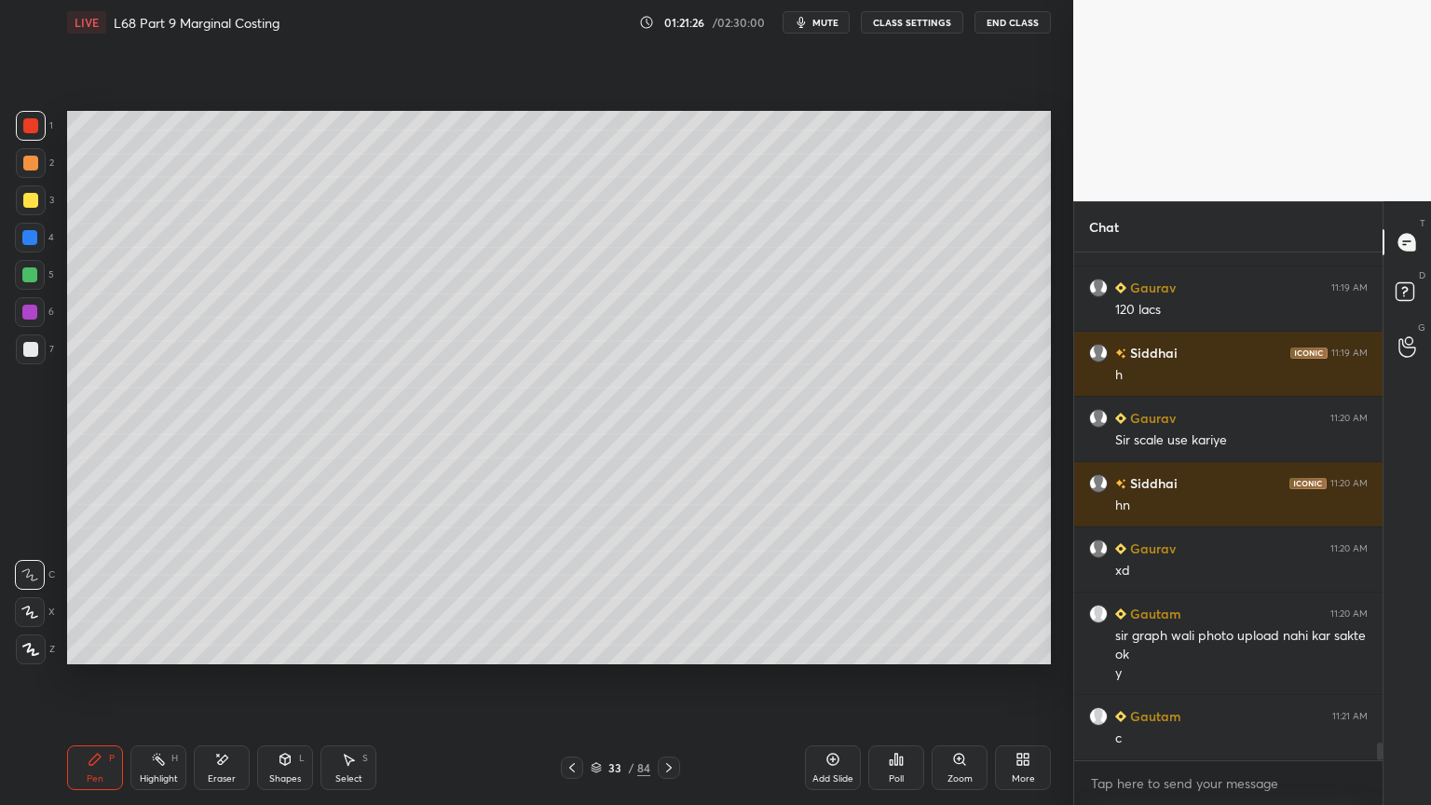
click at [339, 647] on div "Select" at bounding box center [348, 778] width 27 height 9
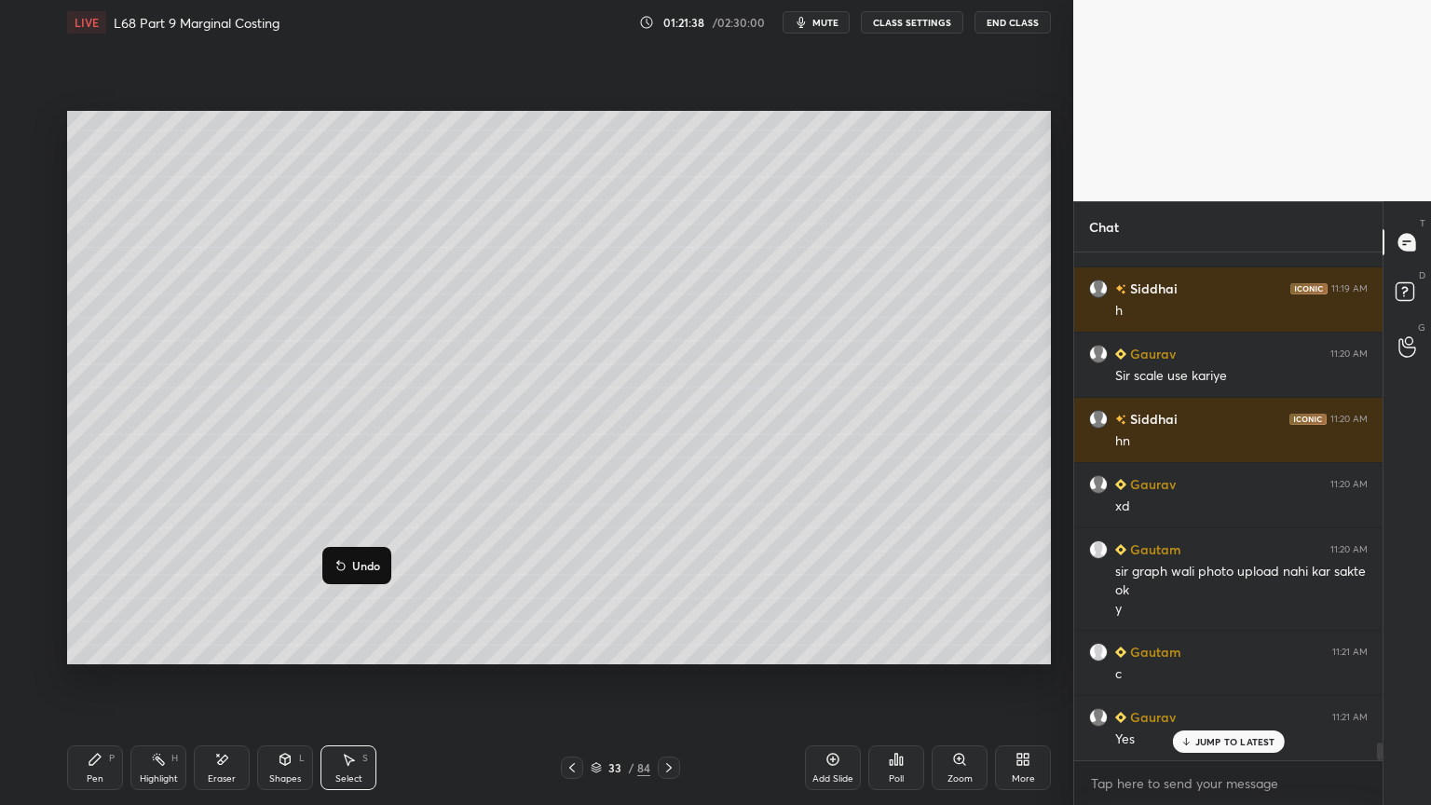
click at [287, 624] on div "0 ° Undo Copy Duplicate Duplicate to new slide Delete" at bounding box center [559, 387] width 984 height 553
click at [97, 647] on div "Pen" at bounding box center [95, 778] width 17 height 9
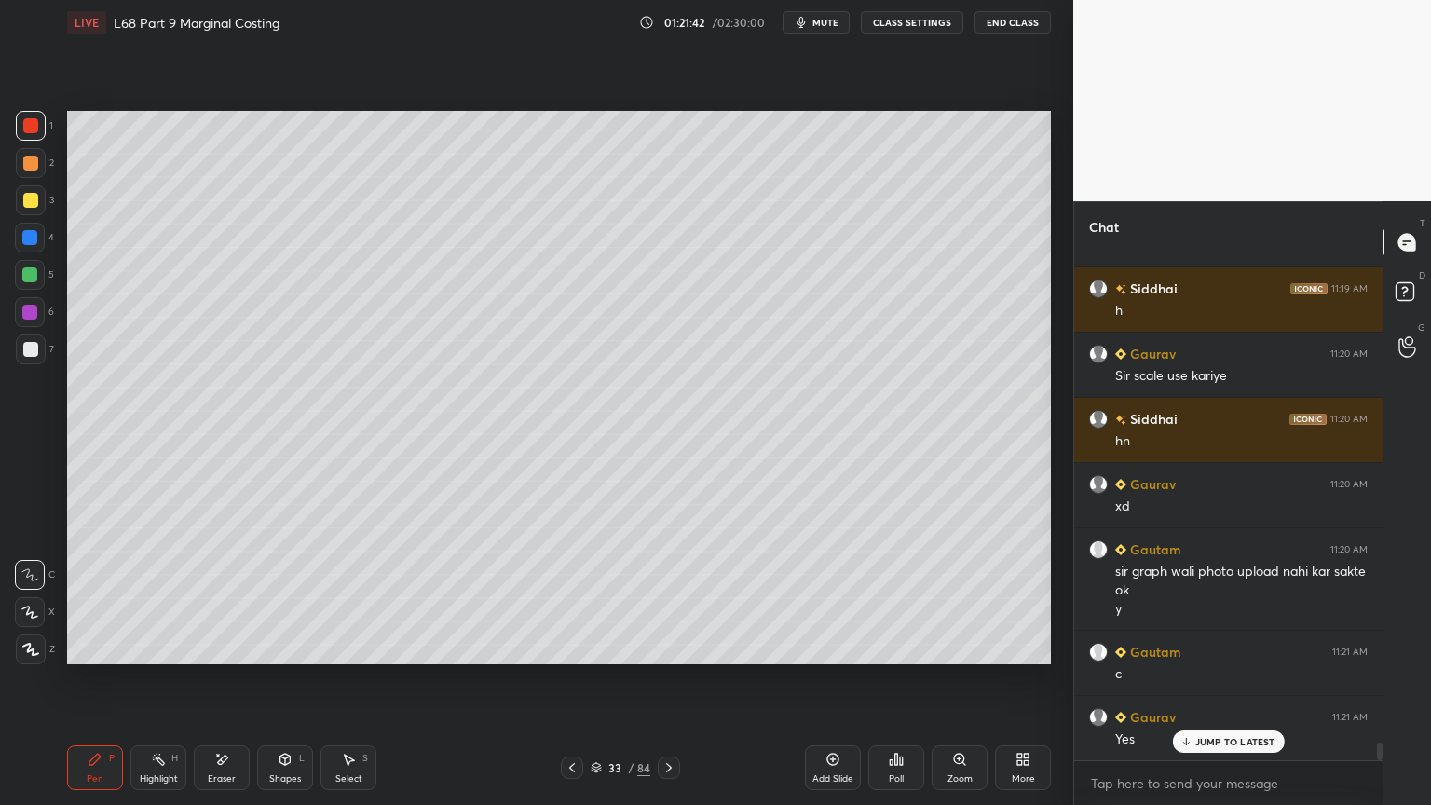
click at [144, 647] on div "Highlight H" at bounding box center [158, 767] width 56 height 45
click at [30, 206] on div at bounding box center [30, 200] width 15 height 15
click at [92, 647] on icon at bounding box center [94, 759] width 11 height 11
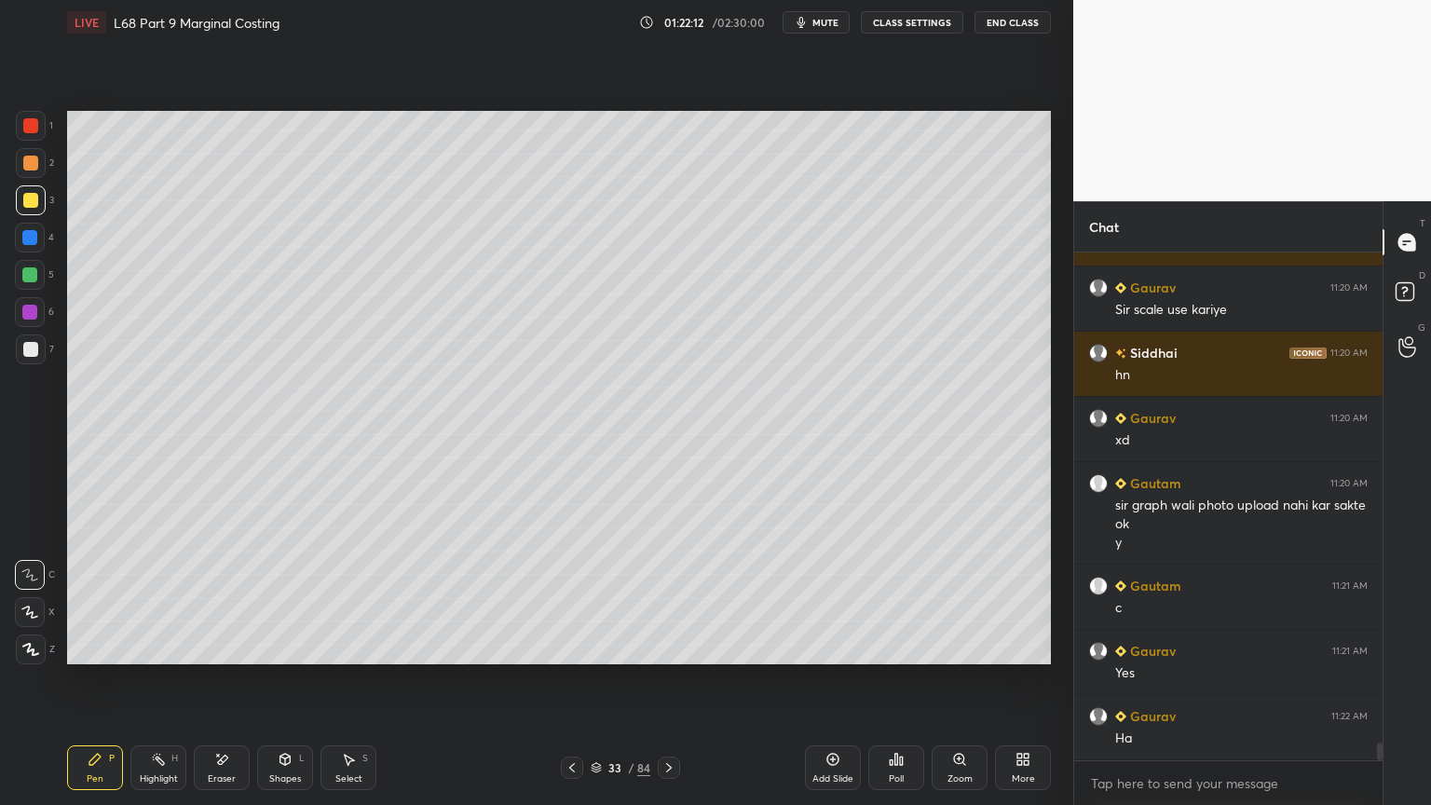
click at [285, 647] on icon at bounding box center [285, 761] width 0 height 7
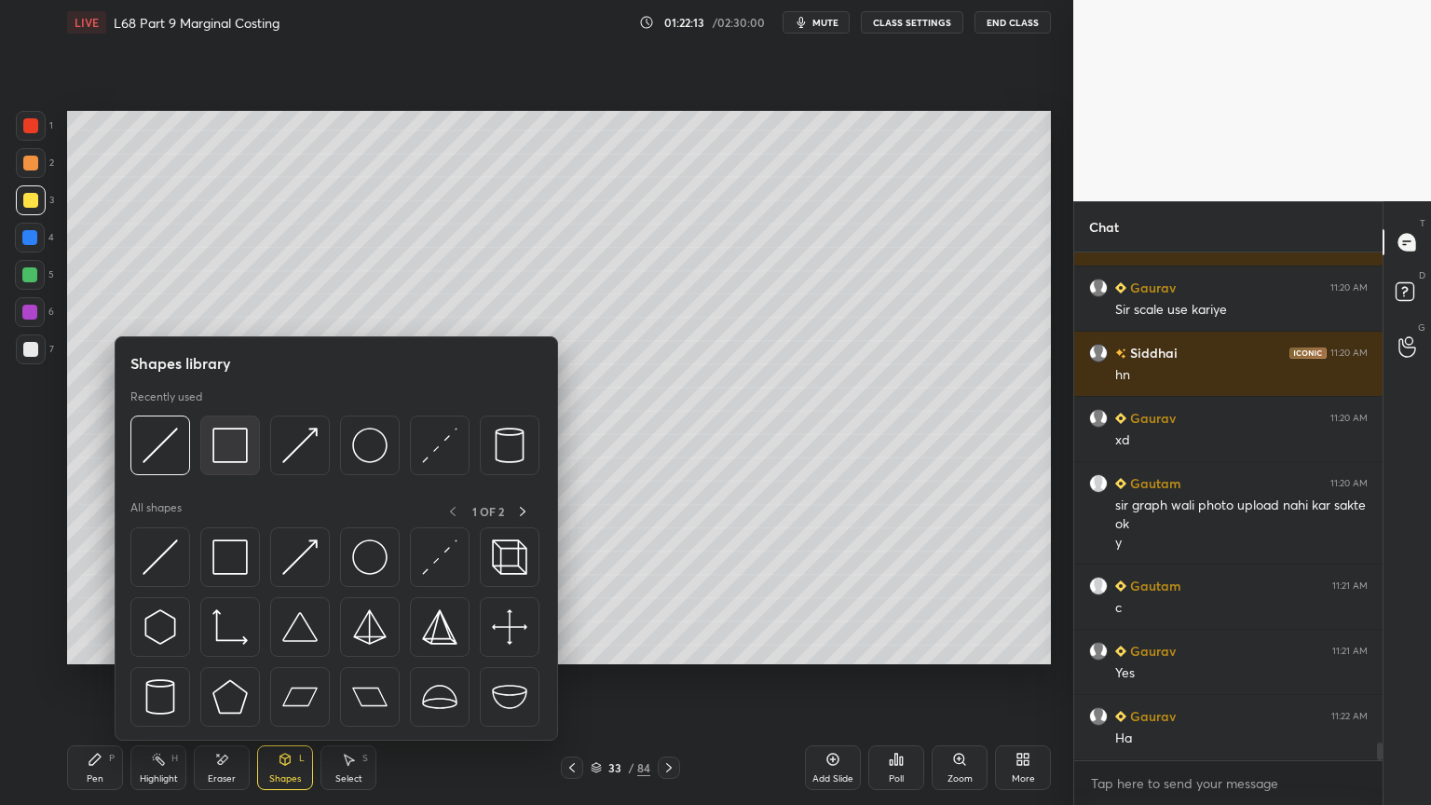
click at [237, 466] on div at bounding box center [230, 446] width 60 height 60
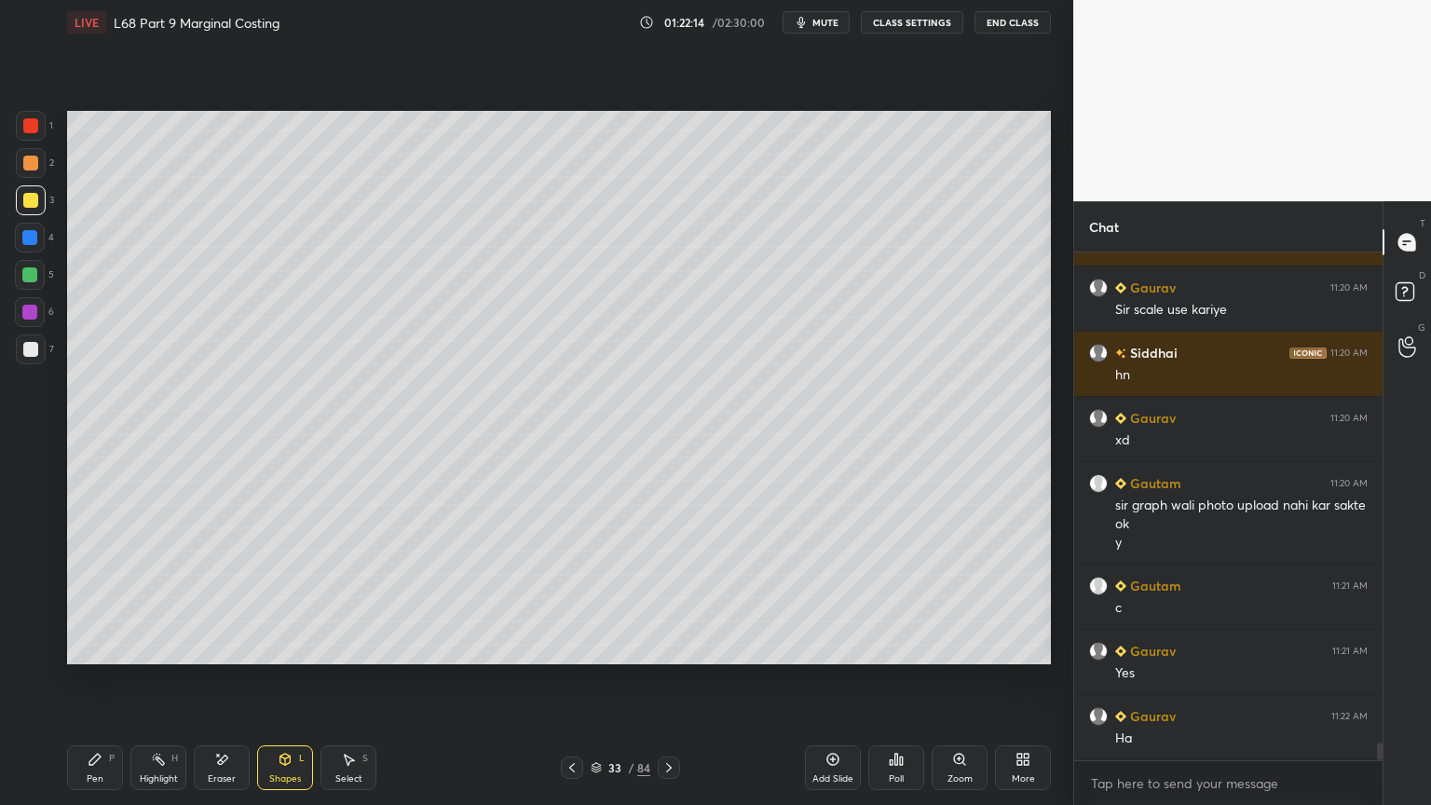
click at [33, 287] on div at bounding box center [30, 275] width 30 height 30
click at [276, 647] on div "Shapes L" at bounding box center [285, 767] width 56 height 45
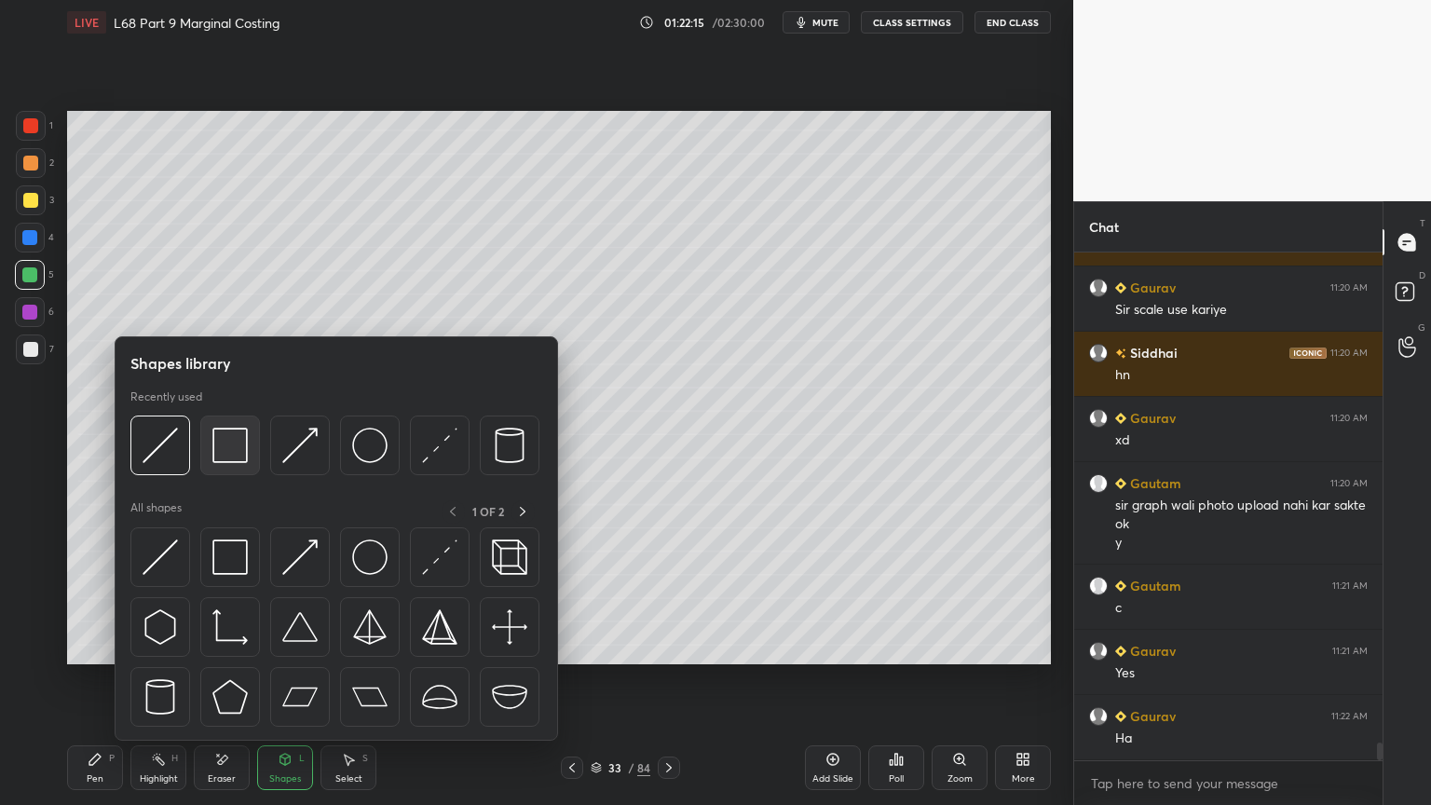
click at [222, 451] on img at bounding box center [229, 445] width 35 height 35
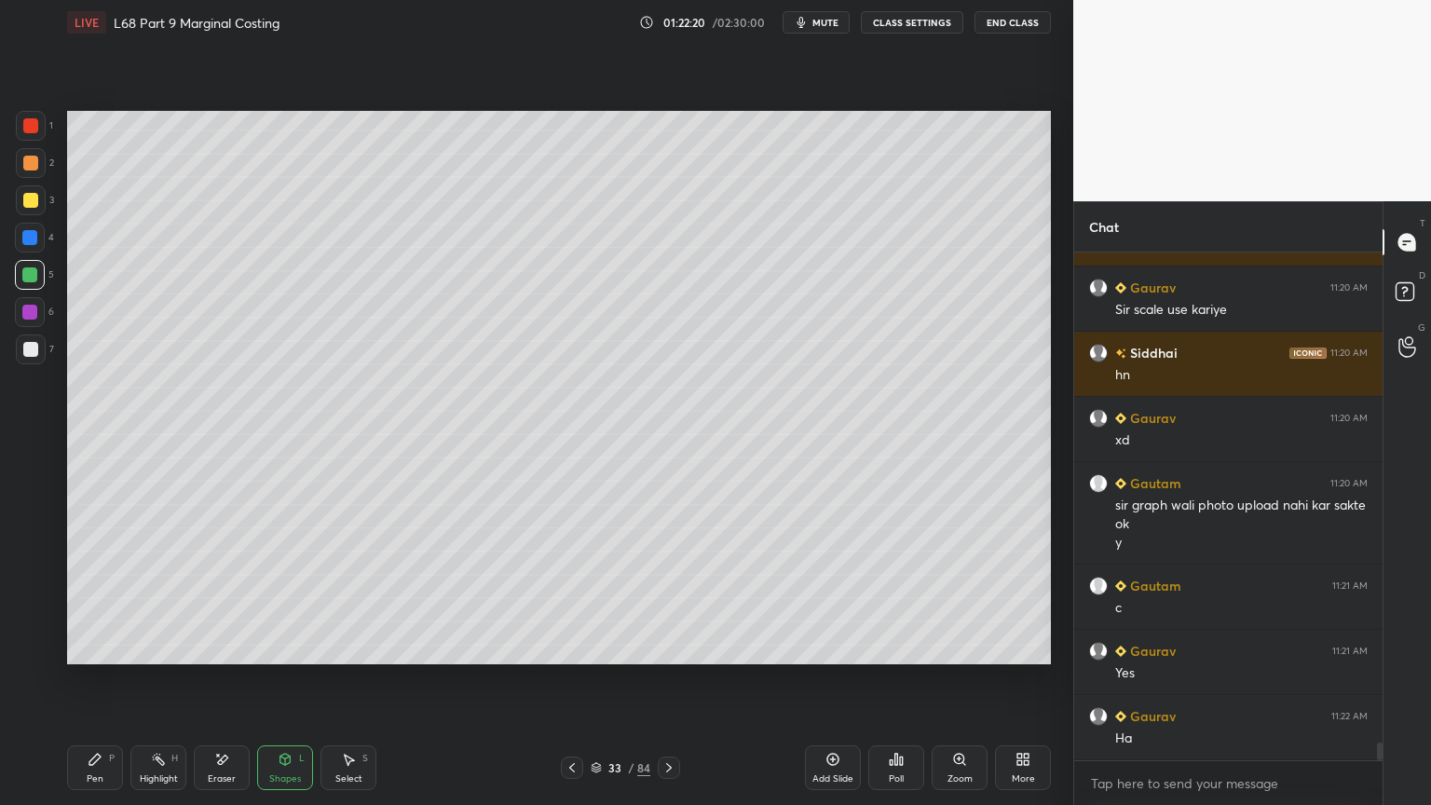
click at [38, 128] on div at bounding box center [31, 126] width 30 height 30
click at [89, 647] on icon at bounding box center [95, 759] width 15 height 15
click at [31, 204] on div at bounding box center [30, 200] width 15 height 15
click at [219, 647] on div "Eraser" at bounding box center [222, 767] width 56 height 45
click at [164, 647] on div "Highlight H" at bounding box center [158, 767] width 56 height 45
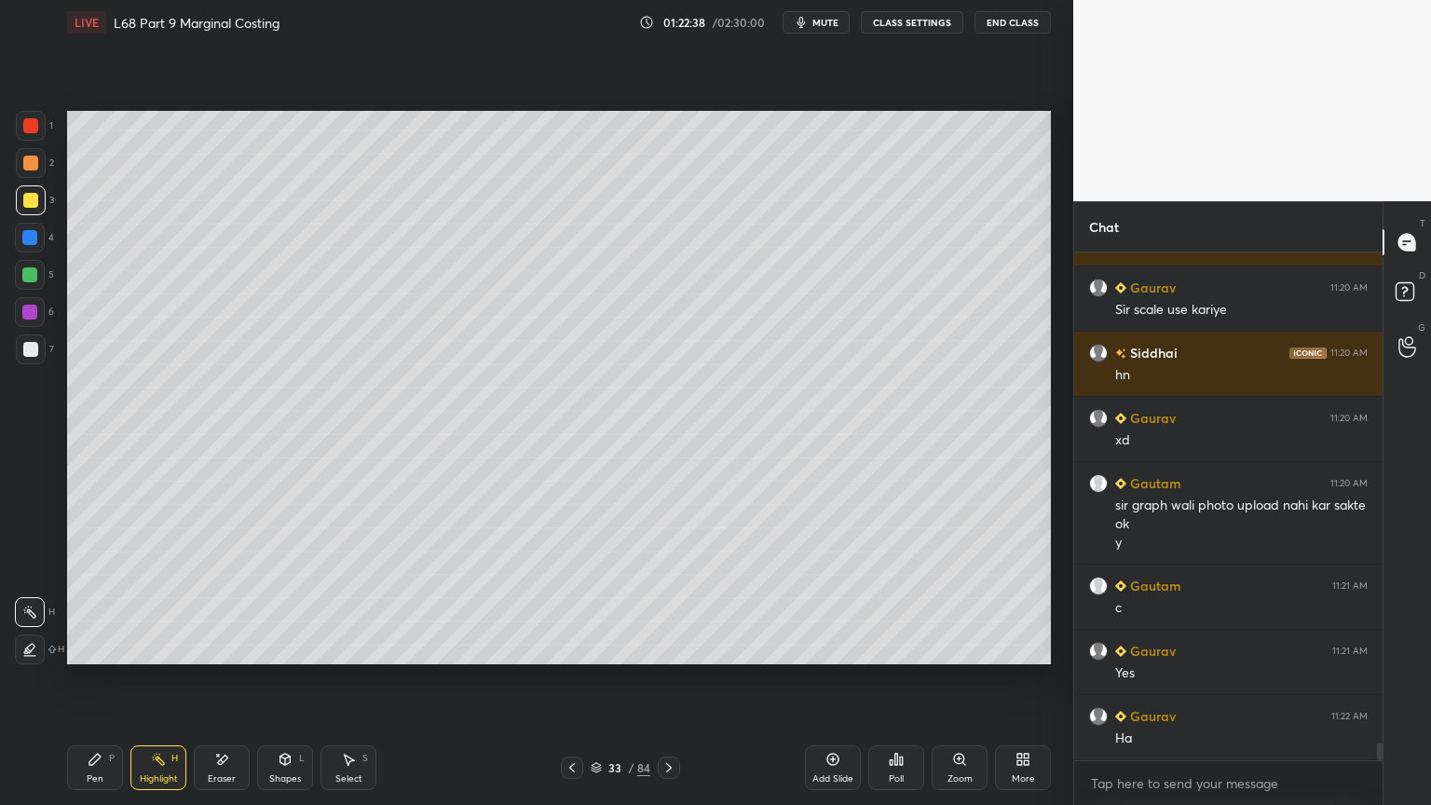
click at [97, 647] on div "Pen P" at bounding box center [95, 767] width 56 height 45
click at [84, 647] on div "Pen P" at bounding box center [95, 767] width 56 height 45
click at [95, 647] on div "Pen P" at bounding box center [95, 767] width 56 height 45
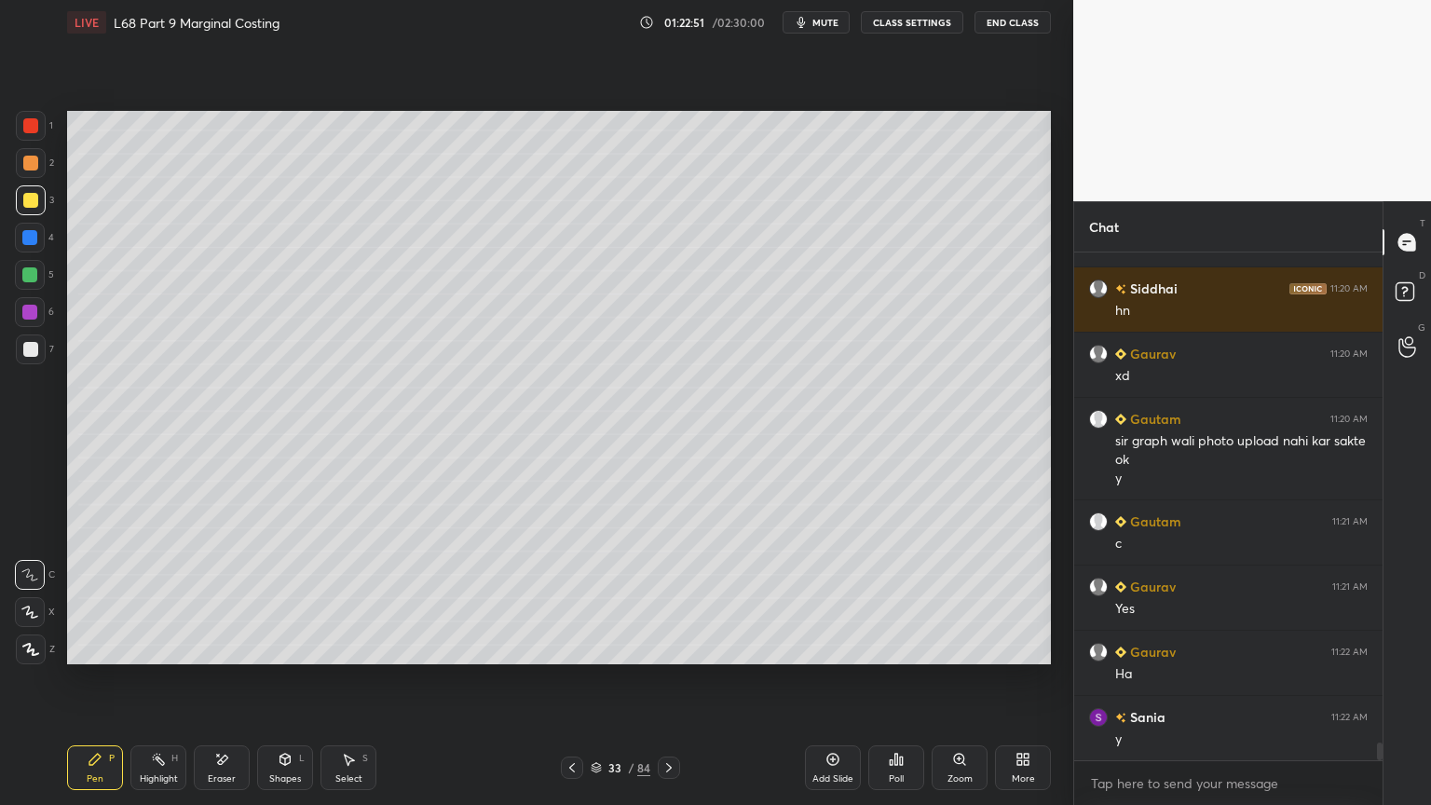
scroll to position [14299, 0]
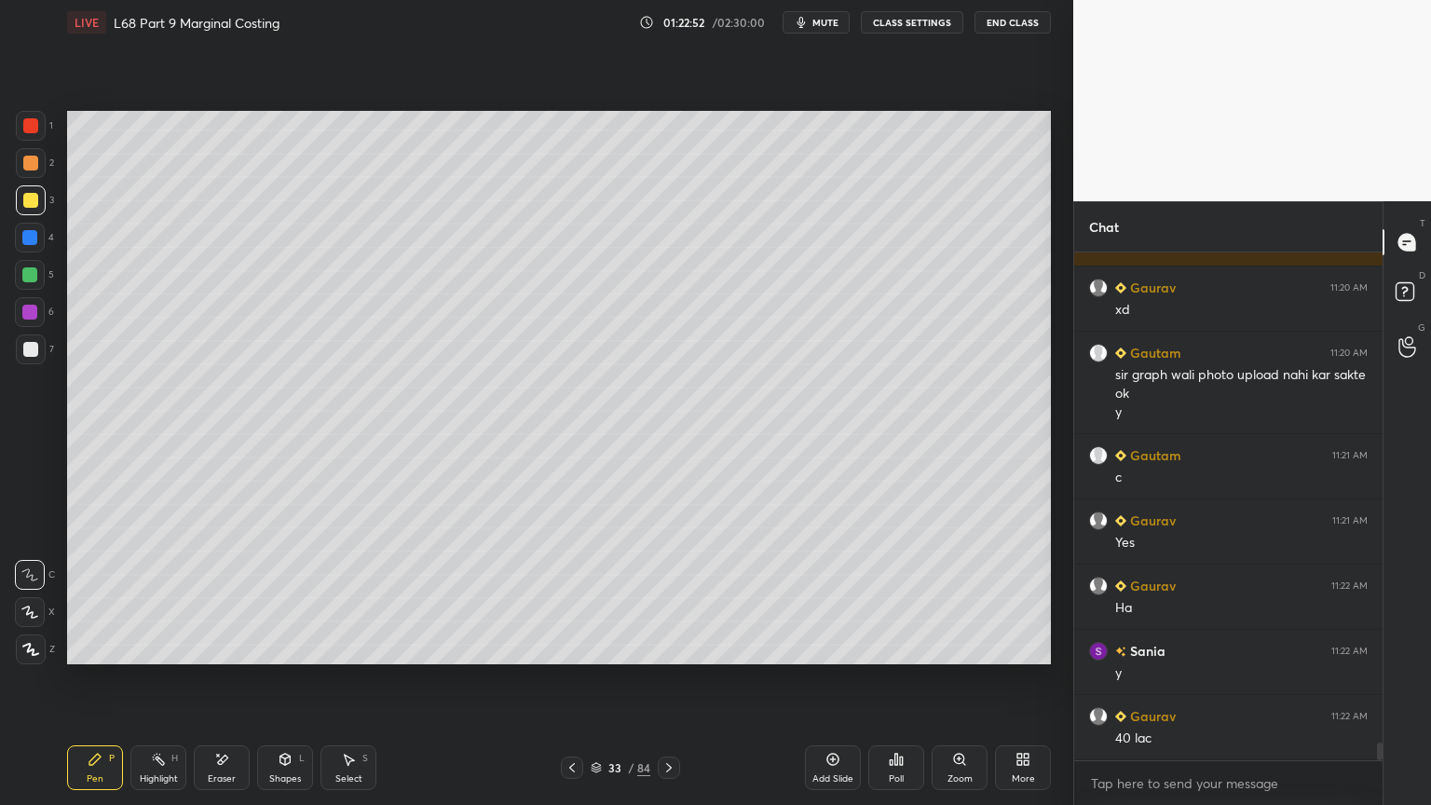
click at [296, 647] on div "Shapes L" at bounding box center [285, 767] width 56 height 45
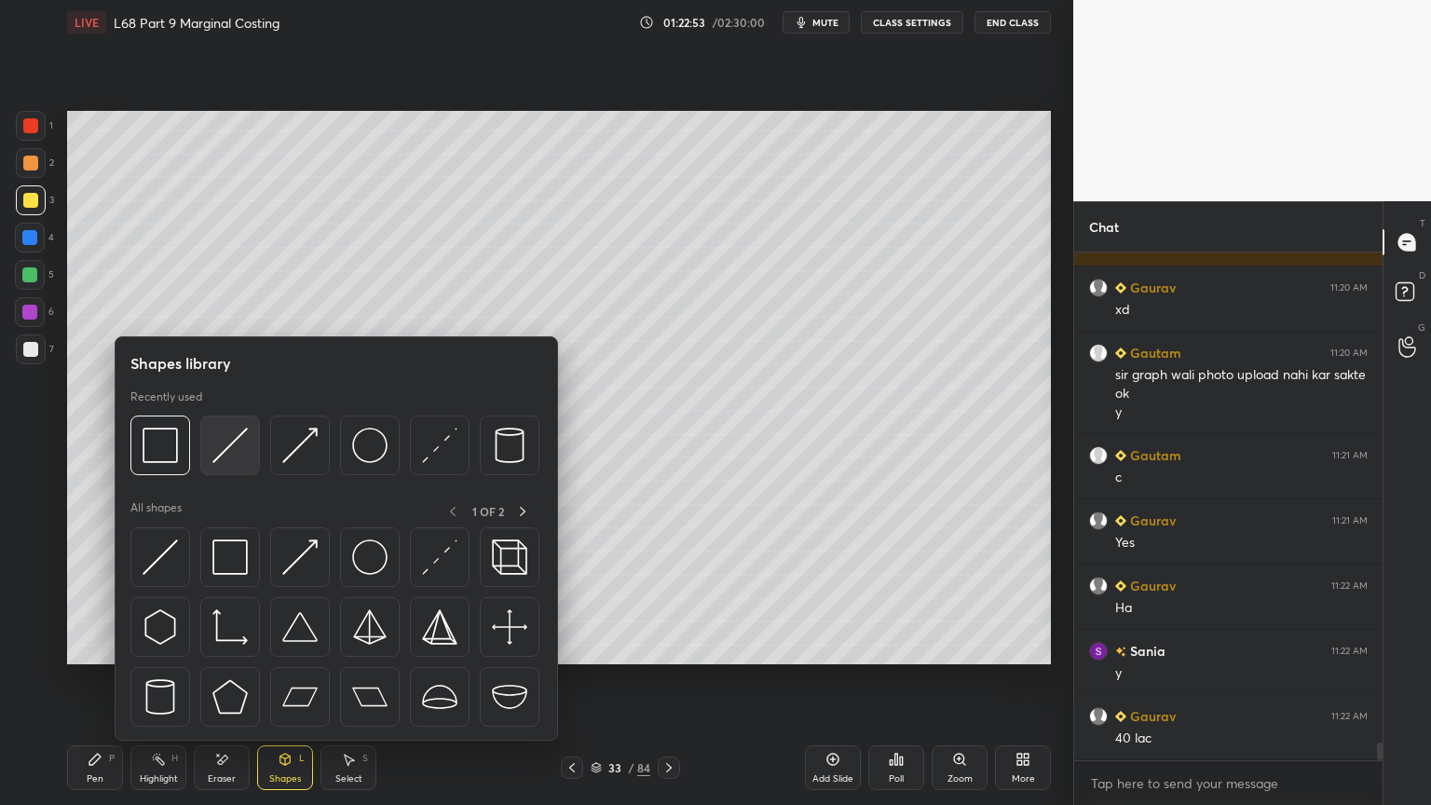
click at [231, 446] on img at bounding box center [229, 445] width 35 height 35
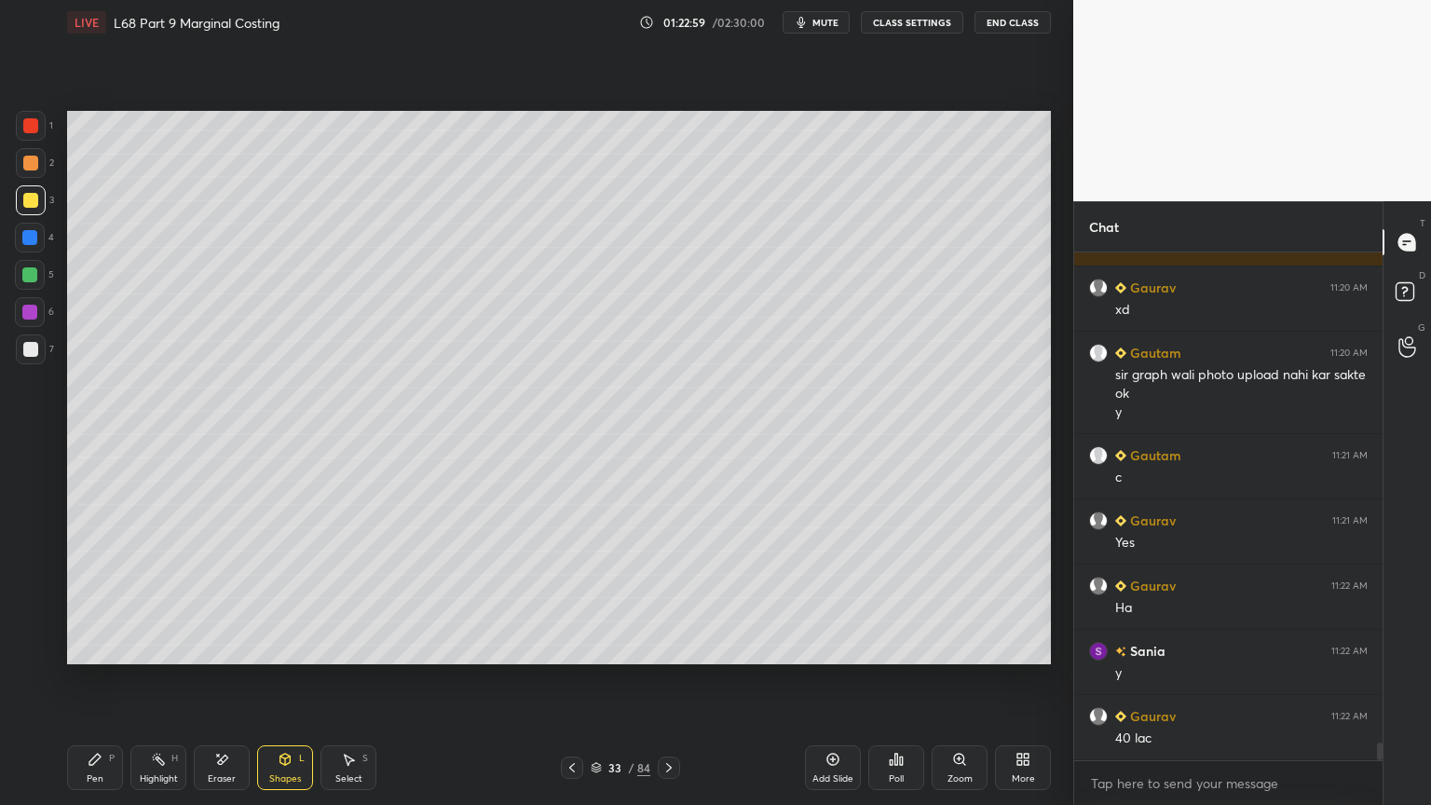
click at [93, 647] on div "Pen P" at bounding box center [95, 767] width 56 height 45
click at [94, 647] on icon at bounding box center [95, 759] width 15 height 15
click at [82, 647] on div "Pen P" at bounding box center [95, 767] width 56 height 45
click at [21, 244] on div at bounding box center [30, 238] width 30 height 30
click at [278, 647] on icon at bounding box center [285, 759] width 15 height 15
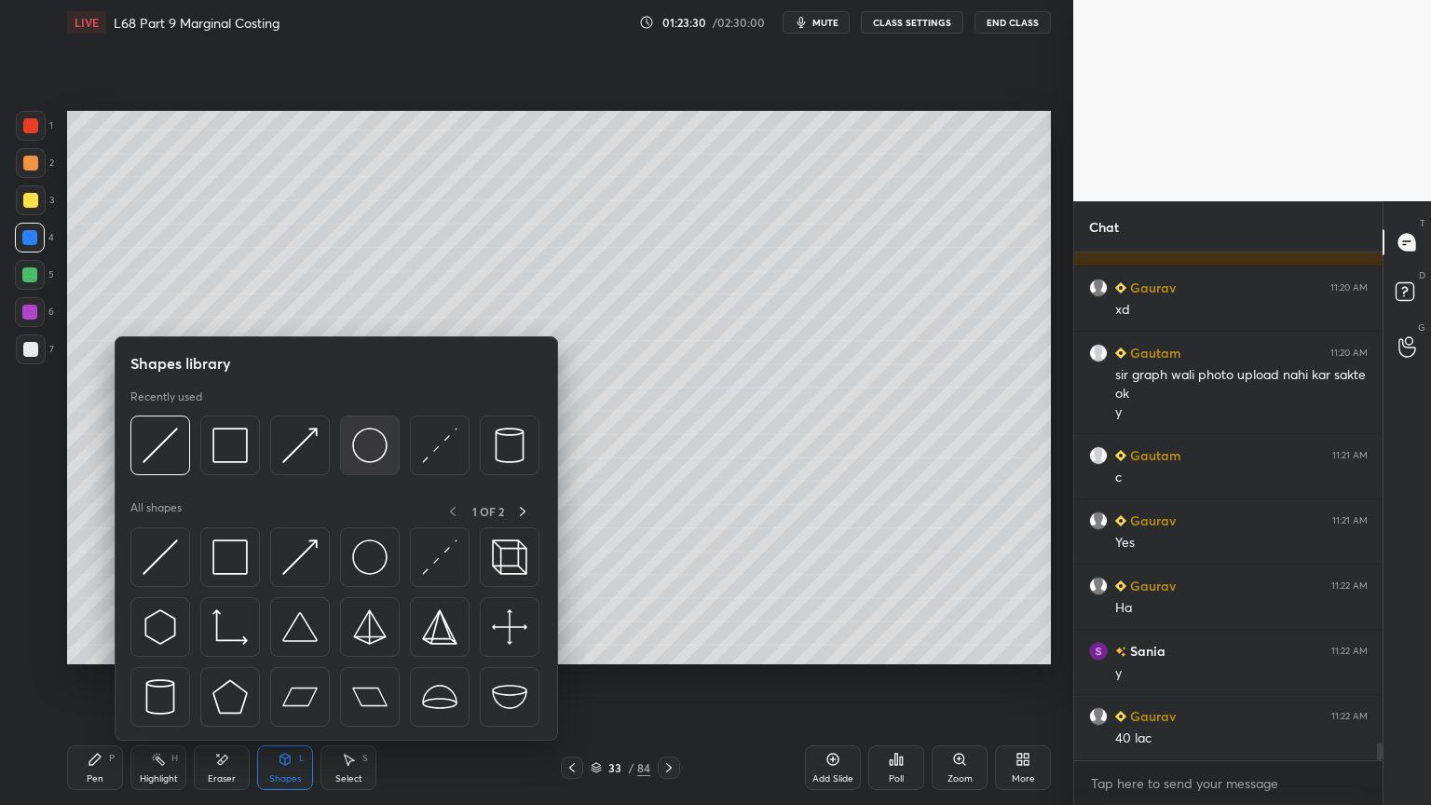
scroll to position [14363, 0]
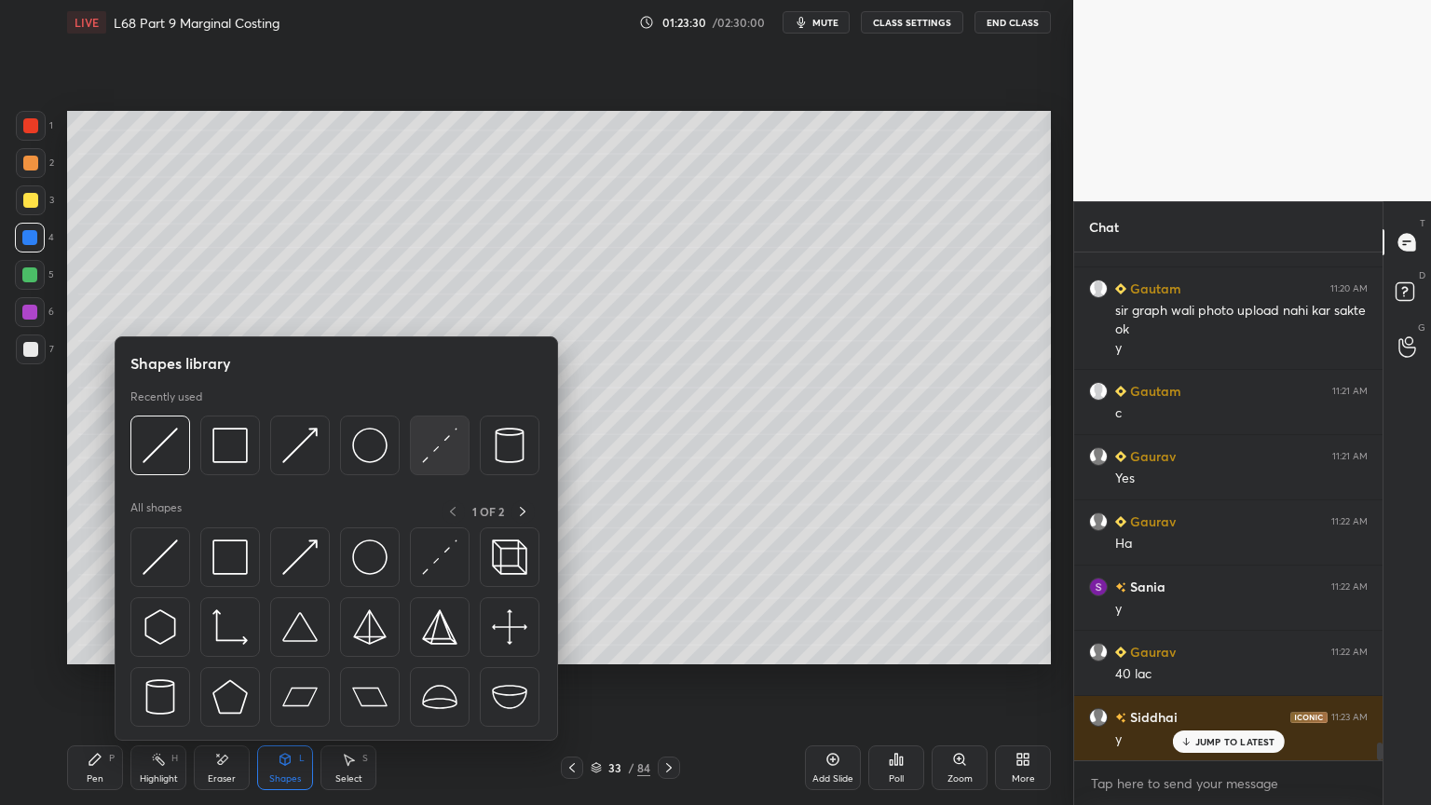
click at [445, 452] on img at bounding box center [439, 445] width 35 height 35
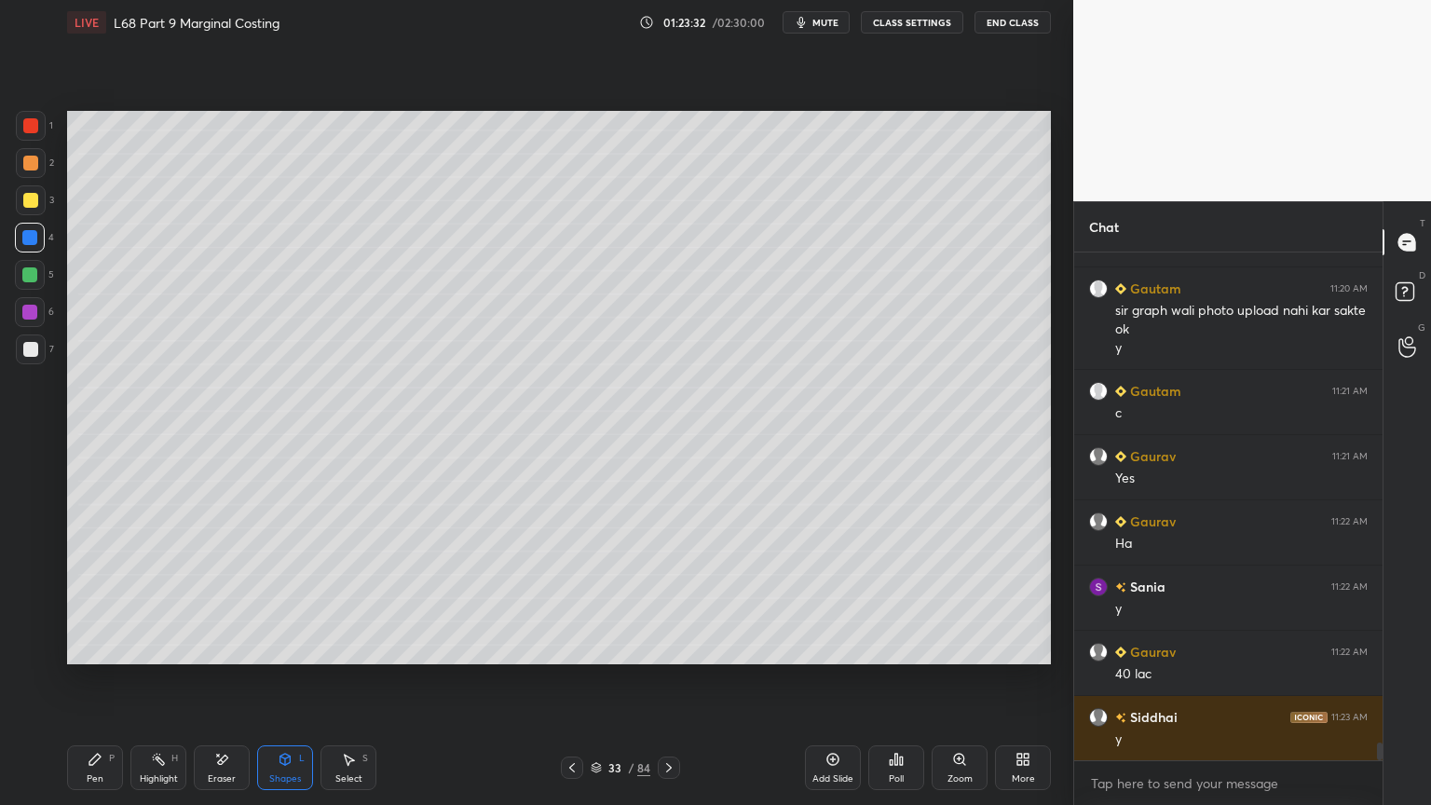
scroll to position [14429, 0]
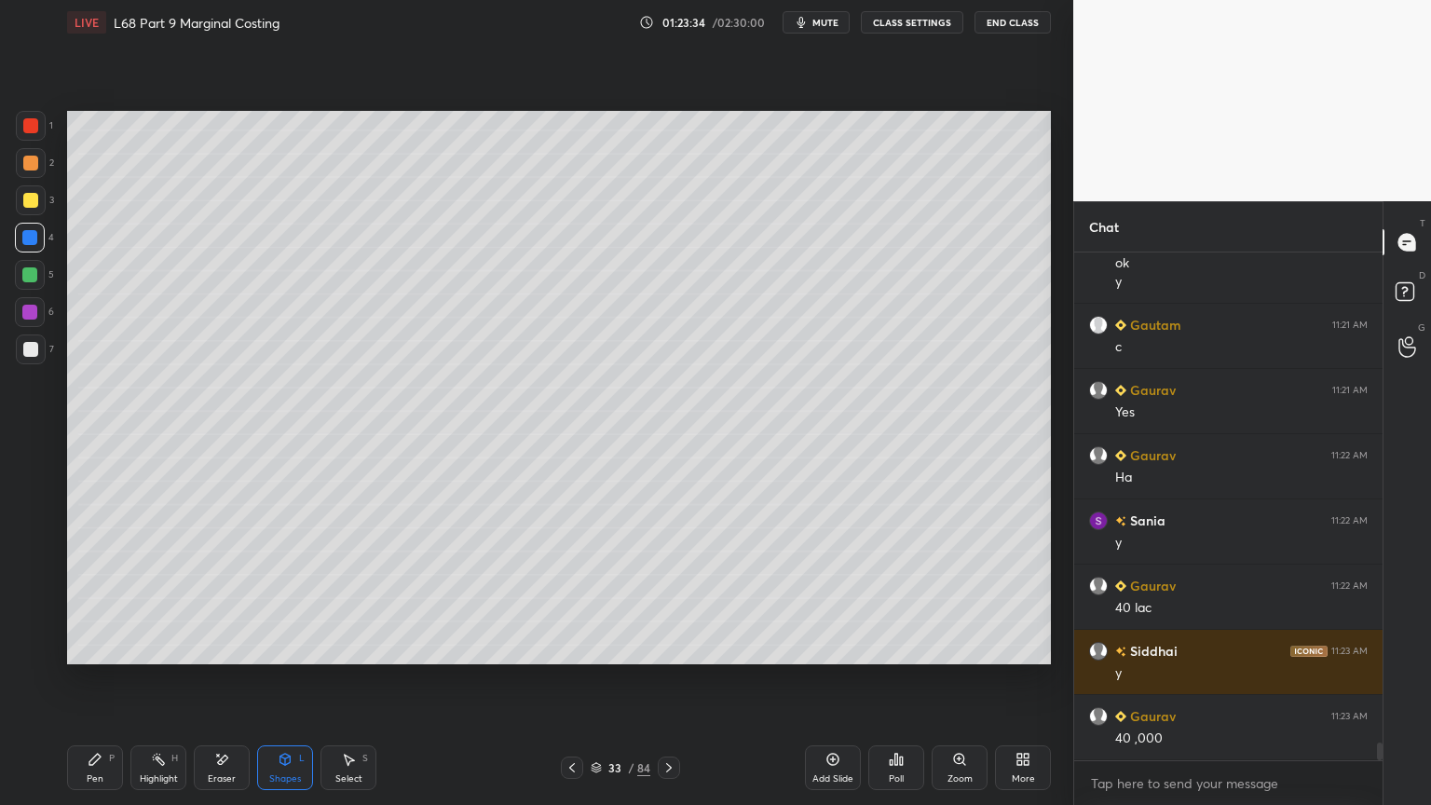
click at [99, 647] on icon at bounding box center [95, 759] width 15 height 15
click at [30, 351] on div at bounding box center [30, 349] width 15 height 15
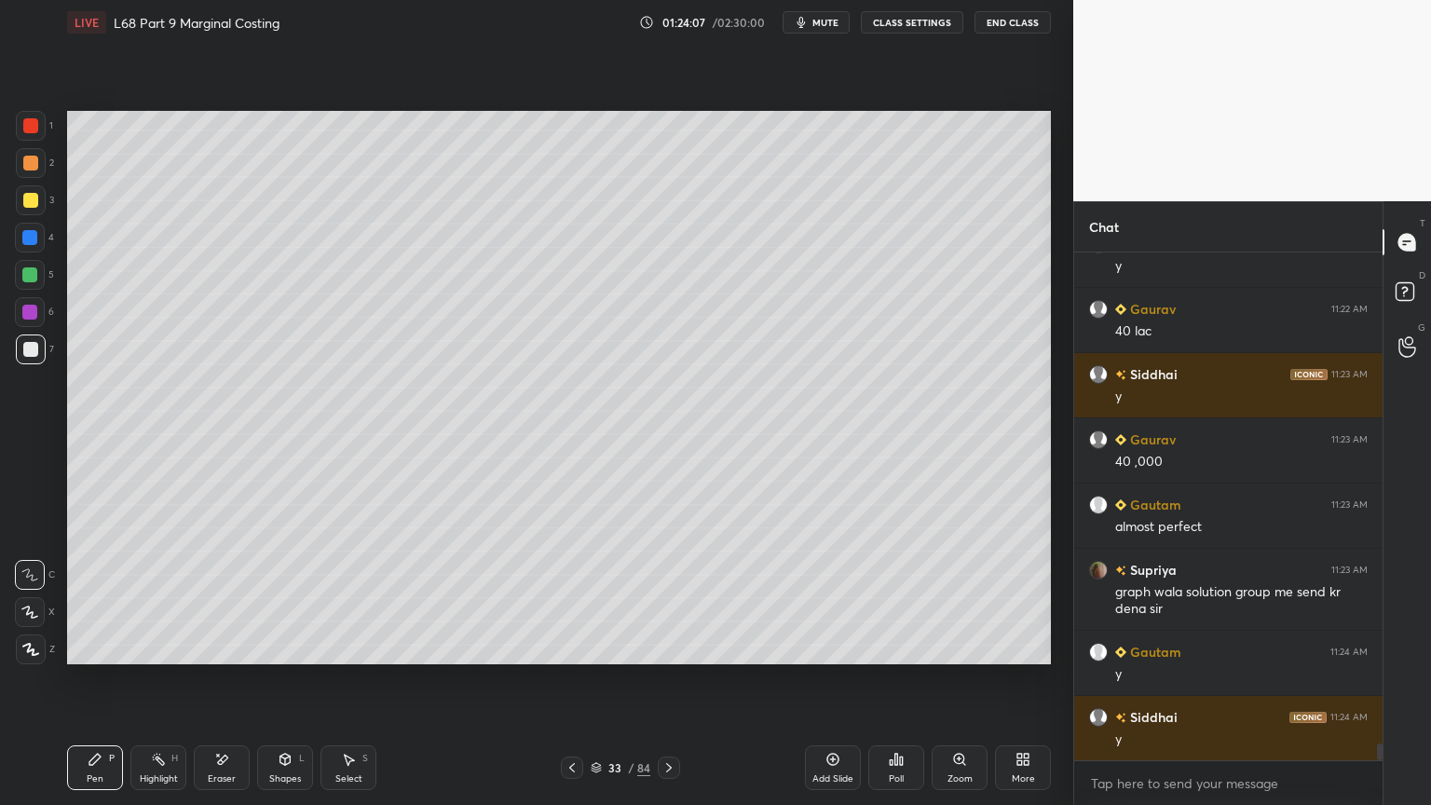
scroll to position [14772, 0]
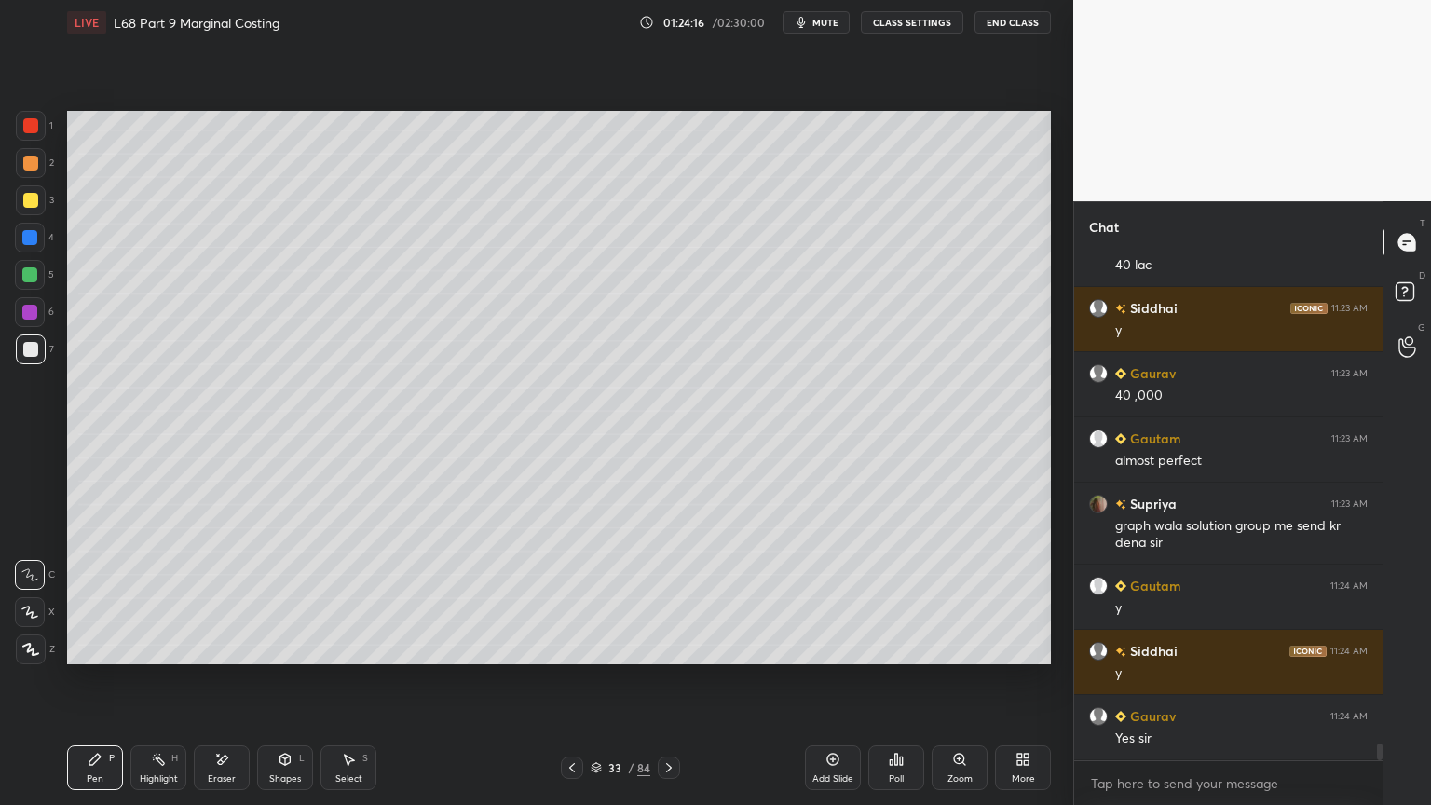
click at [27, 211] on div at bounding box center [31, 200] width 30 height 30
click at [30, 348] on div at bounding box center [30, 349] width 15 height 15
click at [27, 283] on div at bounding box center [30, 275] width 30 height 30
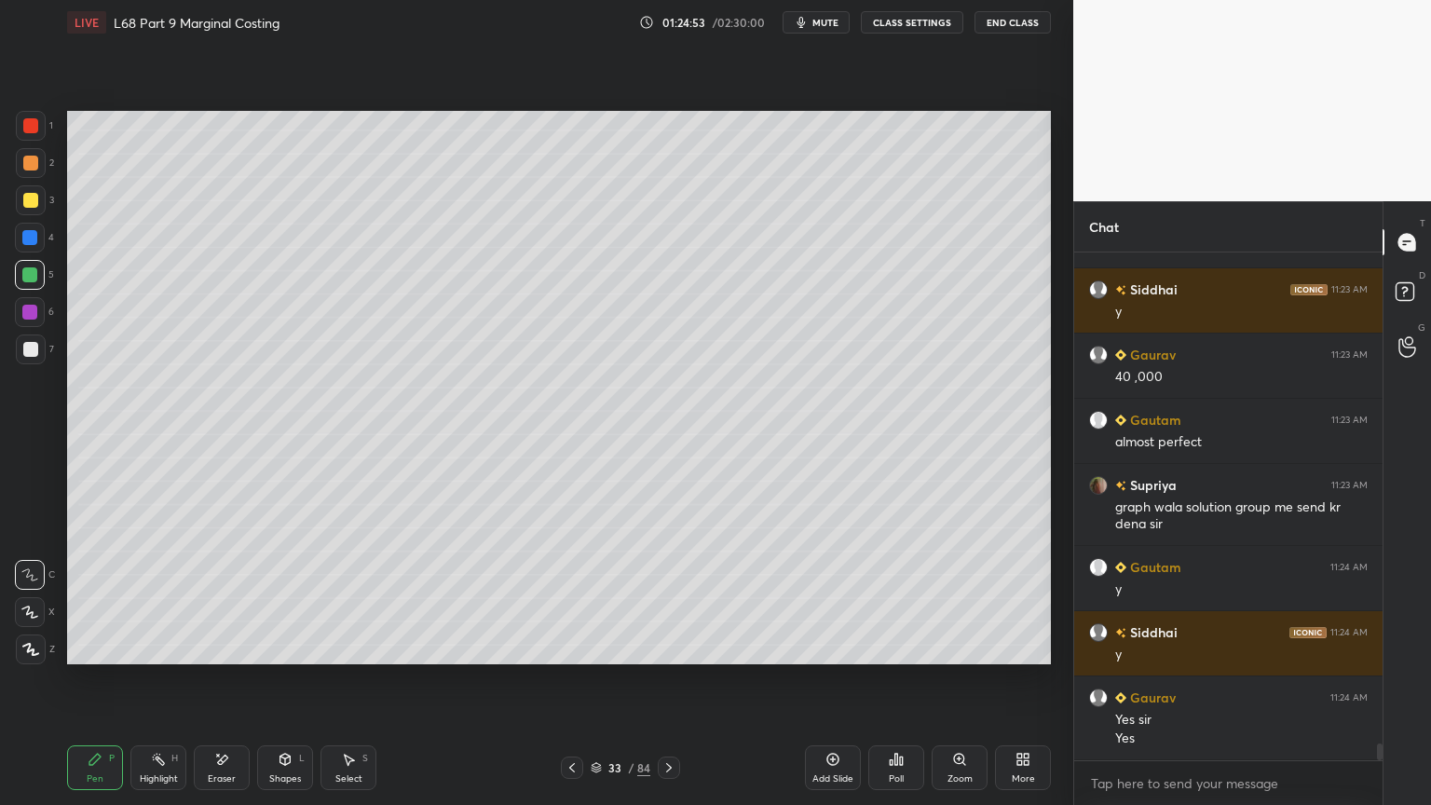
click at [16, 168] on div at bounding box center [31, 163] width 30 height 30
click at [19, 276] on div at bounding box center [30, 275] width 30 height 30
click at [87, 647] on div "Pen" at bounding box center [95, 778] width 17 height 9
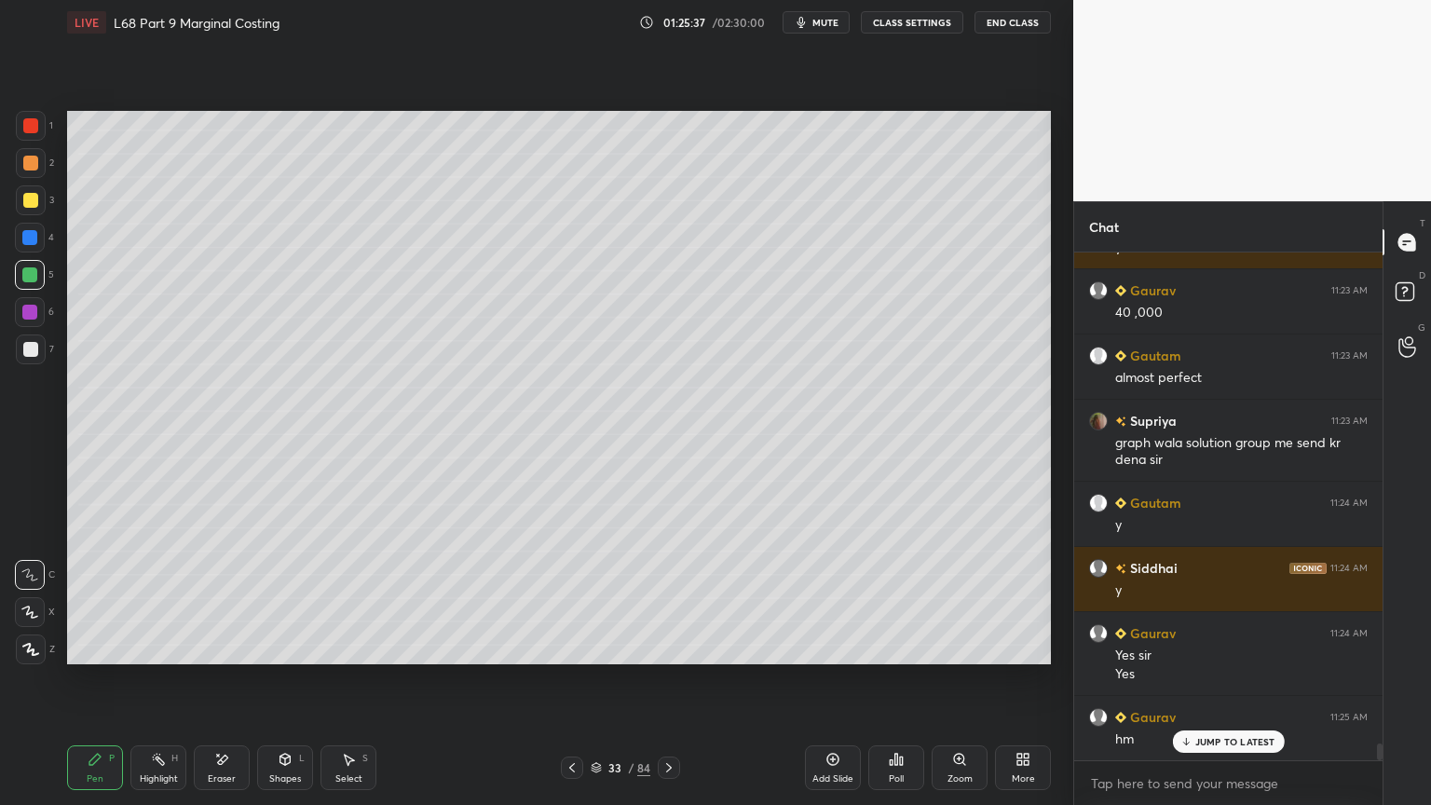
click at [289, 647] on div "Shapes L" at bounding box center [285, 767] width 56 height 45
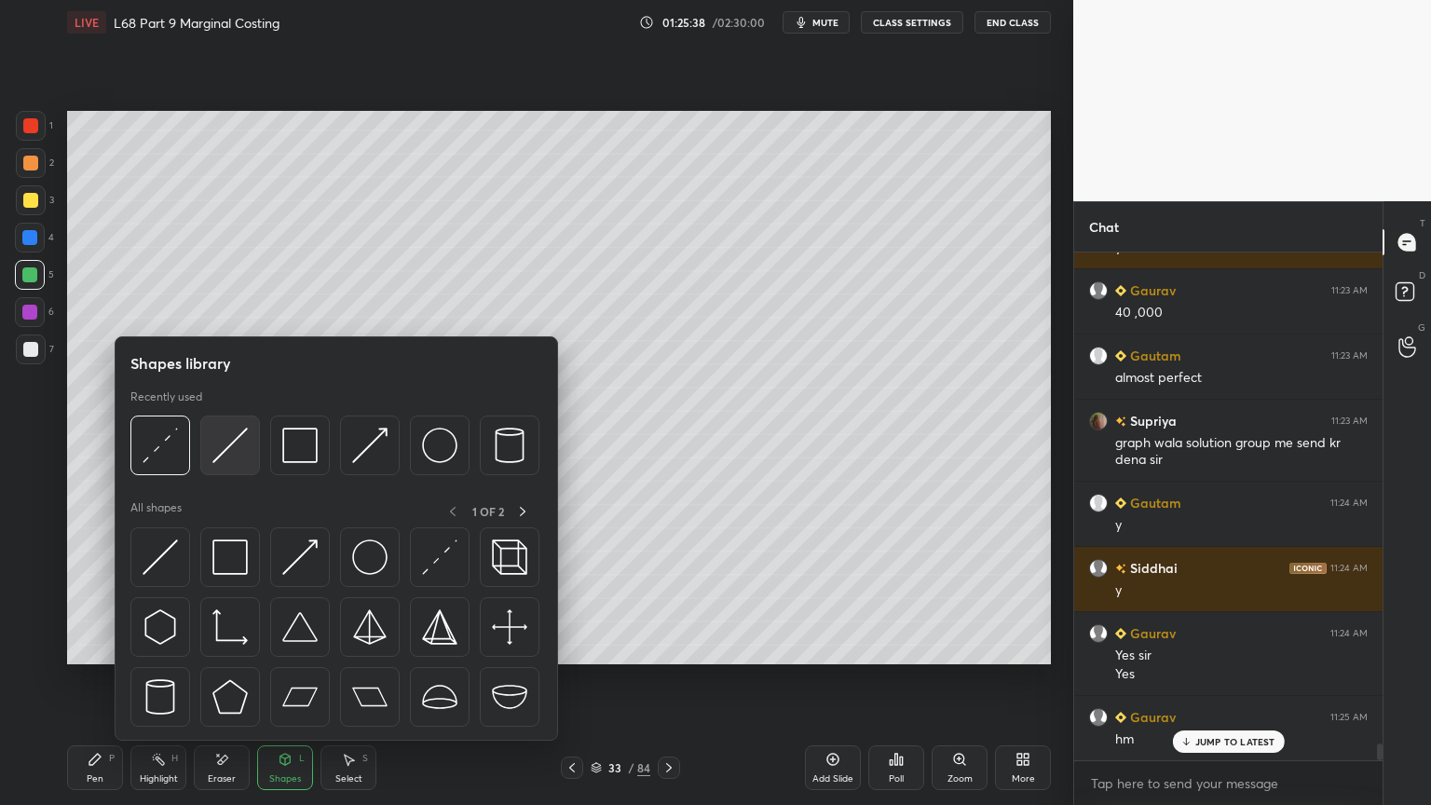
click at [226, 440] on img at bounding box center [229, 445] width 35 height 35
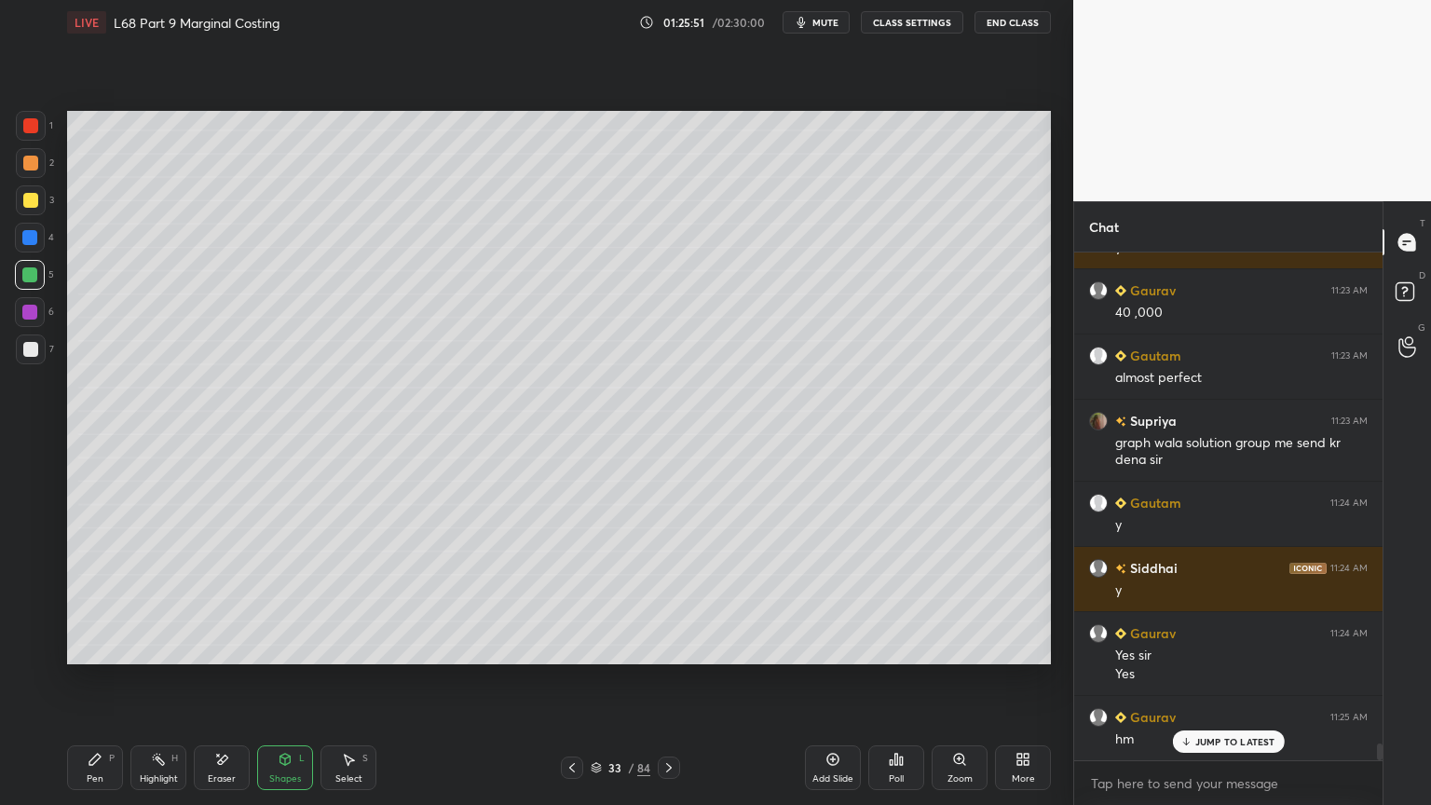
click at [83, 647] on div "Pen P" at bounding box center [95, 767] width 56 height 45
click at [217, 647] on icon at bounding box center [221, 760] width 15 height 16
click at [30, 583] on div at bounding box center [30, 575] width 30 height 30
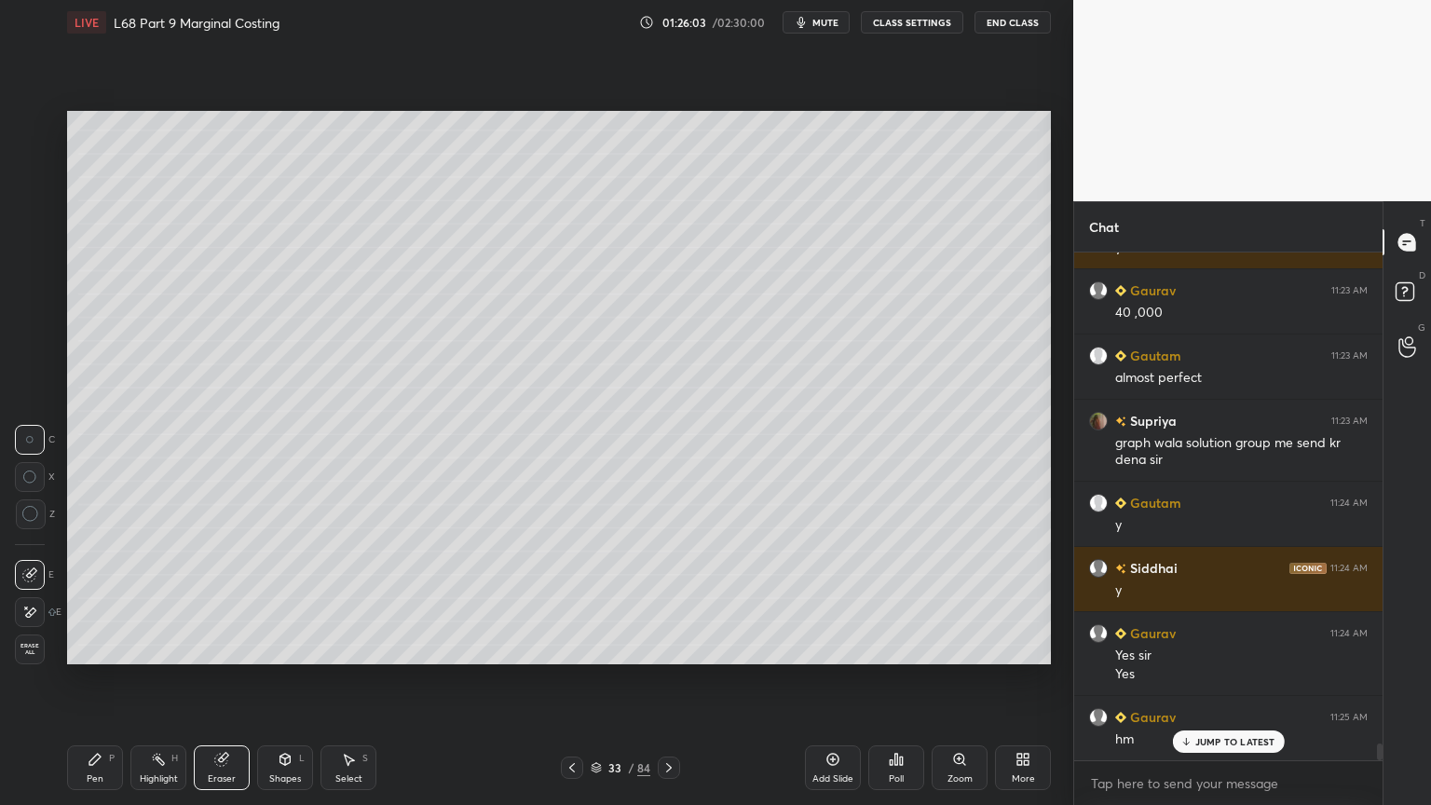
click at [87, 647] on div "Pen" at bounding box center [95, 778] width 17 height 9
click at [26, 247] on div at bounding box center [30, 238] width 30 height 30
click at [279, 647] on icon at bounding box center [285, 759] width 15 height 15
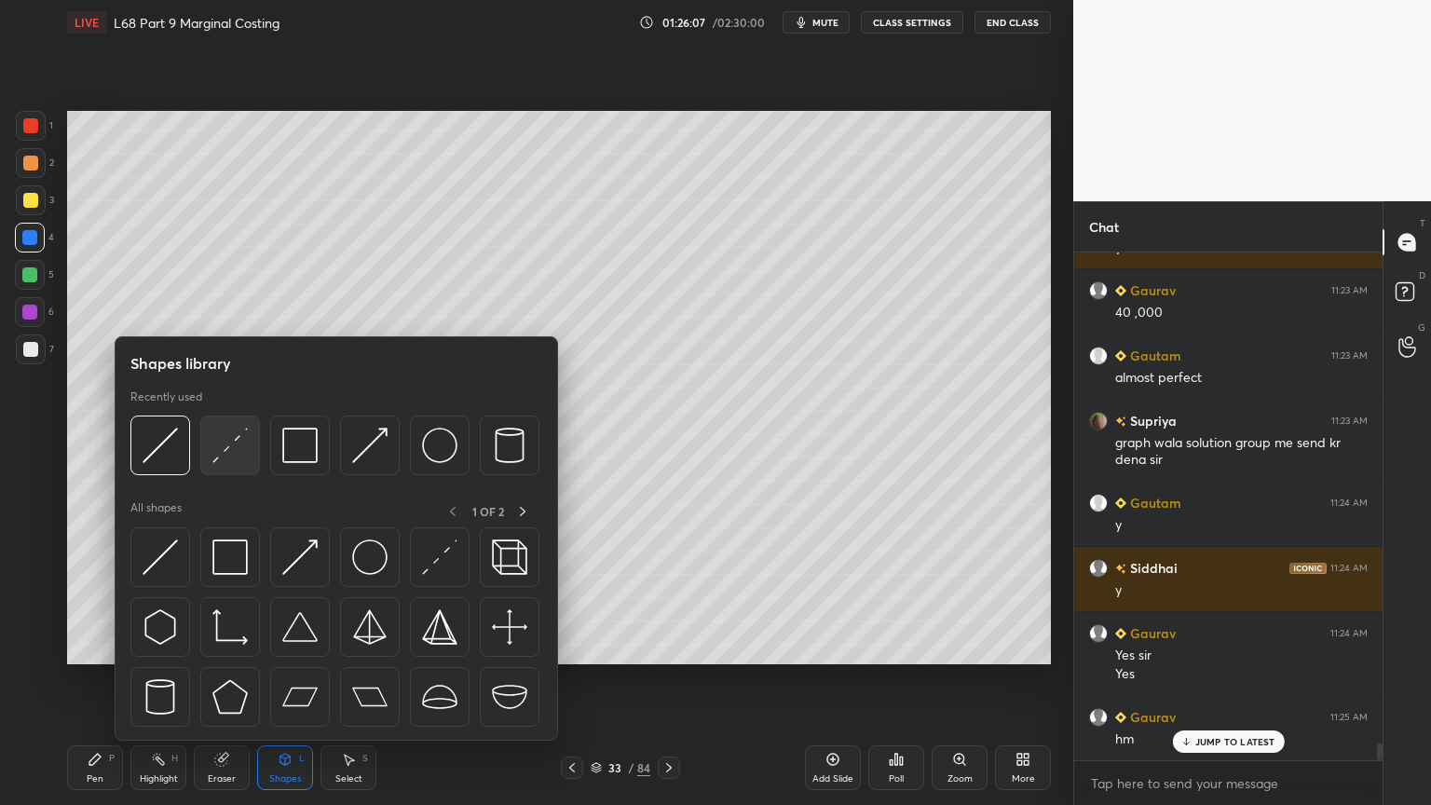
click at [240, 446] on img at bounding box center [229, 445] width 35 height 35
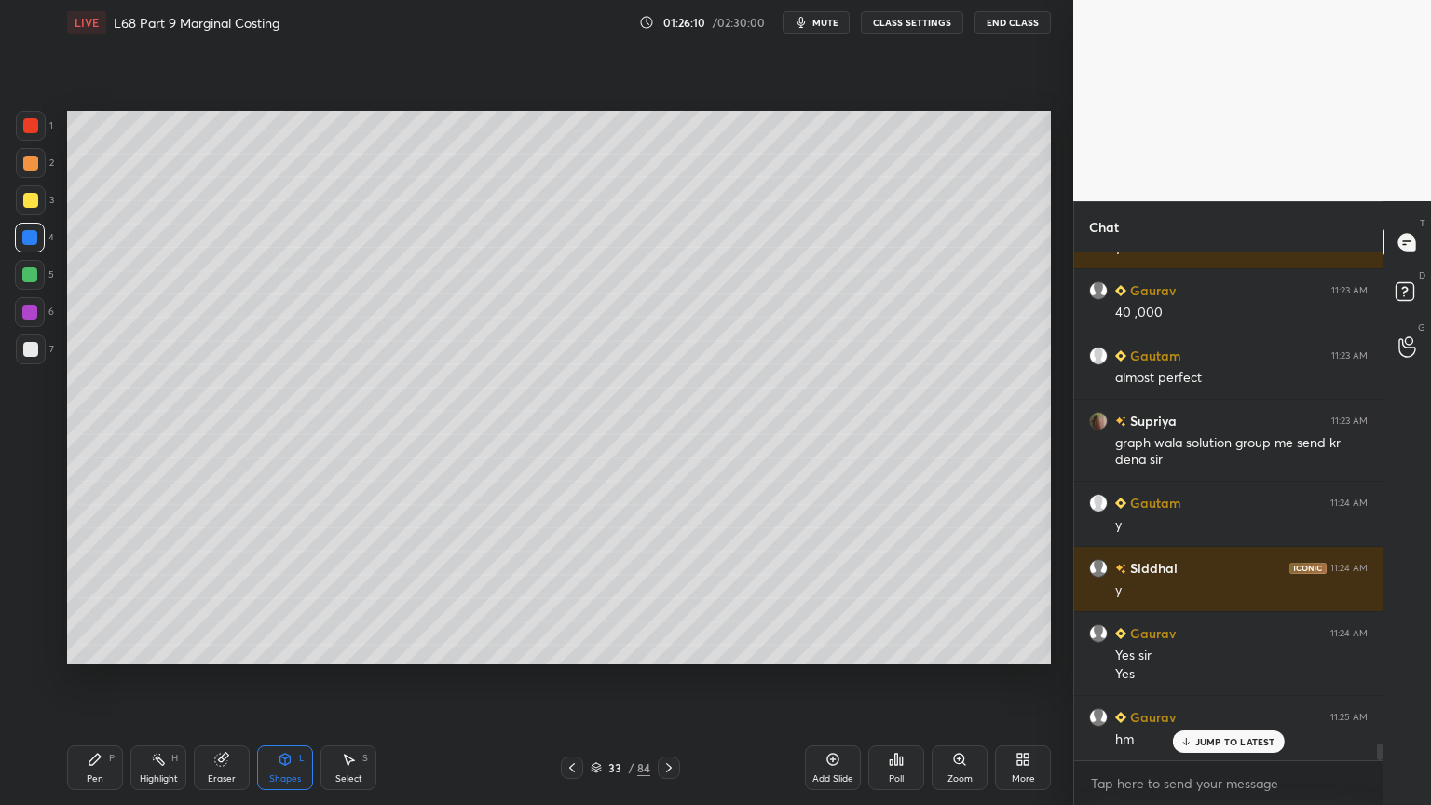
click at [78, 647] on div "Pen P" at bounding box center [95, 767] width 56 height 45
click at [25, 349] on div at bounding box center [30, 349] width 15 height 15
click at [158, 647] on div "Highlight" at bounding box center [159, 778] width 38 height 9
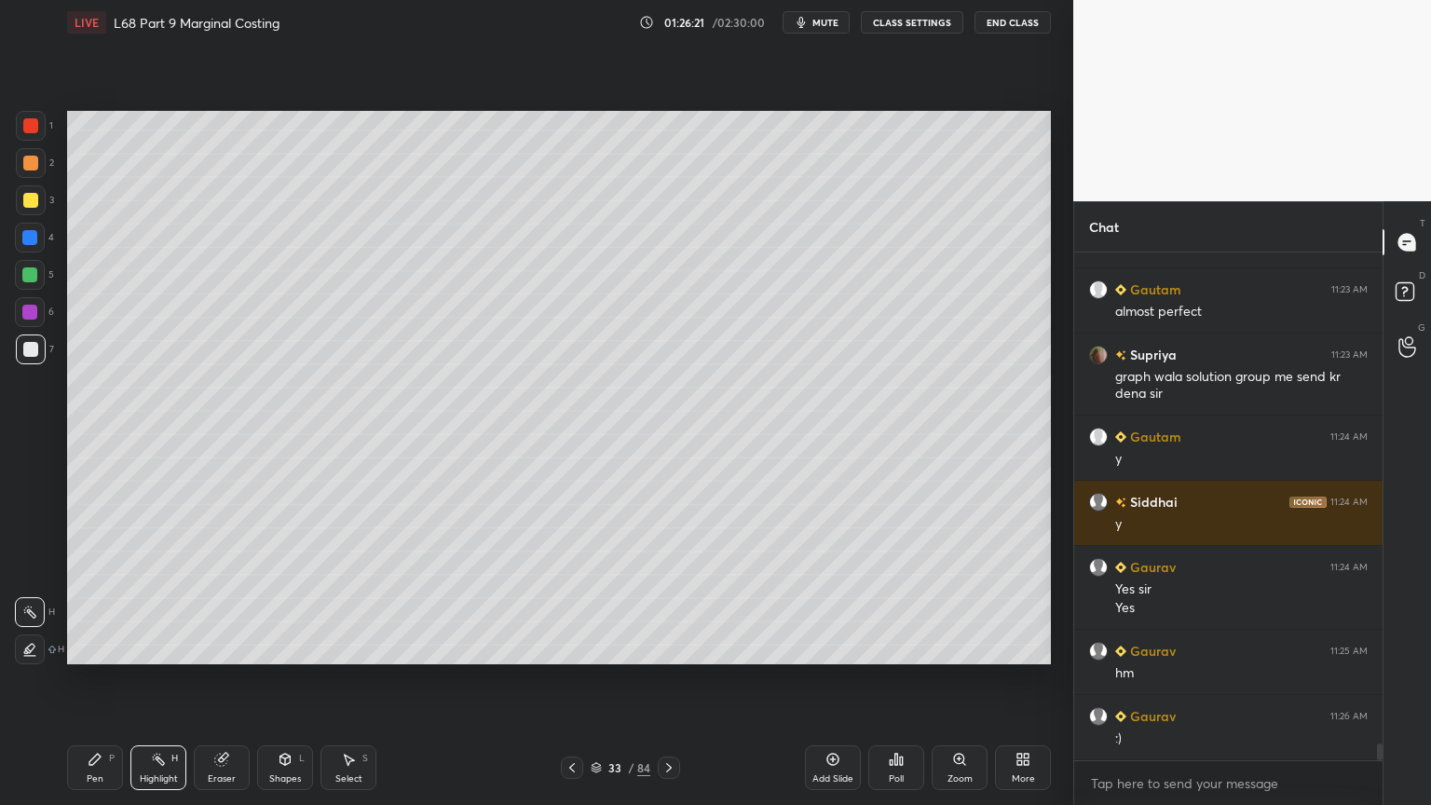
click at [28, 280] on div at bounding box center [29, 274] width 15 height 15
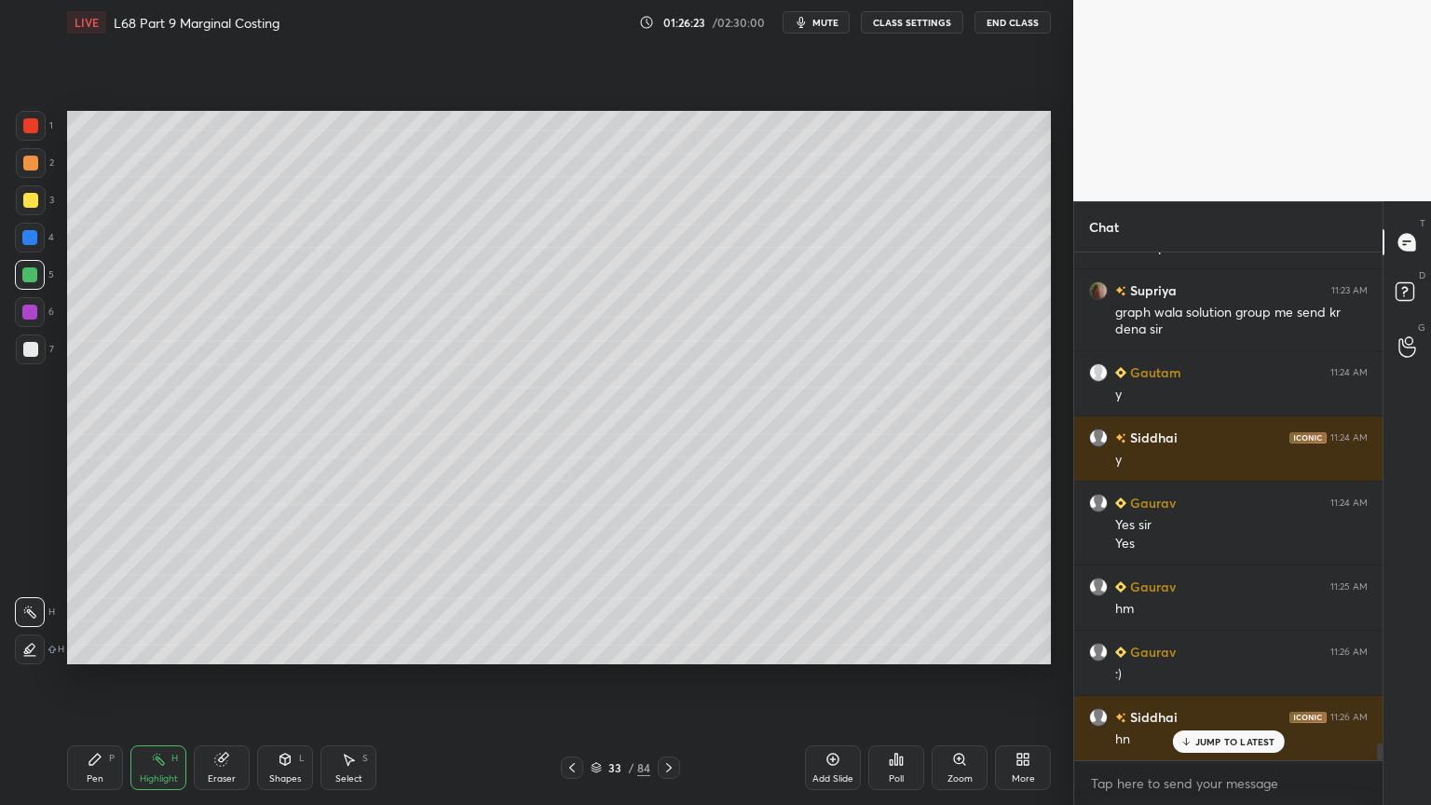
click at [83, 647] on div "Pen P" at bounding box center [95, 767] width 56 height 45
click at [99, 647] on div "Pen" at bounding box center [95, 778] width 17 height 9
click at [157, 647] on div "Highlight H" at bounding box center [158, 767] width 56 height 45
click at [574, 647] on div at bounding box center [572, 768] width 22 height 22
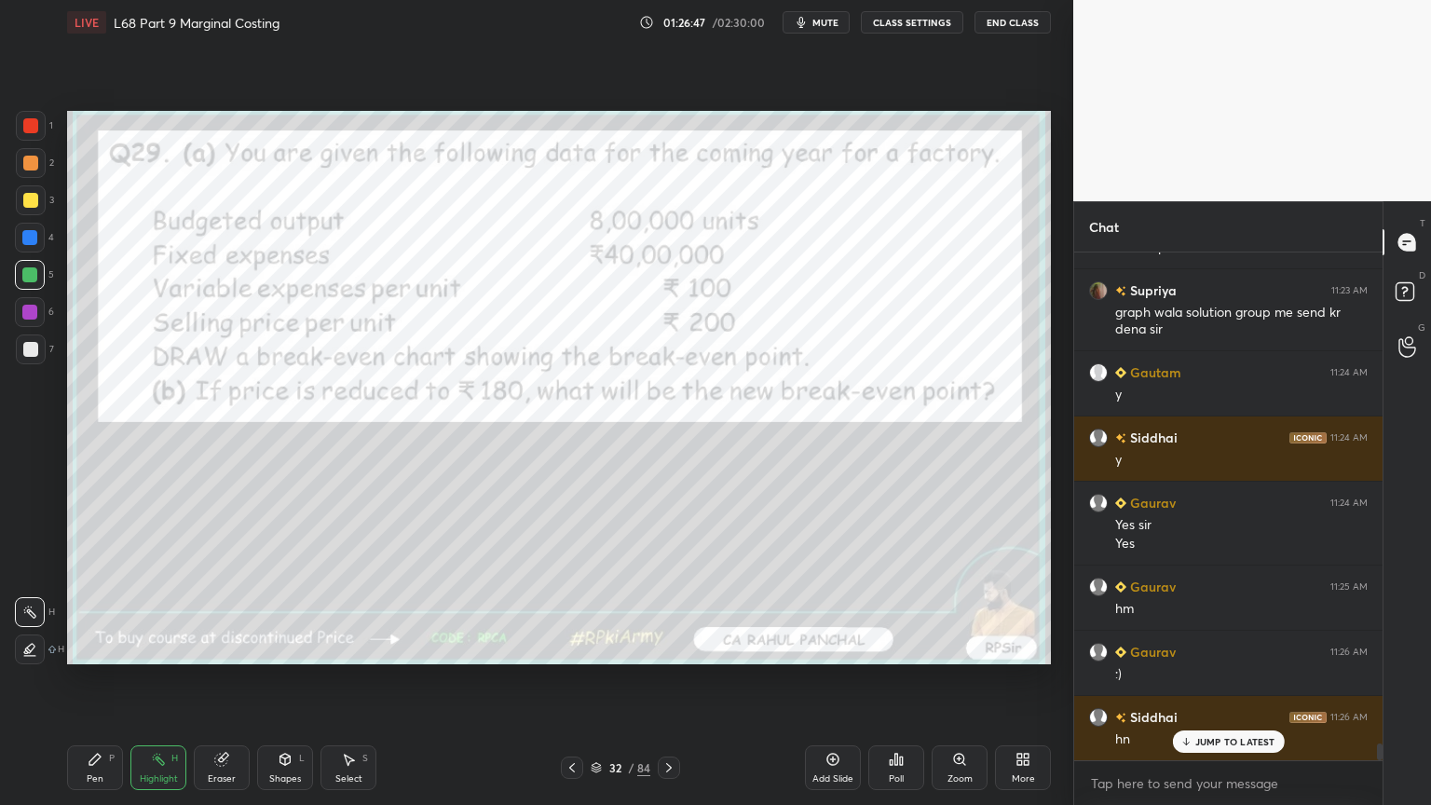
click at [669, 647] on icon at bounding box center [669, 767] width 15 height 15
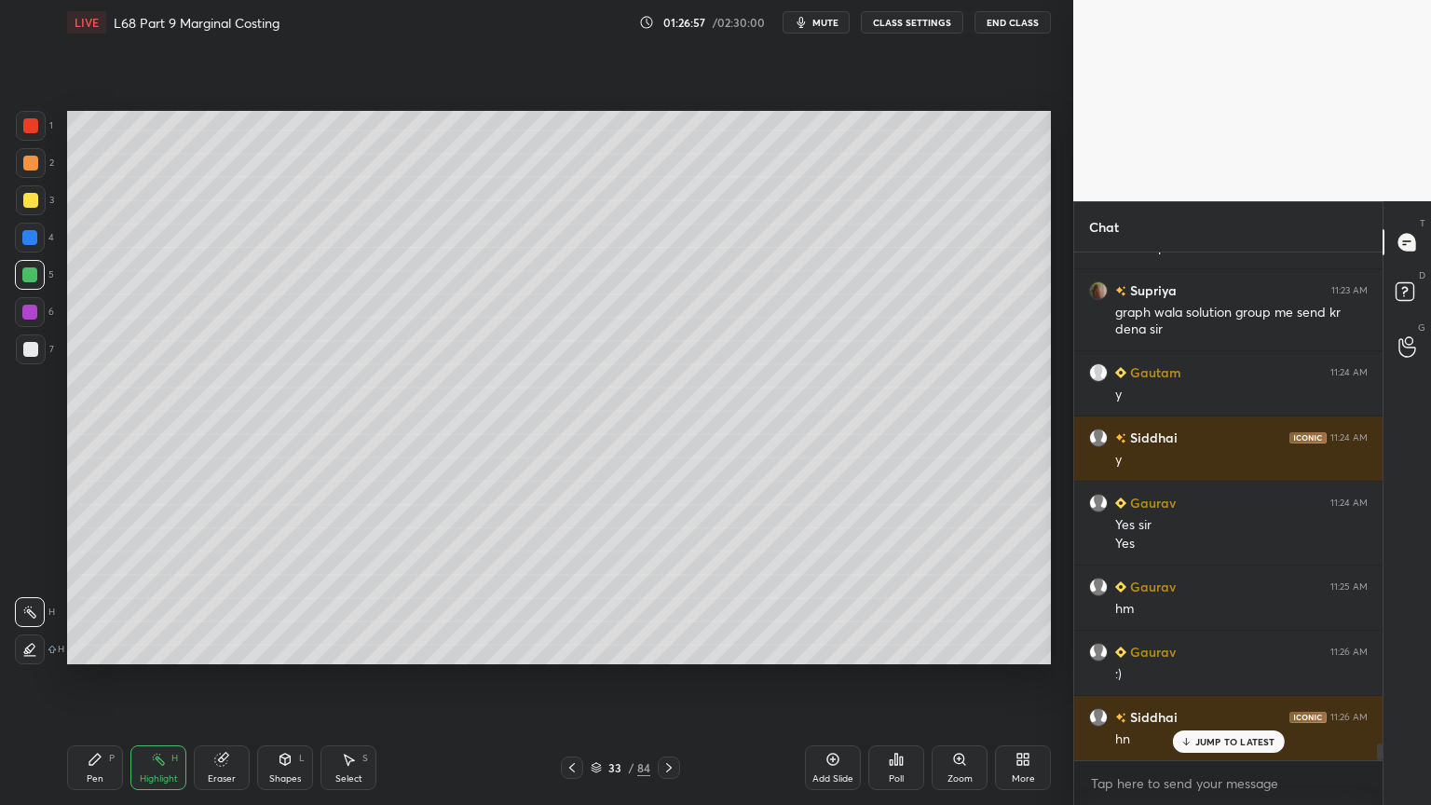
click at [43, 134] on div at bounding box center [31, 126] width 30 height 30
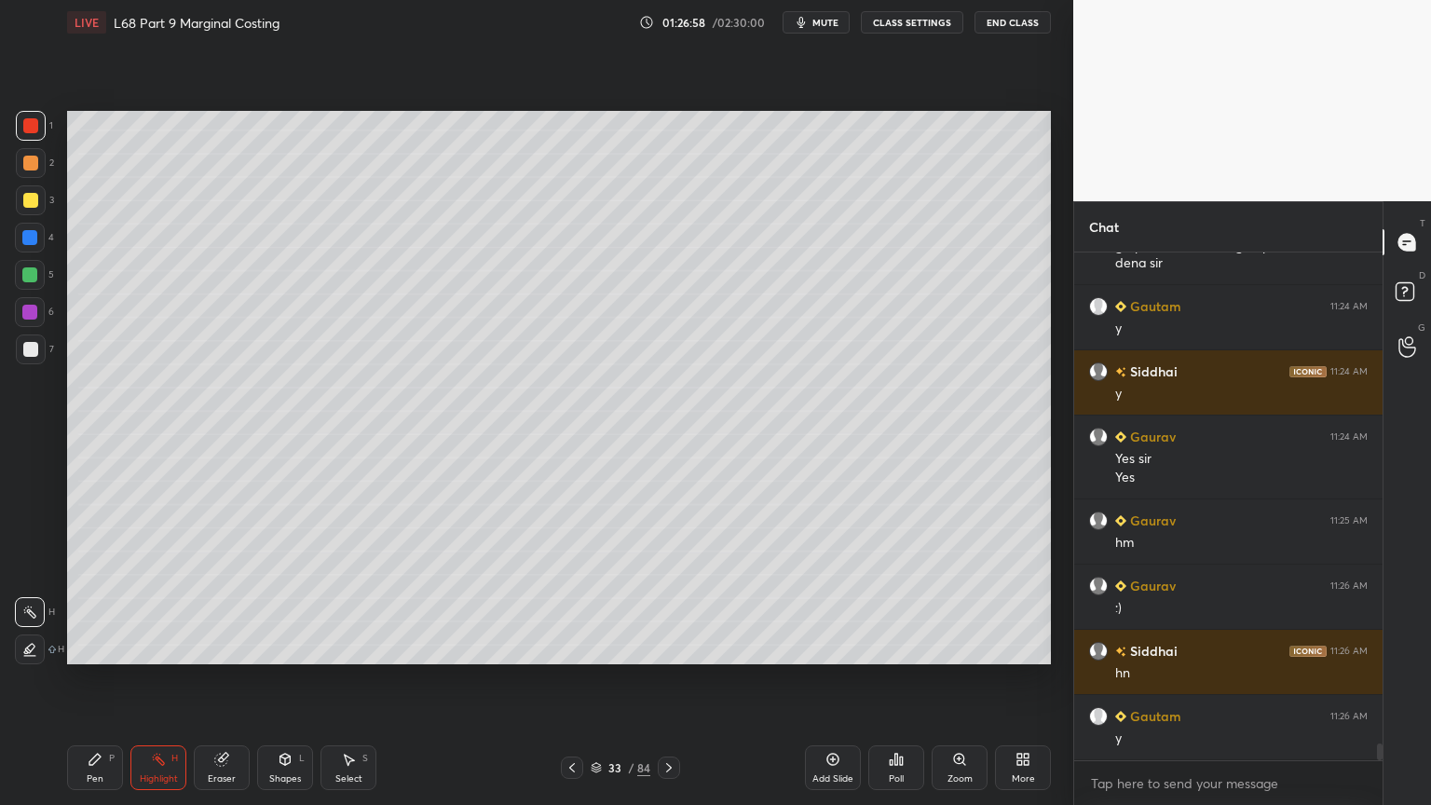
click at [60, 647] on div "LIVE L68 Part 9 Marginal Costing 01:26:58 / 02:30:00 mute CLASS SETTINGS End Cl…" at bounding box center [559, 402] width 999 height 805
click at [104, 647] on div "Pen P" at bounding box center [95, 767] width 56 height 45
click at [31, 279] on div at bounding box center [29, 274] width 15 height 15
click at [37, 354] on div at bounding box center [30, 349] width 15 height 15
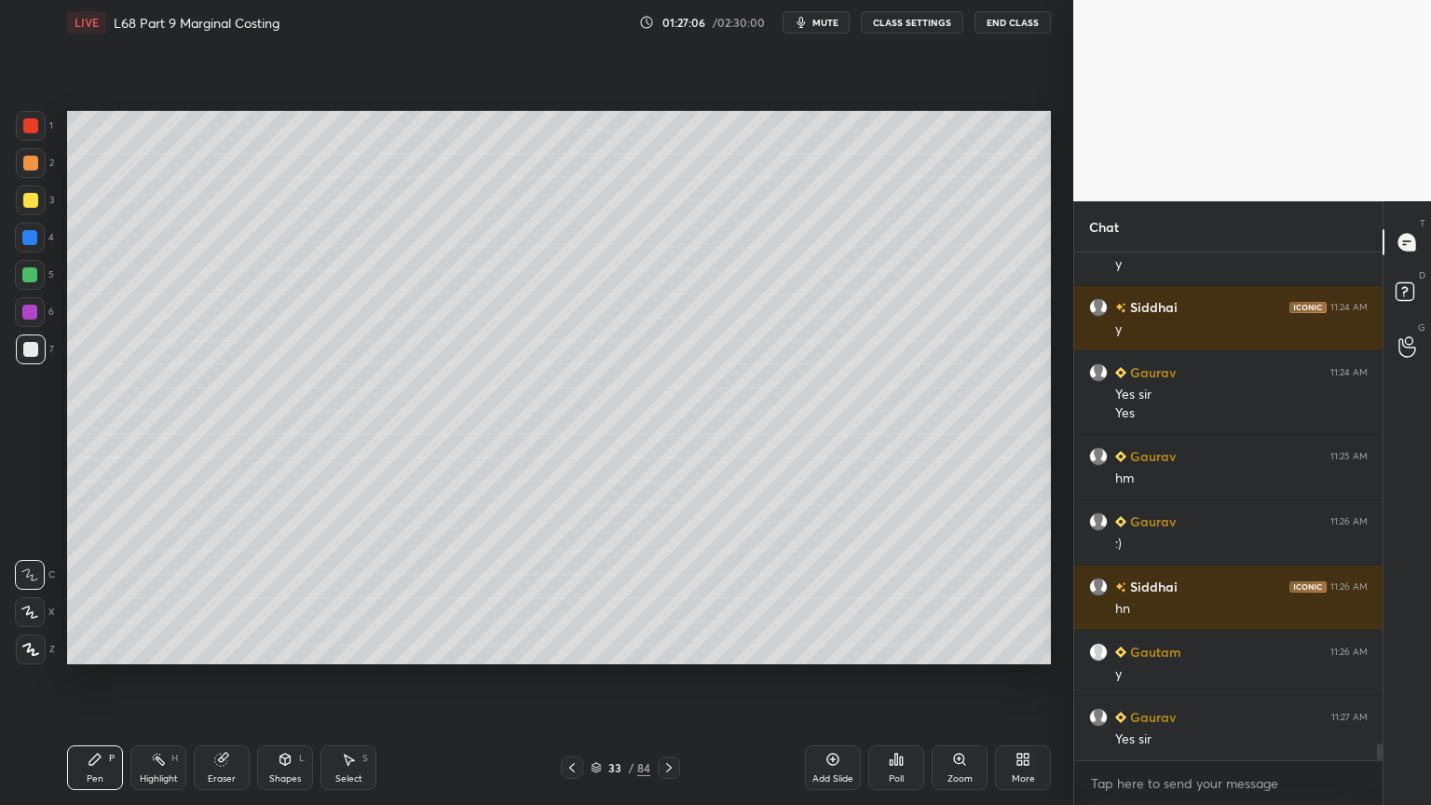
click at [36, 210] on div at bounding box center [31, 200] width 30 height 30
click at [26, 357] on div at bounding box center [31, 349] width 30 height 30
click at [30, 316] on div at bounding box center [29, 312] width 15 height 15
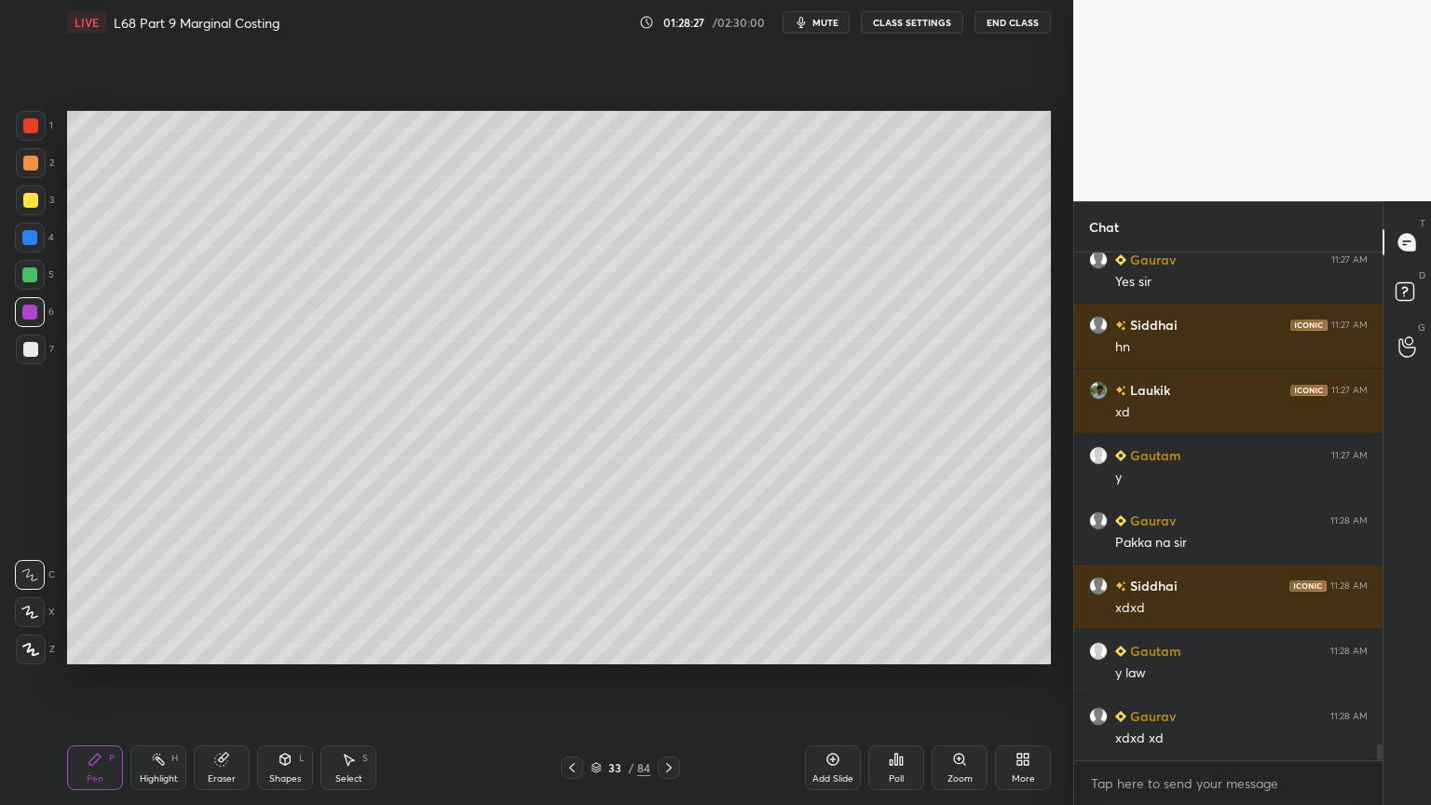
scroll to position [15638, 0]
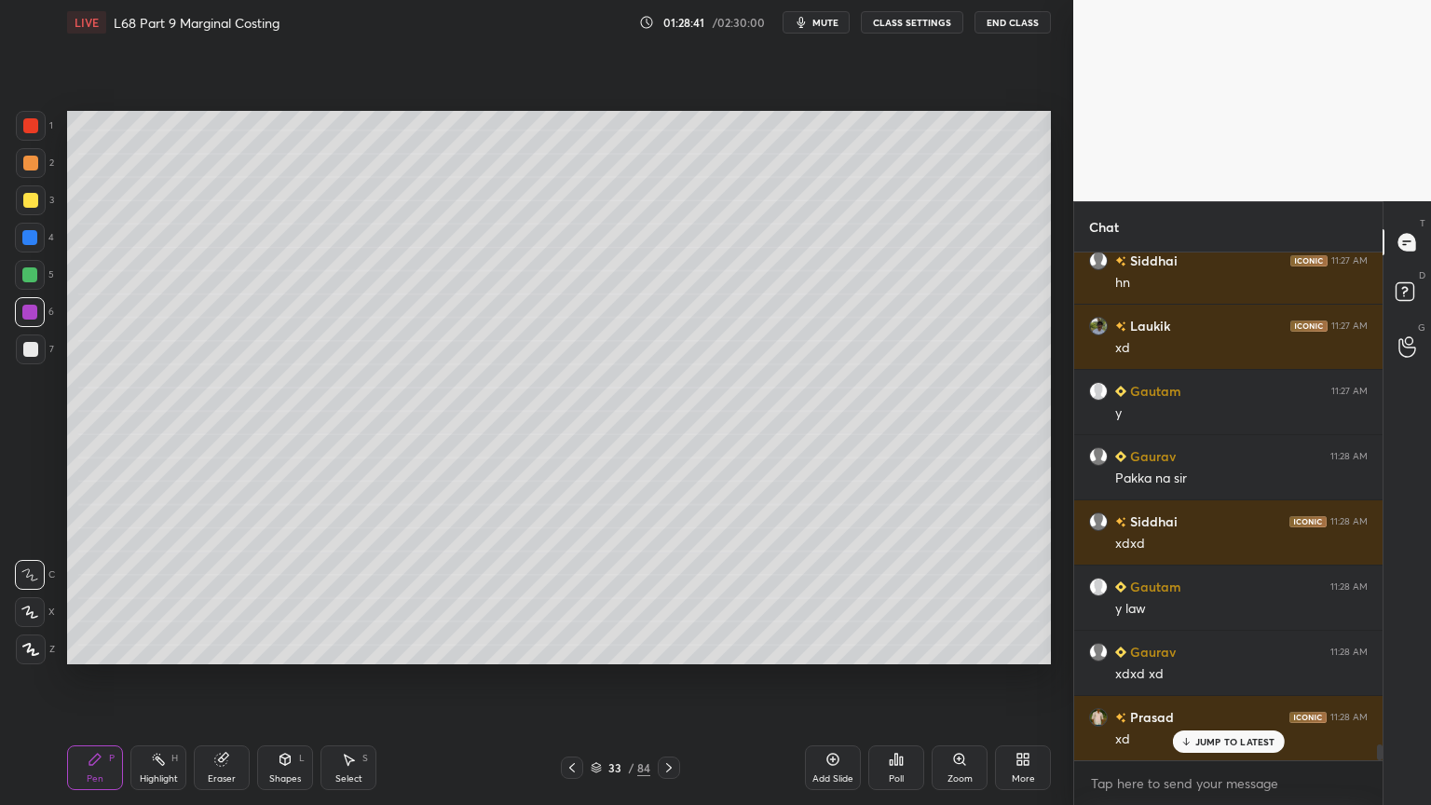
click at [37, 130] on div at bounding box center [30, 125] width 15 height 15
click at [25, 208] on div at bounding box center [31, 200] width 30 height 30
click at [29, 347] on div at bounding box center [30, 349] width 15 height 15
click at [34, 291] on div "5" at bounding box center [34, 278] width 39 height 37
click at [264, 647] on div "Shapes L" at bounding box center [285, 767] width 56 height 45
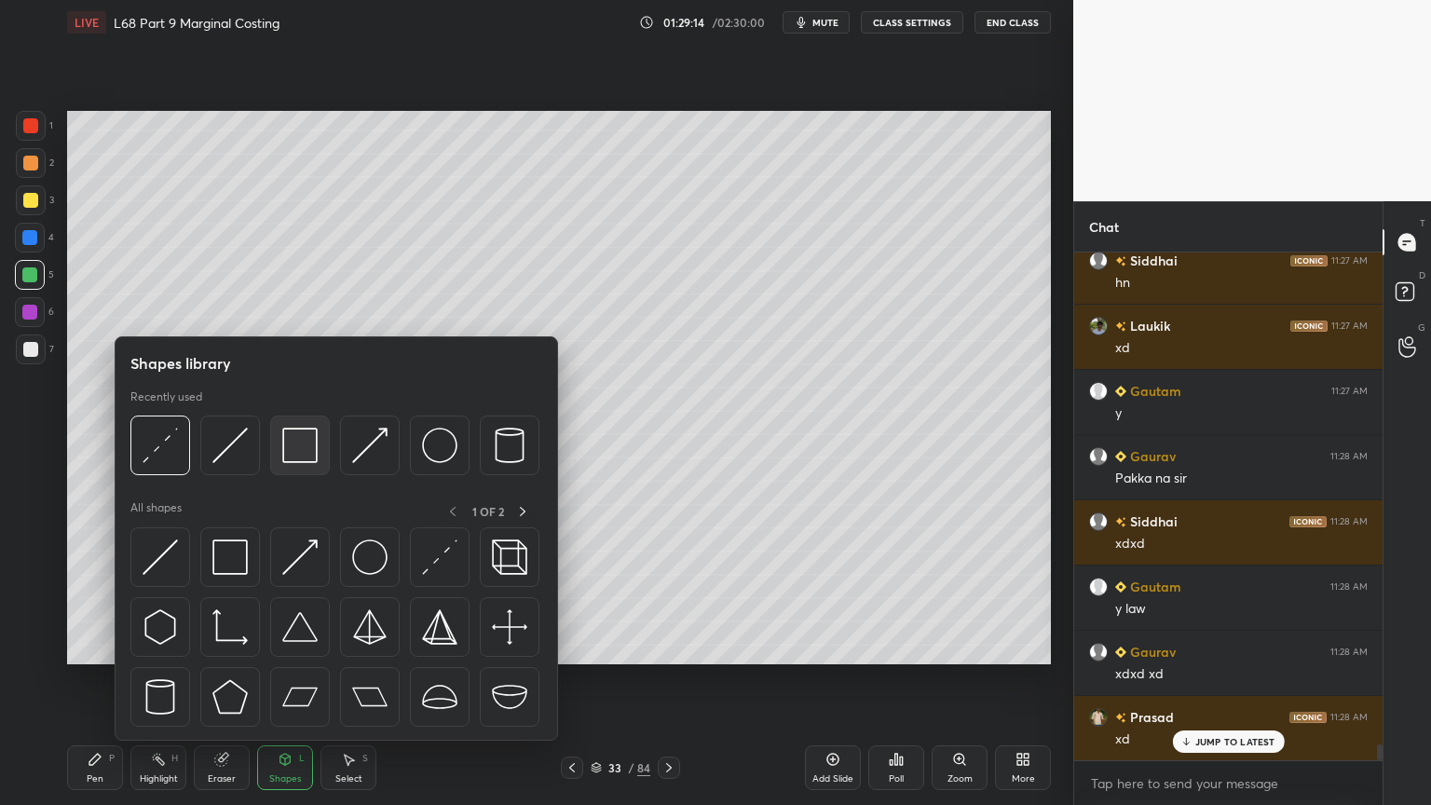
click at [321, 446] on div at bounding box center [300, 446] width 60 height 60
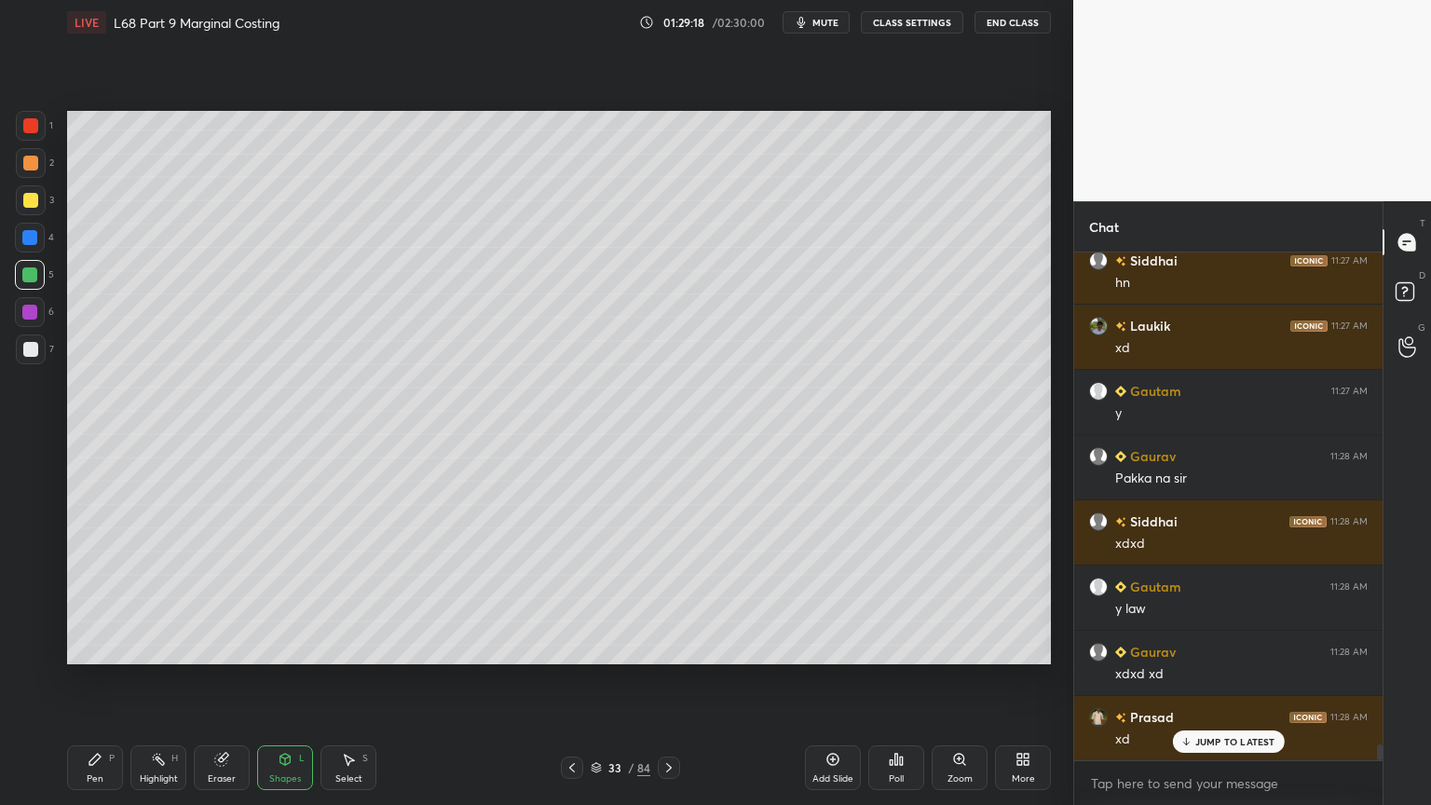
click at [145, 647] on div "Highlight H" at bounding box center [158, 767] width 56 height 45
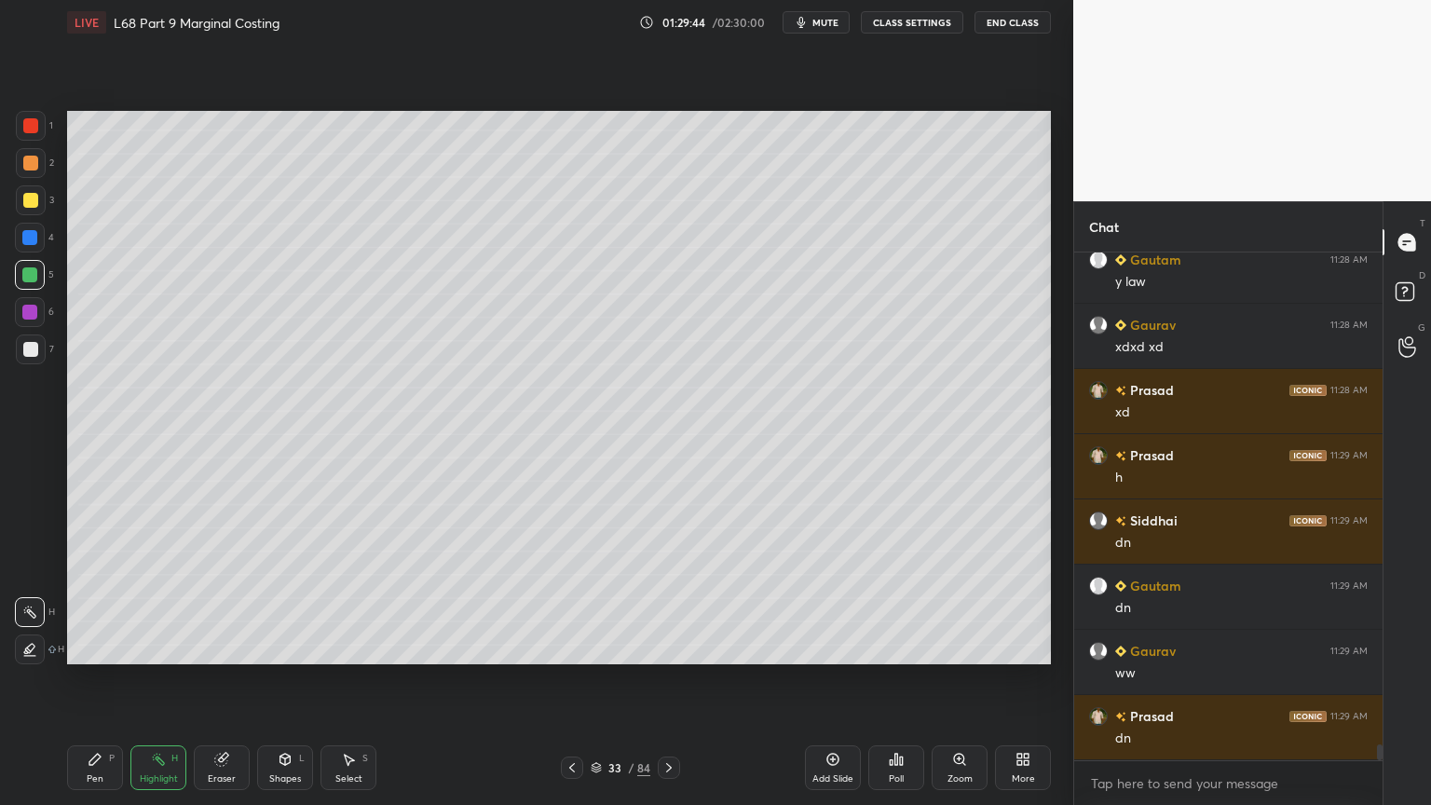
scroll to position [16029, 0]
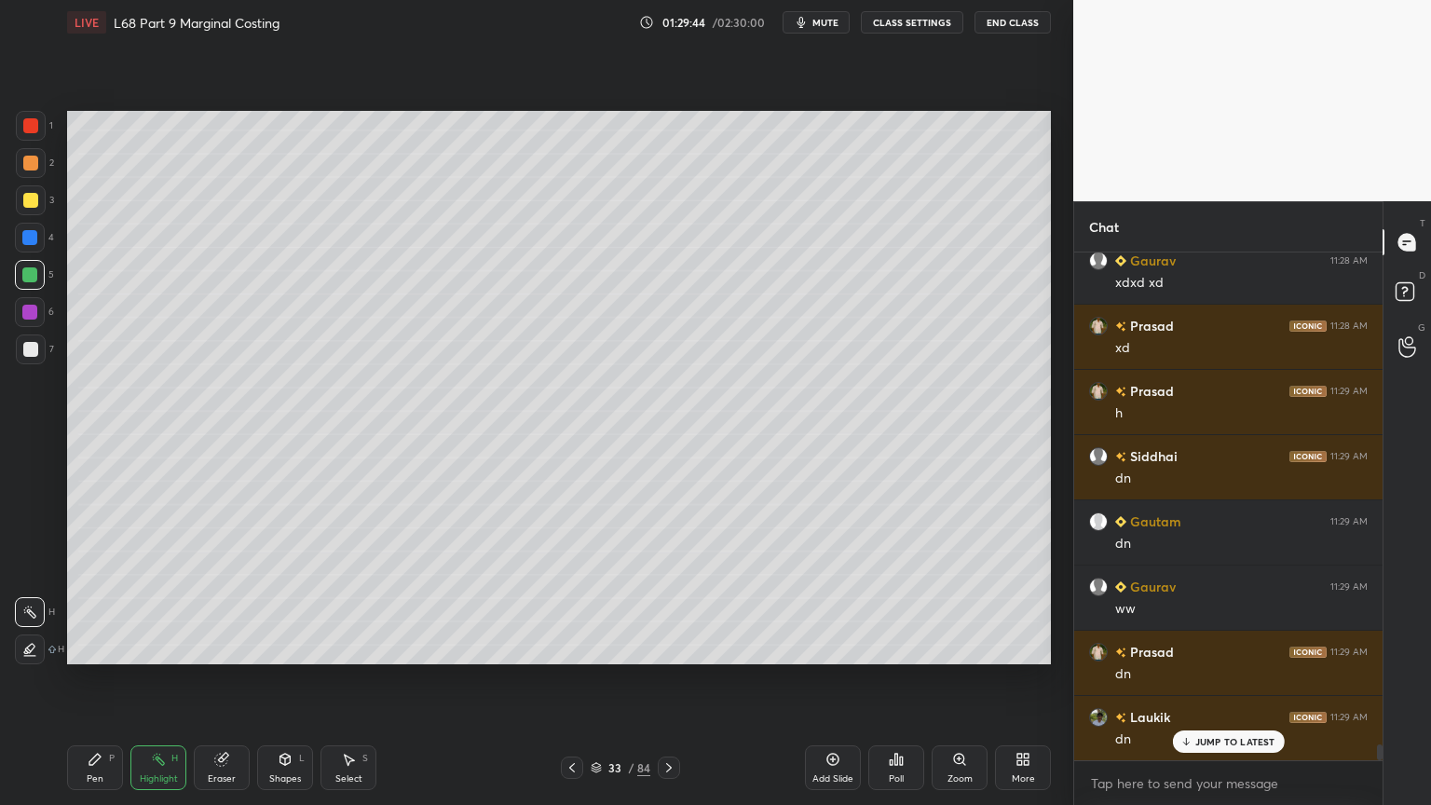
click at [903, 647] on icon at bounding box center [896, 759] width 15 height 15
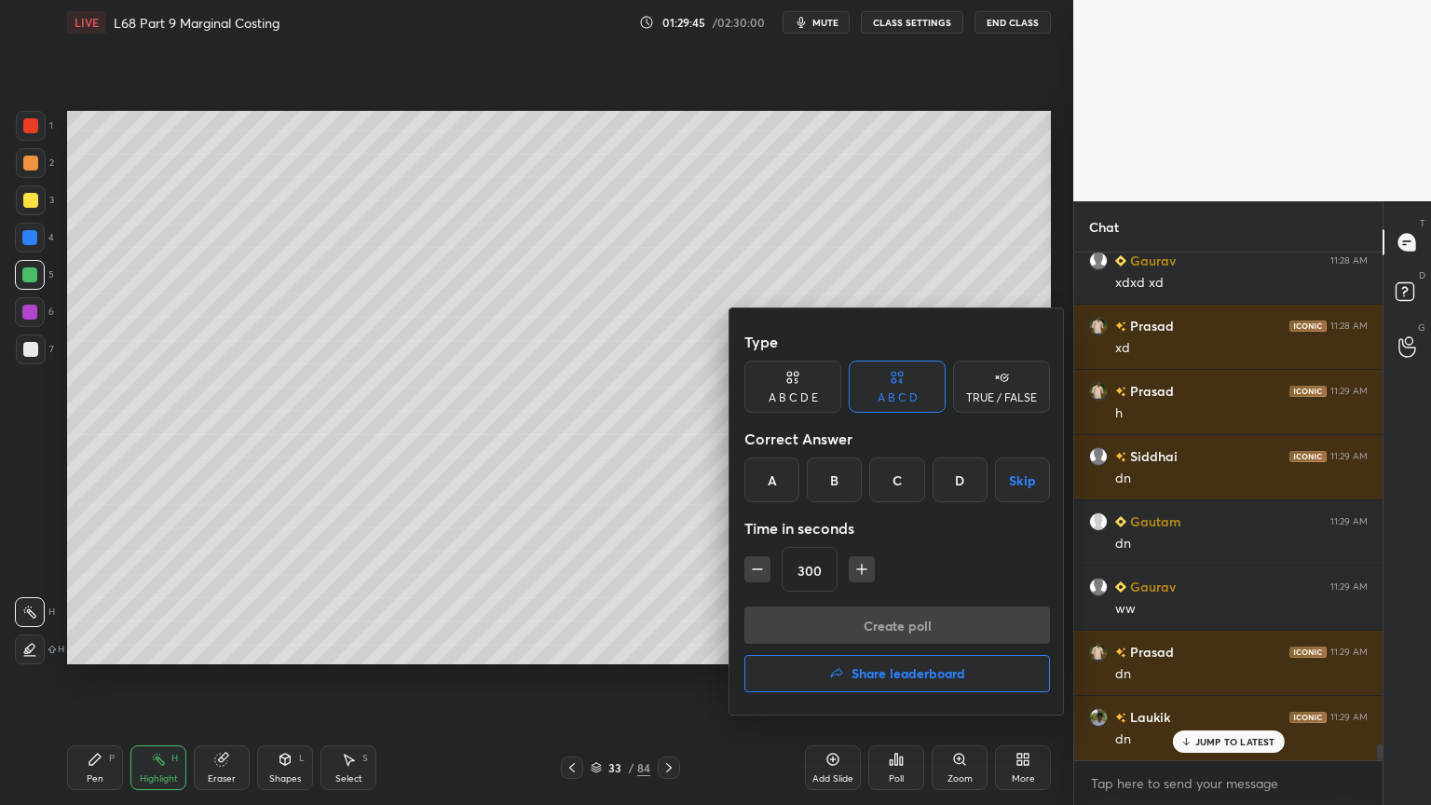
click at [882, 483] on div "C" at bounding box center [896, 479] width 55 height 45
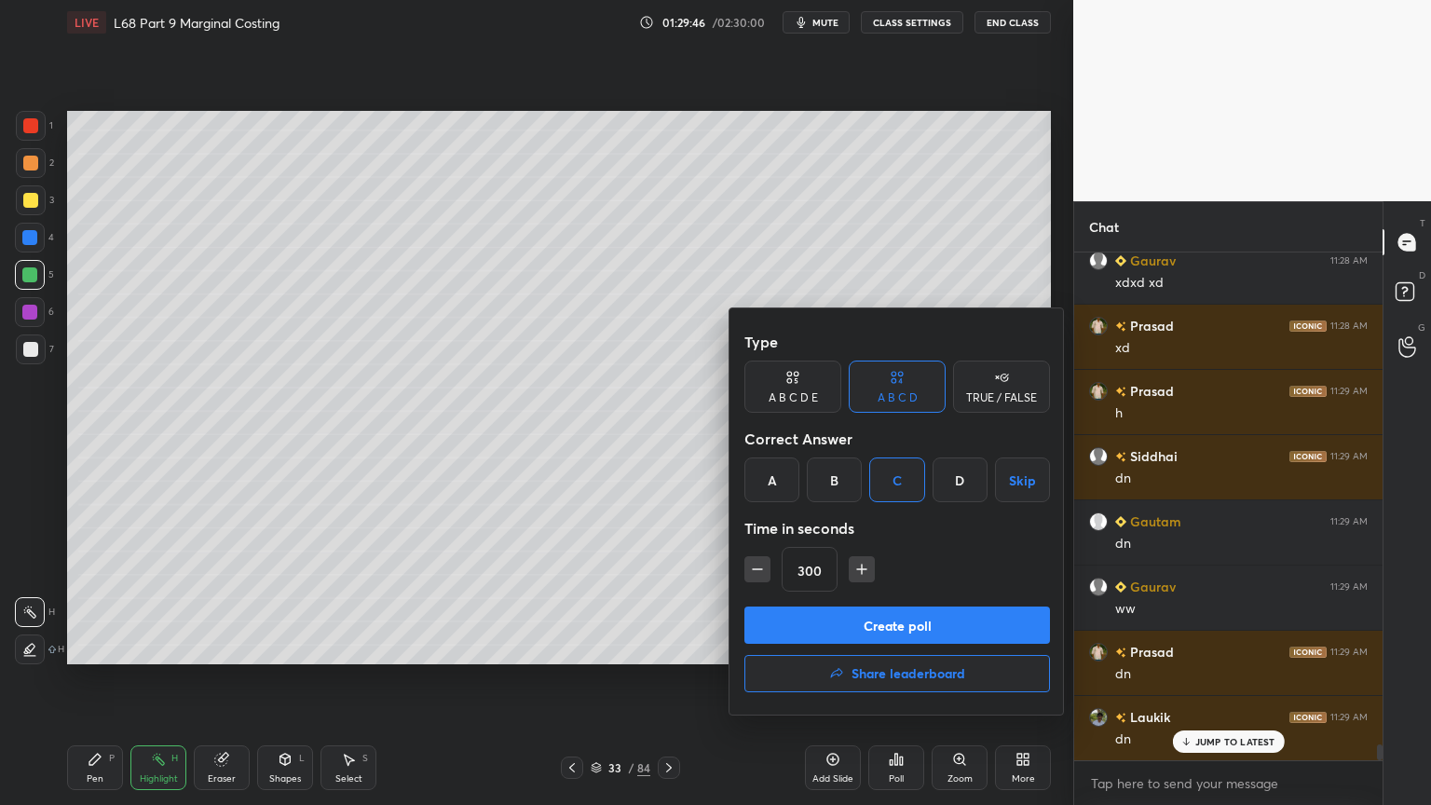
click at [768, 573] on button "button" at bounding box center [757, 569] width 26 height 26
click at [762, 571] on icon "button" at bounding box center [757, 569] width 19 height 19
click at [760, 570] on icon "button" at bounding box center [757, 569] width 19 height 19
click at [758, 570] on icon "button" at bounding box center [757, 569] width 19 height 19
click at [757, 570] on icon "button" at bounding box center [757, 569] width 19 height 19
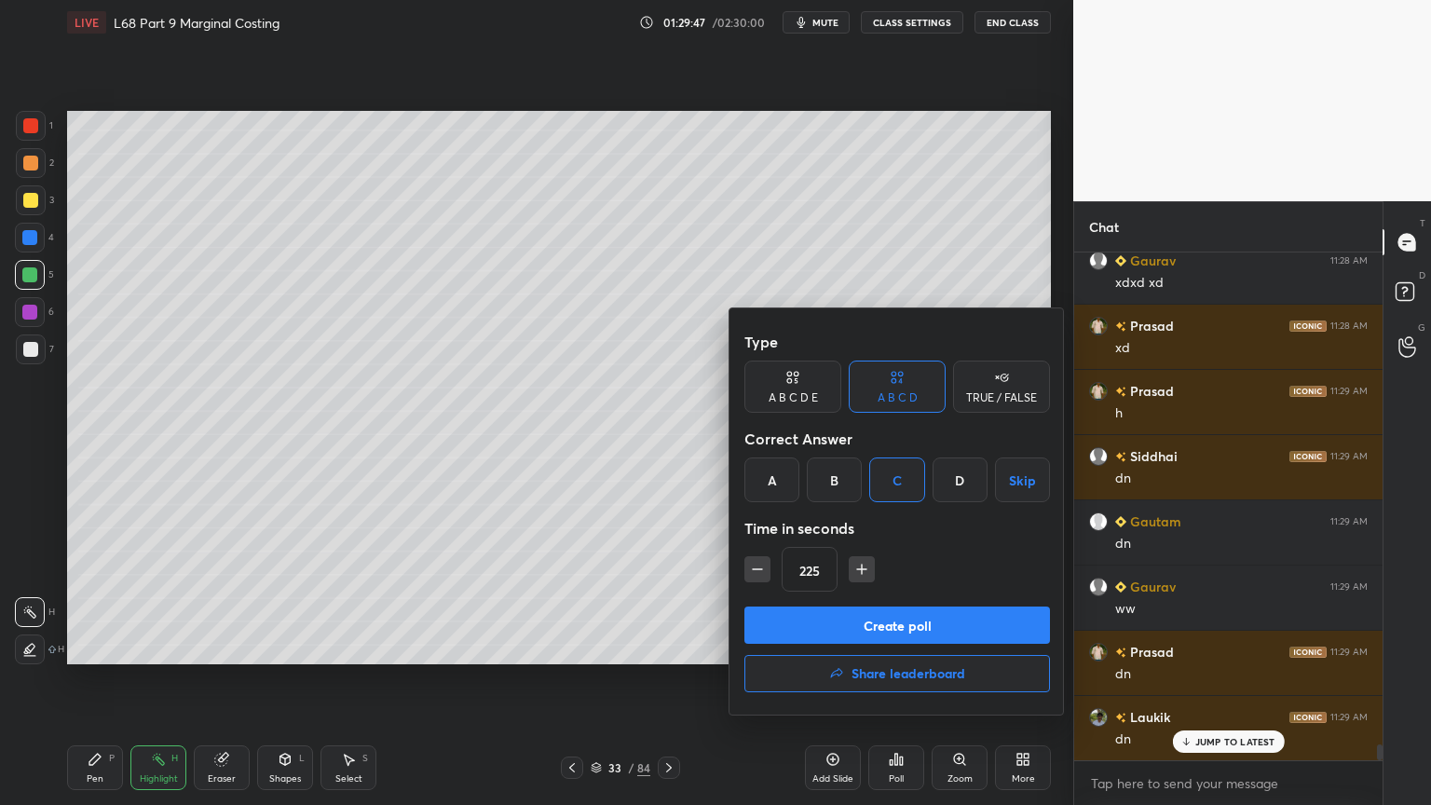
click at [758, 572] on icon "button" at bounding box center [757, 569] width 19 height 19
click at [760, 571] on icon "button" at bounding box center [757, 569] width 19 height 19
click at [760, 572] on icon "button" at bounding box center [757, 569] width 19 height 19
click at [759, 571] on icon "button" at bounding box center [757, 569] width 19 height 19
click at [757, 573] on icon "button" at bounding box center [757, 569] width 19 height 19
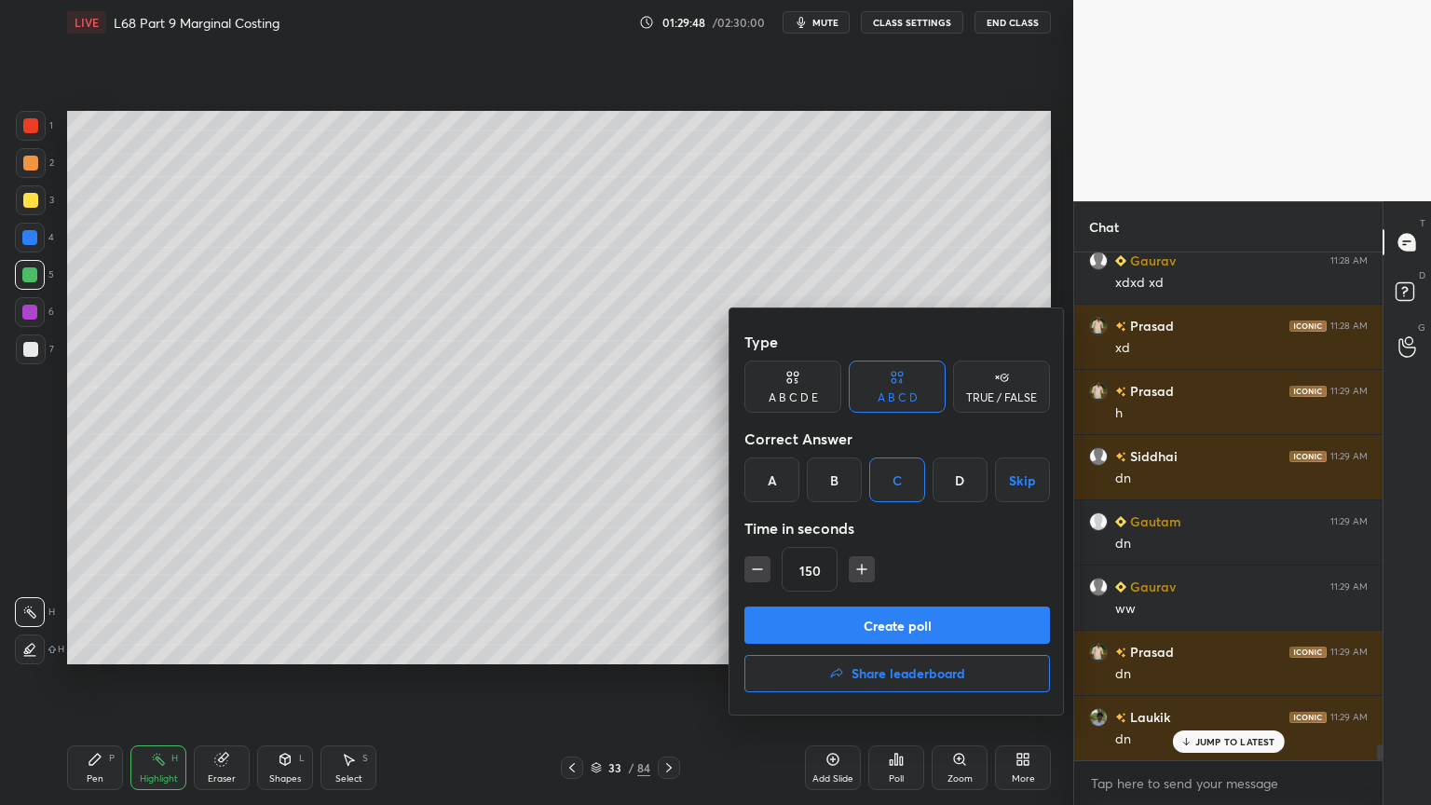
click at [759, 570] on icon "button" at bounding box center [757, 569] width 19 height 19
click at [760, 570] on icon "button" at bounding box center [757, 569] width 19 height 19
type input "120"
click at [852, 621] on button "Create poll" at bounding box center [897, 625] width 306 height 37
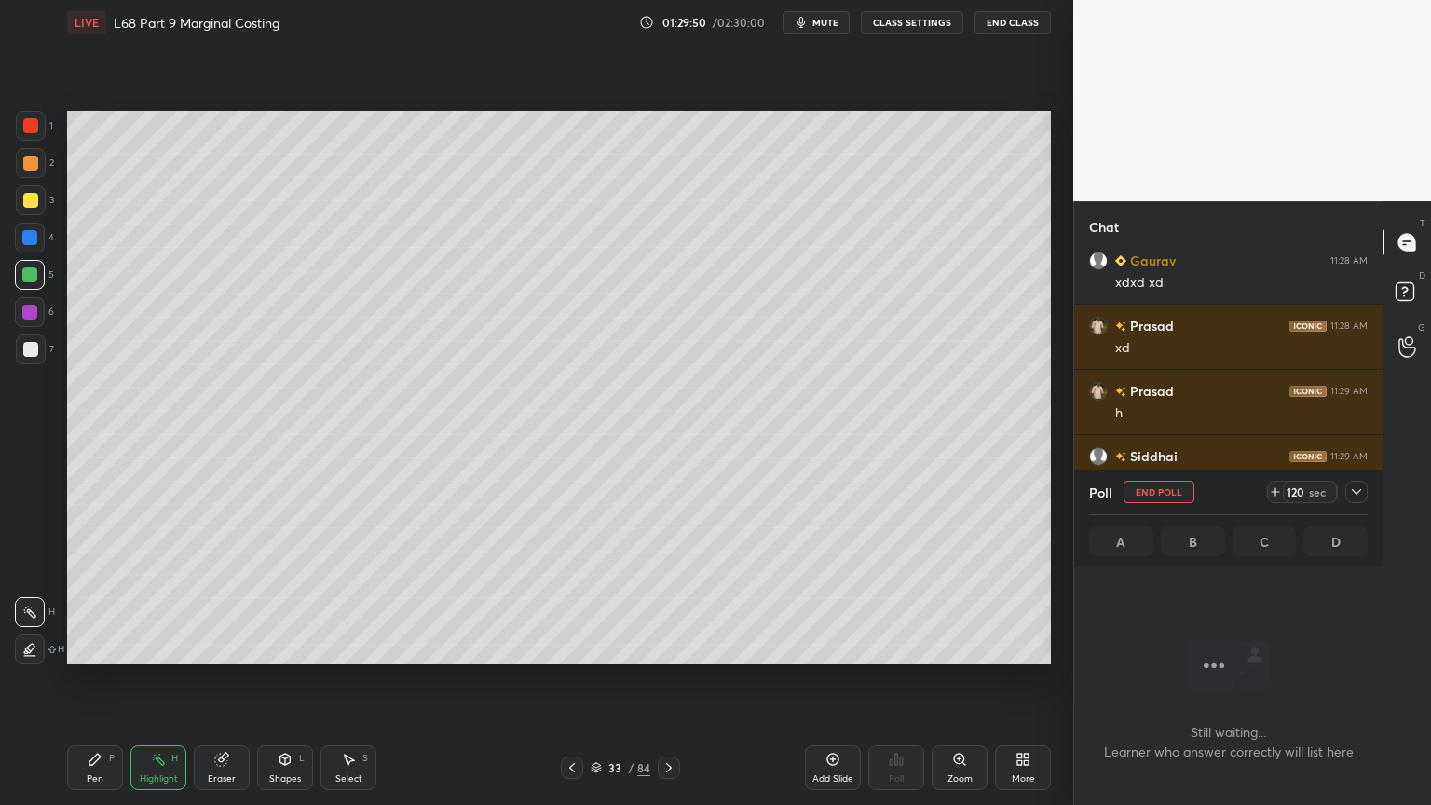
scroll to position [7, 6]
click at [820, 34] on div "LIVE L68 Part 9 Marginal Costing 01:29:53 / 02:30:00 mute CLASS SETTINGS End Cl…" at bounding box center [559, 22] width 984 height 45
click at [814, 20] on button "mute" at bounding box center [816, 22] width 67 height 22
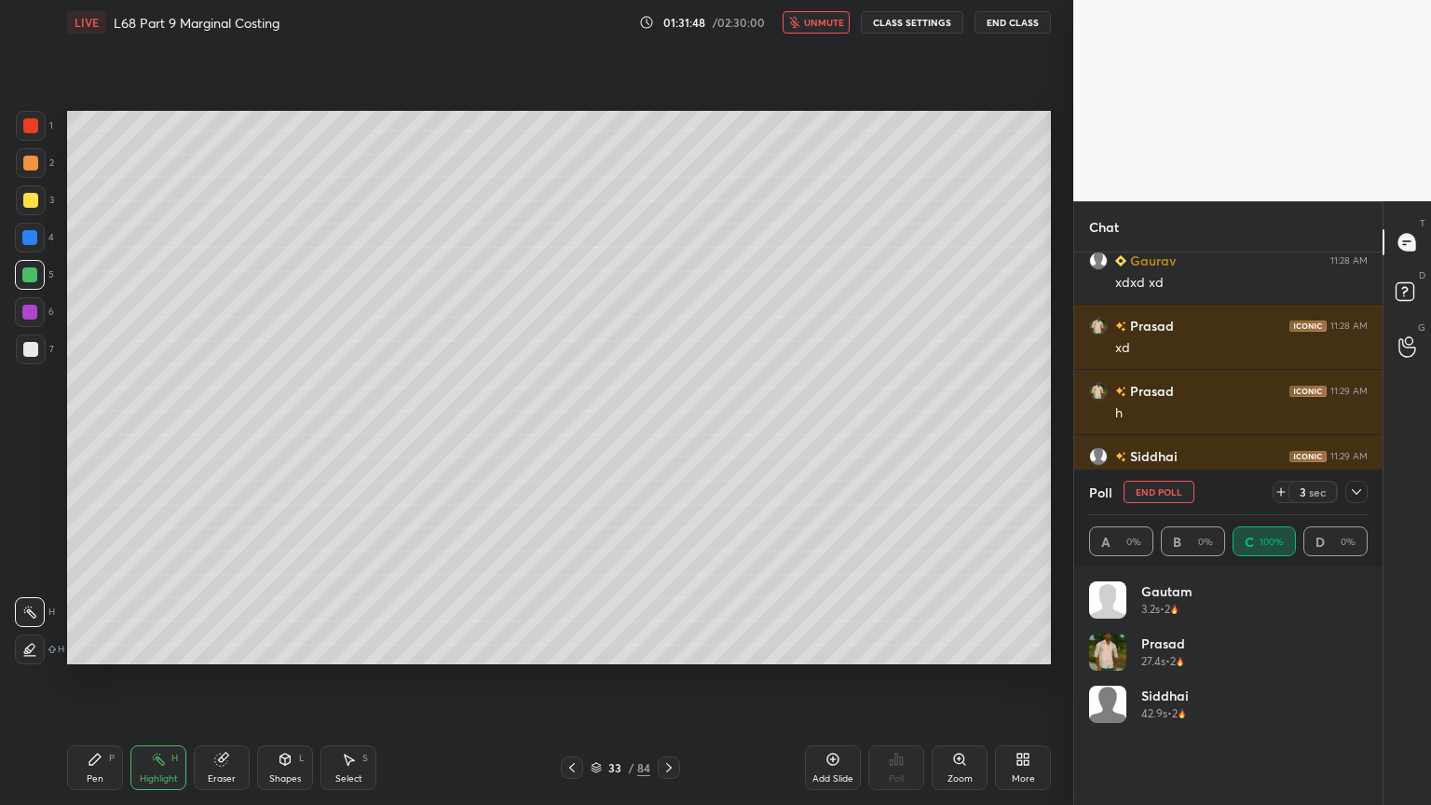
click at [829, 27] on span "unmute" at bounding box center [824, 22] width 40 height 13
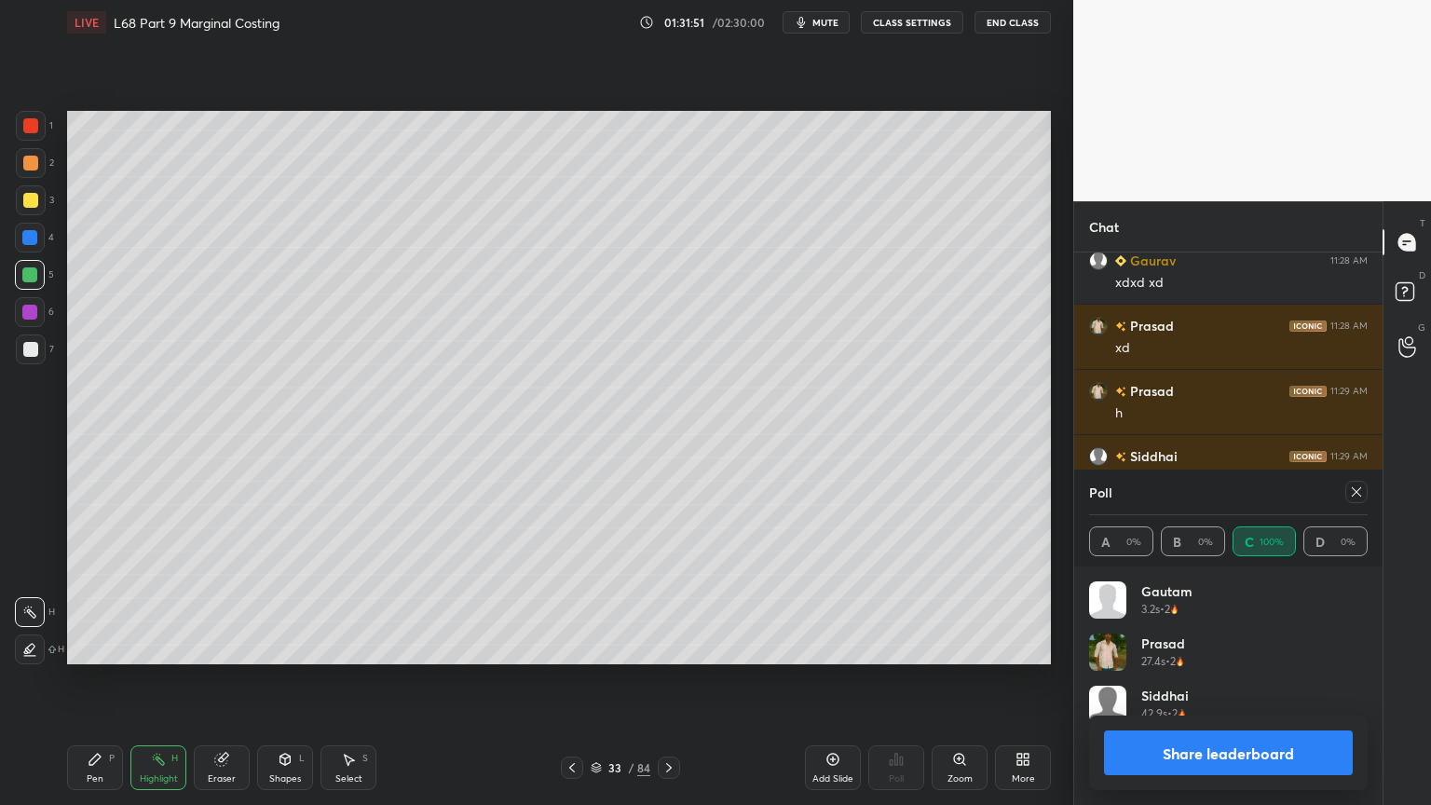
click at [1152, 647] on button "Share leaderboard" at bounding box center [1228, 752] width 249 height 45
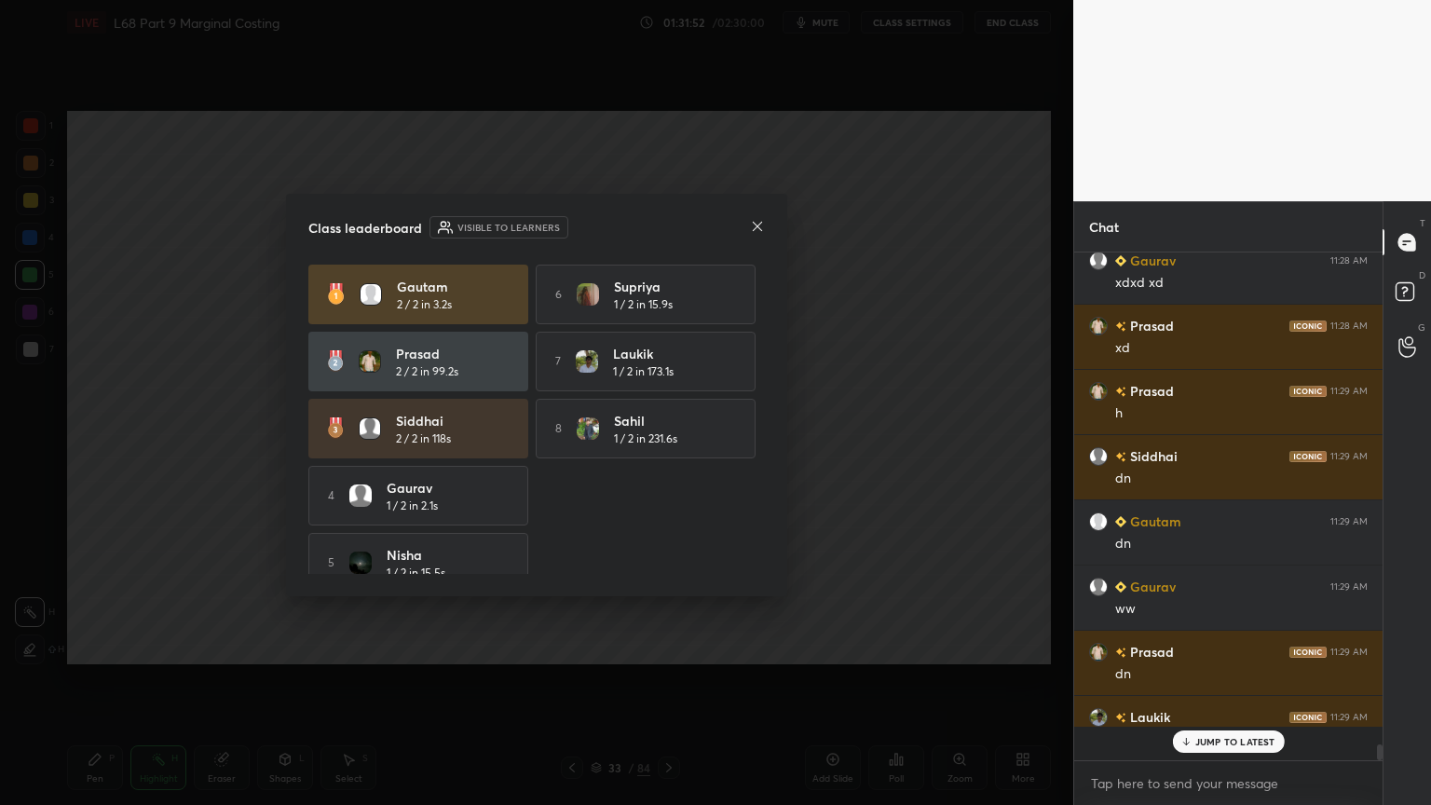
scroll to position [324, 303]
click at [756, 225] on icon at bounding box center [757, 226] width 15 height 15
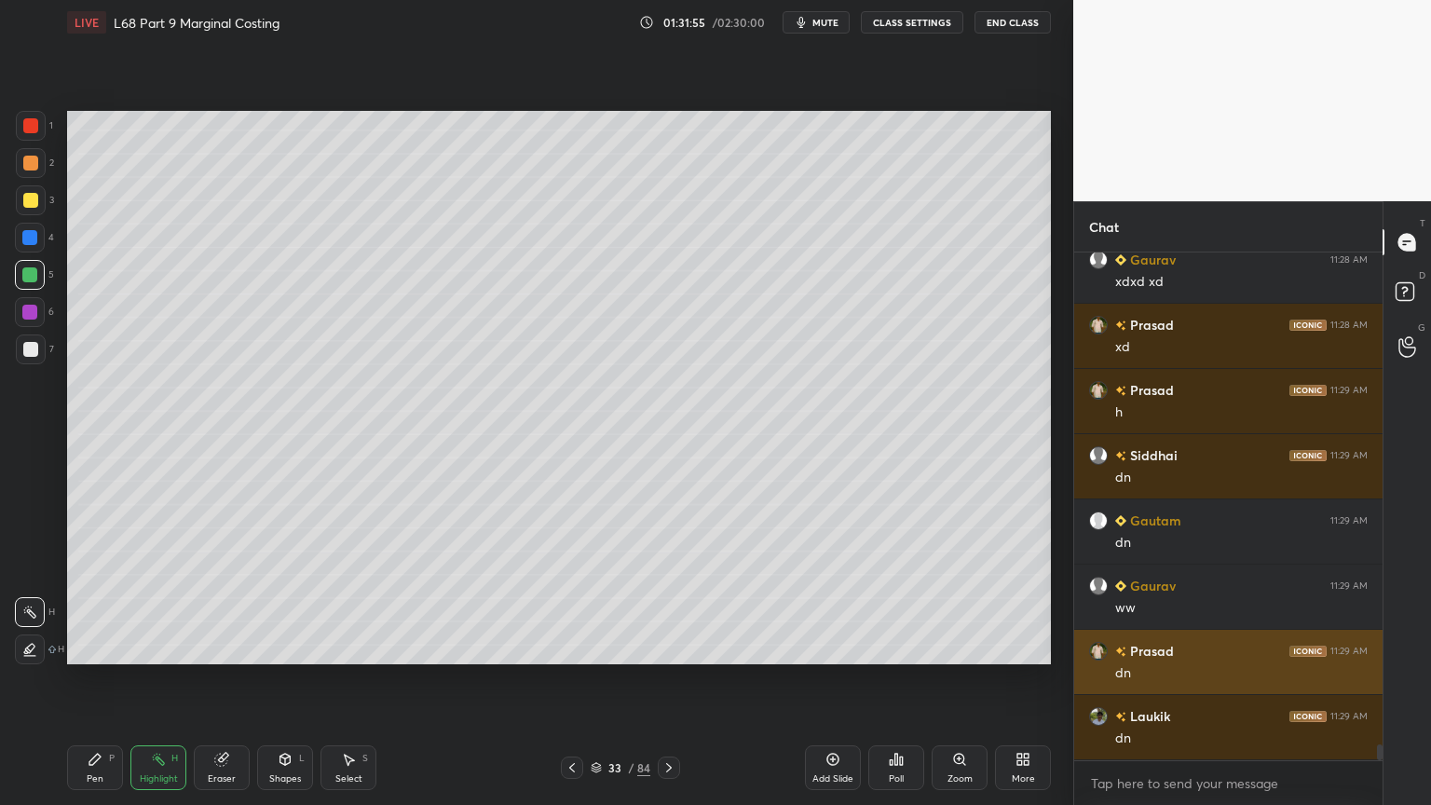
scroll to position [16095, 0]
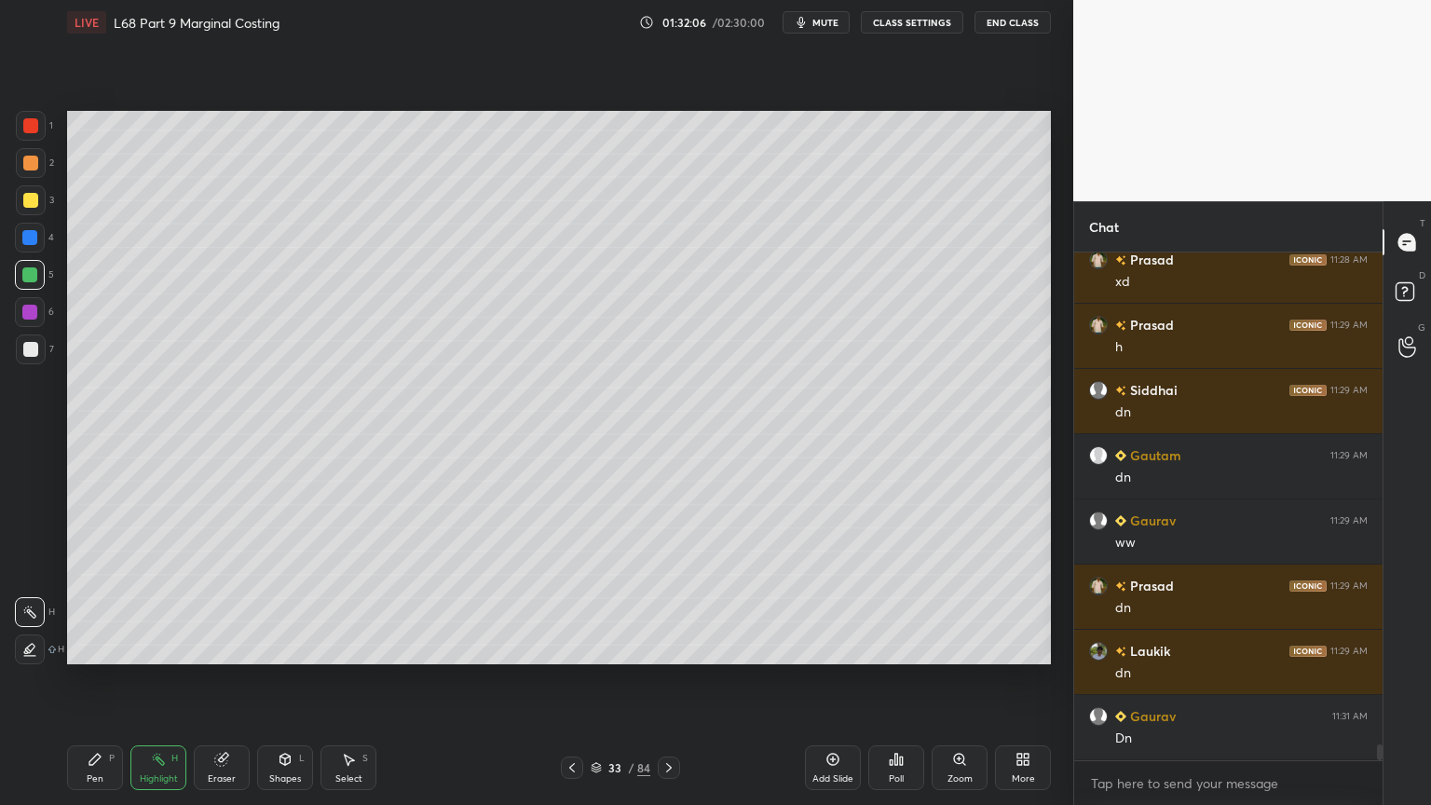
click at [573, 647] on icon at bounding box center [572, 767] width 15 height 15
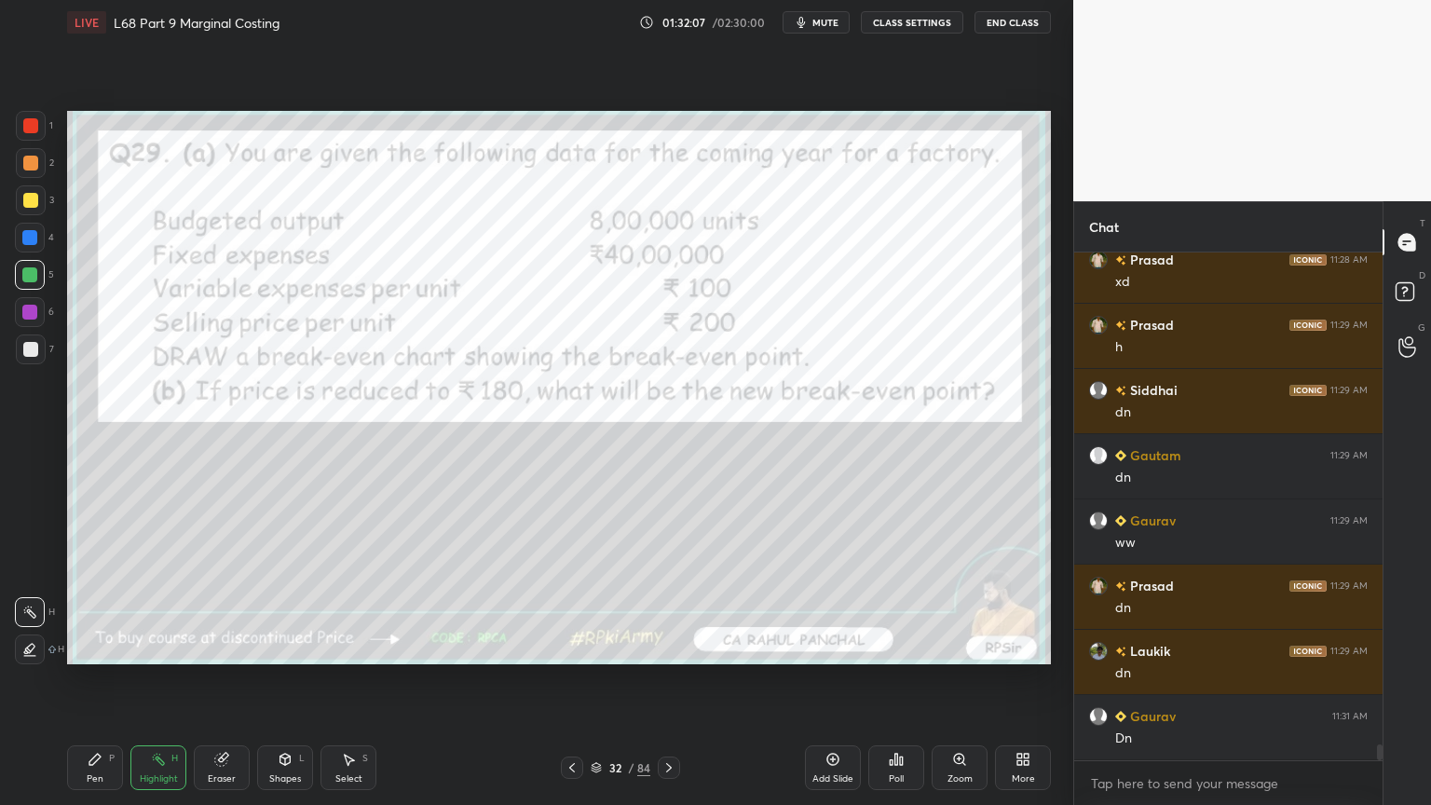
click at [570, 647] on icon at bounding box center [572, 767] width 15 height 15
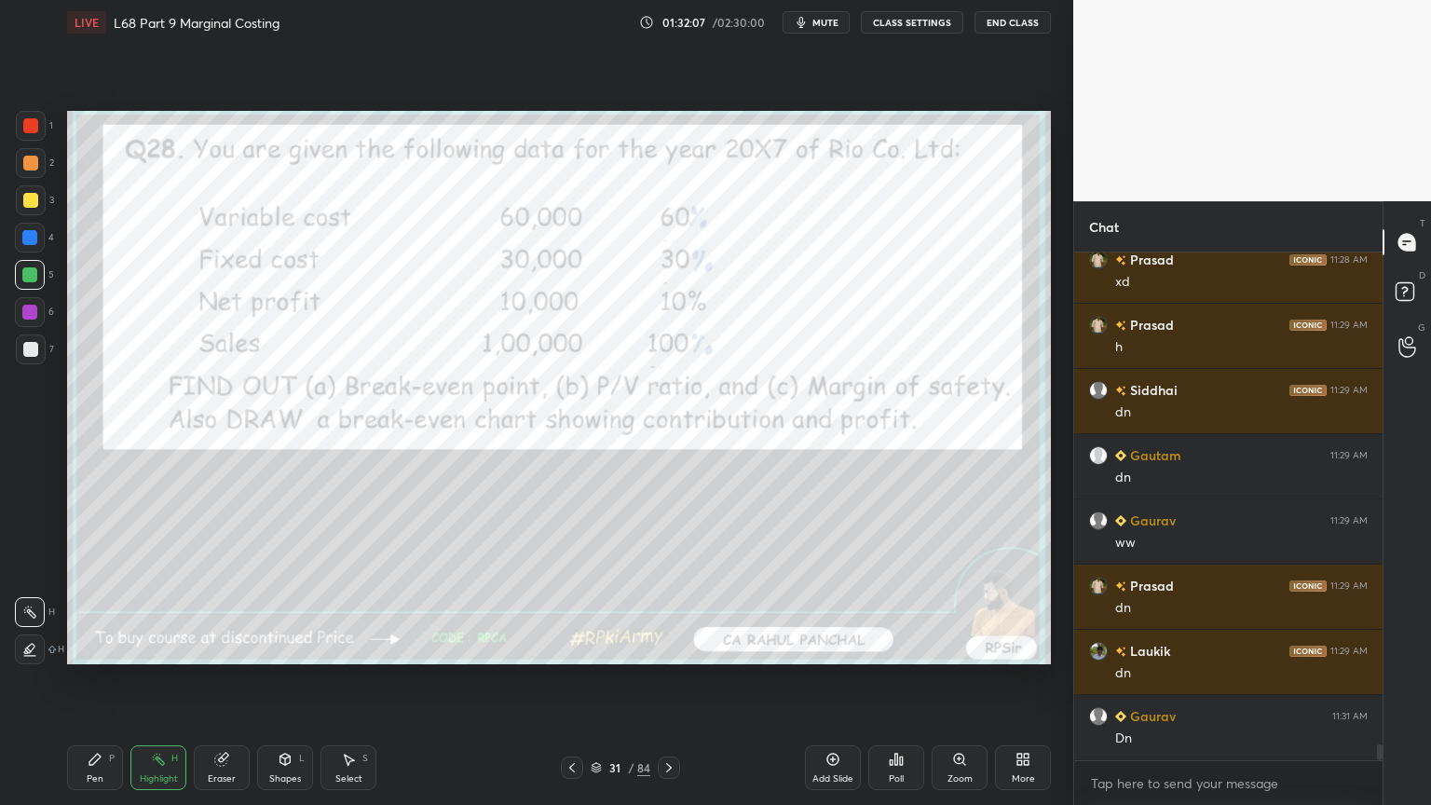
click at [571, 647] on div at bounding box center [572, 768] width 22 height 22
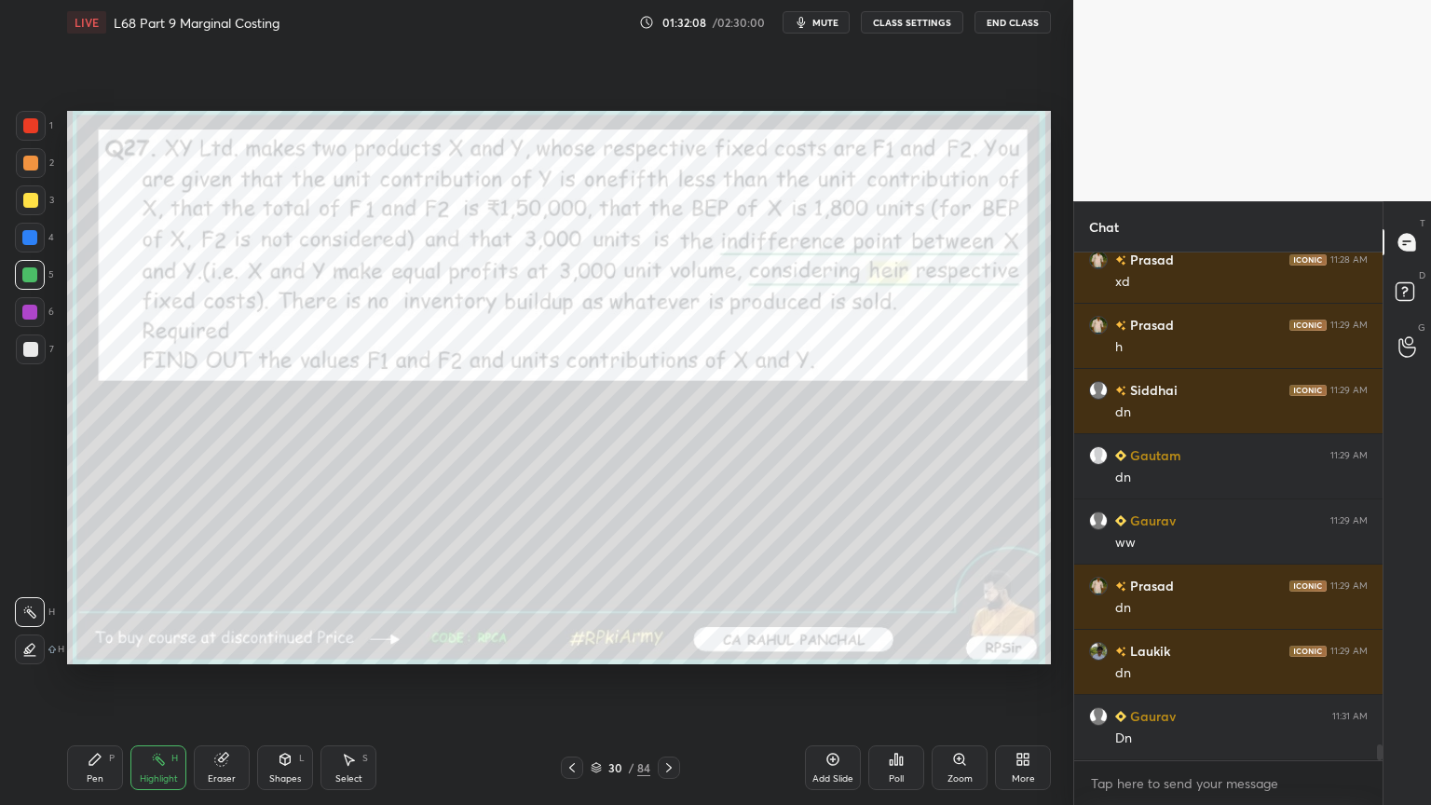
click at [573, 647] on div at bounding box center [572, 768] width 22 height 22
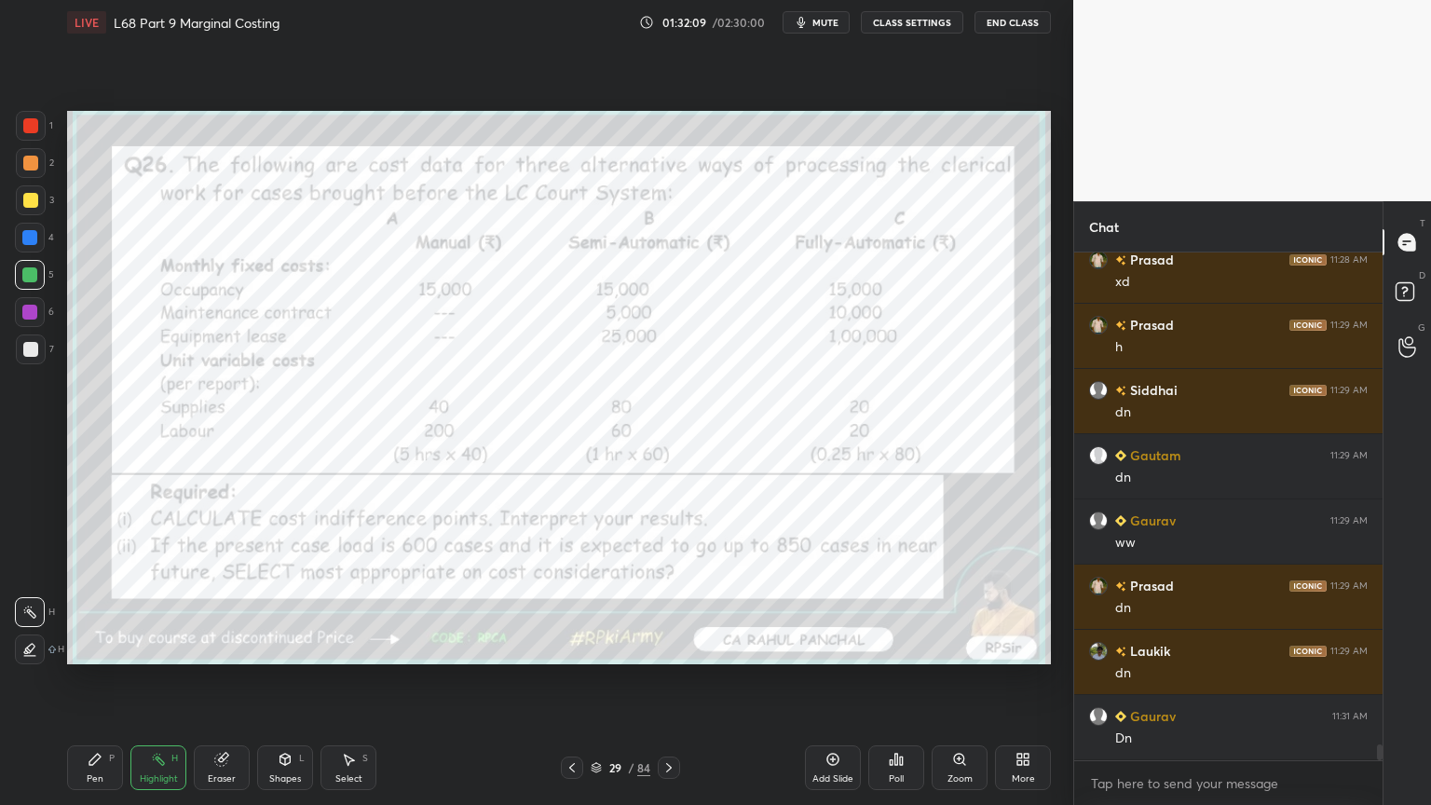
click at [665, 647] on div at bounding box center [669, 768] width 22 height 22
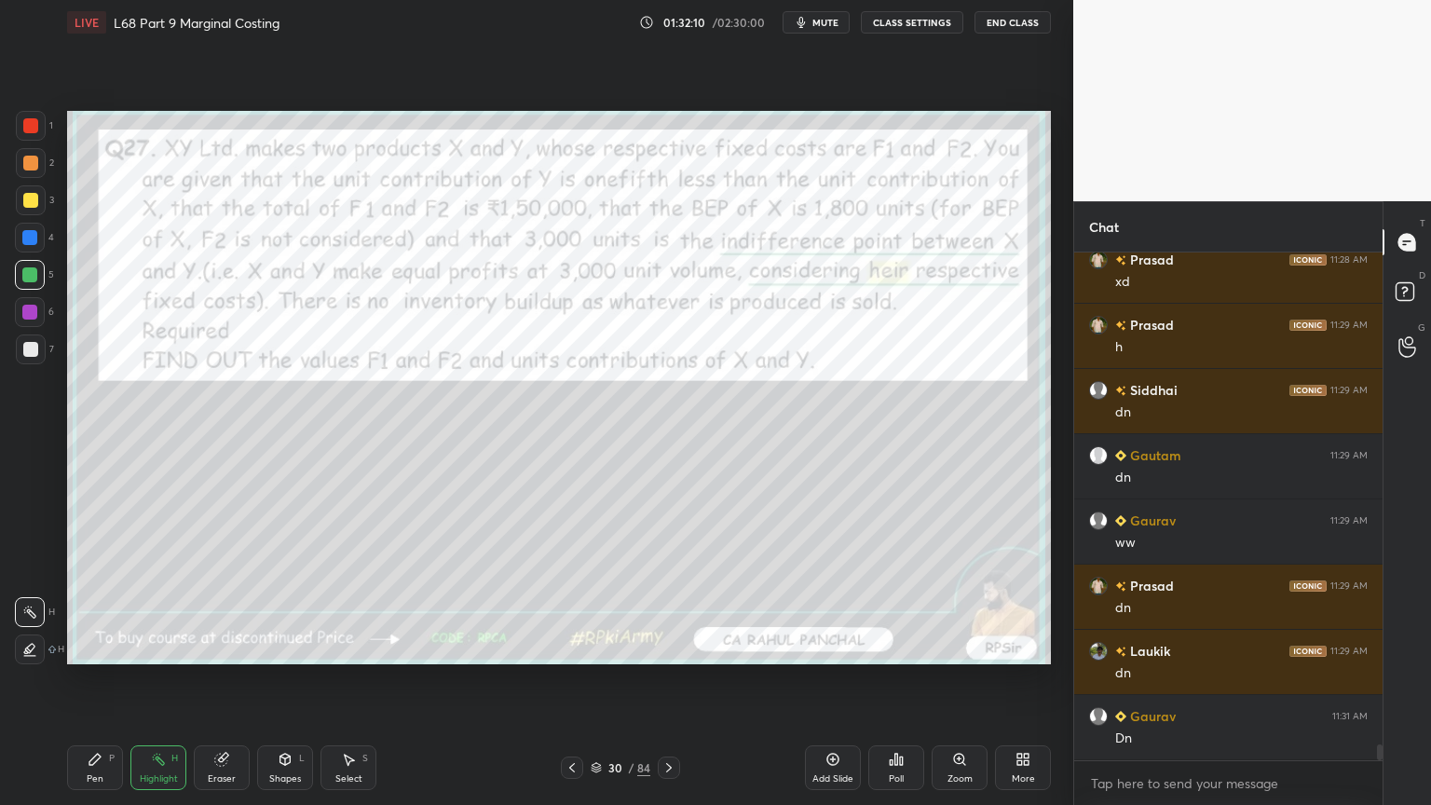
click at [666, 647] on div at bounding box center [669, 768] width 22 height 22
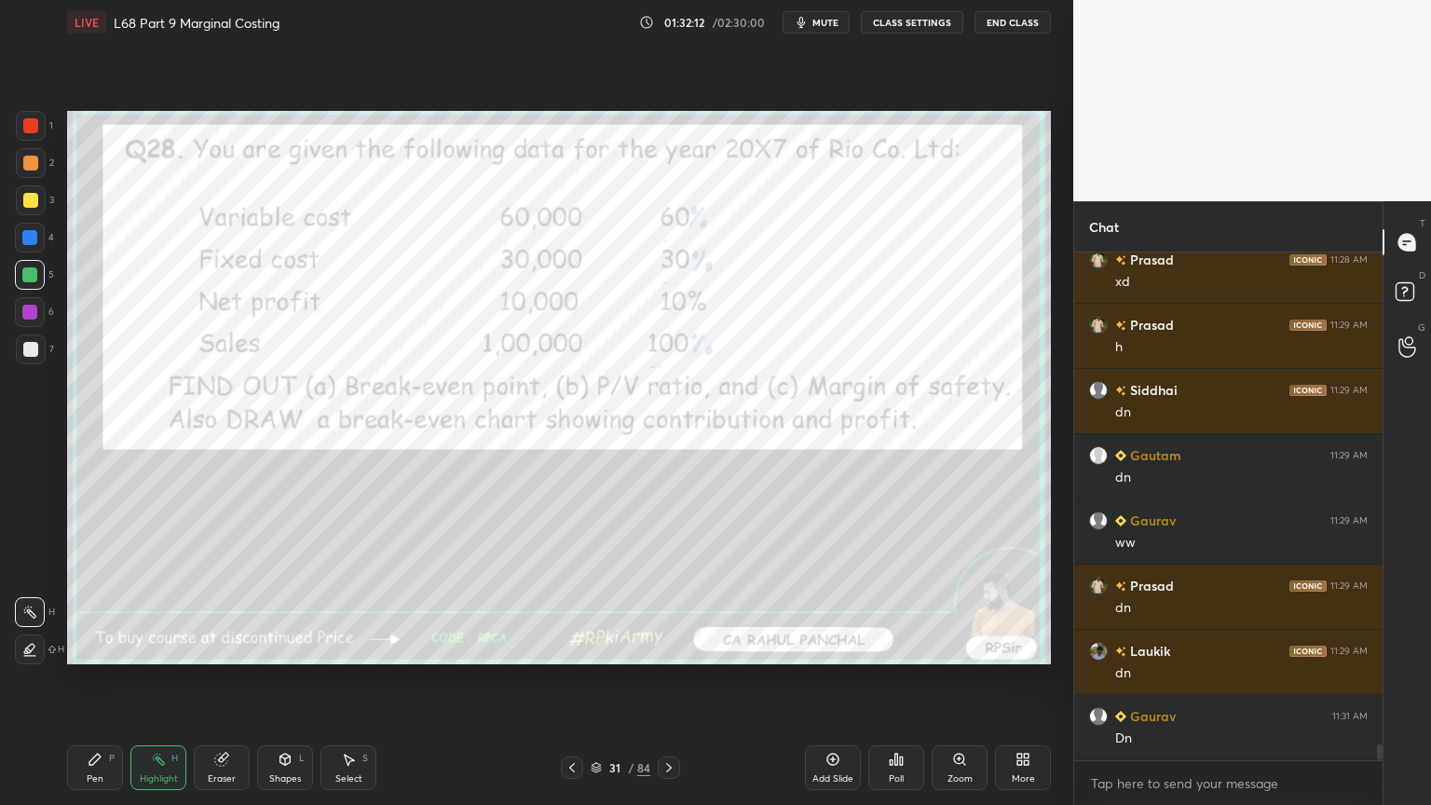
click at [826, 647] on icon at bounding box center [832, 759] width 15 height 15
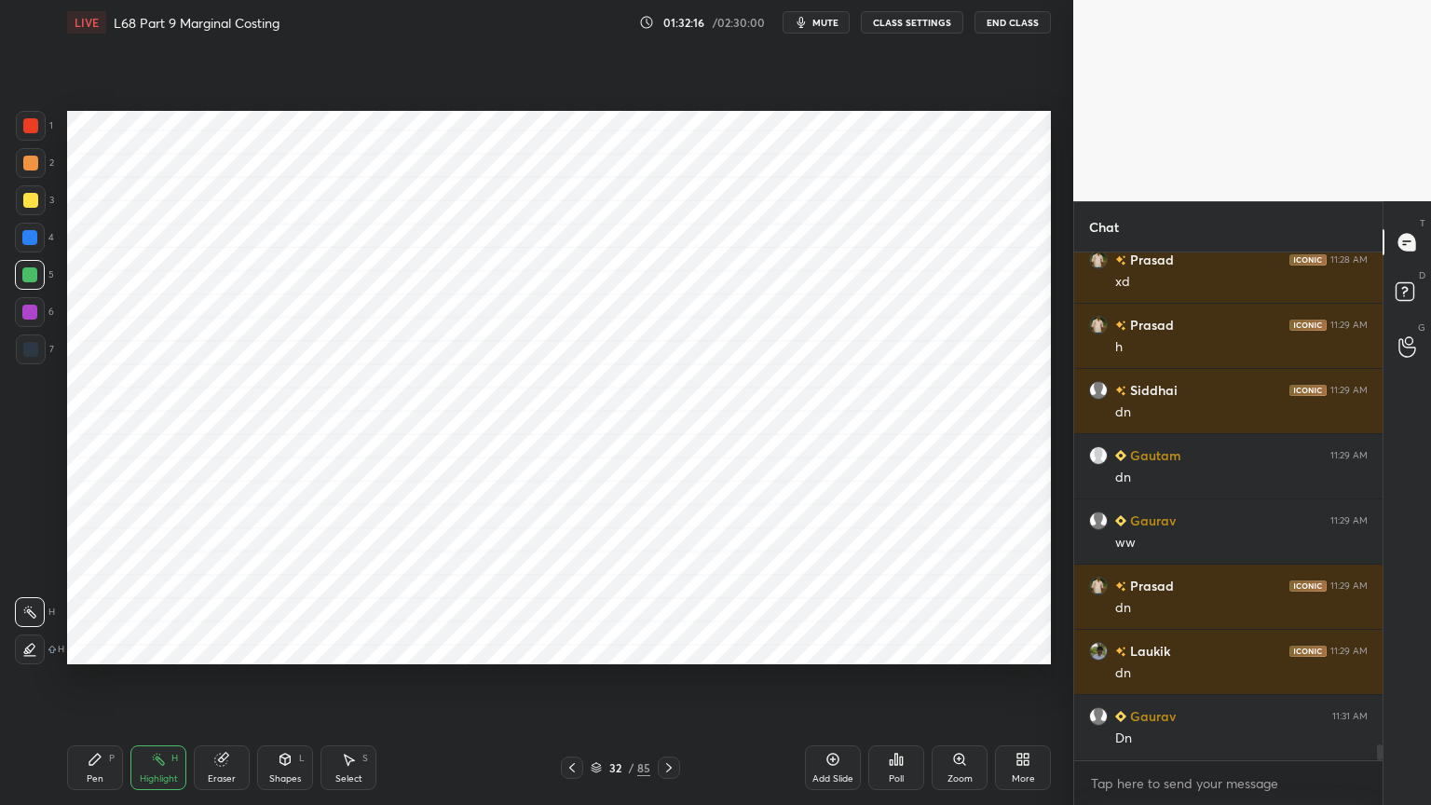
scroll to position [16160, 0]
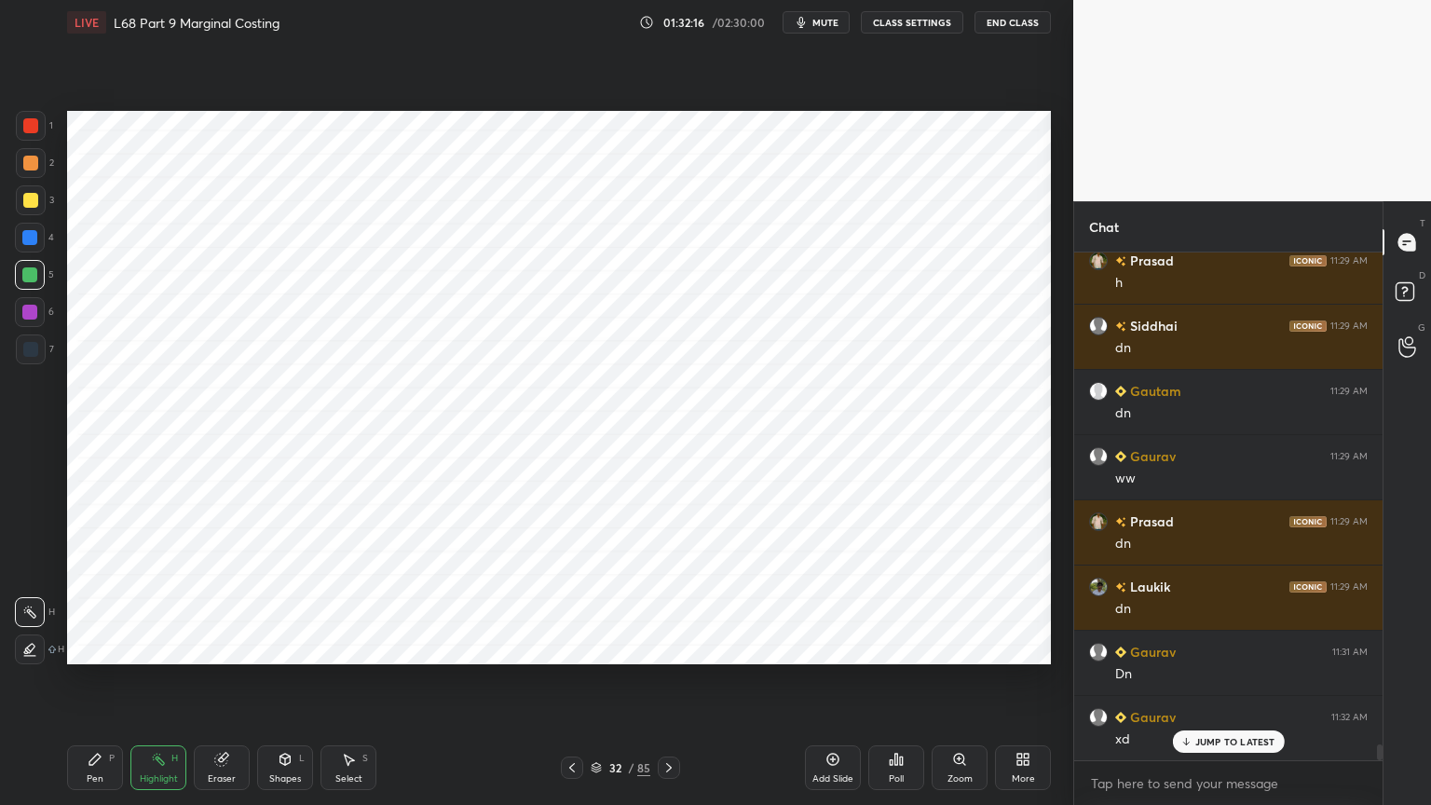
click at [75, 647] on div "Pen P" at bounding box center [95, 767] width 56 height 45
click at [219, 647] on div "Eraser" at bounding box center [222, 767] width 56 height 45
click at [28, 645] on span "Erase all" at bounding box center [30, 649] width 28 height 13
click at [1029, 647] on div "More" at bounding box center [1023, 767] width 56 height 45
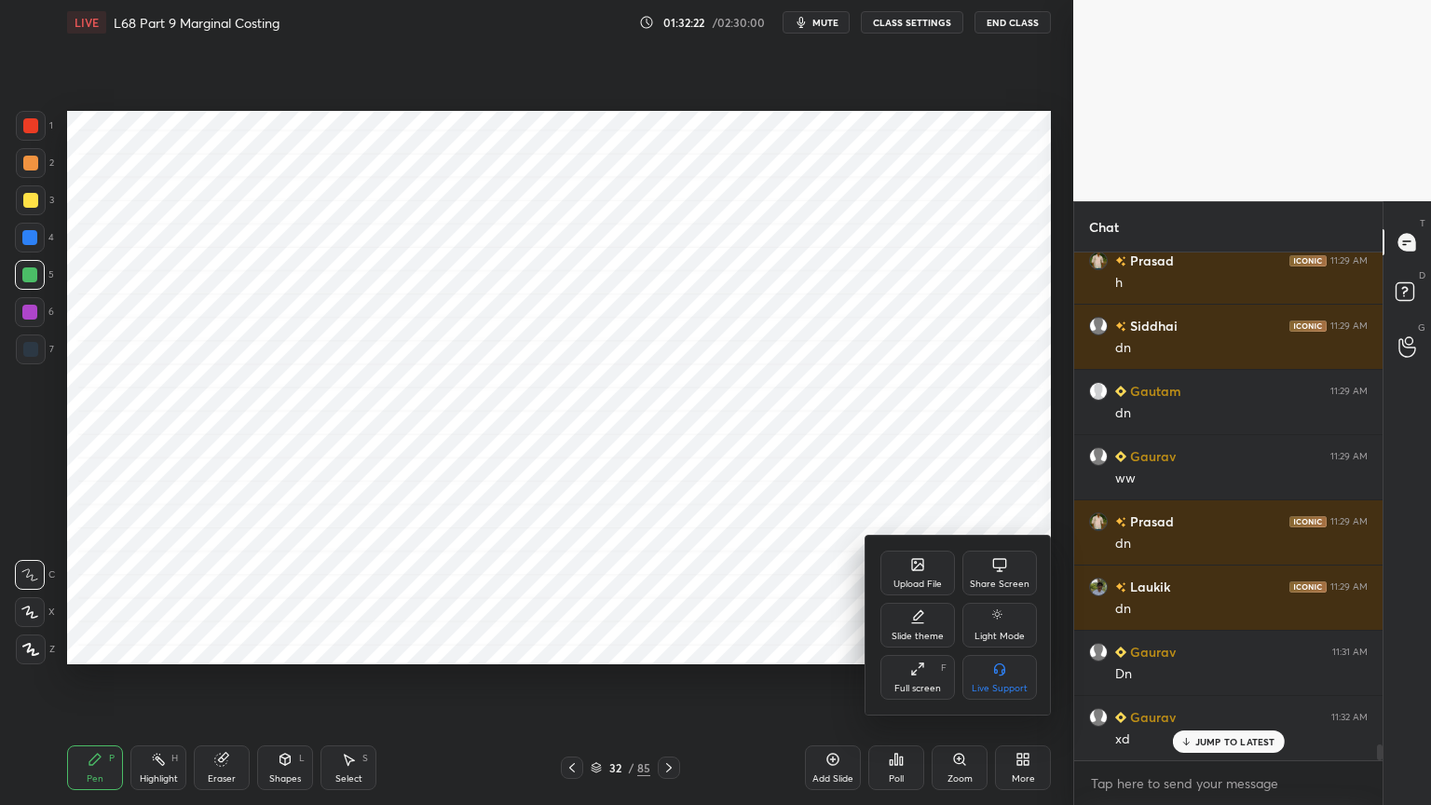
click at [913, 624] on div "Slide theme" at bounding box center [917, 625] width 75 height 45
click at [1000, 647] on icon at bounding box center [999, 669] width 15 height 15
click at [883, 562] on icon at bounding box center [880, 562] width 15 height 15
click at [702, 647] on div at bounding box center [715, 402] width 1431 height 805
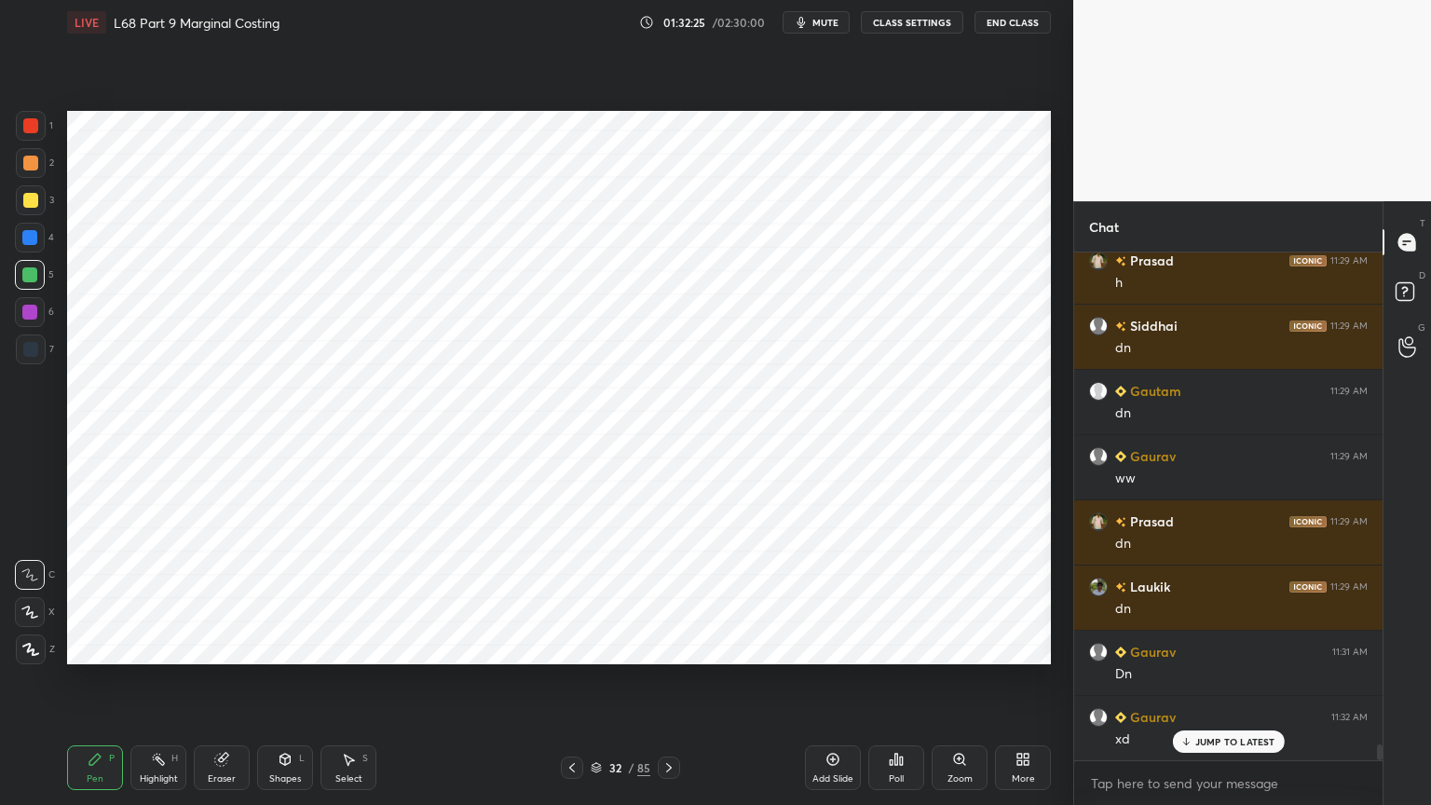
click at [825, 647] on icon at bounding box center [832, 759] width 15 height 15
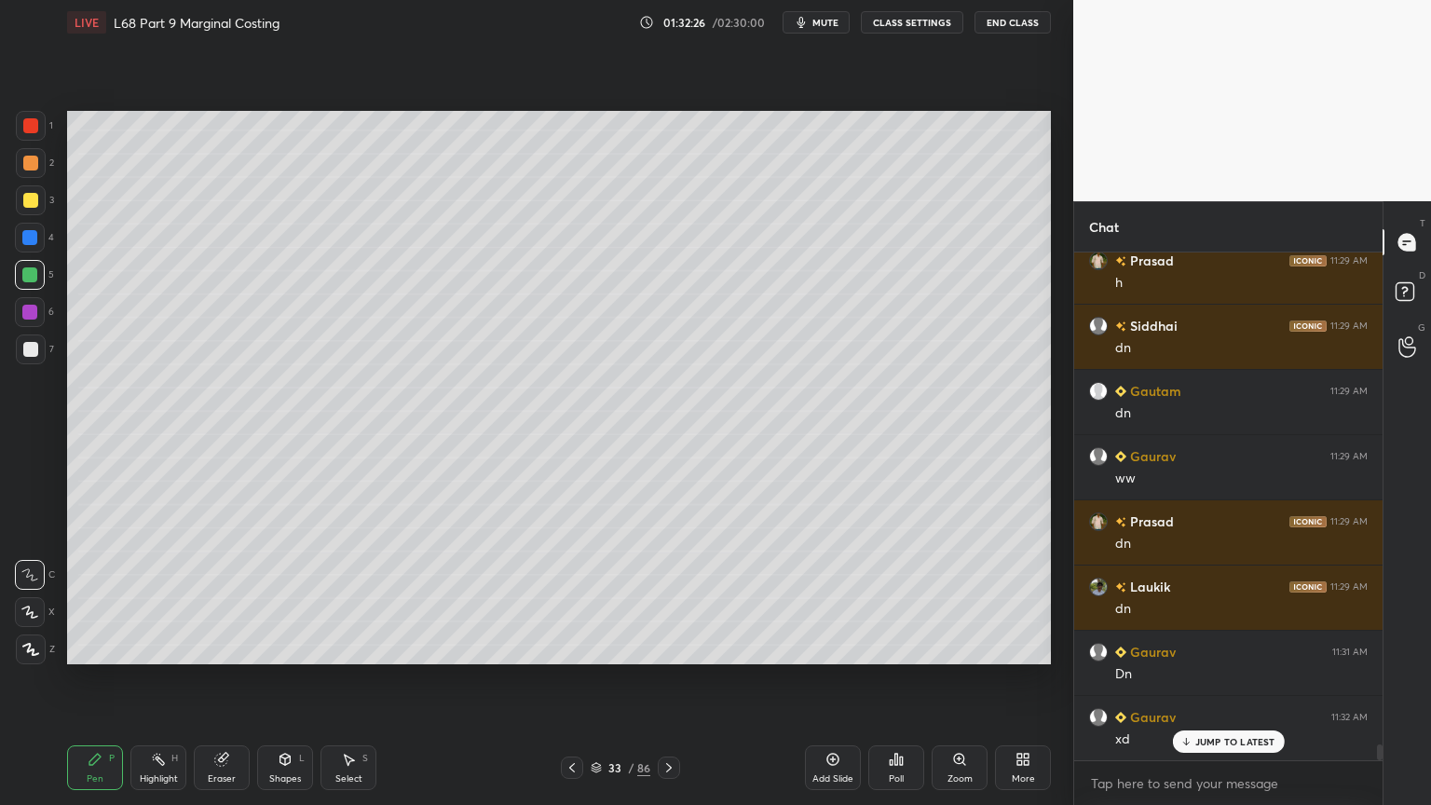
click at [579, 647] on icon at bounding box center [572, 767] width 15 height 15
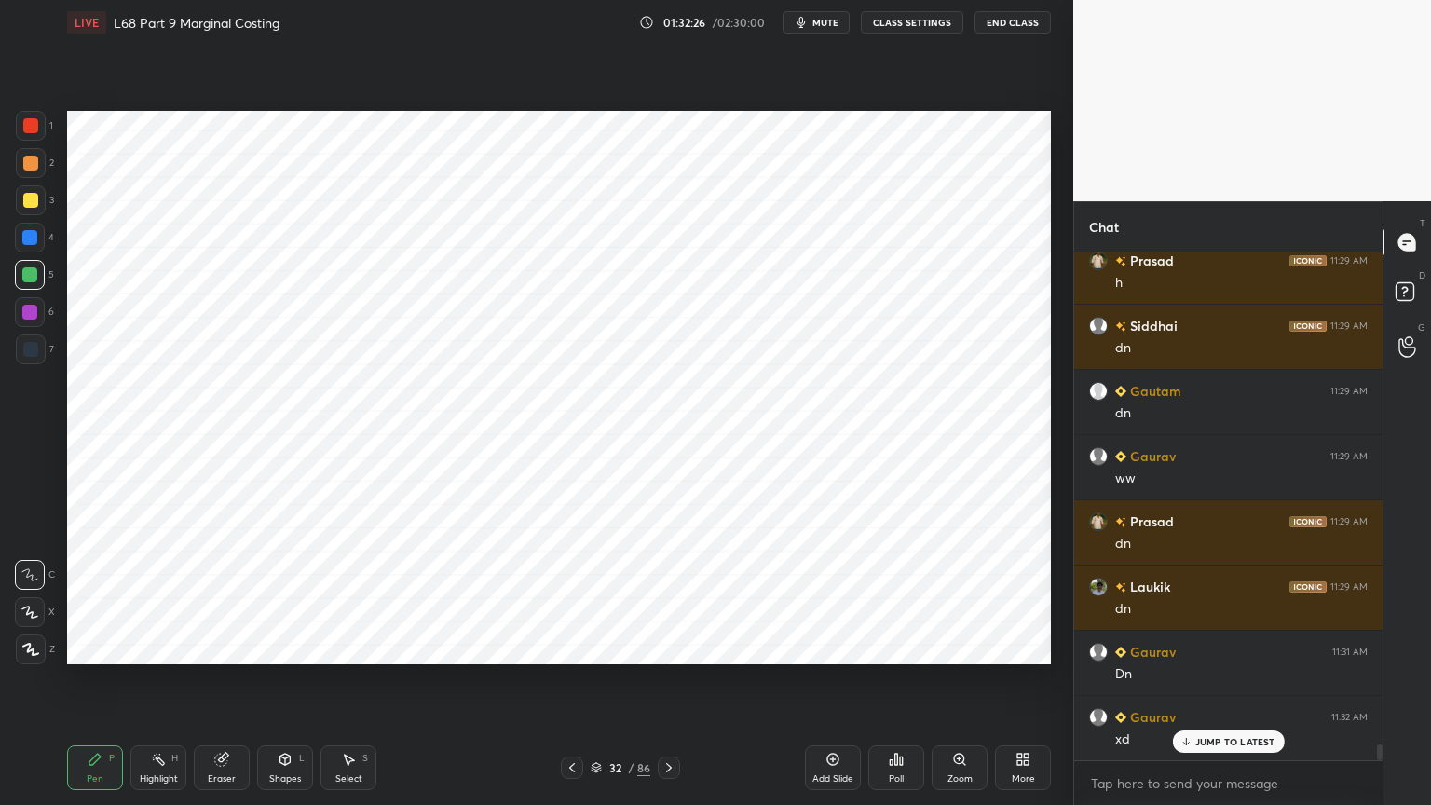
click at [585, 647] on div "32 / 86" at bounding box center [620, 768] width 119 height 22
click at [573, 647] on icon at bounding box center [572, 767] width 15 height 15
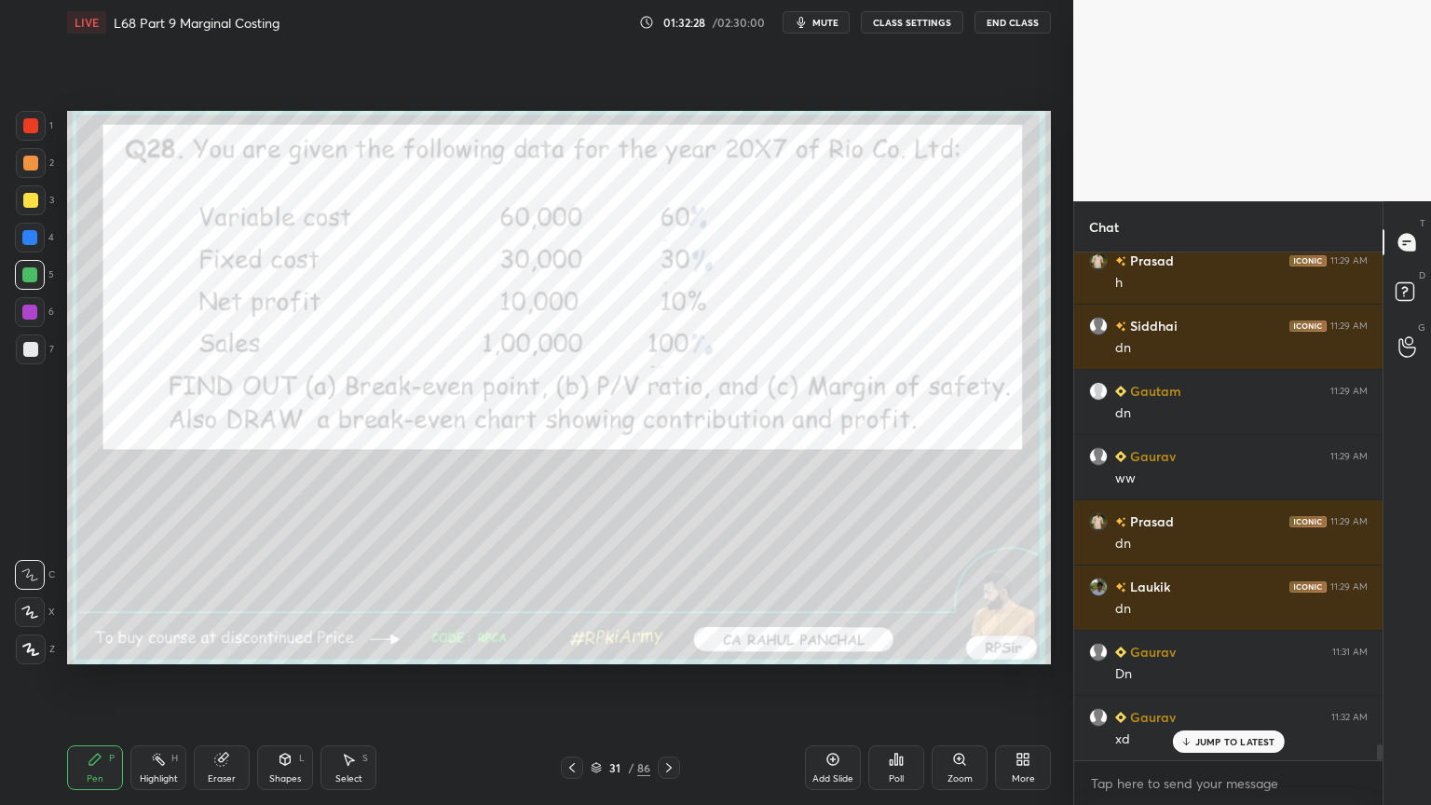
click at [834, 647] on div "Add Slide" at bounding box center [833, 767] width 56 height 45
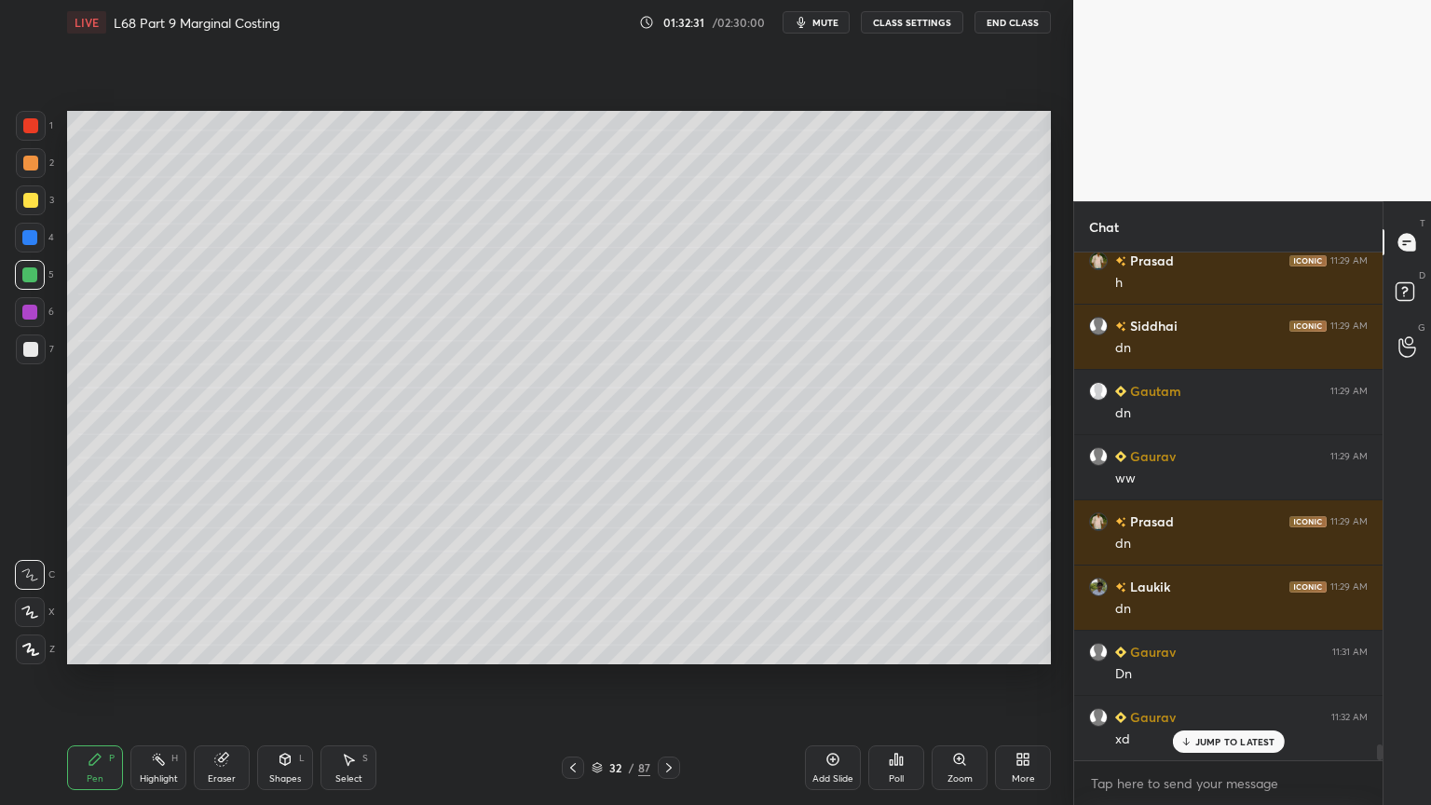
click at [38, 246] on div at bounding box center [30, 238] width 30 height 30
click at [290, 647] on div "Shapes L" at bounding box center [285, 767] width 56 height 45
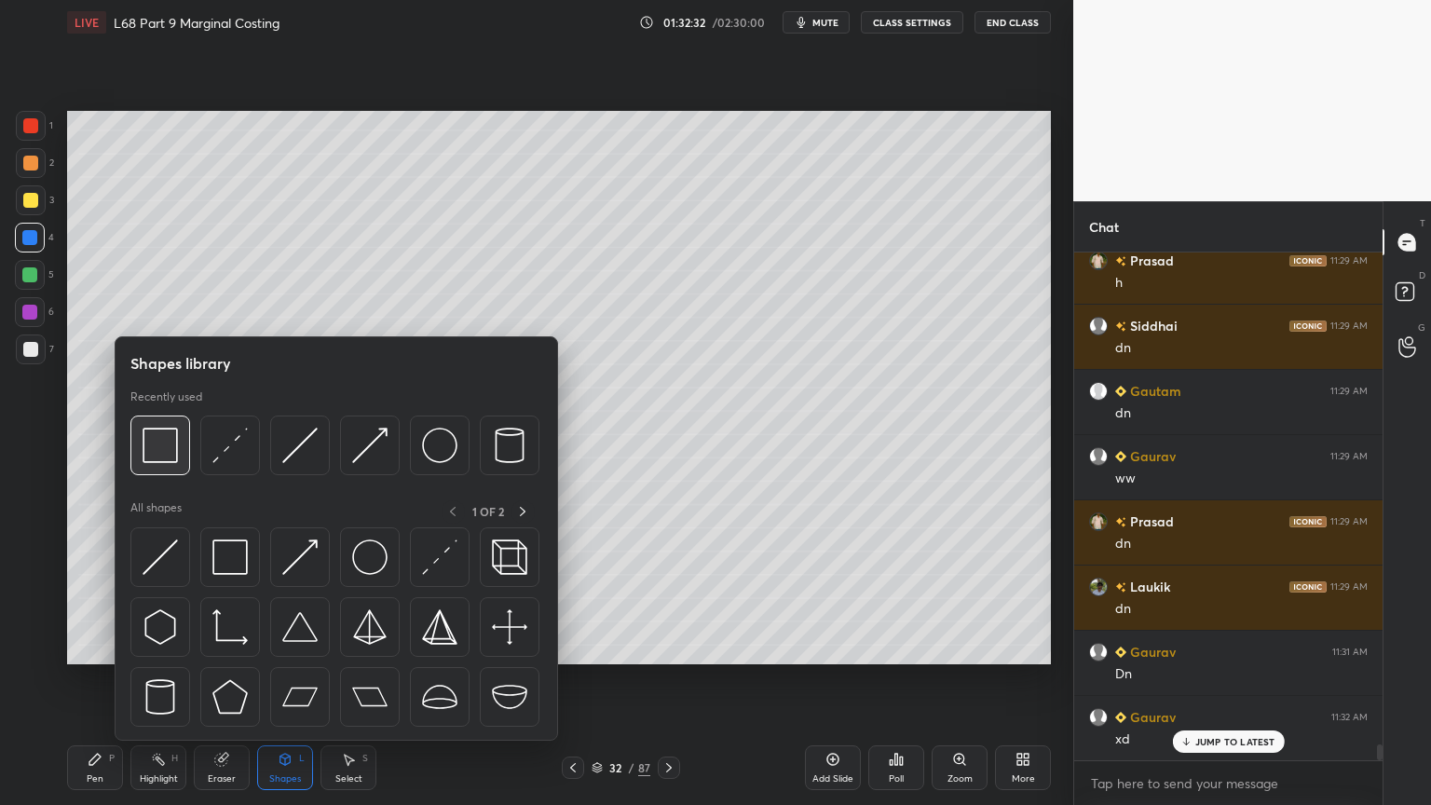
click at [155, 453] on img at bounding box center [160, 445] width 35 height 35
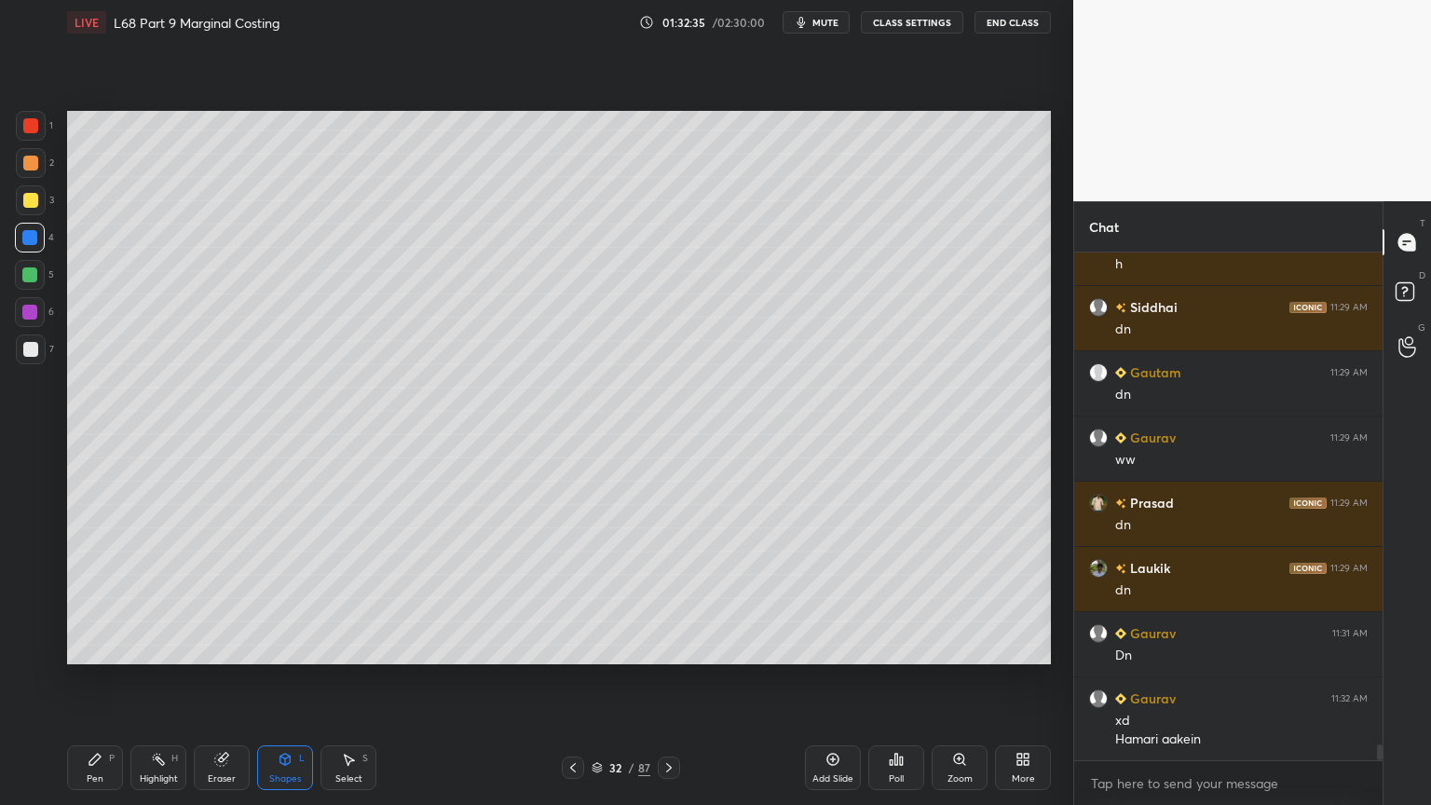
scroll to position [16244, 0]
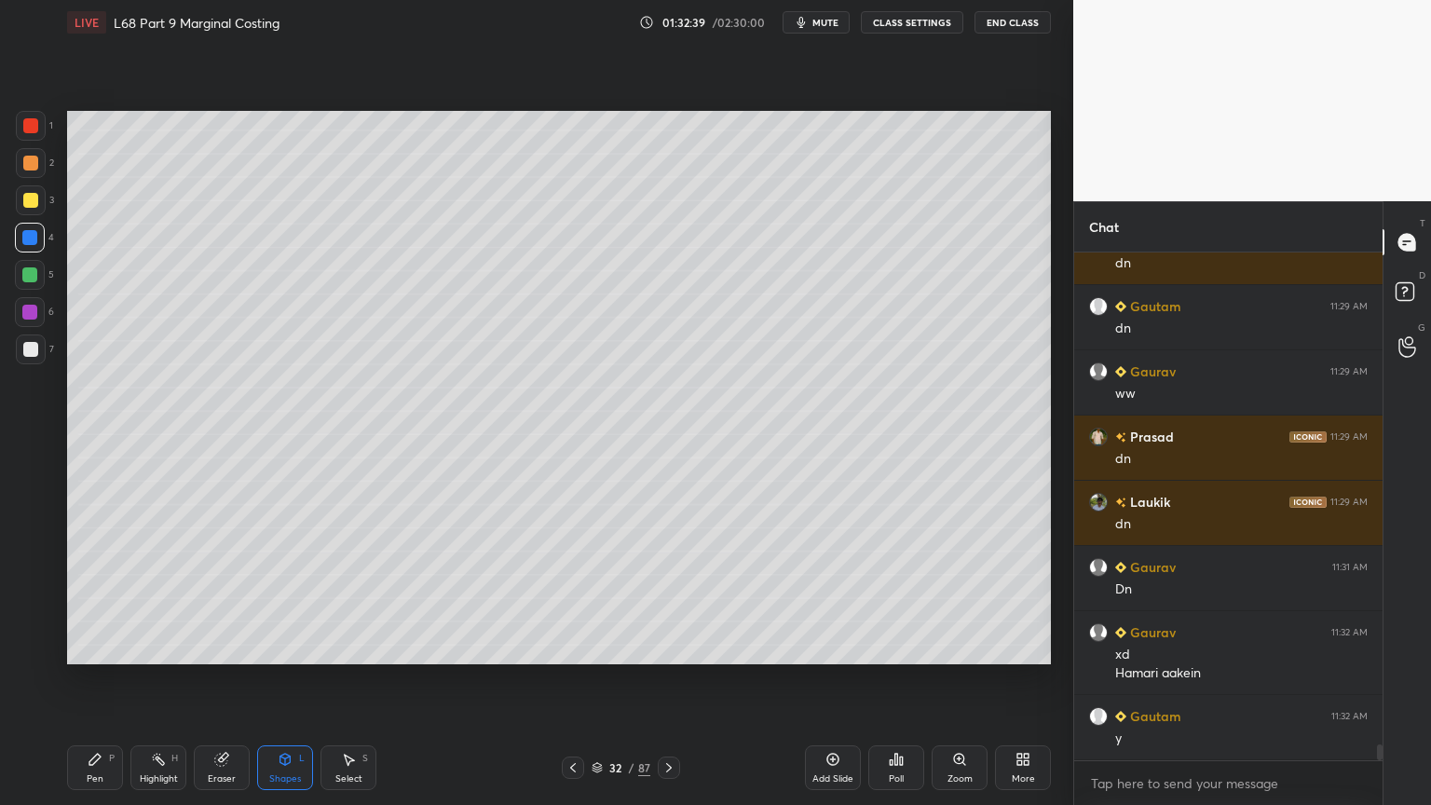
click at [570, 647] on icon at bounding box center [573, 767] width 15 height 15
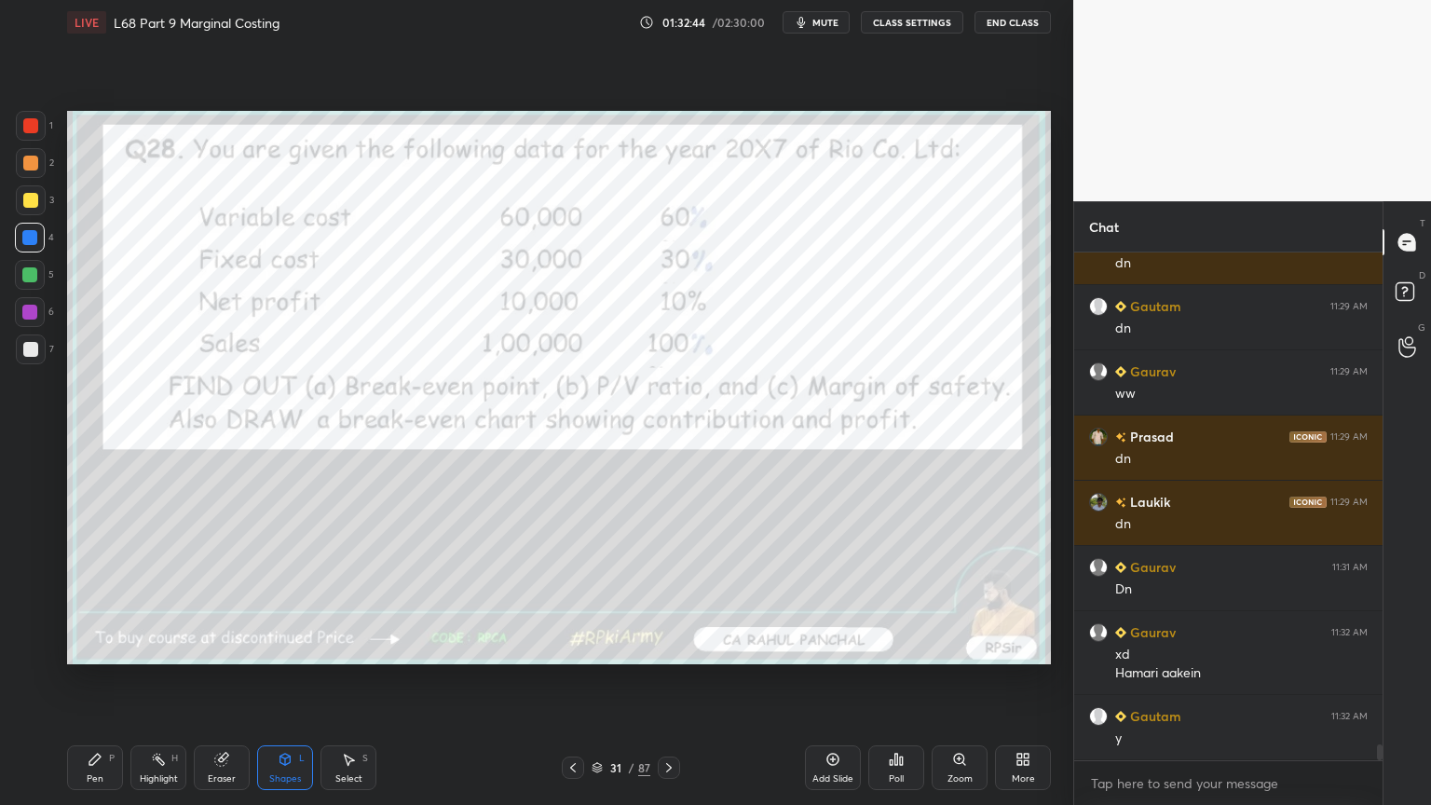
click at [97, 647] on div "Pen P" at bounding box center [95, 767] width 56 height 45
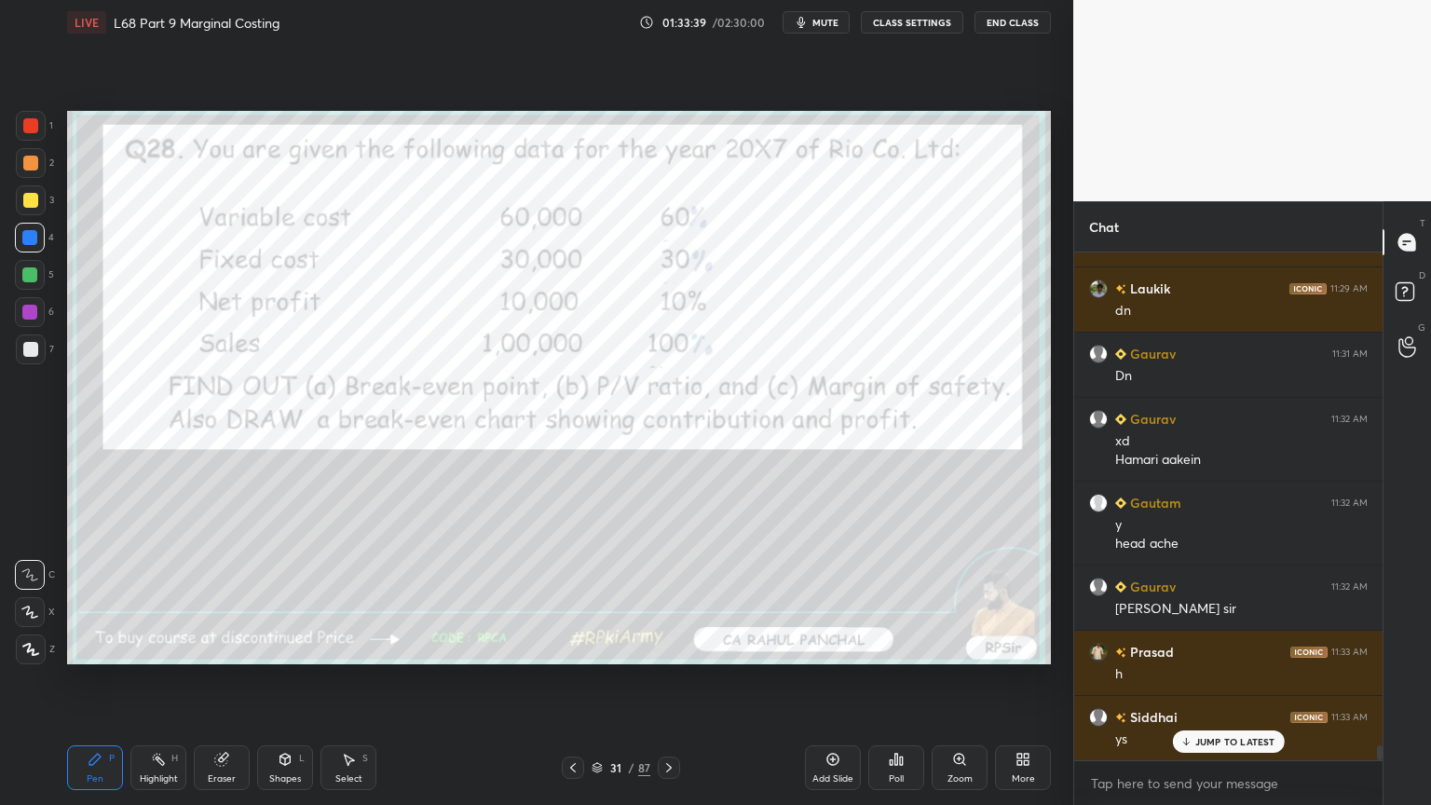
scroll to position [16524, 0]
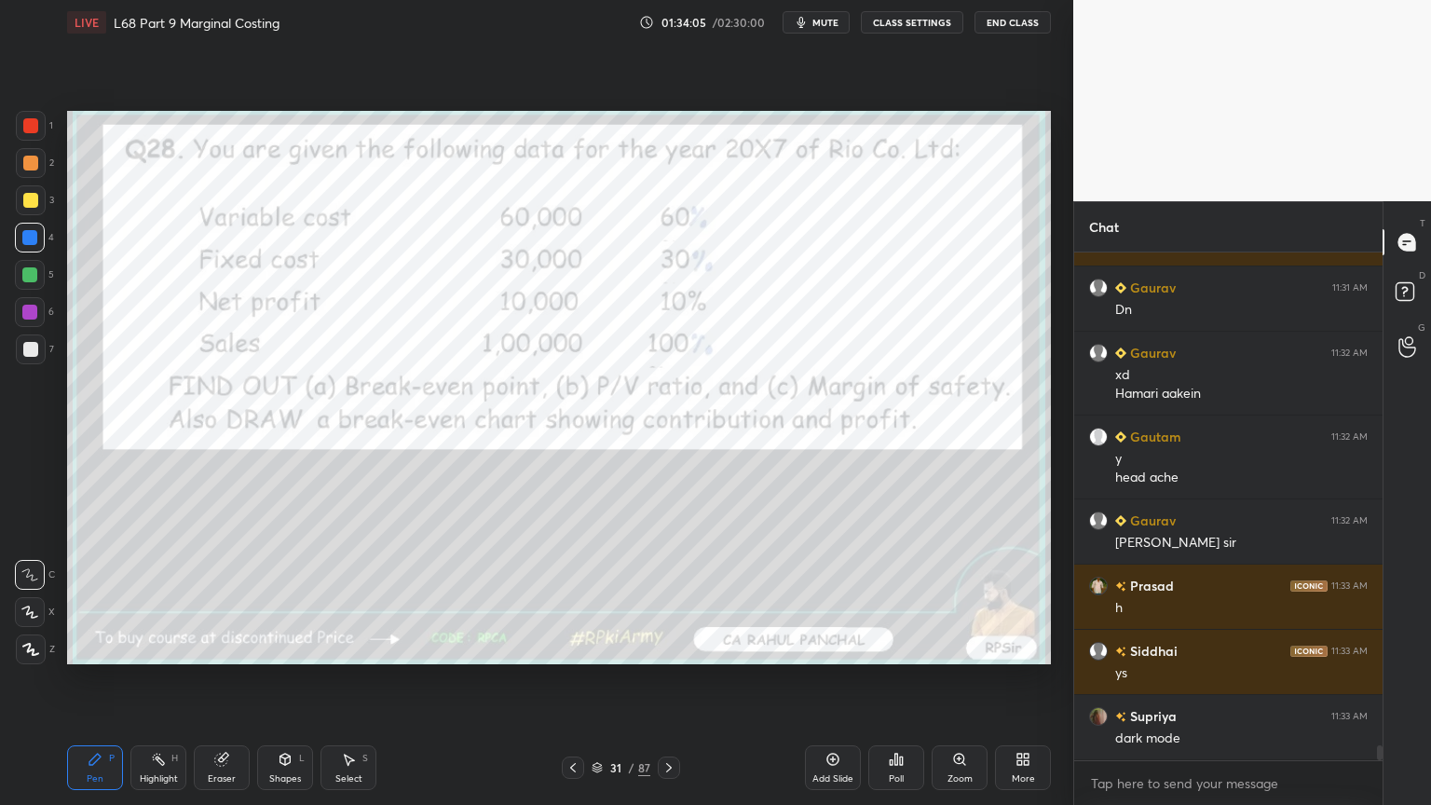
click at [667, 647] on icon at bounding box center [669, 767] width 15 height 15
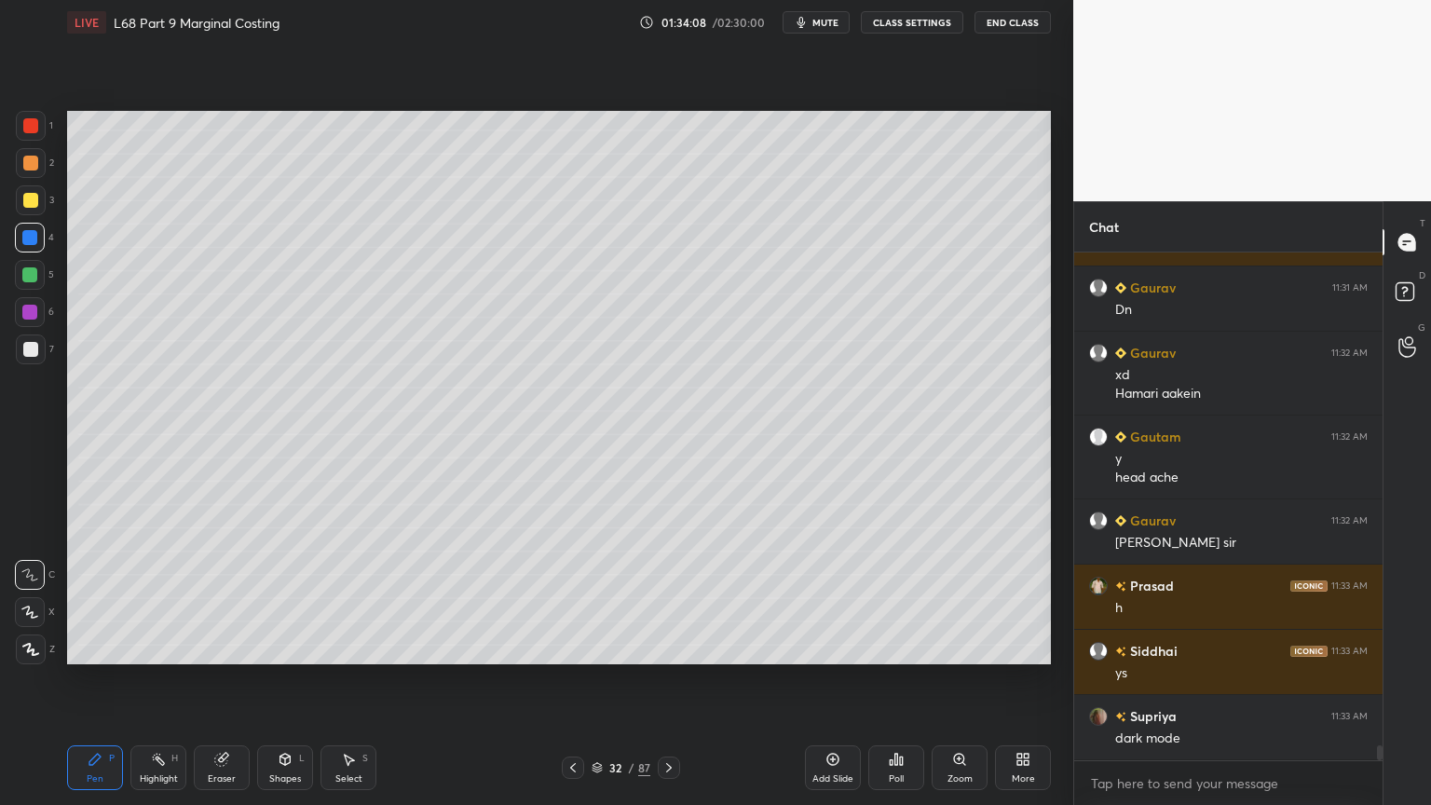
click at [574, 647] on icon at bounding box center [573, 767] width 6 height 9
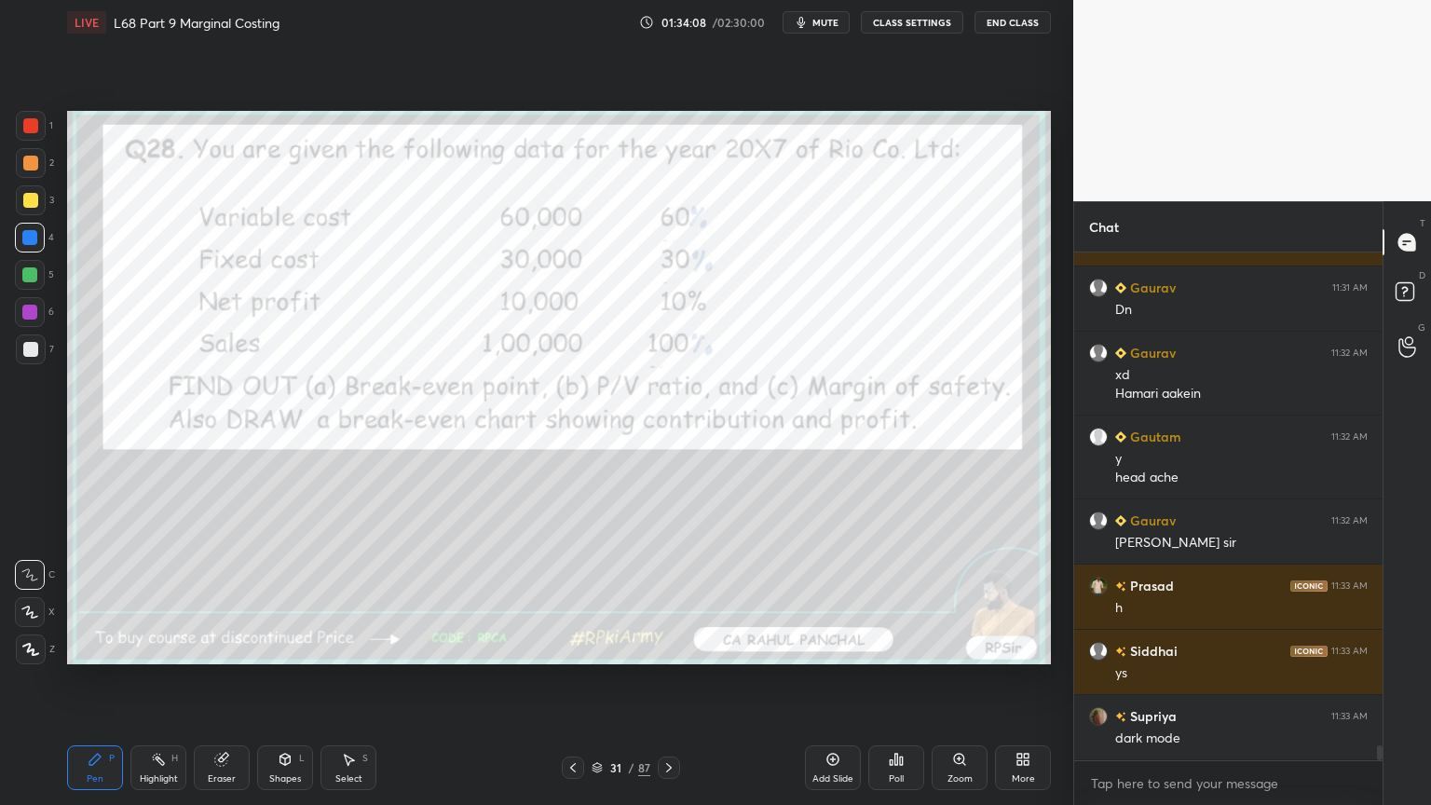
click at [109, 647] on div "P" at bounding box center [112, 758] width 6 height 9
click at [20, 624] on div at bounding box center [30, 612] width 30 height 30
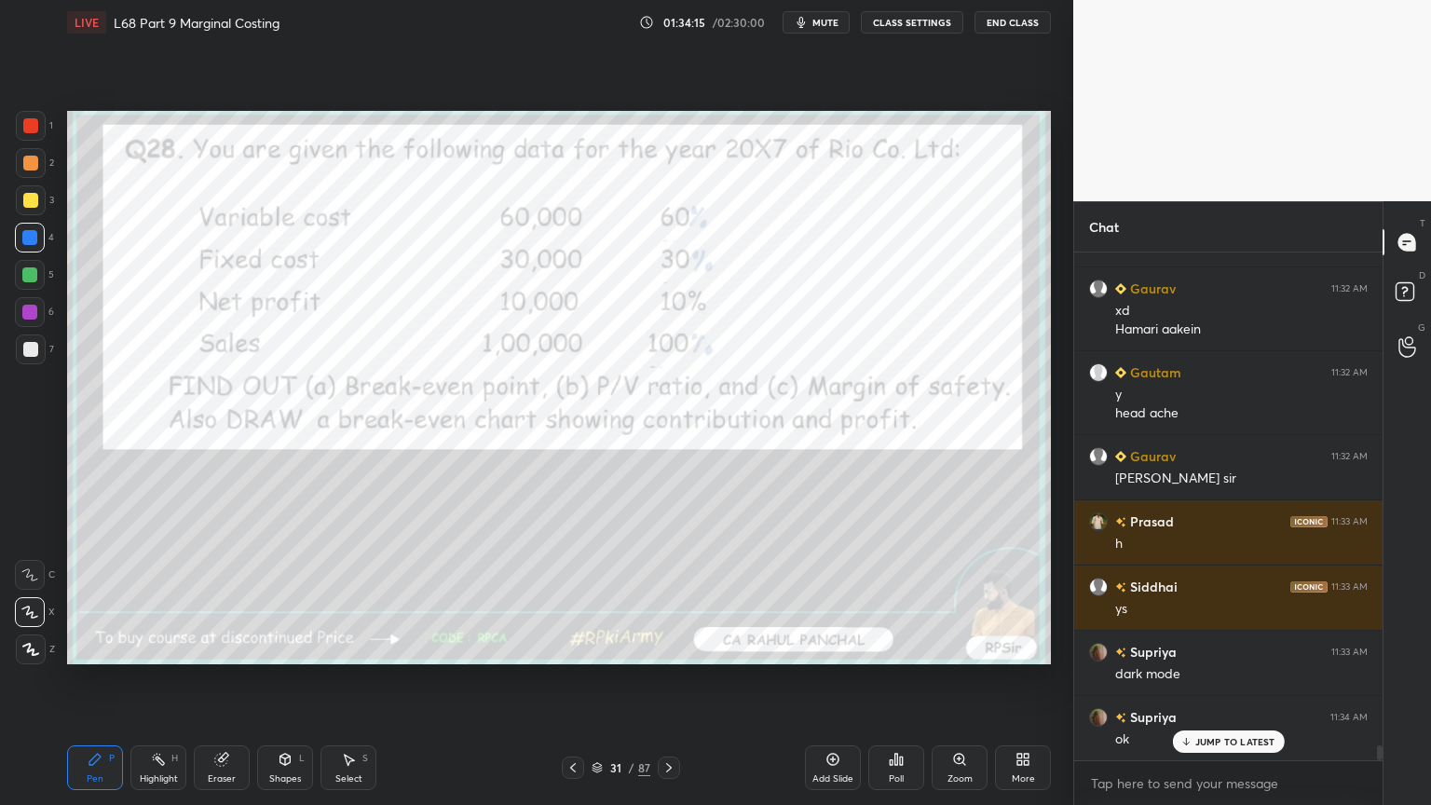
click at [664, 647] on icon at bounding box center [669, 767] width 15 height 15
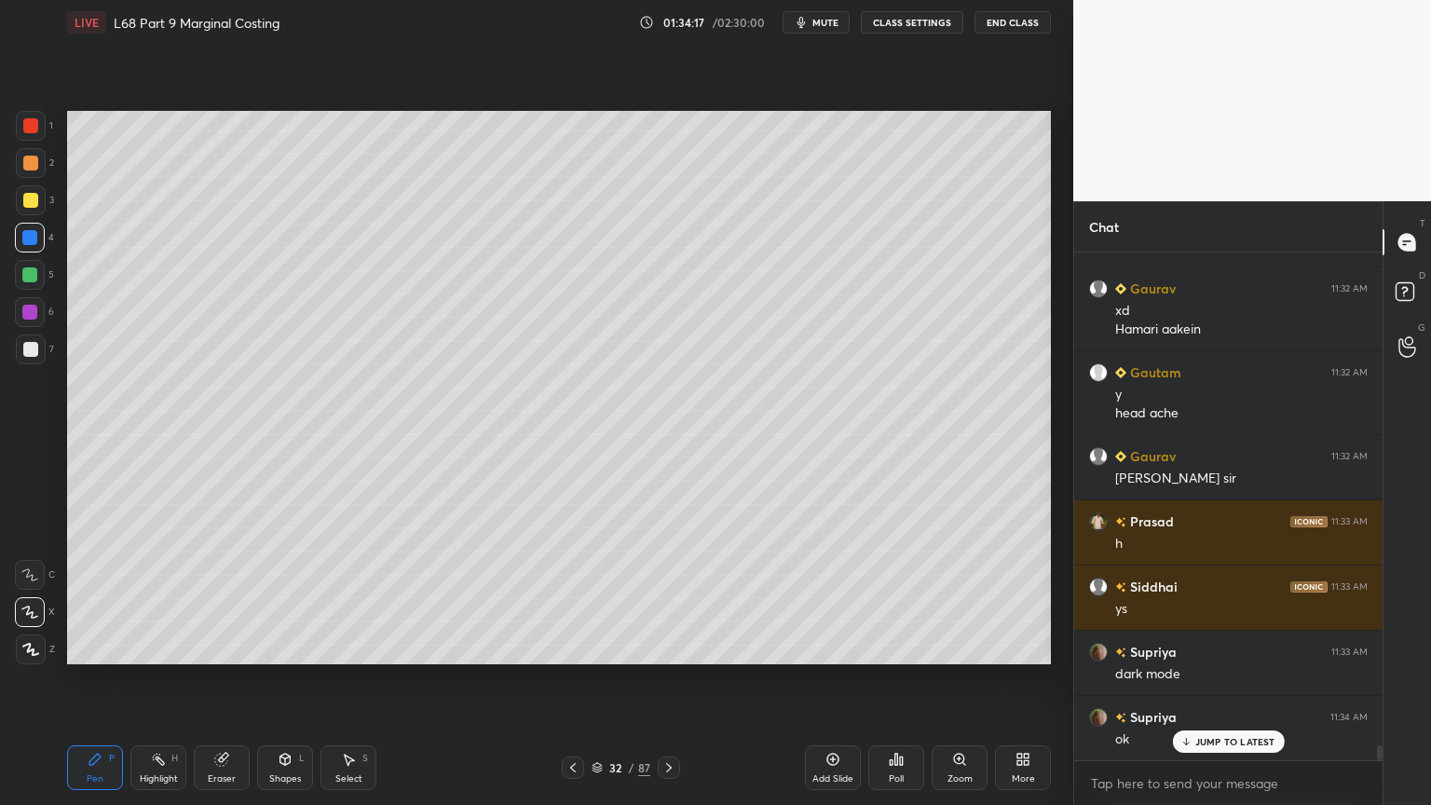
click at [43, 217] on div "3" at bounding box center [35, 203] width 38 height 37
click at [103, 647] on div "Pen P" at bounding box center [95, 767] width 56 height 45
click at [574, 647] on icon at bounding box center [573, 767] width 15 height 15
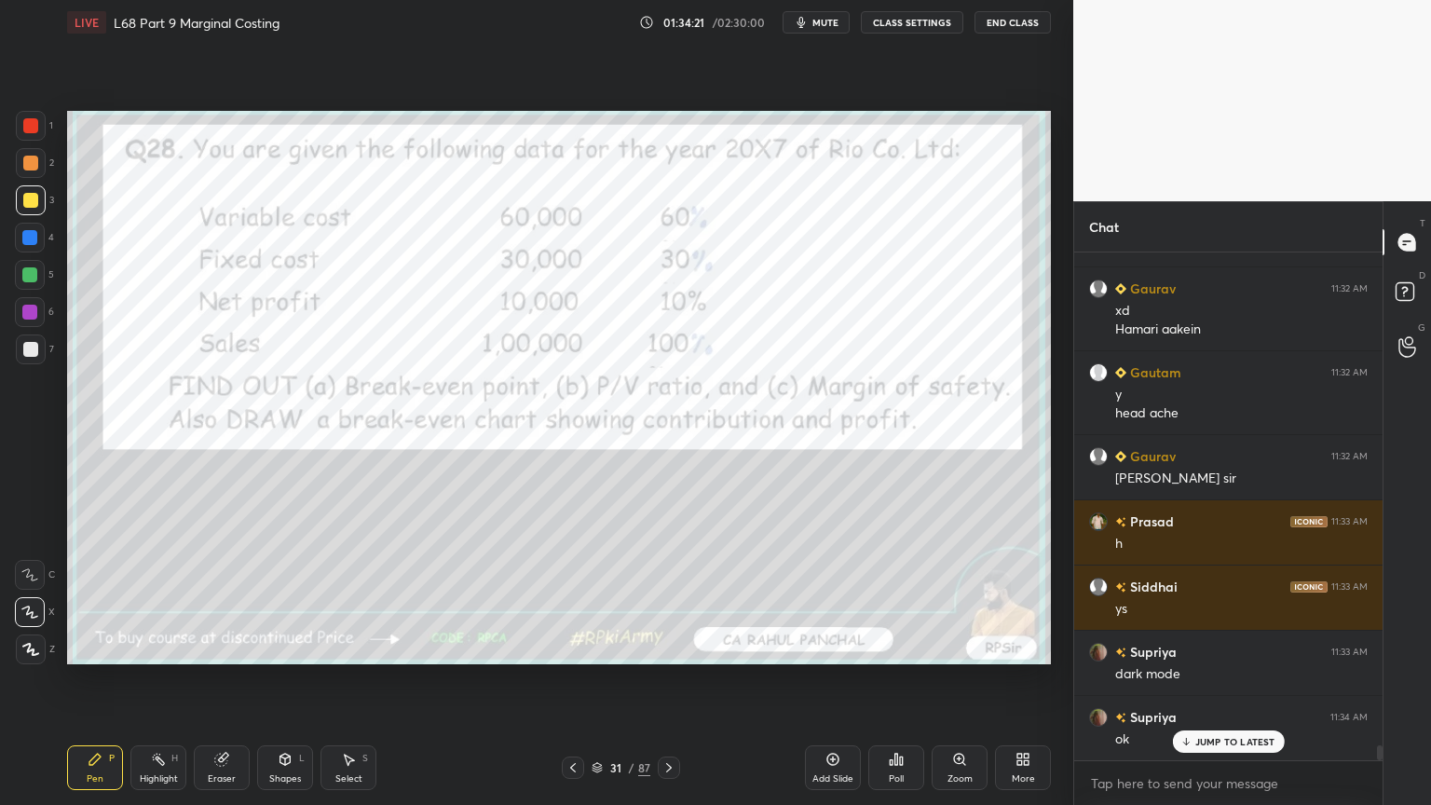
click at [668, 647] on icon at bounding box center [669, 767] width 6 height 9
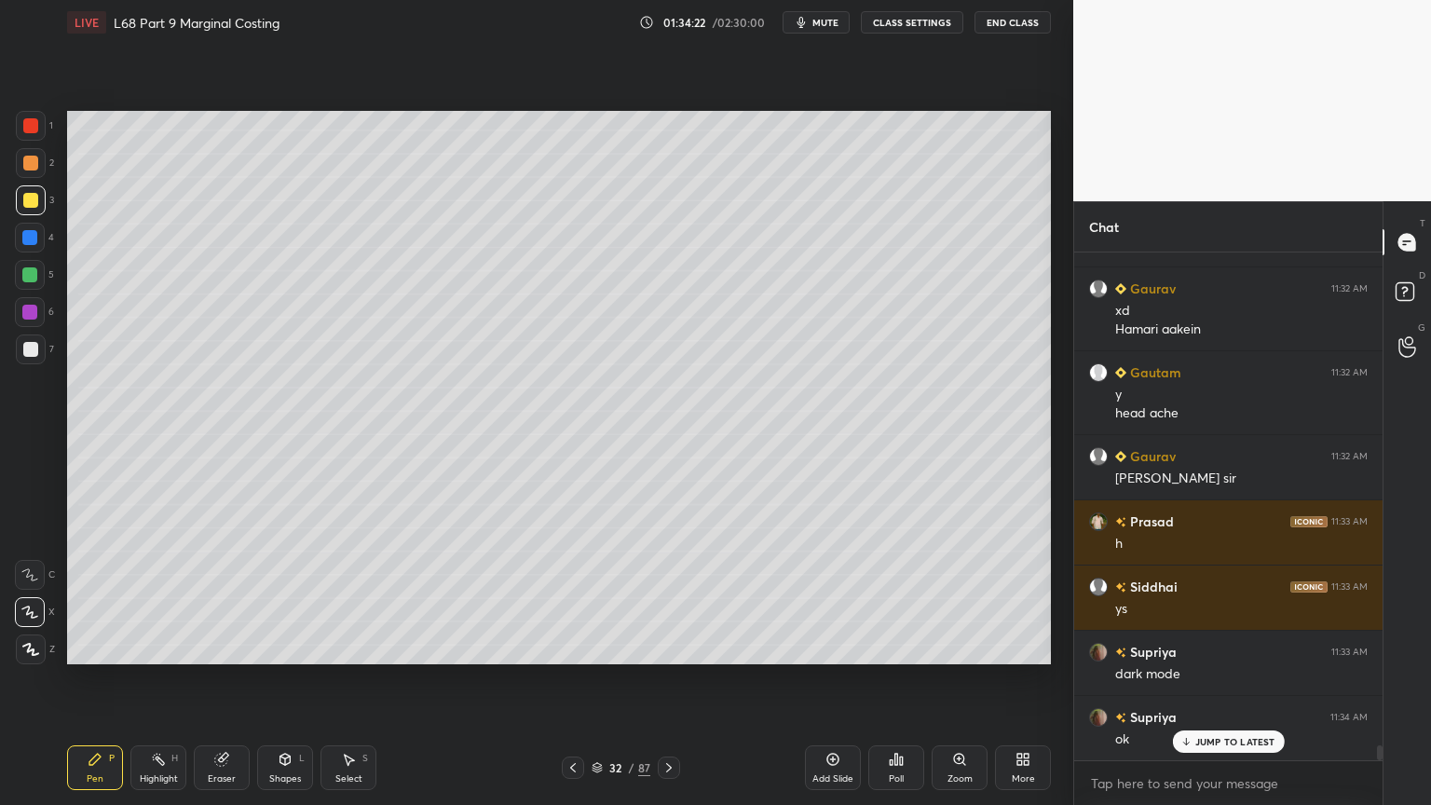
click at [34, 647] on div at bounding box center [31, 649] width 30 height 30
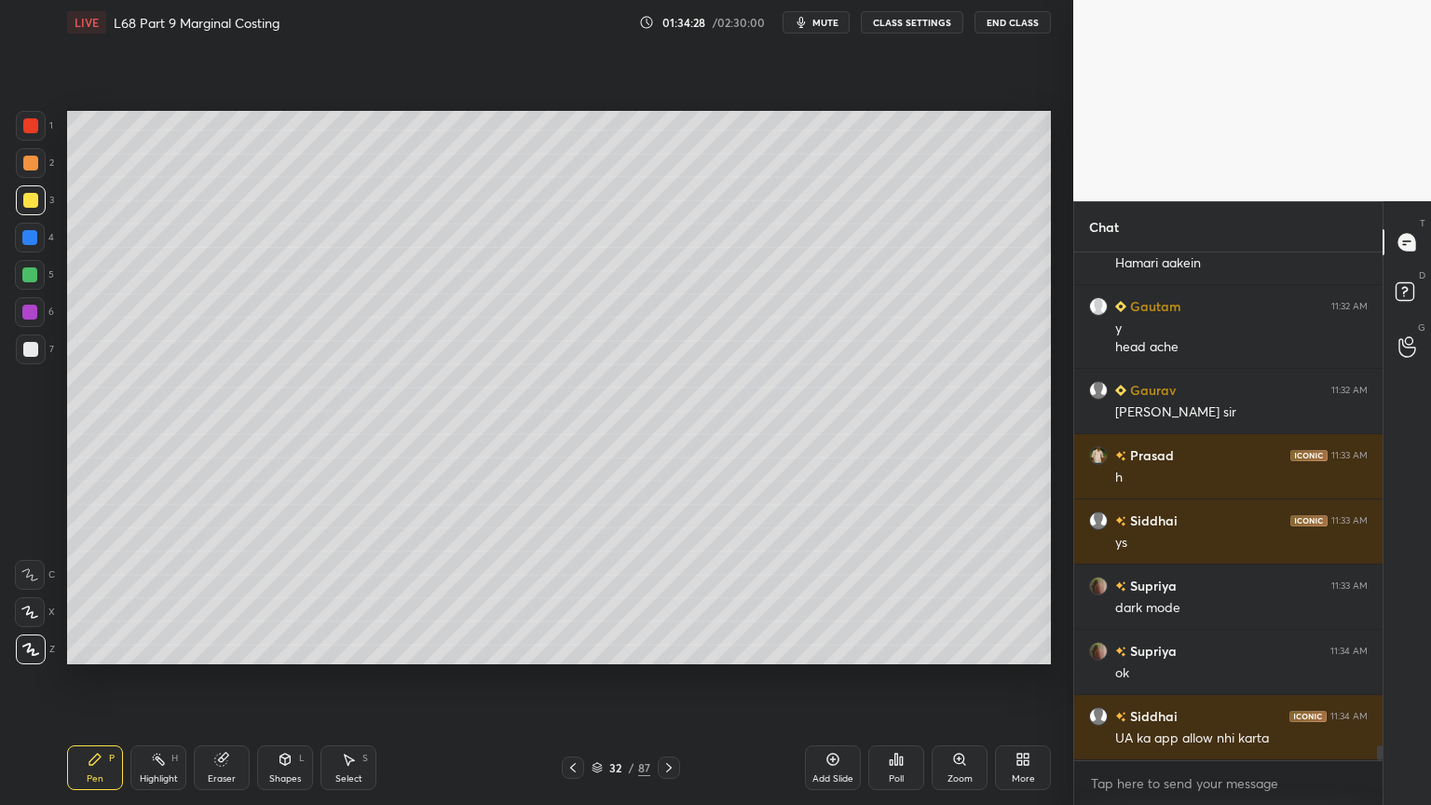
click at [37, 127] on div at bounding box center [30, 125] width 15 height 15
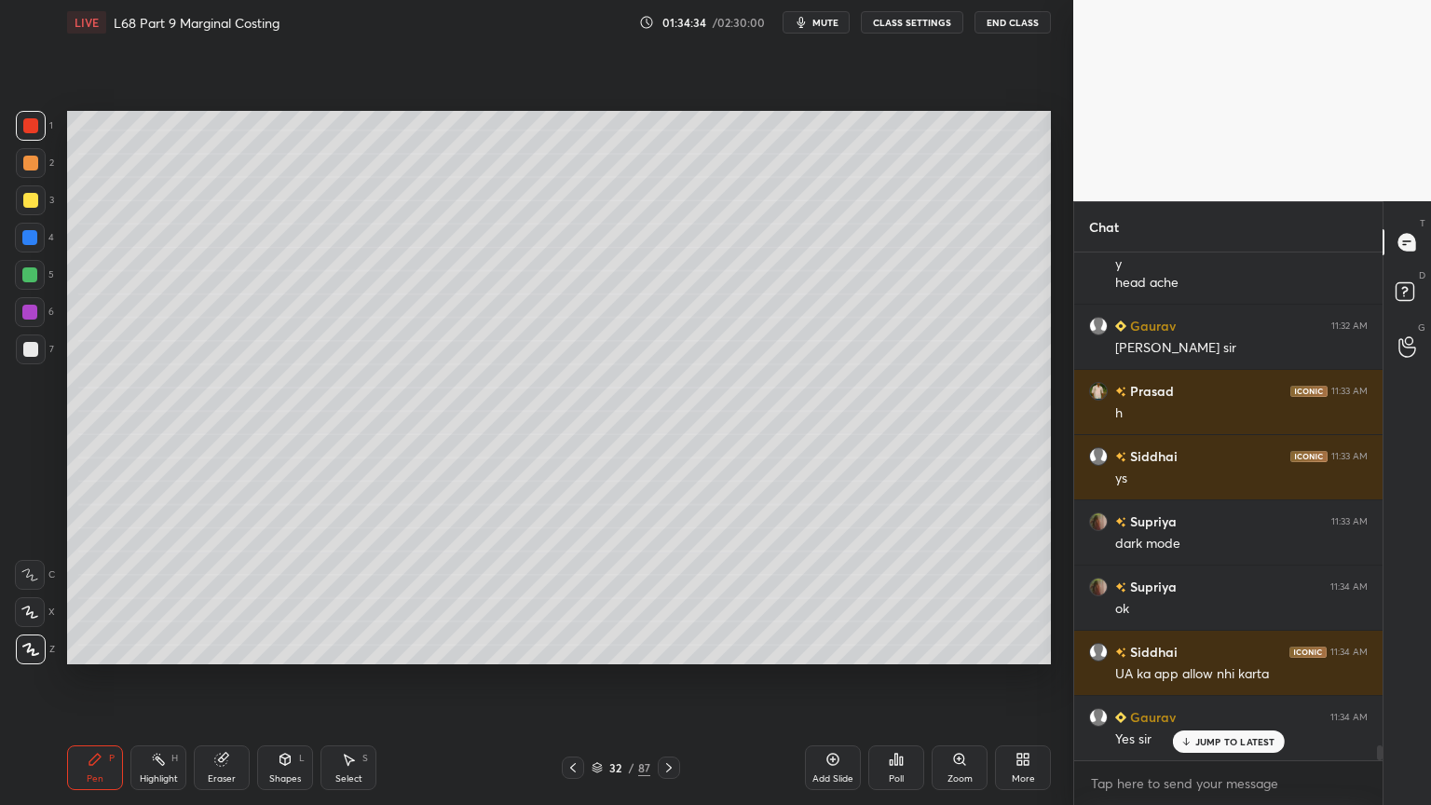
click at [283, 647] on div "Shapes" at bounding box center [285, 778] width 32 height 9
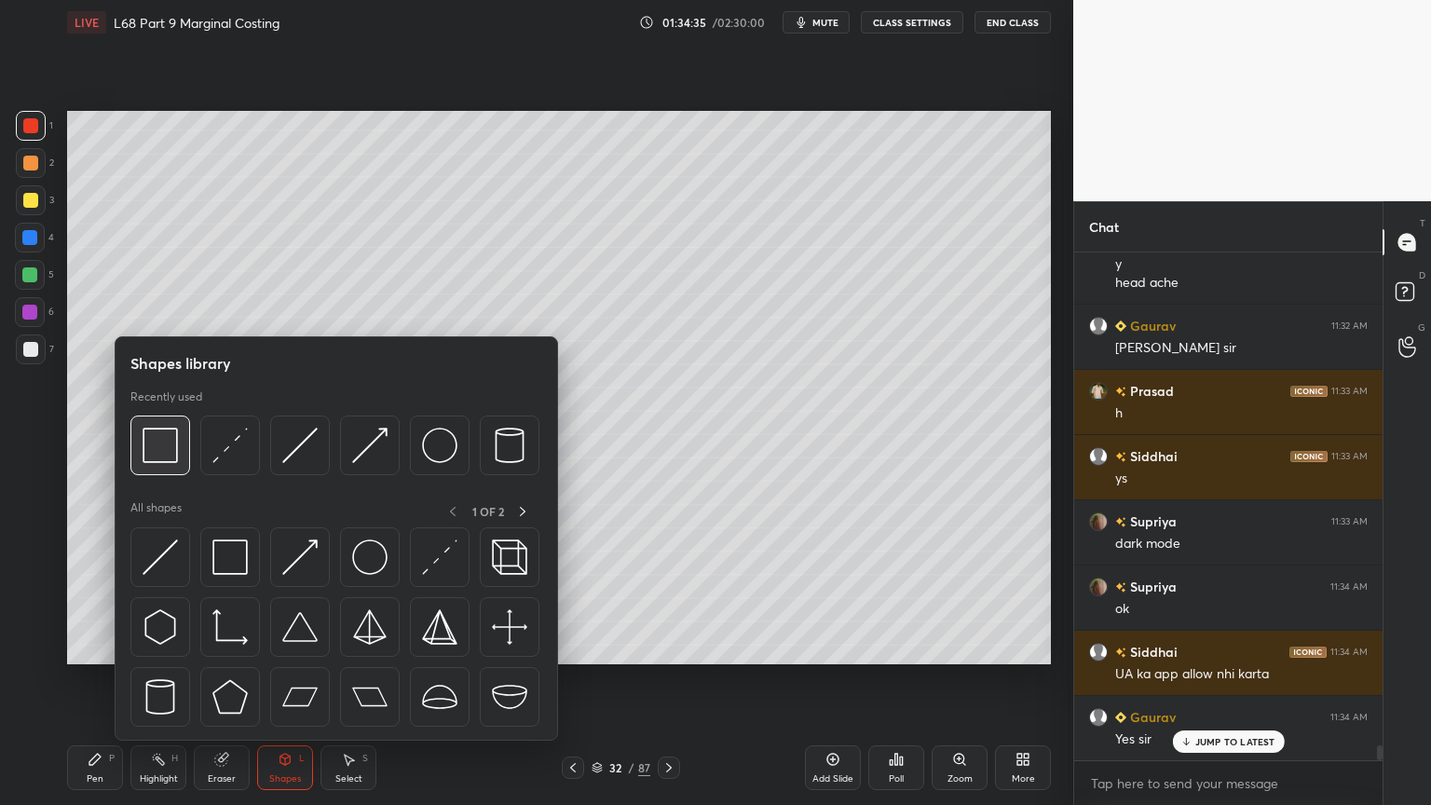
click at [157, 458] on img at bounding box center [160, 445] width 35 height 35
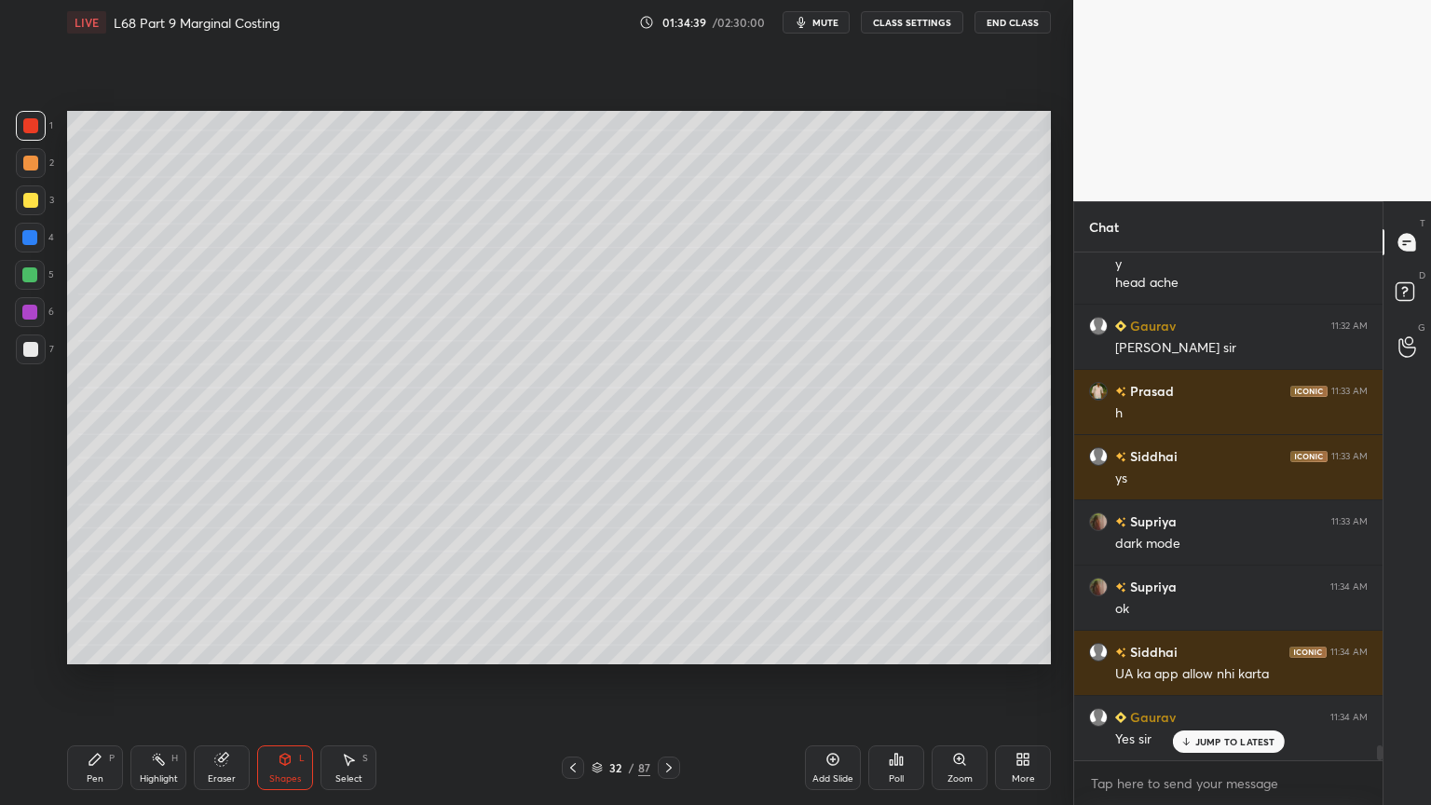
click at [98, 647] on div "Pen" at bounding box center [95, 778] width 17 height 9
click at [27, 397] on div "1 2 3 4 5 6 7 C X Z C X Z E E Erase all H H" at bounding box center [30, 387] width 60 height 553
click at [45, 356] on div "7" at bounding box center [35, 349] width 38 height 30
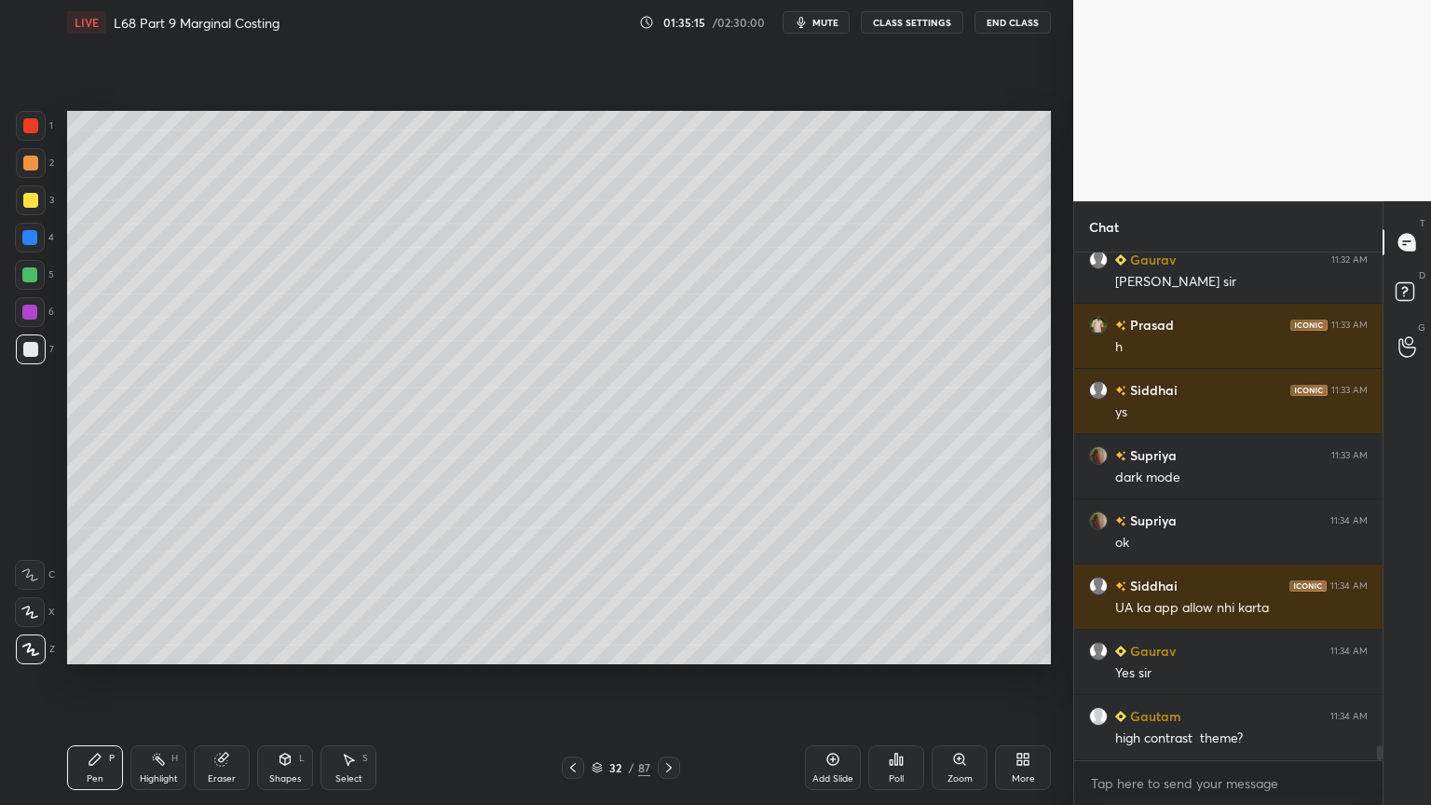
click at [104, 647] on div "Pen P" at bounding box center [95, 767] width 56 height 45
click at [24, 118] on div at bounding box center [30, 125] width 15 height 15
click at [348, 647] on div "Select" at bounding box center [348, 778] width 27 height 9
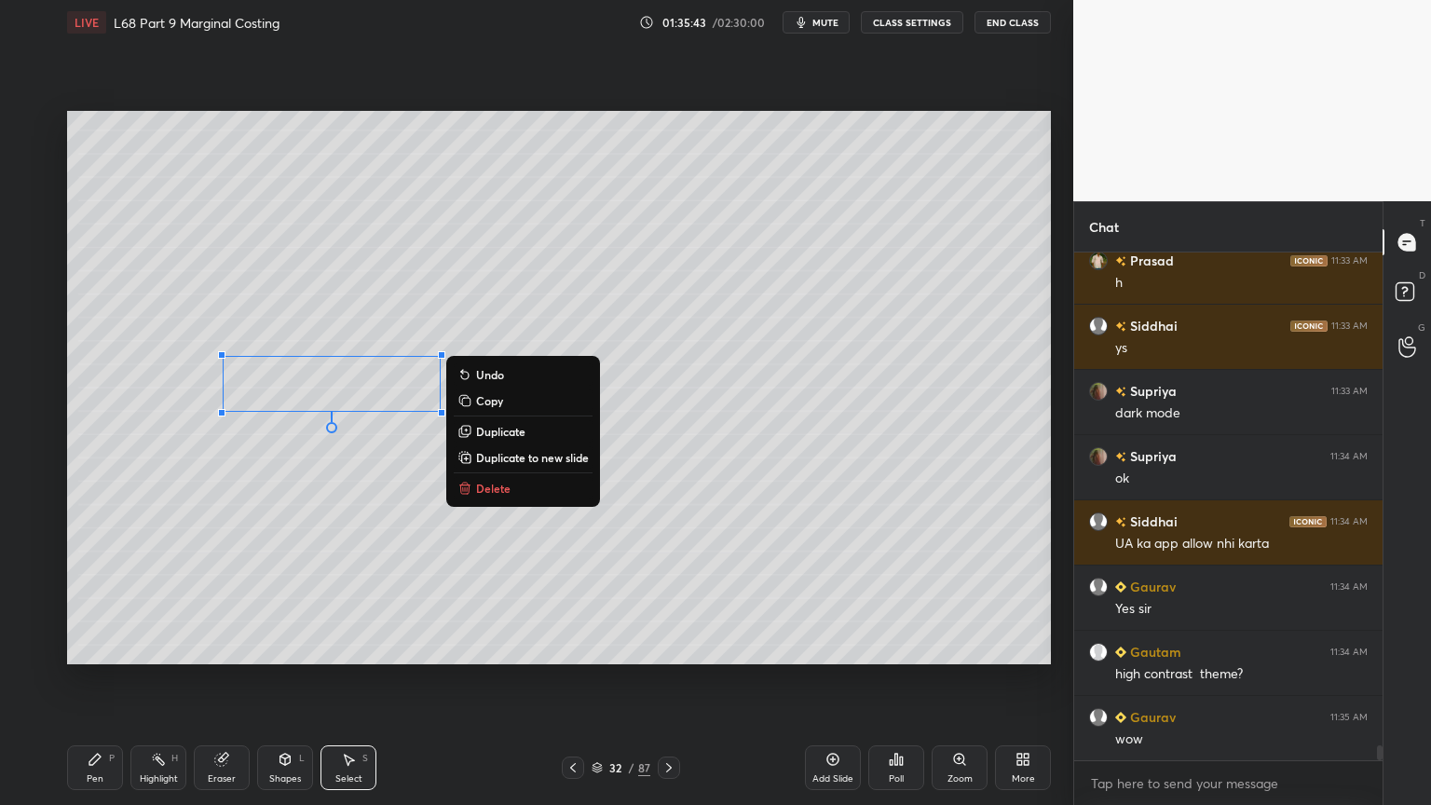
click at [485, 484] on p "Delete" at bounding box center [493, 488] width 34 height 15
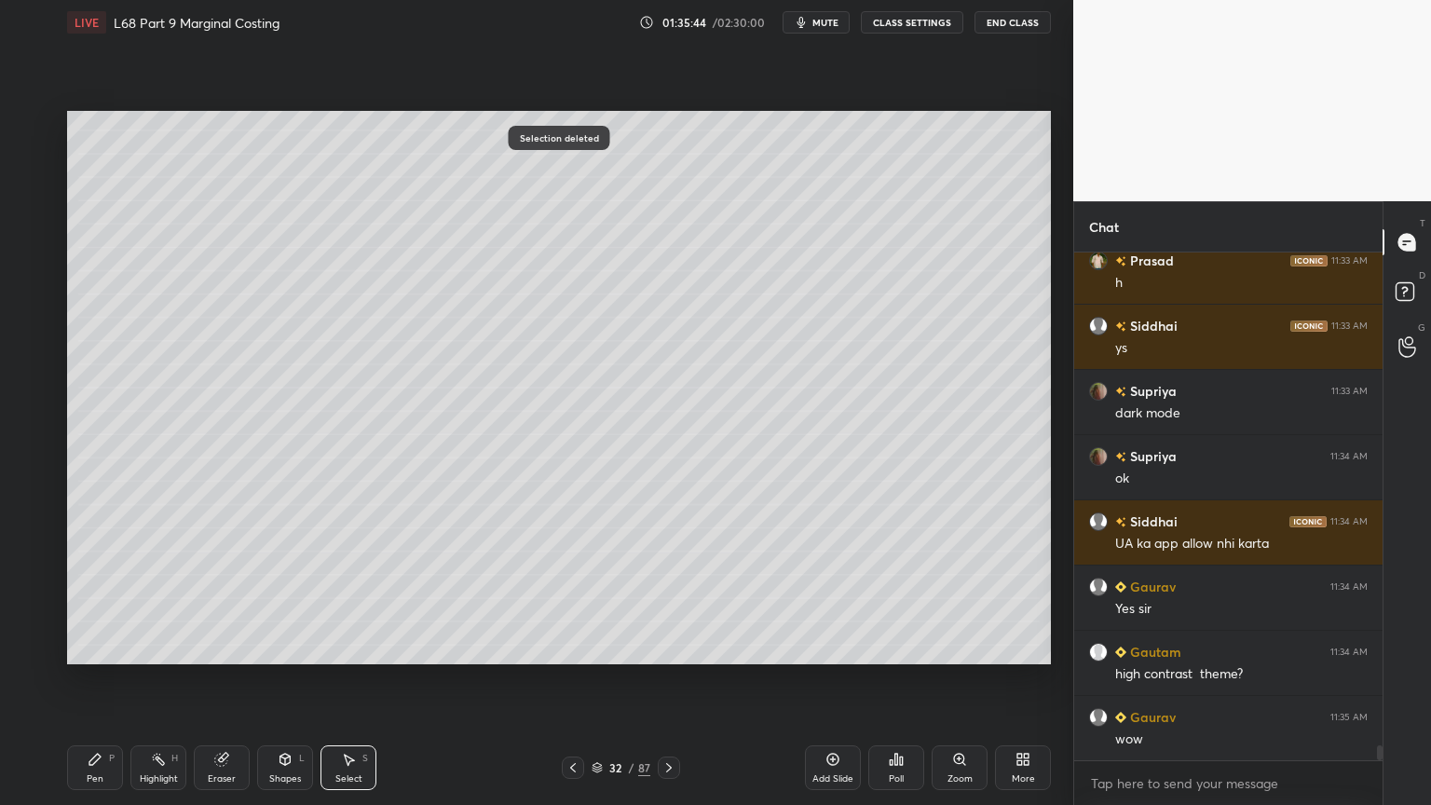
click at [71, 647] on div "Pen P" at bounding box center [95, 767] width 56 height 45
click at [562, 647] on div at bounding box center [573, 768] width 22 height 22
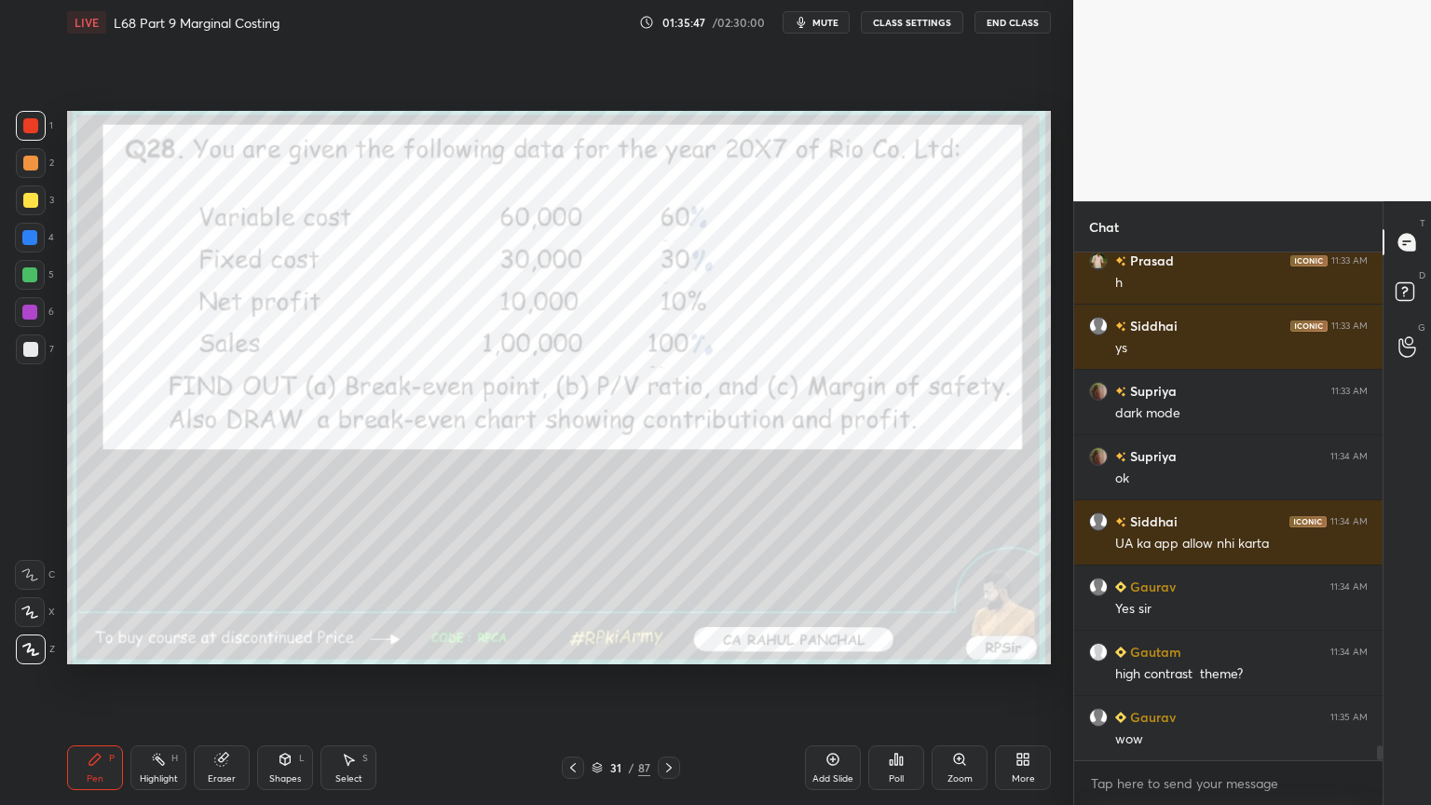
click at [94, 647] on icon at bounding box center [95, 759] width 15 height 15
click at [61, 145] on div "Setting up your live class Poll for secs No correct answer Start poll" at bounding box center [559, 388] width 999 height 686
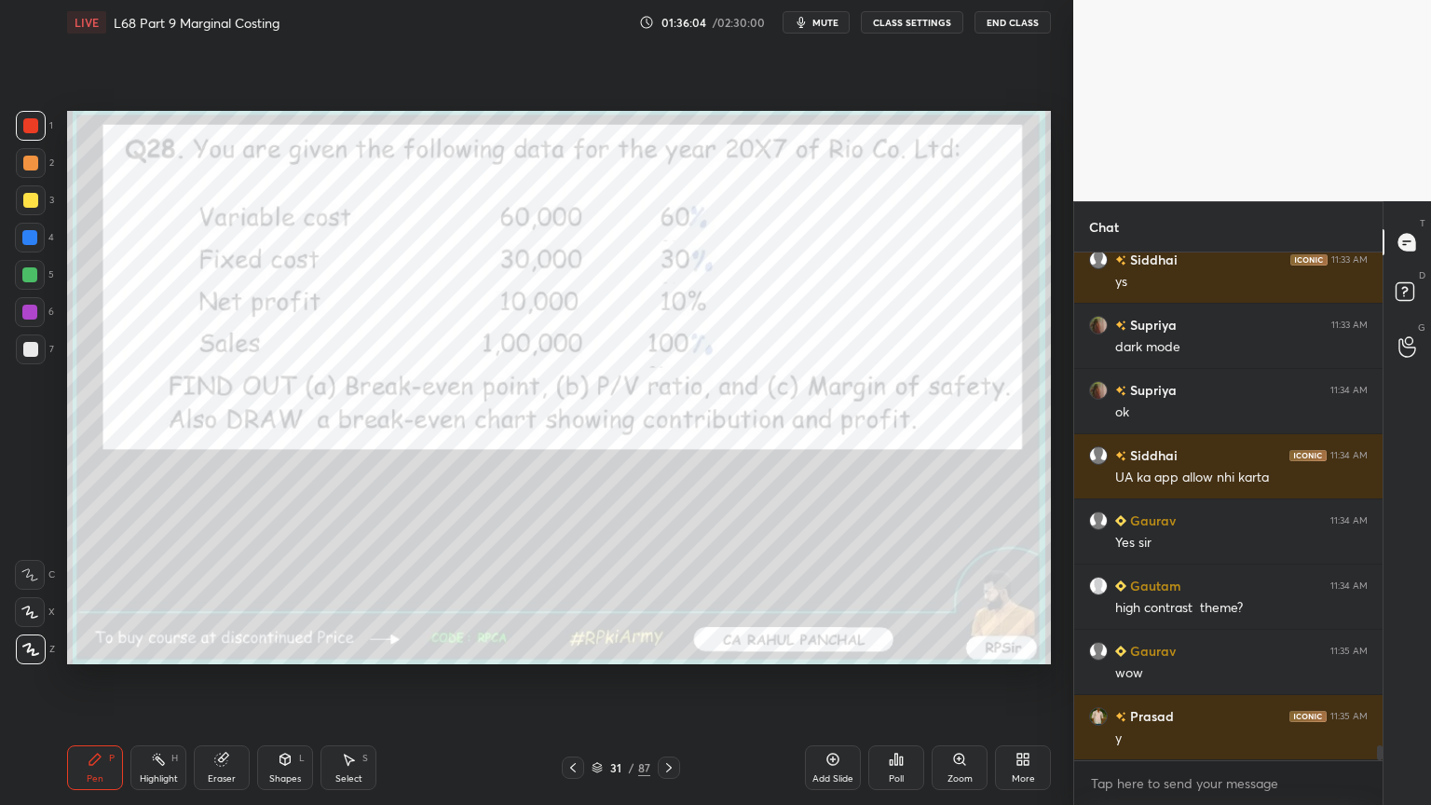
click at [97, 647] on div "Pen" at bounding box center [95, 778] width 17 height 9
click at [41, 356] on div at bounding box center [31, 349] width 30 height 30
click at [23, 123] on div at bounding box center [30, 125] width 15 height 15
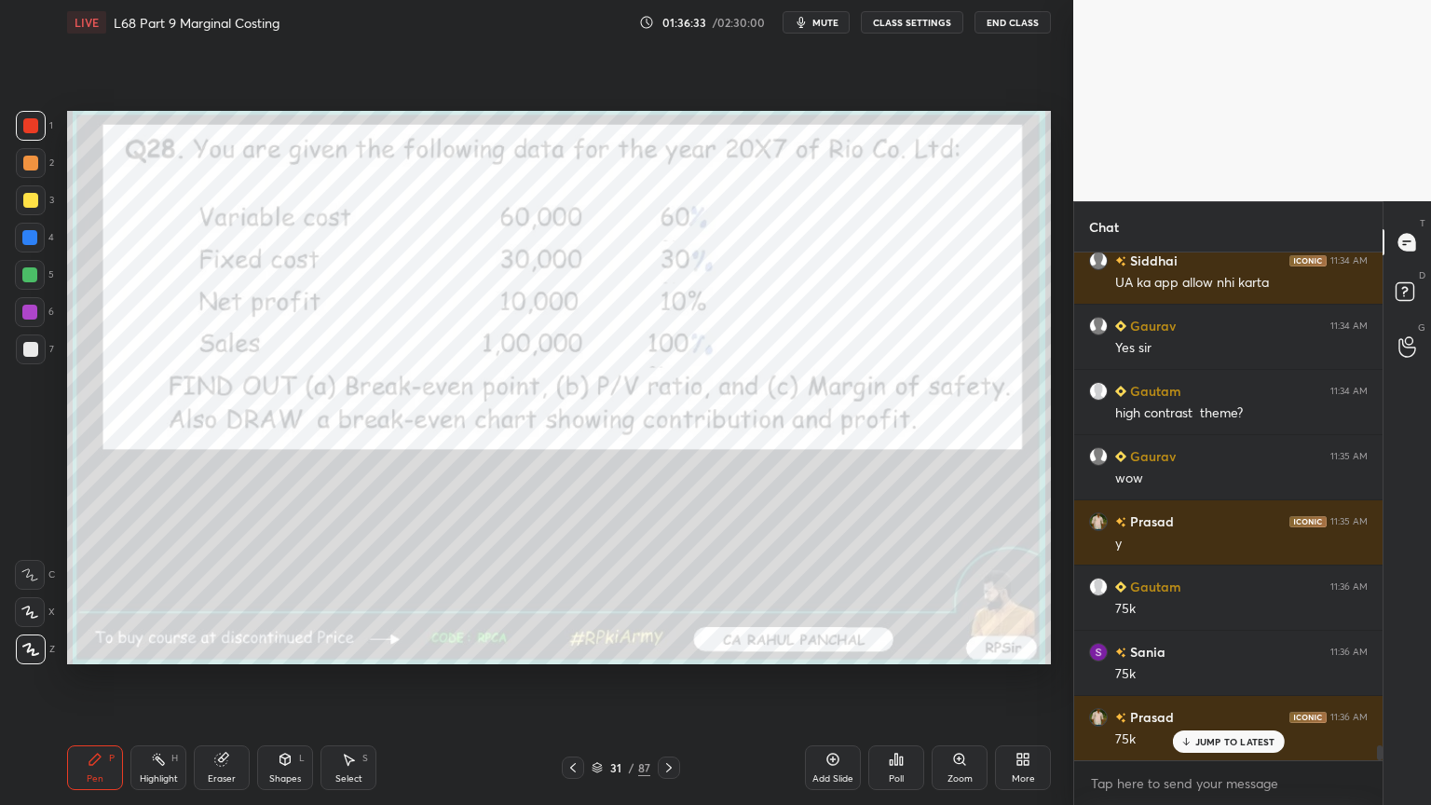
scroll to position [17240, 0]
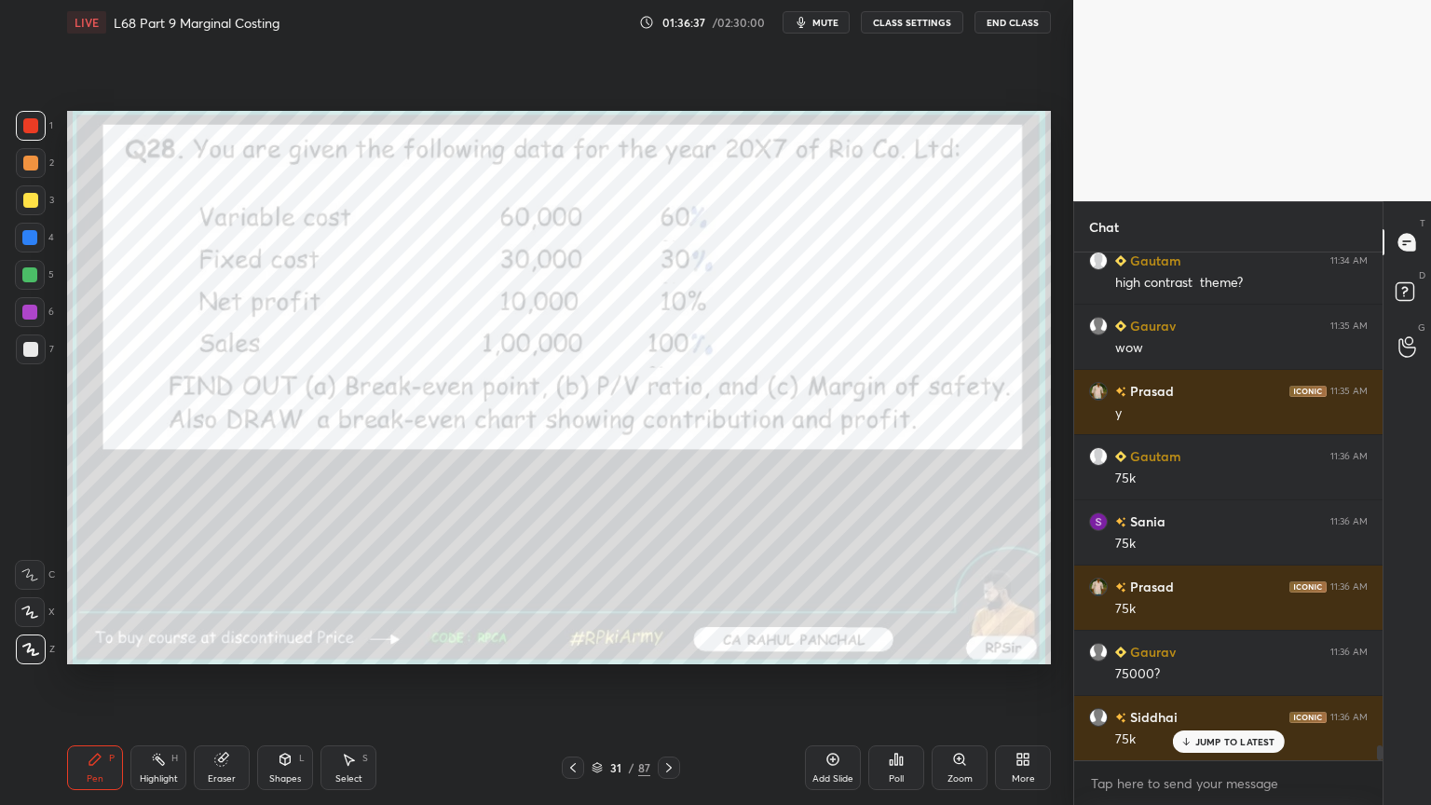
click at [223, 647] on icon at bounding box center [221, 760] width 12 height 12
click at [30, 647] on span "Erase all" at bounding box center [30, 649] width 28 height 13
click at [658, 647] on div at bounding box center [669, 768] width 22 height 22
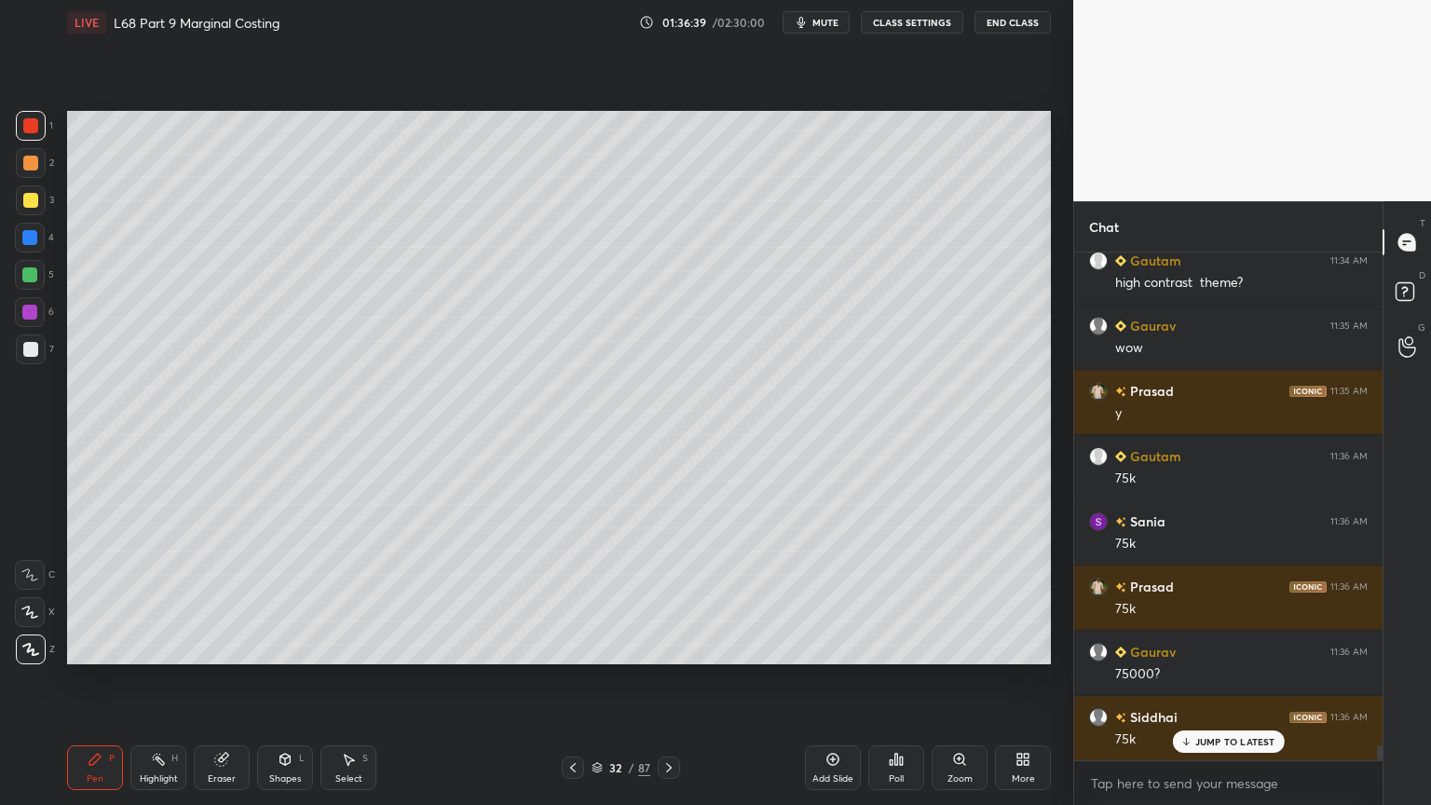
click at [90, 647] on icon at bounding box center [94, 759] width 11 height 11
click at [30, 219] on div "3" at bounding box center [35, 203] width 38 height 37
click at [210, 647] on div "Eraser" at bounding box center [222, 767] width 56 height 45
click at [94, 647] on div "Pen" at bounding box center [95, 778] width 17 height 9
click at [30, 576] on icon at bounding box center [29, 574] width 17 height 13
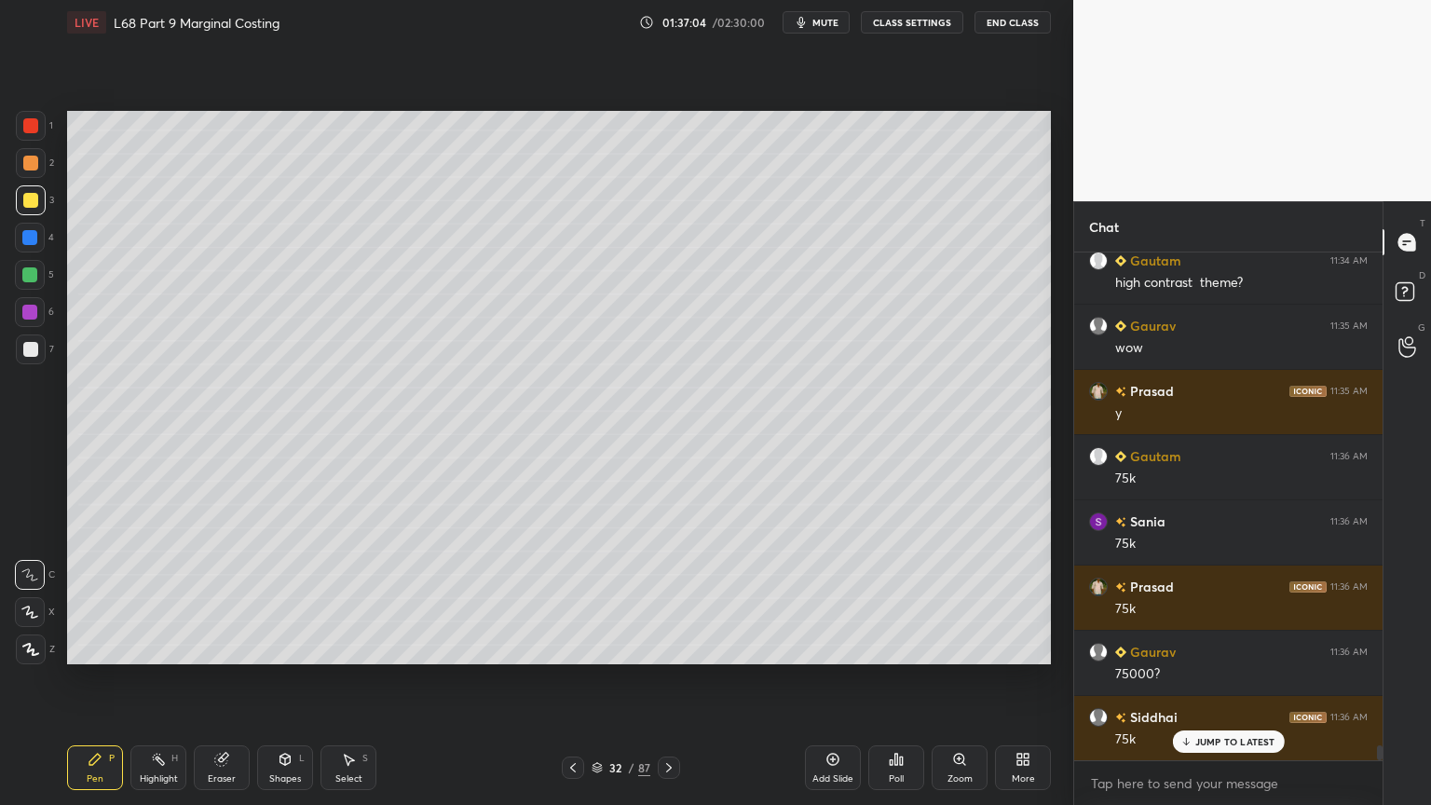
click at [272, 647] on div "Shapes L" at bounding box center [285, 767] width 56 height 45
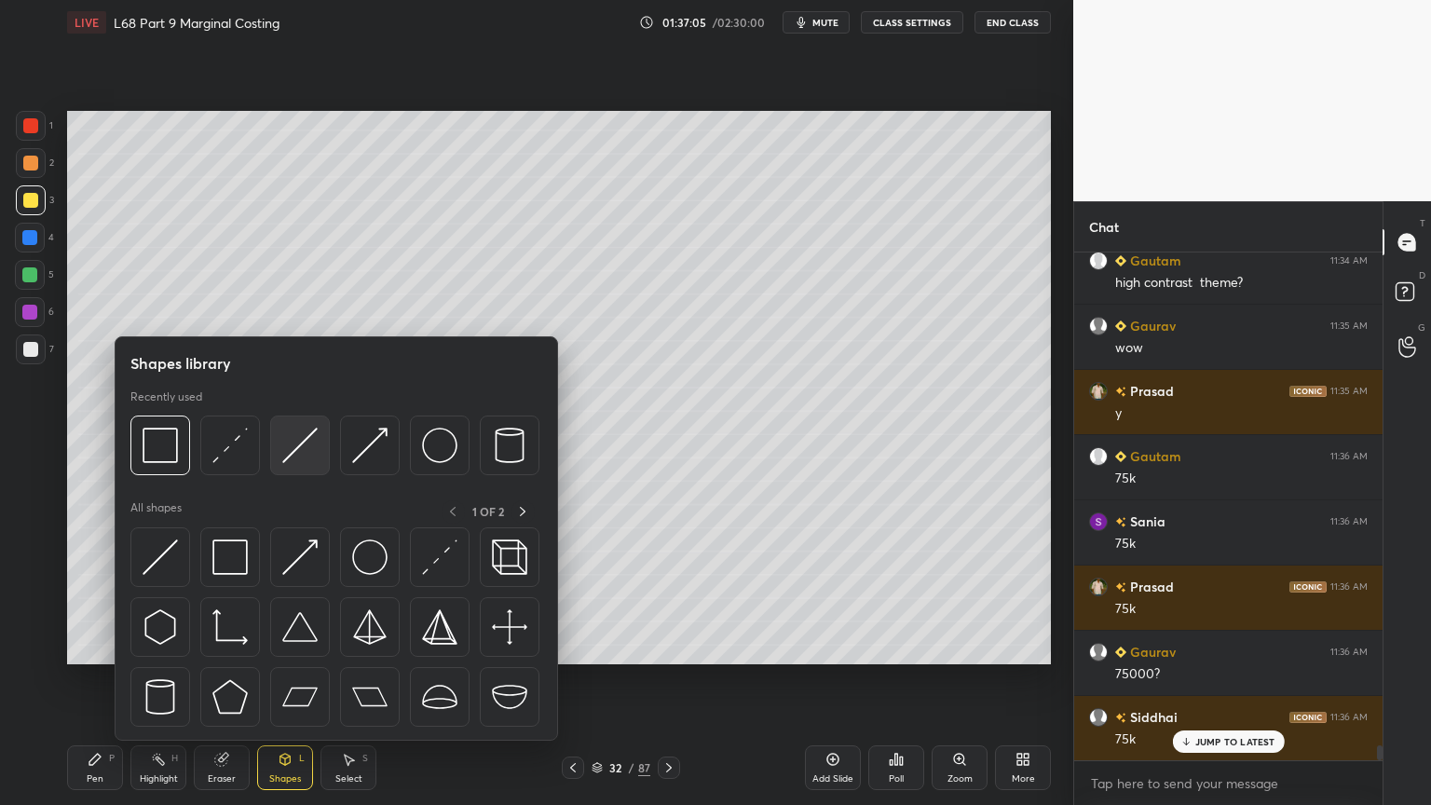
click at [294, 451] on img at bounding box center [299, 445] width 35 height 35
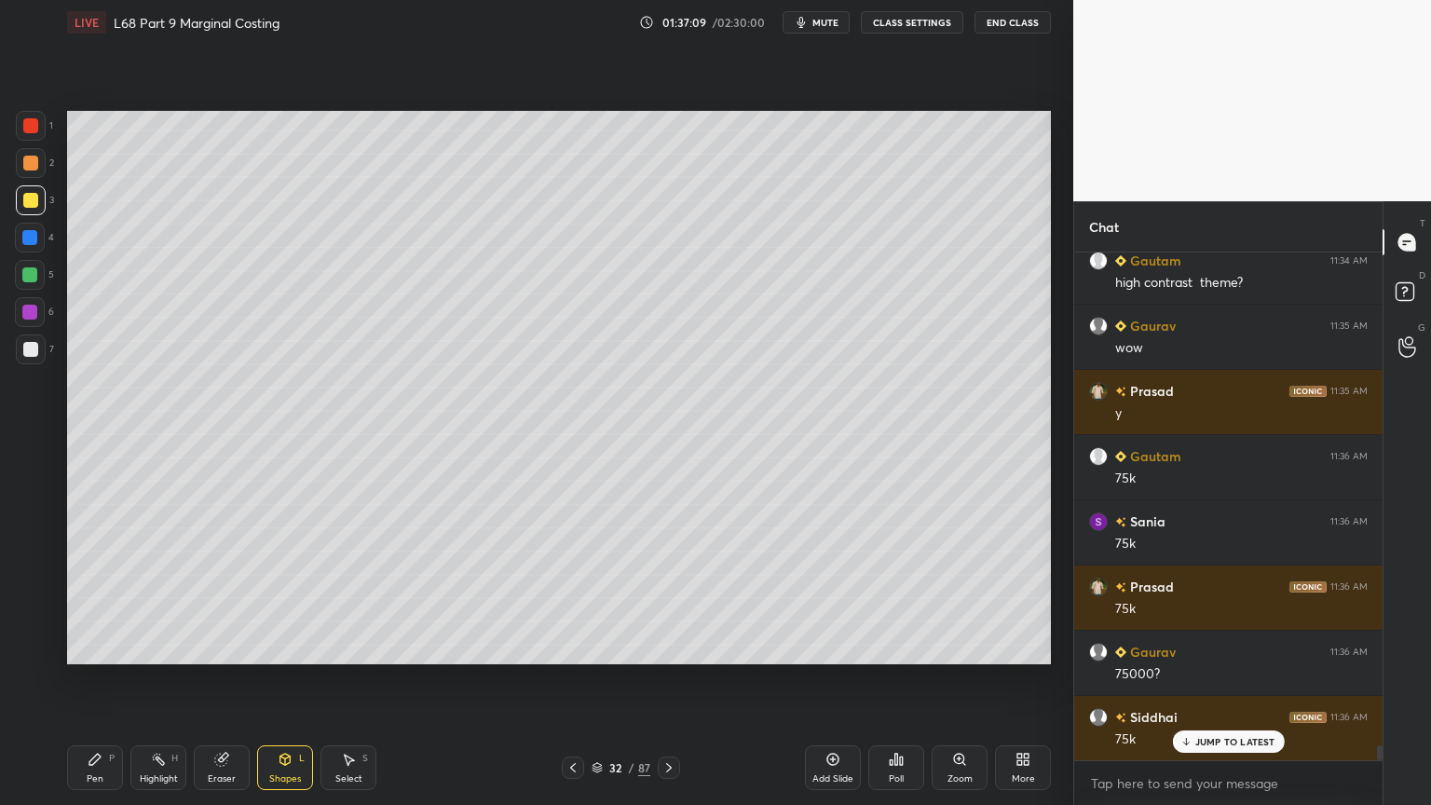
click at [103, 647] on div "Pen P" at bounding box center [95, 767] width 56 height 45
click at [30, 160] on div at bounding box center [30, 163] width 15 height 15
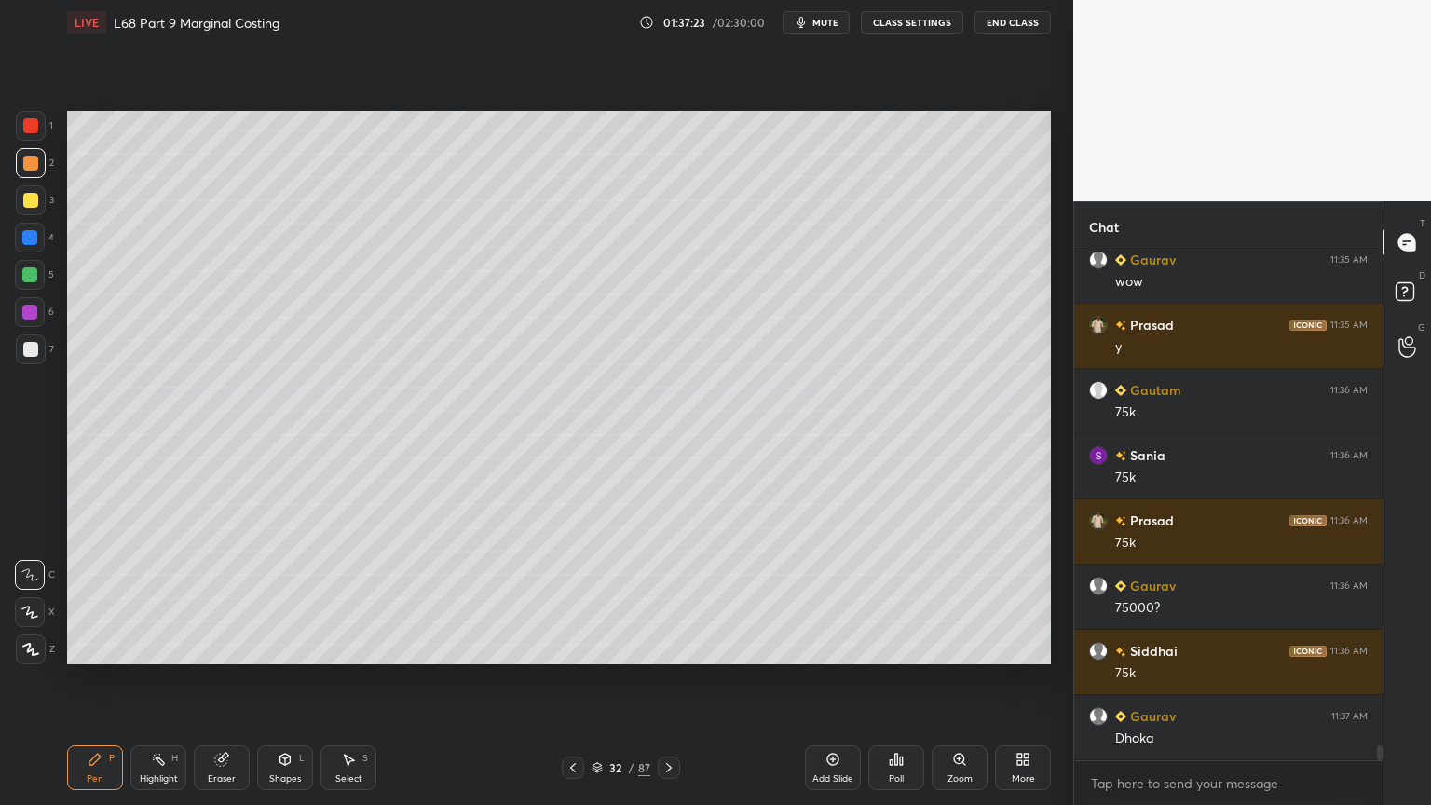
click at [284, 647] on div "Shapes L" at bounding box center [285, 767] width 56 height 45
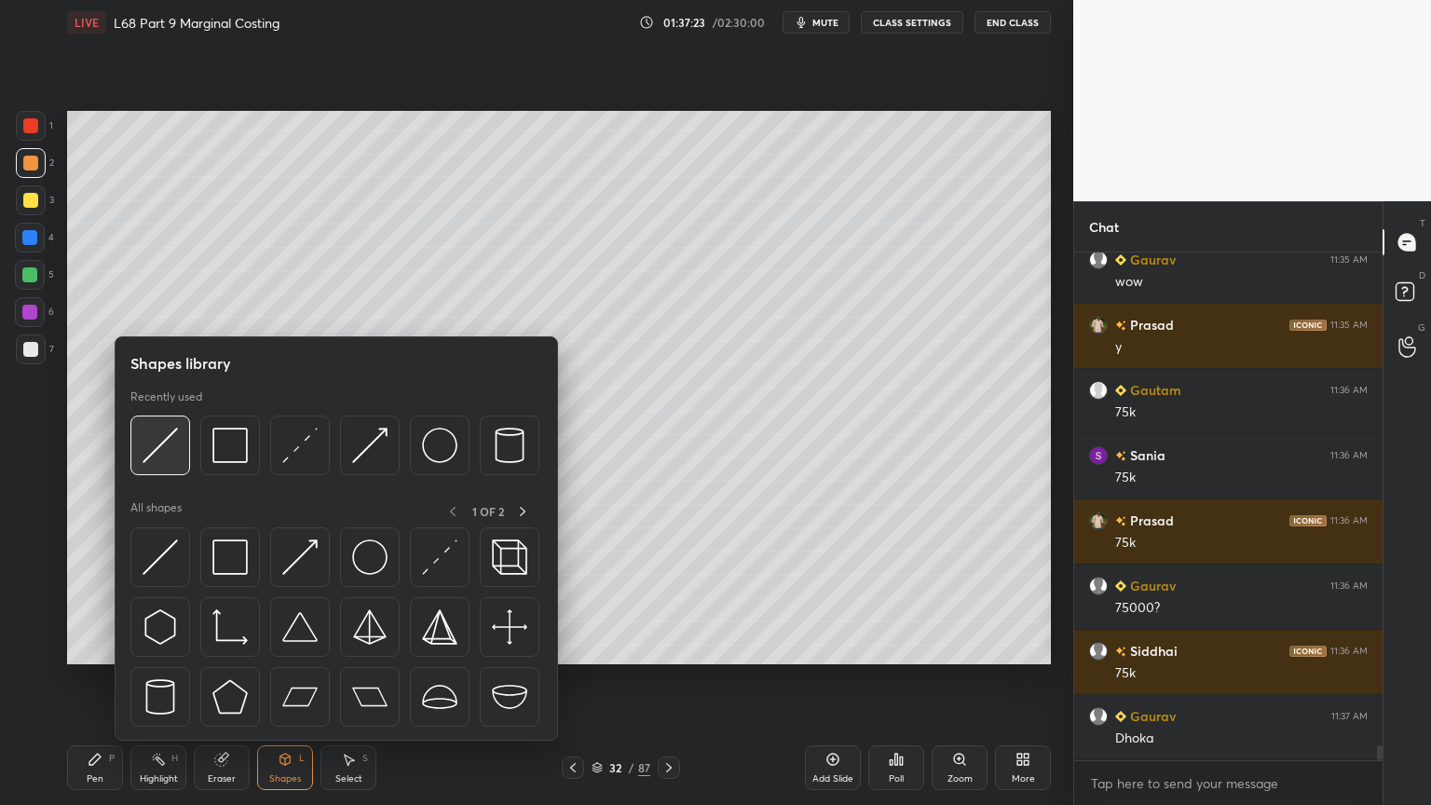
click at [170, 438] on img at bounding box center [160, 445] width 35 height 35
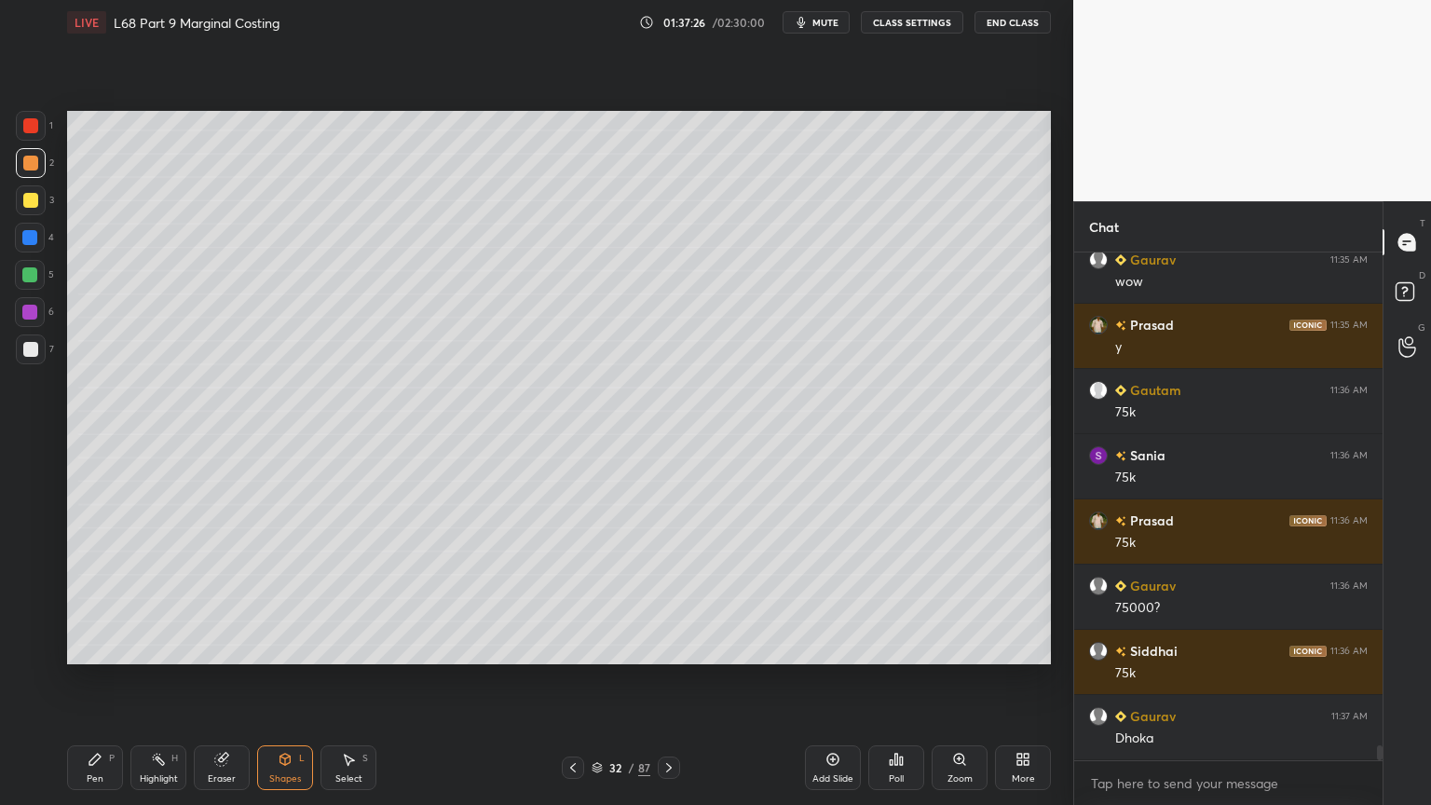
click at [28, 354] on div at bounding box center [30, 349] width 15 height 15
click at [85, 647] on div "Pen P" at bounding box center [95, 767] width 56 height 45
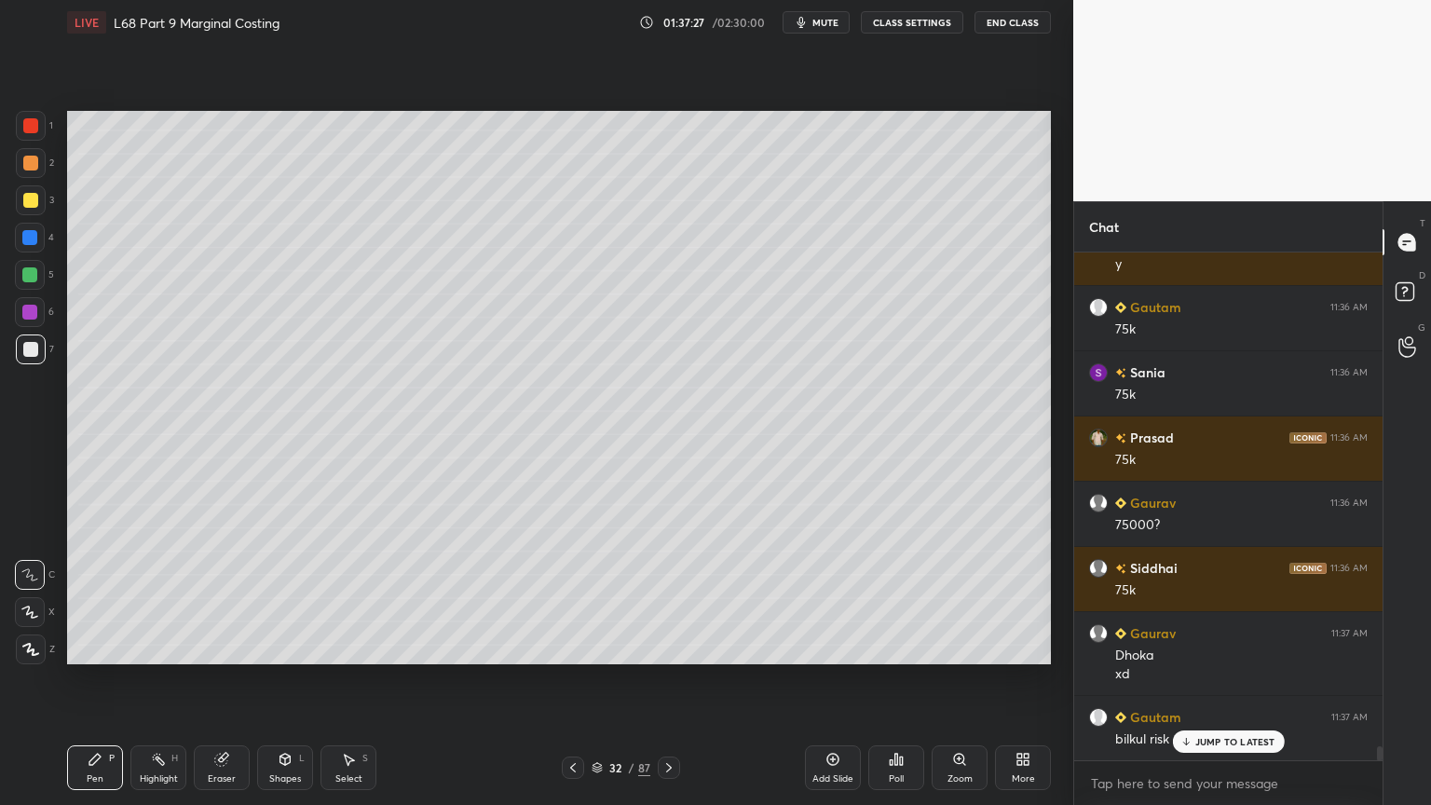
scroll to position [17456, 0]
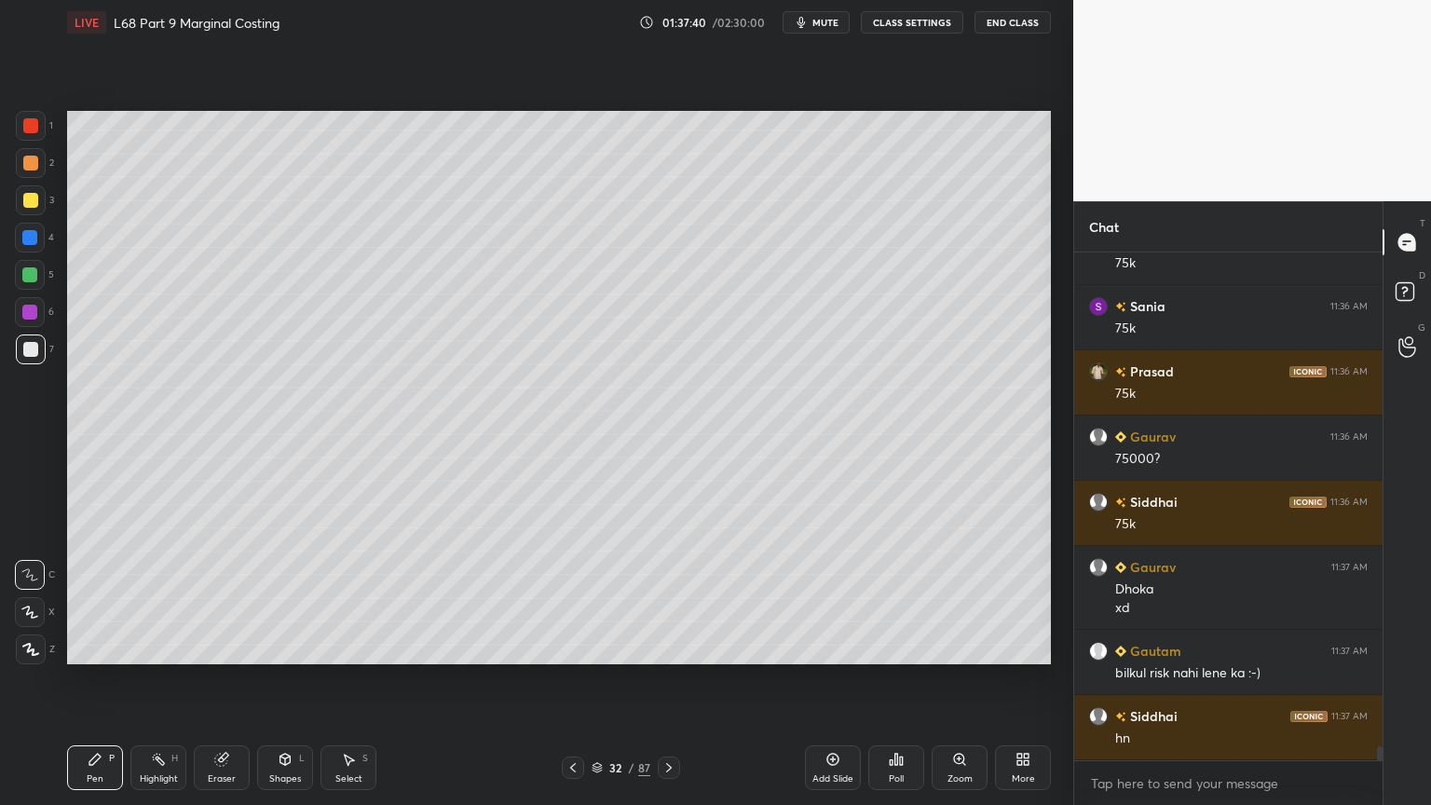
click at [31, 242] on div at bounding box center [29, 237] width 15 height 15
click at [276, 647] on div "Shapes L" at bounding box center [285, 767] width 56 height 45
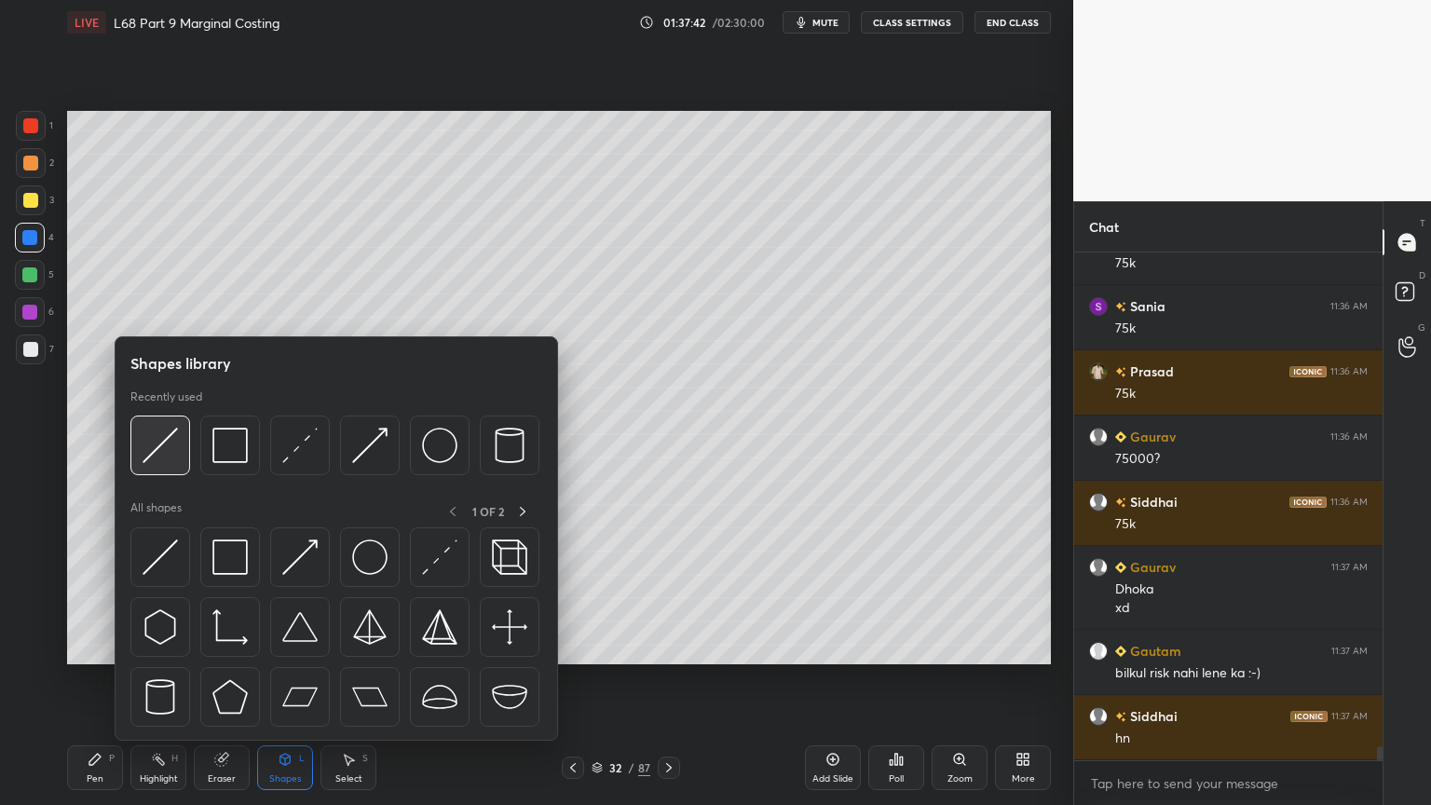
click at [164, 445] on img at bounding box center [160, 445] width 35 height 35
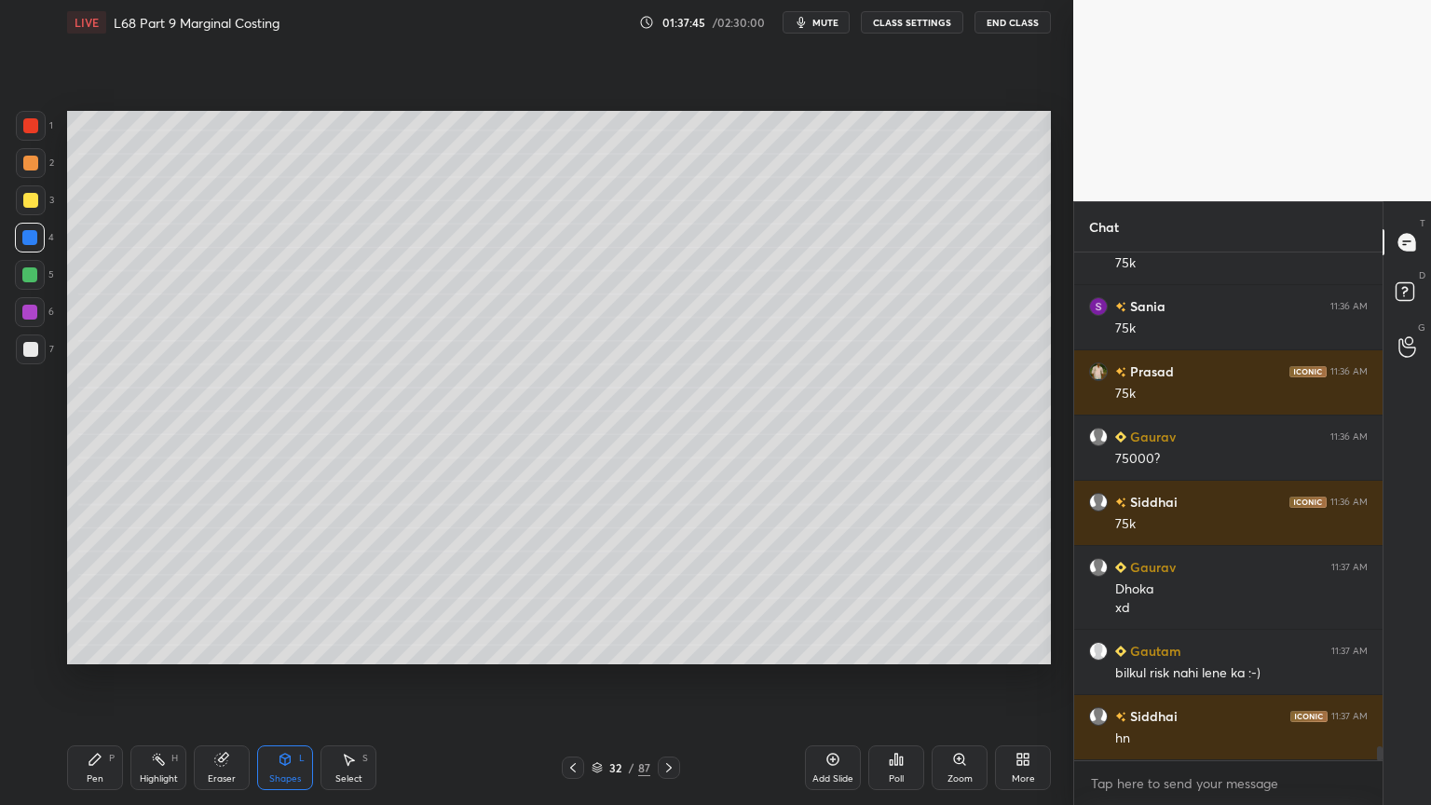
click at [37, 359] on div at bounding box center [31, 349] width 30 height 30
click at [95, 647] on div "Setting up your live class Poll for secs No correct answer Start poll" at bounding box center [559, 388] width 999 height 686
click at [110, 647] on div "Pen P" at bounding box center [95, 767] width 56 height 45
click at [566, 647] on icon at bounding box center [573, 767] width 15 height 15
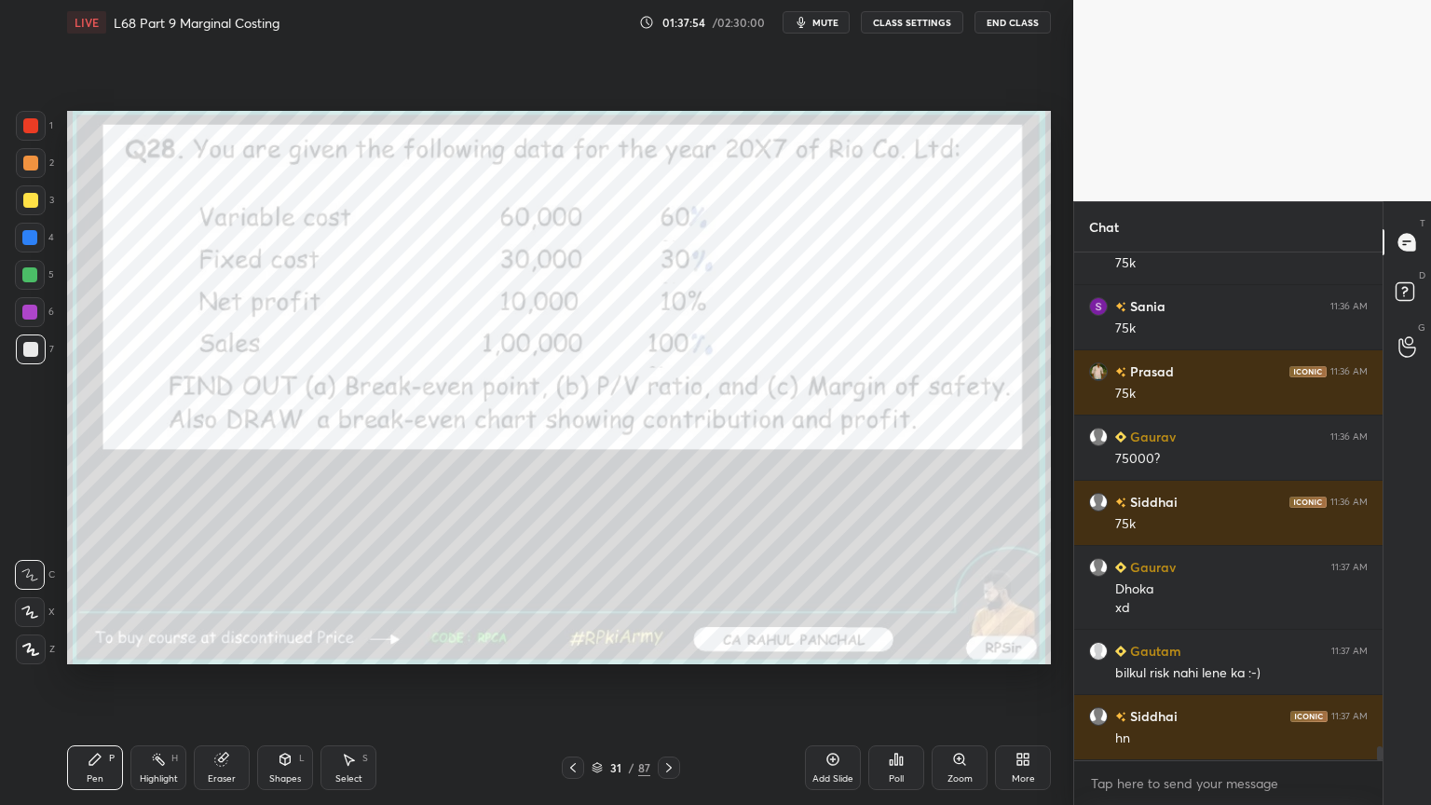
click at [675, 647] on icon at bounding box center [669, 767] width 15 height 15
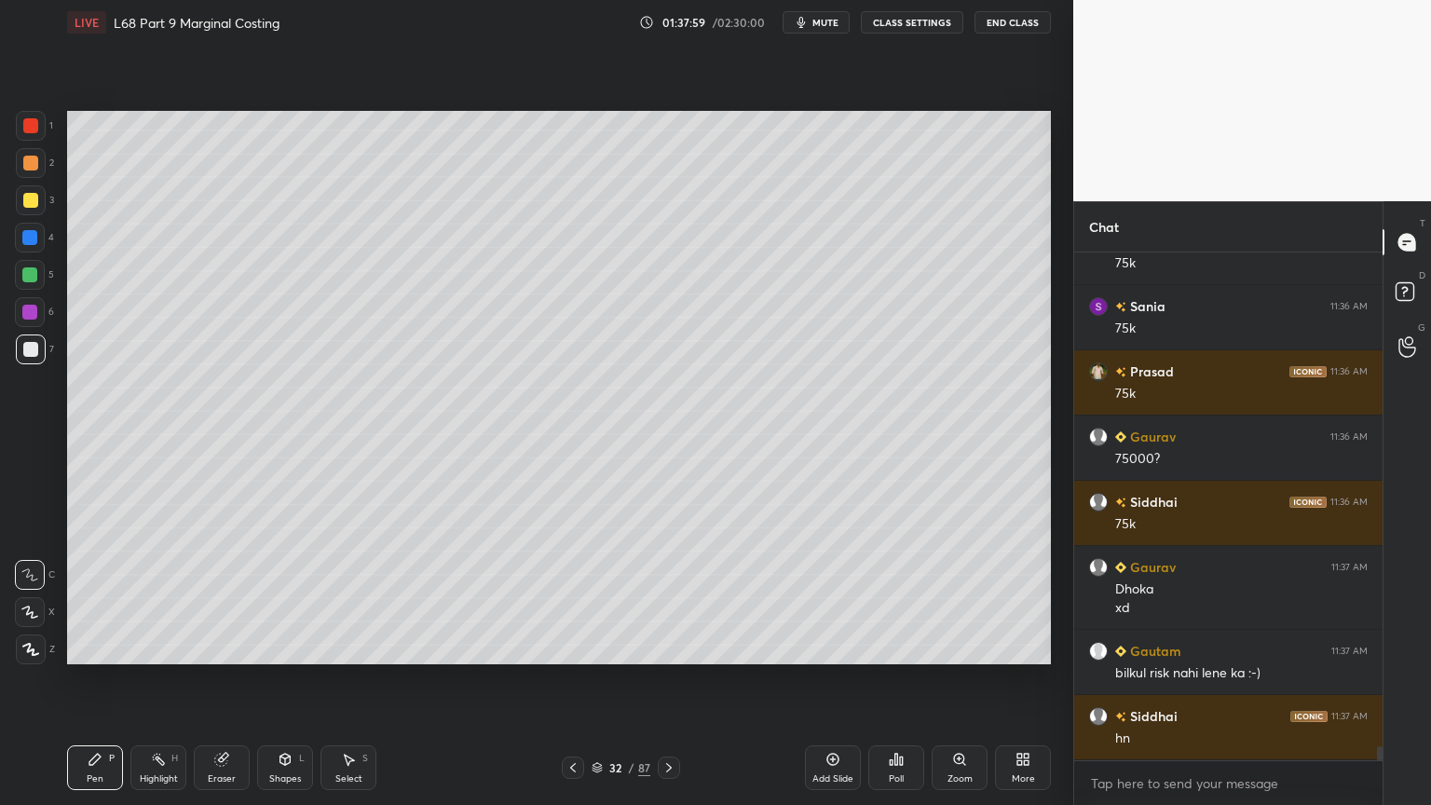
click at [559, 647] on div "32 / 87" at bounding box center [620, 768] width 369 height 22
click at [574, 647] on icon at bounding box center [573, 767] width 15 height 15
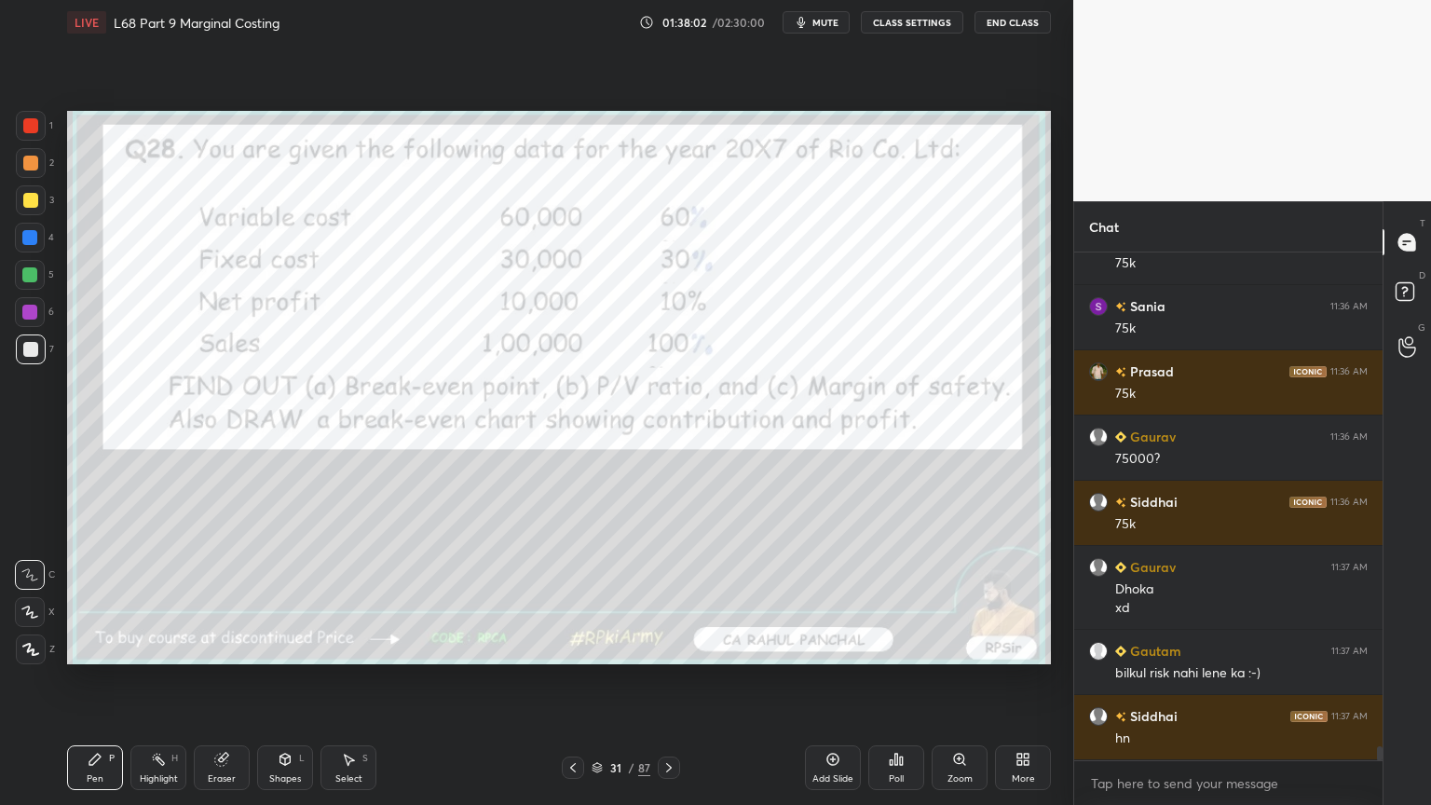
click at [680, 647] on div "31 / 87" at bounding box center [620, 768] width 369 height 22
click at [670, 647] on icon at bounding box center [669, 767] width 15 height 15
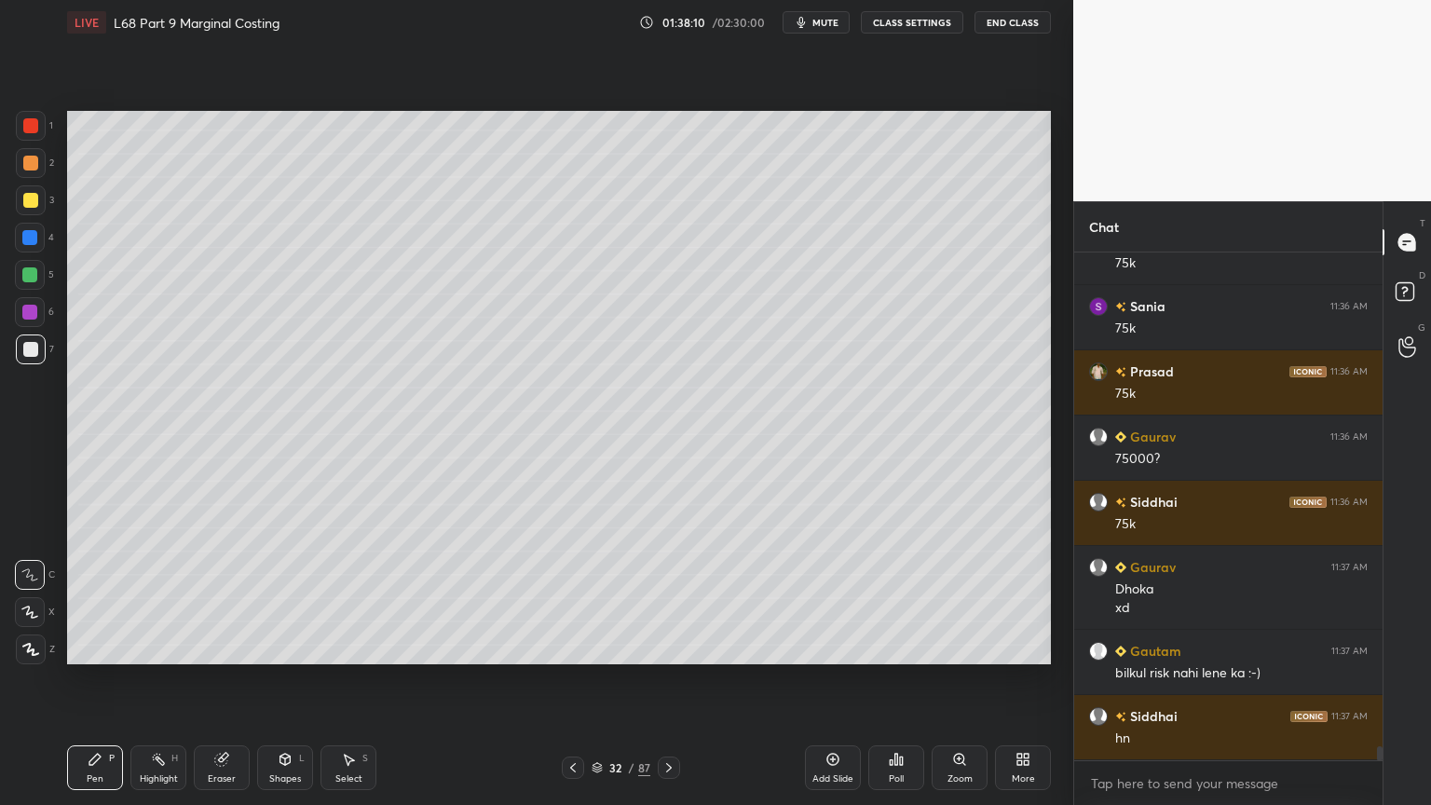
click at [569, 647] on icon at bounding box center [573, 767] width 15 height 15
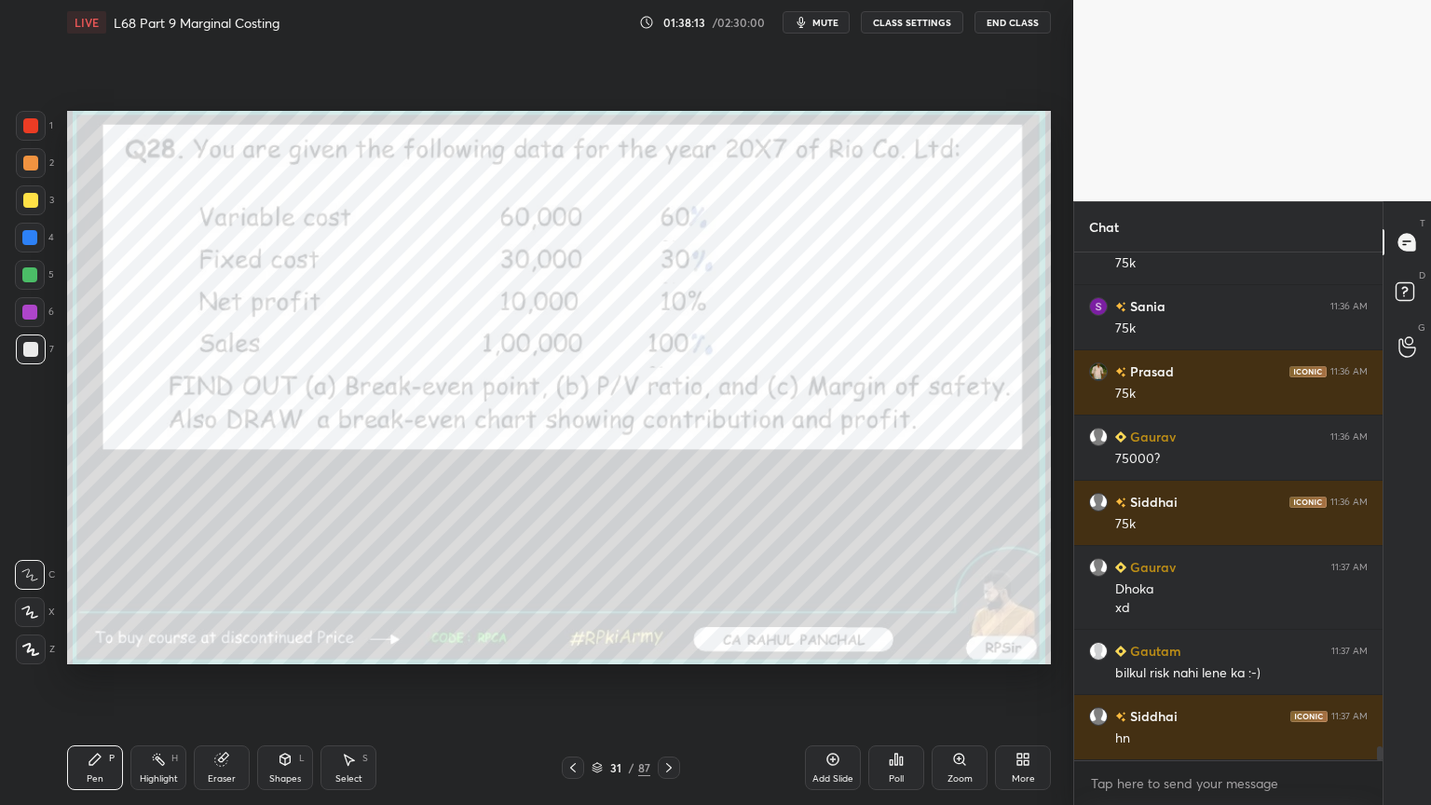
click at [669, 647] on icon at bounding box center [669, 767] width 15 height 15
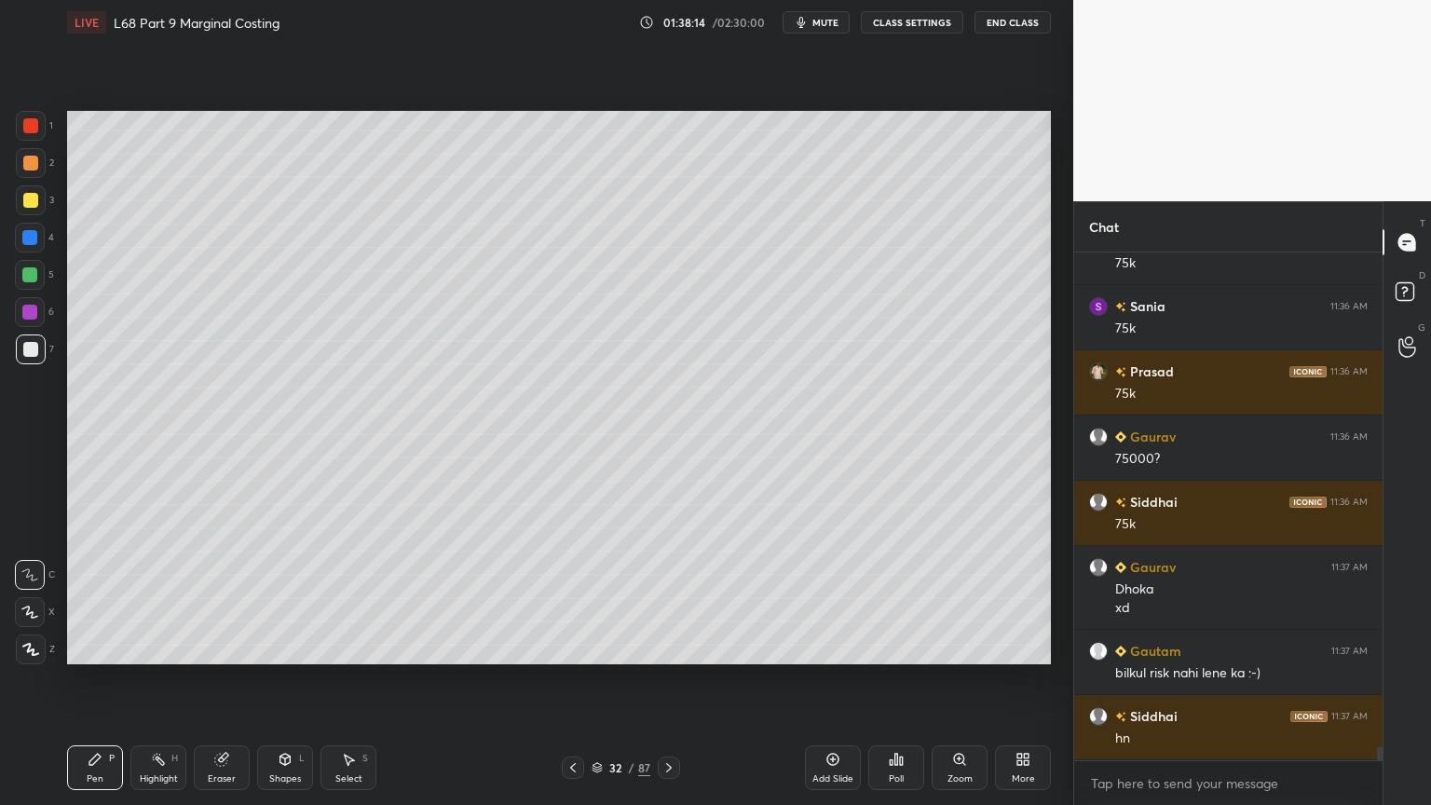
click at [572, 647] on icon at bounding box center [573, 767] width 6 height 9
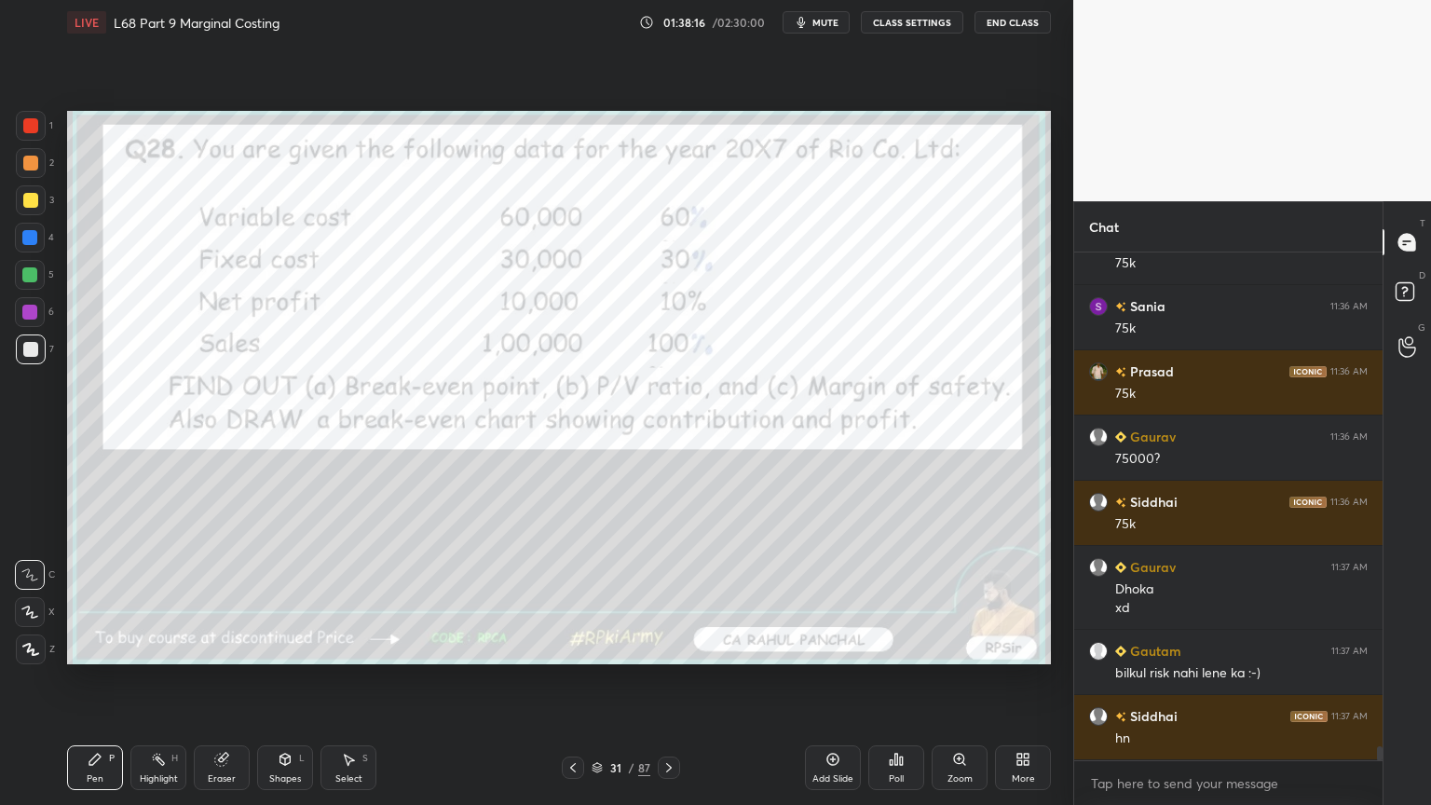
click at [673, 647] on icon at bounding box center [669, 767] width 15 height 15
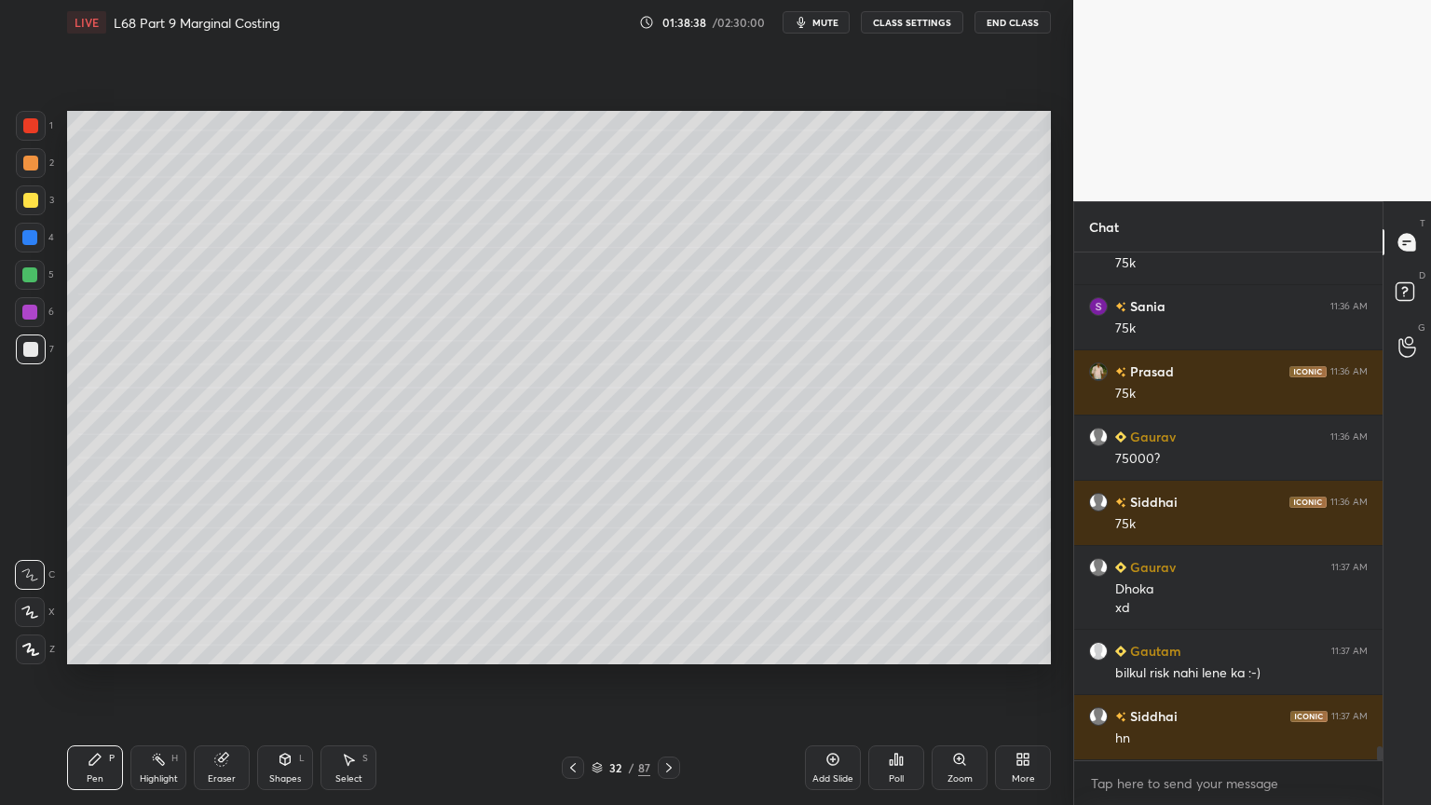
click at [570, 647] on icon at bounding box center [573, 767] width 15 height 15
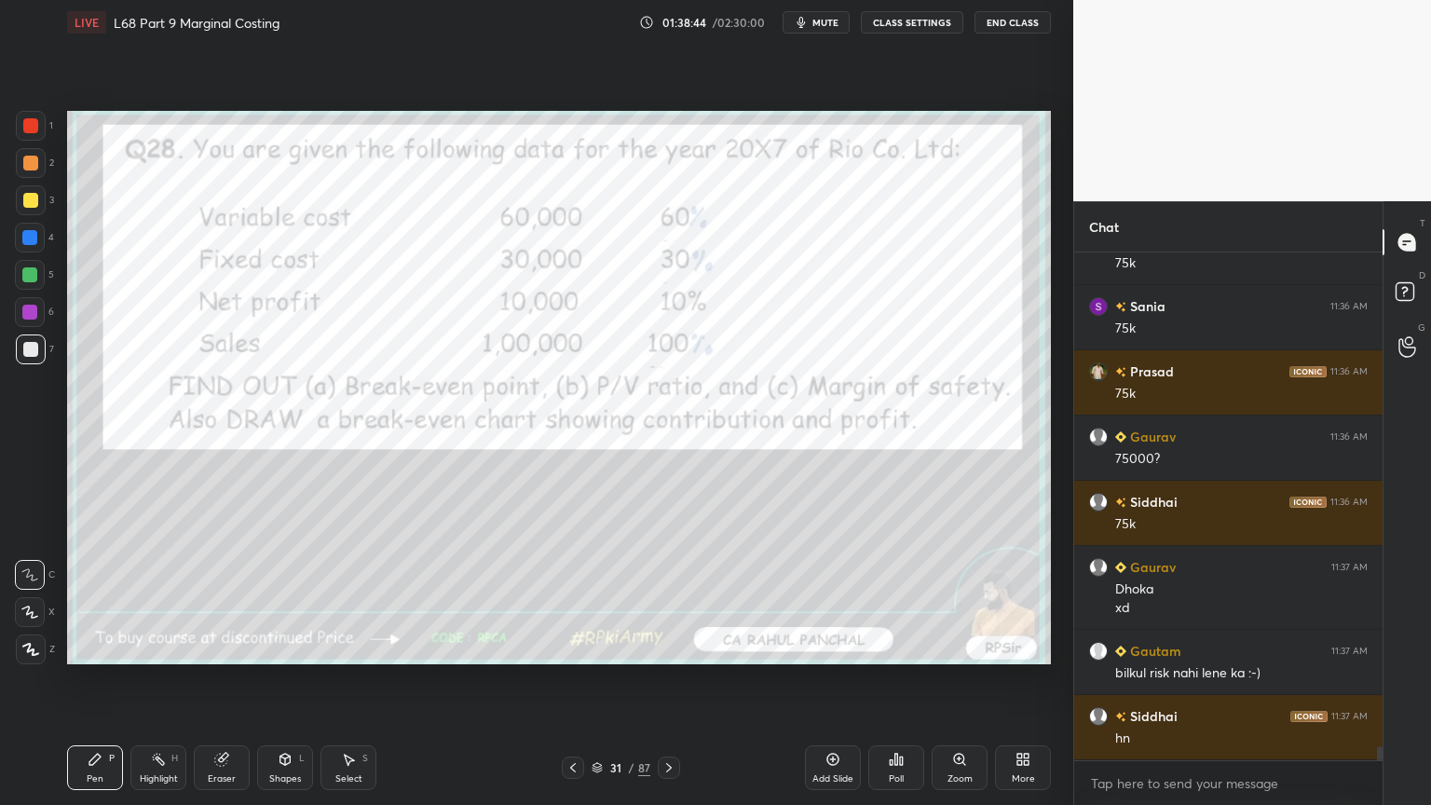
scroll to position [17520, 0]
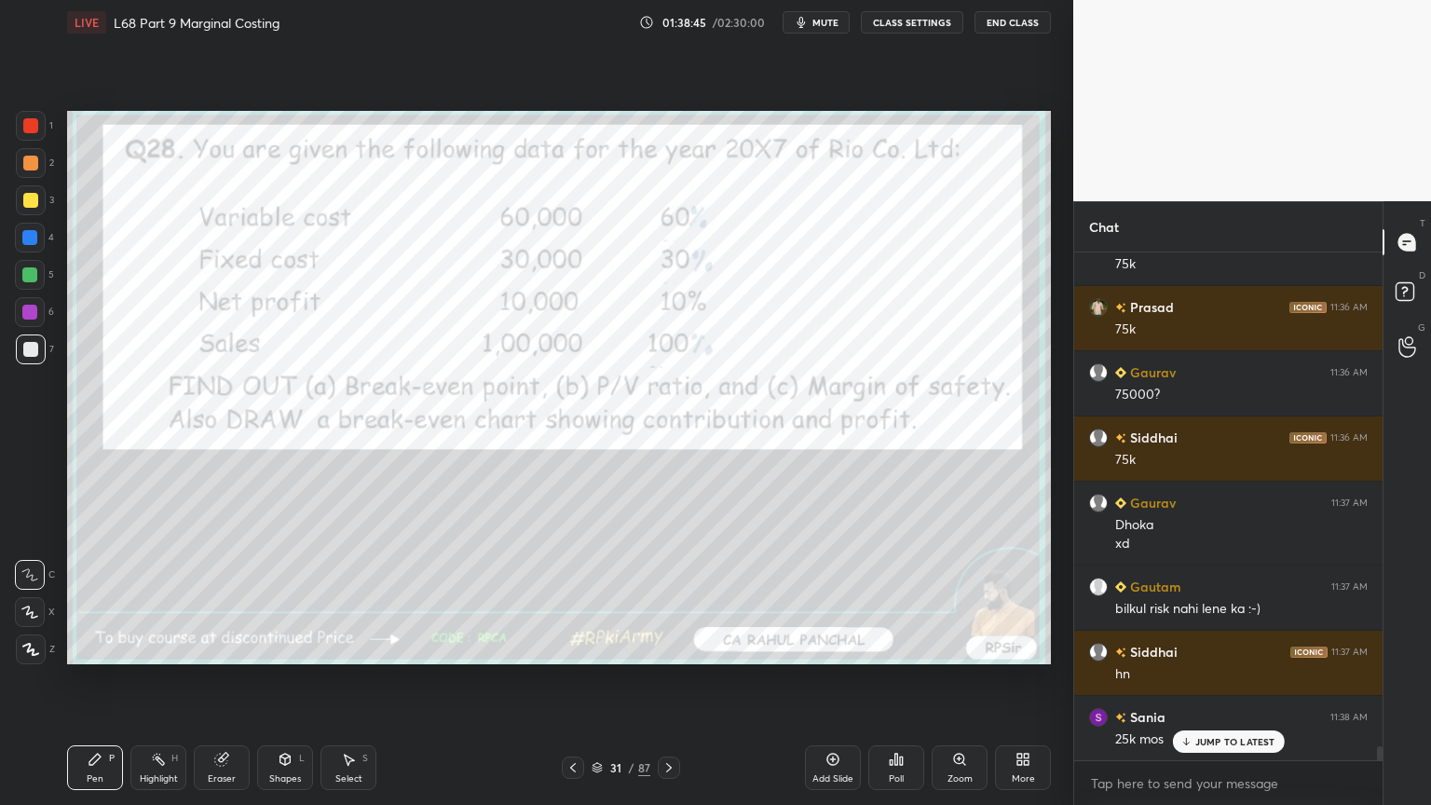
click at [672, 647] on icon at bounding box center [669, 767] width 15 height 15
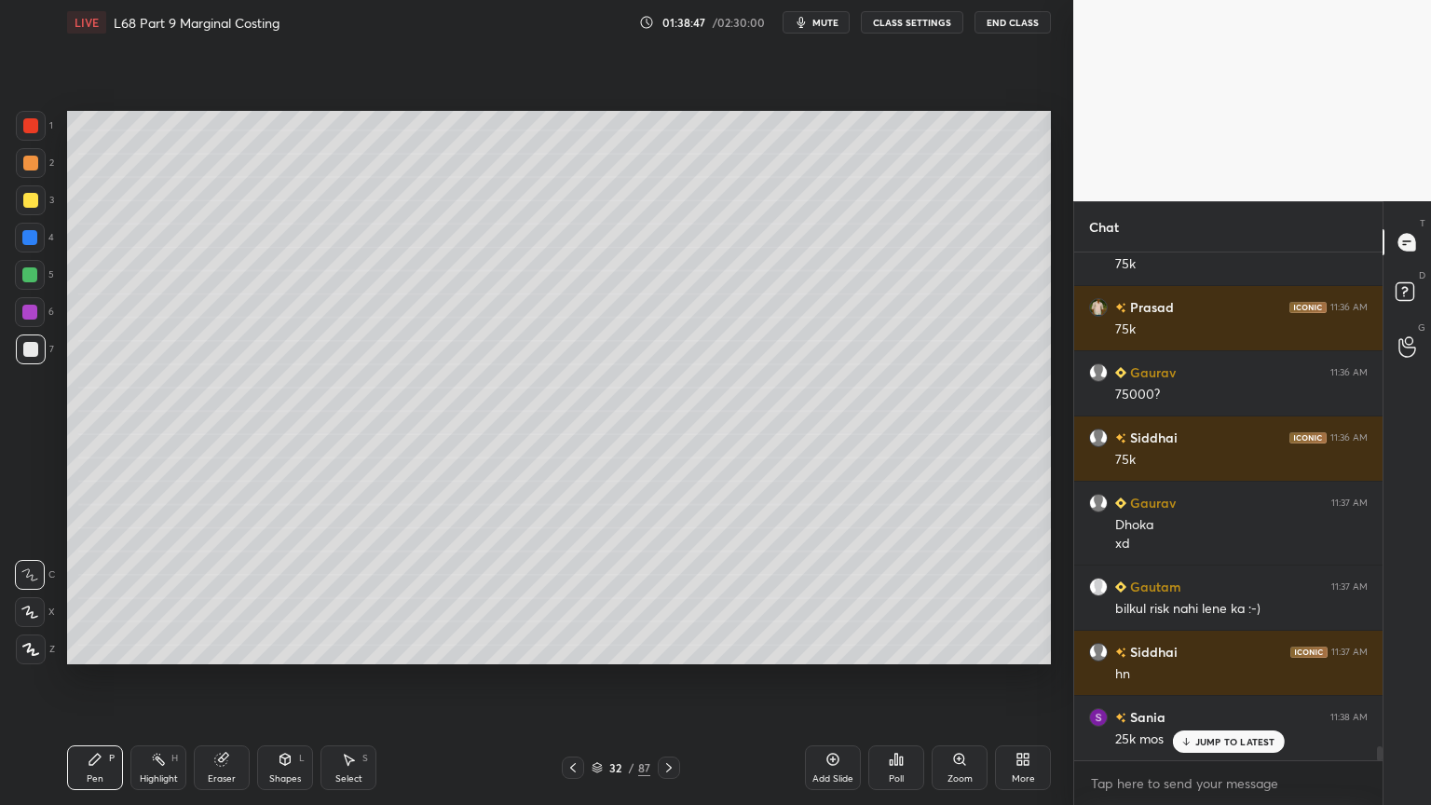
click at [34, 208] on div at bounding box center [31, 200] width 30 height 30
click at [286, 647] on div "Shapes L" at bounding box center [285, 767] width 56 height 45
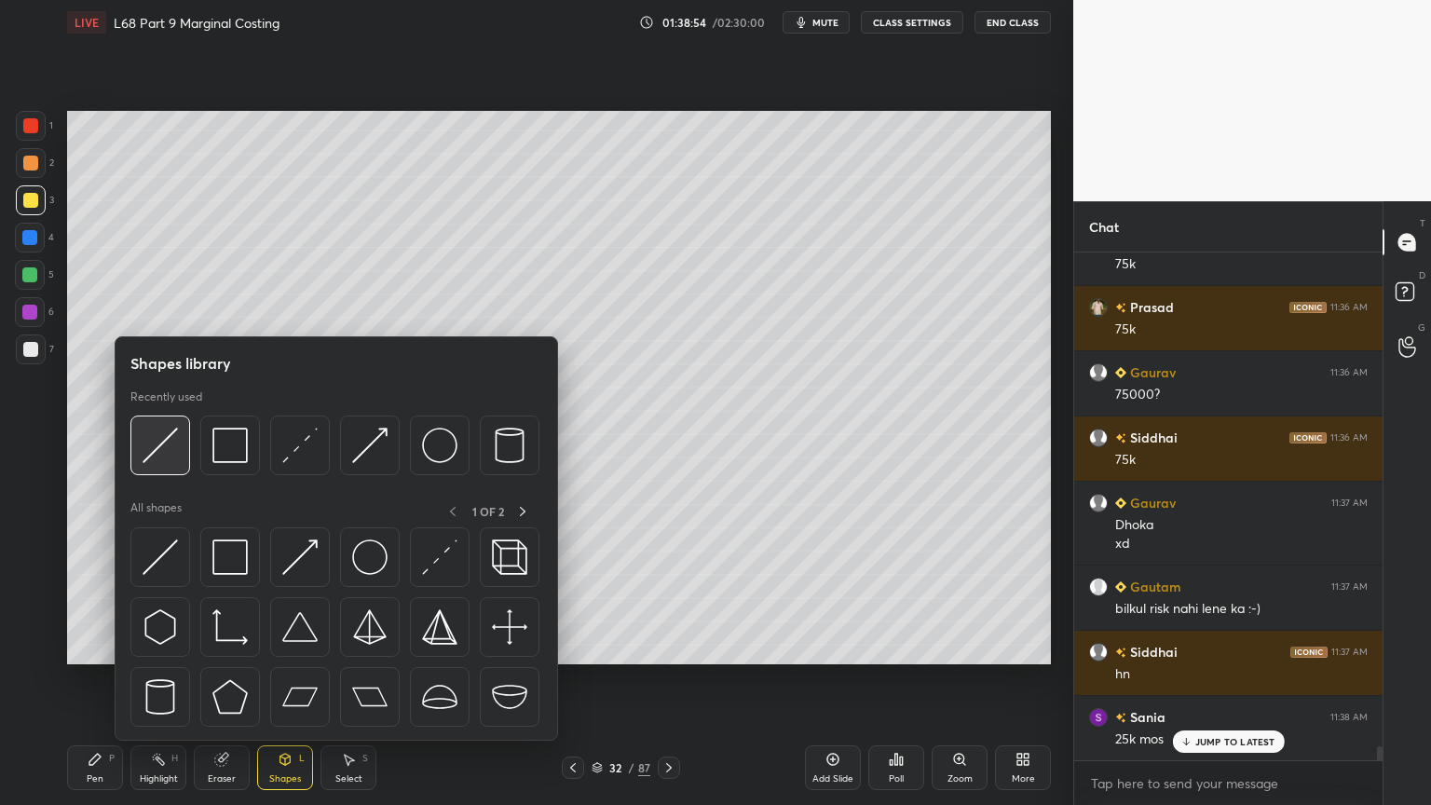
click at [165, 463] on div at bounding box center [160, 446] width 60 height 60
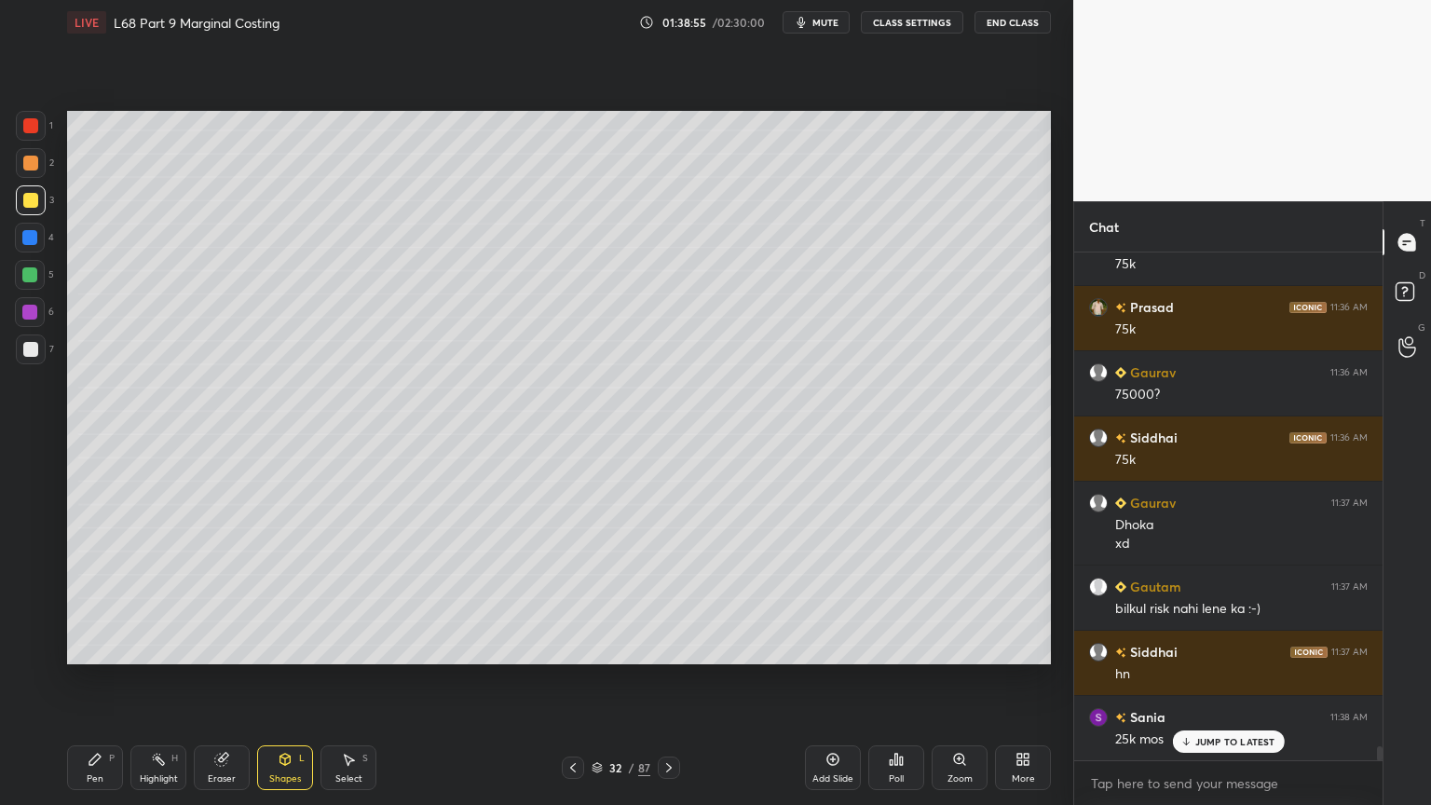
click at [38, 174] on div at bounding box center [31, 163] width 30 height 30
click at [82, 647] on div "Pen P" at bounding box center [95, 767] width 56 height 45
click at [283, 647] on icon at bounding box center [285, 758] width 10 height 3
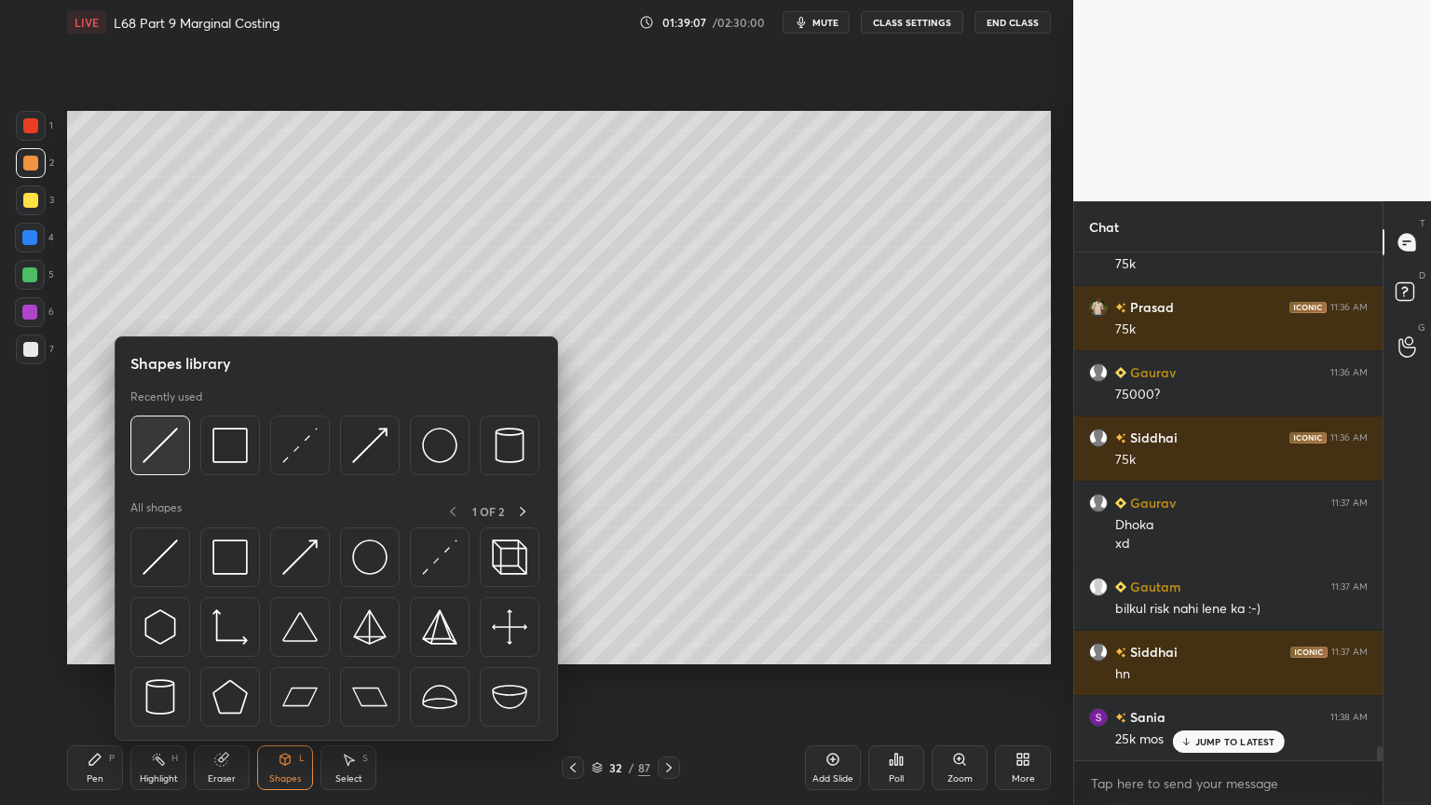
click at [173, 457] on img at bounding box center [160, 445] width 35 height 35
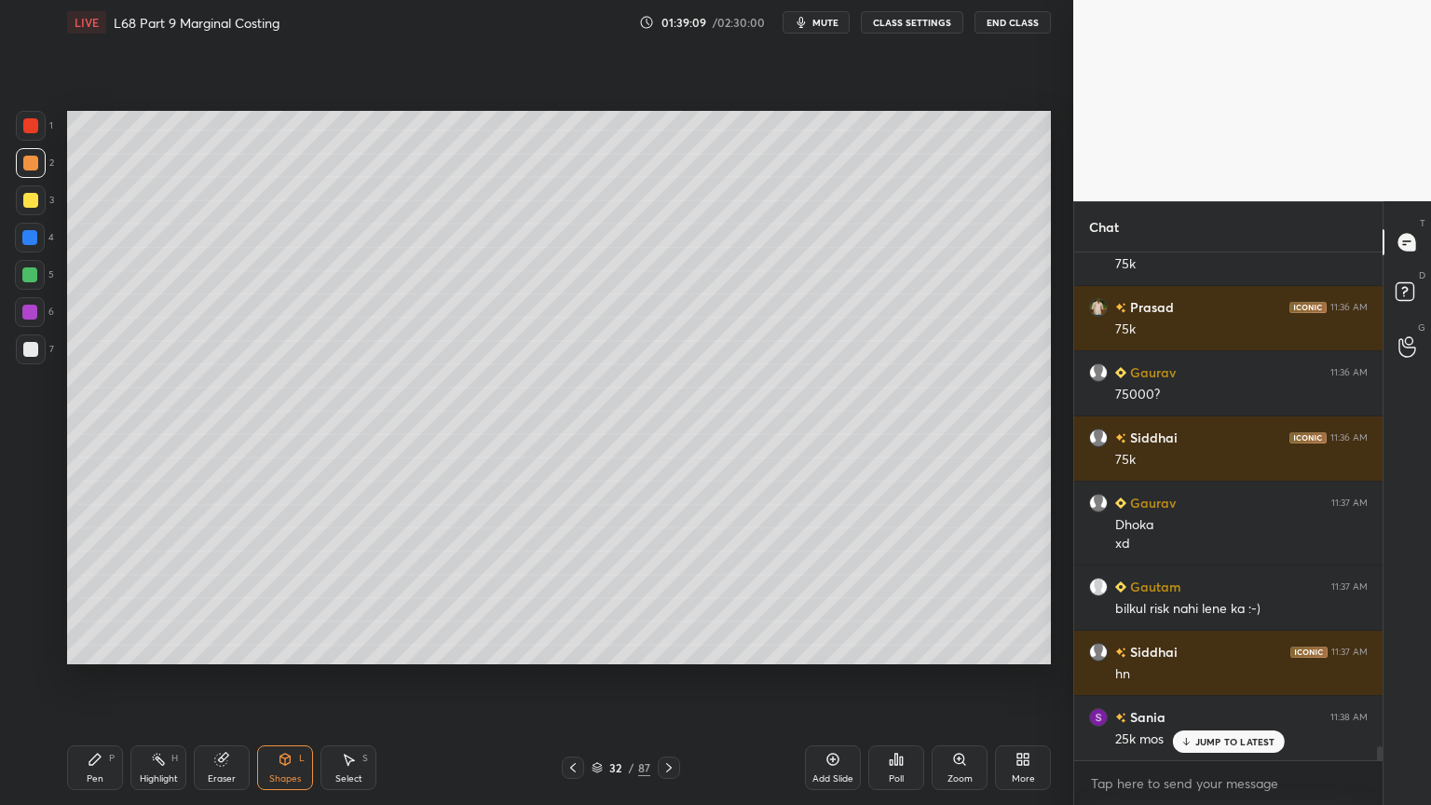
click at [37, 363] on div at bounding box center [31, 349] width 30 height 30
click at [82, 647] on div "Pen P" at bounding box center [95, 767] width 56 height 45
click at [572, 647] on icon at bounding box center [573, 767] width 15 height 15
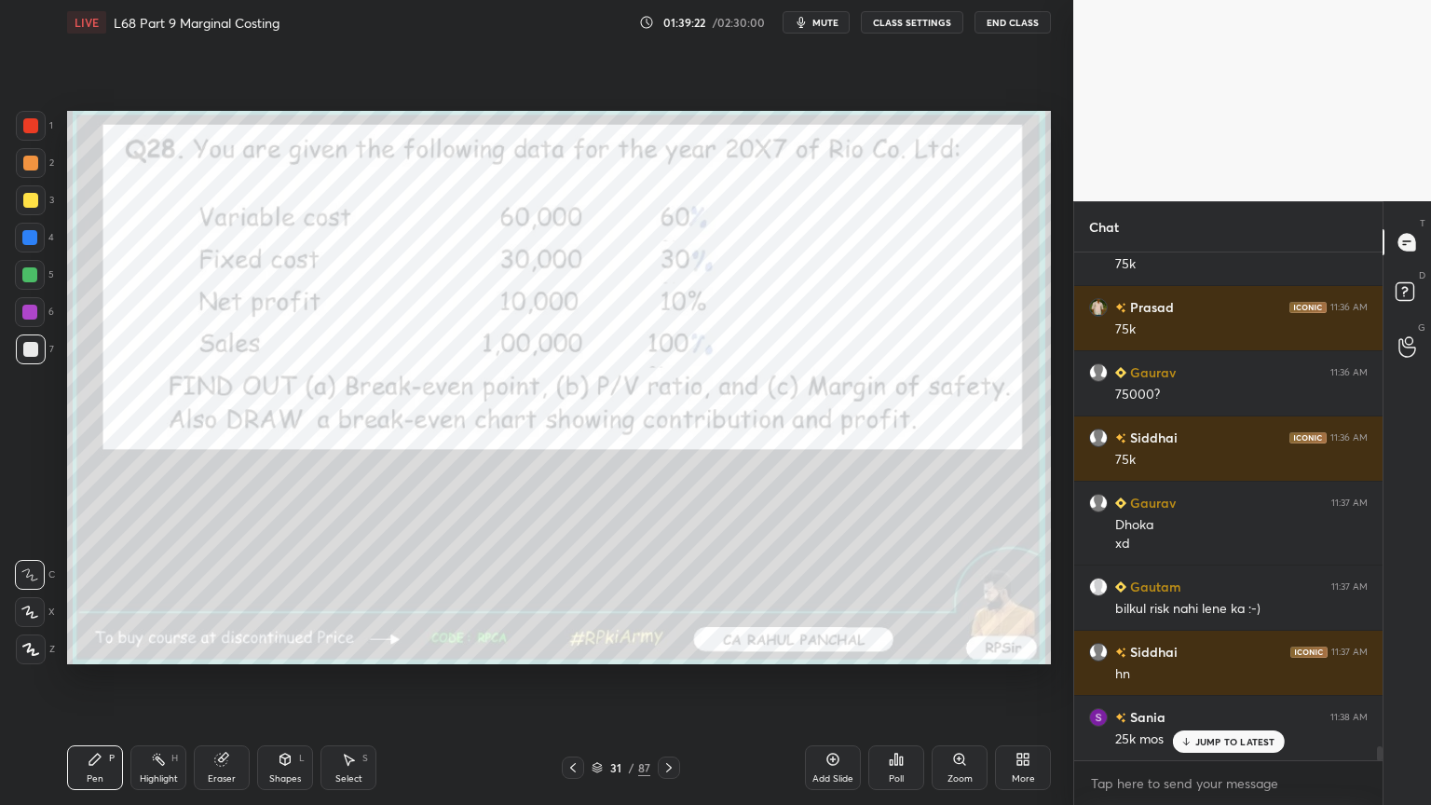
click at [670, 647] on icon at bounding box center [669, 767] width 6 height 9
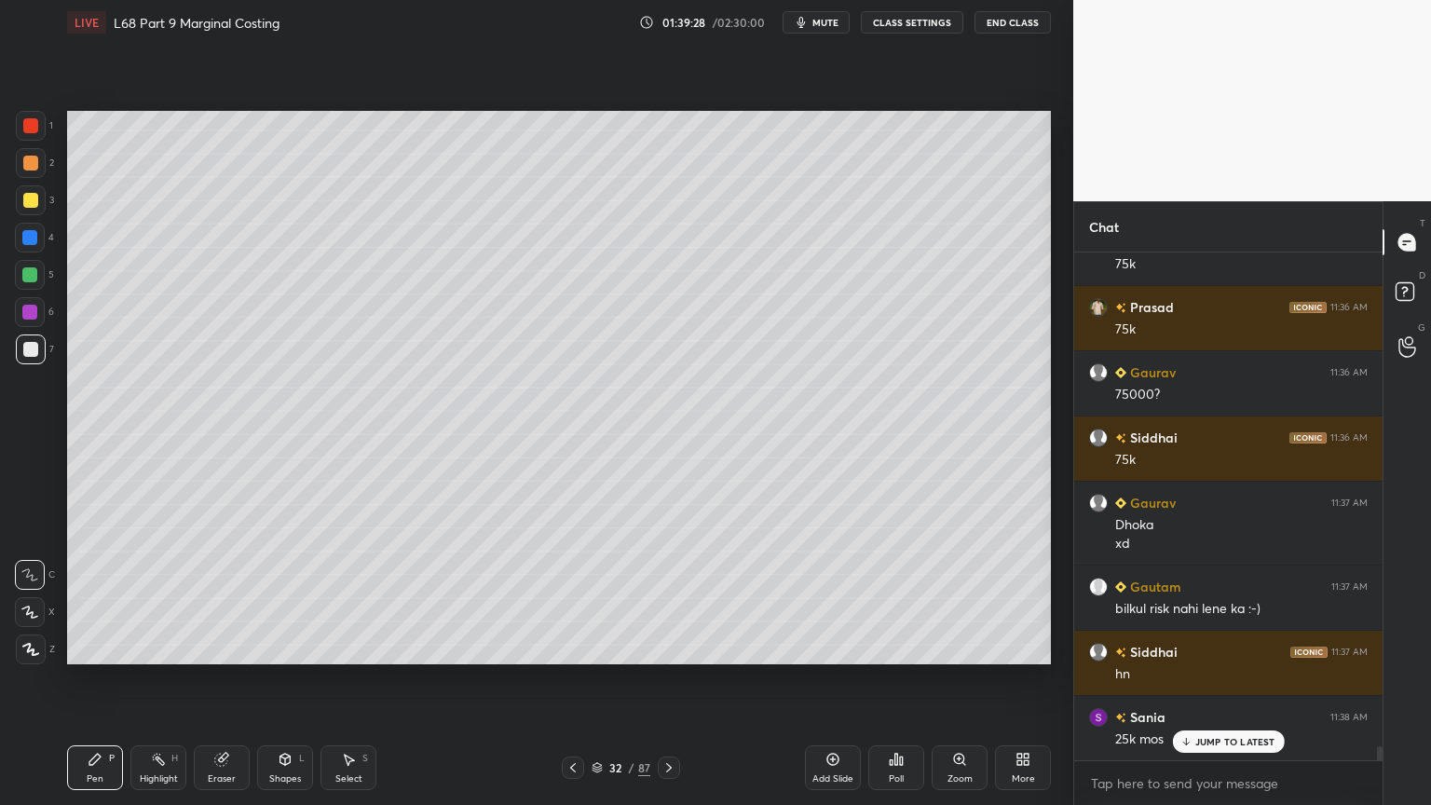
scroll to position [17586, 0]
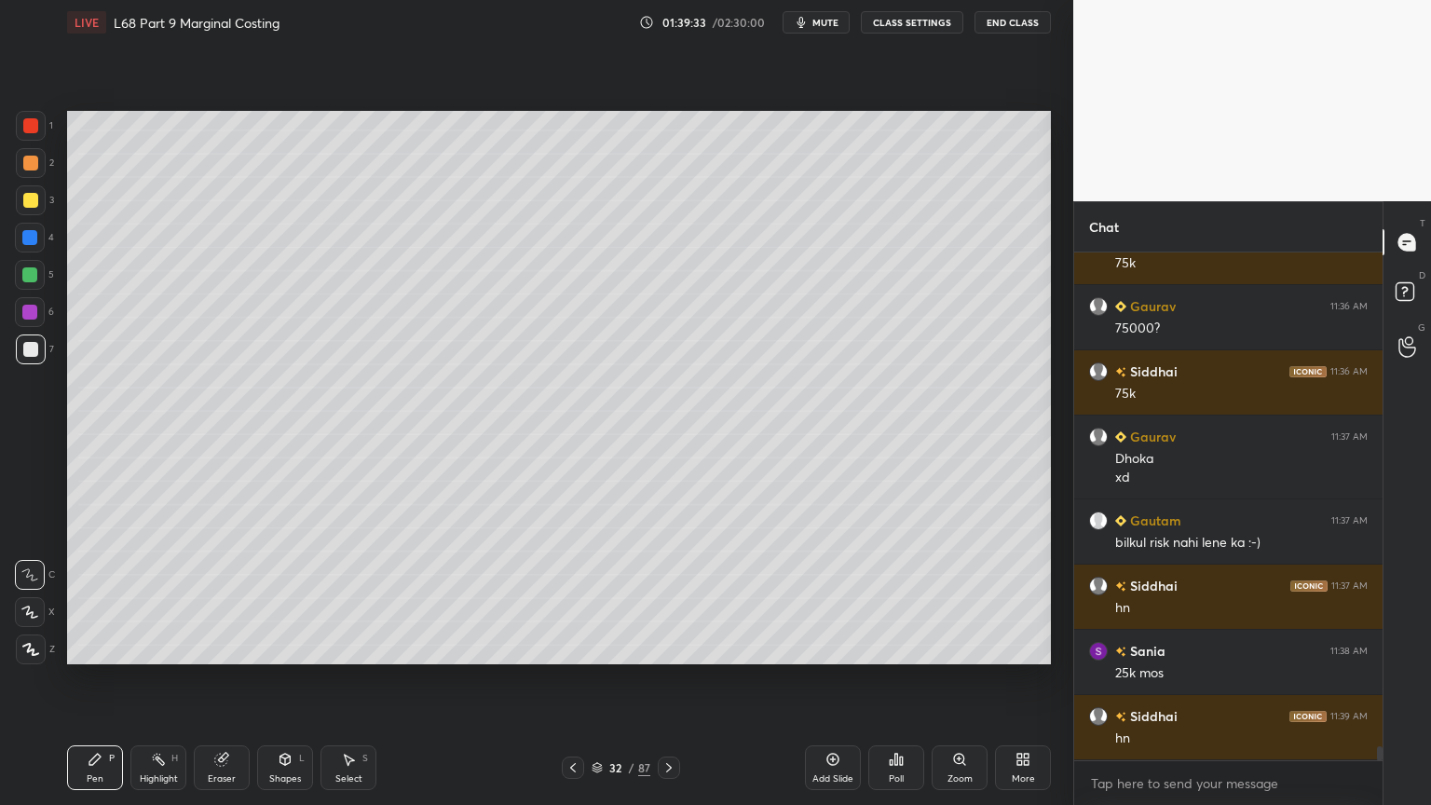
click at [292, 647] on icon at bounding box center [285, 759] width 15 height 15
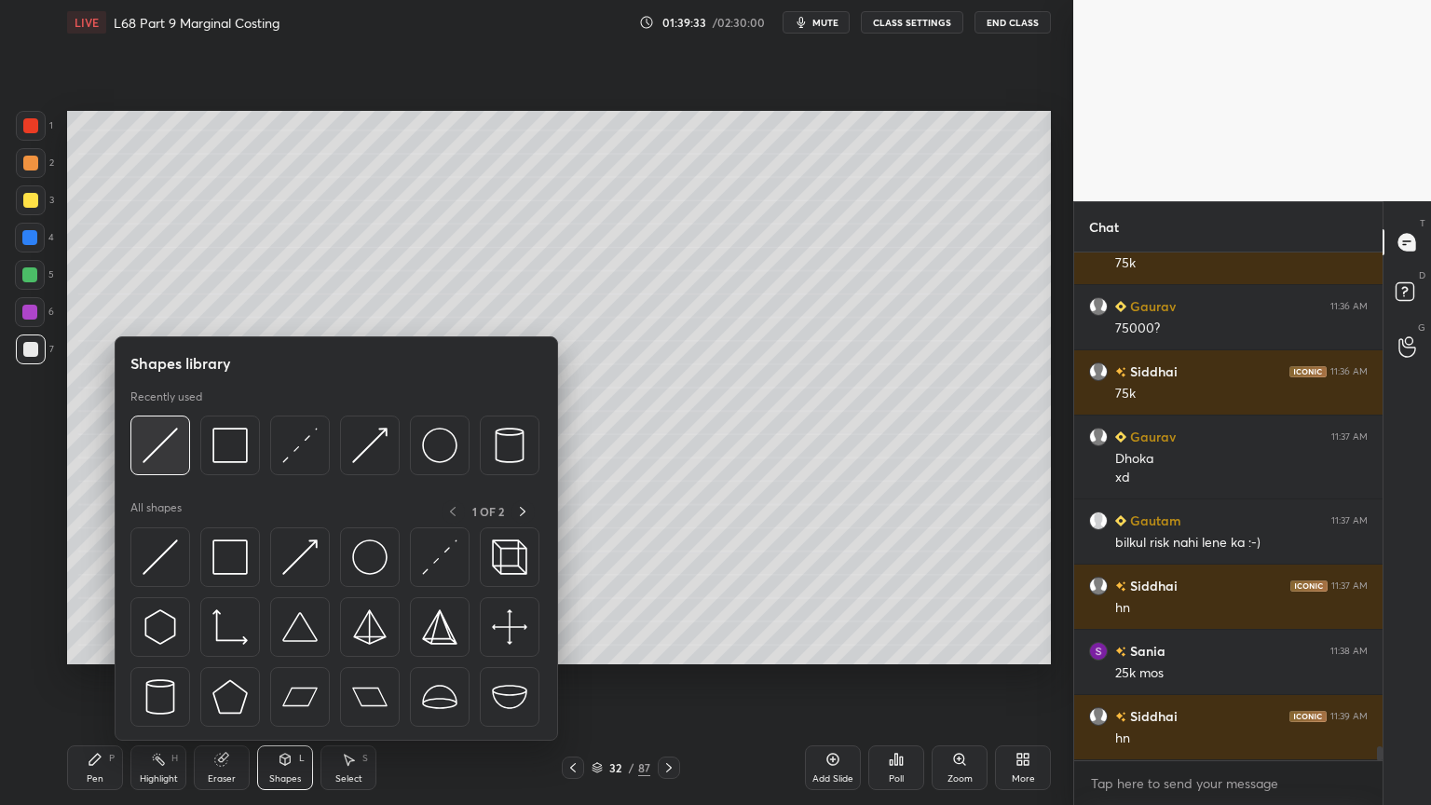
click at [161, 455] on img at bounding box center [160, 445] width 35 height 35
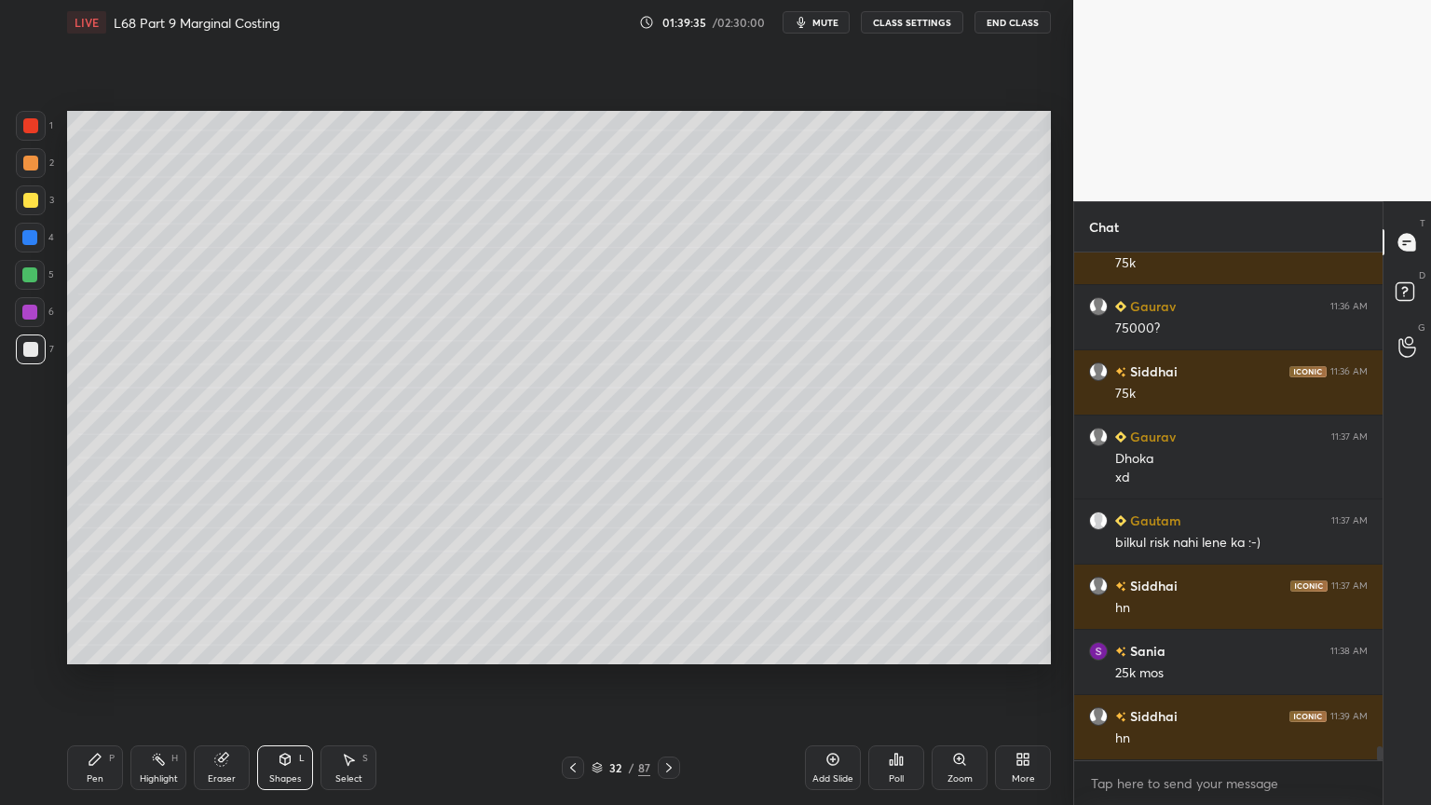
click at [104, 647] on div "Pen P" at bounding box center [95, 767] width 56 height 45
click at [34, 148] on div at bounding box center [31, 163] width 30 height 30
click at [274, 647] on div "Shapes L" at bounding box center [285, 767] width 56 height 45
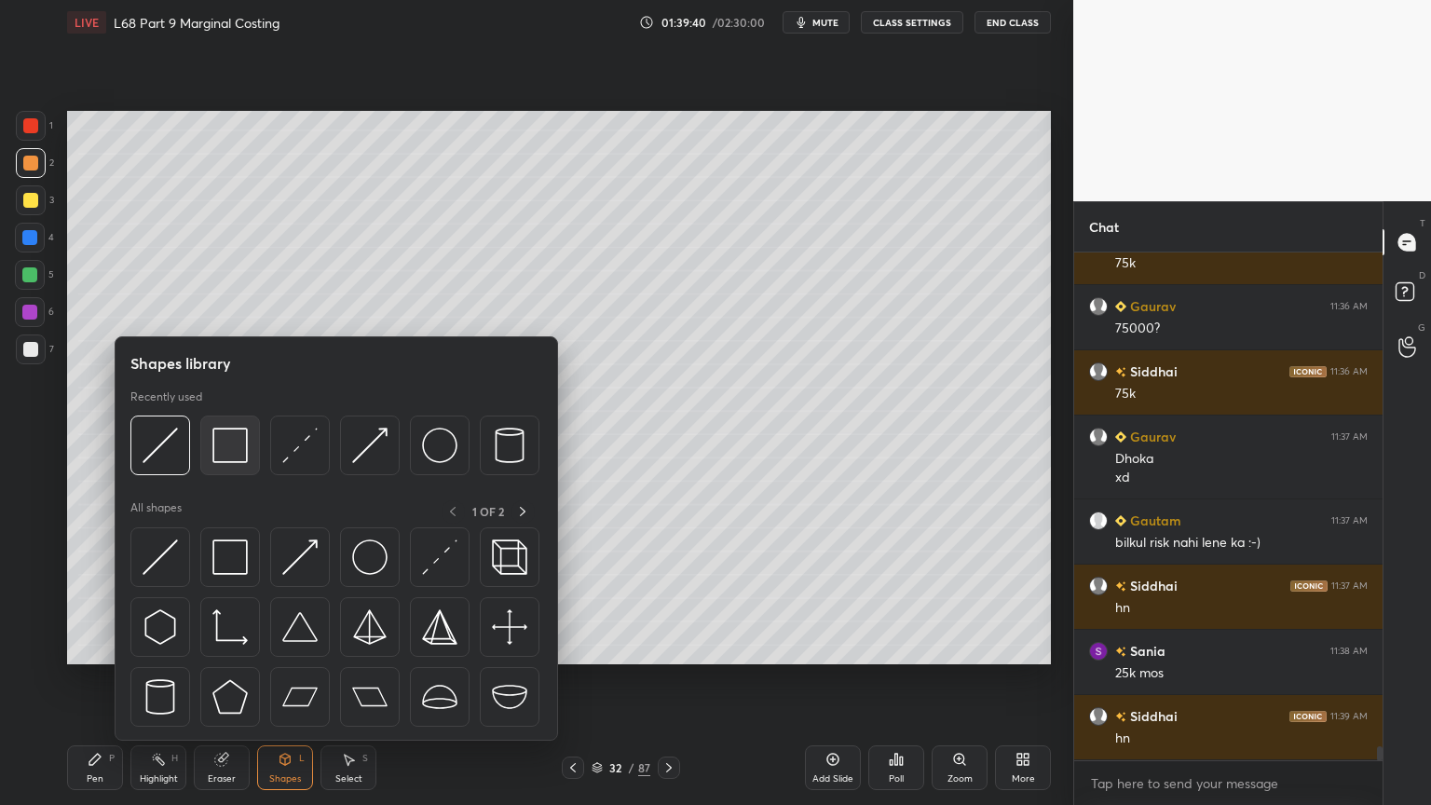
click at [237, 451] on img at bounding box center [229, 445] width 35 height 35
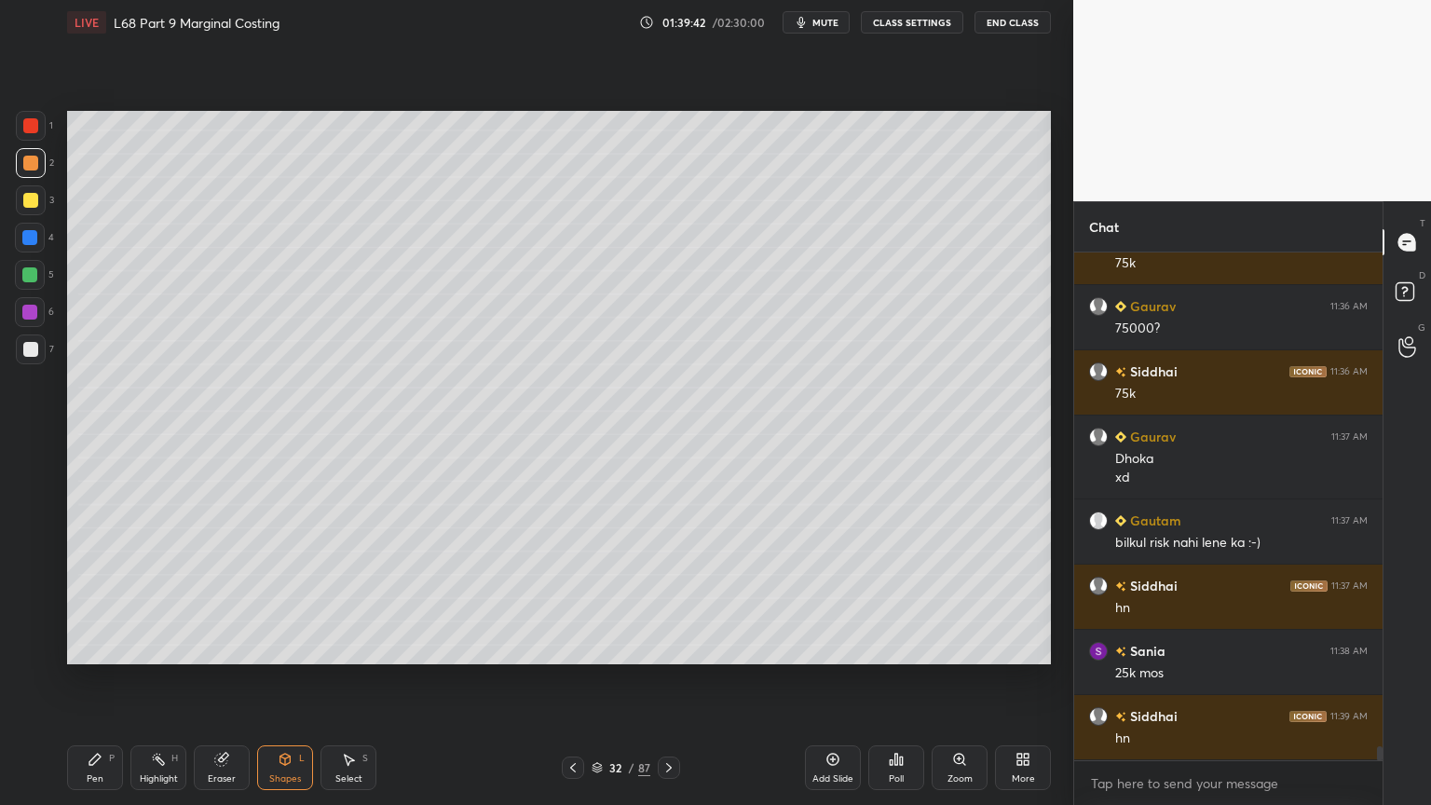
click at [27, 359] on div at bounding box center [31, 349] width 30 height 30
click at [75, 647] on div "Pen P" at bounding box center [95, 767] width 56 height 45
click at [30, 215] on div "3" at bounding box center [35, 203] width 38 height 37
click at [570, 647] on icon at bounding box center [573, 767] width 15 height 15
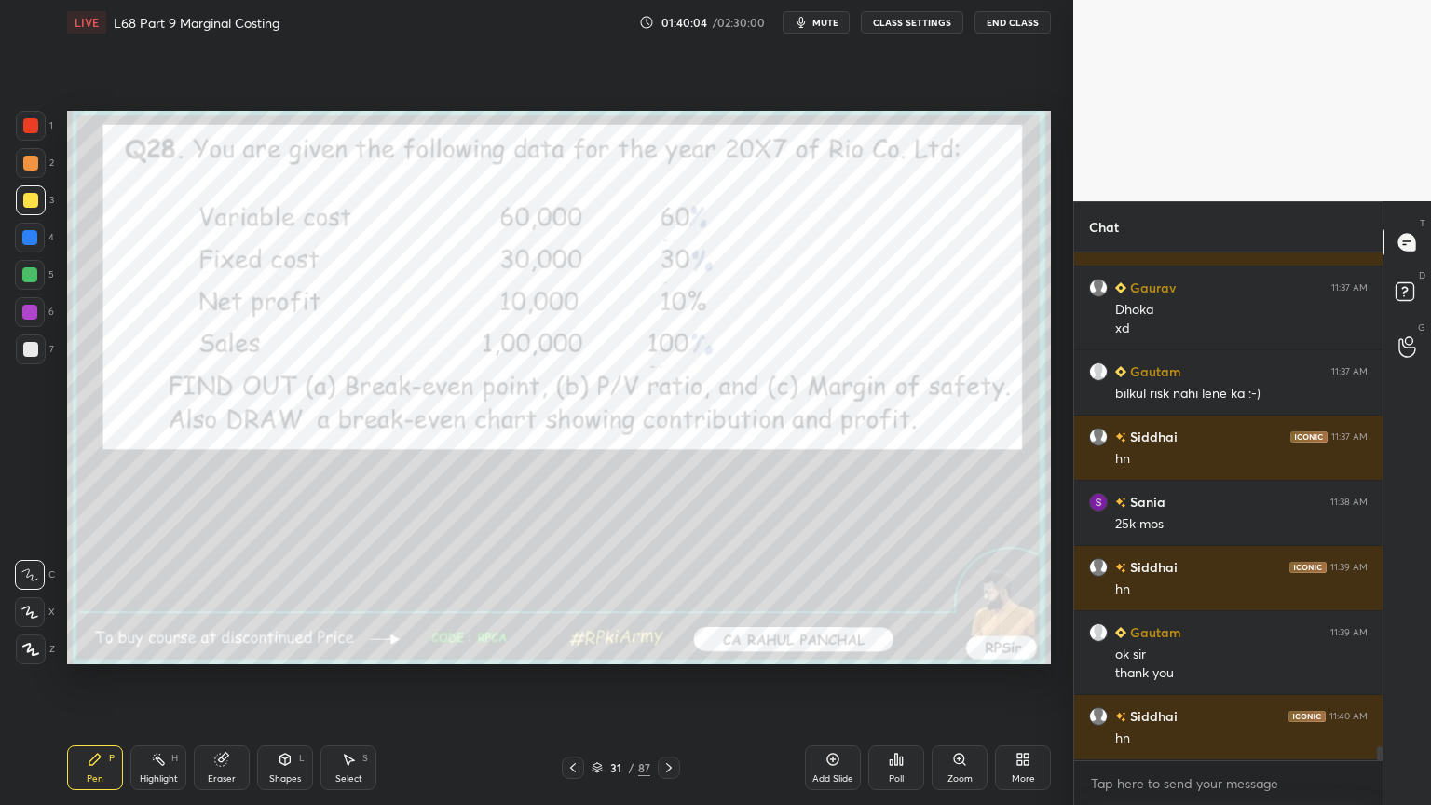
scroll to position [17799, 0]
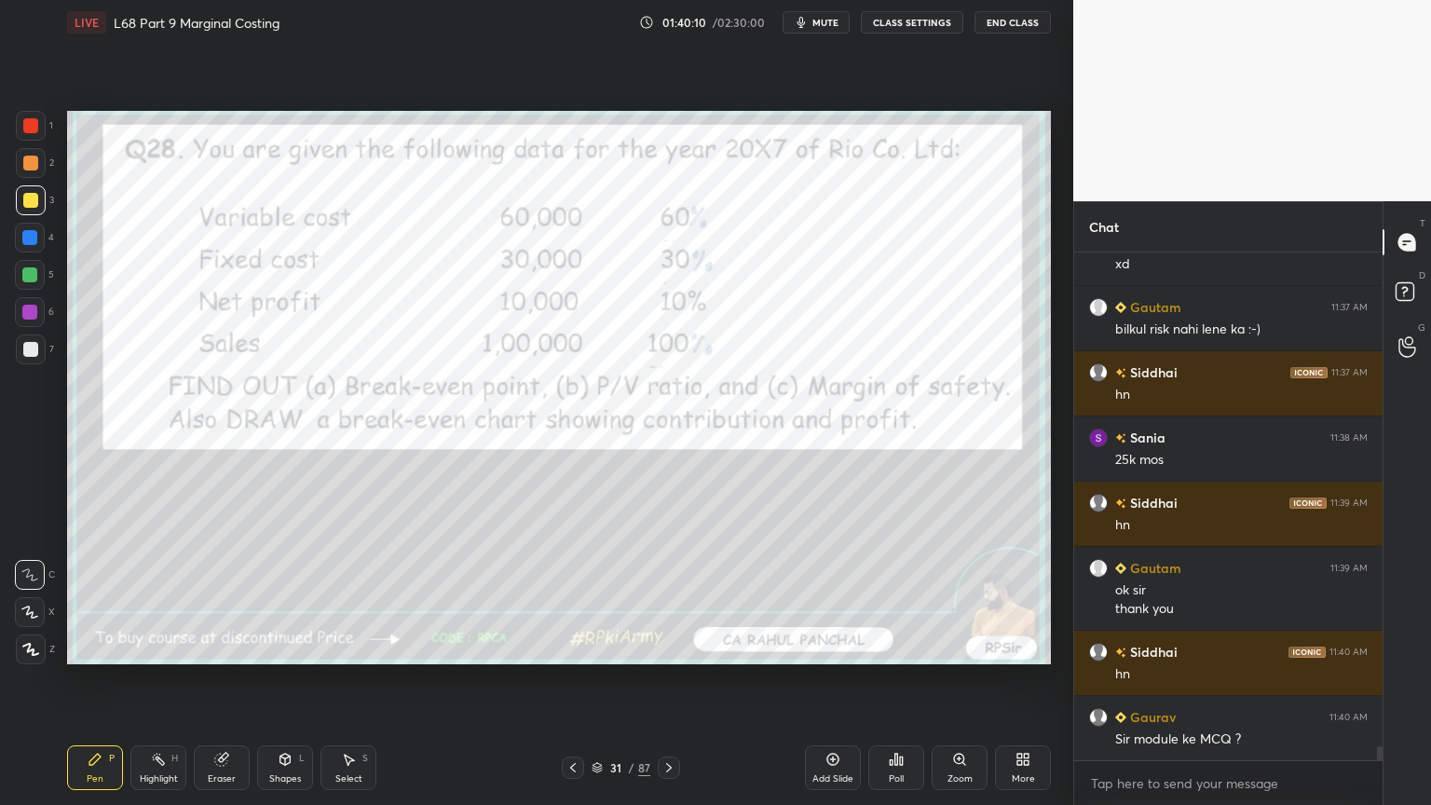
click at [217, 647] on div "Eraser" at bounding box center [222, 778] width 28 height 9
click at [36, 646] on span "Erase all" at bounding box center [30, 649] width 28 height 13
click at [96, 647] on div "Pen P Highlight H Eraser Shapes L Select S 31 / 87 Add Slide Poll Zoom More" at bounding box center [559, 767] width 984 height 75
click at [670, 647] on icon at bounding box center [669, 767] width 15 height 15
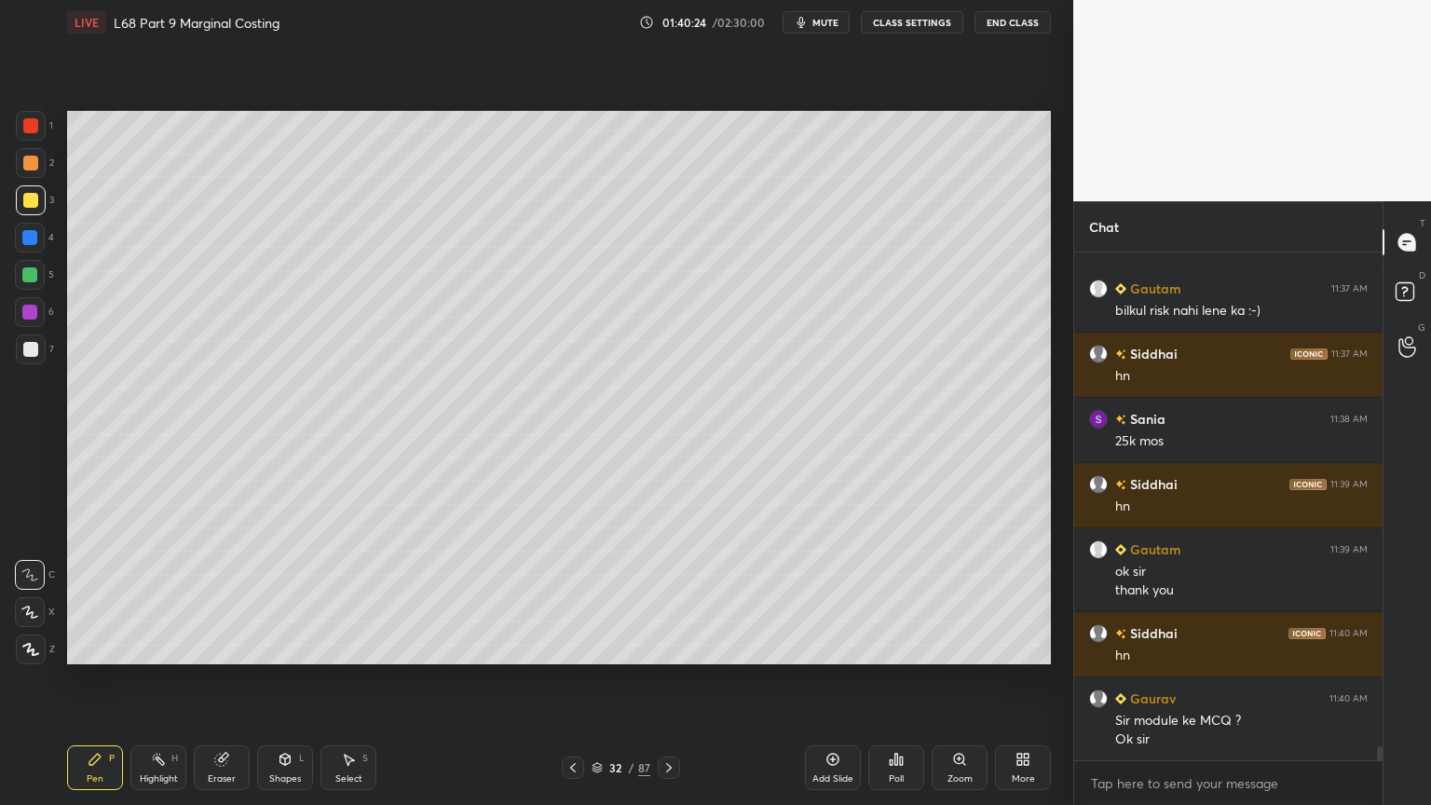
scroll to position [17884, 0]
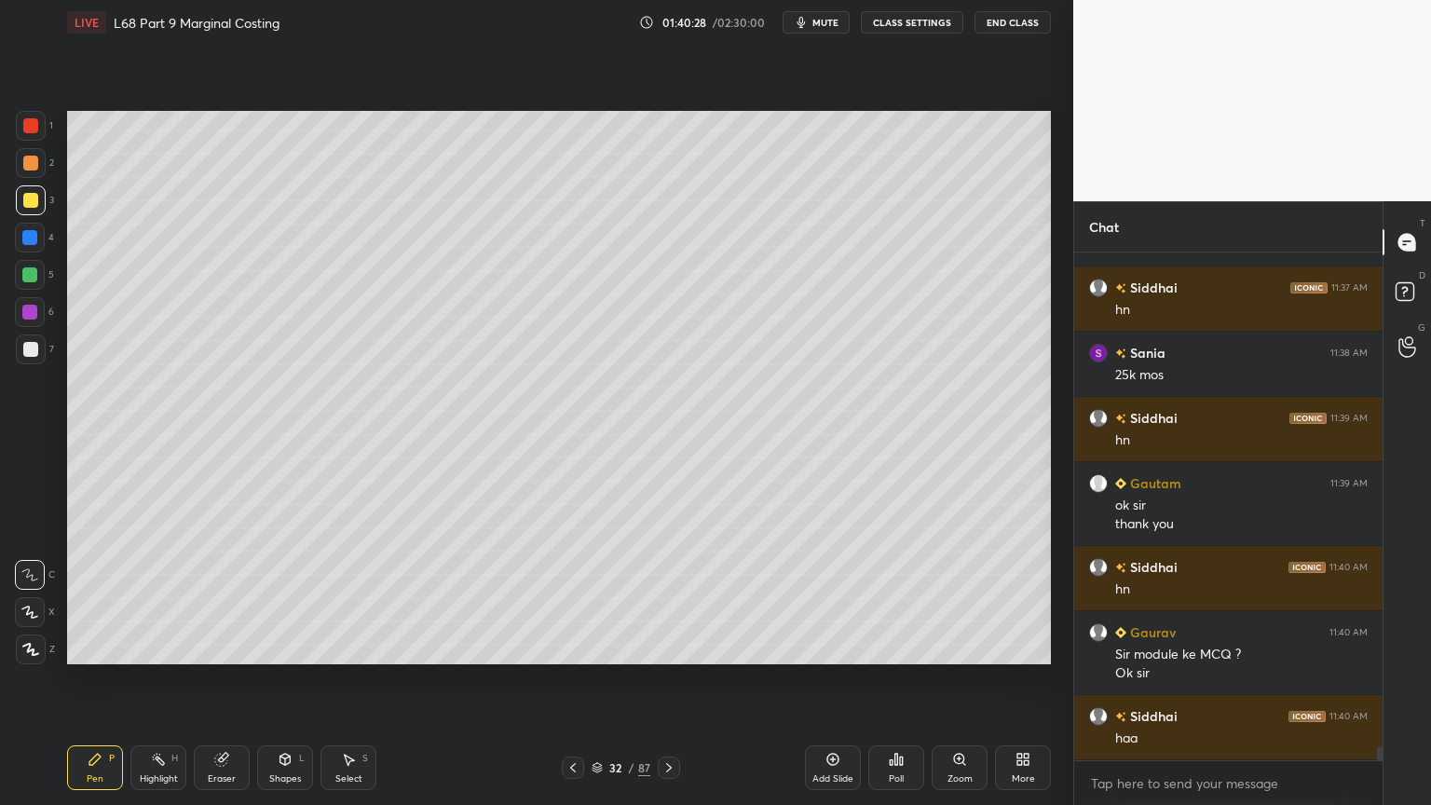
click at [567, 647] on icon at bounding box center [573, 767] width 15 height 15
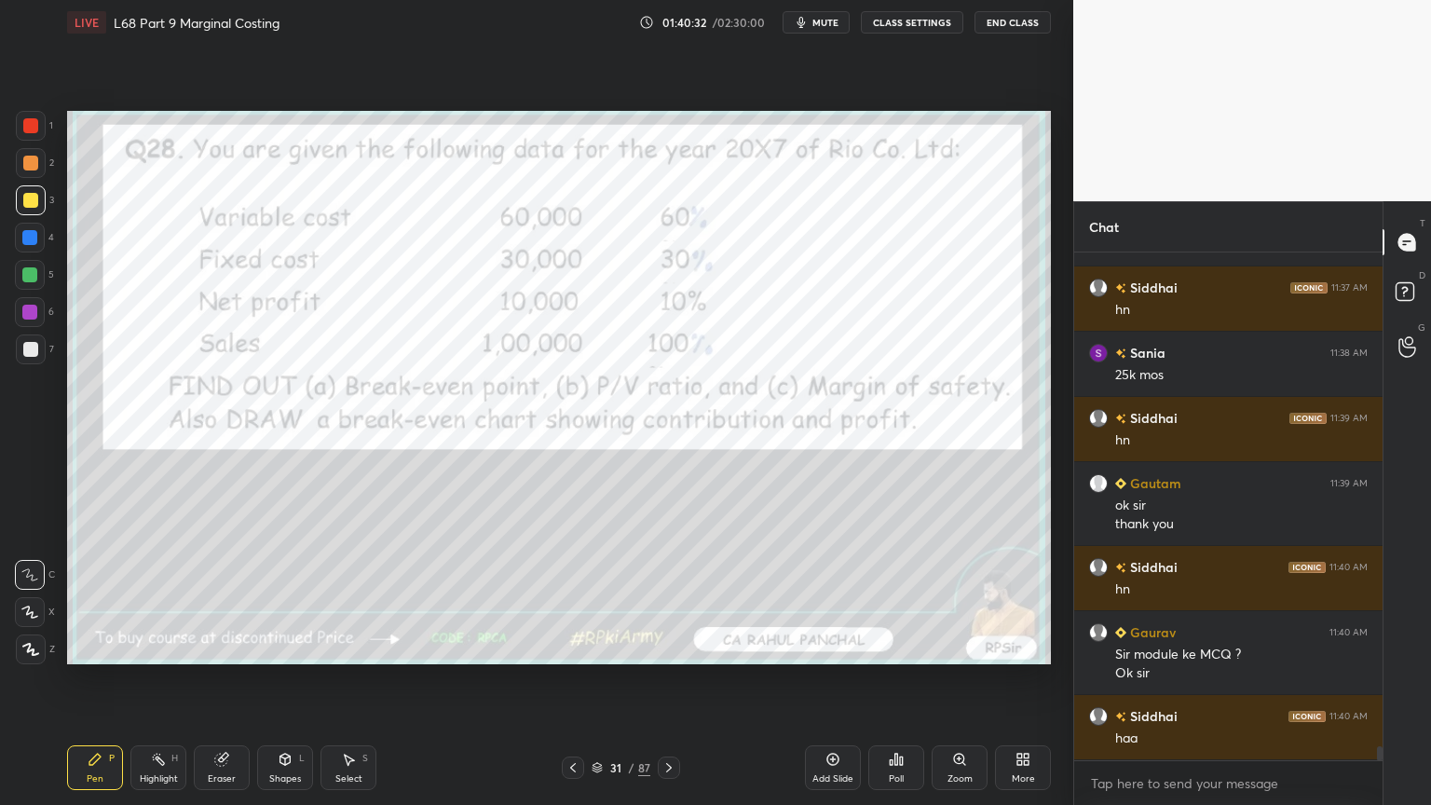
click at [668, 647] on icon at bounding box center [669, 767] width 15 height 15
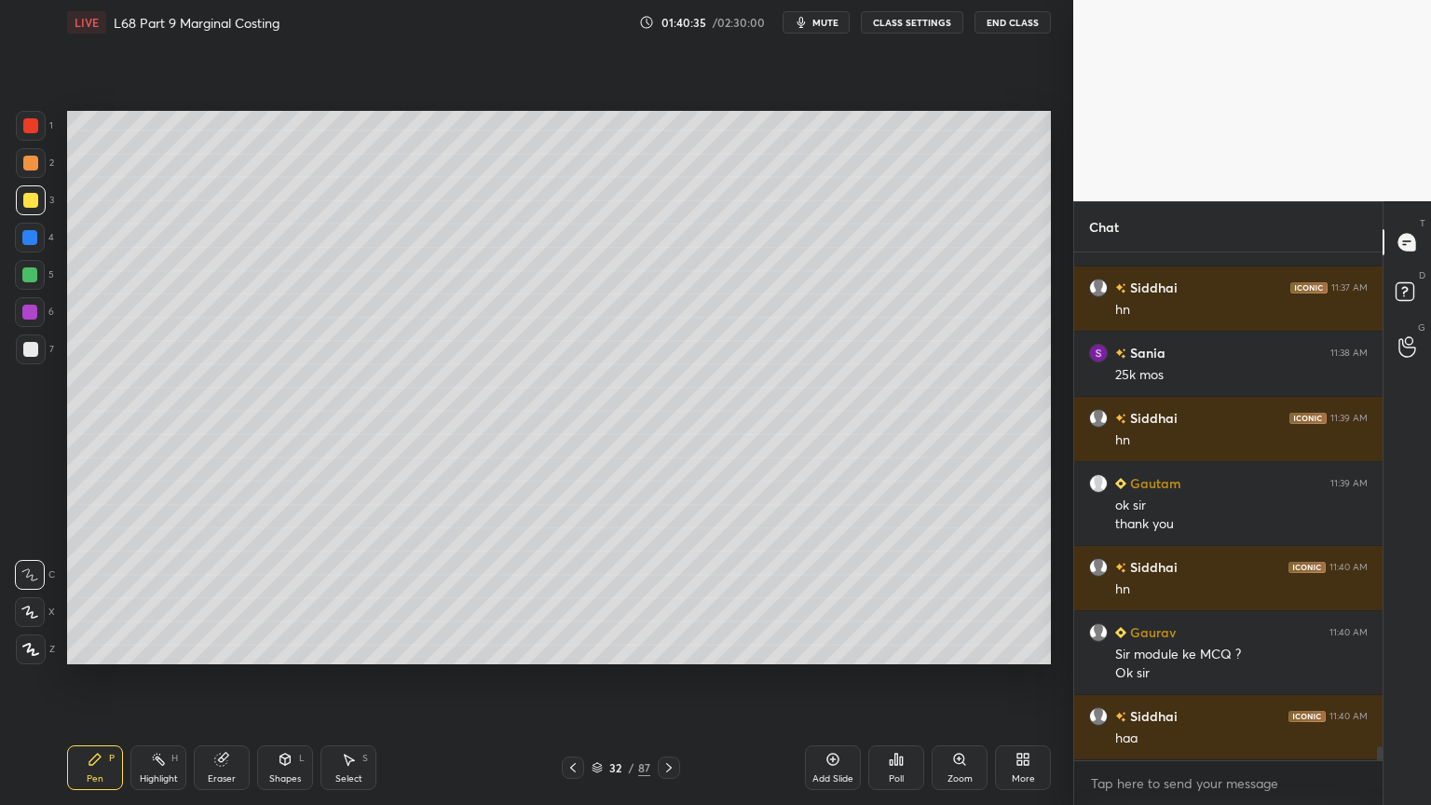
click at [289, 647] on icon at bounding box center [285, 759] width 10 height 11
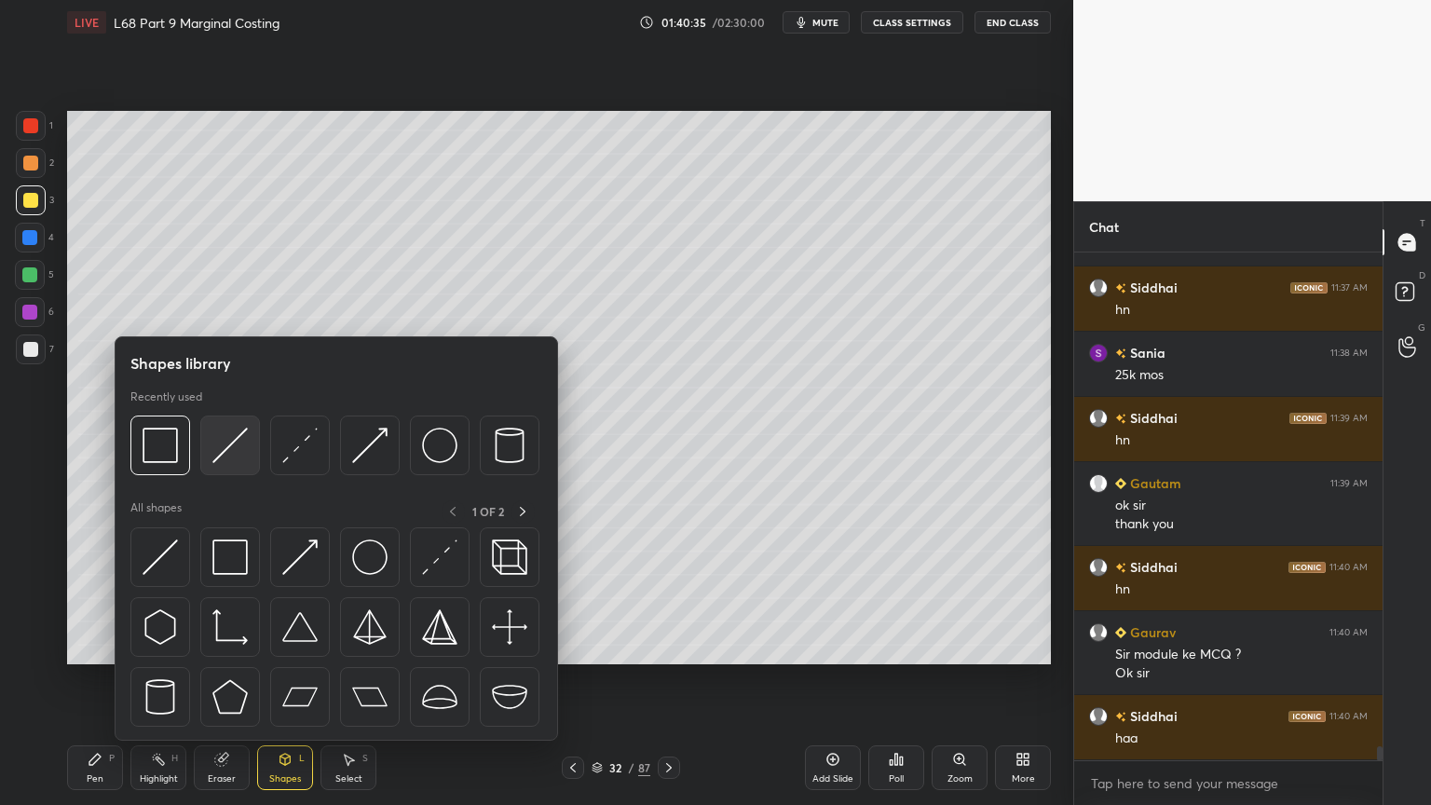
click at [228, 451] on img at bounding box center [229, 445] width 35 height 35
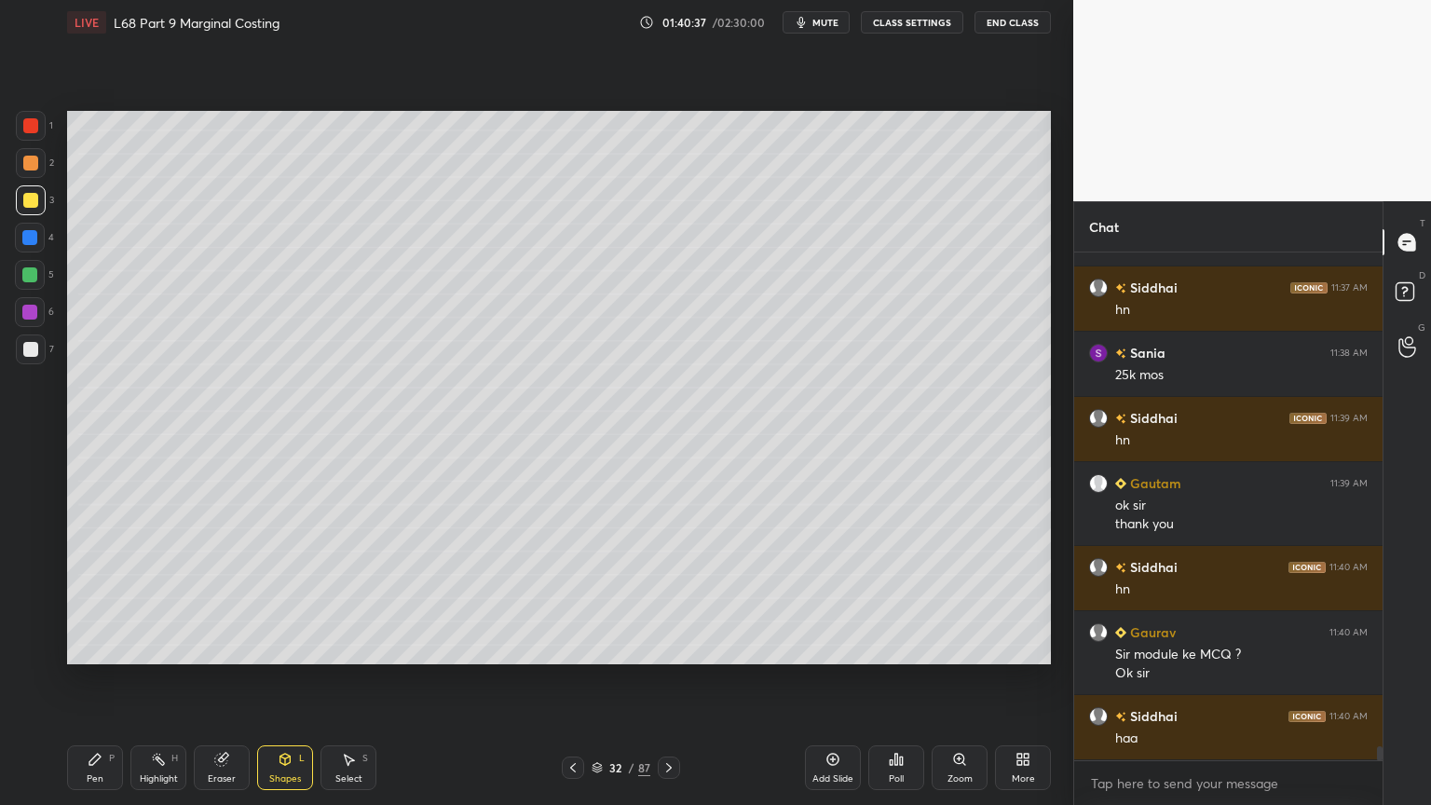
click at [88, 647] on icon at bounding box center [95, 759] width 15 height 15
click at [32, 166] on div at bounding box center [30, 163] width 15 height 15
click at [268, 647] on div "Shapes L" at bounding box center [285, 767] width 56 height 45
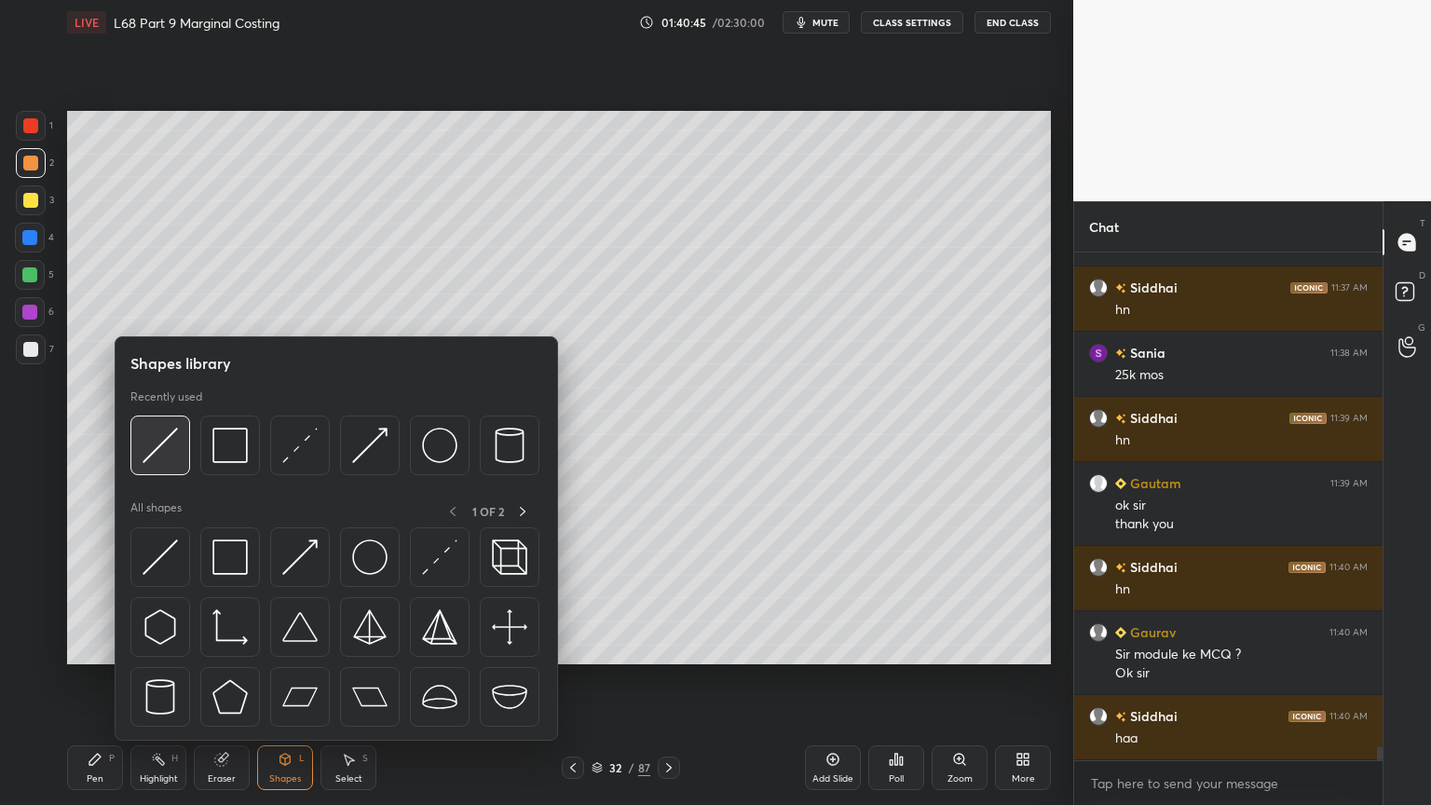
click at [170, 462] on img at bounding box center [160, 445] width 35 height 35
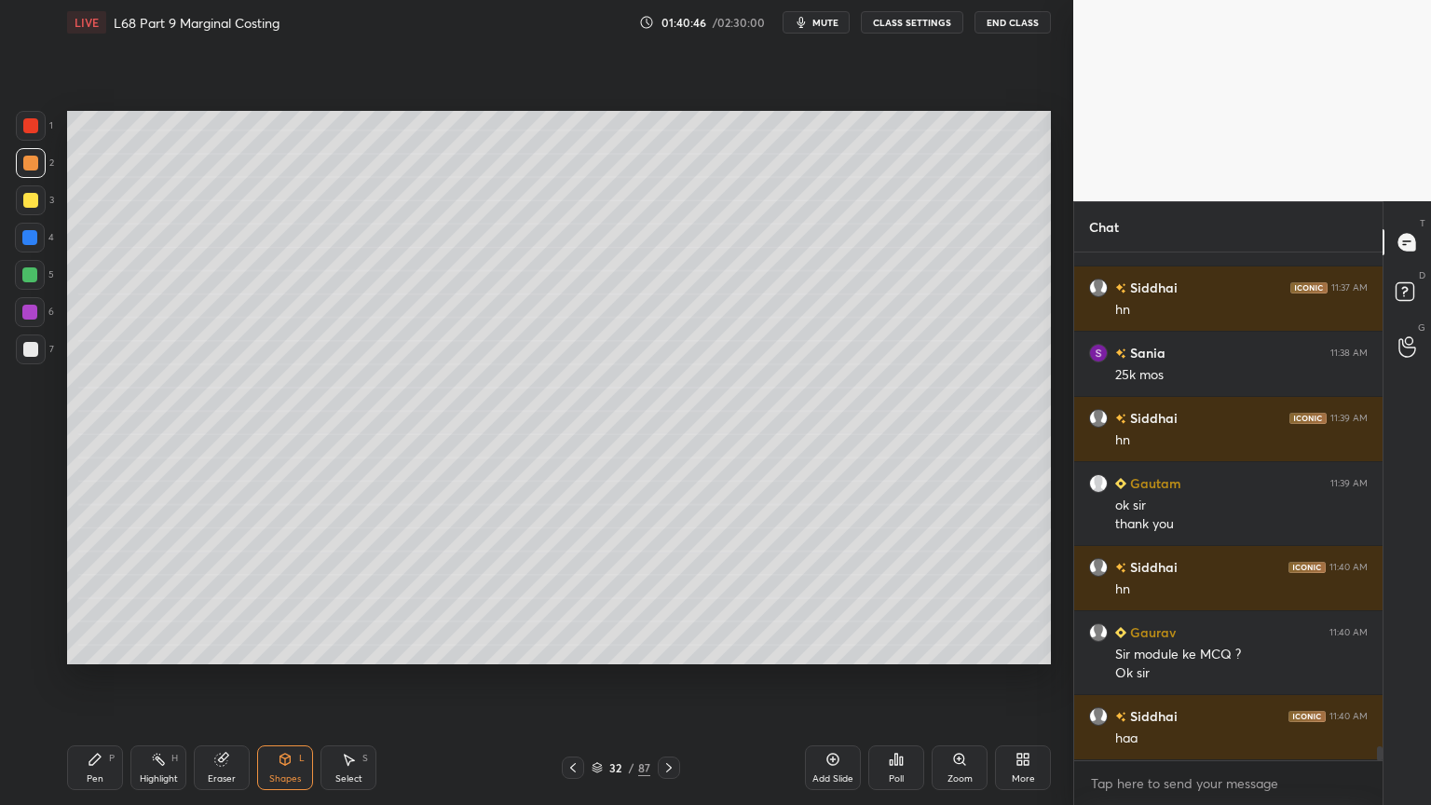
click at [91, 647] on div "Pen P" at bounding box center [95, 767] width 56 height 45
click at [25, 358] on div at bounding box center [31, 349] width 30 height 30
click at [302, 647] on div "Shapes L" at bounding box center [285, 767] width 56 height 45
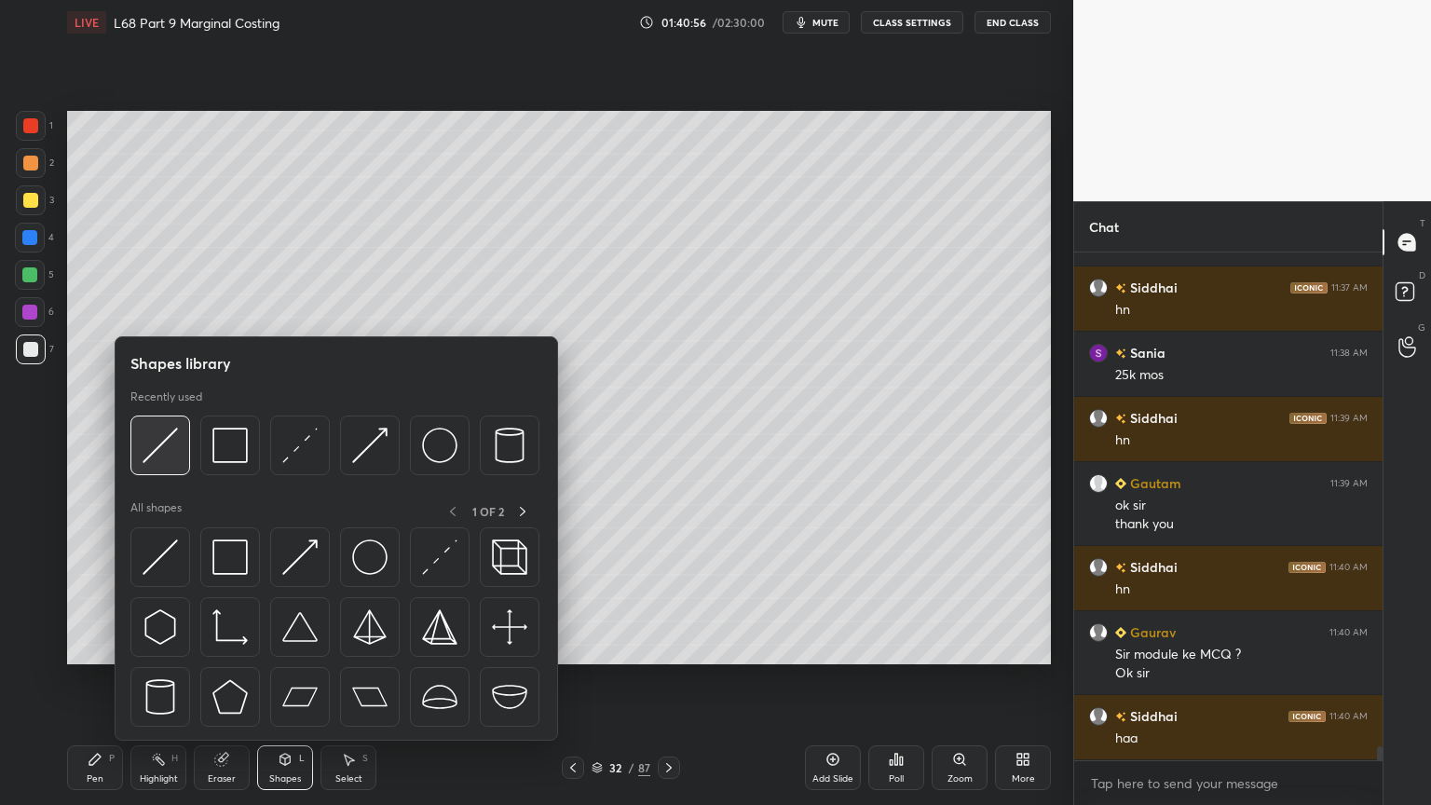
click at [159, 447] on img at bounding box center [160, 445] width 35 height 35
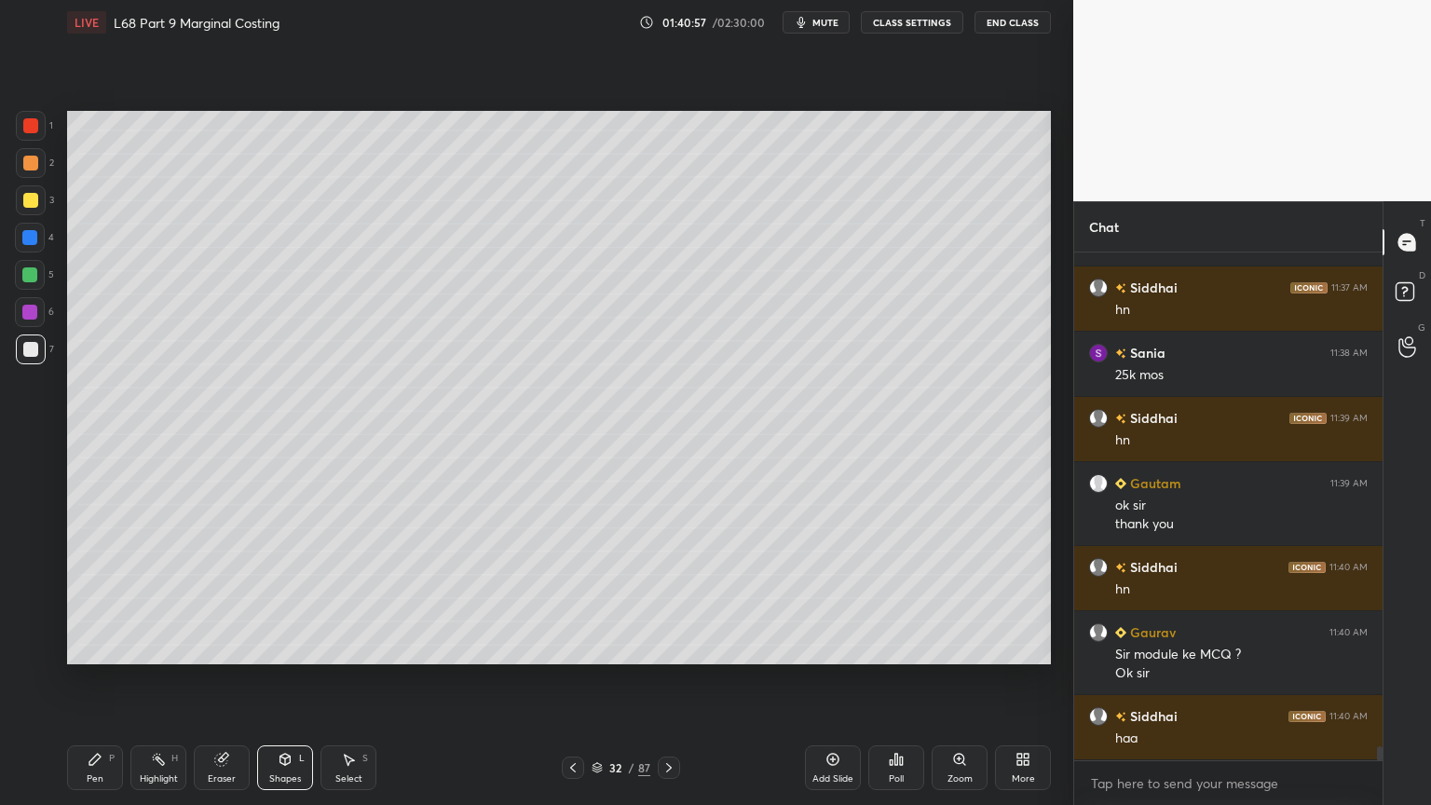
click at [91, 647] on icon at bounding box center [95, 759] width 15 height 15
click at [31, 175] on div at bounding box center [31, 163] width 30 height 30
click at [292, 647] on div "Shapes L" at bounding box center [285, 767] width 56 height 45
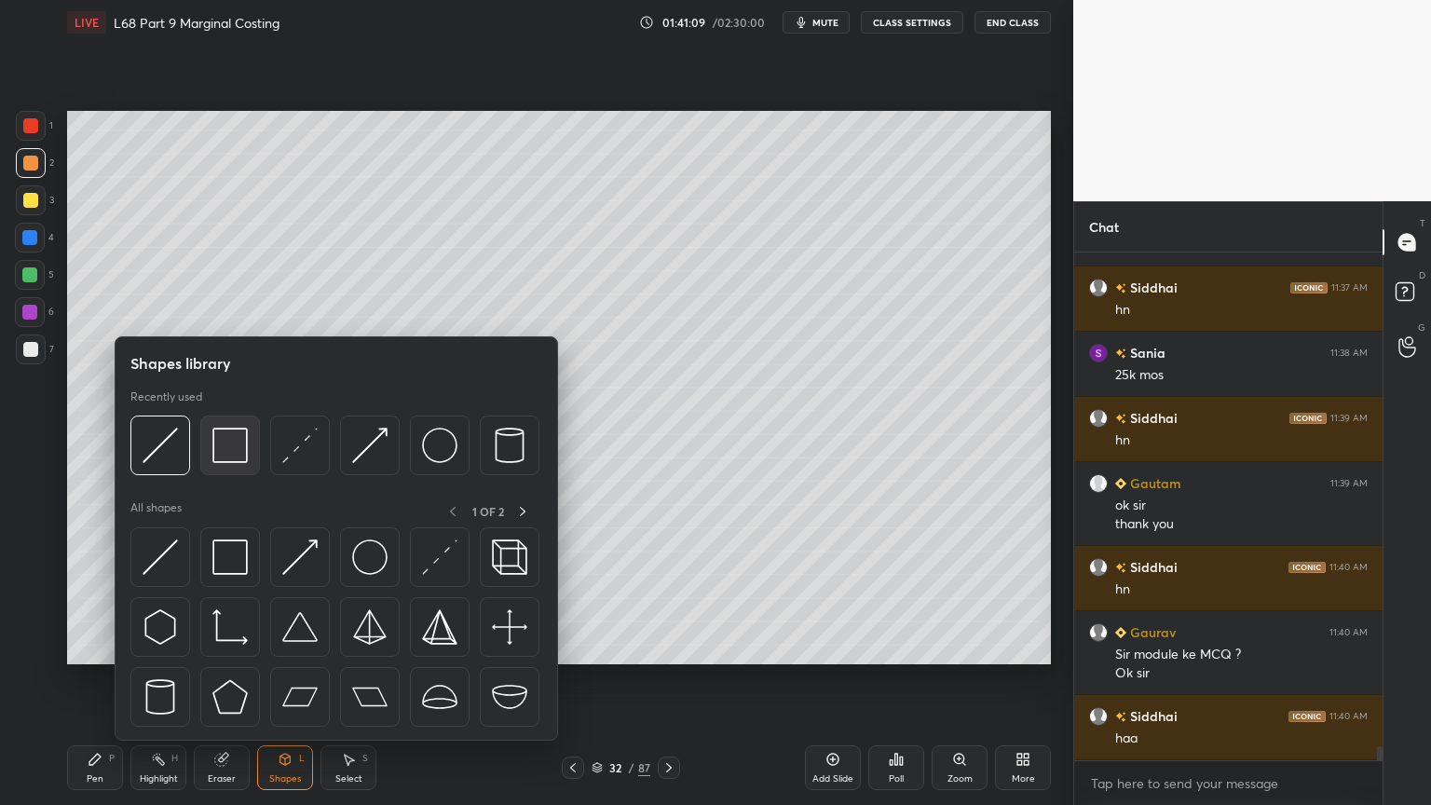
click at [232, 451] on img at bounding box center [229, 445] width 35 height 35
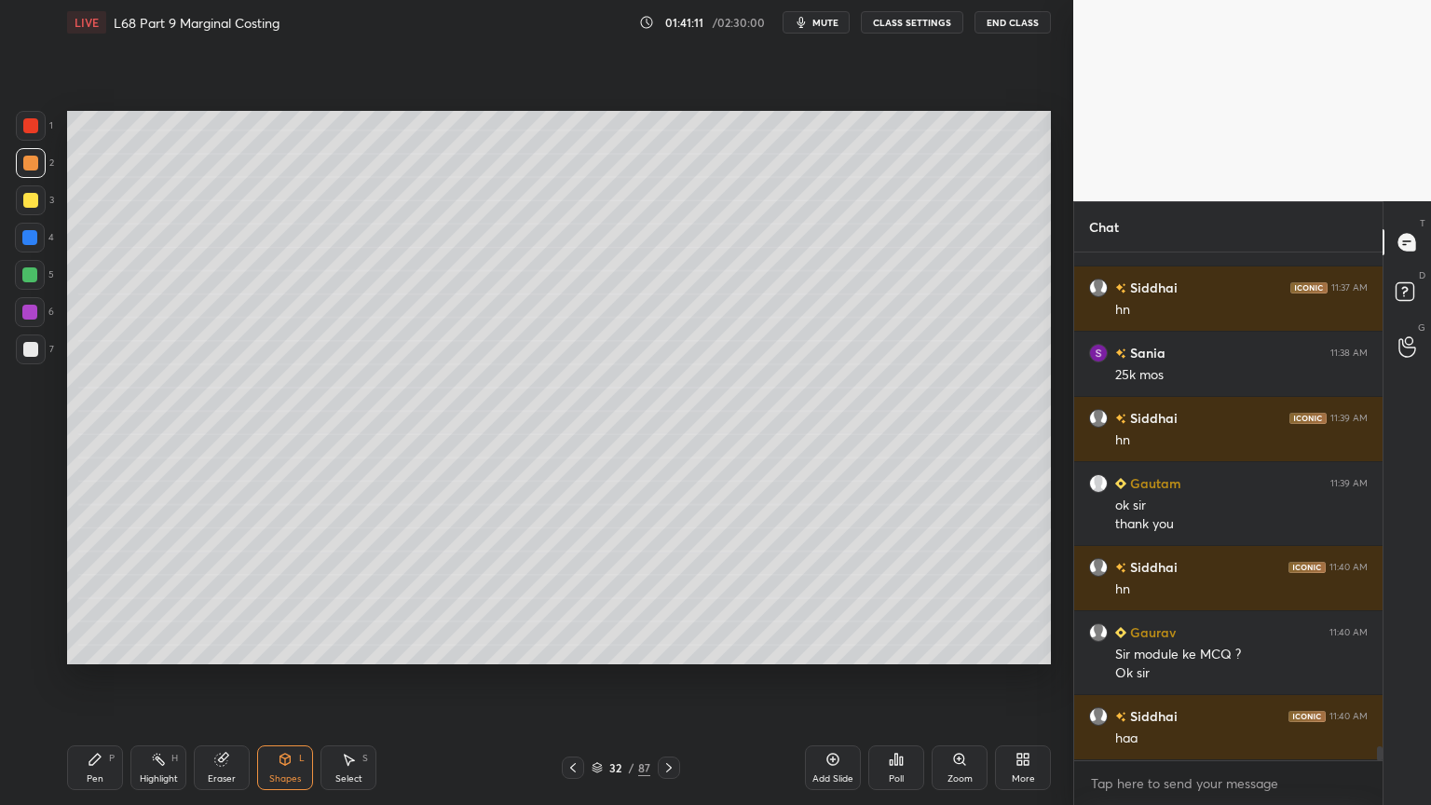
click at [92, 647] on div "Pen P" at bounding box center [95, 767] width 56 height 45
click at [34, 208] on div at bounding box center [31, 200] width 30 height 30
click at [269, 647] on div "Shapes L" at bounding box center [285, 767] width 56 height 45
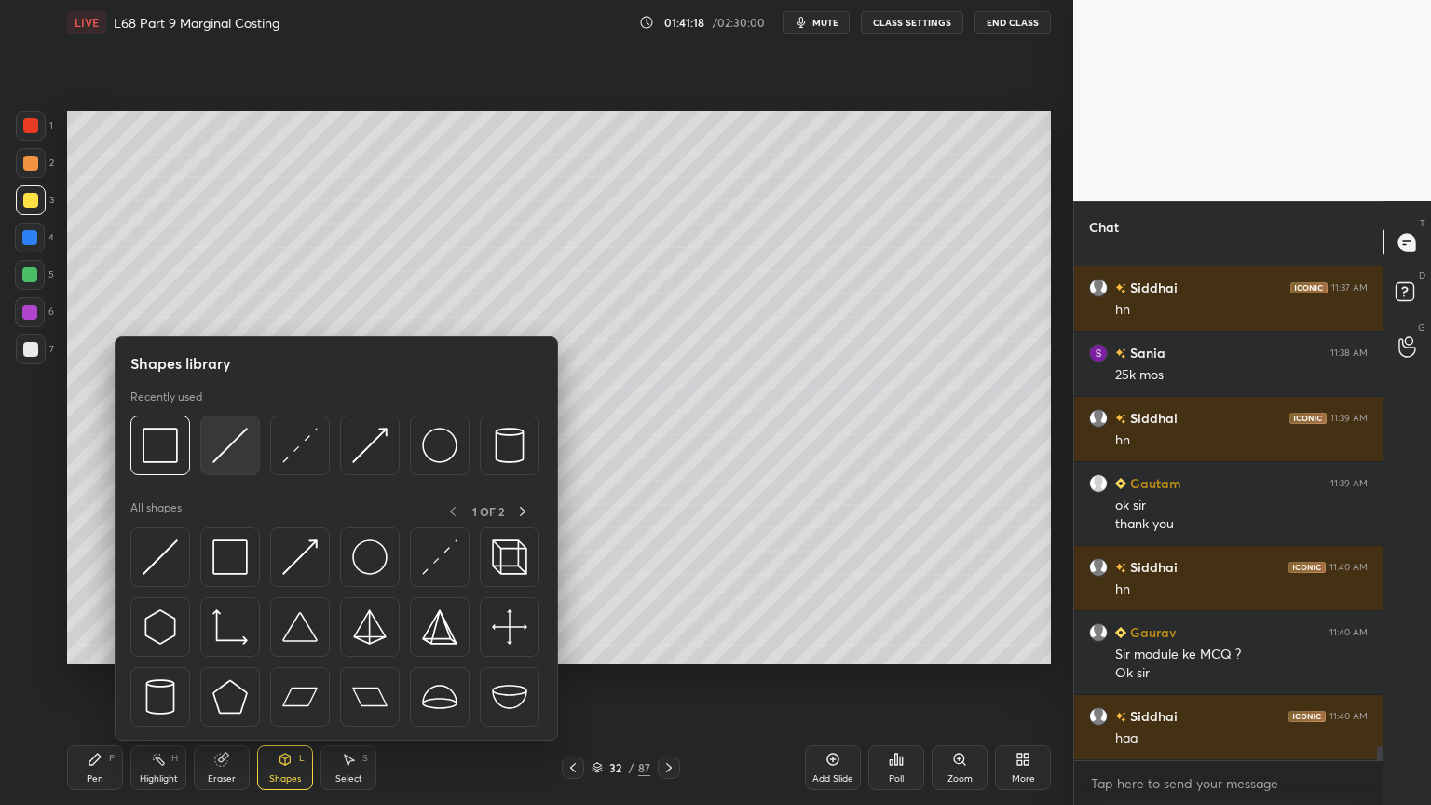
click at [224, 452] on img at bounding box center [229, 445] width 35 height 35
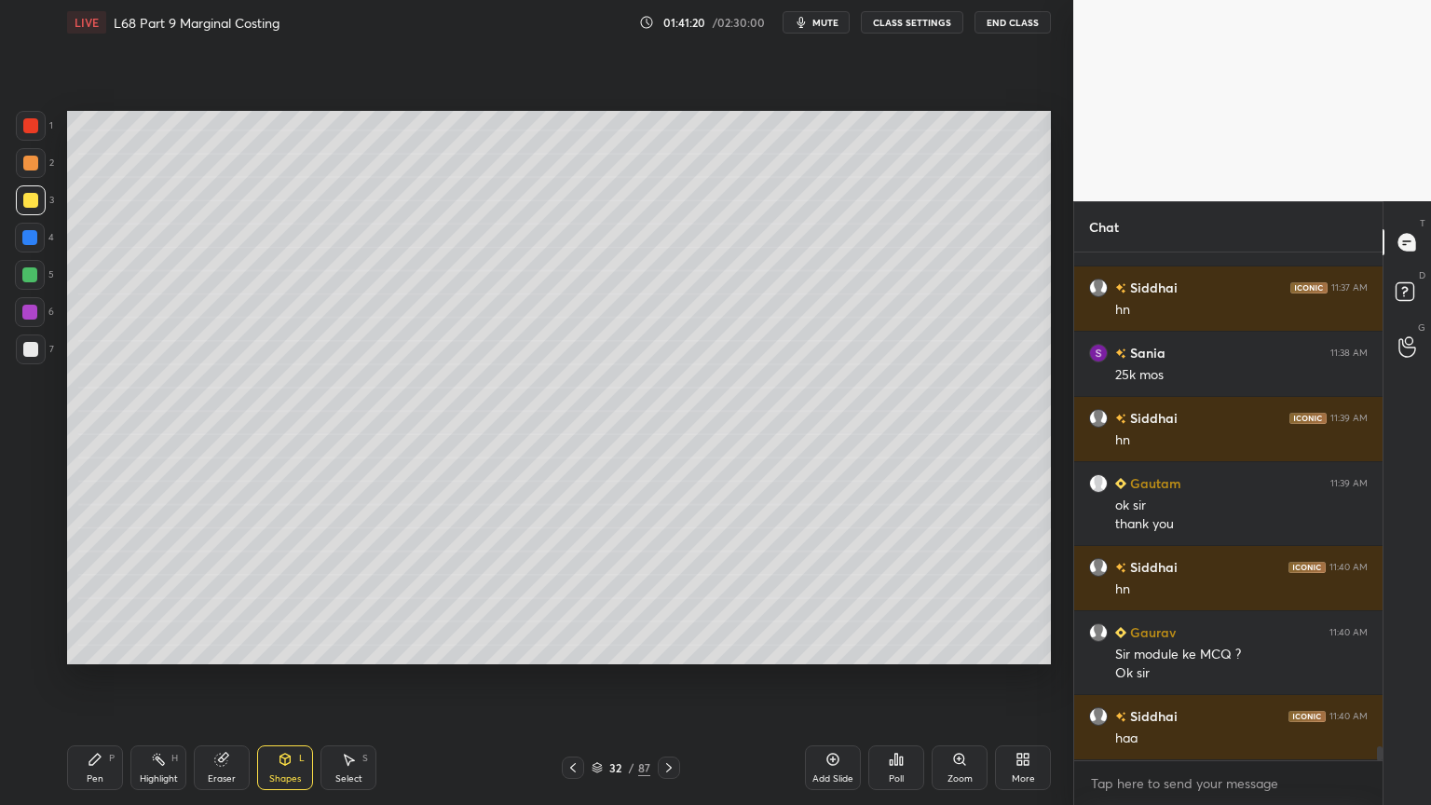
click at [93, 647] on div "Pen" at bounding box center [95, 778] width 17 height 9
click at [34, 175] on div at bounding box center [31, 163] width 30 height 30
click at [280, 647] on icon at bounding box center [285, 759] width 10 height 11
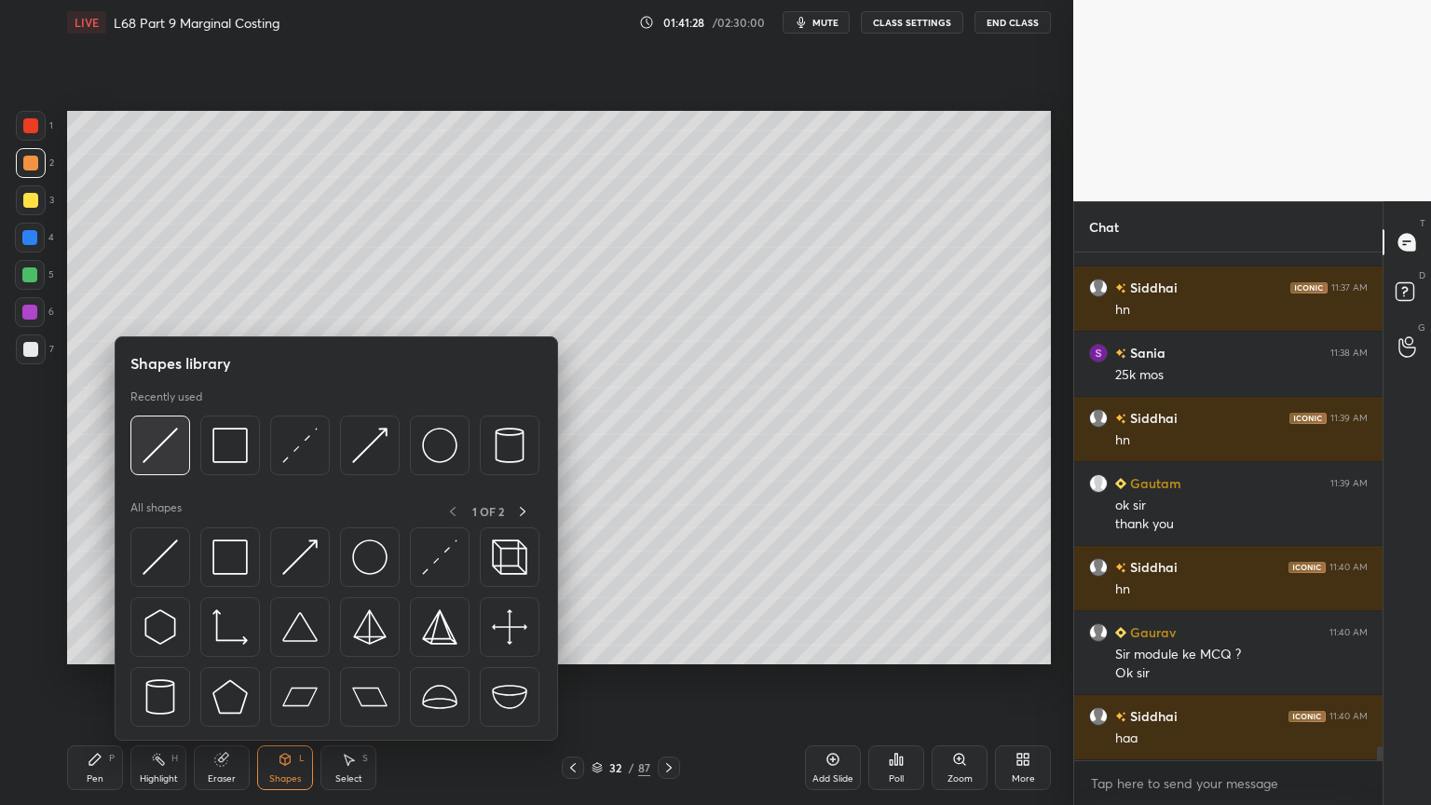
click at [167, 468] on div at bounding box center [160, 446] width 60 height 60
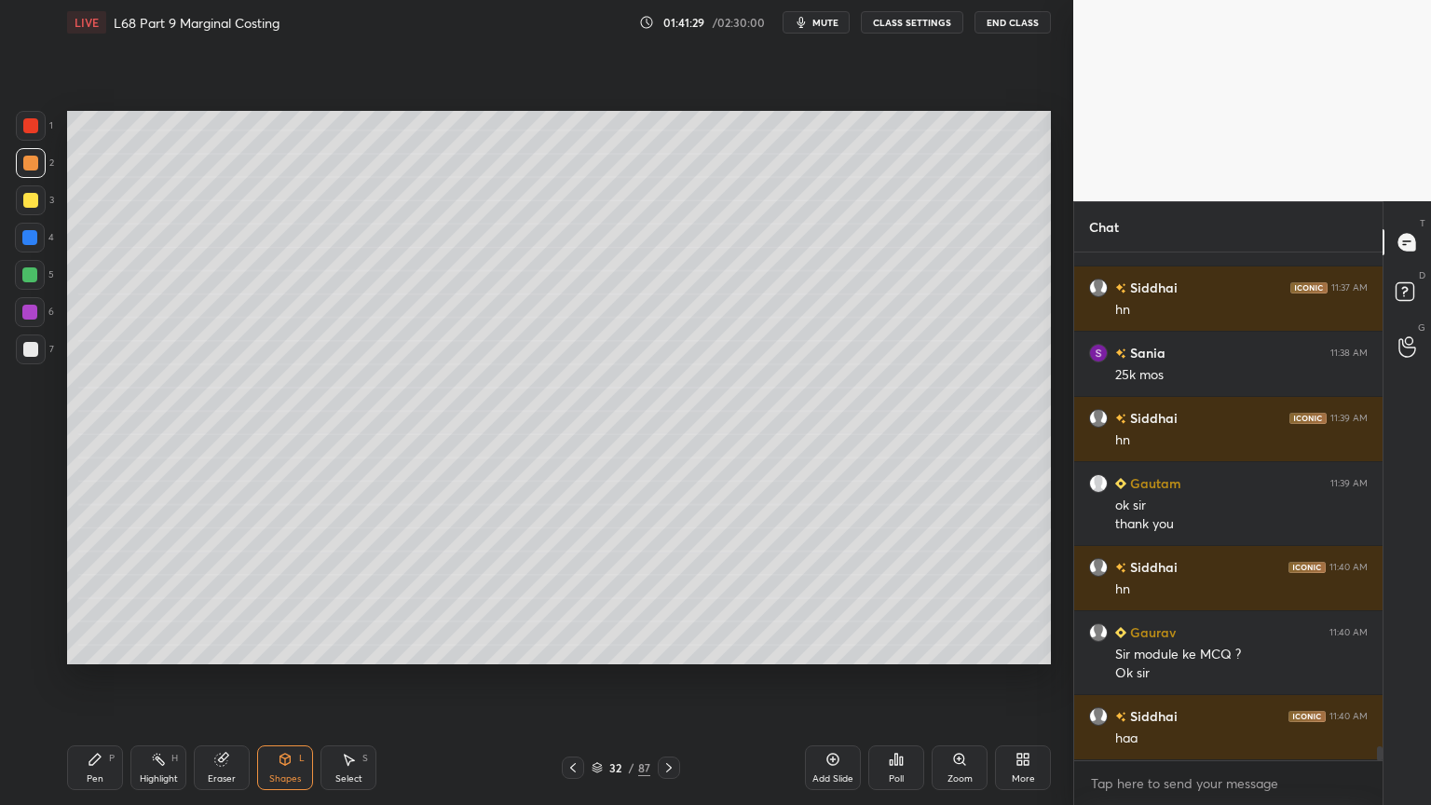
click at [28, 353] on div at bounding box center [30, 349] width 15 height 15
click at [75, 647] on div "Pen P" at bounding box center [95, 767] width 56 height 45
click at [282, 647] on icon at bounding box center [285, 759] width 15 height 15
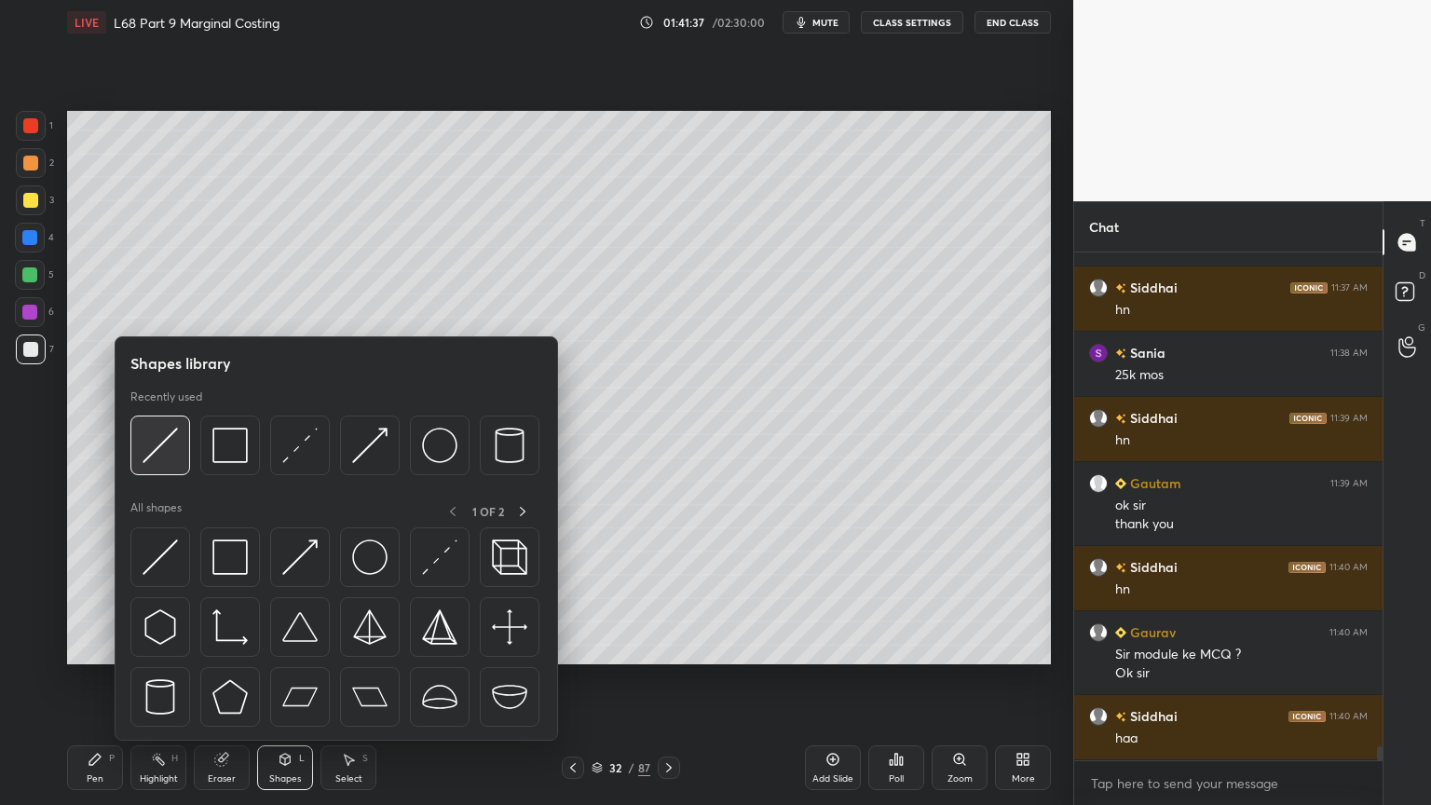
click at [179, 460] on div at bounding box center [160, 446] width 60 height 60
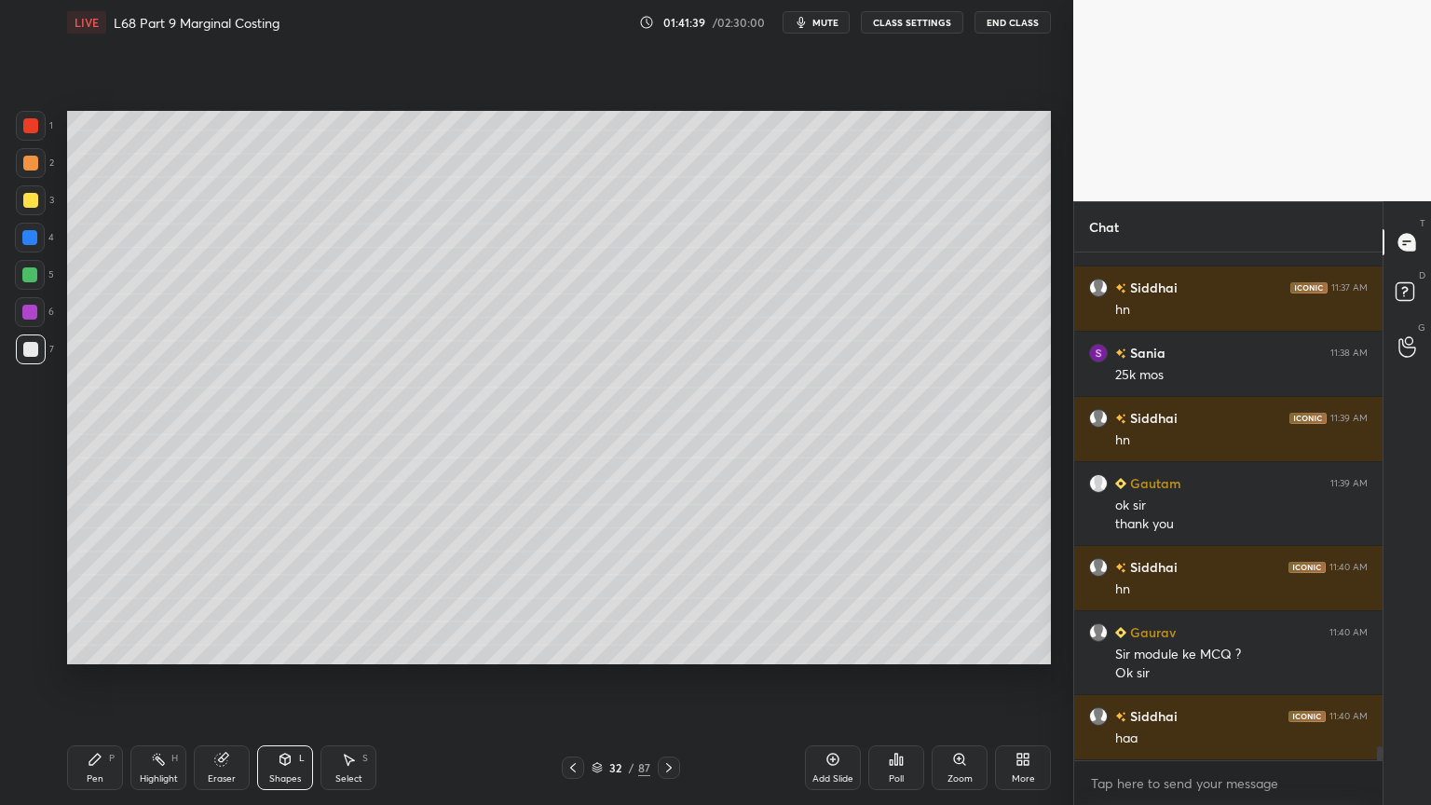
click at [85, 647] on div "Pen P" at bounding box center [95, 767] width 56 height 45
click at [25, 161] on div at bounding box center [30, 163] width 15 height 15
click at [290, 647] on div "Shapes L" at bounding box center [285, 767] width 56 height 45
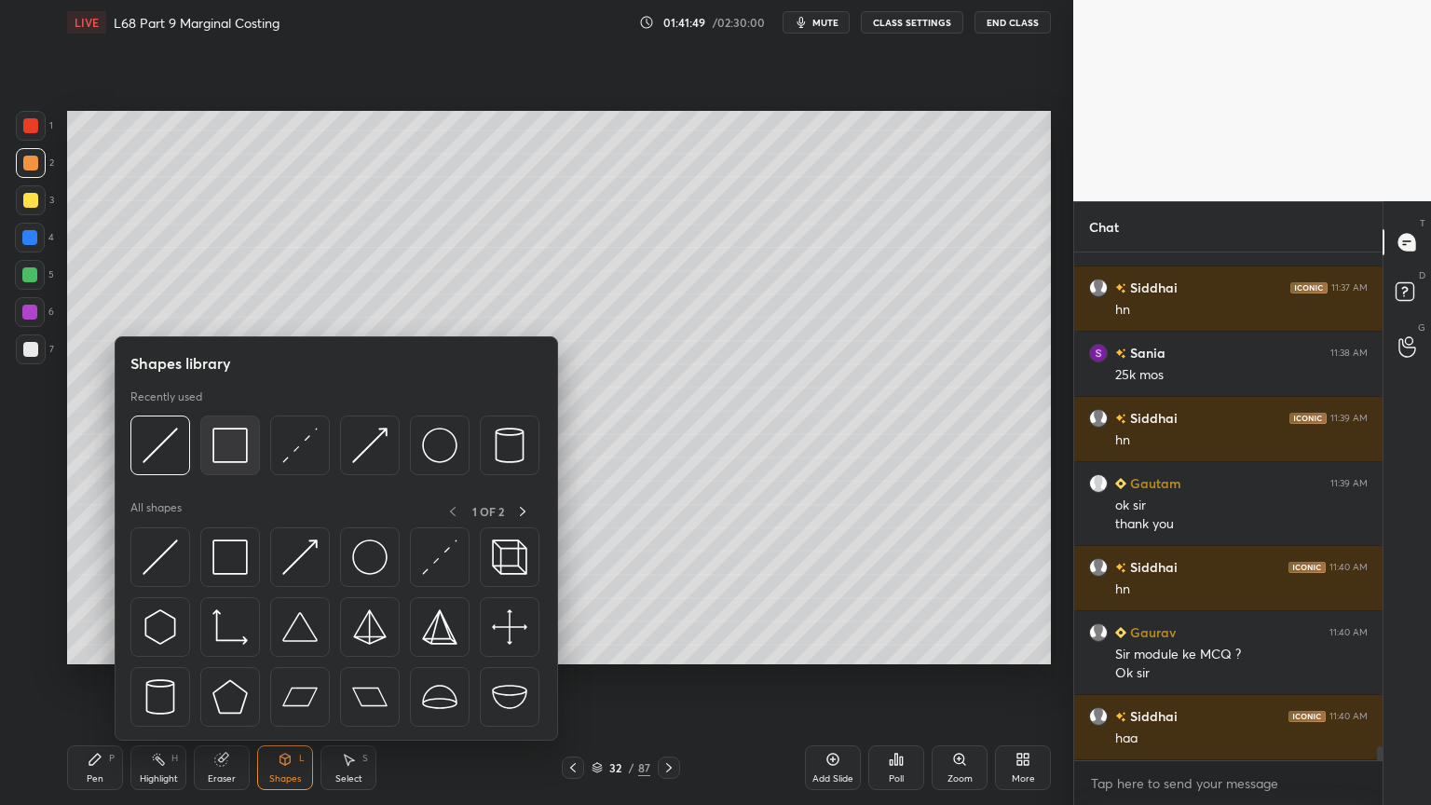
click at [231, 451] on img at bounding box center [229, 445] width 35 height 35
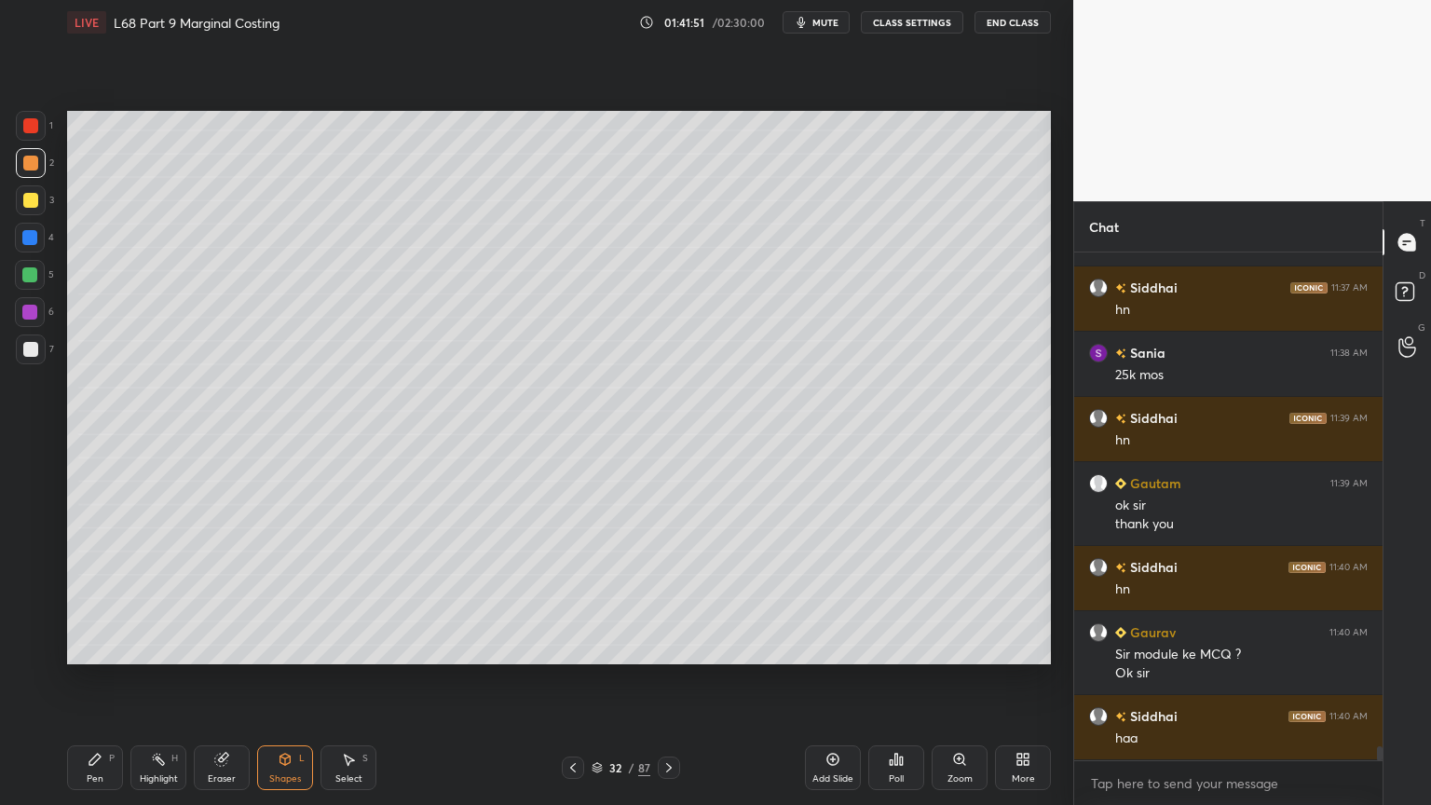
click at [36, 239] on div at bounding box center [29, 237] width 15 height 15
click at [285, 647] on div "Shapes L" at bounding box center [285, 767] width 56 height 45
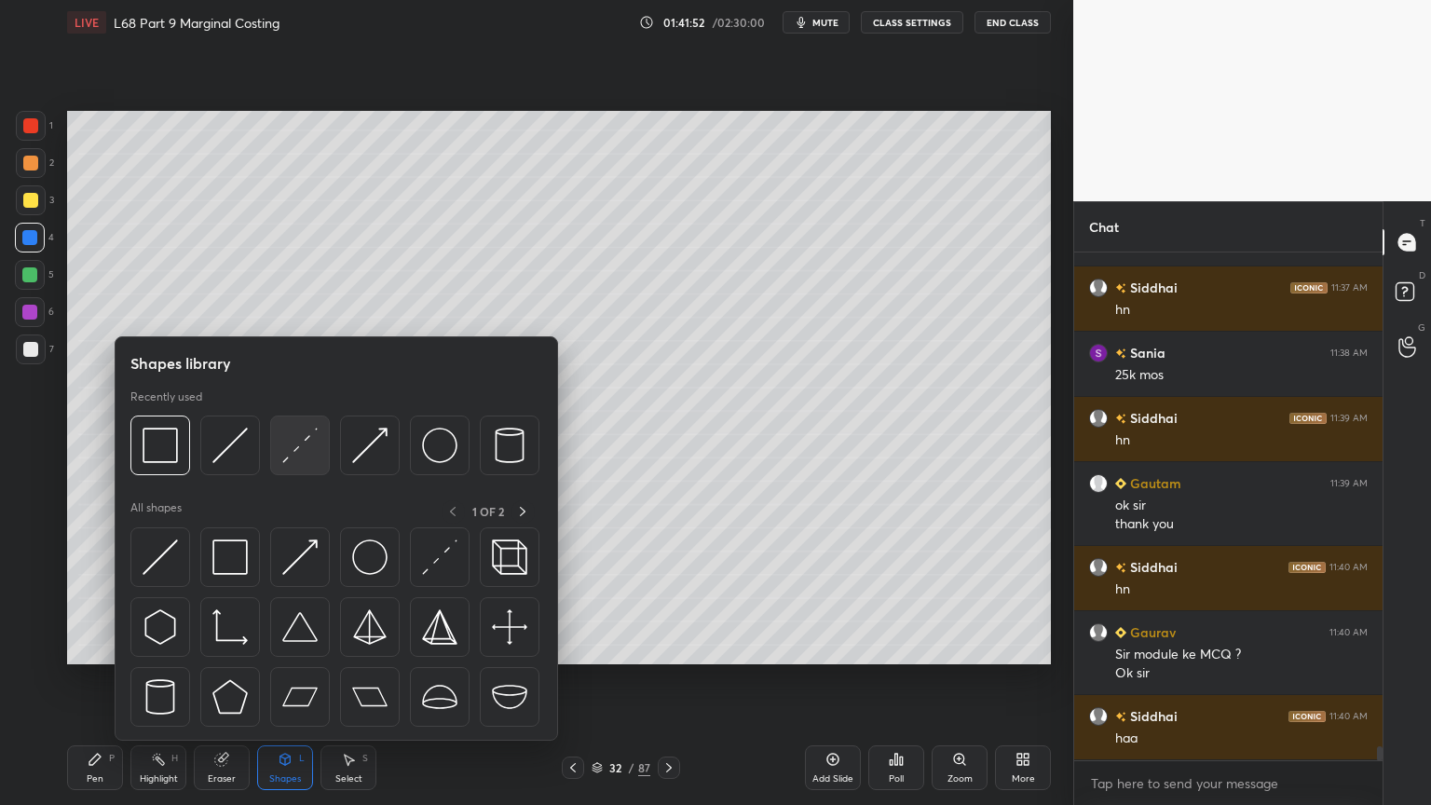
click at [306, 456] on img at bounding box center [299, 445] width 35 height 35
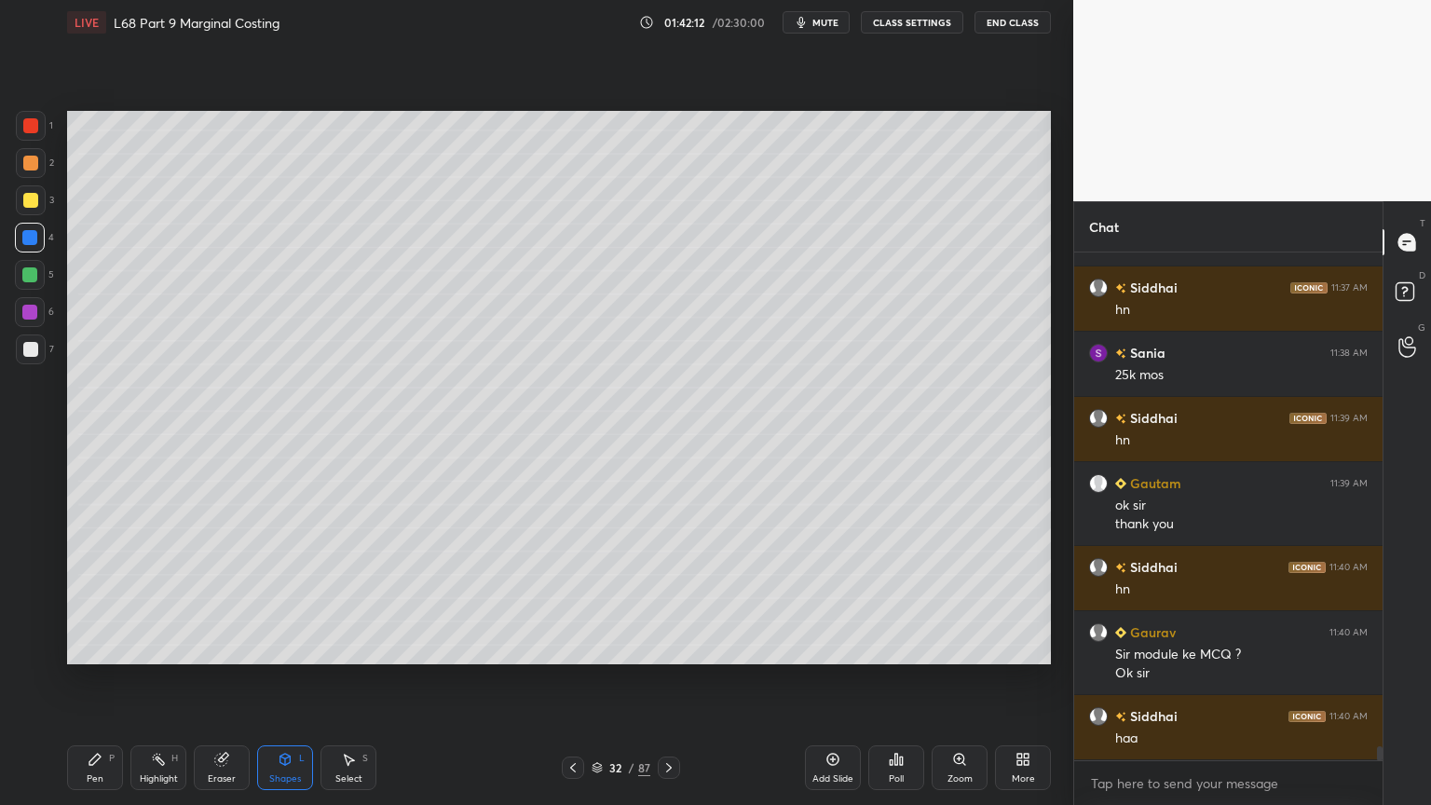
click at [574, 647] on icon at bounding box center [573, 767] width 15 height 15
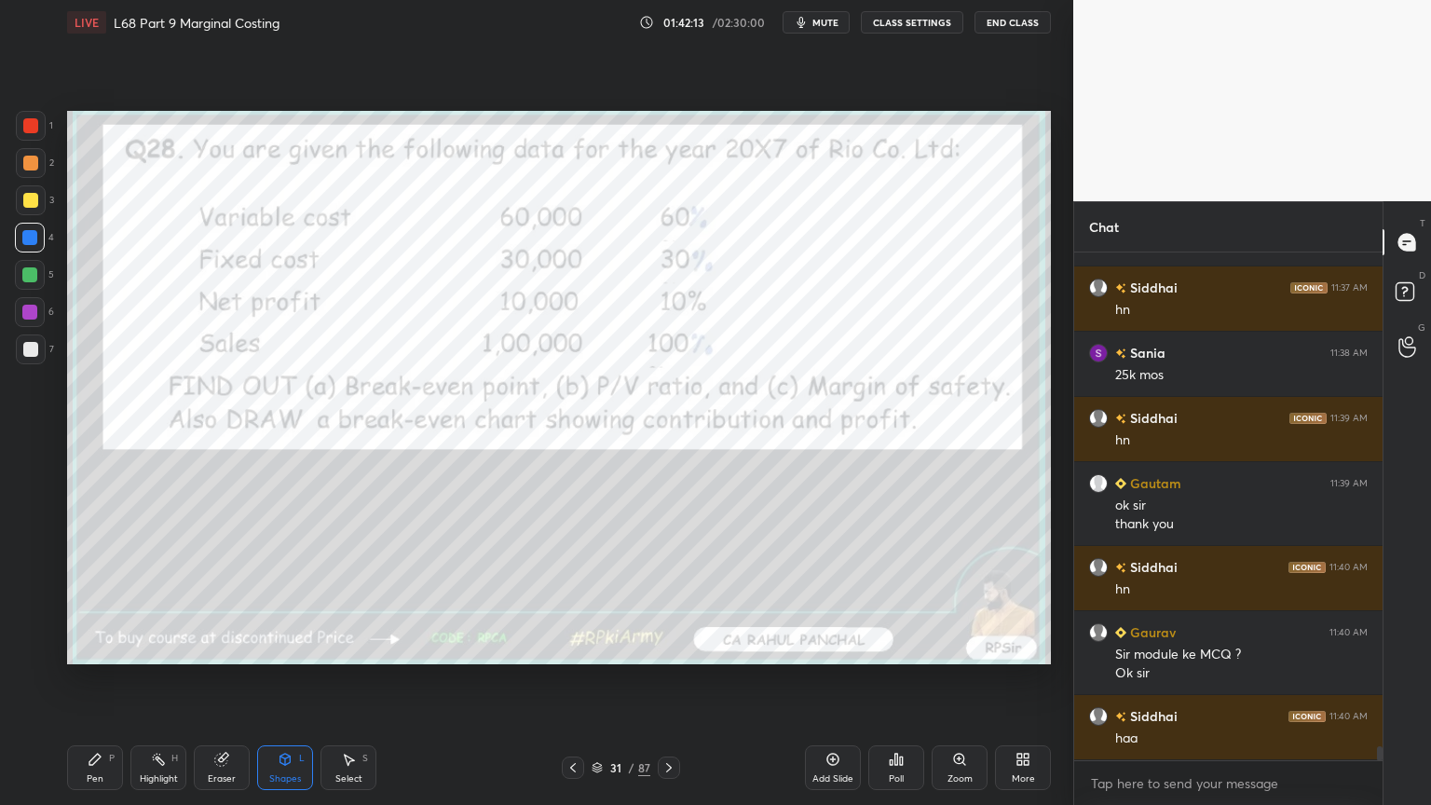
click at [94, 647] on div "Pen P" at bounding box center [95, 767] width 56 height 45
click at [16, 123] on div at bounding box center [31, 126] width 30 height 30
click at [214, 647] on icon at bounding box center [221, 759] width 15 height 15
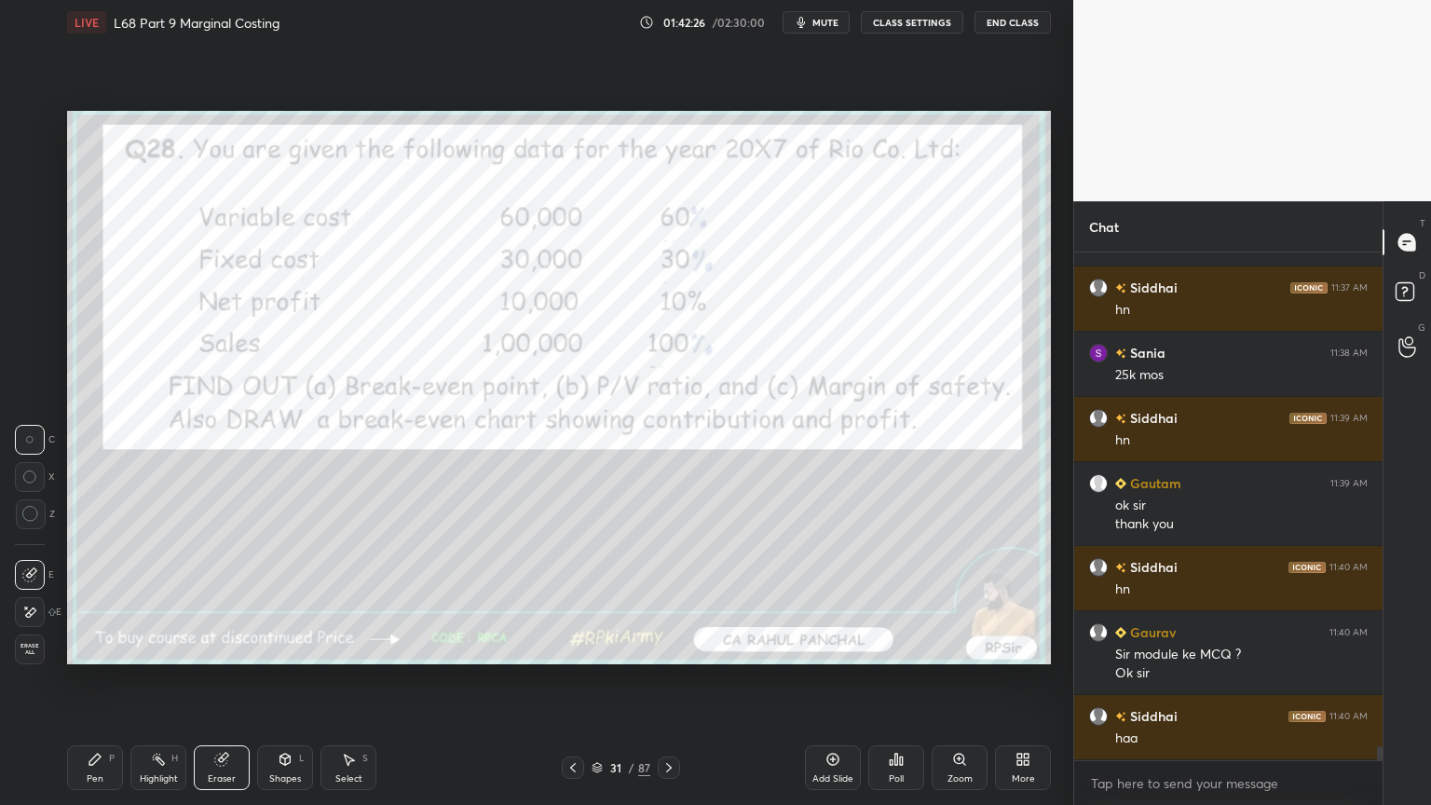
click at [31, 647] on span "Erase all" at bounding box center [30, 649] width 28 height 13
click at [95, 647] on div "Setting up your live class Poll for secs No correct answer Start poll" at bounding box center [559, 388] width 999 height 686
click at [672, 647] on icon at bounding box center [669, 767] width 15 height 15
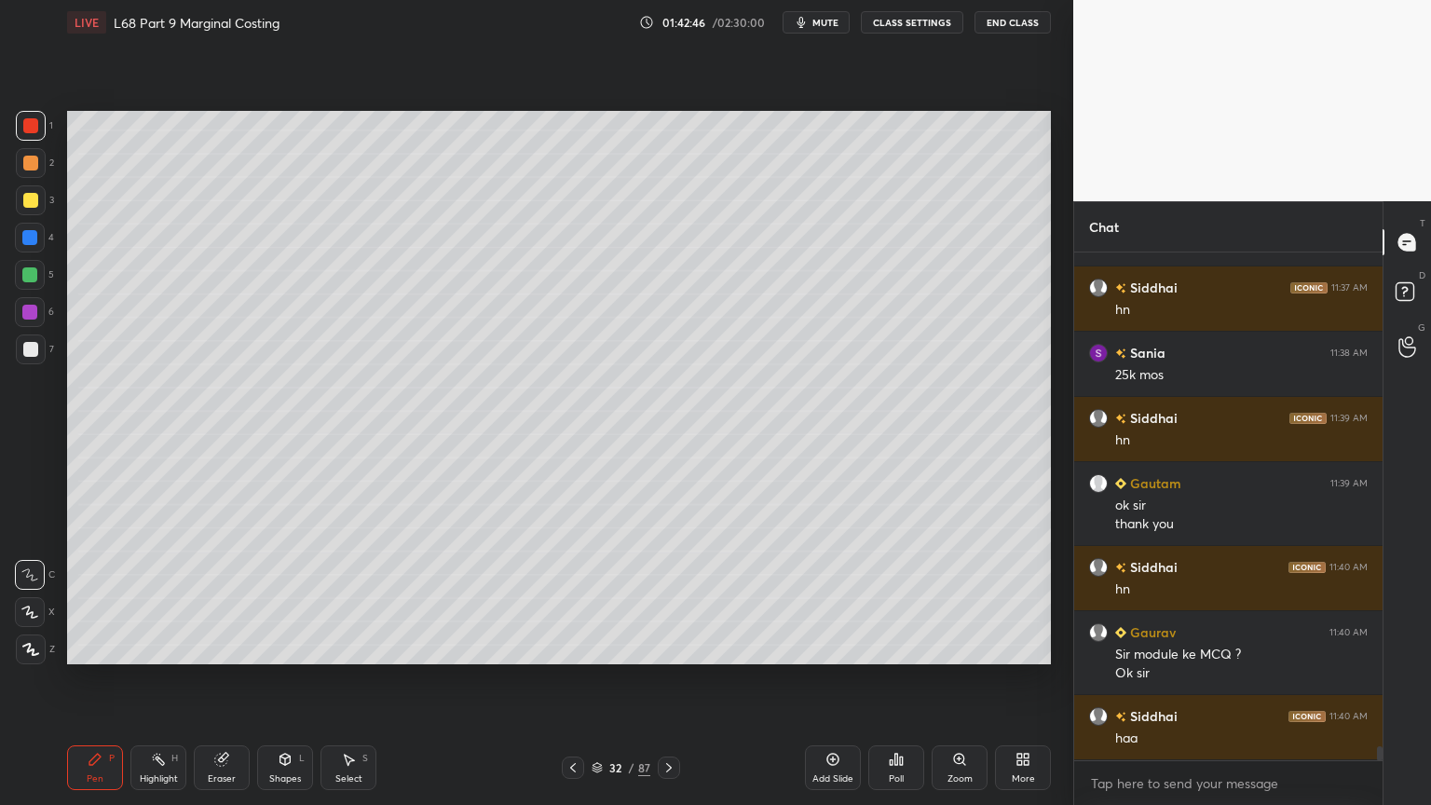
click at [334, 647] on div "Select S" at bounding box center [349, 767] width 56 height 45
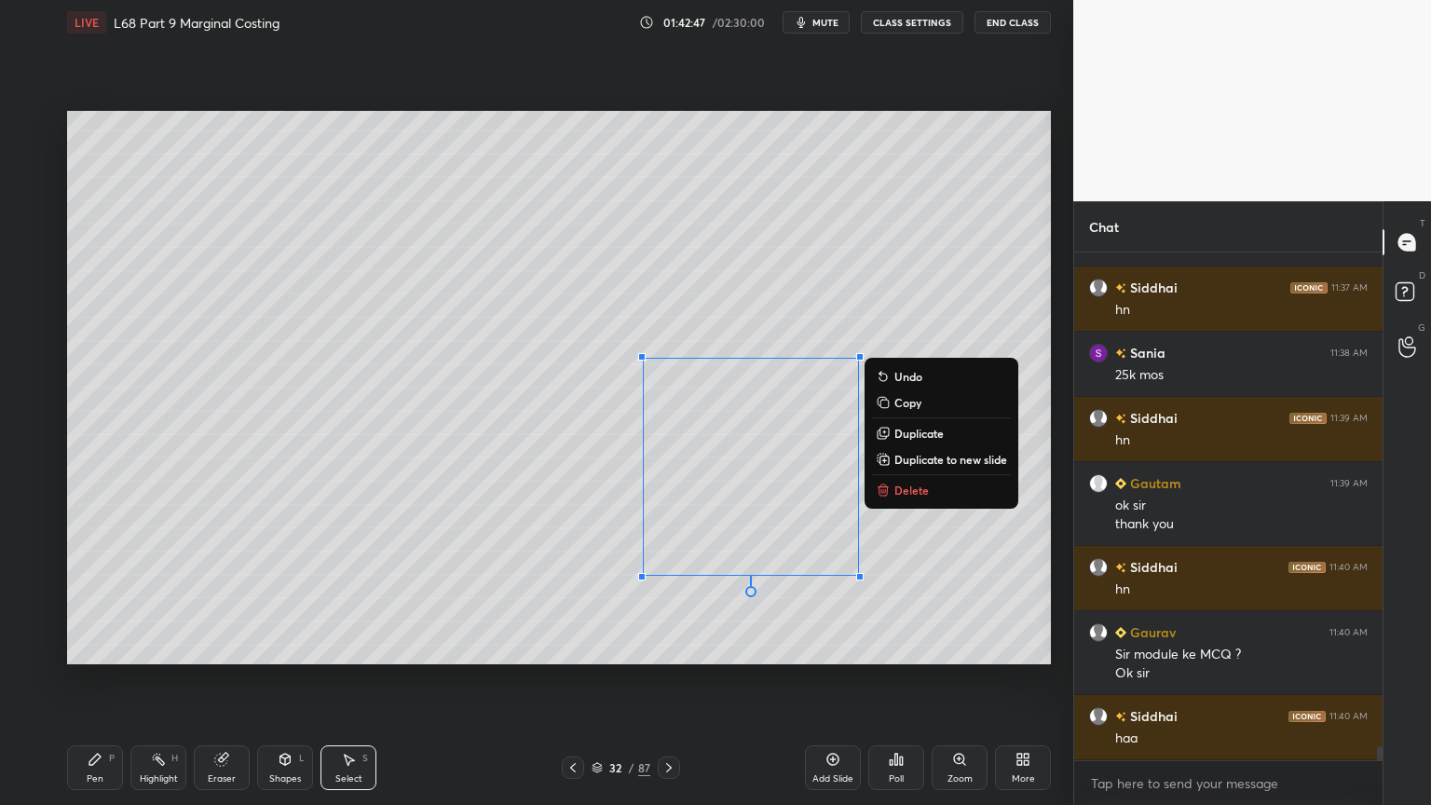
click at [907, 488] on p "Delete" at bounding box center [911, 490] width 34 height 15
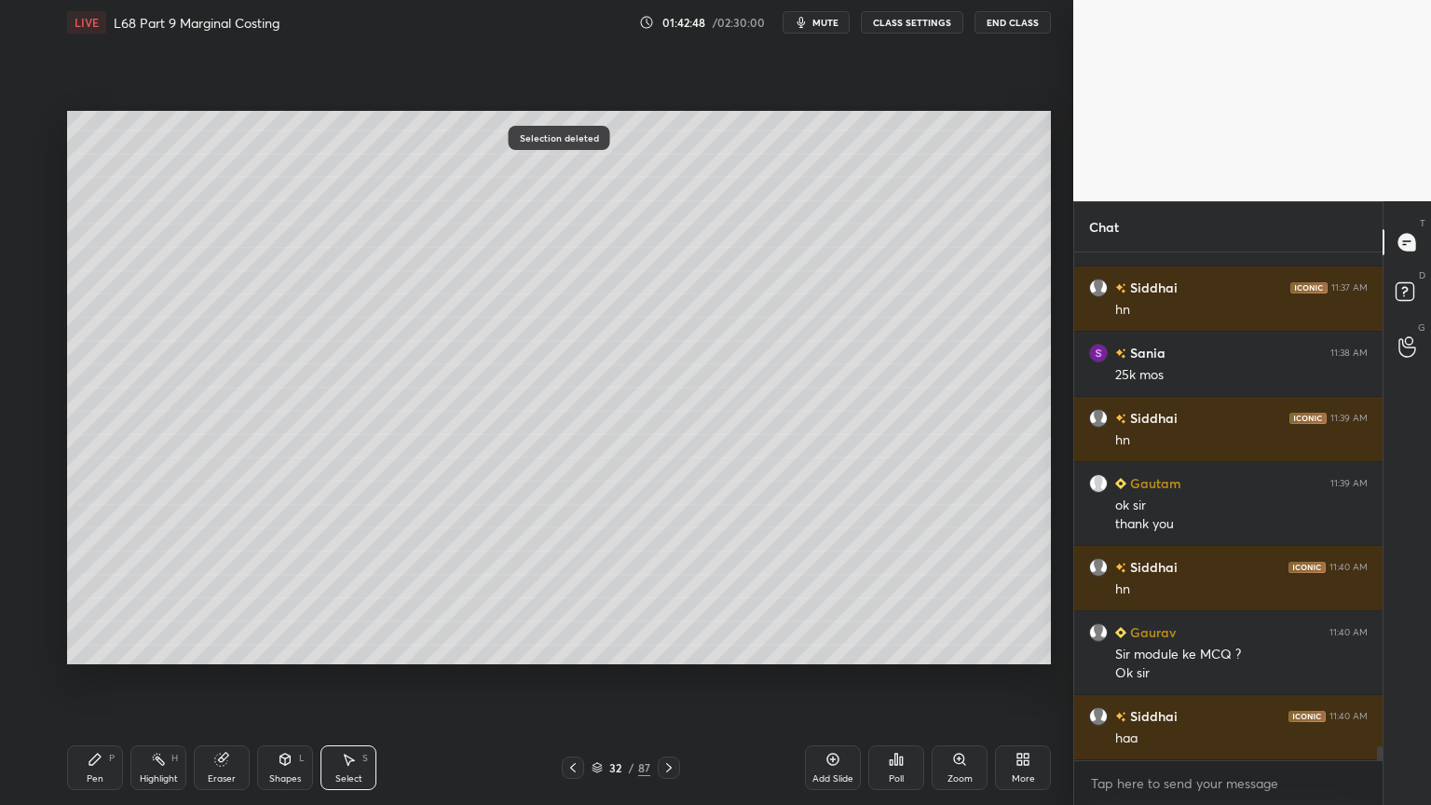
click at [97, 647] on icon at bounding box center [95, 759] width 15 height 15
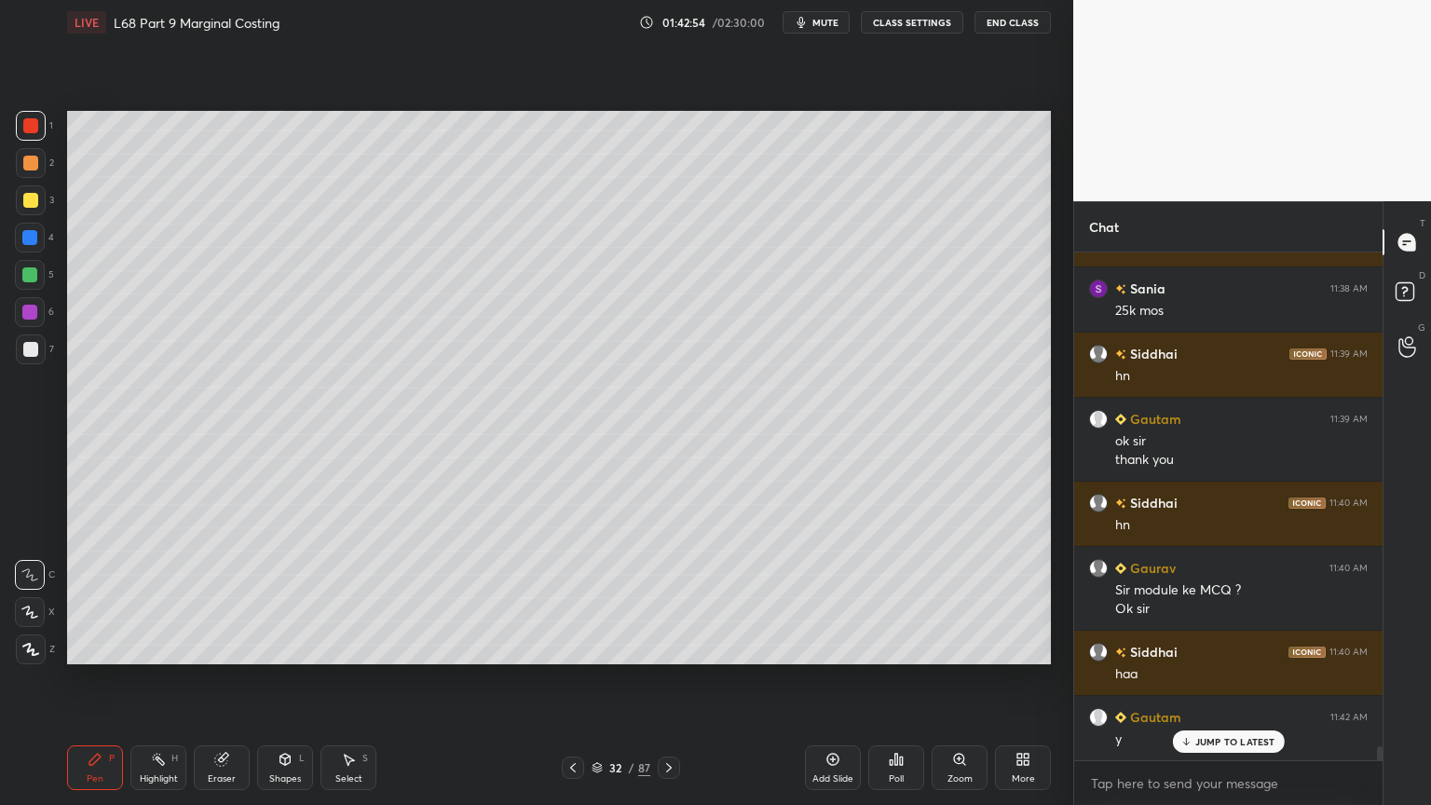
click at [31, 365] on div "7" at bounding box center [35, 352] width 38 height 37
click at [90, 647] on div "Pen P" at bounding box center [95, 767] width 56 height 45
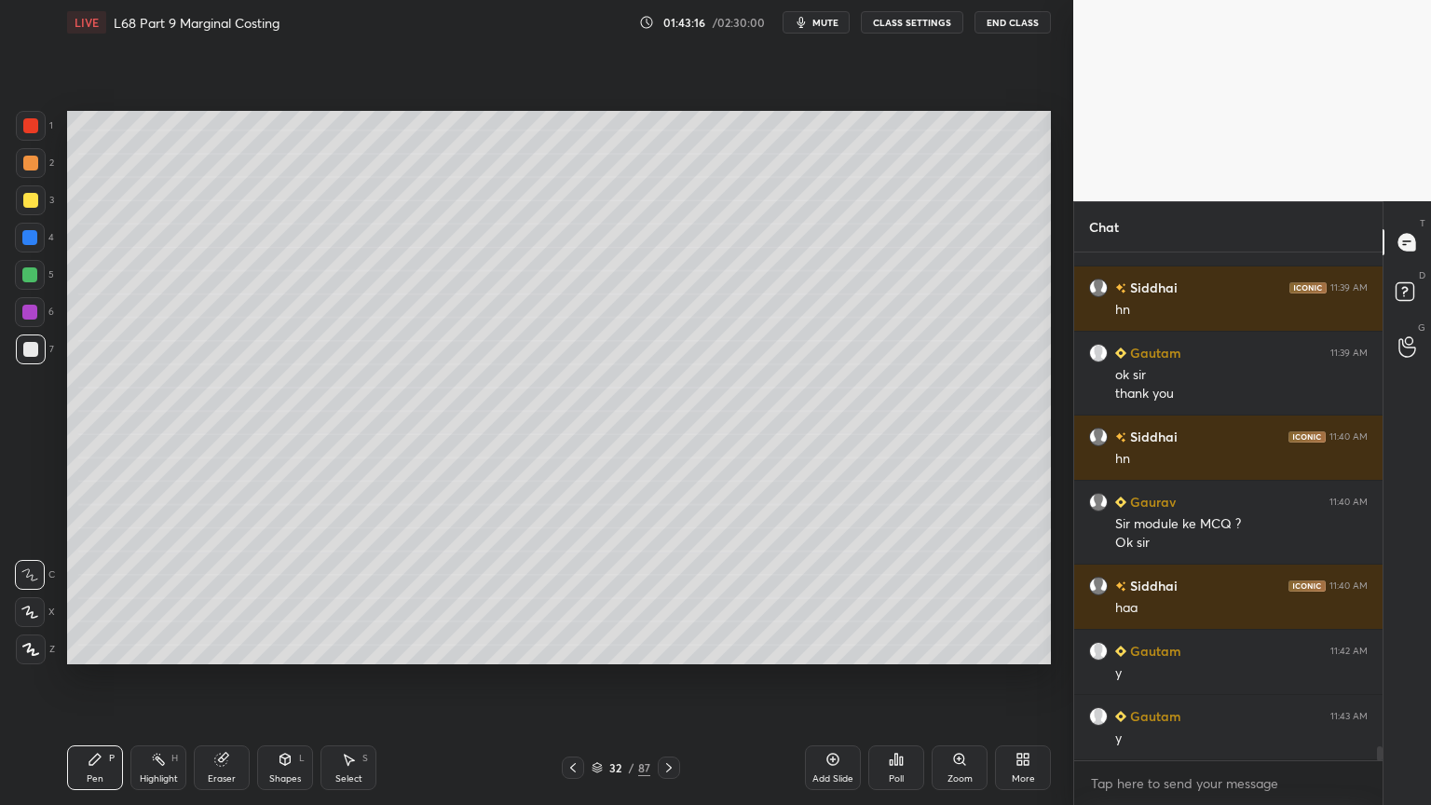
click at [35, 276] on div at bounding box center [29, 274] width 15 height 15
click at [25, 350] on div at bounding box center [30, 349] width 15 height 15
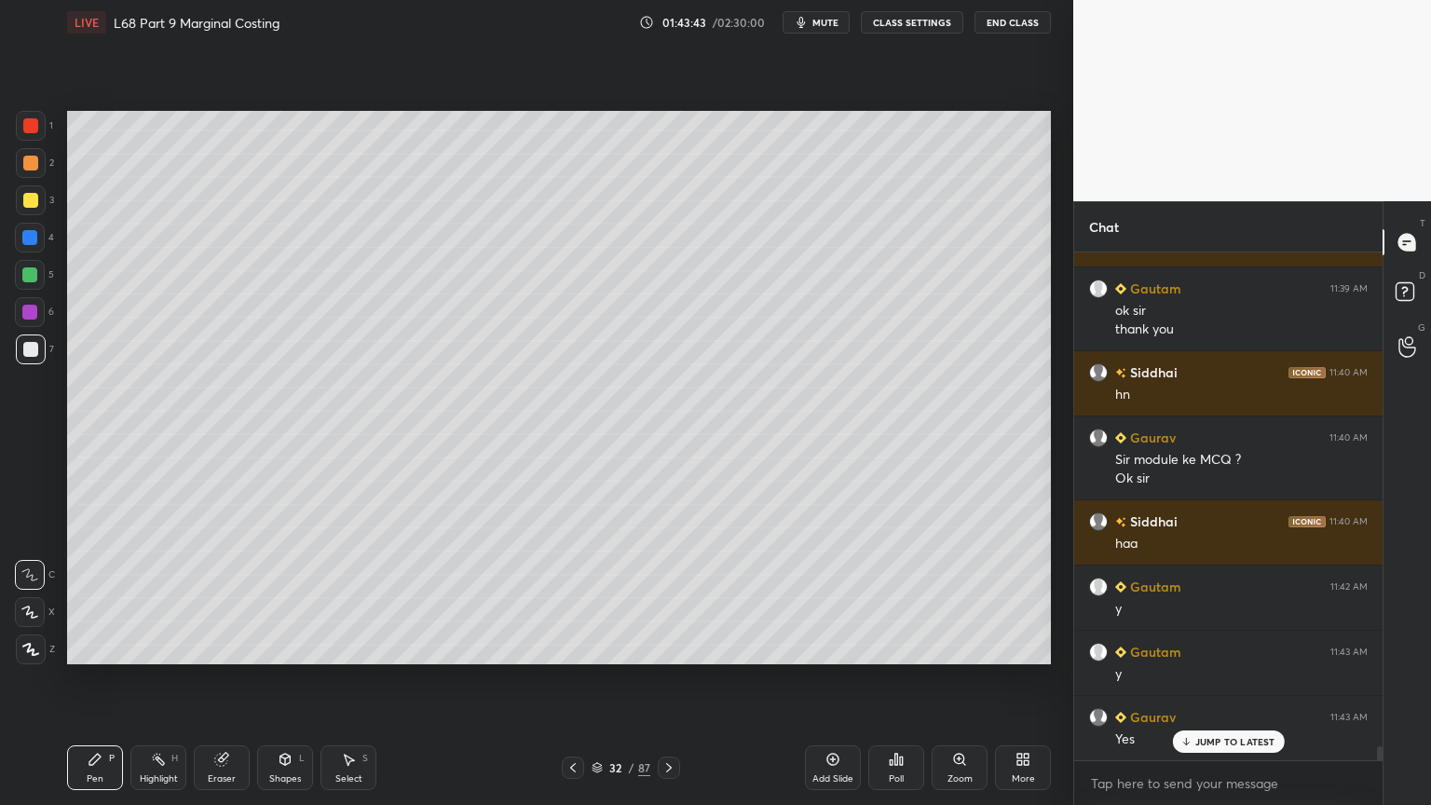
scroll to position [18145, 0]
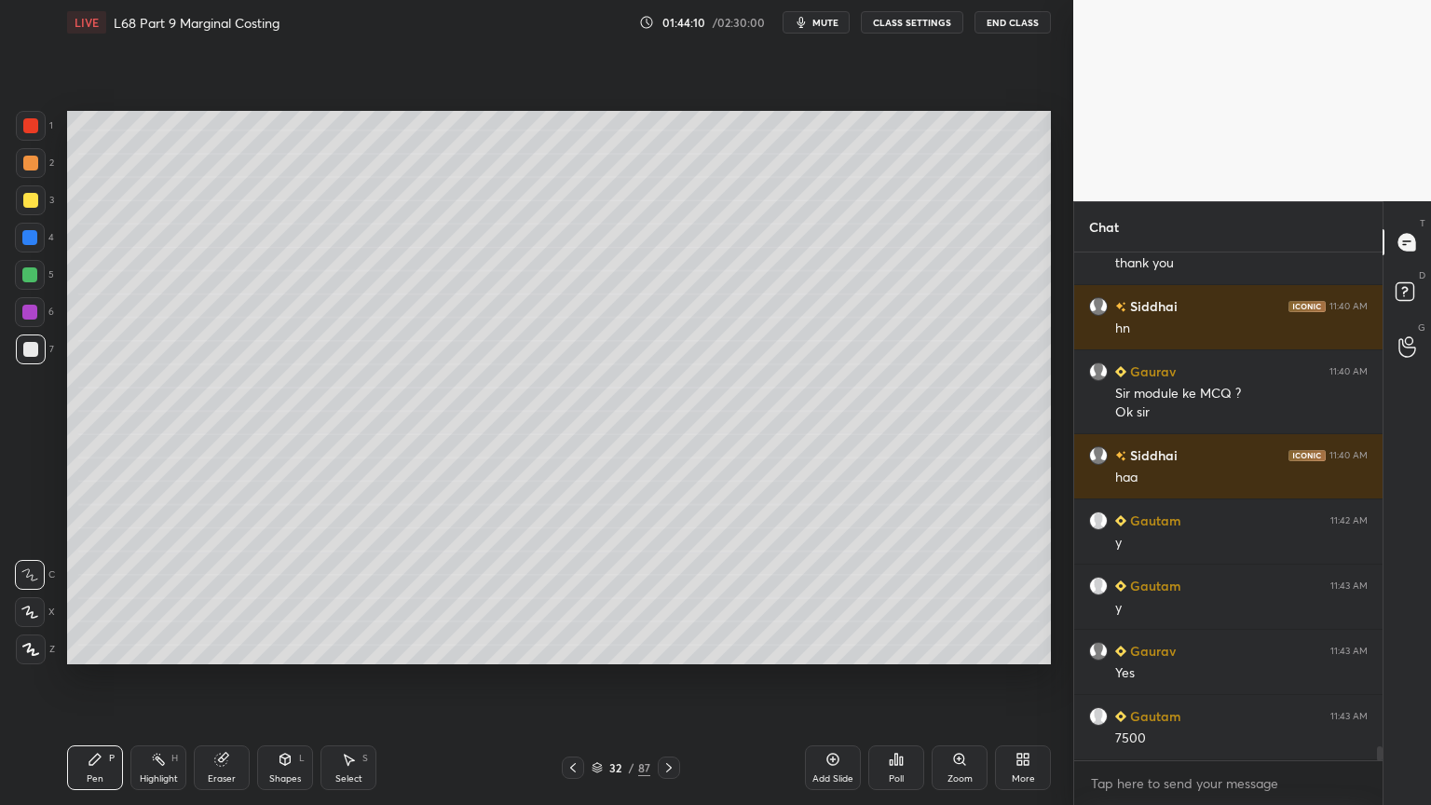
click at [666, 647] on icon at bounding box center [669, 767] width 6 height 9
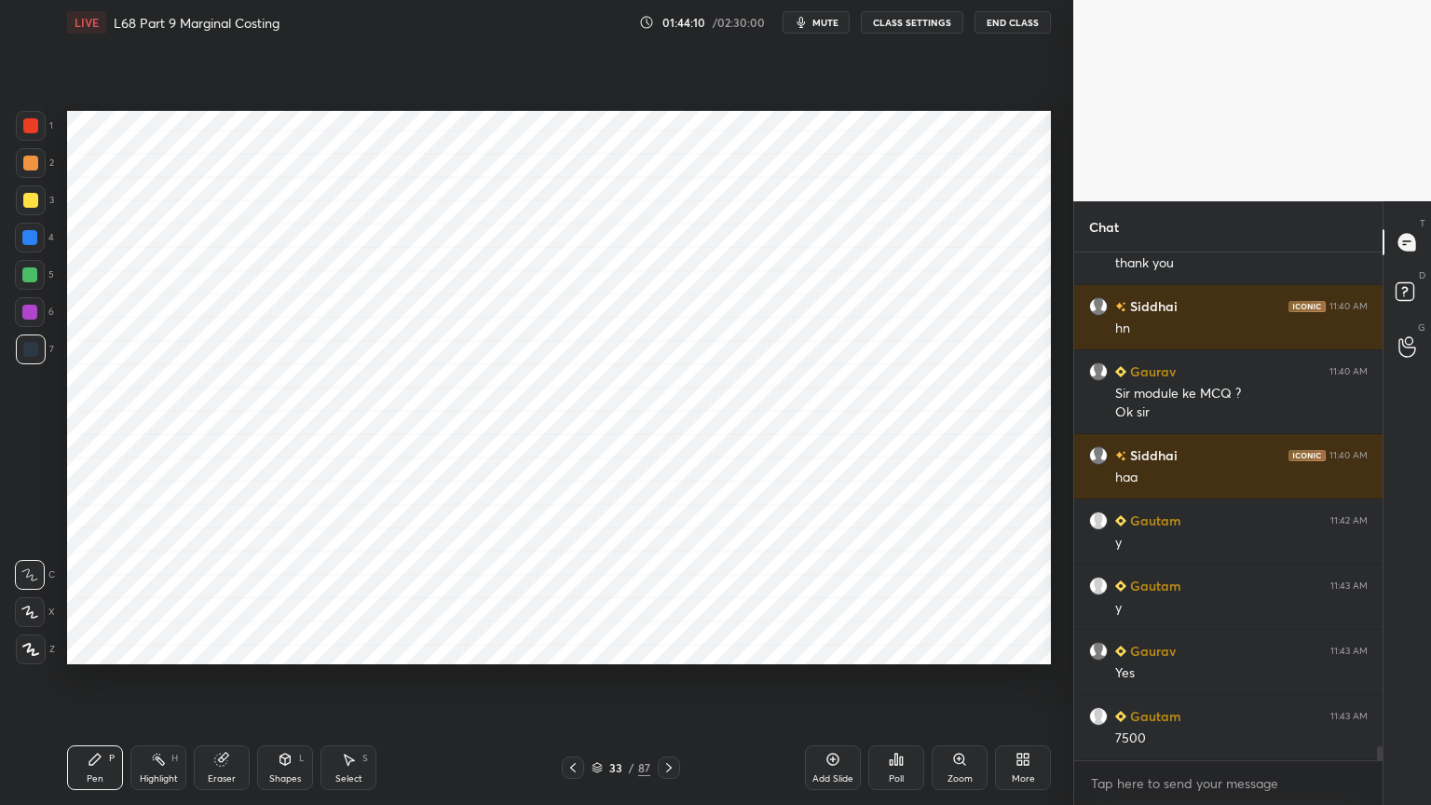
click at [670, 647] on icon at bounding box center [669, 767] width 15 height 15
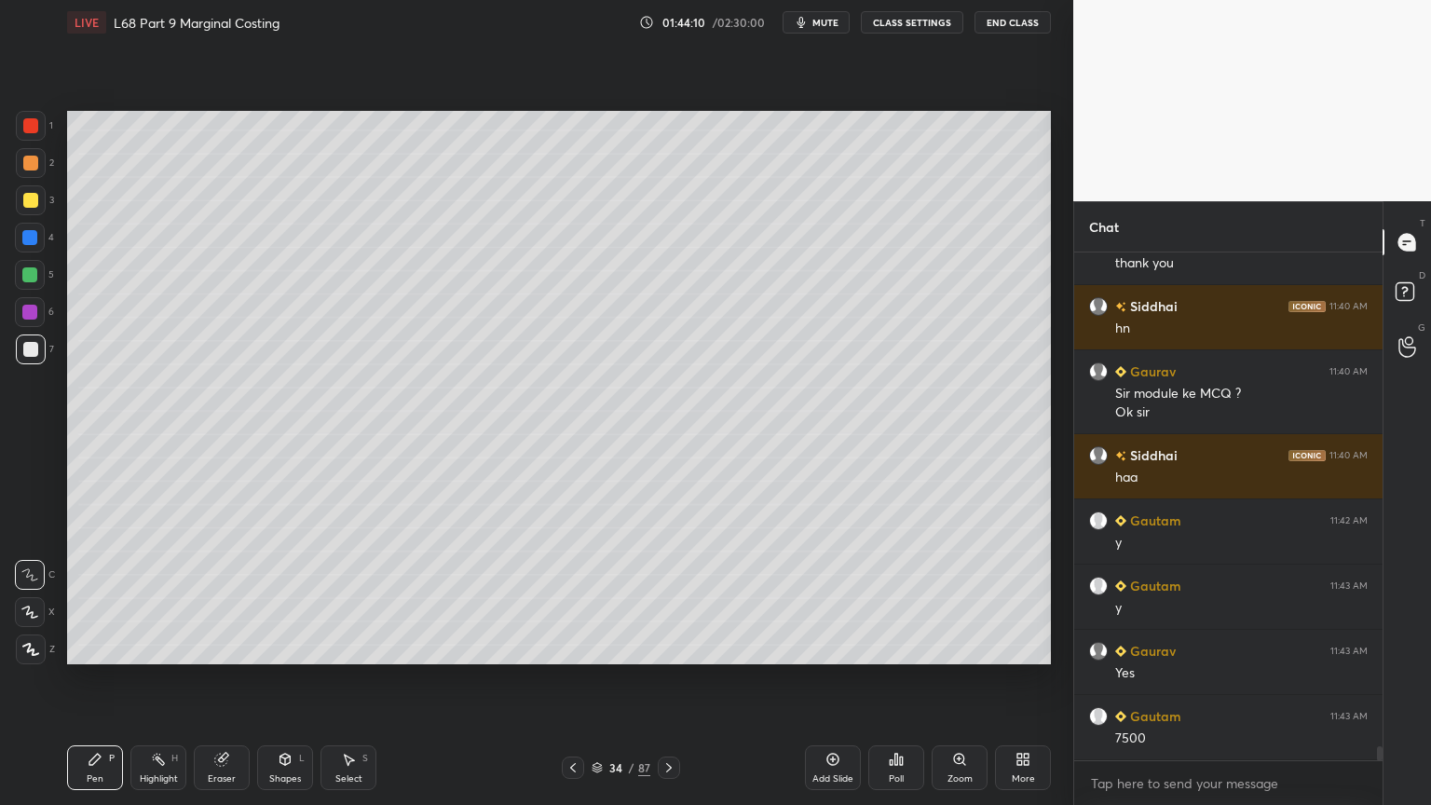
click at [670, 647] on icon at bounding box center [669, 767] width 15 height 15
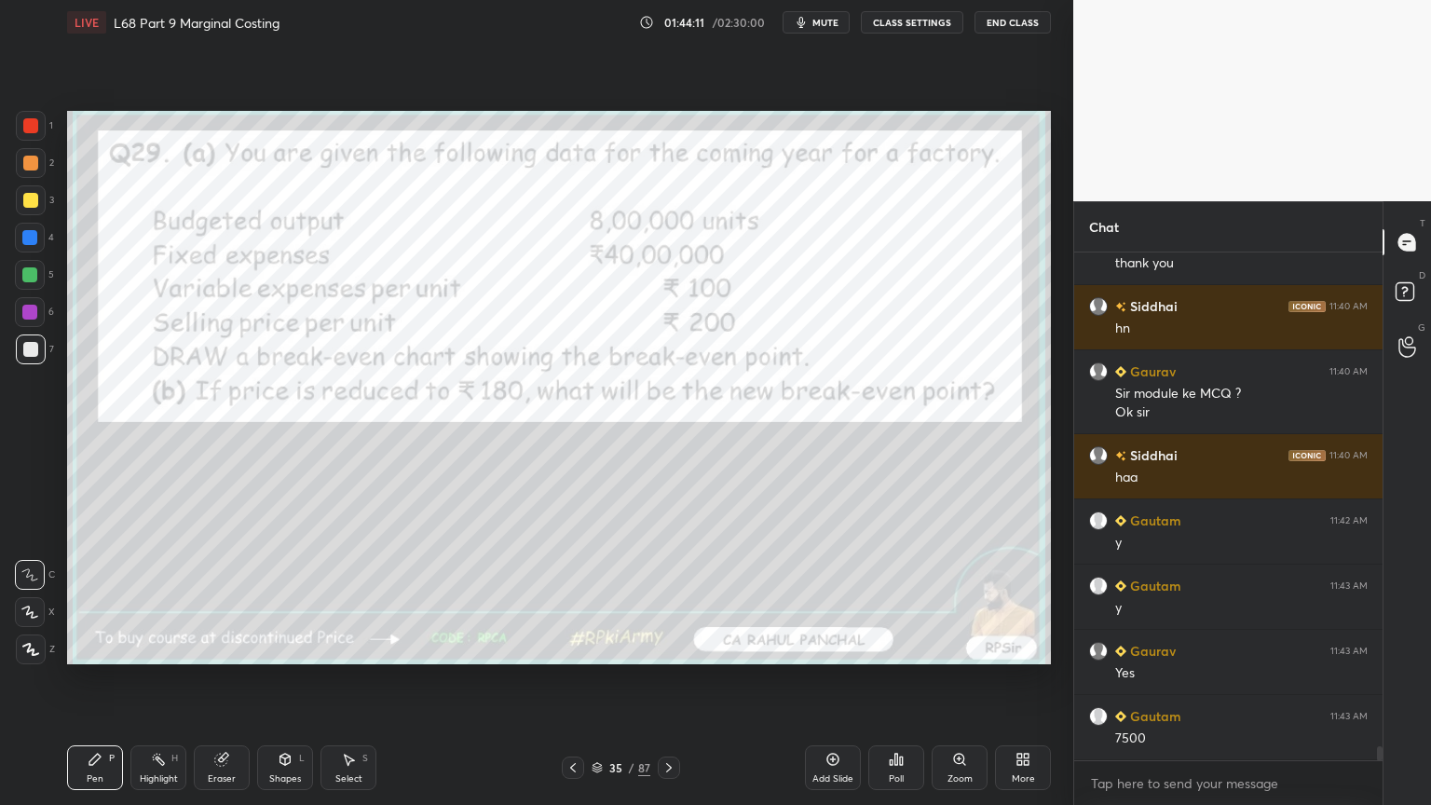
click at [671, 647] on icon at bounding box center [669, 767] width 15 height 15
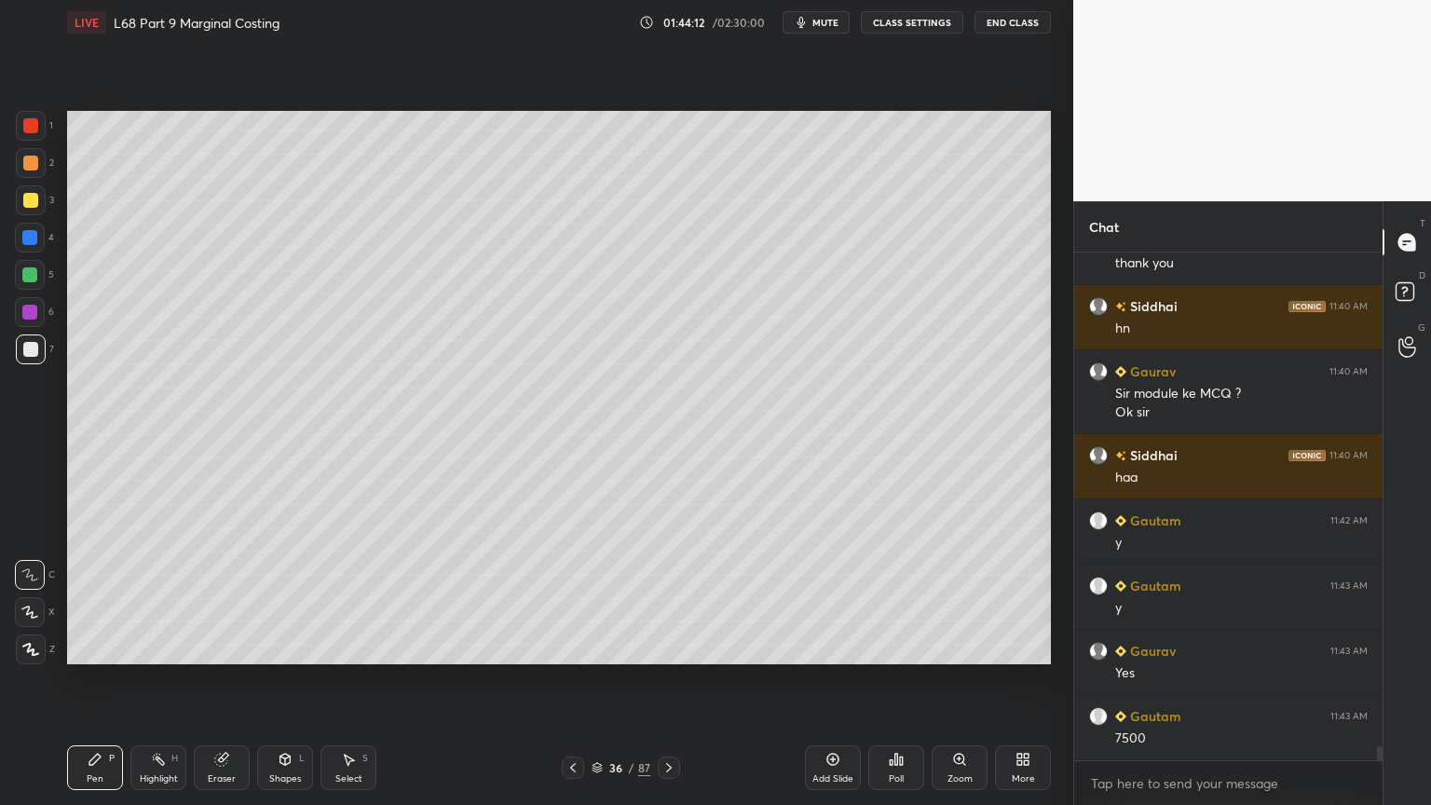
click at [149, 647] on div "Highlight" at bounding box center [159, 778] width 38 height 9
click at [573, 647] on icon at bounding box center [573, 767] width 15 height 15
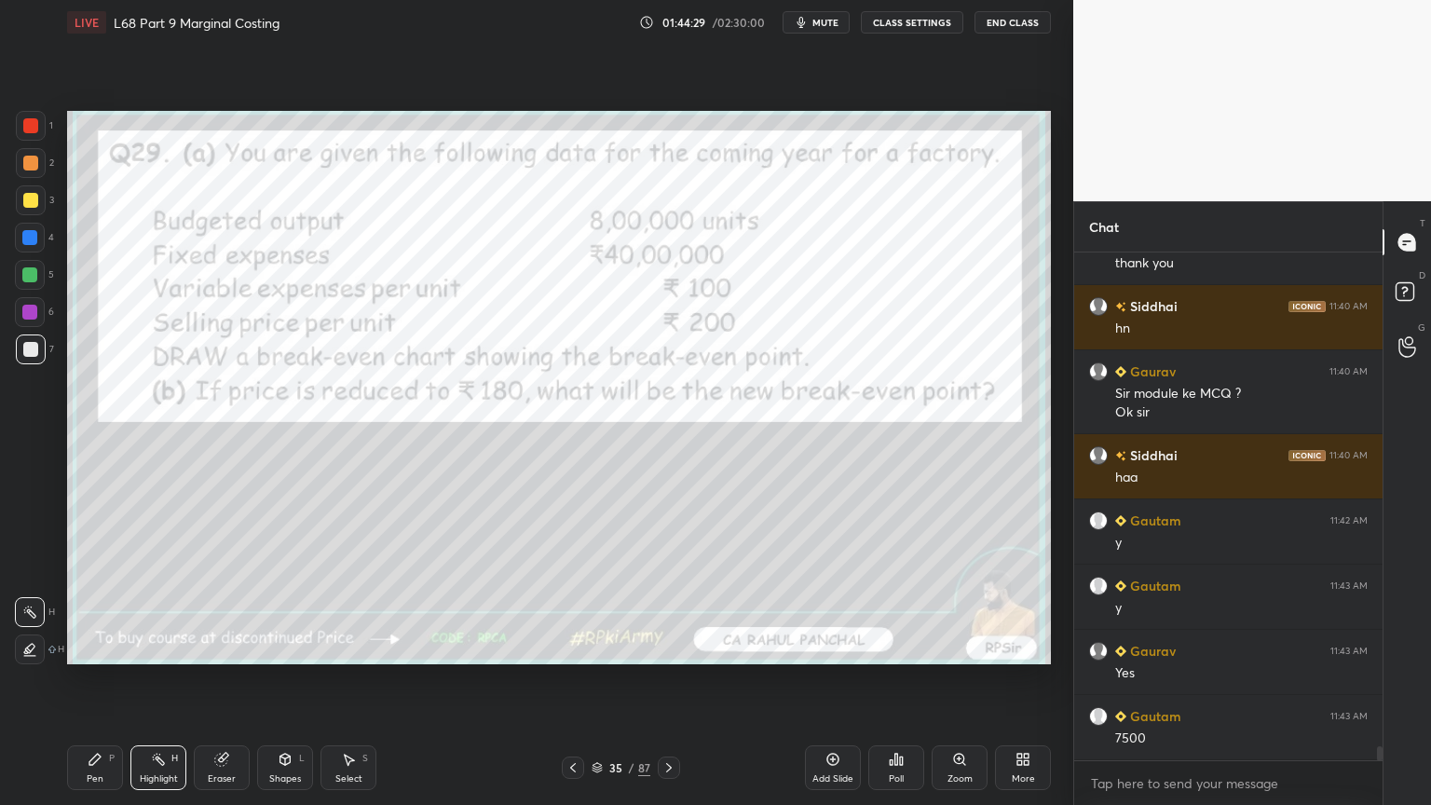
click at [571, 647] on icon at bounding box center [573, 767] width 15 height 15
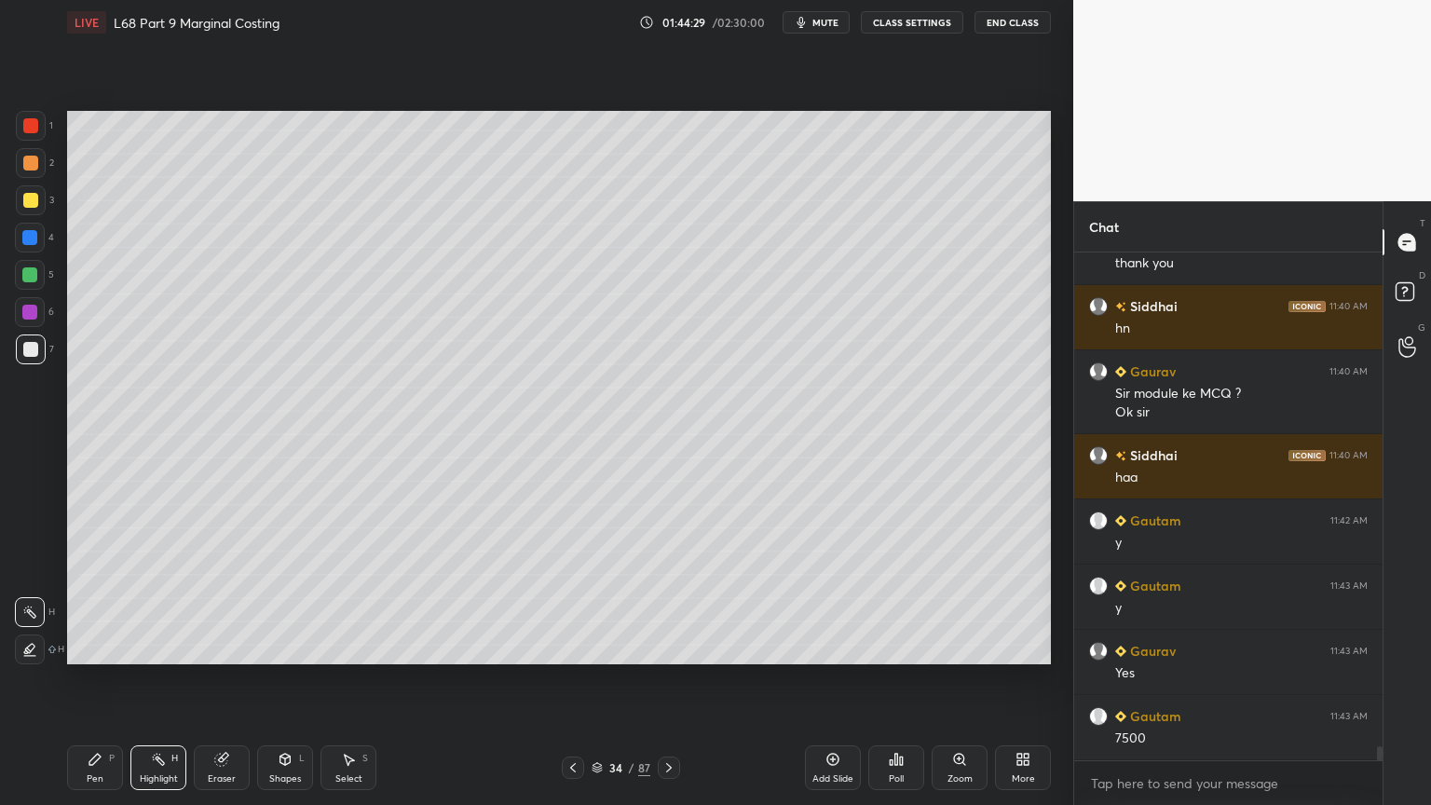
click at [569, 647] on icon at bounding box center [573, 767] width 15 height 15
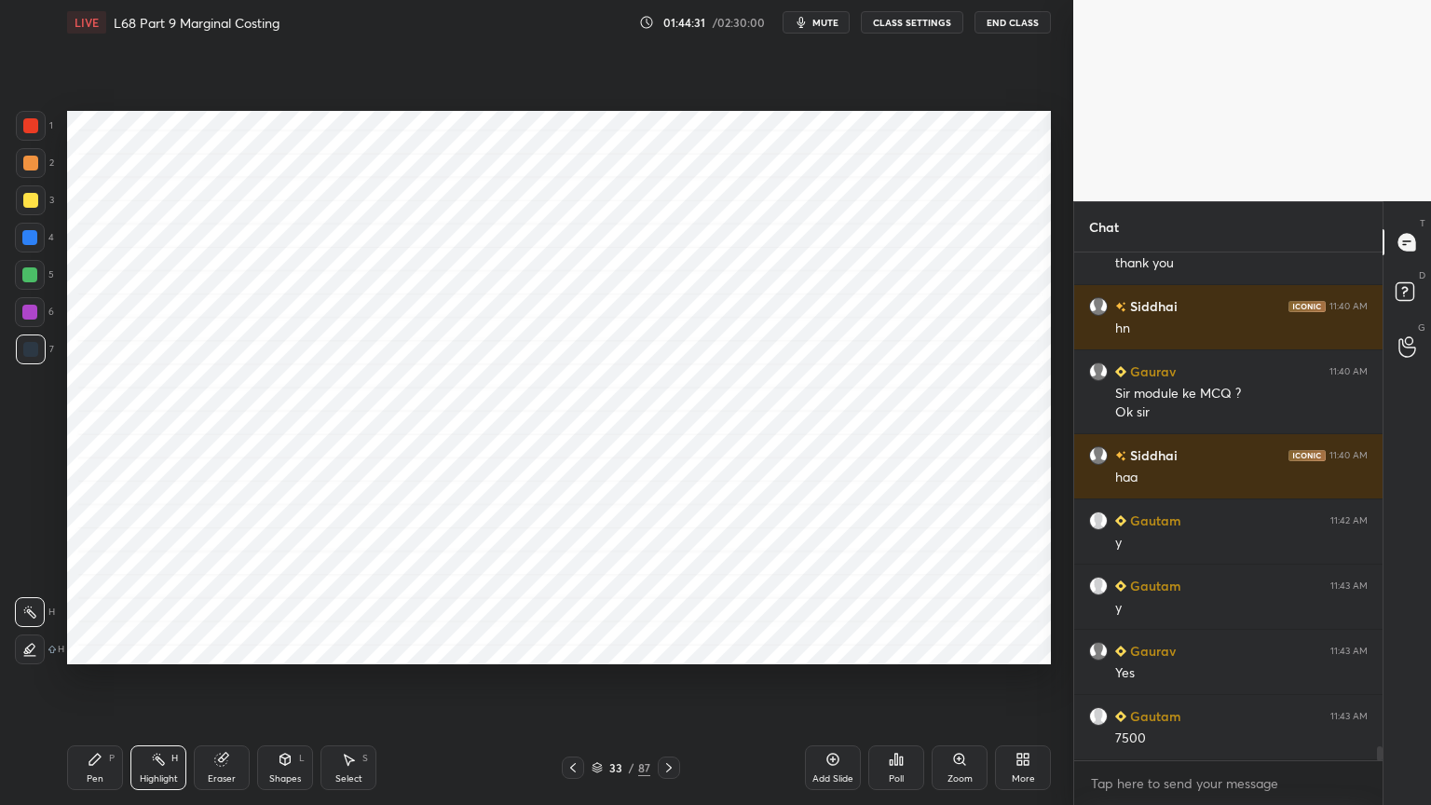
click at [666, 647] on div at bounding box center [669, 768] width 22 height 22
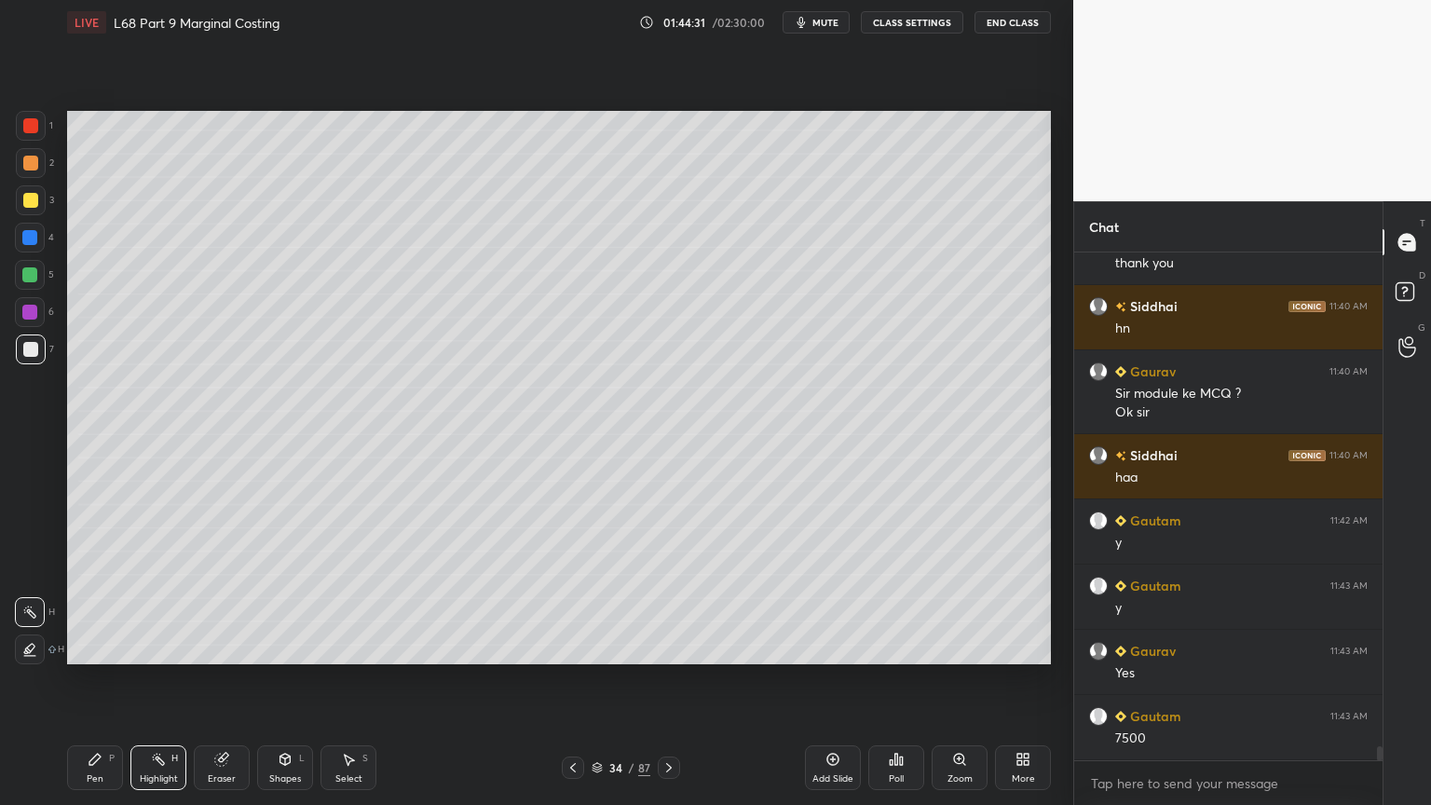
click at [670, 647] on icon at bounding box center [669, 767] width 15 height 15
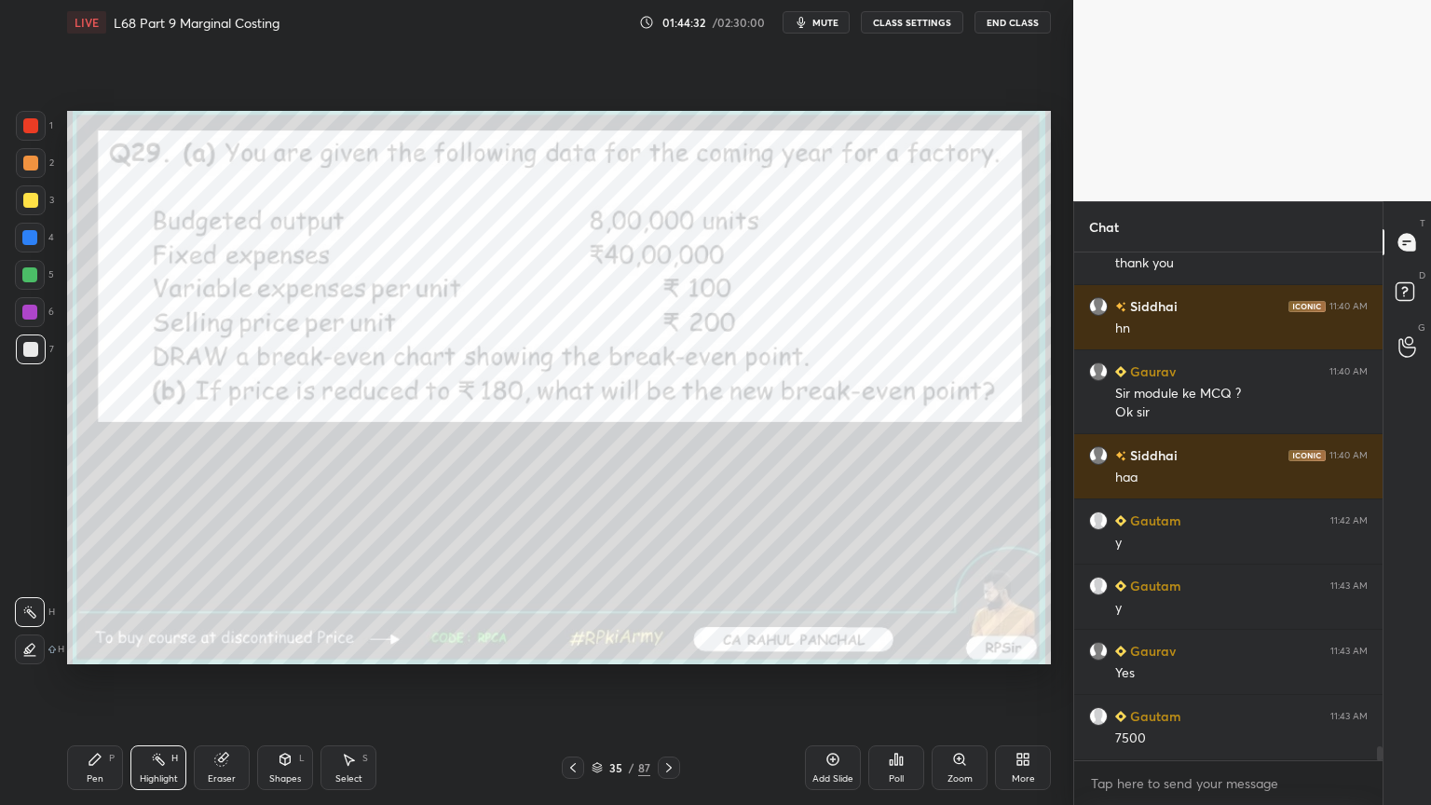
click at [570, 647] on icon at bounding box center [573, 767] width 15 height 15
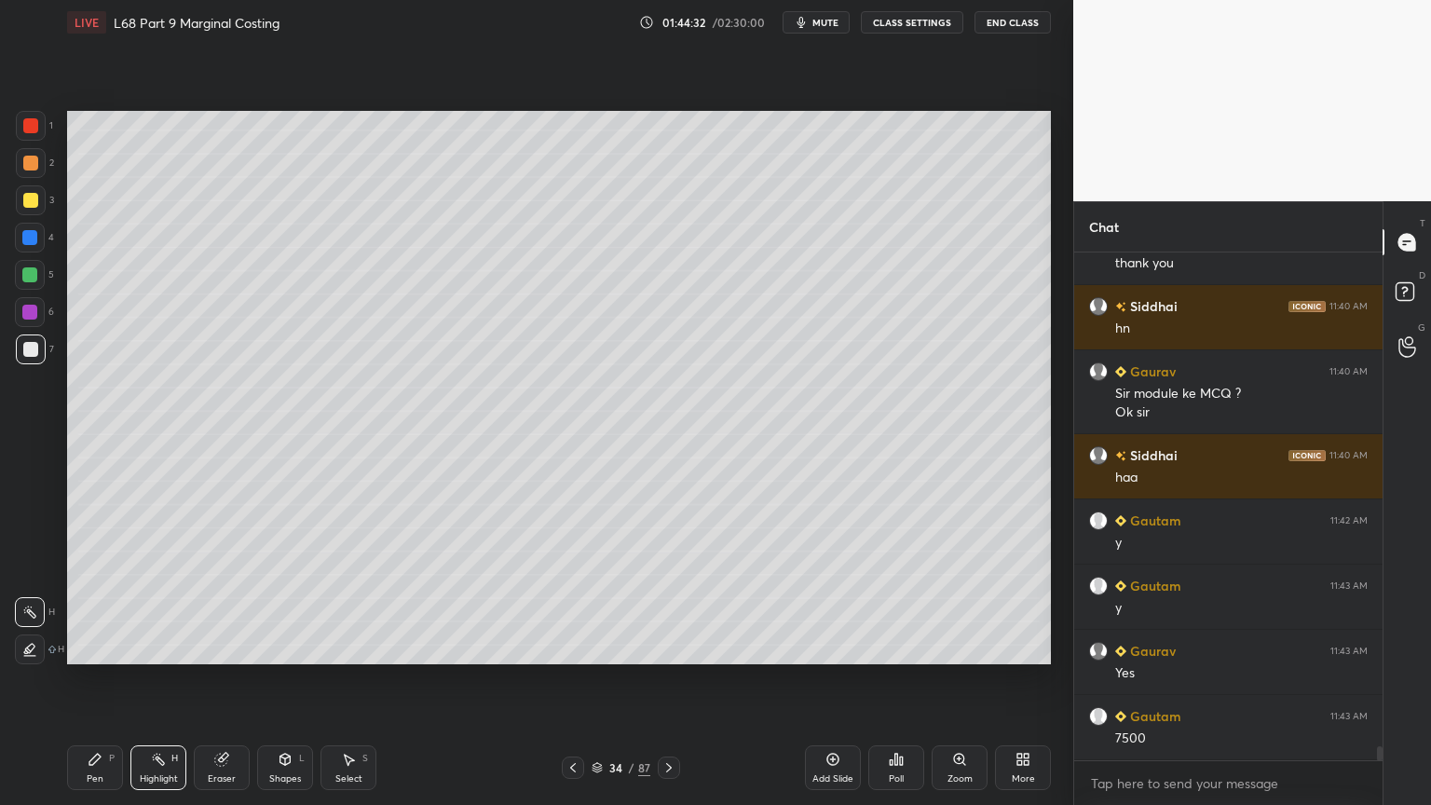
click at [570, 647] on icon at bounding box center [573, 767] width 15 height 15
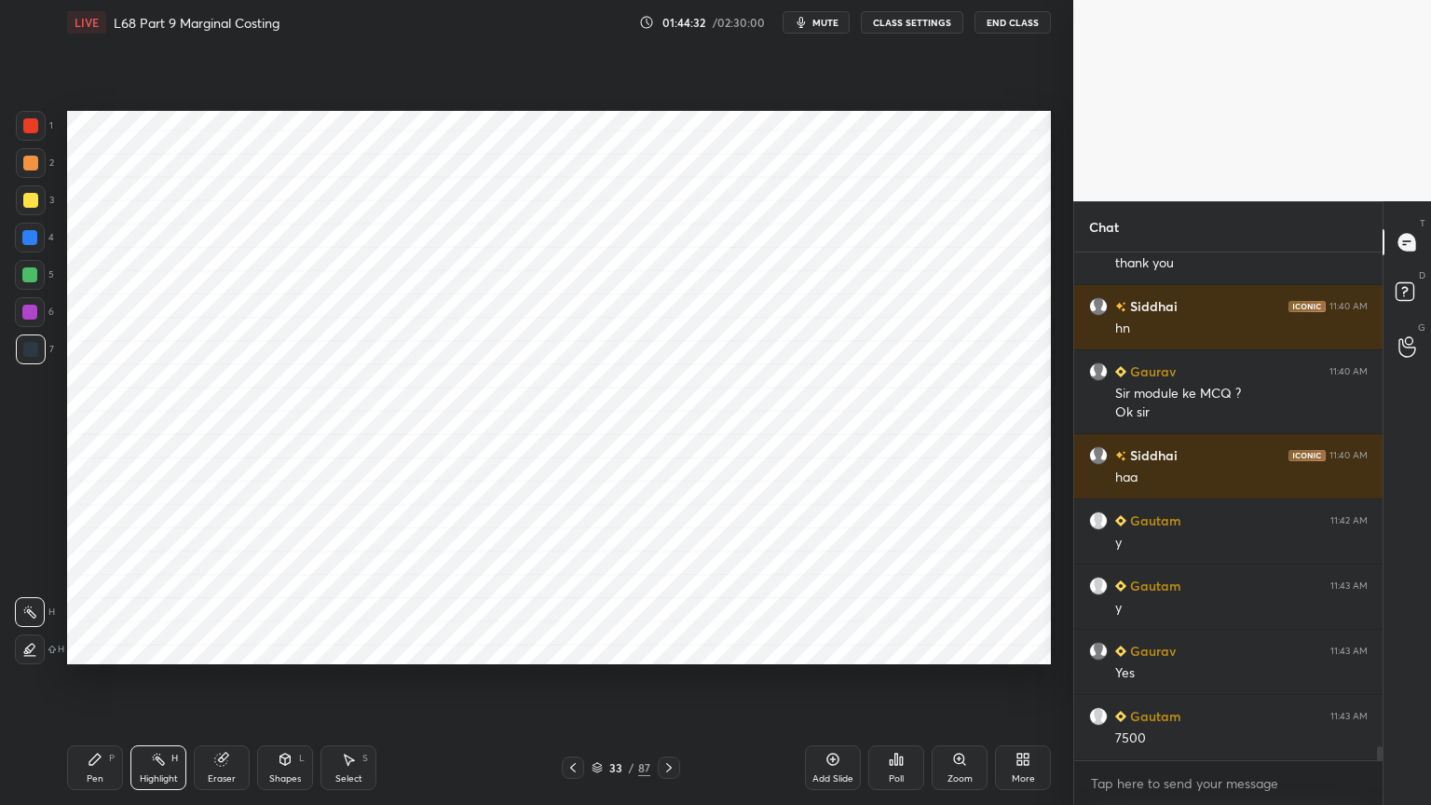
click at [570, 647] on icon at bounding box center [573, 767] width 15 height 15
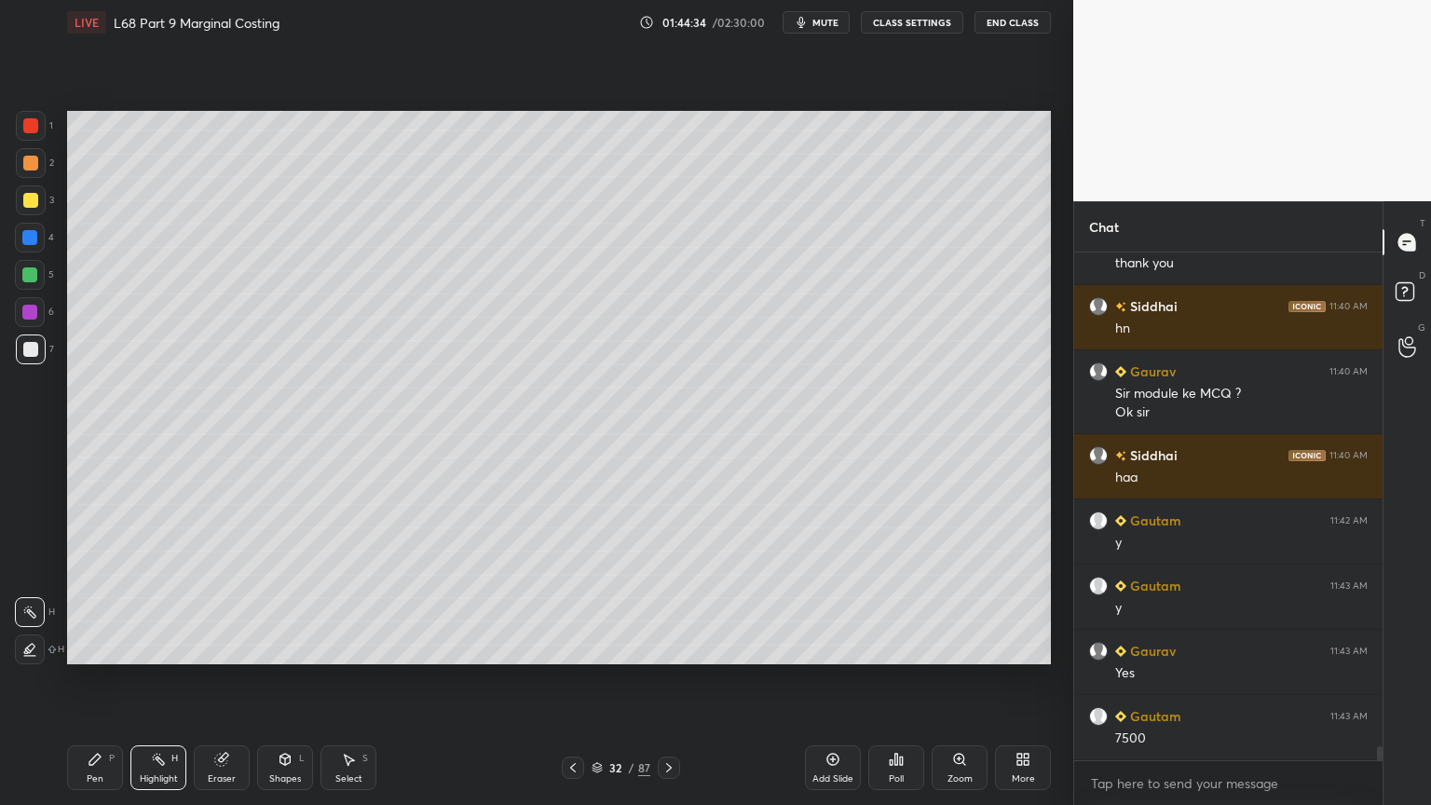
click at [74, 647] on div "Pen P" at bounding box center [95, 767] width 56 height 45
click at [53, 178] on div "1 2 3 4 5 6 7" at bounding box center [34, 241] width 39 height 261
click at [14, 166] on div "1 2 3 4 5 6 7 C X Z C X Z E E Erase all H H" at bounding box center [30, 387] width 60 height 553
click at [34, 160] on div at bounding box center [30, 163] width 15 height 15
click at [288, 647] on icon at bounding box center [285, 759] width 10 height 11
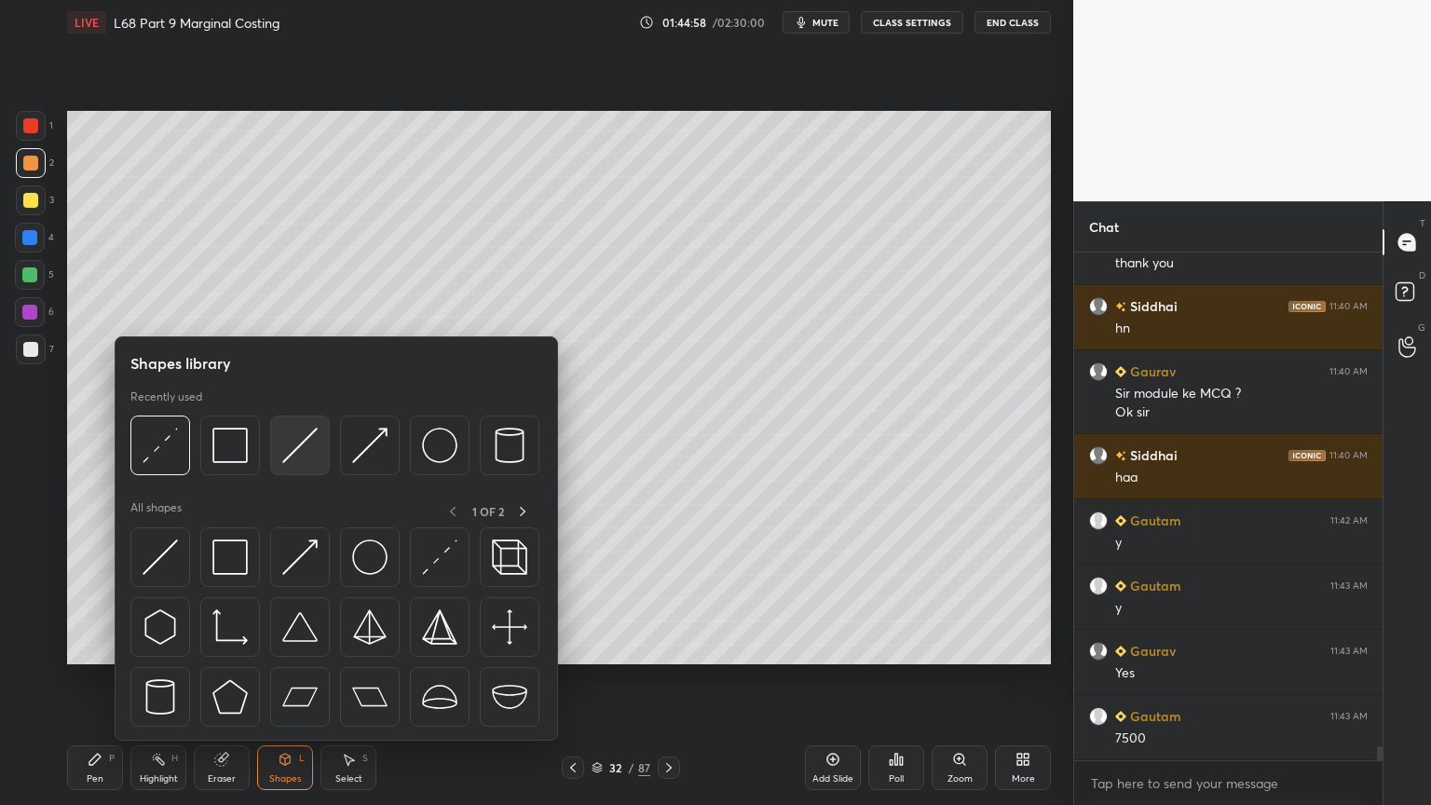
click at [309, 447] on img at bounding box center [299, 445] width 35 height 35
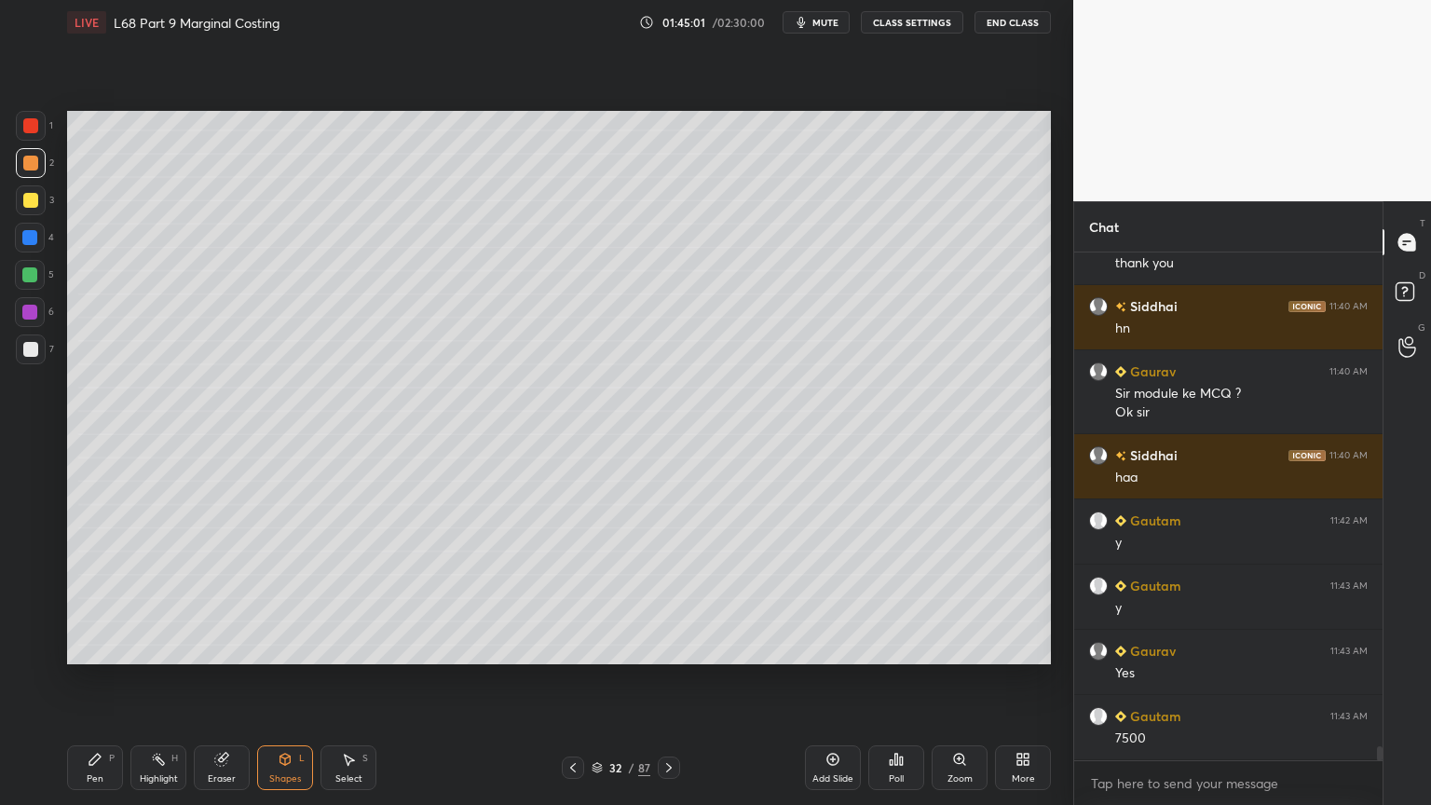
click at [98, 647] on div "Pen P" at bounding box center [95, 767] width 56 height 45
click at [34, 352] on div at bounding box center [30, 349] width 15 height 15
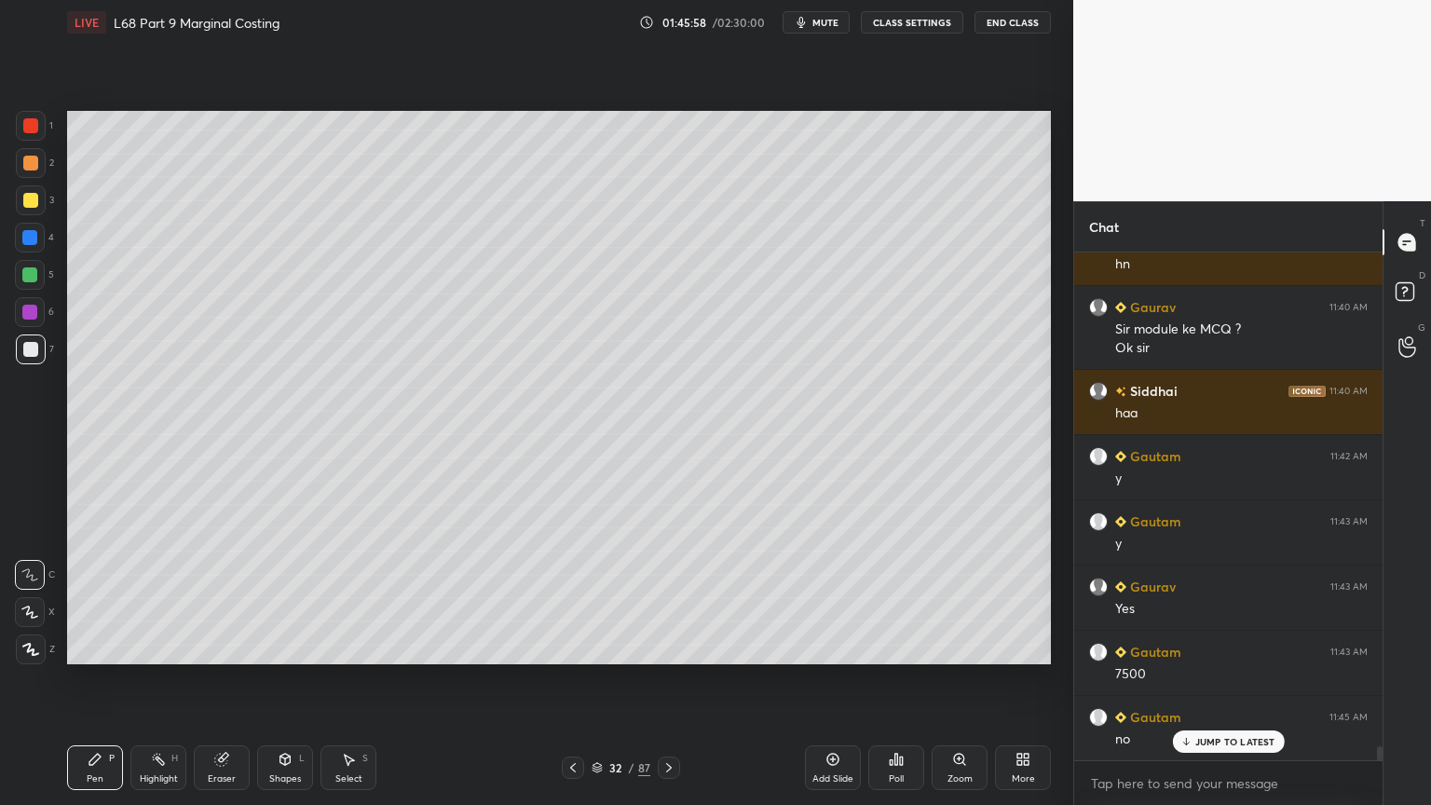
click at [159, 647] on icon at bounding box center [158, 759] width 15 height 15
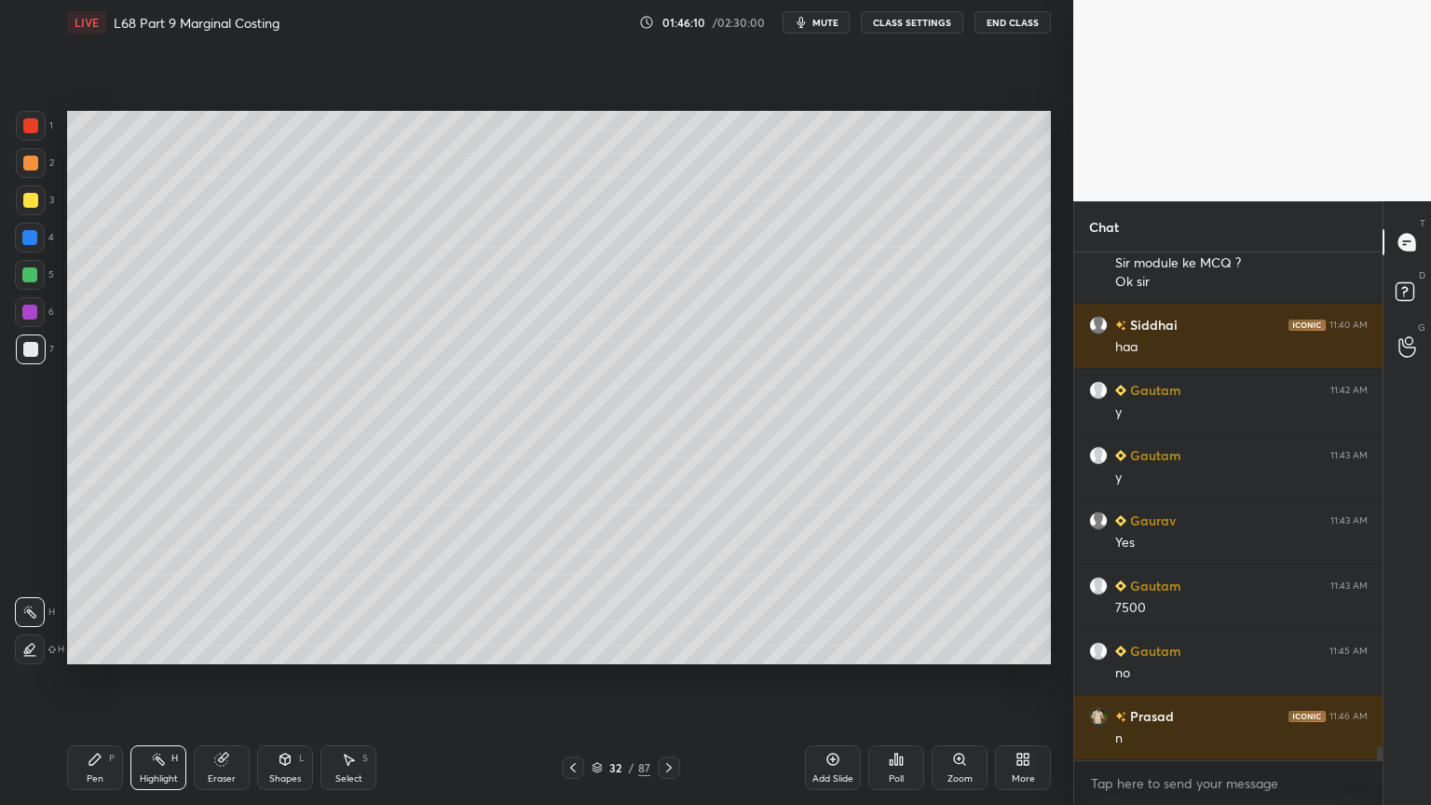
click at [75, 647] on div "Pen P" at bounding box center [95, 767] width 56 height 45
click at [31, 247] on div at bounding box center [30, 238] width 30 height 30
click at [284, 647] on icon at bounding box center [285, 759] width 10 height 11
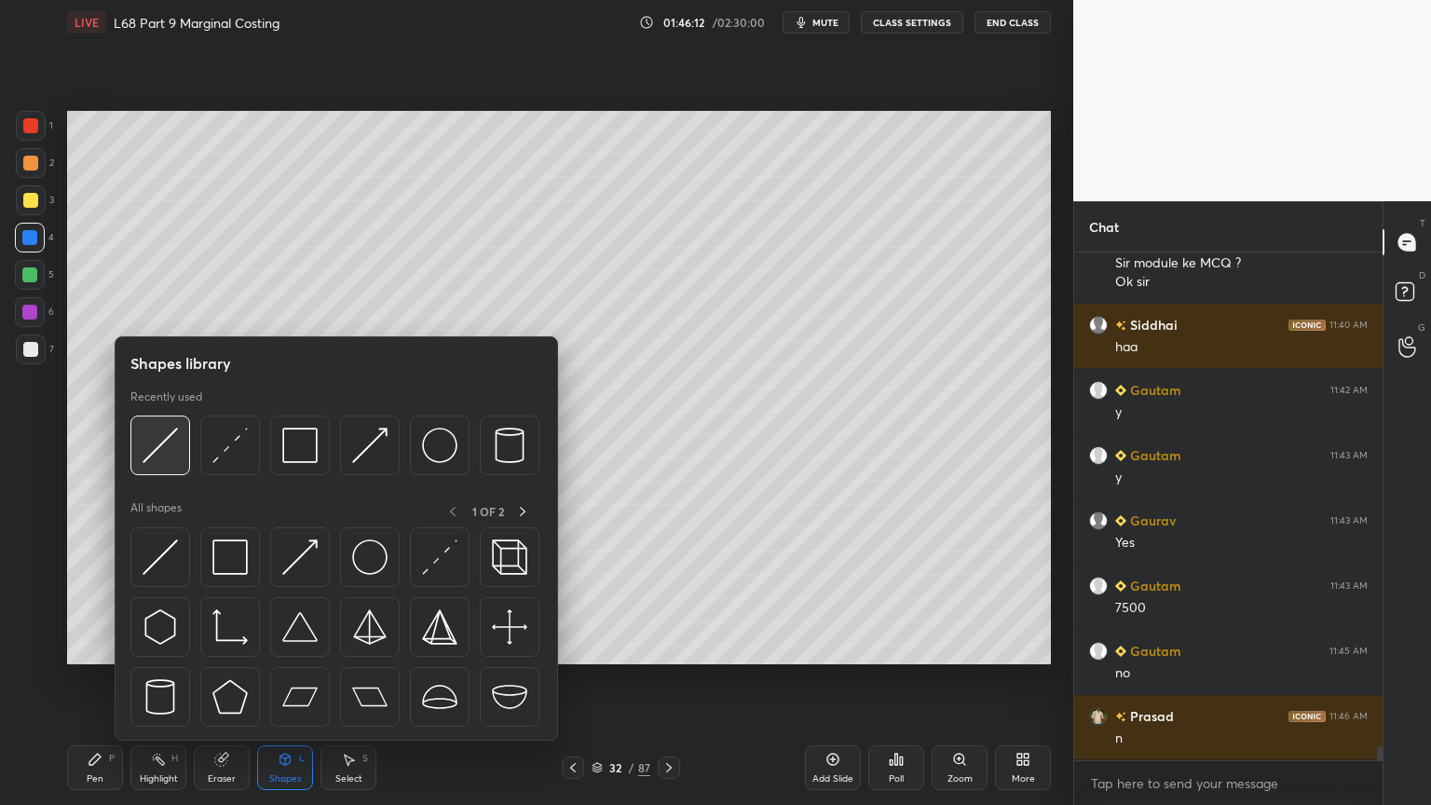
click at [161, 453] on img at bounding box center [160, 445] width 35 height 35
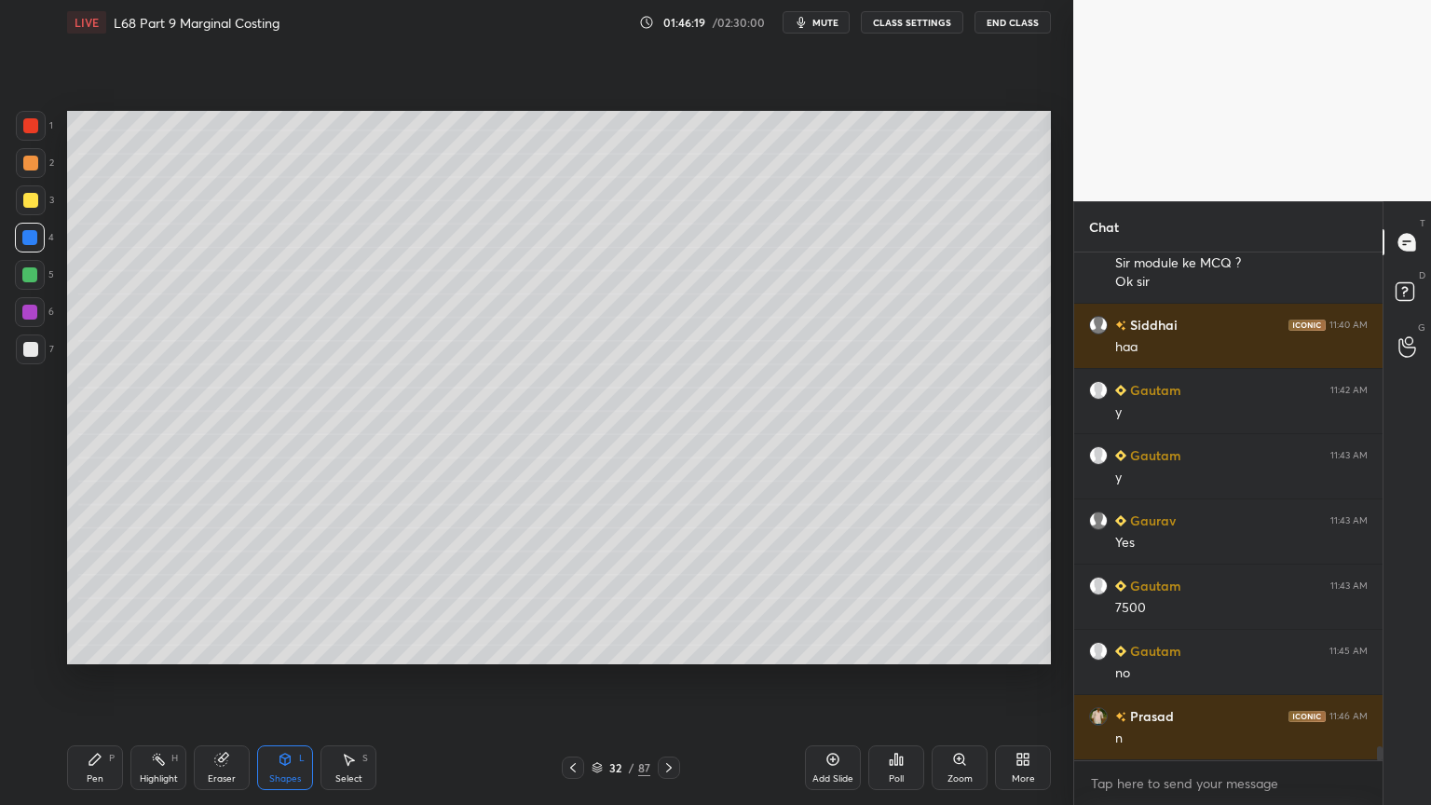
click at [214, 647] on div "Eraser" at bounding box center [222, 767] width 56 height 45
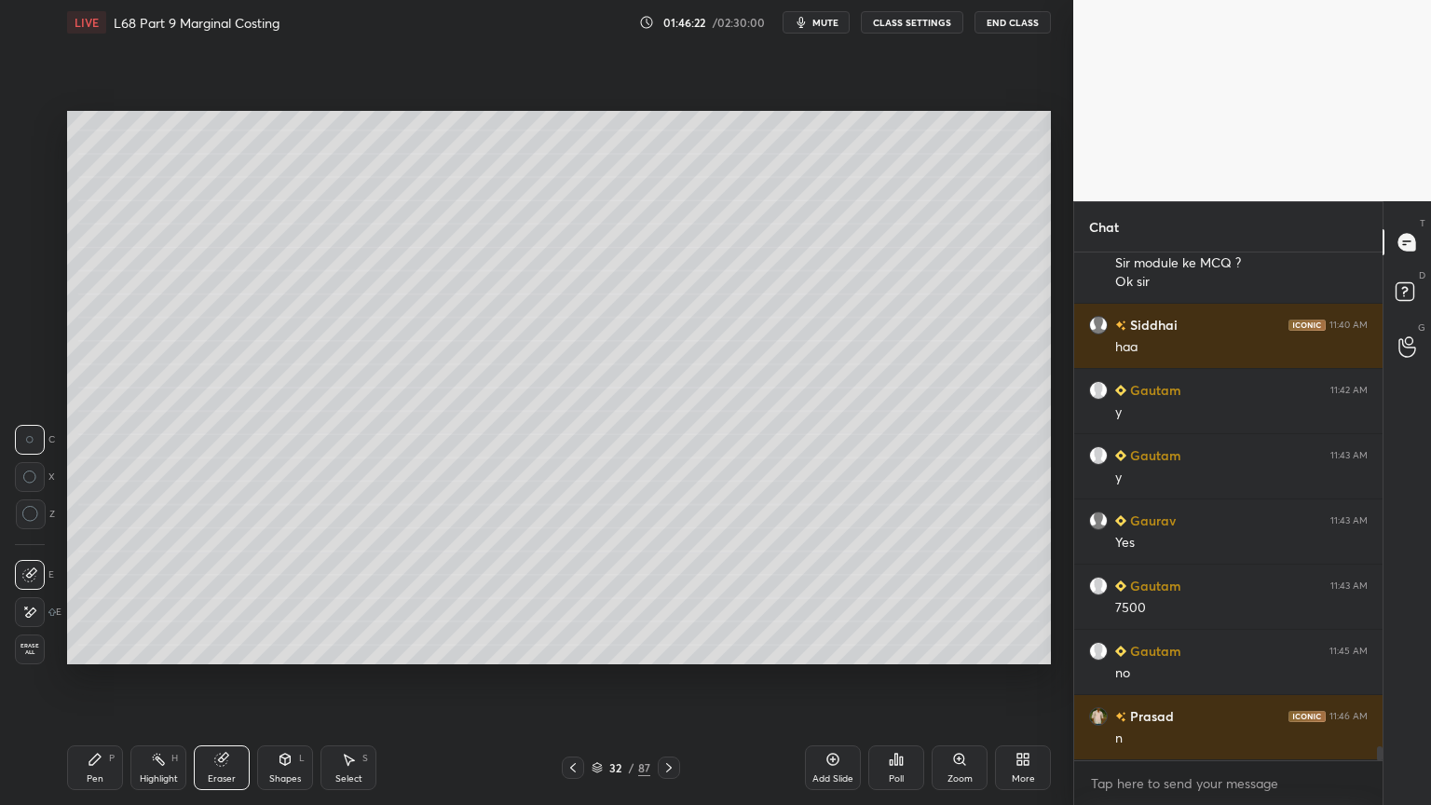
click at [24, 606] on icon at bounding box center [29, 613] width 15 height 16
click at [290, 647] on icon at bounding box center [285, 759] width 10 height 11
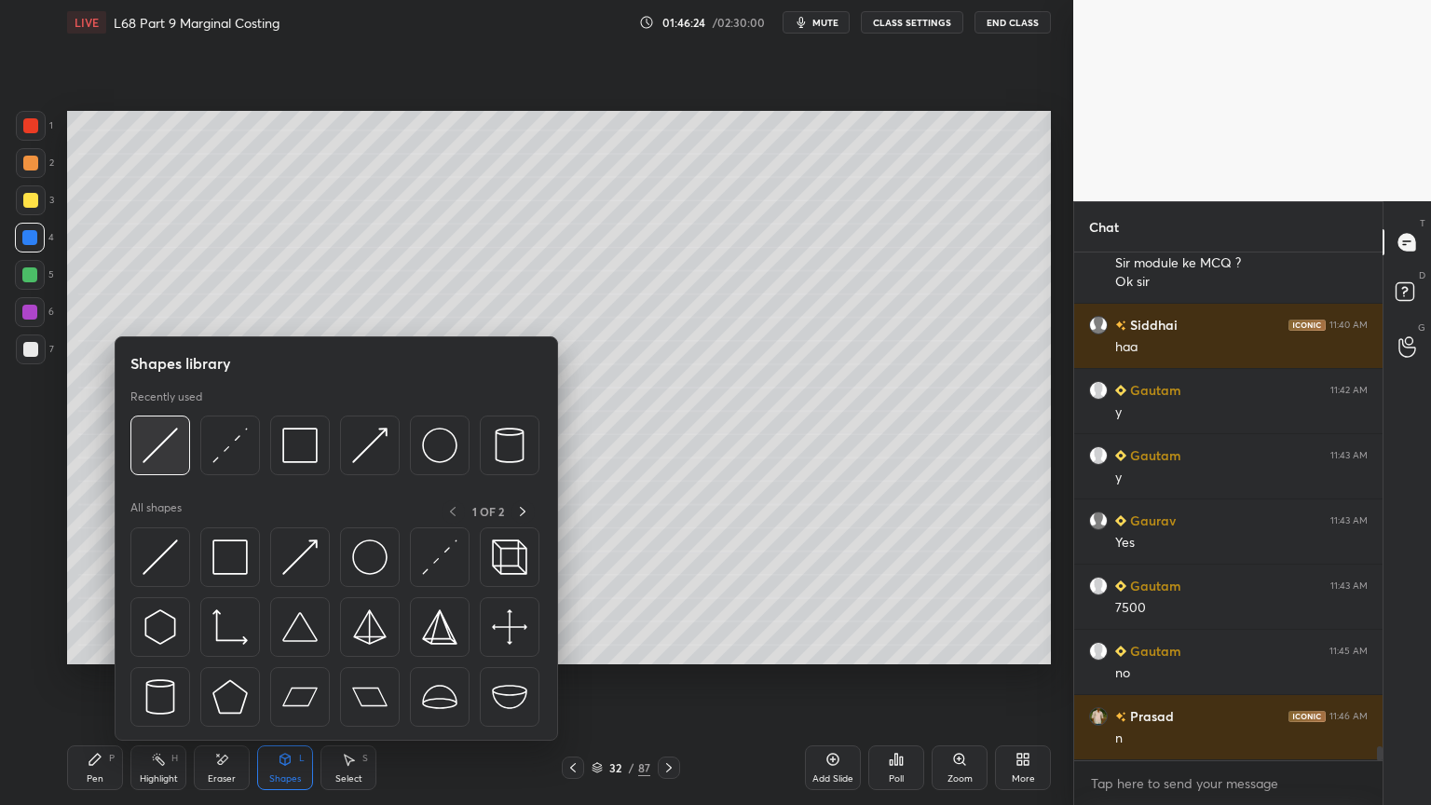
click at [164, 455] on img at bounding box center [160, 445] width 35 height 35
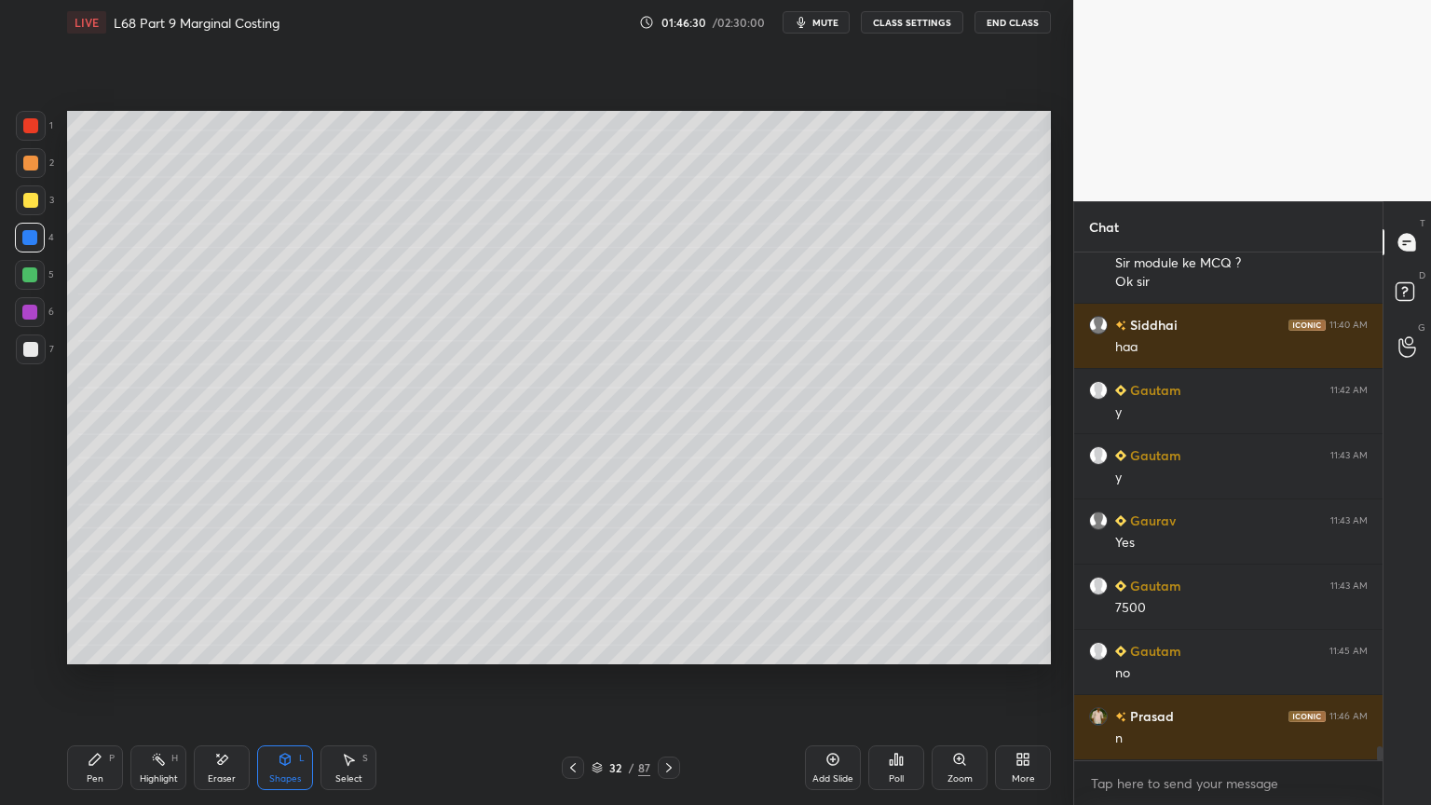
click at [90, 647] on div "Pen" at bounding box center [95, 778] width 17 height 9
click at [92, 647] on div "Pen" at bounding box center [95, 778] width 17 height 9
click at [23, 348] on div at bounding box center [30, 349] width 15 height 15
click at [26, 133] on div at bounding box center [31, 126] width 30 height 30
click at [292, 647] on div "Shapes L" at bounding box center [285, 767] width 56 height 45
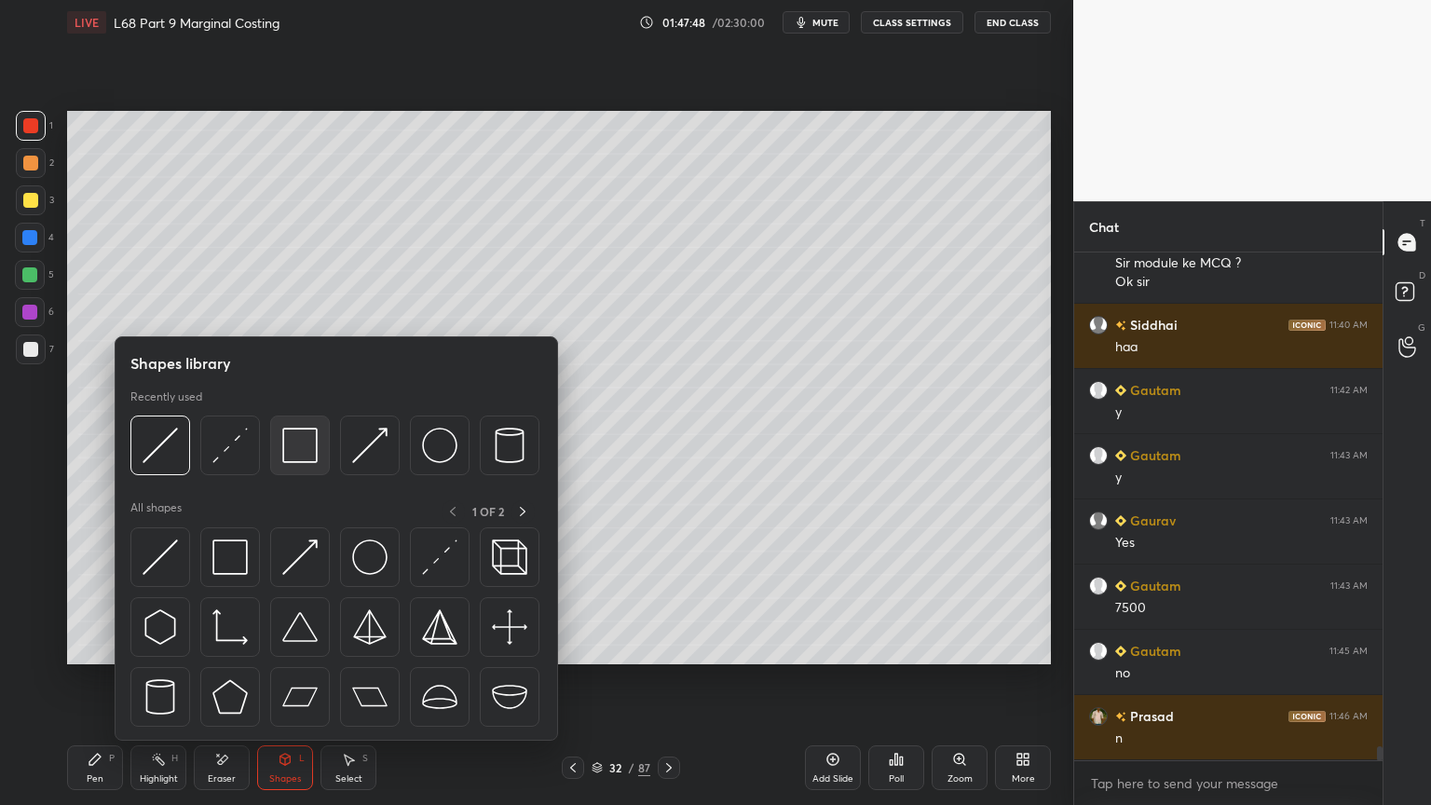
click at [317, 446] on img at bounding box center [299, 445] width 35 height 35
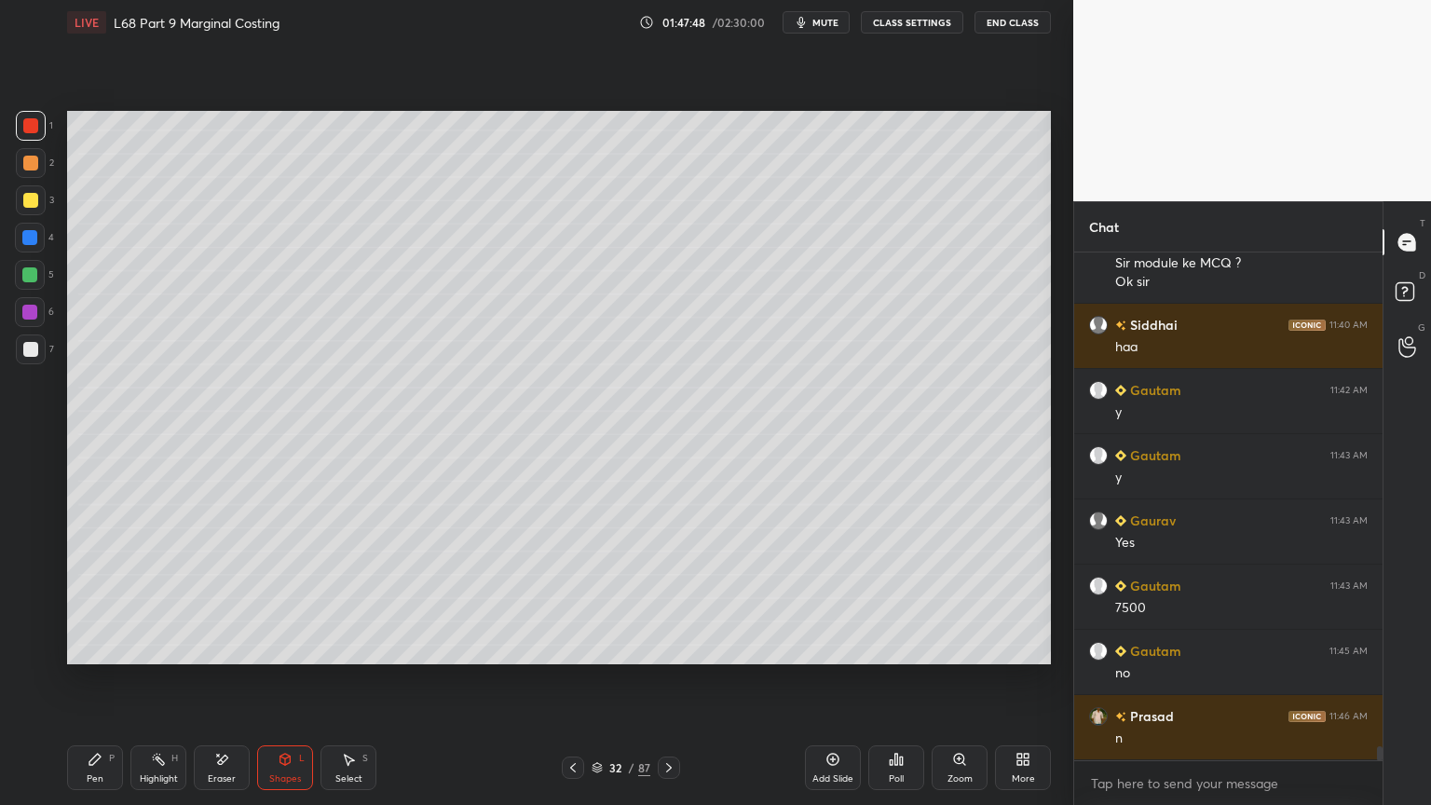
click at [34, 246] on div at bounding box center [30, 238] width 30 height 30
click at [249, 647] on div "Eraser" at bounding box center [222, 767] width 56 height 45
click at [283, 647] on icon at bounding box center [285, 759] width 10 height 11
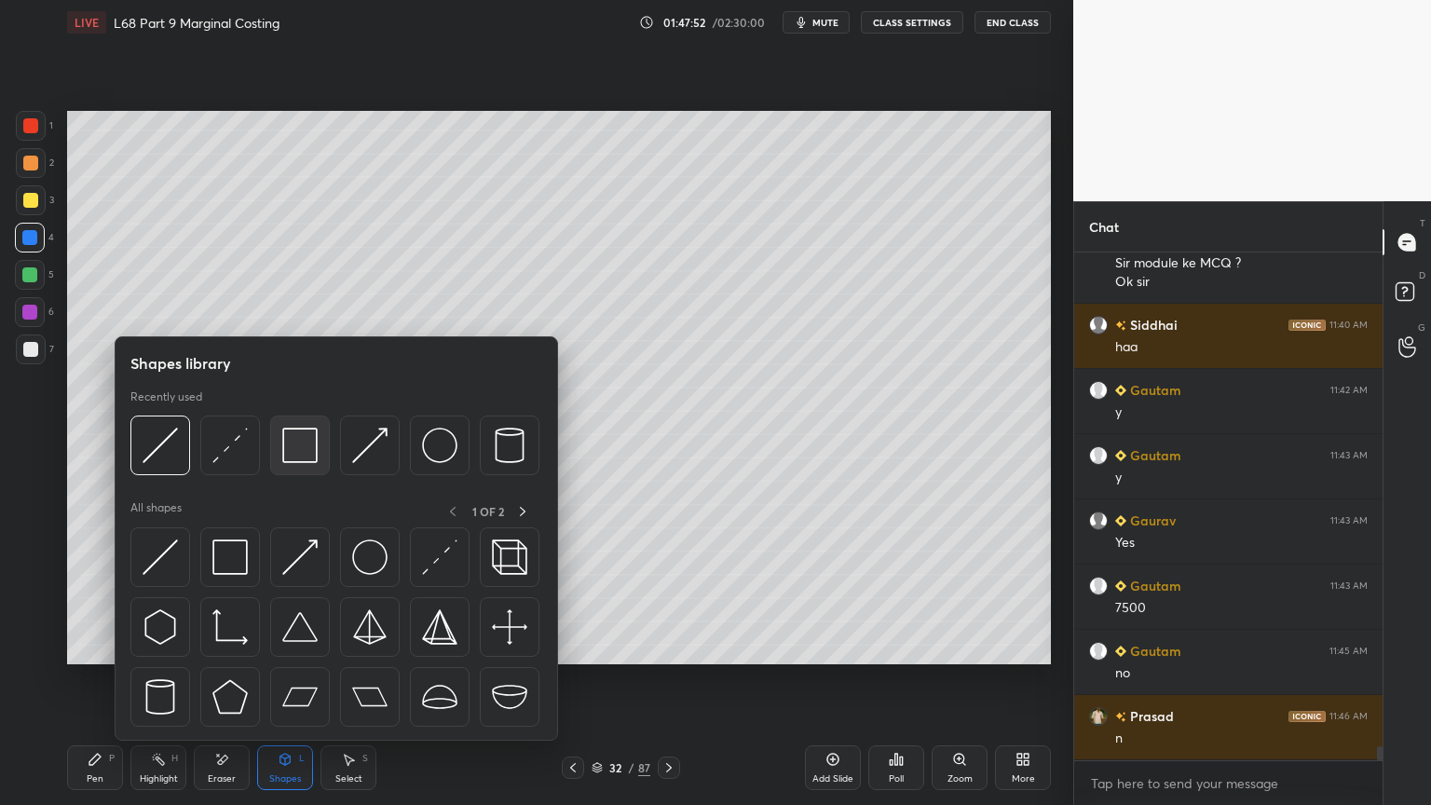
click at [305, 447] on img at bounding box center [299, 445] width 35 height 35
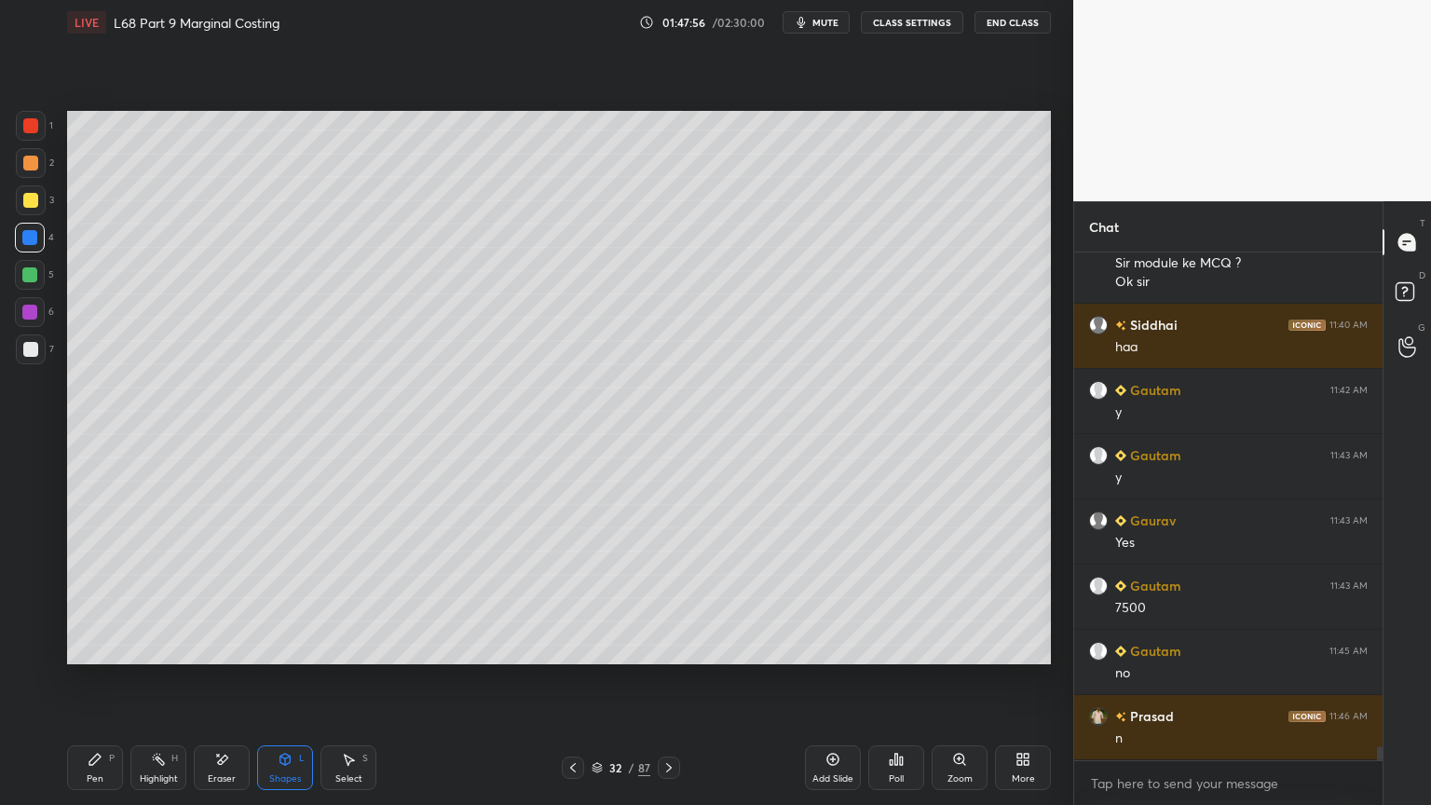
click at [93, 647] on div "Pen P" at bounding box center [95, 767] width 56 height 45
click at [34, 130] on div at bounding box center [30, 125] width 15 height 15
click at [225, 647] on div "Eraser" at bounding box center [222, 767] width 56 height 45
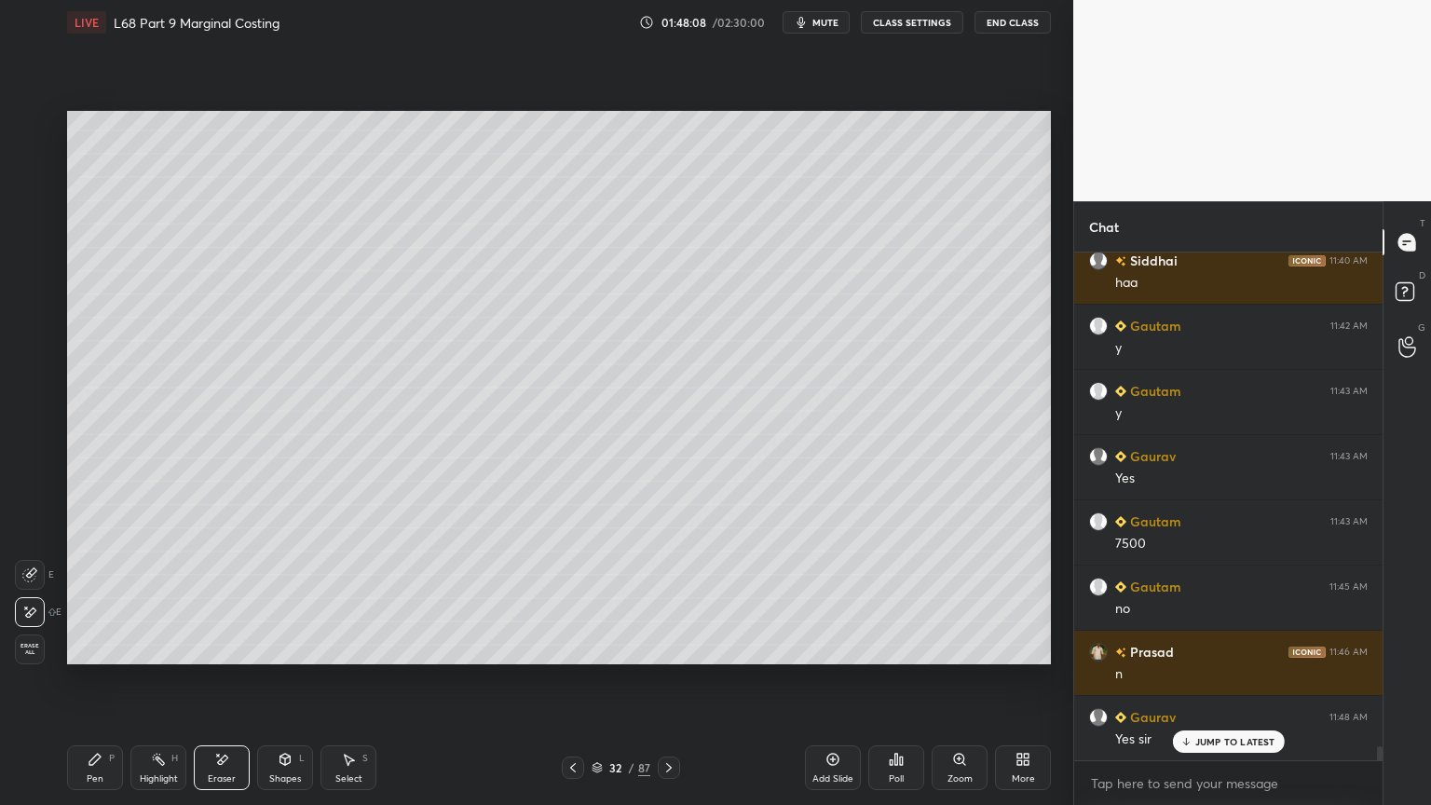
click at [88, 647] on icon at bounding box center [95, 759] width 15 height 15
click at [277, 647] on div "Shapes L" at bounding box center [285, 767] width 56 height 45
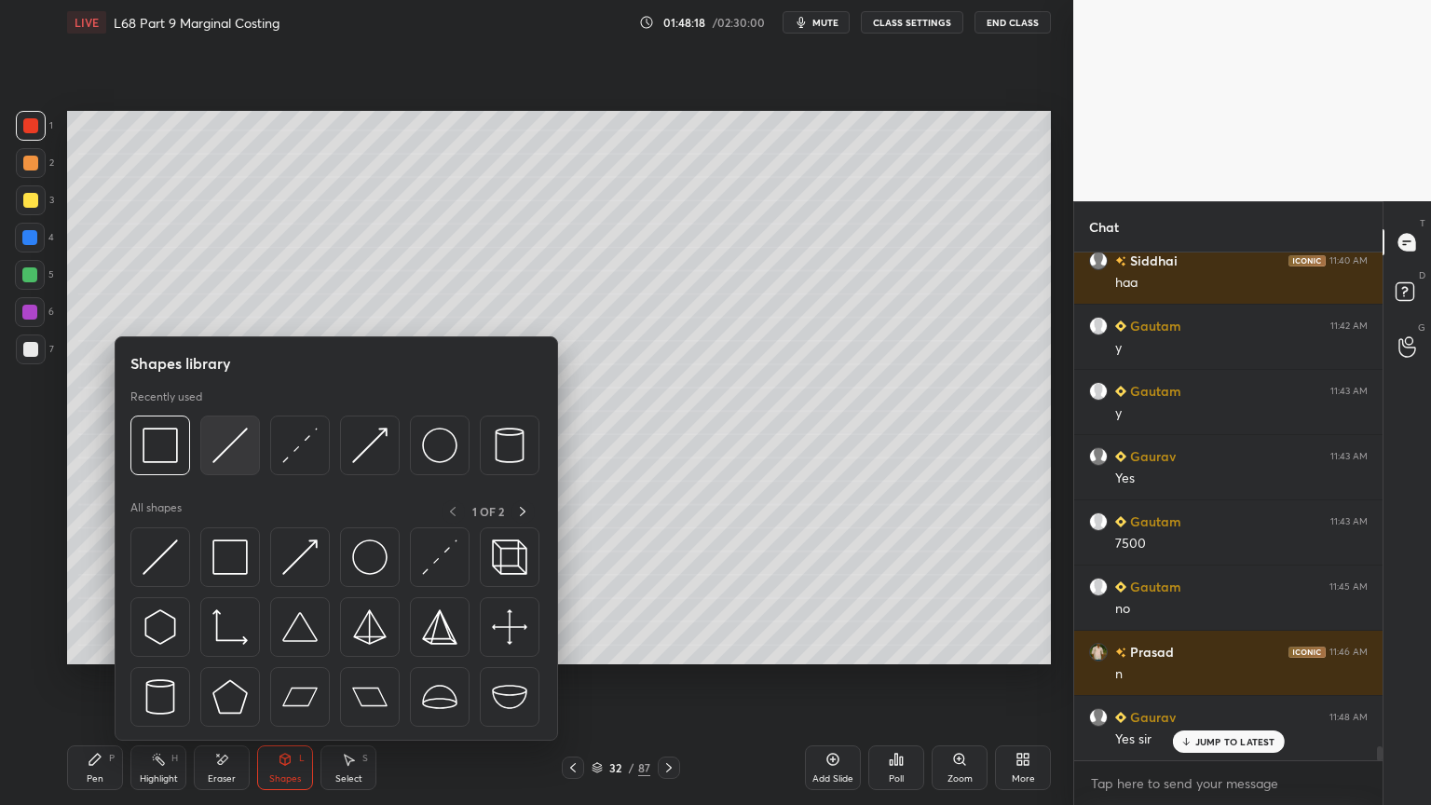
click at [231, 453] on img at bounding box center [229, 445] width 35 height 35
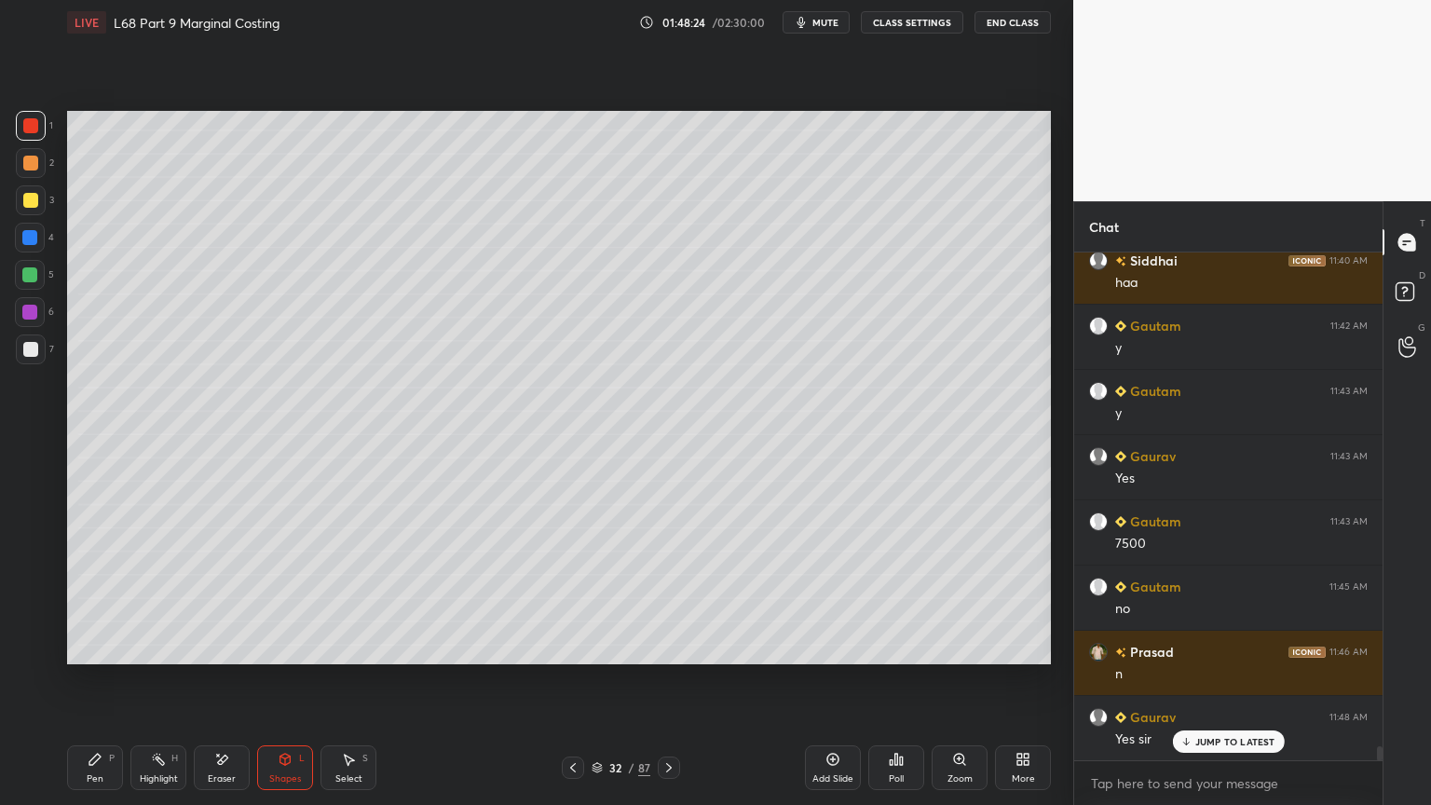
click at [79, 647] on div "Pen P" at bounding box center [95, 767] width 56 height 45
click at [86, 647] on div "Pen P" at bounding box center [95, 767] width 56 height 45
click at [29, 209] on div at bounding box center [31, 200] width 30 height 30
click at [281, 647] on icon at bounding box center [285, 759] width 15 height 15
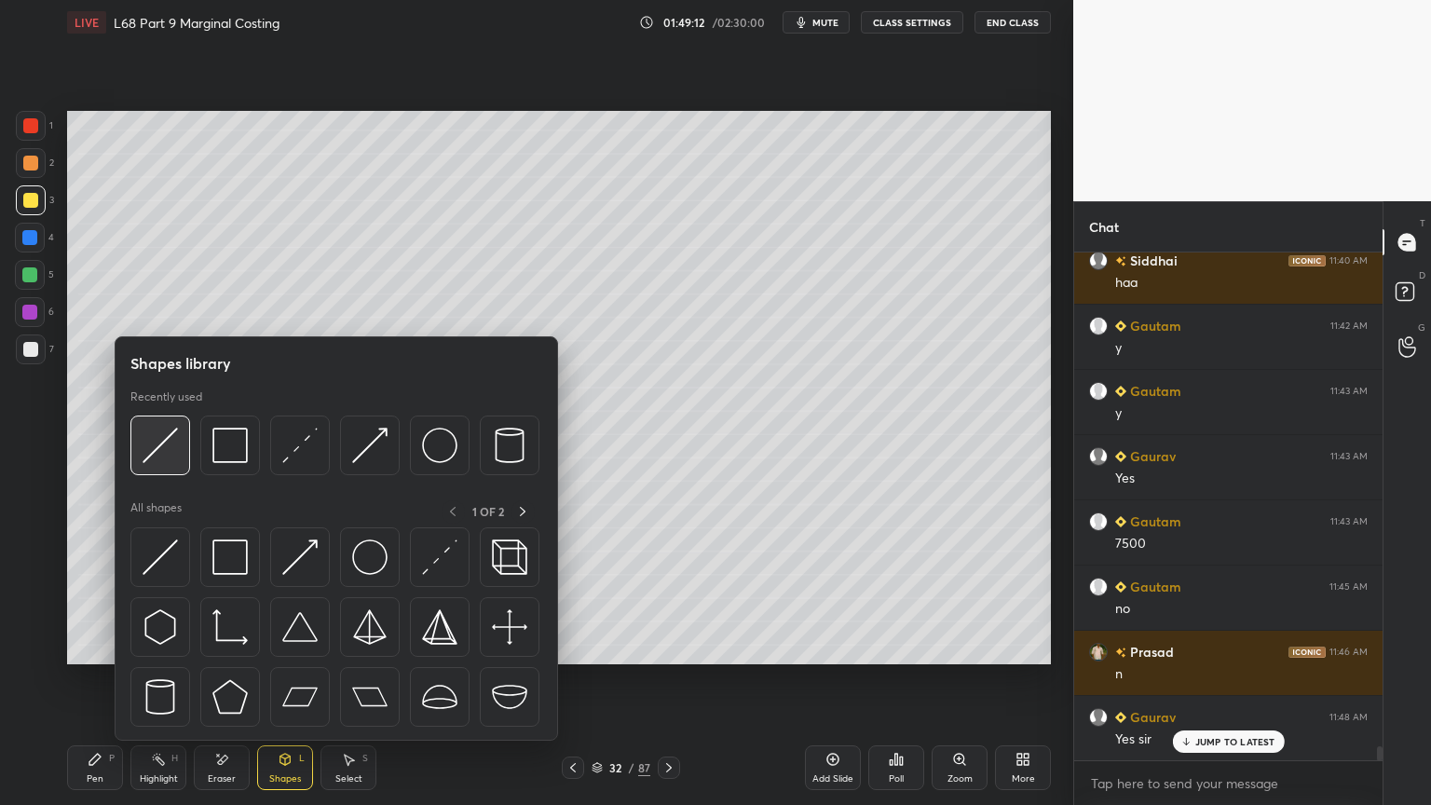
click at [175, 451] on img at bounding box center [160, 445] width 35 height 35
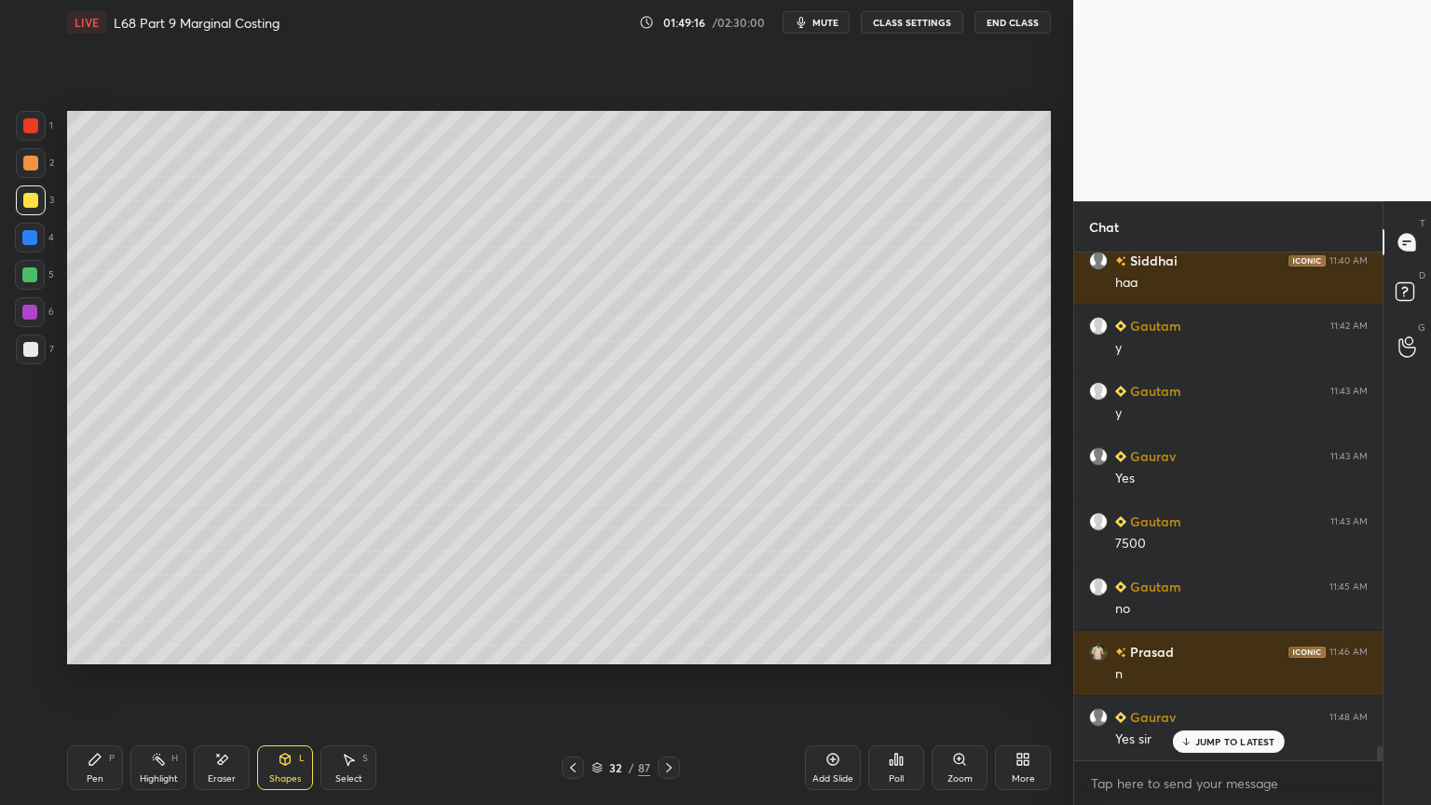
scroll to position [18406, 0]
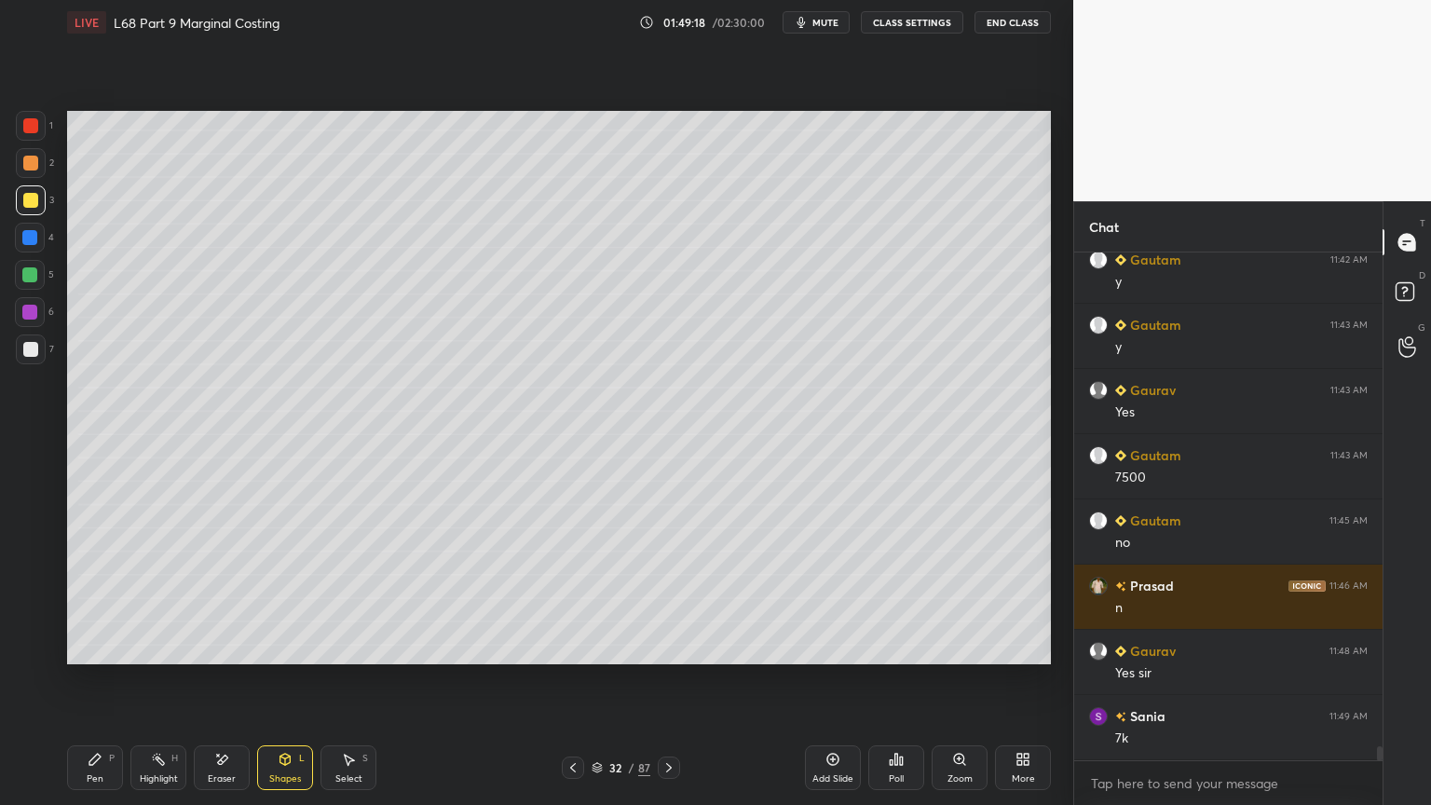
click at [97, 647] on icon at bounding box center [95, 759] width 15 height 15
click at [83, 647] on div "Pen P" at bounding box center [95, 767] width 56 height 45
click at [159, 647] on div "Highlight H" at bounding box center [158, 767] width 56 height 45
click at [97, 647] on div "Pen P" at bounding box center [95, 767] width 56 height 45
click at [33, 279] on div at bounding box center [29, 274] width 15 height 15
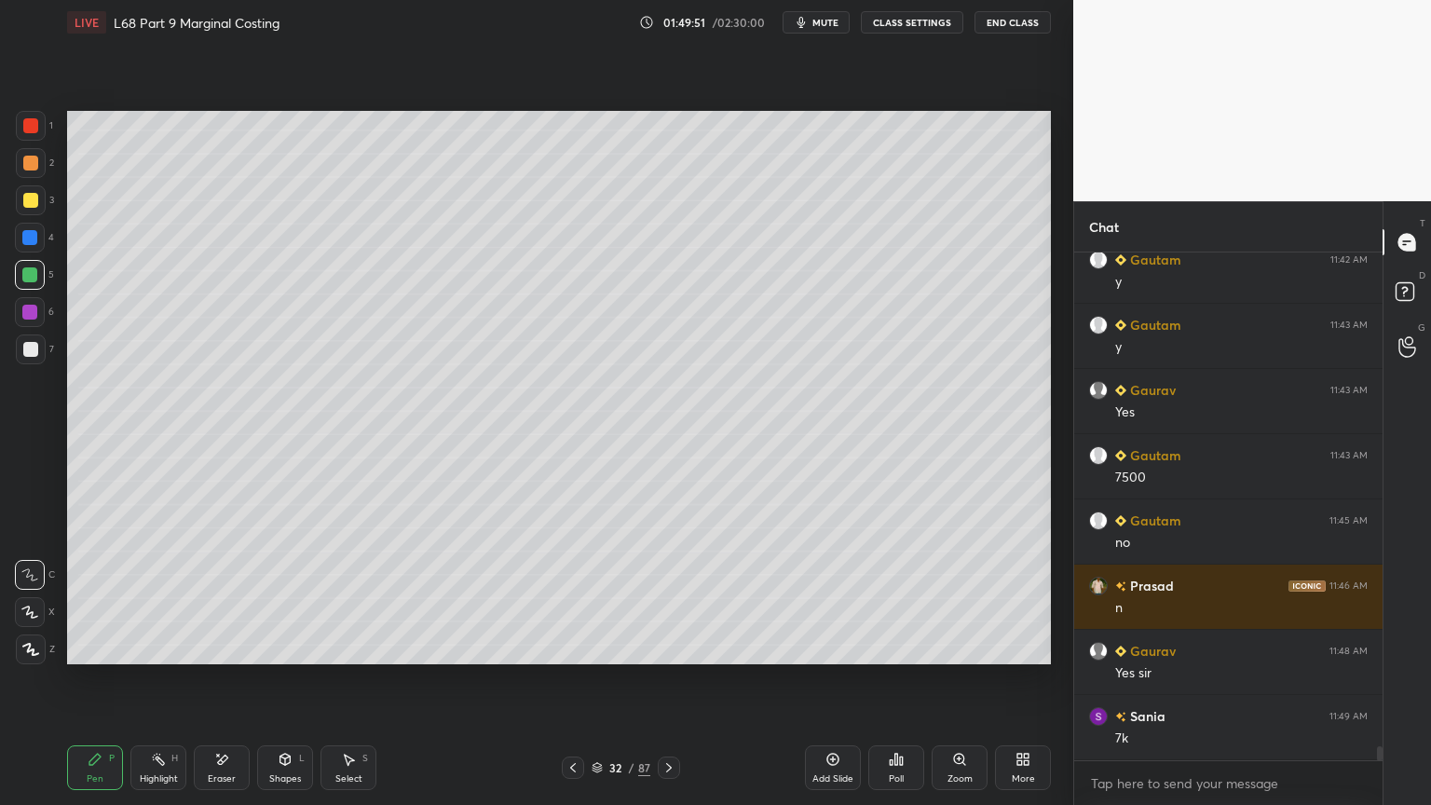
click at [287, 647] on icon at bounding box center [285, 759] width 15 height 15
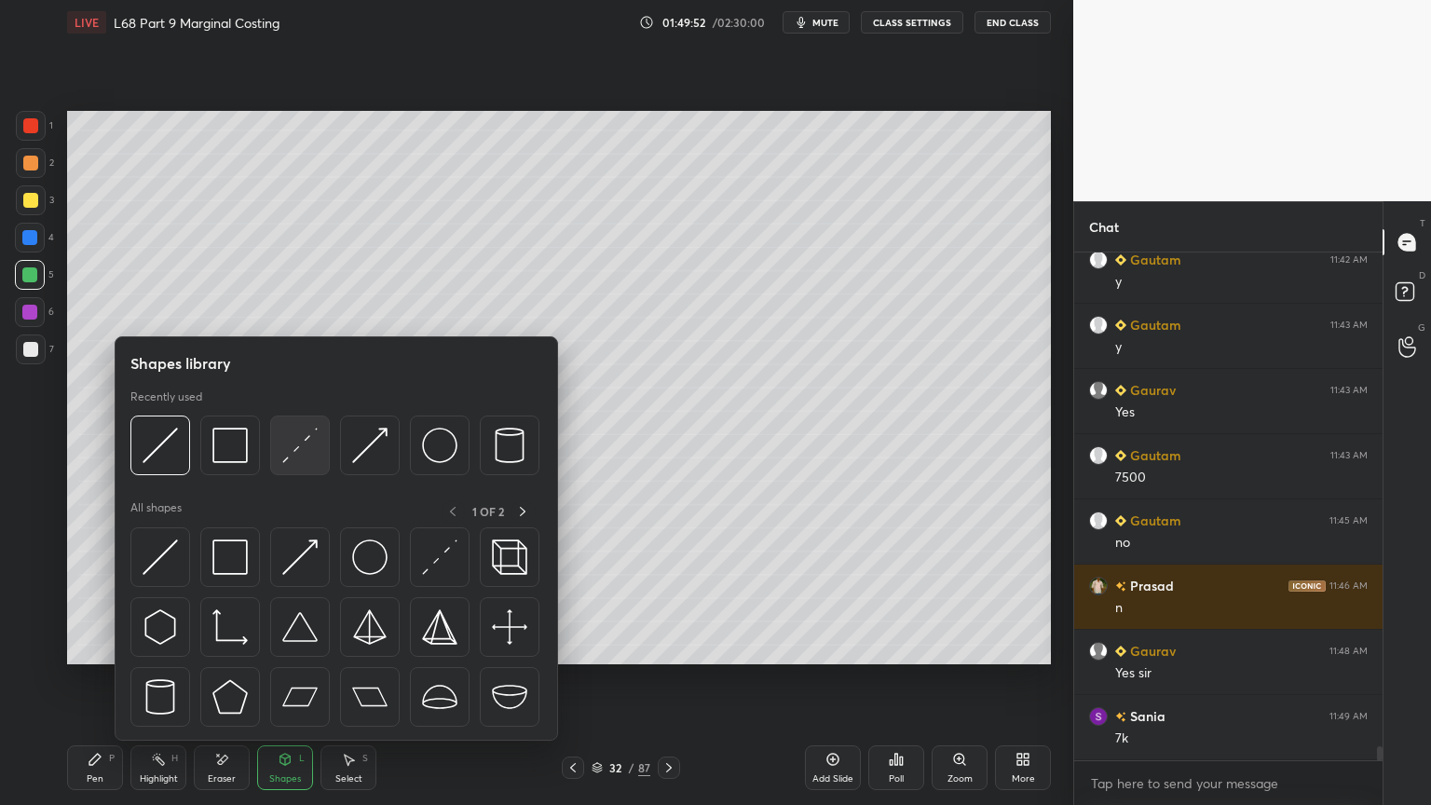
click at [297, 464] on div at bounding box center [300, 446] width 60 height 60
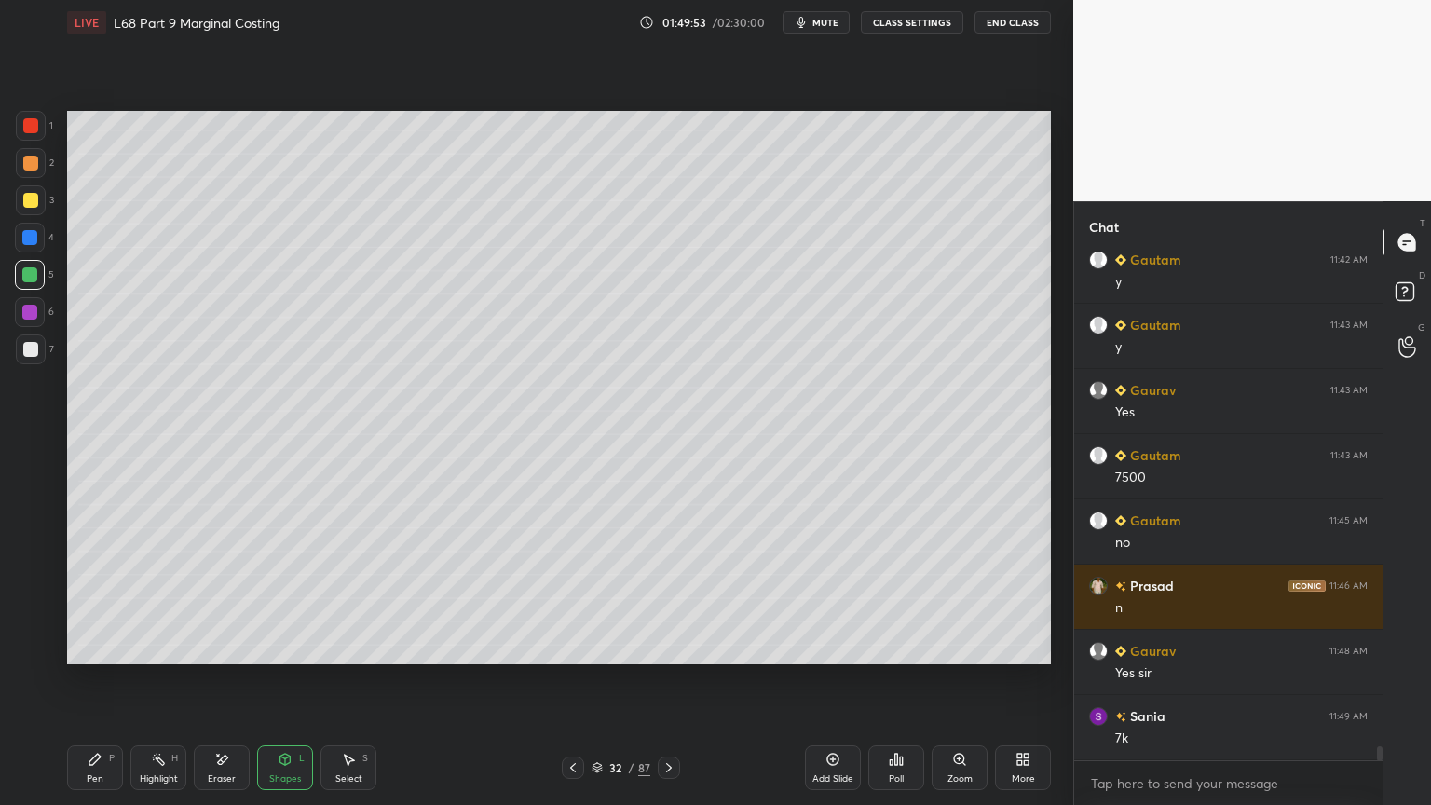
click at [29, 233] on div at bounding box center [29, 237] width 15 height 15
click at [280, 647] on icon at bounding box center [285, 759] width 10 height 11
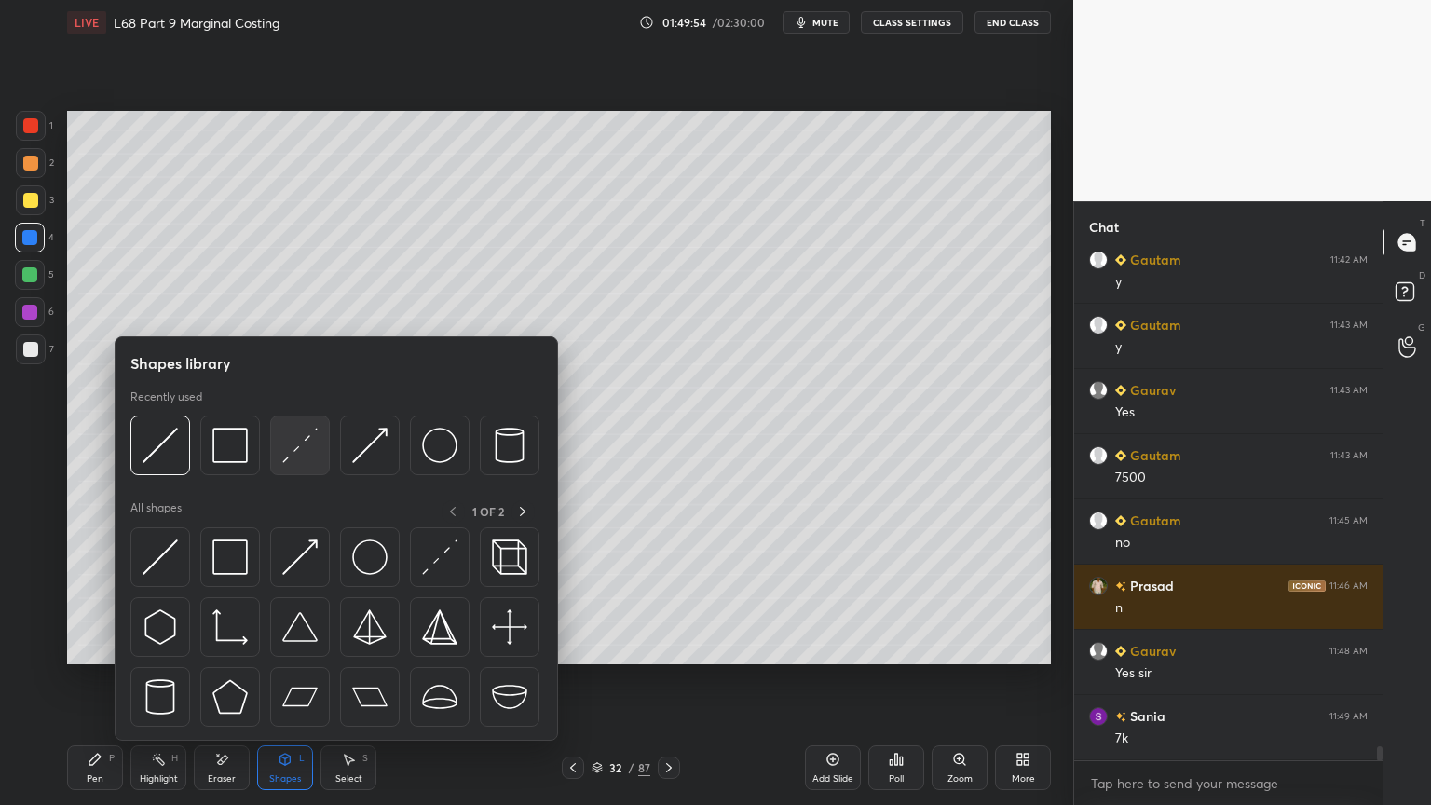
click at [309, 449] on img at bounding box center [299, 445] width 35 height 35
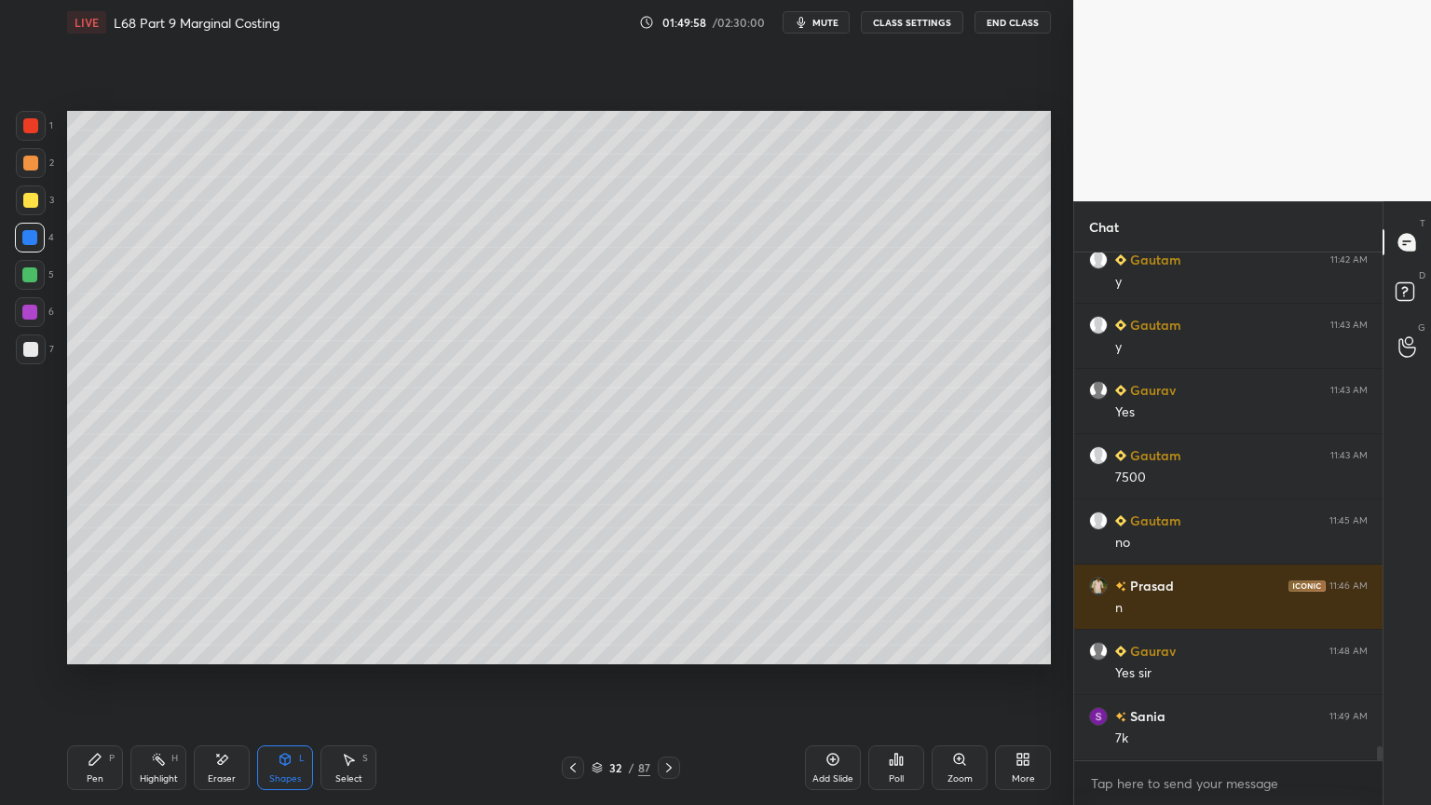
click at [96, 647] on icon at bounding box center [95, 759] width 15 height 15
click at [37, 199] on div at bounding box center [30, 200] width 15 height 15
click at [280, 647] on icon at bounding box center [285, 759] width 10 height 11
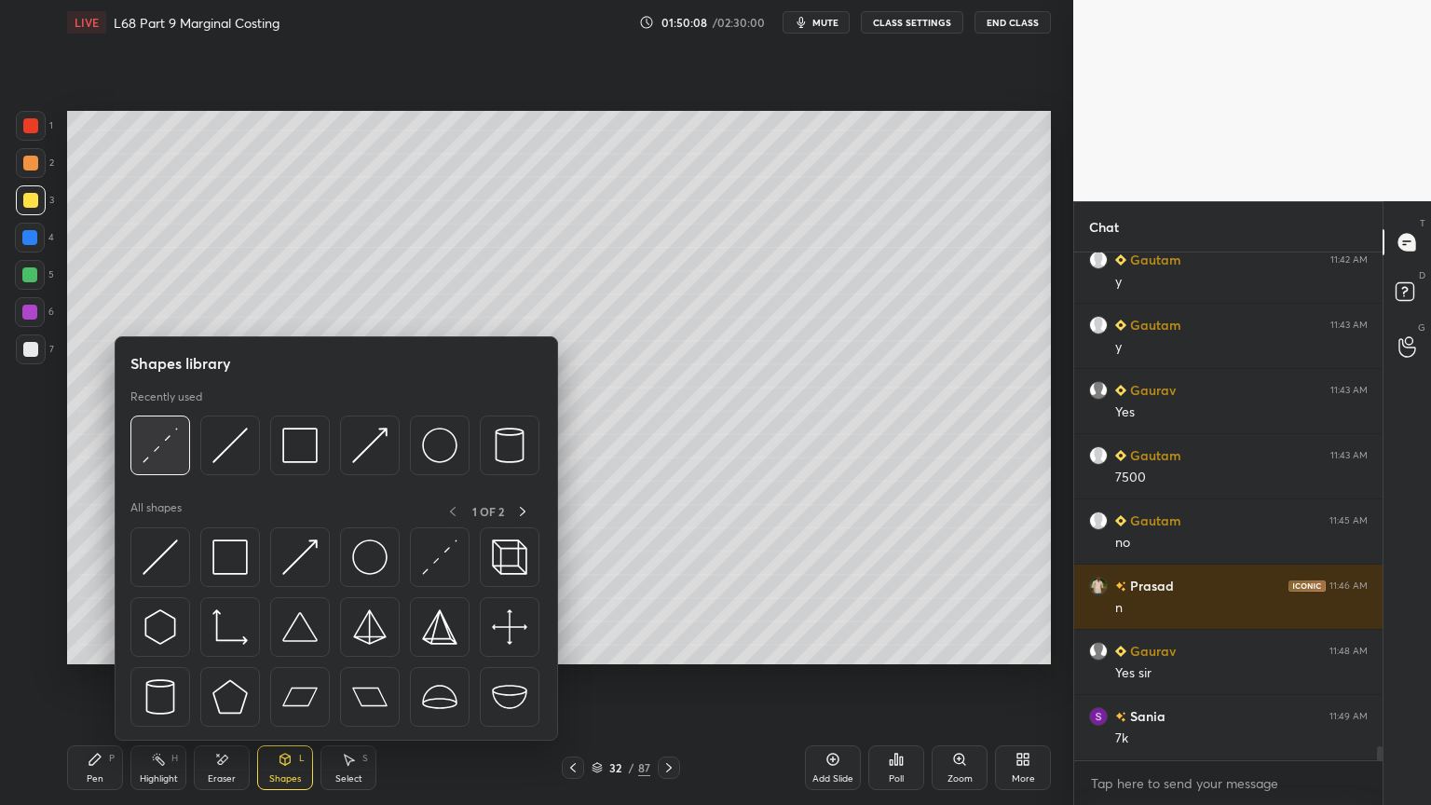
click at [178, 453] on div at bounding box center [160, 446] width 60 height 60
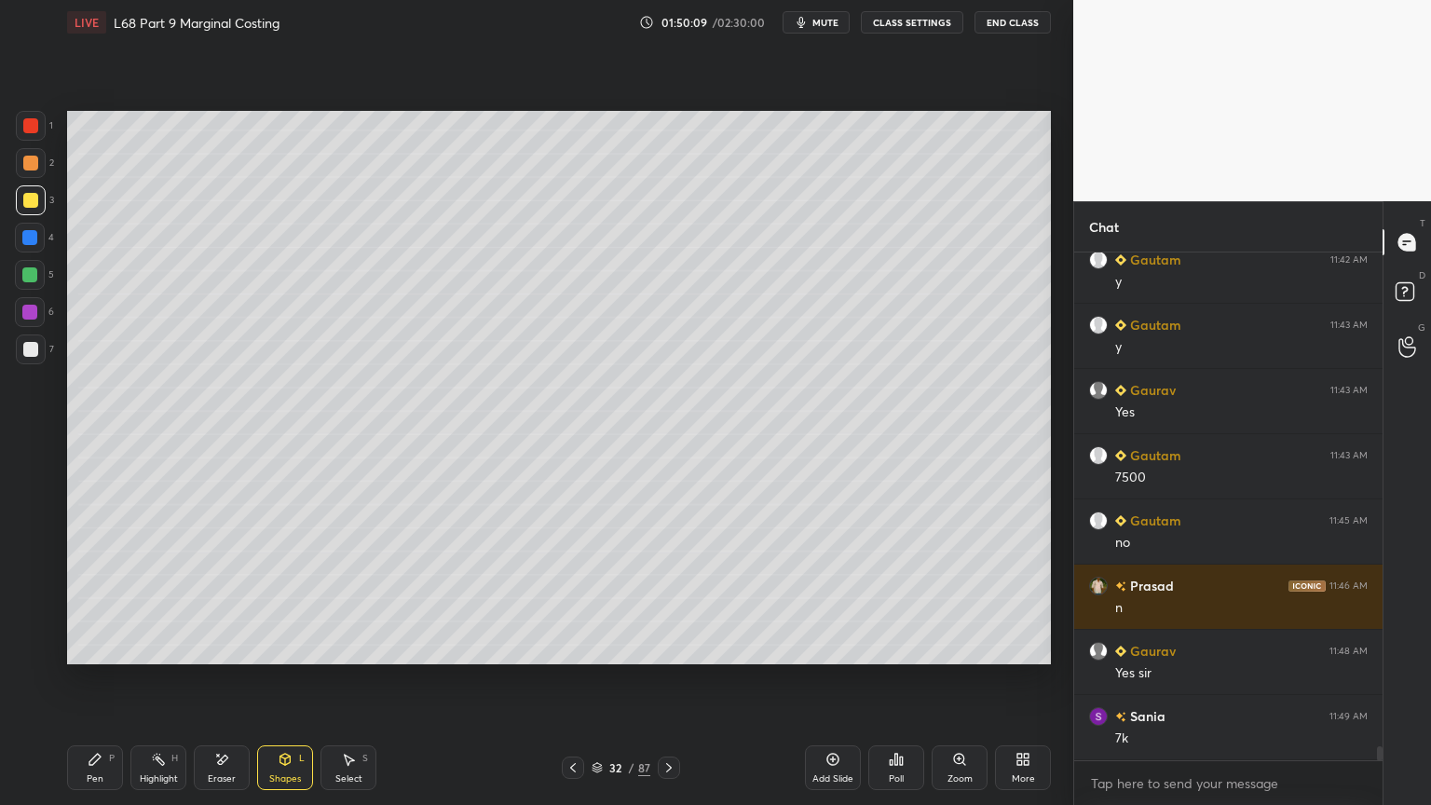
click at [34, 250] on div at bounding box center [30, 238] width 30 height 30
click at [302, 647] on div "L" at bounding box center [302, 758] width 6 height 9
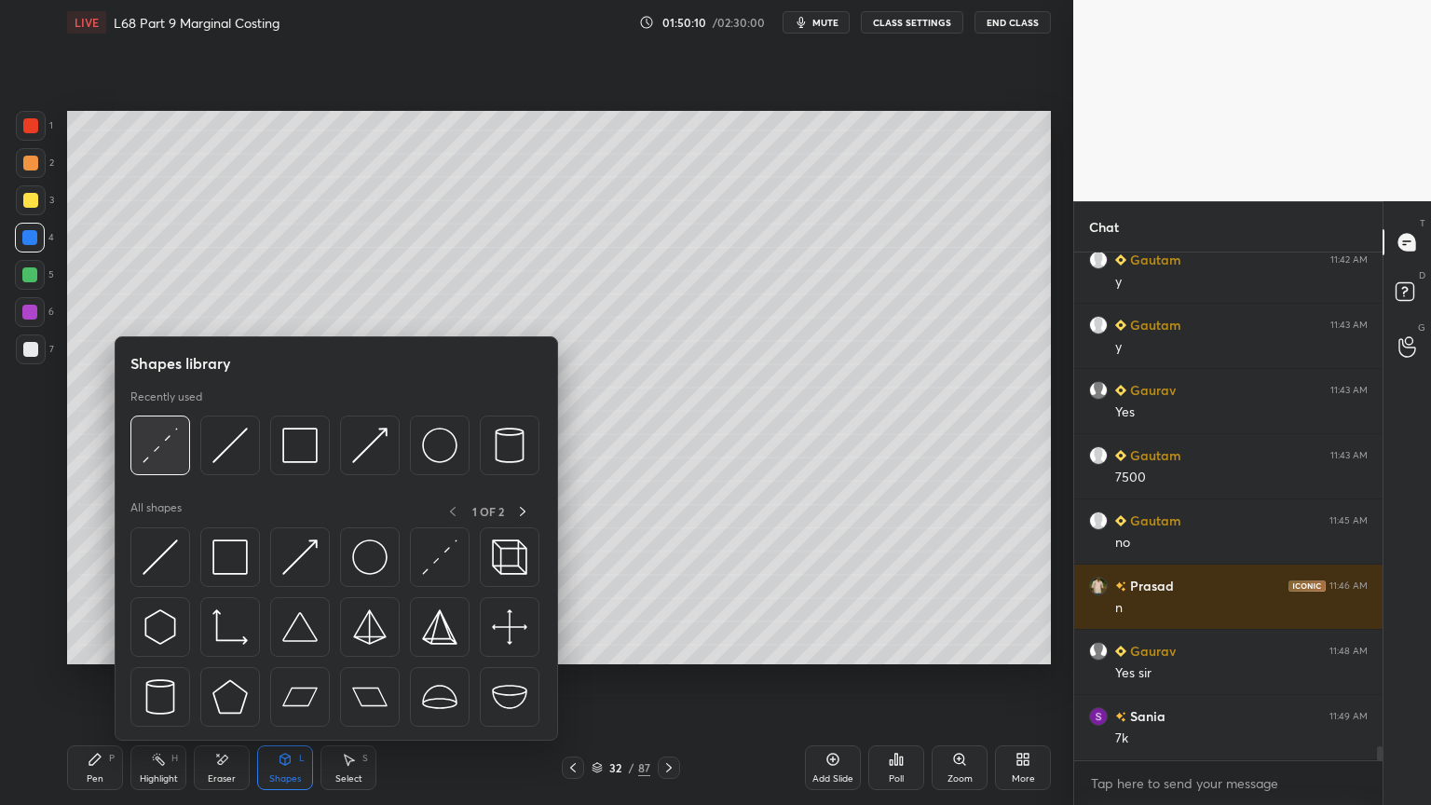
click at [166, 466] on div at bounding box center [160, 446] width 60 height 60
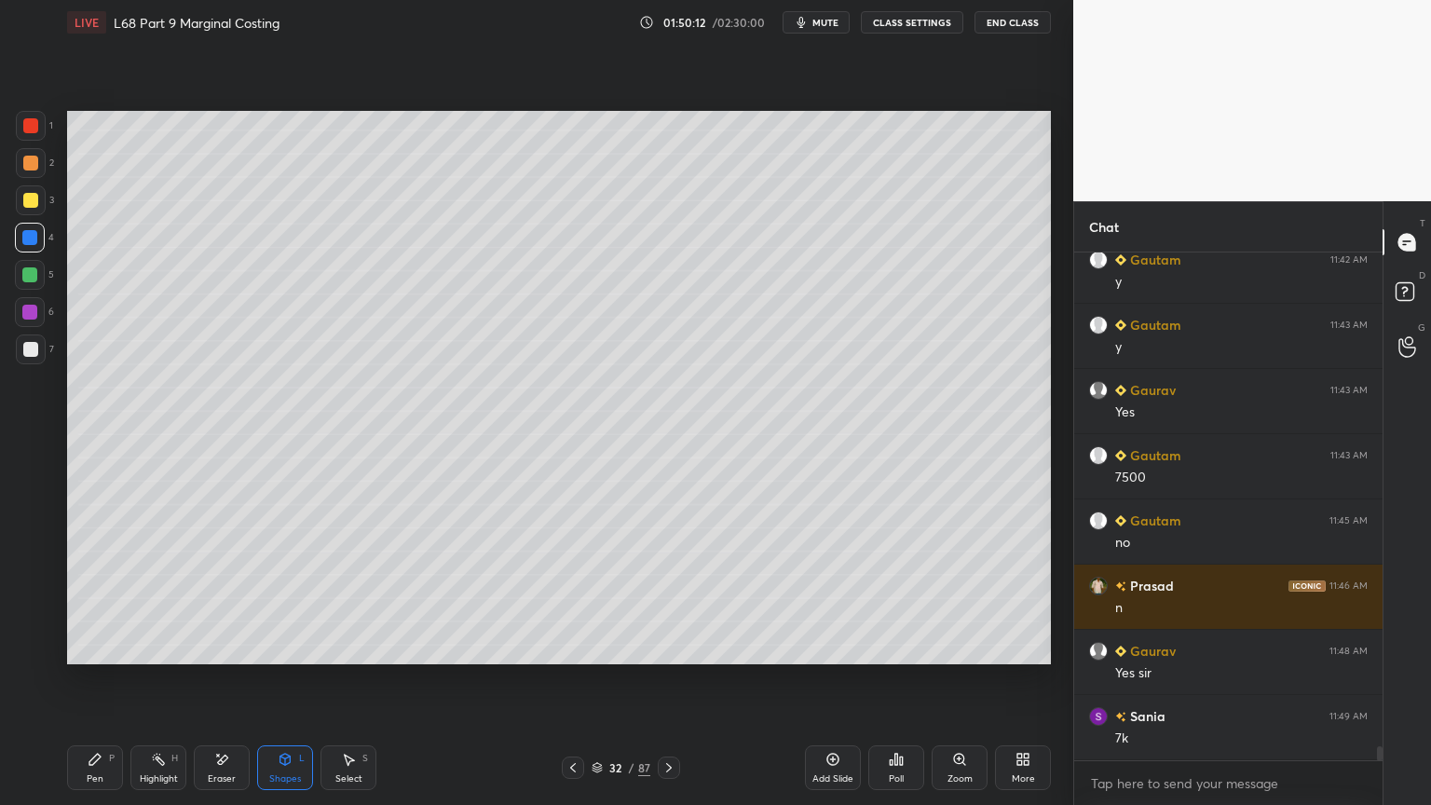
click at [93, 647] on icon at bounding box center [94, 759] width 11 height 11
click at [41, 204] on div at bounding box center [31, 200] width 30 height 30
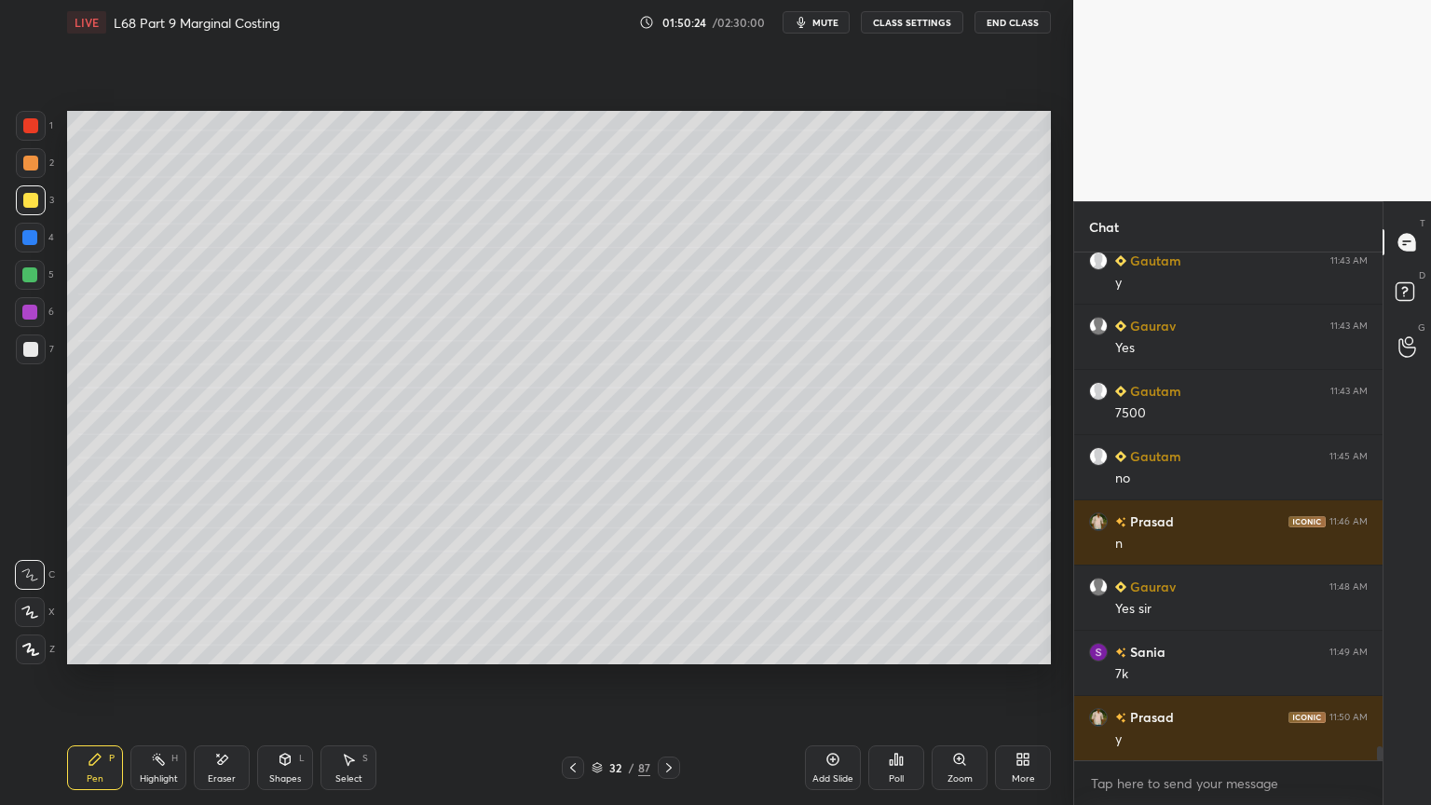
scroll to position [18536, 0]
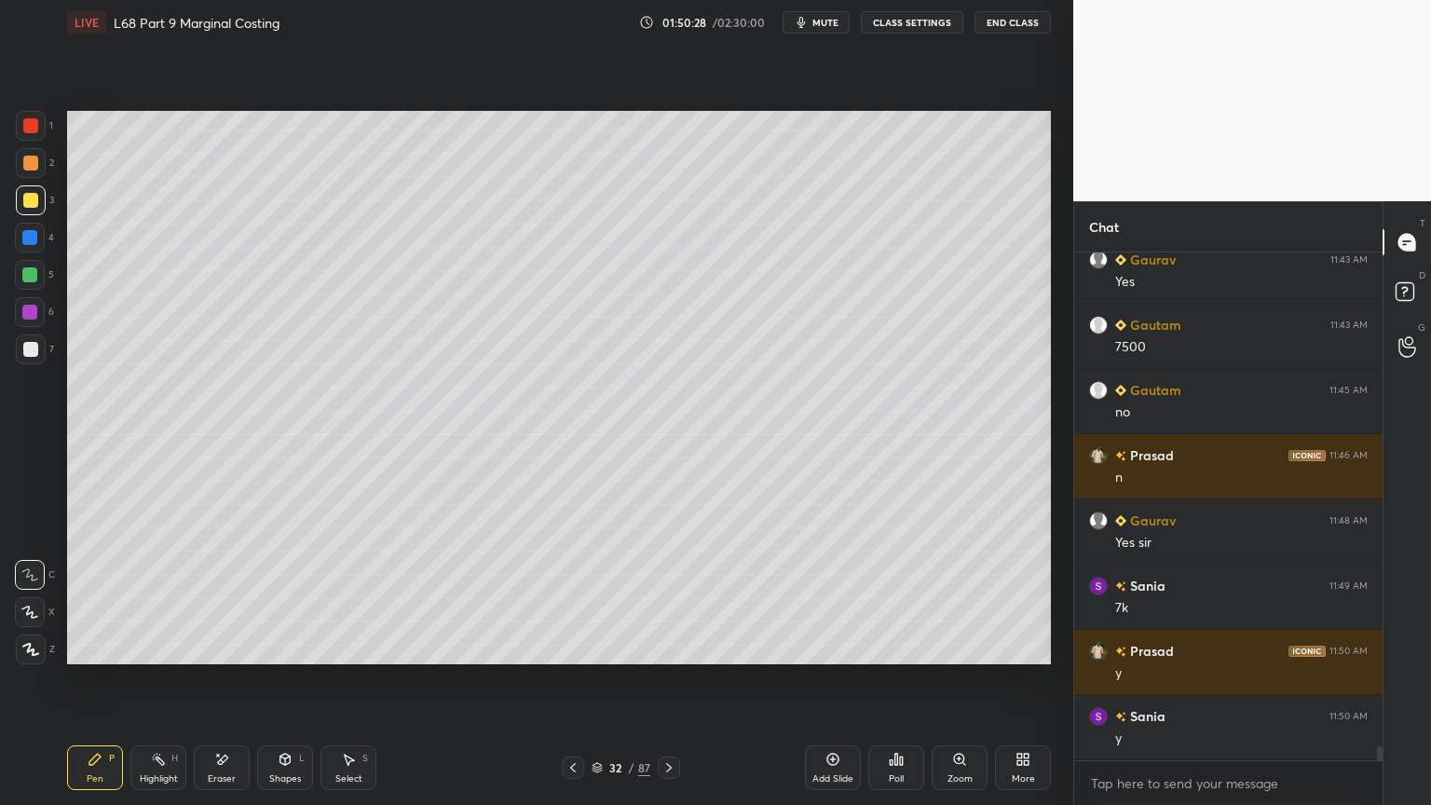
click at [280, 647] on icon at bounding box center [285, 759] width 15 height 15
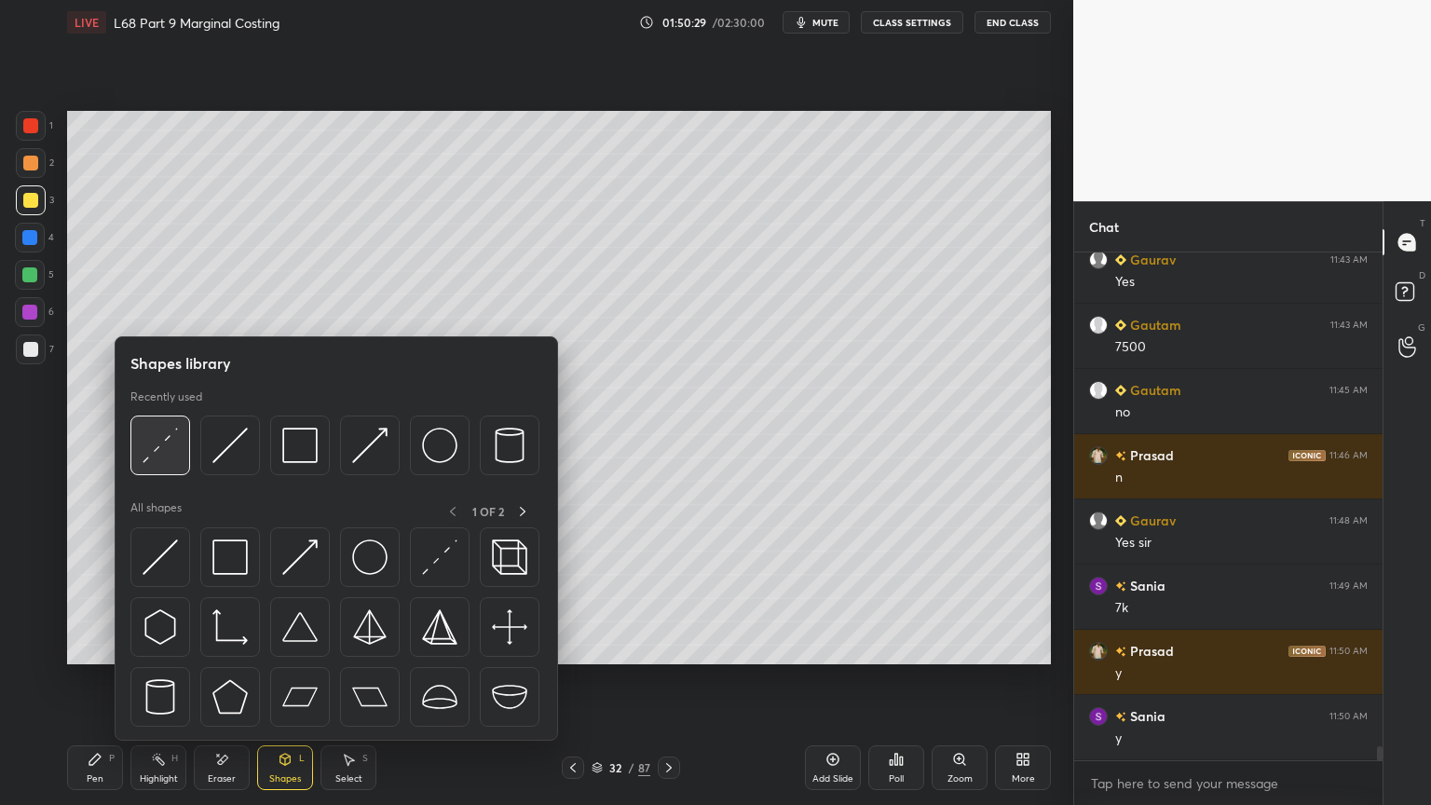
click at [172, 458] on img at bounding box center [160, 445] width 35 height 35
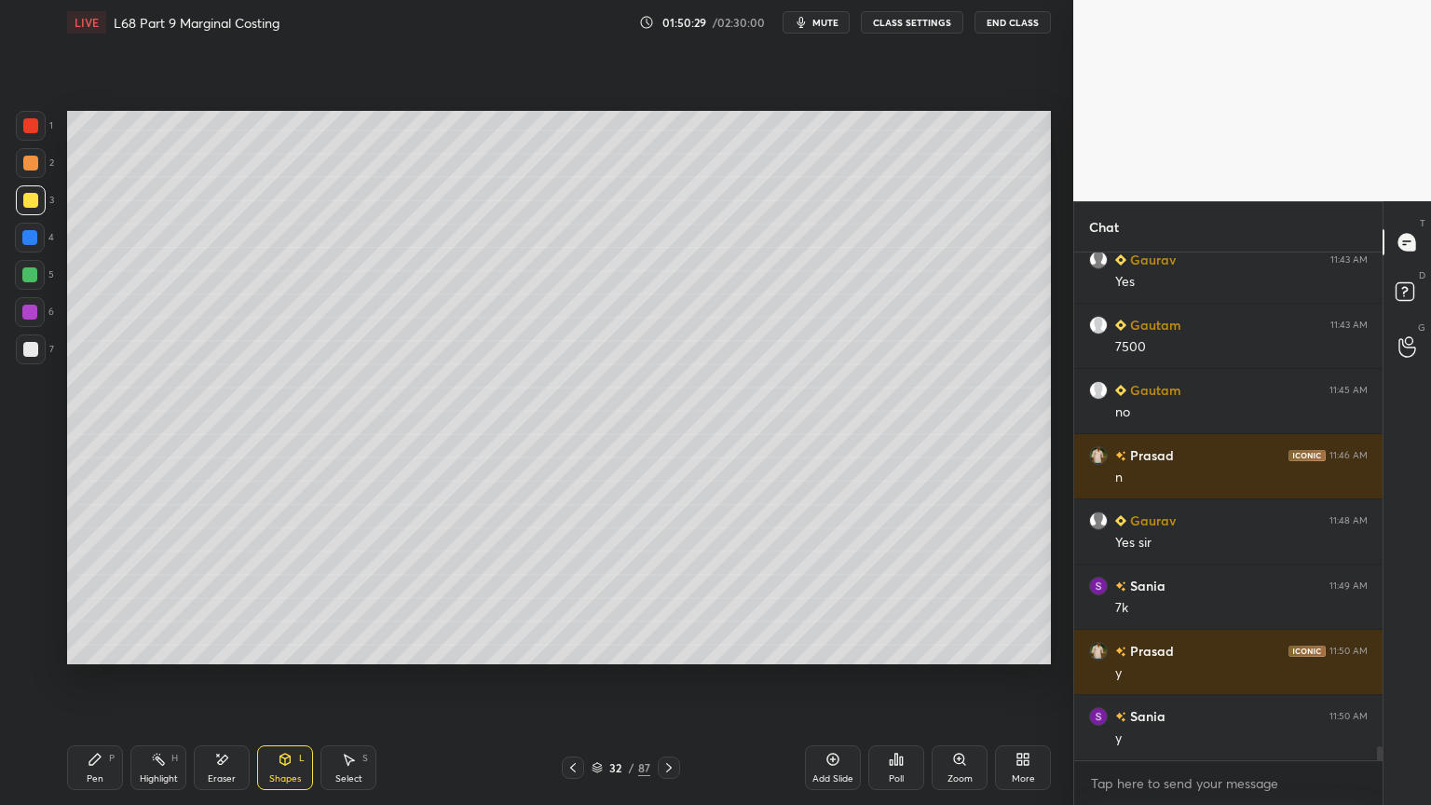
click at [21, 250] on div at bounding box center [30, 238] width 30 height 30
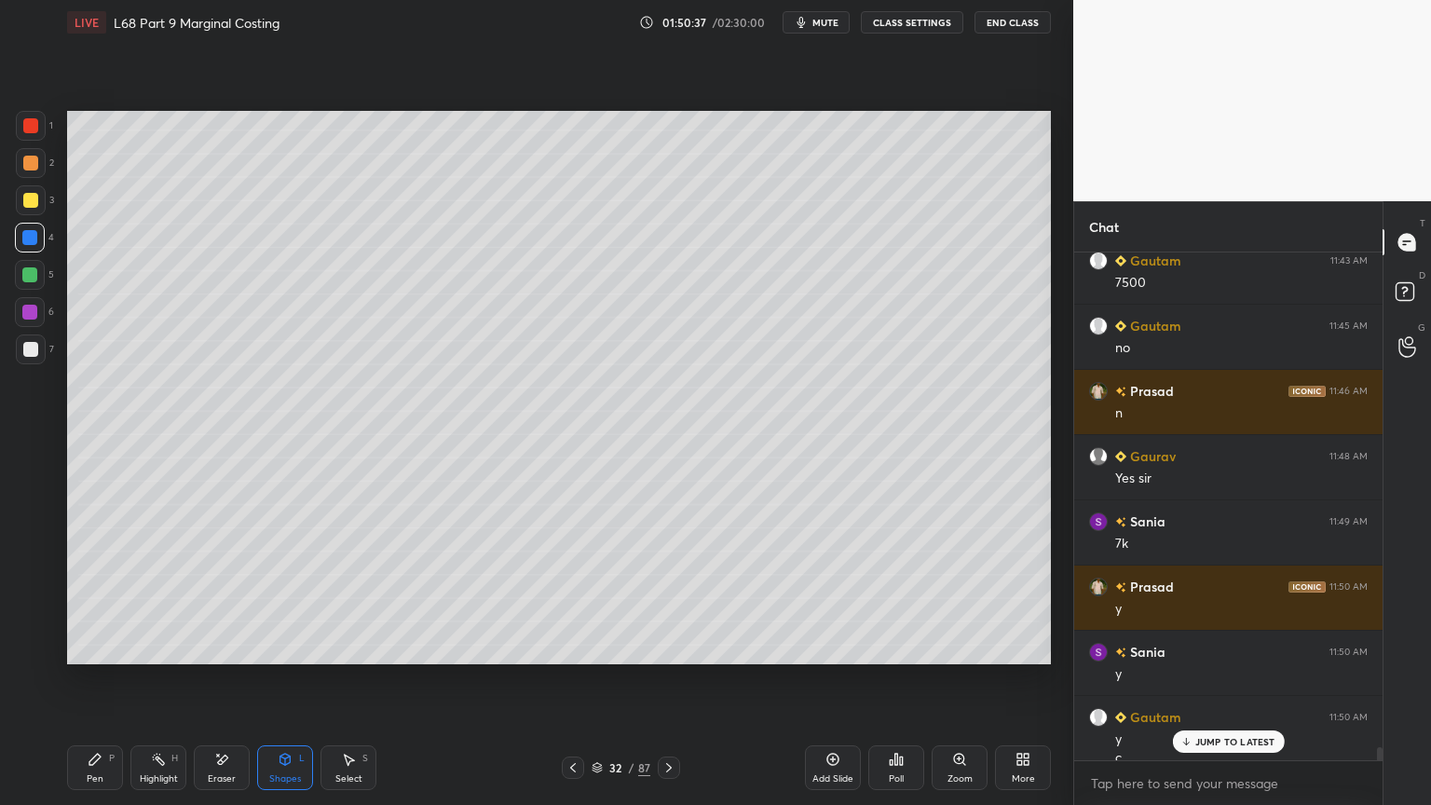
scroll to position [18619, 0]
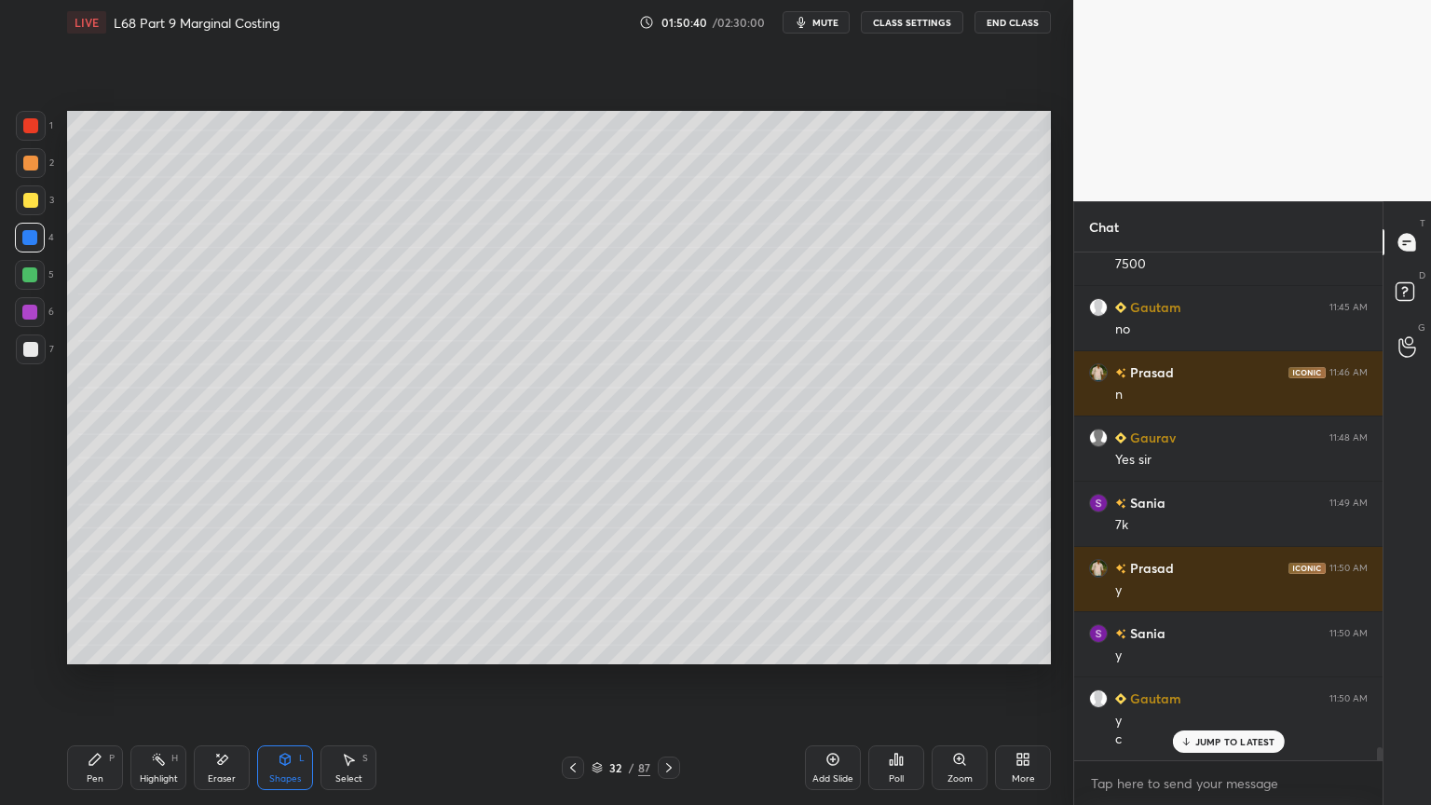
click at [33, 138] on div at bounding box center [31, 126] width 30 height 30
click at [95, 647] on icon at bounding box center [94, 759] width 11 height 11
click at [30, 202] on div at bounding box center [30, 200] width 15 height 15
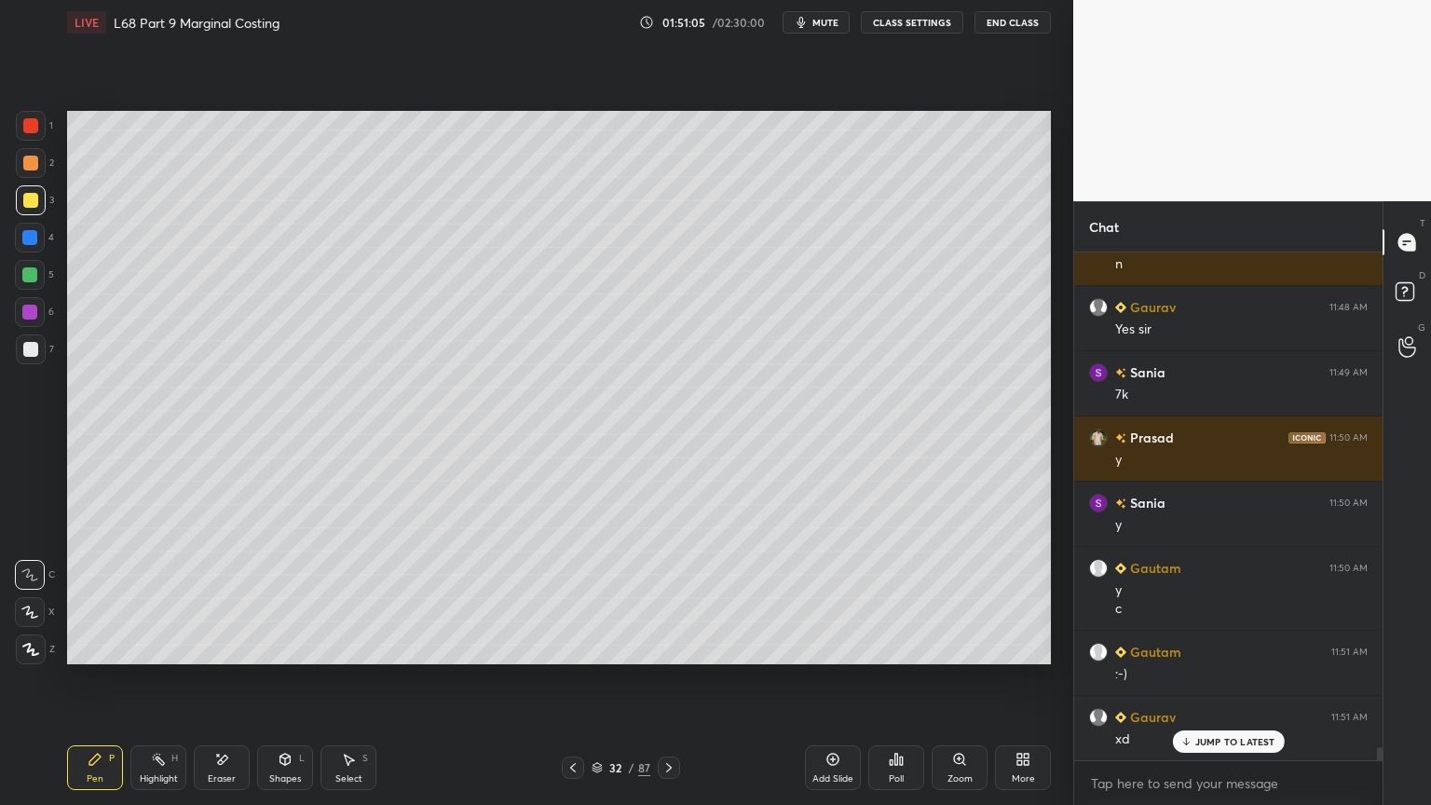
scroll to position [18816, 0]
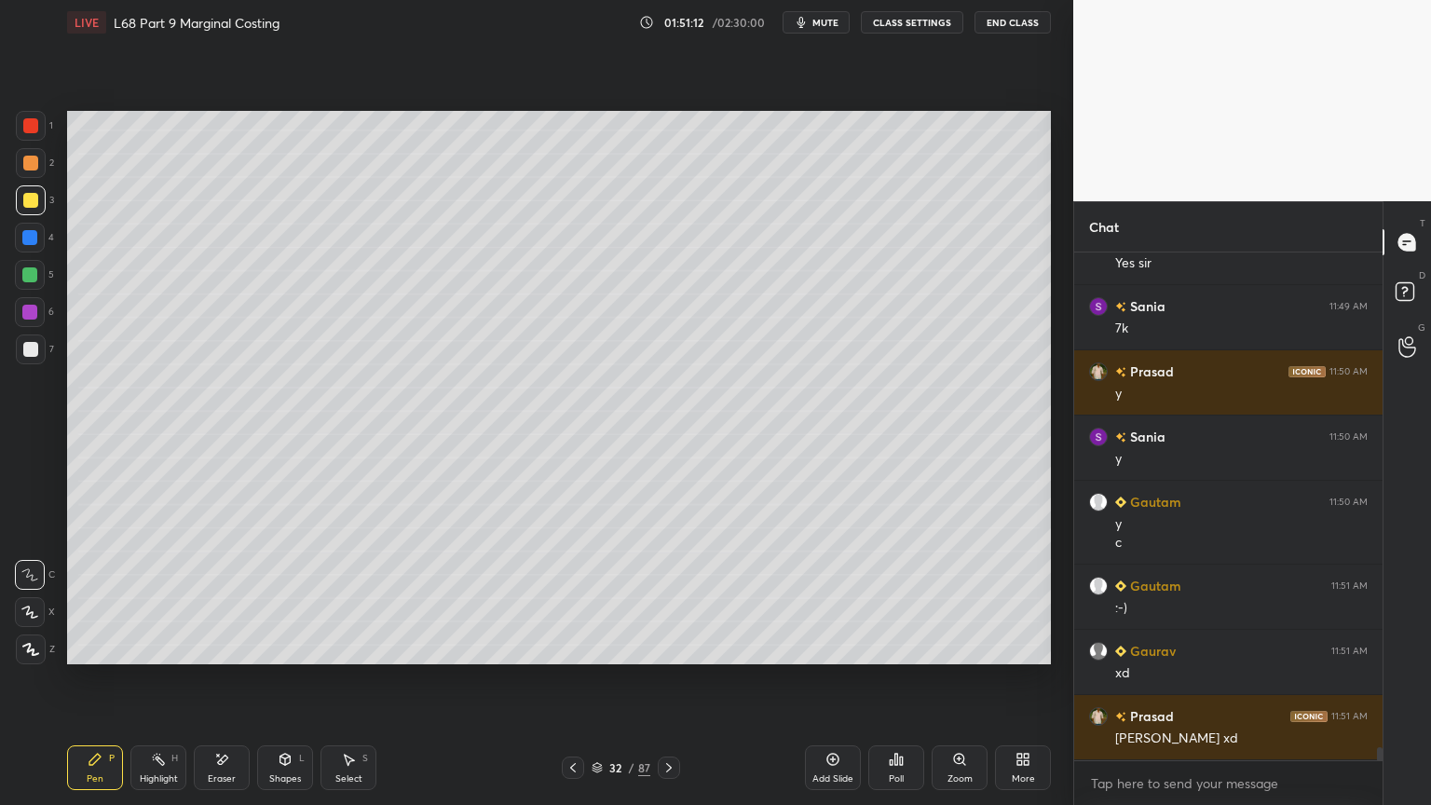
click at [574, 647] on icon at bounding box center [573, 767] width 15 height 15
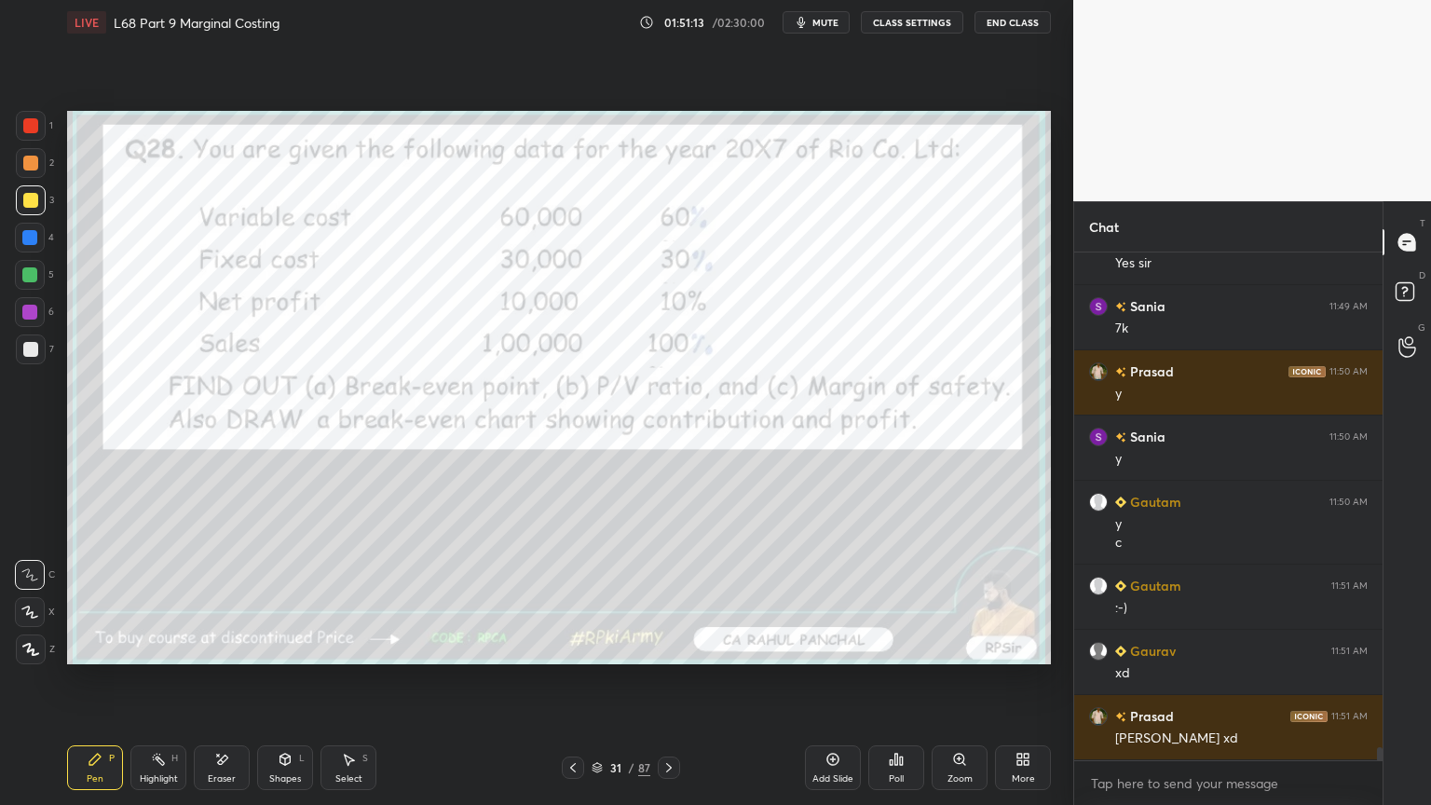
click at [211, 647] on div "Eraser" at bounding box center [222, 778] width 28 height 9
click at [39, 647] on div "Erase all" at bounding box center [32, 649] width 34 height 30
click at [104, 647] on div "Pen P Highlight H Eraser Shapes L Select S 31 / 87 Add Slide Poll Zoom More" at bounding box center [559, 767] width 984 height 75
click at [44, 127] on div at bounding box center [31, 126] width 30 height 30
click at [664, 647] on icon at bounding box center [669, 767] width 15 height 15
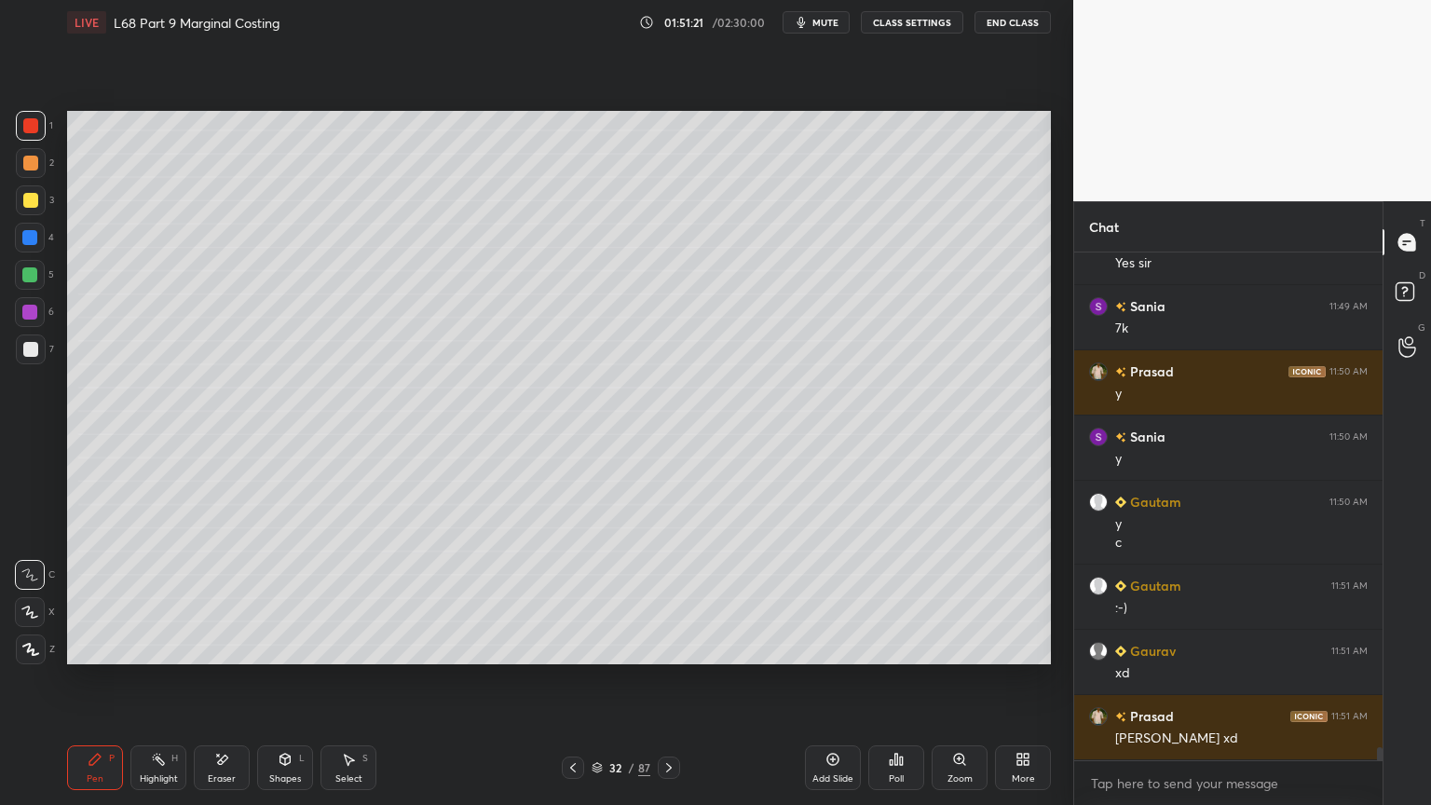
scroll to position [18880, 0]
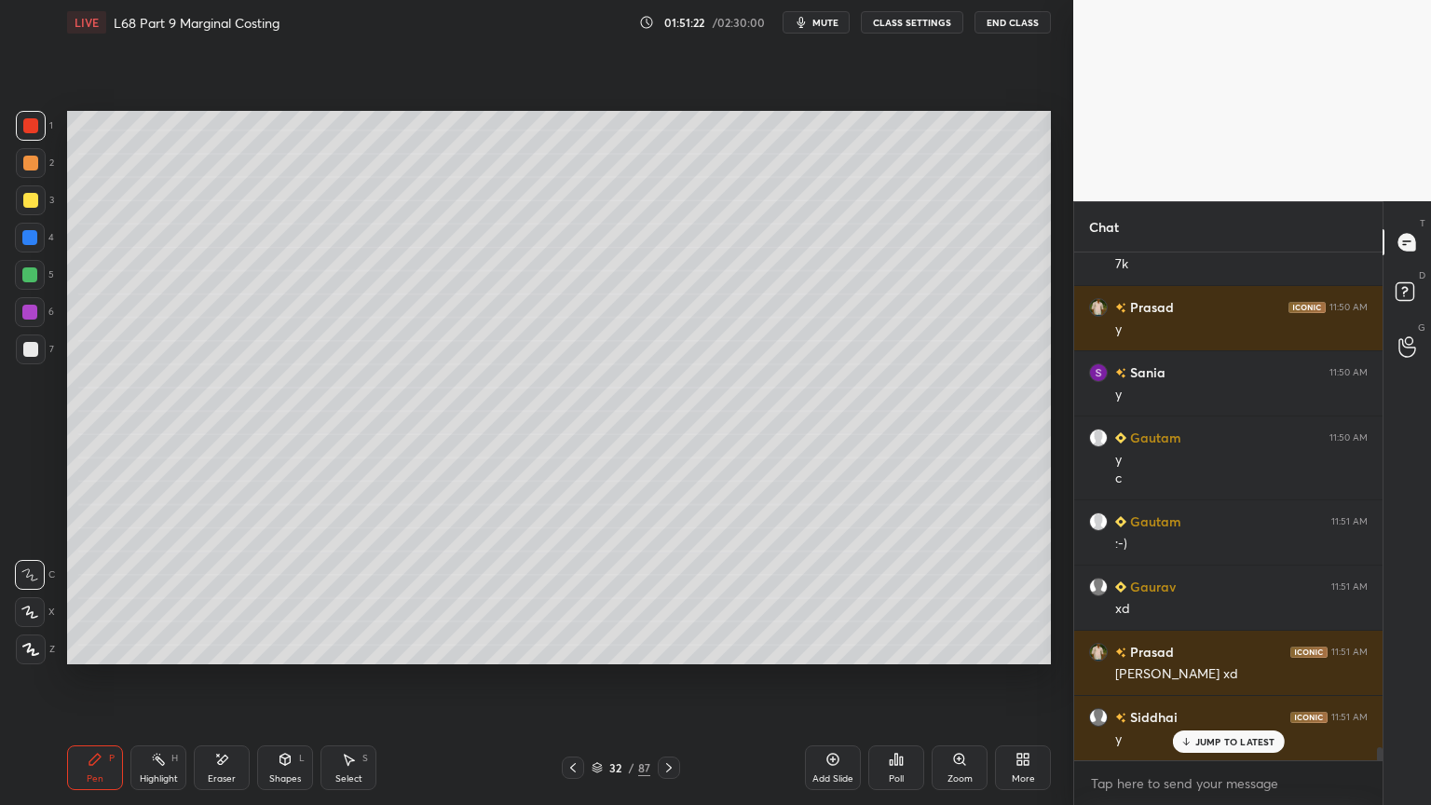
click at [578, 647] on icon at bounding box center [573, 767] width 15 height 15
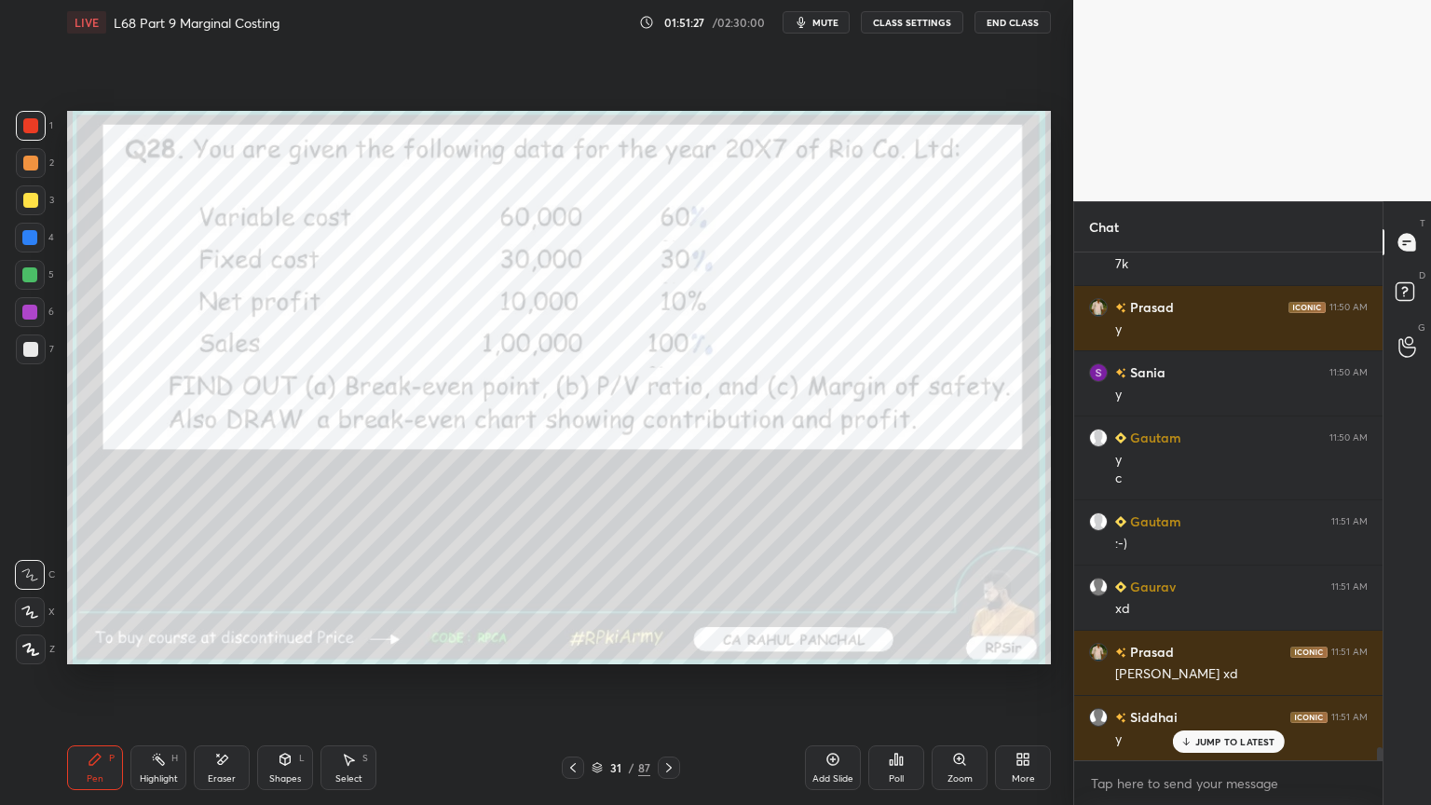
click at [212, 647] on div "Eraser" at bounding box center [222, 778] width 28 height 9
click at [19, 644] on span "Erase all" at bounding box center [30, 649] width 28 height 13
click at [90, 647] on div "Pen P Highlight H Eraser Shapes L Select S 31 / 87 Add Slide Poll Zoom More" at bounding box center [559, 767] width 984 height 75
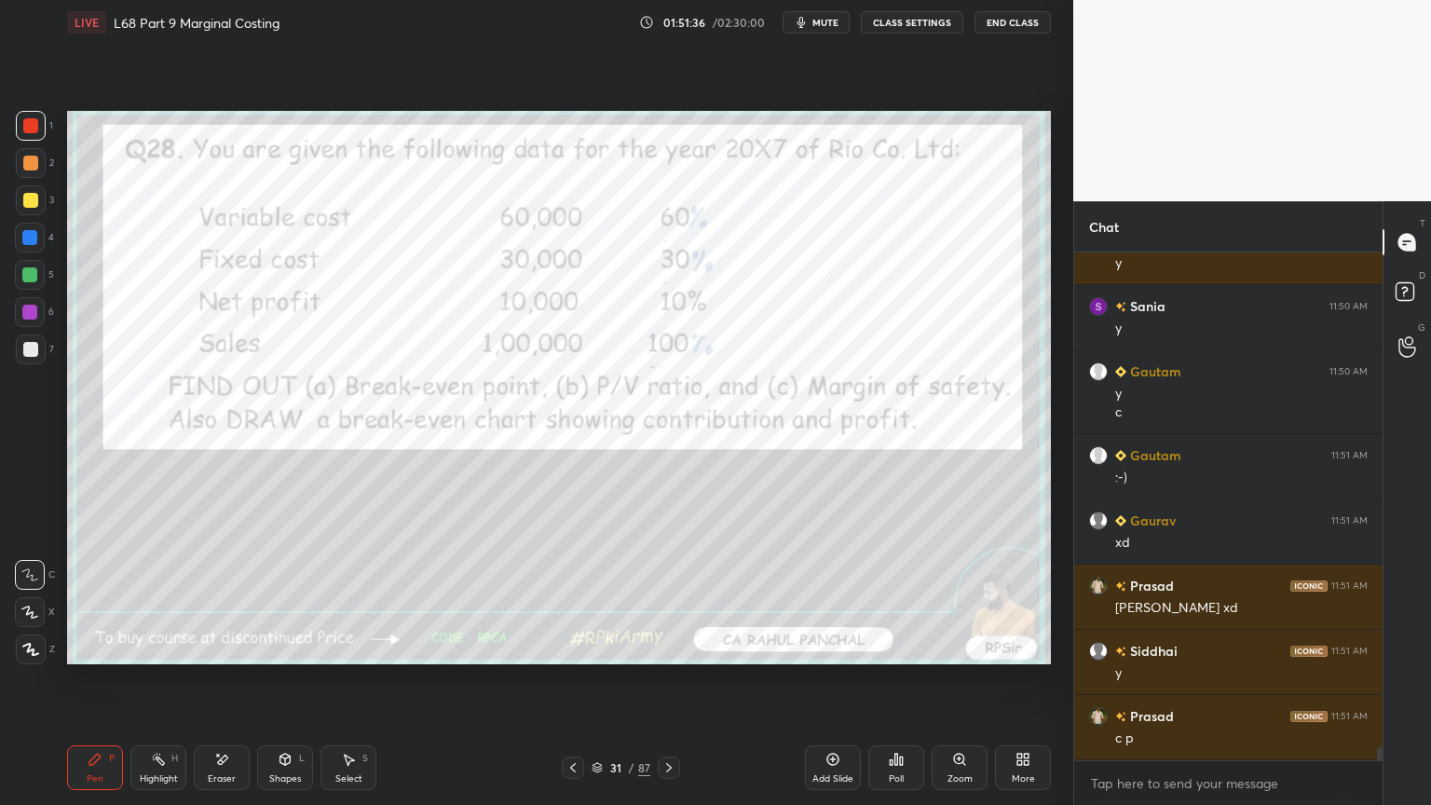
click at [666, 647] on icon at bounding box center [669, 767] width 15 height 15
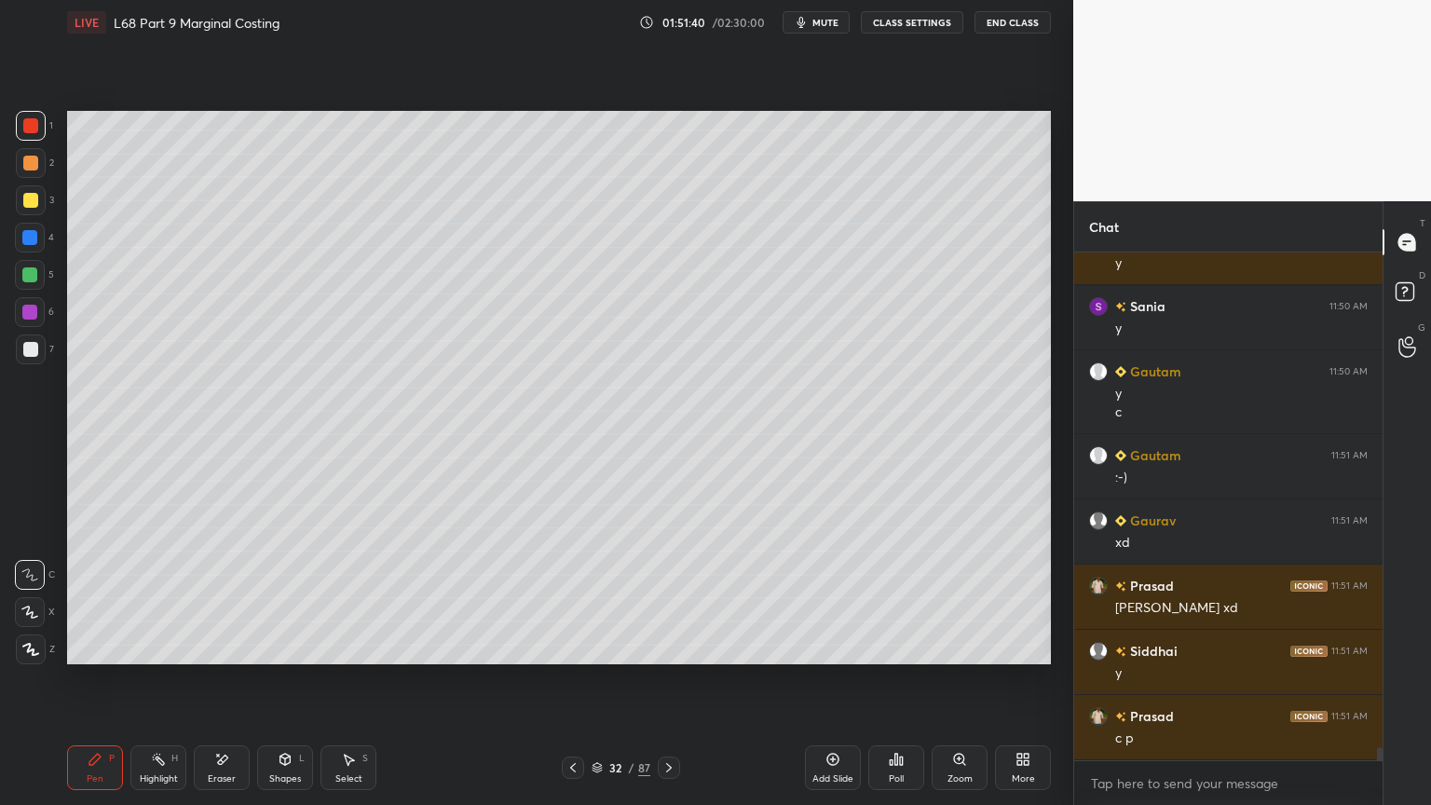
click at [154, 647] on div "Highlight" at bounding box center [159, 778] width 38 height 9
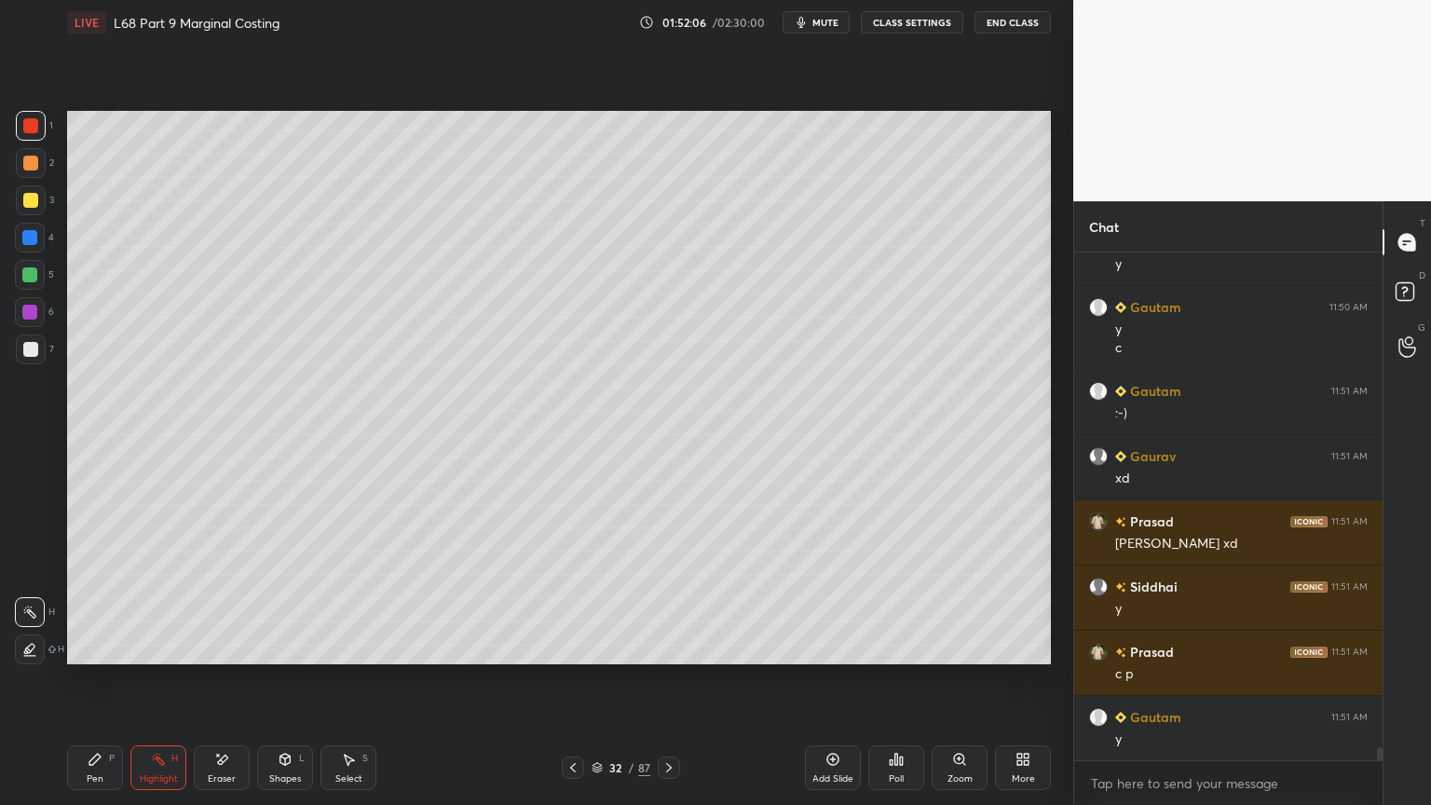
scroll to position [19077, 0]
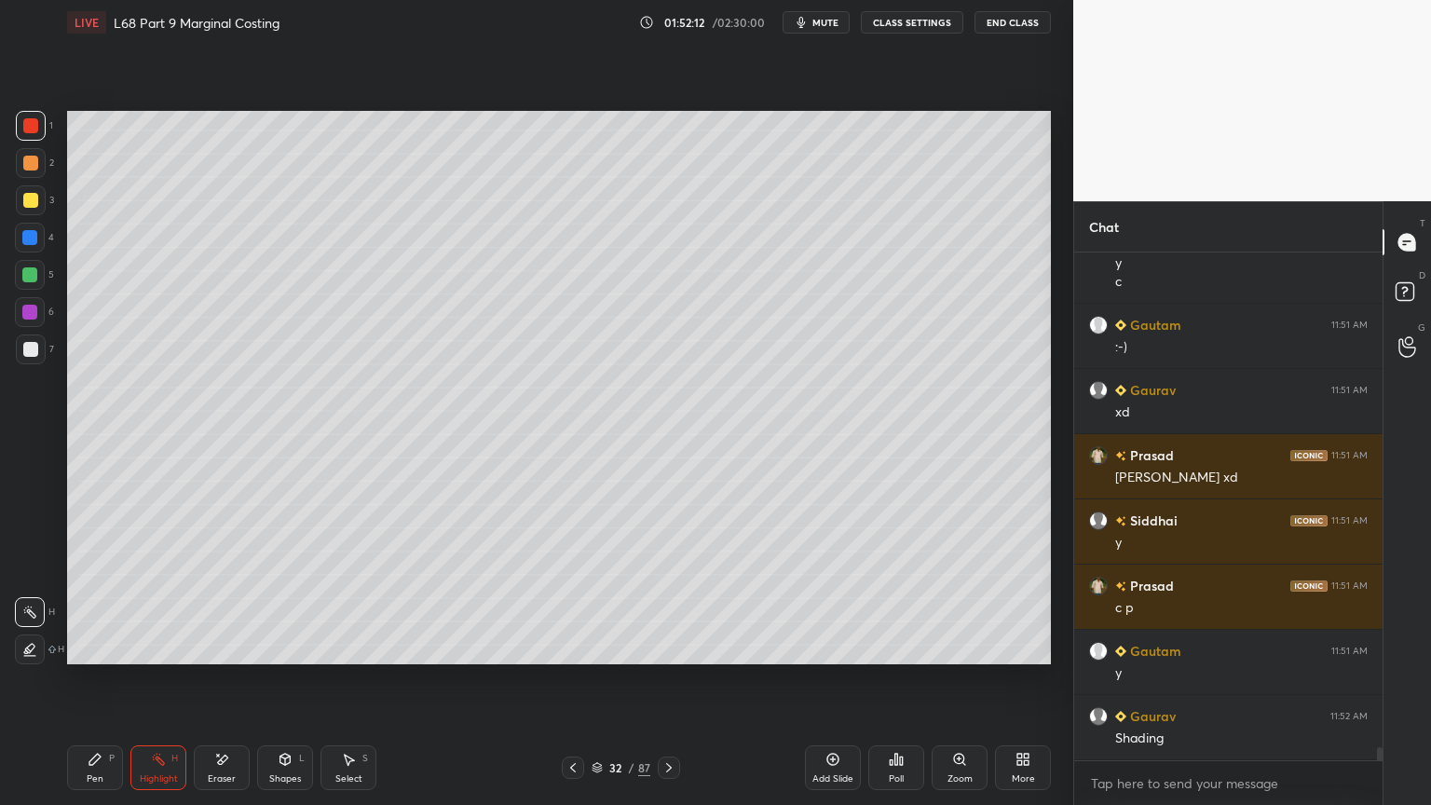
click at [104, 647] on div "Pen P" at bounding box center [95, 767] width 56 height 45
click at [282, 647] on div "Shapes L" at bounding box center [285, 767] width 56 height 45
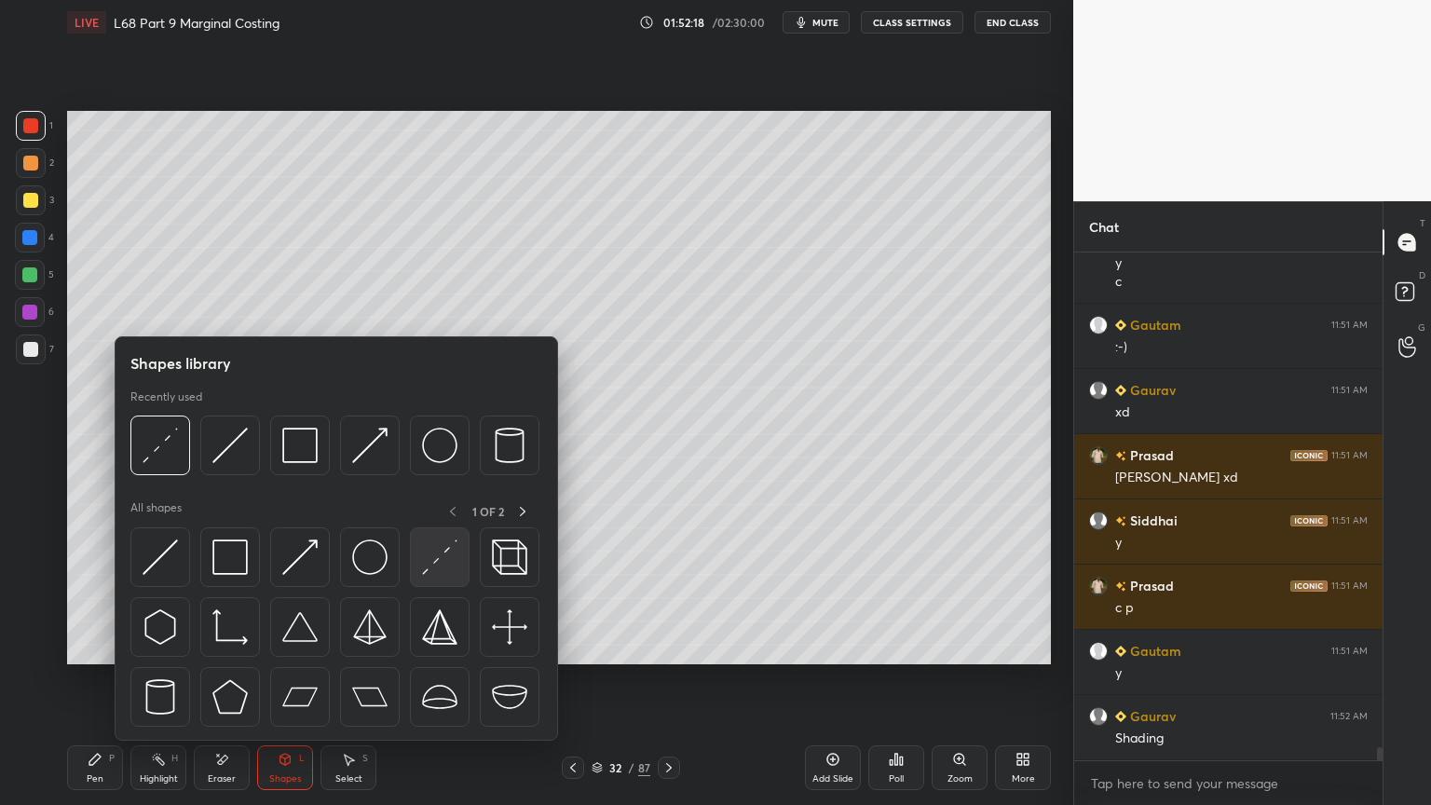
click at [437, 556] on img at bounding box center [439, 556] width 35 height 35
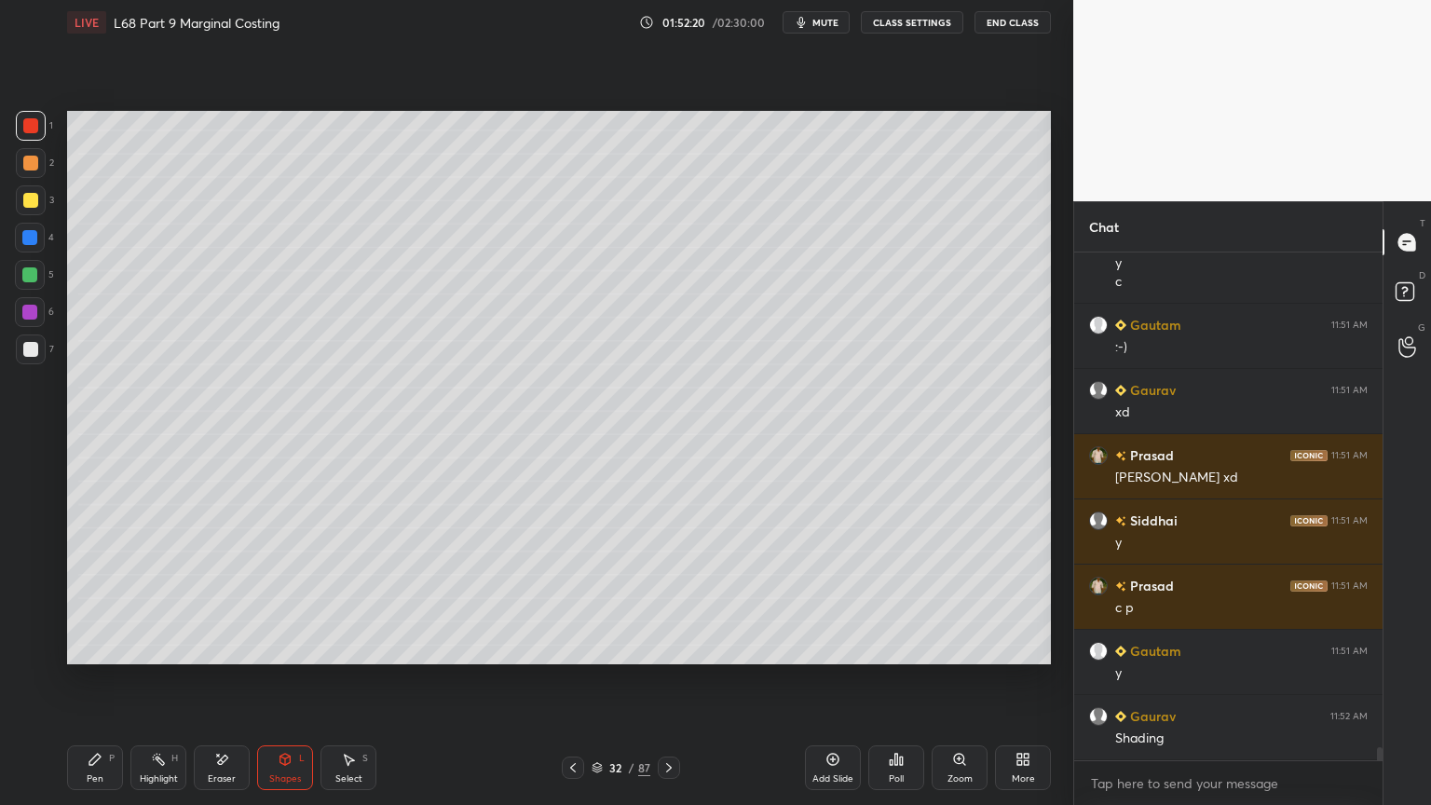
click at [35, 321] on div at bounding box center [30, 312] width 30 height 30
click at [102, 647] on icon at bounding box center [95, 759] width 15 height 15
click at [965, 647] on icon at bounding box center [959, 759] width 15 height 15
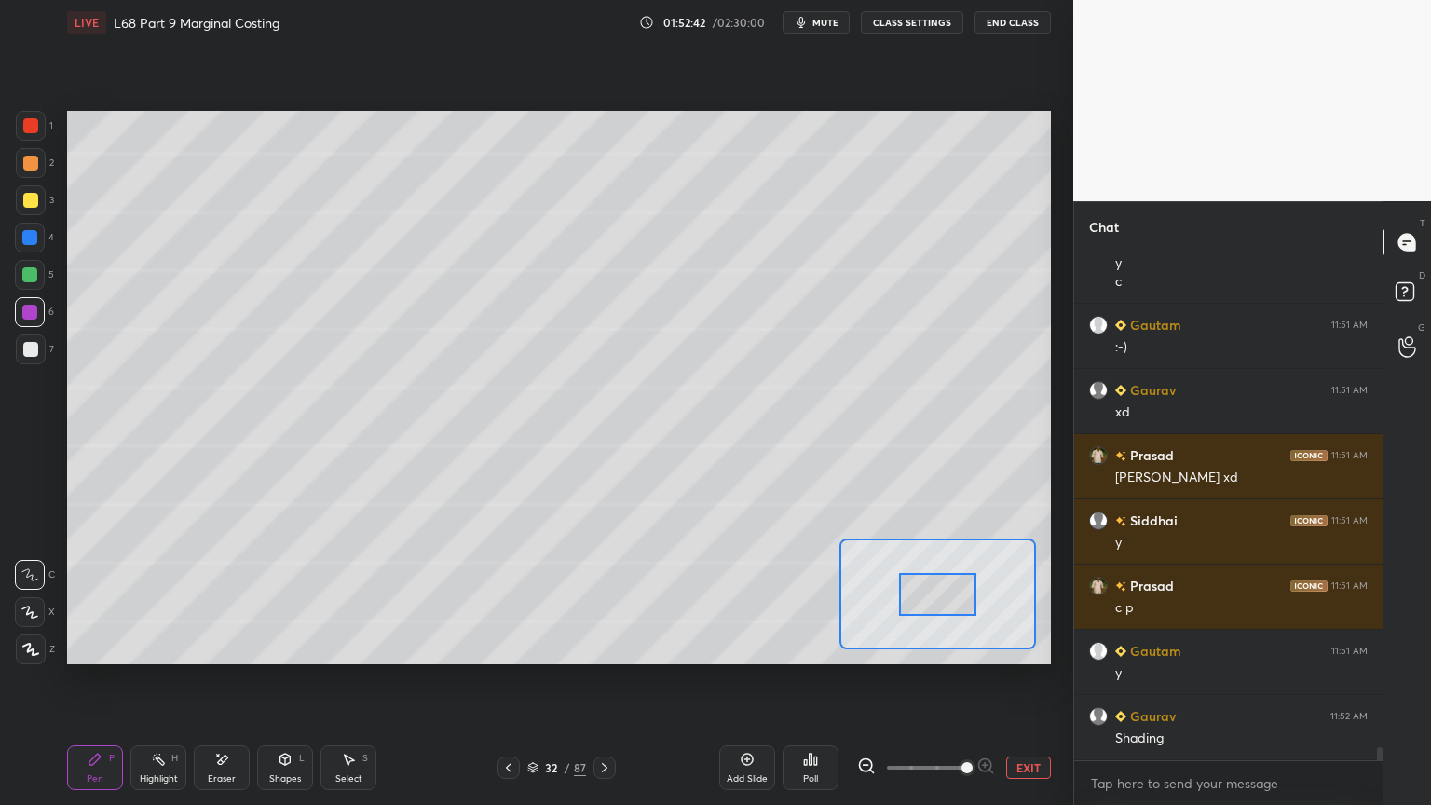
click at [969, 647] on span at bounding box center [967, 767] width 11 height 11
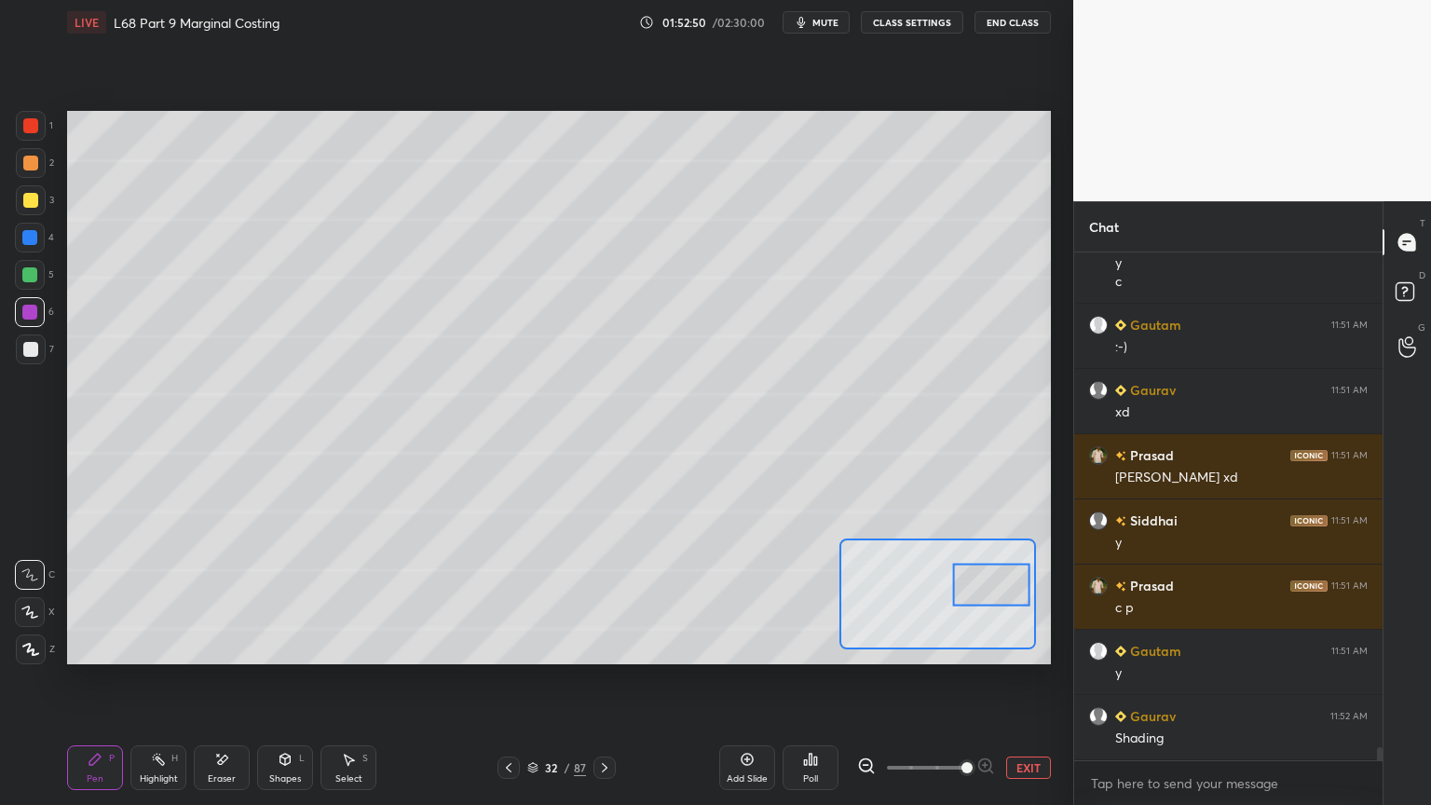
click at [1023, 647] on button "EXIT" at bounding box center [1028, 768] width 45 height 22
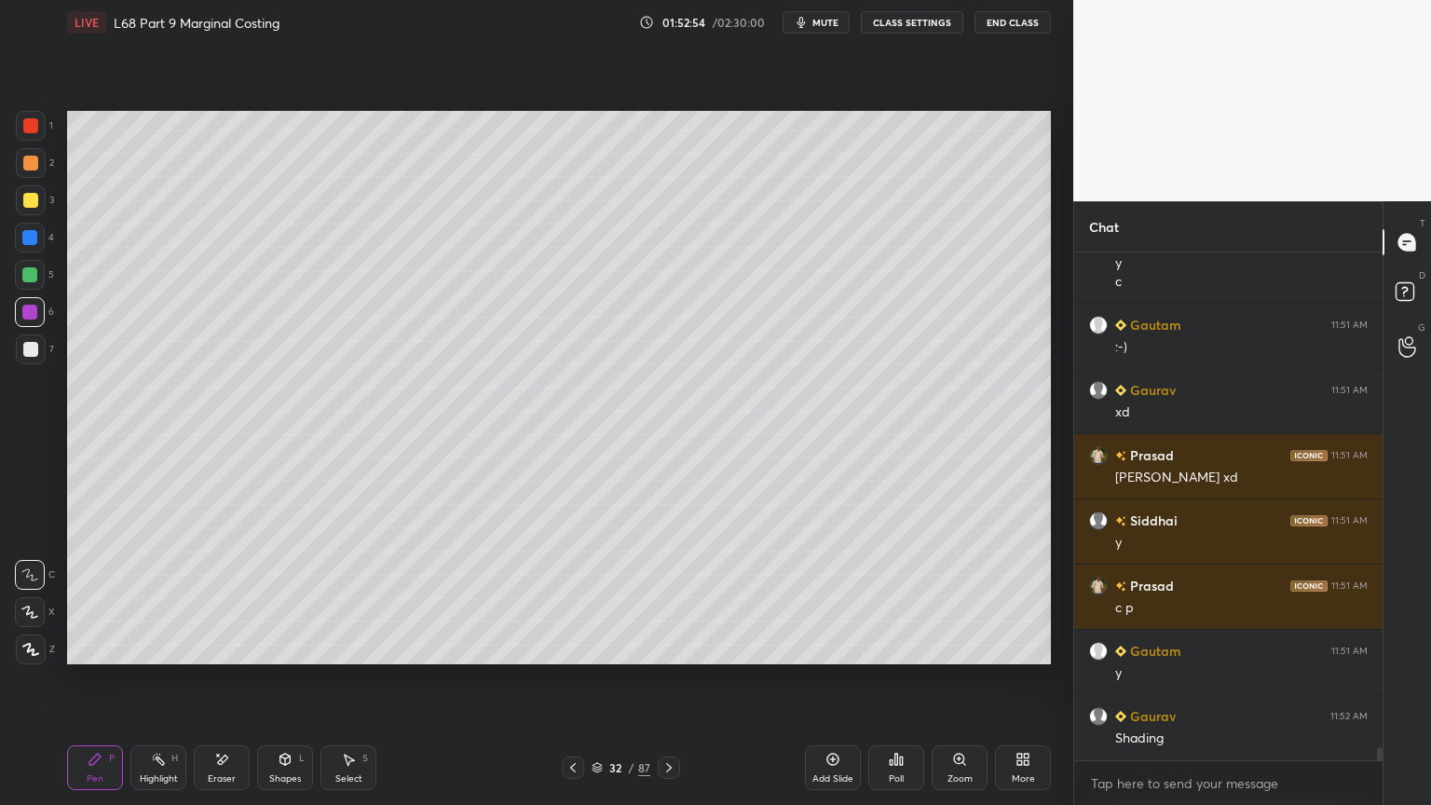
click at [140, 647] on div "Highlight" at bounding box center [159, 778] width 38 height 9
click at [38, 647] on div at bounding box center [30, 649] width 30 height 30
click at [37, 275] on div at bounding box center [29, 274] width 15 height 15
click at [32, 244] on div at bounding box center [29, 237] width 15 height 15
click at [35, 314] on div at bounding box center [29, 312] width 15 height 15
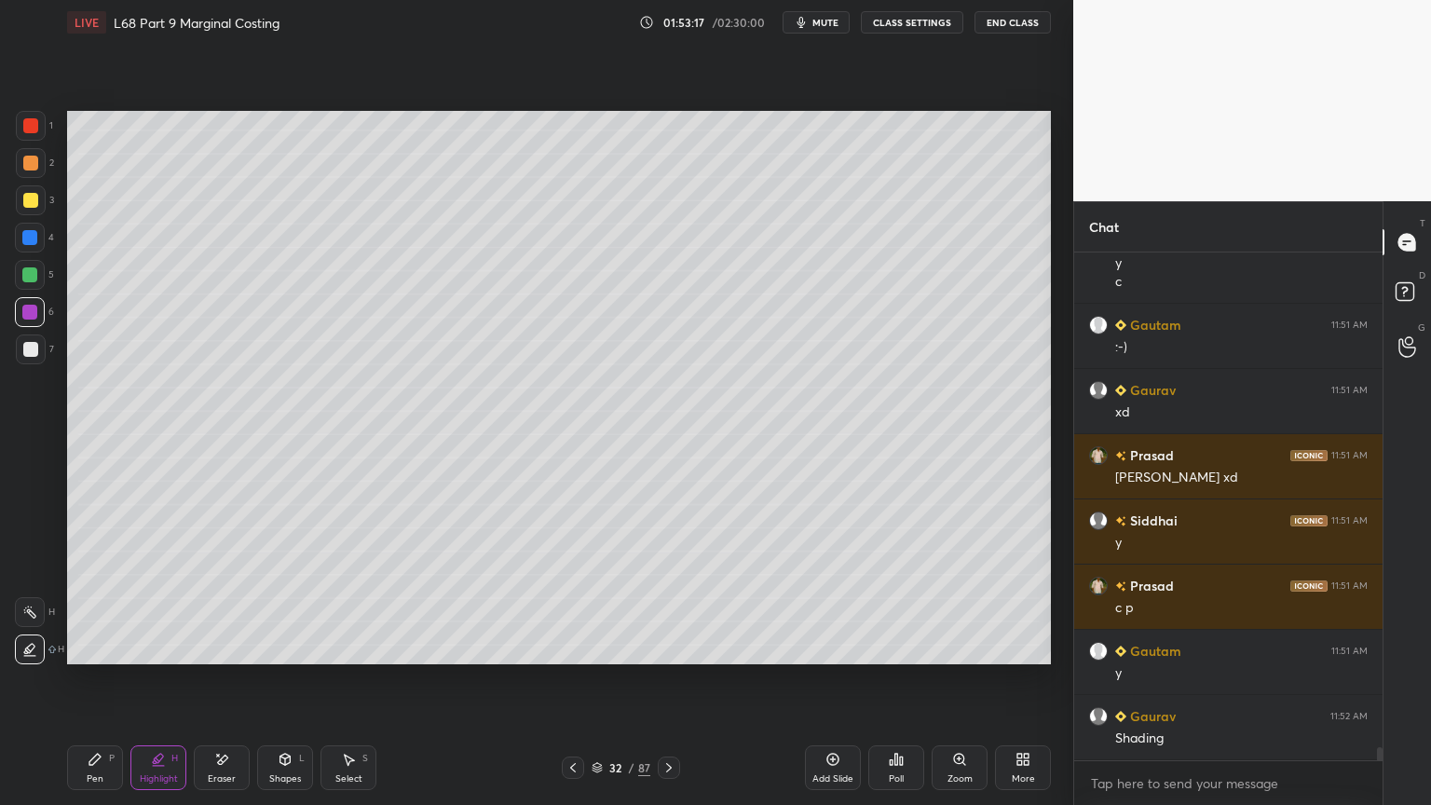
click at [36, 240] on div at bounding box center [29, 237] width 15 height 15
click at [30, 280] on div at bounding box center [29, 274] width 15 height 15
click at [574, 647] on icon at bounding box center [573, 767] width 15 height 15
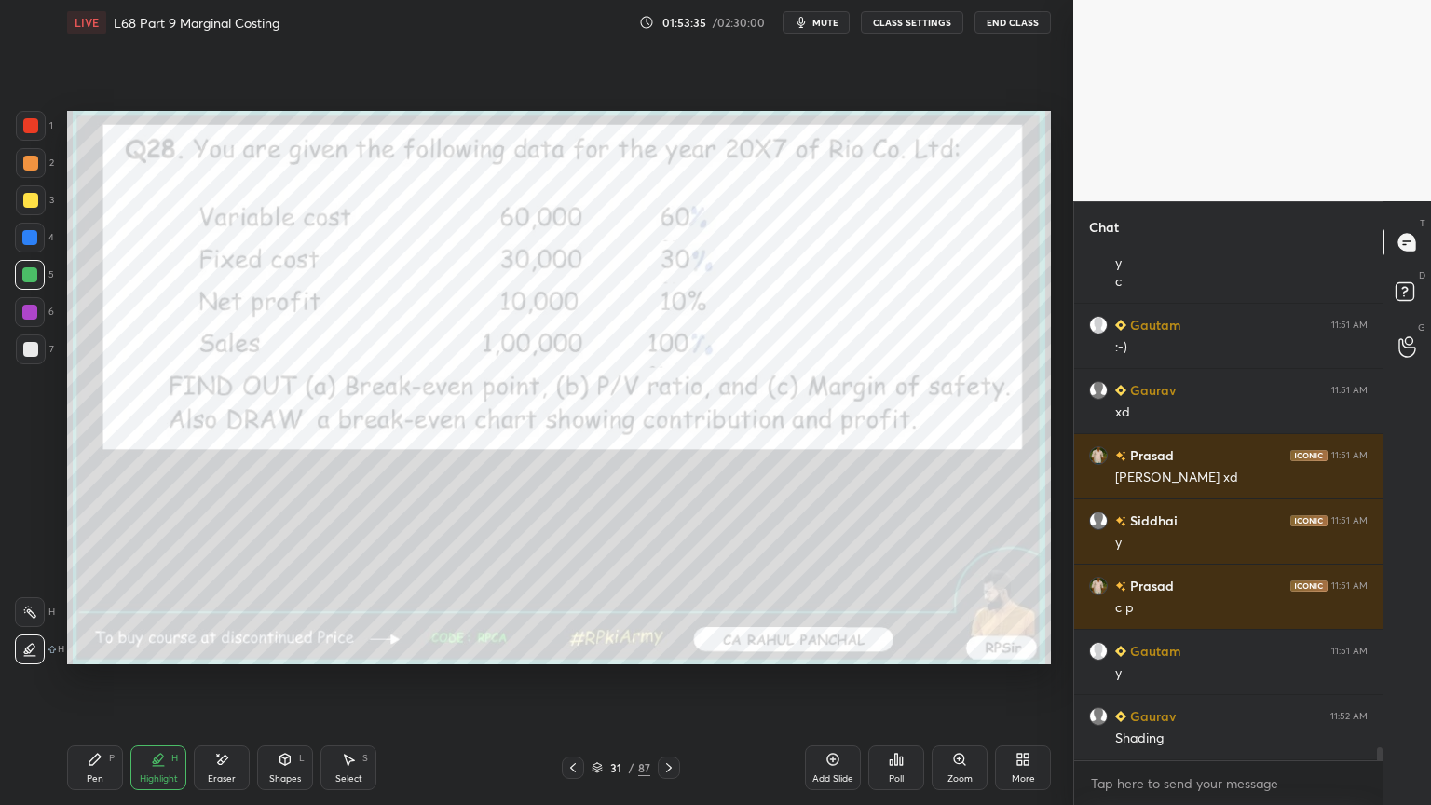
scroll to position [19141, 0]
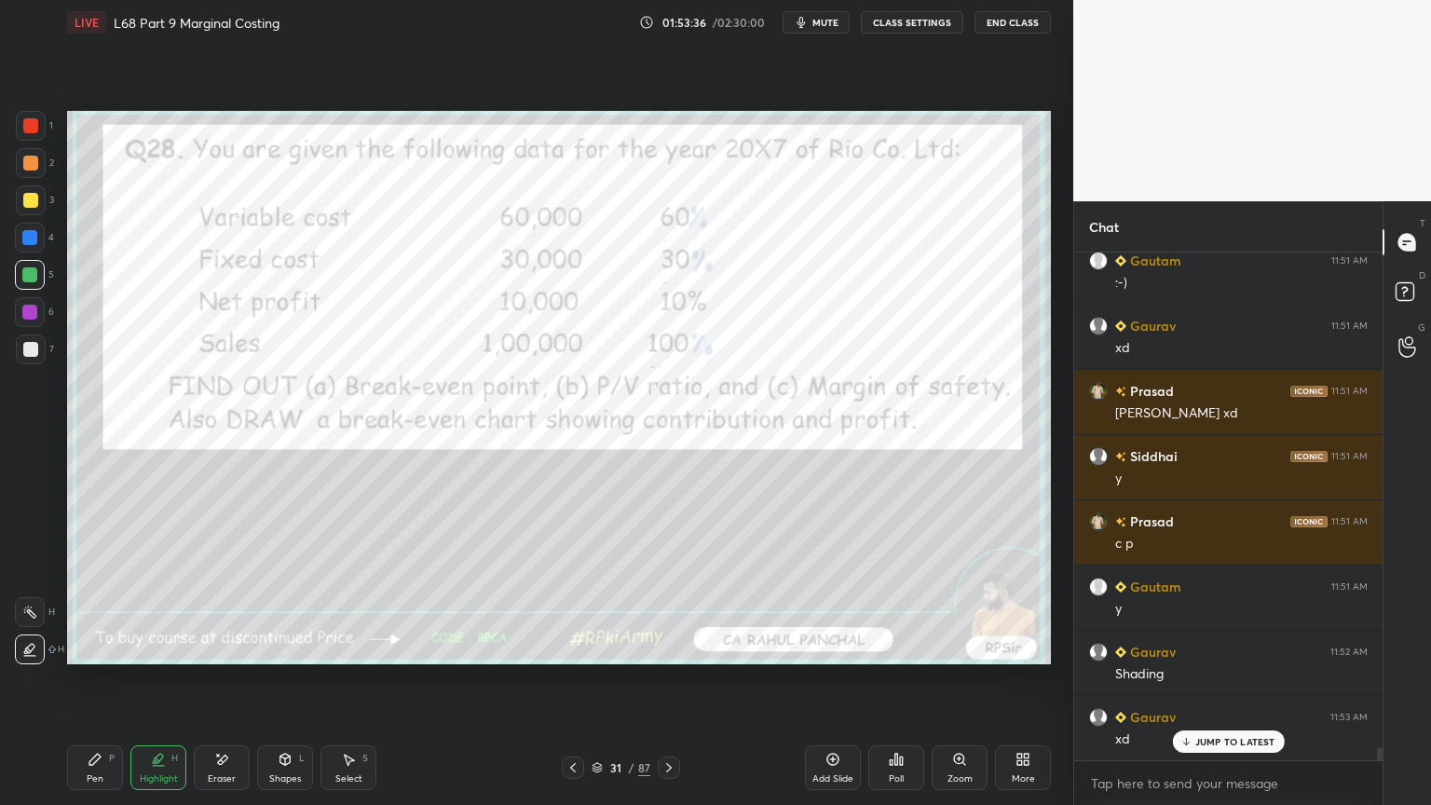
click at [50, 134] on div "1" at bounding box center [34, 126] width 37 height 30
click at [115, 647] on div "Pen P" at bounding box center [95, 767] width 56 height 45
click at [675, 647] on div at bounding box center [669, 768] width 22 height 22
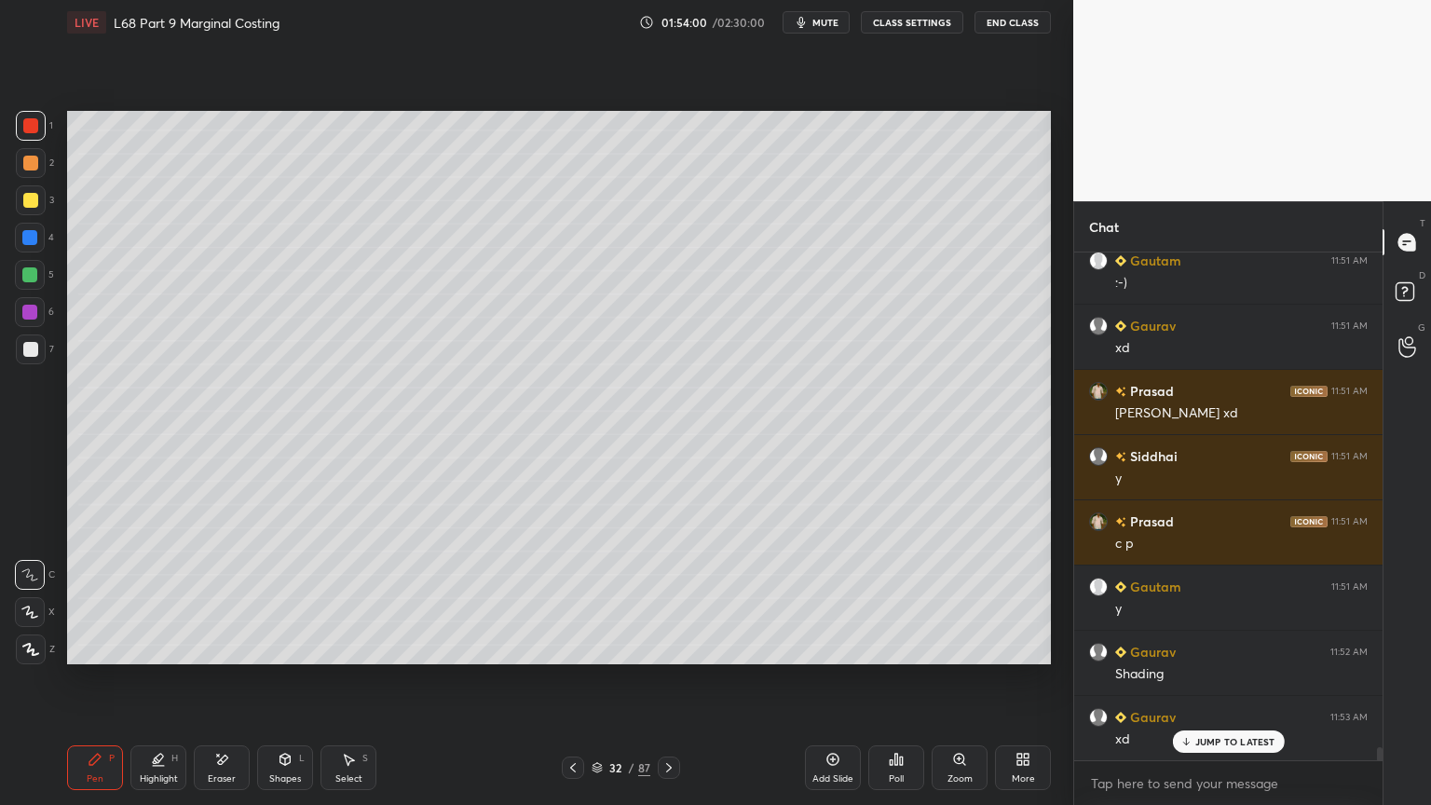
click at [160, 647] on icon at bounding box center [158, 759] width 15 height 15
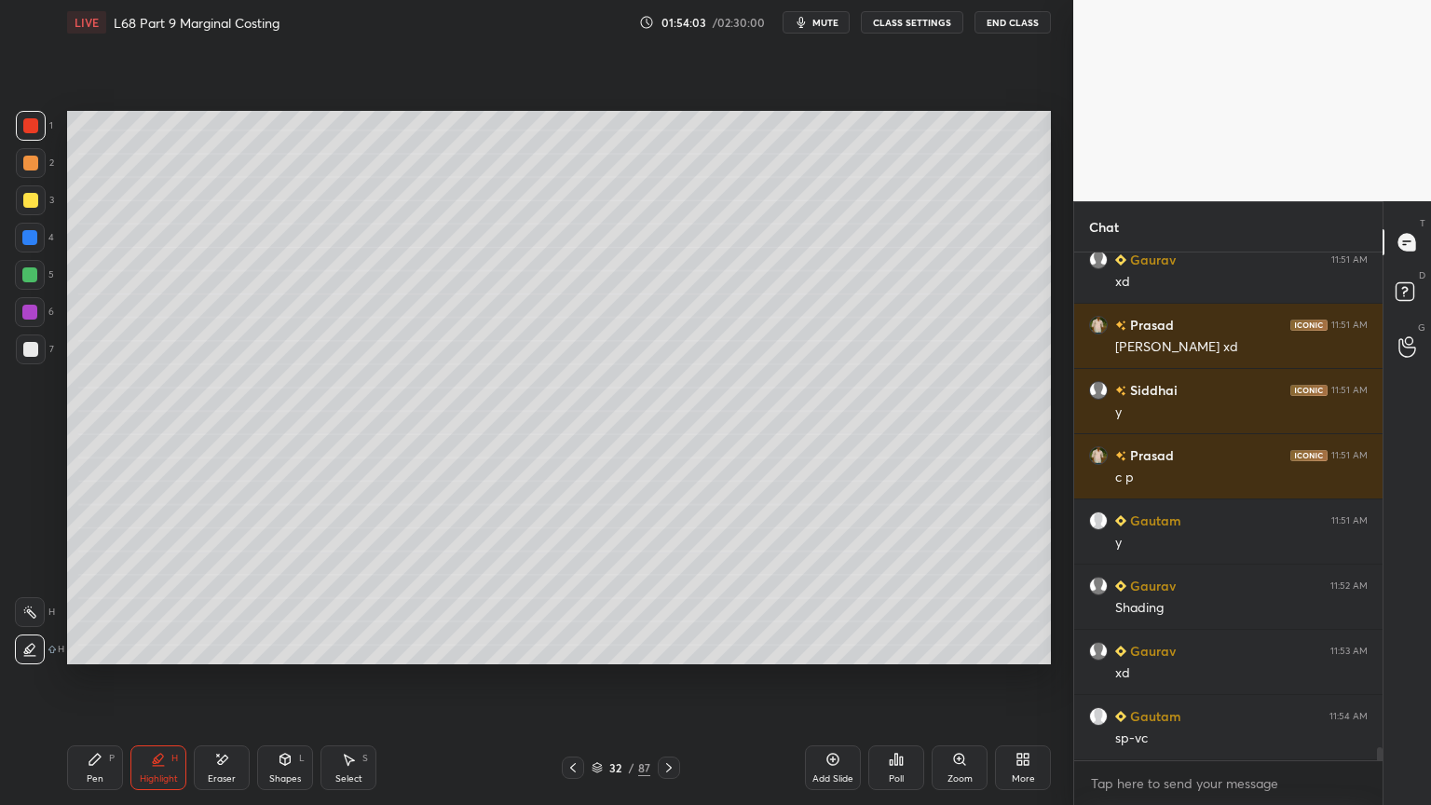
click at [30, 617] on icon at bounding box center [29, 612] width 15 height 15
click at [37, 276] on div at bounding box center [29, 274] width 15 height 15
click at [93, 647] on div "Pen P" at bounding box center [95, 767] width 56 height 45
click at [280, 647] on icon at bounding box center [285, 759] width 10 height 11
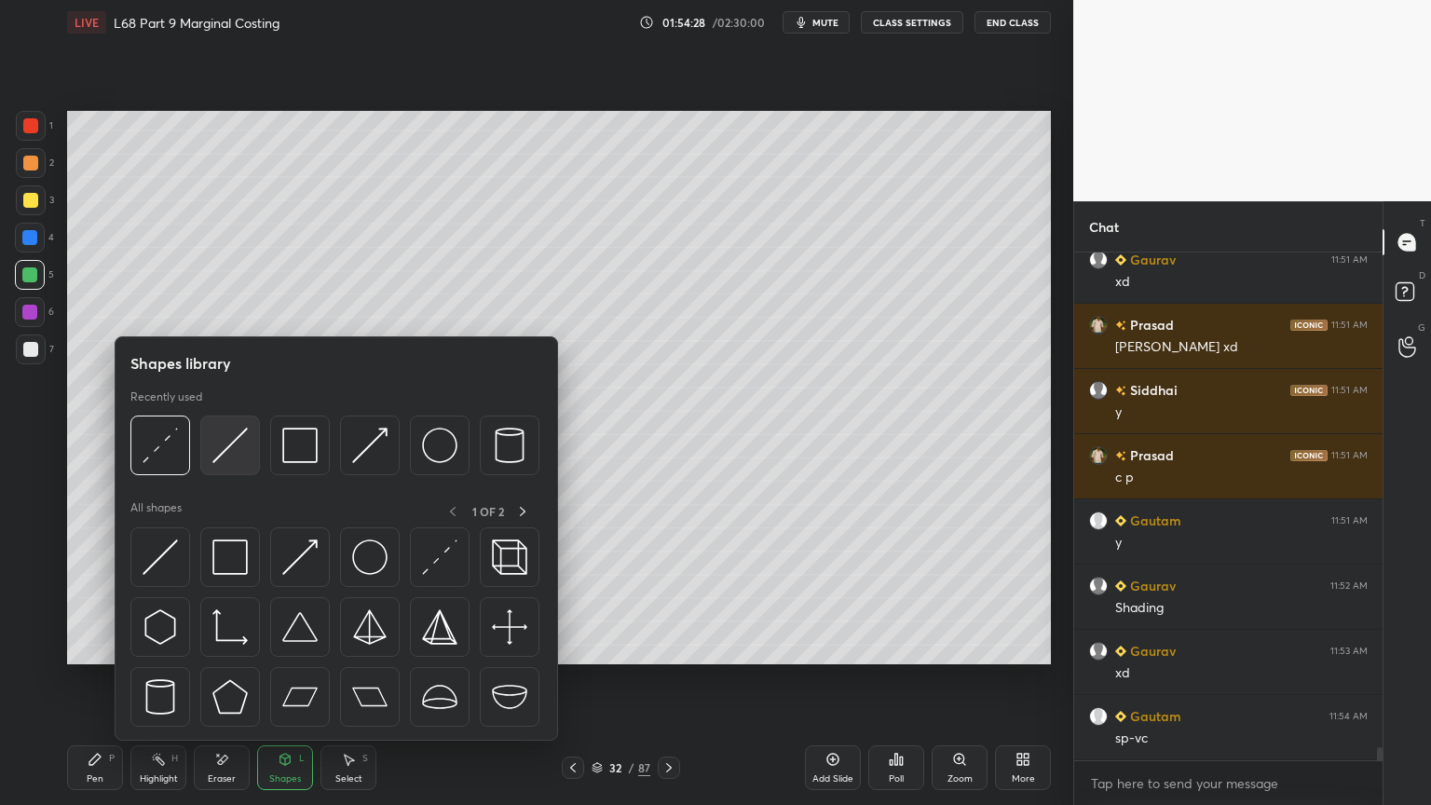
click at [237, 451] on img at bounding box center [229, 445] width 35 height 35
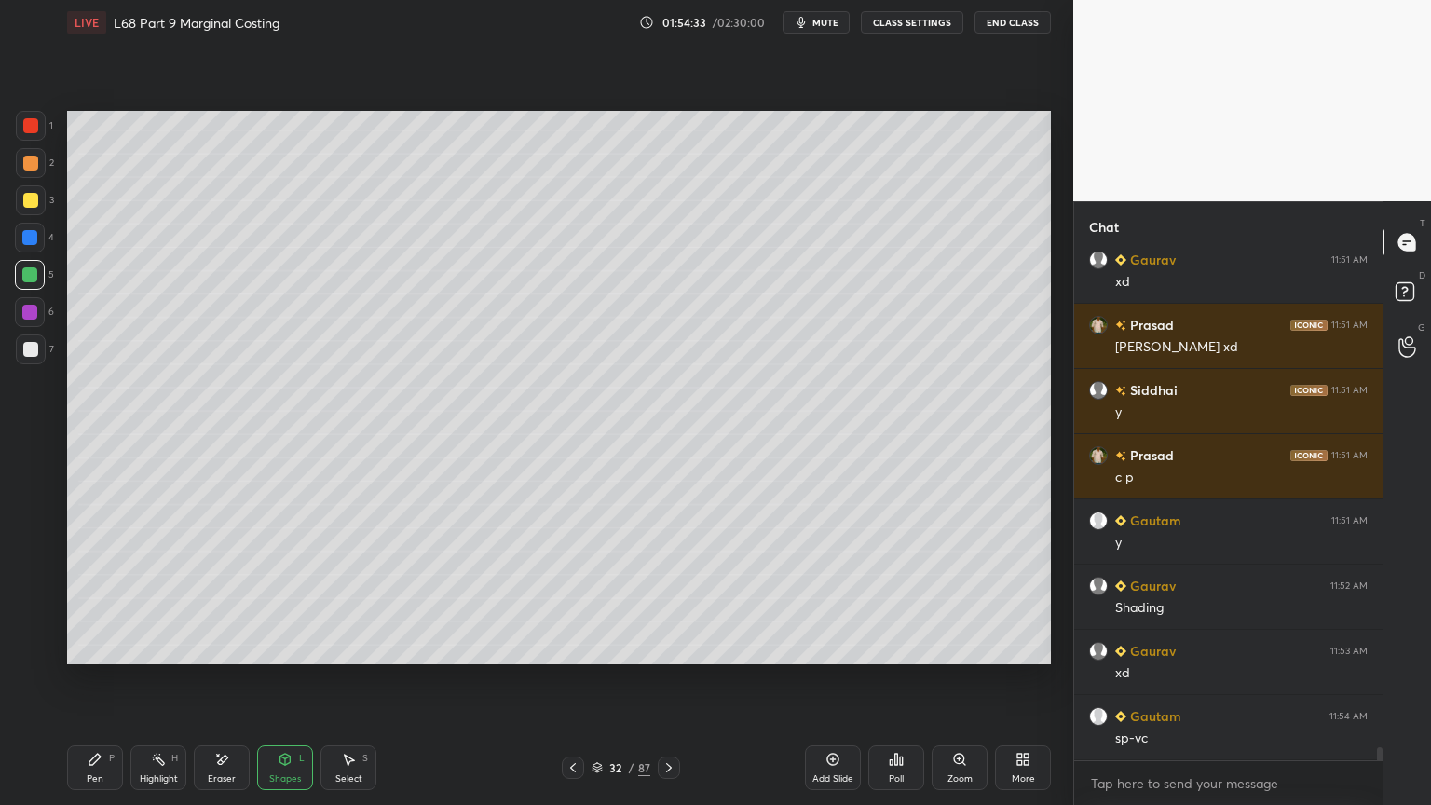
click at [102, 647] on icon at bounding box center [95, 759] width 15 height 15
click at [158, 647] on div "Highlight" at bounding box center [159, 778] width 38 height 9
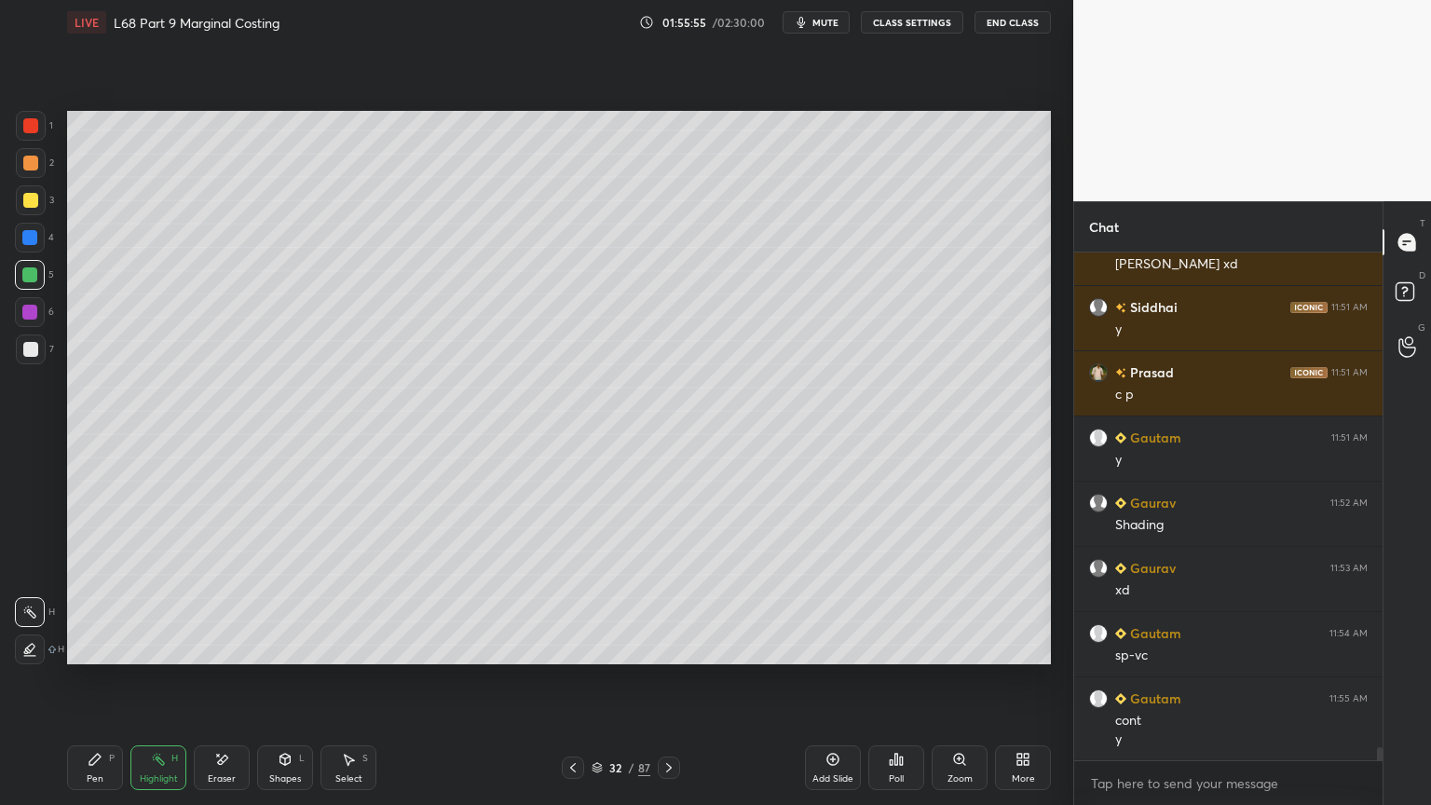
scroll to position [19356, 0]
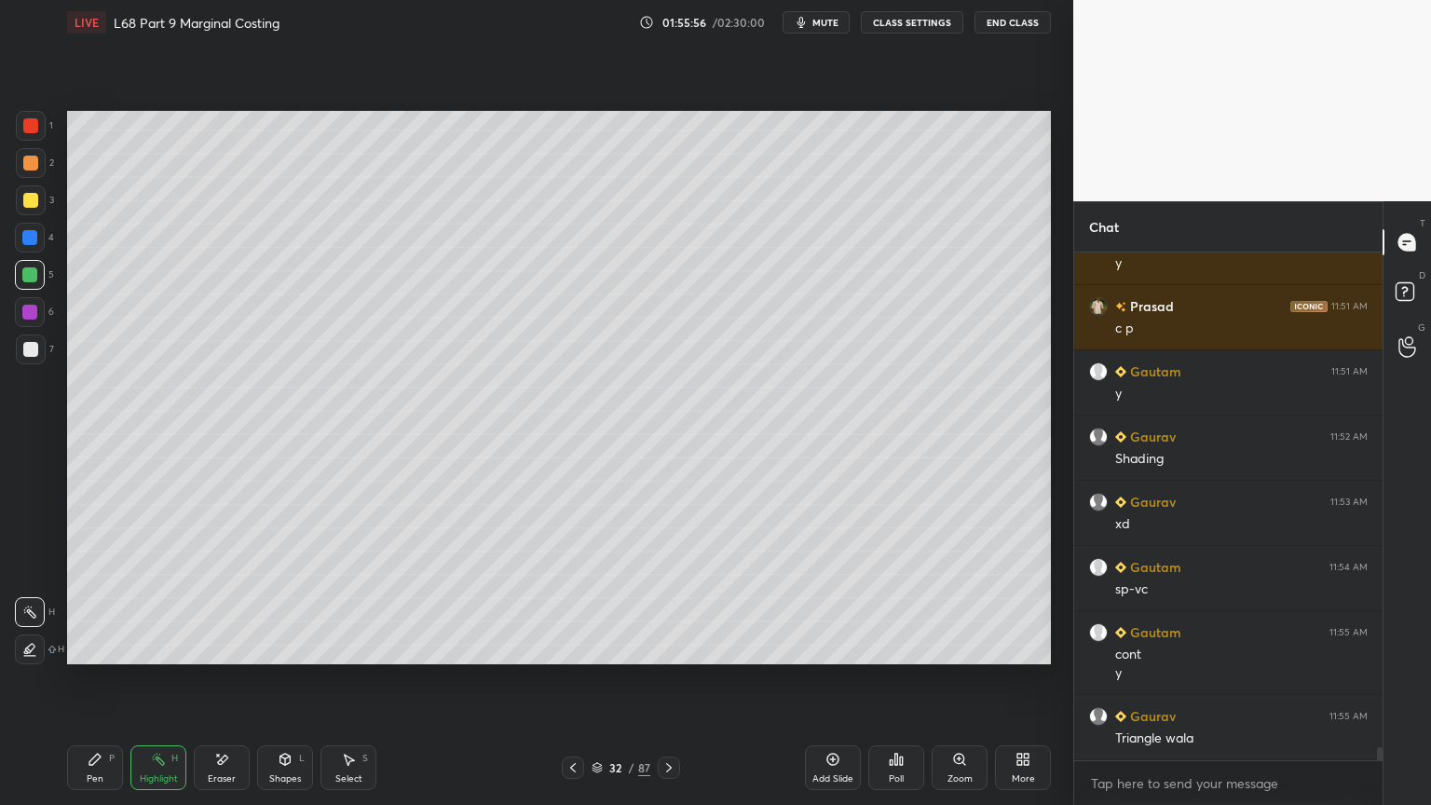
click at [30, 207] on div at bounding box center [30, 200] width 15 height 15
click at [94, 647] on div "Pen P" at bounding box center [95, 767] width 56 height 45
click at [28, 129] on div at bounding box center [30, 125] width 15 height 15
click at [167, 647] on div "Highlight H" at bounding box center [158, 767] width 56 height 45
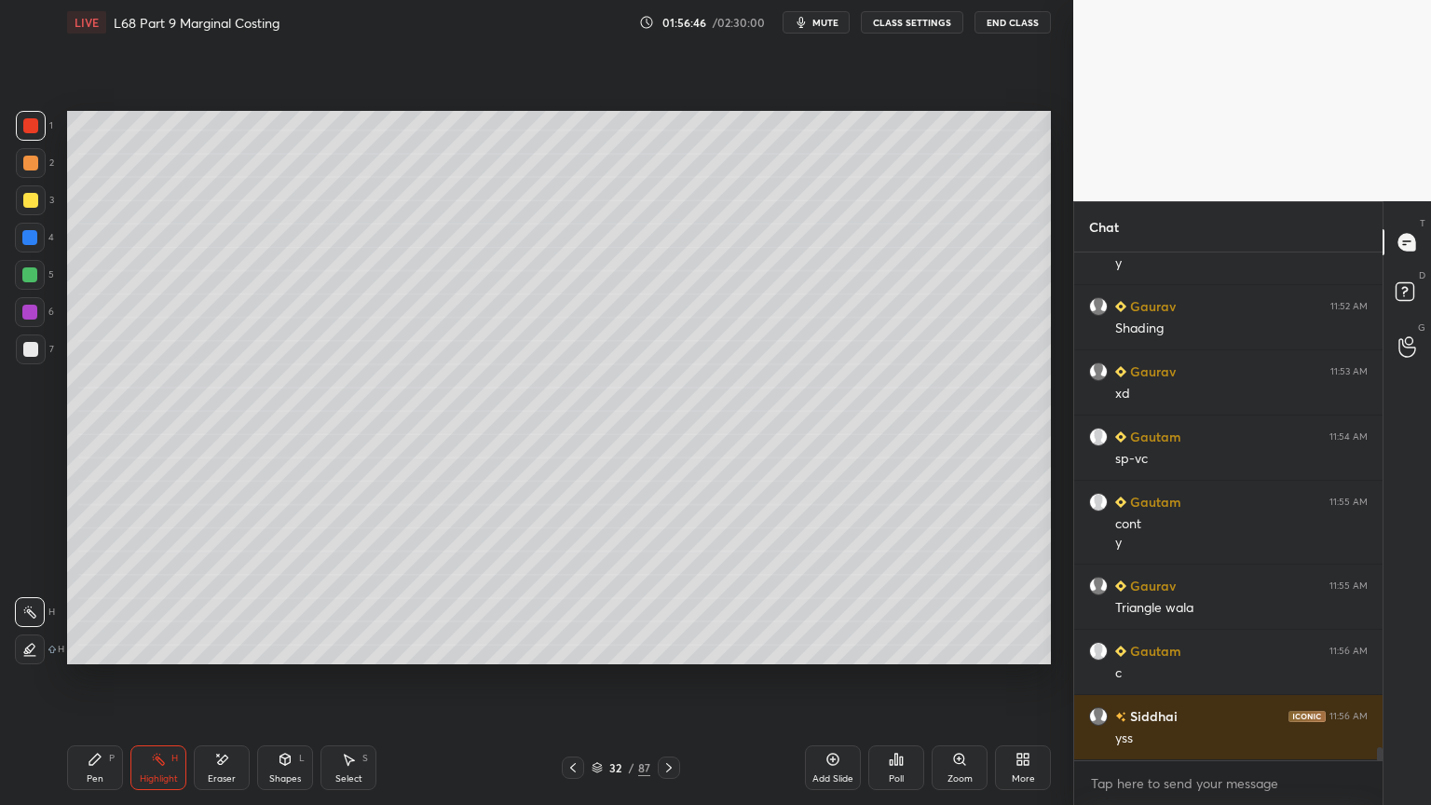
scroll to position [19551, 0]
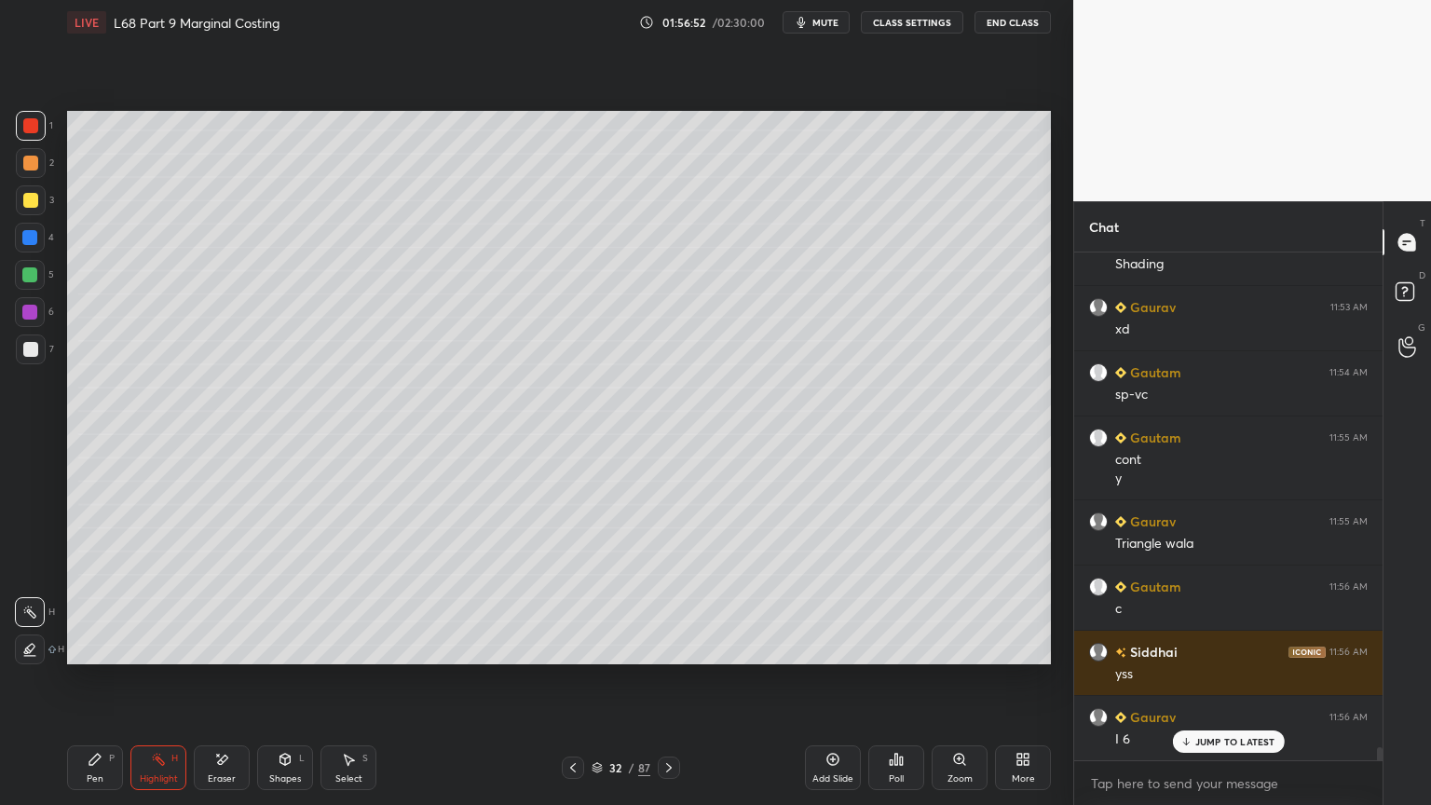
click at [479, 647] on div "Setting up your live class Poll for secs No correct answer Start poll" at bounding box center [559, 388] width 999 height 686
click at [566, 647] on icon at bounding box center [573, 767] width 15 height 15
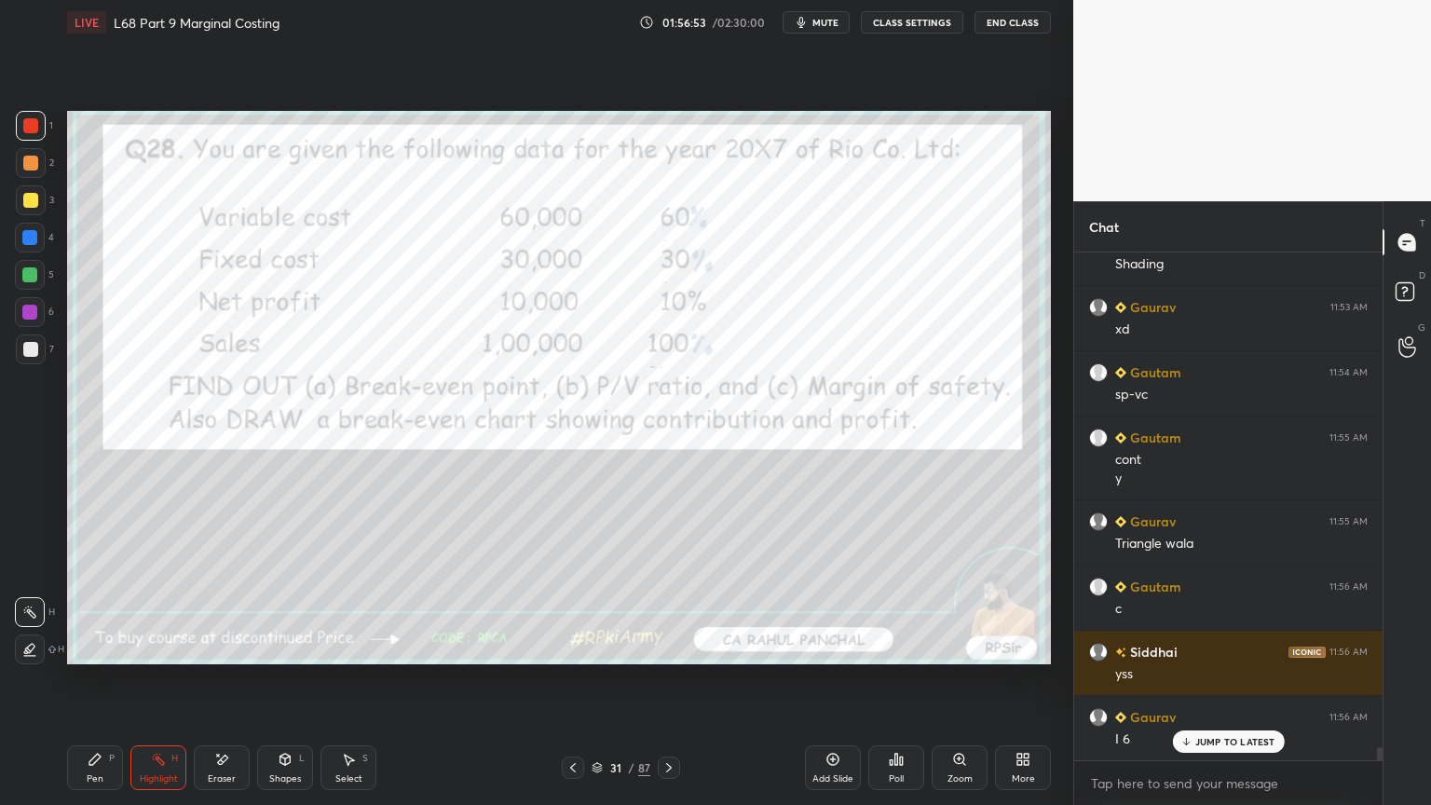
click at [221, 647] on div "Eraser" at bounding box center [222, 778] width 28 height 9
click at [23, 644] on span "Erase all" at bounding box center [30, 649] width 28 height 13
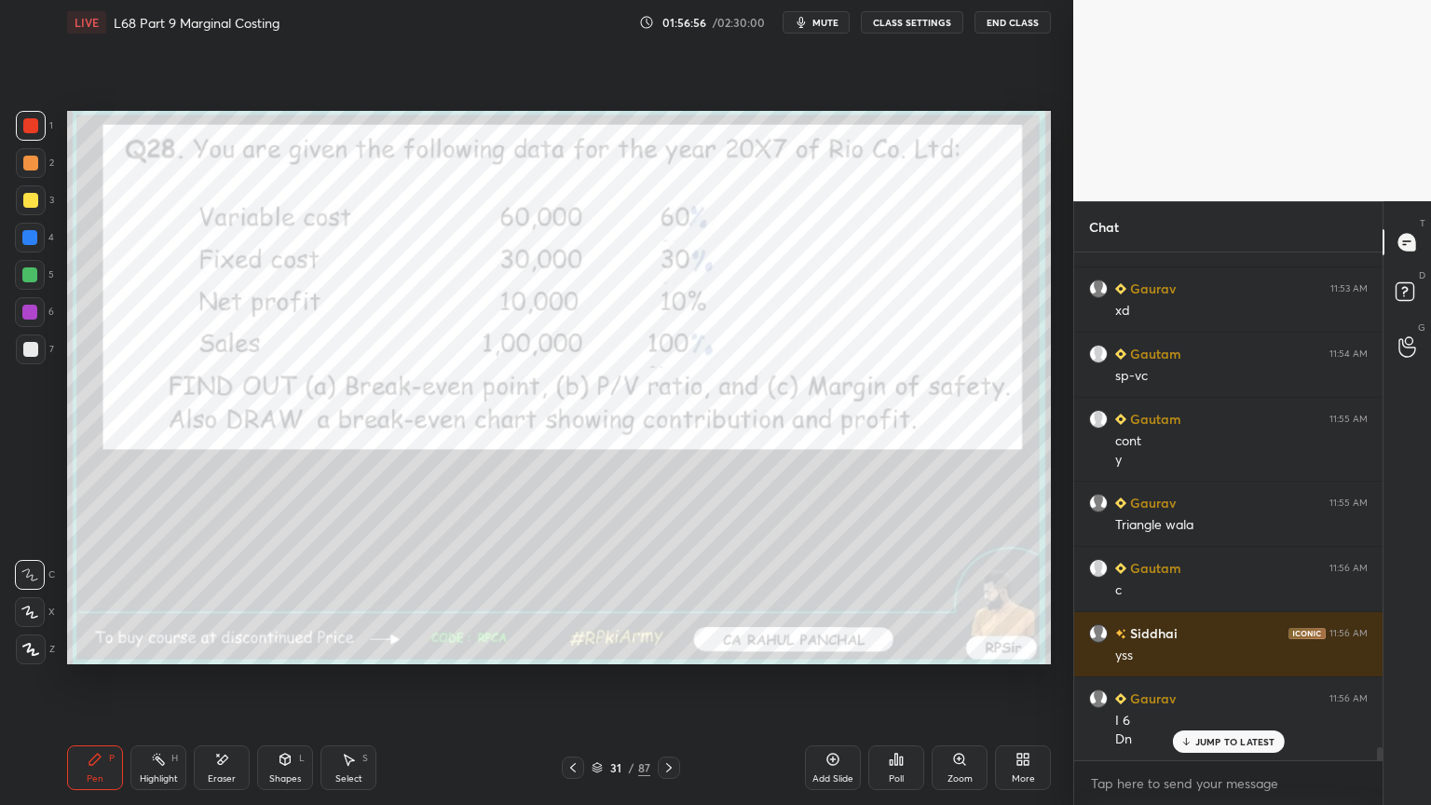
click at [668, 647] on icon at bounding box center [669, 767] width 15 height 15
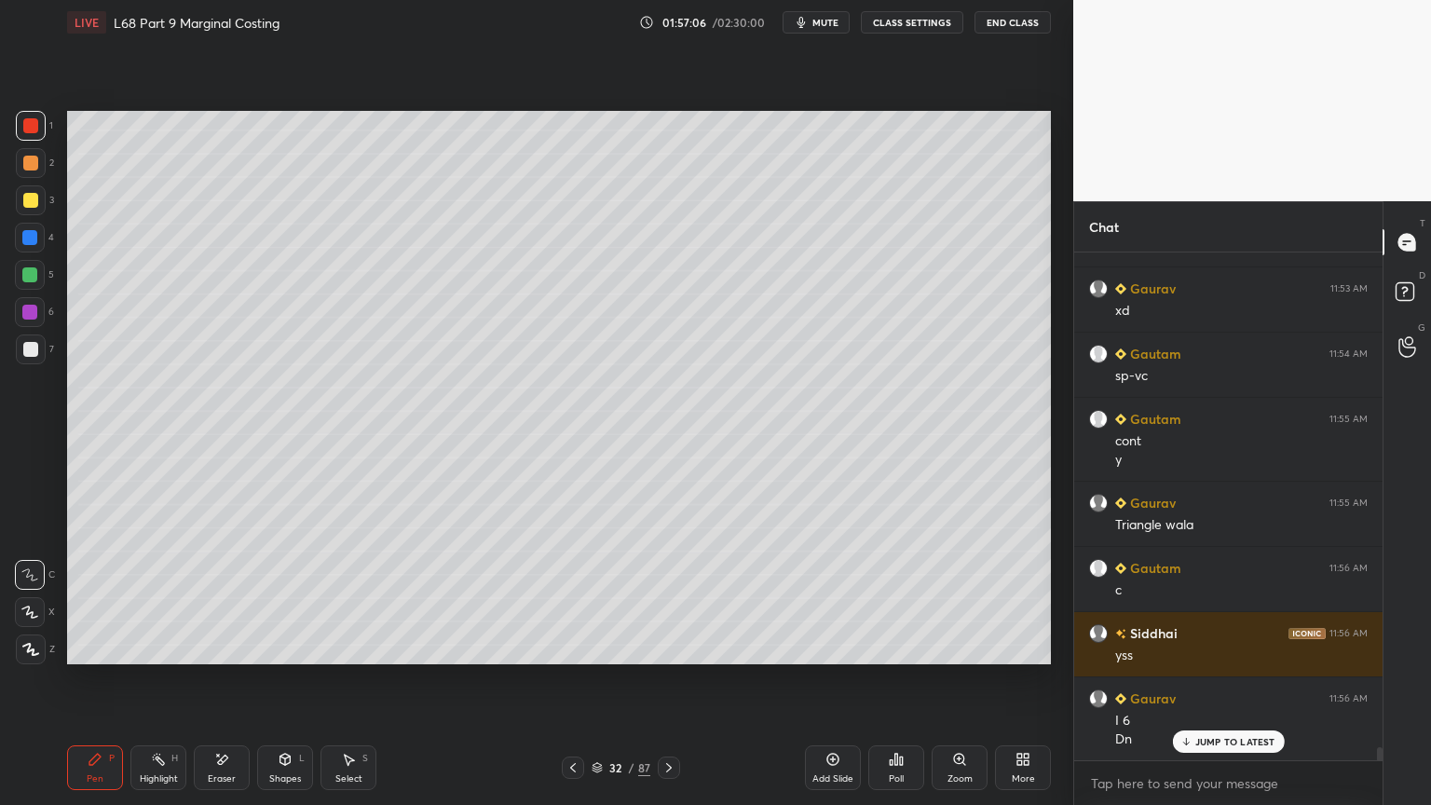
scroll to position [19636, 0]
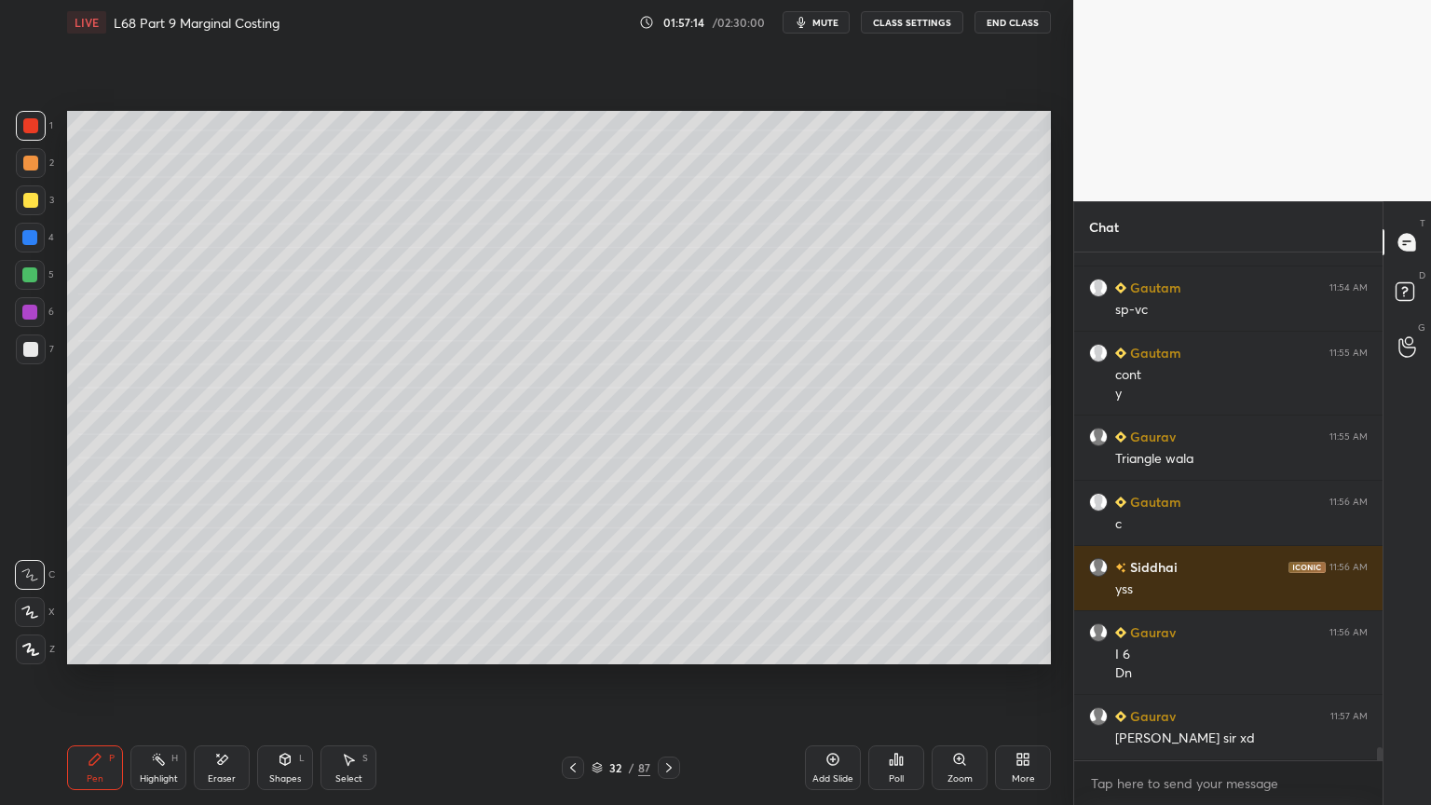
click at [566, 647] on icon at bounding box center [573, 767] width 15 height 15
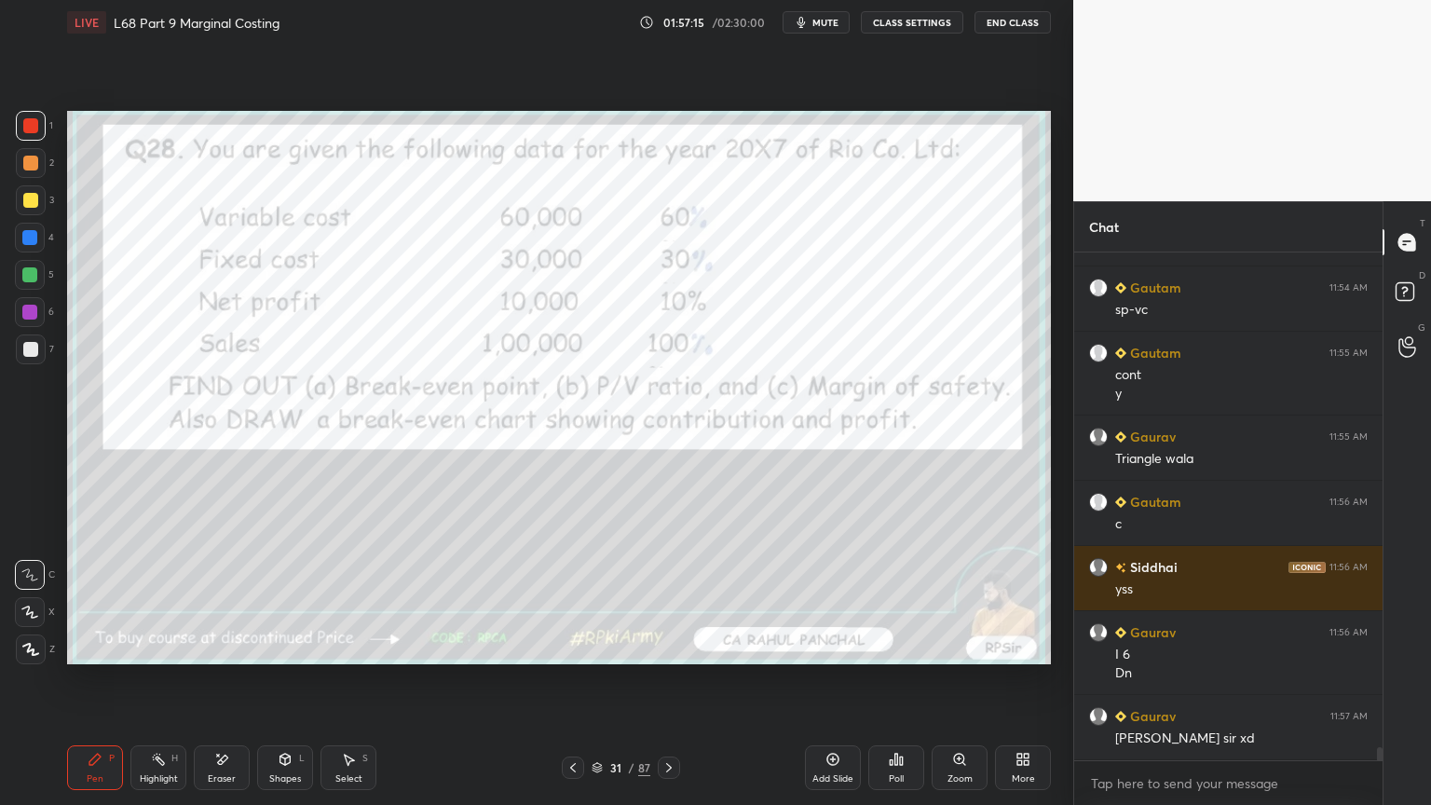
click at [573, 647] on icon at bounding box center [573, 767] width 6 height 9
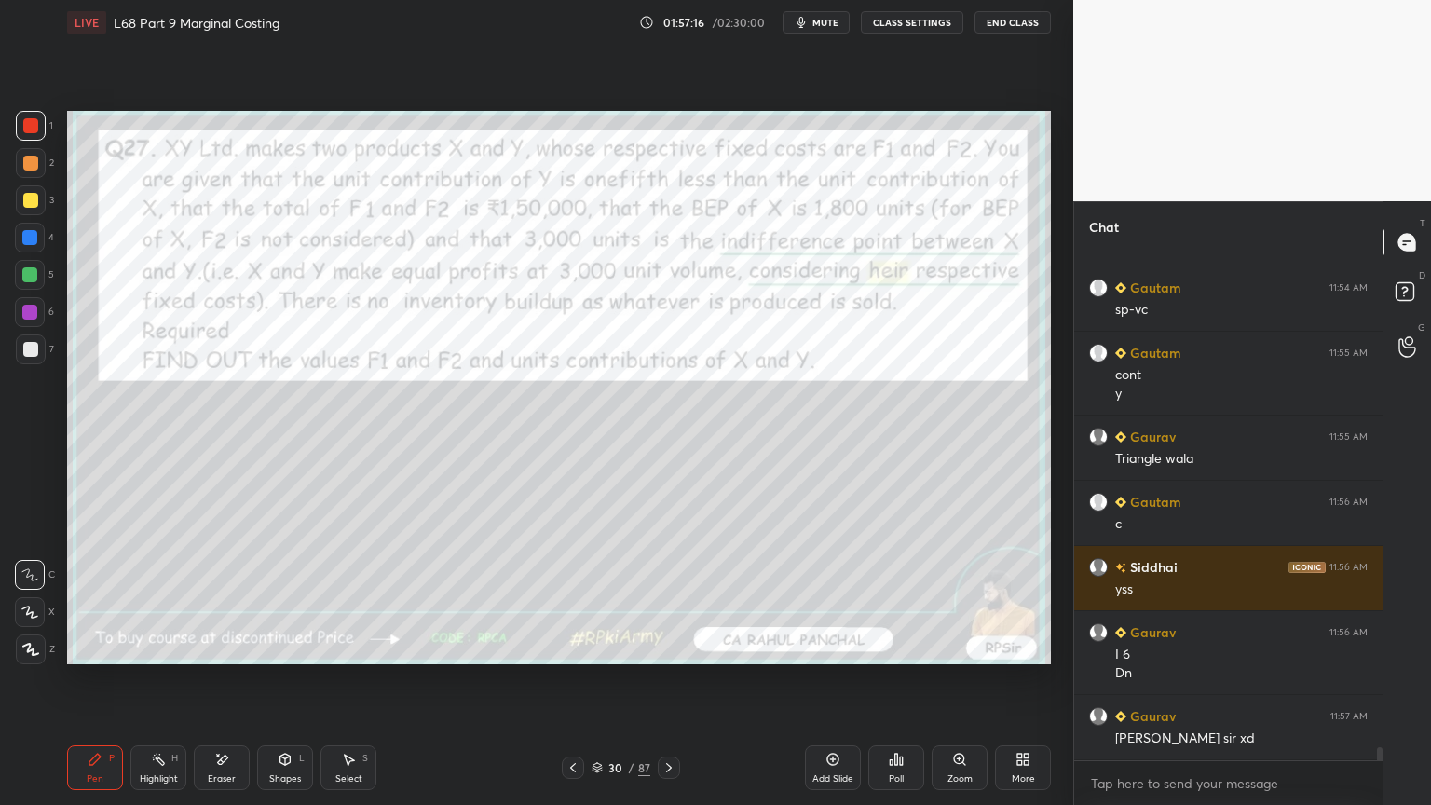
click at [675, 647] on icon at bounding box center [669, 767] width 15 height 15
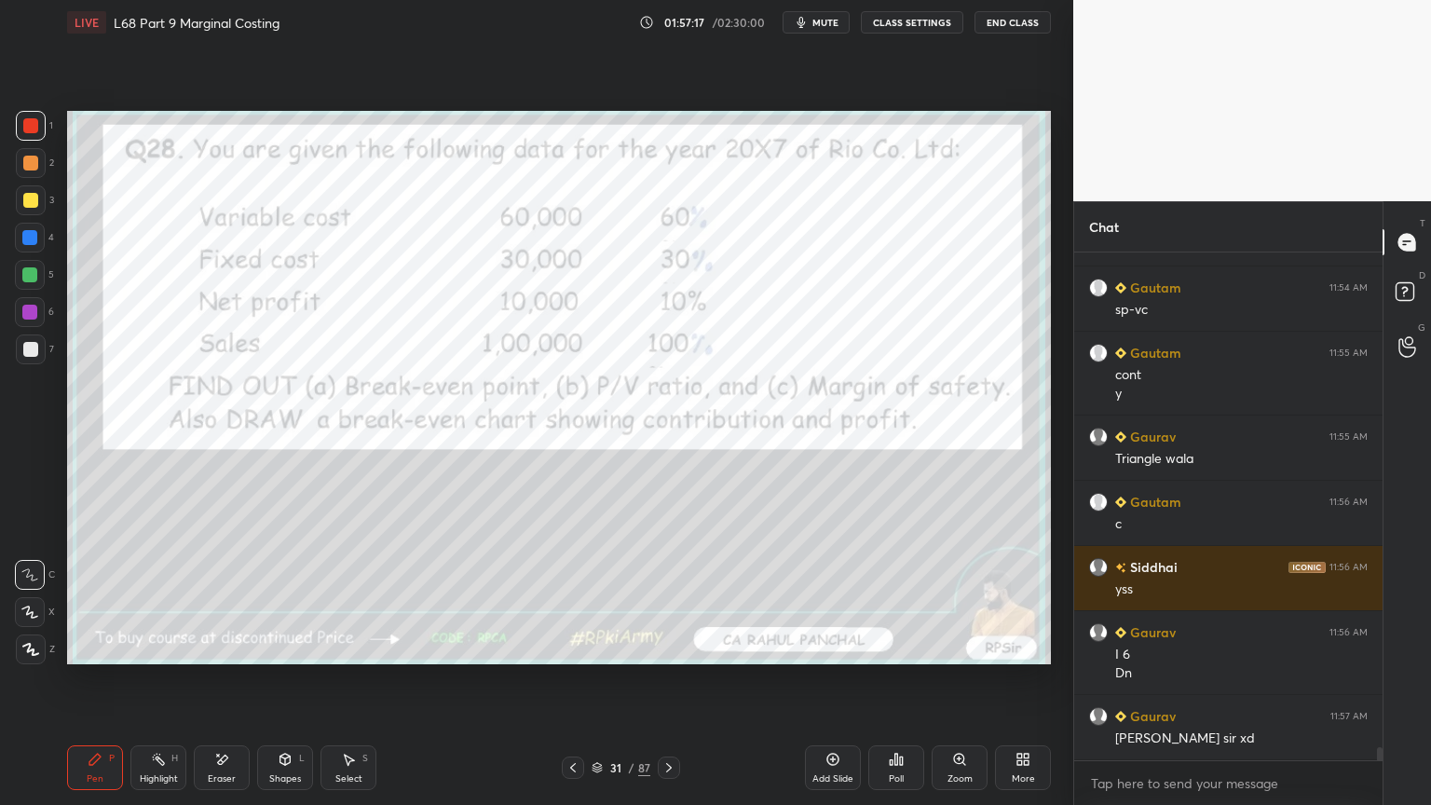
scroll to position [19700, 0]
click at [671, 647] on icon at bounding box center [669, 767] width 15 height 15
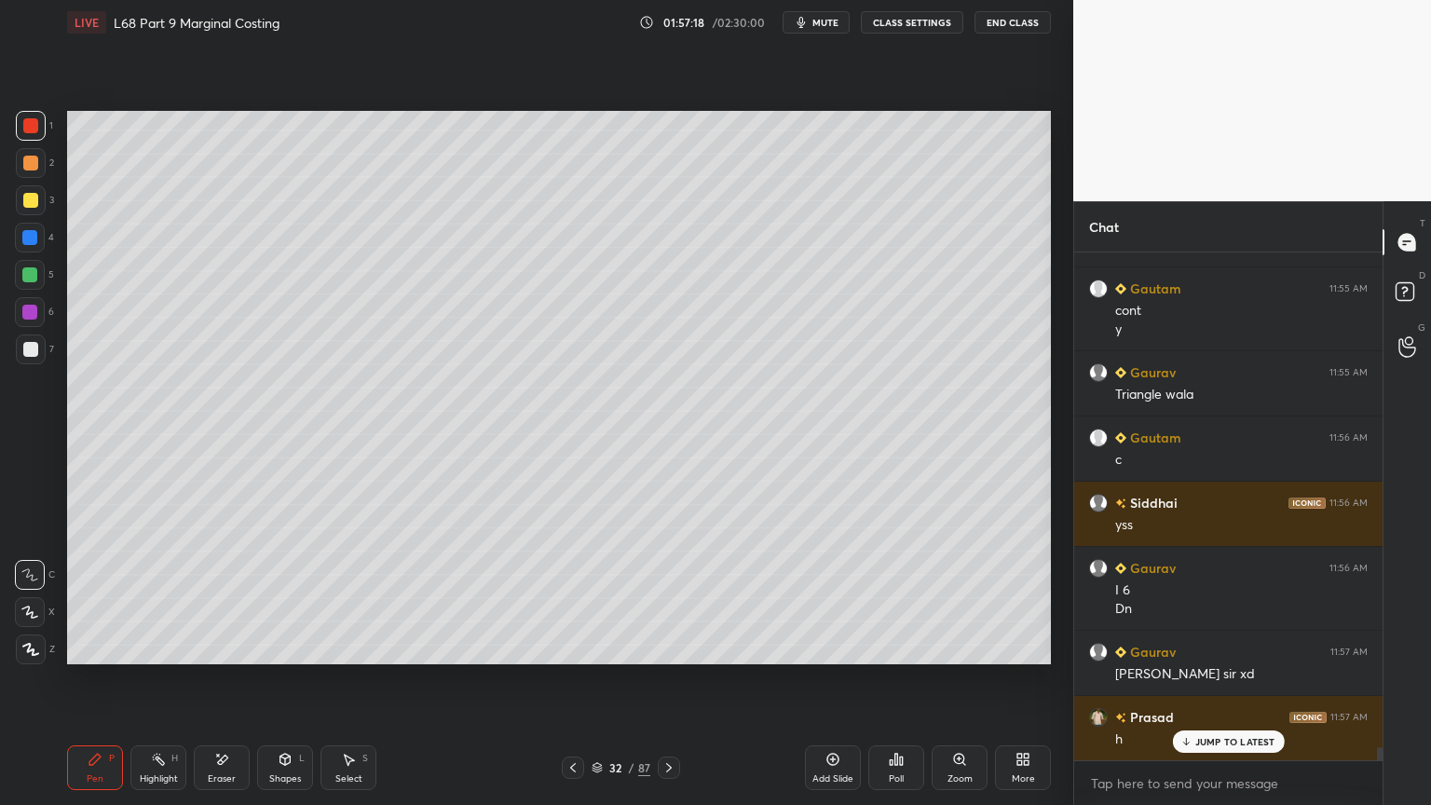
click at [667, 647] on icon at bounding box center [669, 767] width 6 height 9
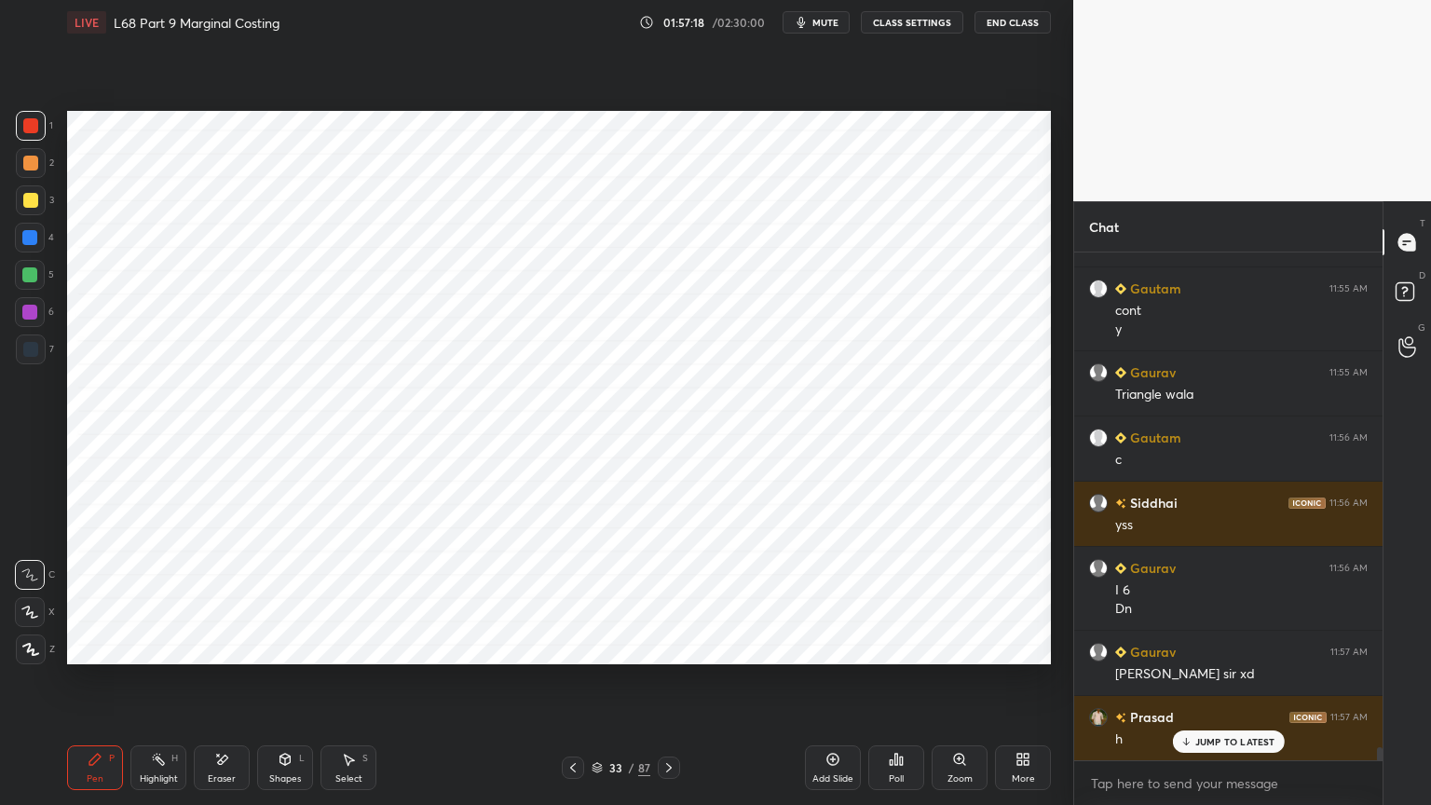
click at [674, 647] on icon at bounding box center [669, 767] width 15 height 15
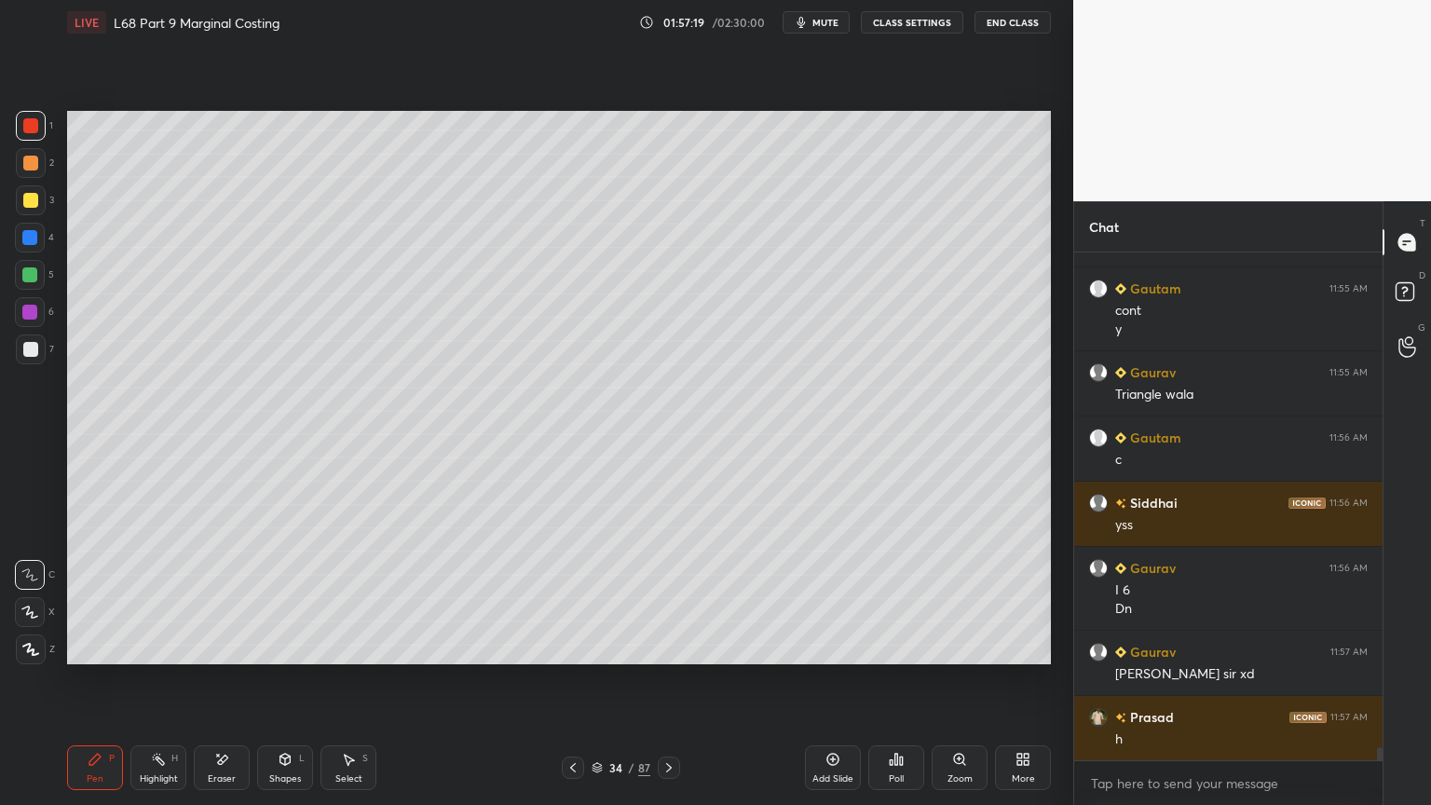
scroll to position [19766, 0]
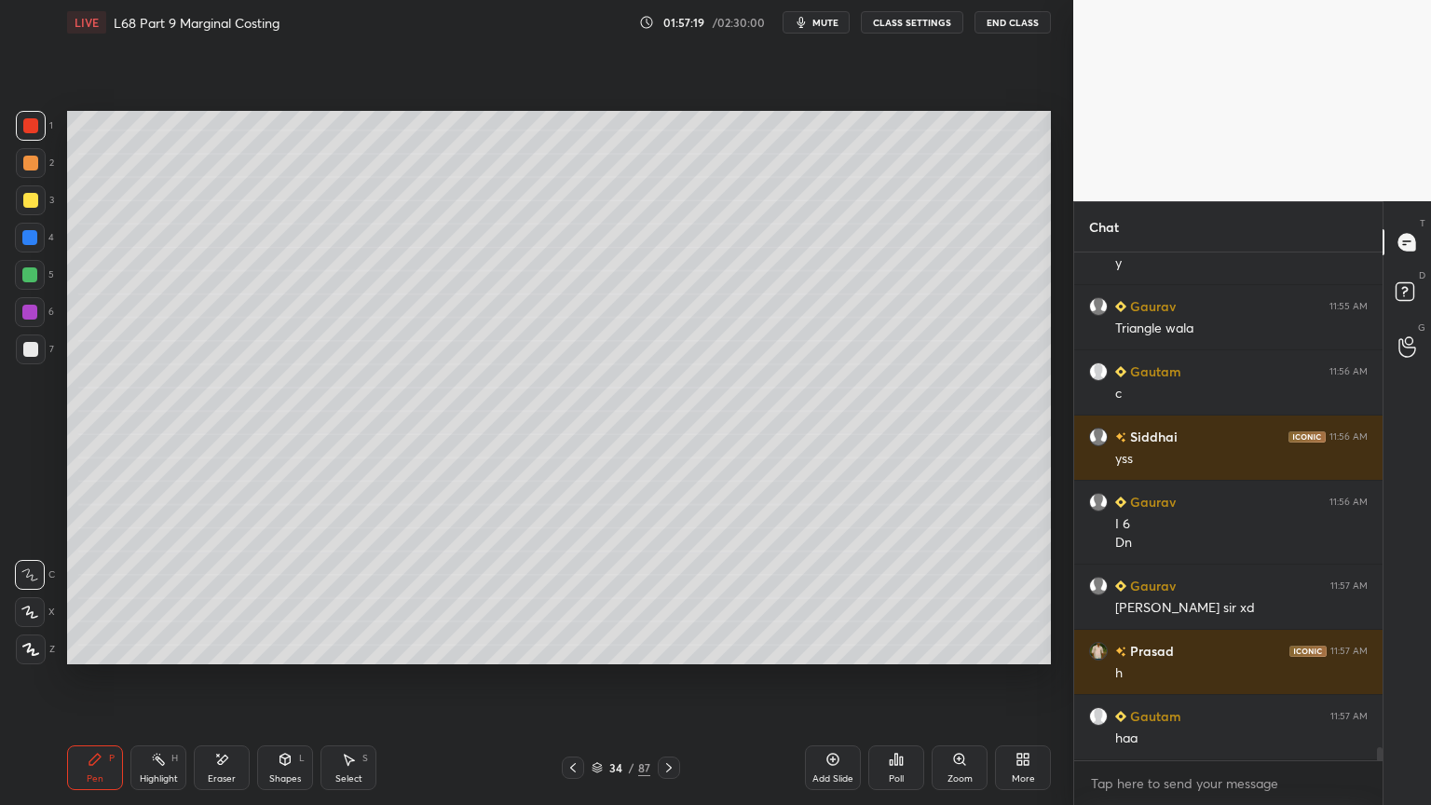
click at [560, 647] on div "34 / 87" at bounding box center [620, 768] width 369 height 22
click at [559, 647] on div "34 / 87" at bounding box center [620, 768] width 369 height 22
click at [560, 647] on div "34 / 87" at bounding box center [620, 768] width 369 height 22
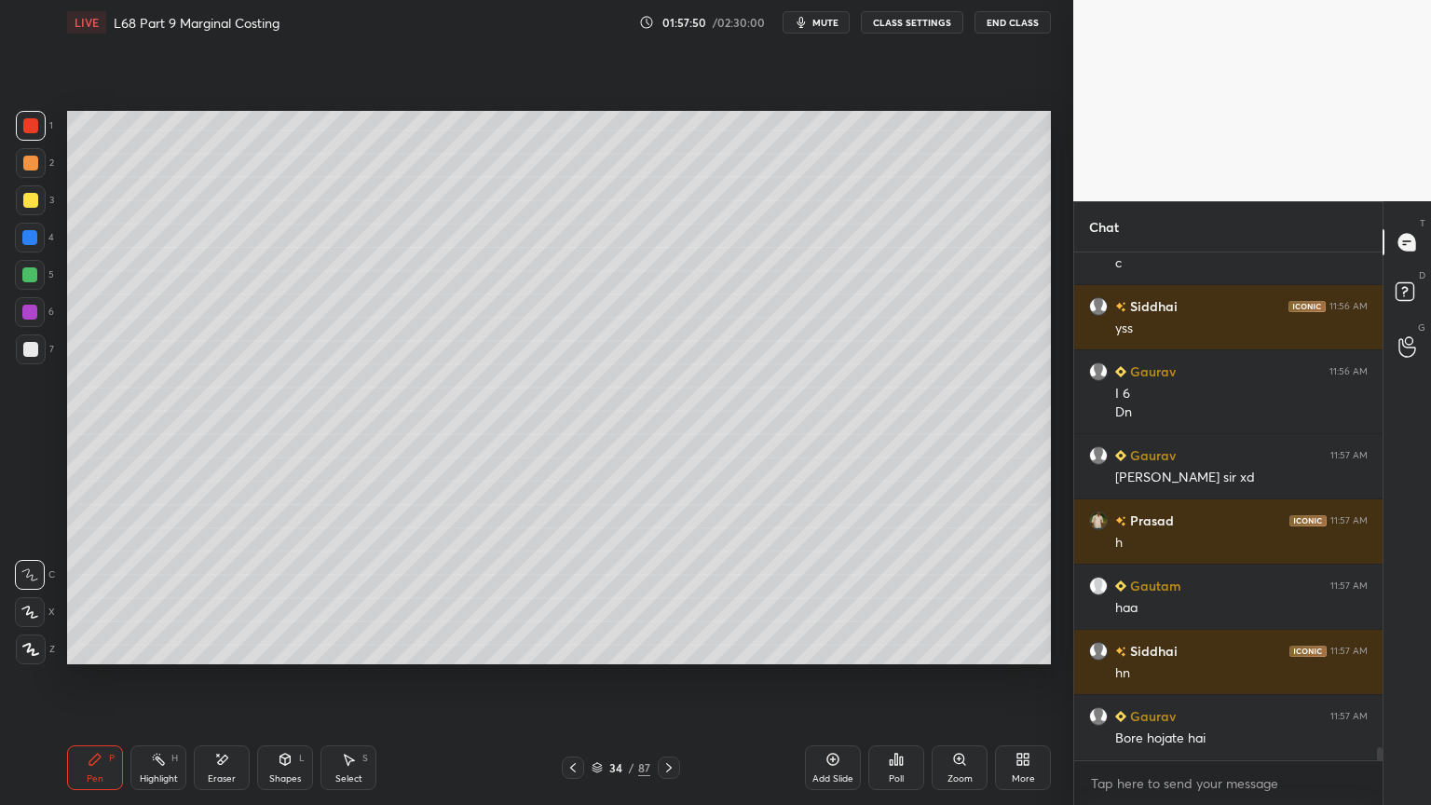
scroll to position [19961, 0]
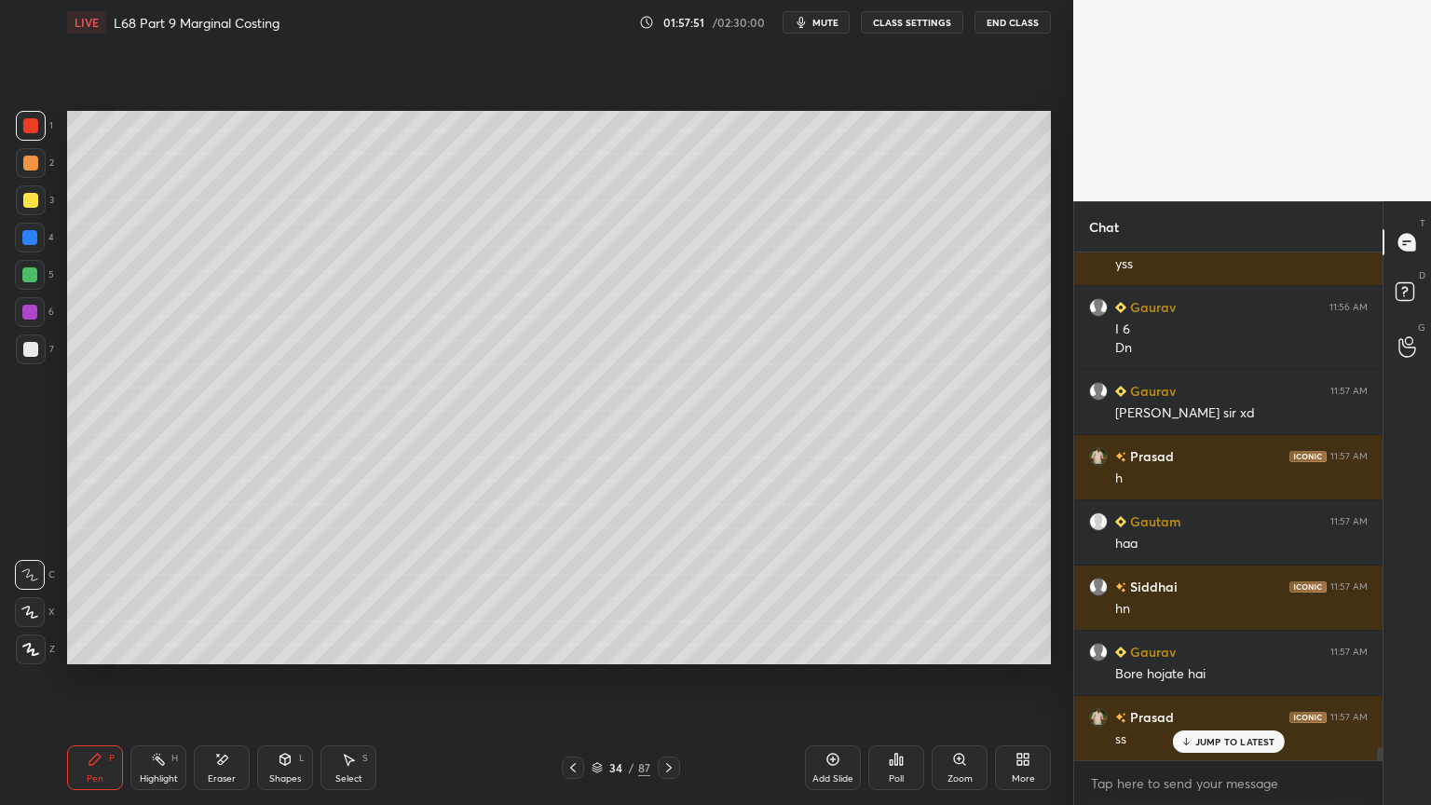
click at [674, 647] on icon at bounding box center [669, 767] width 15 height 15
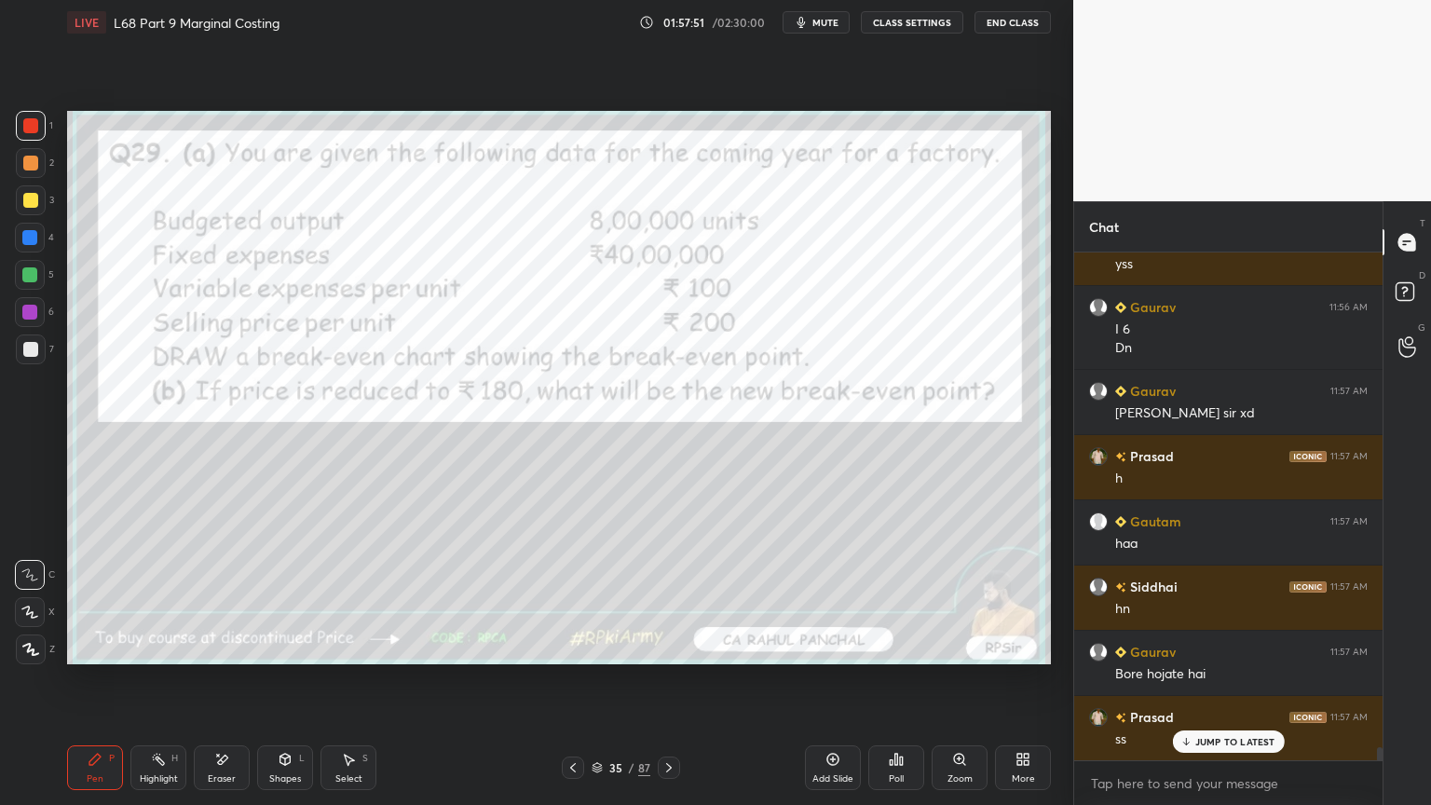
click at [675, 647] on icon at bounding box center [669, 767] width 15 height 15
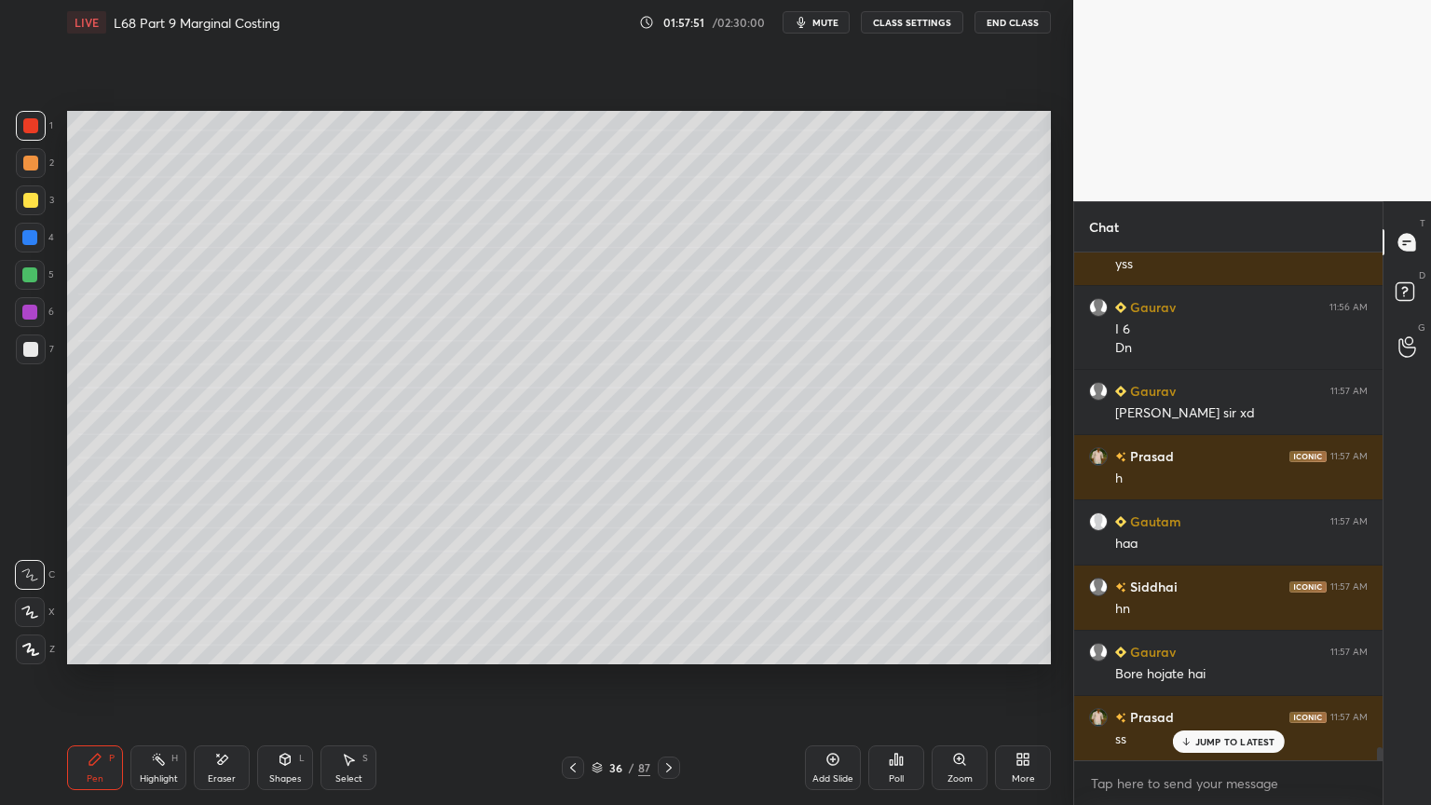
click at [675, 647] on icon at bounding box center [669, 767] width 15 height 15
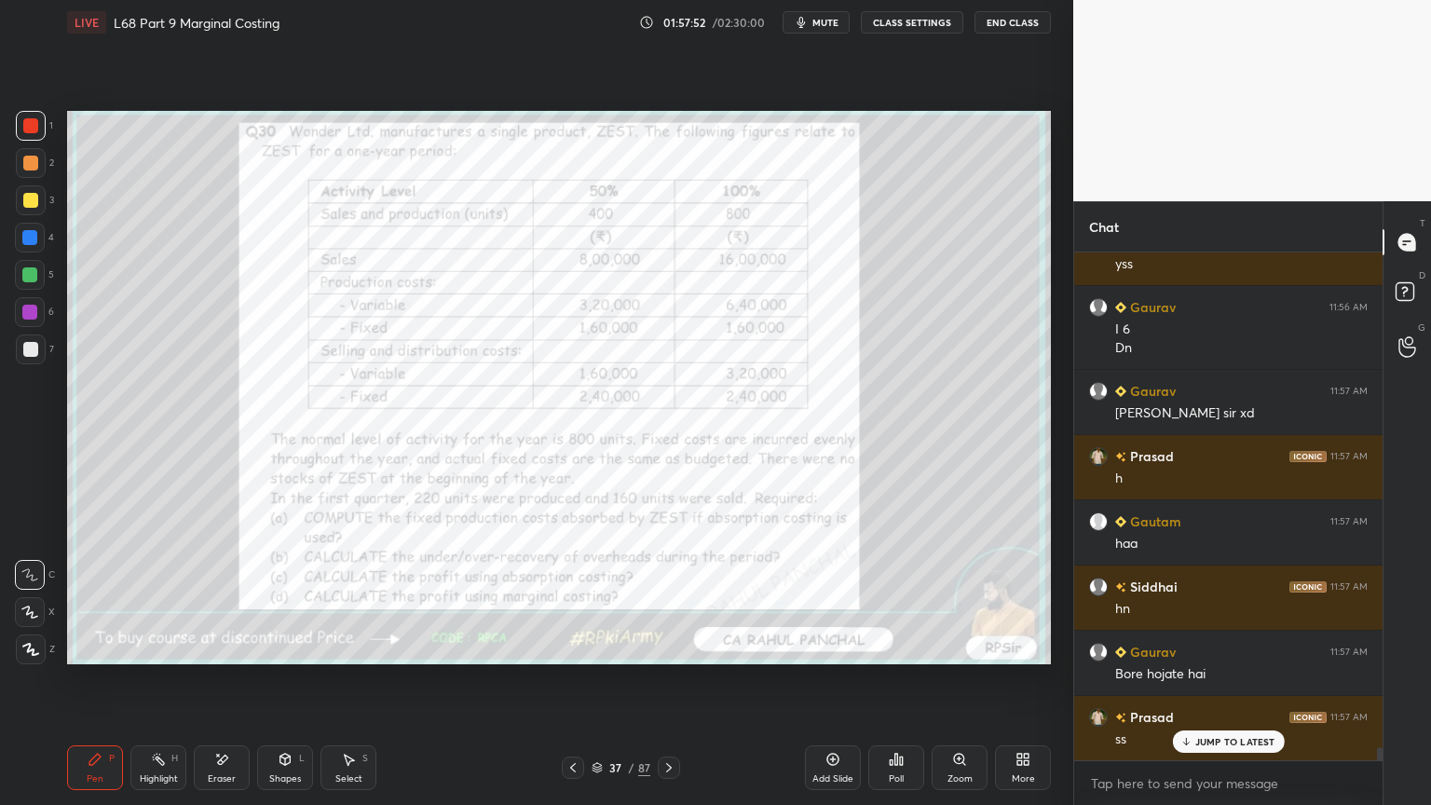
click at [675, 647] on icon at bounding box center [669, 767] width 15 height 15
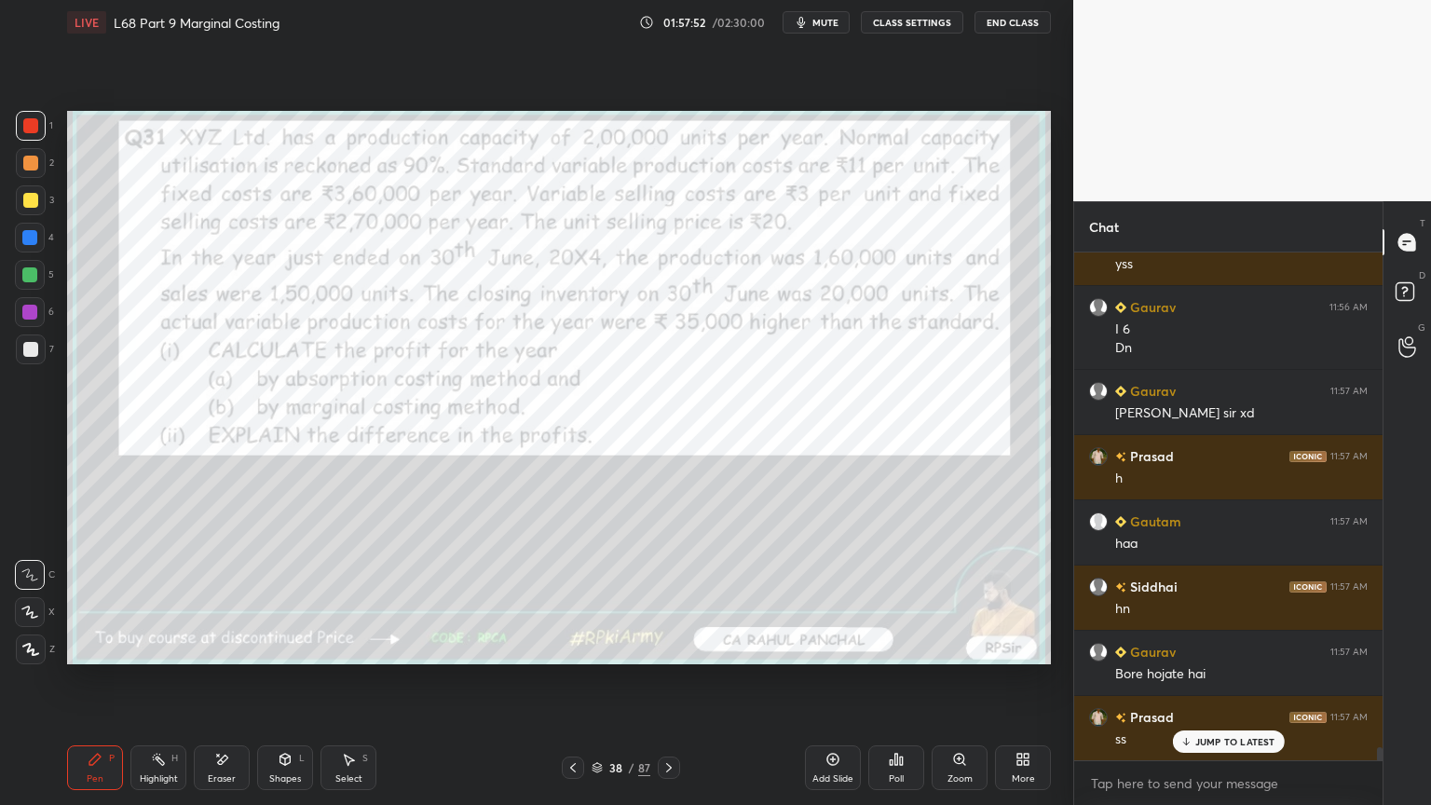
click at [672, 647] on icon at bounding box center [669, 767] width 15 height 15
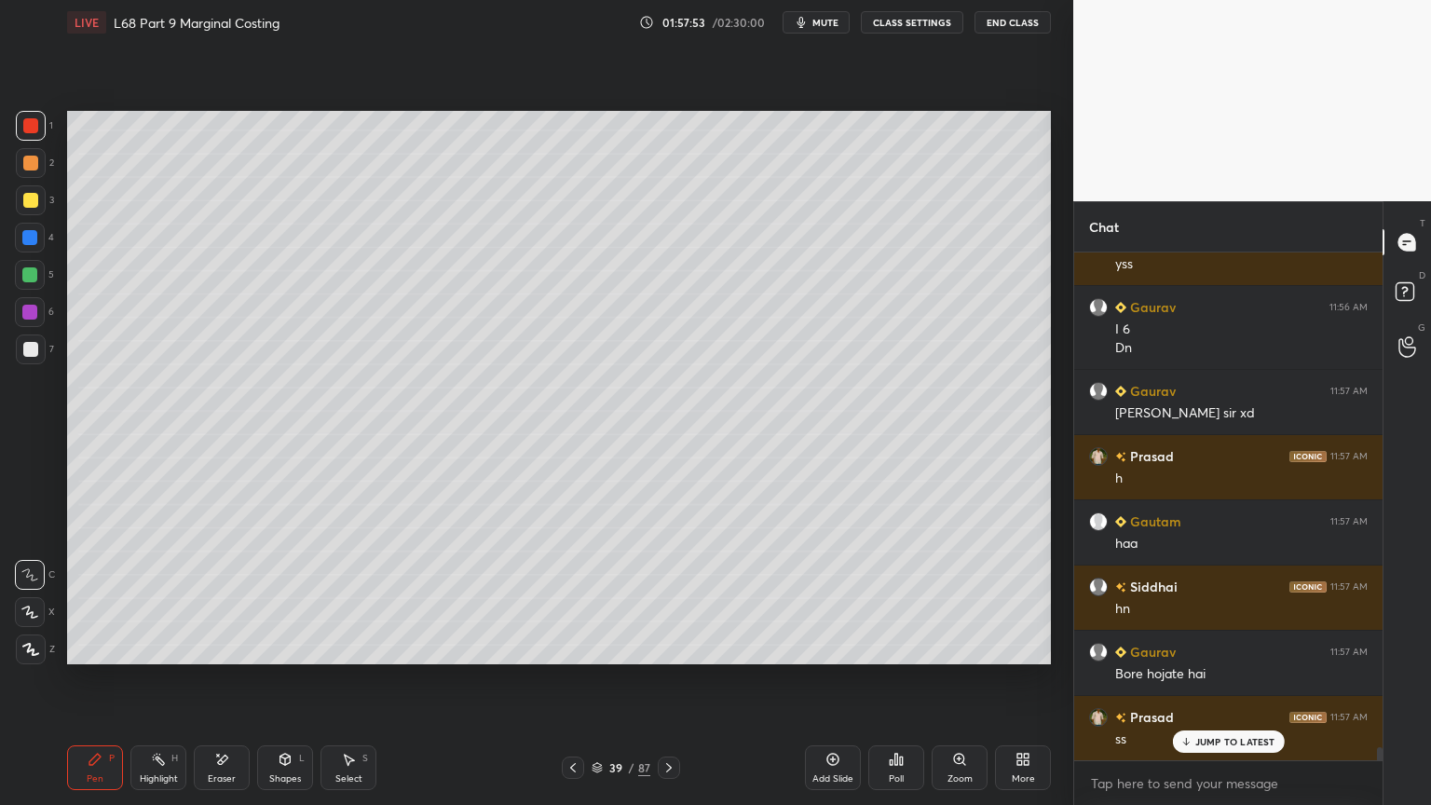
click at [671, 647] on icon at bounding box center [669, 767] width 6 height 9
click at [669, 647] on icon at bounding box center [669, 767] width 15 height 15
click at [668, 647] on icon at bounding box center [669, 767] width 15 height 15
click at [667, 647] on icon at bounding box center [669, 767] width 15 height 15
click at [668, 647] on icon at bounding box center [669, 767] width 15 height 15
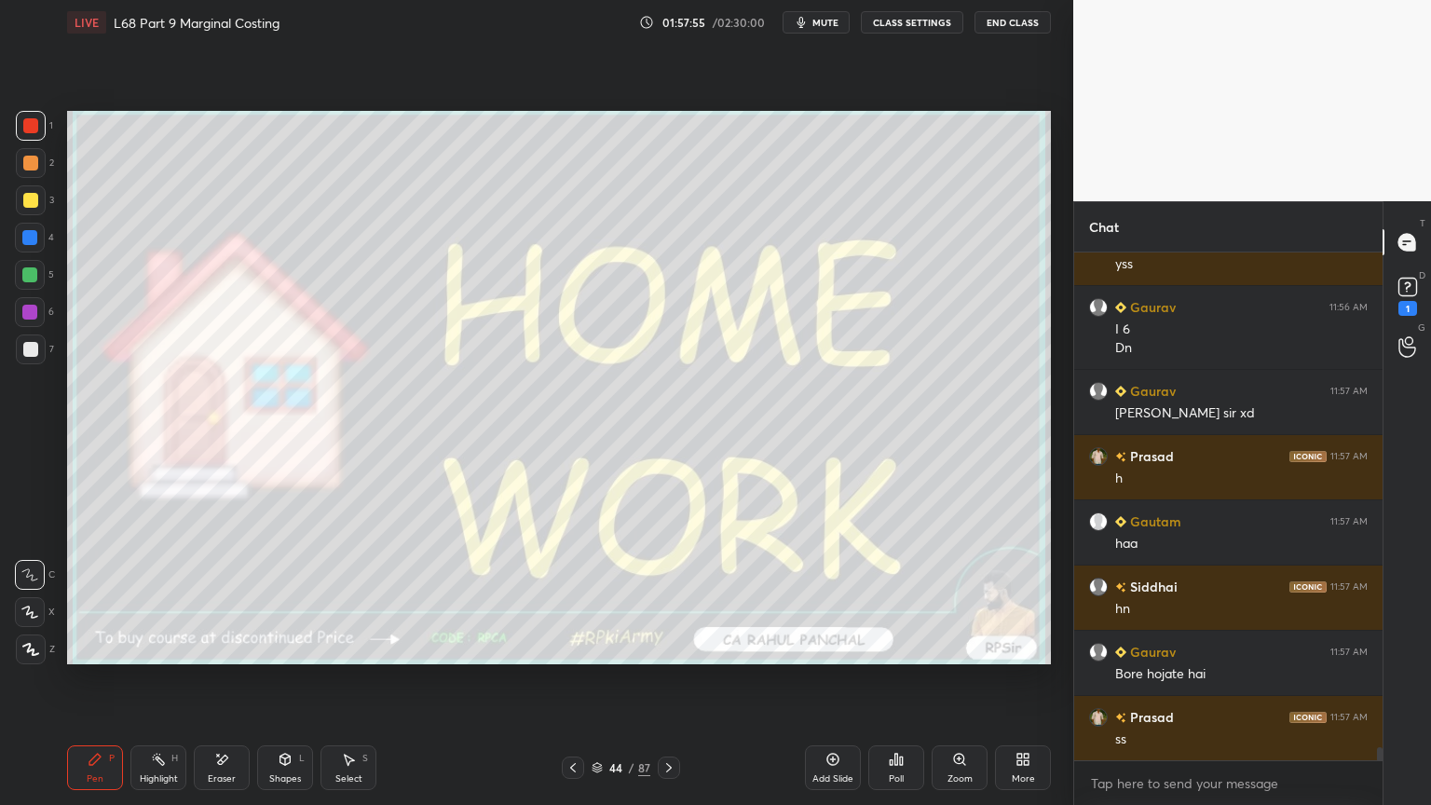
click at [574, 647] on icon at bounding box center [573, 767] width 15 height 15
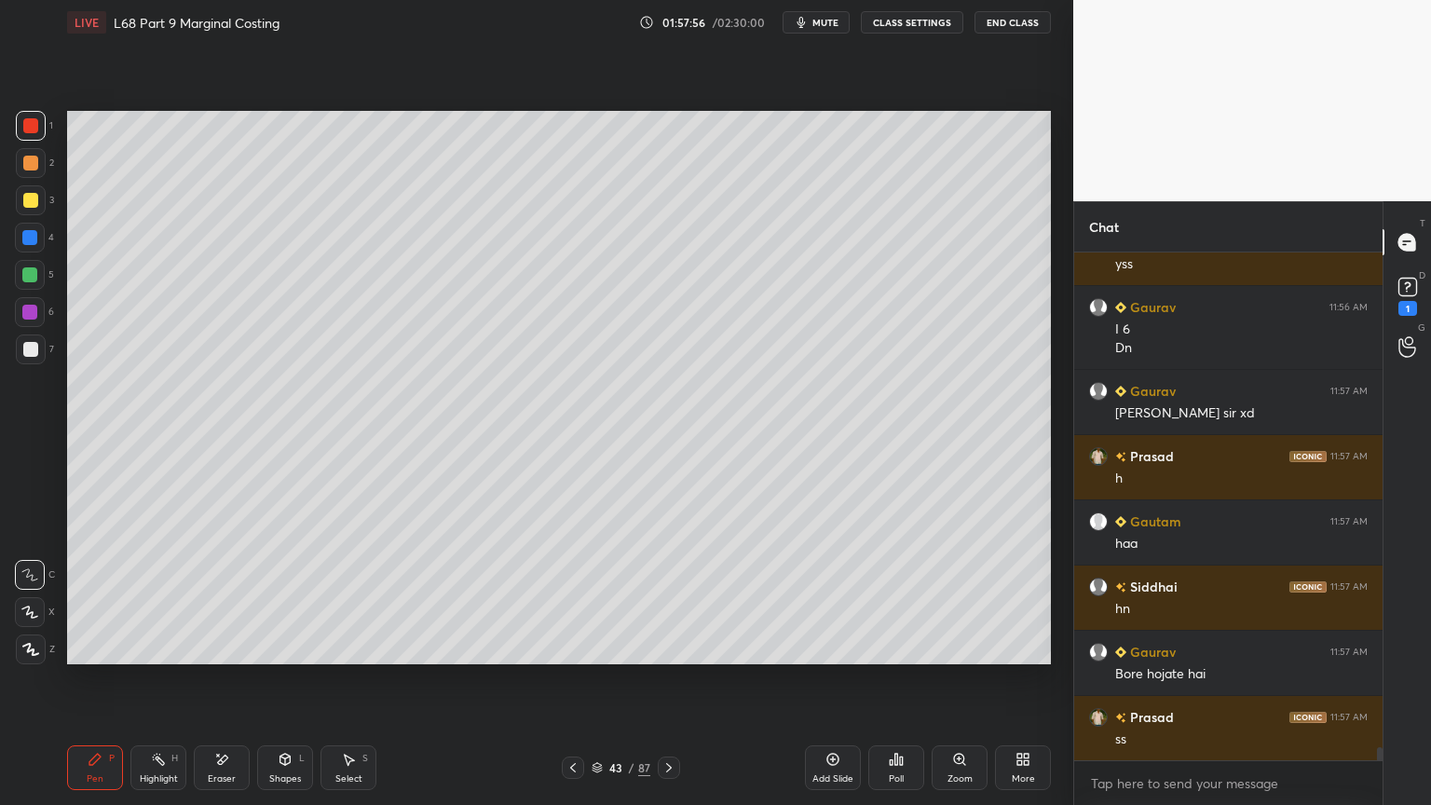
click at [571, 647] on icon at bounding box center [573, 767] width 6 height 9
click at [572, 647] on icon at bounding box center [573, 767] width 15 height 15
click at [573, 647] on icon at bounding box center [573, 767] width 15 height 15
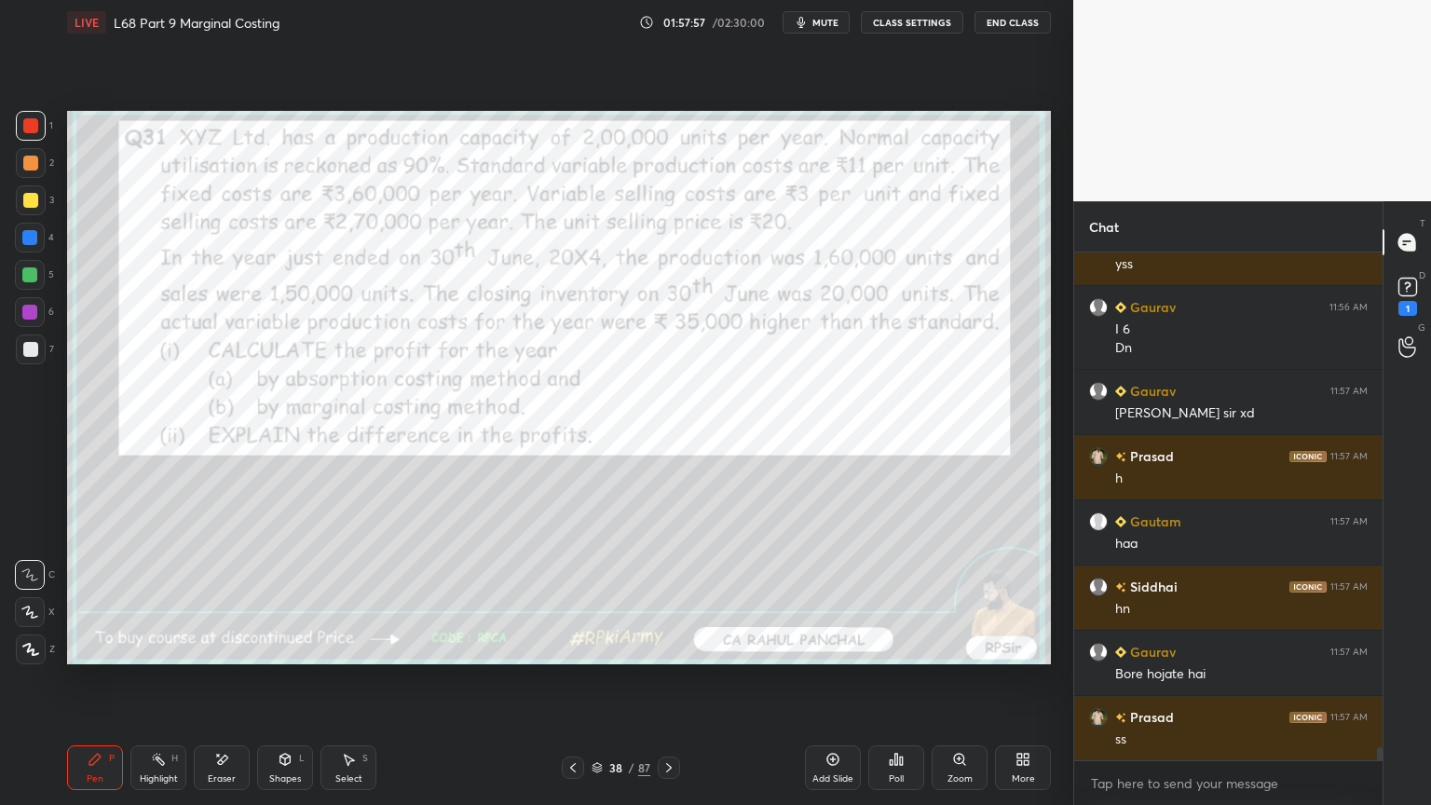
click at [573, 647] on icon at bounding box center [573, 767] width 15 height 15
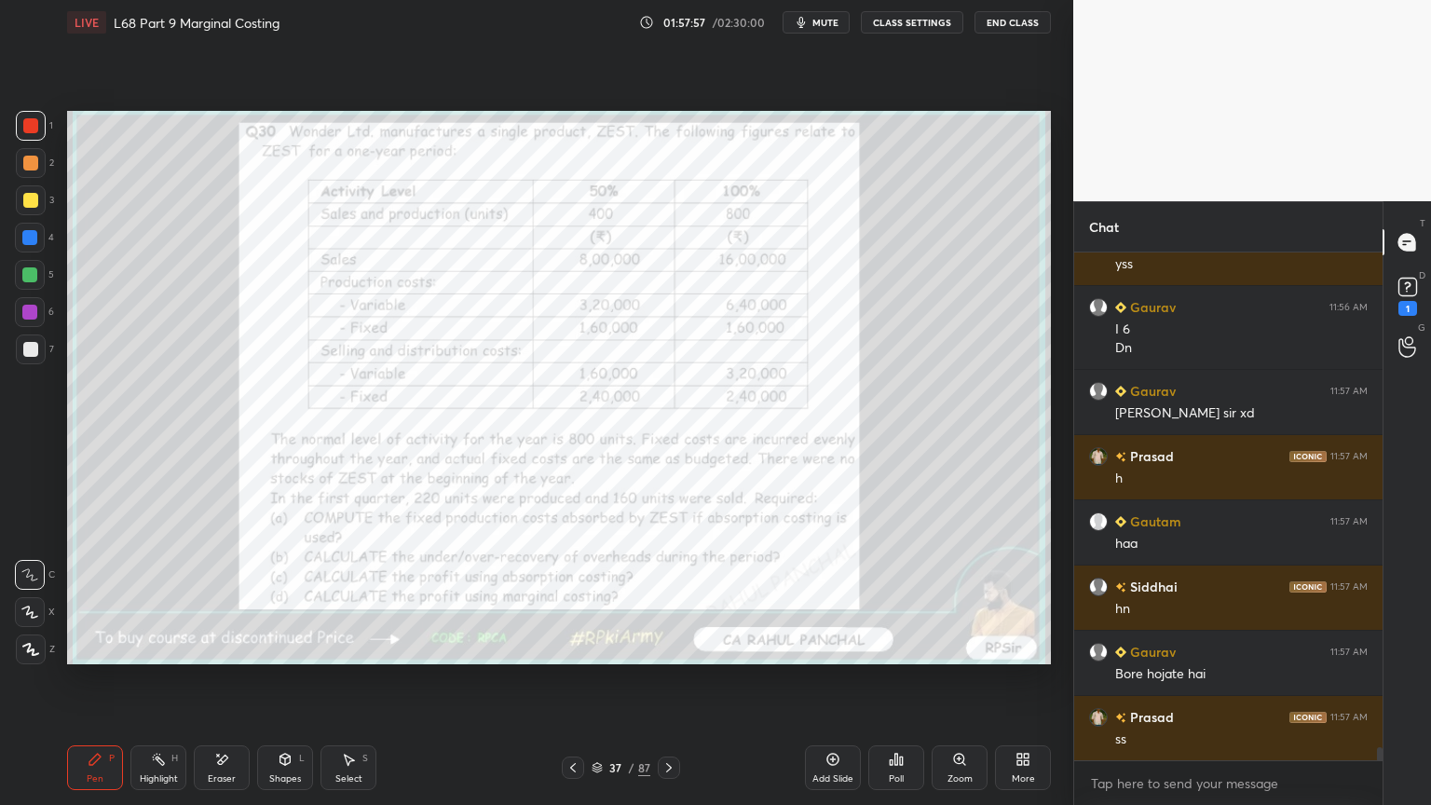
click at [573, 647] on icon at bounding box center [573, 767] width 15 height 15
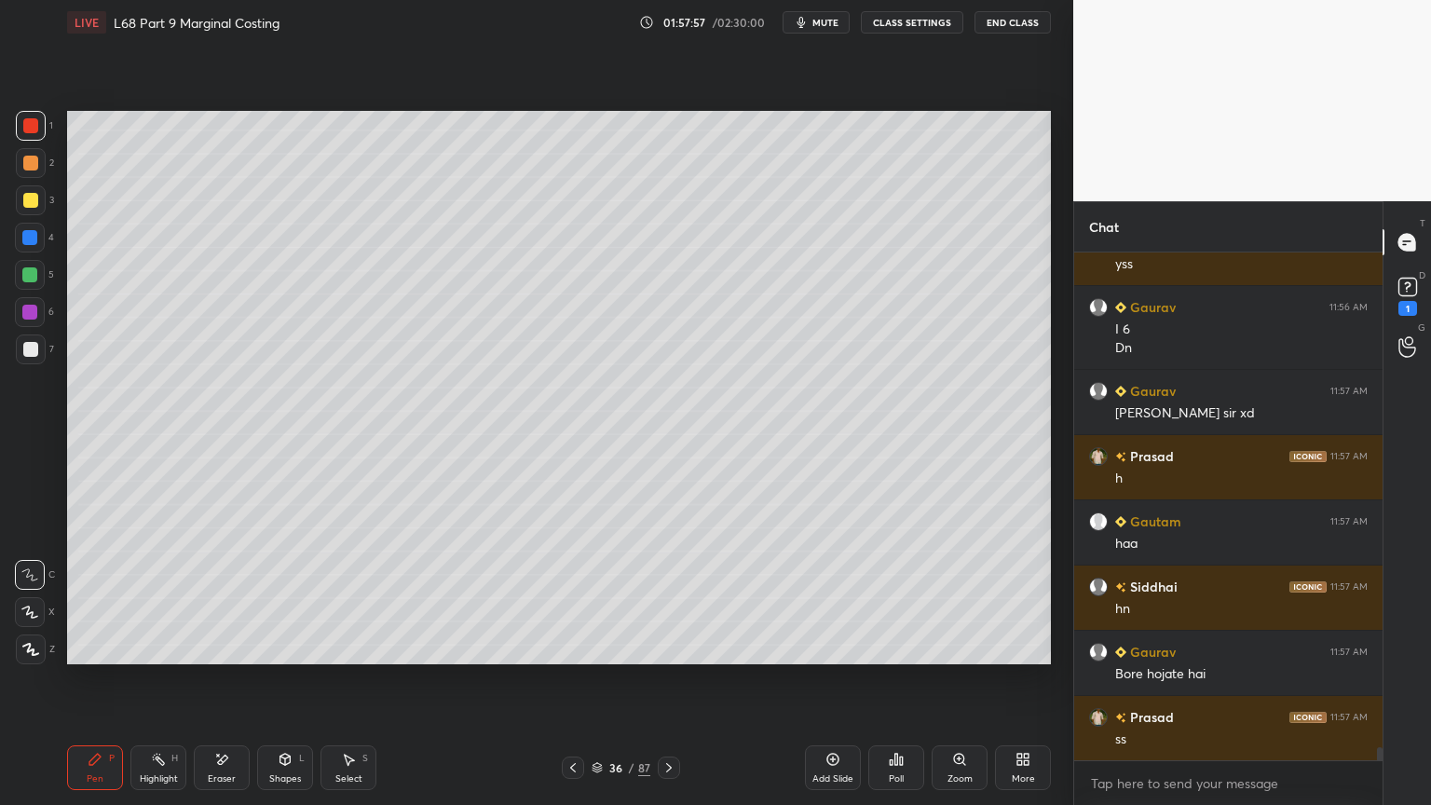
click at [572, 647] on icon at bounding box center [573, 767] width 15 height 15
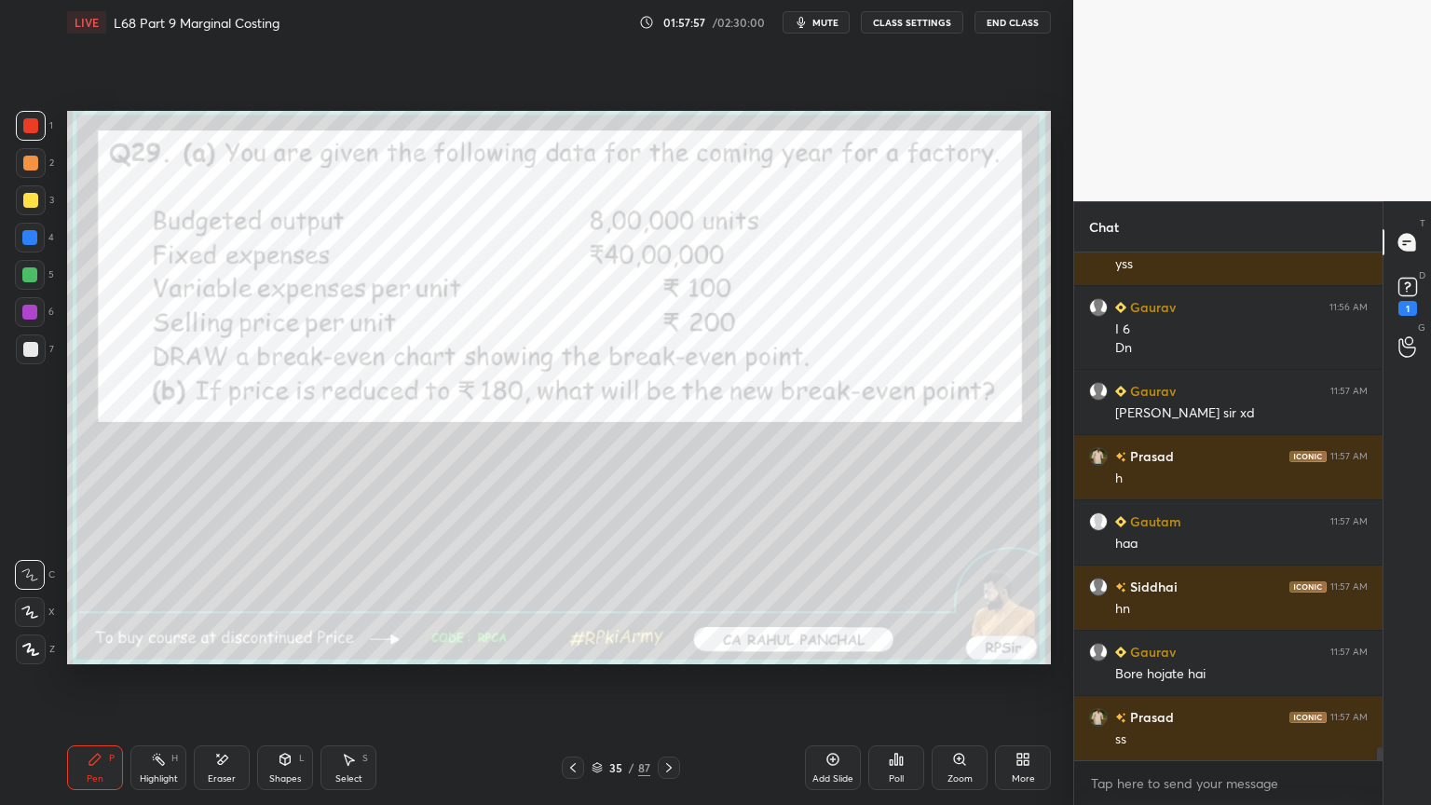
click at [572, 647] on icon at bounding box center [573, 767] width 15 height 15
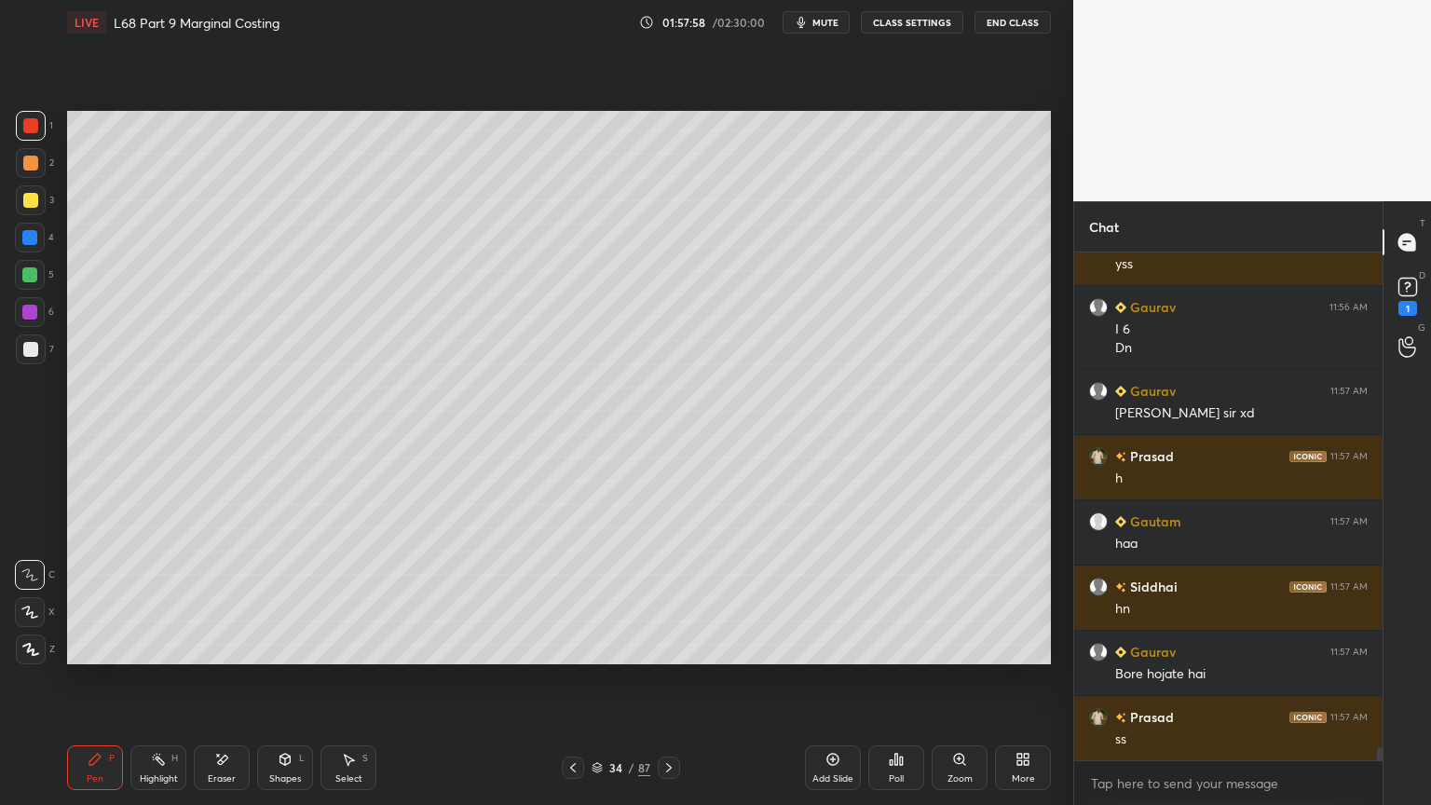
click at [571, 647] on icon at bounding box center [573, 767] width 6 height 9
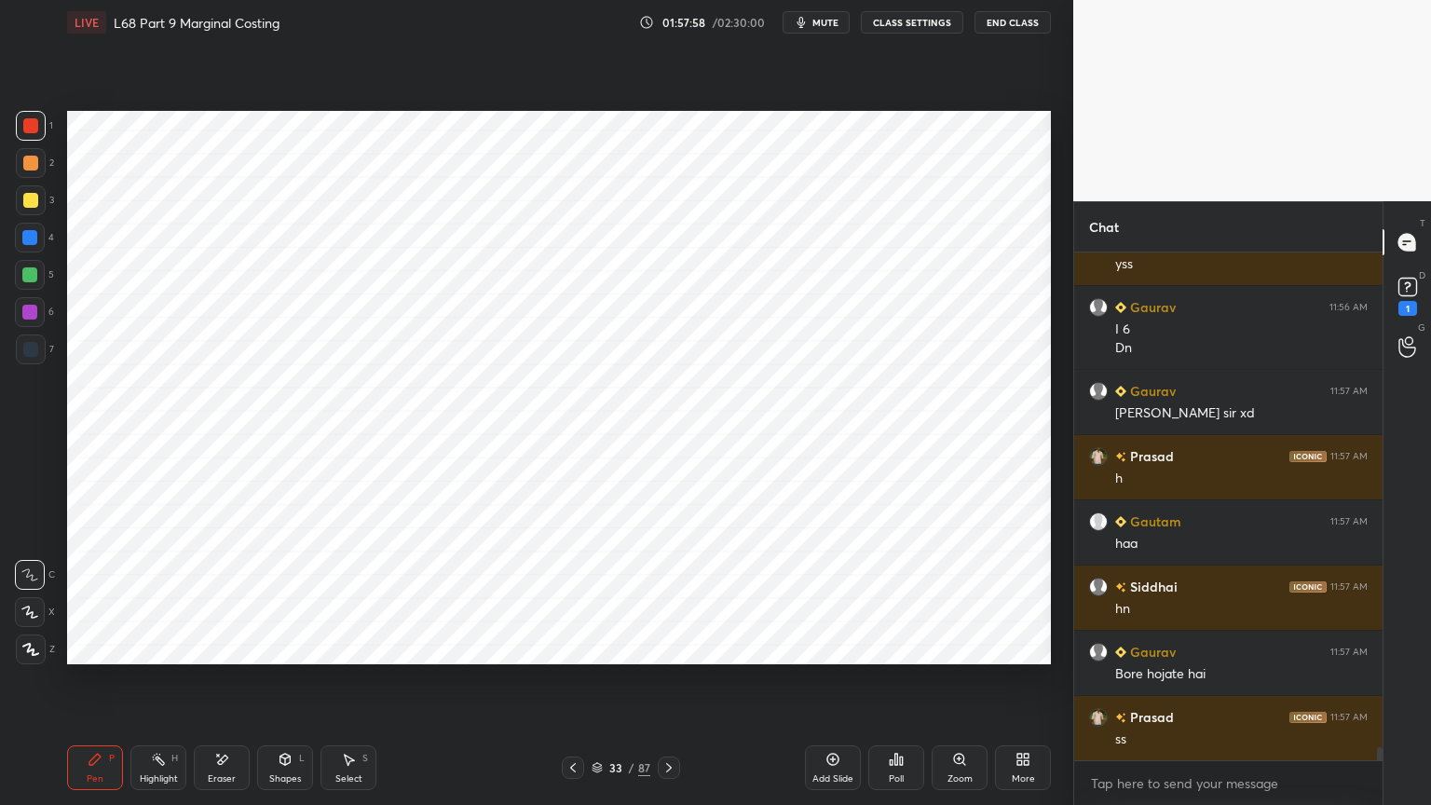
click at [571, 647] on icon at bounding box center [573, 767] width 6 height 9
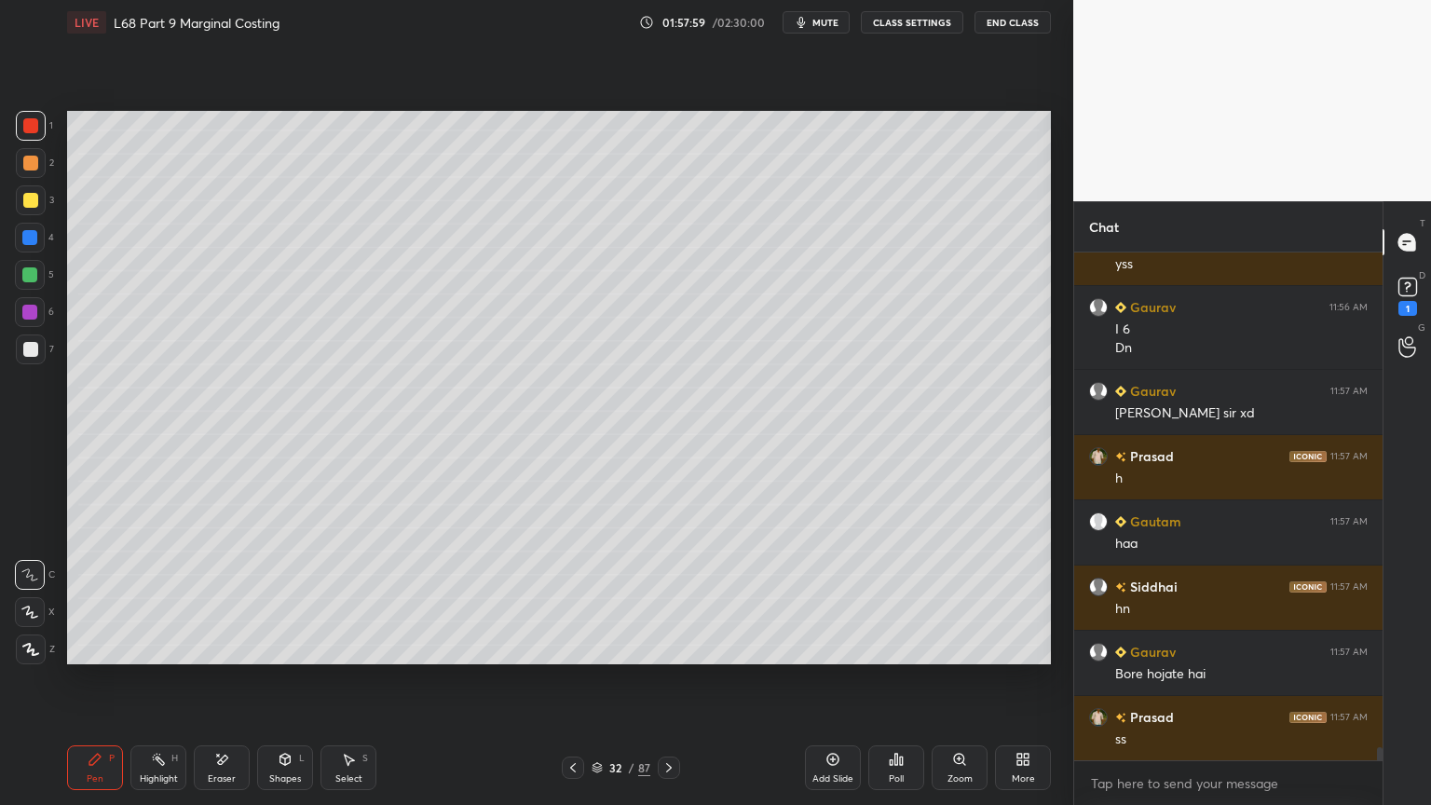
click at [570, 647] on icon at bounding box center [573, 767] width 15 height 15
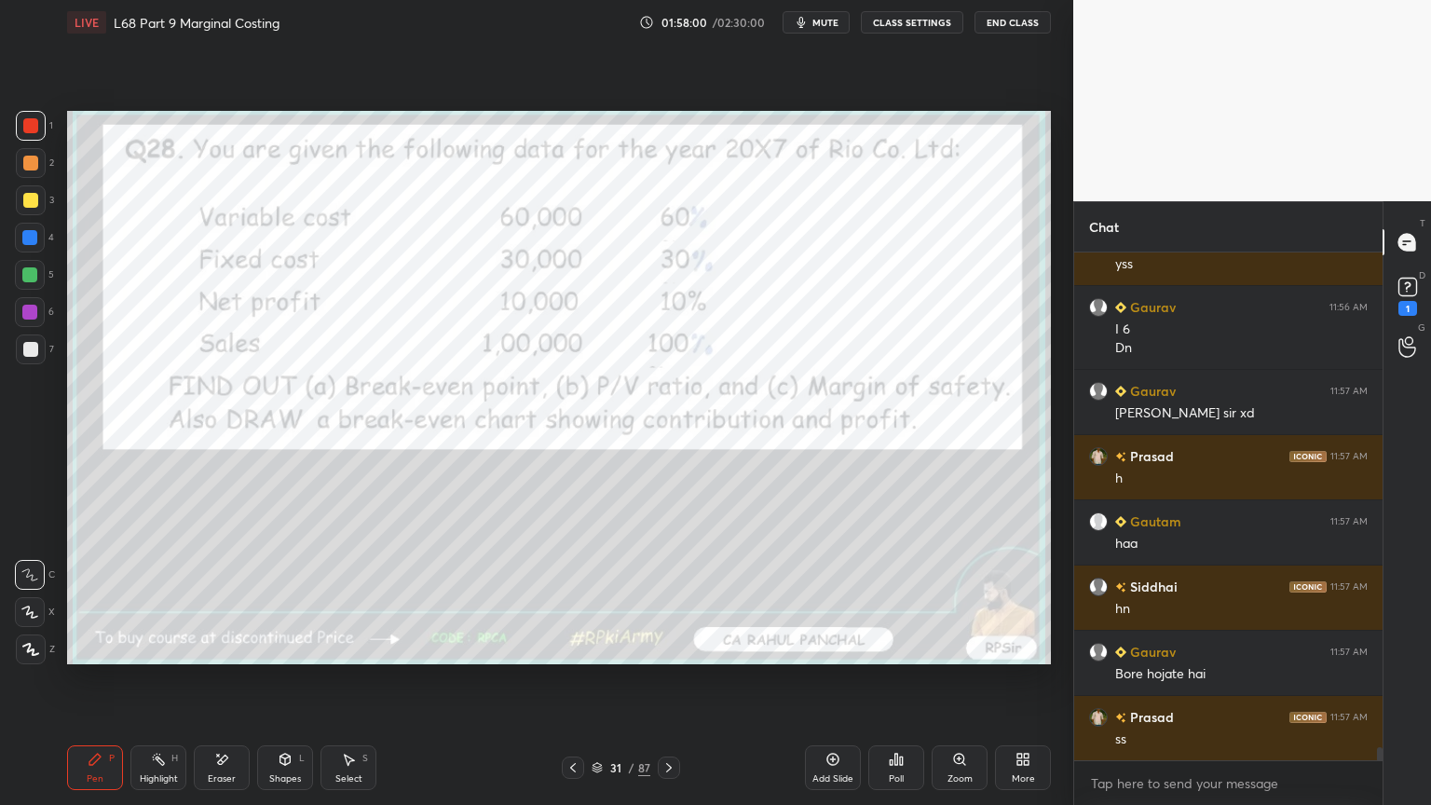
click at [674, 647] on icon at bounding box center [669, 767] width 15 height 15
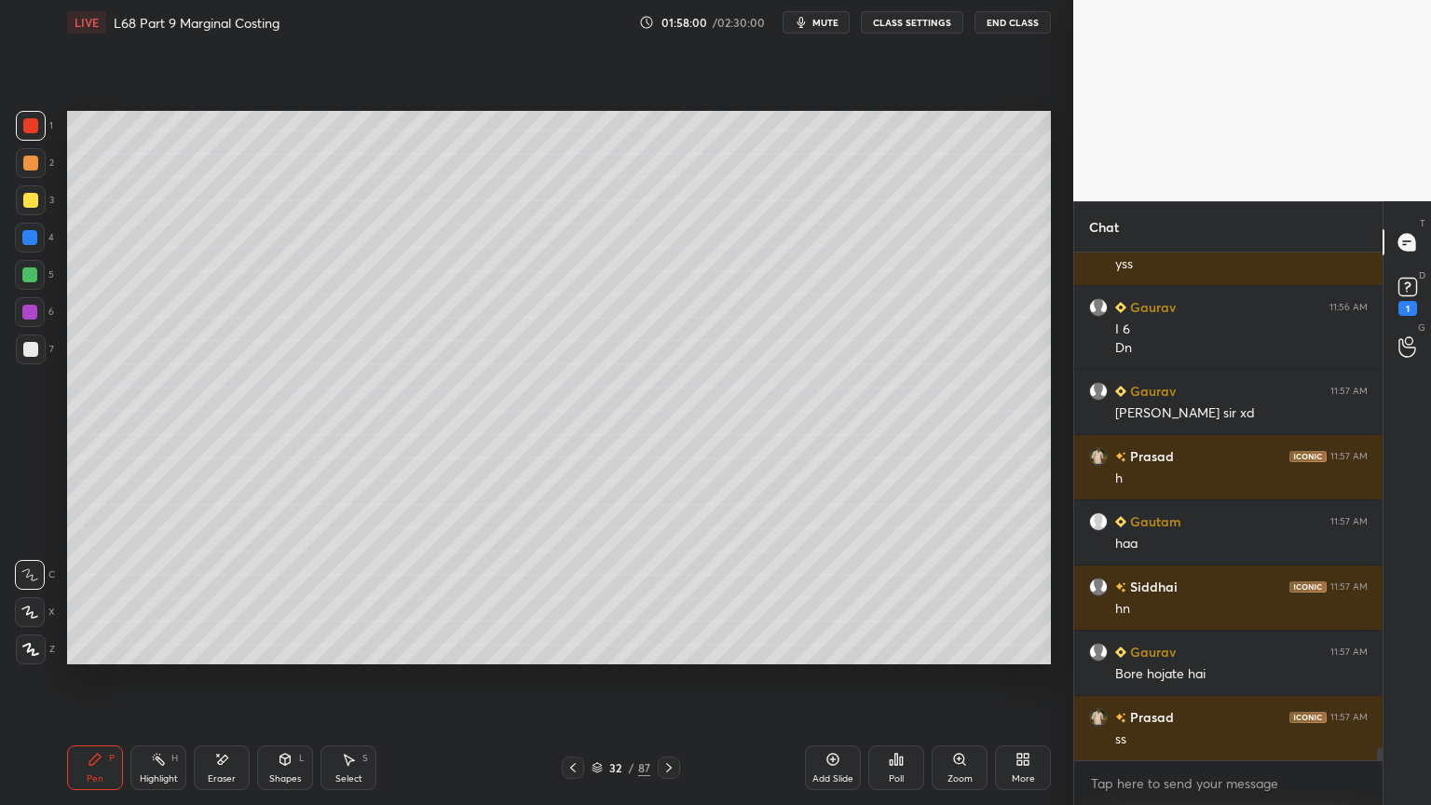
click at [671, 647] on icon at bounding box center [669, 767] width 15 height 15
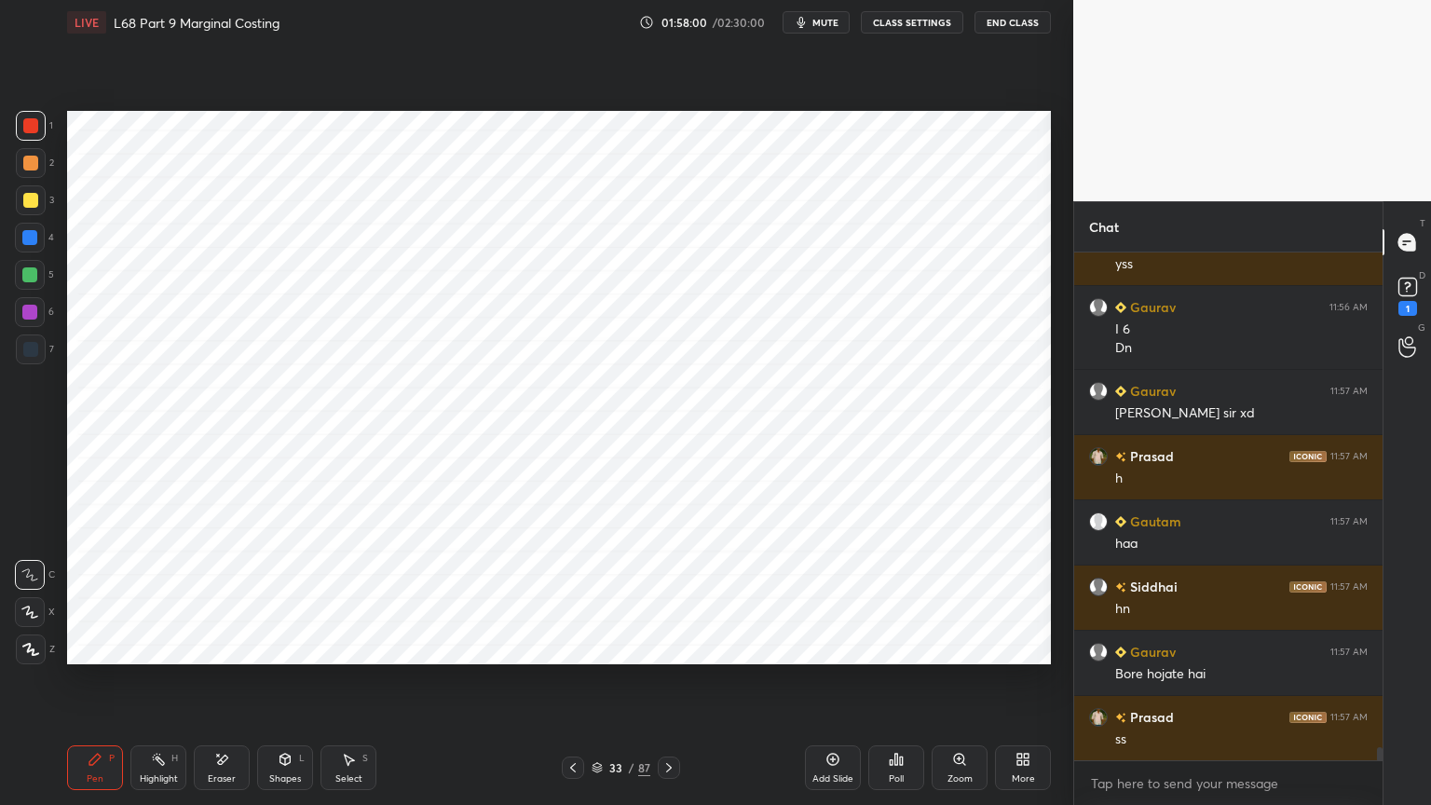
click at [667, 647] on icon at bounding box center [669, 767] width 15 height 15
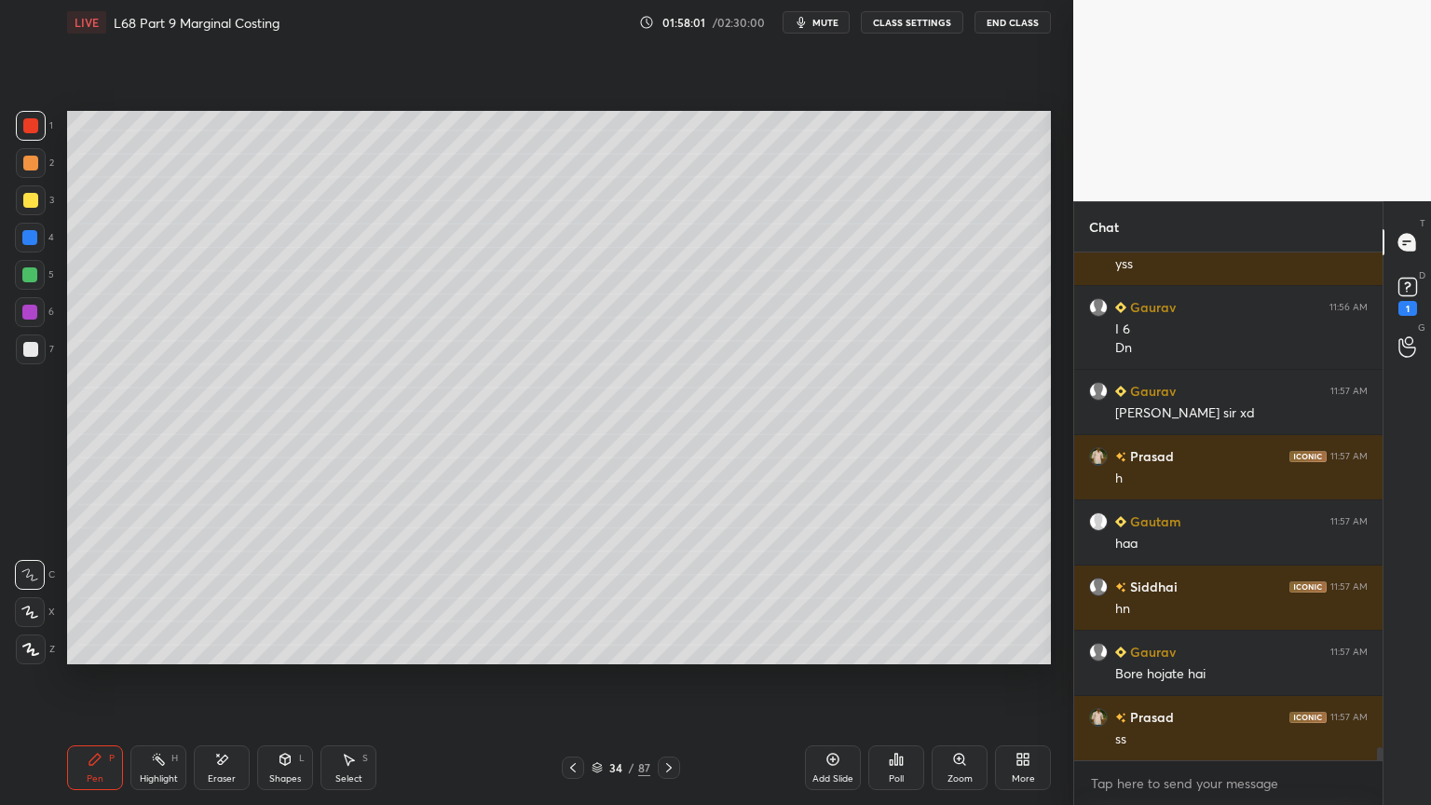
click at [663, 647] on icon at bounding box center [669, 767] width 15 height 15
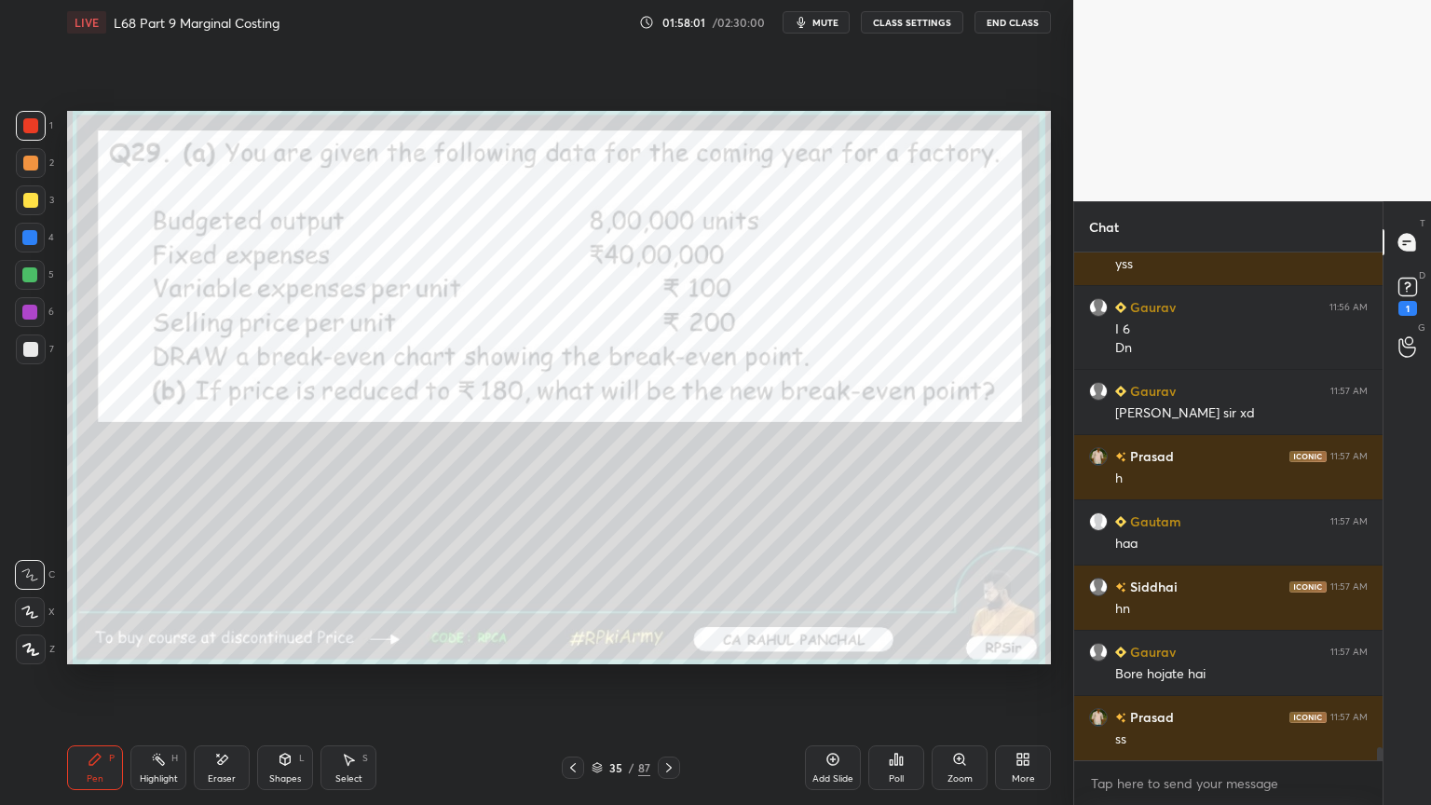
click at [662, 647] on icon at bounding box center [669, 767] width 15 height 15
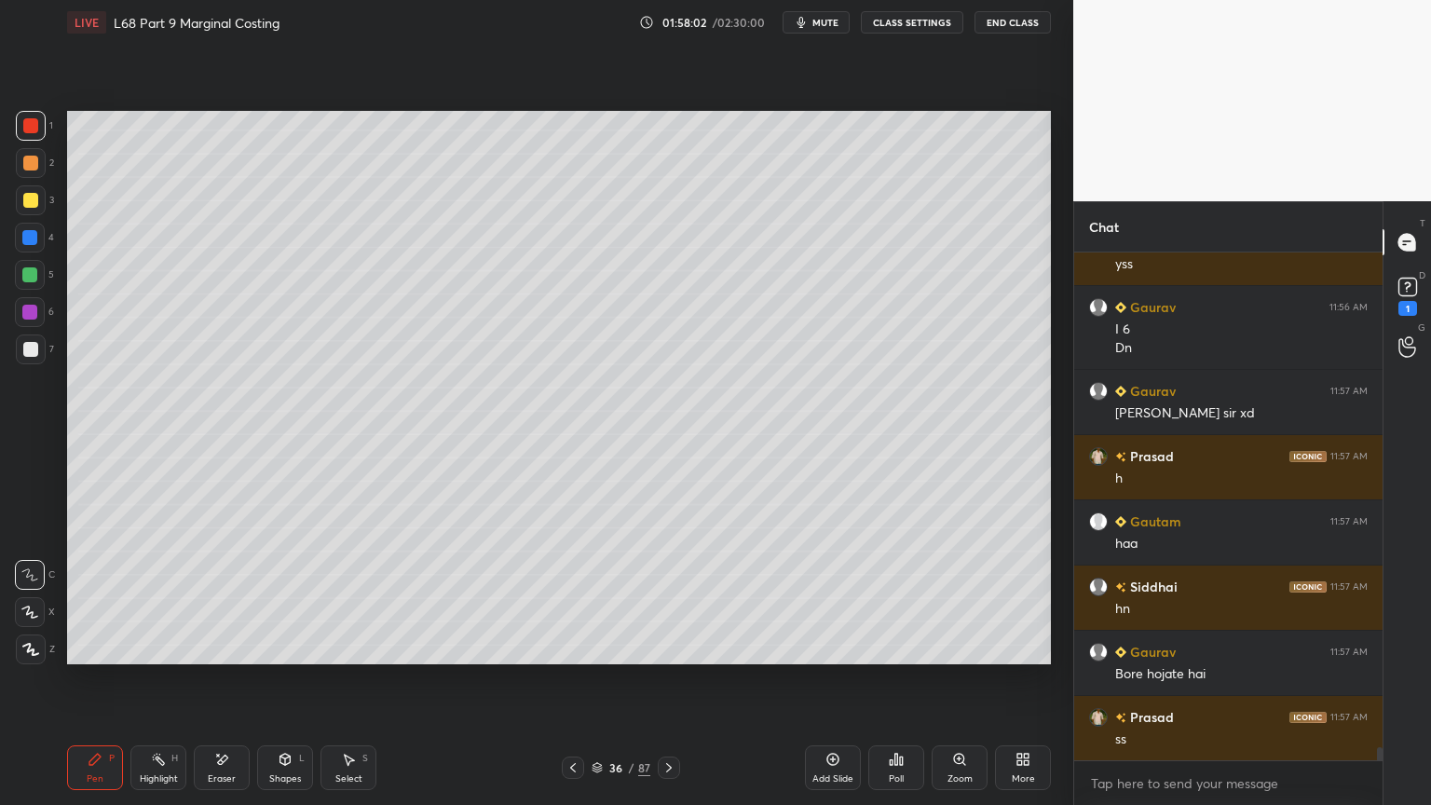
click at [580, 647] on div at bounding box center [573, 768] width 22 height 22
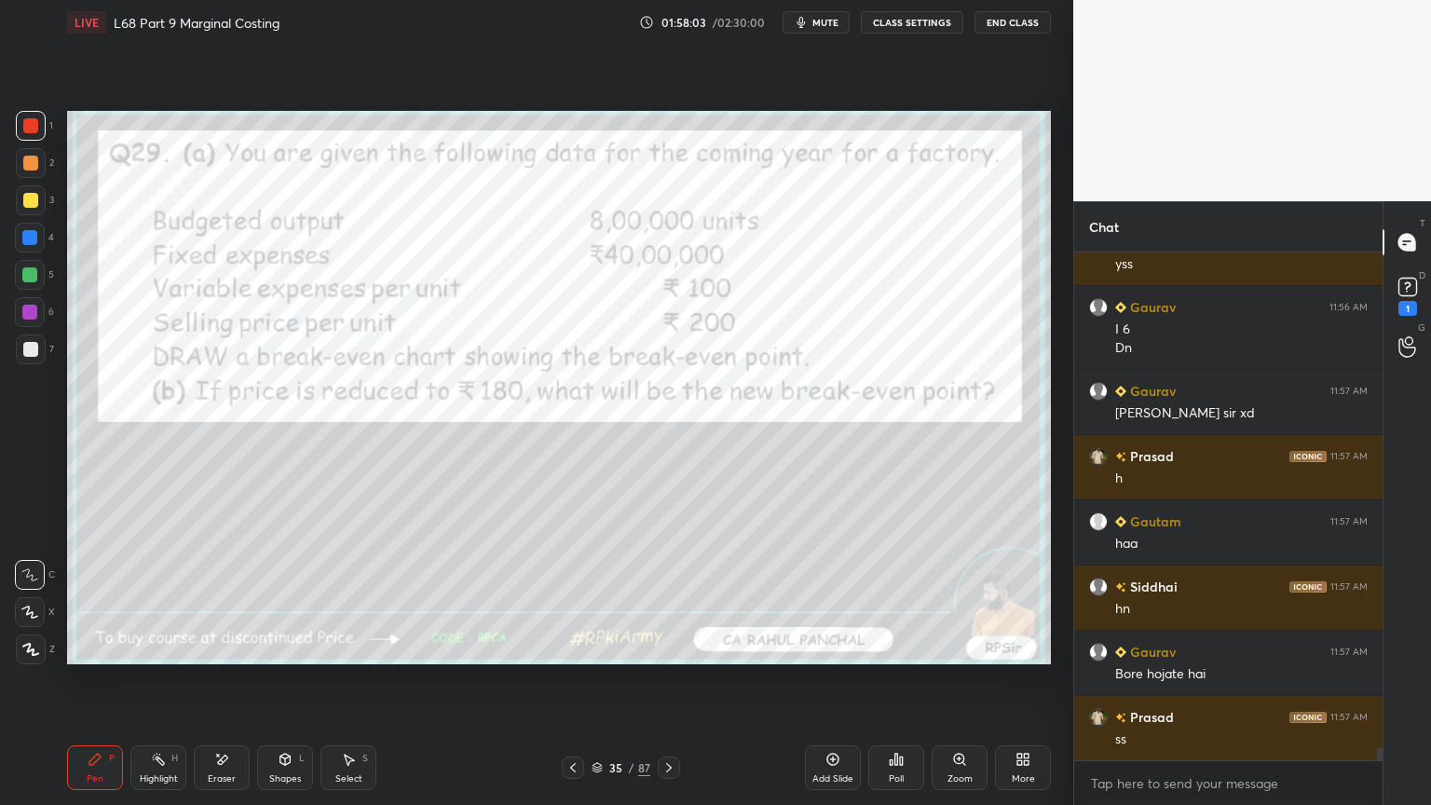
click at [227, 647] on icon at bounding box center [221, 760] width 15 height 16
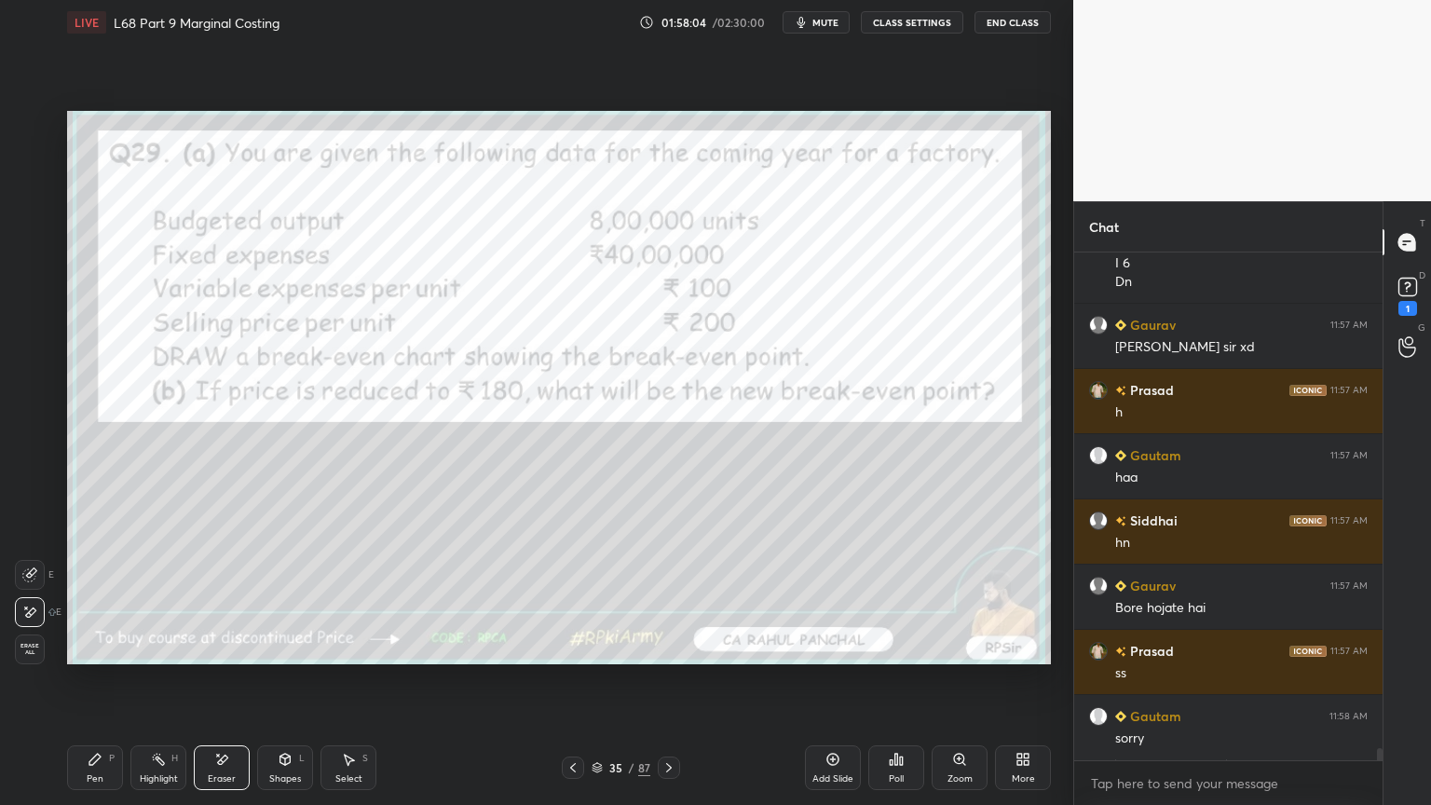
click at [28, 647] on span "Erase all" at bounding box center [30, 649] width 28 height 13
click at [672, 647] on icon at bounding box center [669, 767] width 15 height 15
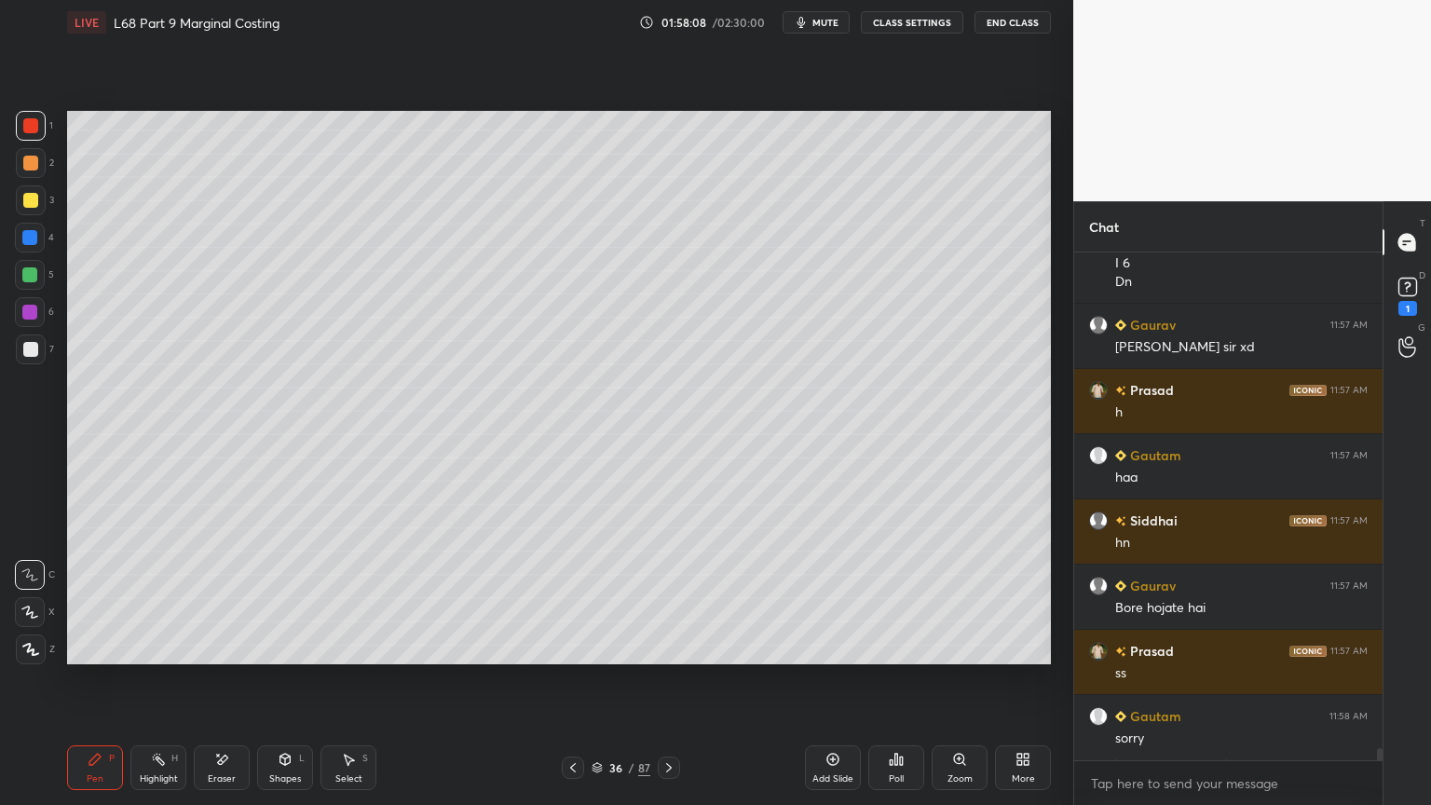
scroll to position [20046, 0]
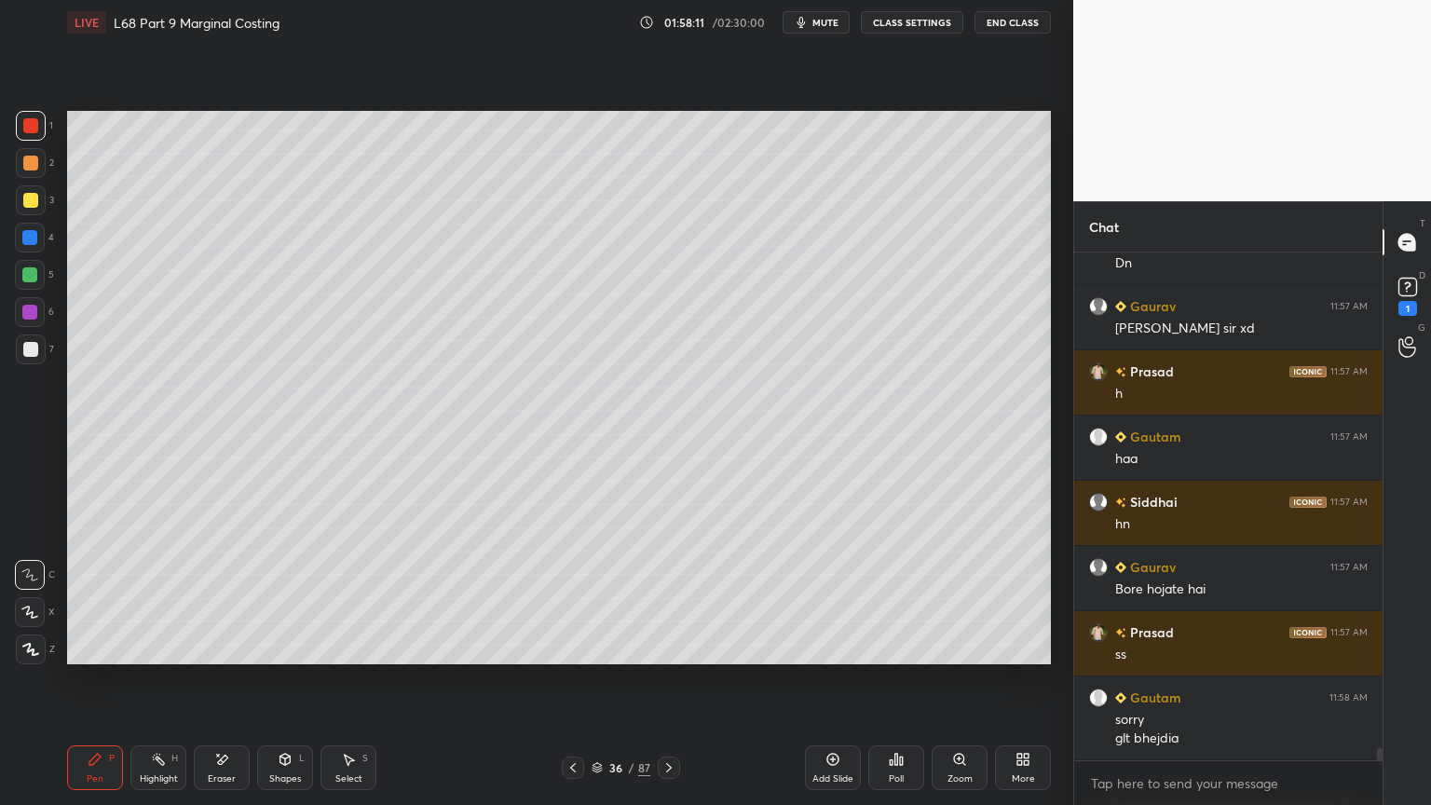
click at [1405, 298] on icon at bounding box center [1408, 287] width 28 height 28
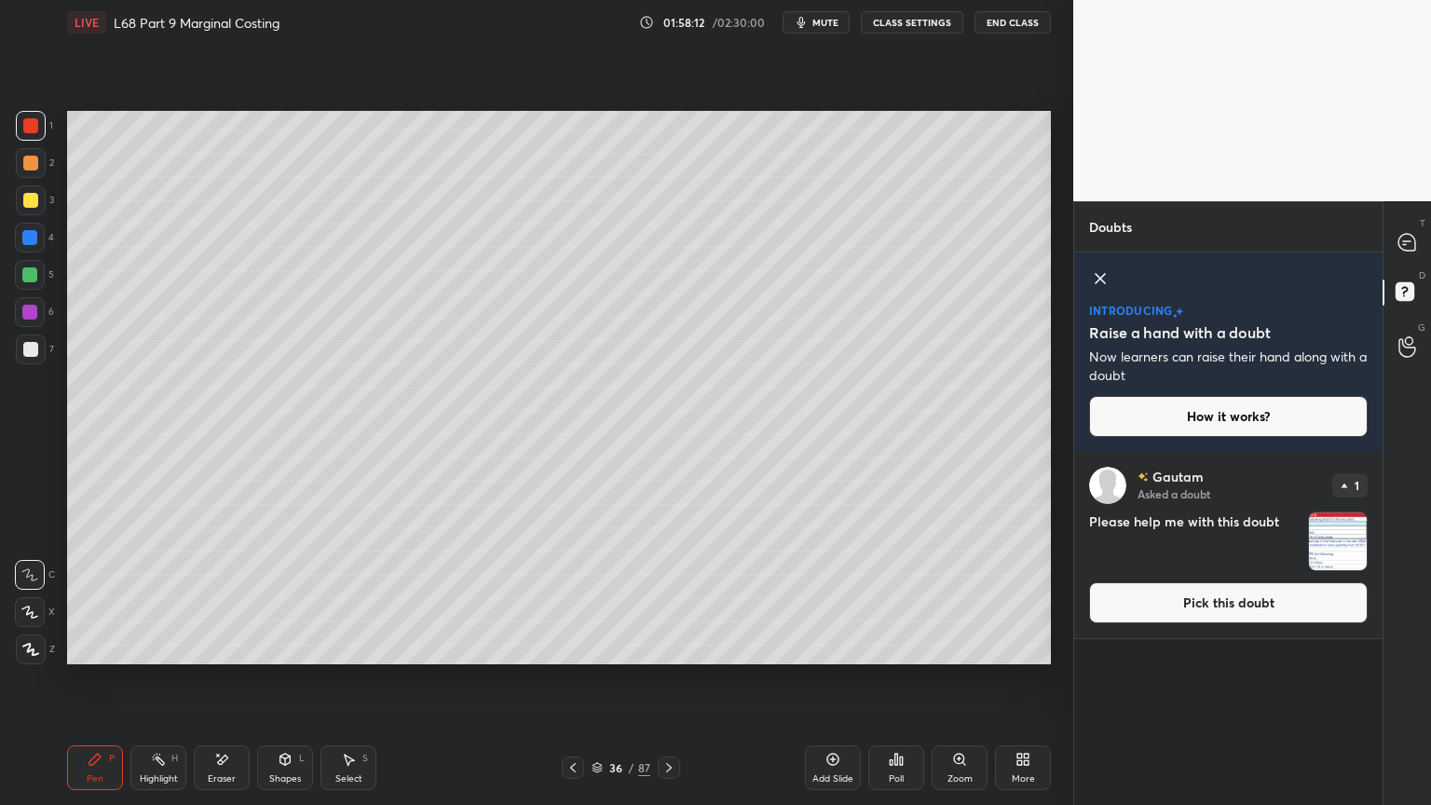
click at [1337, 537] on img "grid" at bounding box center [1338, 541] width 58 height 58
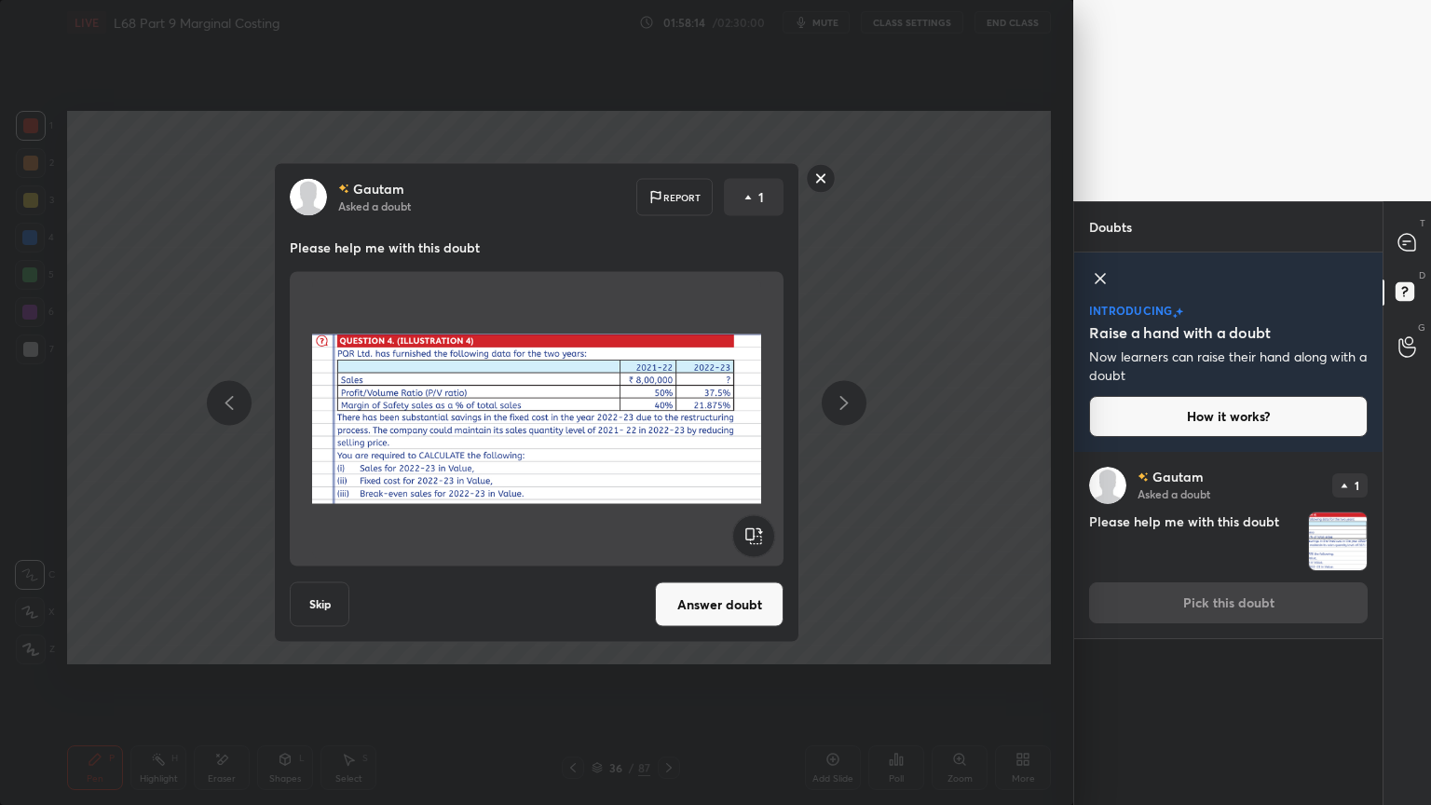
click at [319, 604] on button "Skip" at bounding box center [320, 604] width 60 height 45
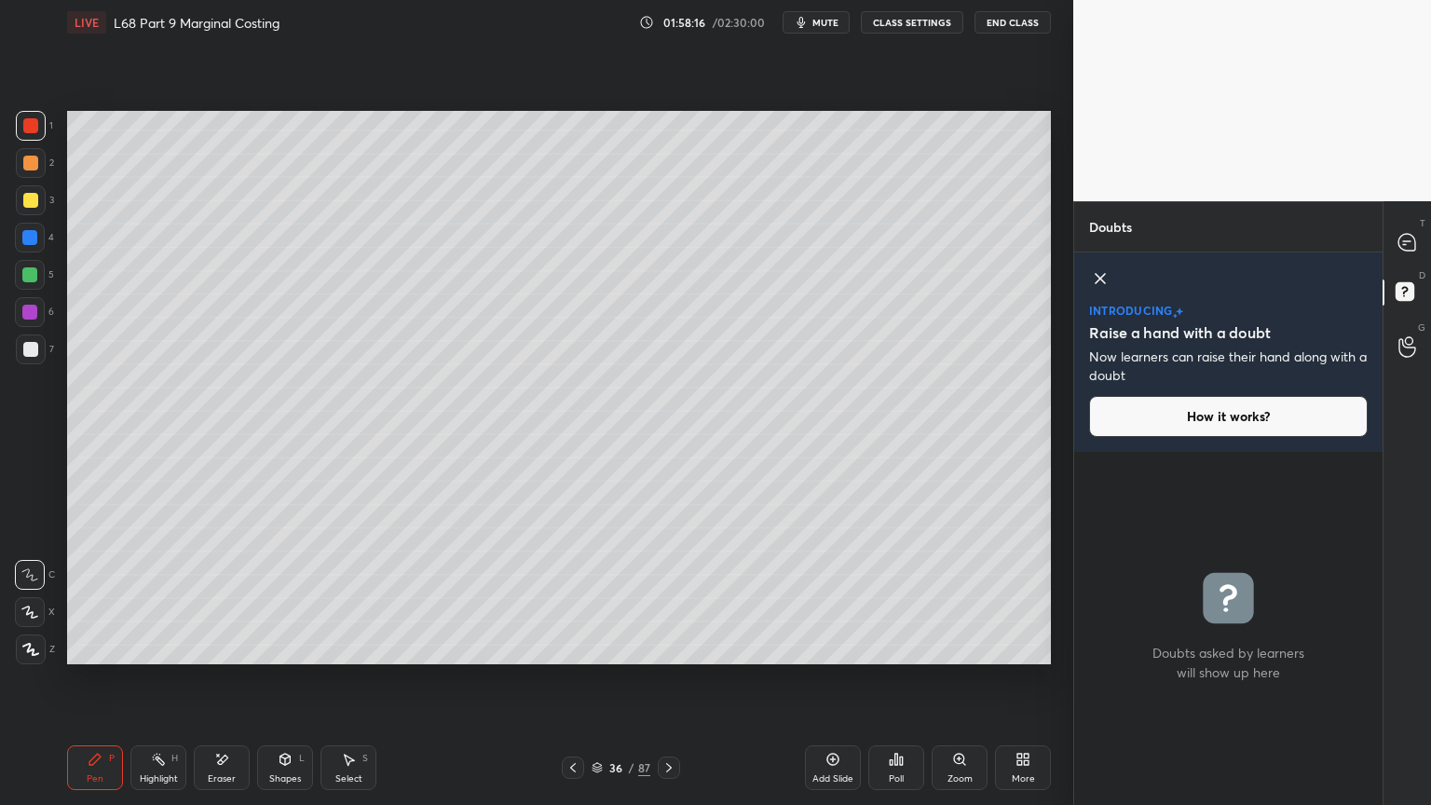
click at [1098, 283] on icon at bounding box center [1100, 278] width 22 height 22
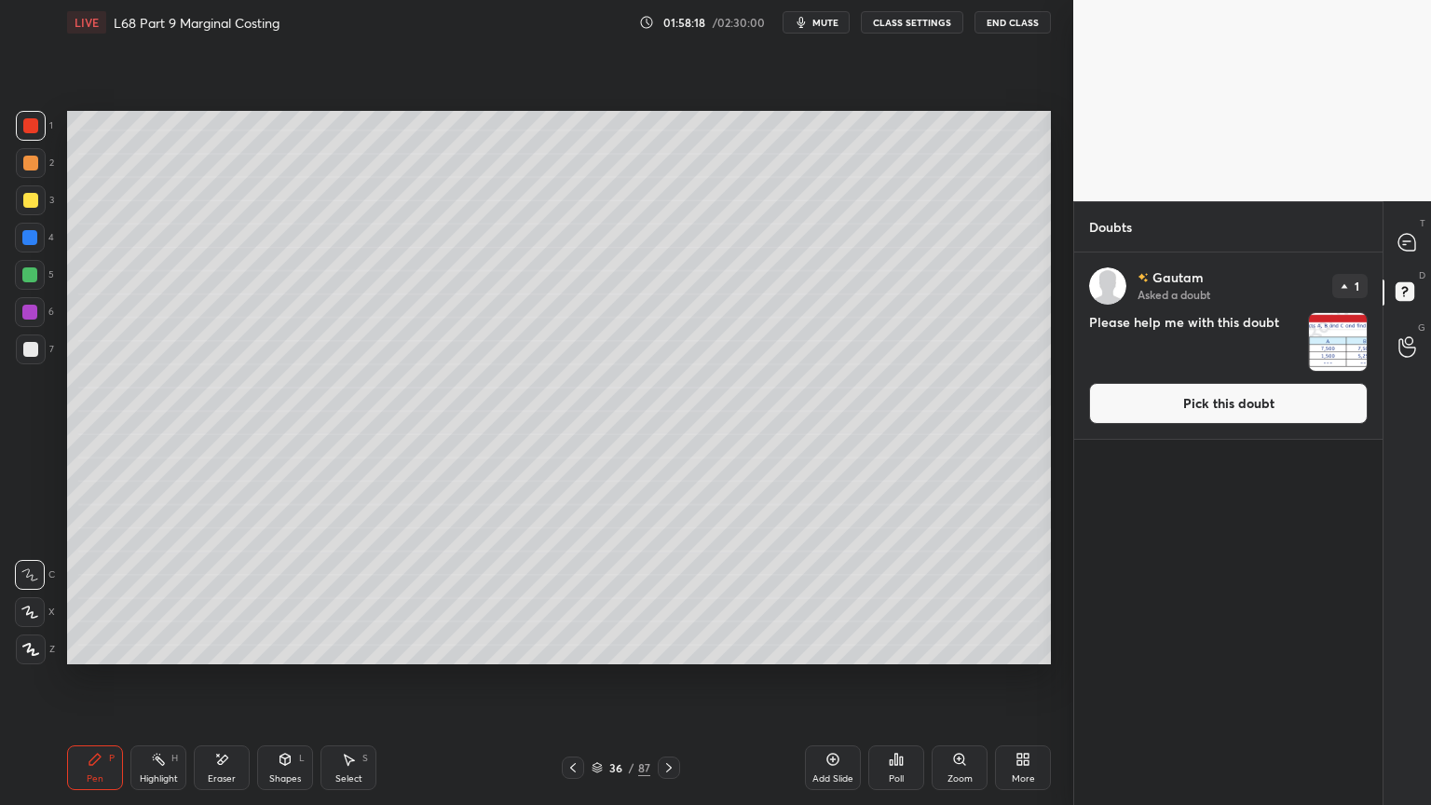
click at [1344, 337] on img "grid" at bounding box center [1338, 342] width 58 height 58
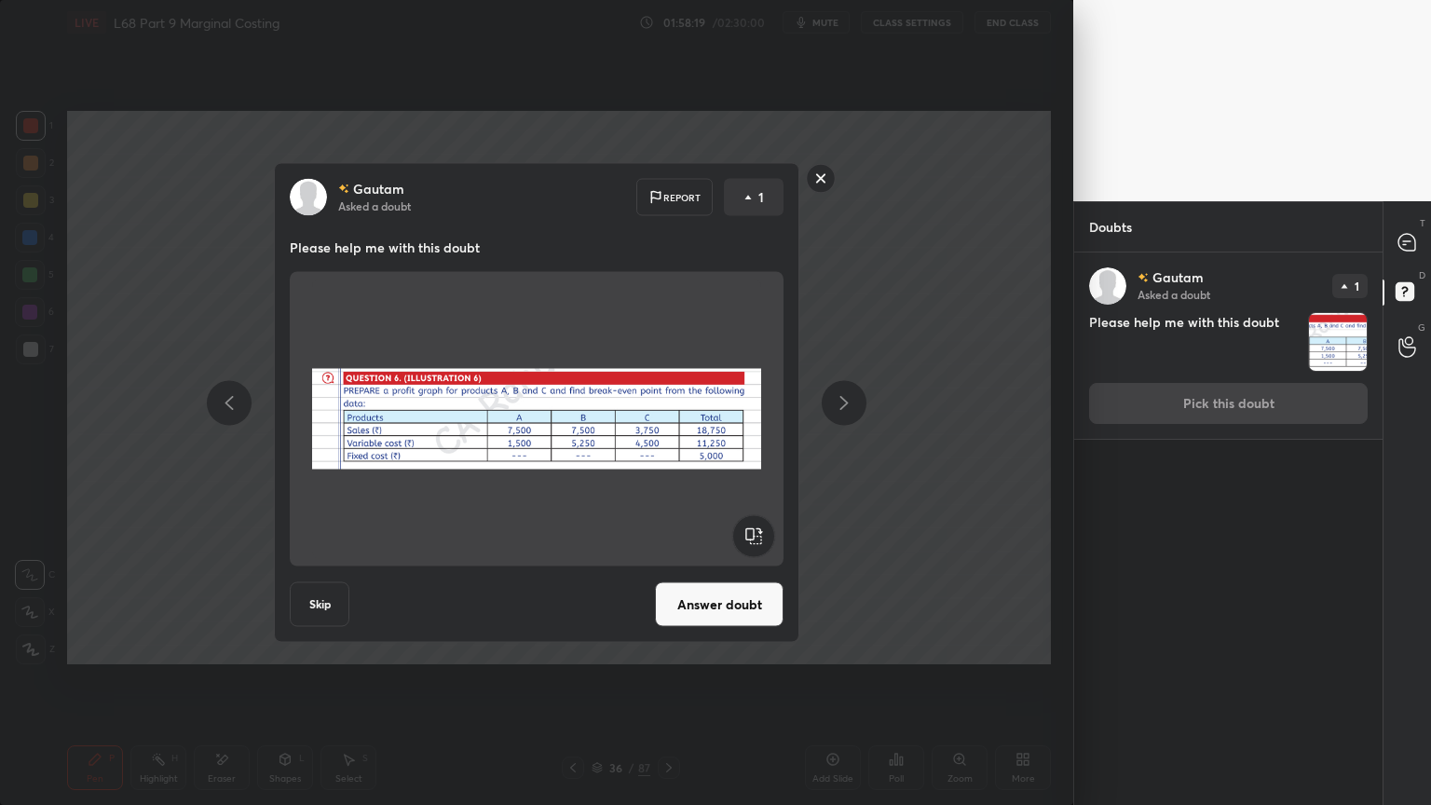
click at [708, 603] on button "Answer doubt" at bounding box center [719, 604] width 129 height 45
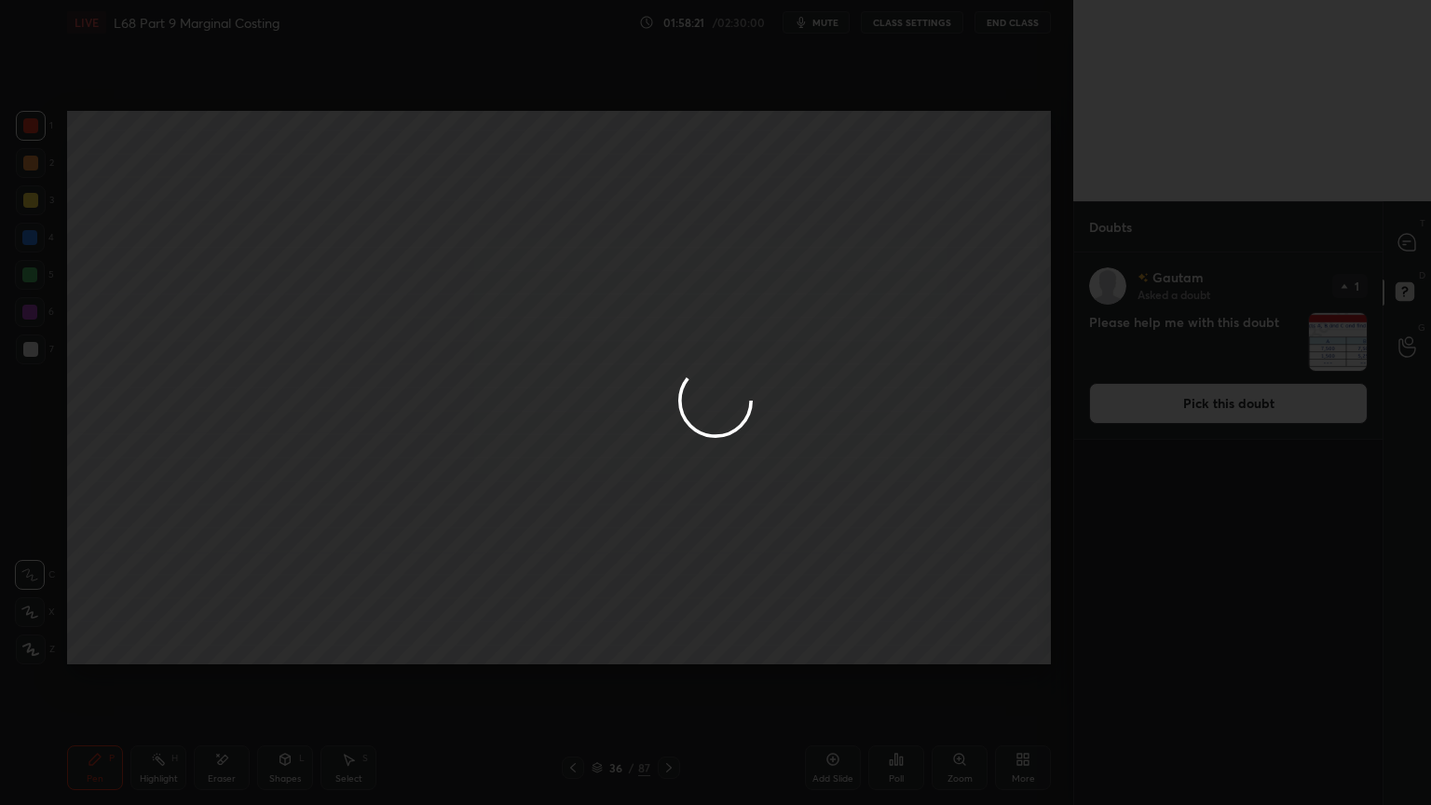
click at [1394, 251] on div at bounding box center [715, 402] width 1431 height 805
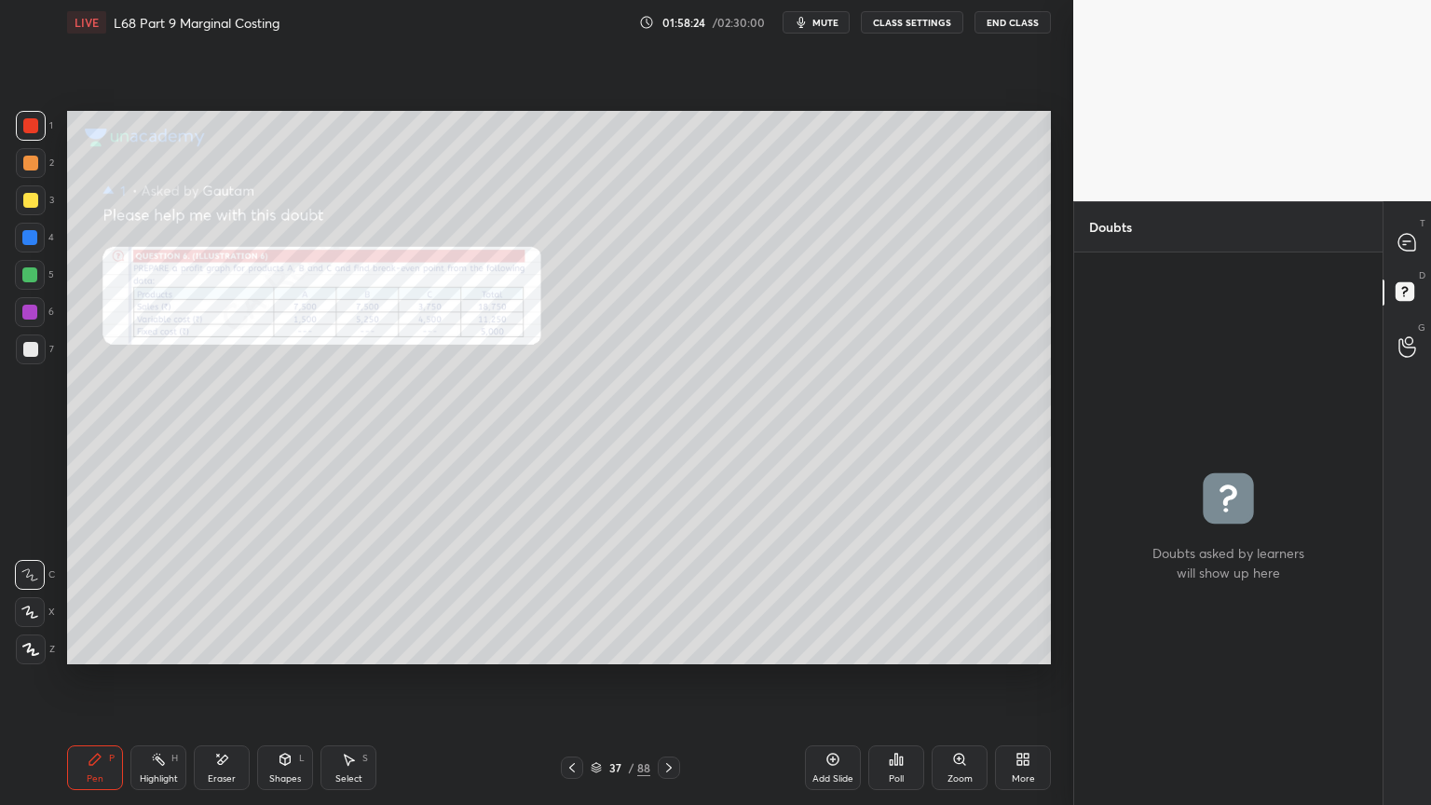
click at [969, 647] on div "Zoom" at bounding box center [960, 767] width 56 height 45
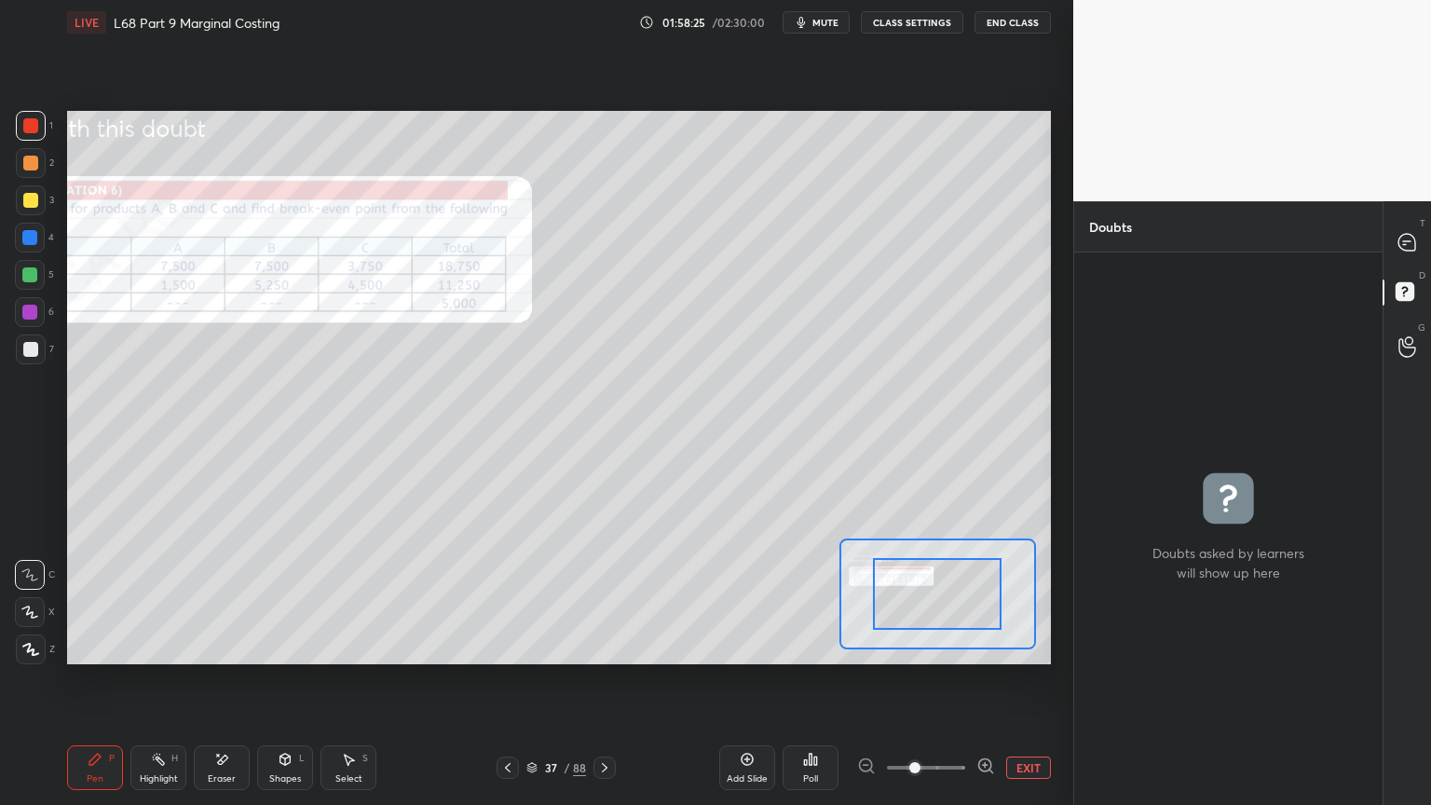
click at [921, 647] on span at bounding box center [914, 767] width 11 height 11
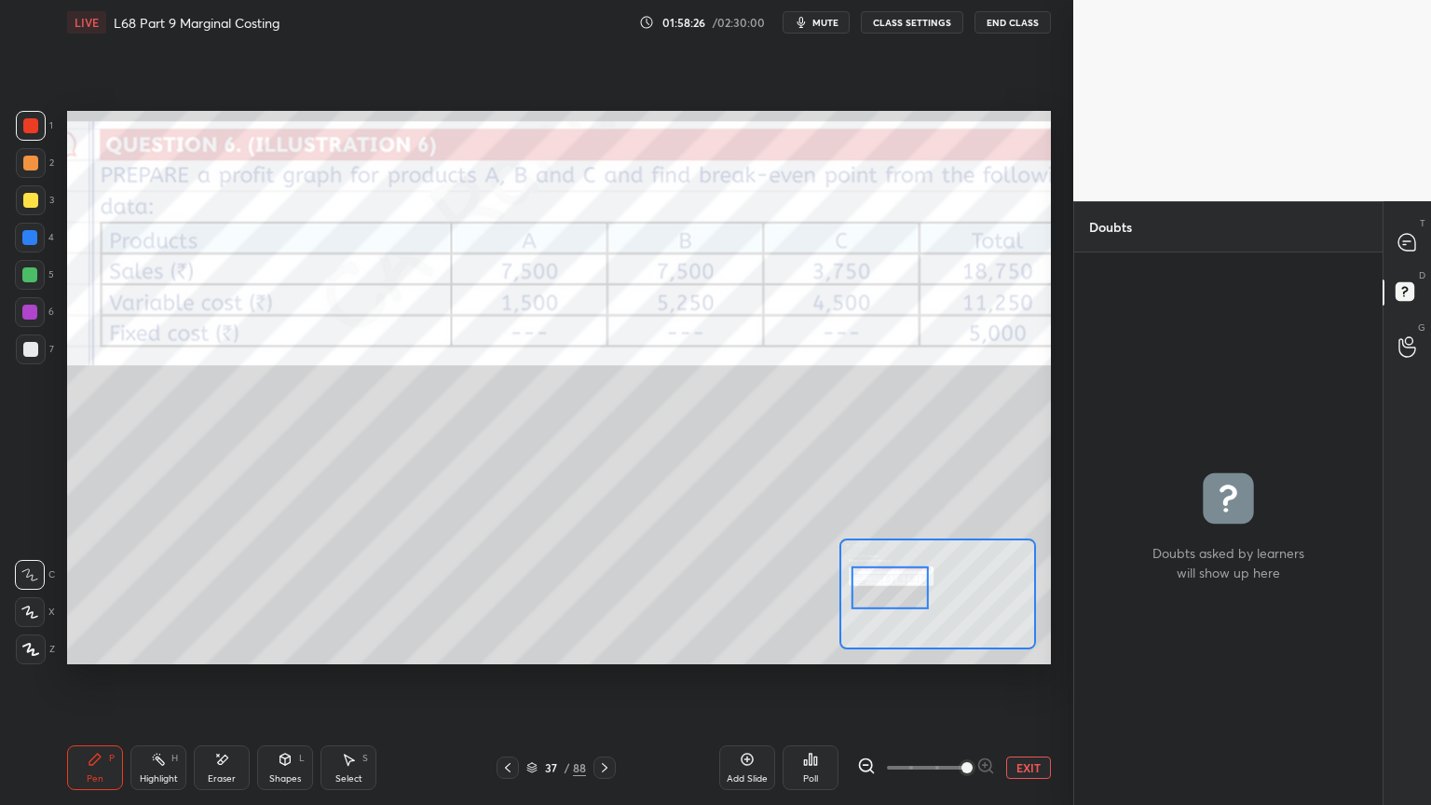
click at [868, 647] on icon at bounding box center [866, 766] width 19 height 19
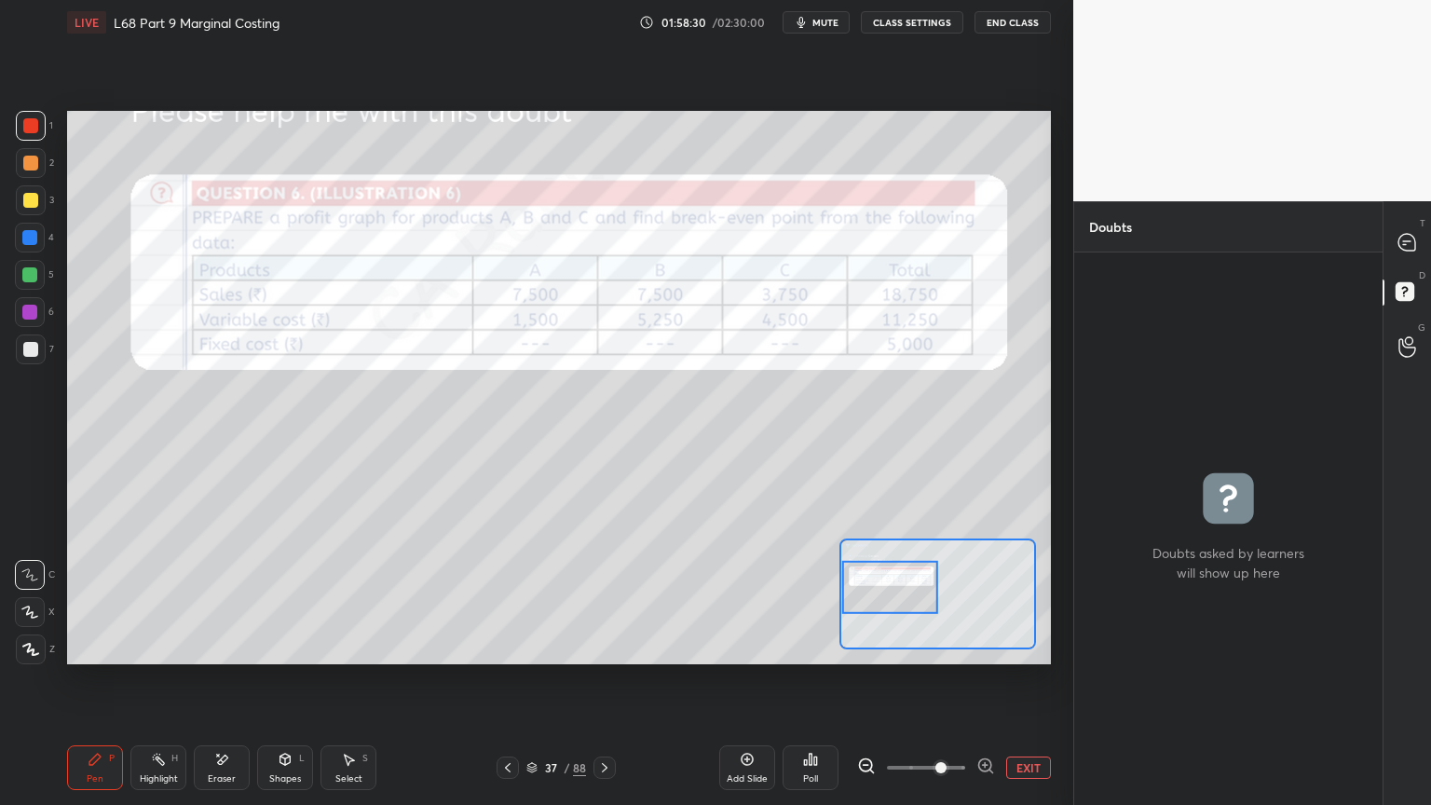
click at [1398, 241] on icon at bounding box center [1408, 243] width 20 height 20
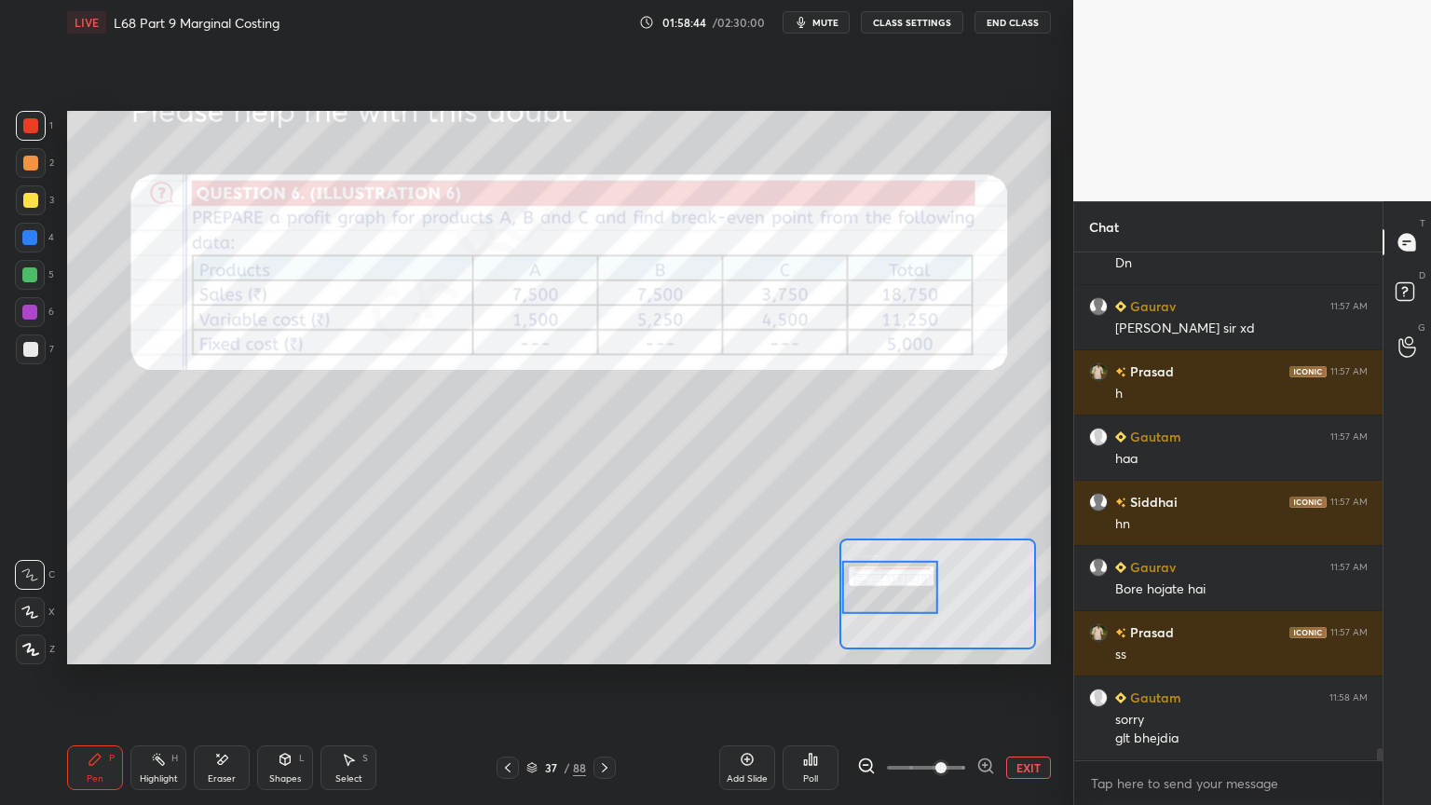
click at [93, 647] on div "Pen" at bounding box center [95, 778] width 17 height 9
click at [228, 647] on div "Eraser" at bounding box center [222, 778] width 28 height 9
click at [26, 647] on span "Erase all" at bounding box center [30, 649] width 28 height 13
click at [71, 647] on div "Pen P" at bounding box center [95, 767] width 56 height 45
click at [597, 647] on icon at bounding box center [604, 767] width 15 height 15
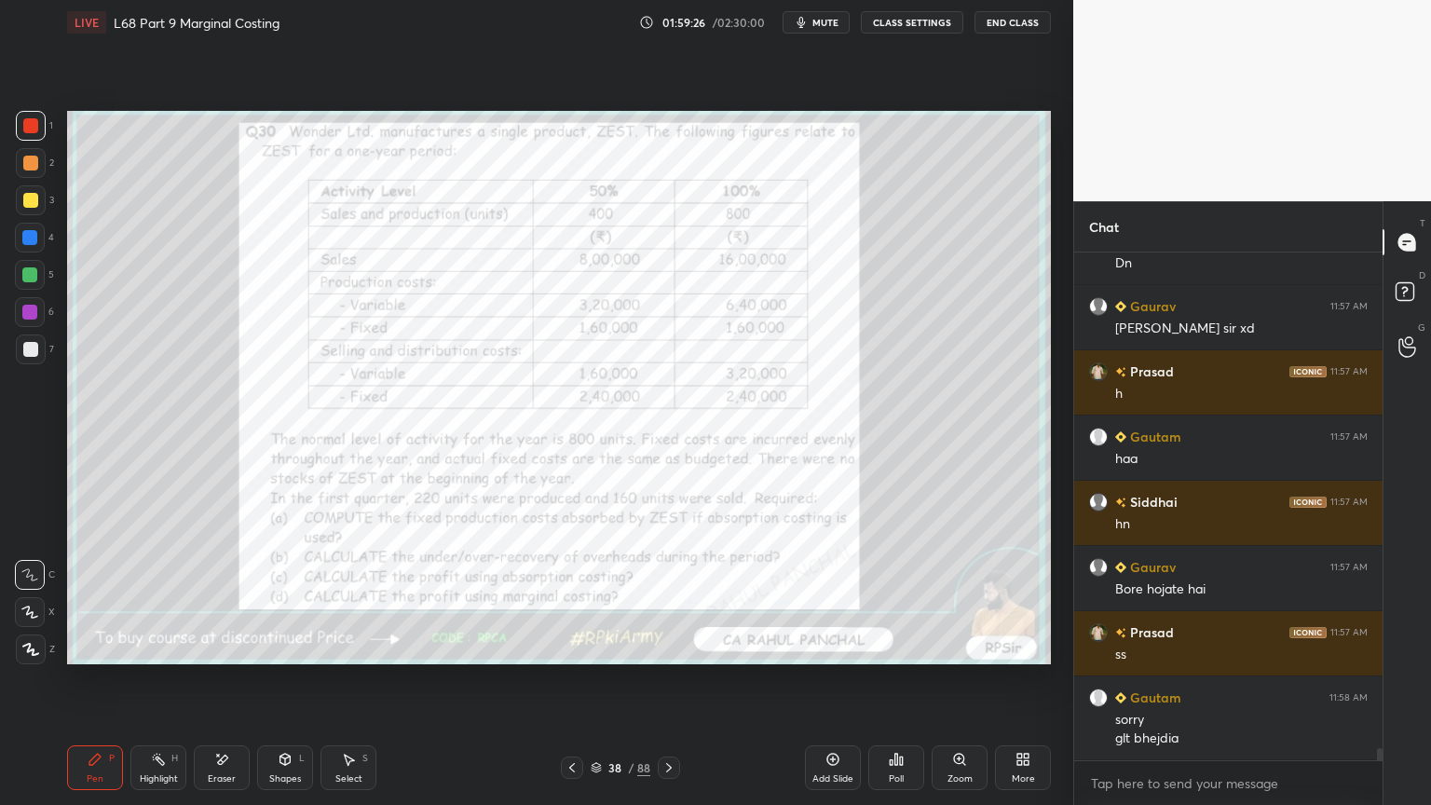
click at [582, 647] on div at bounding box center [572, 768] width 22 height 22
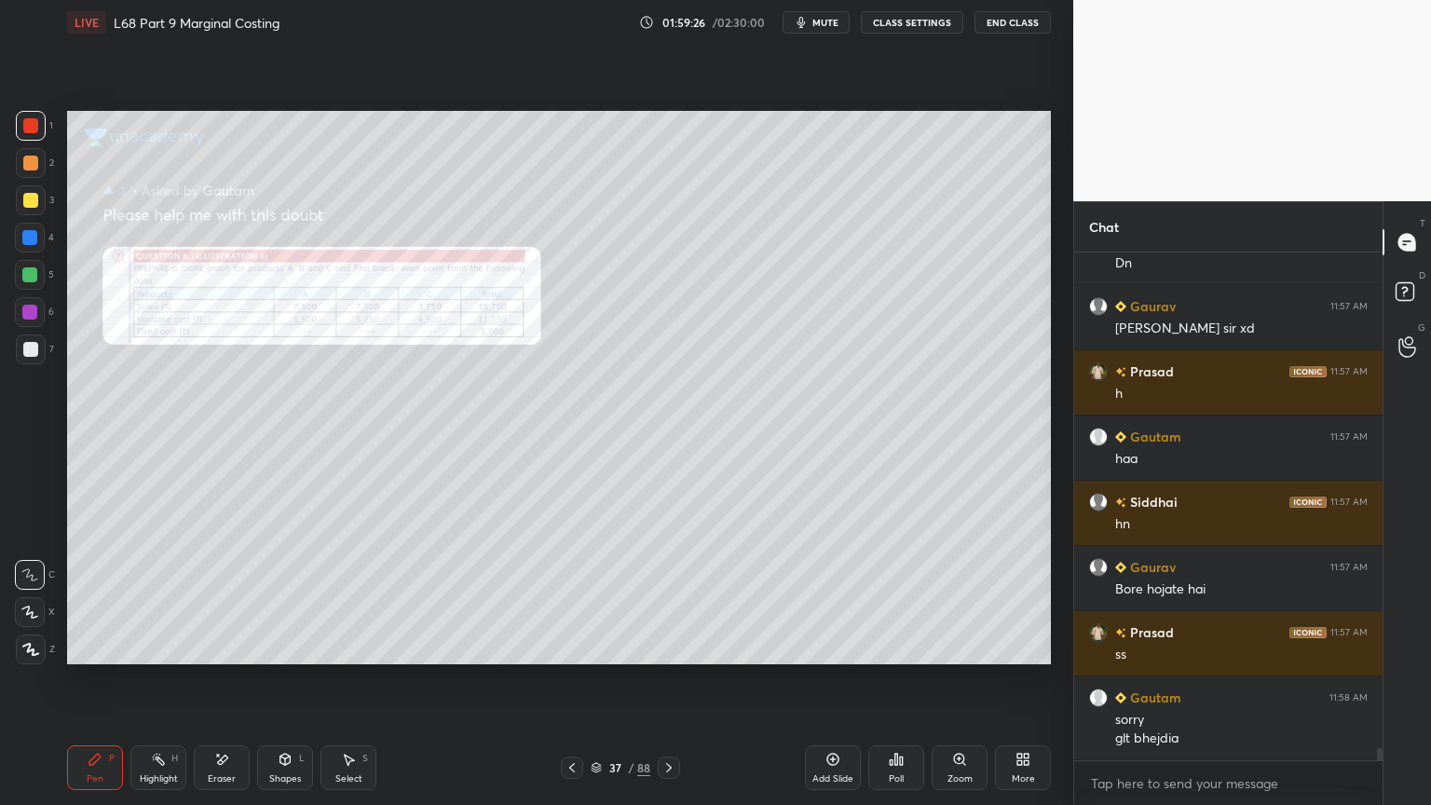
click at [824, 647] on div "Add Slide" at bounding box center [833, 767] width 56 height 45
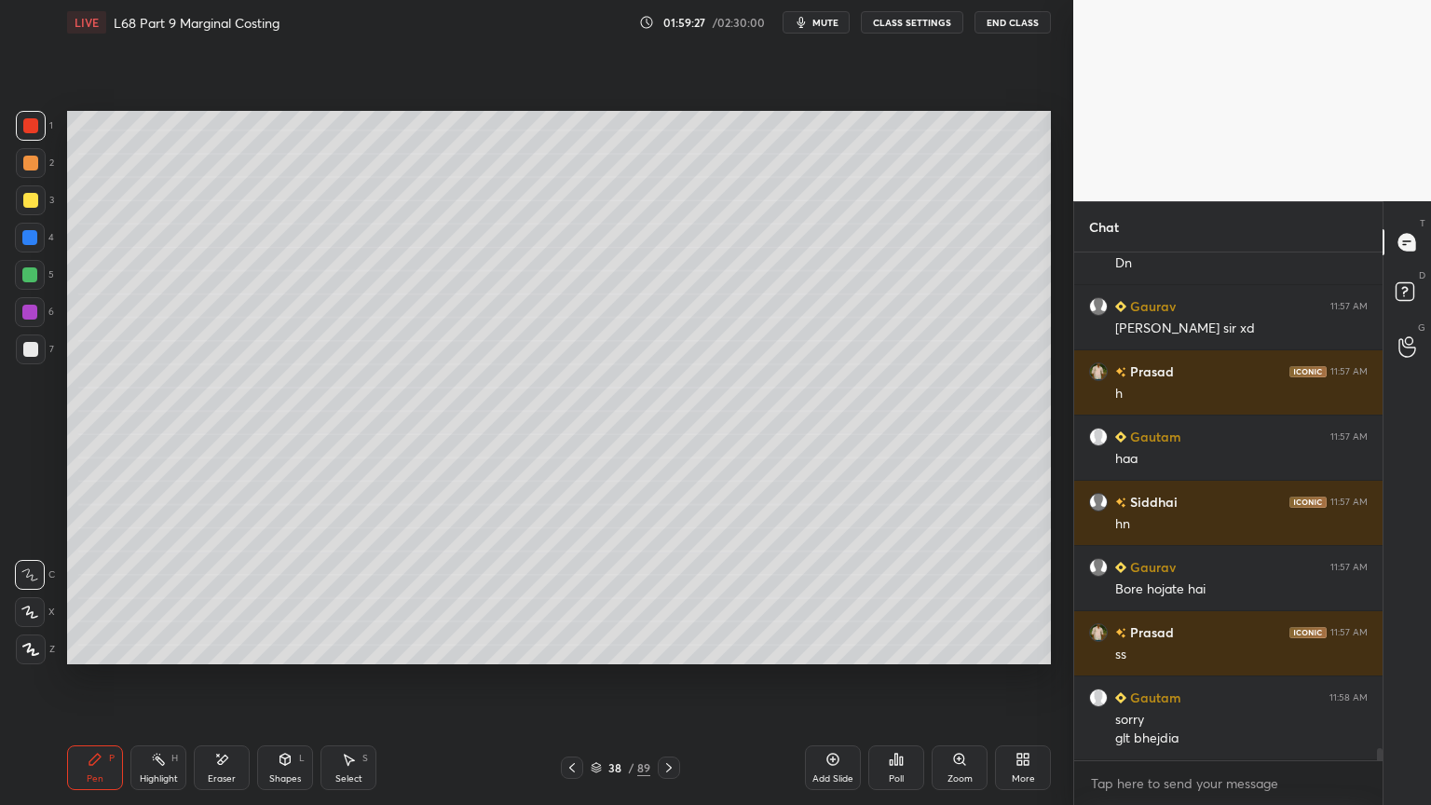
click at [34, 239] on div at bounding box center [29, 237] width 15 height 15
click at [285, 647] on icon at bounding box center [285, 759] width 10 height 11
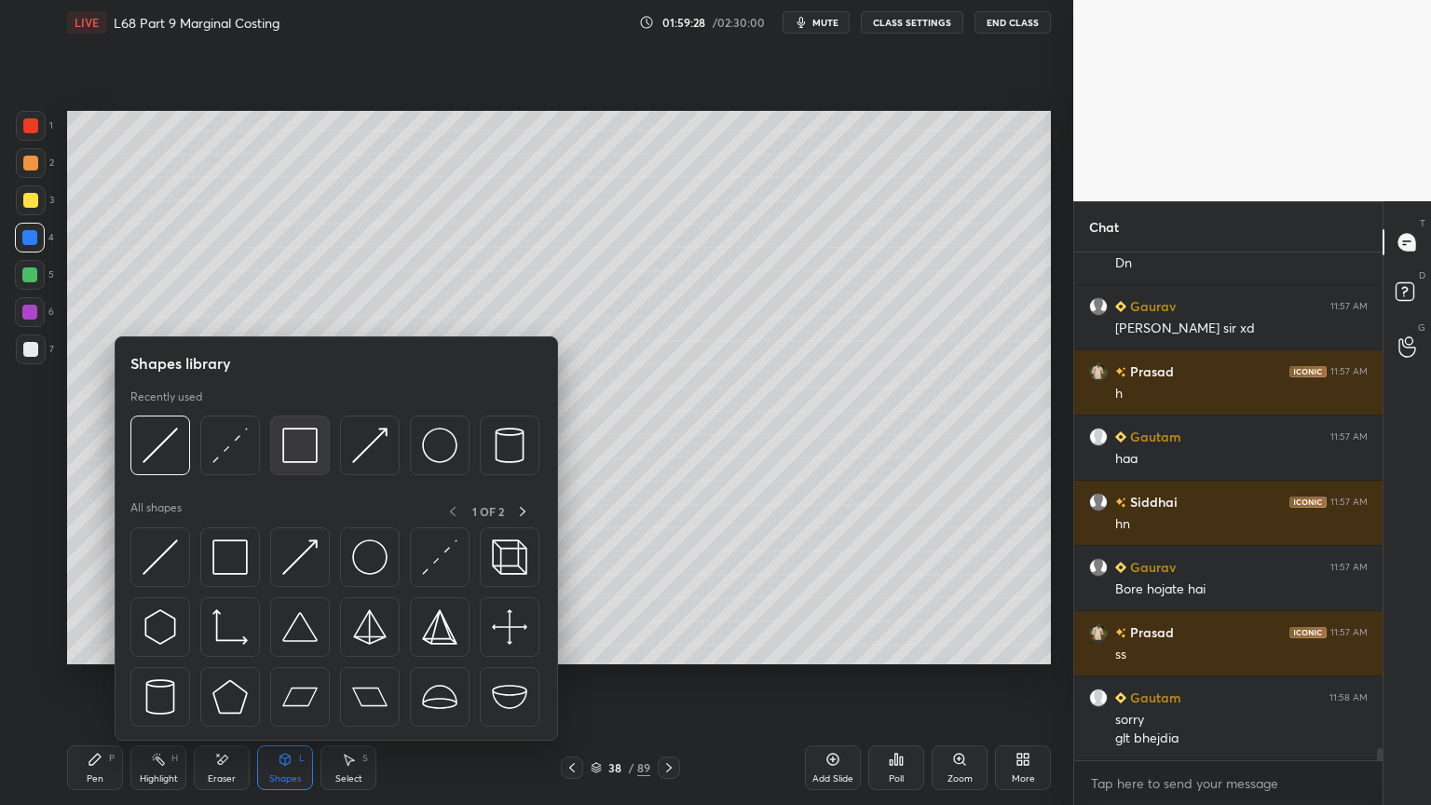
click at [320, 446] on div at bounding box center [300, 446] width 60 height 60
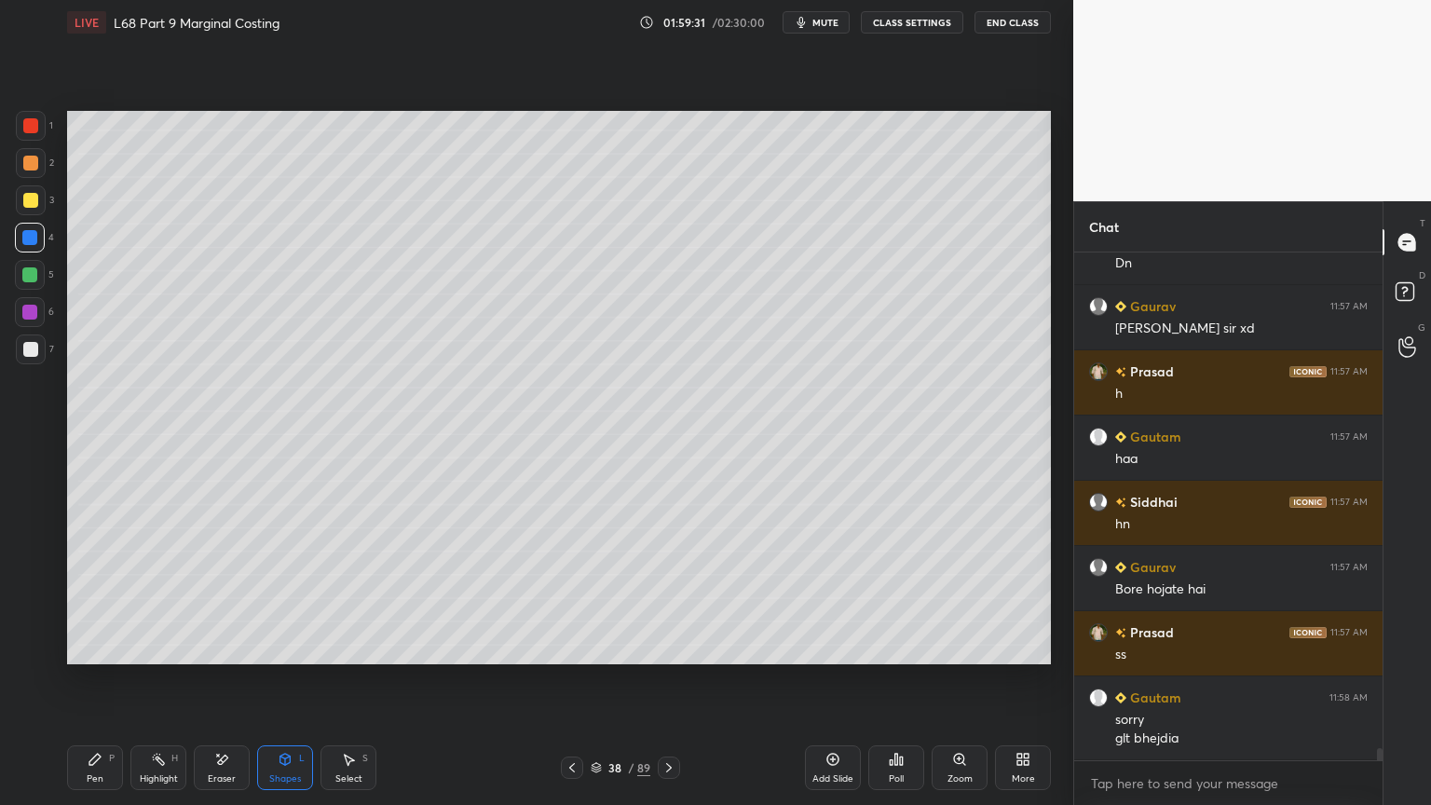
click at [113, 647] on div "Pen P" at bounding box center [95, 767] width 56 height 45
click at [11, 212] on div "1 2 3 4 5 6 7 C X Z E E Erase all H H" at bounding box center [30, 387] width 60 height 553
click at [41, 225] on div at bounding box center [30, 238] width 30 height 30
click at [32, 202] on div at bounding box center [30, 200] width 15 height 15
click at [88, 647] on div "Pen P Highlight H Eraser Shapes L Select S 38 / 89 Add Slide Poll Zoom More" at bounding box center [559, 767] width 984 height 75
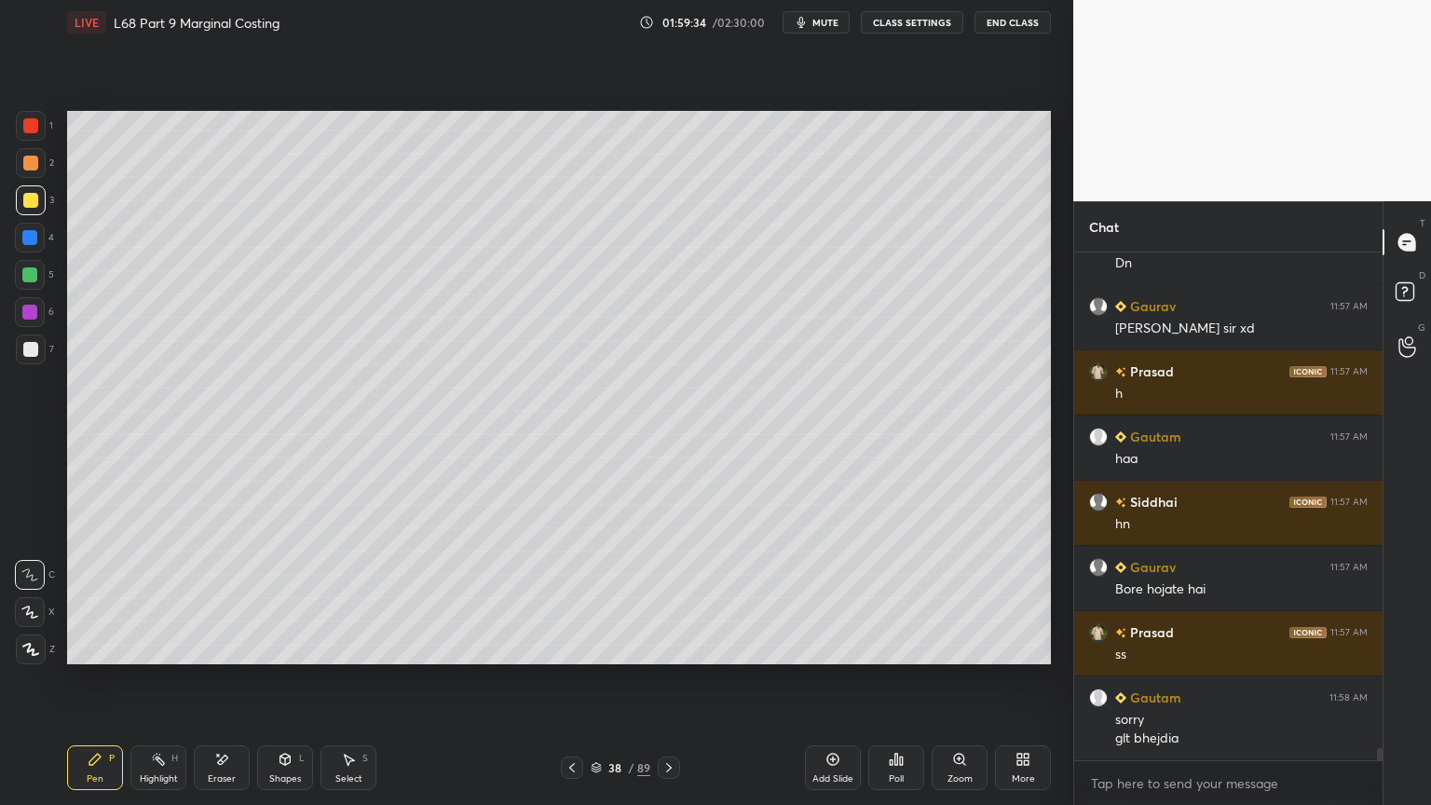
scroll to position [20490, 0]
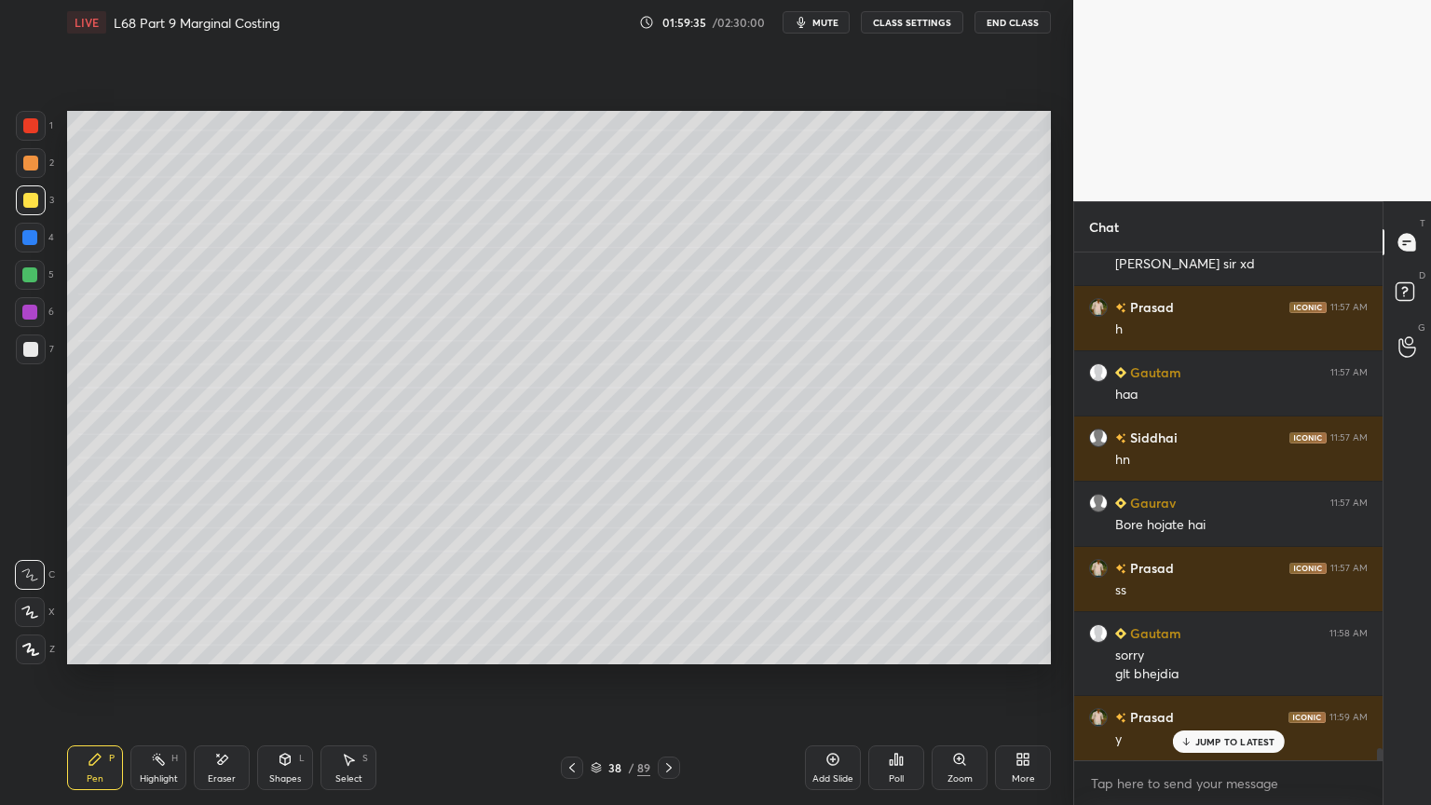
click at [30, 622] on div at bounding box center [30, 612] width 30 height 30
click at [26, 647] on div at bounding box center [31, 649] width 30 height 30
click at [38, 130] on div at bounding box center [31, 126] width 30 height 30
click at [280, 647] on div "Shapes" at bounding box center [285, 778] width 32 height 9
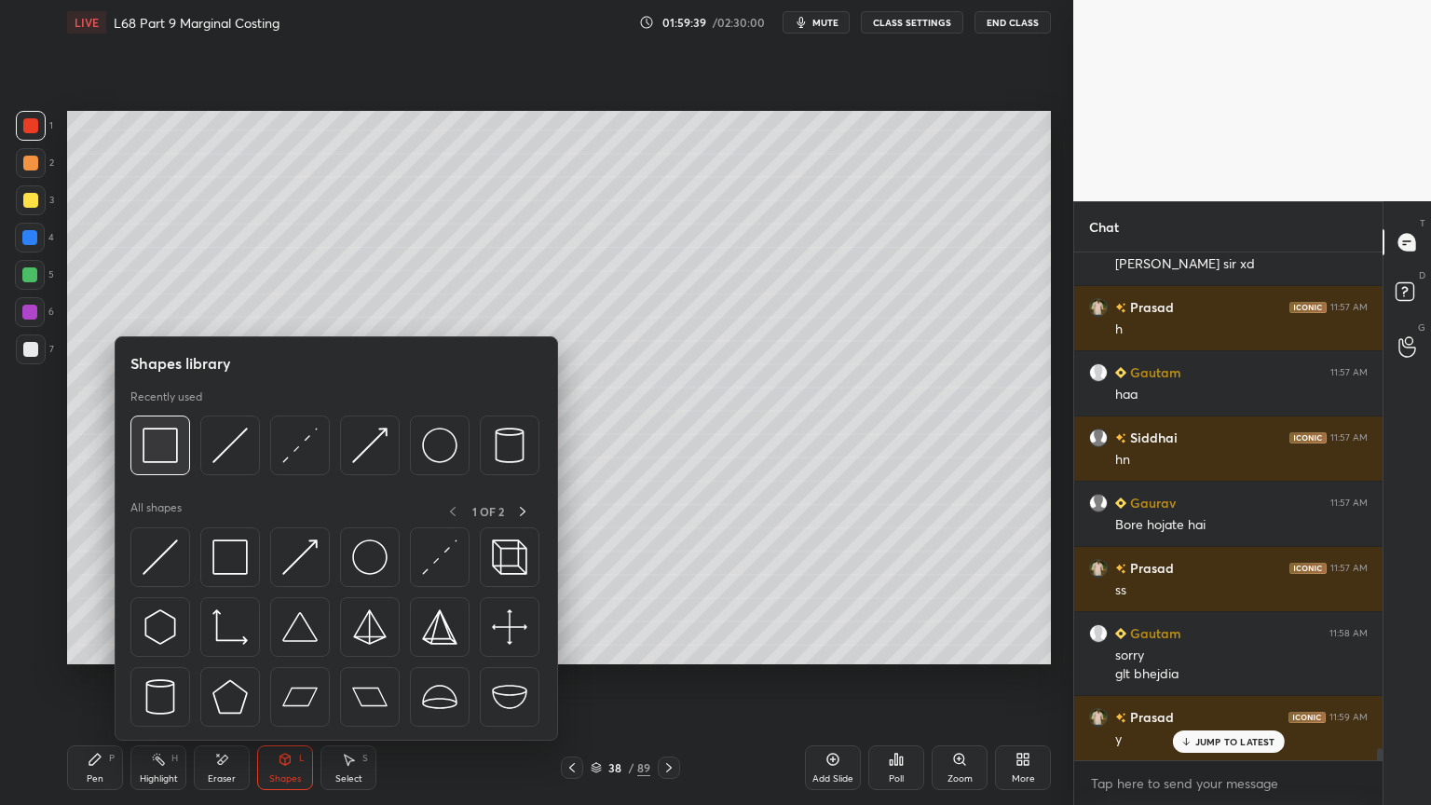
click at [168, 462] on img at bounding box center [160, 445] width 35 height 35
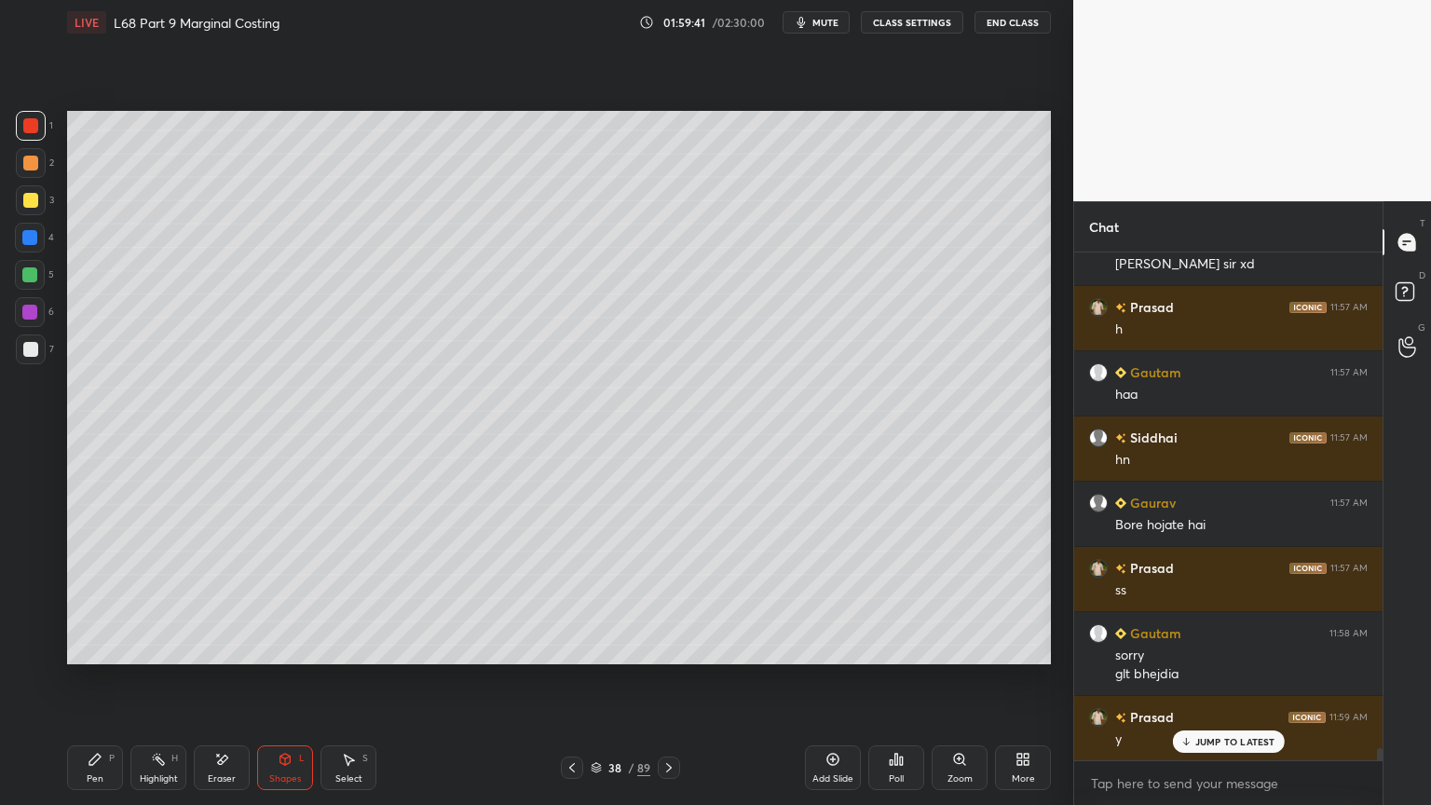
scroll to position [20509, 0]
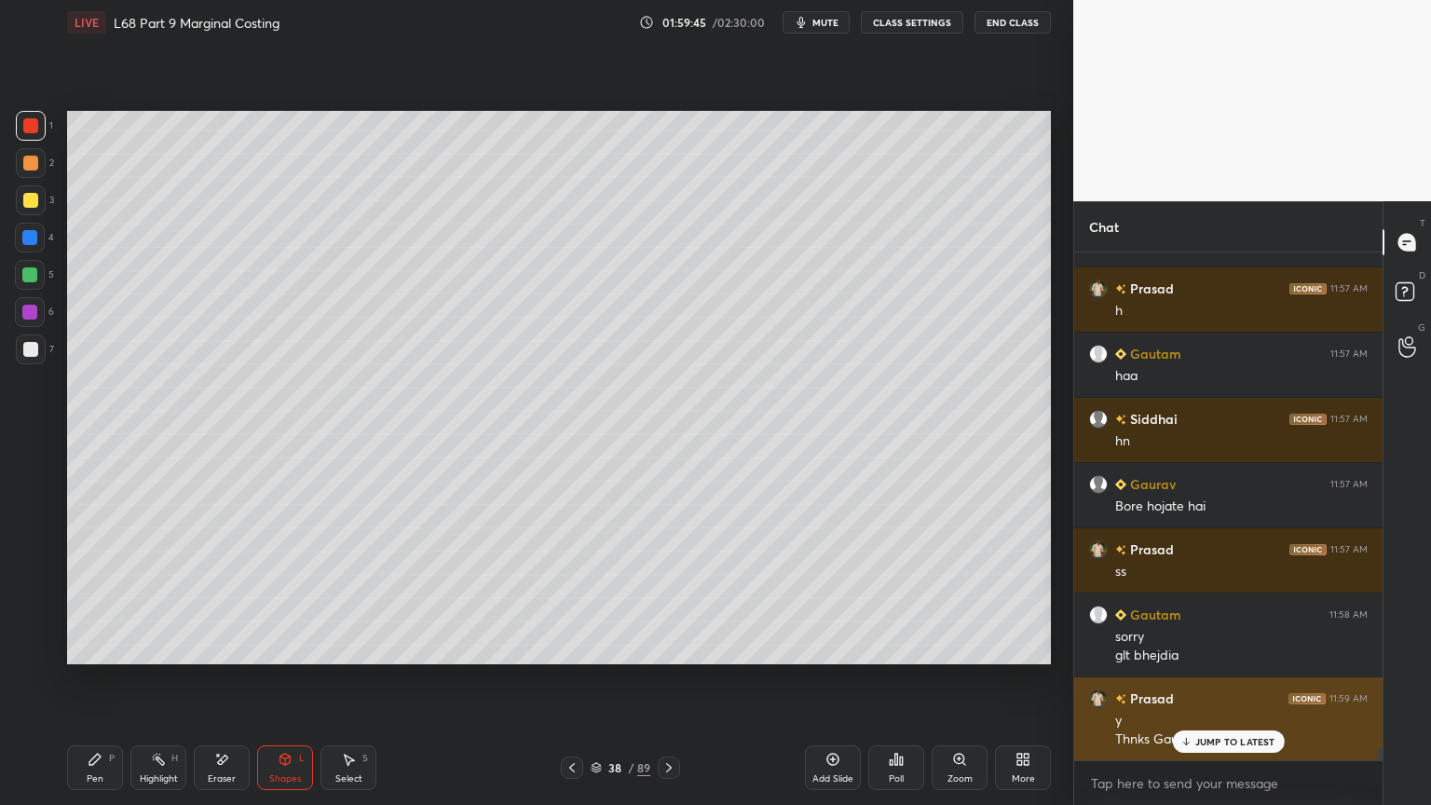
click at [1203, 647] on div "JUMP TO LATEST" at bounding box center [1228, 741] width 112 height 22
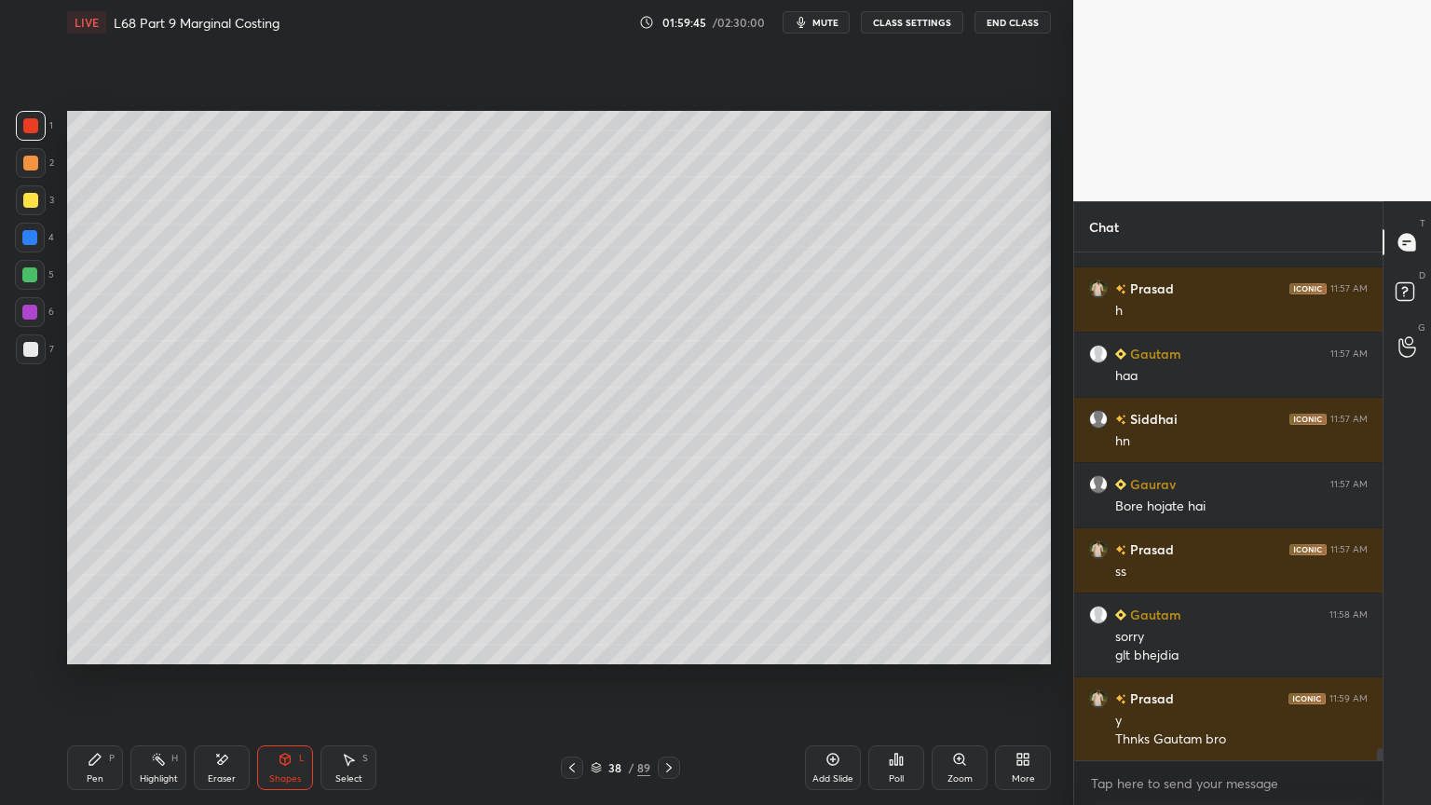
scroll to position [20575, 0]
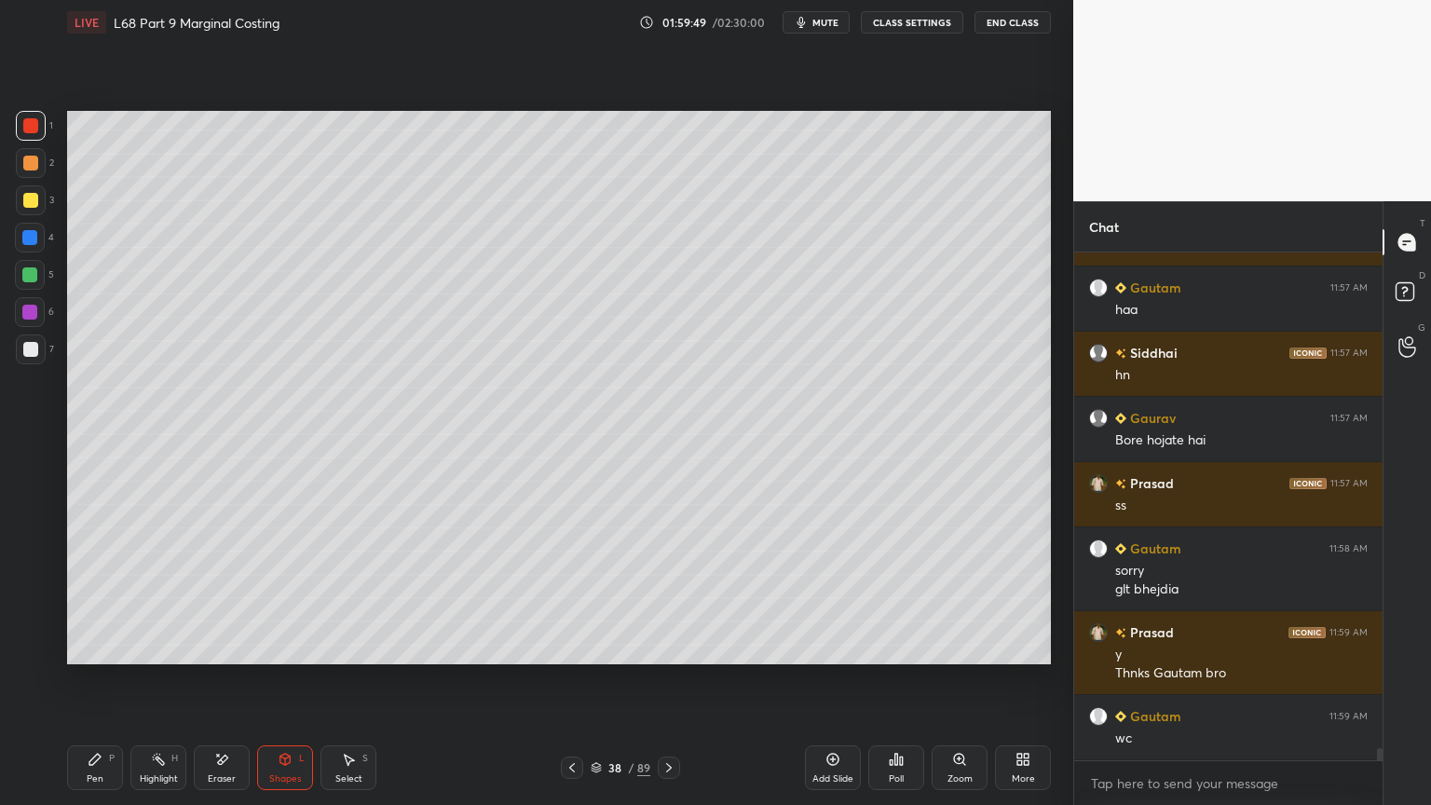
click at [101, 647] on div "Pen P" at bounding box center [95, 767] width 56 height 45
click at [31, 170] on div at bounding box center [30, 163] width 15 height 15
click at [33, 287] on div at bounding box center [30, 275] width 30 height 30
click at [40, 195] on div at bounding box center [31, 200] width 30 height 30
click at [92, 647] on icon at bounding box center [94, 759] width 11 height 11
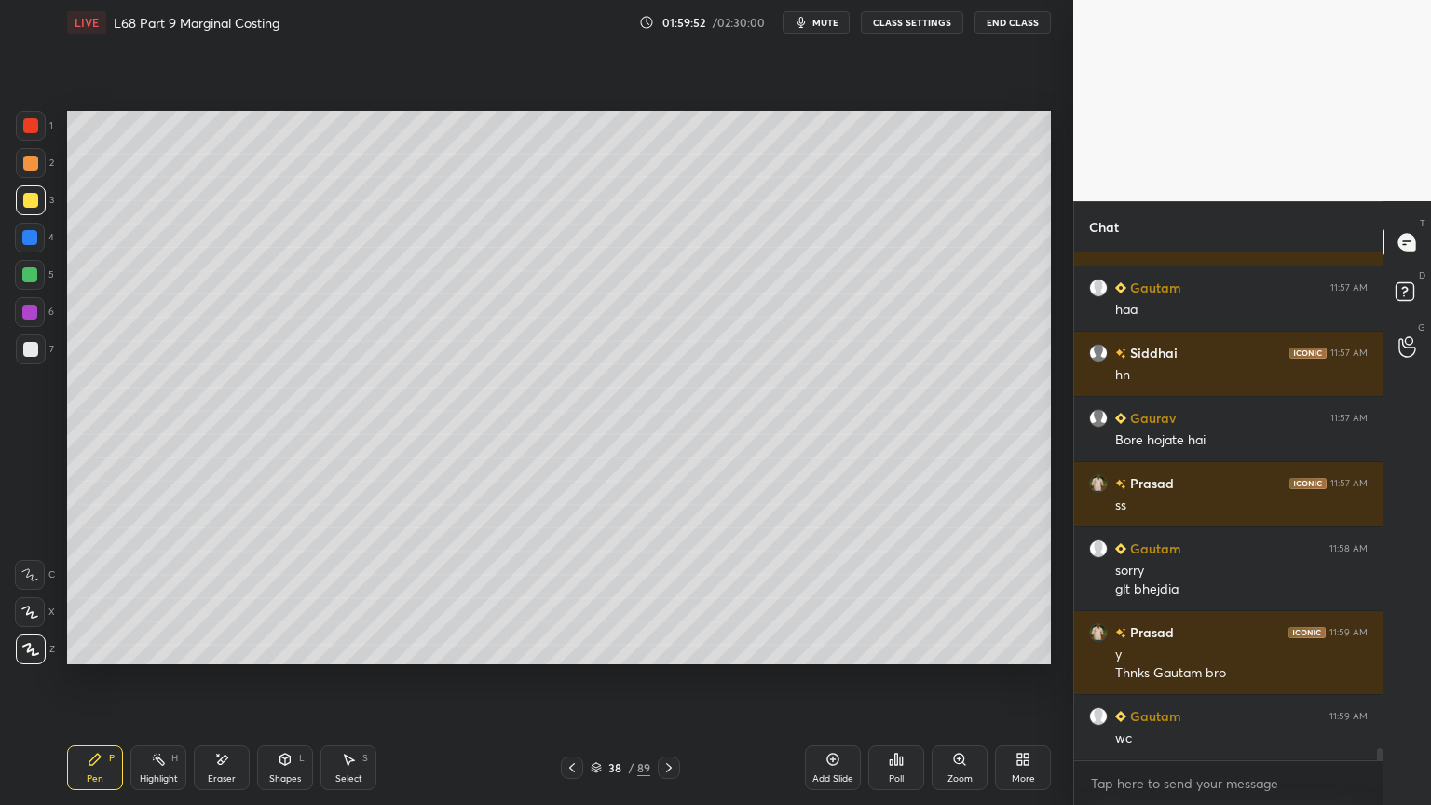
click at [34, 584] on div at bounding box center [30, 575] width 30 height 30
click at [27, 164] on div at bounding box center [30, 163] width 15 height 15
click at [43, 200] on div at bounding box center [31, 200] width 30 height 30
click at [280, 647] on icon at bounding box center [285, 759] width 15 height 15
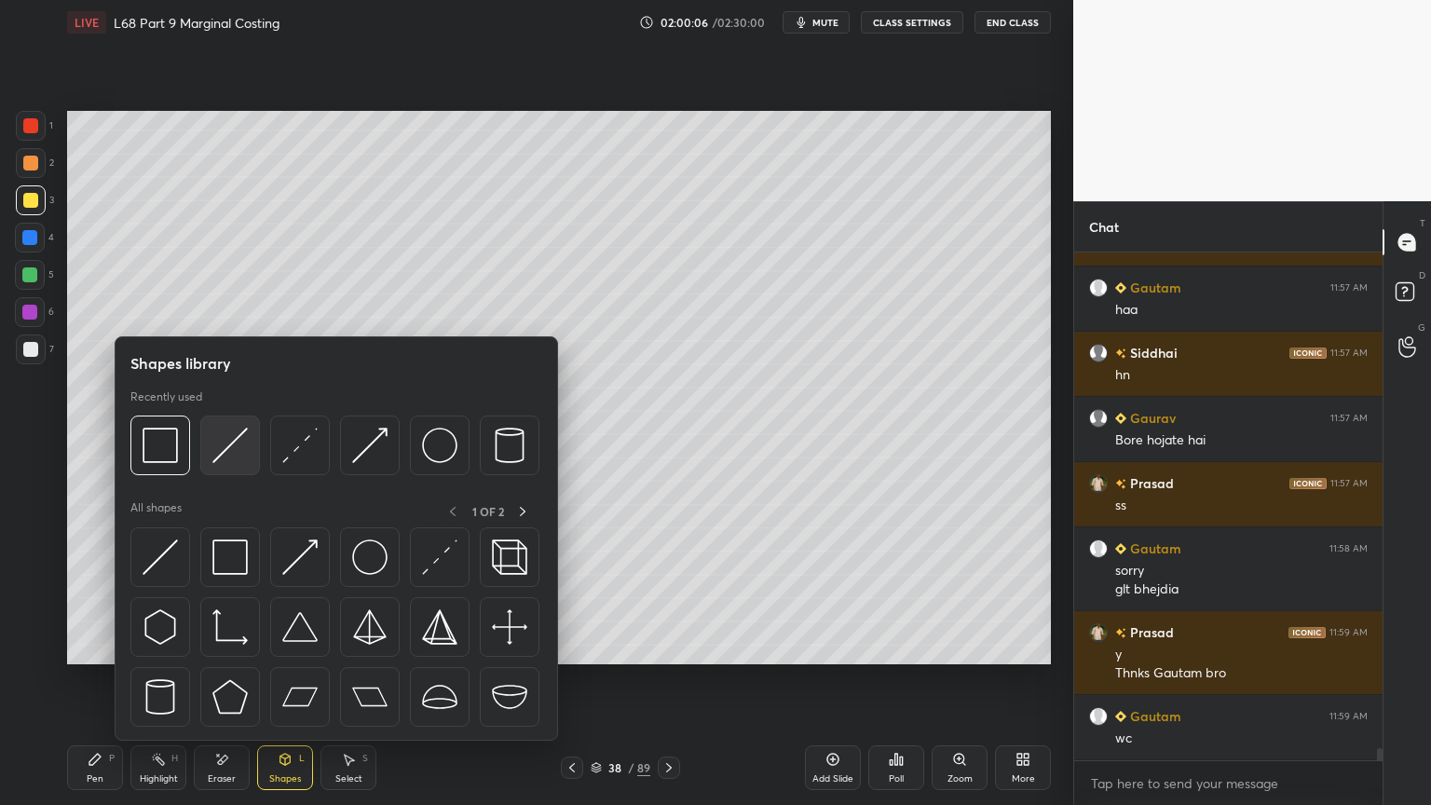
click at [235, 447] on img at bounding box center [229, 445] width 35 height 35
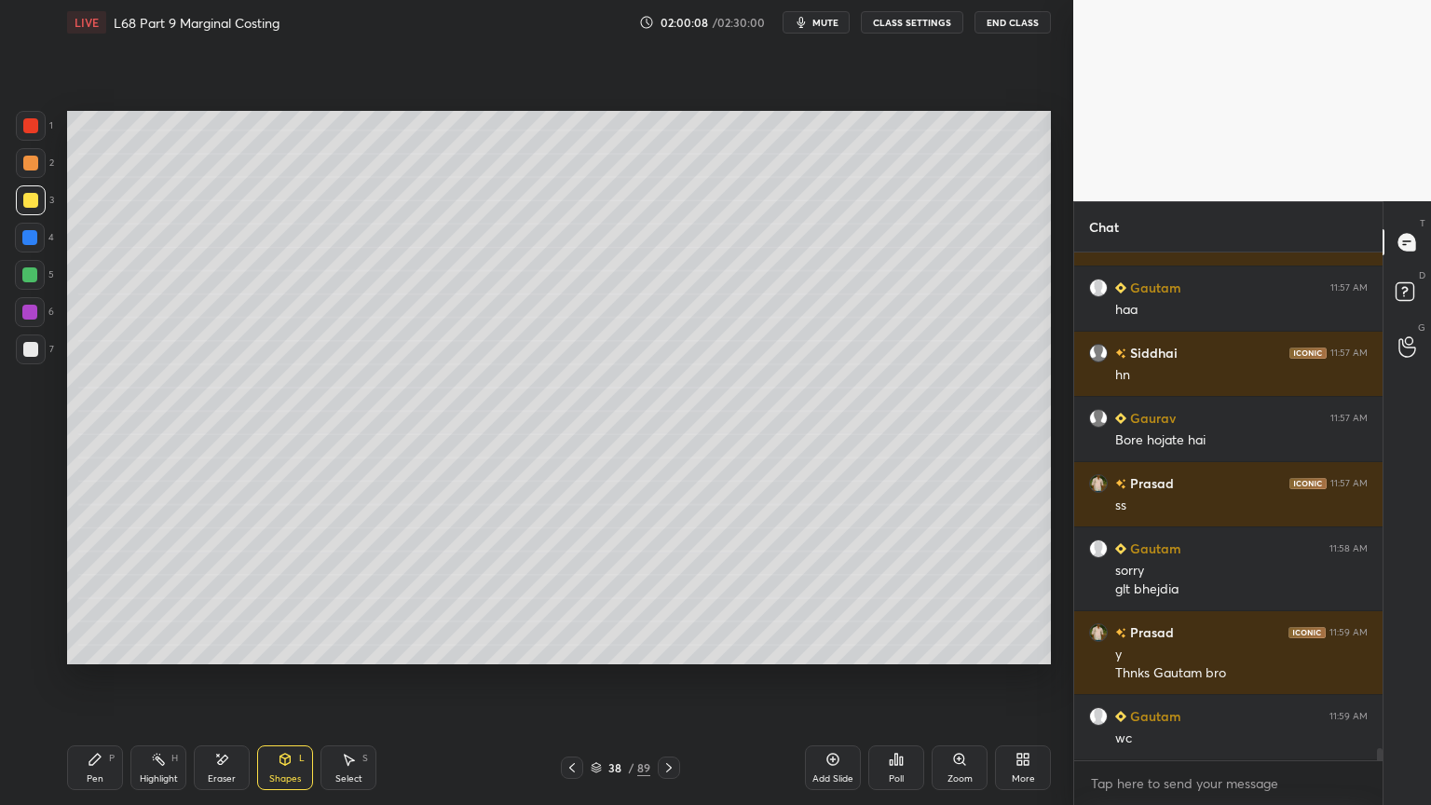
click at [29, 335] on div at bounding box center [31, 349] width 30 height 30
click at [108, 647] on div "Pen P" at bounding box center [95, 767] width 56 height 45
click at [43, 164] on div at bounding box center [31, 163] width 30 height 30
click at [286, 647] on div "Shapes" at bounding box center [285, 778] width 32 height 9
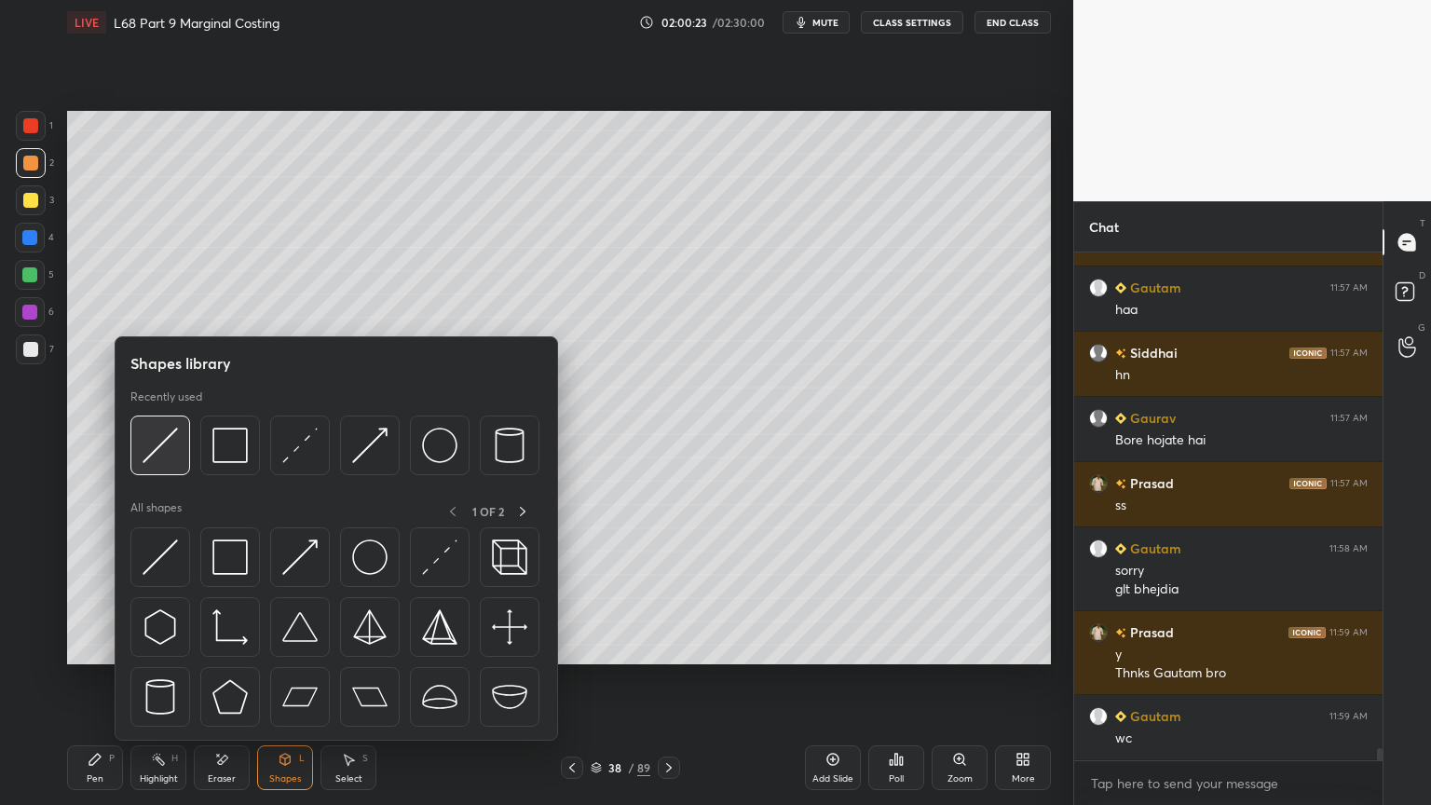
click at [157, 454] on img at bounding box center [160, 445] width 35 height 35
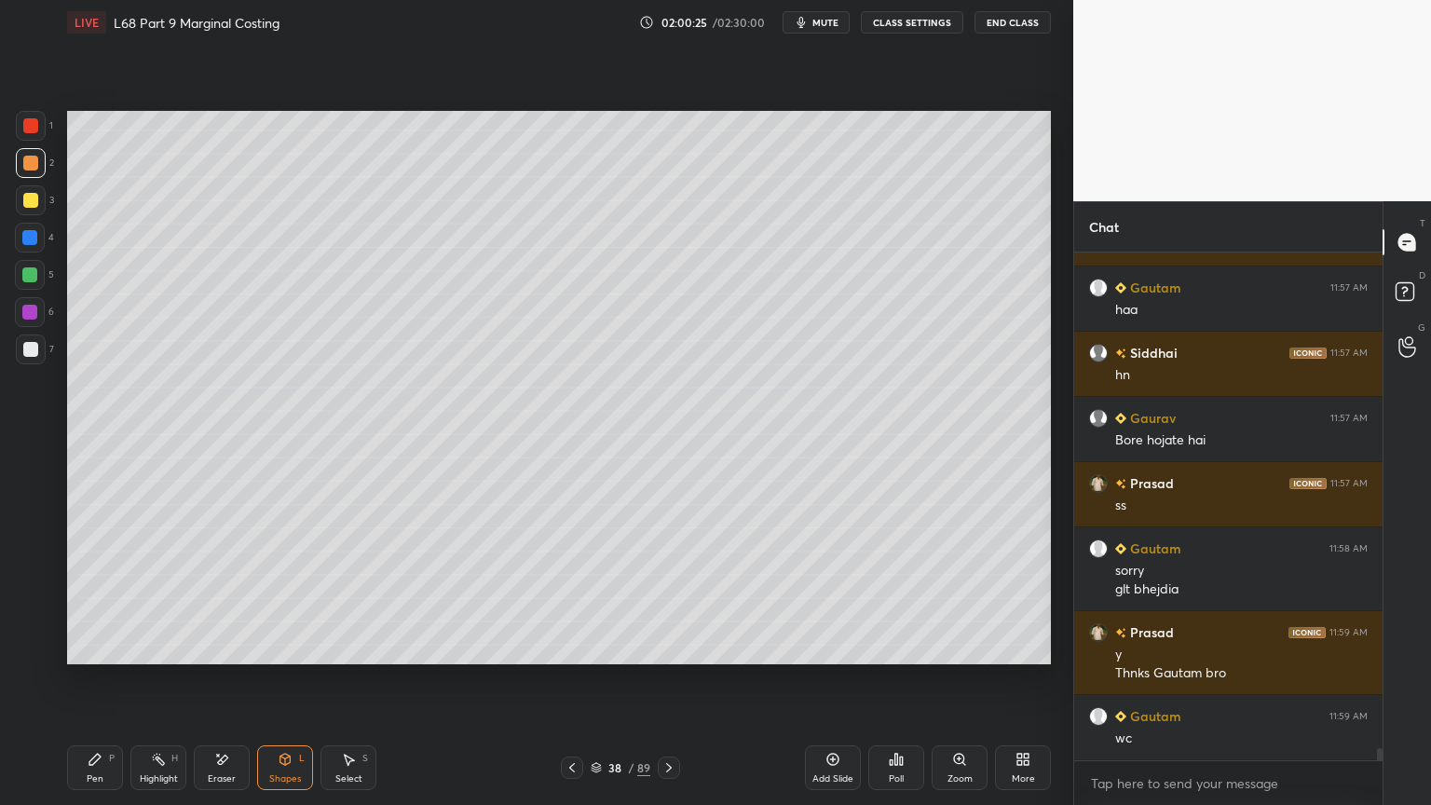
click at [34, 353] on div at bounding box center [30, 349] width 15 height 15
click at [80, 647] on div "Pen P" at bounding box center [95, 767] width 56 height 45
click at [566, 647] on icon at bounding box center [572, 767] width 15 height 15
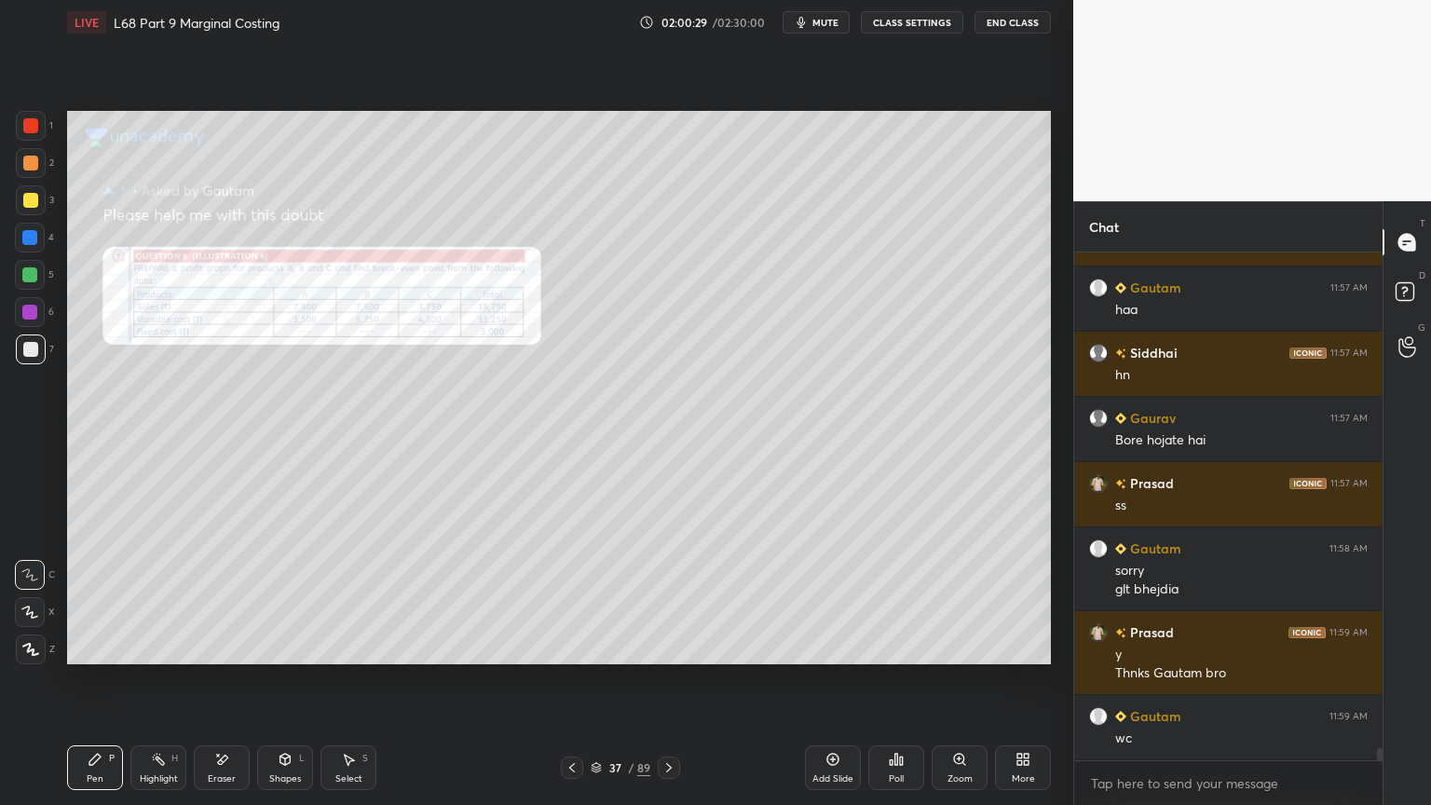
click at [965, 647] on icon at bounding box center [959, 759] width 15 height 15
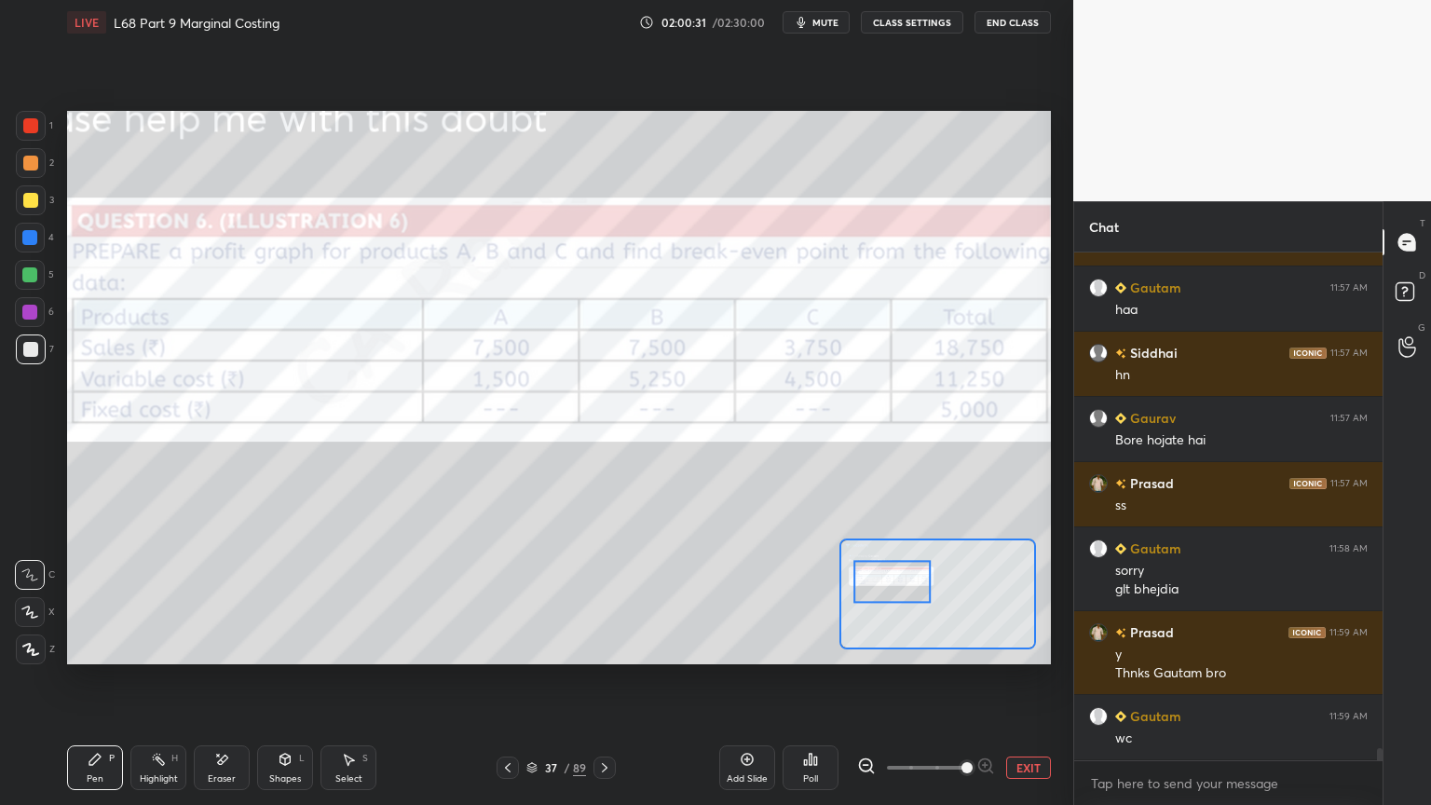
click at [212, 647] on div "Eraser" at bounding box center [222, 767] width 56 height 45
click at [37, 647] on span "Erase all" at bounding box center [30, 649] width 28 height 13
click at [77, 647] on div "Pen P" at bounding box center [95, 767] width 56 height 45
click at [604, 647] on icon at bounding box center [604, 767] width 15 height 15
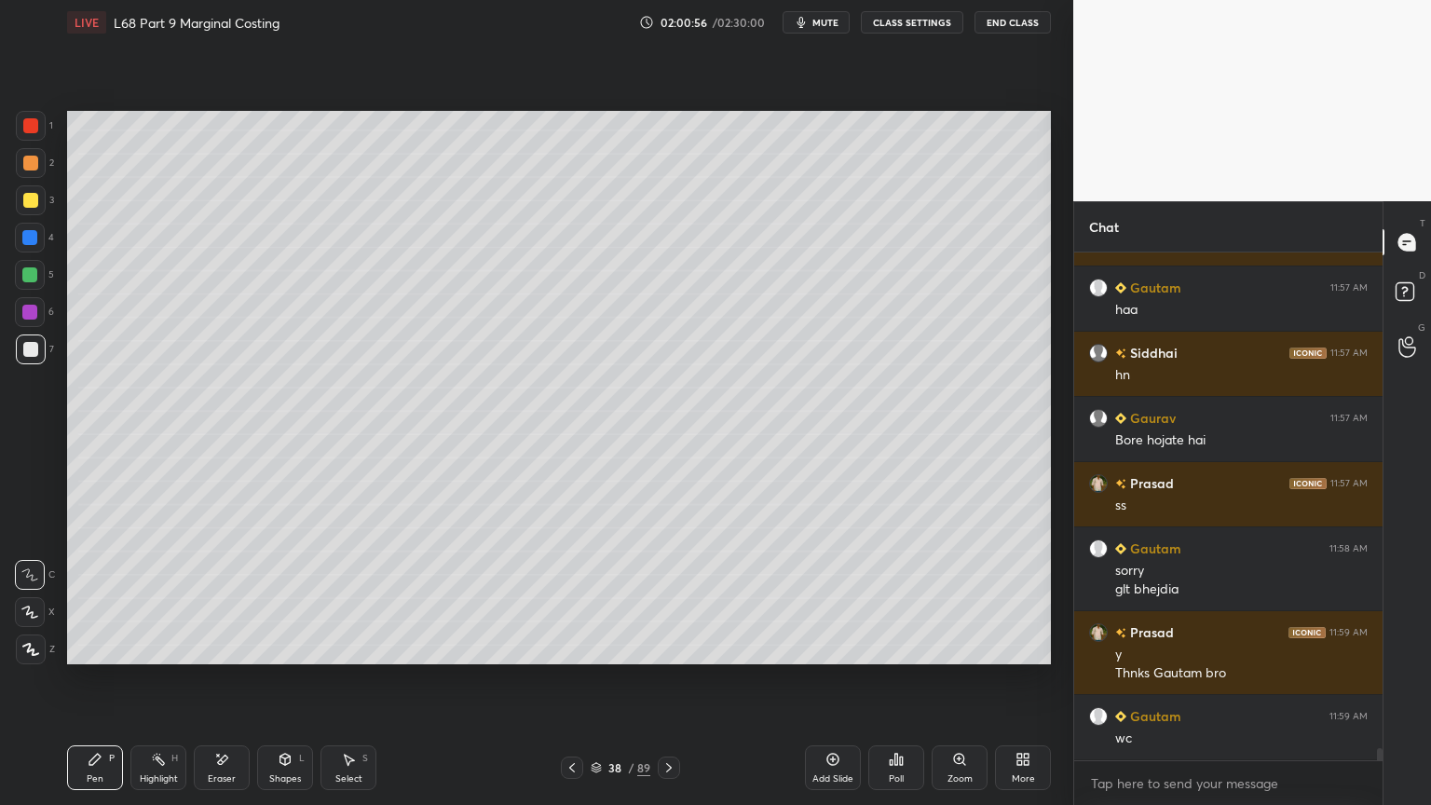
click at [575, 647] on icon at bounding box center [572, 767] width 15 height 15
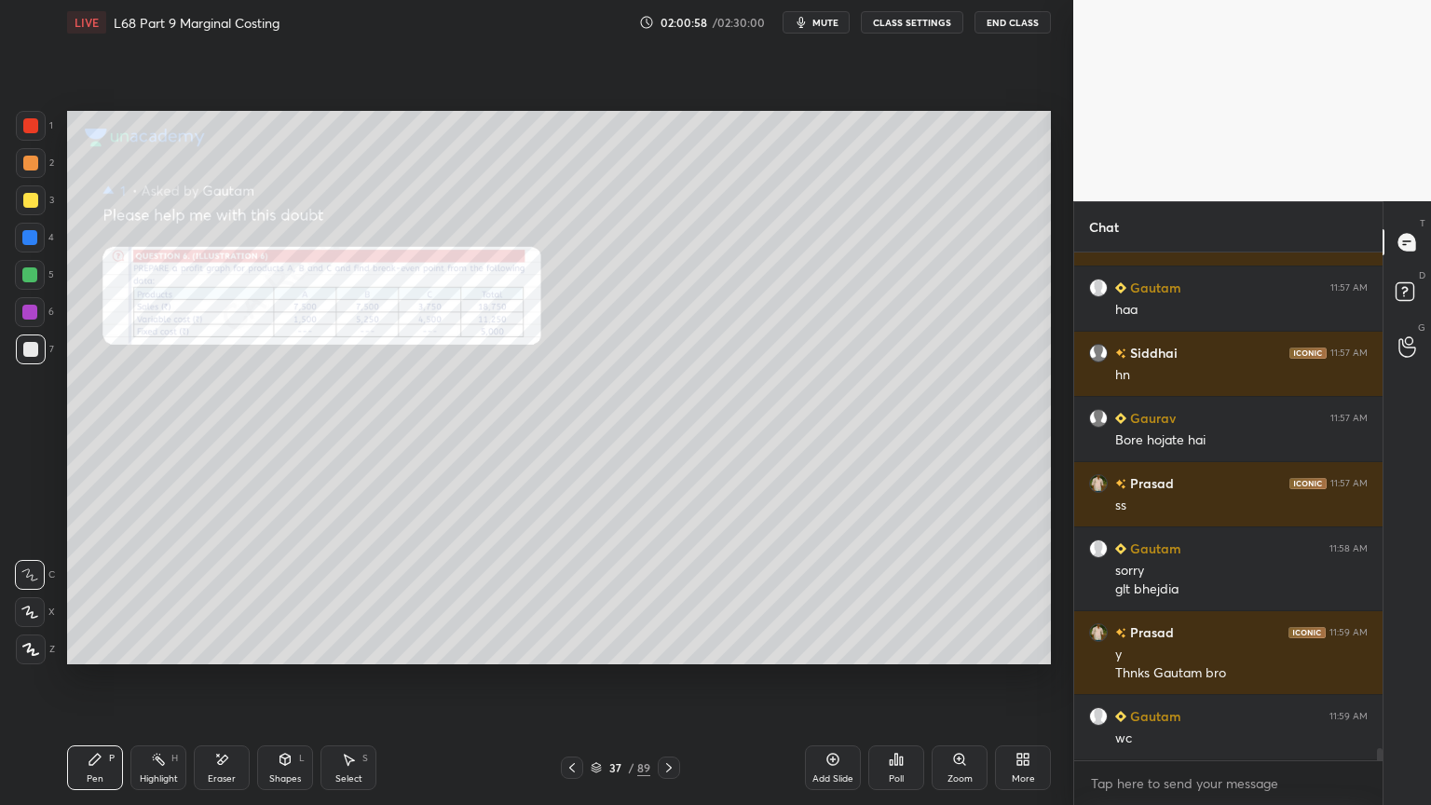
click at [665, 647] on icon at bounding box center [669, 767] width 15 height 15
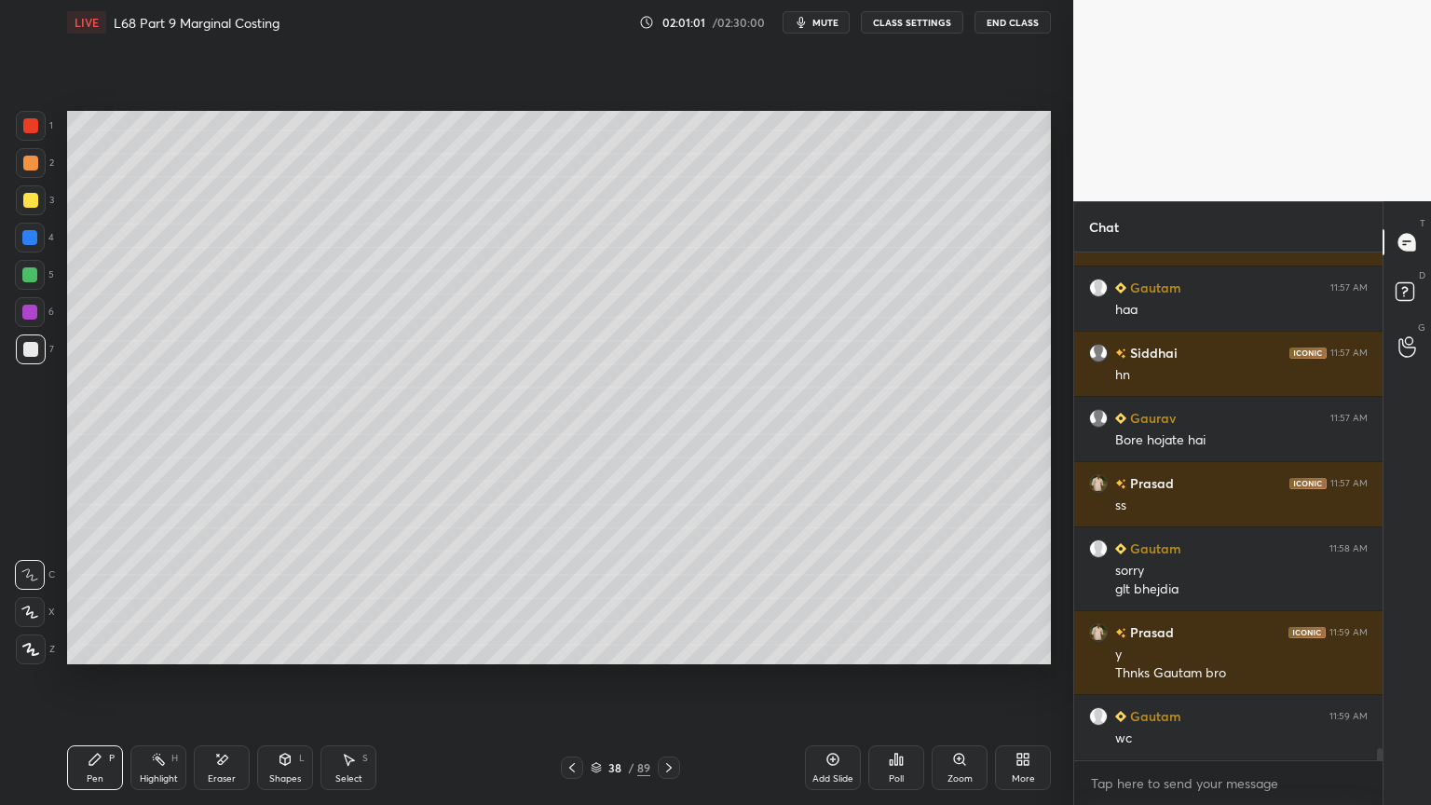
click at [575, 647] on icon at bounding box center [572, 767] width 15 height 15
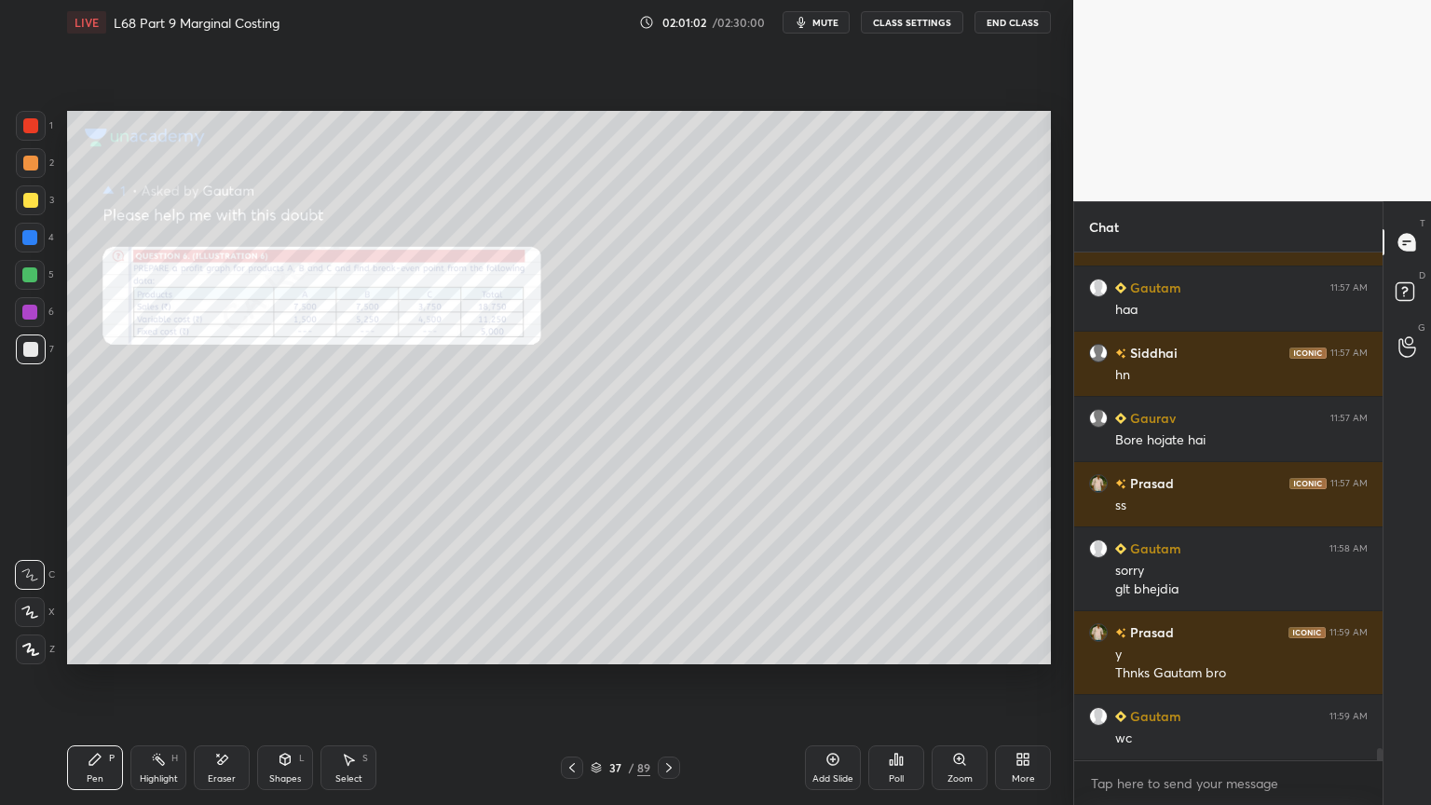
click at [972, 647] on div "Zoom" at bounding box center [960, 767] width 56 height 45
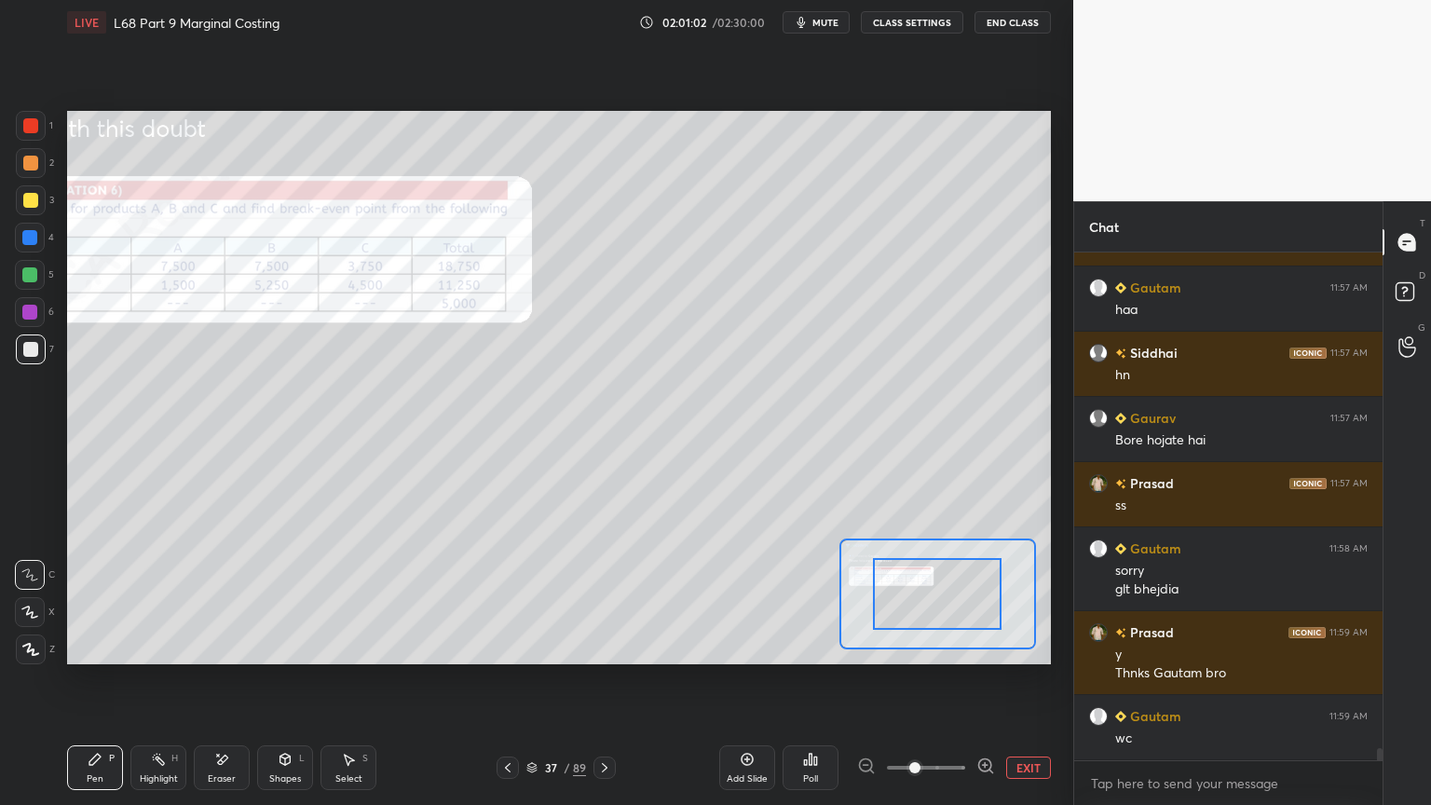
click at [921, 647] on span at bounding box center [914, 767] width 11 height 11
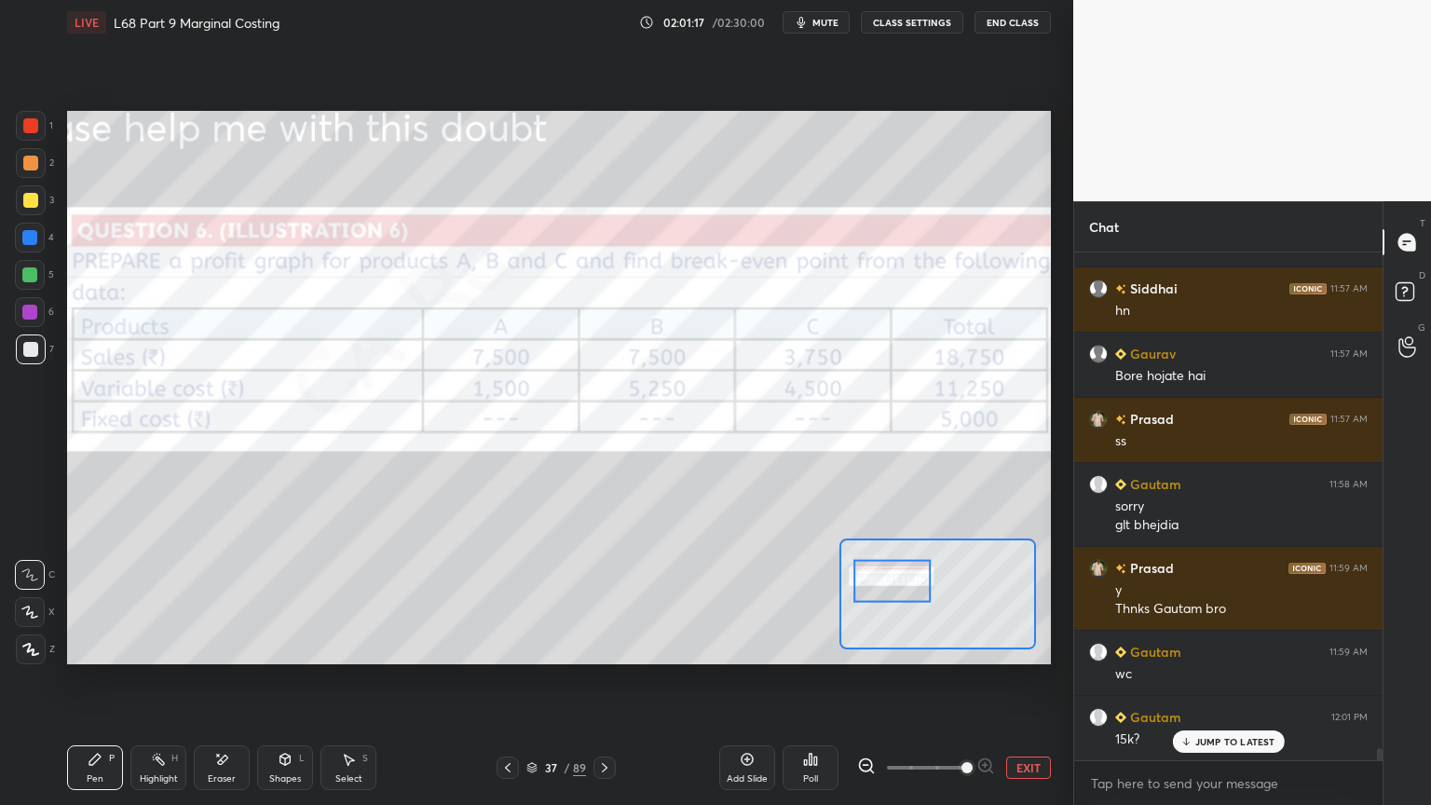
scroll to position [20705, 0]
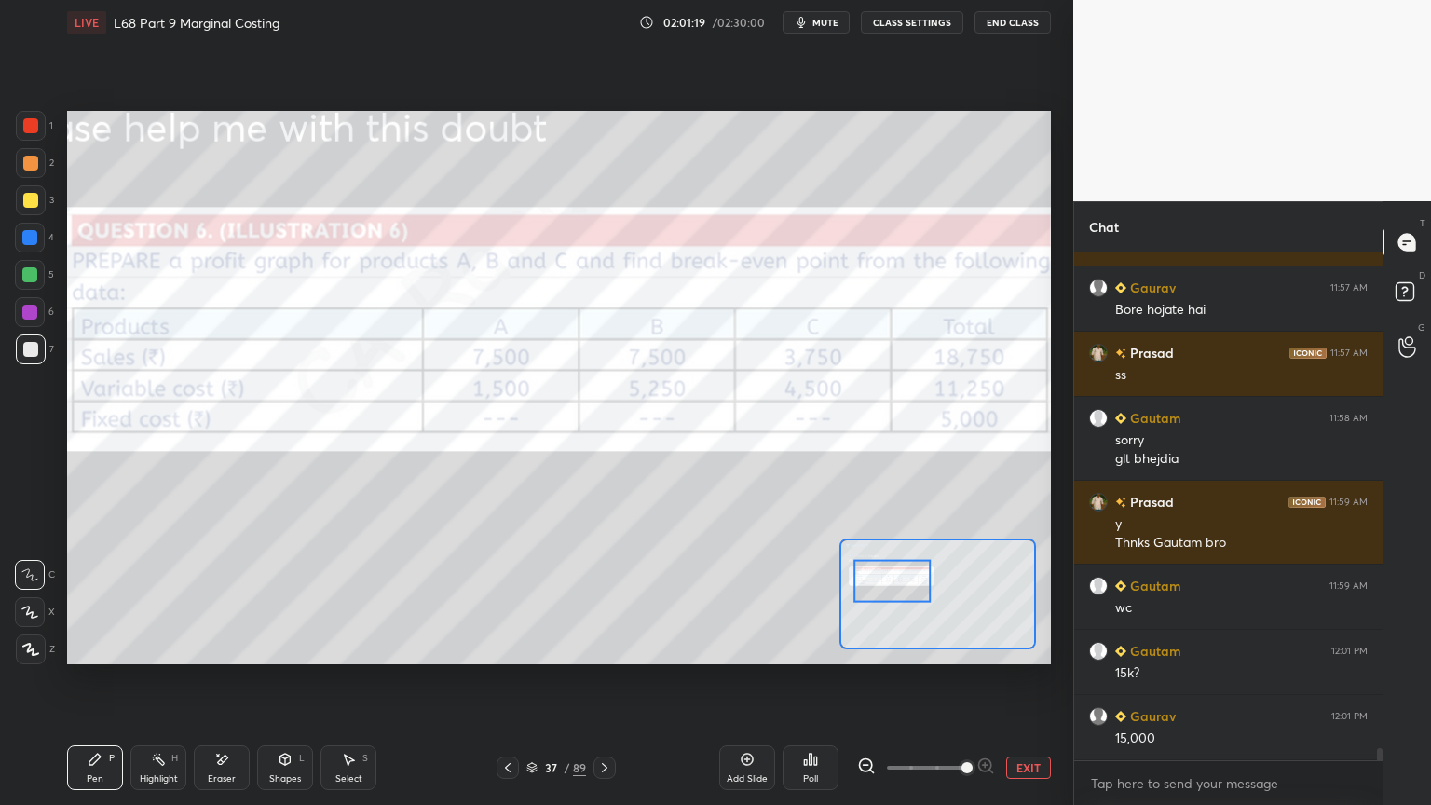
click at [609, 647] on icon at bounding box center [604, 767] width 15 height 15
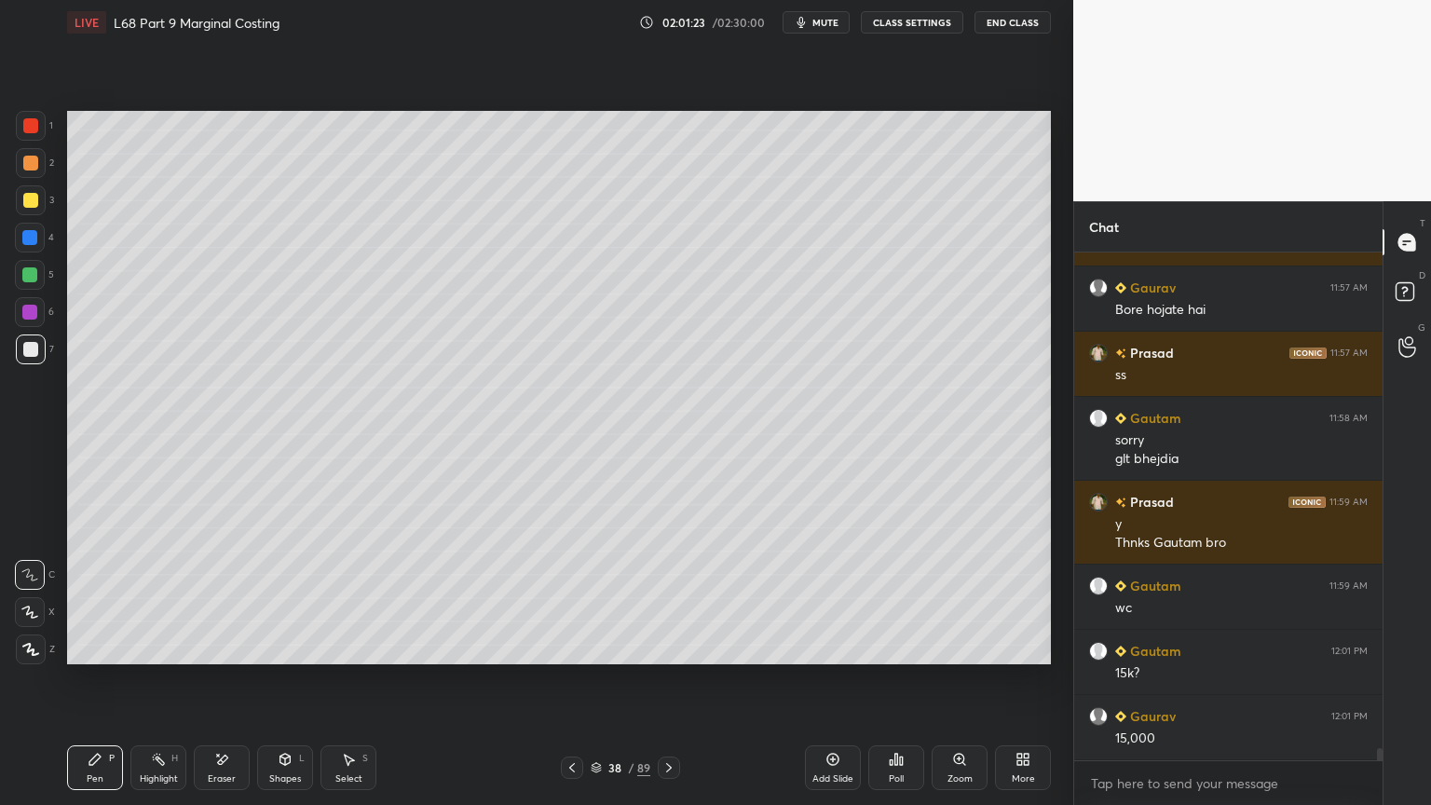
click at [26, 283] on div at bounding box center [30, 275] width 30 height 30
click at [571, 647] on icon at bounding box center [572, 767] width 15 height 15
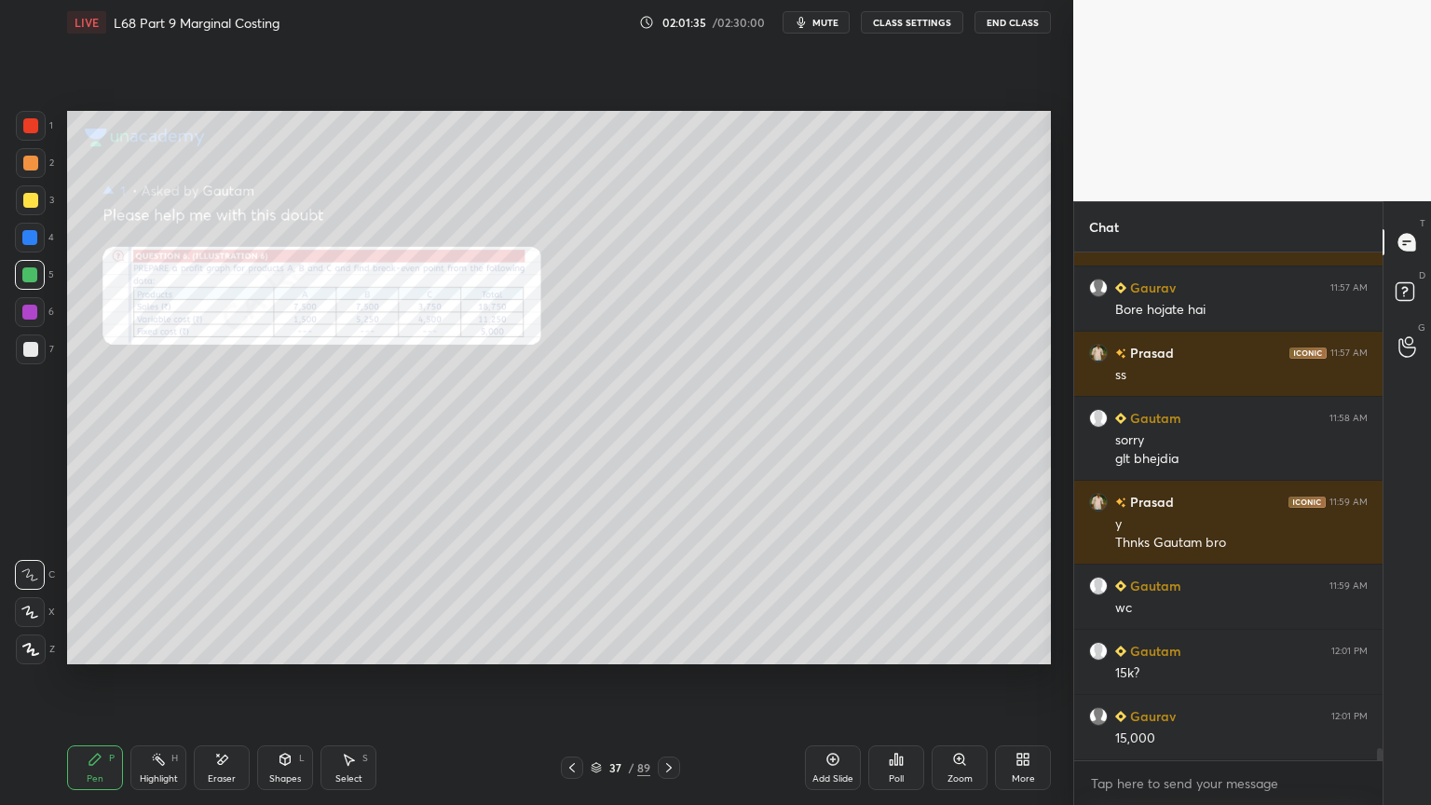
click at [666, 647] on icon at bounding box center [669, 767] width 15 height 15
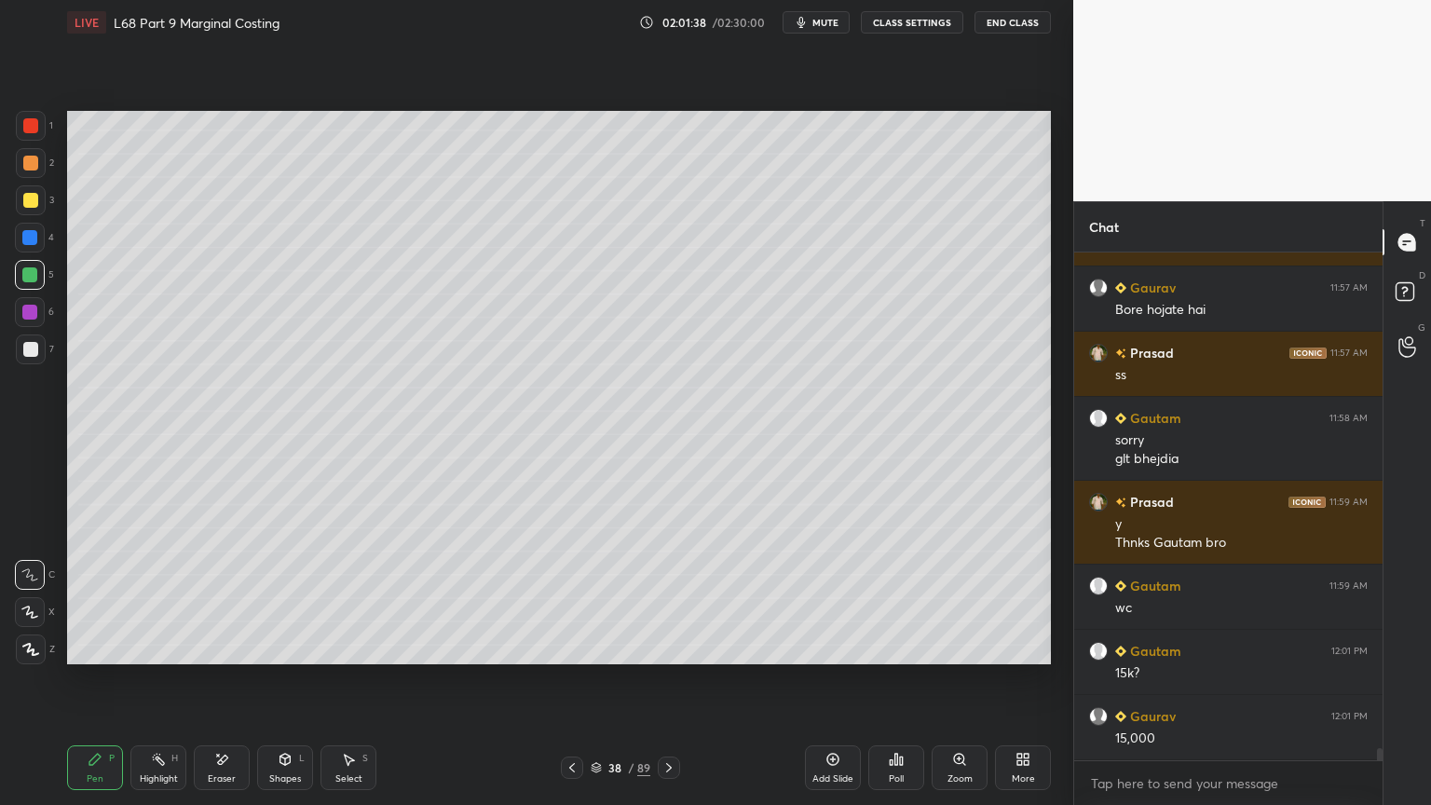
click at [41, 358] on div at bounding box center [31, 349] width 30 height 30
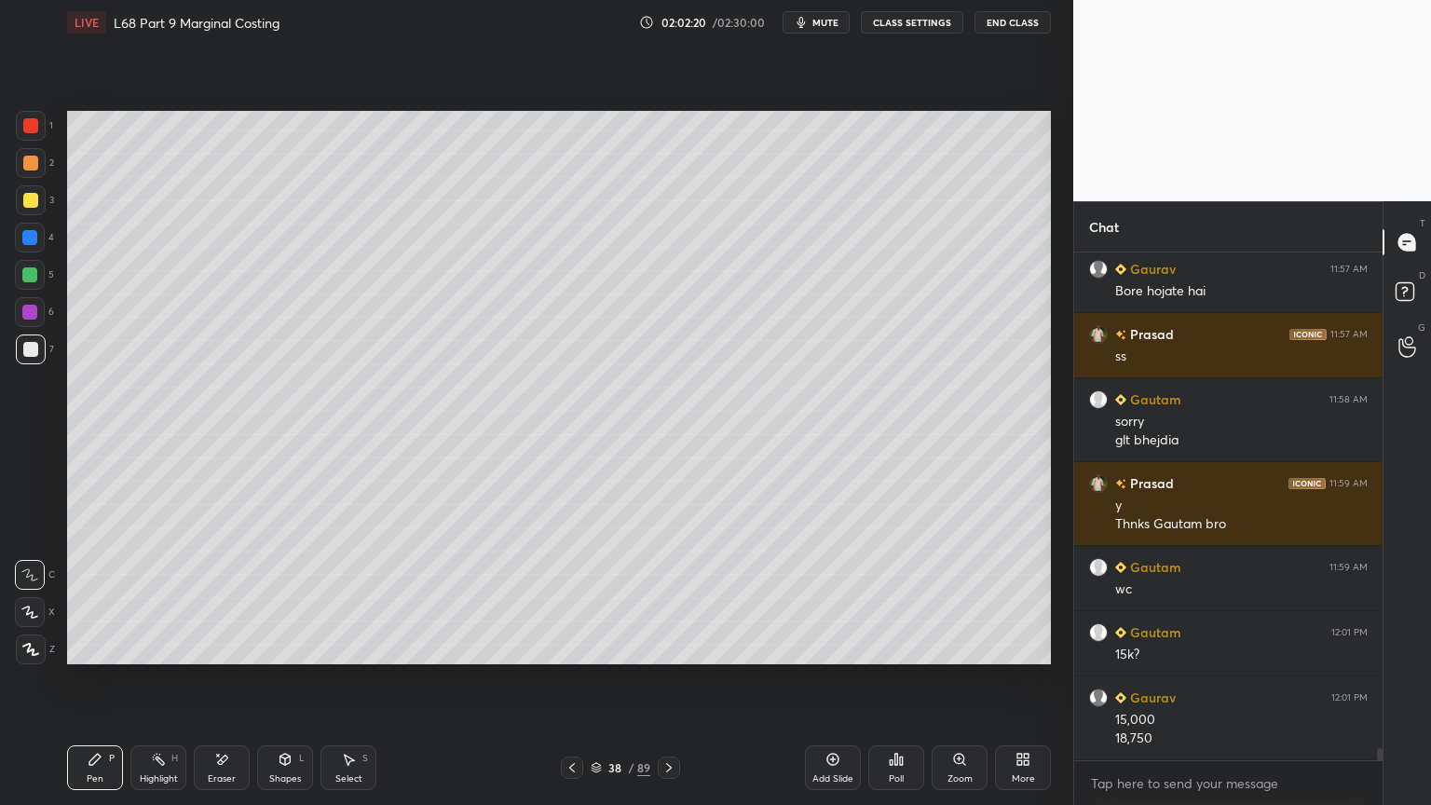
click at [565, 647] on div at bounding box center [572, 768] width 22 height 22
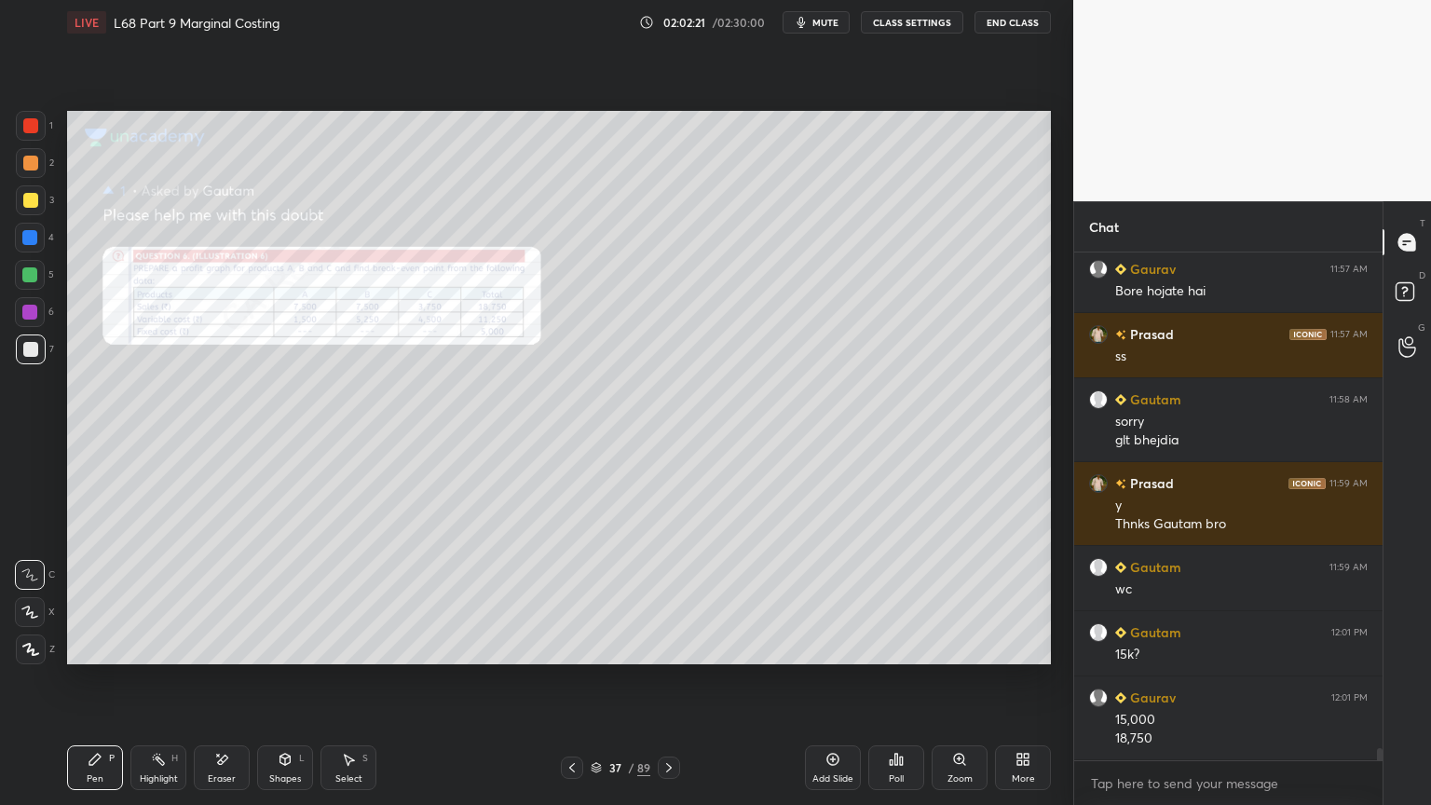
click at [669, 647] on icon at bounding box center [669, 767] width 15 height 15
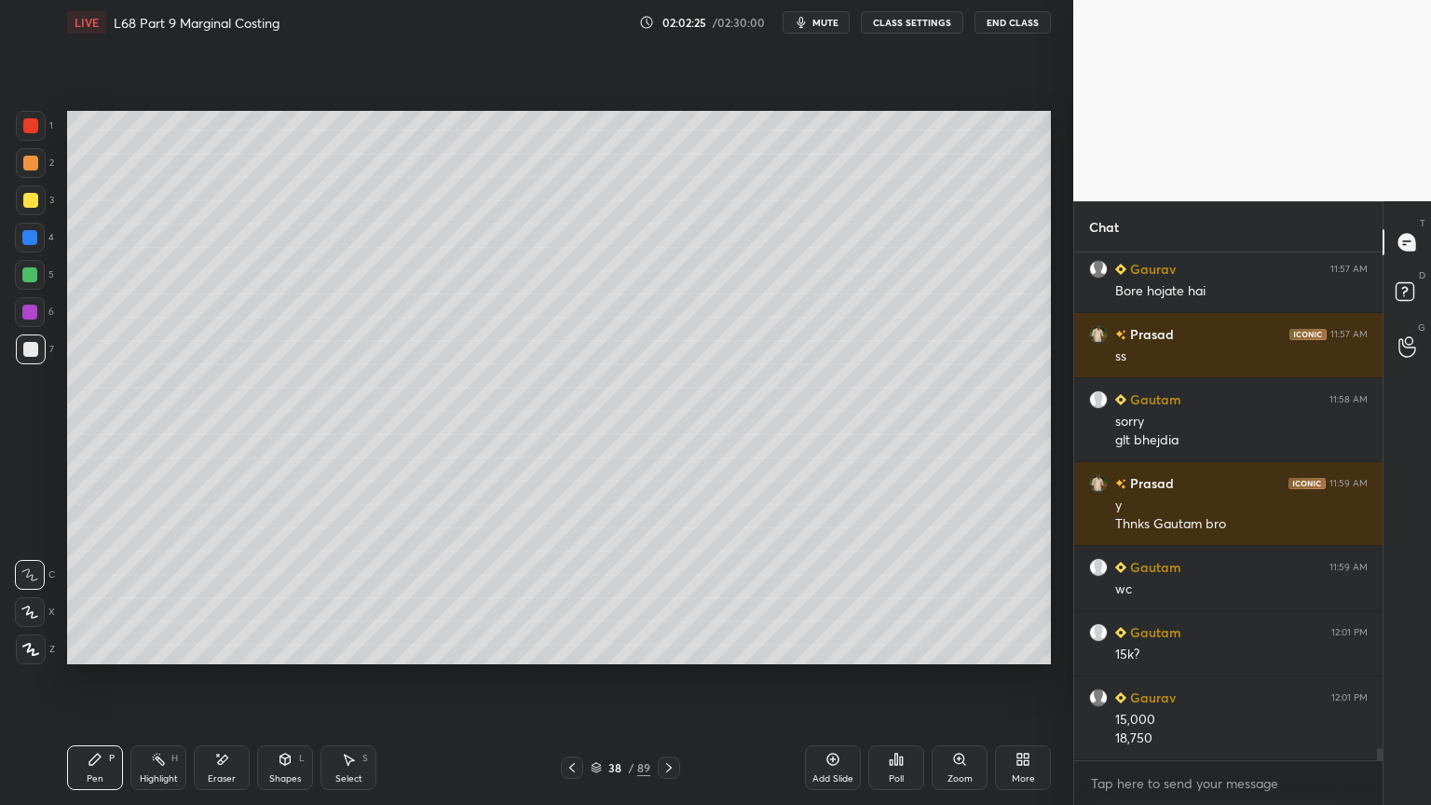
click at [572, 647] on icon at bounding box center [572, 767] width 6 height 9
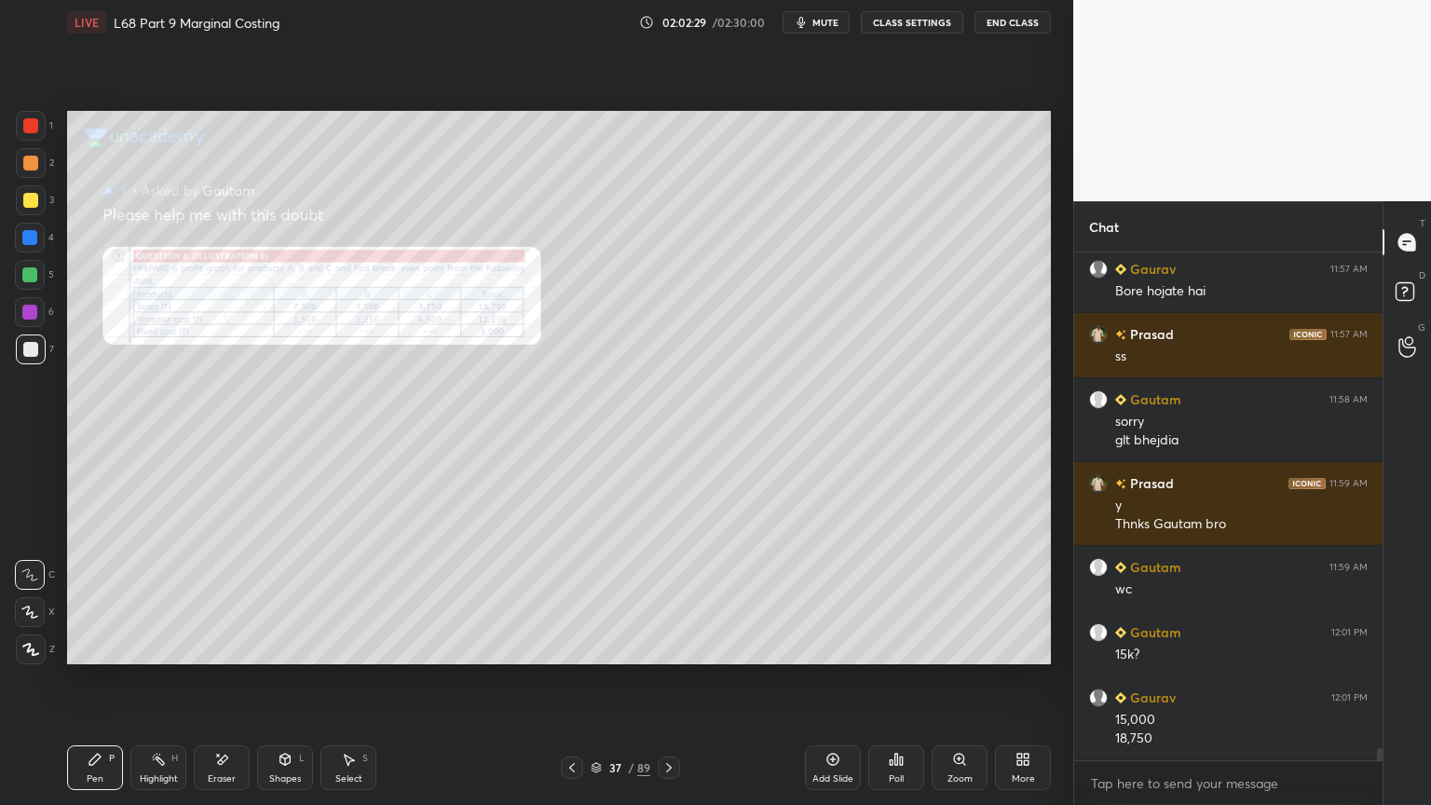
click at [673, 647] on icon at bounding box center [669, 767] width 15 height 15
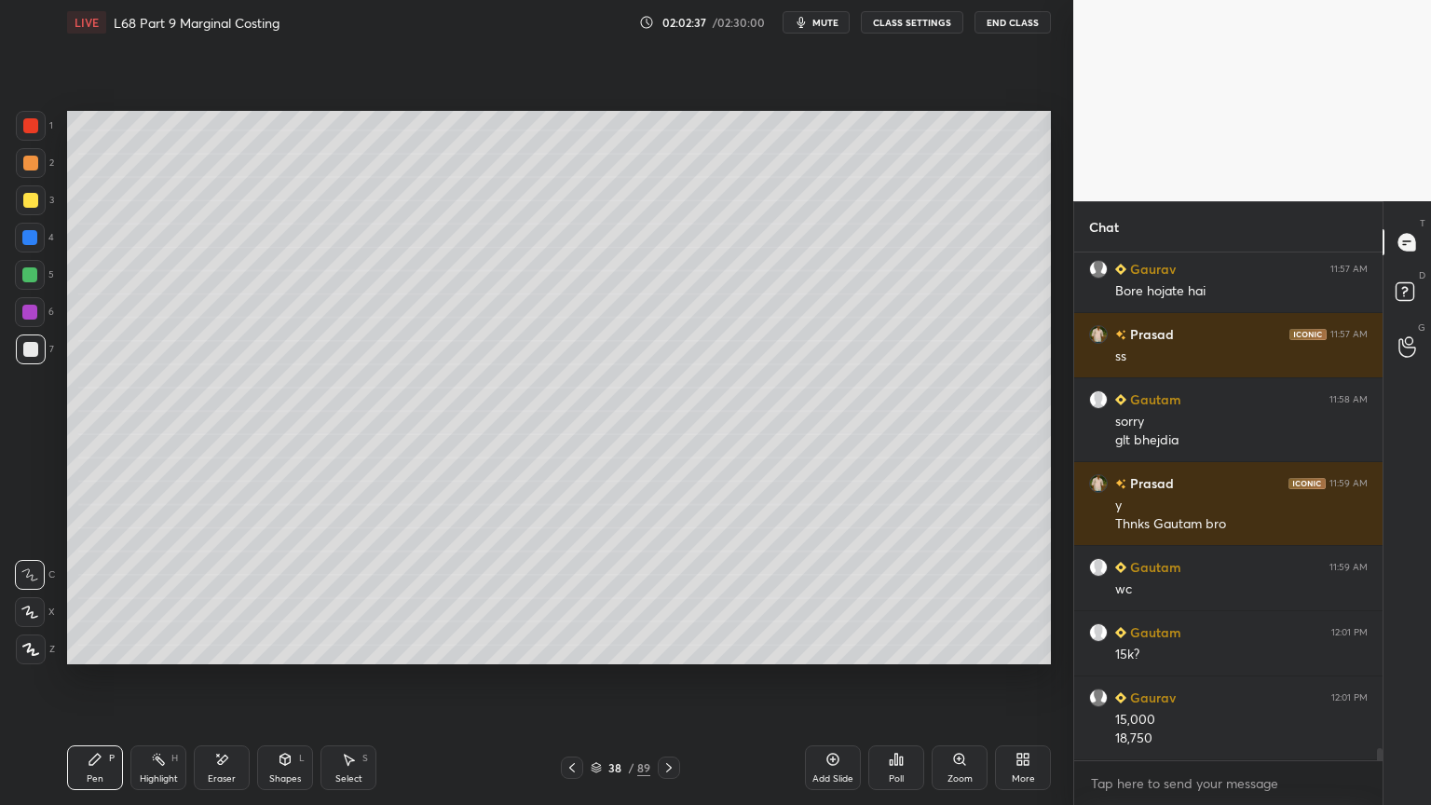
click at [565, 647] on icon at bounding box center [572, 767] width 15 height 15
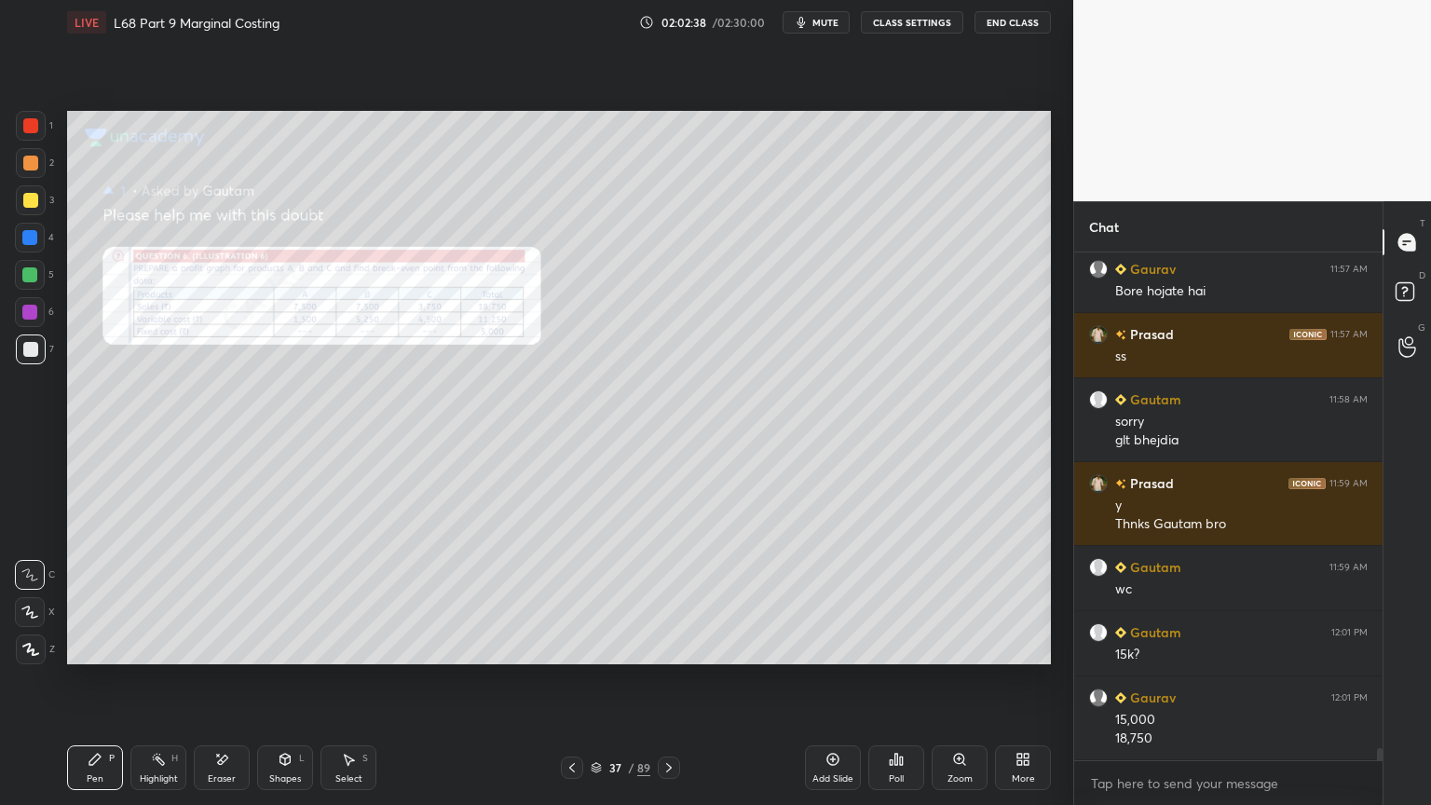
scroll to position [20788, 0]
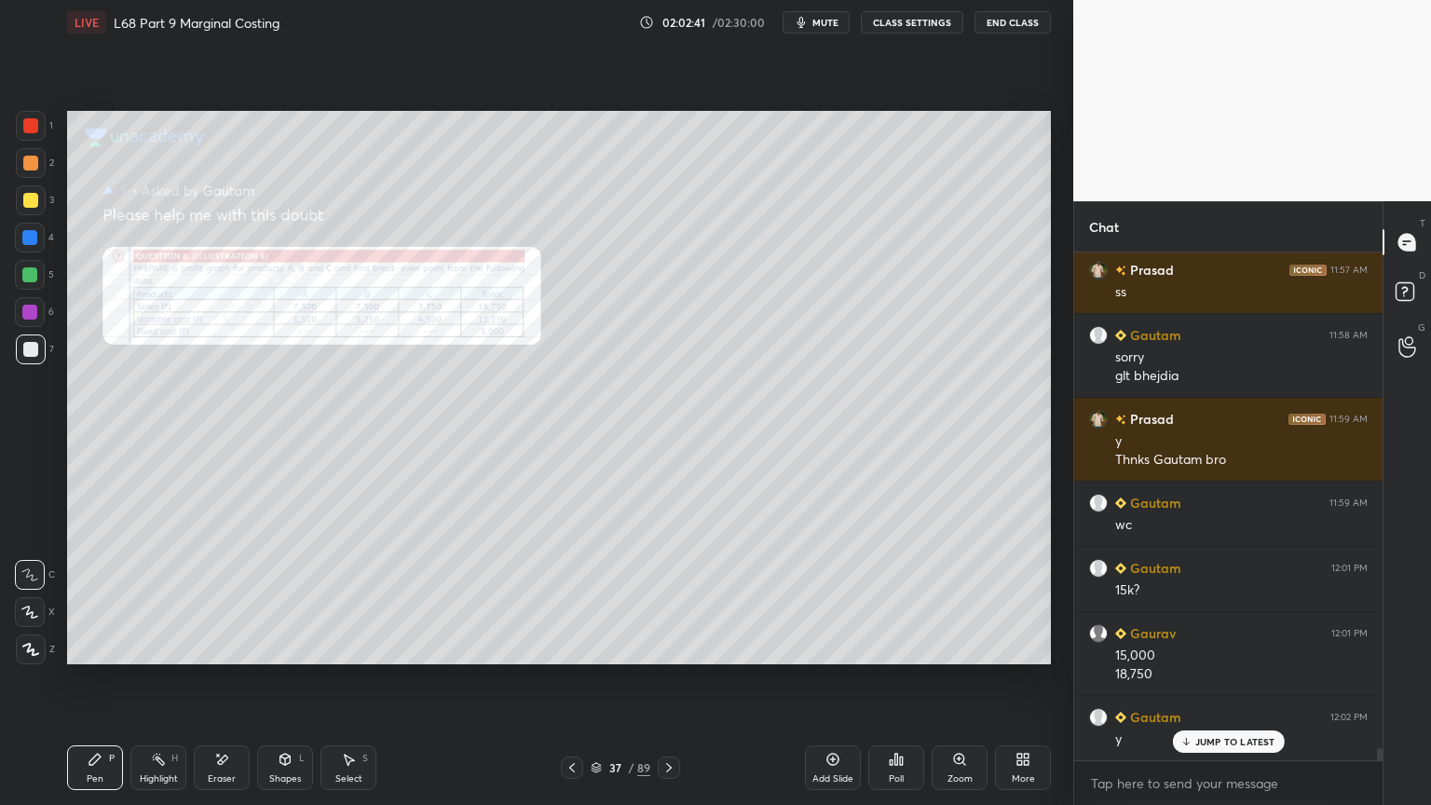
click at [669, 647] on icon at bounding box center [669, 767] width 15 height 15
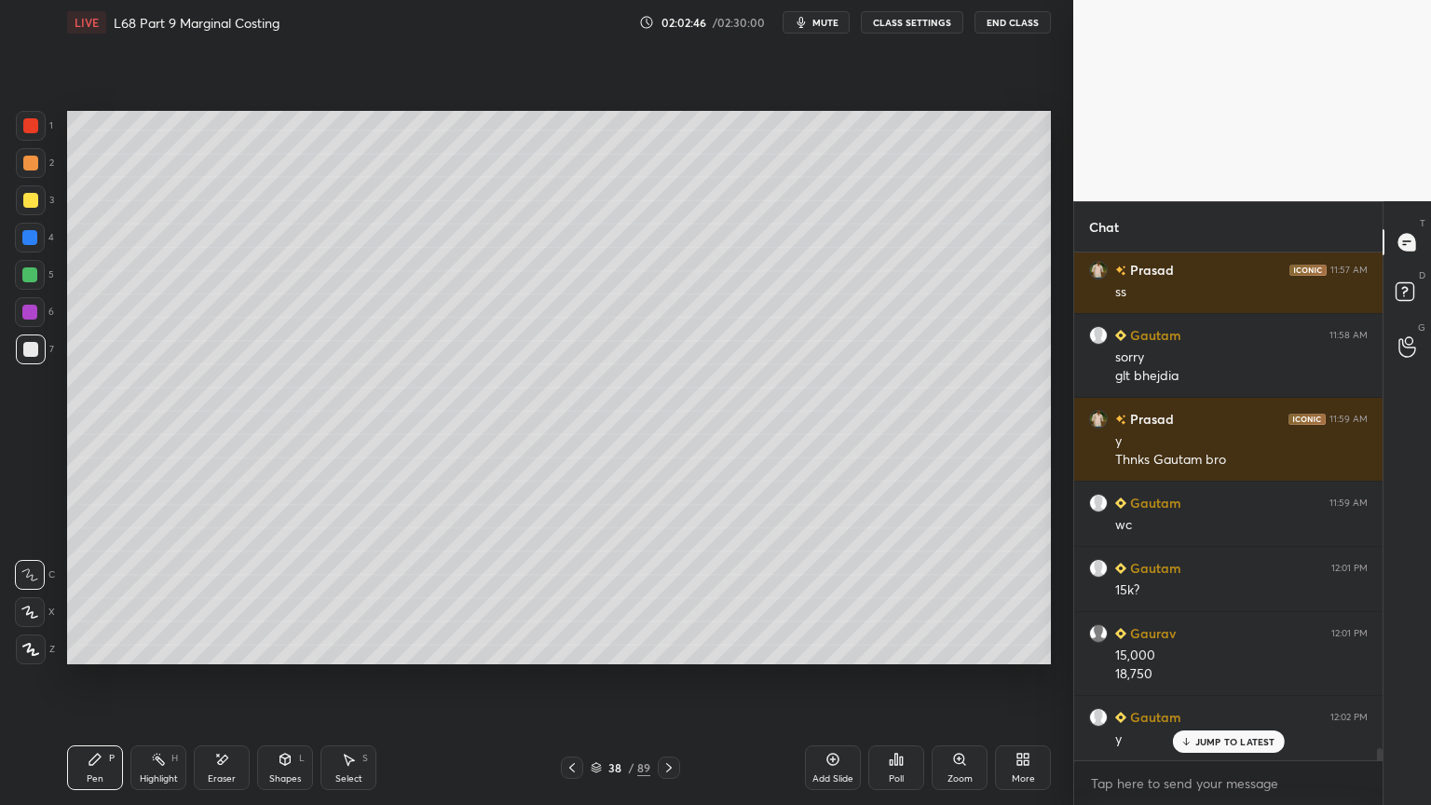
click at [570, 647] on icon at bounding box center [572, 767] width 15 height 15
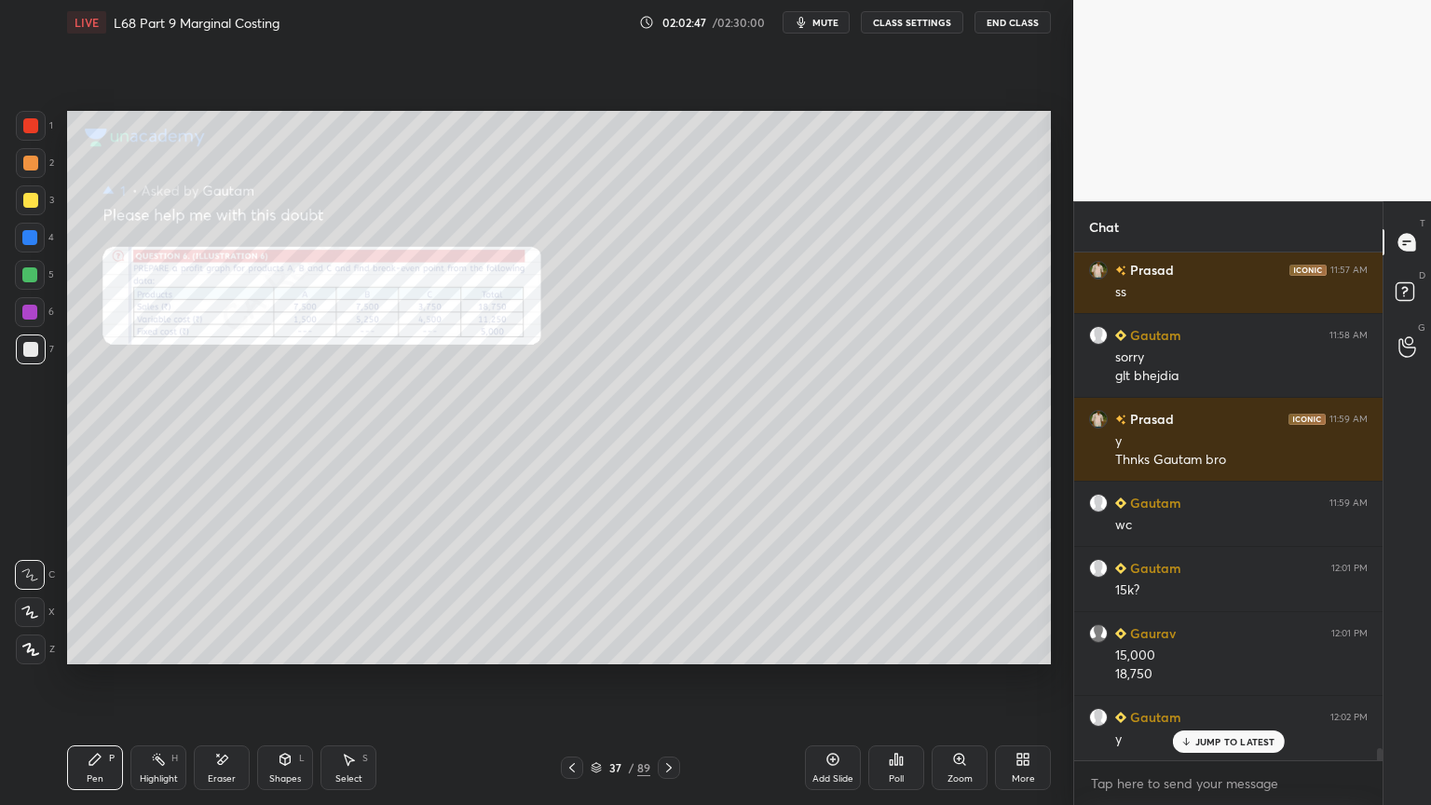
click at [947, 647] on div "Zoom" at bounding box center [960, 767] width 56 height 45
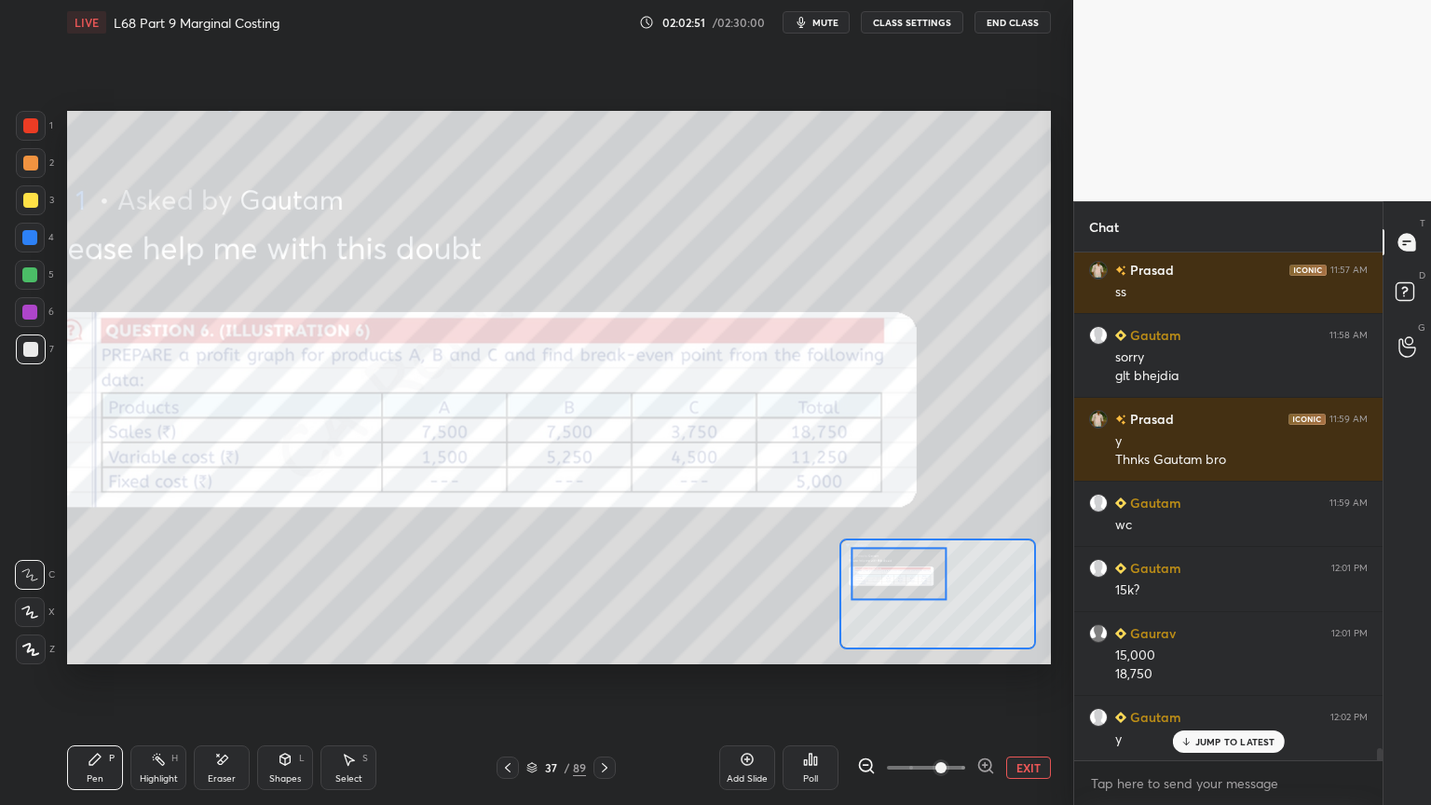
scroll to position [20807, 0]
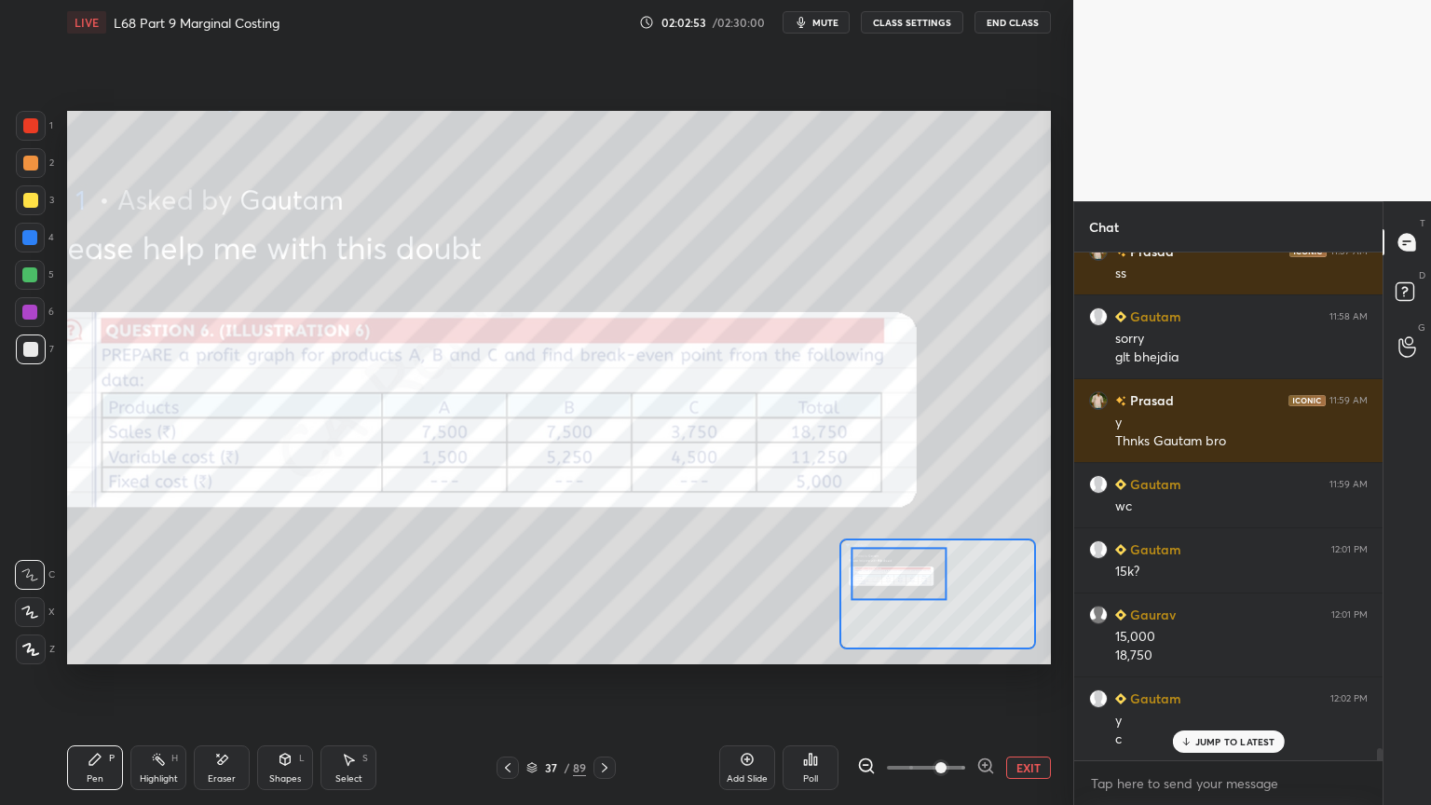
click at [604, 647] on icon at bounding box center [605, 767] width 6 height 9
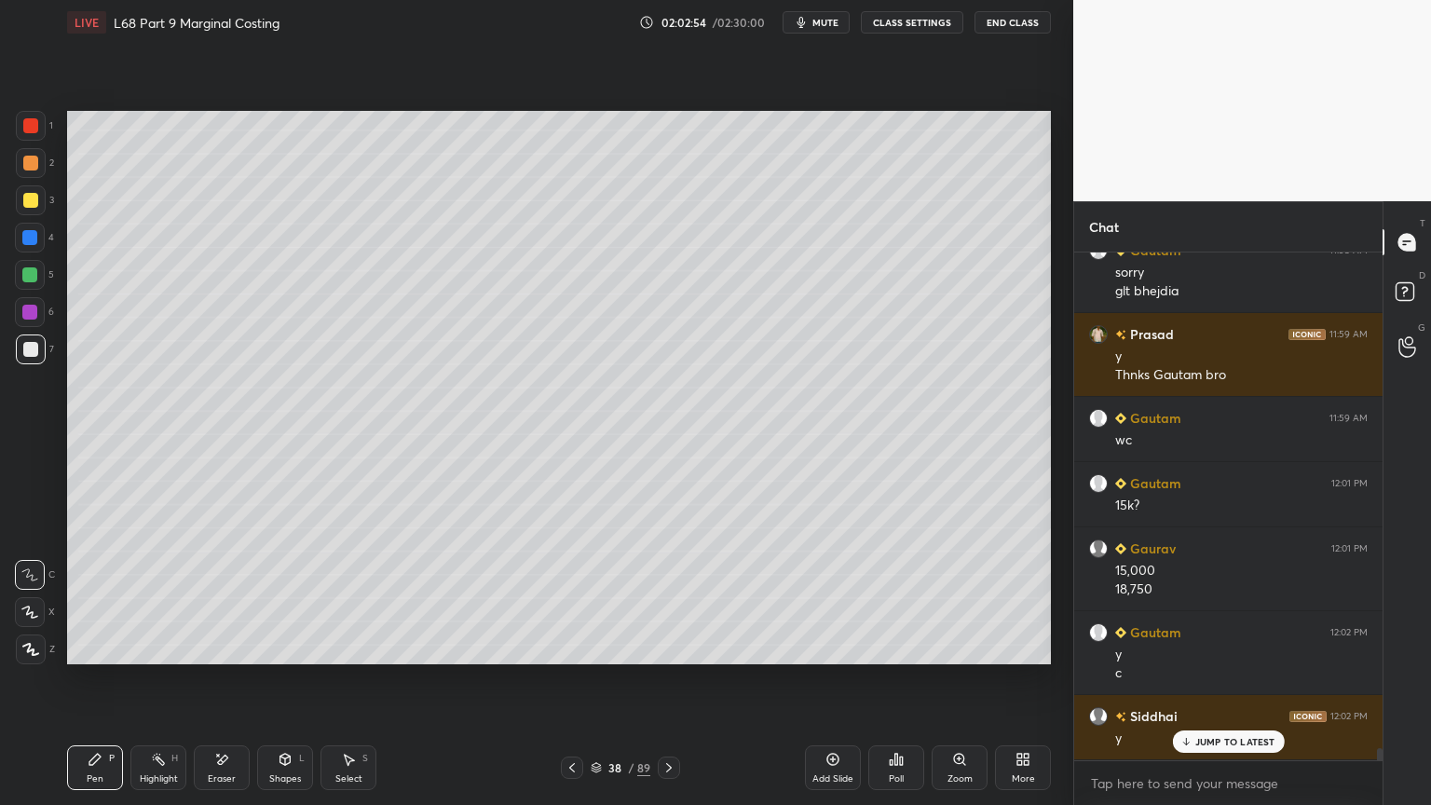
scroll to position [20937, 0]
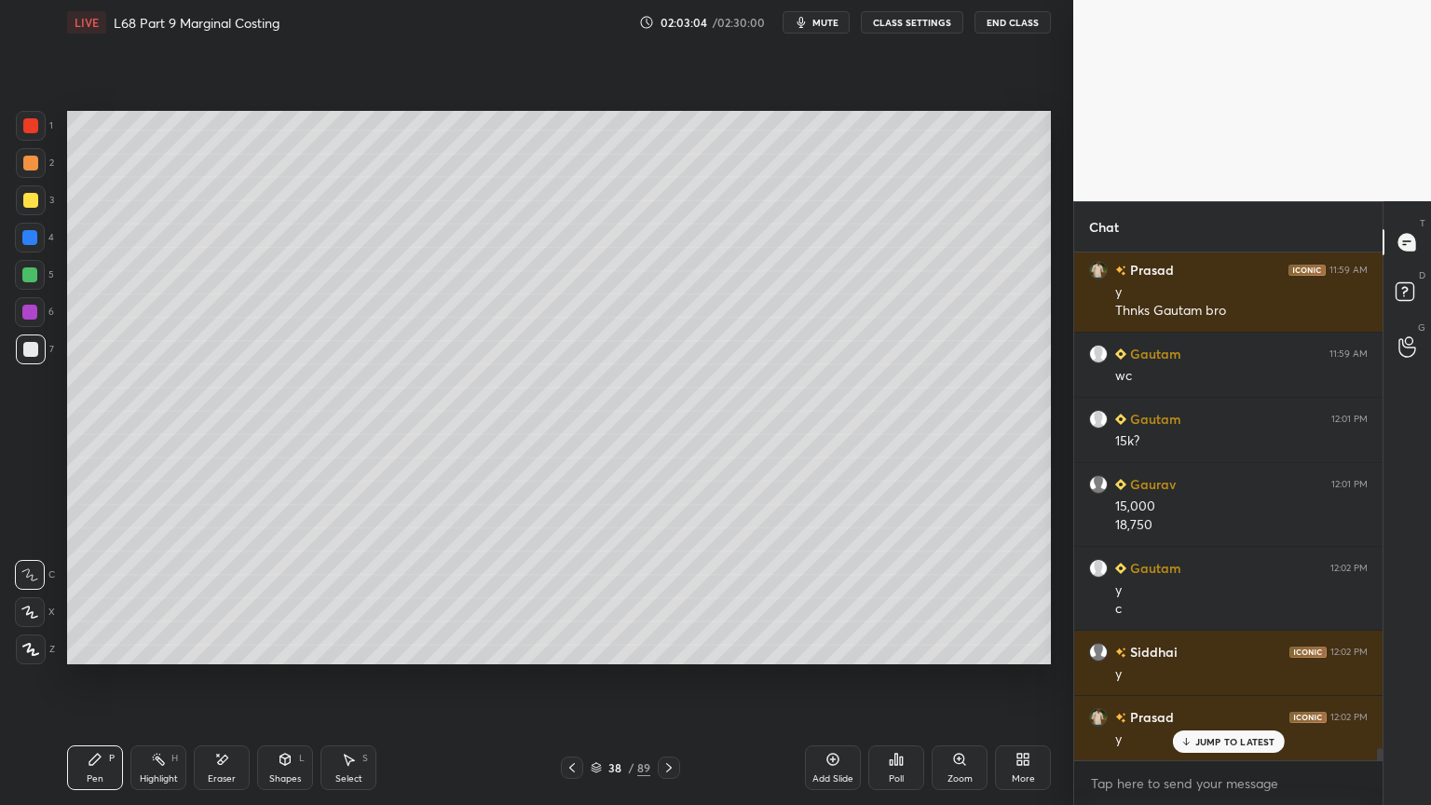
click at [34, 239] on div at bounding box center [29, 237] width 15 height 15
click at [285, 647] on icon at bounding box center [285, 761] width 0 height 7
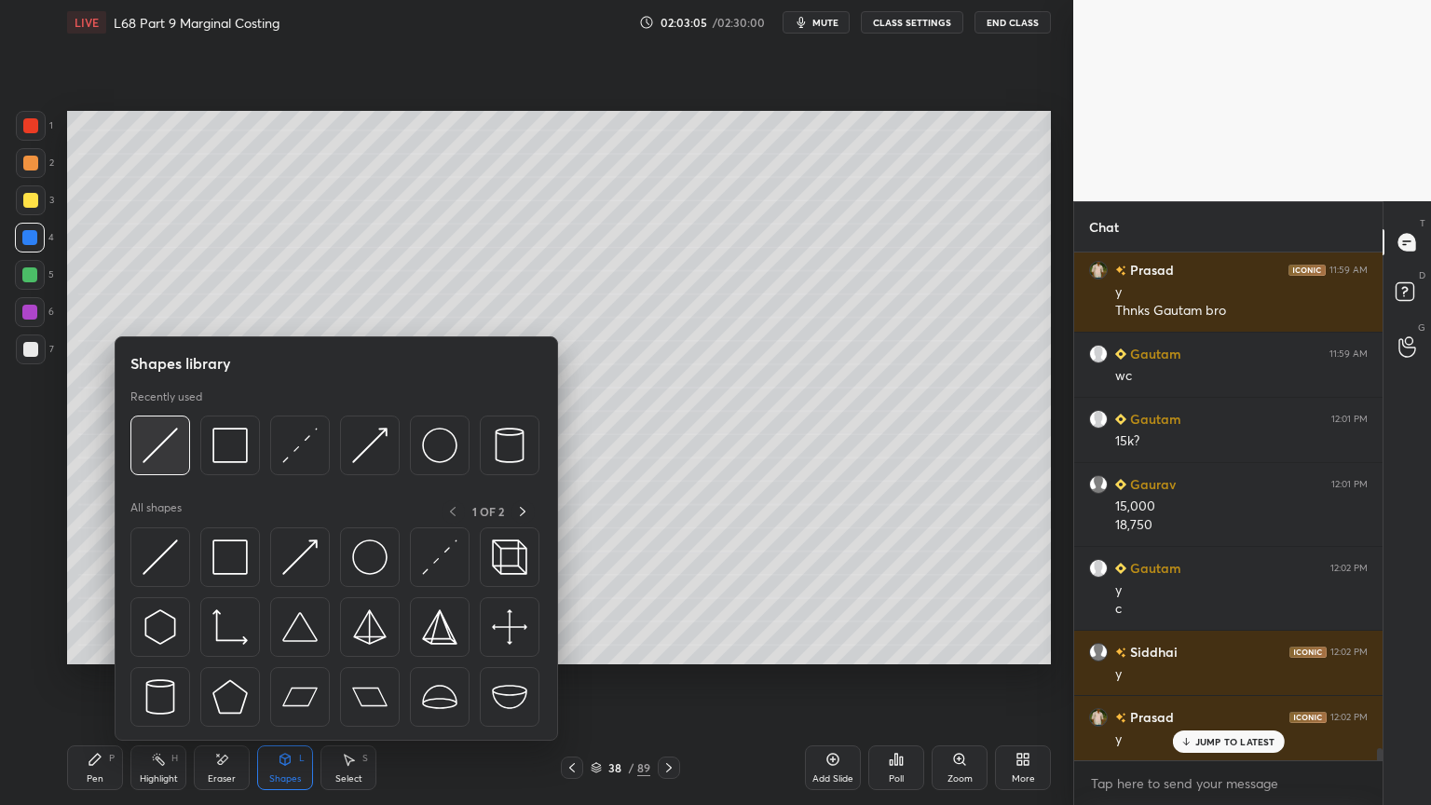
click at [178, 443] on div at bounding box center [160, 446] width 60 height 60
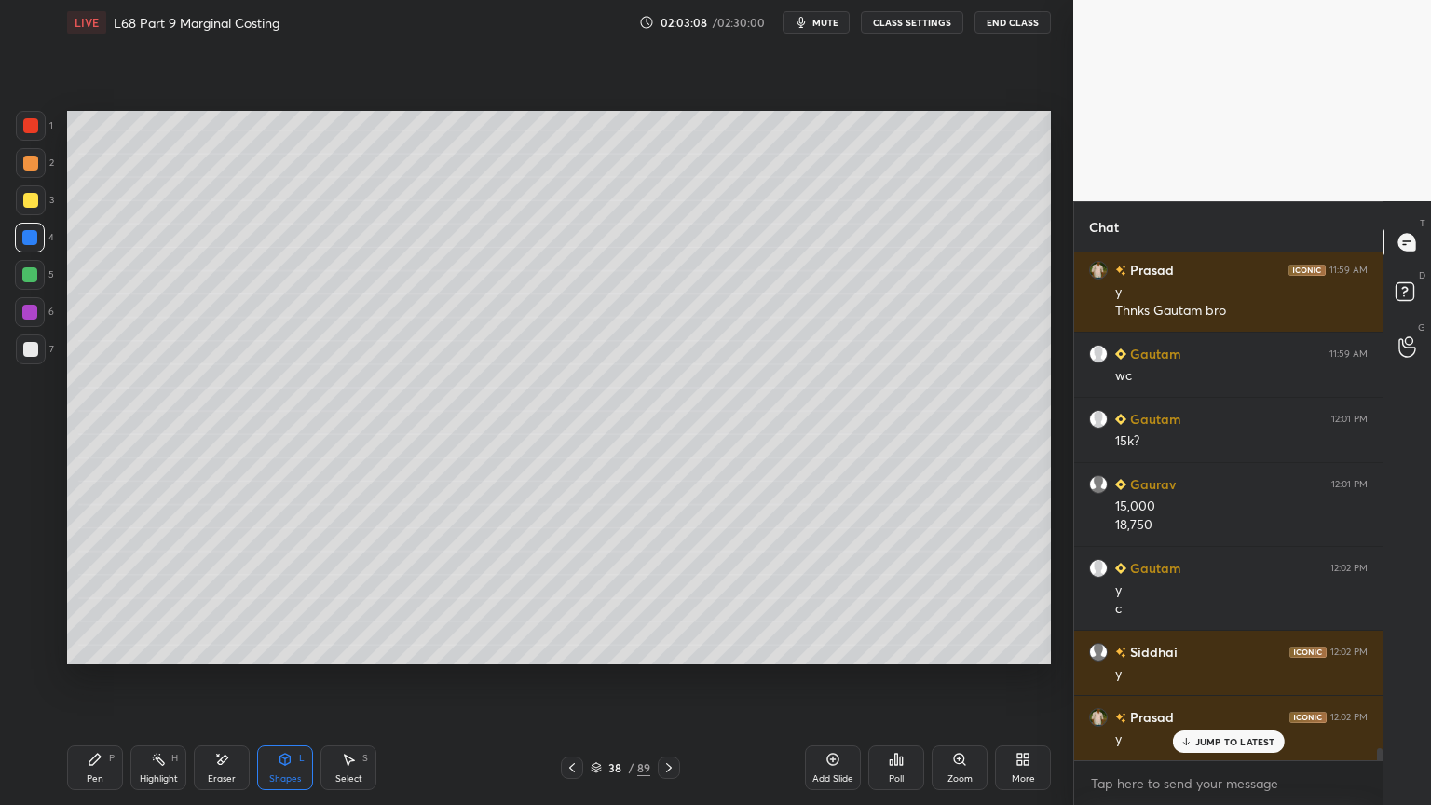
click at [33, 347] on div at bounding box center [30, 349] width 15 height 15
click at [79, 647] on div "Pen P" at bounding box center [95, 767] width 56 height 45
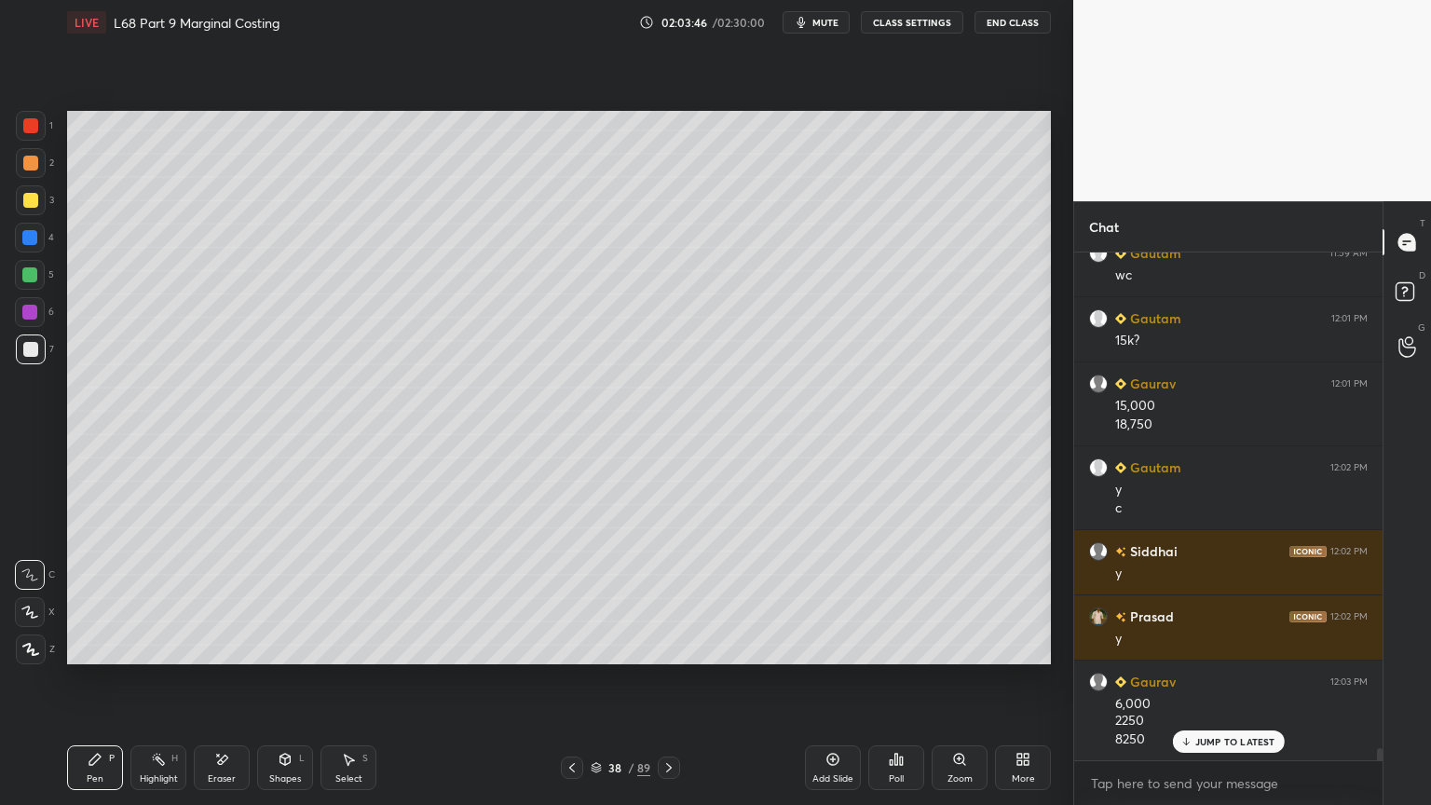
scroll to position [21057, 0]
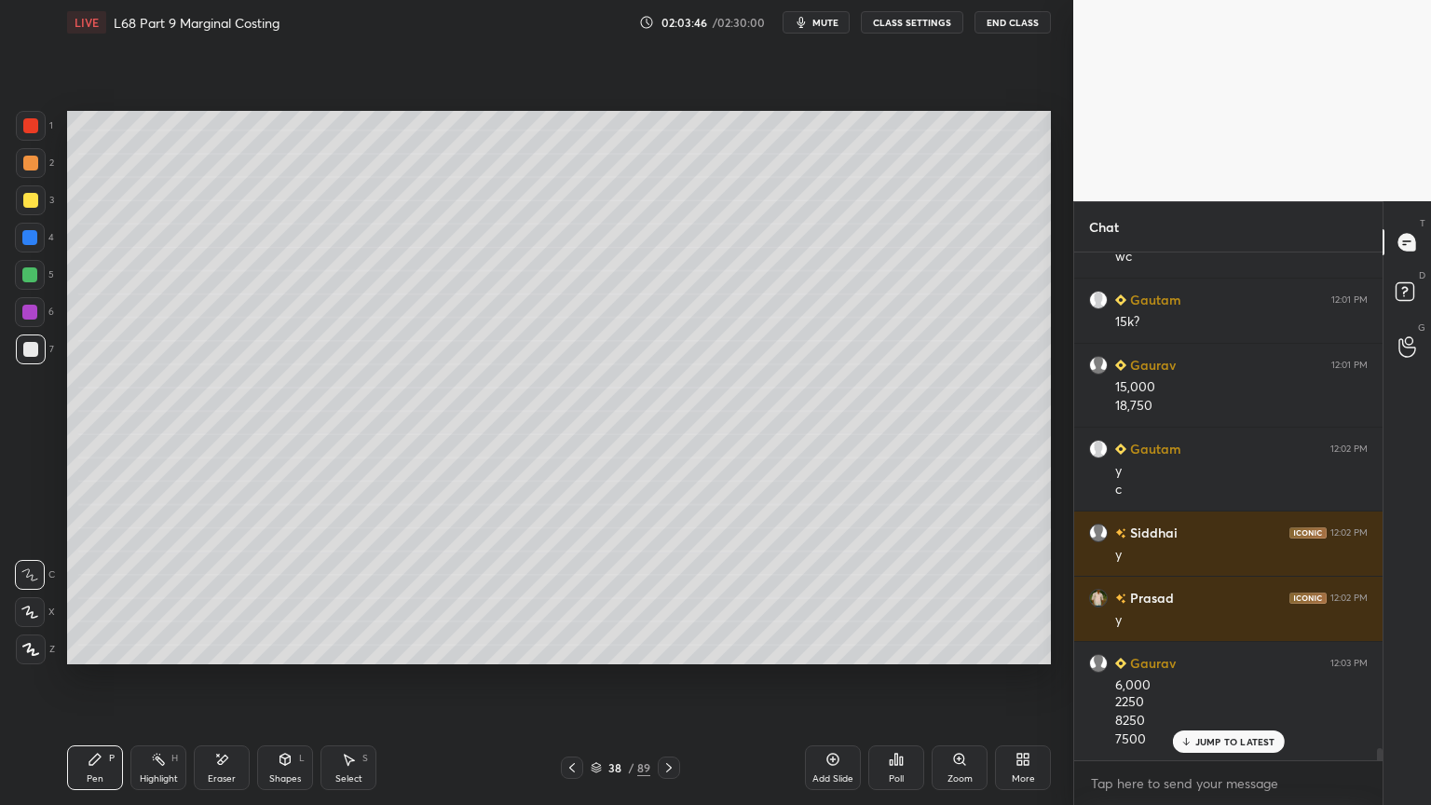
click at [33, 240] on div at bounding box center [29, 237] width 15 height 15
click at [272, 647] on div "Shapes L" at bounding box center [285, 767] width 56 height 45
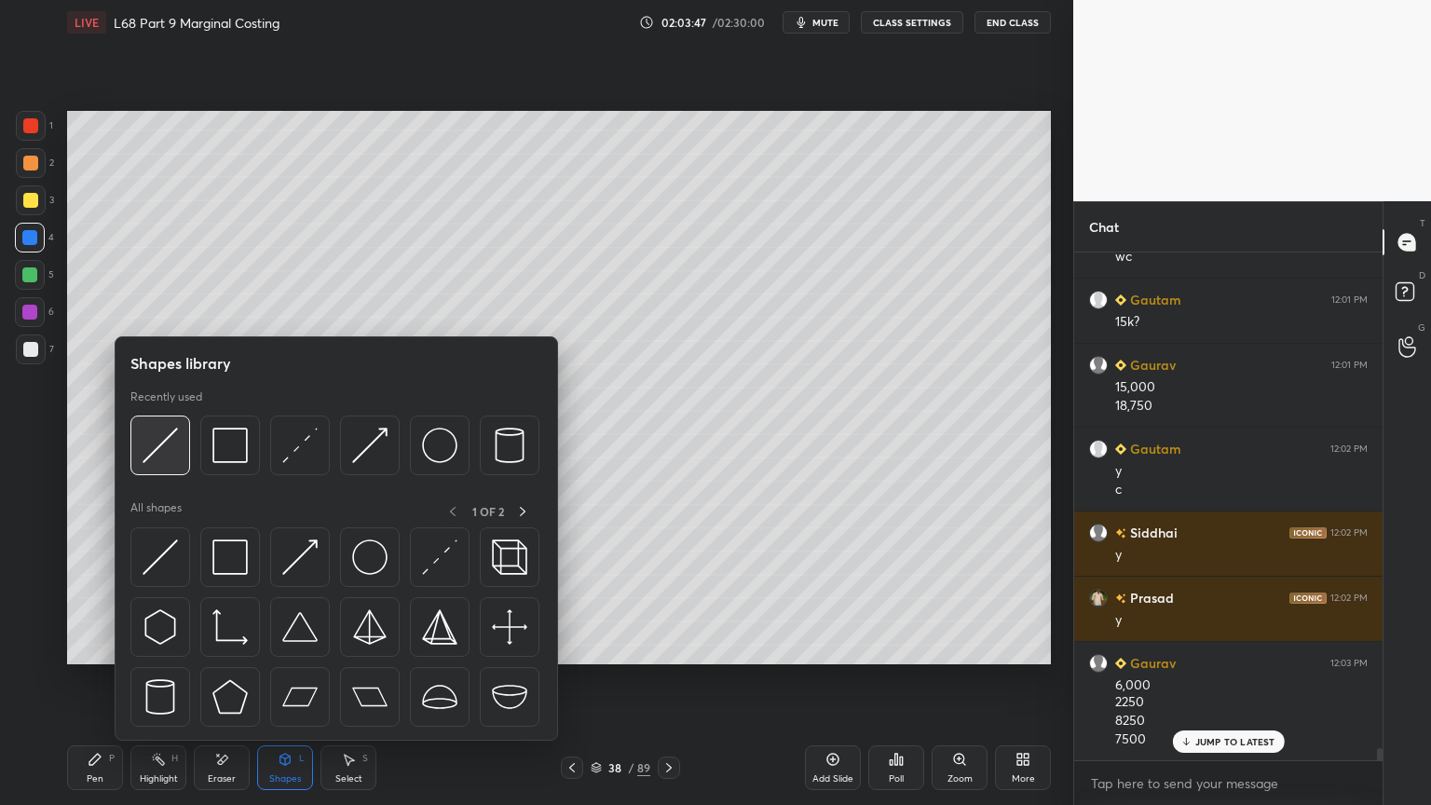
click at [175, 440] on img at bounding box center [160, 445] width 35 height 35
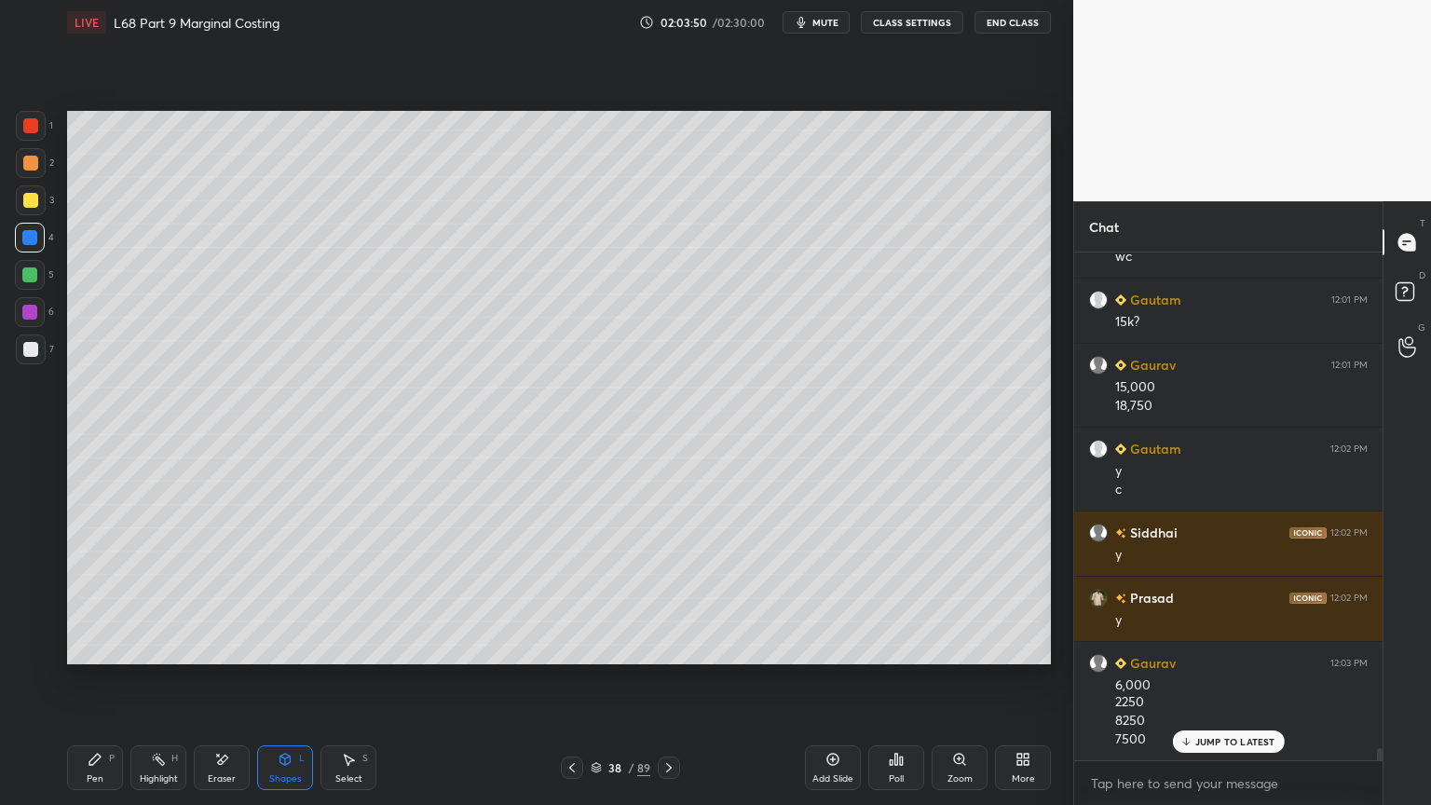
click at [23, 346] on div at bounding box center [30, 349] width 15 height 15
click at [76, 647] on div "Pen P" at bounding box center [95, 767] width 56 height 45
click at [572, 647] on icon at bounding box center [572, 767] width 15 height 15
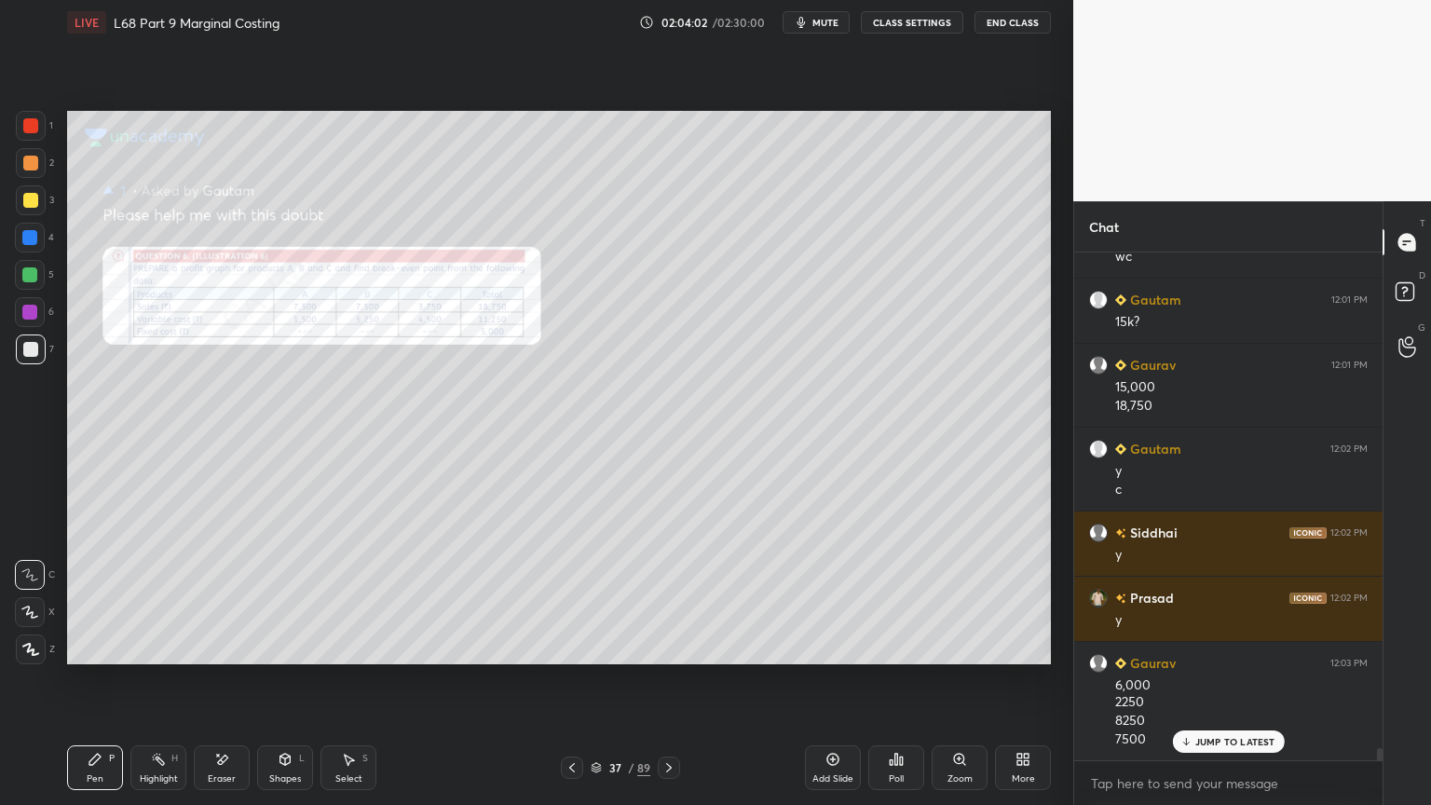
click at [953, 647] on div "Zoom" at bounding box center [960, 778] width 25 height 9
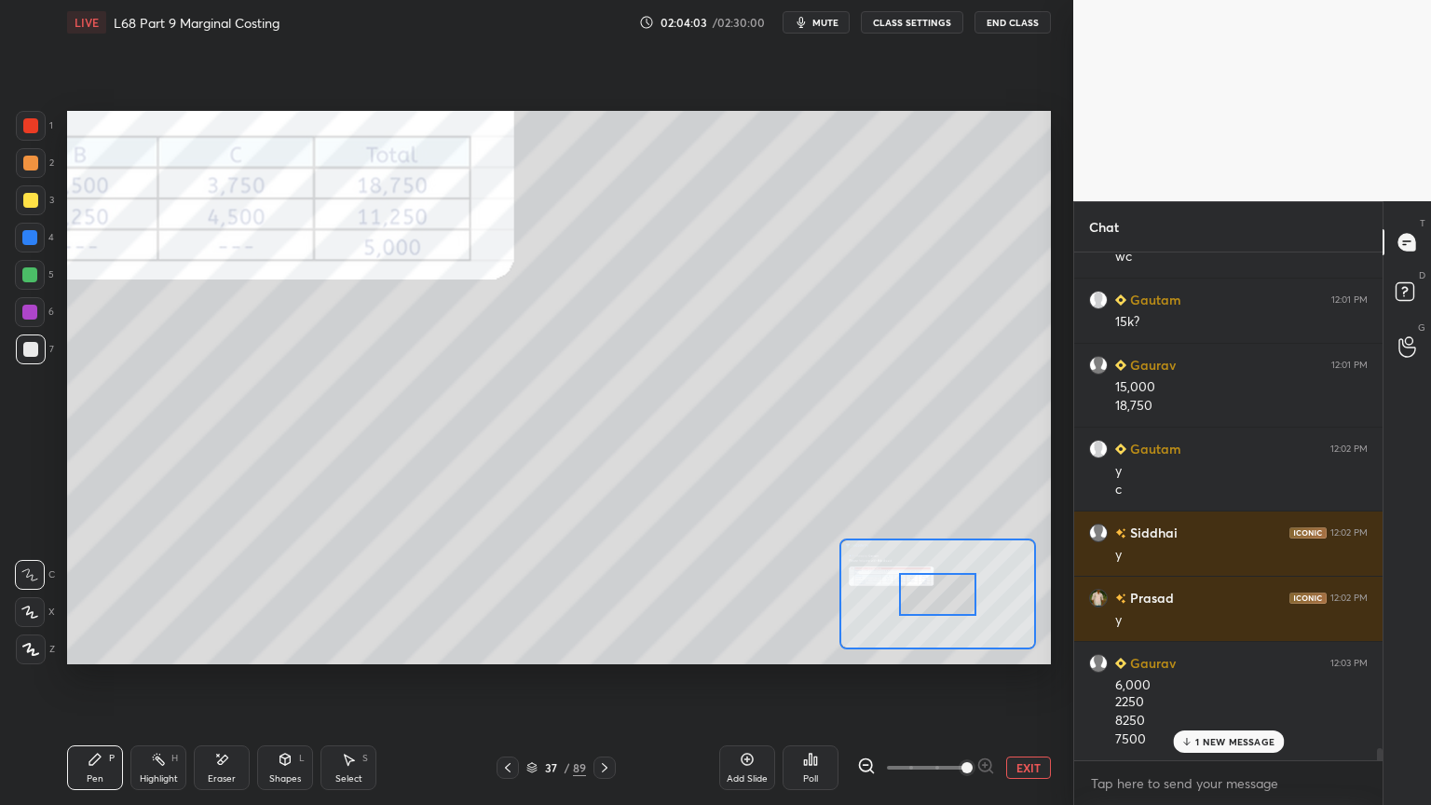
scroll to position [21123, 0]
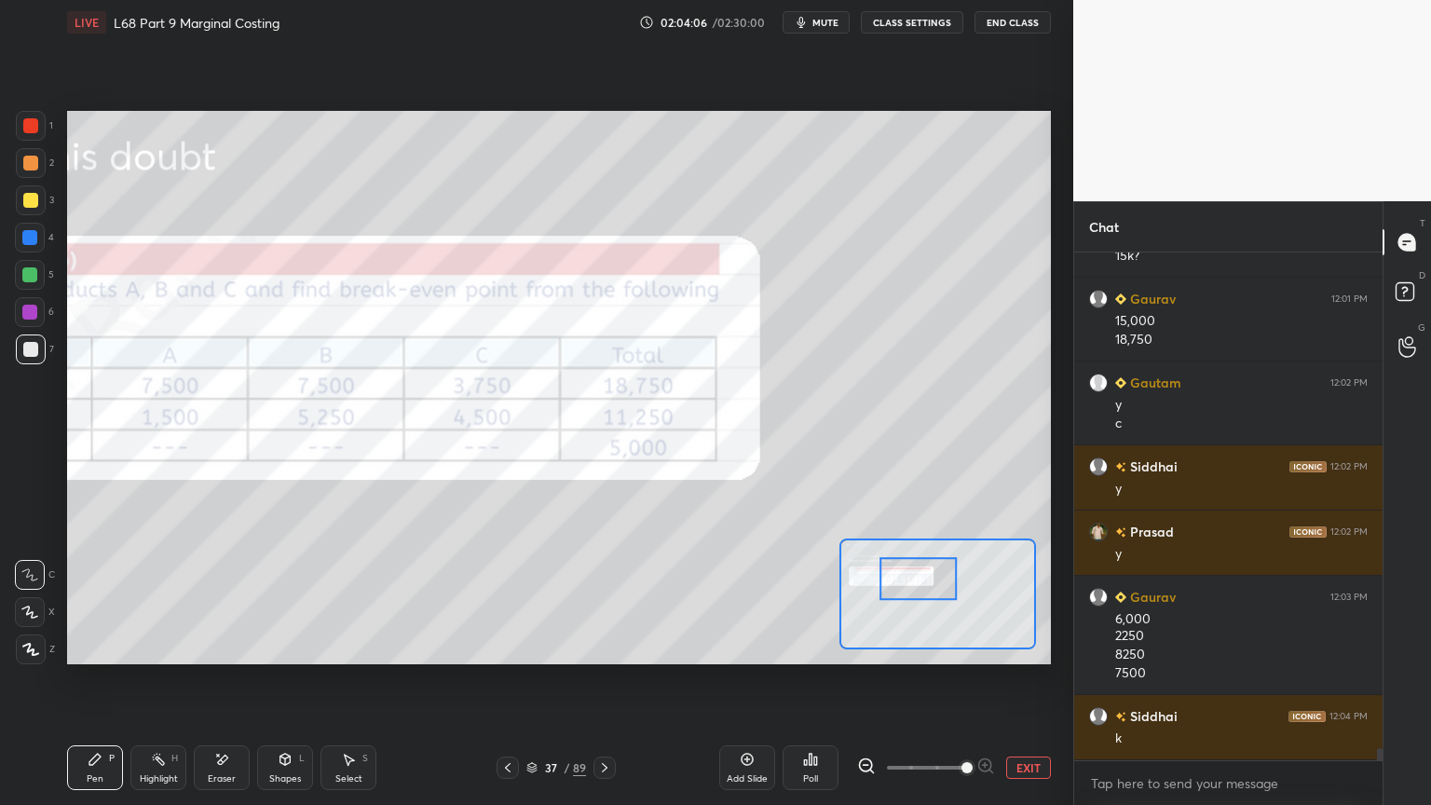
click at [518, 647] on div at bounding box center [508, 768] width 22 height 22
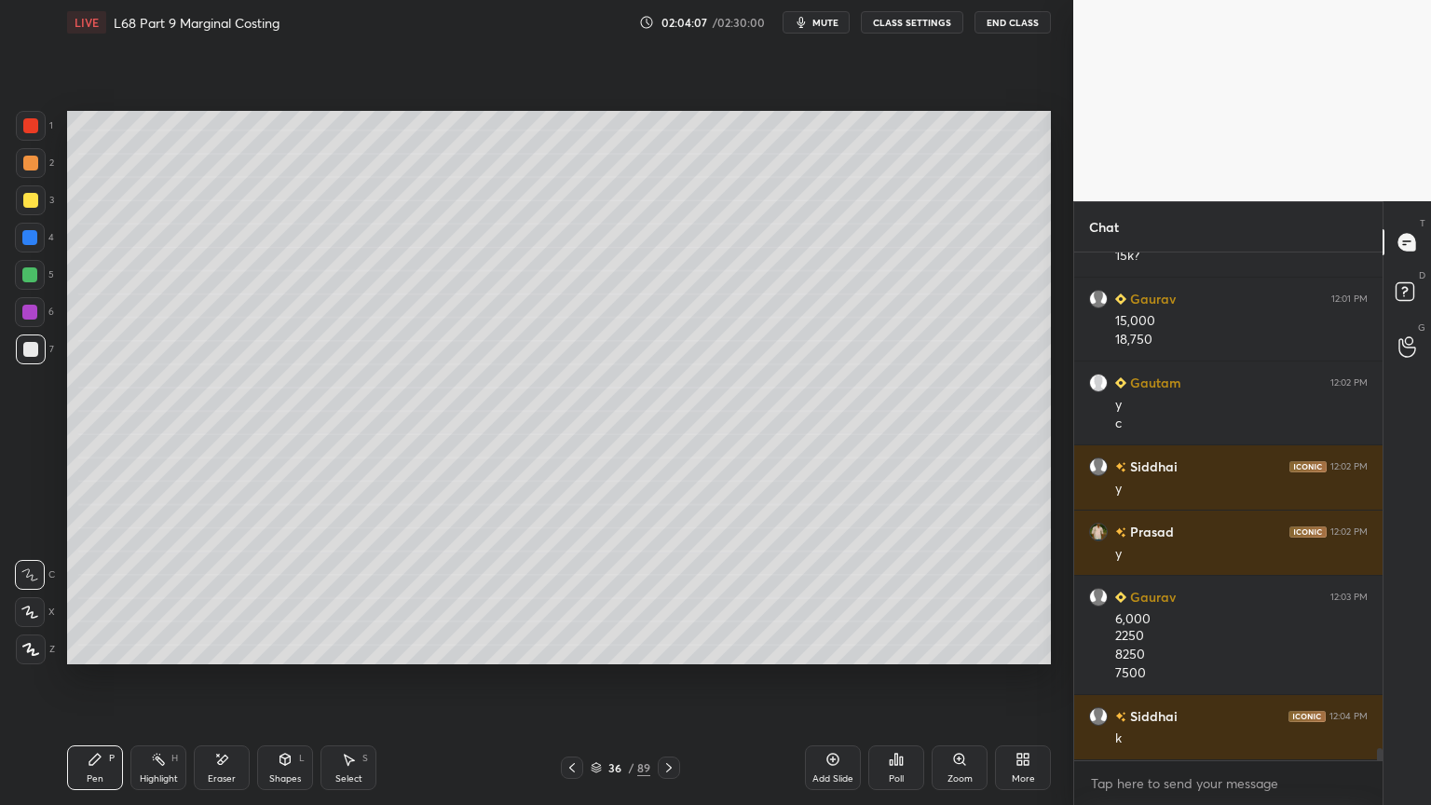
click at [664, 647] on icon at bounding box center [669, 767] width 15 height 15
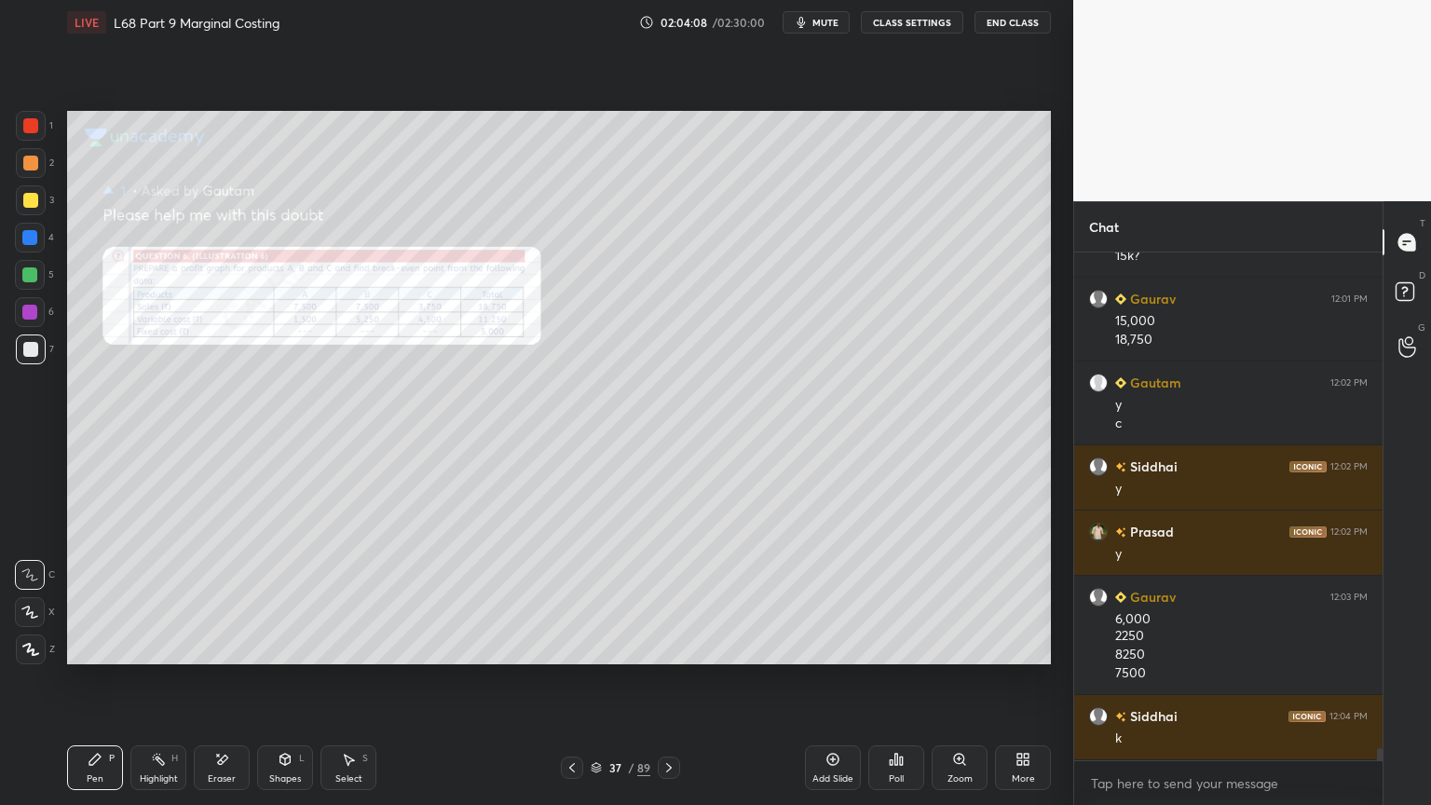
click at [680, 647] on div "37 / 89" at bounding box center [620, 768] width 369 height 22
click at [664, 647] on icon at bounding box center [669, 767] width 15 height 15
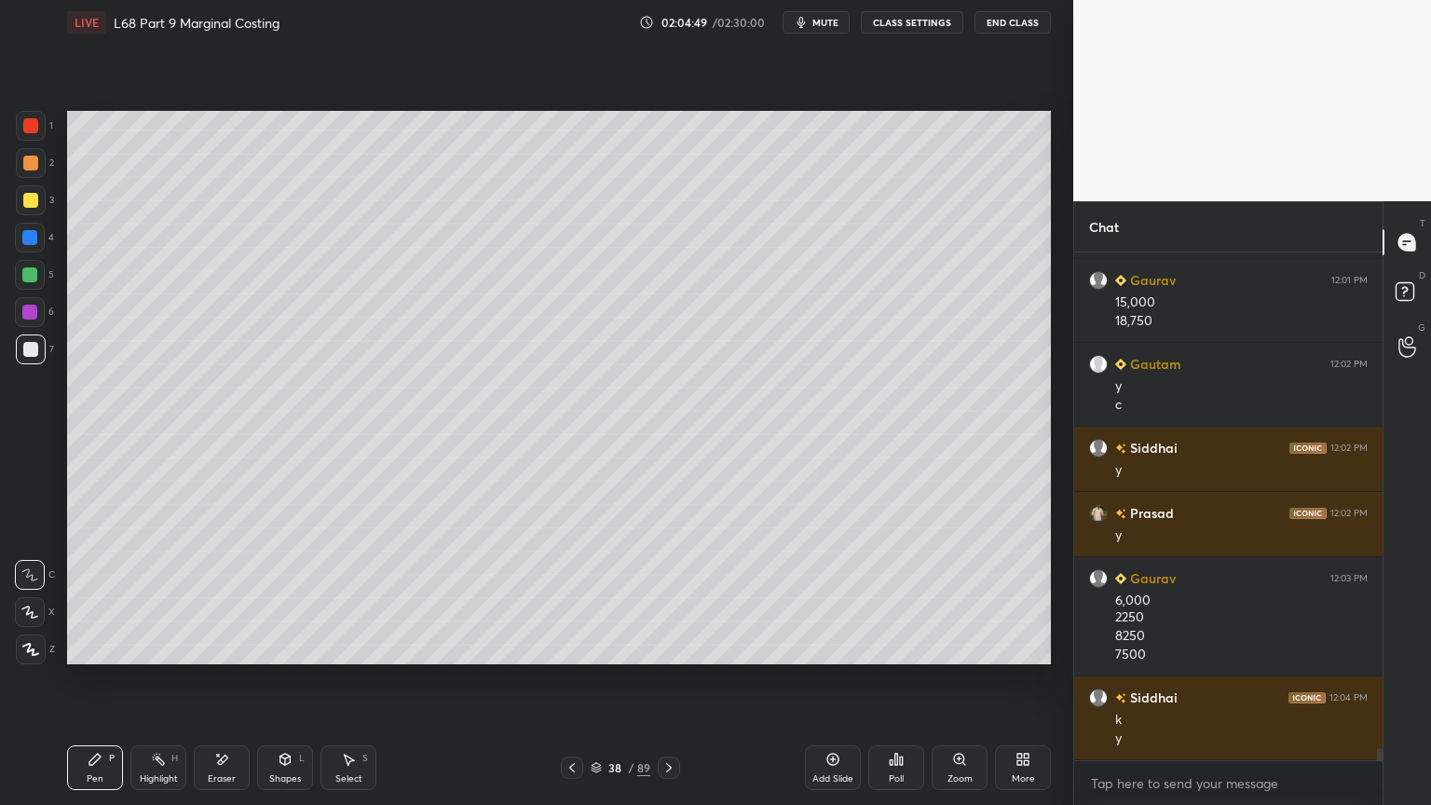
scroll to position [21206, 0]
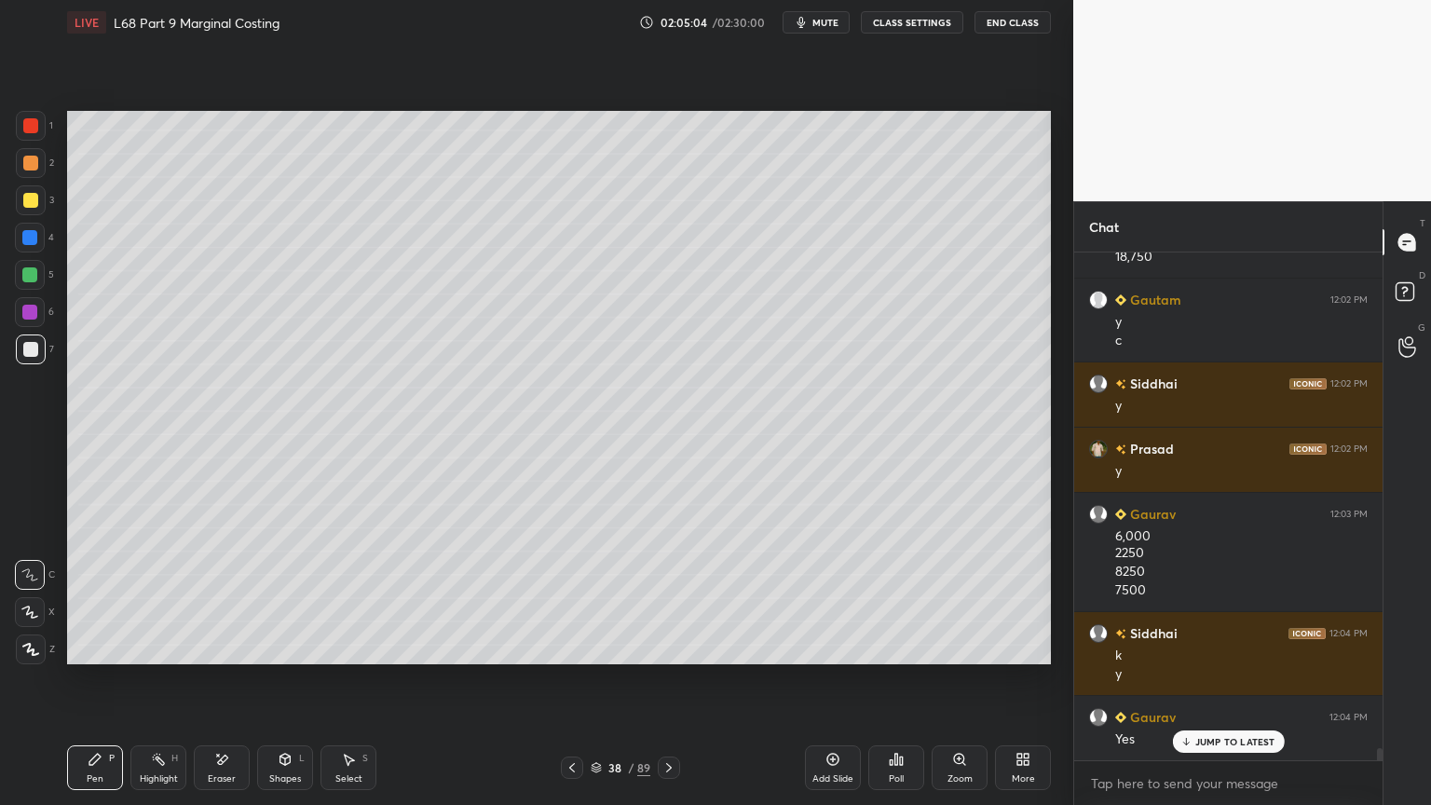
click at [568, 647] on icon at bounding box center [572, 767] width 15 height 15
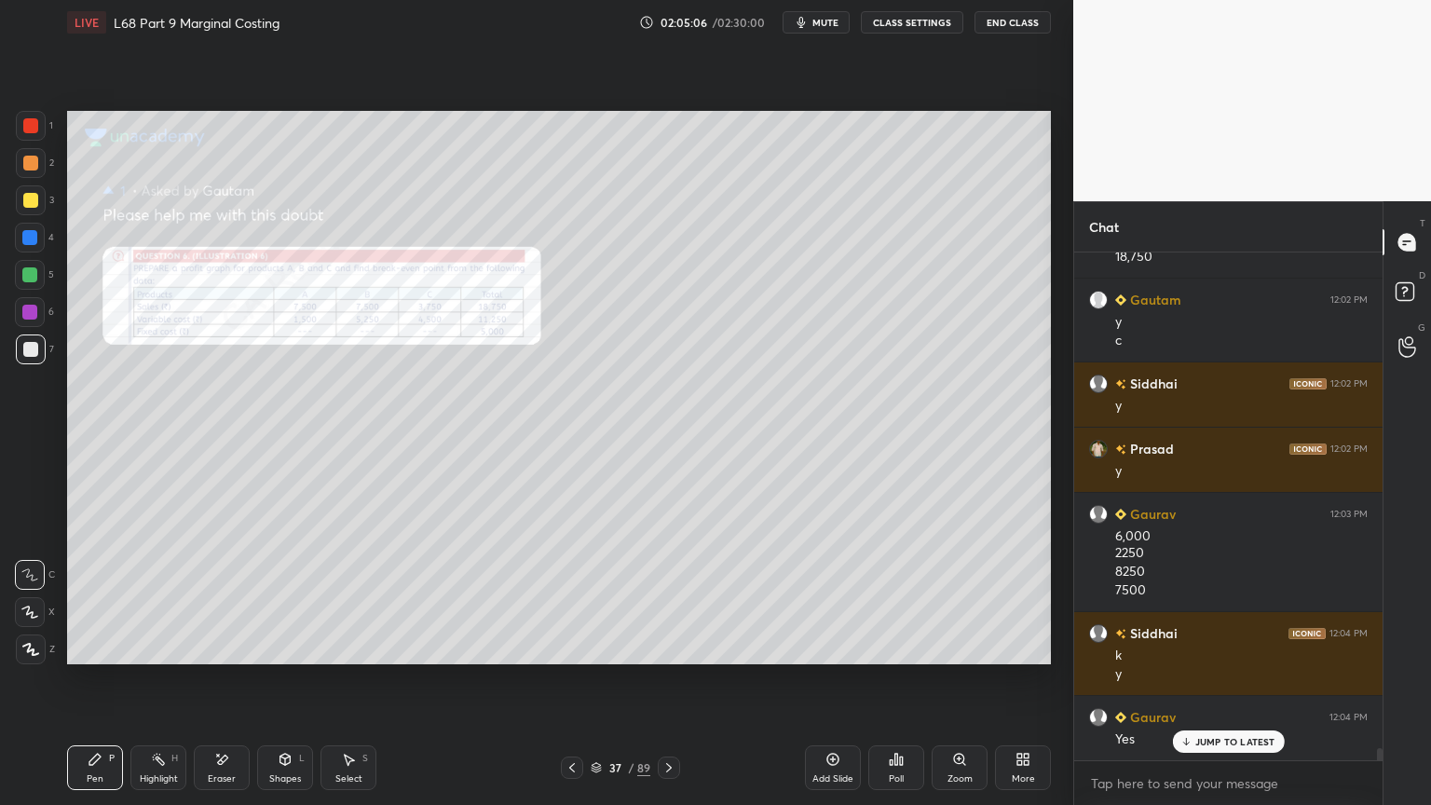
click at [953, 647] on div "Zoom" at bounding box center [960, 767] width 56 height 45
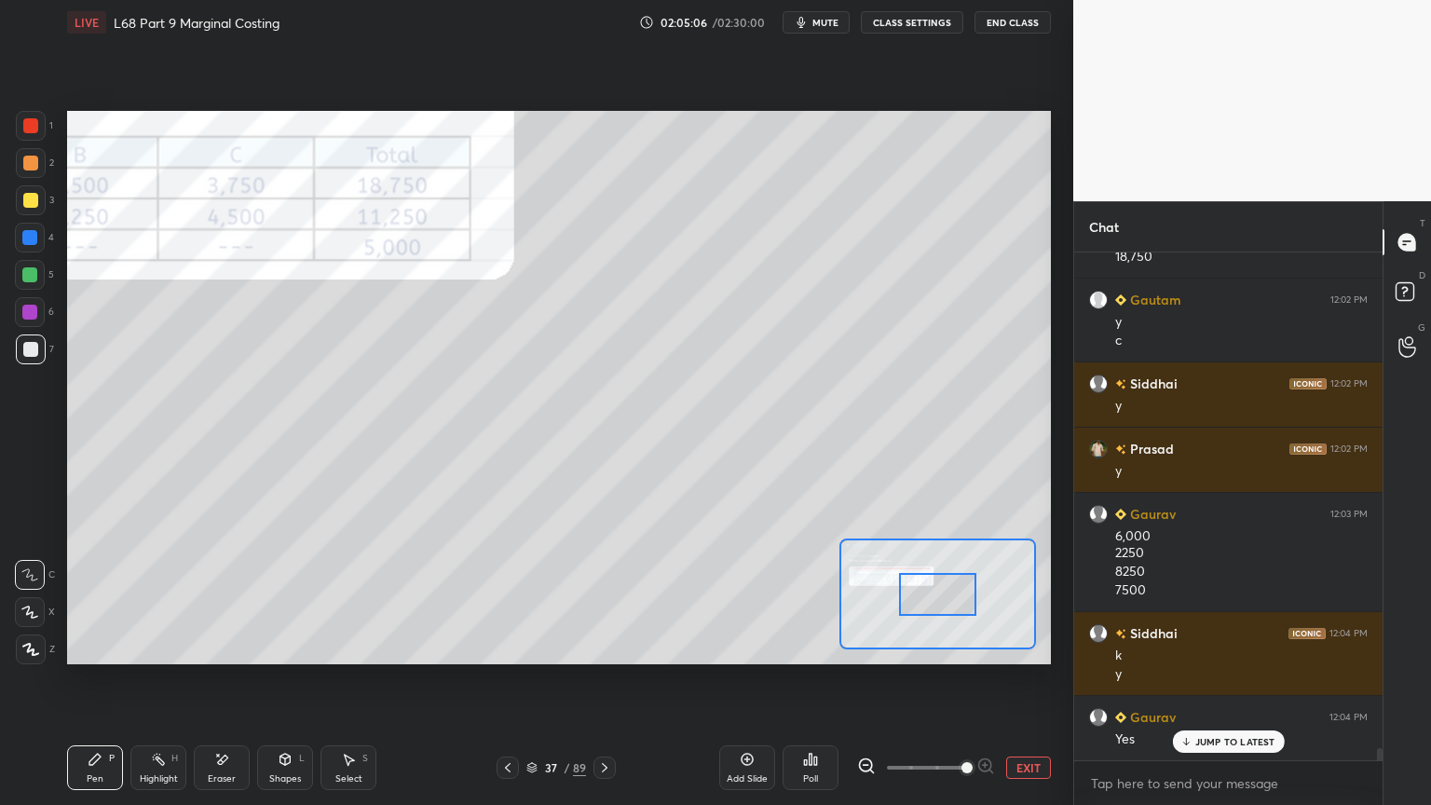
click at [962, 647] on span at bounding box center [967, 767] width 11 height 11
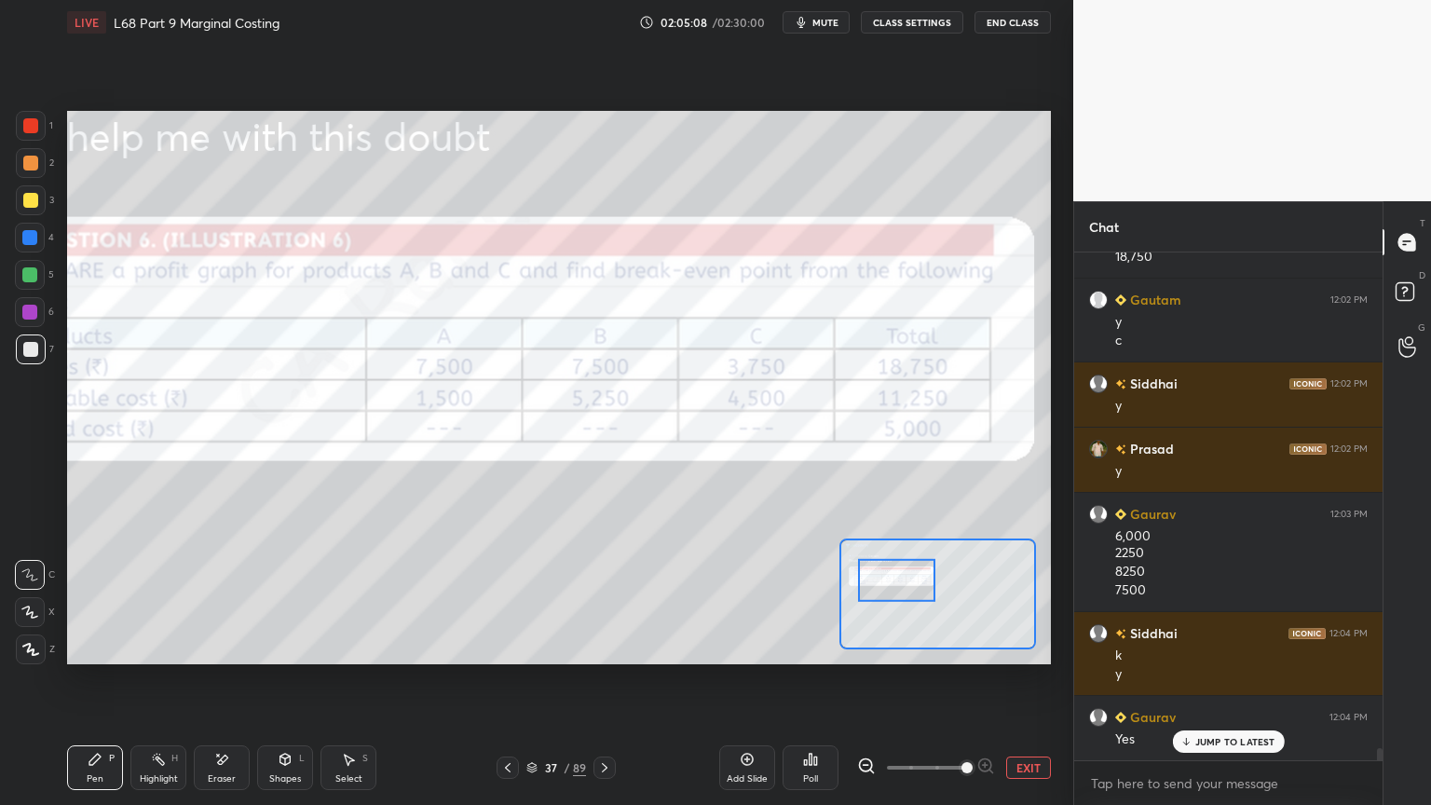
click at [39, 130] on div at bounding box center [31, 126] width 30 height 30
click at [1025, 647] on button "EXIT" at bounding box center [1028, 768] width 45 height 22
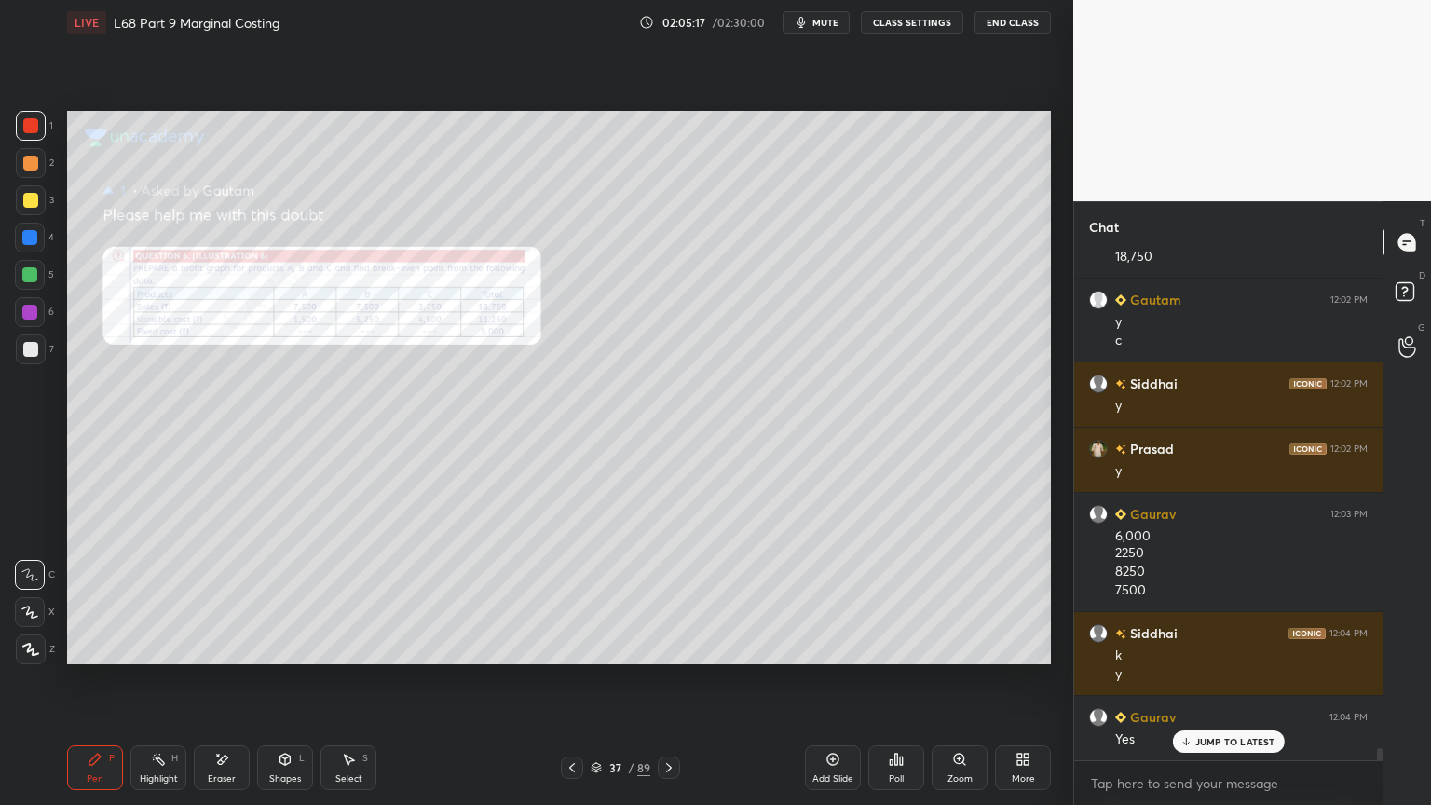
click at [680, 647] on div "37 / 89" at bounding box center [620, 768] width 369 height 22
click at [673, 647] on icon at bounding box center [669, 767] width 15 height 15
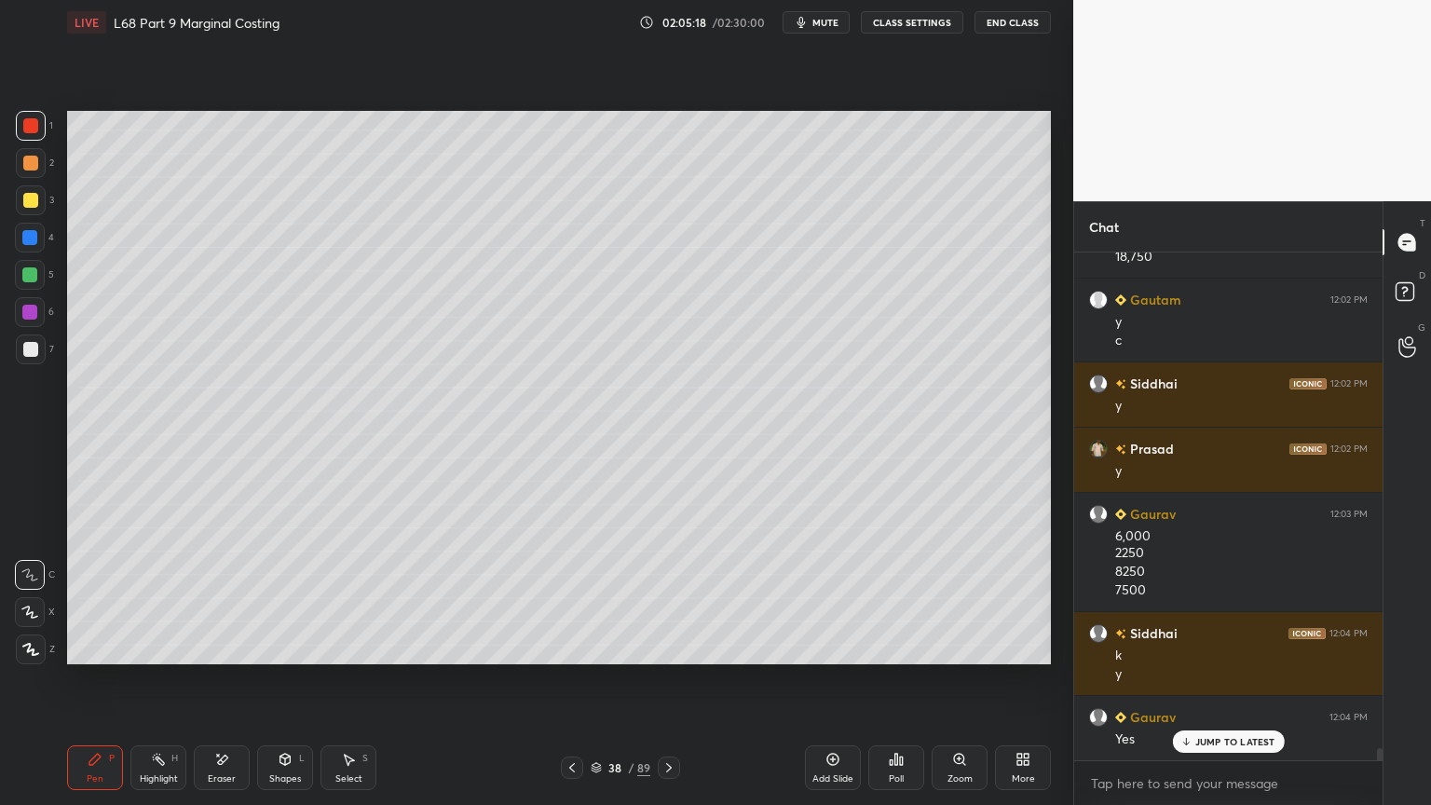
click at [109, 647] on div "Pen P" at bounding box center [95, 767] width 56 height 45
click at [26, 351] on div at bounding box center [30, 349] width 15 height 15
click at [39, 203] on div at bounding box center [31, 200] width 30 height 30
click at [29, 347] on div at bounding box center [30, 349] width 15 height 15
click at [280, 647] on icon at bounding box center [285, 759] width 10 height 11
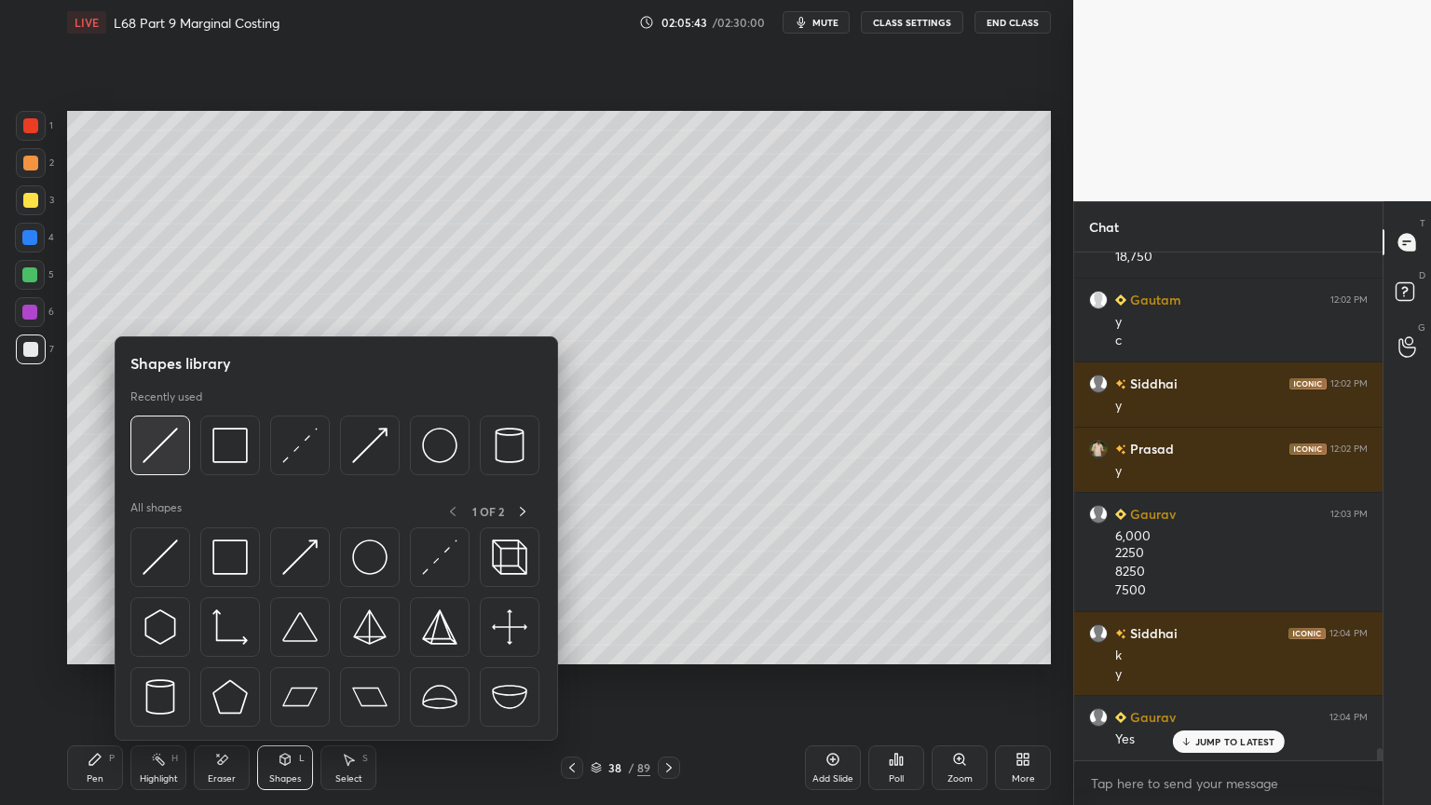
click at [165, 455] on img at bounding box center [160, 445] width 35 height 35
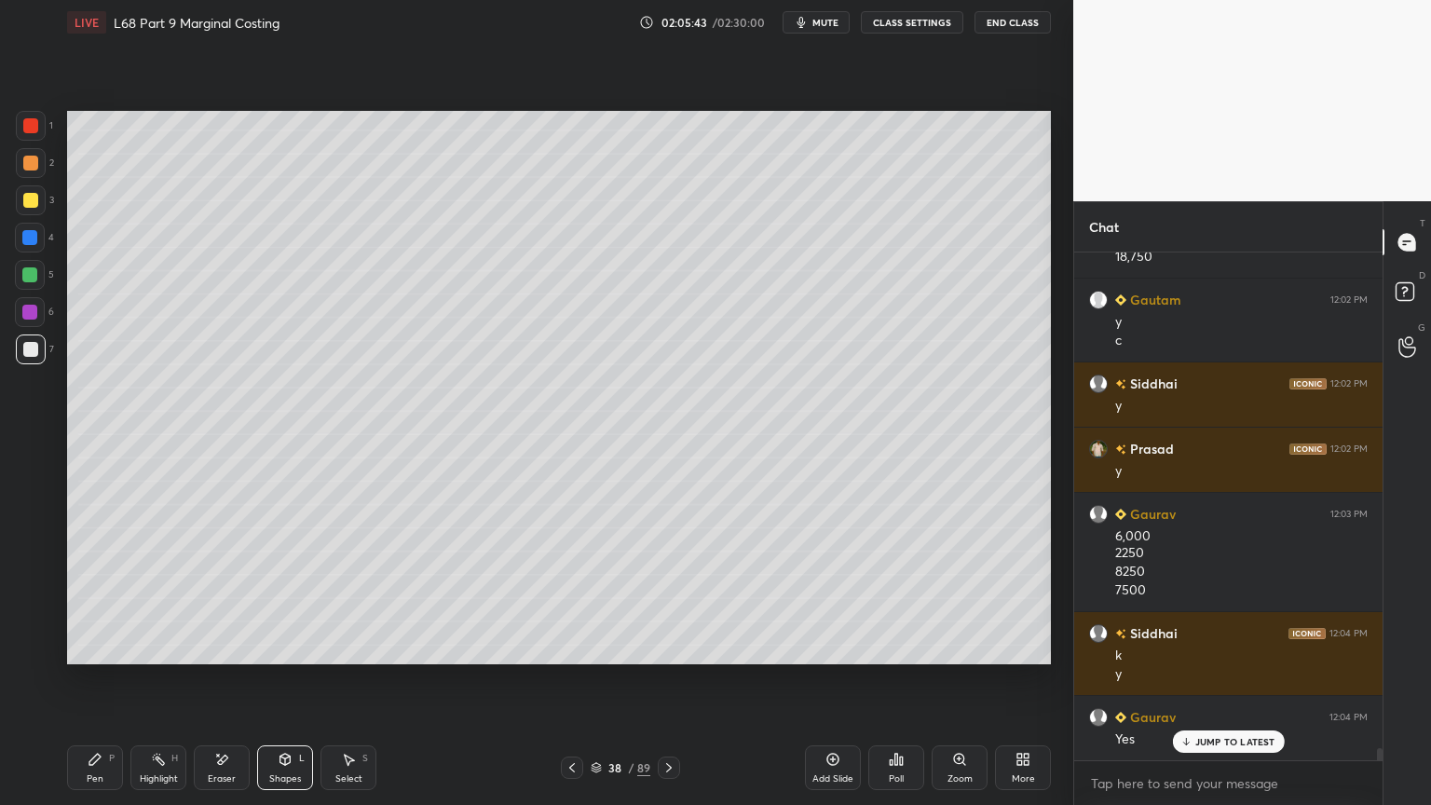
scroll to position [21272, 0]
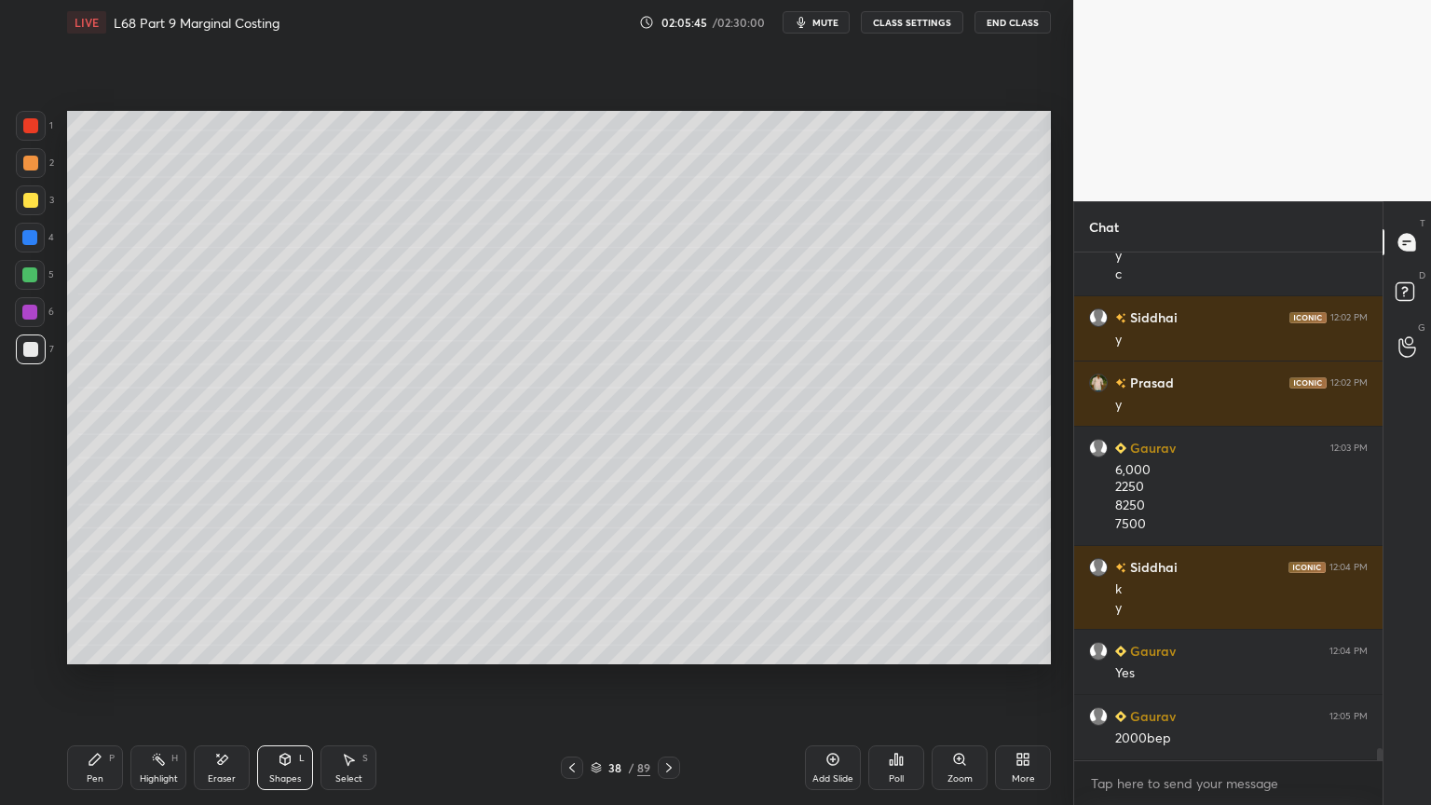
click at [74, 647] on div "Pen P" at bounding box center [95, 767] width 56 height 45
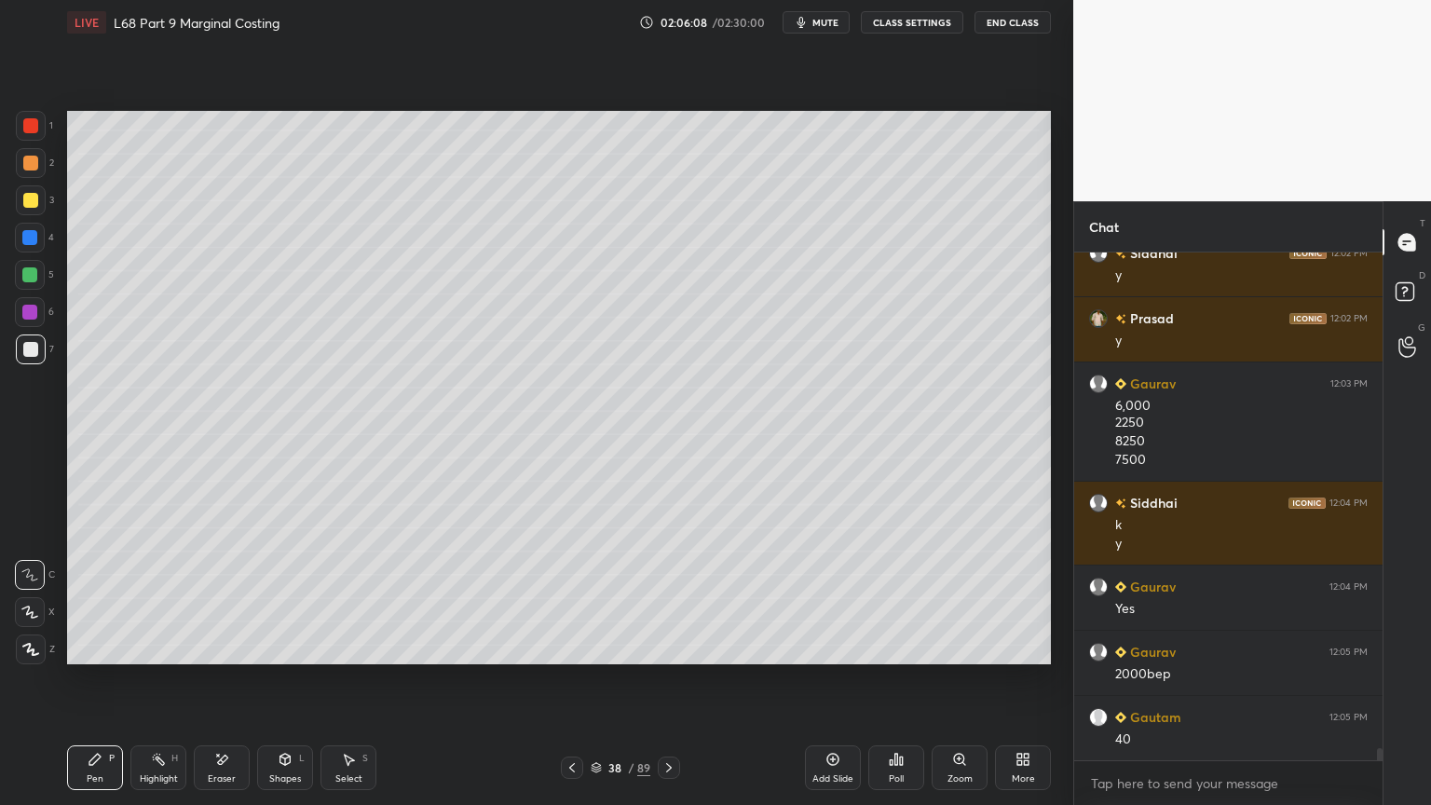
click at [26, 209] on div at bounding box center [31, 200] width 30 height 30
click at [34, 351] on div at bounding box center [30, 349] width 15 height 15
click at [5, 124] on div "1 2 3 4 5 6 7 C X Z E E Erase all H H" at bounding box center [30, 387] width 60 height 553
click at [266, 647] on div "Shapes L" at bounding box center [285, 767] width 56 height 45
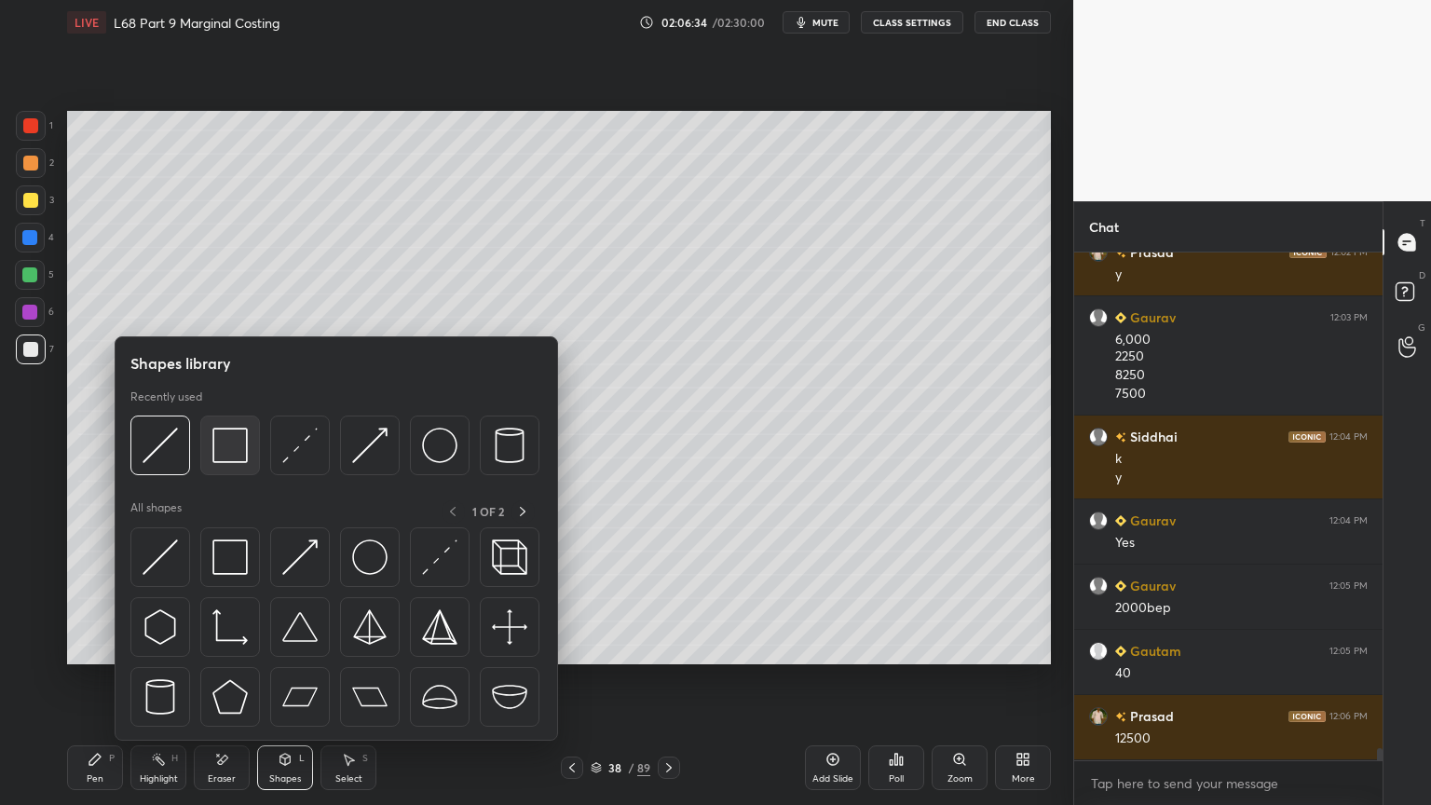
click at [234, 456] on img at bounding box center [229, 445] width 35 height 35
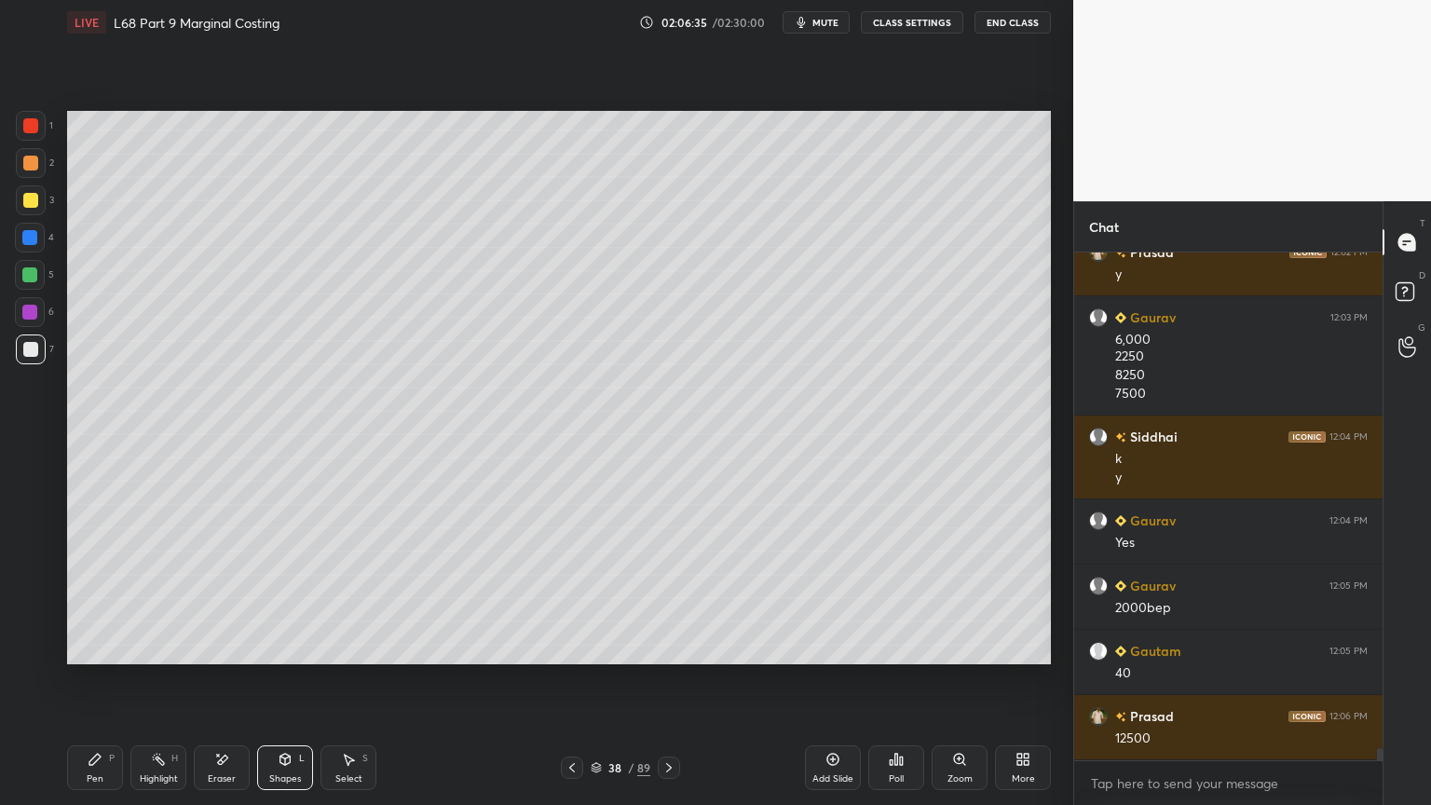
click at [26, 130] on div at bounding box center [30, 125] width 15 height 15
click at [104, 647] on div "Pen P" at bounding box center [95, 767] width 56 height 45
click at [56, 343] on div "1 2 3 4 5 6 7 C X Z E E Erase all H H" at bounding box center [30, 387] width 60 height 553
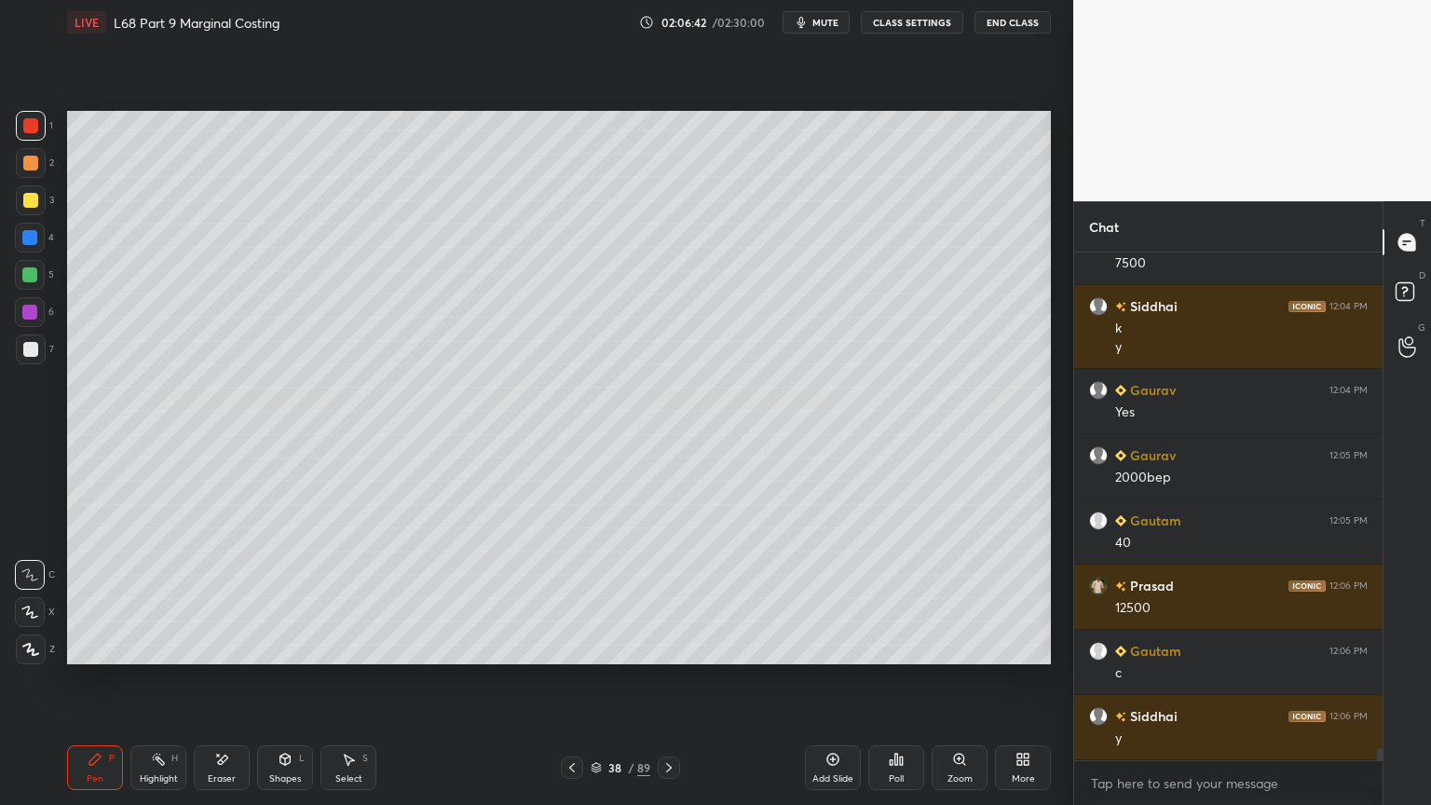
scroll to position [21597, 0]
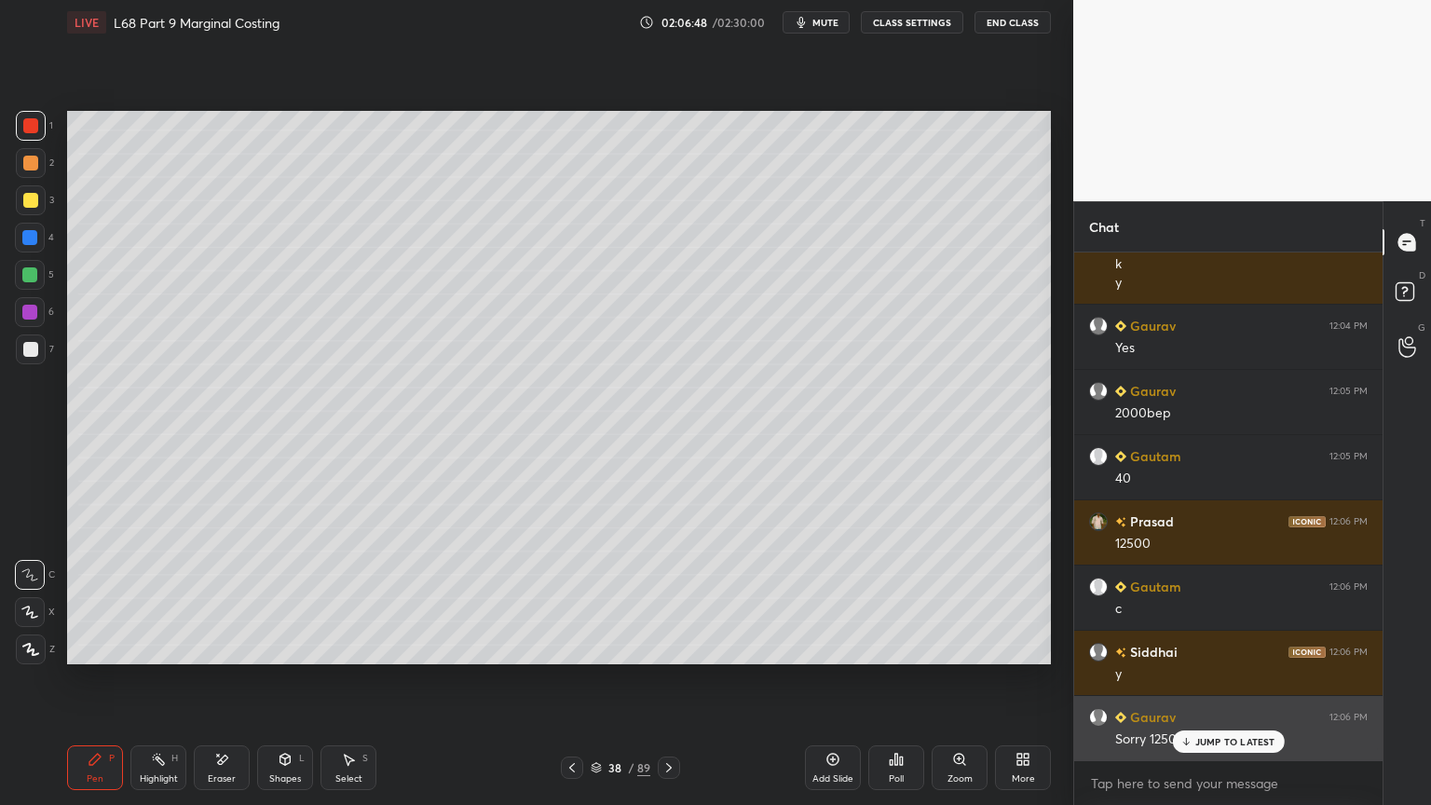
click at [1219, 647] on p "JUMP TO LATEST" at bounding box center [1235, 741] width 80 height 11
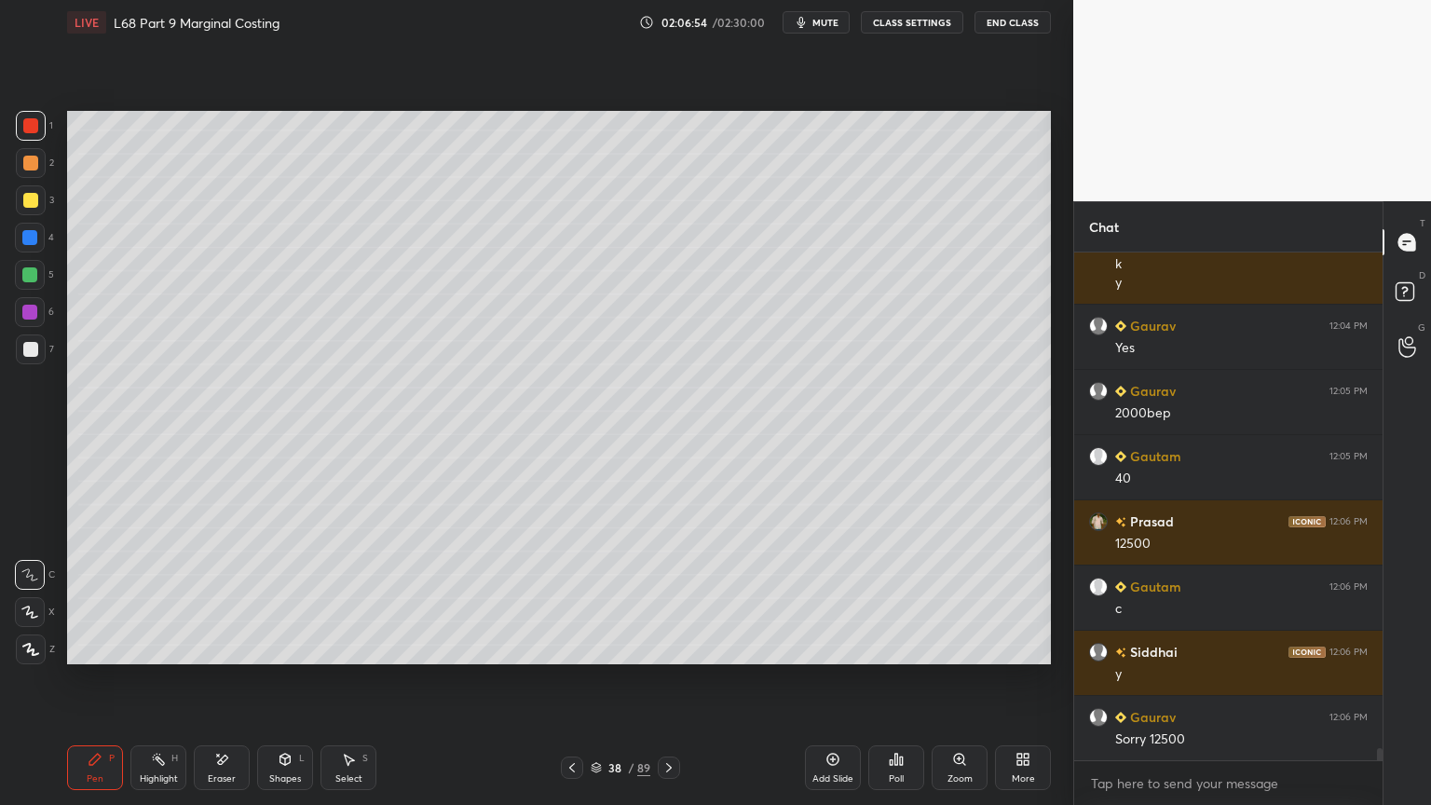
click at [94, 647] on div "Pen" at bounding box center [95, 778] width 17 height 9
click at [30, 237] on div at bounding box center [29, 237] width 15 height 15
click at [271, 647] on div "Shapes L" at bounding box center [285, 767] width 56 height 45
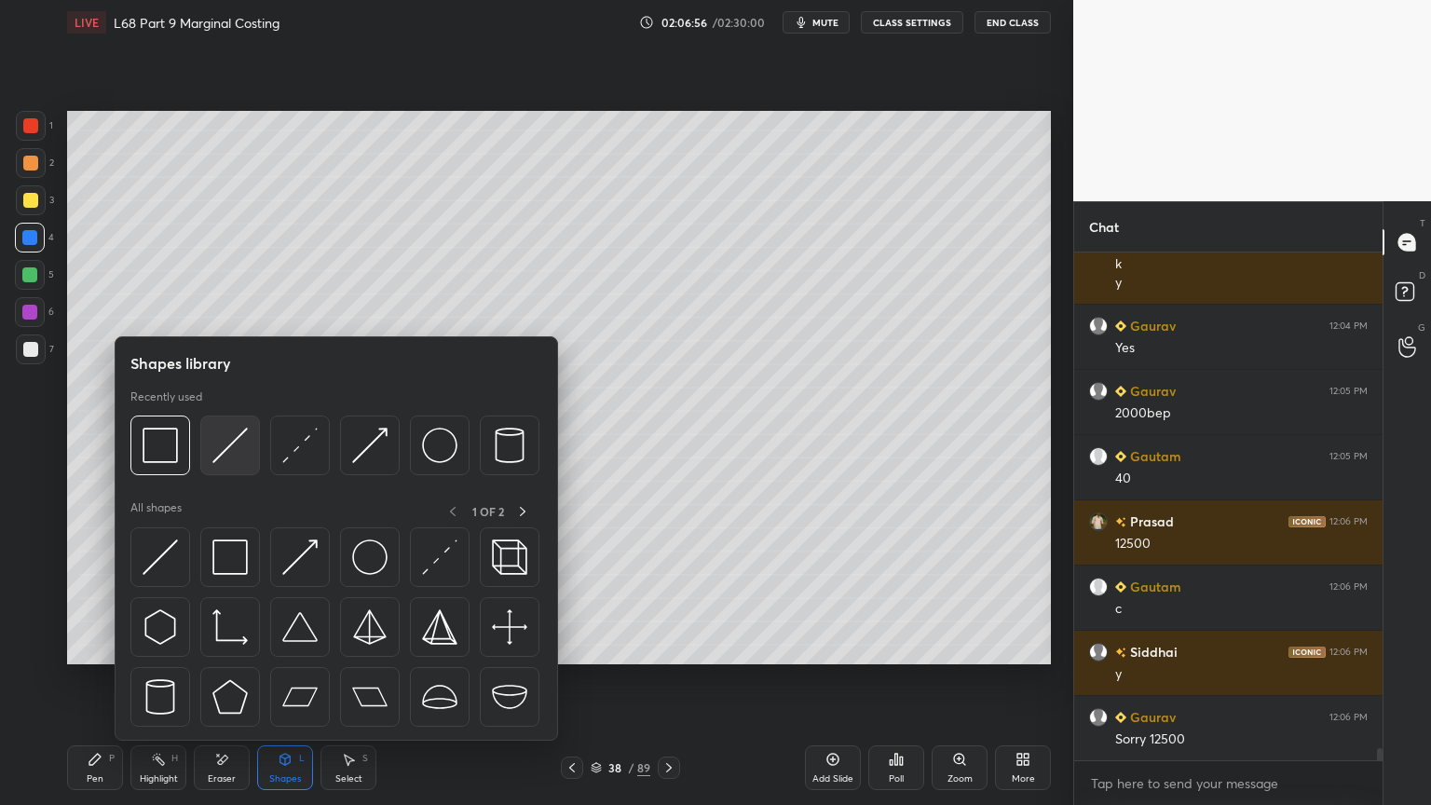
click at [231, 443] on img at bounding box center [229, 445] width 35 height 35
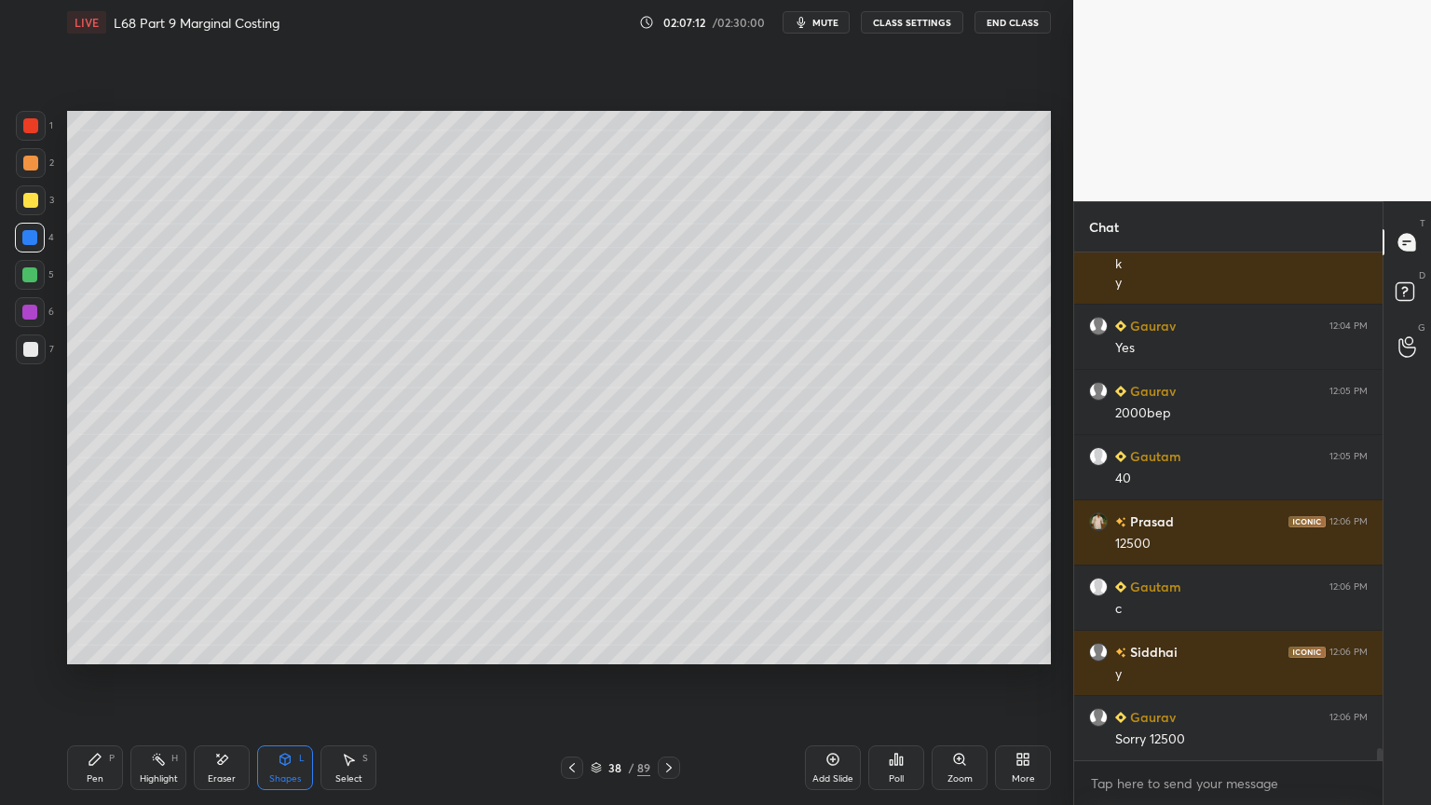
click at [105, 647] on div "Pen P" at bounding box center [95, 767] width 56 height 45
click at [27, 310] on div at bounding box center [29, 312] width 15 height 15
click at [30, 352] on div at bounding box center [30, 349] width 15 height 15
click at [26, 243] on div at bounding box center [29, 237] width 15 height 15
click at [291, 647] on icon at bounding box center [285, 759] width 15 height 15
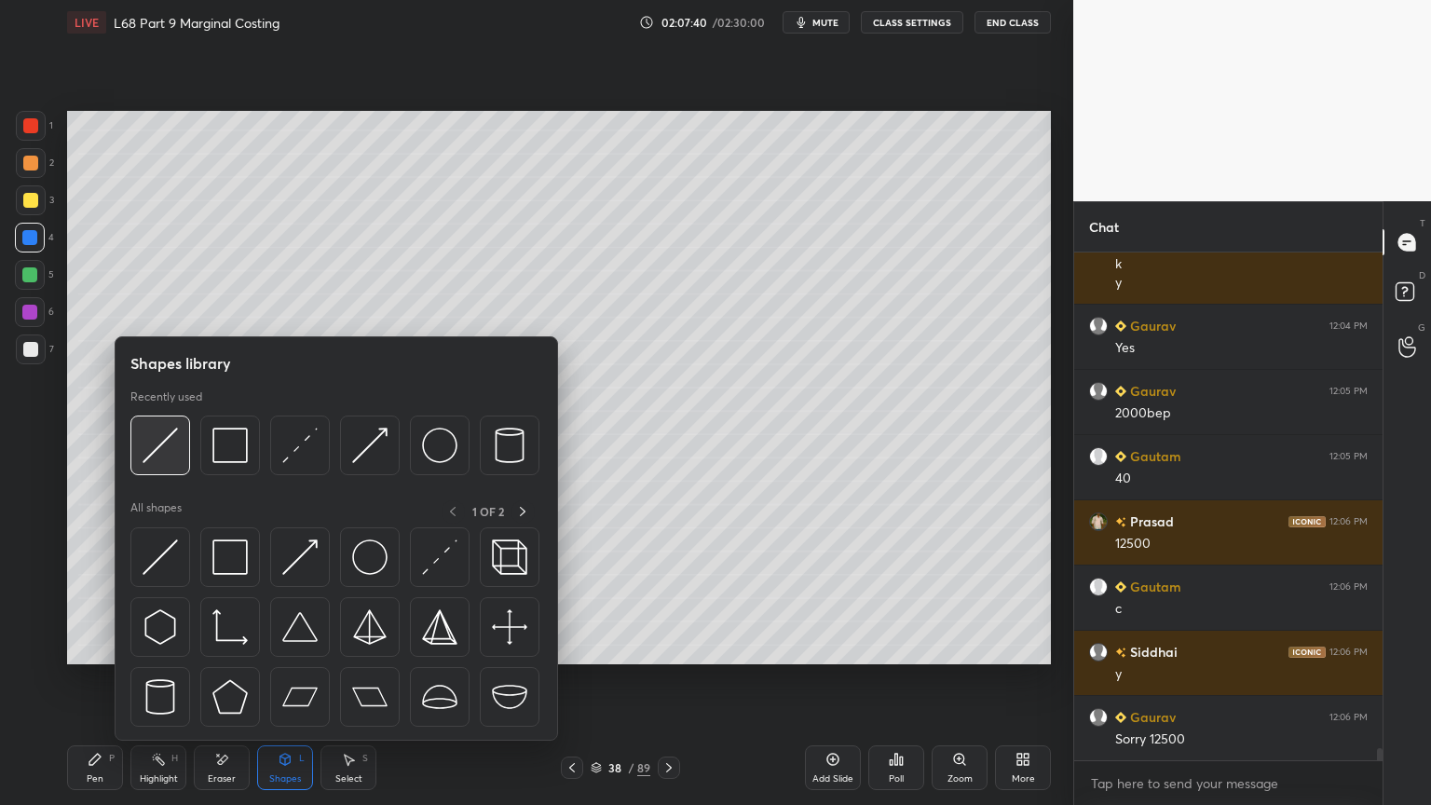
click at [149, 458] on img at bounding box center [160, 445] width 35 height 35
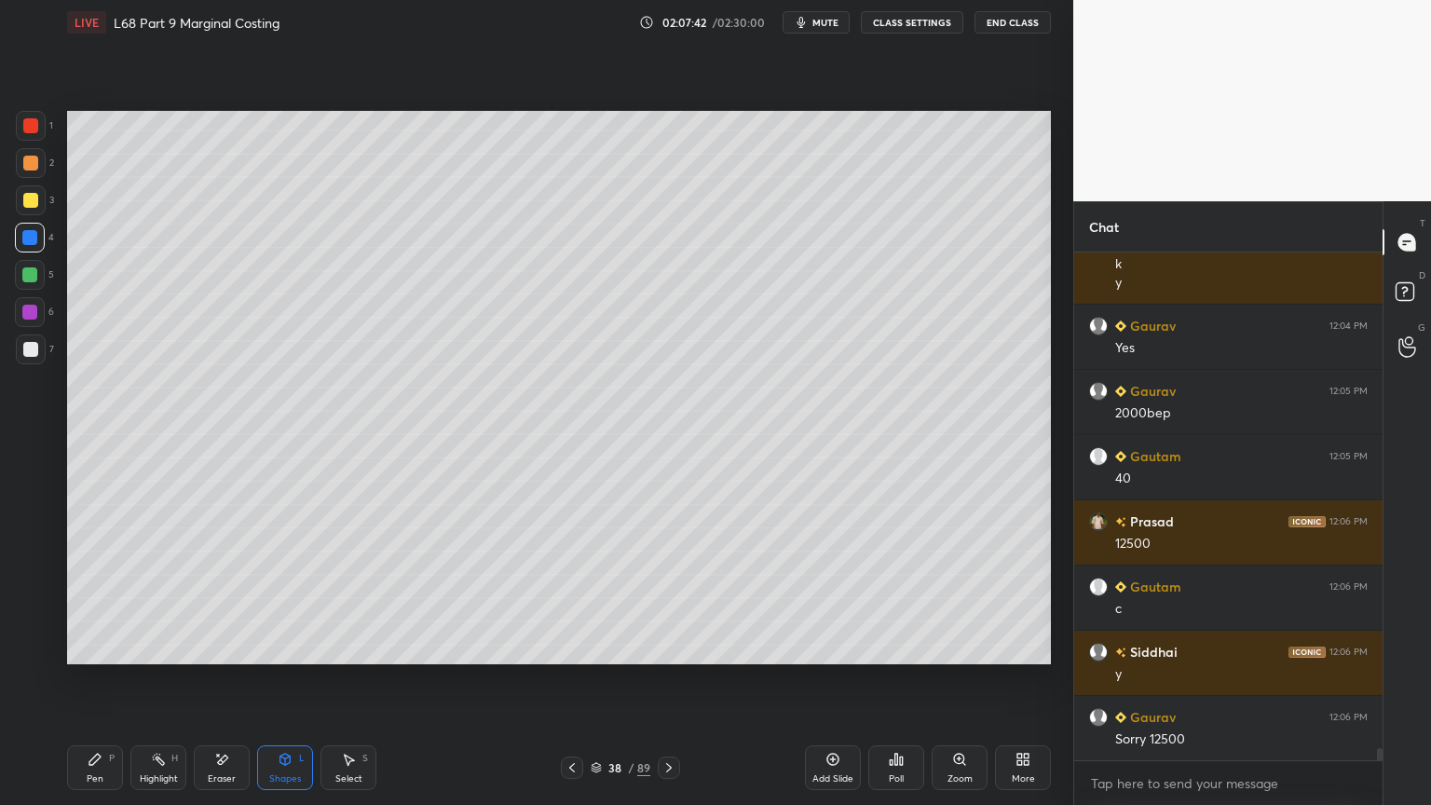
click at [73, 647] on div "Pen P" at bounding box center [95, 767] width 56 height 45
click at [37, 349] on div at bounding box center [30, 349] width 15 height 15
click at [578, 647] on icon at bounding box center [572, 767] width 15 height 15
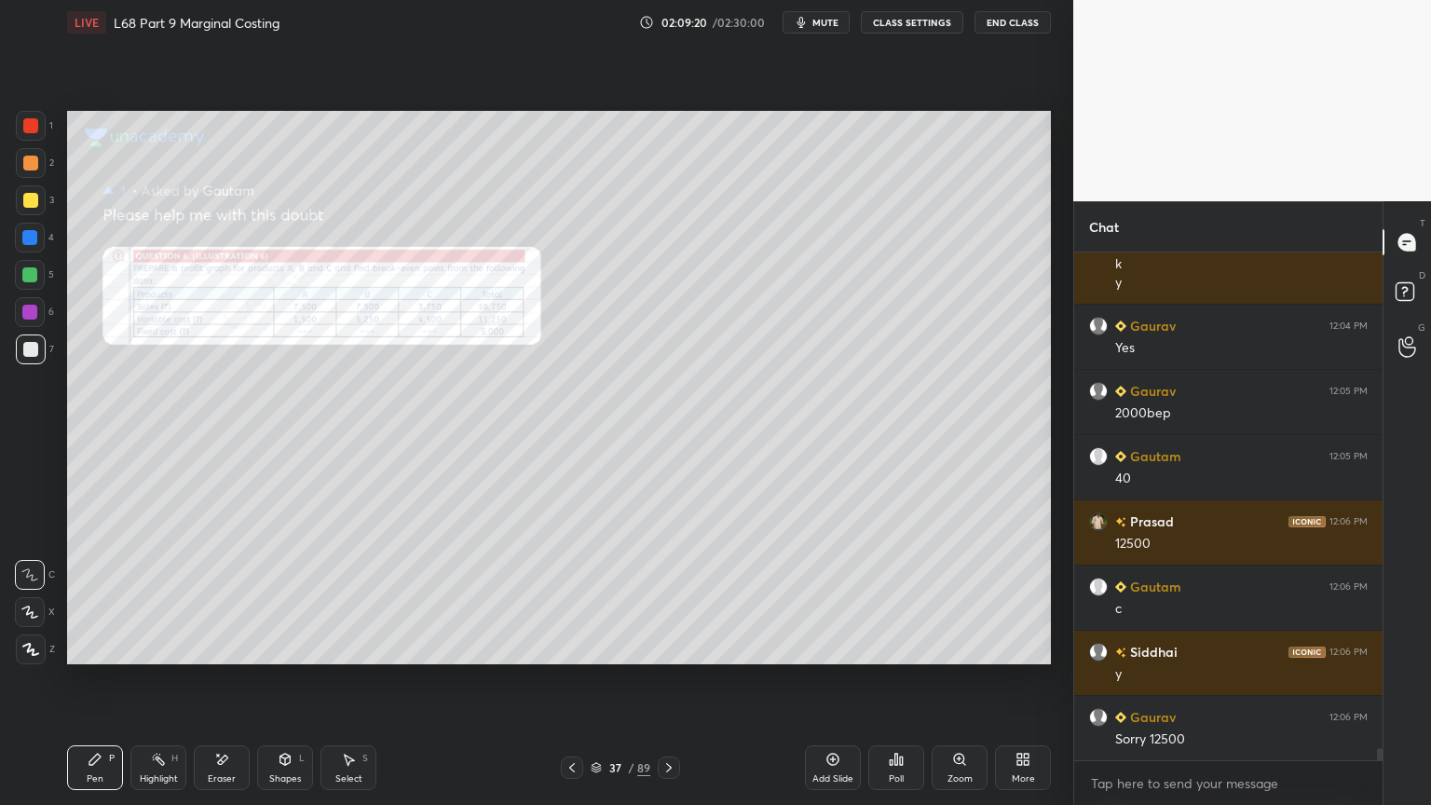
click at [958, 647] on div "Zoom" at bounding box center [960, 767] width 56 height 45
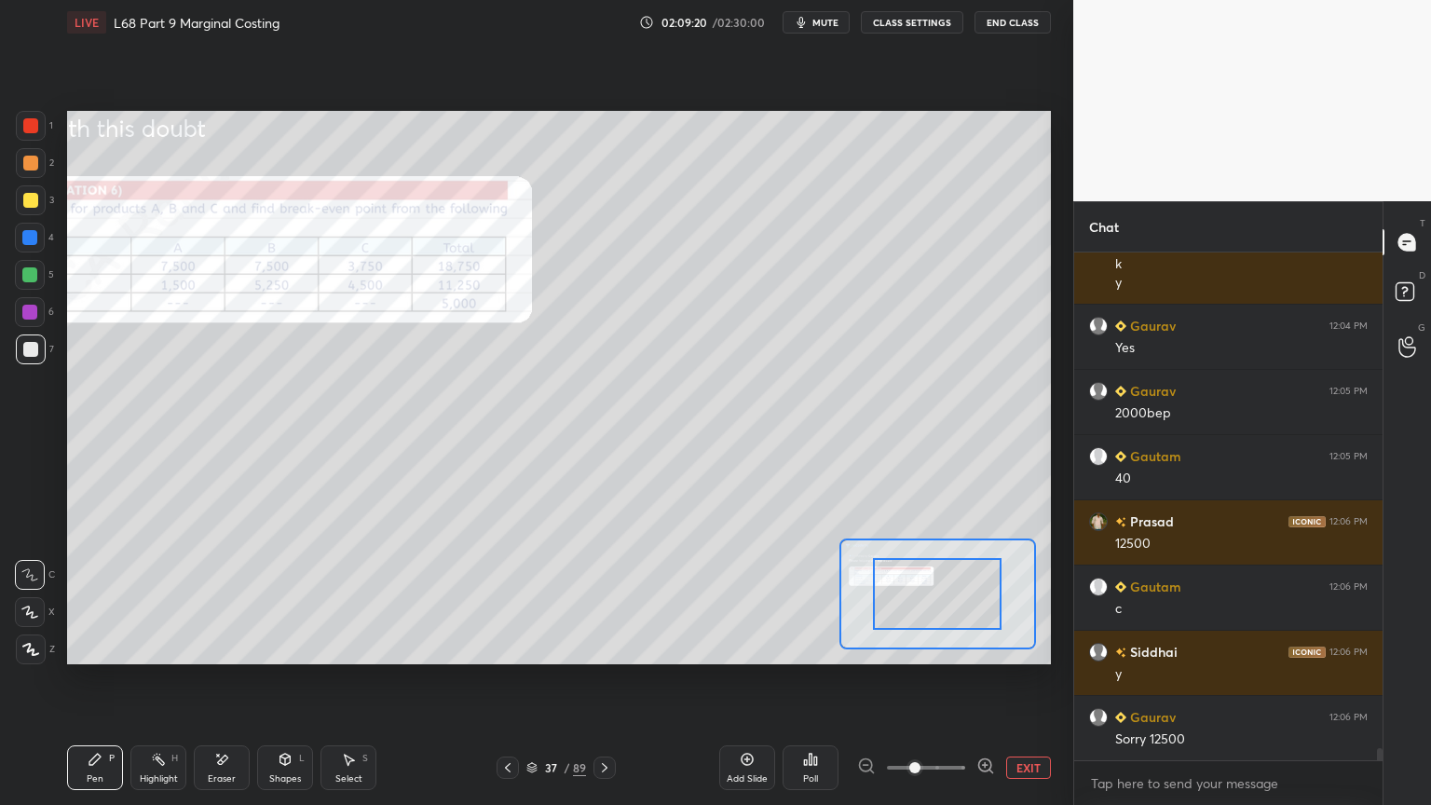
click at [921, 647] on span at bounding box center [914, 767] width 11 height 11
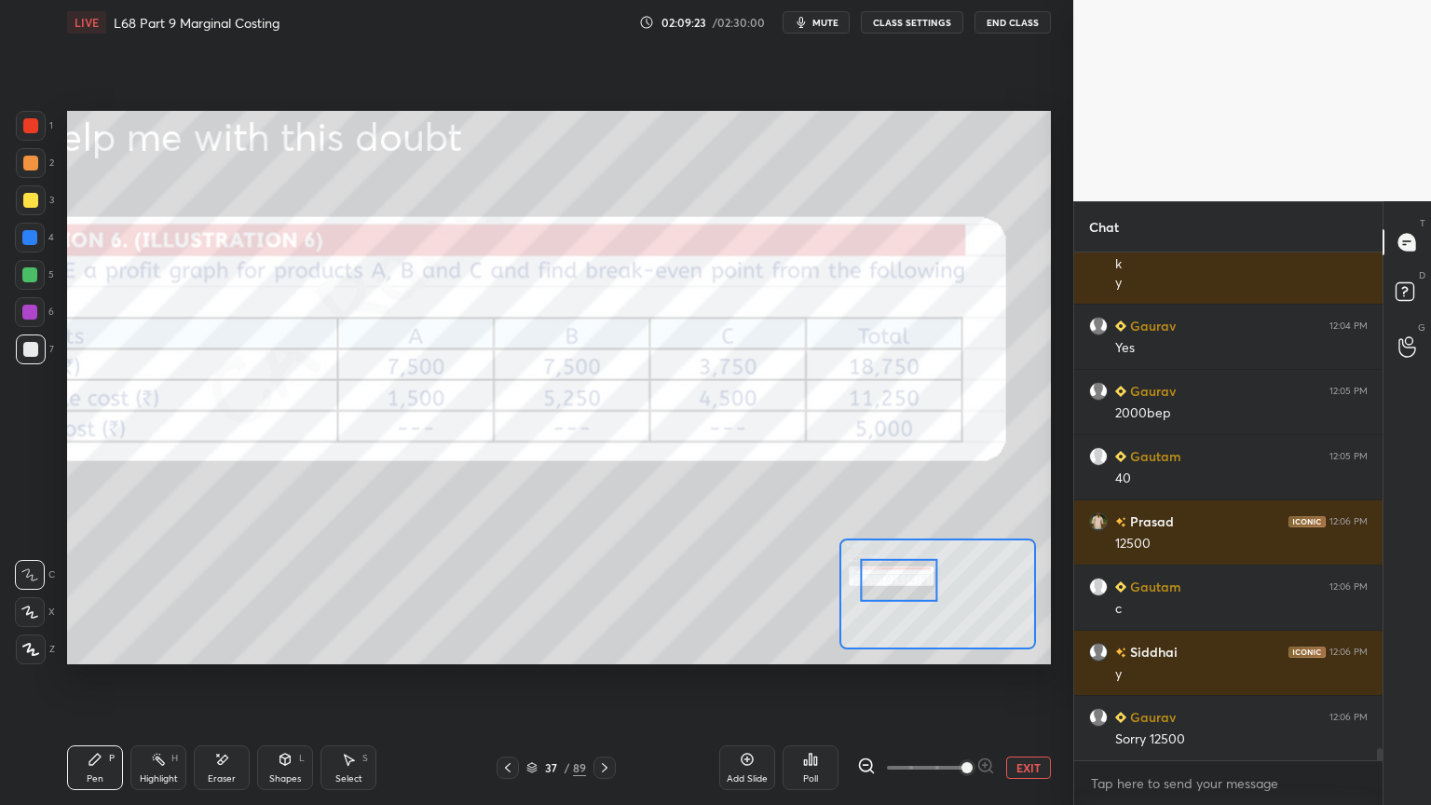
click at [211, 647] on div "Eraser" at bounding box center [222, 767] width 56 height 45
click at [34, 643] on span "Erase all" at bounding box center [30, 649] width 28 height 13
click at [89, 647] on icon at bounding box center [95, 759] width 15 height 15
click at [160, 647] on icon at bounding box center [158, 759] width 15 height 15
click at [225, 647] on icon at bounding box center [221, 760] width 15 height 16
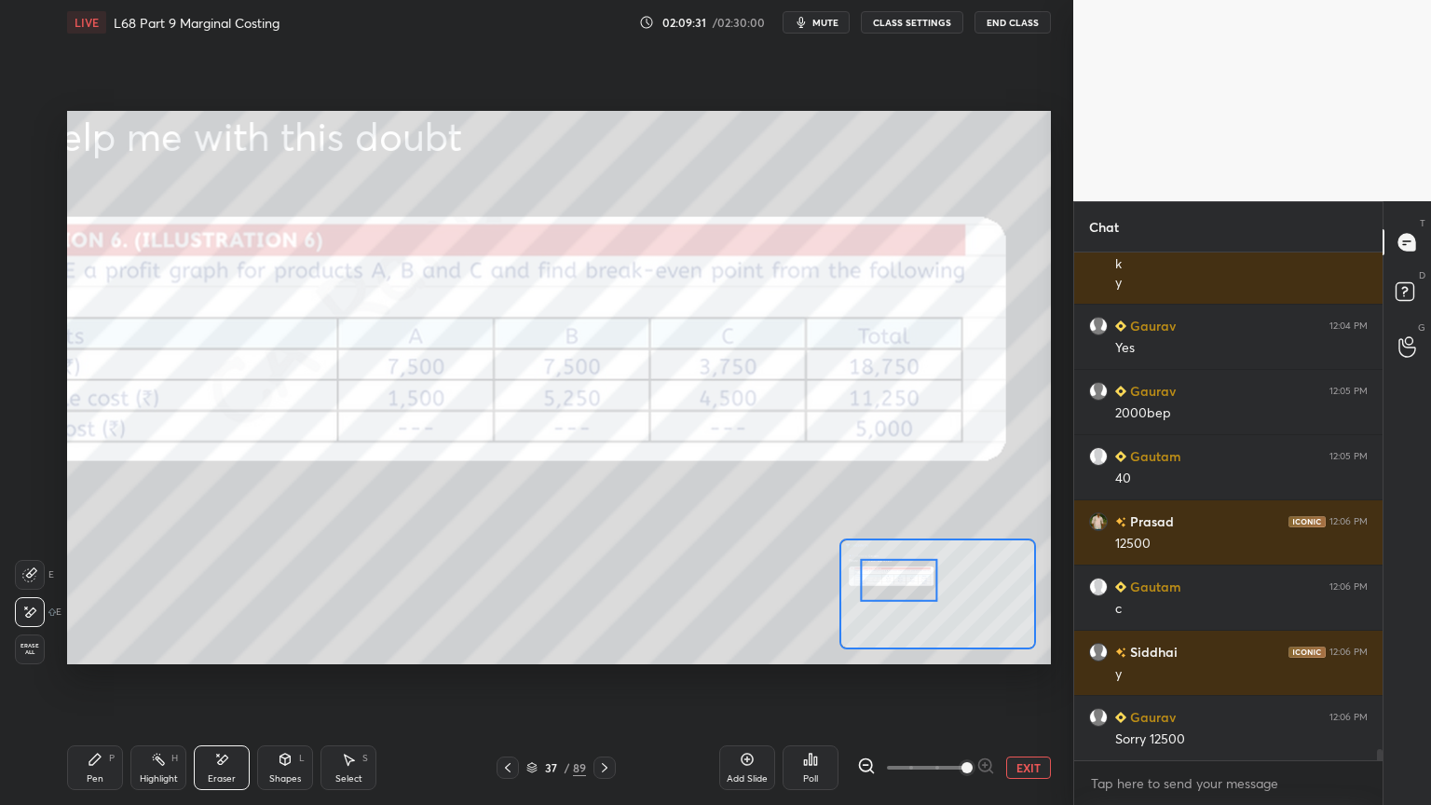
scroll to position [21663, 0]
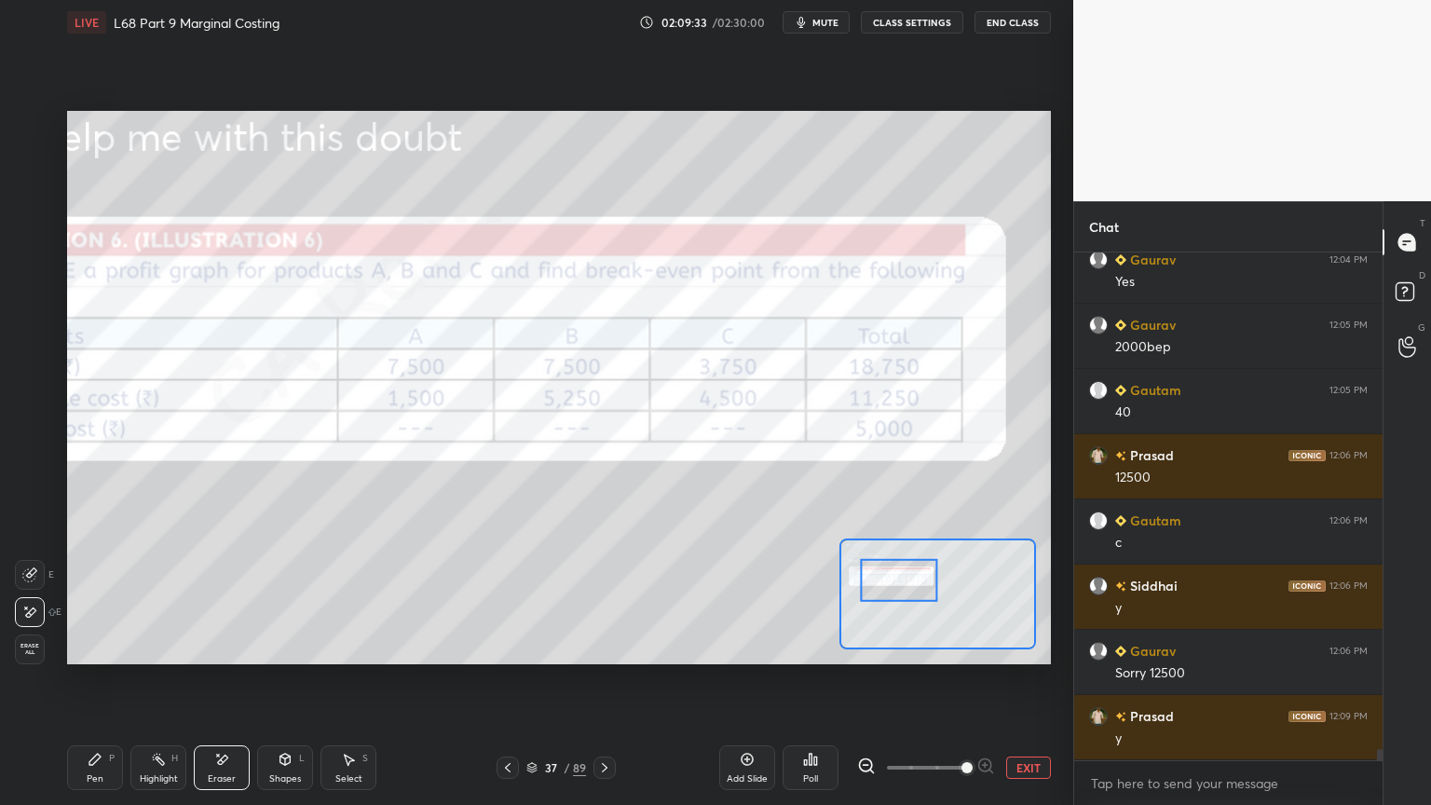
click at [83, 647] on div "Pen P" at bounding box center [95, 767] width 56 height 45
click at [44, 130] on div at bounding box center [31, 126] width 30 height 30
click at [233, 647] on div "Eraser" at bounding box center [222, 778] width 28 height 9
click at [37, 647] on span "Erase all" at bounding box center [30, 649] width 28 height 13
click at [607, 647] on div at bounding box center [605, 768] width 22 height 22
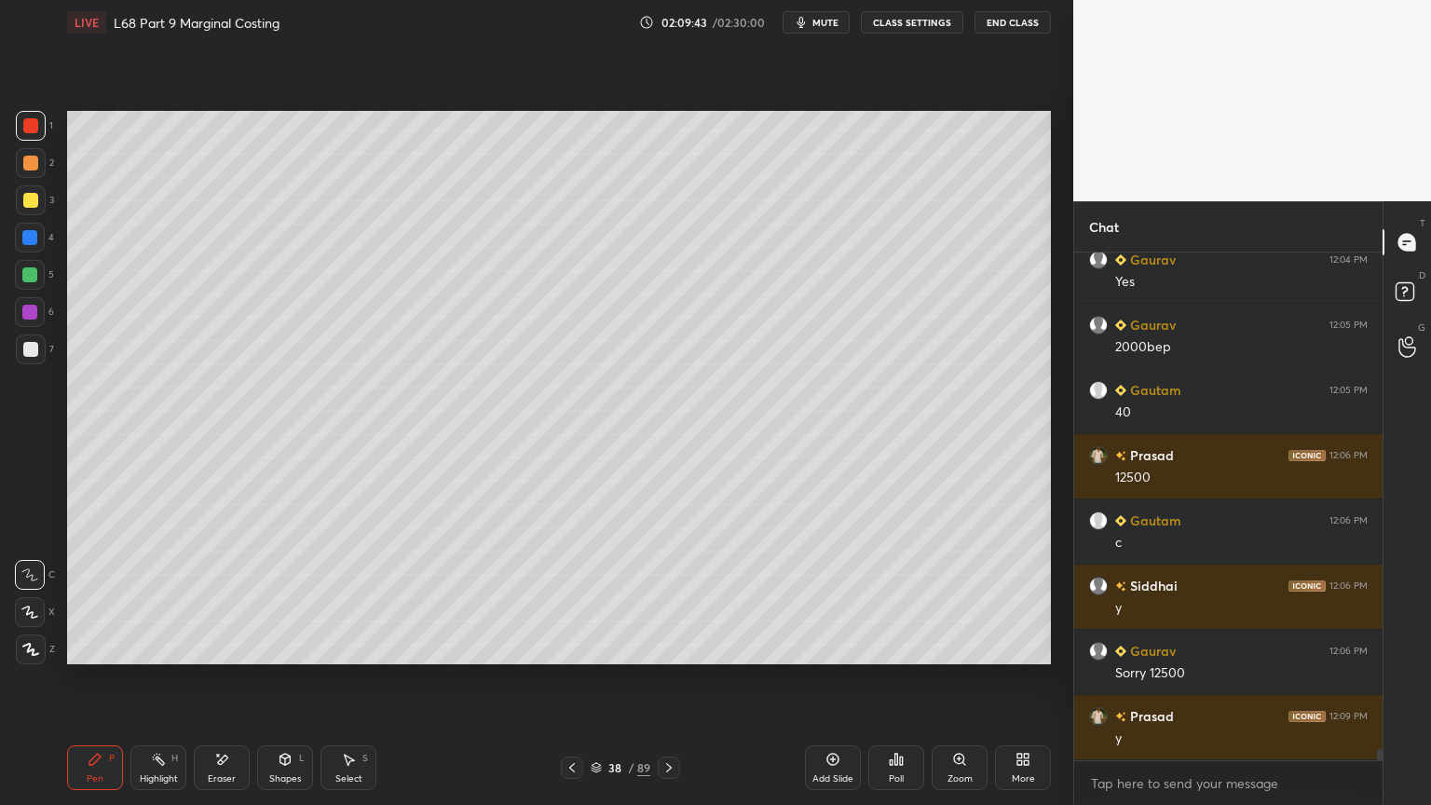
click at [30, 132] on div at bounding box center [30, 125] width 15 height 15
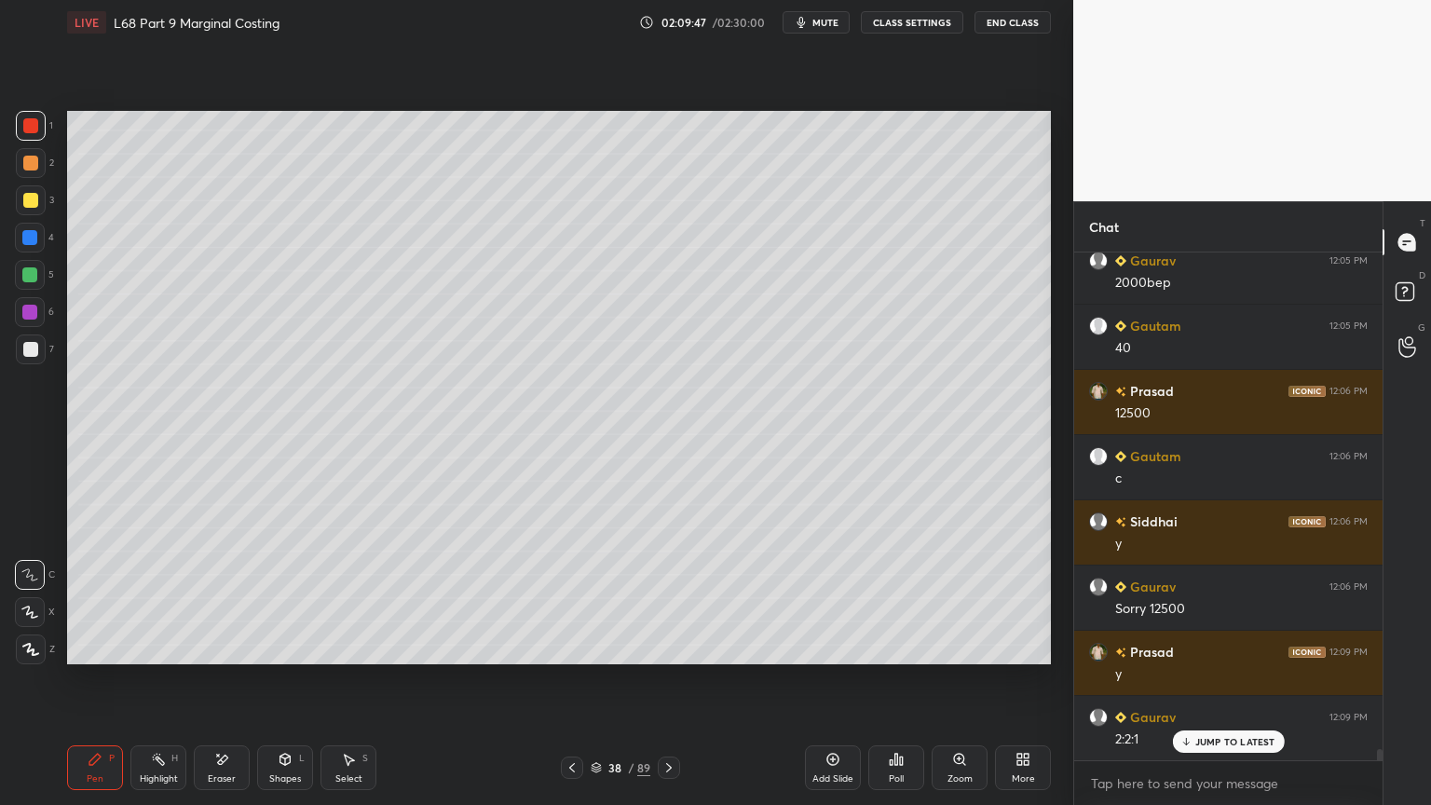
click at [37, 213] on div at bounding box center [31, 200] width 30 height 30
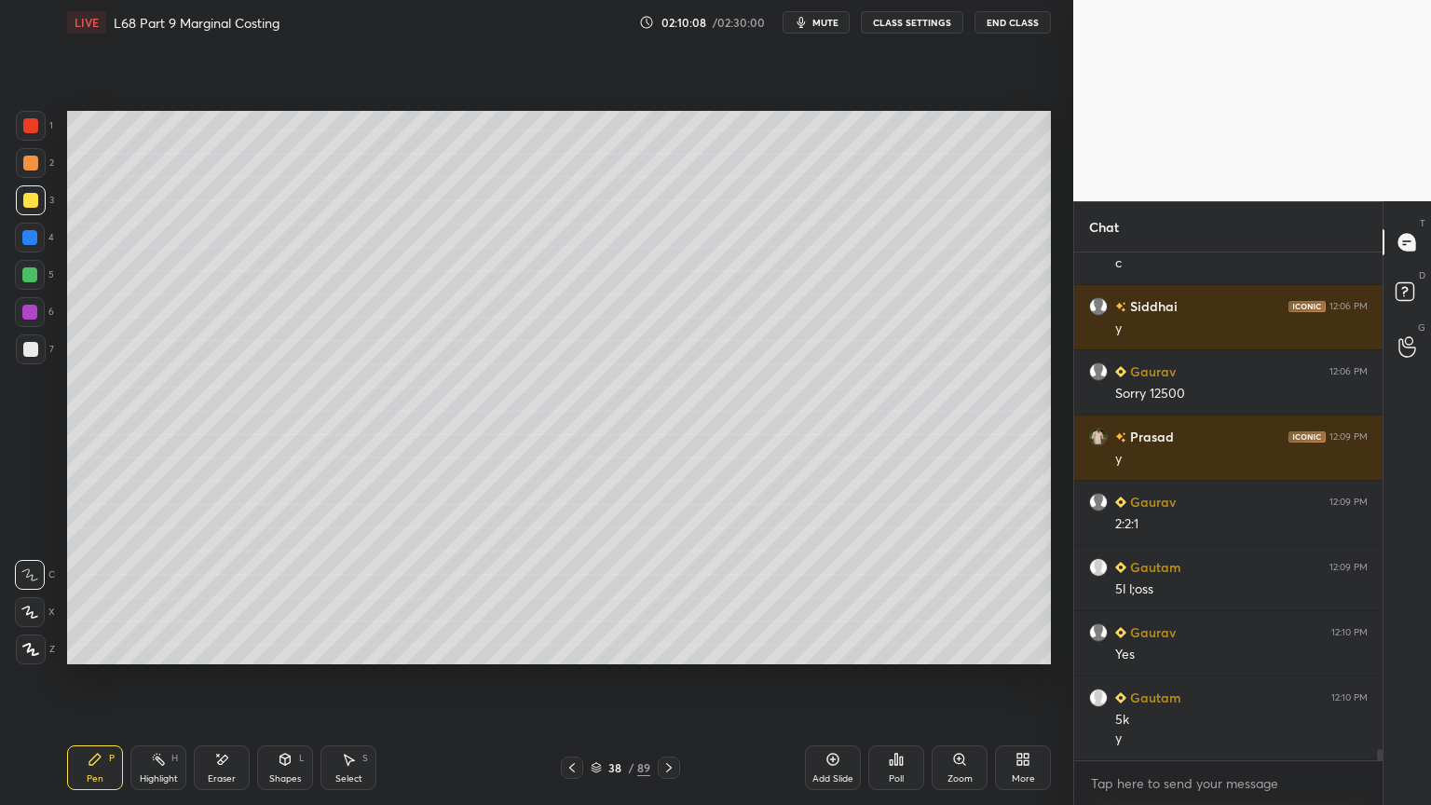
scroll to position [22007, 0]
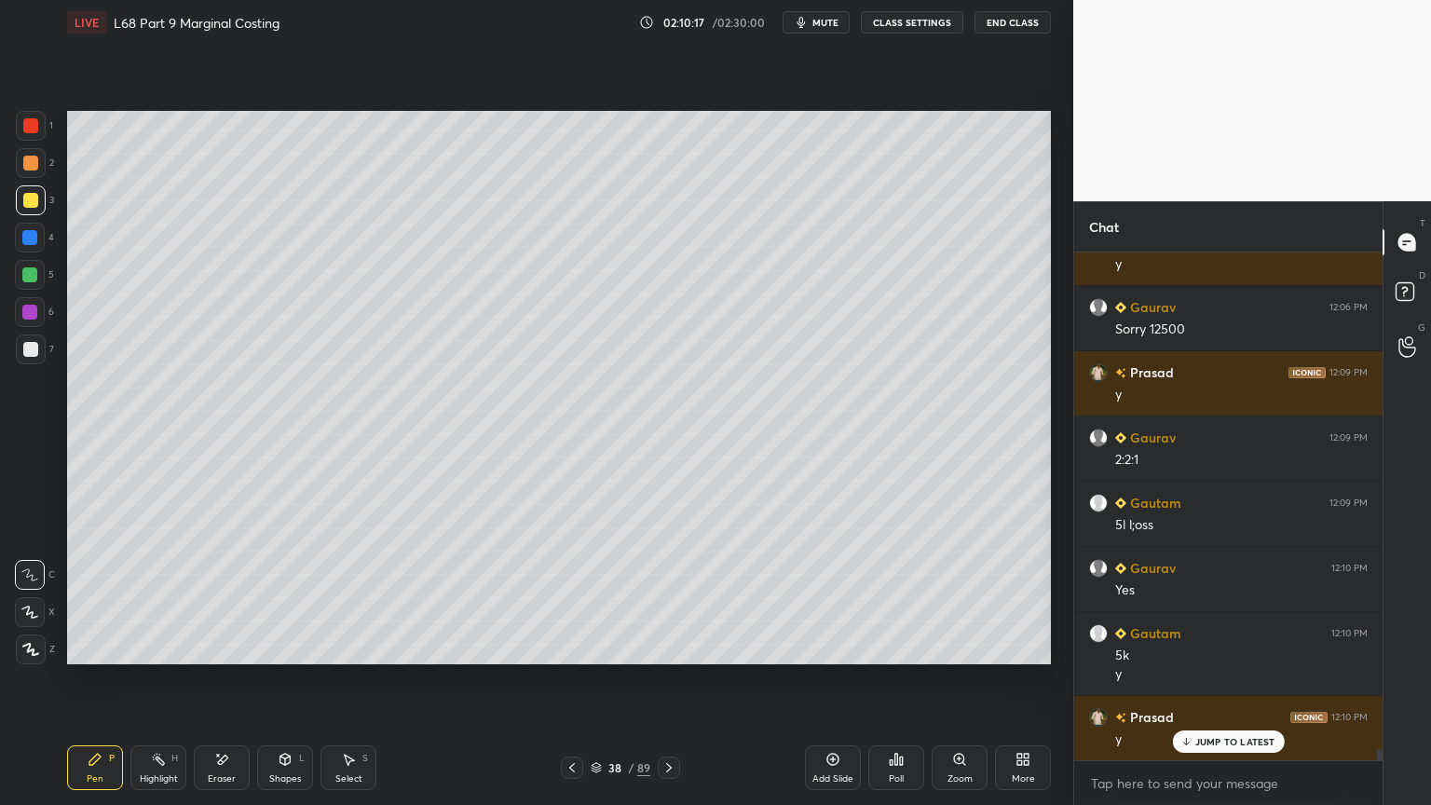
click at [33, 135] on div at bounding box center [31, 126] width 30 height 30
click at [31, 205] on div at bounding box center [30, 200] width 15 height 15
click at [26, 136] on div at bounding box center [31, 126] width 30 height 30
click at [23, 201] on div at bounding box center [30, 200] width 15 height 15
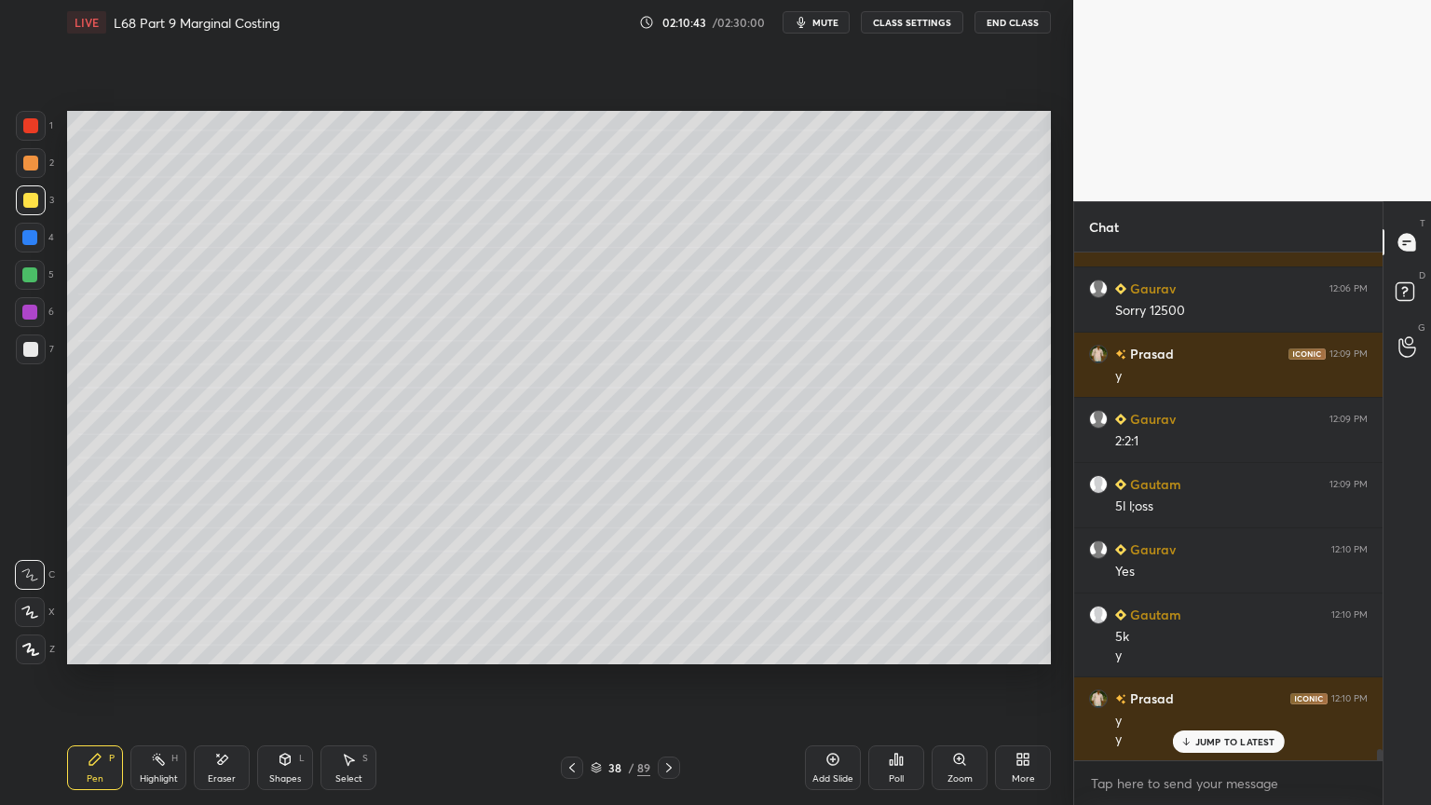
scroll to position [22092, 0]
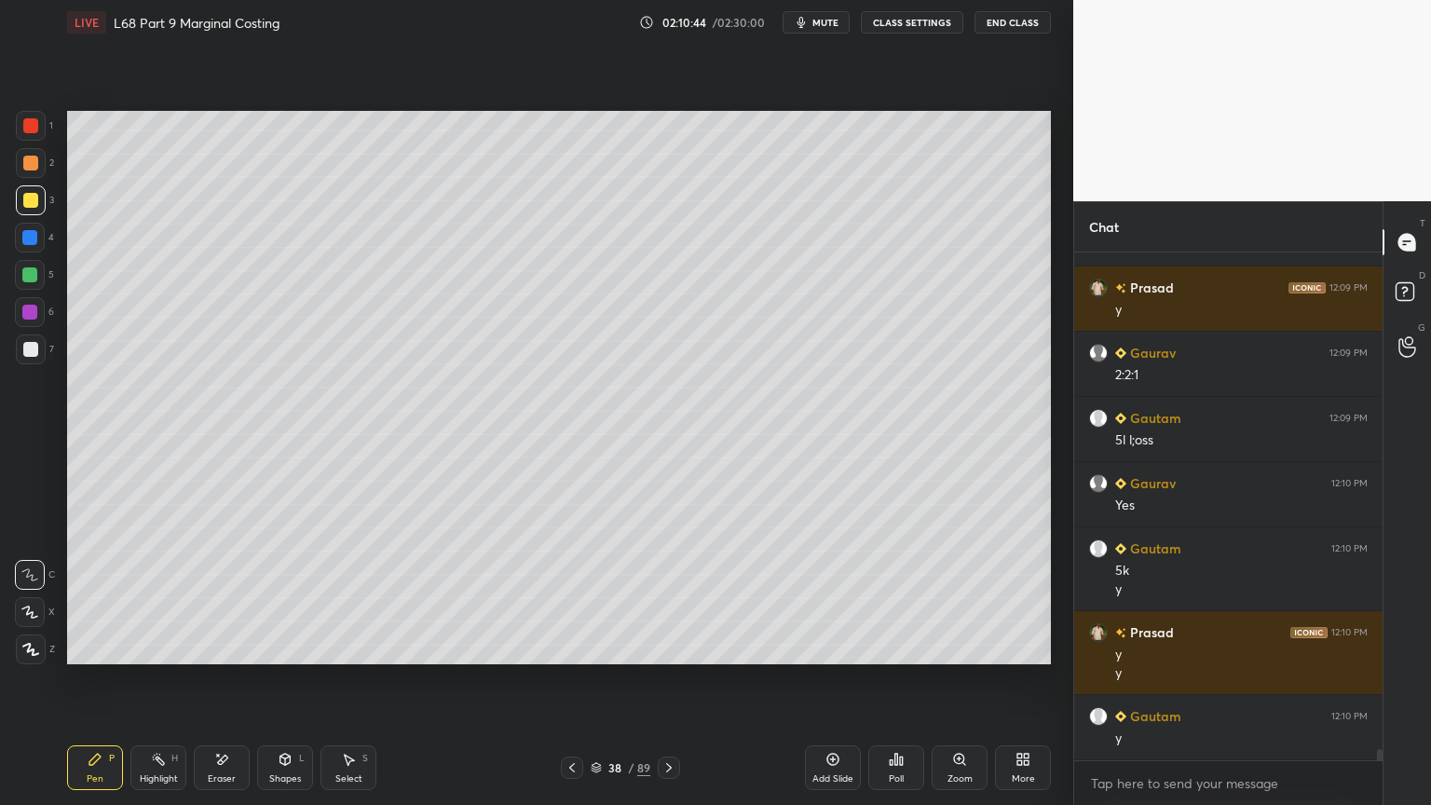
click at [30, 125] on div at bounding box center [30, 125] width 15 height 15
click at [35, 202] on div at bounding box center [30, 200] width 15 height 15
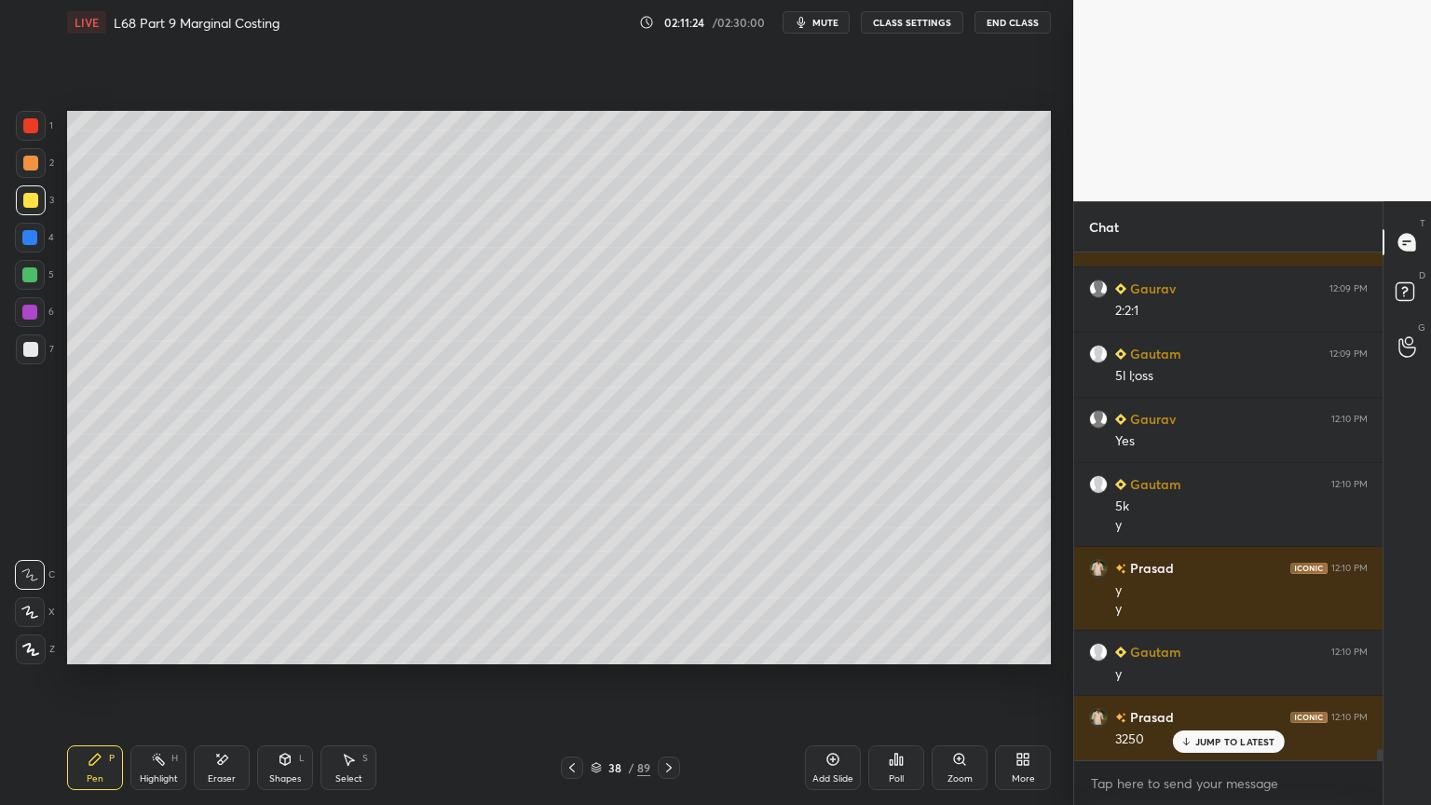
scroll to position [22222, 0]
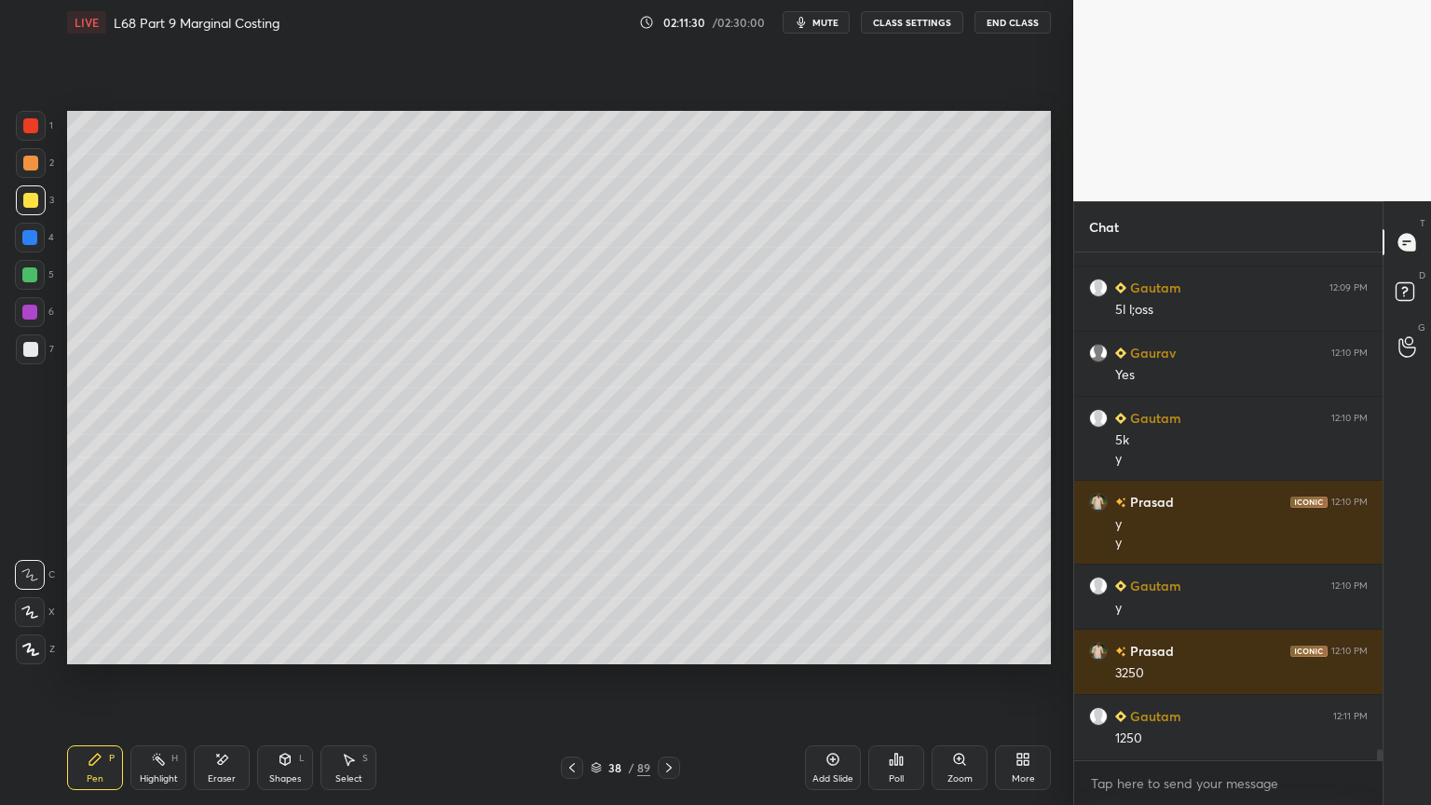
click at [30, 169] on div at bounding box center [30, 163] width 15 height 15
click at [32, 133] on div at bounding box center [31, 126] width 30 height 30
click at [34, 203] on div at bounding box center [30, 200] width 15 height 15
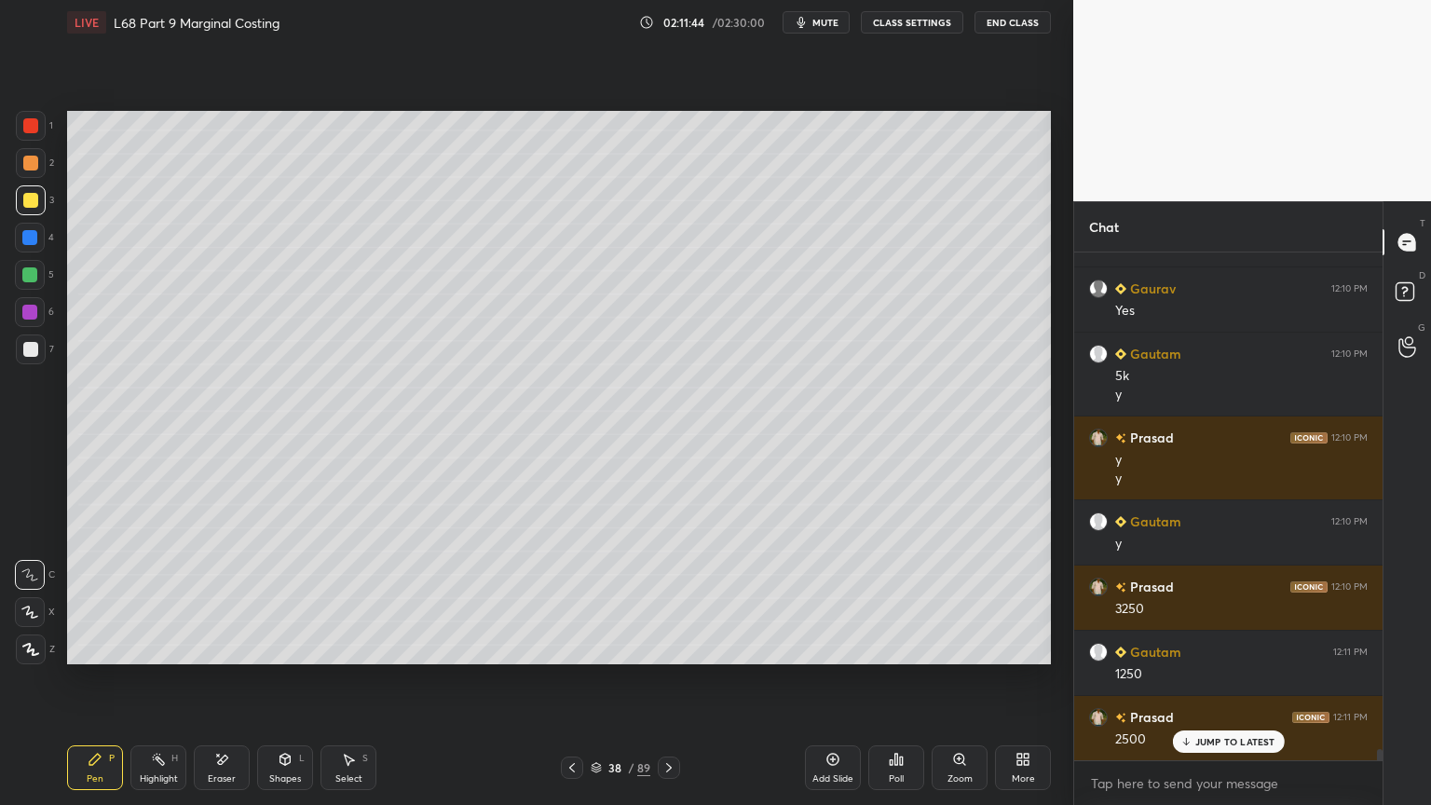
click at [290, 647] on icon at bounding box center [285, 759] width 15 height 15
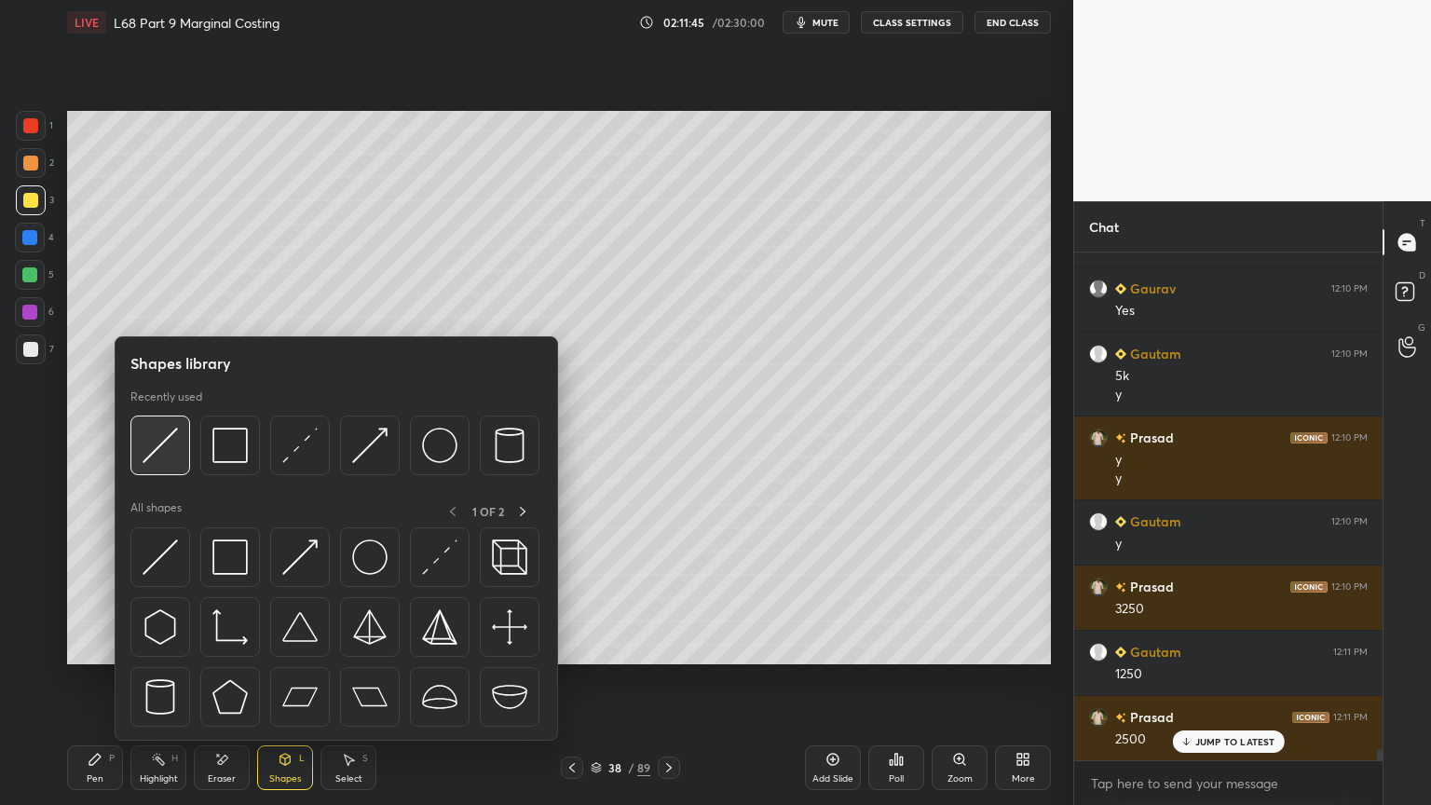
click at [160, 455] on img at bounding box center [160, 445] width 35 height 35
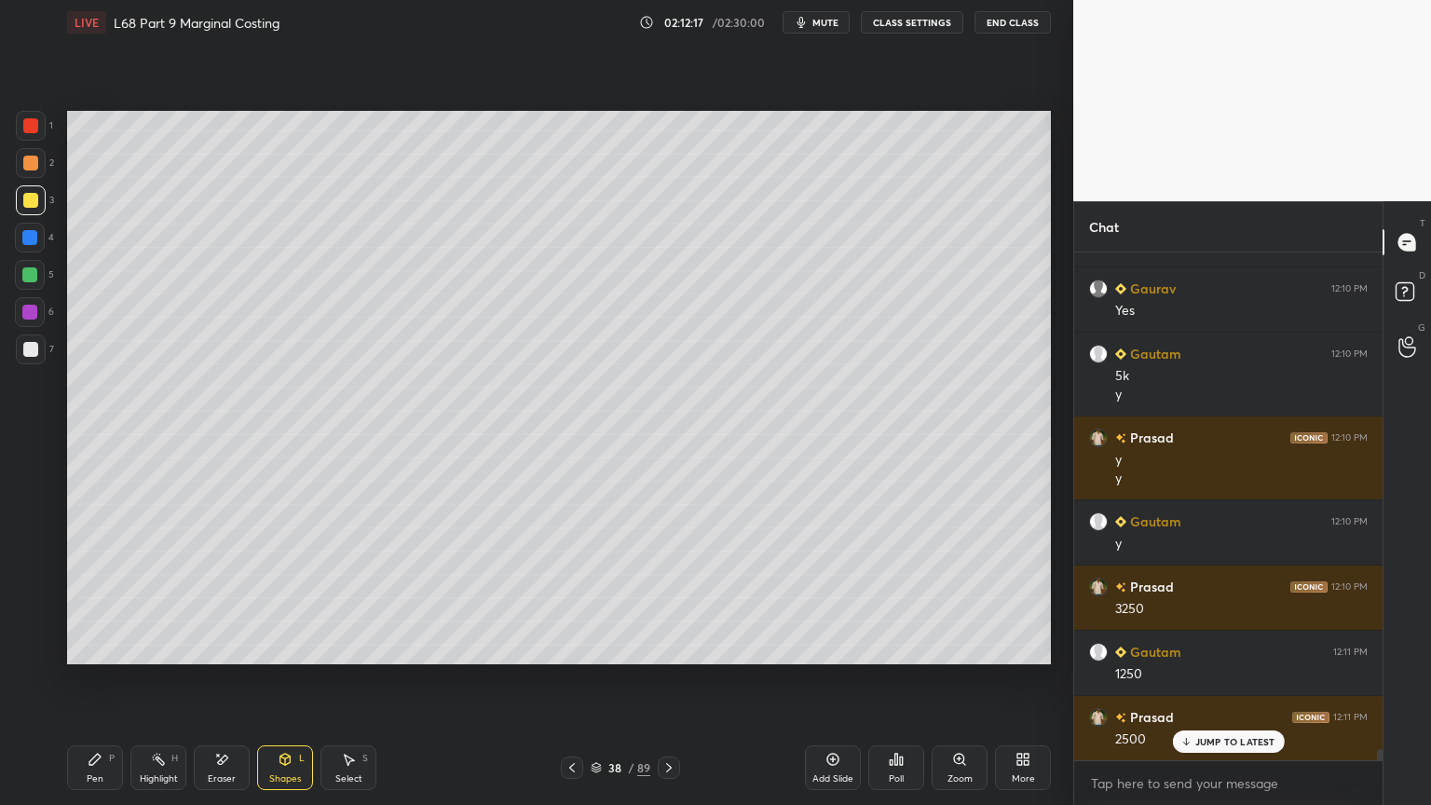
click at [578, 647] on icon at bounding box center [572, 767] width 15 height 15
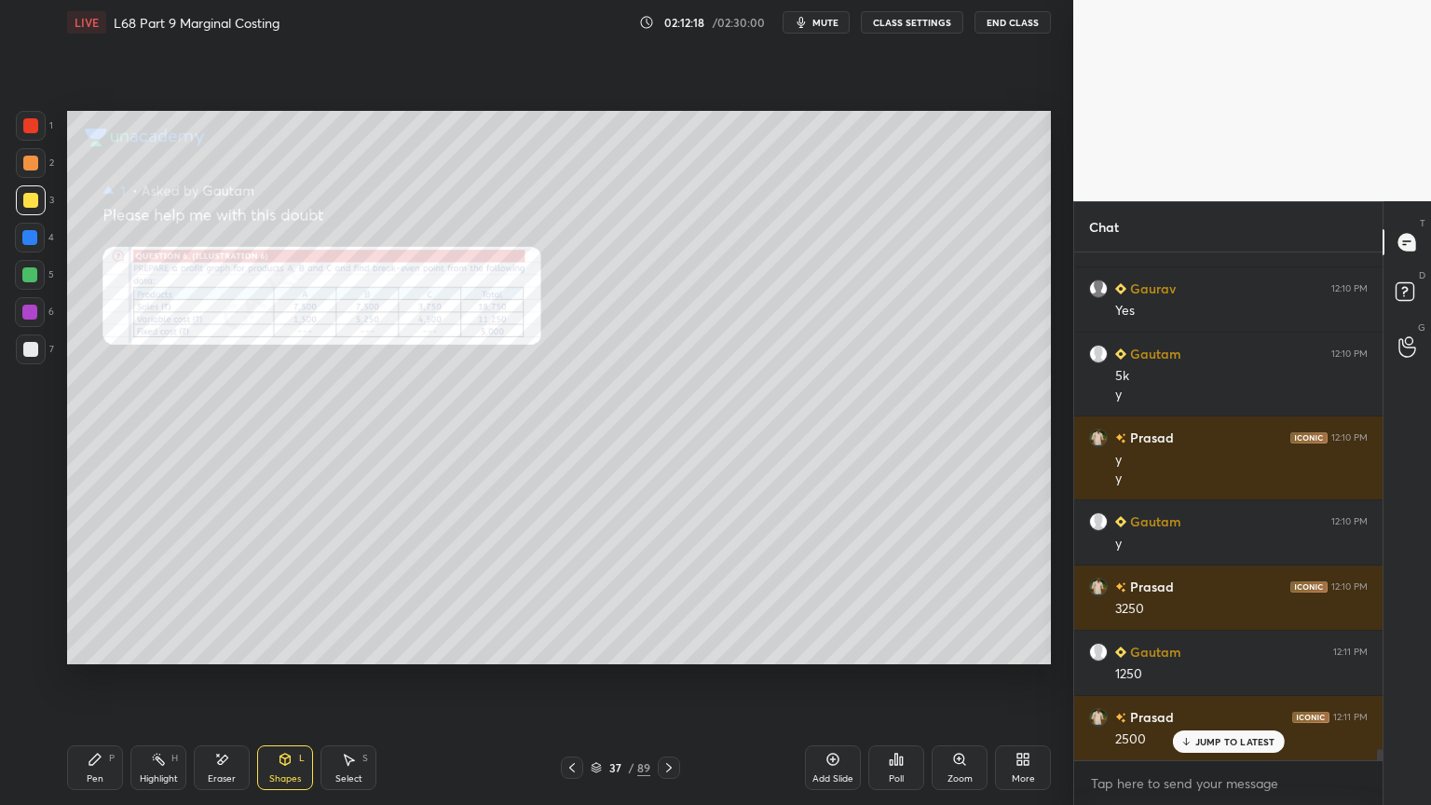
click at [36, 129] on div at bounding box center [30, 125] width 15 height 15
click at [965, 647] on div "Zoom" at bounding box center [960, 767] width 56 height 45
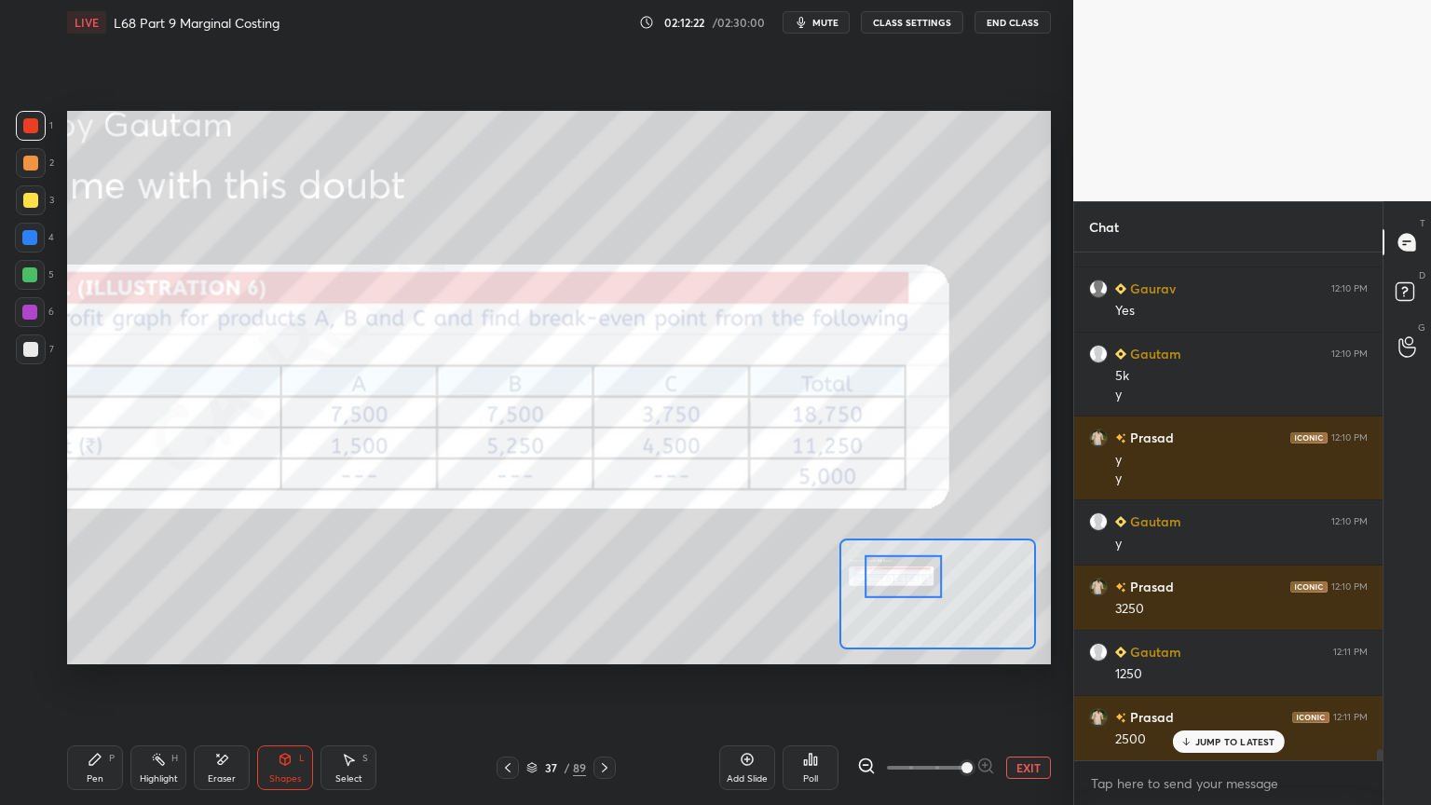
scroll to position [22353, 0]
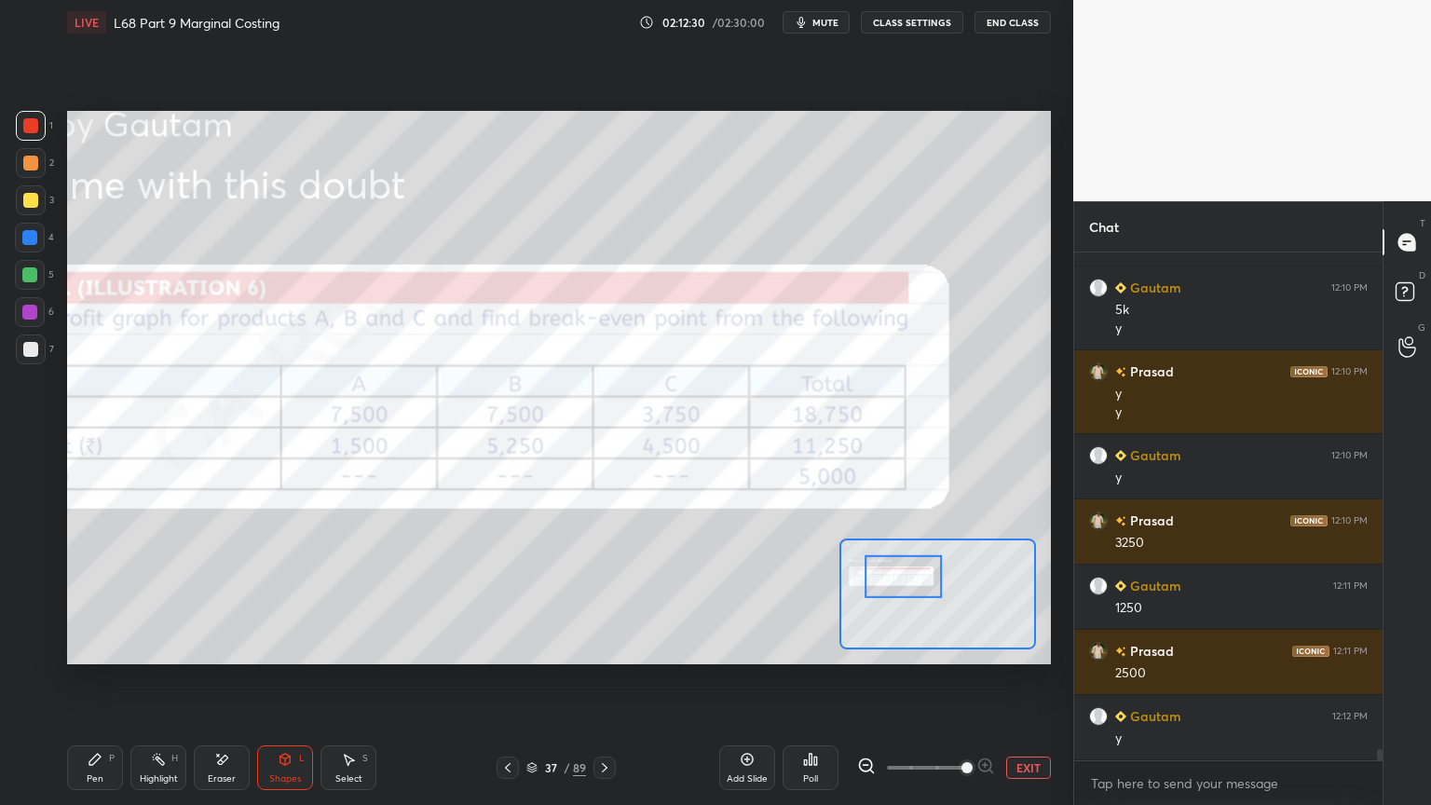
click at [607, 647] on icon at bounding box center [604, 767] width 15 height 15
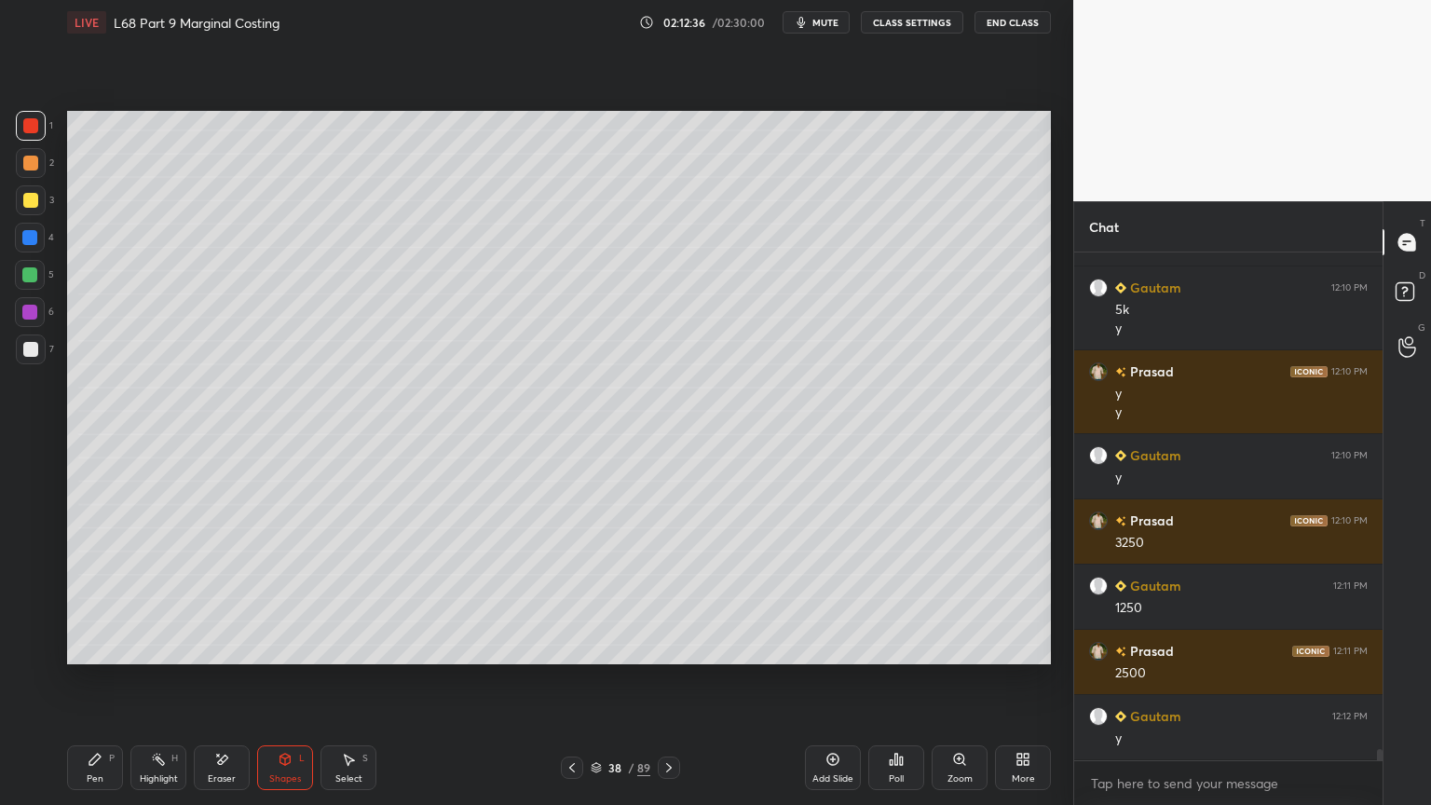
click at [298, 647] on div "Shapes L" at bounding box center [285, 767] width 56 height 45
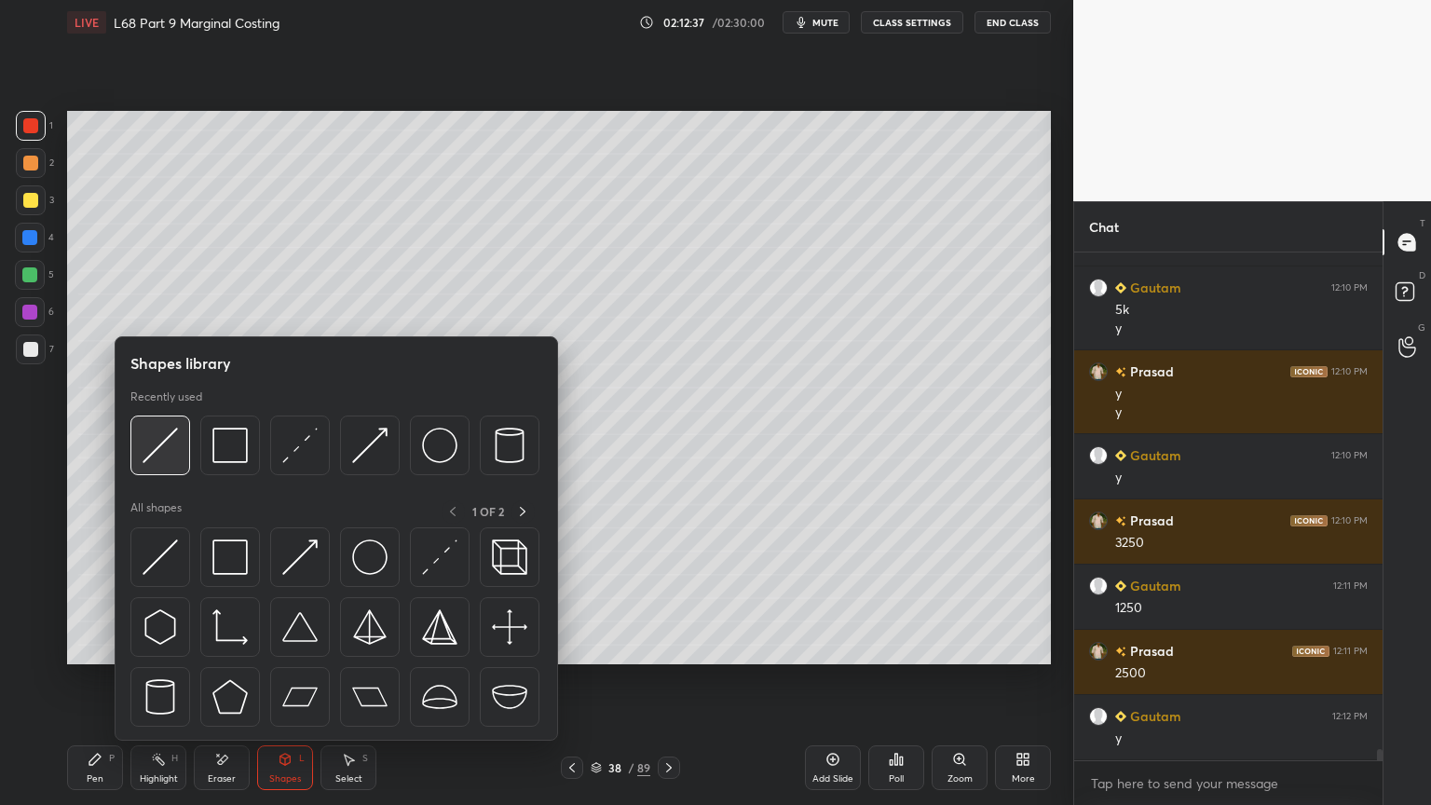
click at [154, 452] on img at bounding box center [160, 445] width 35 height 35
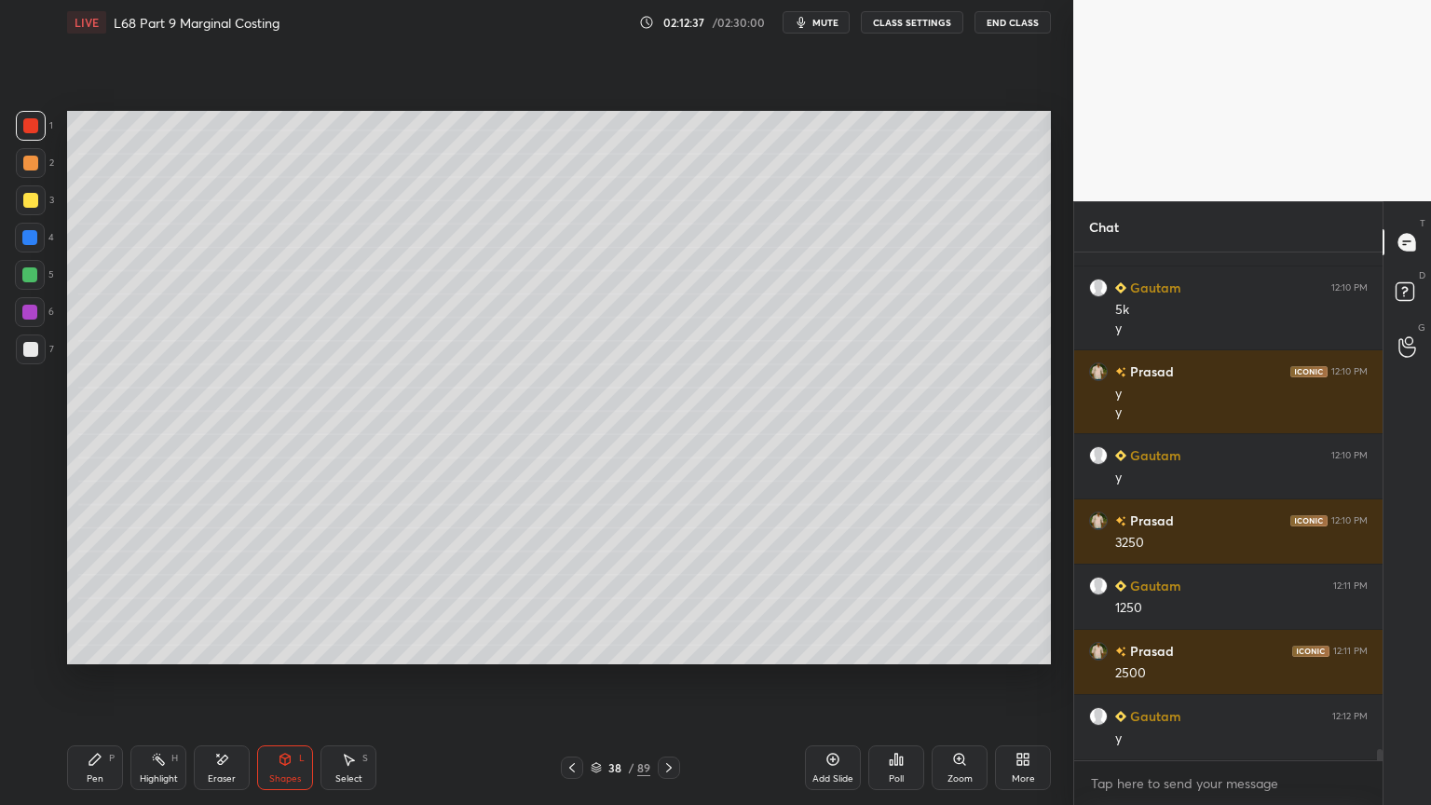
click at [34, 214] on div at bounding box center [31, 200] width 30 height 30
click at [278, 647] on icon at bounding box center [285, 759] width 15 height 15
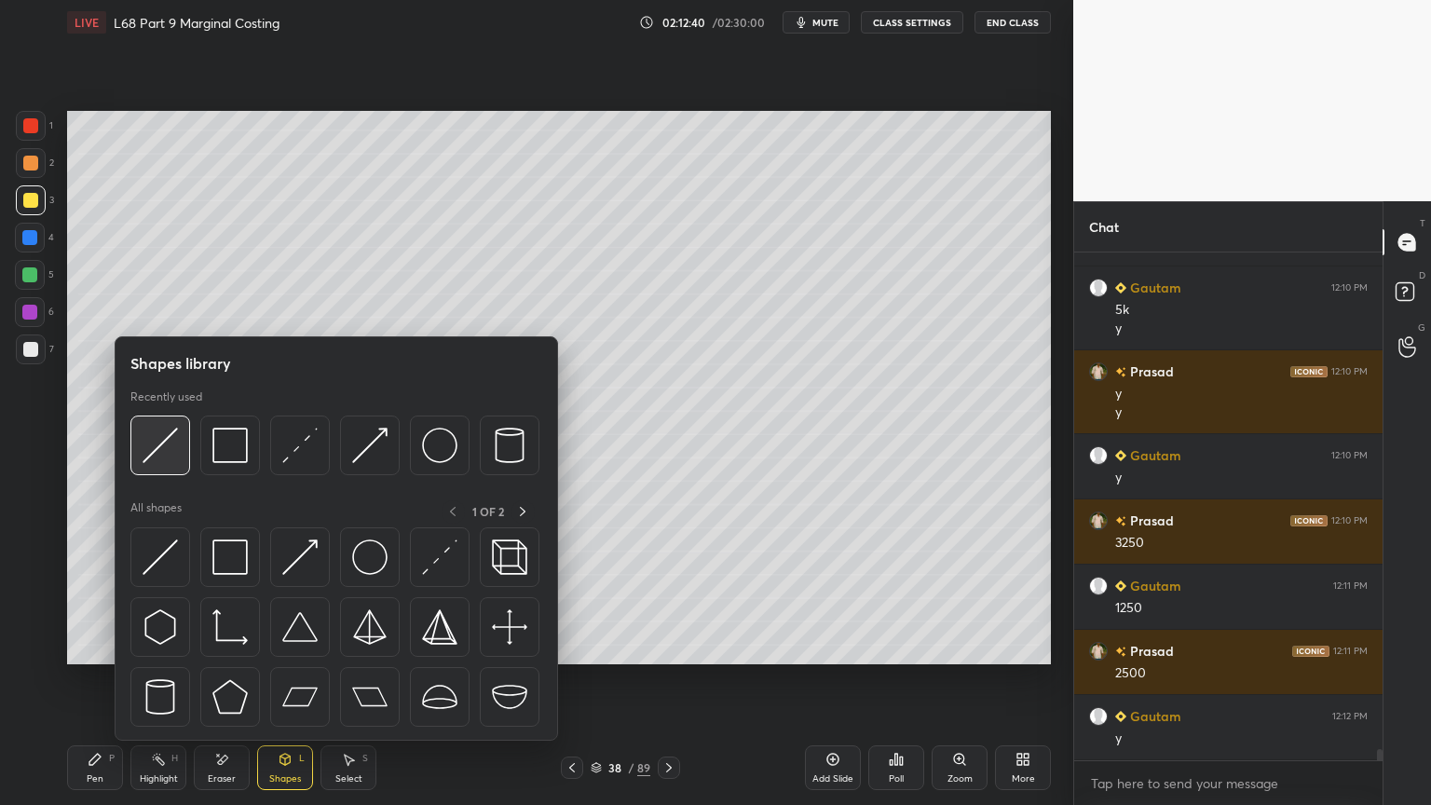
click at [157, 437] on img at bounding box center [160, 445] width 35 height 35
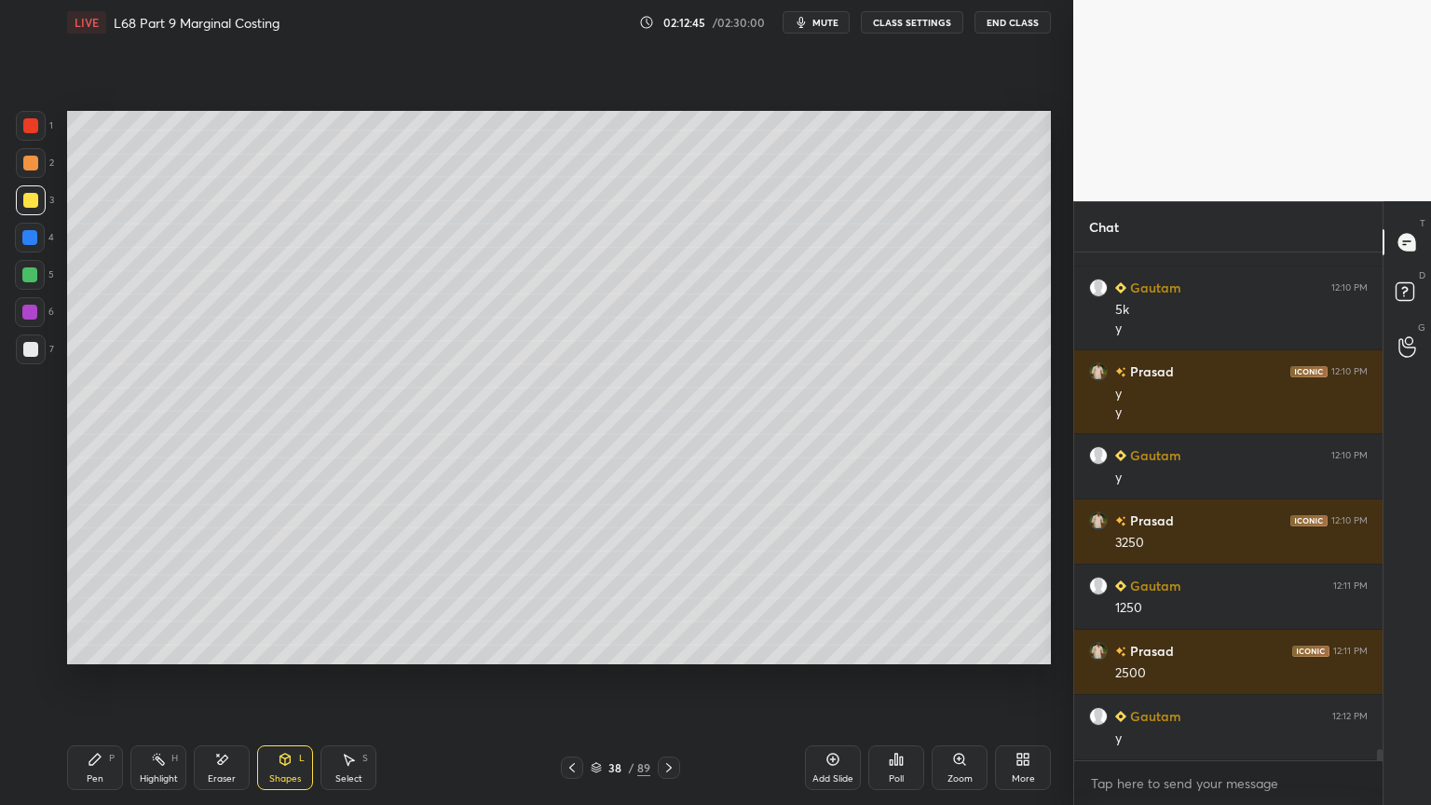
click at [159, 647] on div "Highlight" at bounding box center [159, 778] width 38 height 9
click at [33, 134] on div at bounding box center [31, 126] width 30 height 30
click at [291, 647] on icon at bounding box center [285, 759] width 15 height 15
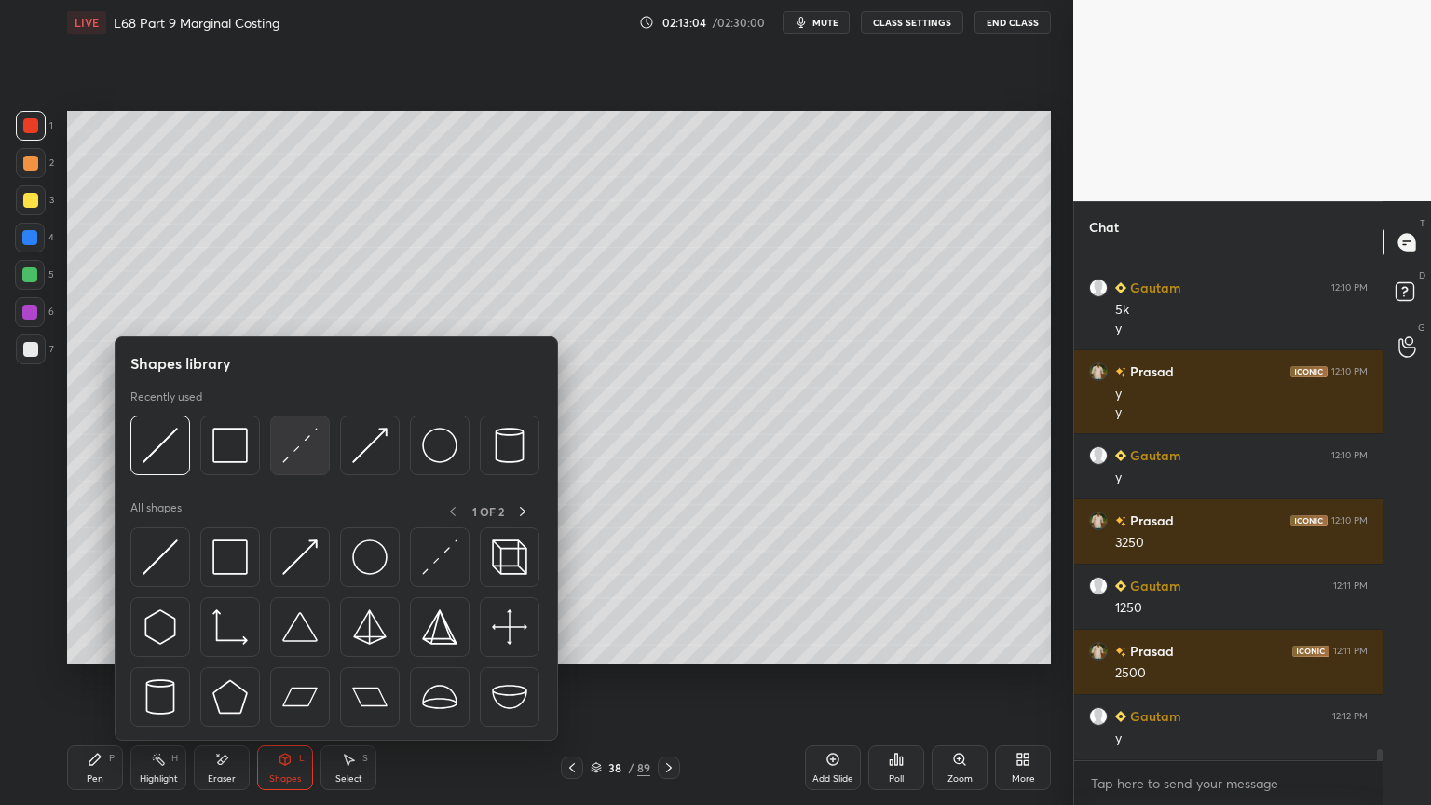
click at [309, 444] on img at bounding box center [299, 445] width 35 height 35
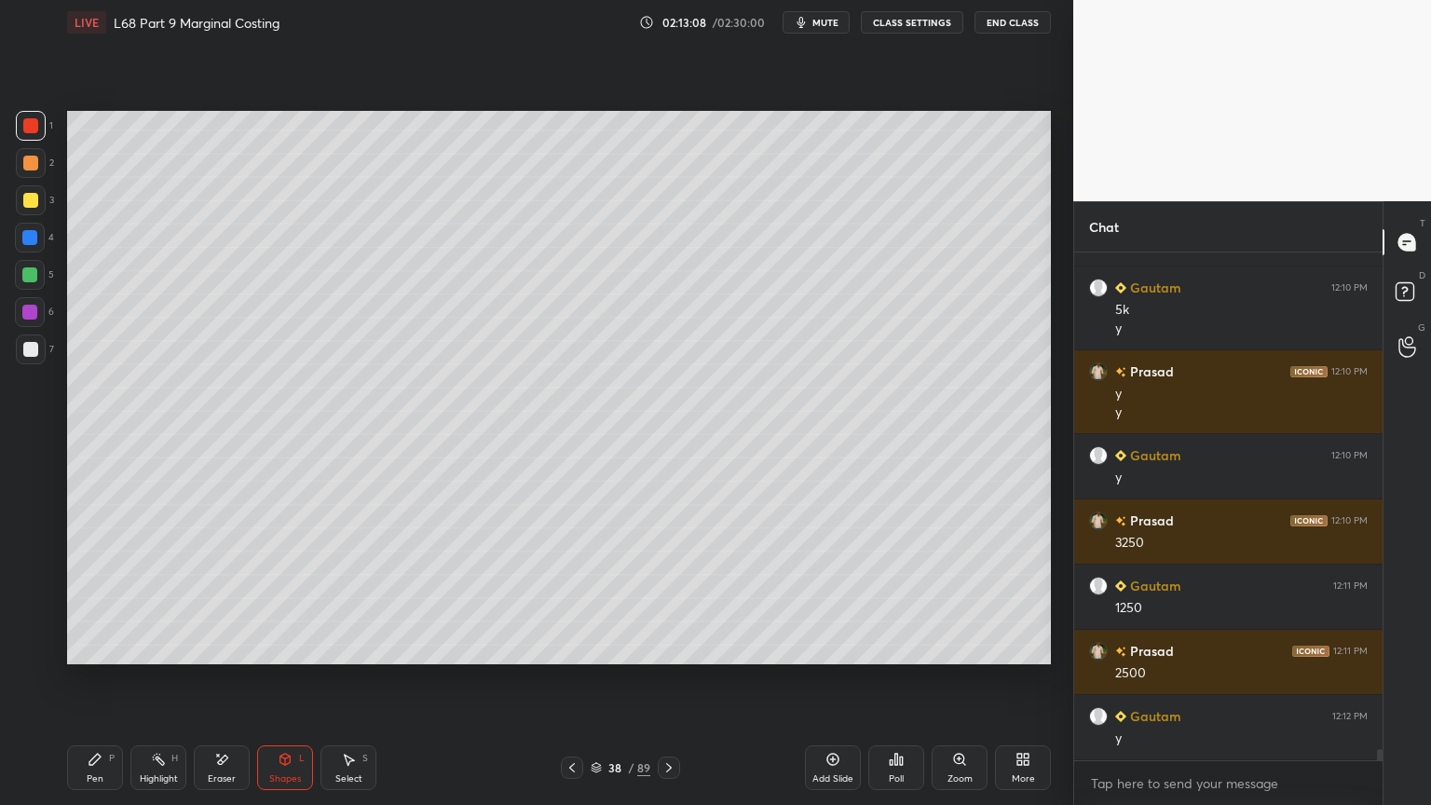
click at [95, 647] on icon at bounding box center [95, 759] width 15 height 15
click at [48, 213] on div "3" at bounding box center [35, 200] width 38 height 30
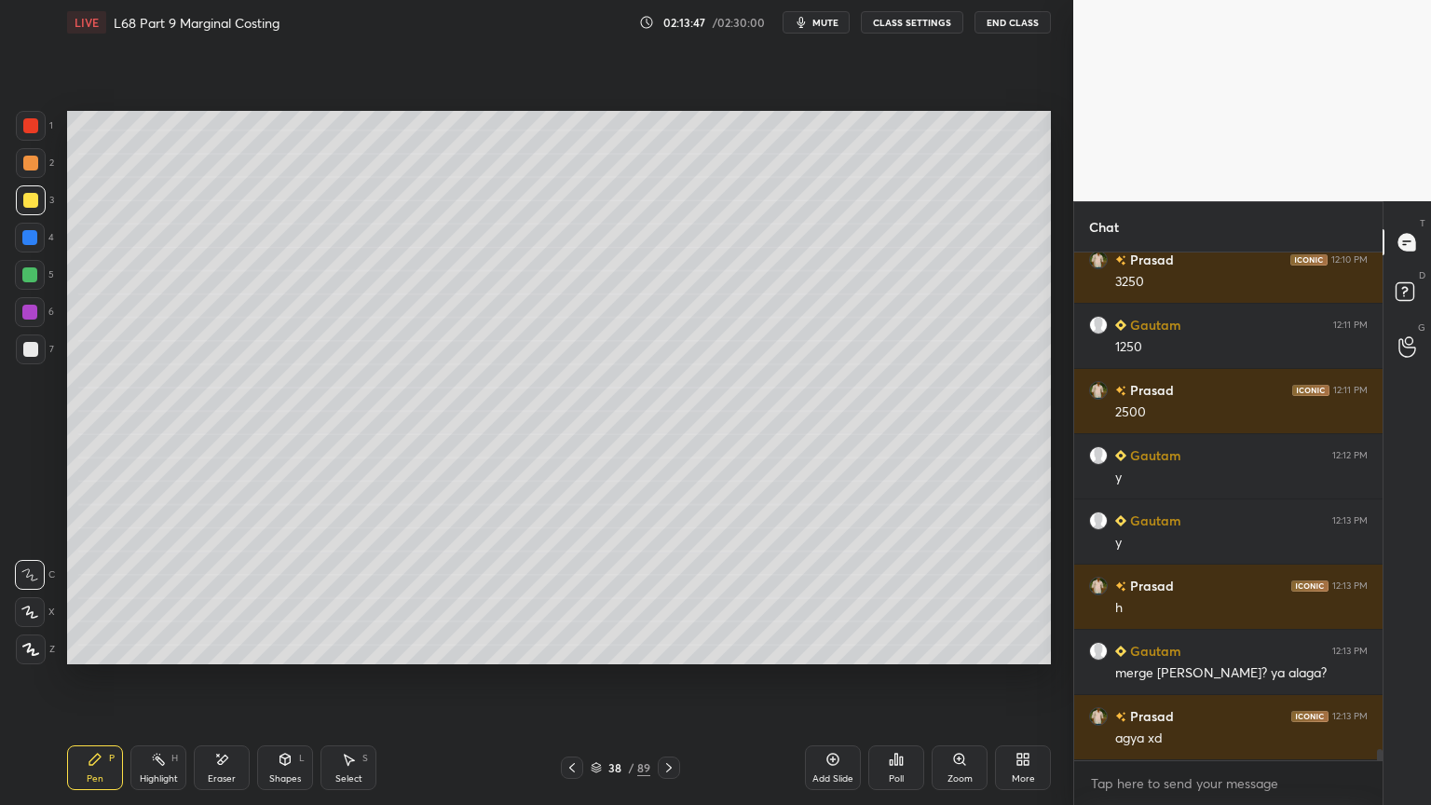
scroll to position [22678, 0]
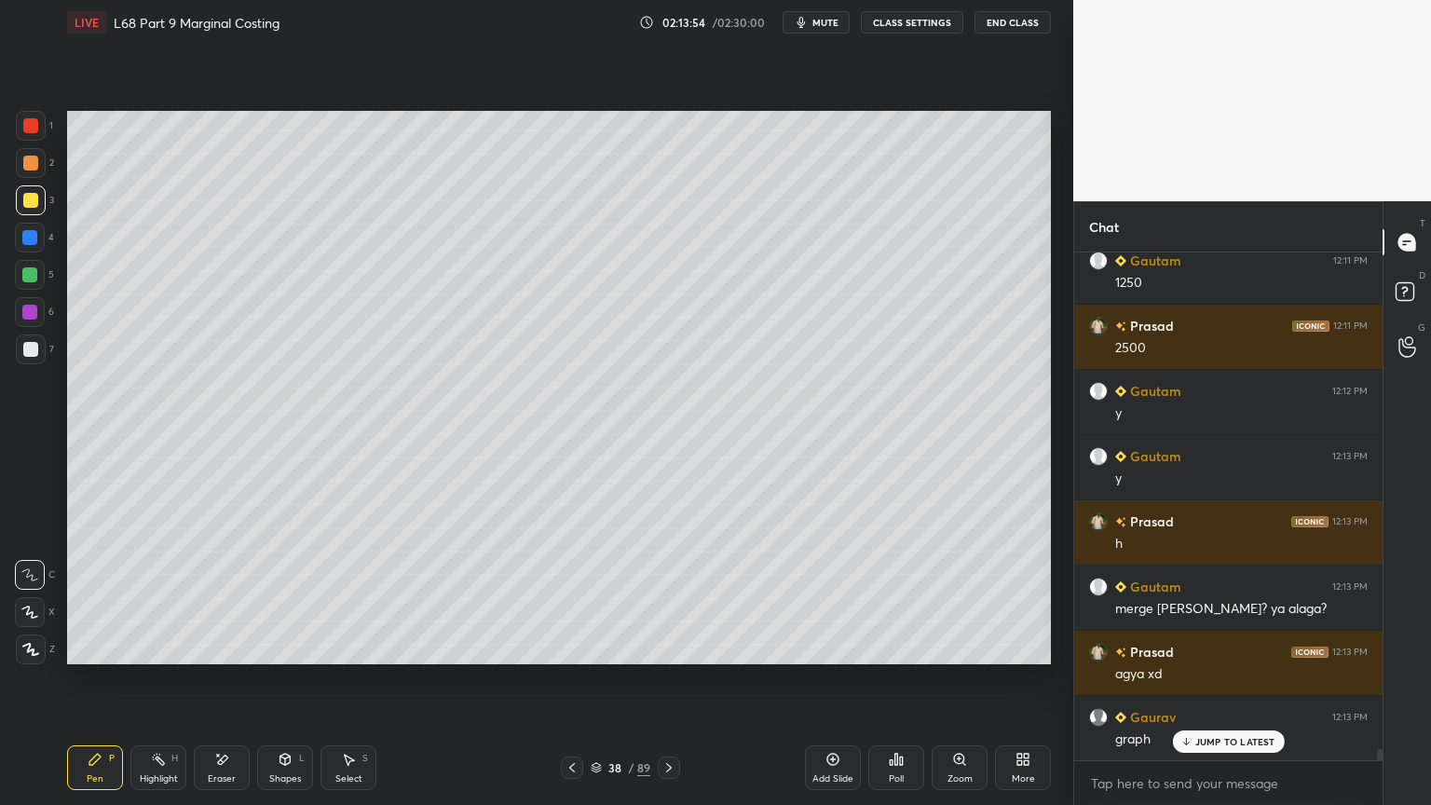
click at [164, 647] on div "Highlight H" at bounding box center [158, 767] width 56 height 45
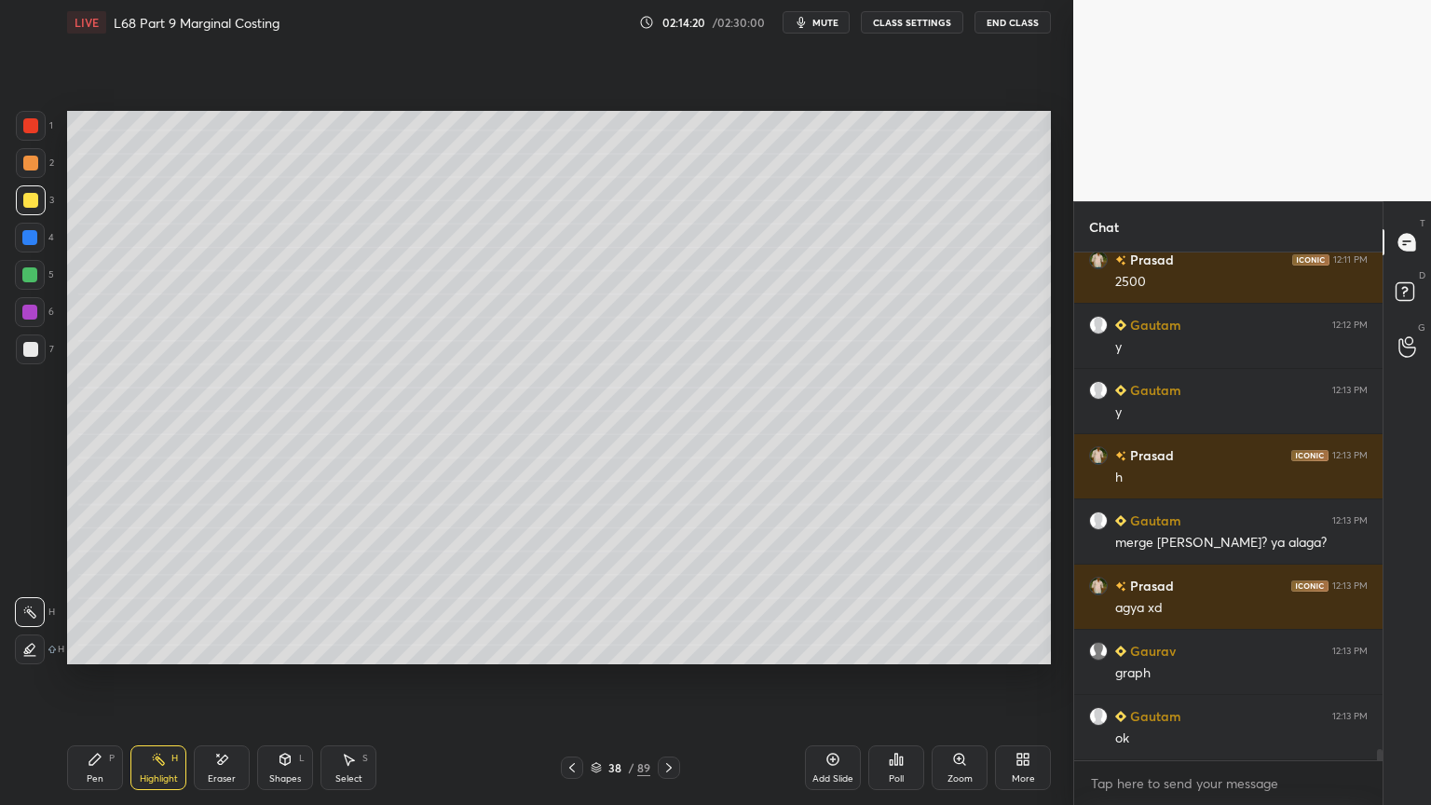
click at [578, 647] on icon at bounding box center [572, 767] width 15 height 15
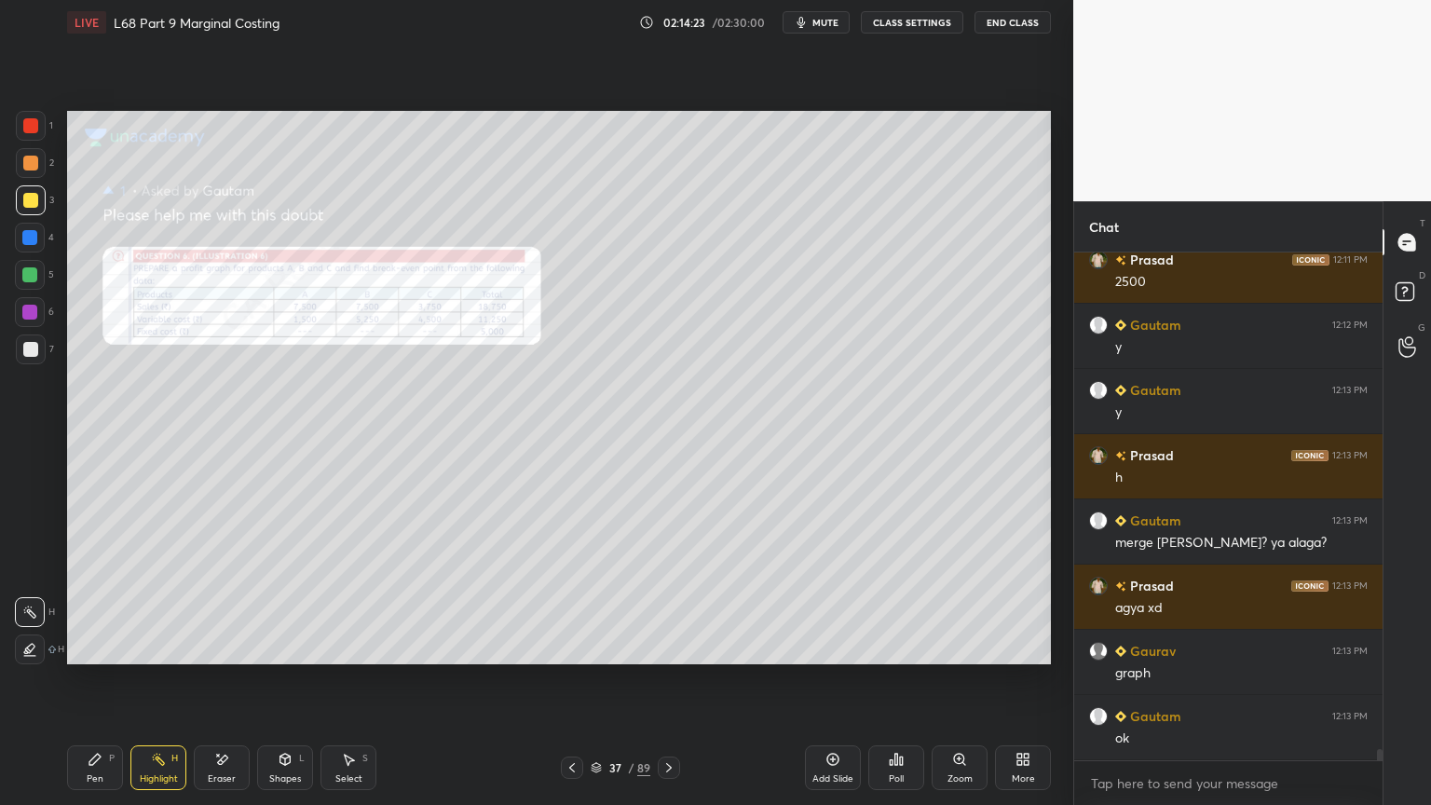
click at [223, 647] on icon at bounding box center [223, 759] width 10 height 9
click at [43, 647] on span "Erase all" at bounding box center [30, 649] width 28 height 13
click at [668, 647] on icon at bounding box center [669, 767] width 15 height 15
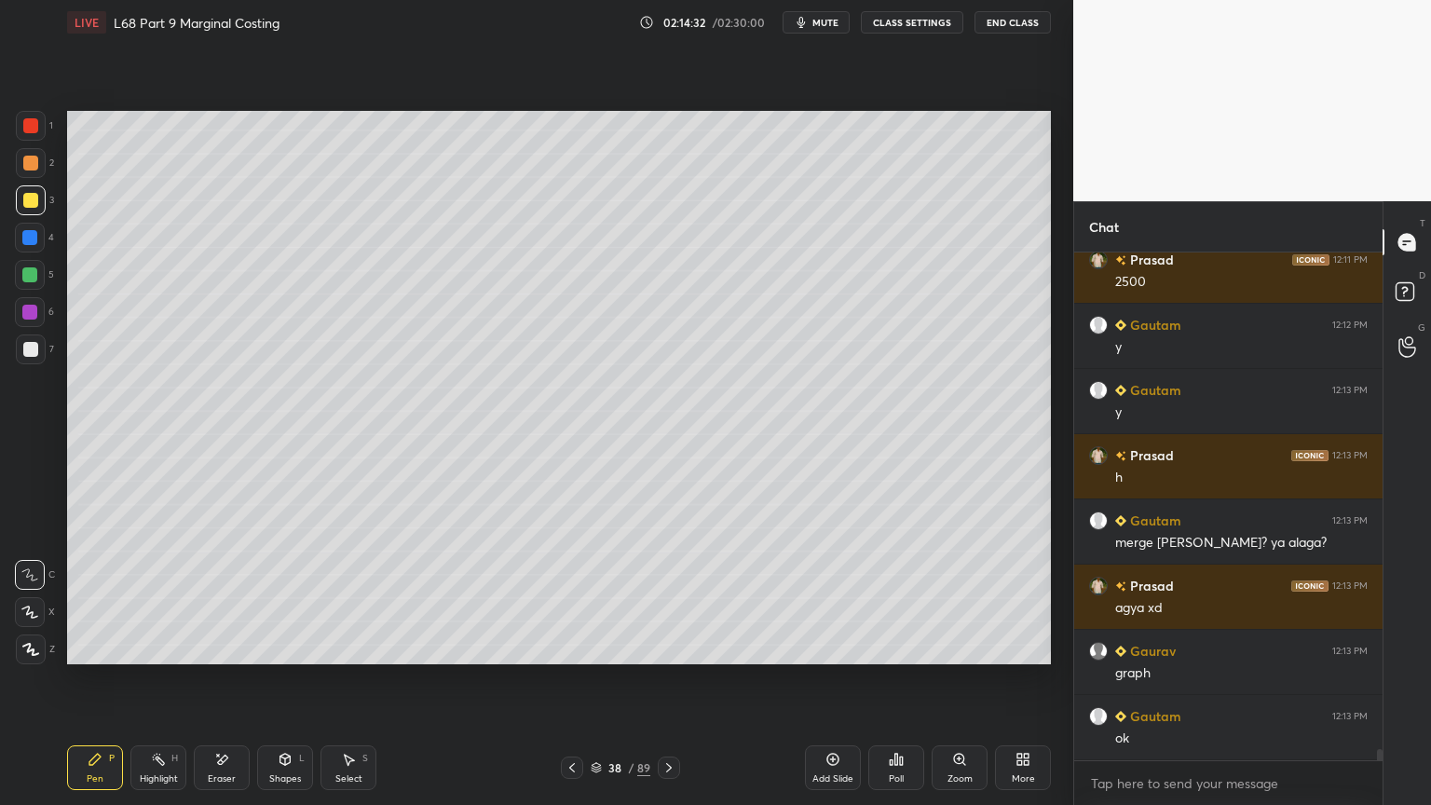
click at [225, 647] on div "Eraser" at bounding box center [222, 767] width 56 height 45
click at [152, 647] on icon at bounding box center [158, 759] width 15 height 15
click at [571, 647] on icon at bounding box center [572, 767] width 15 height 15
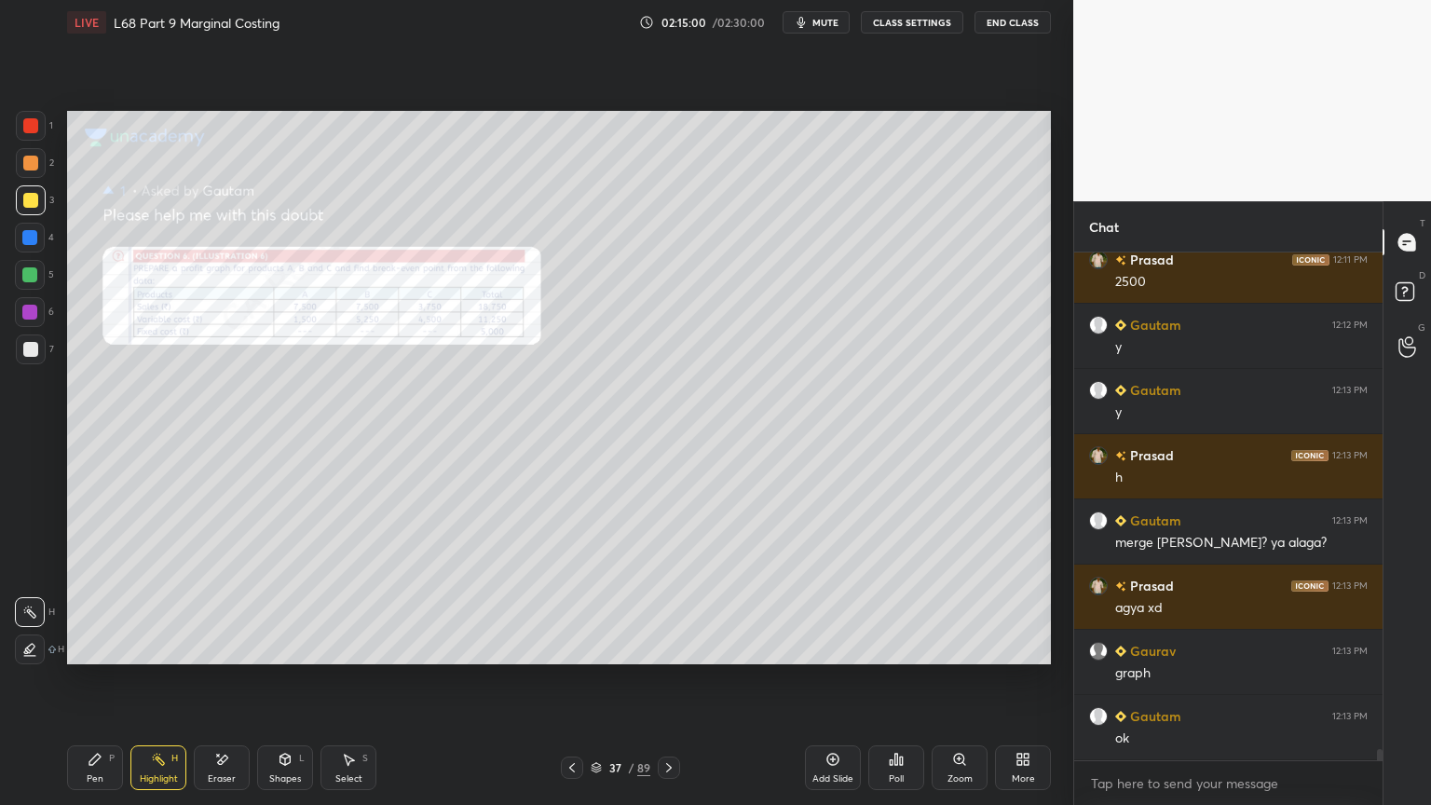
click at [963, 647] on div "Zoom" at bounding box center [960, 767] width 56 height 45
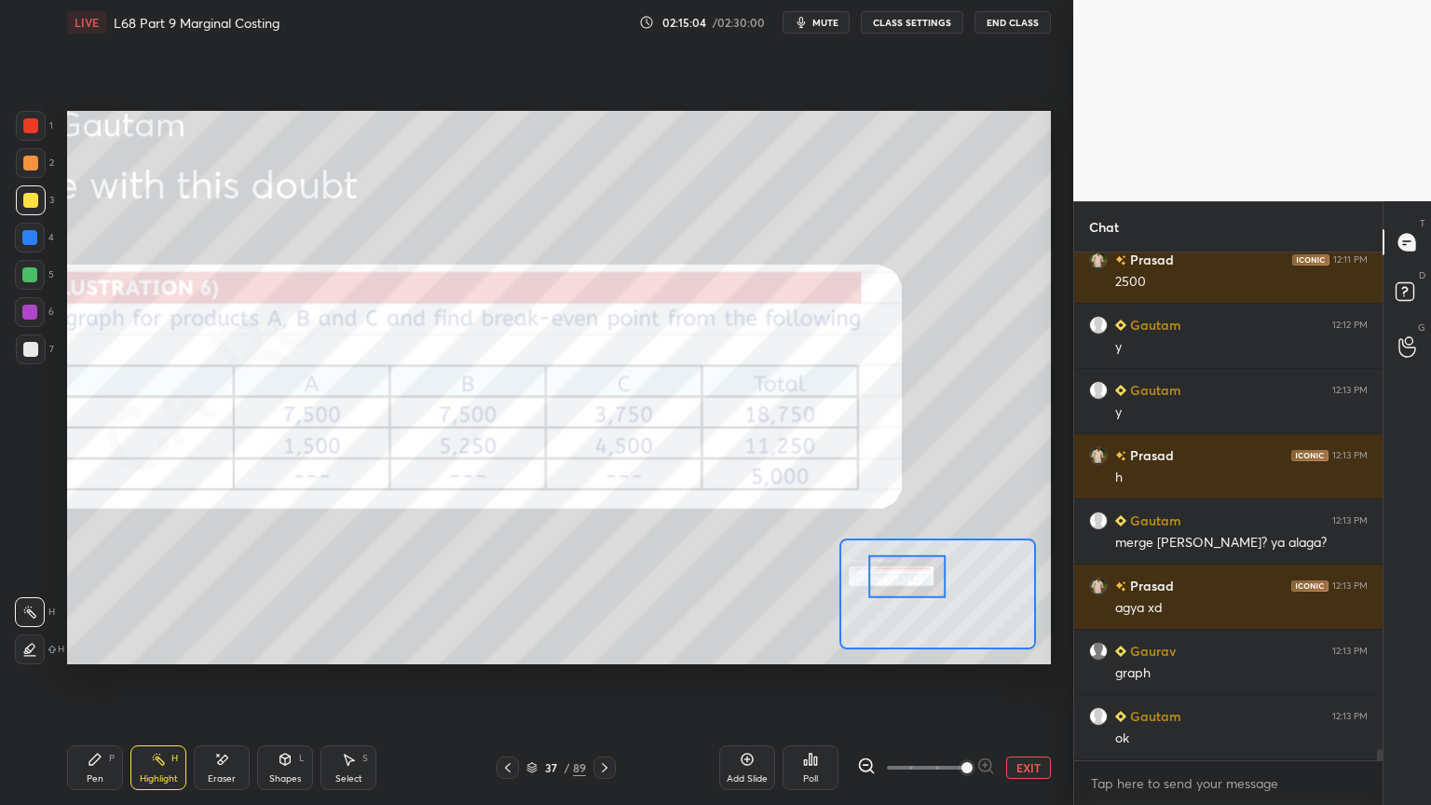
click at [604, 647] on icon at bounding box center [604, 767] width 15 height 15
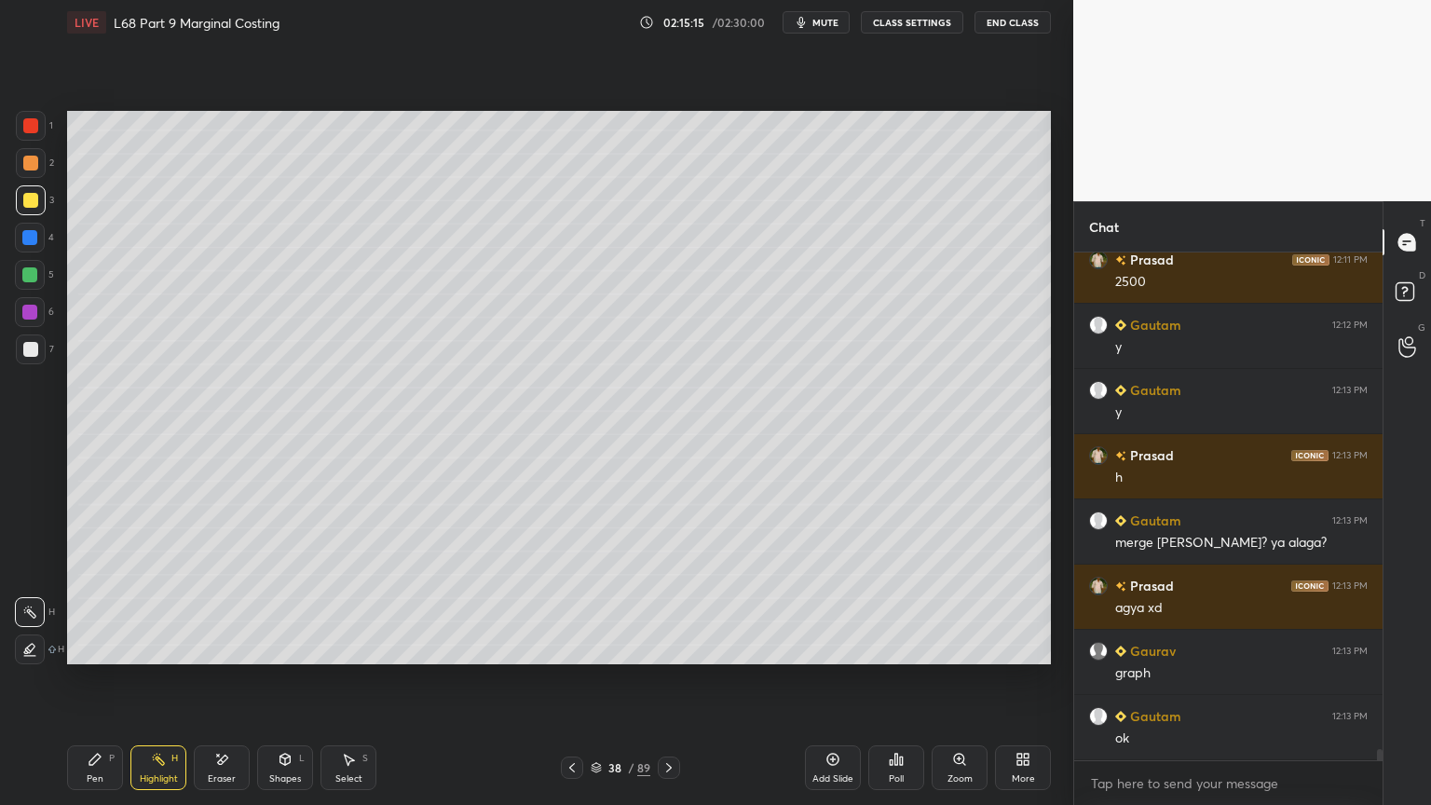
click at [89, 647] on icon at bounding box center [95, 759] width 15 height 15
click at [18, 358] on div at bounding box center [31, 349] width 30 height 30
click at [93, 647] on div "Pen P" at bounding box center [95, 767] width 56 height 45
click at [37, 354] on div at bounding box center [31, 349] width 30 height 30
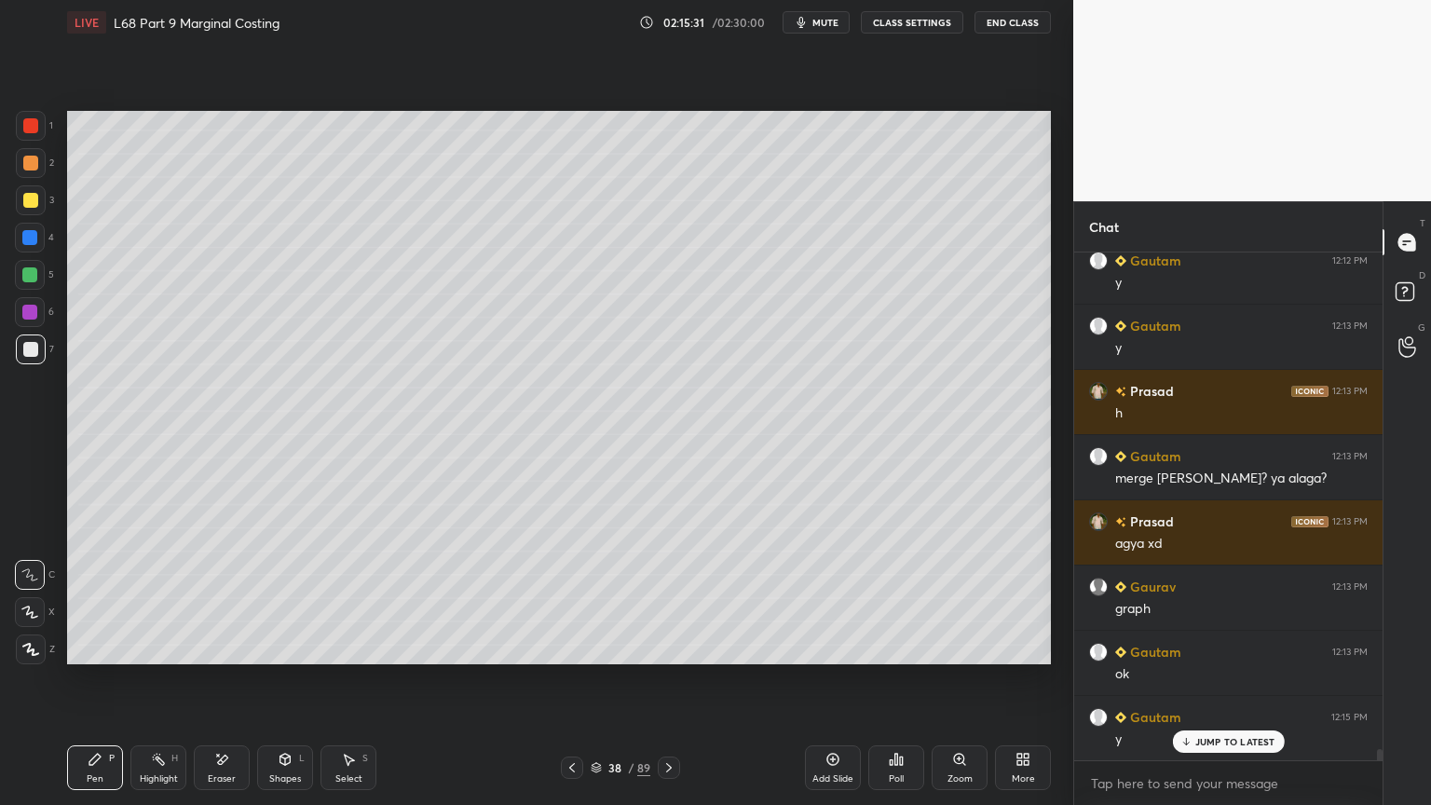
click at [559, 647] on div "38 / 89" at bounding box center [620, 768] width 369 height 22
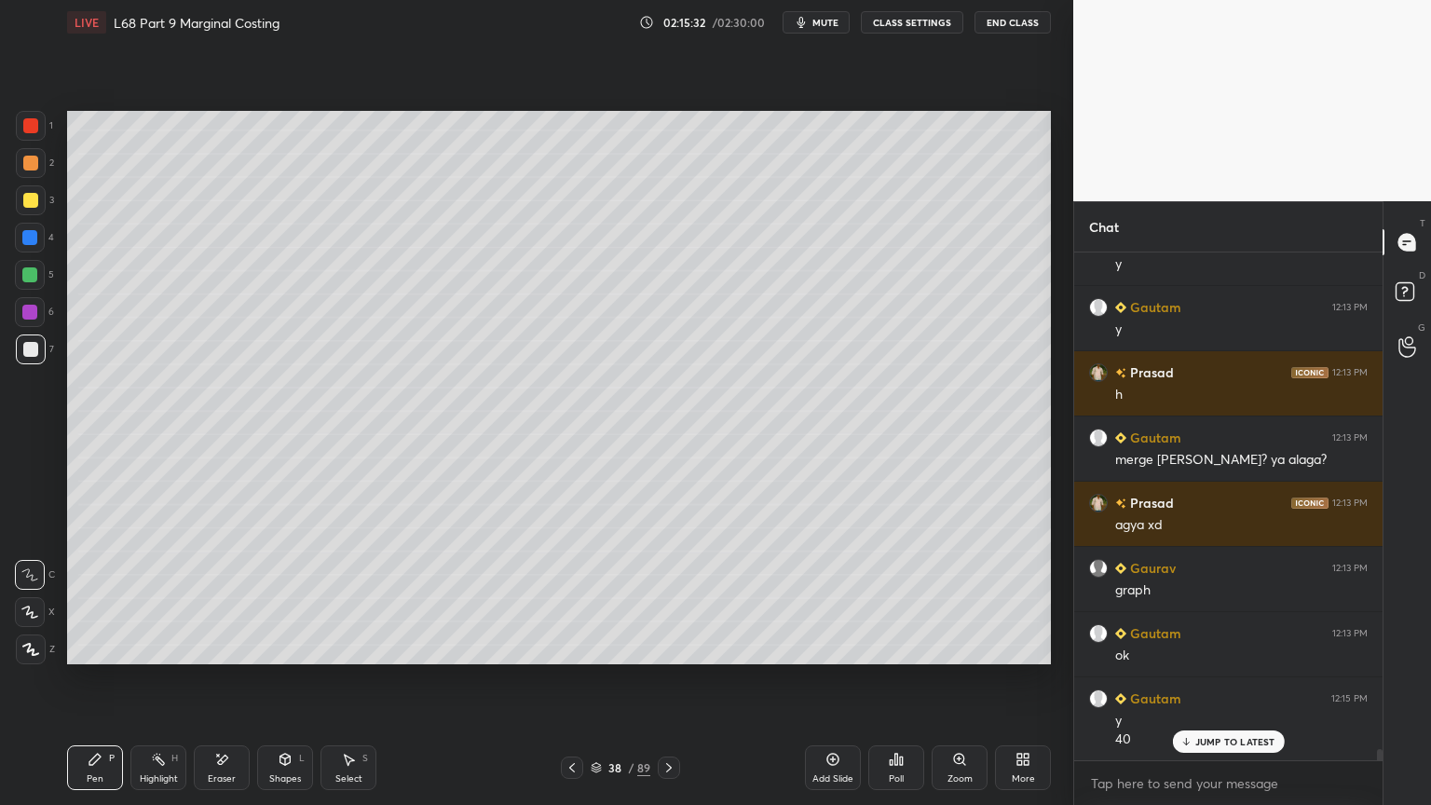
click at [566, 647] on icon at bounding box center [572, 767] width 15 height 15
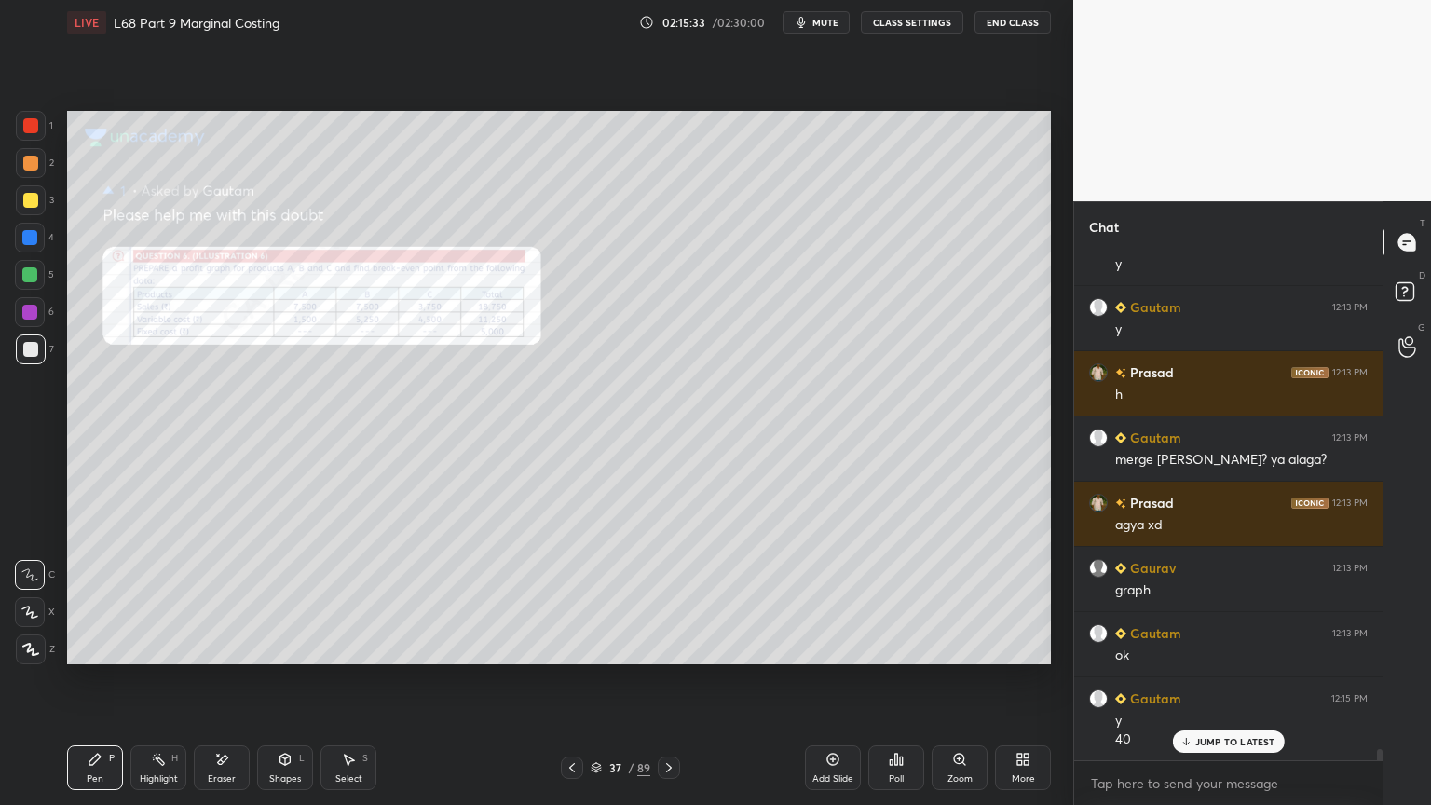
click at [958, 647] on div "Zoom" at bounding box center [960, 778] width 25 height 9
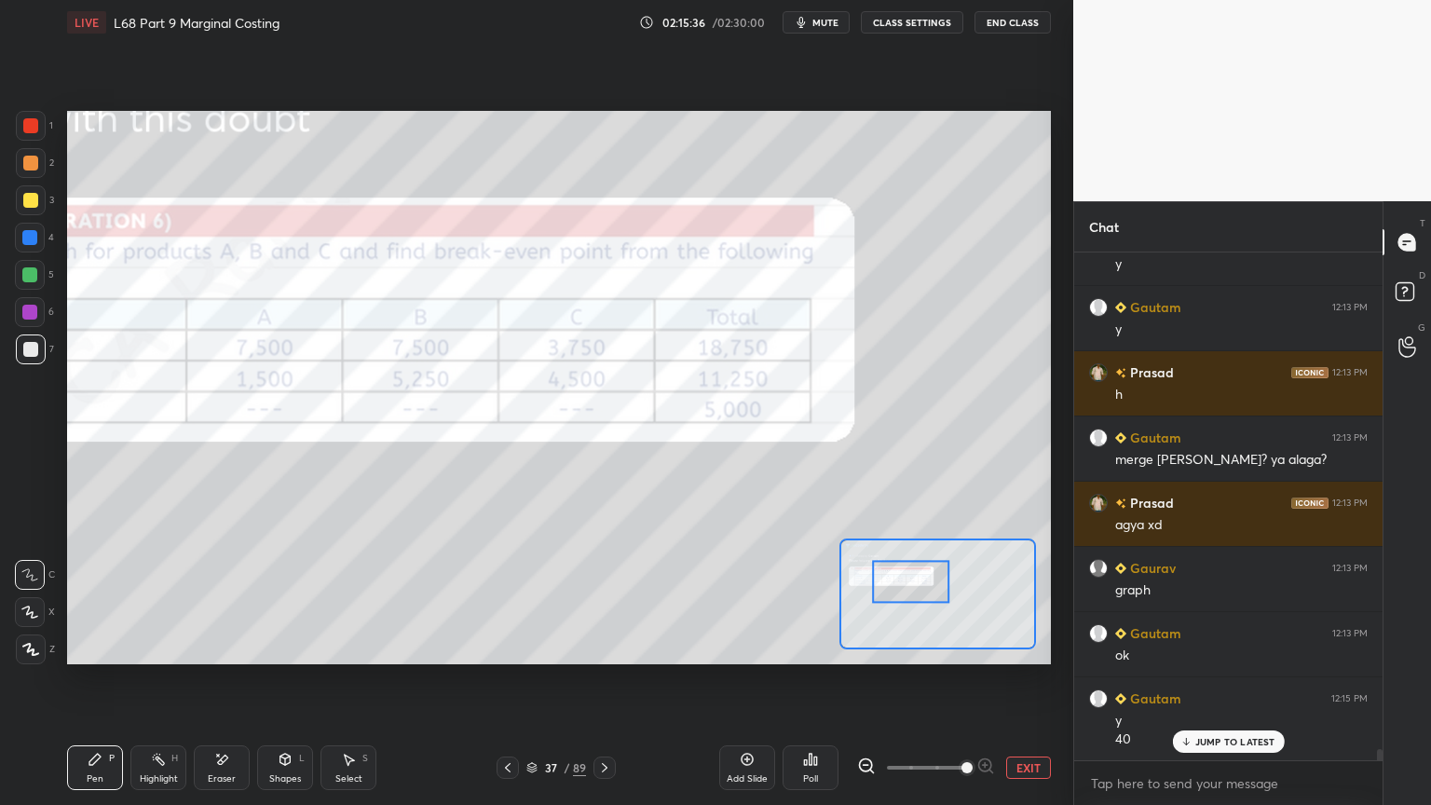
click at [44, 134] on div at bounding box center [31, 126] width 30 height 30
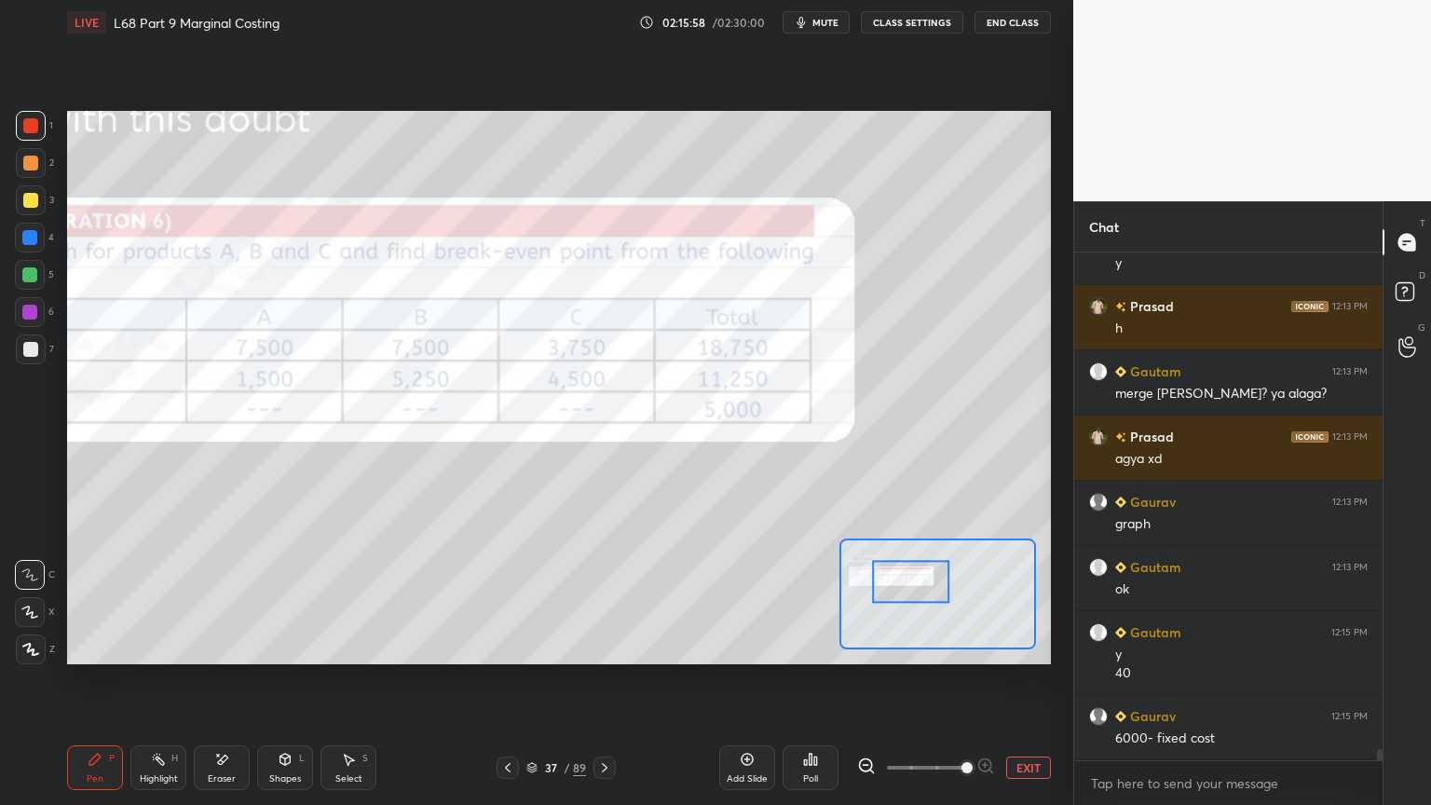
click at [603, 647] on icon at bounding box center [604, 767] width 15 height 15
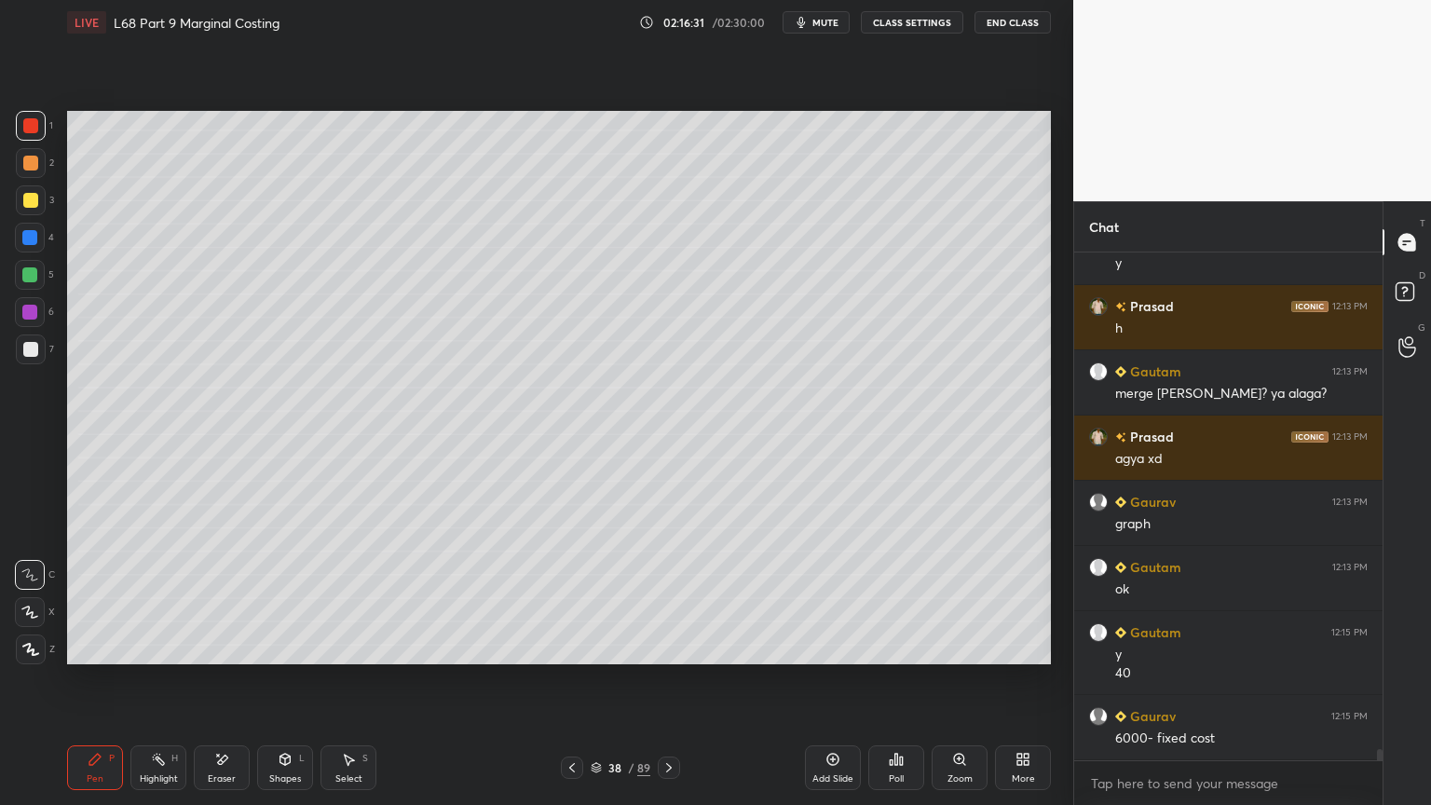
scroll to position [22957, 0]
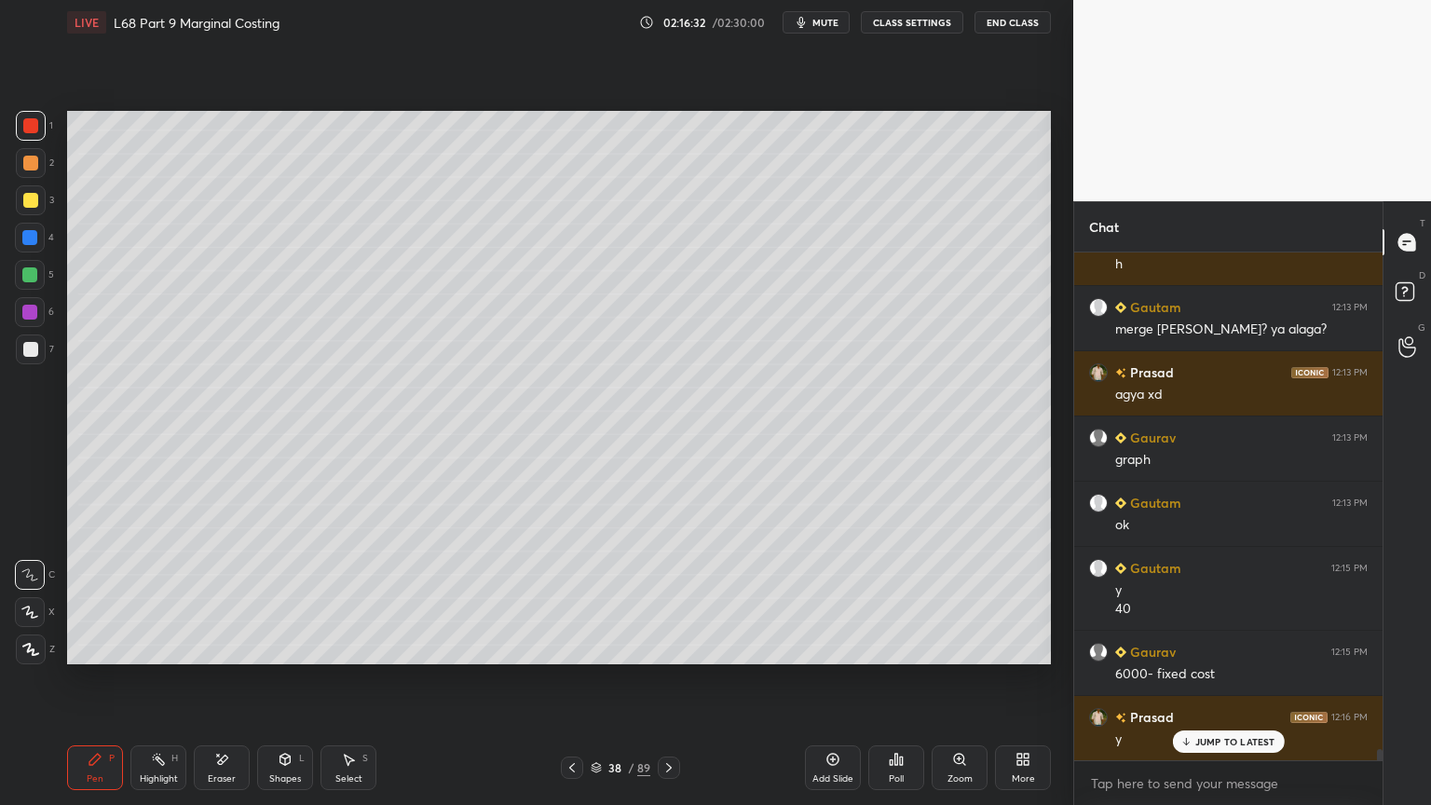
click at [347, 647] on icon at bounding box center [350, 760] width 10 height 11
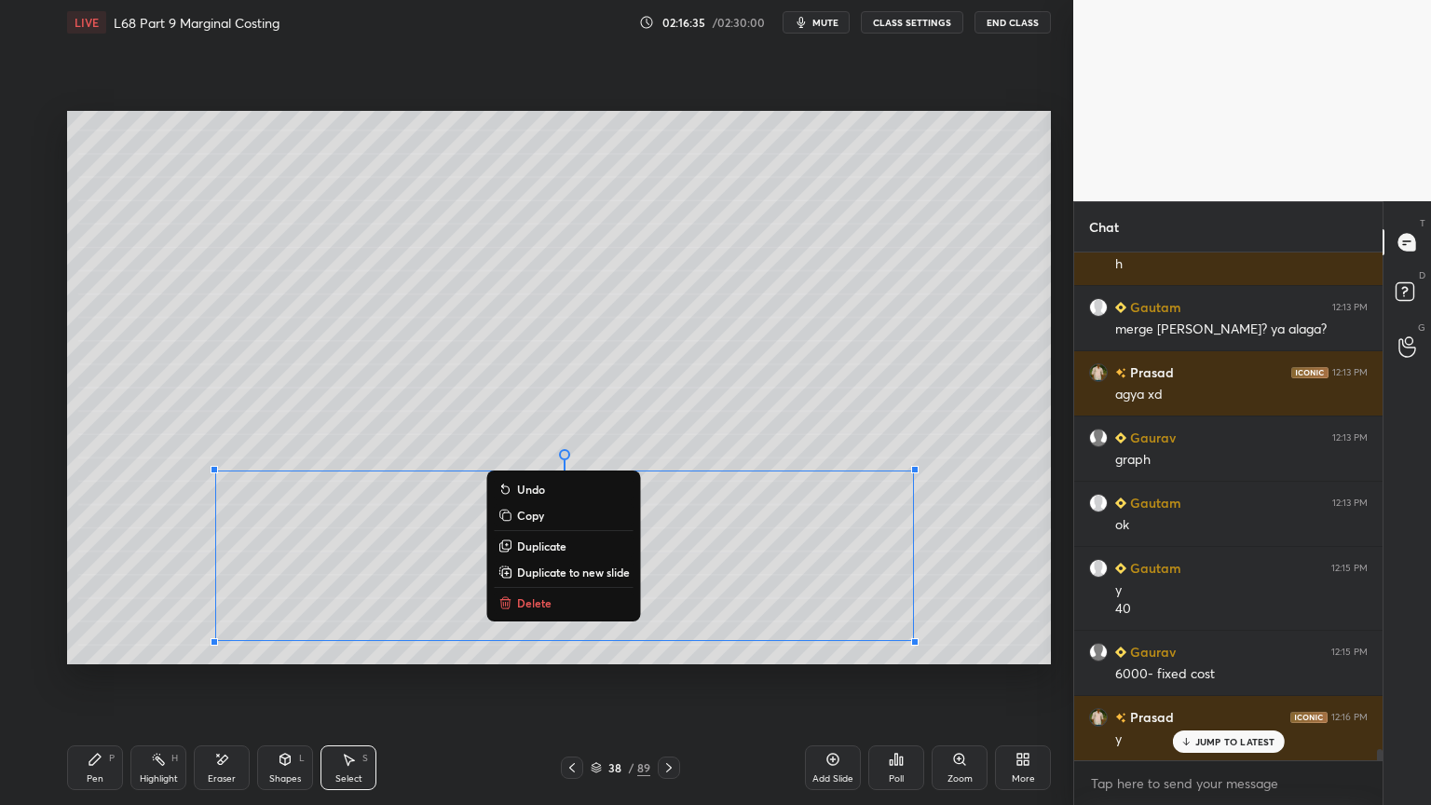
click at [79, 647] on div "Pen P" at bounding box center [95, 767] width 56 height 45
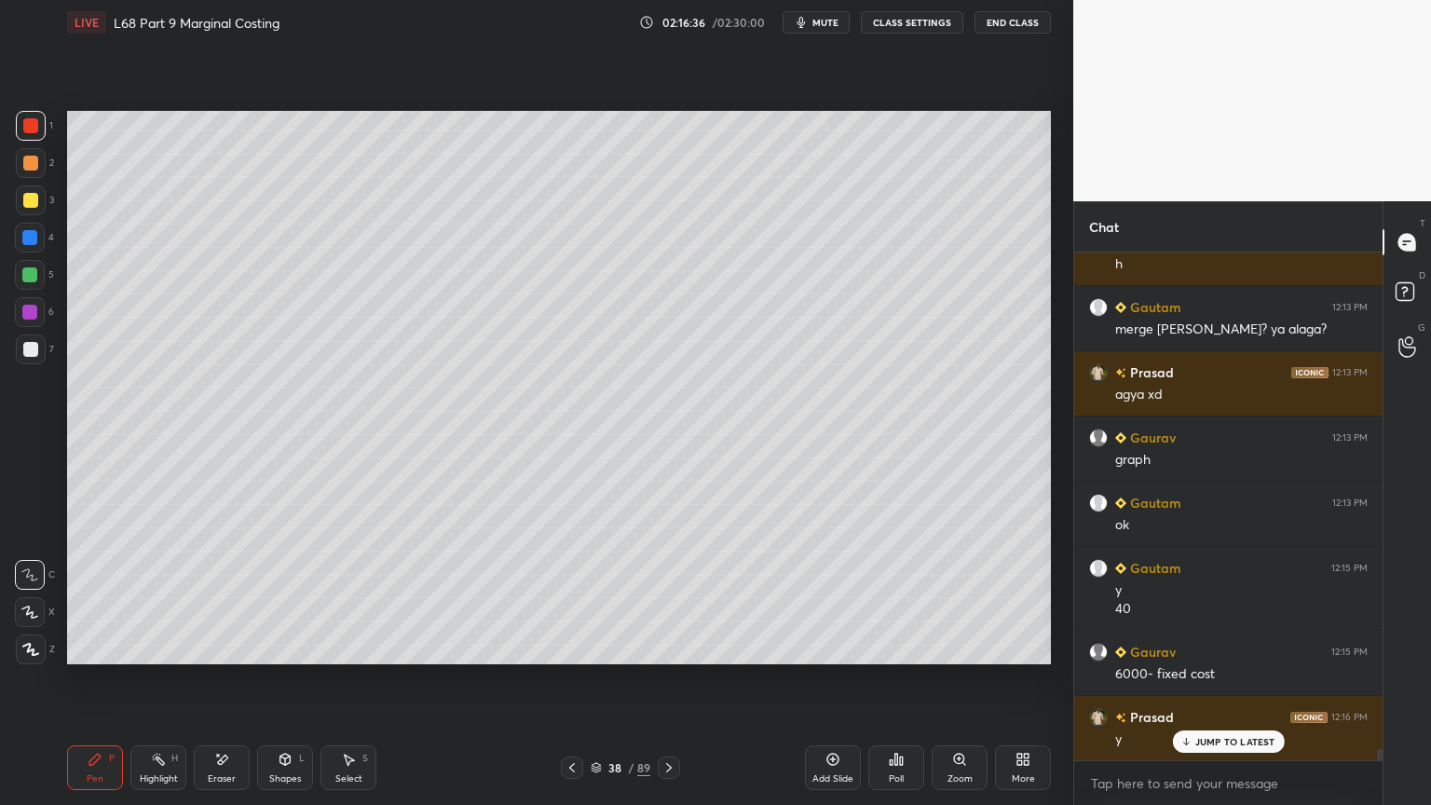
click at [350, 647] on icon at bounding box center [348, 759] width 15 height 15
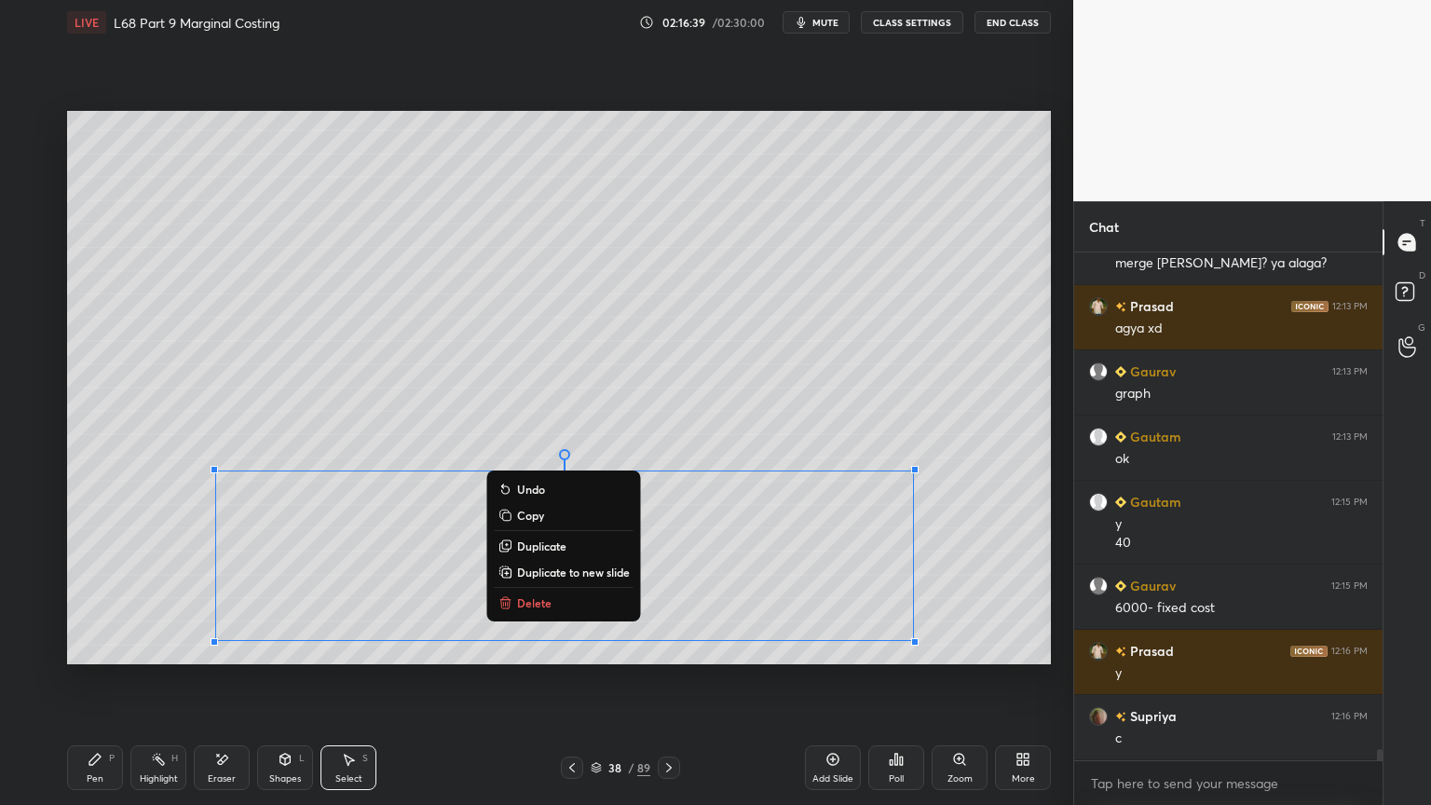
click at [530, 595] on p "Delete" at bounding box center [534, 602] width 34 height 15
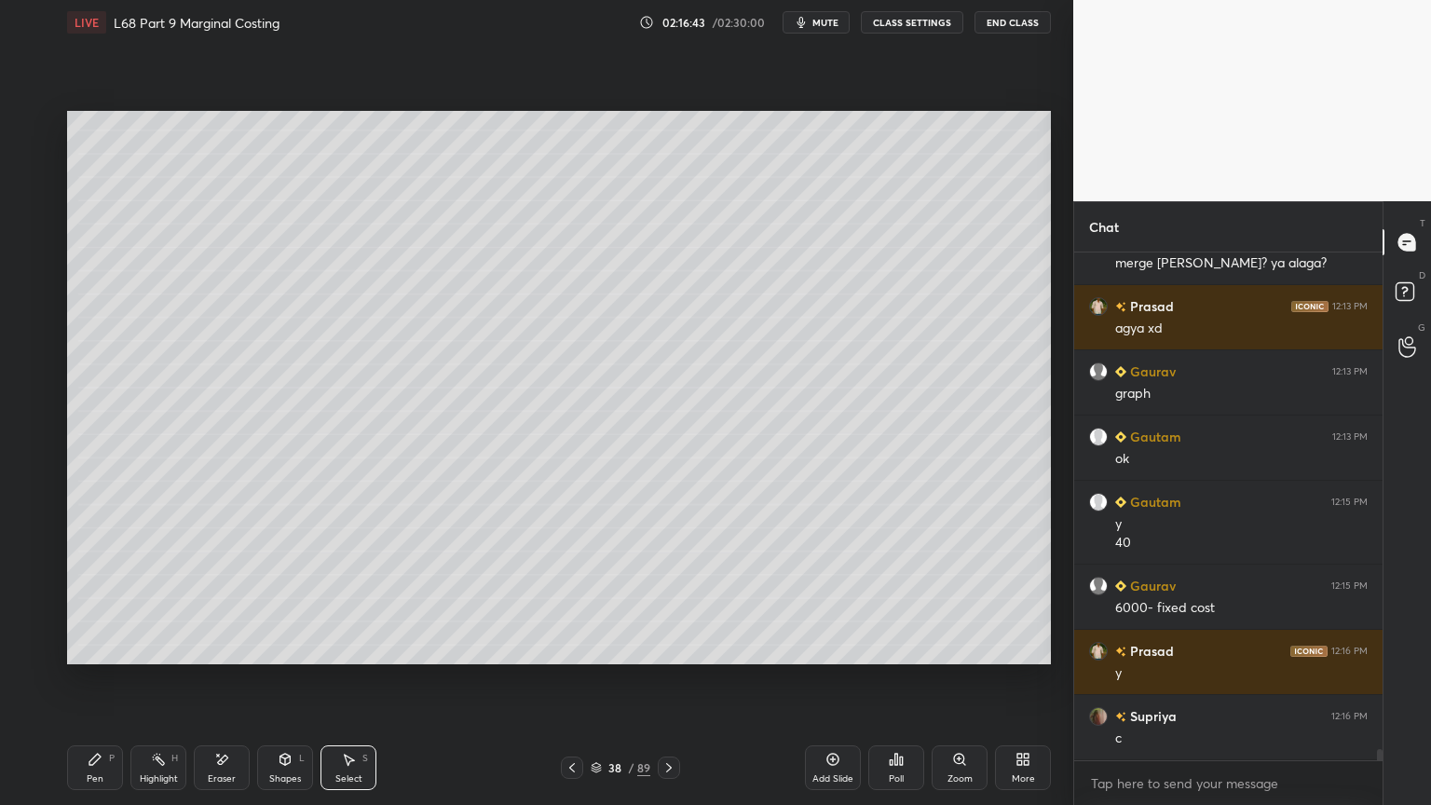
click at [571, 647] on div at bounding box center [572, 768] width 22 height 22
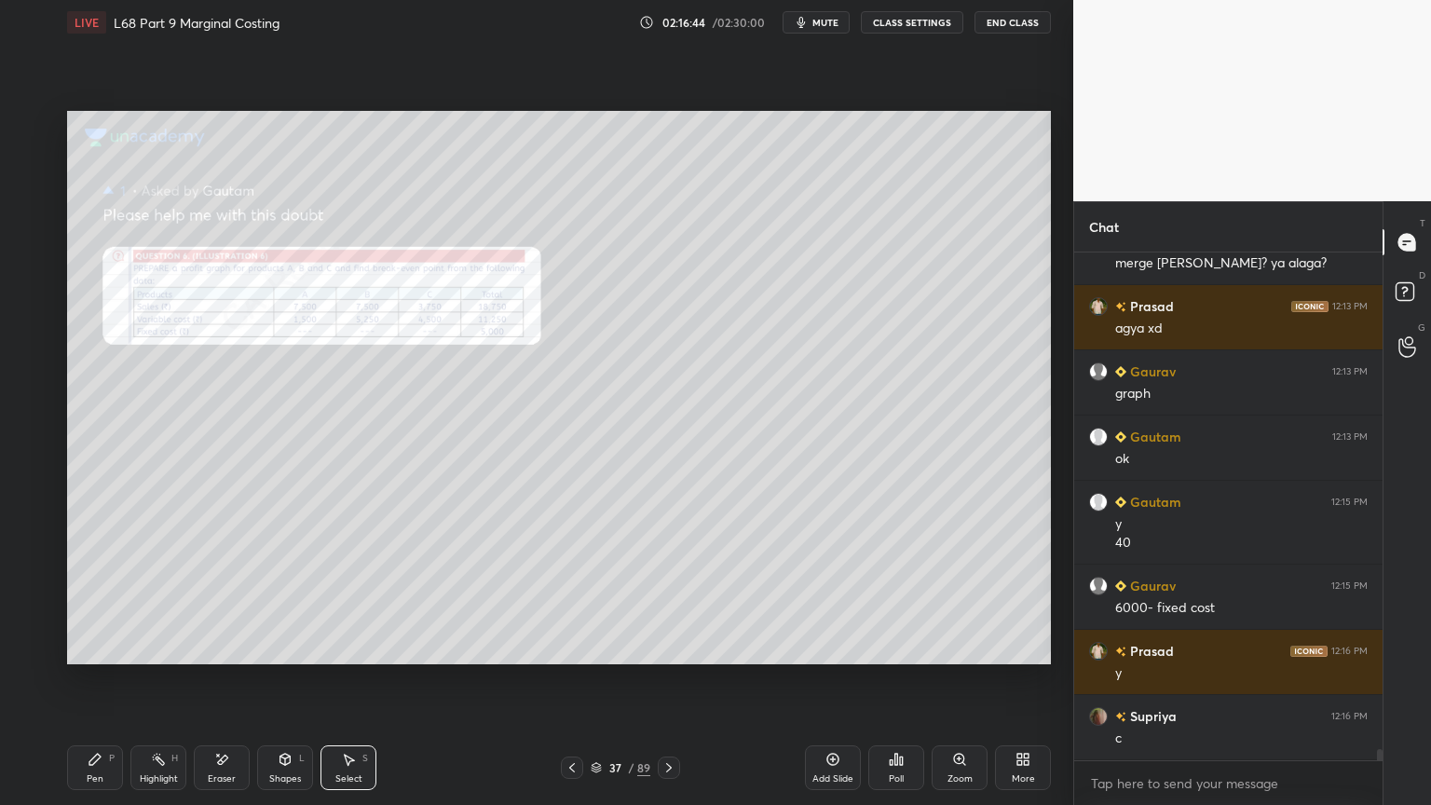
click at [209, 647] on div "Eraser" at bounding box center [222, 767] width 56 height 45
click at [39, 647] on span "Erase all" at bounding box center [30, 649] width 28 height 13
click at [132, 647] on div "Pen P Highlight H Eraser Shapes L Select S 37 / 89 Add Slide Poll Zoom More" at bounding box center [559, 767] width 984 height 75
click at [961, 647] on div "Zoom" at bounding box center [960, 767] width 56 height 45
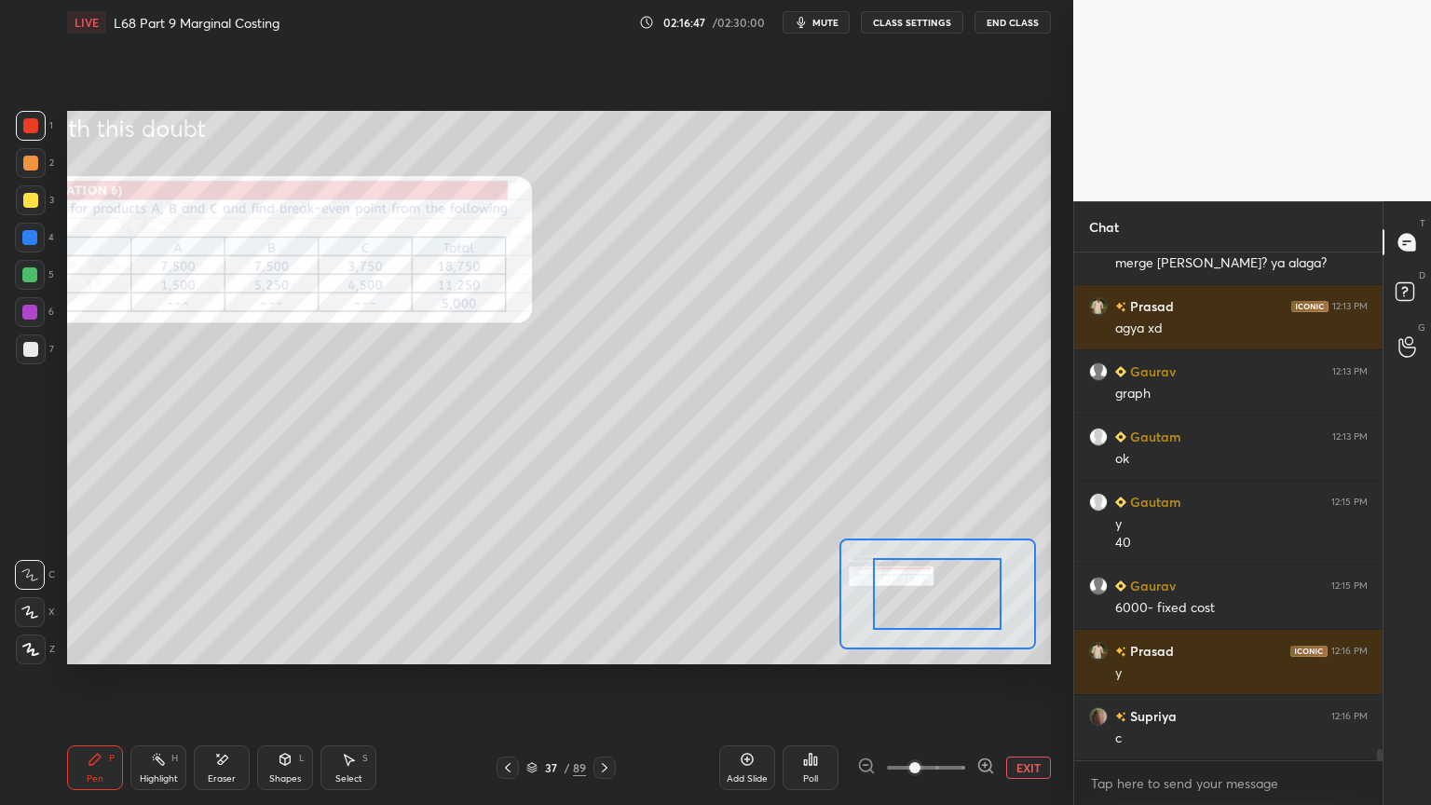
click at [976, 647] on icon at bounding box center [985, 766] width 19 height 19
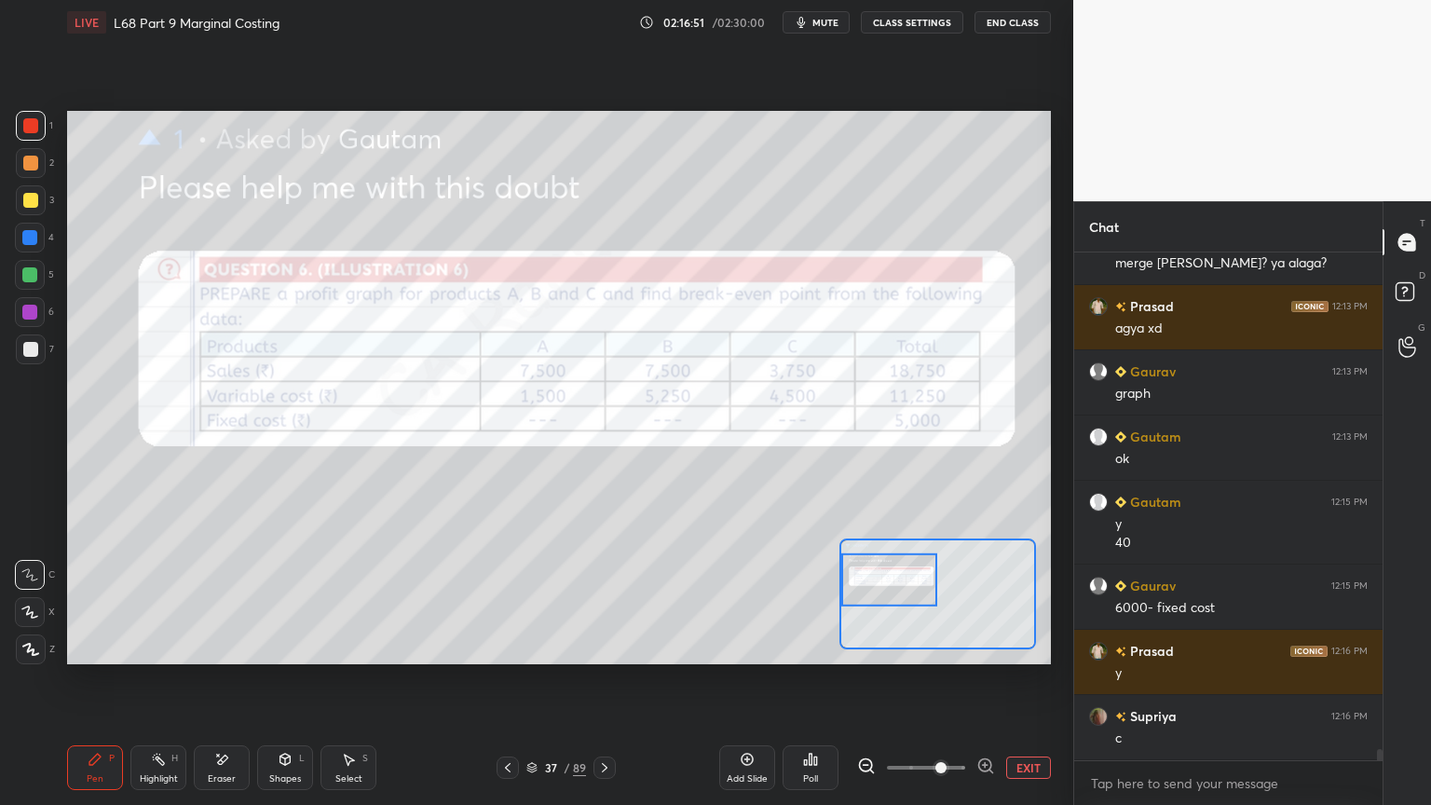
click at [607, 647] on icon at bounding box center [604, 767] width 15 height 15
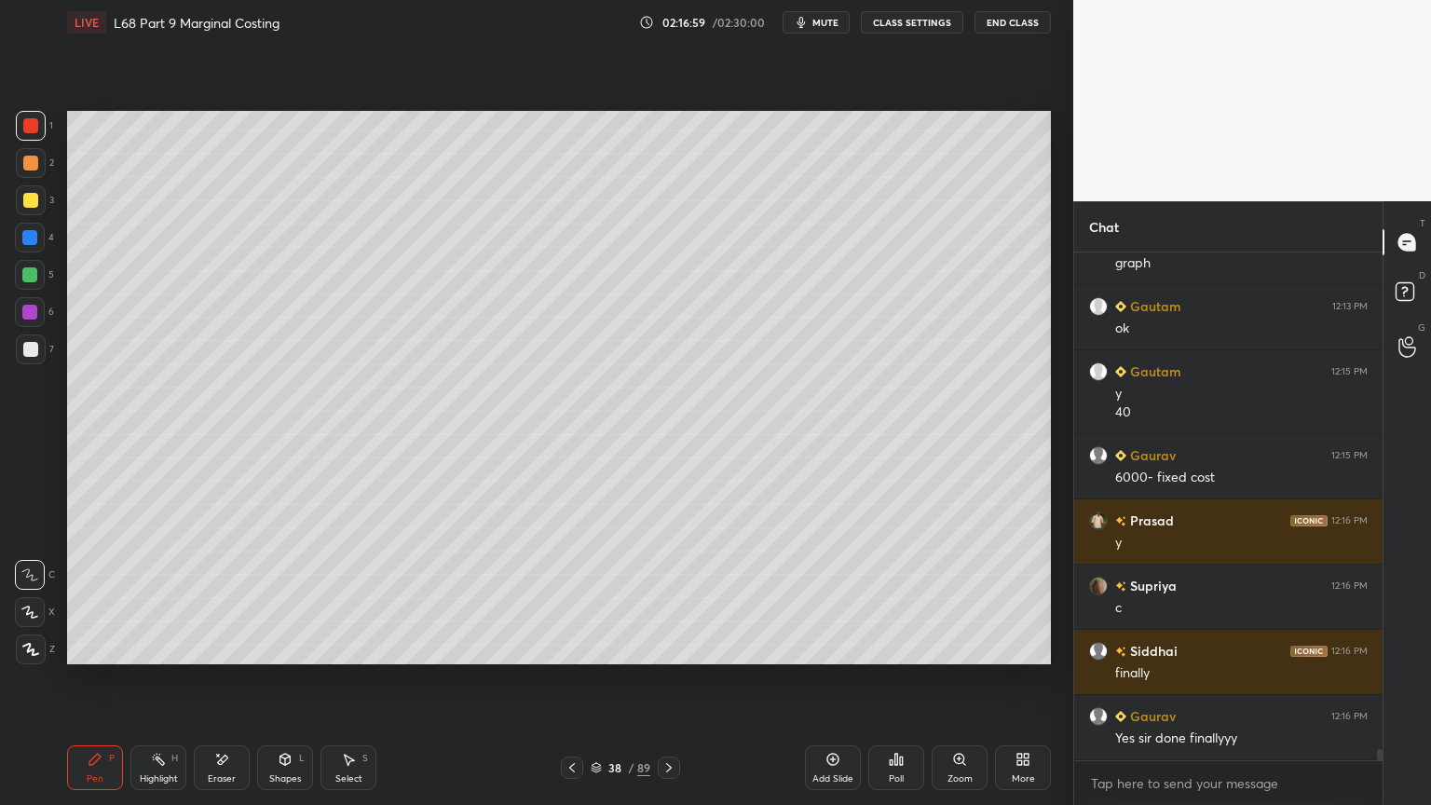
scroll to position [23218, 0]
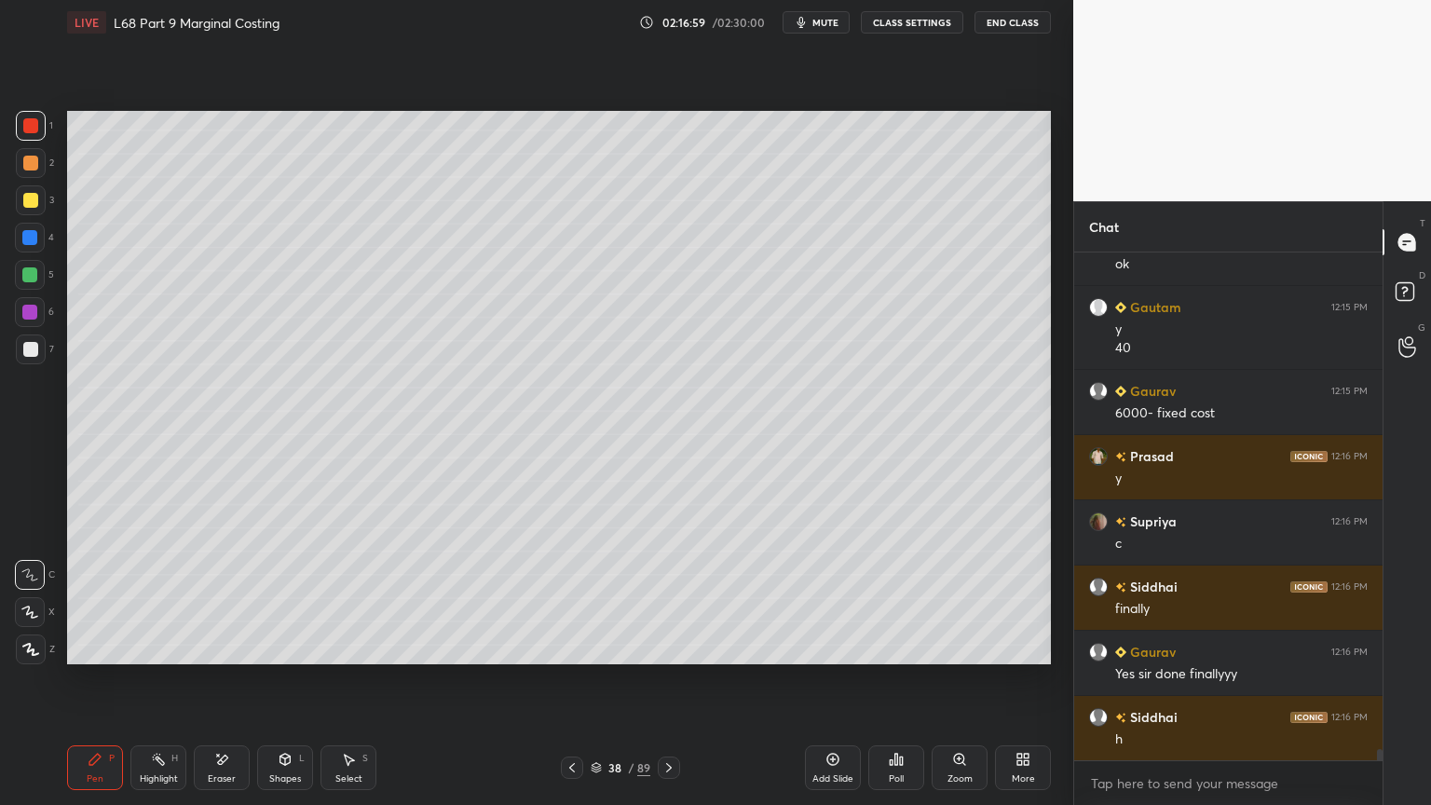
click at [287, 647] on icon at bounding box center [285, 759] width 10 height 11
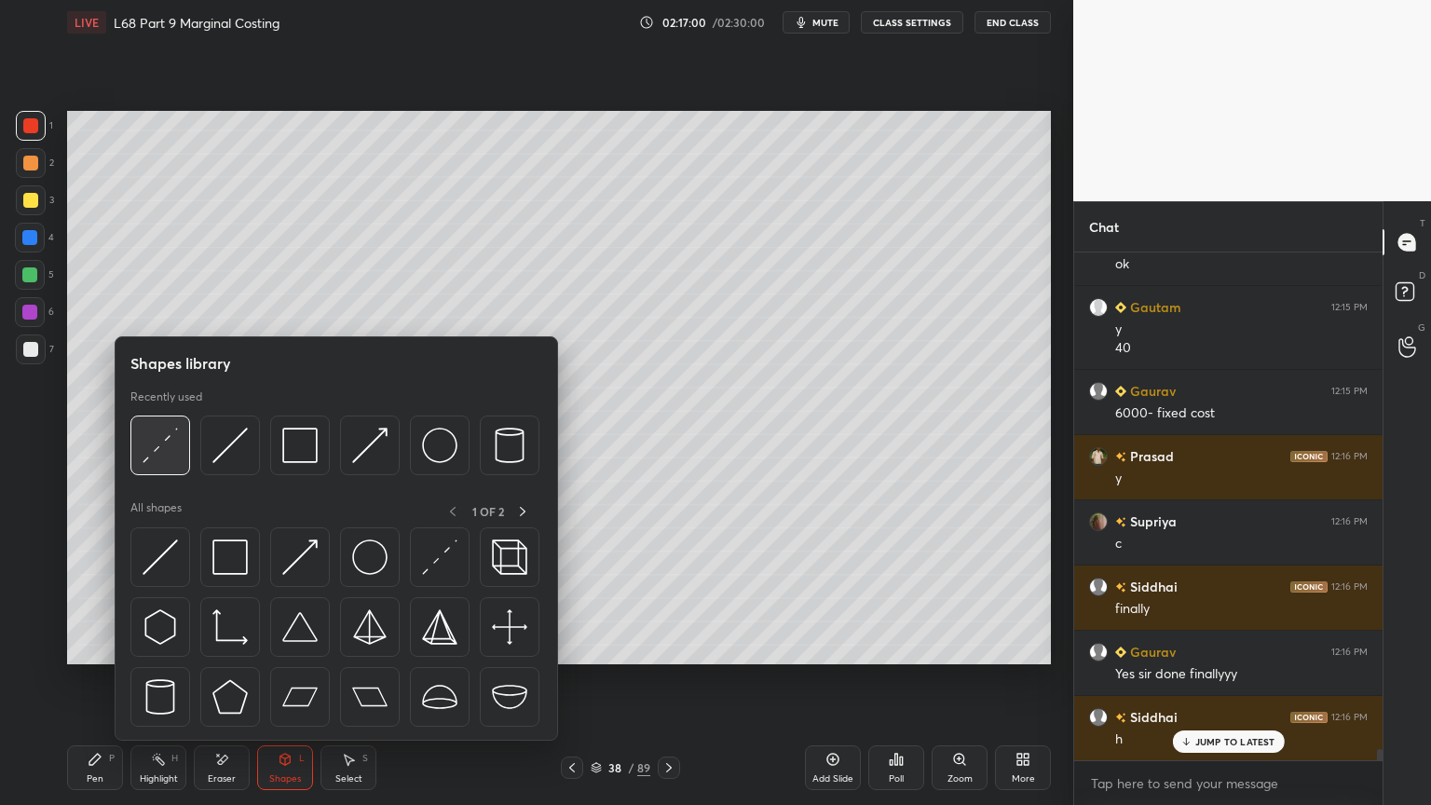
click at [156, 457] on img at bounding box center [160, 445] width 35 height 35
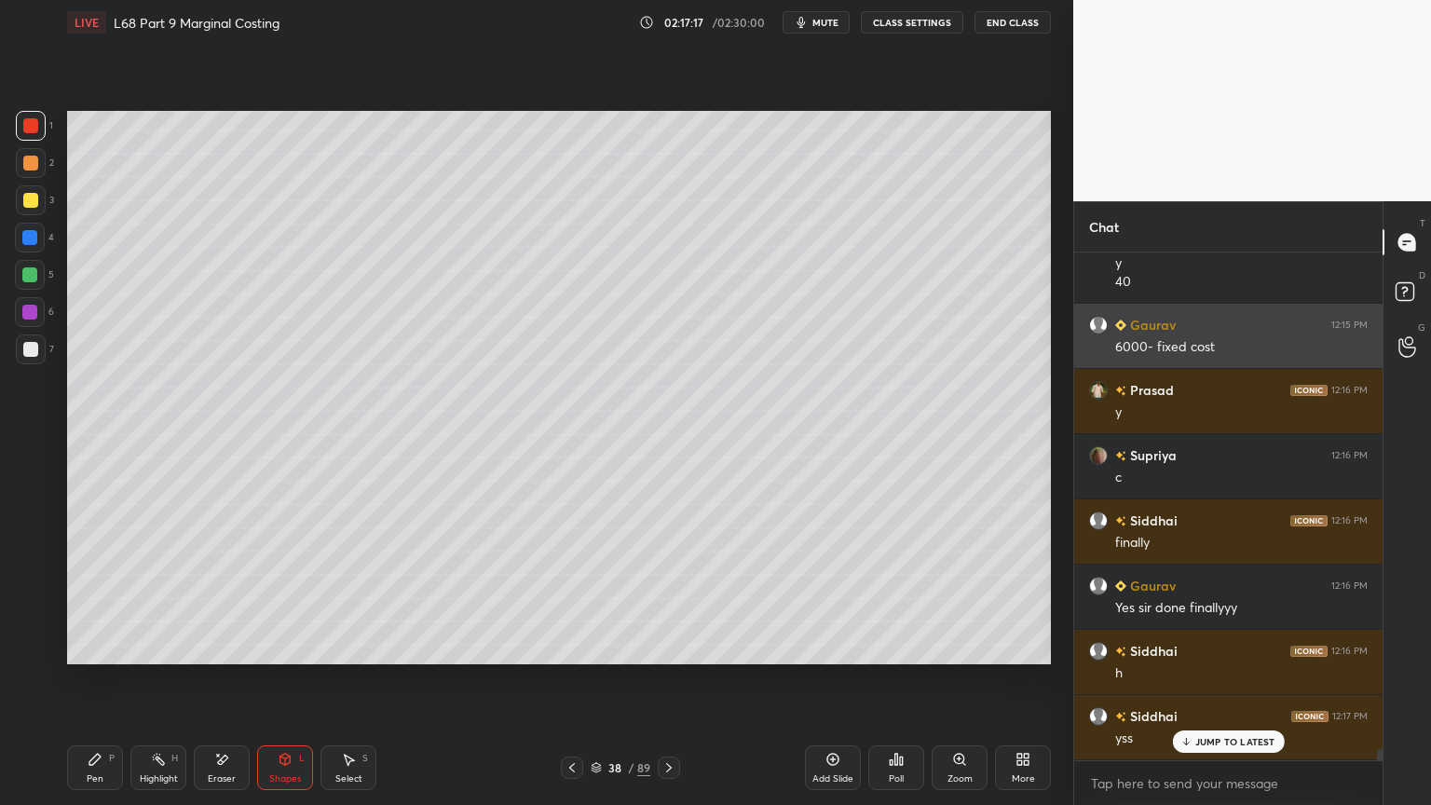
scroll to position [23349, 0]
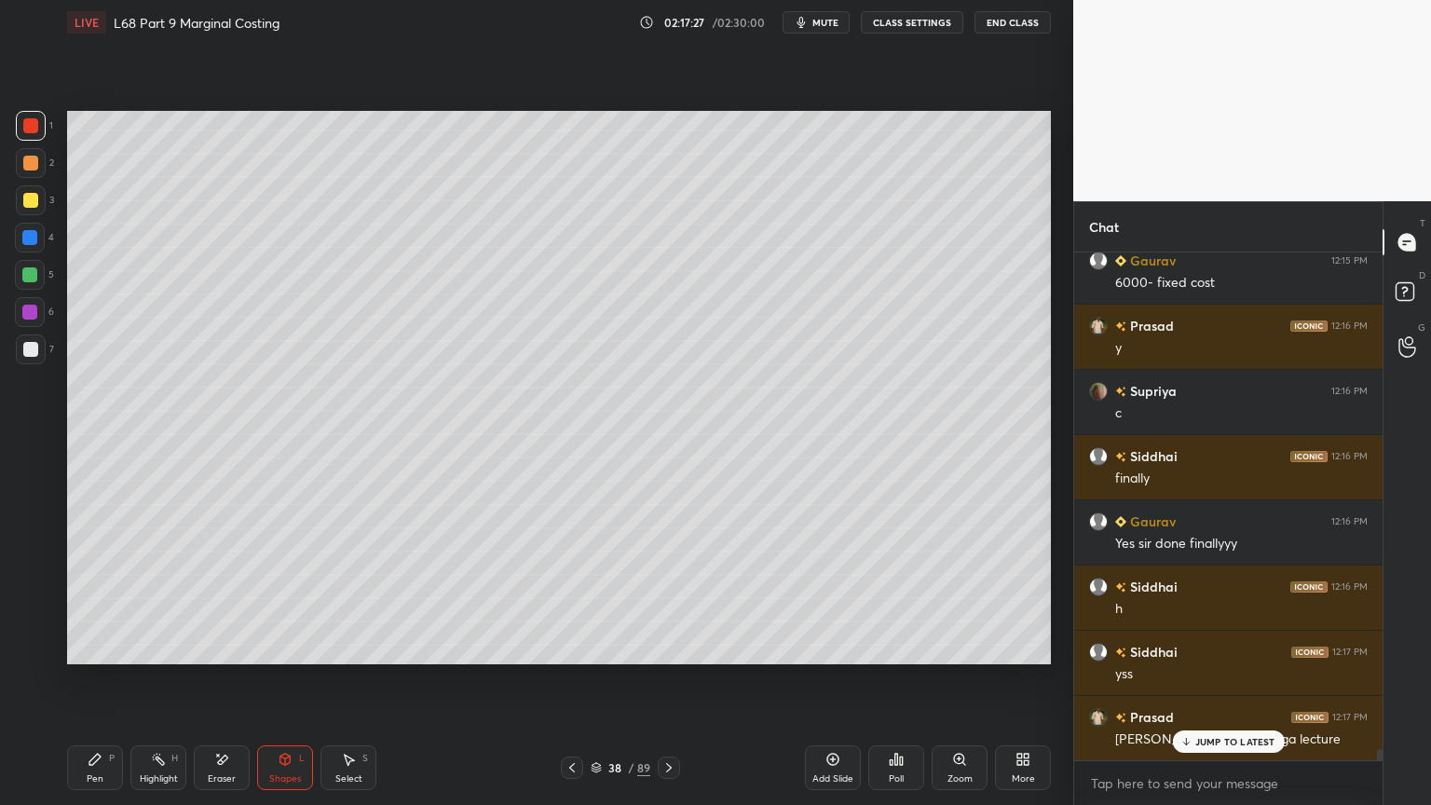
click at [15, 280] on div at bounding box center [30, 275] width 30 height 30
click at [72, 647] on div "Pen P" at bounding box center [95, 767] width 56 height 45
click at [13, 120] on div "1 2 3 4 5 6 7 C X Z E E Erase all H H" at bounding box center [30, 387] width 60 height 553
click at [35, 127] on div at bounding box center [30, 125] width 15 height 15
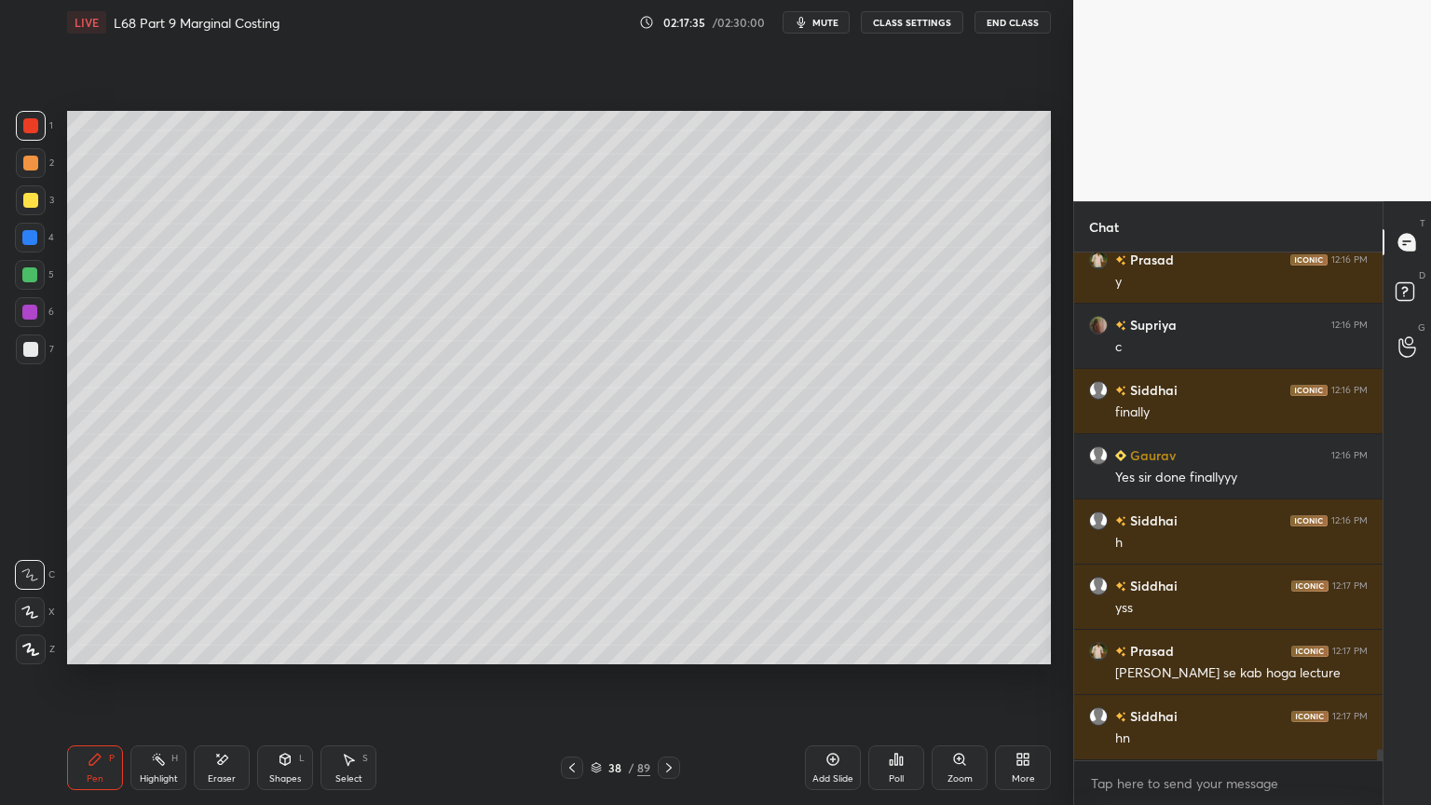
click at [224, 647] on icon at bounding box center [221, 760] width 15 height 16
click at [98, 647] on icon at bounding box center [94, 759] width 11 height 11
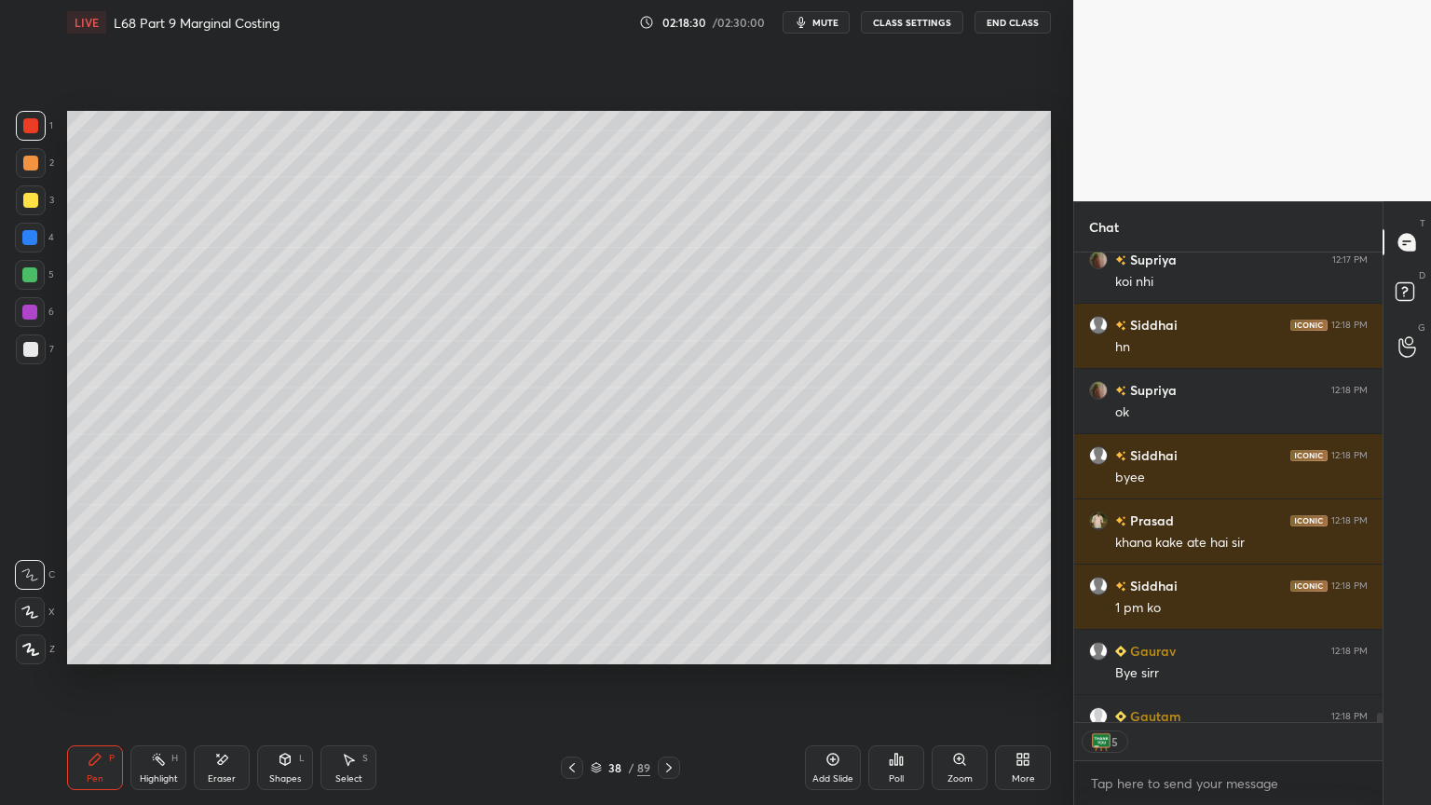
scroll to position [24320, 0]
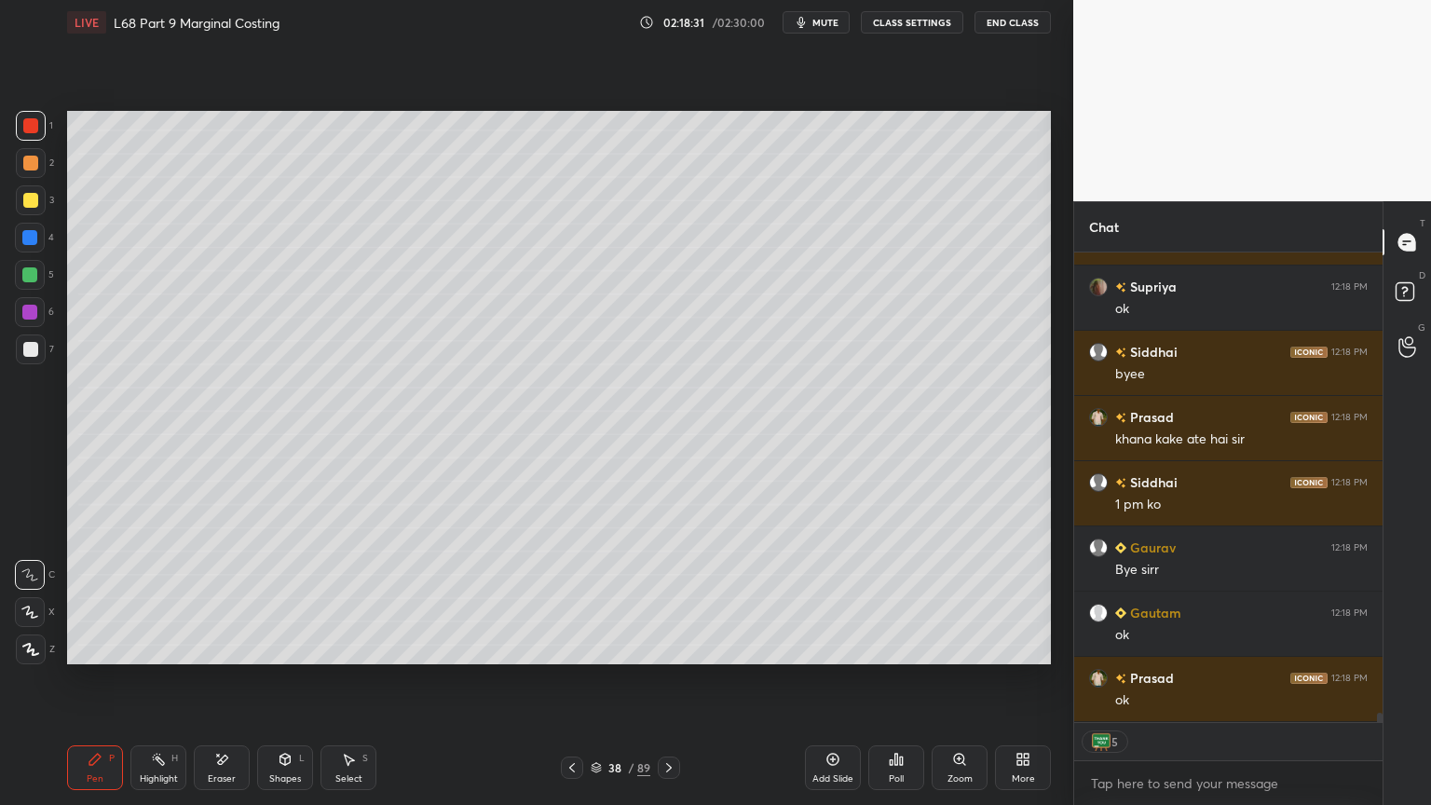
click at [1010, 17] on button "End Class" at bounding box center [1013, 22] width 76 height 22
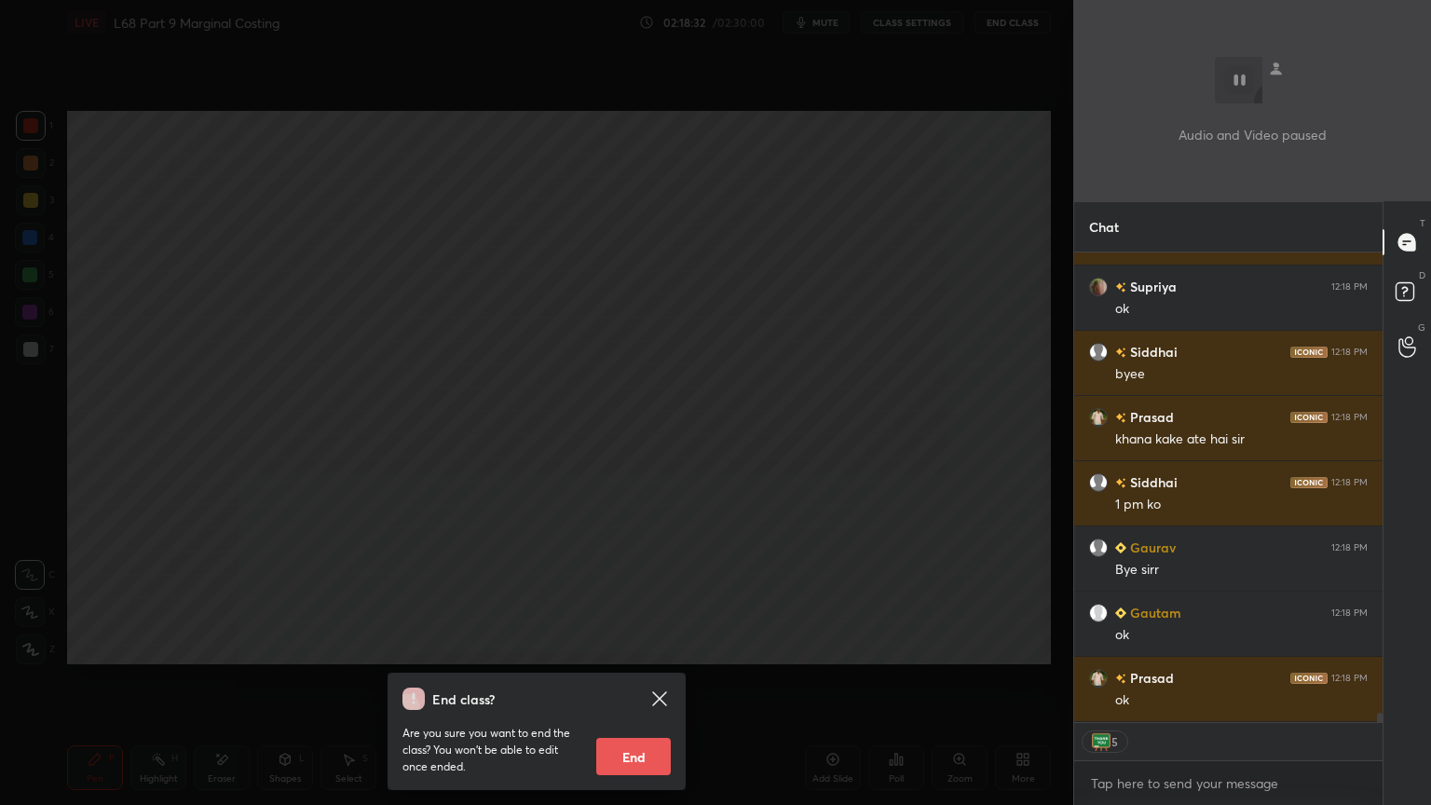
click at [656, 647] on button "End" at bounding box center [633, 756] width 75 height 37
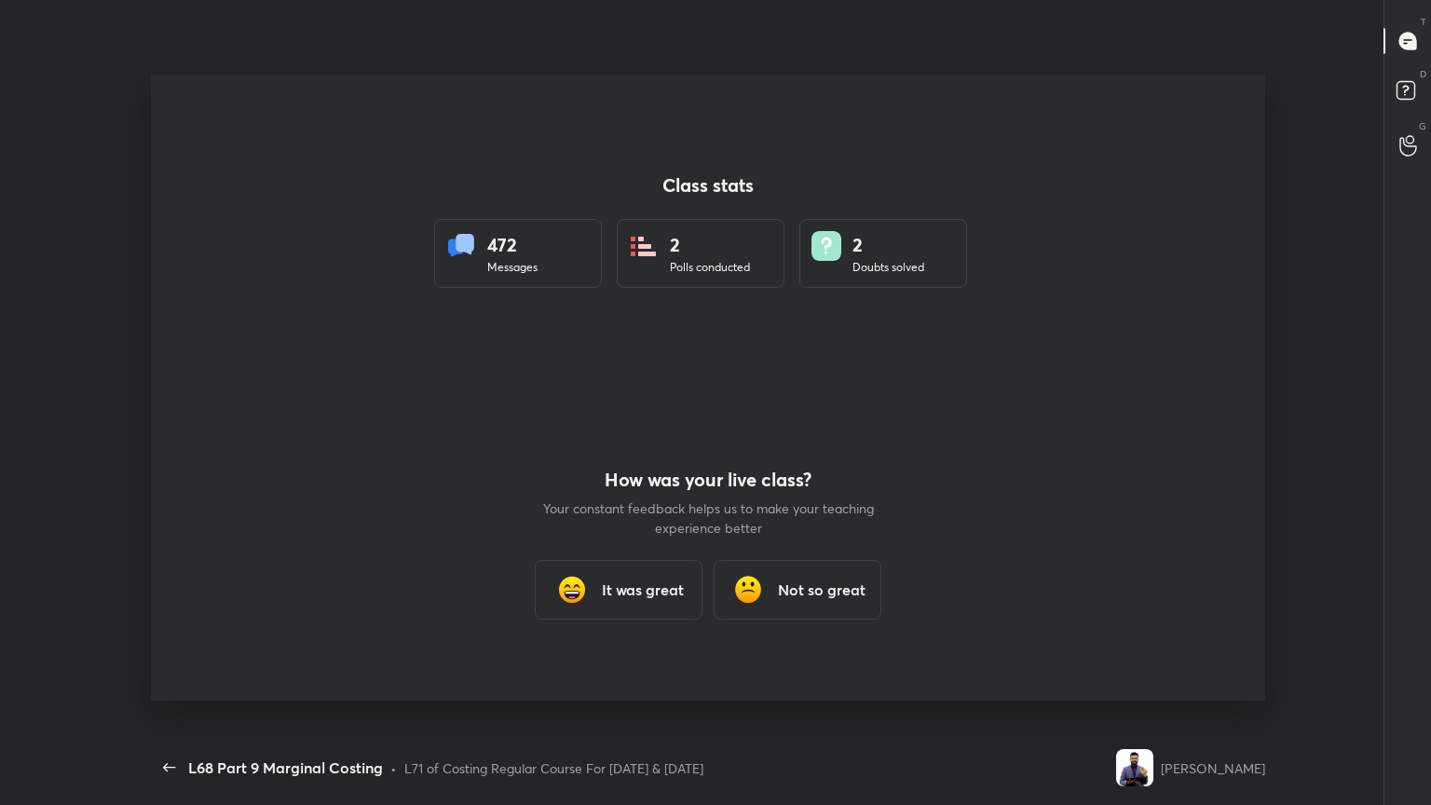
scroll to position [0, 0]
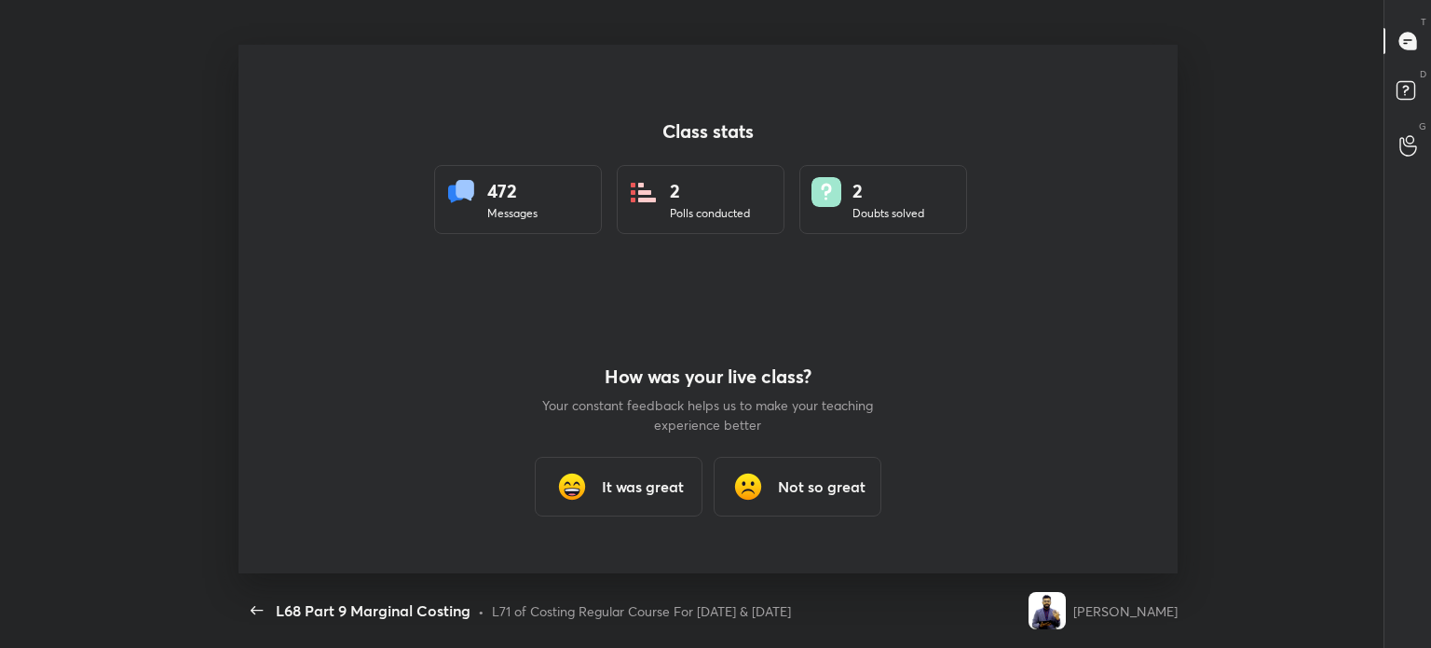
type textarea "x"
